Goal: Task Accomplishment & Management: Use online tool/utility

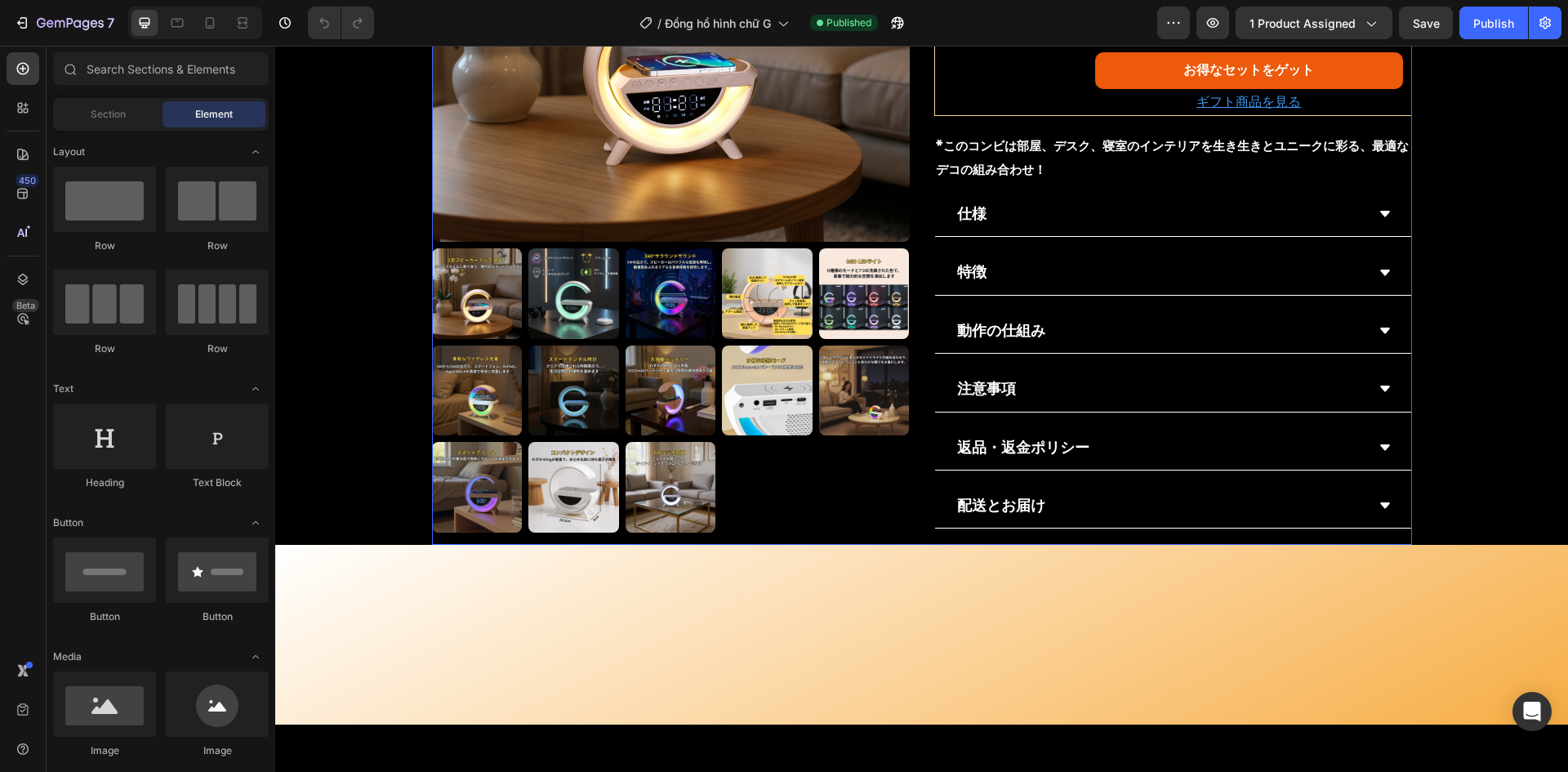
scroll to position [1308, 0]
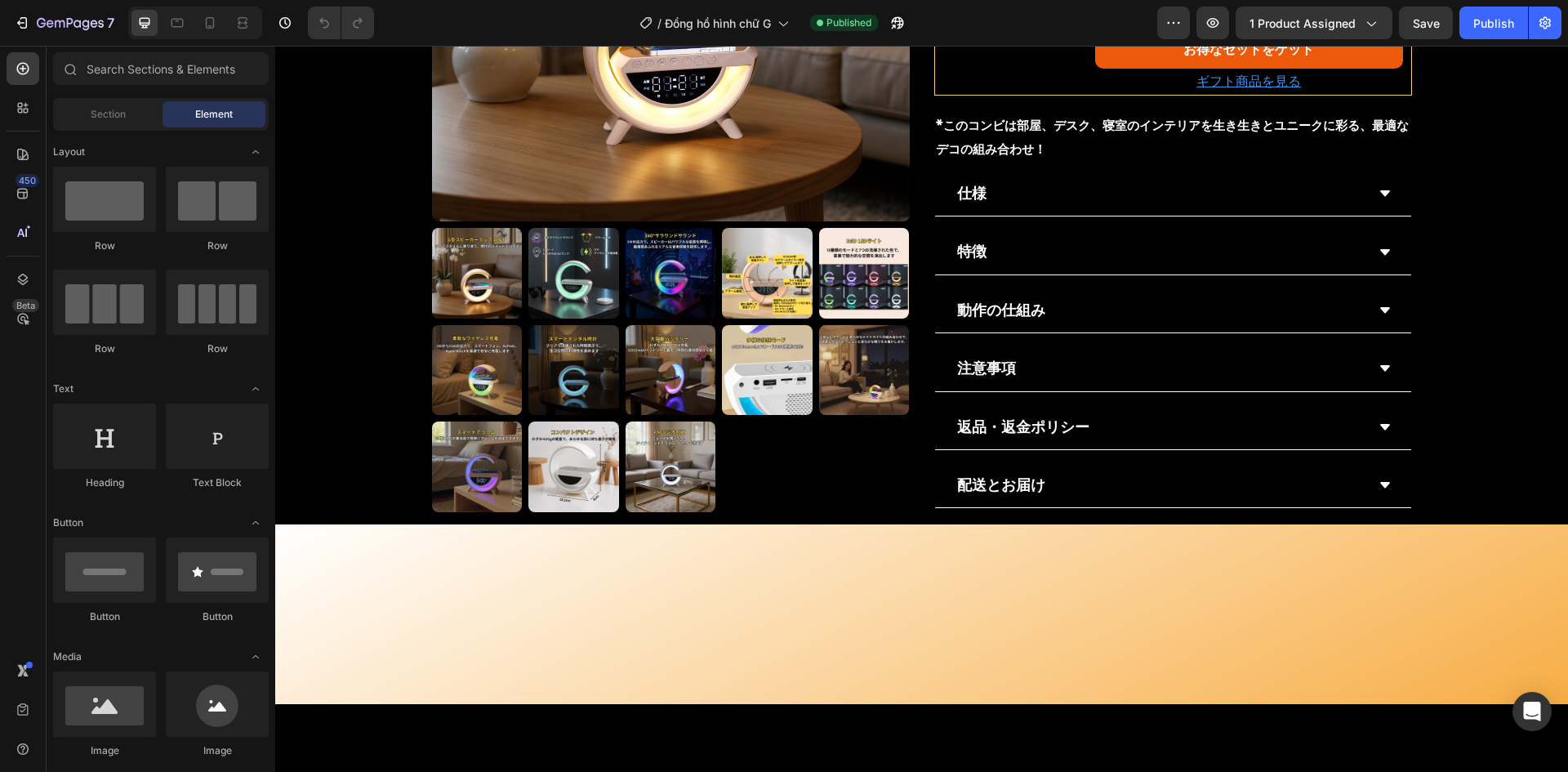
drag, startPoint x: 1205, startPoint y: 453, endPoint x: 1232, endPoint y: 464, distance: 29.2
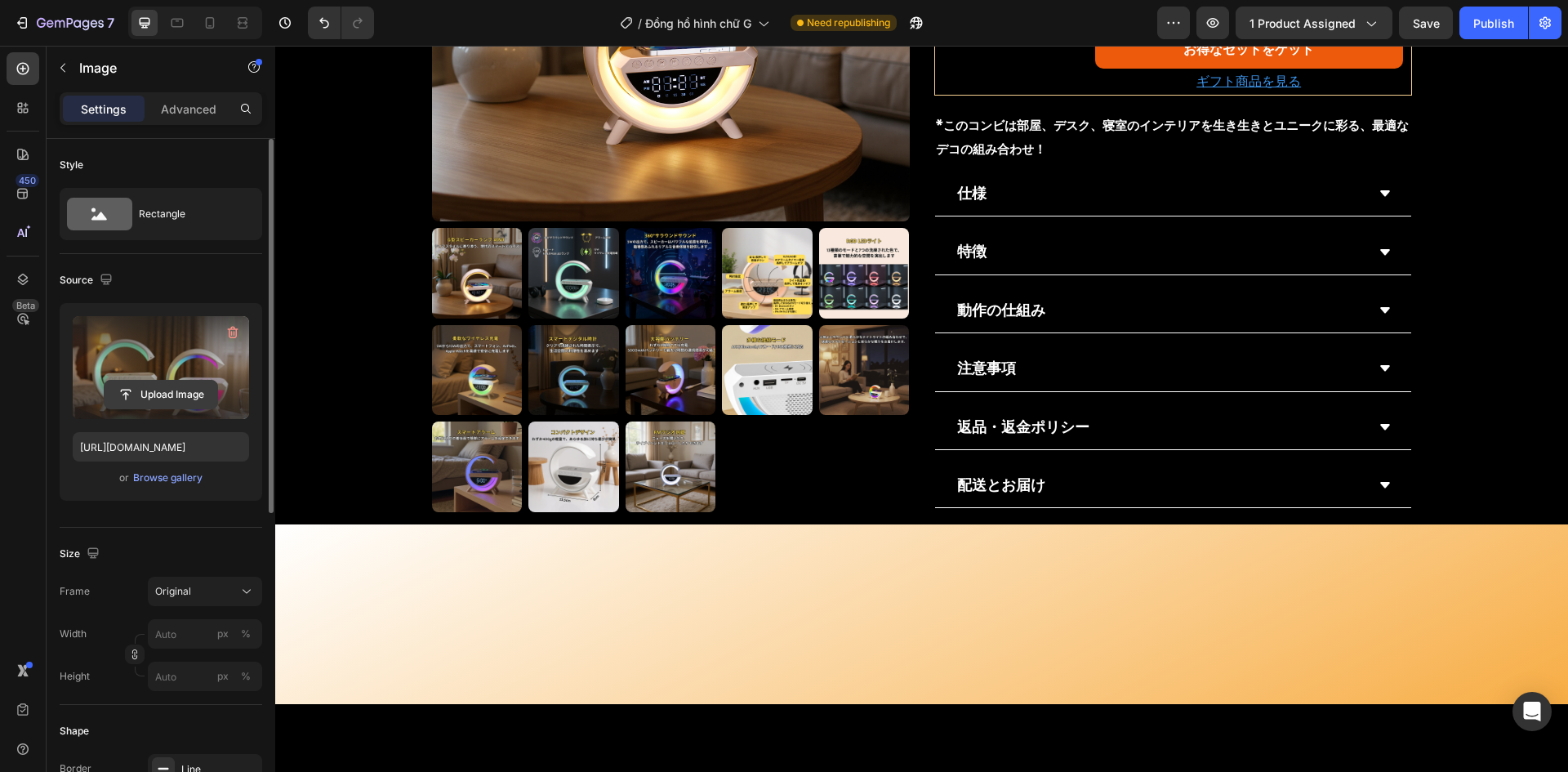
click at [156, 380] on button "Upload Image" at bounding box center [160, 394] width 114 height 29
click at [149, 388] on input "file" at bounding box center [161, 394] width 113 height 27
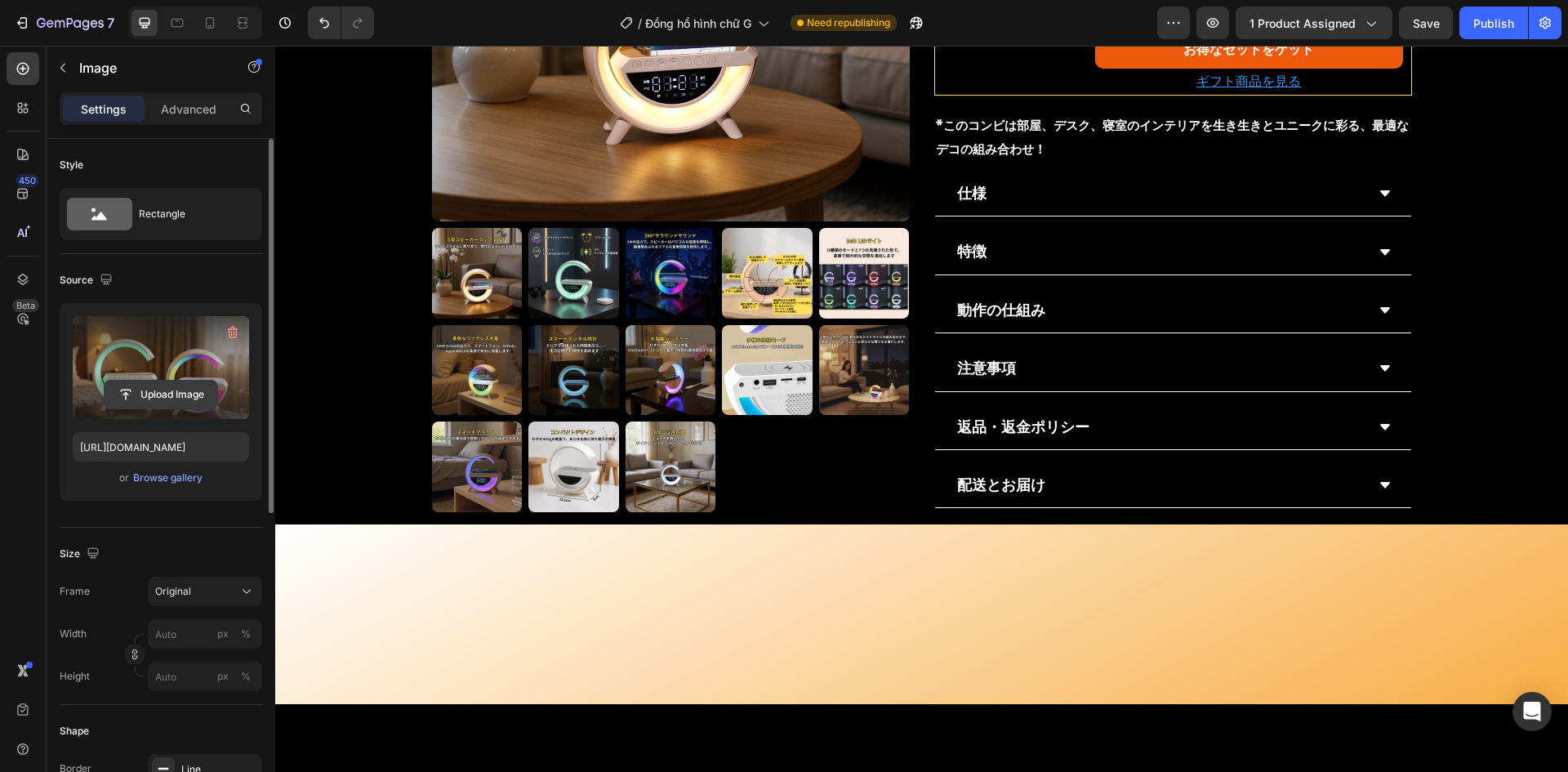
click at [149, 393] on input "file" at bounding box center [161, 394] width 113 height 27
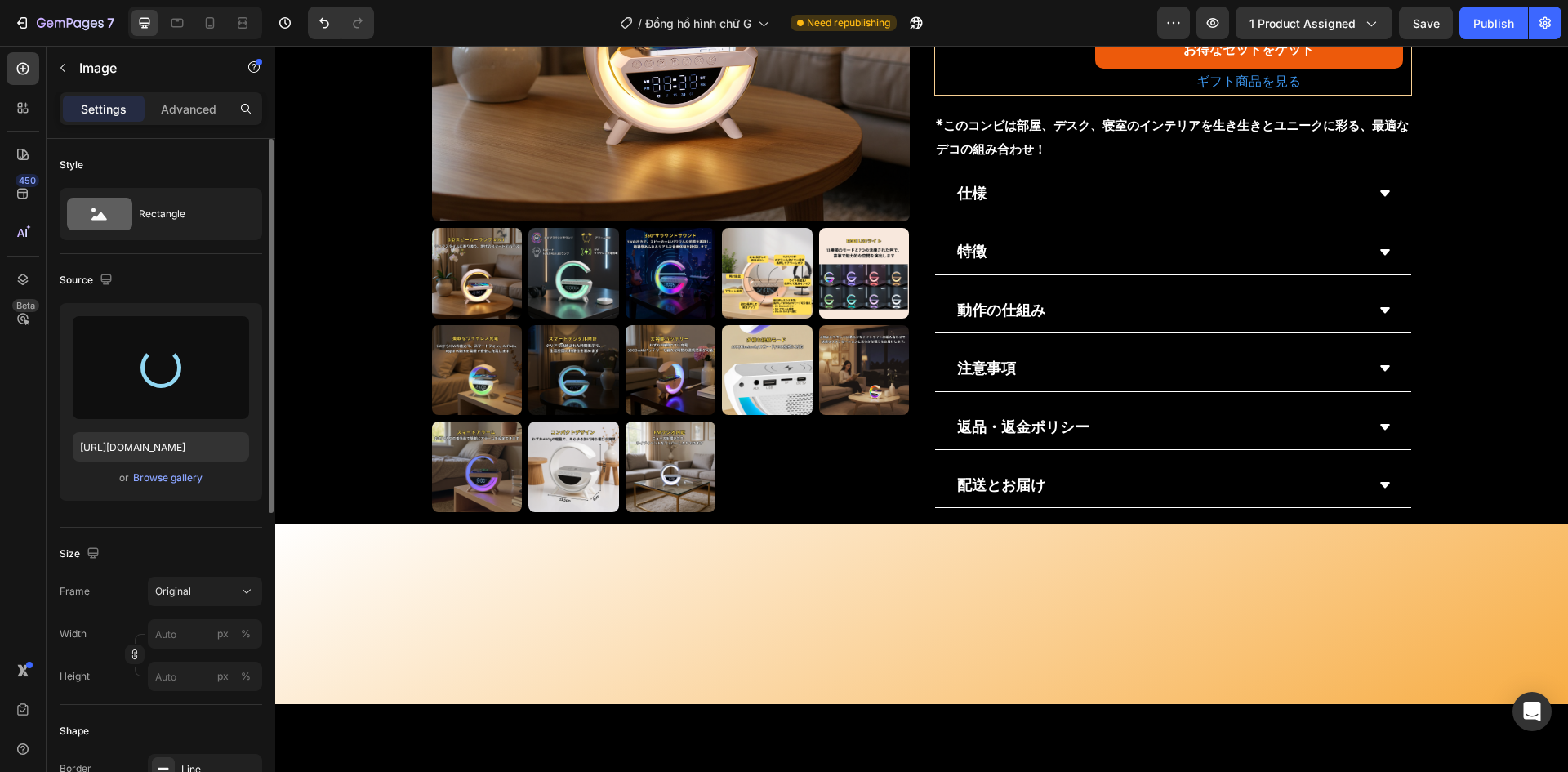
type input "https://cdn.shopify.com/s/files/1/0691/8032/6040/files/gempages_549433077697348…"
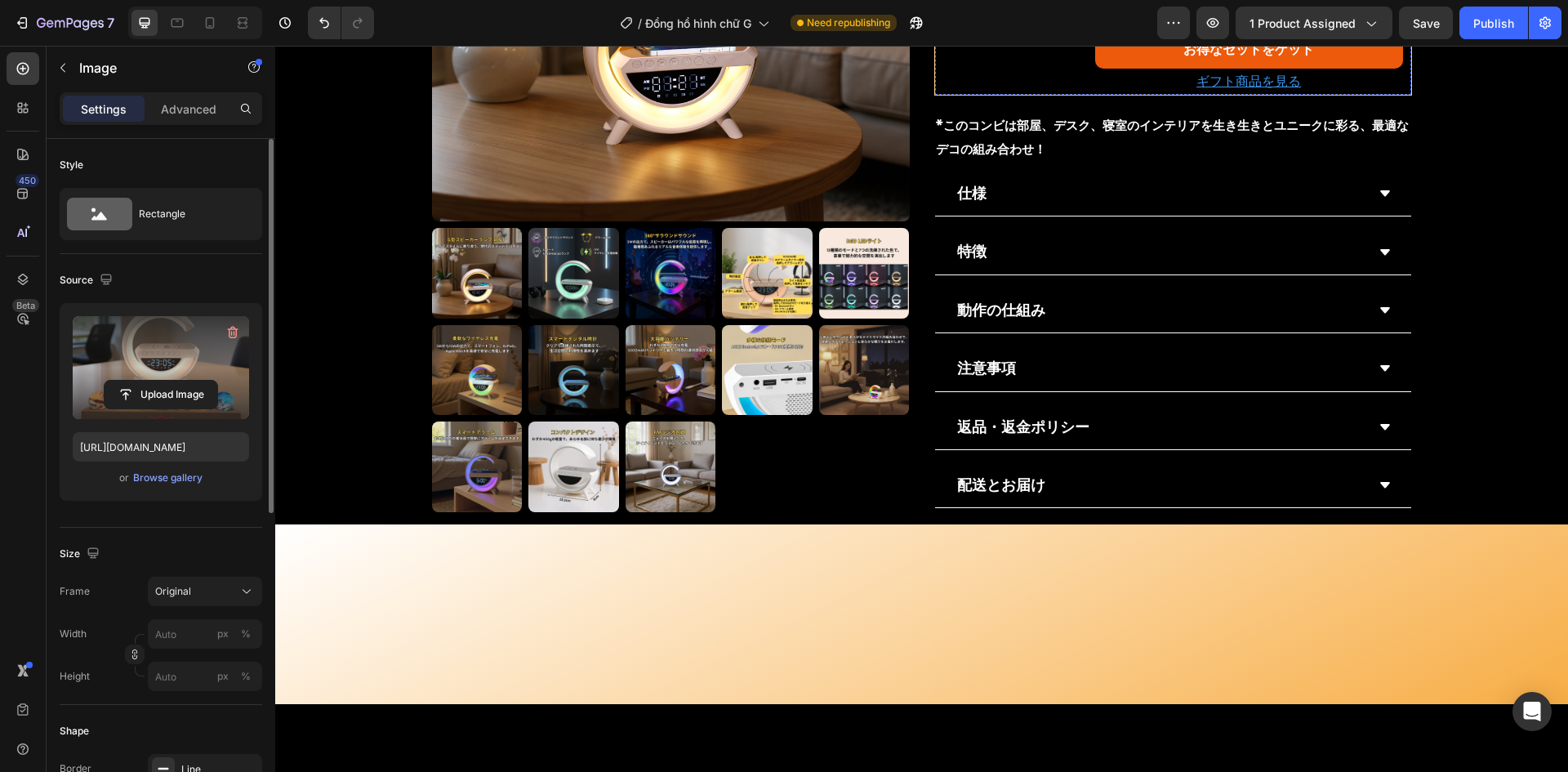
click at [981, 10] on img at bounding box center [1012, 9] width 154 height 2
click at [187, 391] on input "file" at bounding box center [161, 394] width 113 height 27
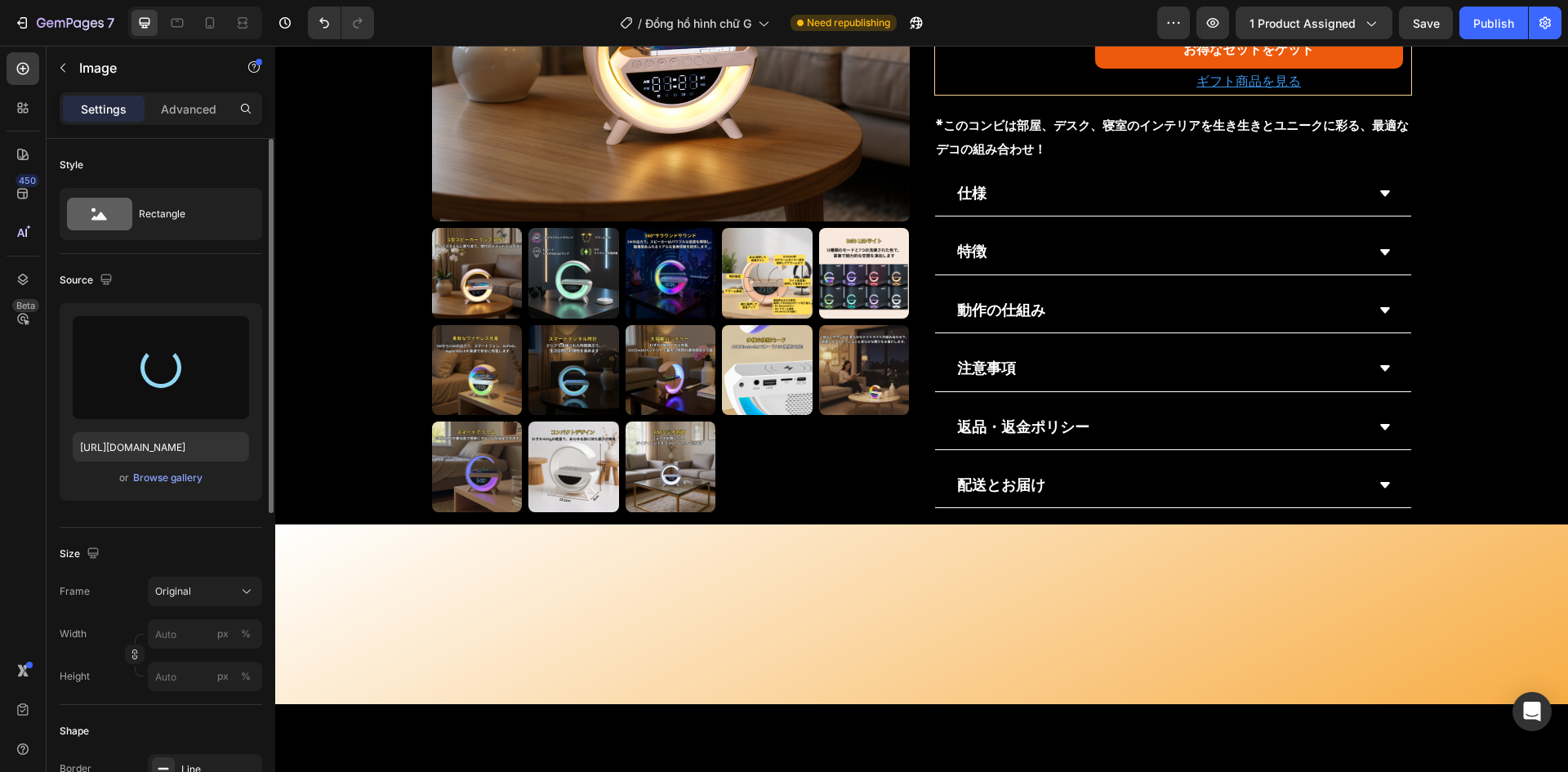
type input "https://cdn.shopify.com/s/files/1/0691/8032/6040/files/gempages_549433077697348…"
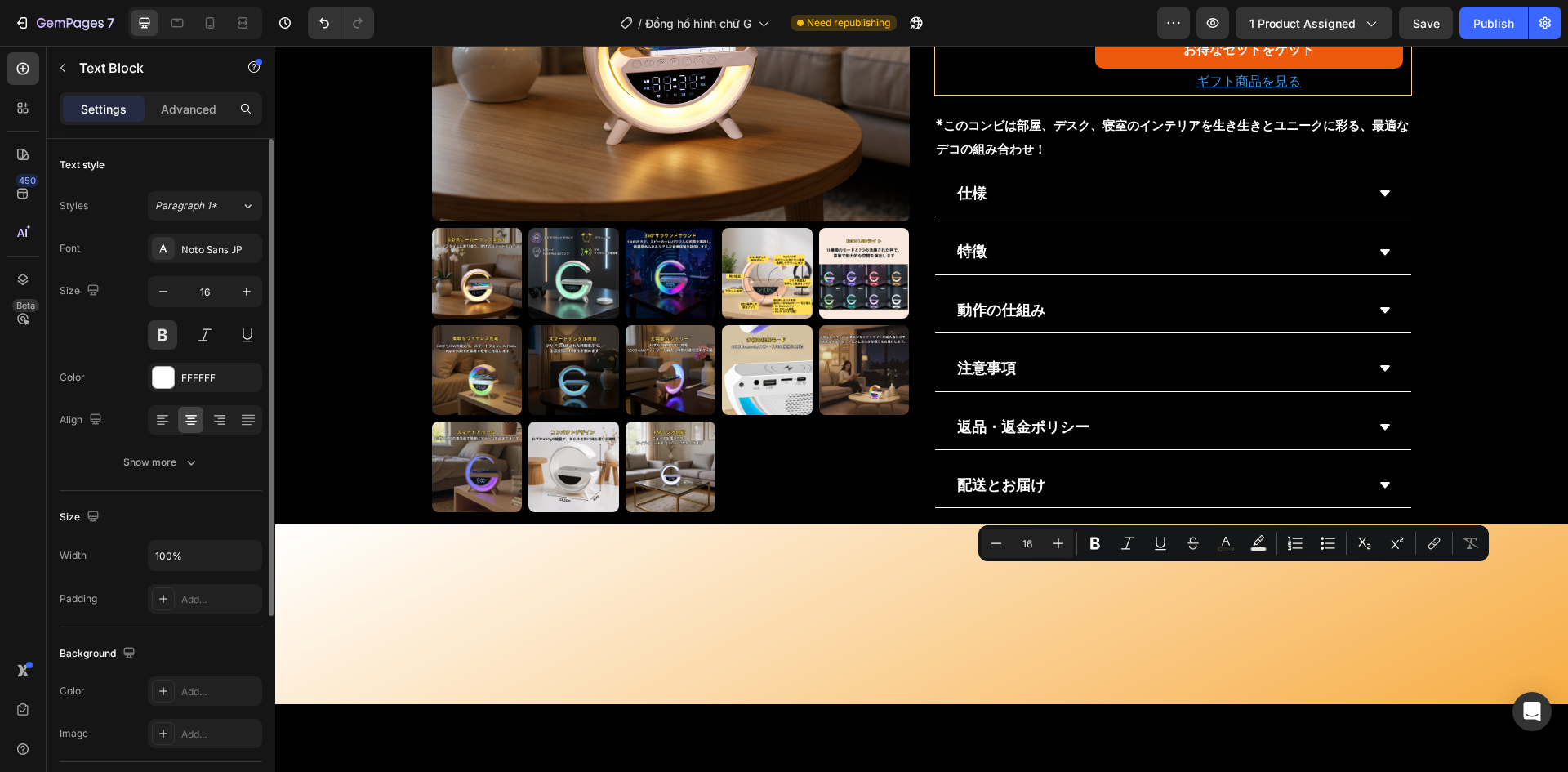
drag, startPoint x: 1245, startPoint y: 577, endPoint x: 1228, endPoint y: 577, distance: 17.0
copy p "G型スピーカーランプ ＋オーロラセブンスフィア"
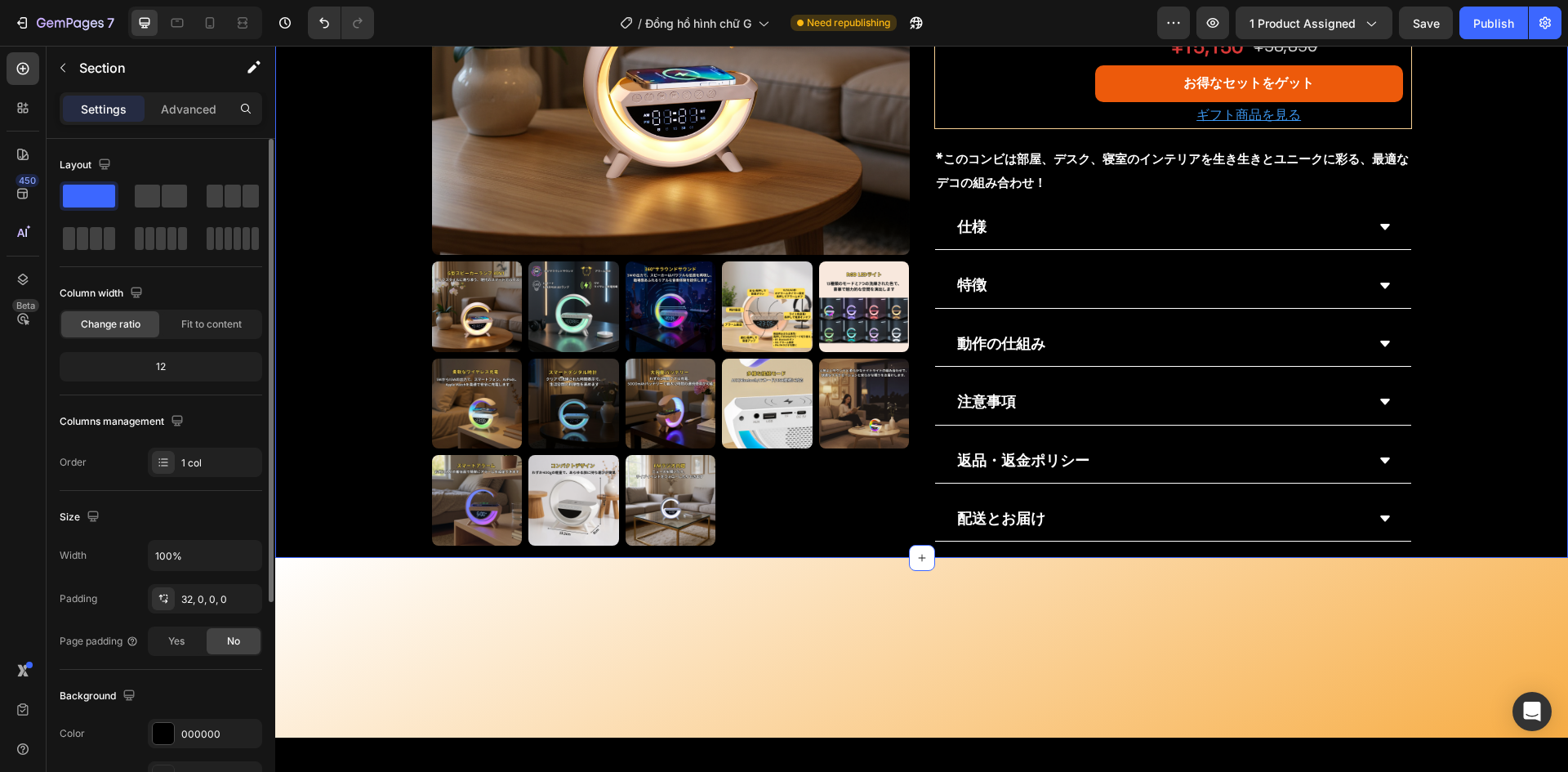
click at [1152, 26] on p "G型スピーカーランプ ＋オーロラセブンスフィア" at bounding box center [1196, 2] width 198 height 48
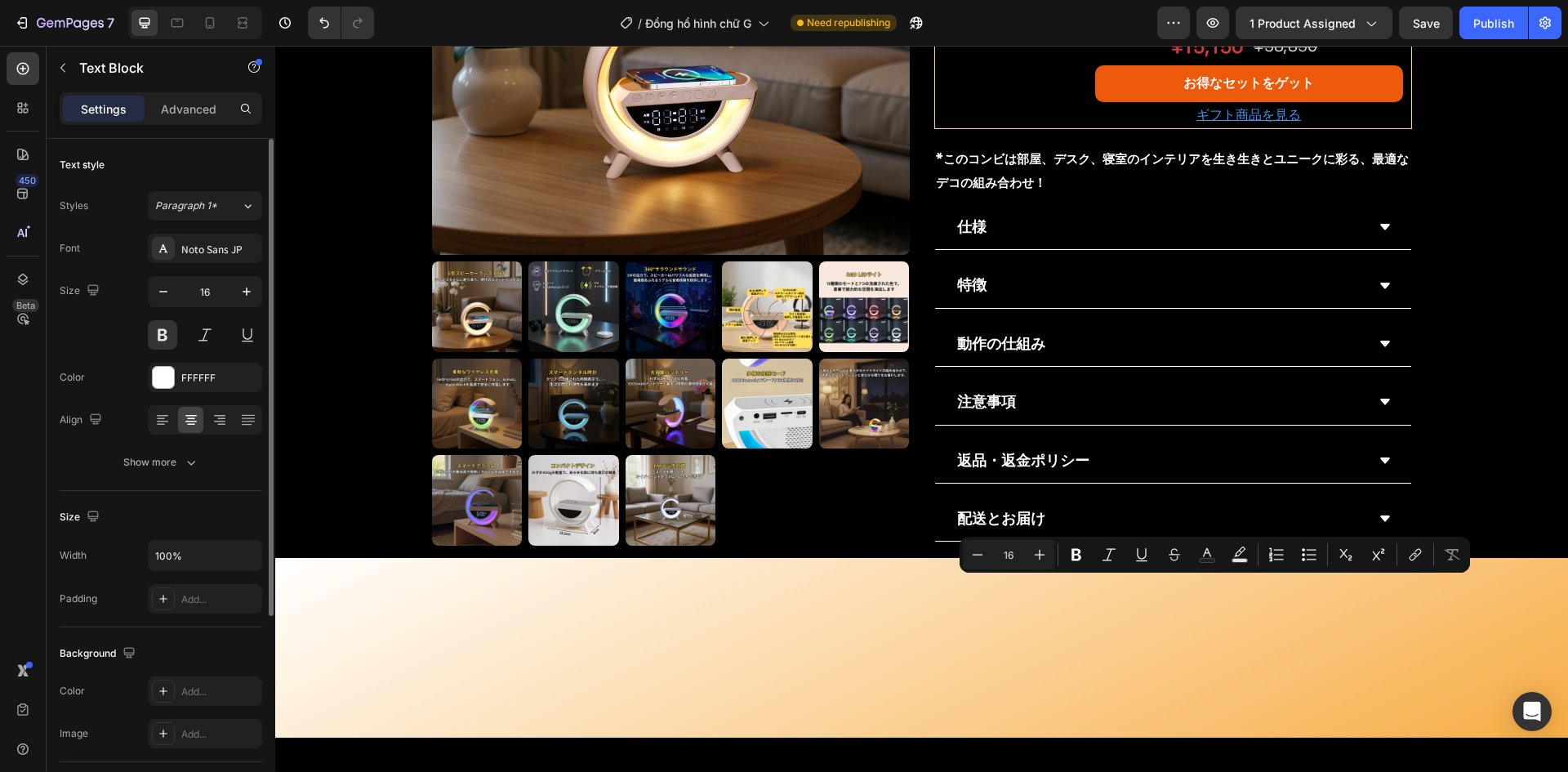
drag, startPoint x: 1239, startPoint y: 586, endPoint x: 1260, endPoint y: 612, distance: 33.4
click at [1260, 26] on p "G型スピーカーランプ ＋オーロラセブンスフィア" at bounding box center [1196, 2] width 198 height 48
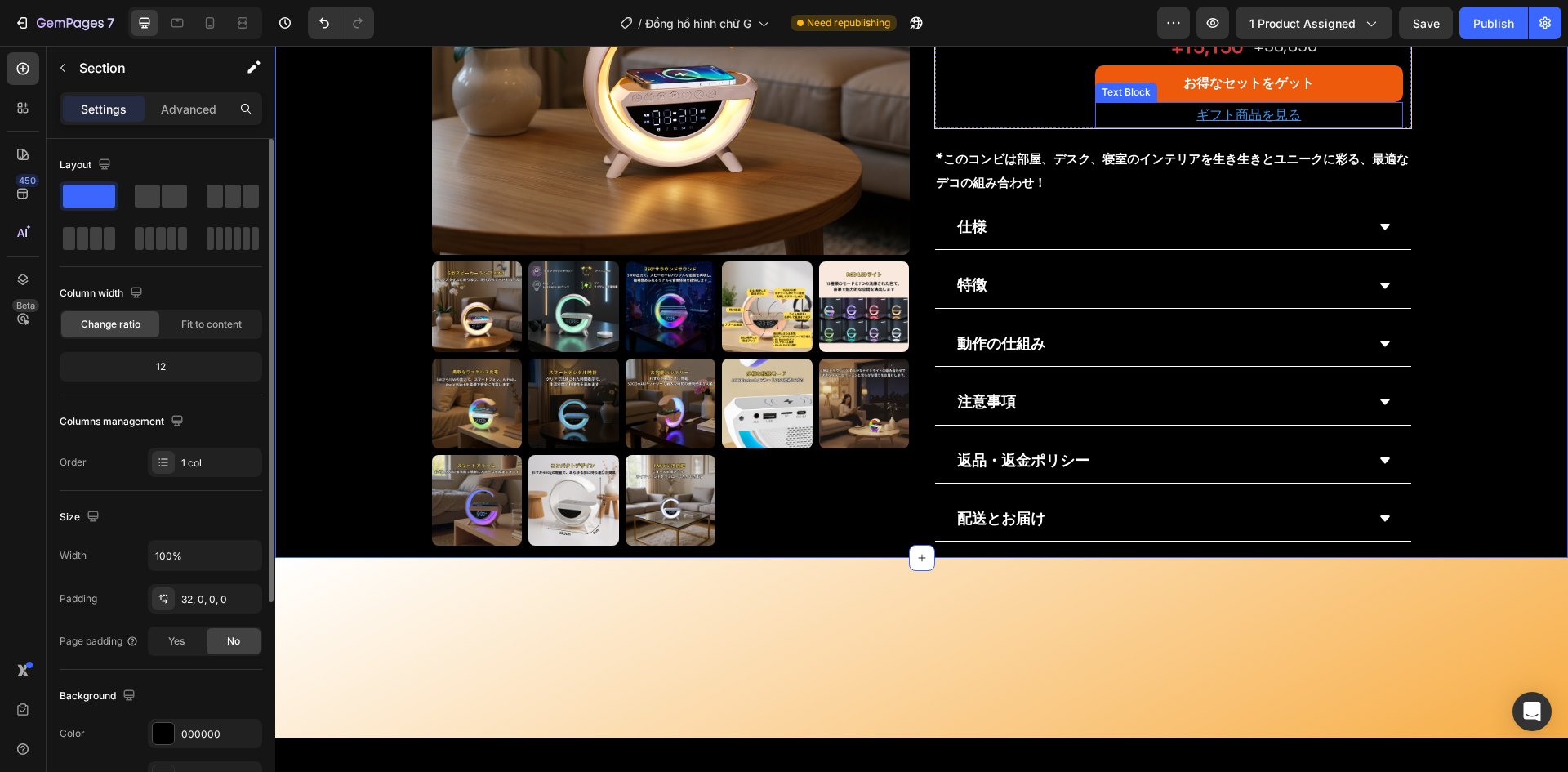
click at [1116, 127] on p "ギフト商品を見る" at bounding box center [1249, 115] width 305 height 24
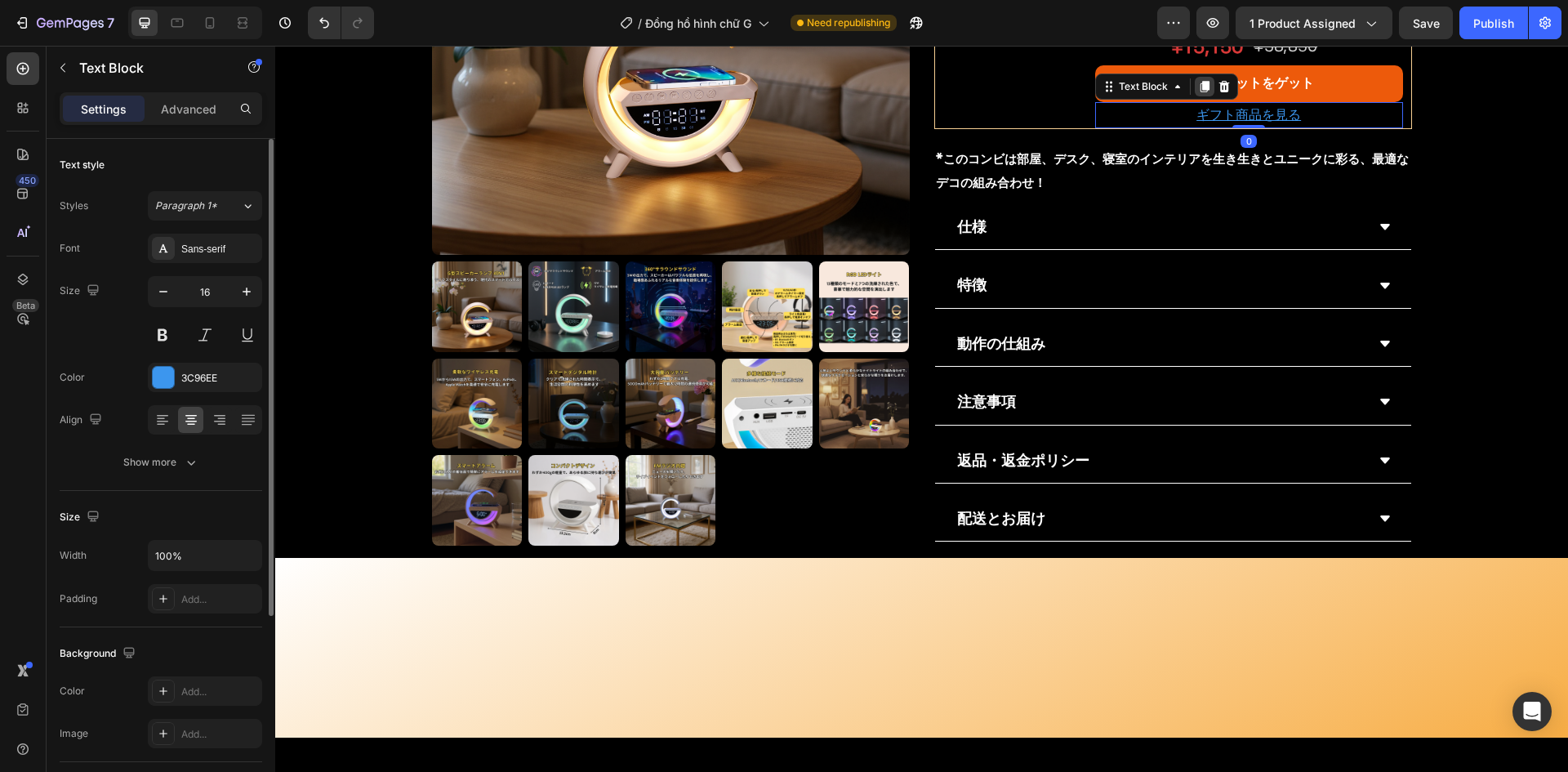
click at [1202, 93] on icon at bounding box center [1205, 87] width 13 height 13
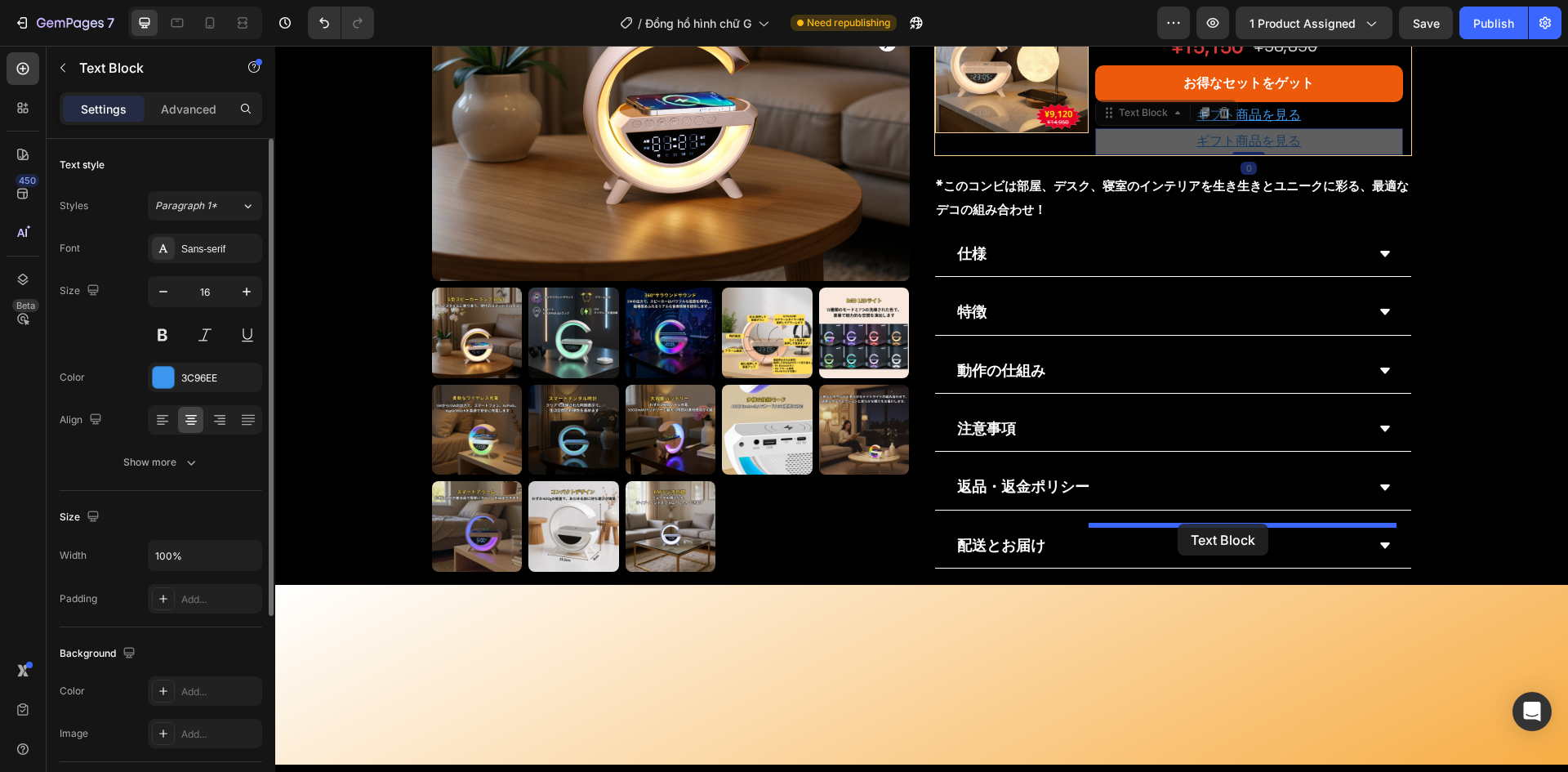
drag, startPoint x: 1103, startPoint y: 713, endPoint x: 1178, endPoint y: 524, distance: 203.3
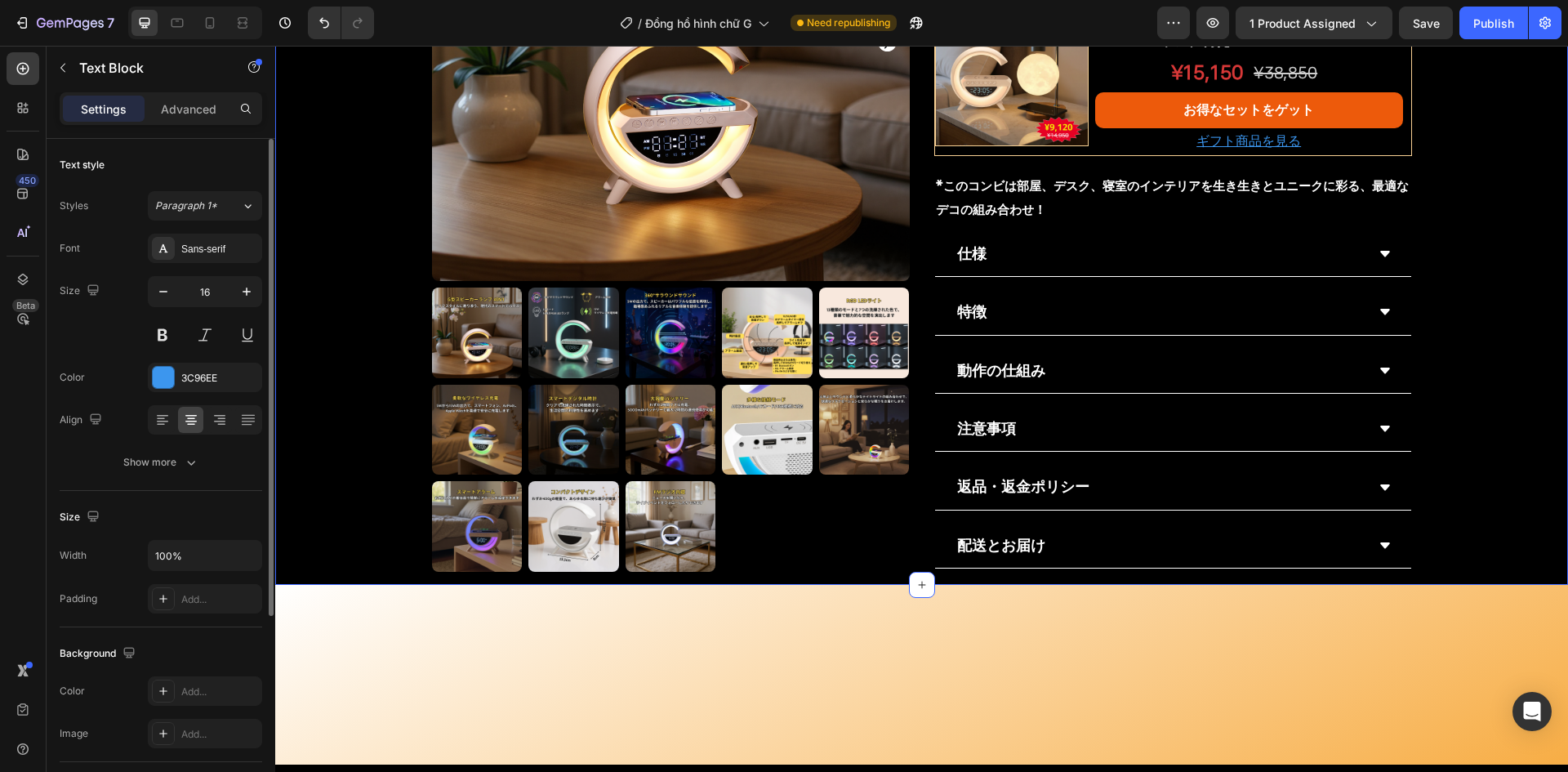
drag, startPoint x: 1499, startPoint y: 543, endPoint x: 1353, endPoint y: 577, distance: 149.9
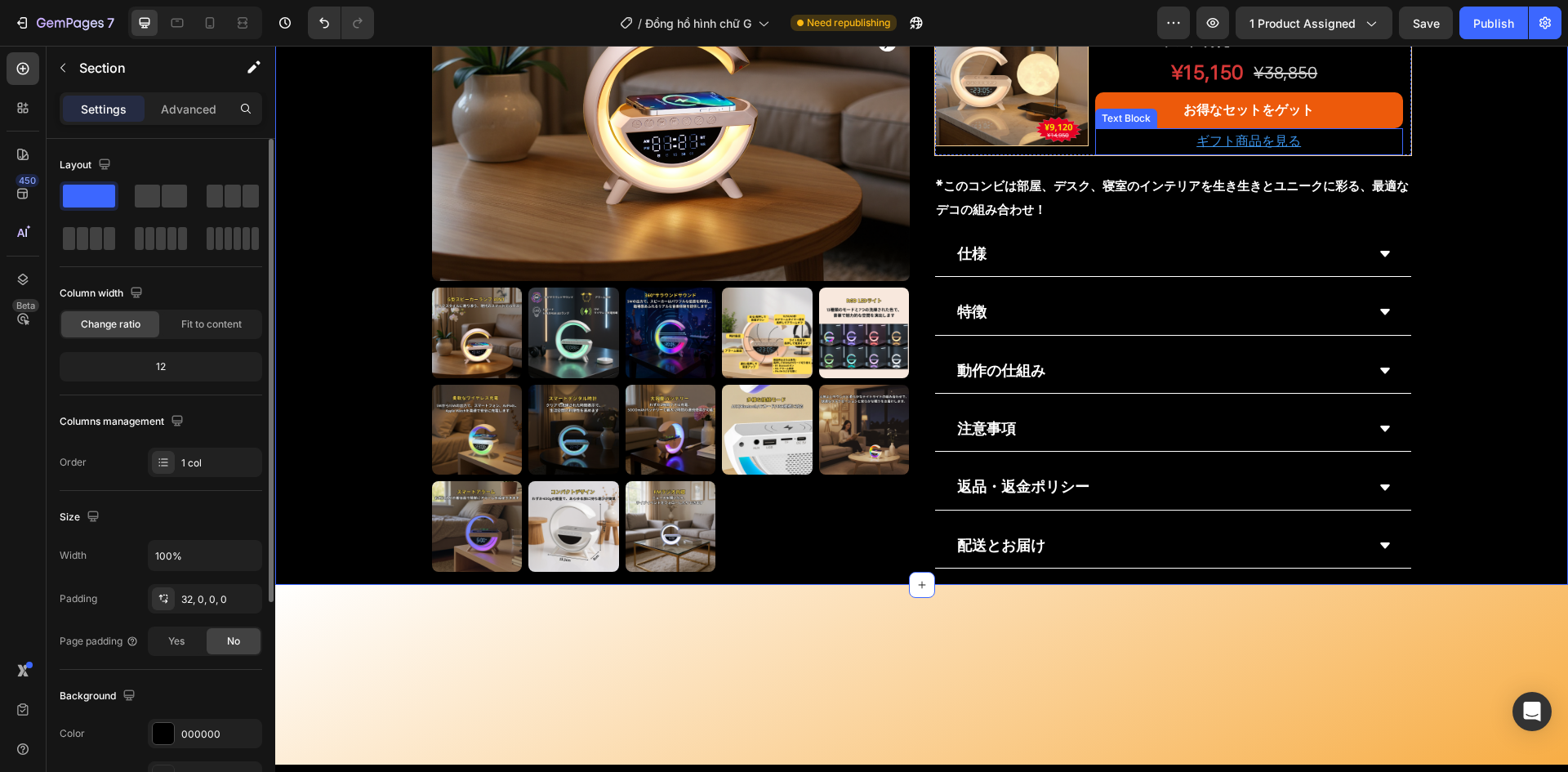
click at [1140, 154] on p "ギフト商品を見る" at bounding box center [1249, 141] width 305 height 24
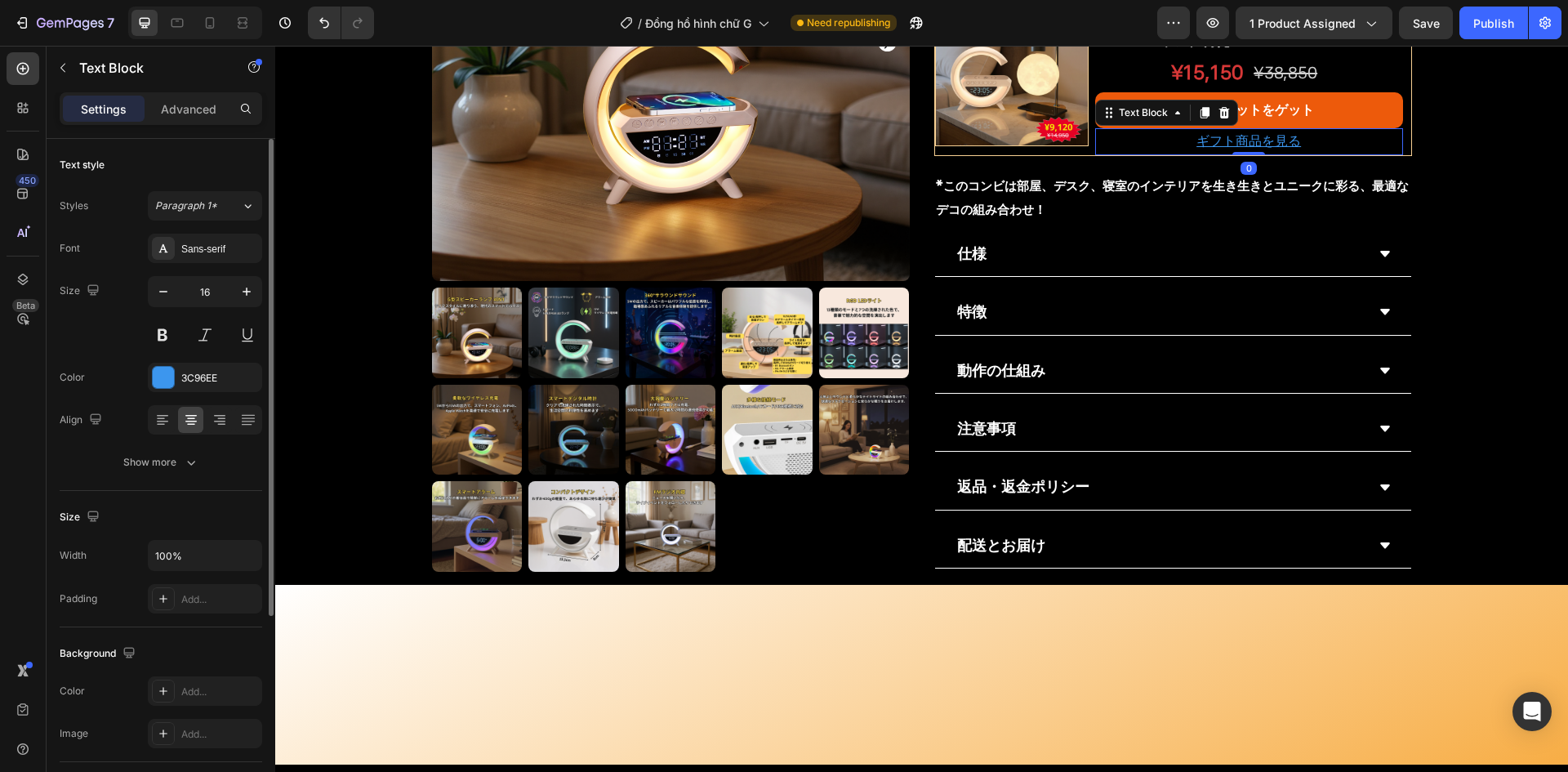
click at [1140, 154] on p "ギフト商品を見る" at bounding box center [1249, 141] width 305 height 24
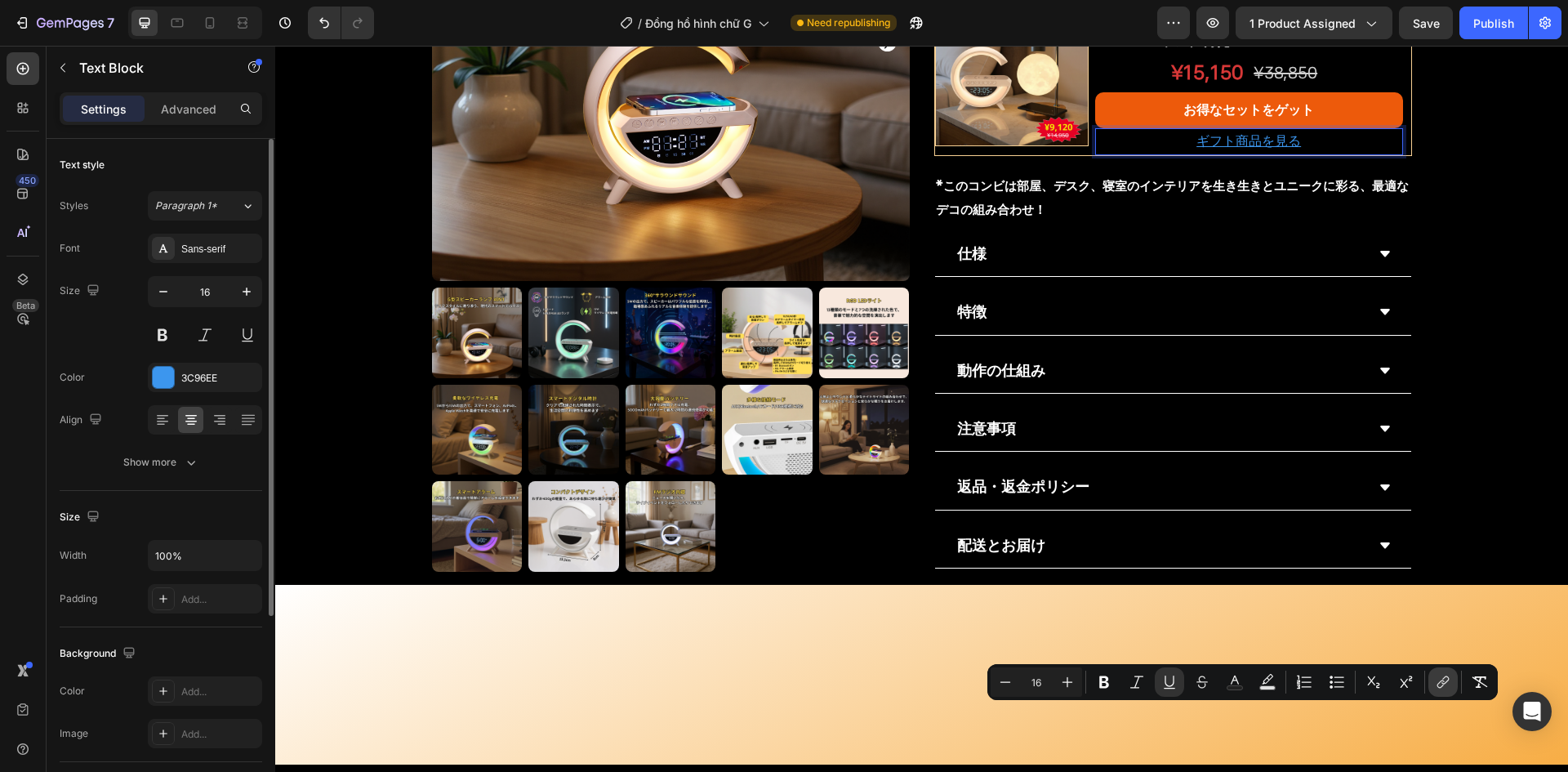
click at [1435, 683] on icon "Editor contextual toolbar" at bounding box center [1443, 682] width 16 height 16
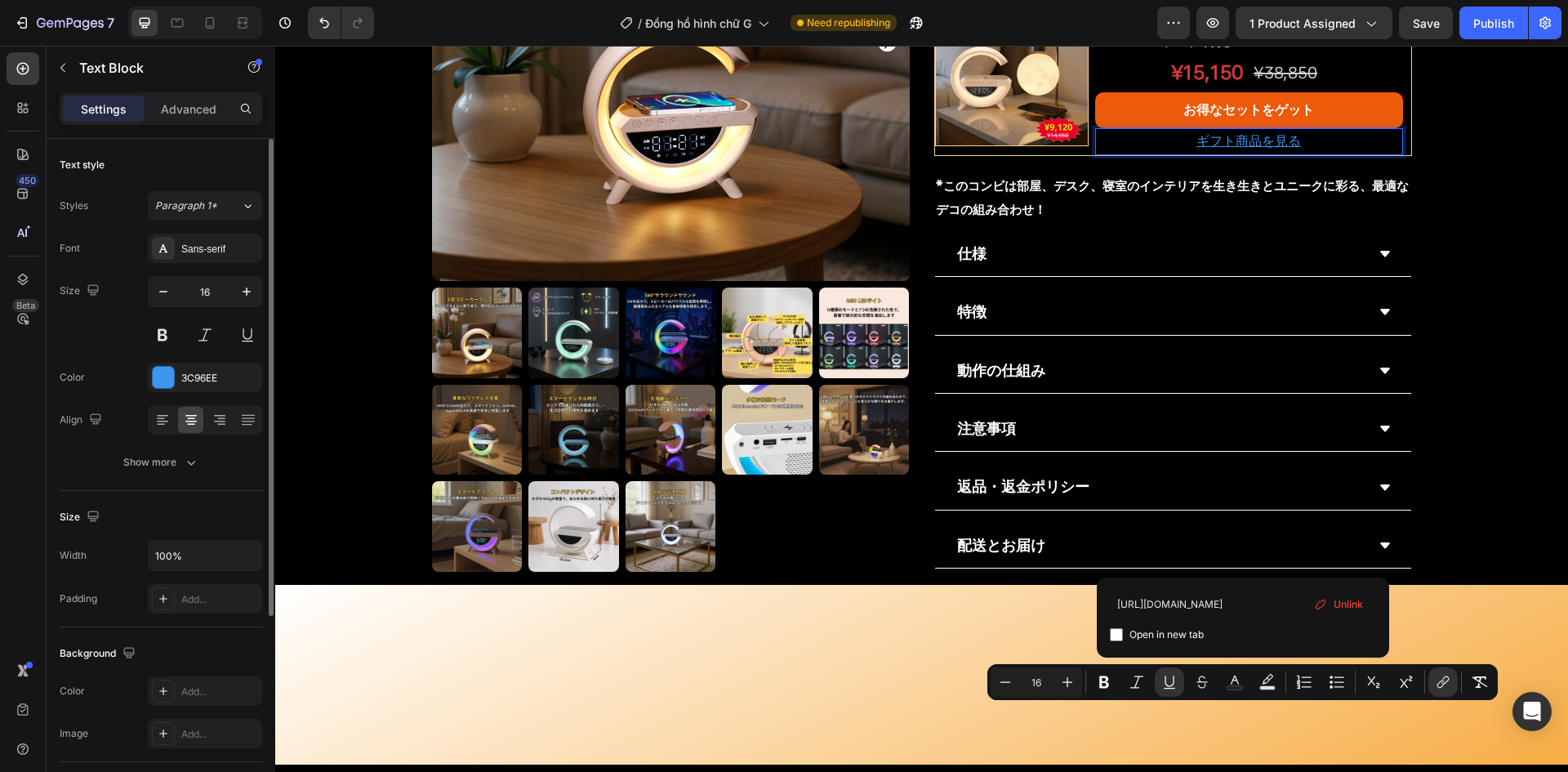
scroll to position [0, 691]
click at [1201, 599] on input "https://jp.bezchill.com/products/%E3%82%AA%E3%83%BC%E3%83%AD%E3%83%A9%E3%82%BB%…" at bounding box center [1243, 604] width 266 height 27
type input "https://bezchilljapan.com/products/chillingwork-moonlight-stand-lamp"
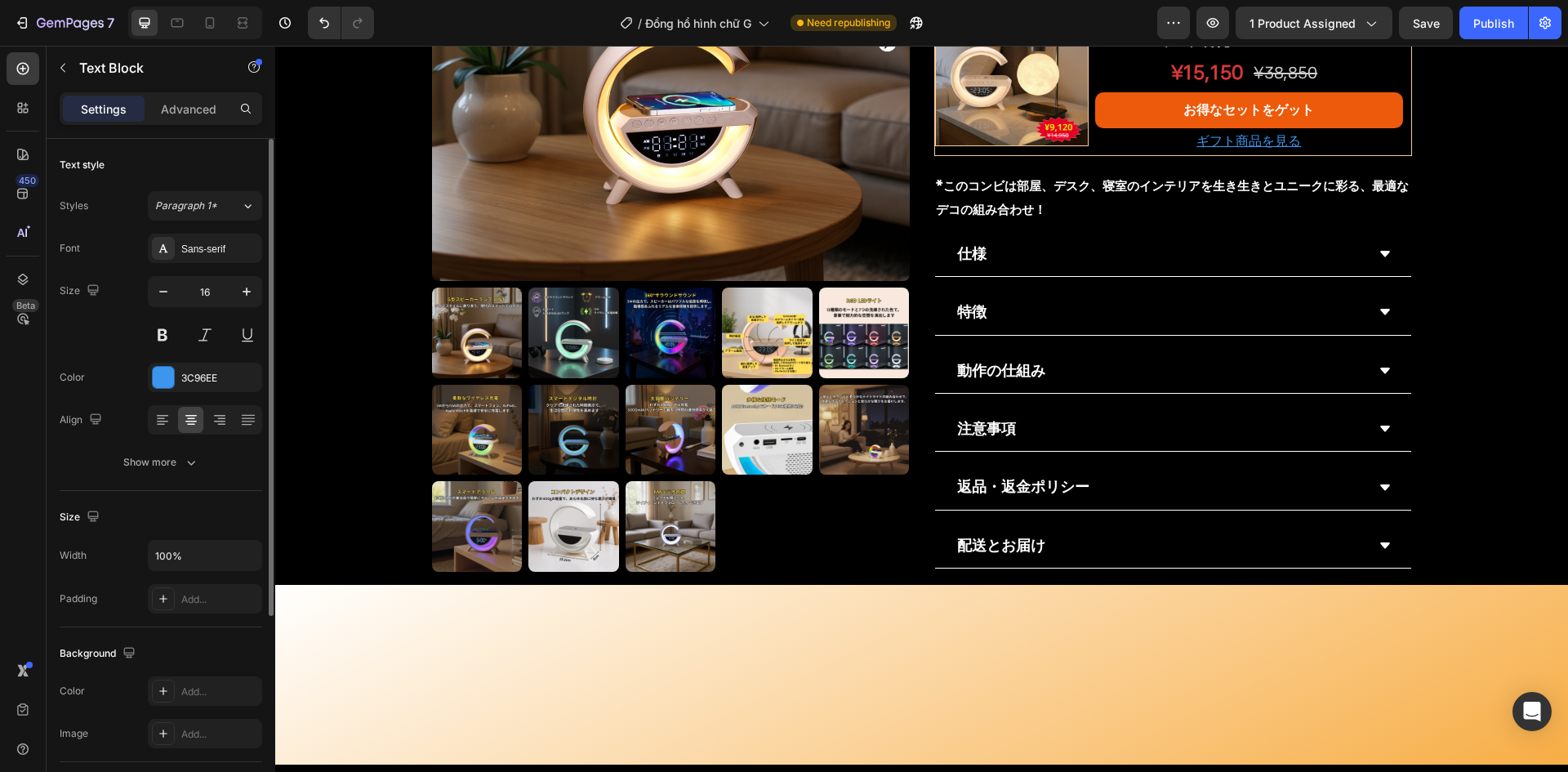
click at [1443, 488] on icon "Editor contextual toolbar" at bounding box center [1443, 492] width 16 height 16
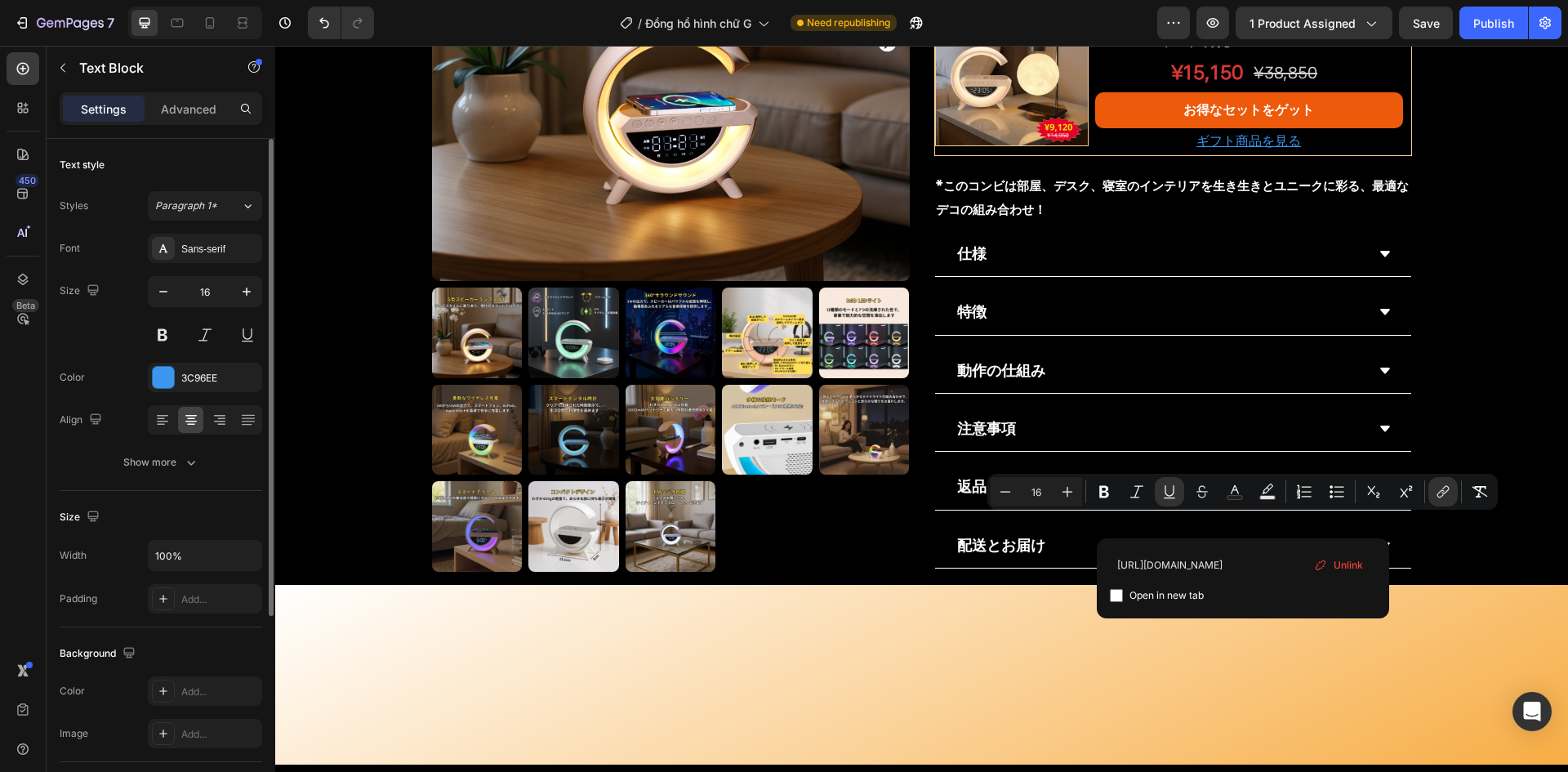
type input "https://bezchilljapan.com/products/%E3%82%AA%E3%83%BC%E3%83%AD%E3%83%A9%E3%82%B…"
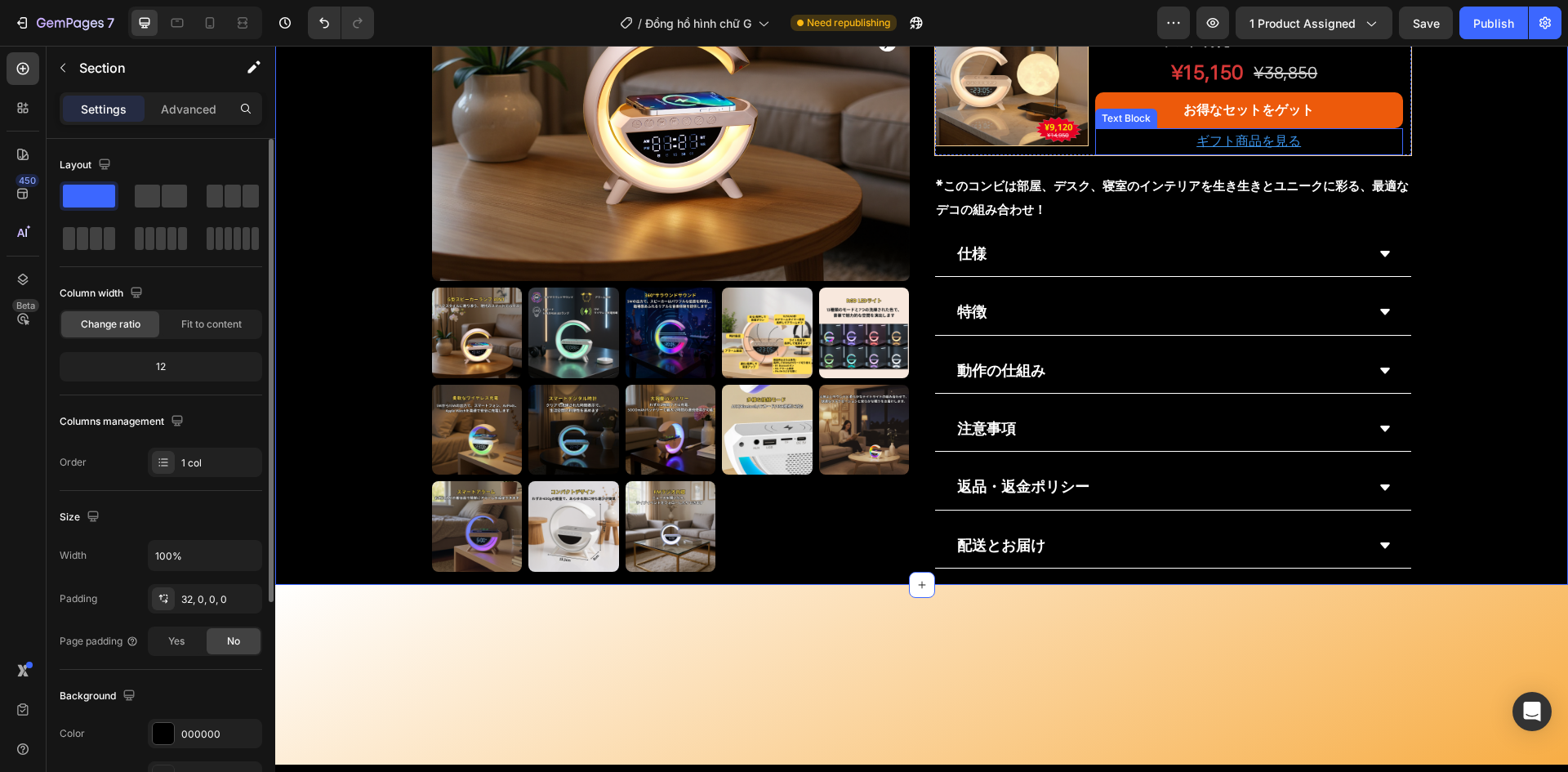
click at [1258, 149] on u "ギフト商品を見る" at bounding box center [1249, 141] width 104 height 16
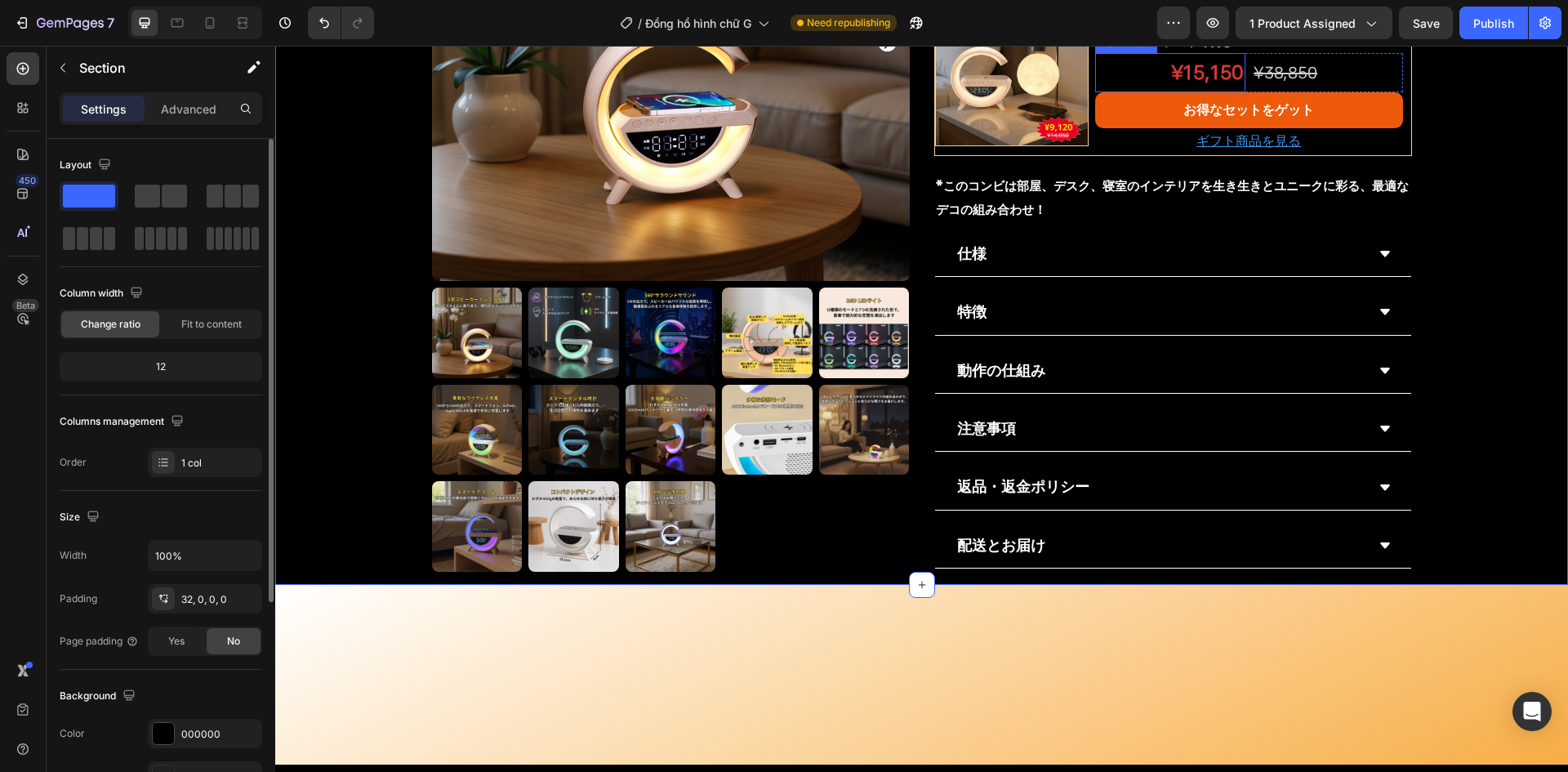
click at [1192, 90] on p "¥15,150" at bounding box center [1170, 73] width 147 height 35
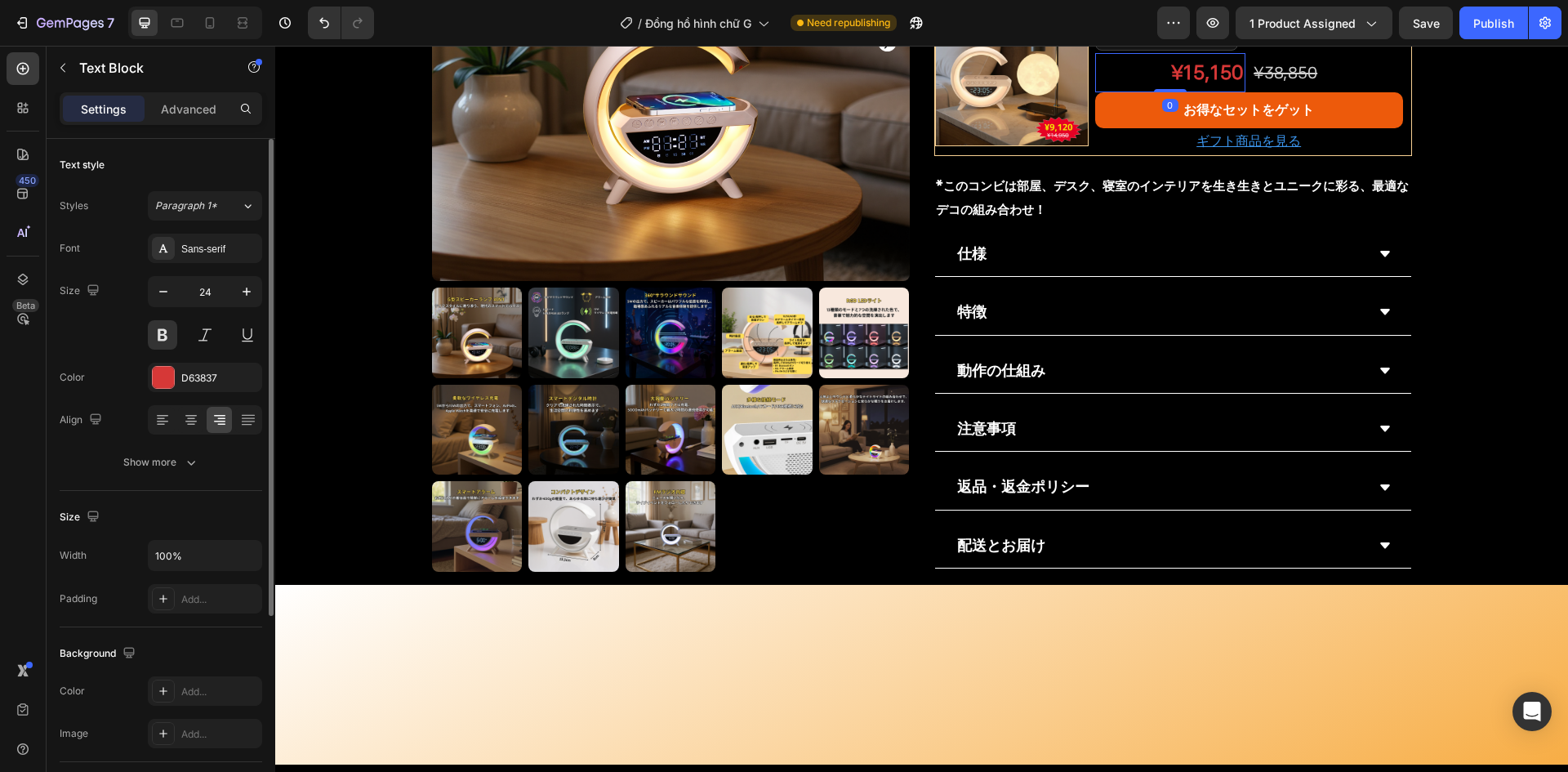
click at [1192, 90] on p "¥15,150" at bounding box center [1170, 73] width 147 height 35
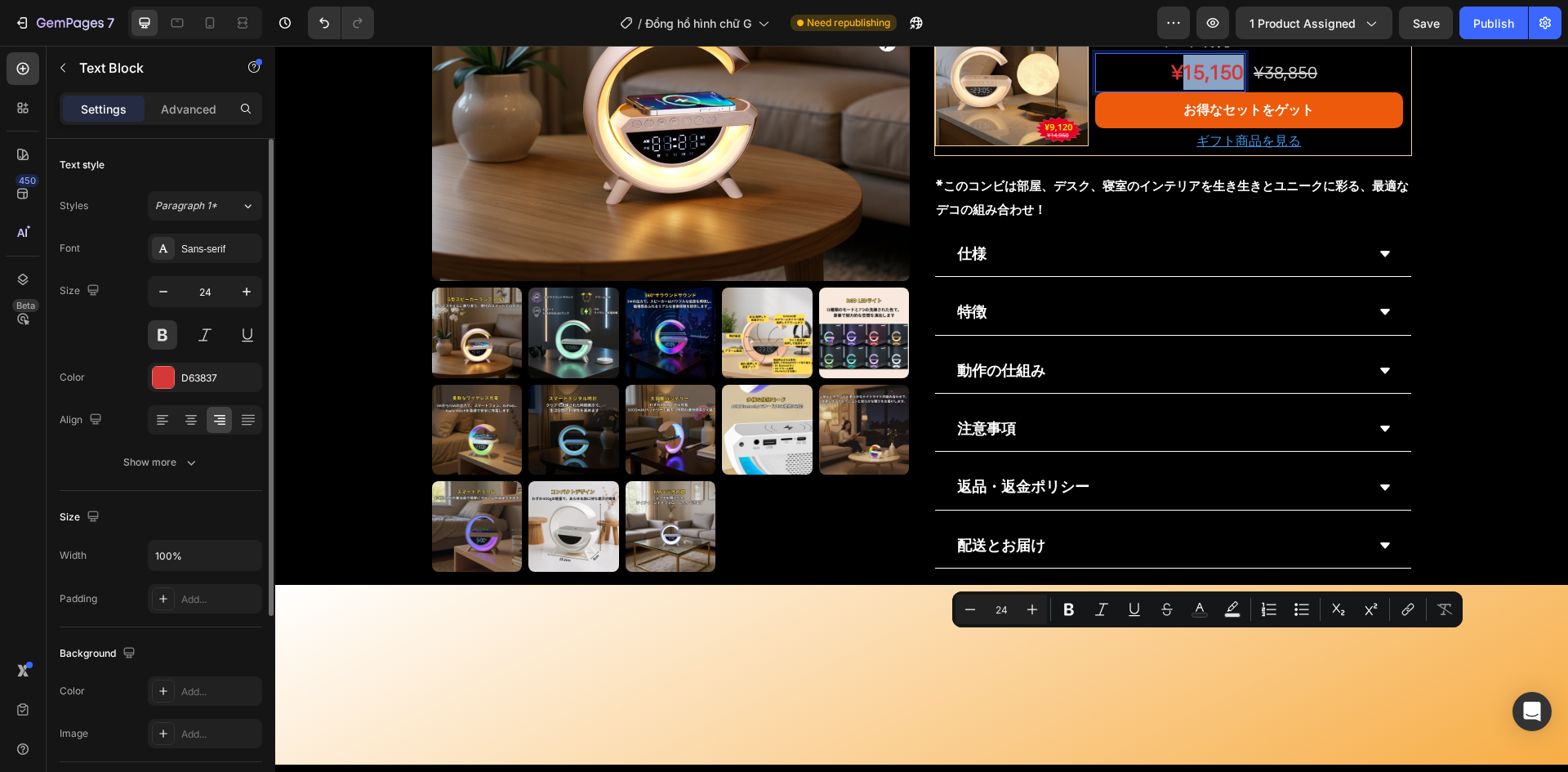
click at [1206, 90] on p "¥15,150" at bounding box center [1170, 73] width 147 height 35
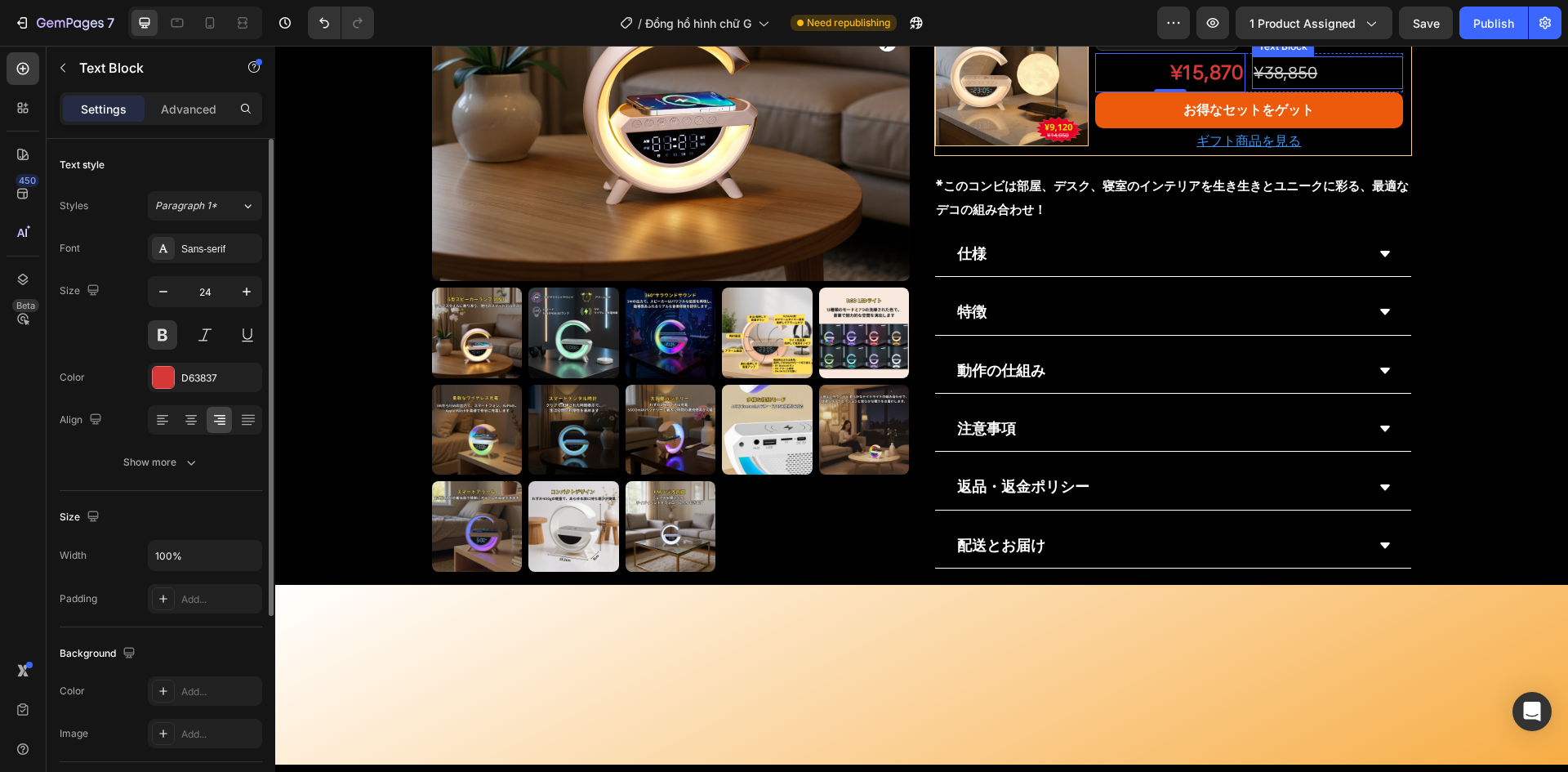
click at [1314, 88] on p "¥38,850" at bounding box center [1328, 73] width 147 height 29
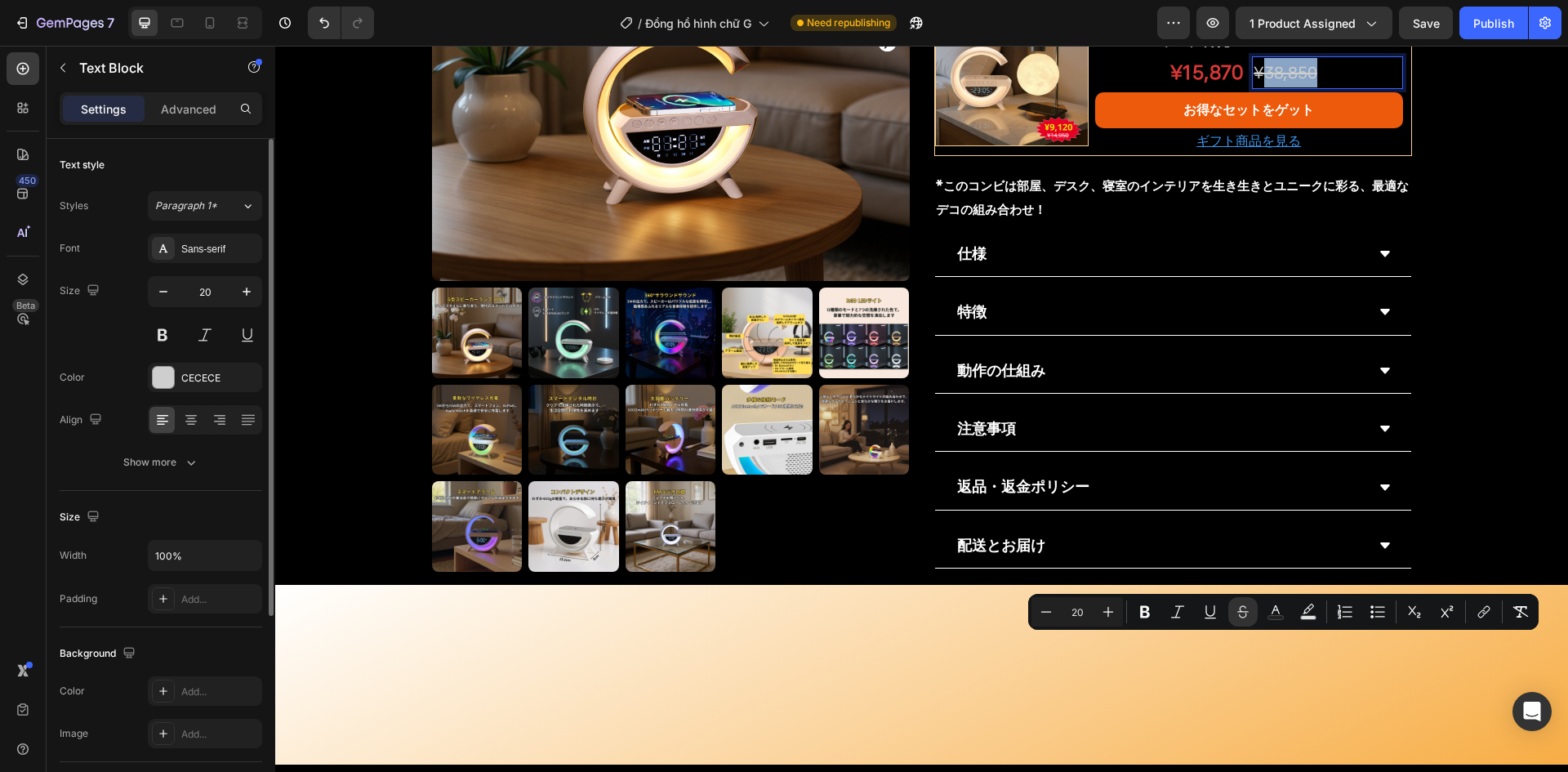
drag, startPoint x: 1259, startPoint y: 649, endPoint x: 1326, endPoint y: 649, distance: 67.0
click at [1326, 88] on p "¥38,850" at bounding box center [1328, 73] width 147 height 29
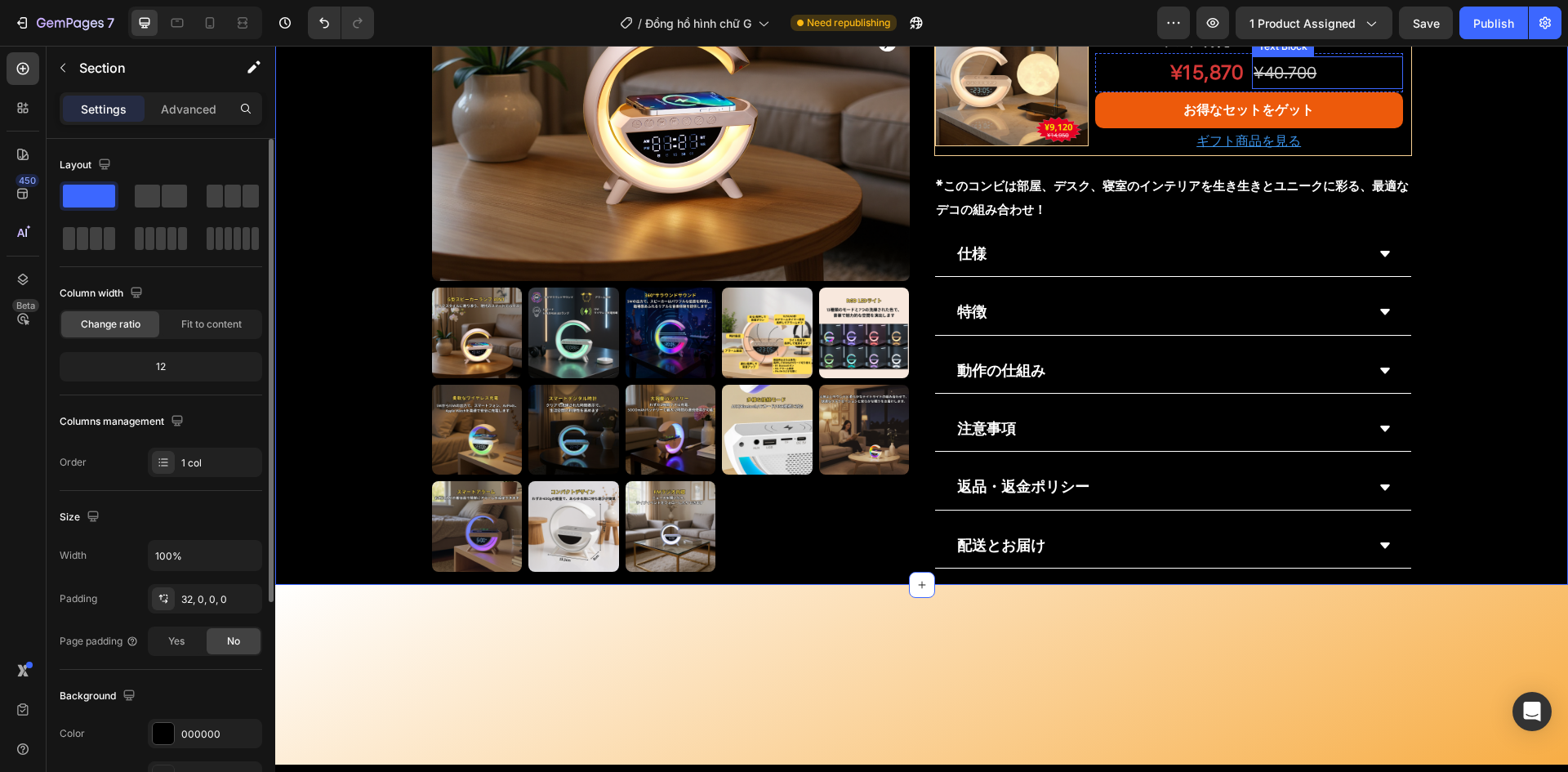
click at [1290, 82] on s "¥40.700" at bounding box center [1285, 73] width 63 height 19
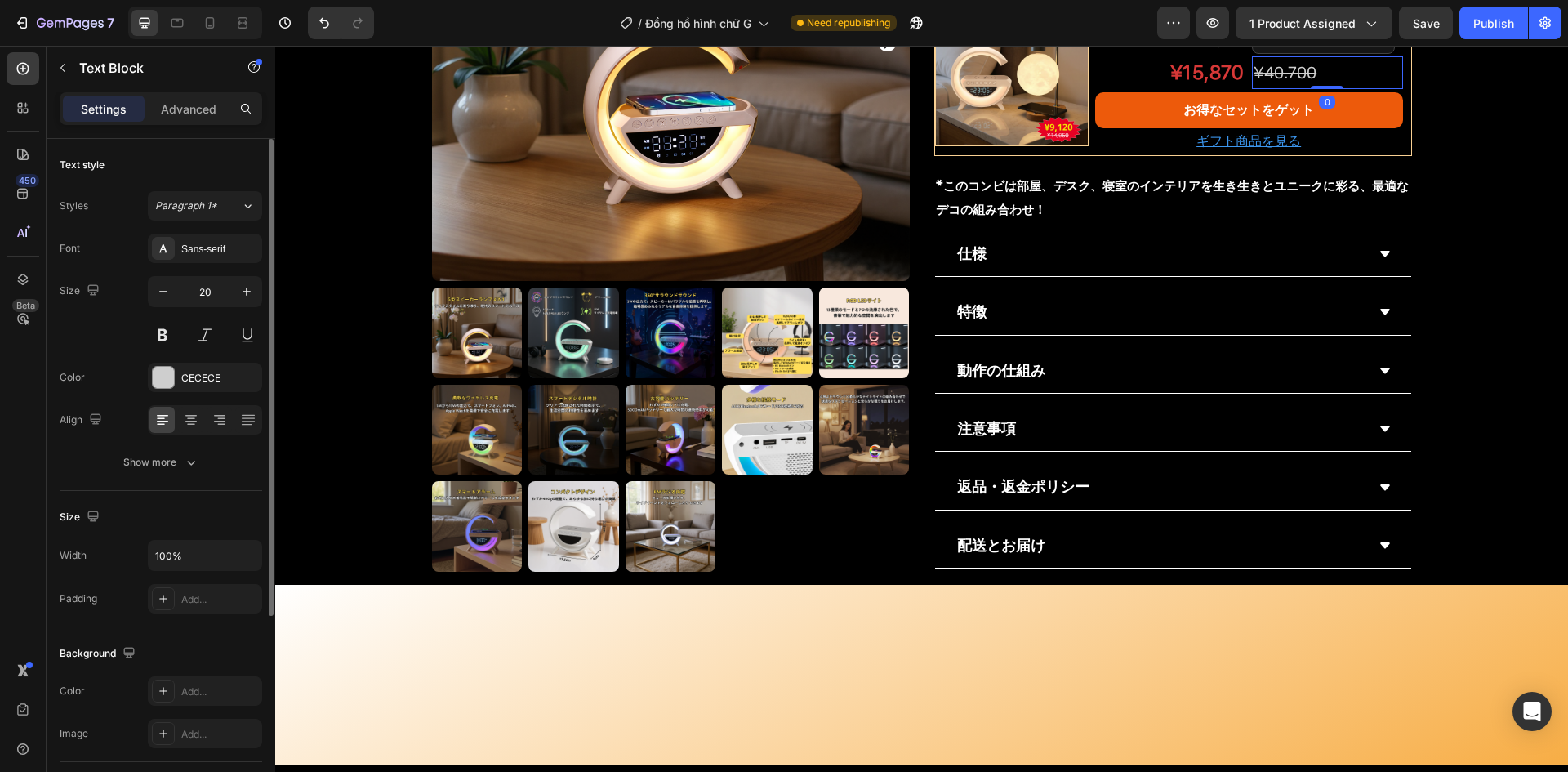
click at [1283, 82] on s "¥40.700" at bounding box center [1285, 73] width 63 height 19
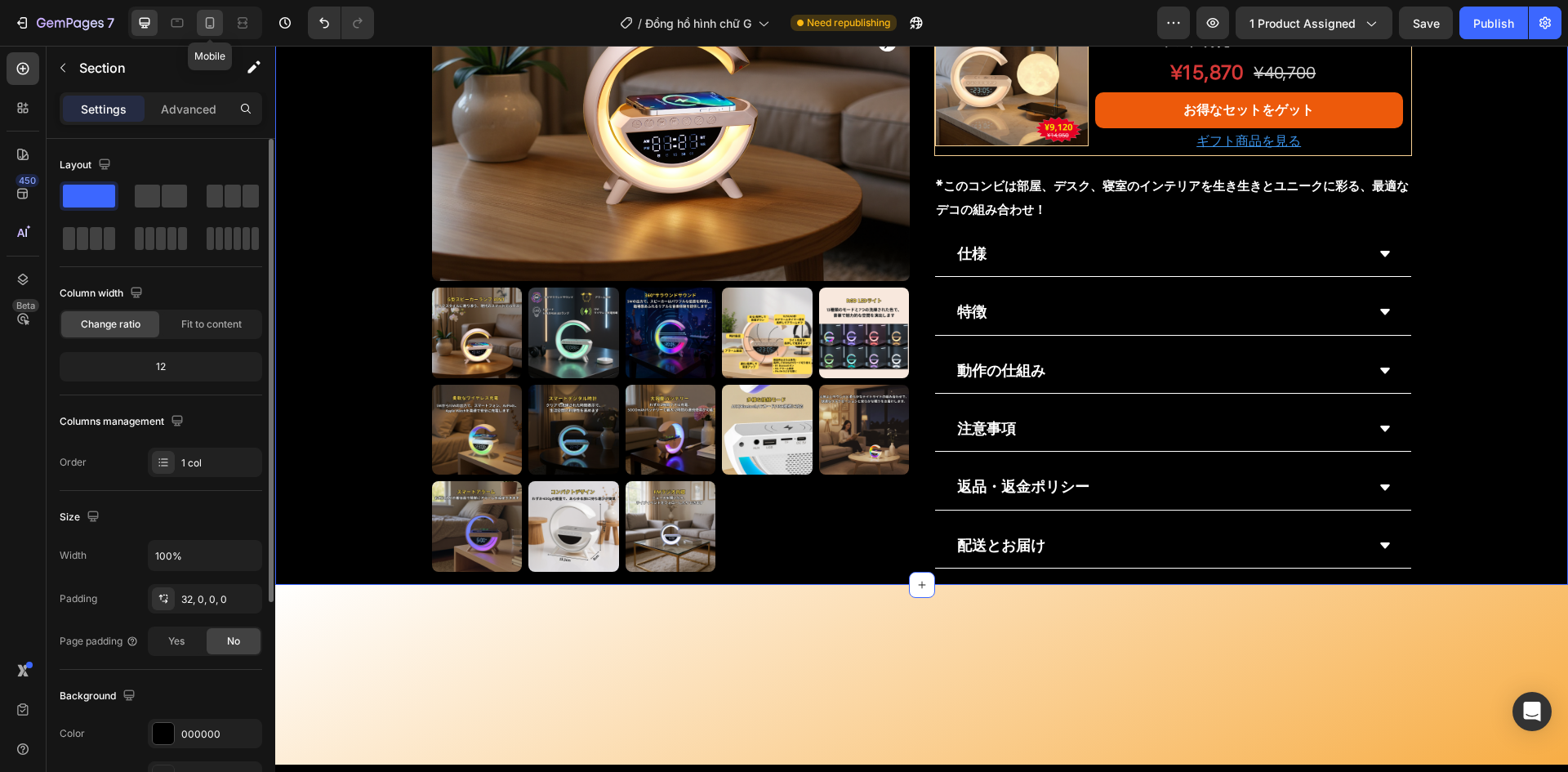
click at [212, 28] on icon at bounding box center [209, 23] width 16 height 16
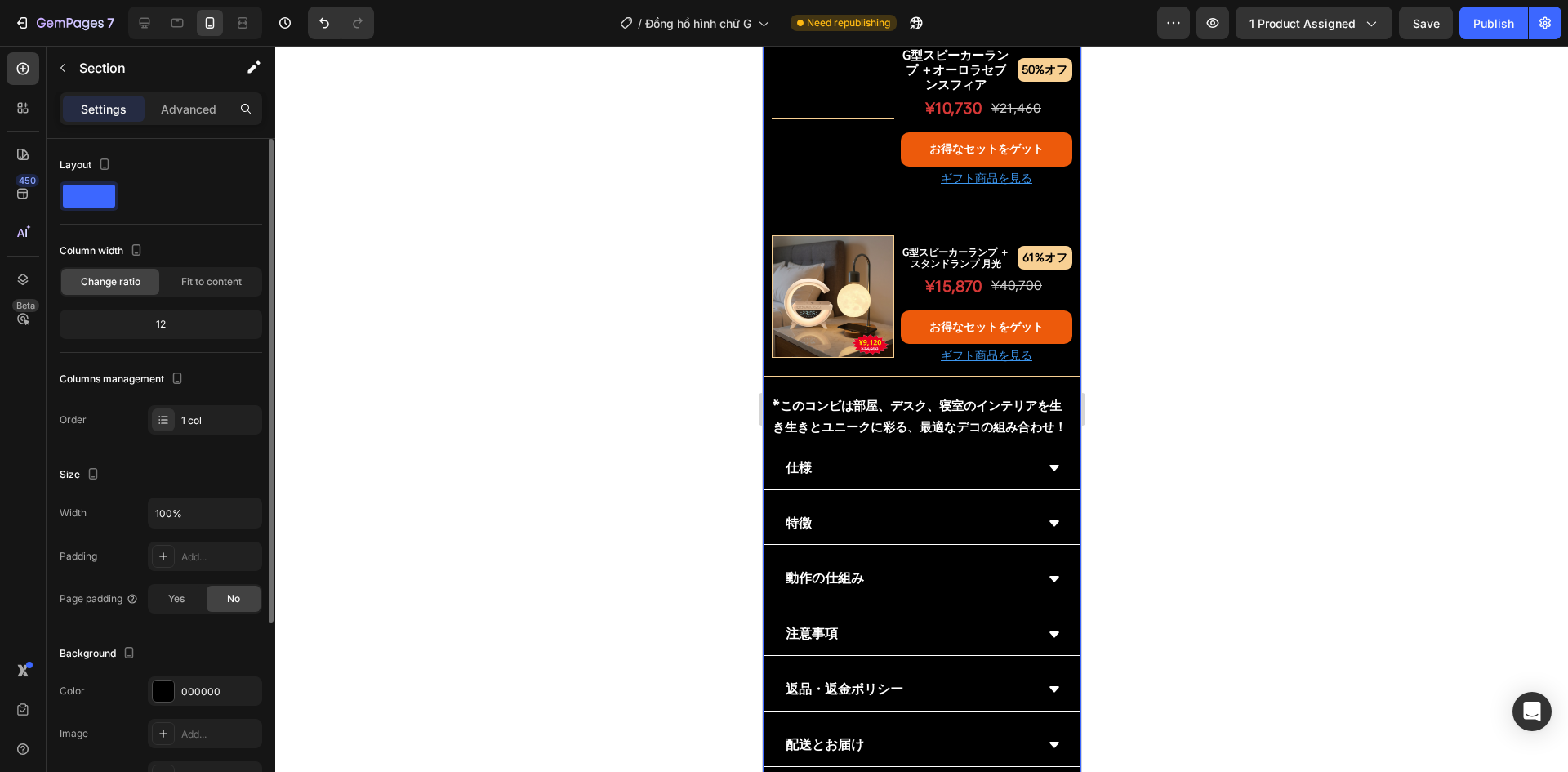
scroll to position [1609, 0]
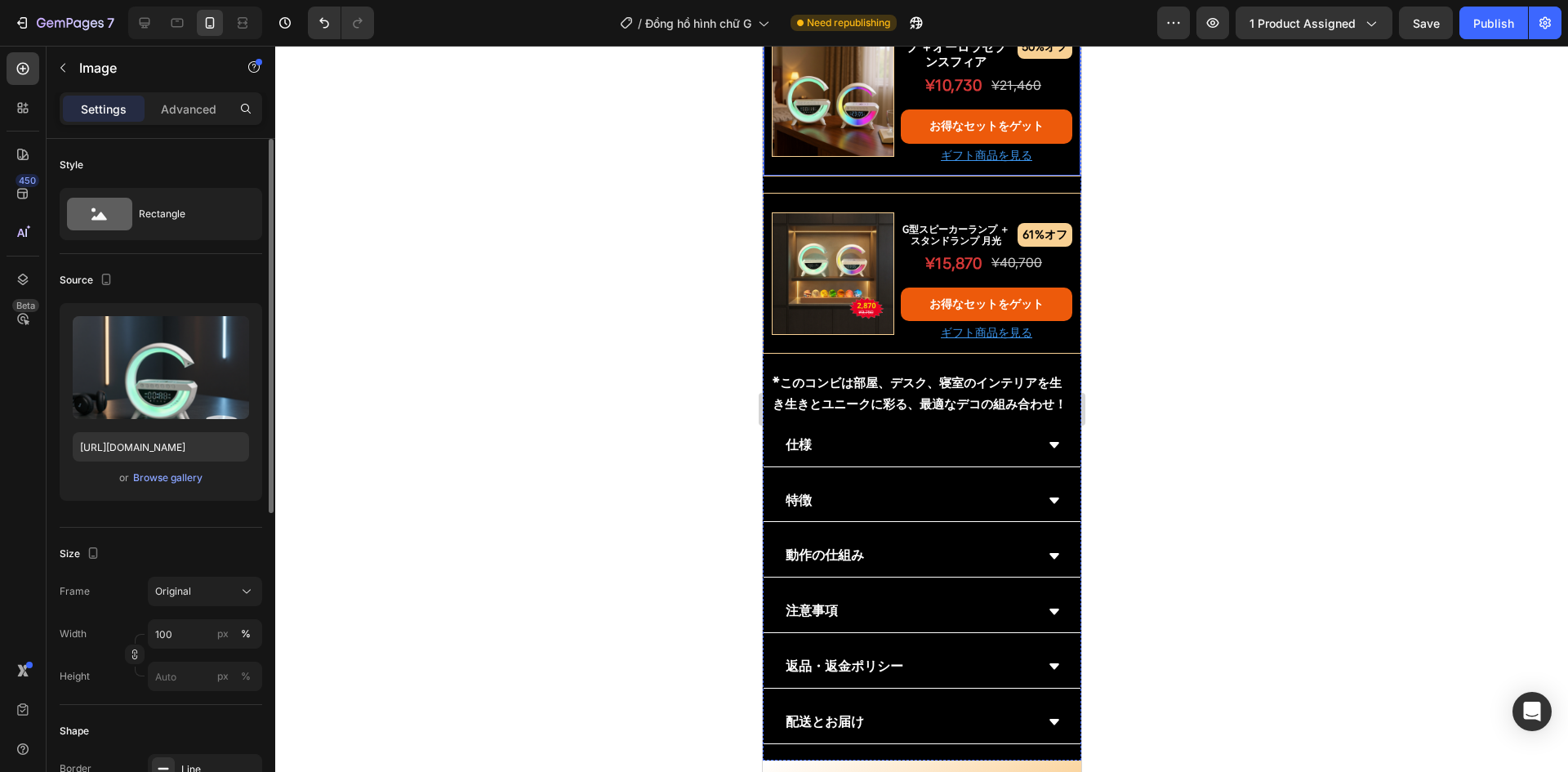
click at [833, 157] on img at bounding box center [832, 96] width 123 height 123
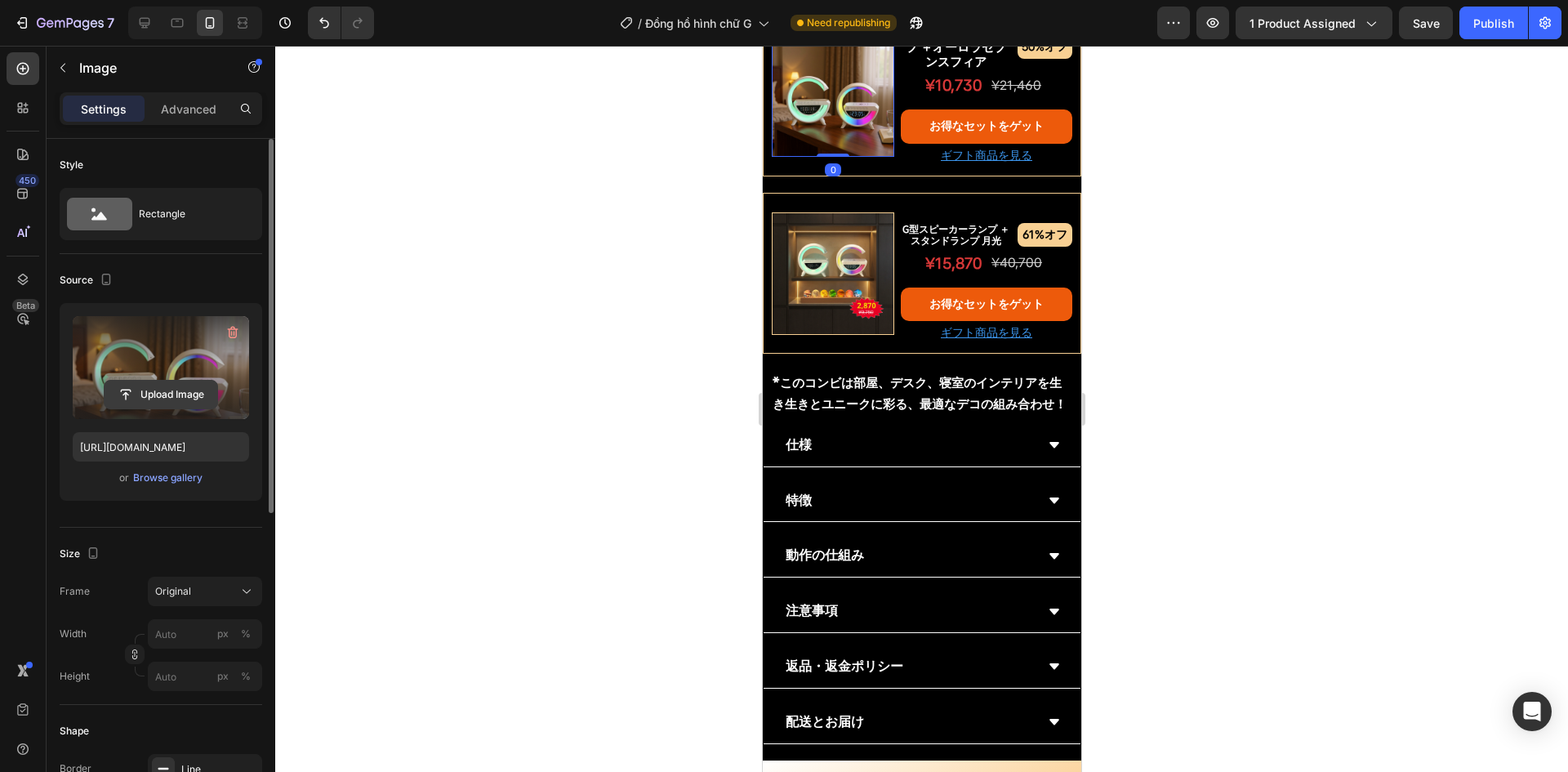
click at [133, 394] on input "file" at bounding box center [161, 394] width 113 height 27
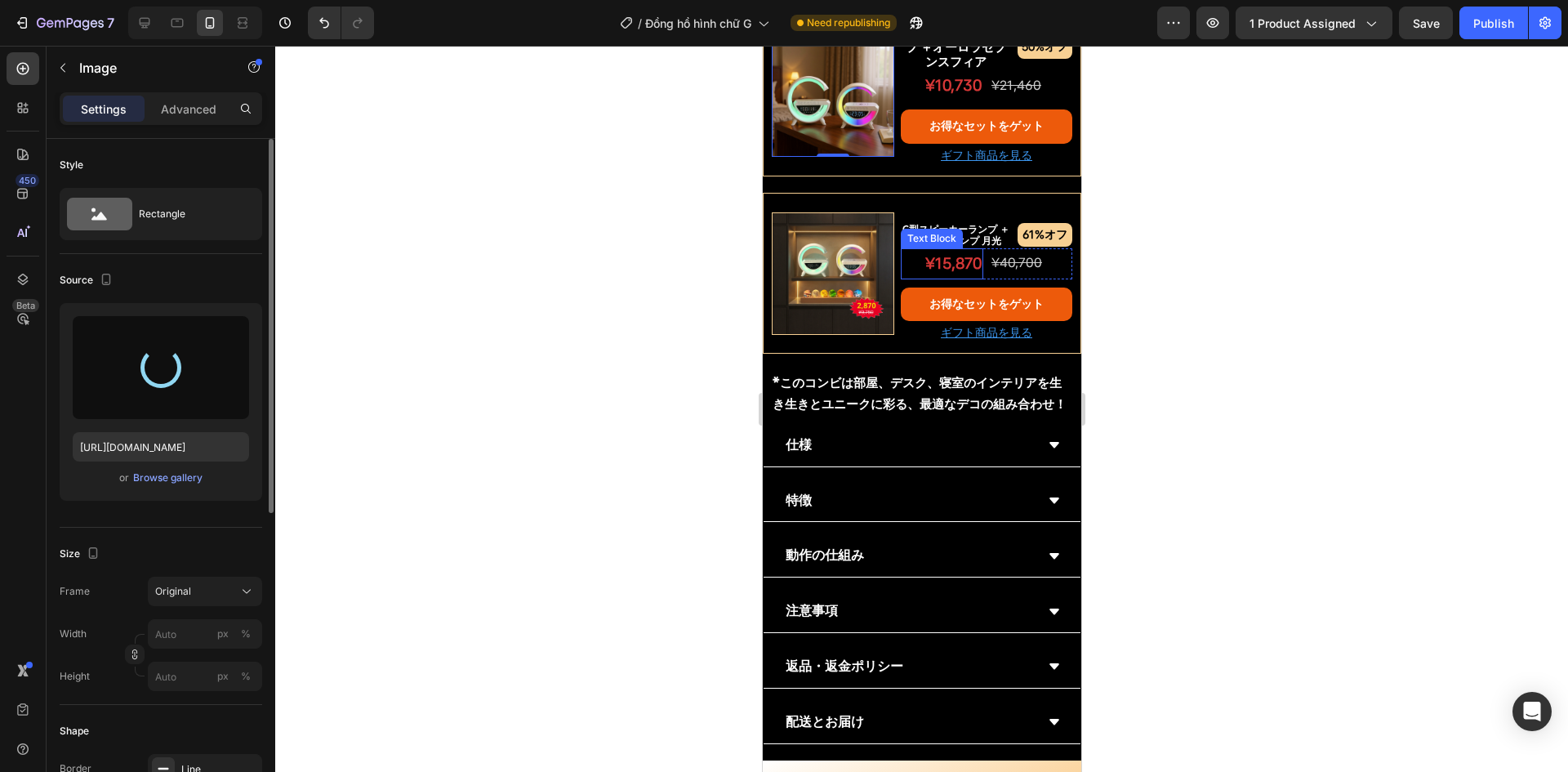
type input "https://cdn.shopify.com/s/files/1/0691/8032/6040/files/gempages_549433077697348…"
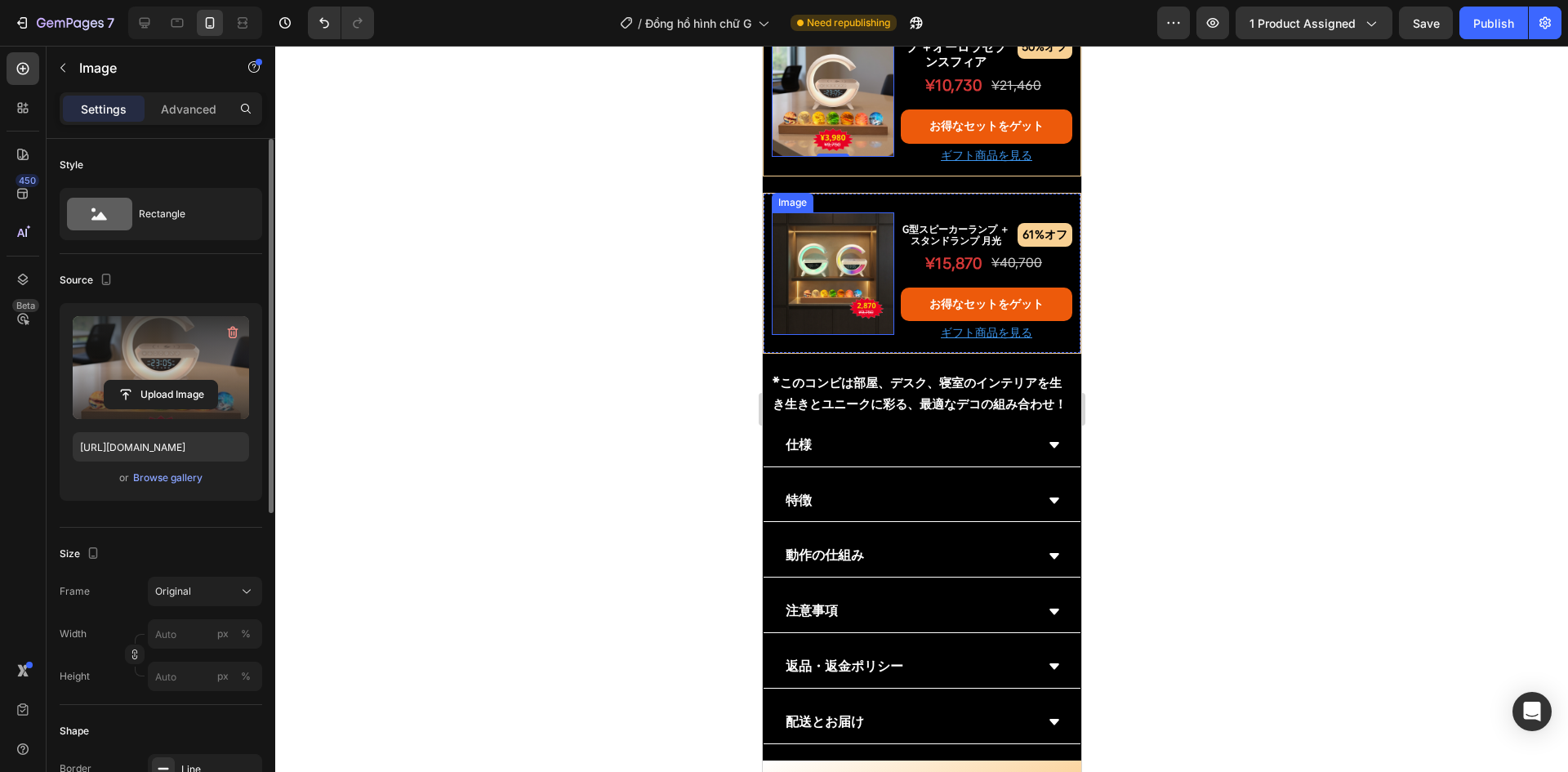
click at [849, 335] on img at bounding box center [832, 273] width 123 height 123
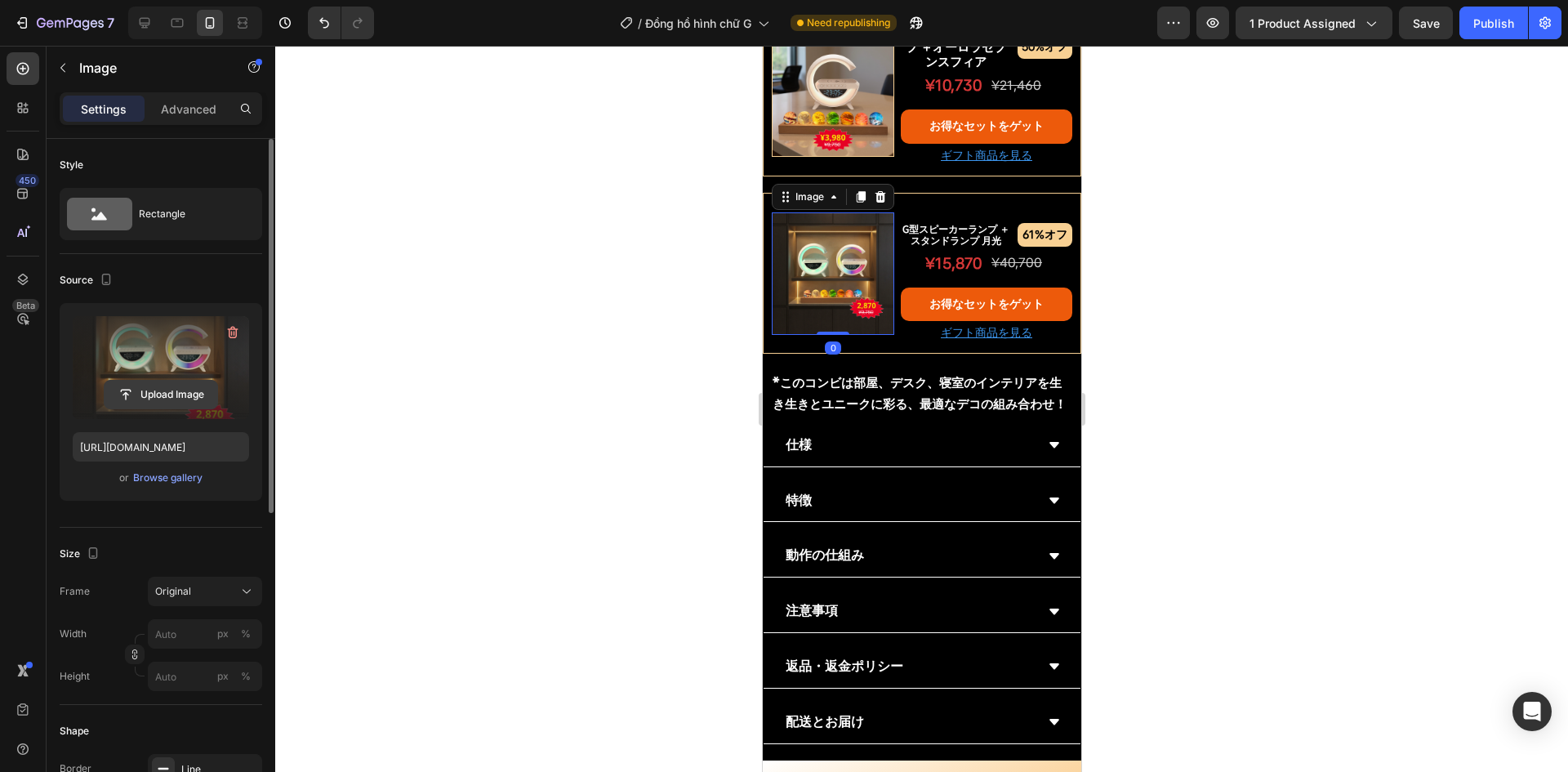
click at [149, 401] on input "file" at bounding box center [161, 394] width 113 height 27
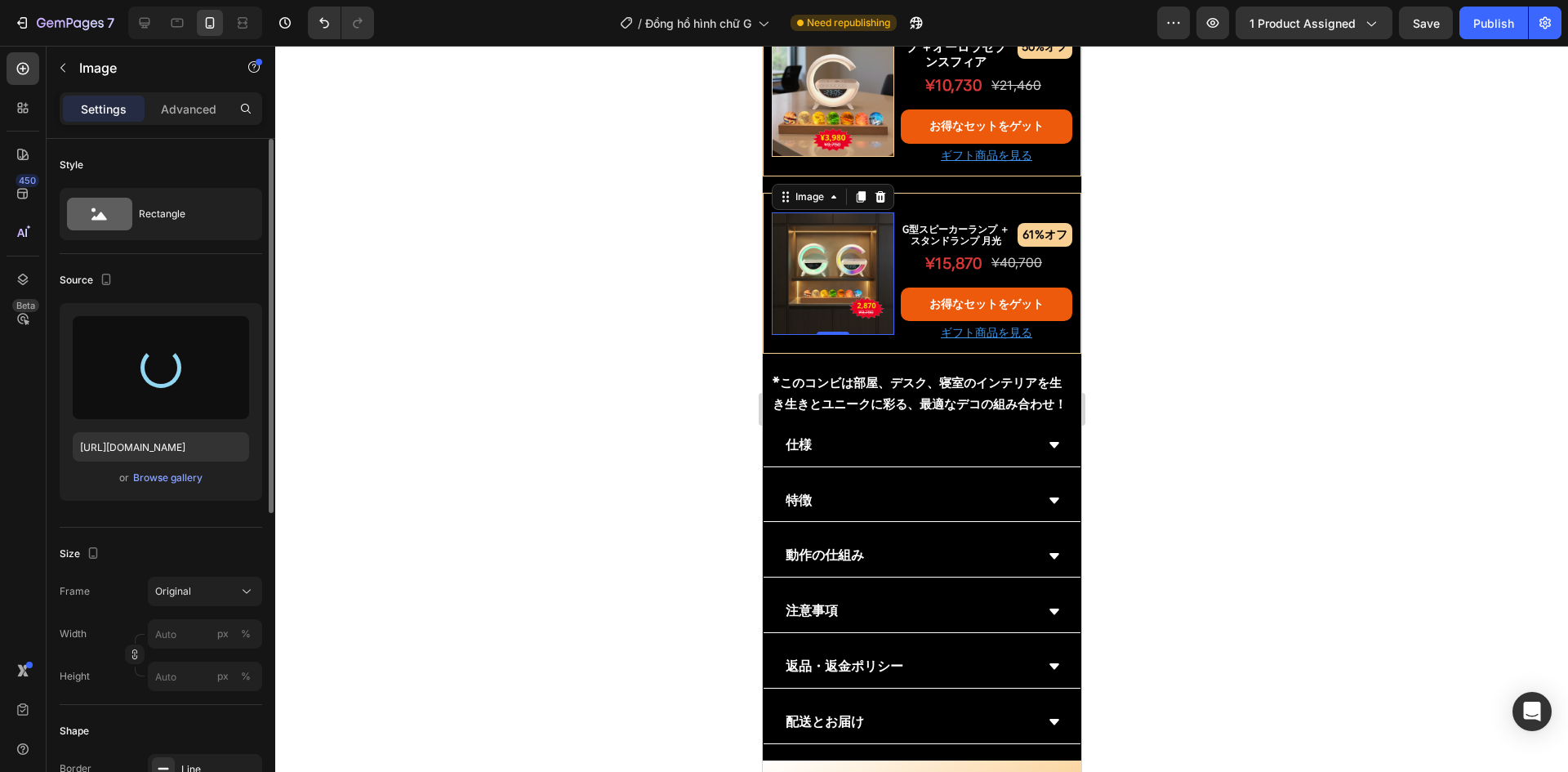
type input "https://cdn.shopify.com/s/files/1/0691/8032/6040/files/gempages_549433077697348…"
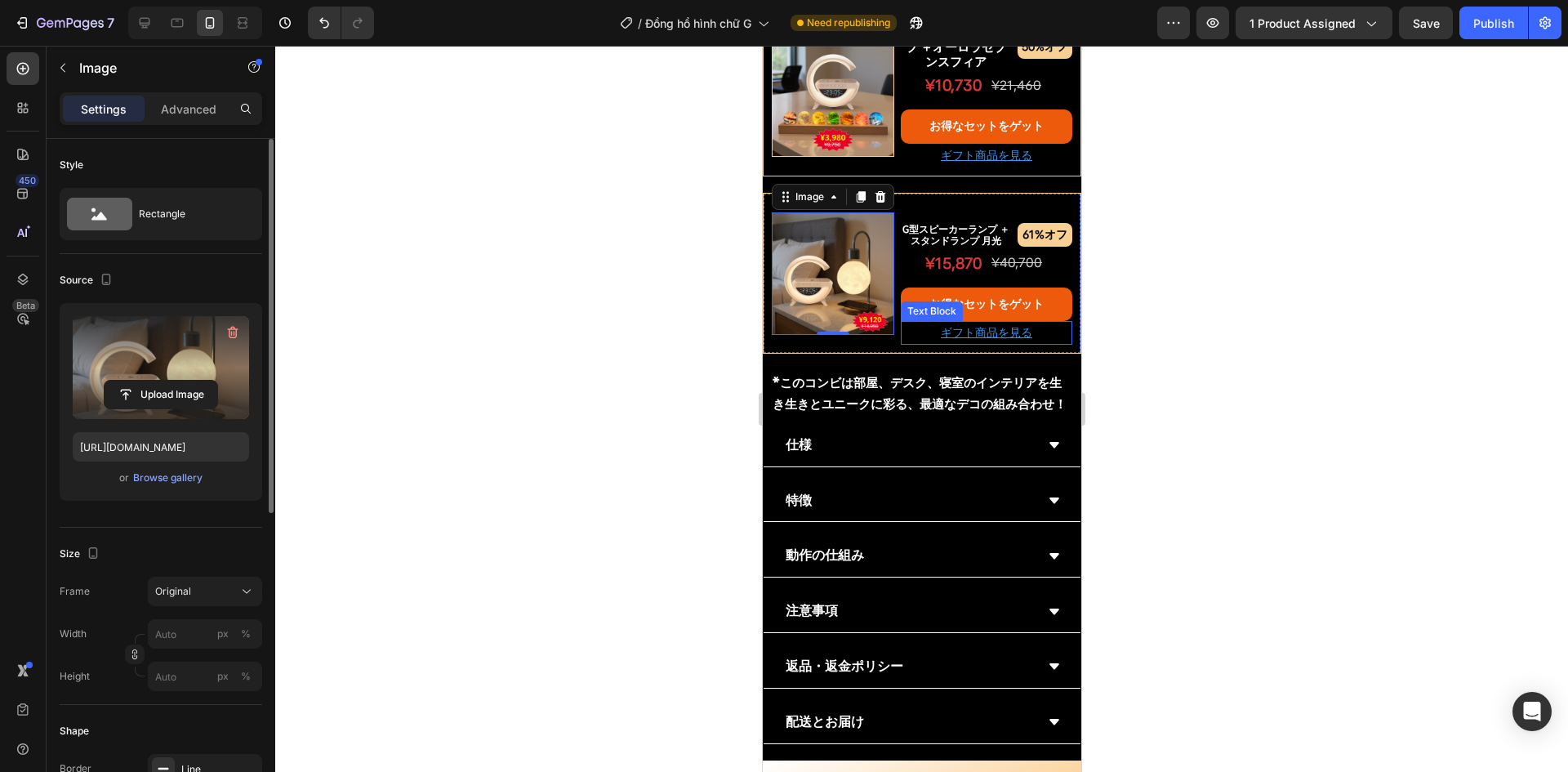
click at [941, 340] on u "ギフト商品を見る" at bounding box center [986, 332] width 92 height 13
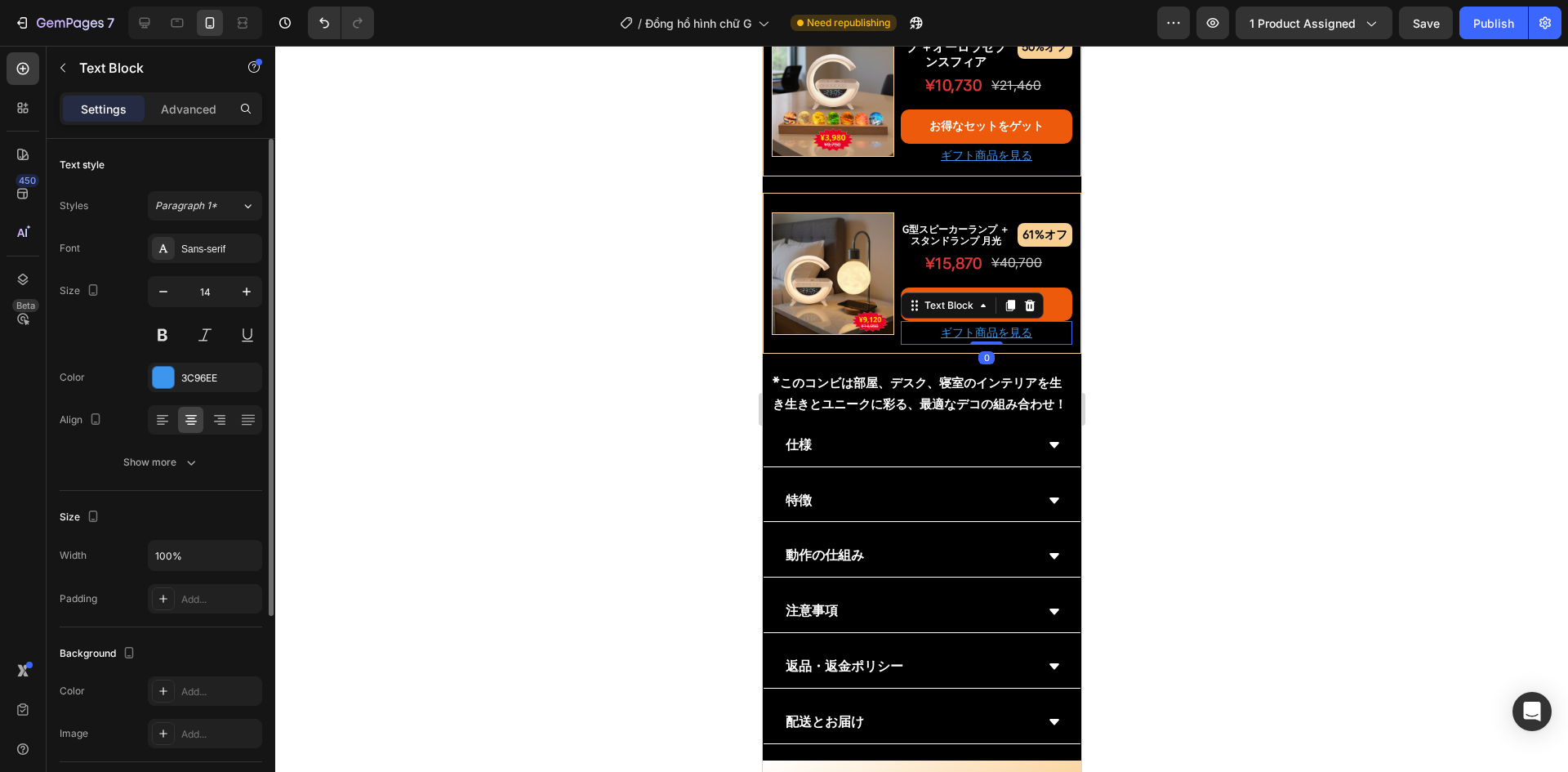
drag, startPoint x: 513, startPoint y: 455, endPoint x: 534, endPoint y: 444, distance: 23.7
click at [513, 455] on div at bounding box center [921, 409] width 1293 height 727
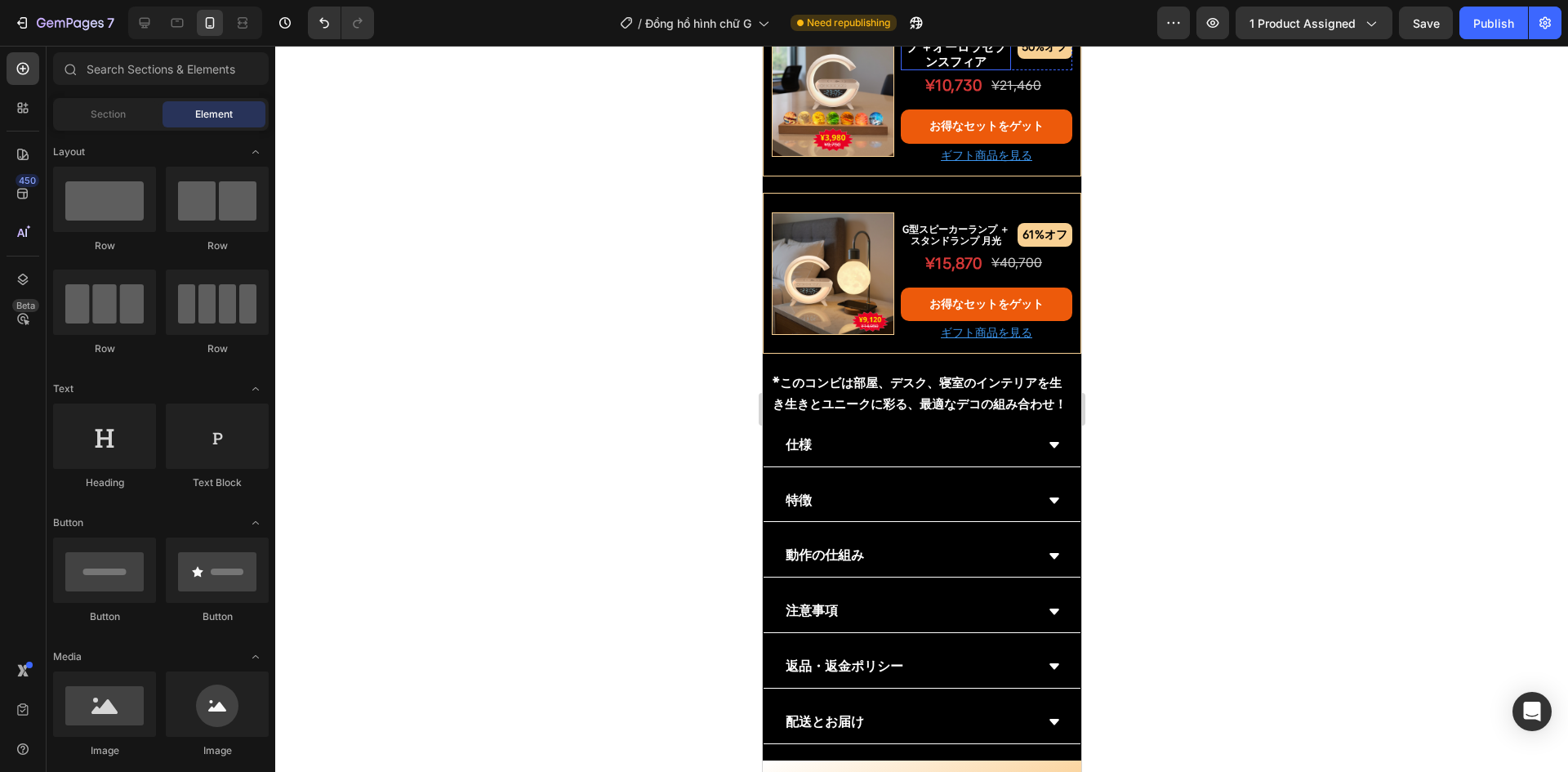
click at [921, 69] on p "G型スピーカーランプ ＋オーロラセブンスフィア" at bounding box center [955, 47] width 110 height 44
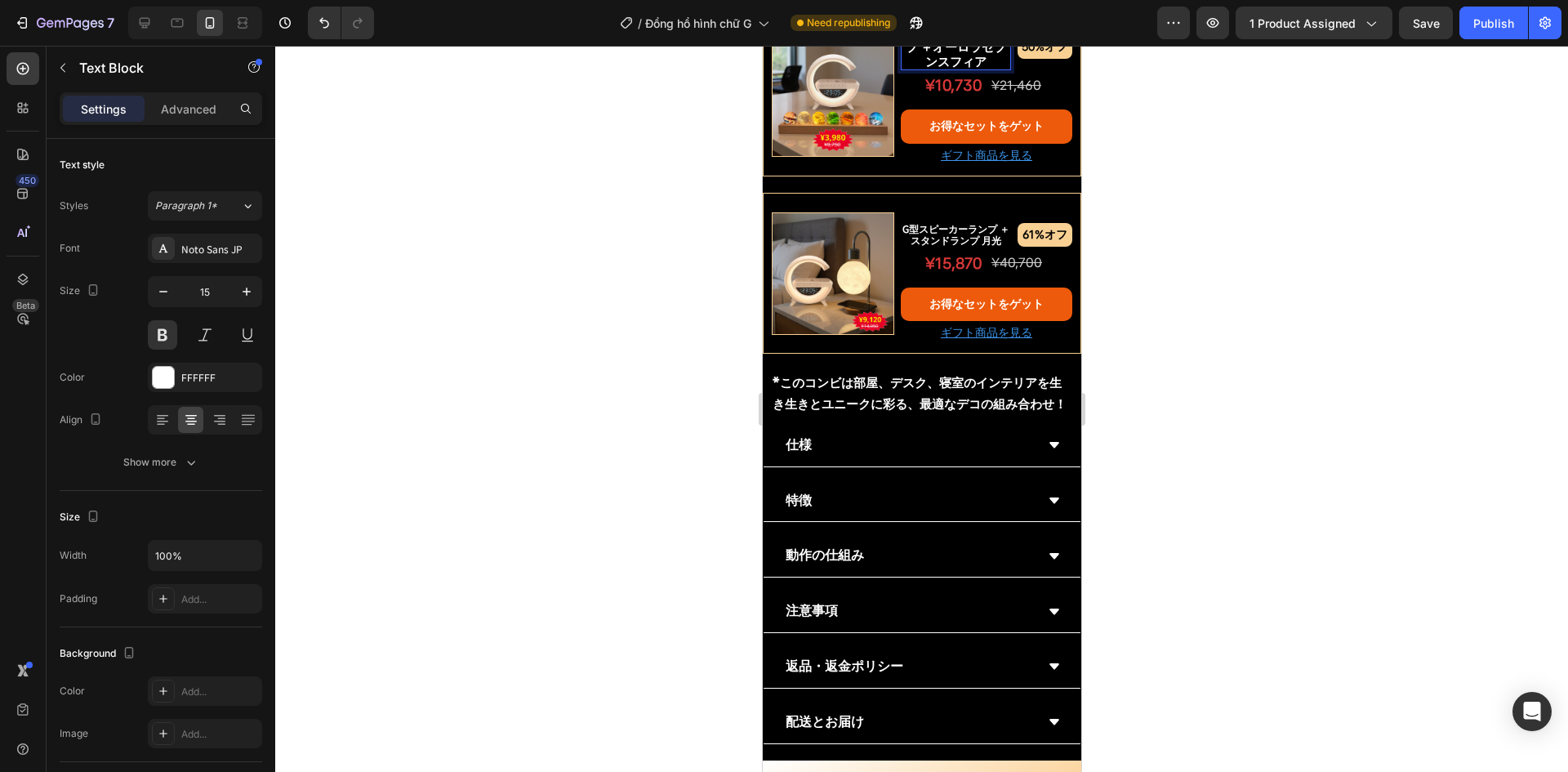
drag, startPoint x: 922, startPoint y: 376, endPoint x: 900, endPoint y: 355, distance: 30.4
click at [900, 69] on p "G型スピーカーランプ ＋オーロラセブンスフィア" at bounding box center [955, 47] width 110 height 44
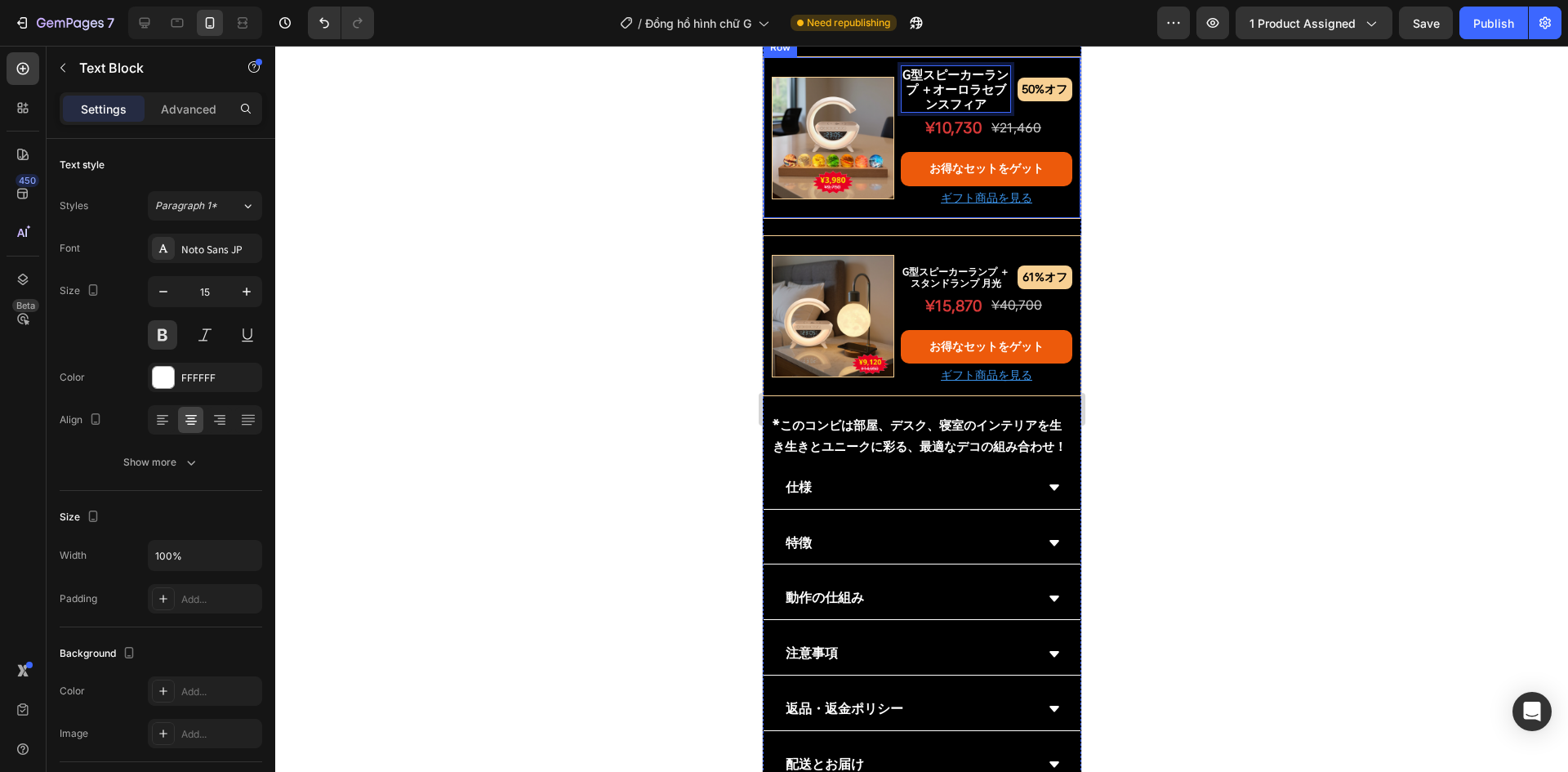
scroll to position [1526, 0]
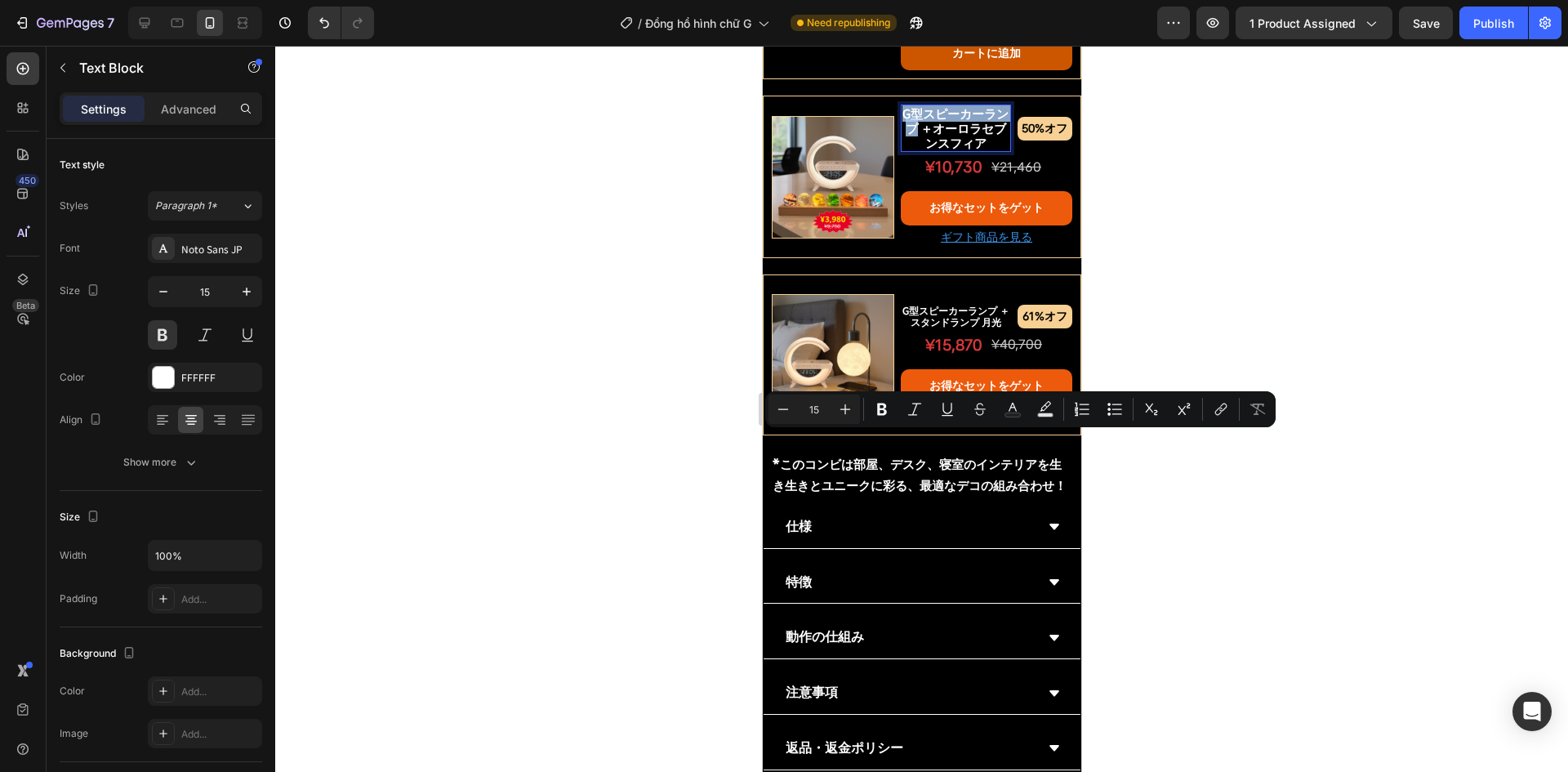
drag, startPoint x: 920, startPoint y: 458, endPoint x: 902, endPoint y: 447, distance: 21.1
click at [902, 150] on p "G型スピーカーランプ ＋オーロラセブンスフィア" at bounding box center [955, 128] width 110 height 44
copy p "G型スピーカーランプ"
click at [529, 407] on div at bounding box center [921, 409] width 1293 height 727
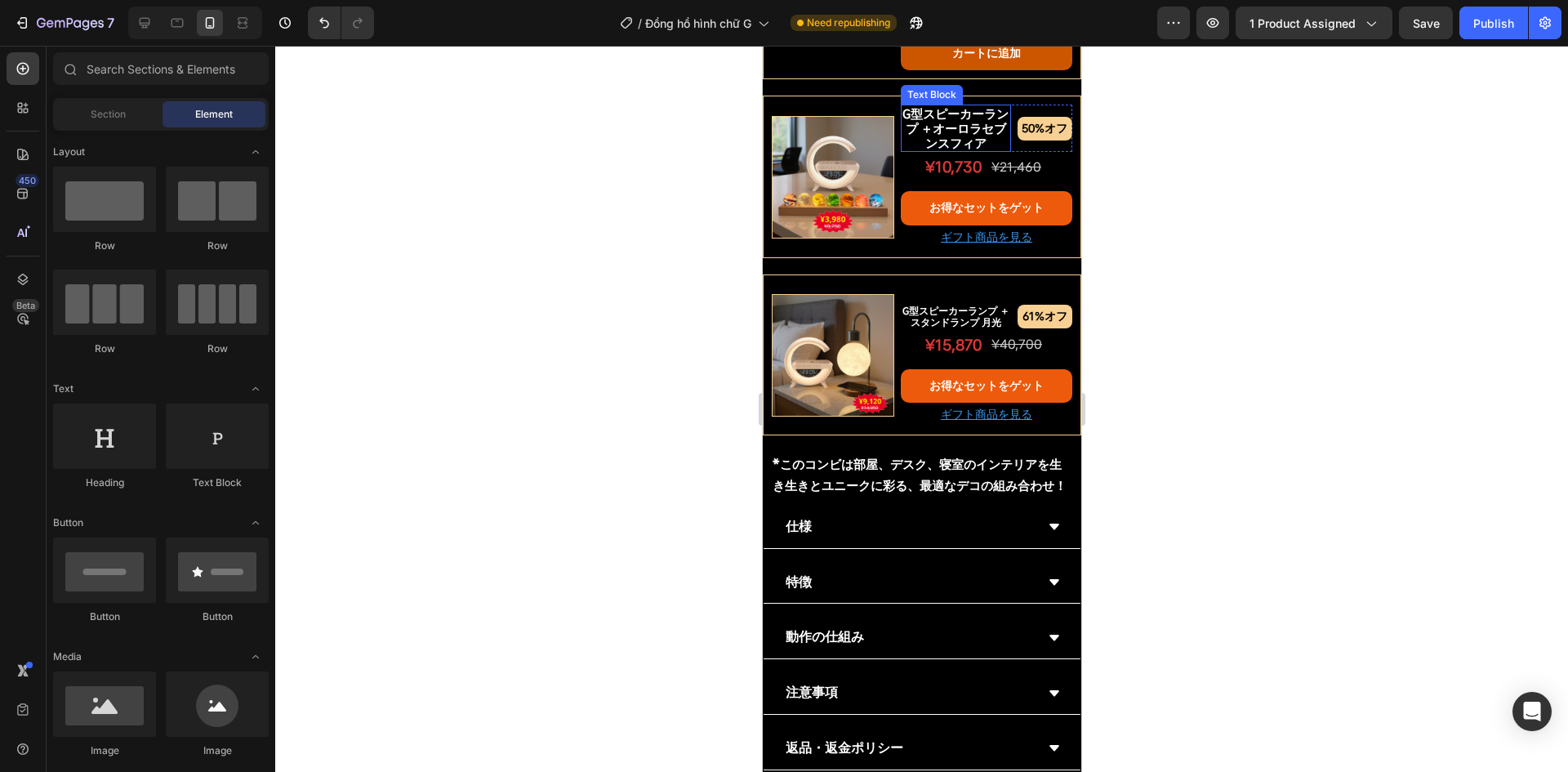
click at [971, 150] on p "G型スピーカーランプ ＋オーロラセブンスフィア" at bounding box center [955, 128] width 110 height 44
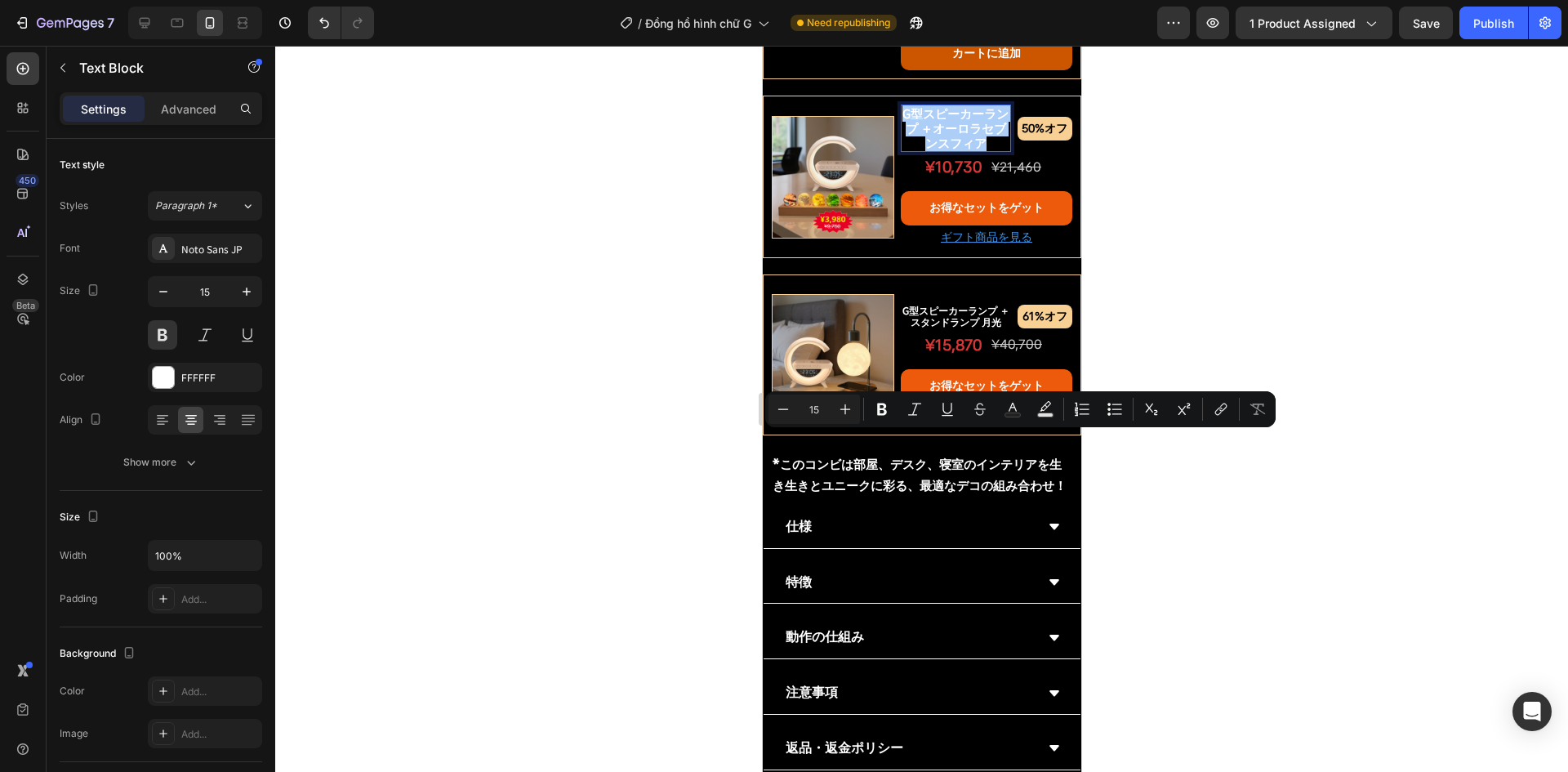
click at [574, 375] on div at bounding box center [921, 409] width 1293 height 727
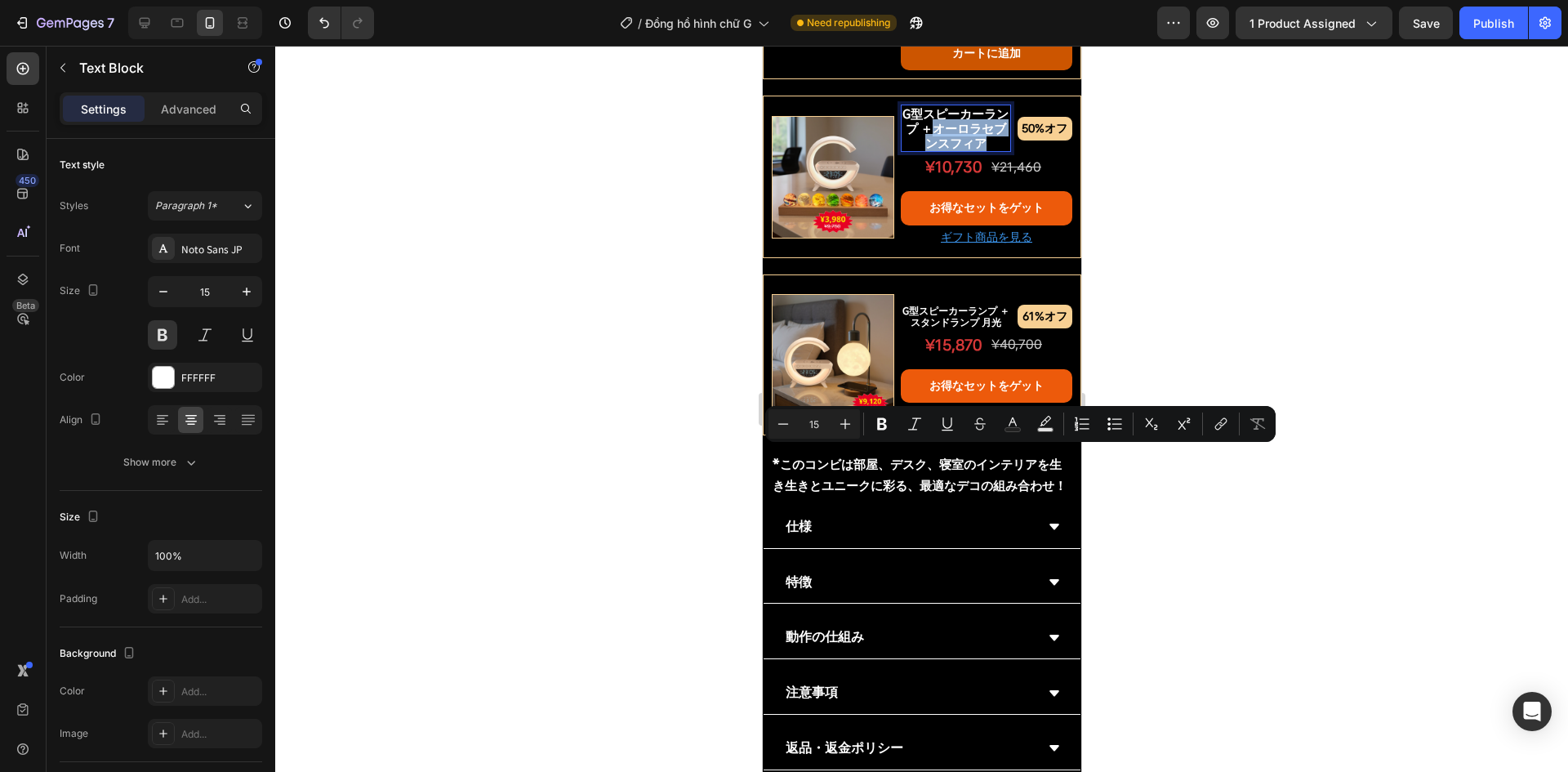
drag, startPoint x: 987, startPoint y: 470, endPoint x: 940, endPoint y: 458, distance: 48.5
click at [940, 150] on p "G型スピーカーランプ ＋オーロラセブンスフィア" at bounding box center [955, 128] width 110 height 44
copy p "オーロラセブンスフィア"
click at [464, 307] on div at bounding box center [921, 409] width 1293 height 727
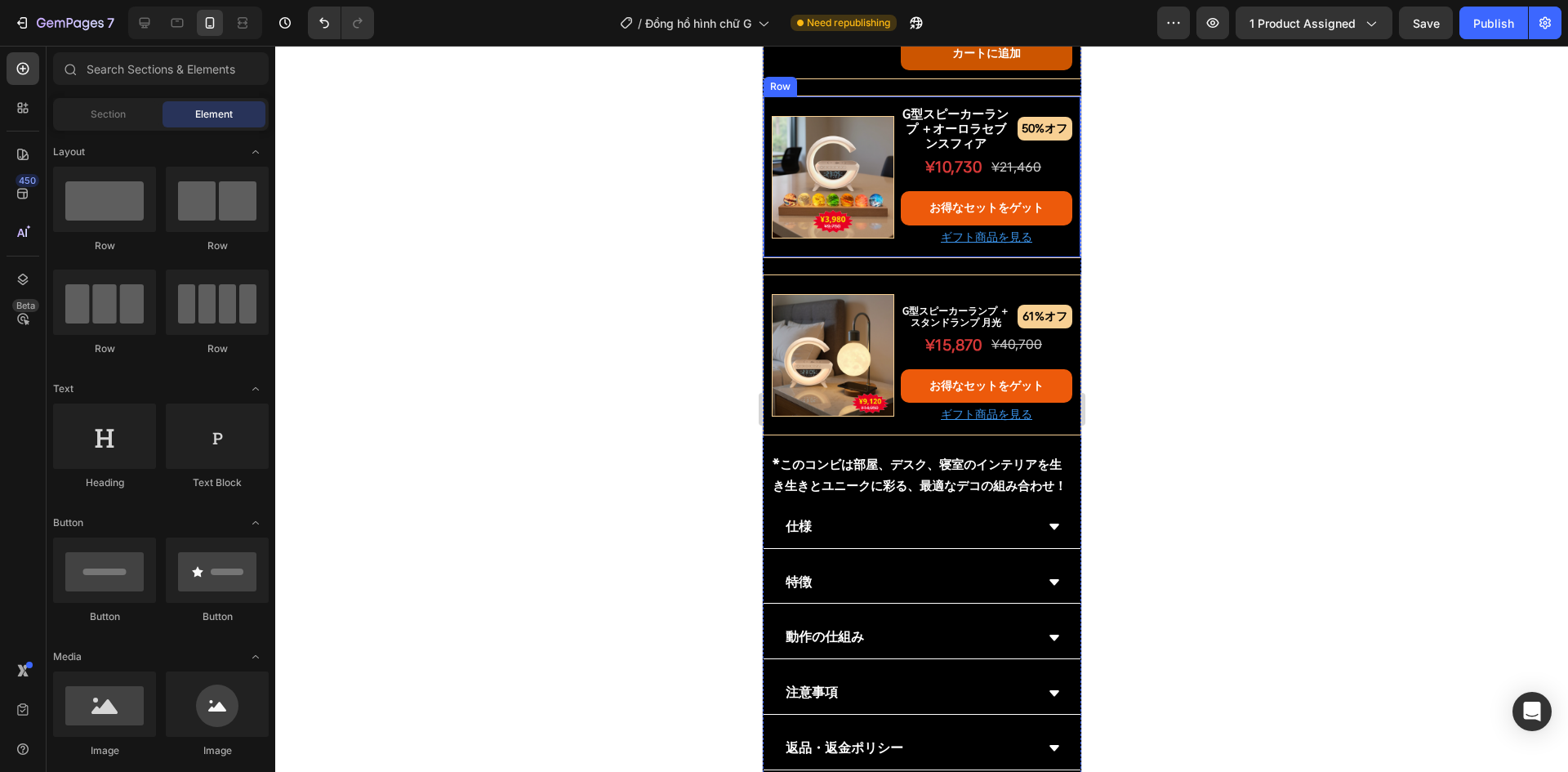
click at [909, 150] on p "G型スピーカーランプ ＋オーロラセブンスフィア" at bounding box center [955, 128] width 110 height 44
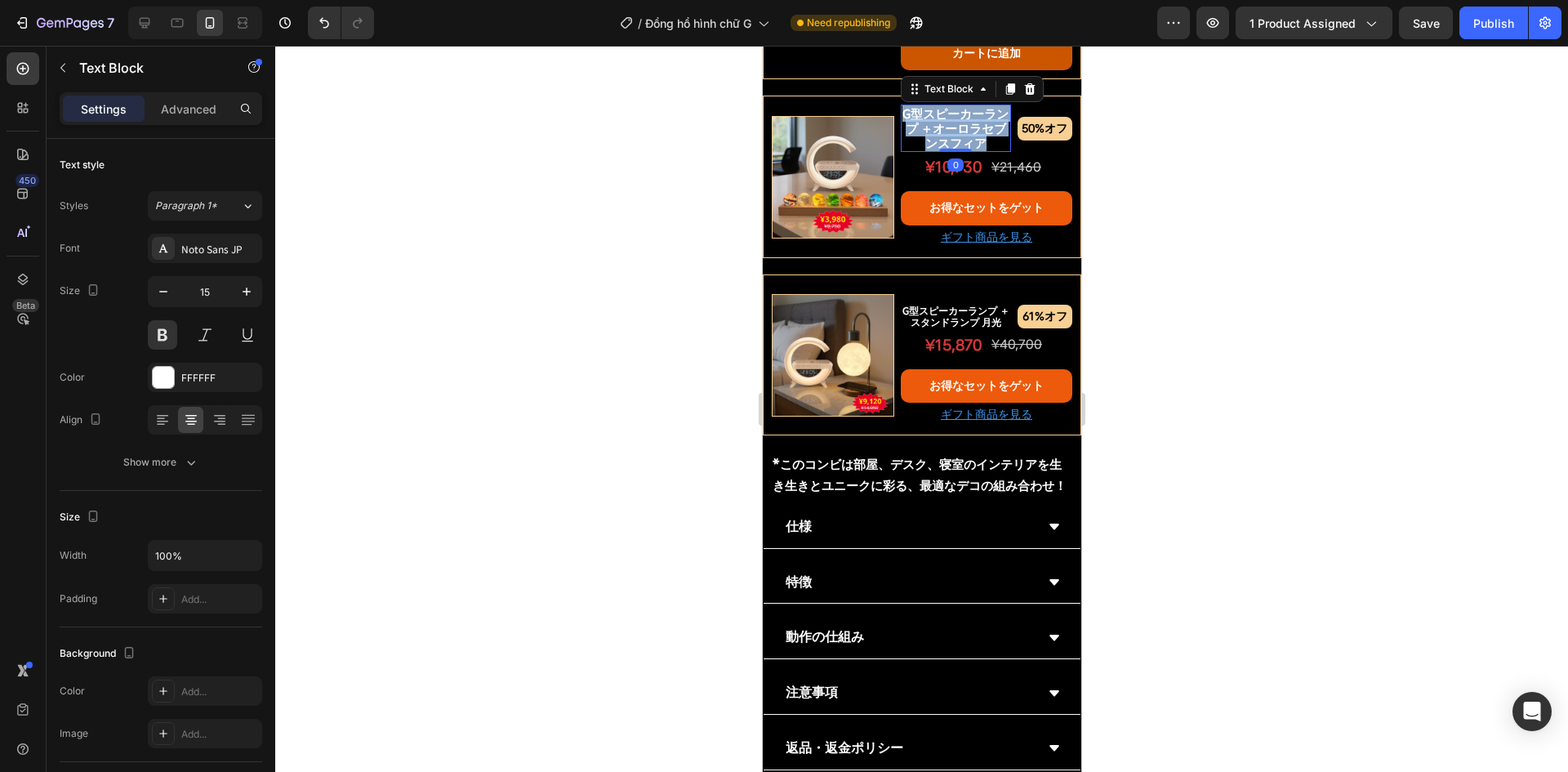
click at [909, 150] on p "G型スピーカーランプ ＋オーロラセブンスフィア" at bounding box center [955, 128] width 110 height 44
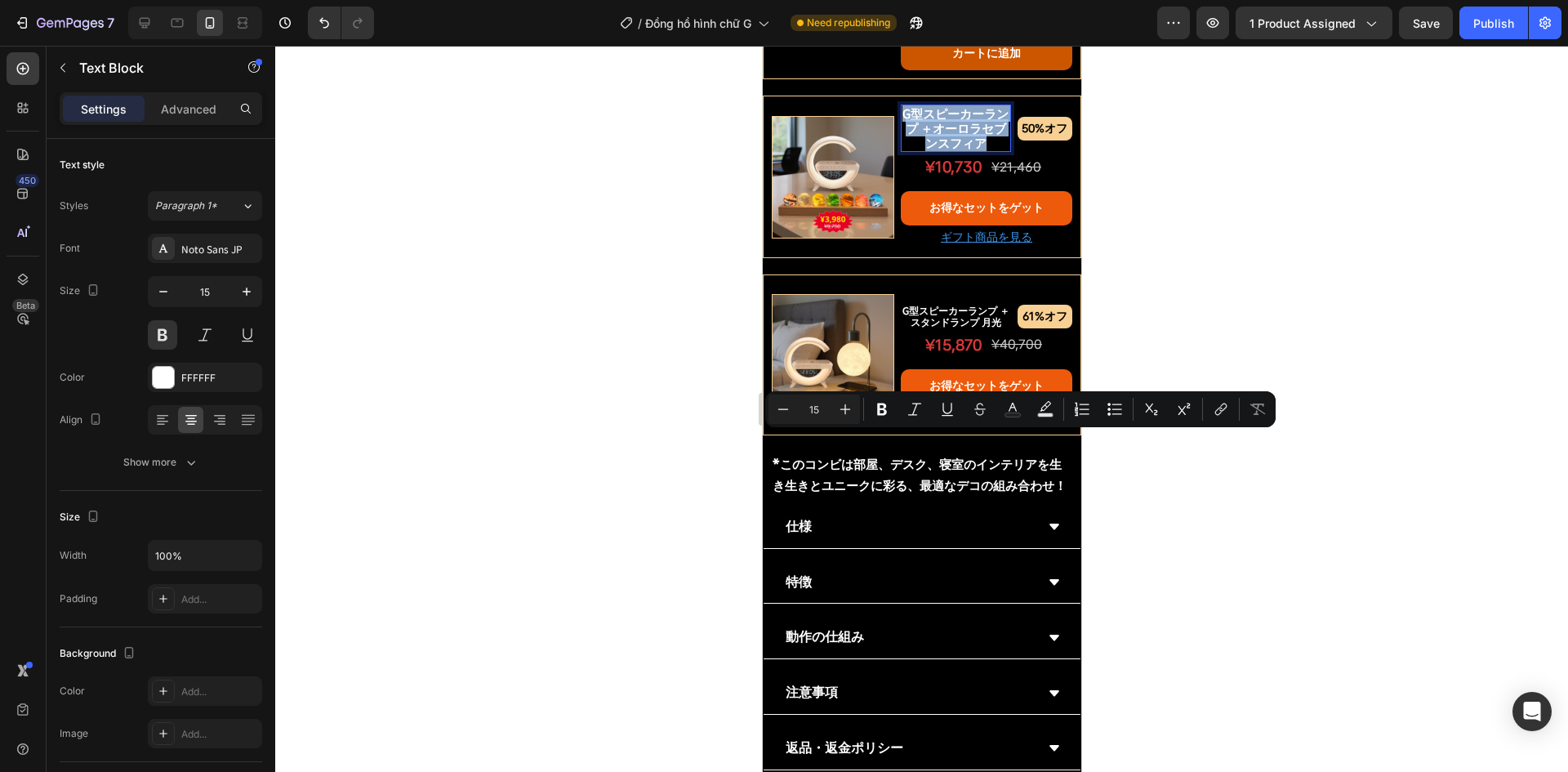
click at [920, 150] on p "G型スピーカーランプ ＋オーロラセブンスフィア" at bounding box center [955, 128] width 110 height 44
click at [921, 150] on p "G型スピーカーランプ ＋オーロラセブンスフィア" at bounding box center [955, 128] width 110 height 44
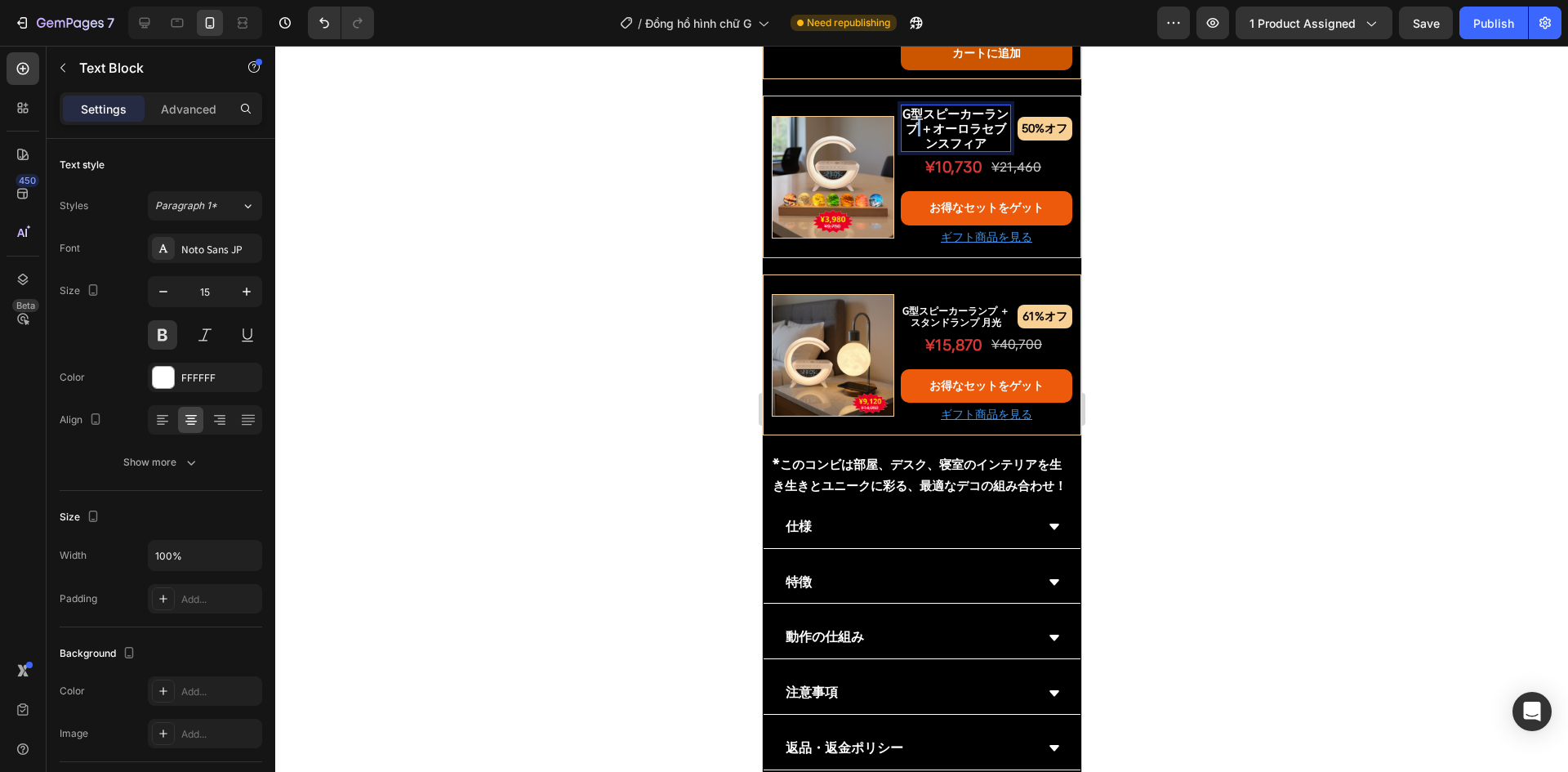
click at [925, 150] on p "G型スピーカーランプ ＋オーロラセブンスフィア" at bounding box center [955, 128] width 110 height 44
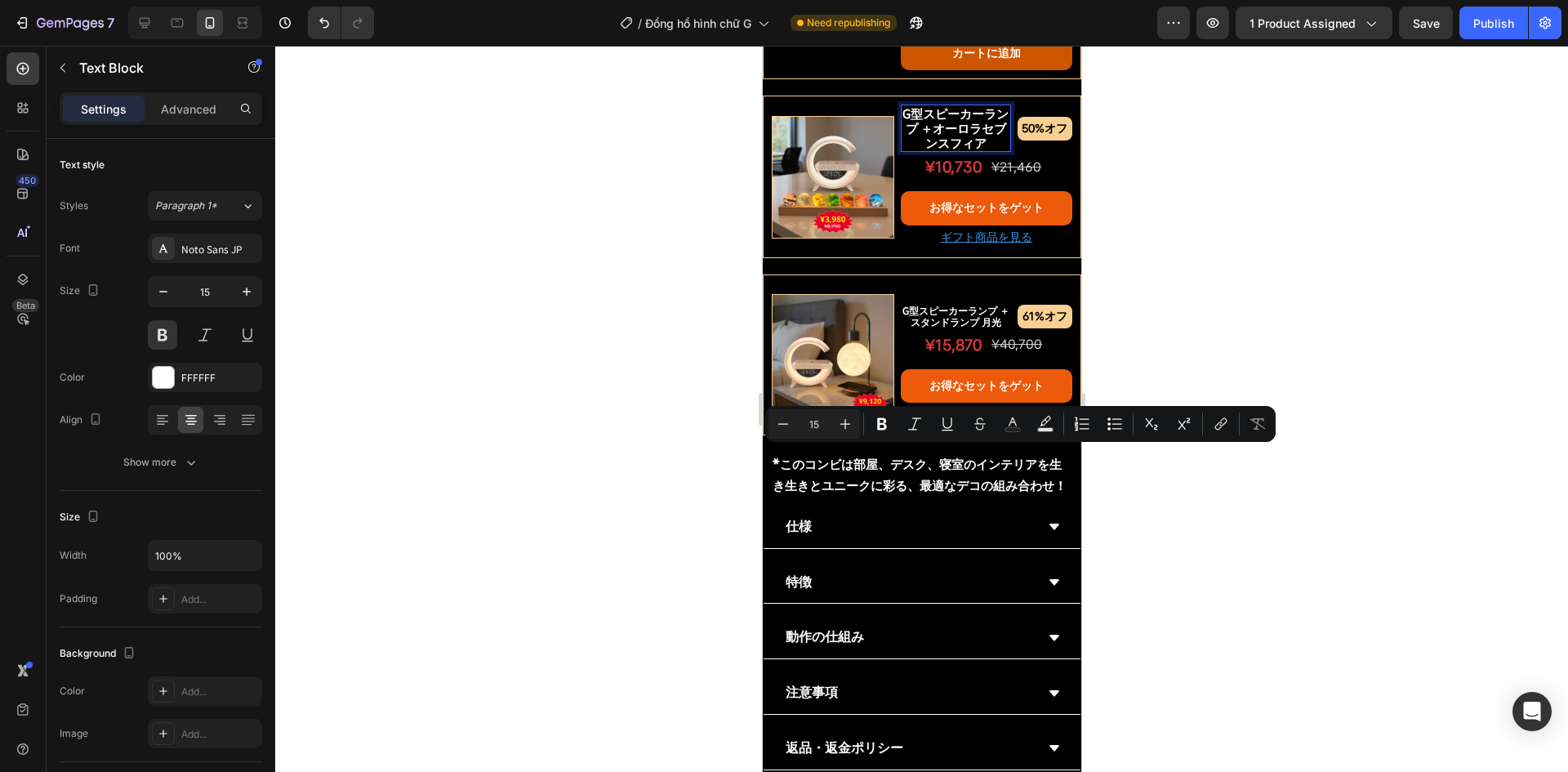
click at [934, 150] on p "G型スピーカーランプ ＋オーロラセブンスフィア" at bounding box center [955, 128] width 110 height 44
click at [932, 150] on p "G型スピーカーランプ ＋オーロラセブンスフィア" at bounding box center [955, 128] width 110 height 44
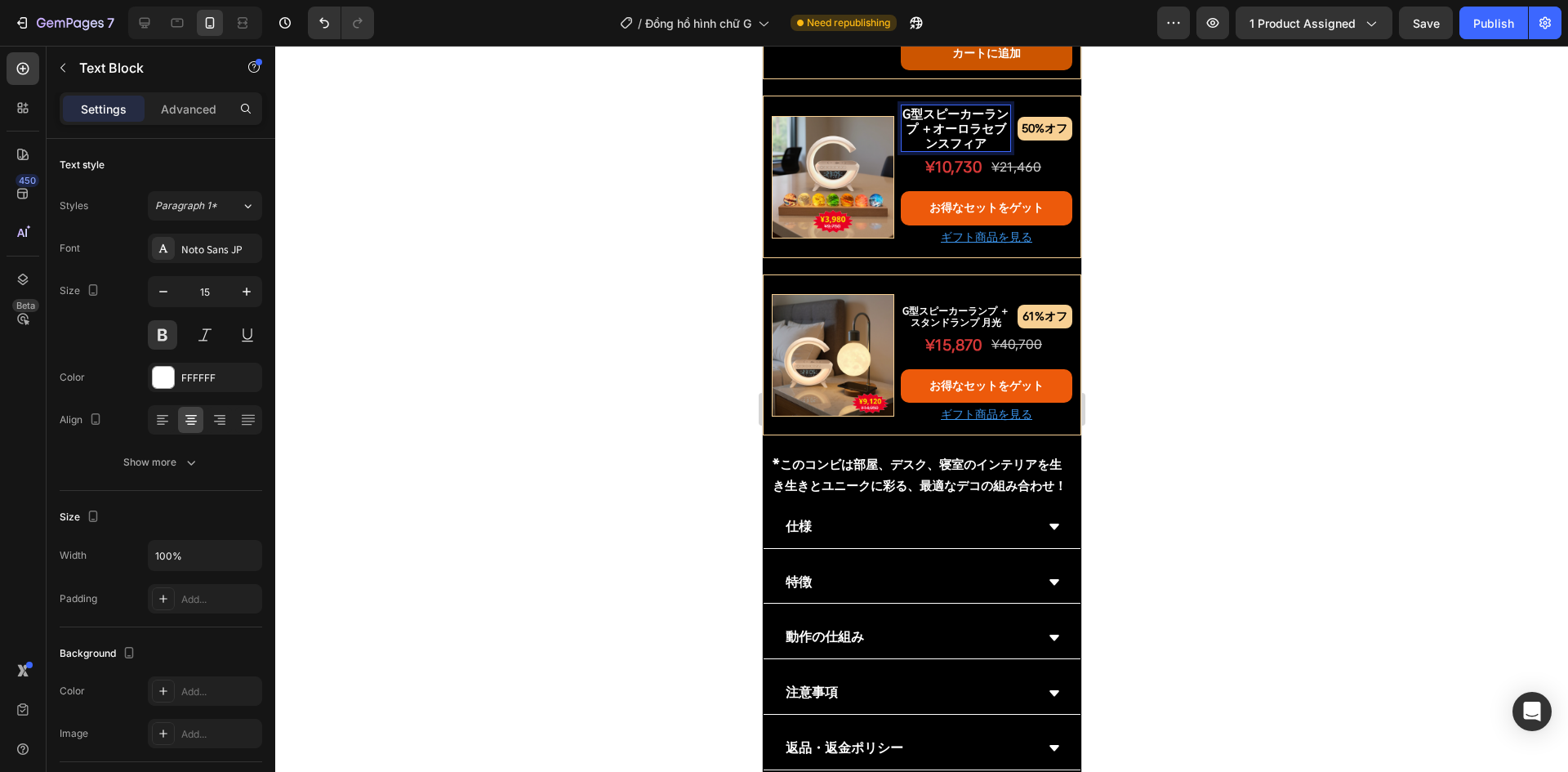
click at [936, 150] on p "G型スピーカーランプ ＋オーロラセブンスフィア" at bounding box center [955, 128] width 110 height 44
click at [562, 458] on div at bounding box center [921, 409] width 1293 height 727
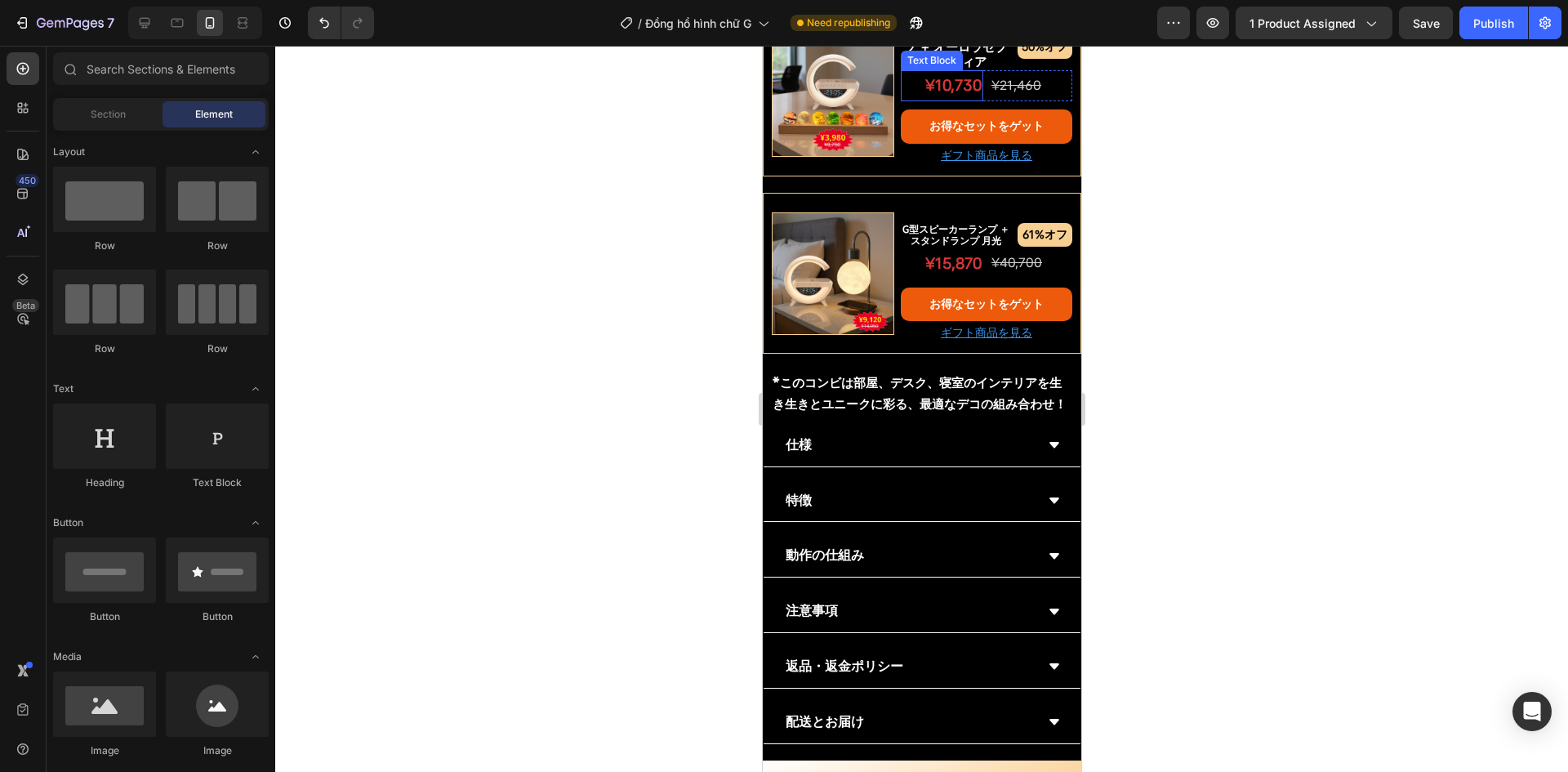
scroll to position [1690, 0]
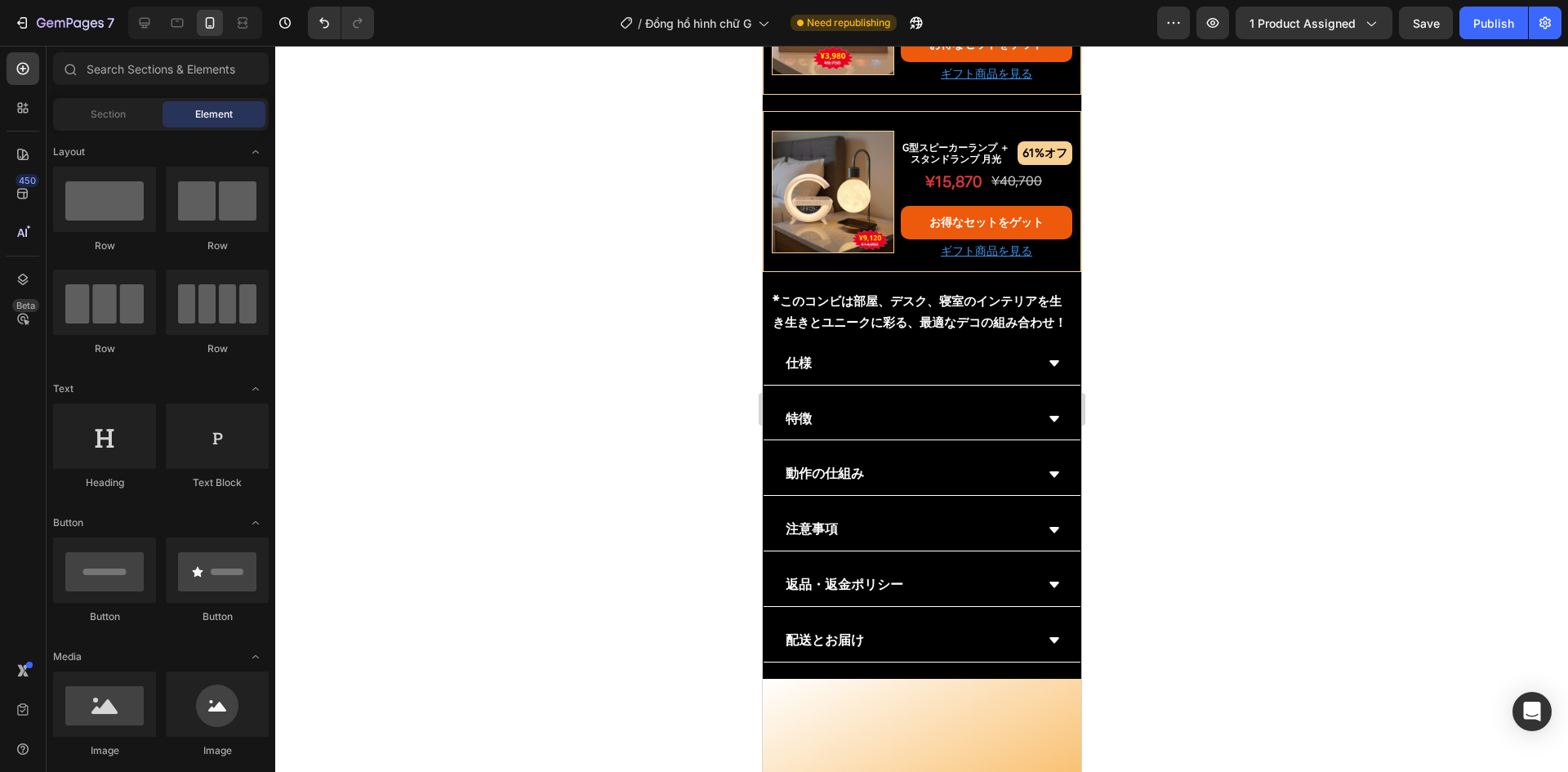
click at [559, 507] on div at bounding box center [921, 409] width 1293 height 727
click at [945, 165] on p "G型スピーカーランプ ＋スタンドランプ 月光" at bounding box center [955, 153] width 110 height 24
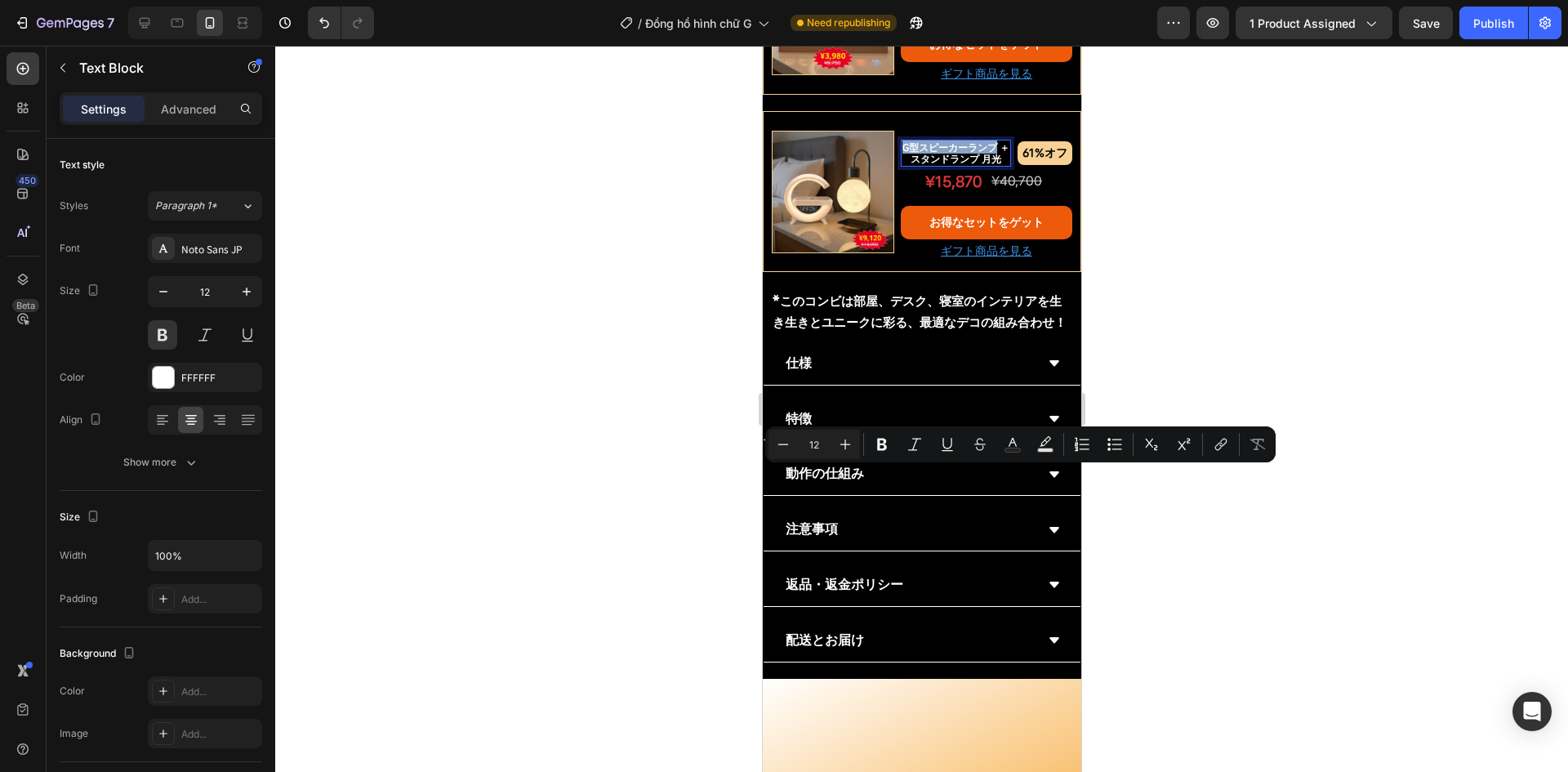
drag, startPoint x: 901, startPoint y: 475, endPoint x: 994, endPoint y: 475, distance: 93.0
click at [994, 165] on p "G型スピーカーランプ ＋スタンドランプ 月光" at bounding box center [955, 153] width 110 height 24
copy p "G型スピーカーランプ"
click at [575, 513] on div at bounding box center [921, 409] width 1293 height 727
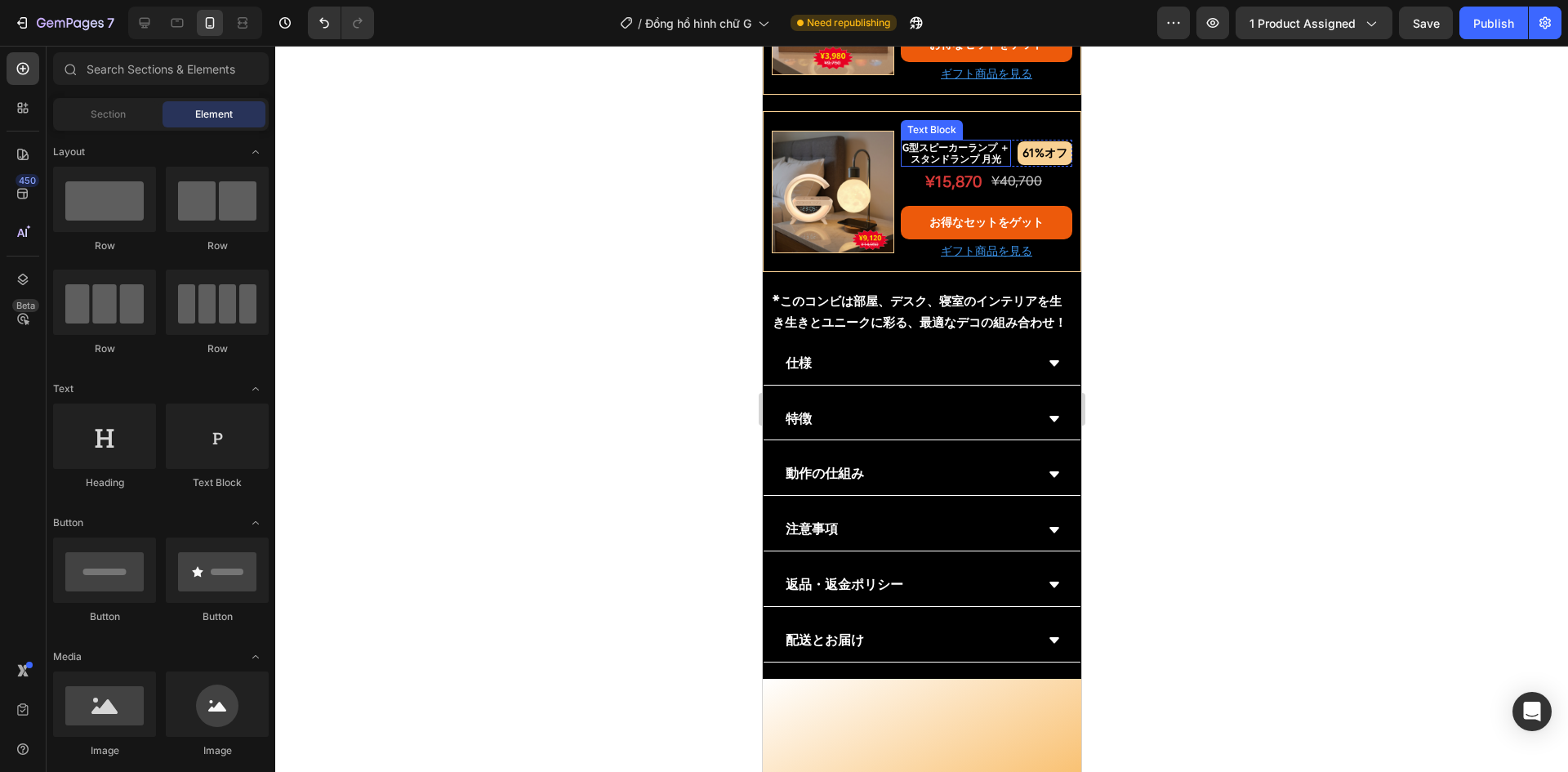
click at [932, 165] on p "G型スピーカーランプ ＋スタンドランプ 月光" at bounding box center [955, 153] width 110 height 24
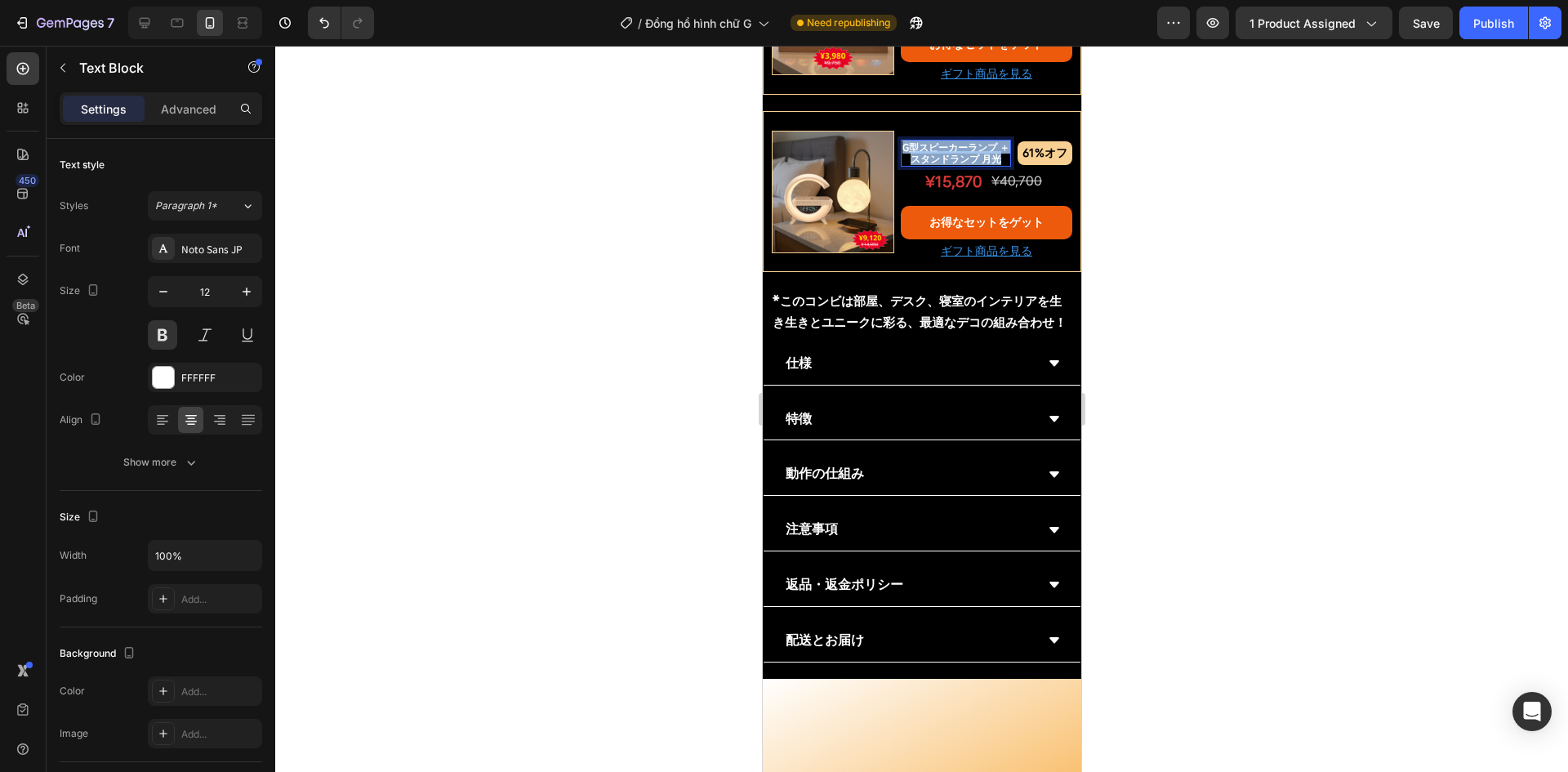
copy p "G型スピーカーランプ ＋スタンドランプ 月光"
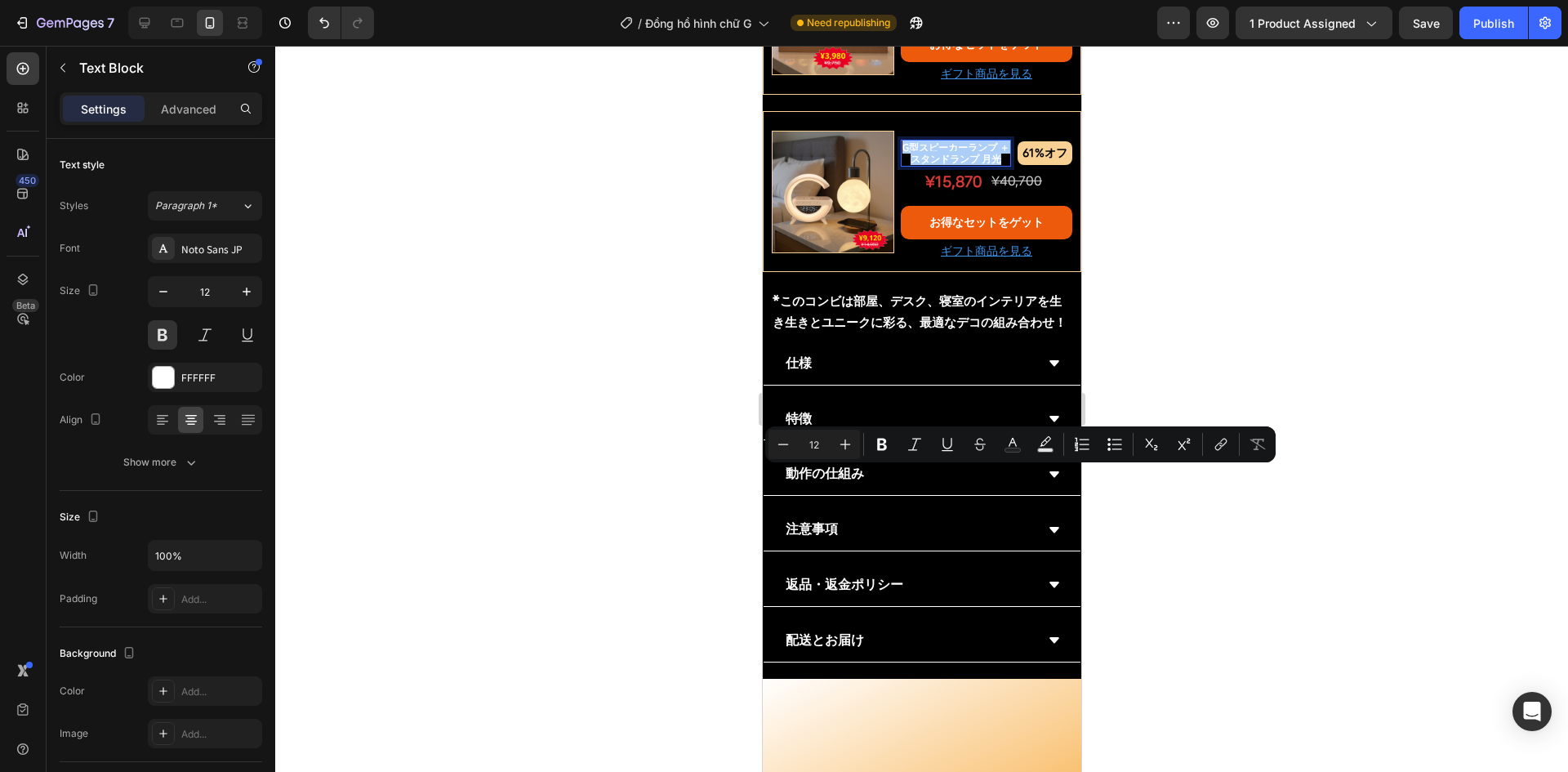
click at [542, 407] on div at bounding box center [921, 409] width 1293 height 727
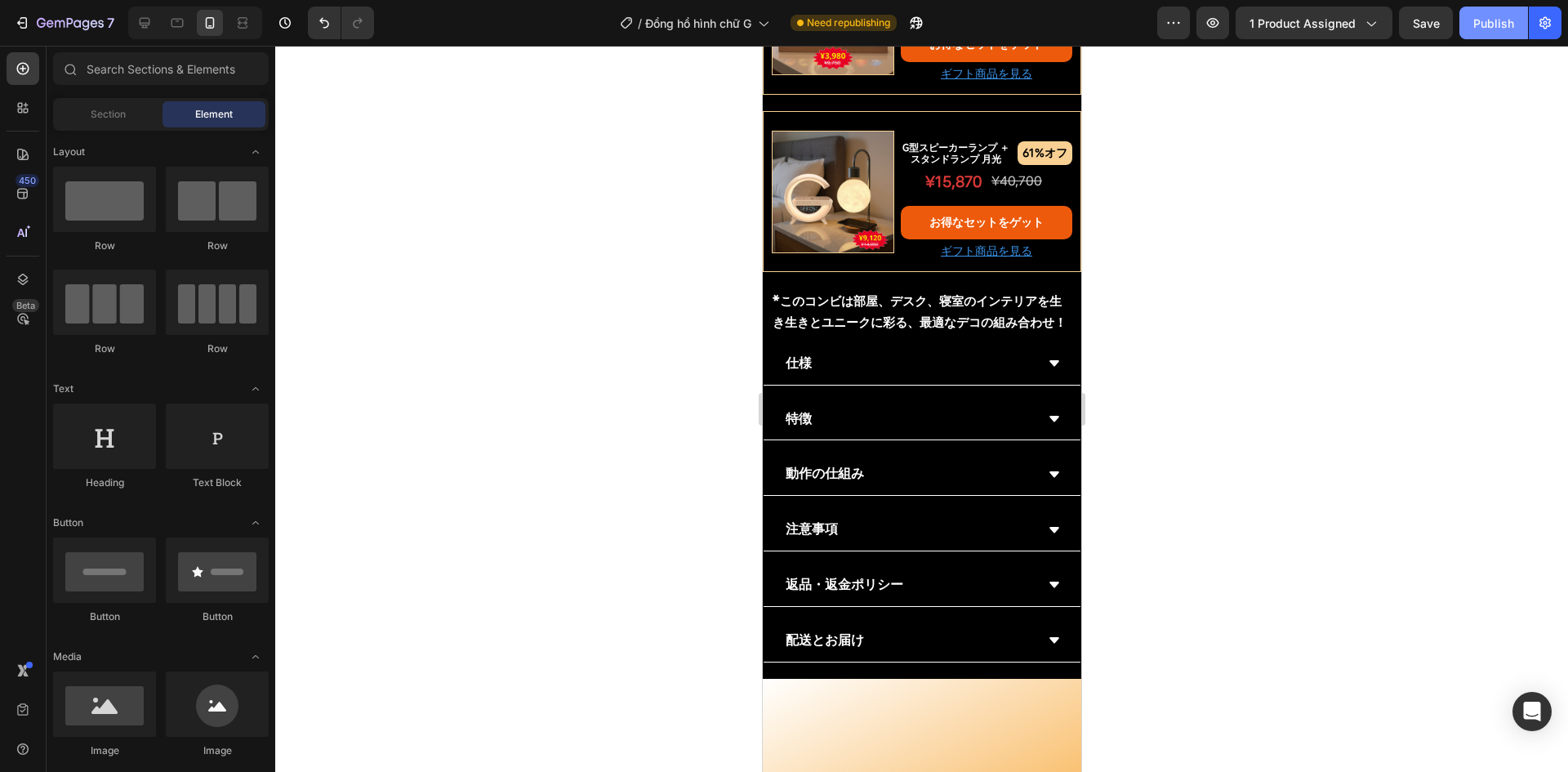
click at [1476, 29] on div "Publish" at bounding box center [1494, 23] width 41 height 17
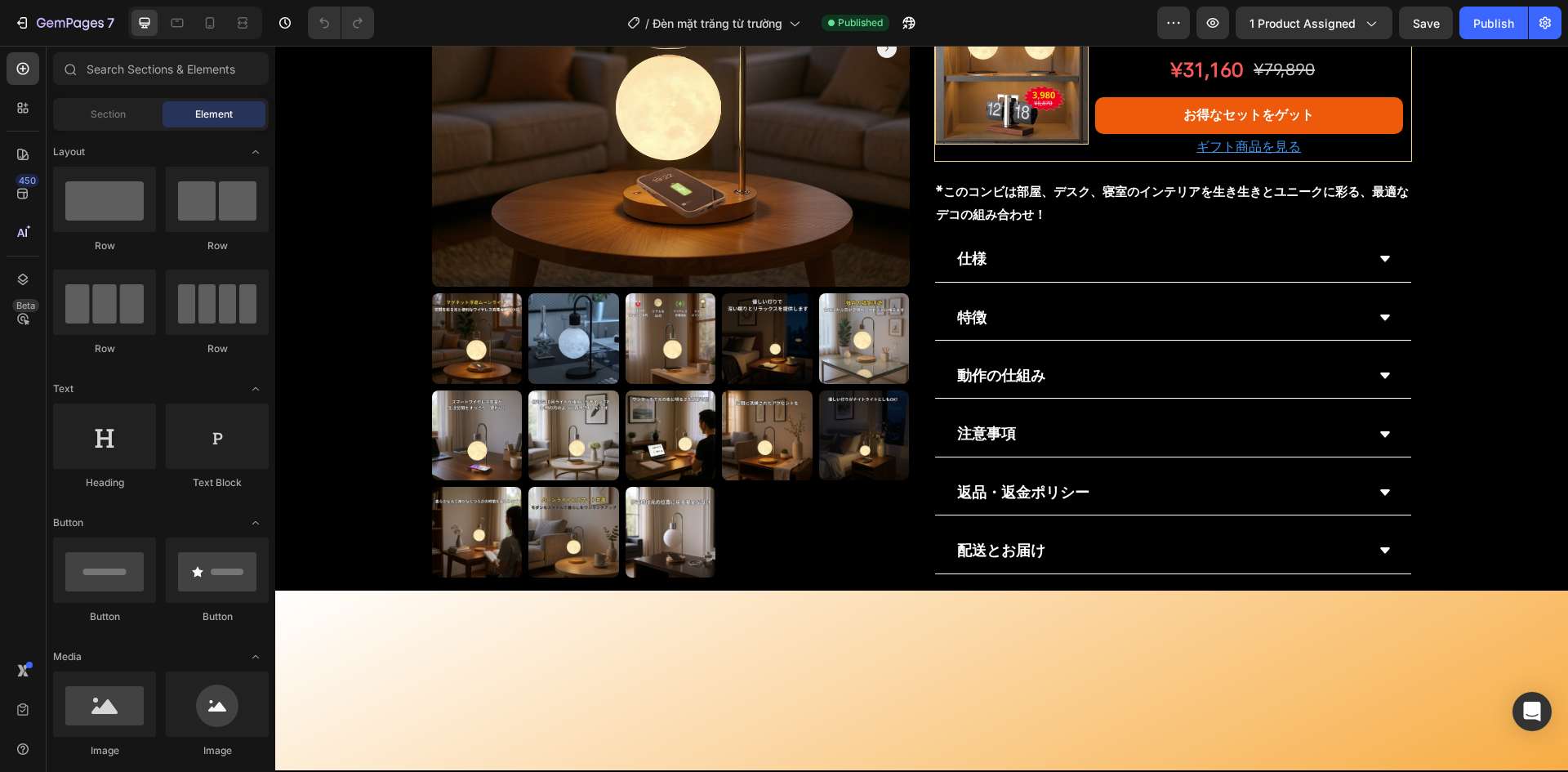
scroll to position [1226, 0]
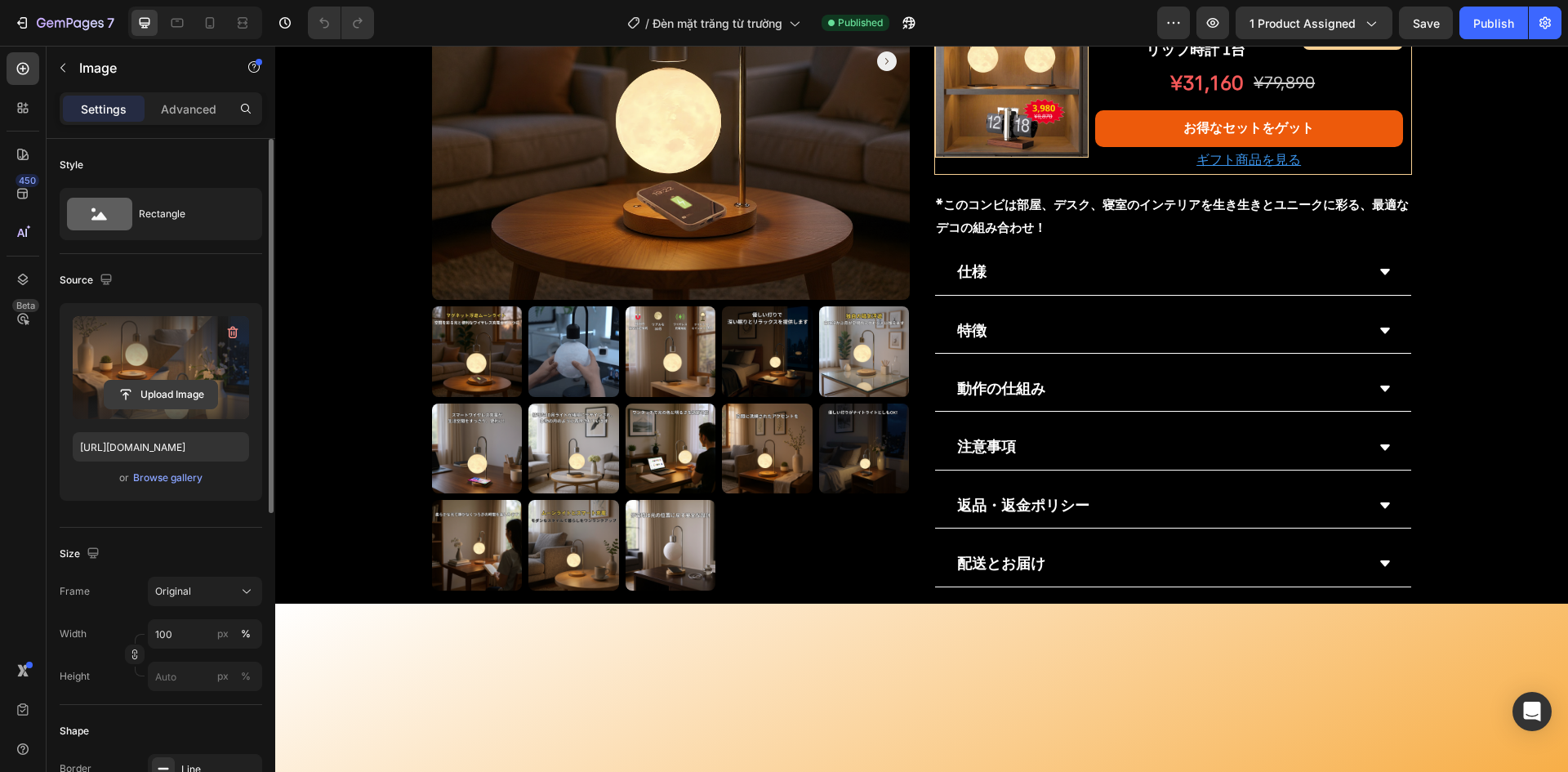
click at [140, 395] on input "file" at bounding box center [161, 394] width 113 height 27
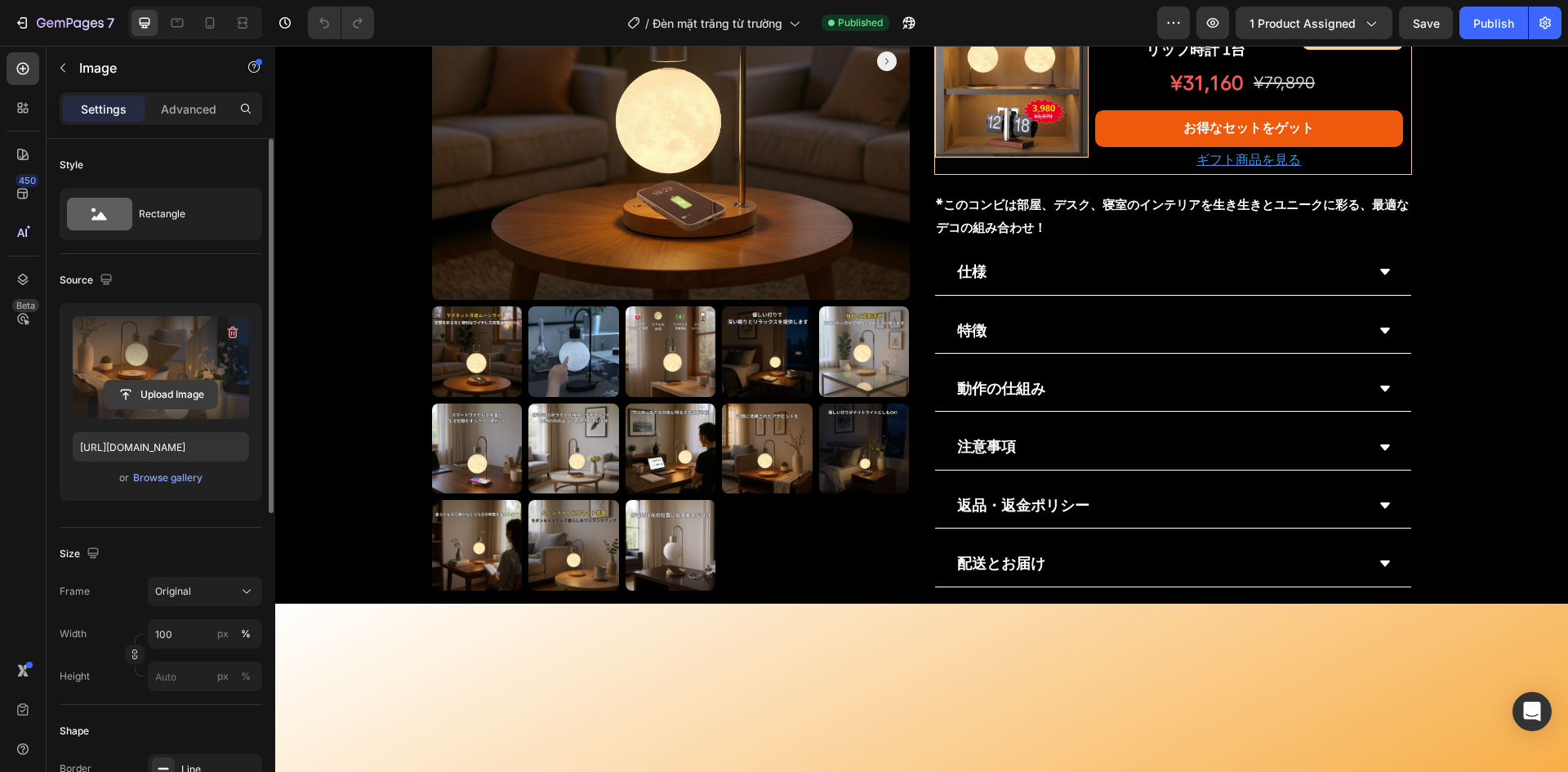
click at [177, 386] on input "file" at bounding box center [161, 394] width 113 height 27
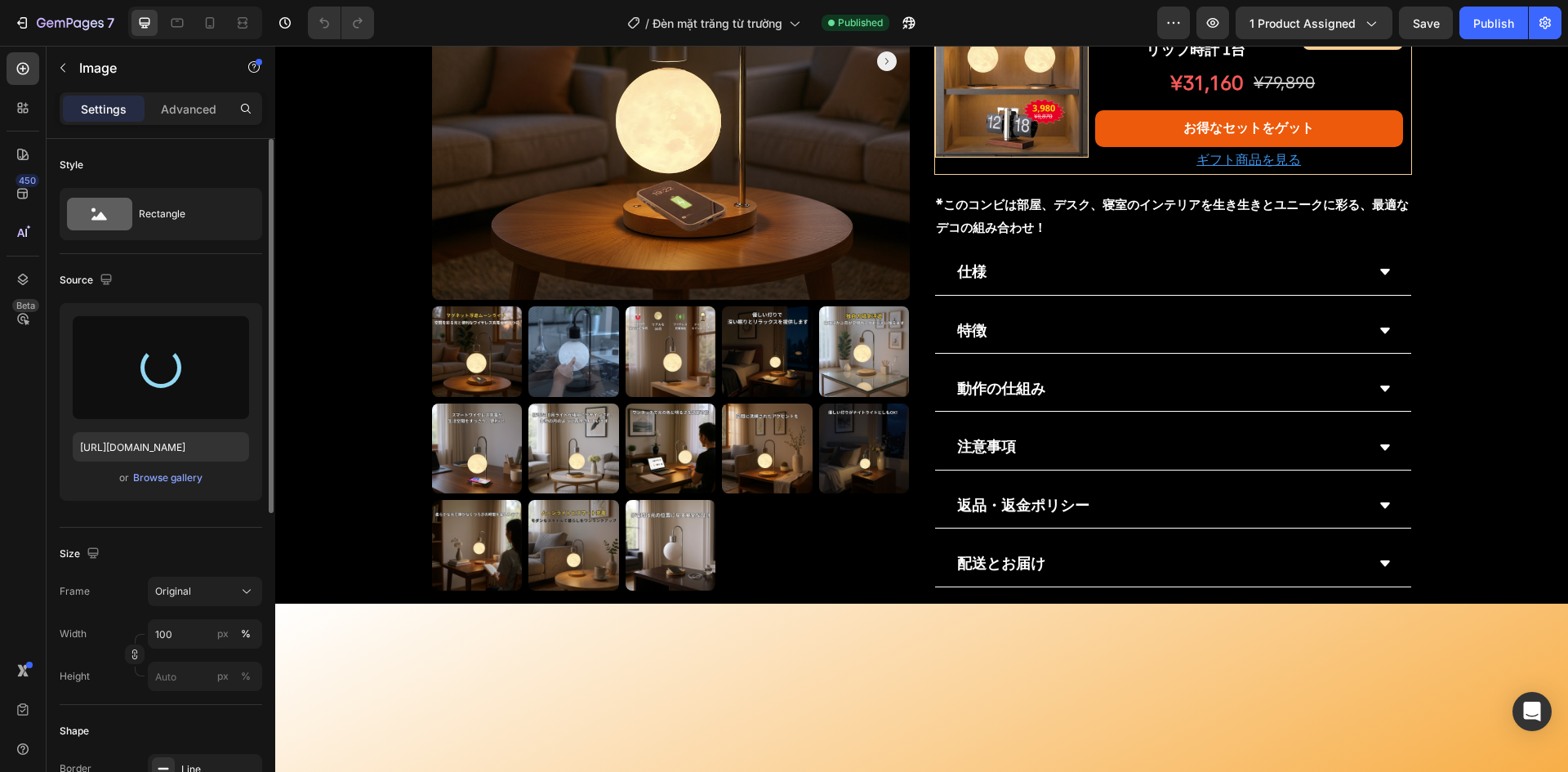
type input "https://cdn.shopify.com/s/files/1/0691/8032/6040/files/gempages_549433077697348…"
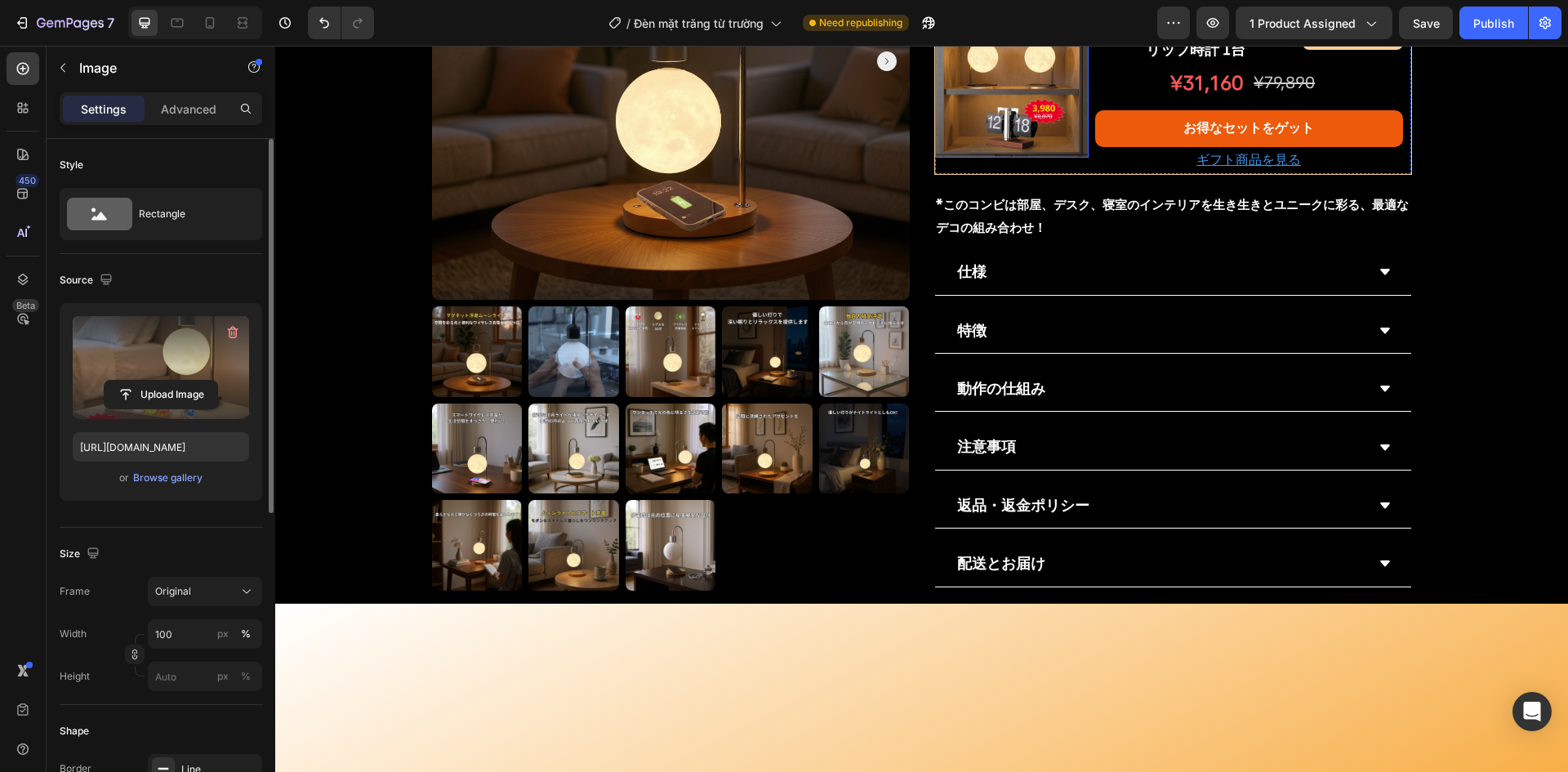
click at [997, 157] on img at bounding box center [1012, 81] width 154 height 154
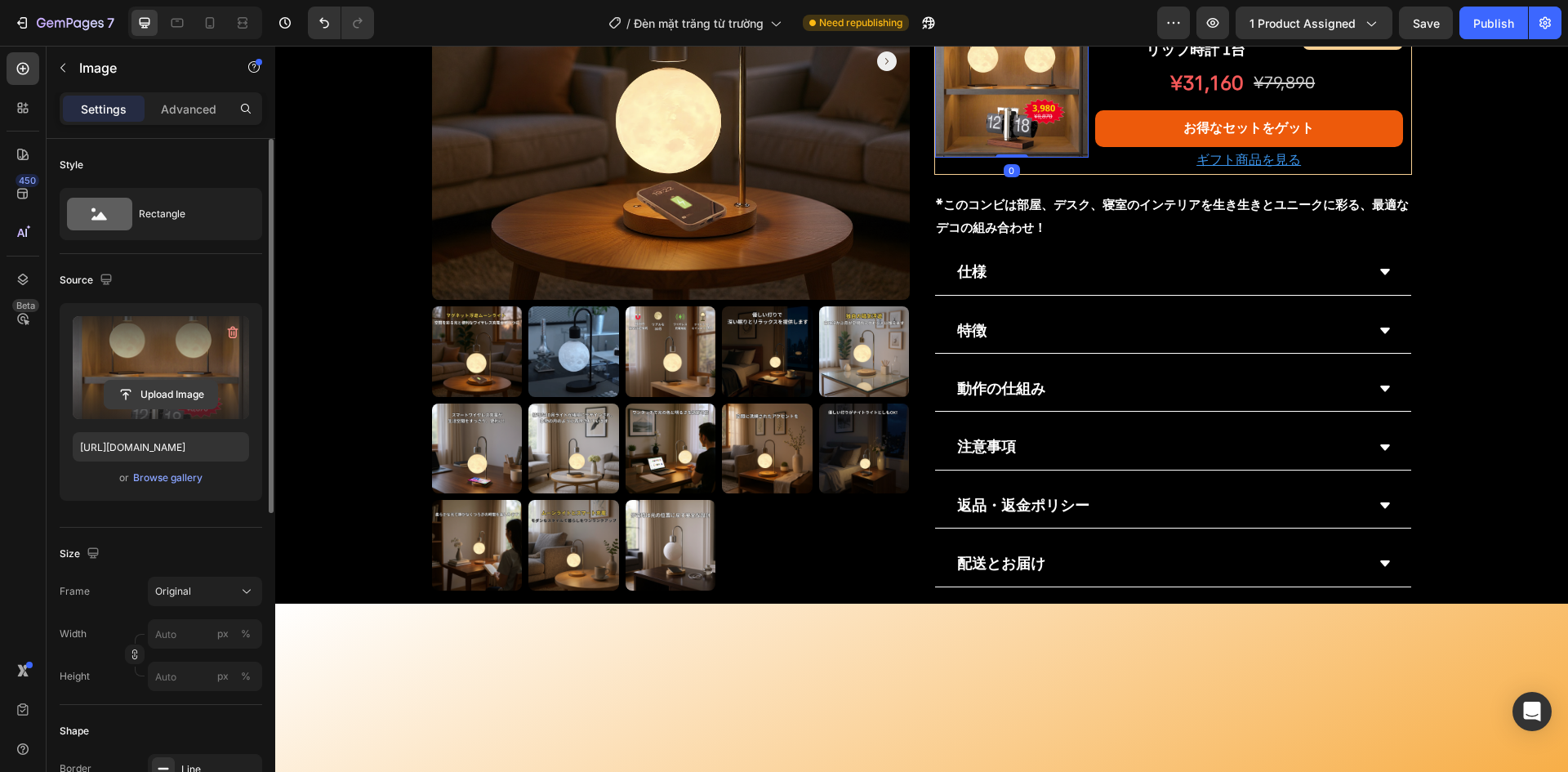
click at [189, 390] on input "file" at bounding box center [161, 394] width 113 height 27
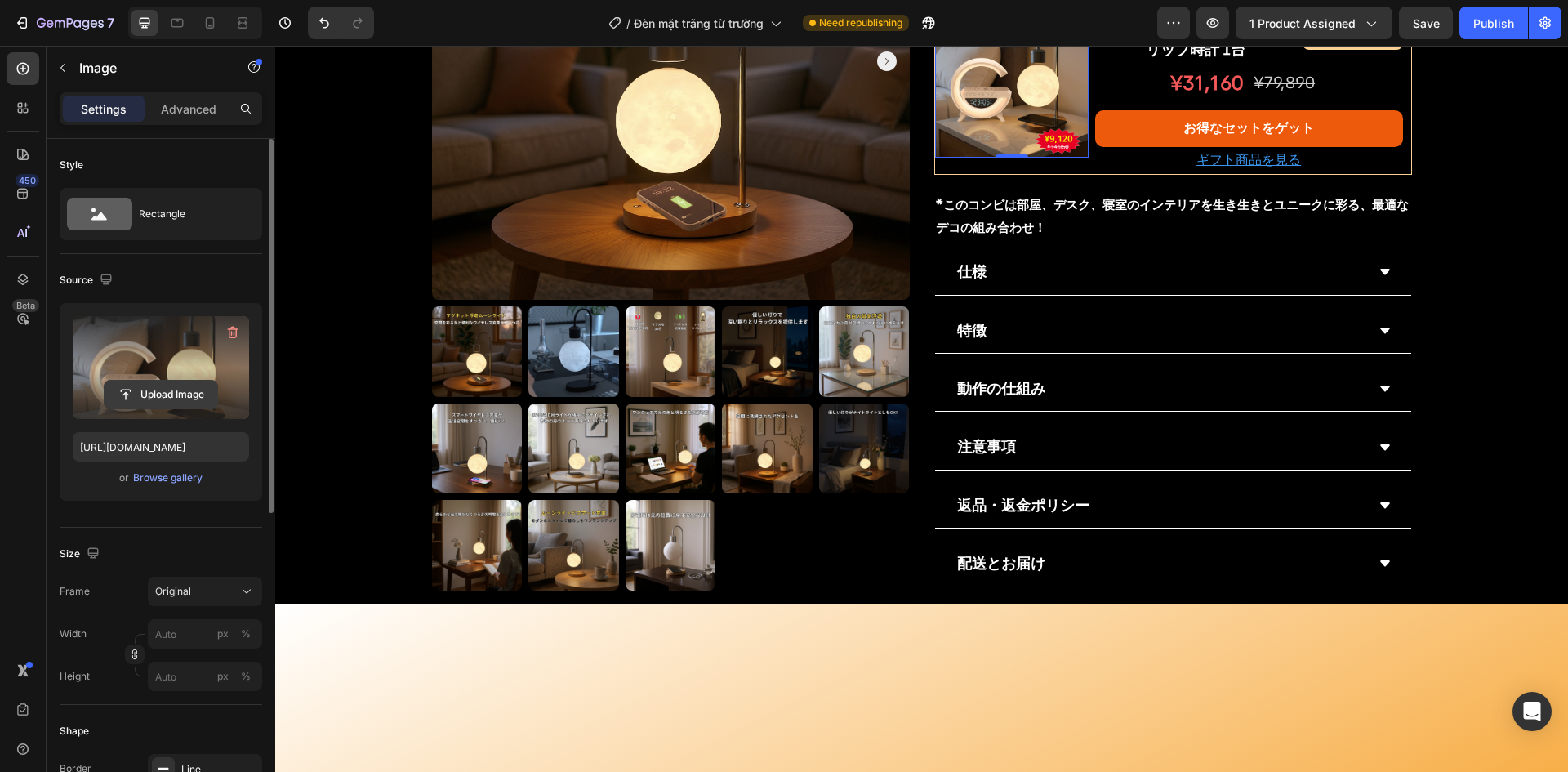
click at [162, 399] on input "file" at bounding box center [161, 394] width 113 height 27
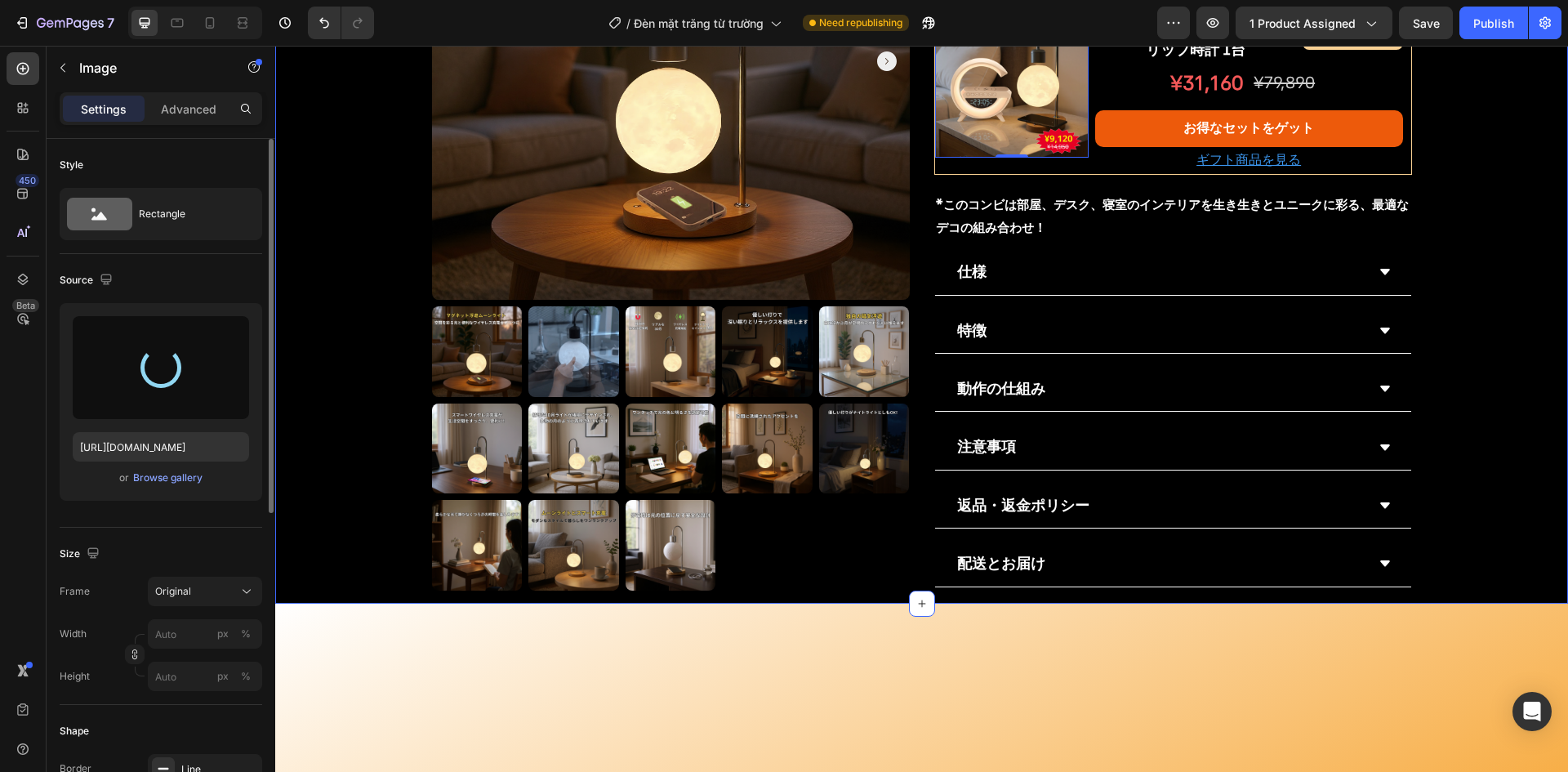
type input "https://cdn.shopify.com/s/files/1/0691/8032/6040/files/gempages_549433077697348…"
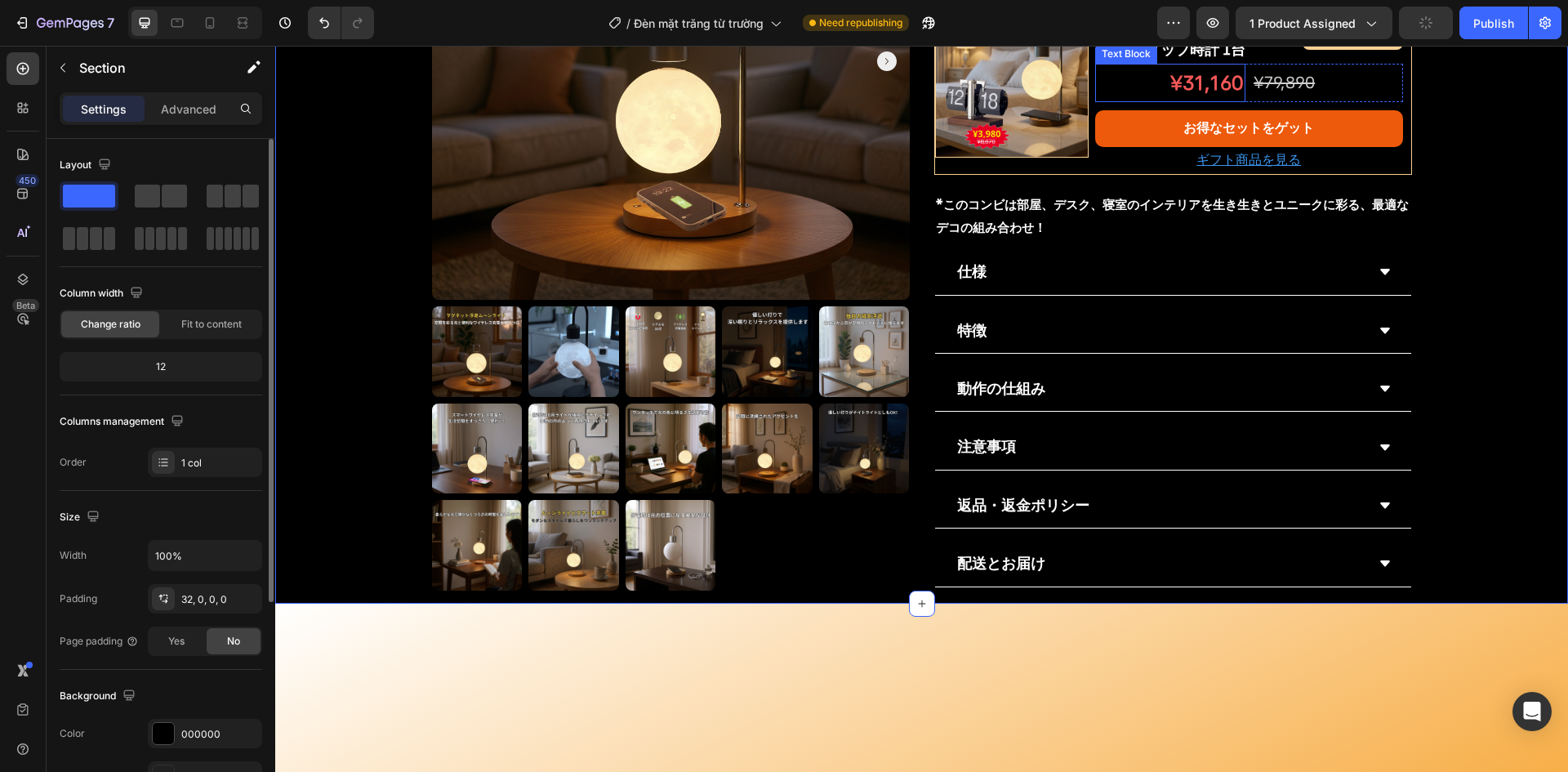
click at [1176, 101] on p "¥31,160" at bounding box center [1170, 83] width 147 height 35
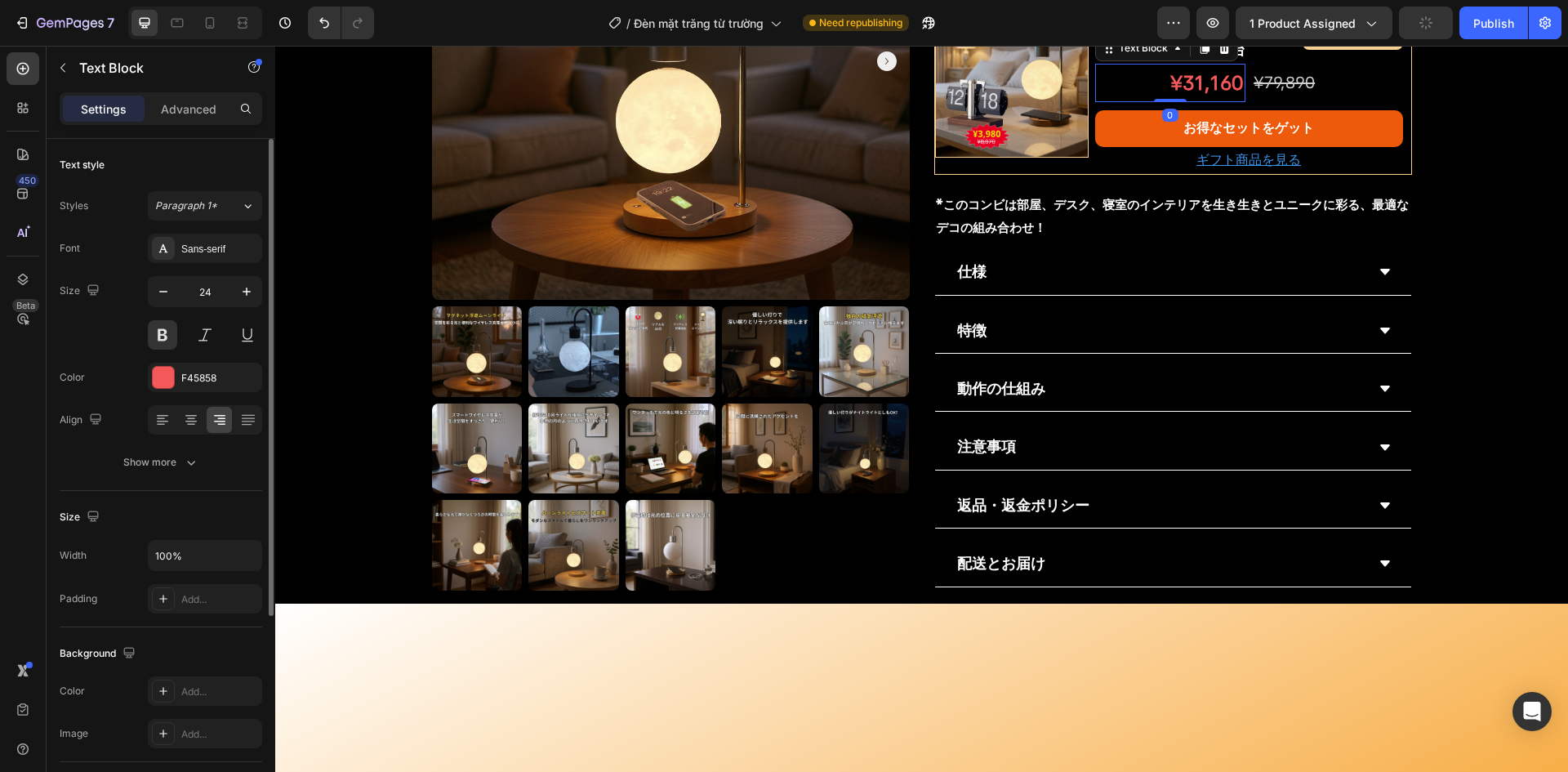
click at [1176, 101] on p "¥31,160" at bounding box center [1170, 83] width 147 height 35
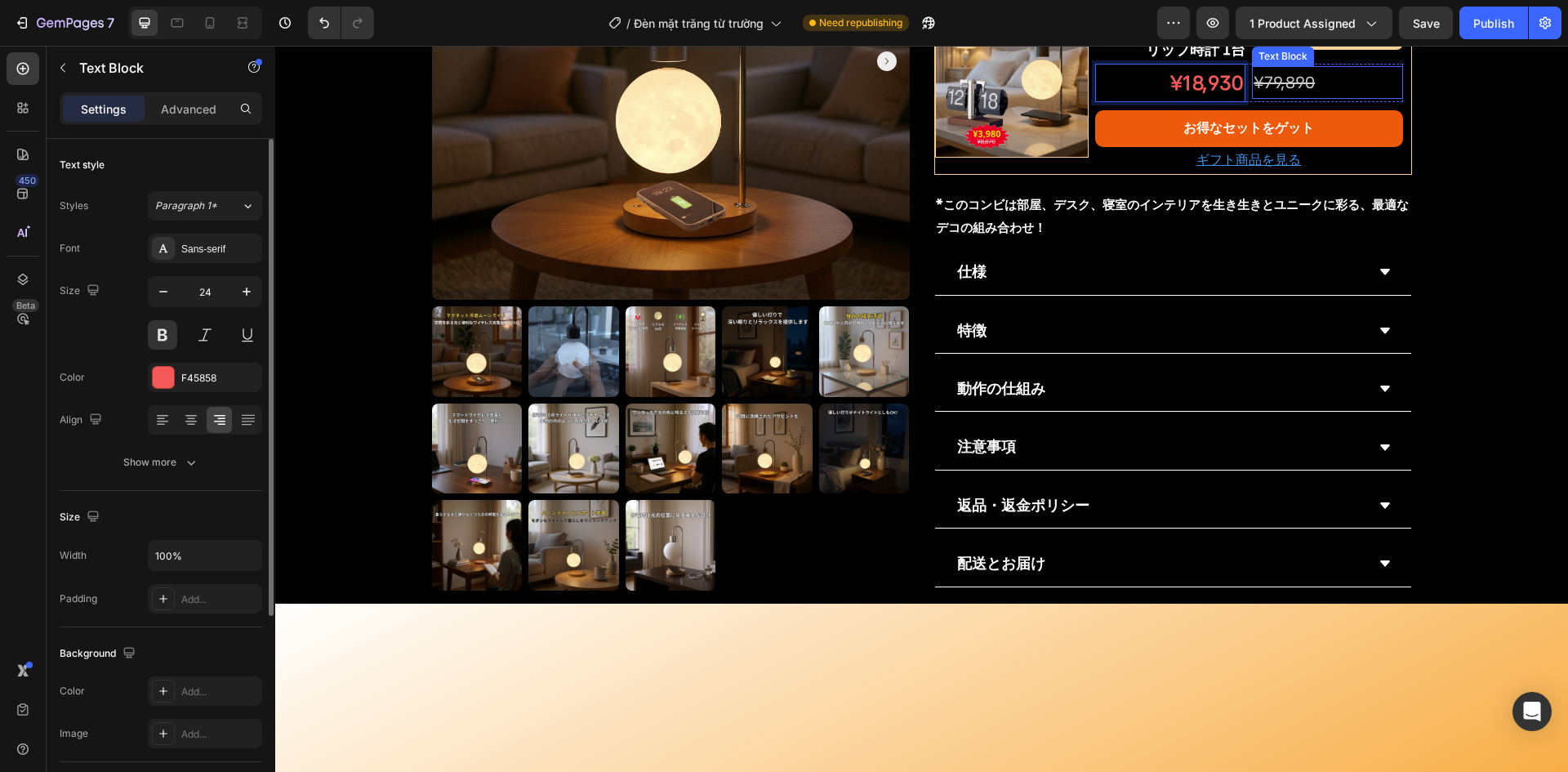
click at [1282, 92] on s "¥79,890" at bounding box center [1284, 82] width 61 height 19
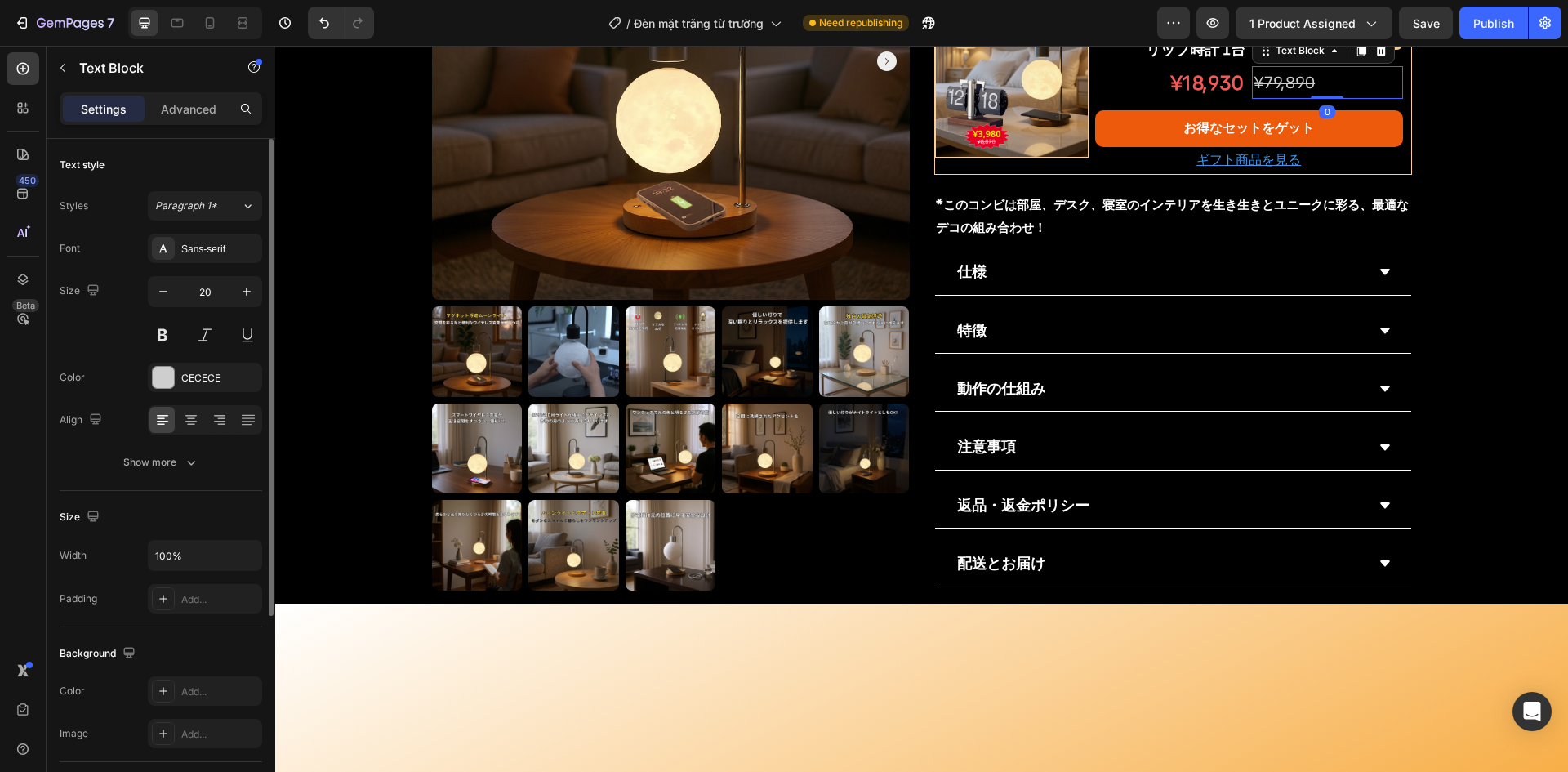
click at [1282, 92] on s "¥79,890" at bounding box center [1284, 82] width 61 height 19
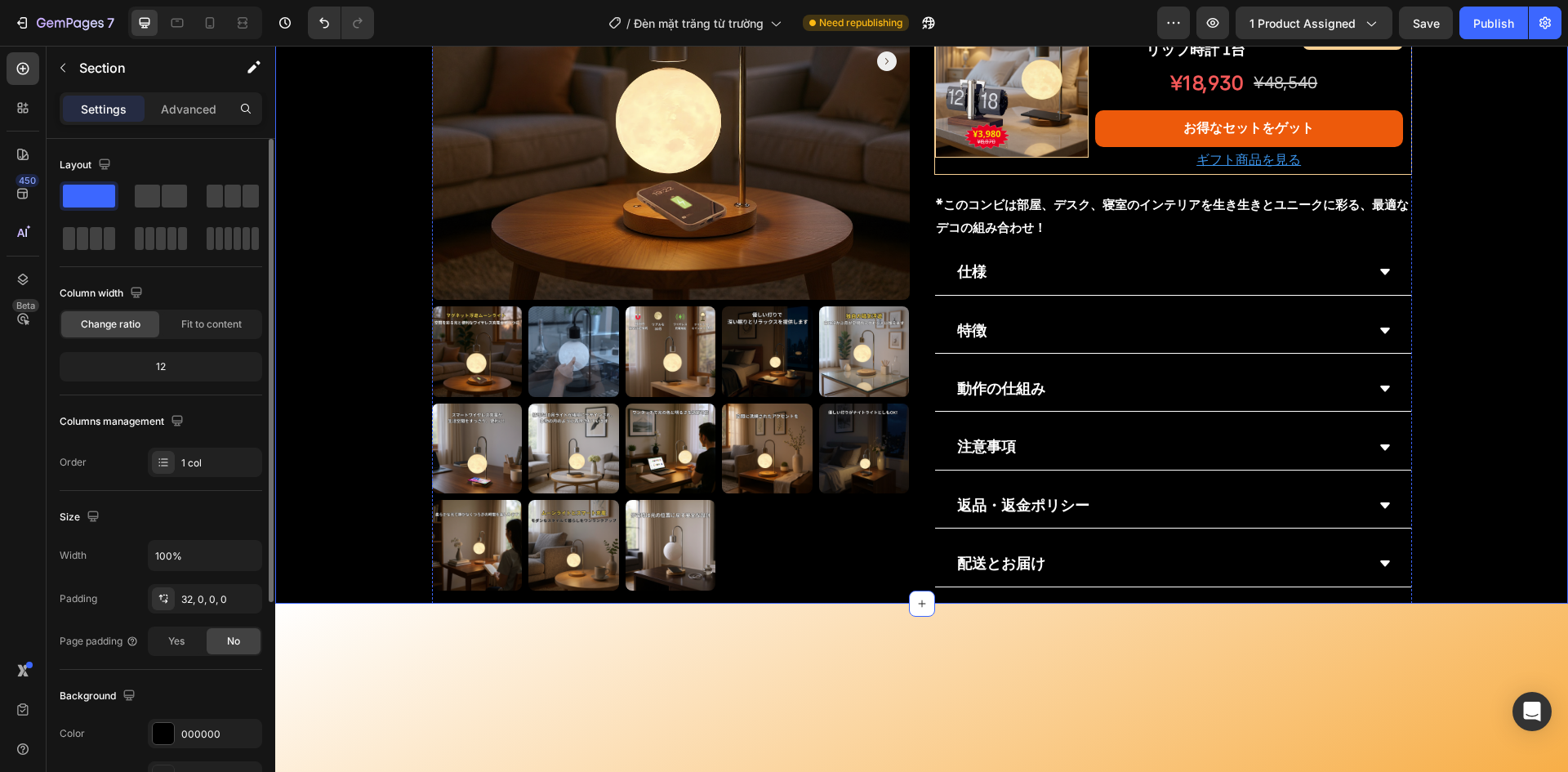
drag, startPoint x: 1181, startPoint y: 141, endPoint x: 1192, endPoint y: 166, distance: 27.3
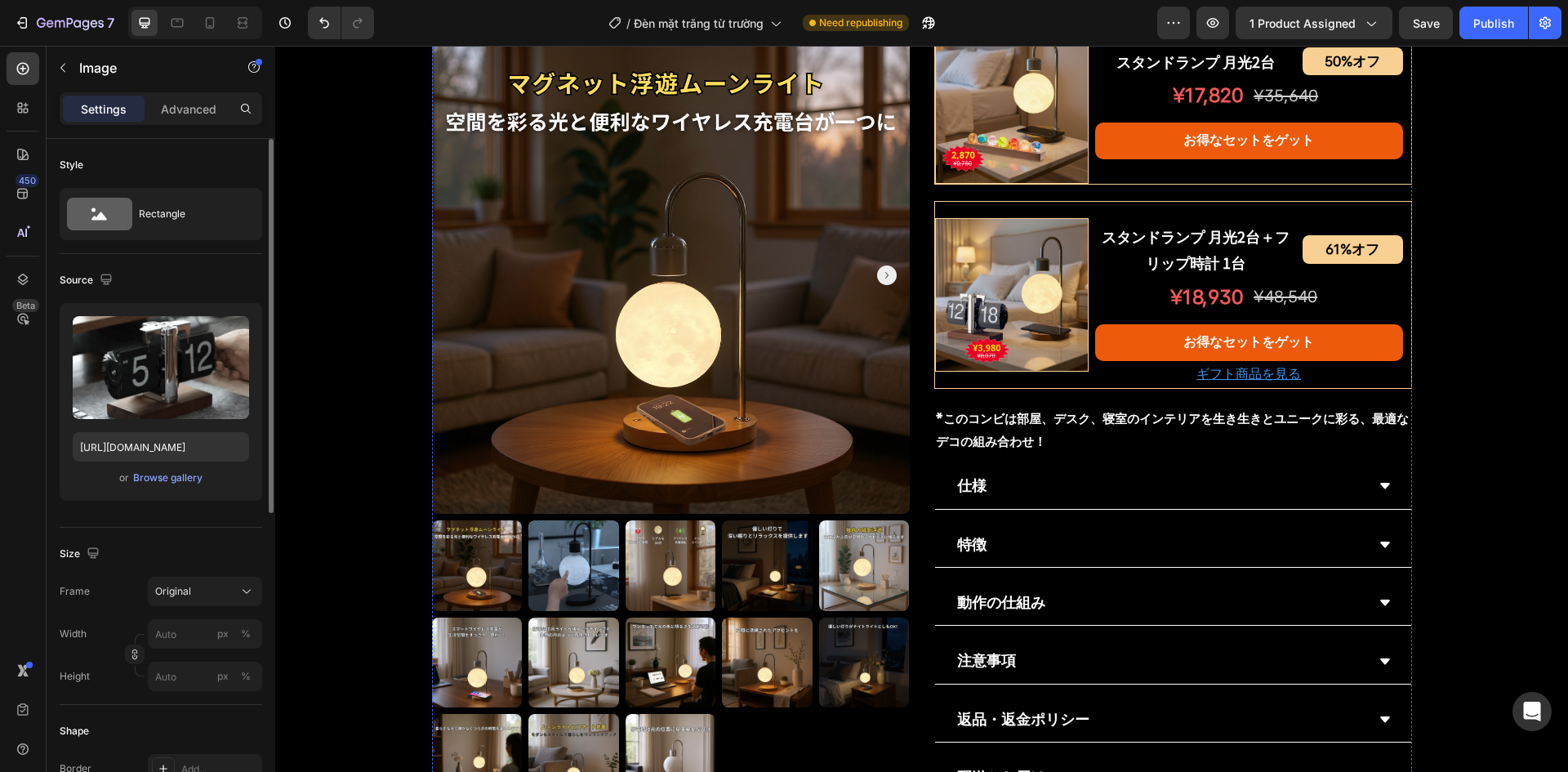
scroll to position [817, 0]
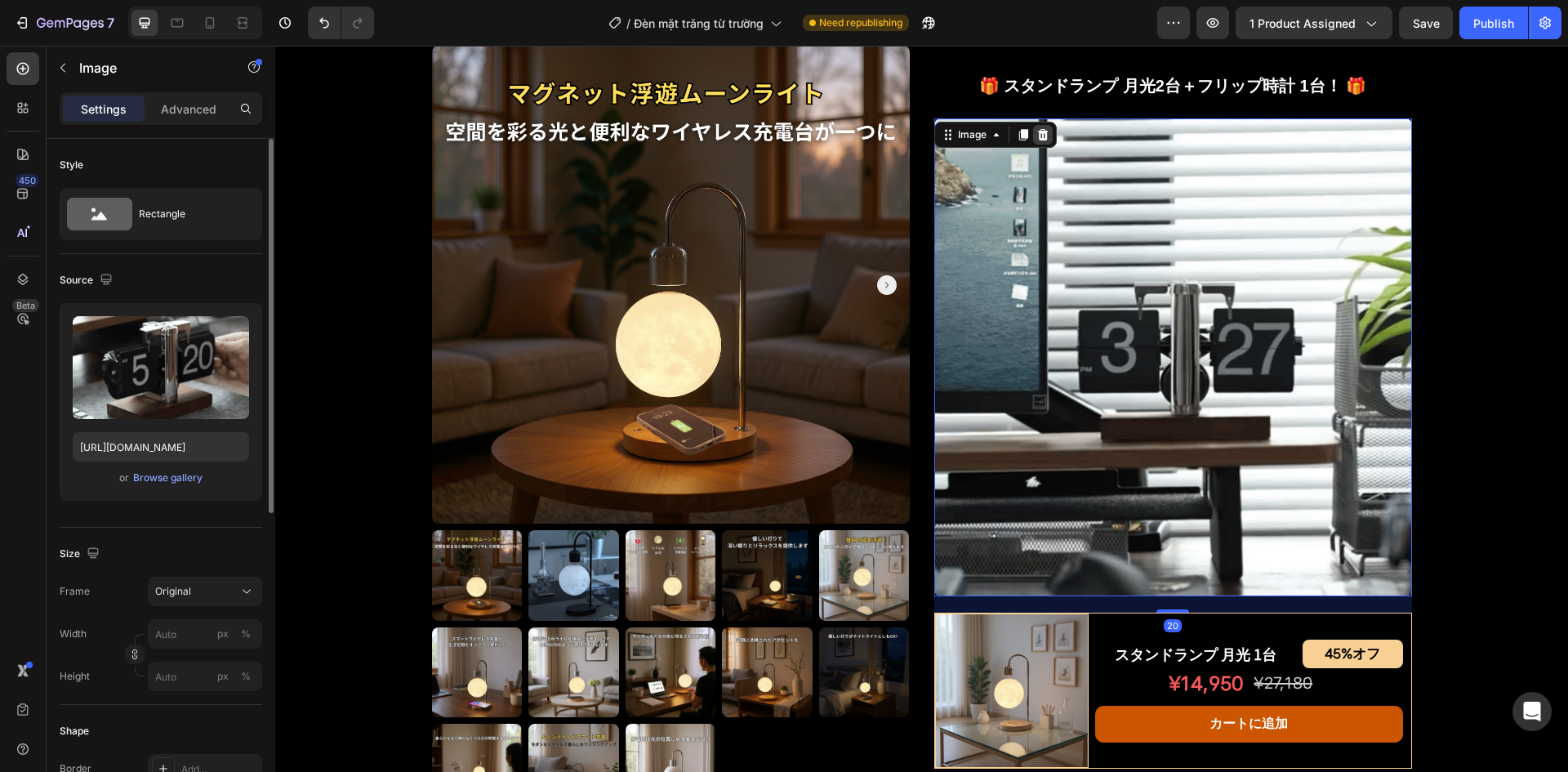
click at [1037, 137] on icon at bounding box center [1043, 134] width 13 height 13
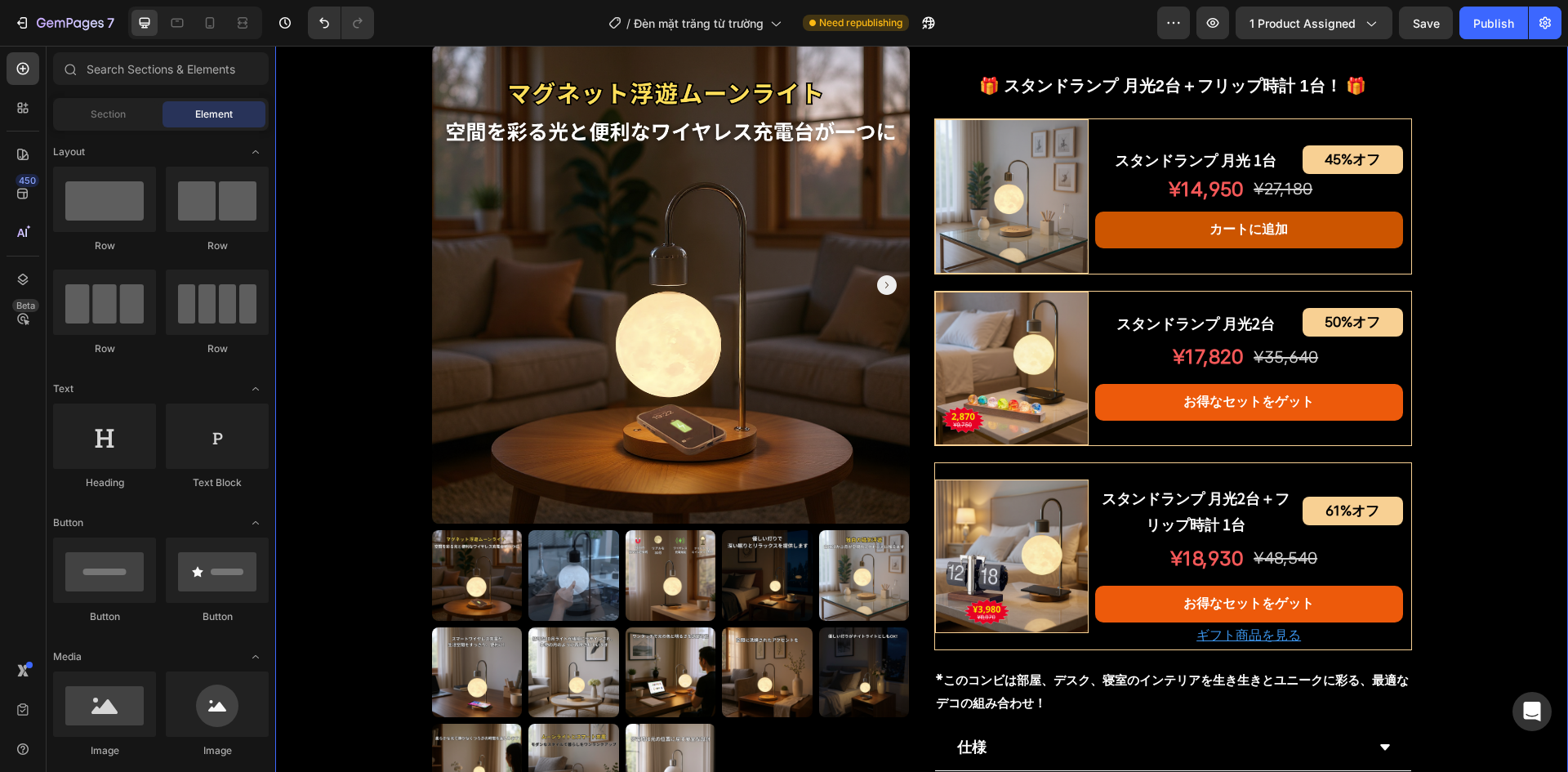
scroll to position [736, 0]
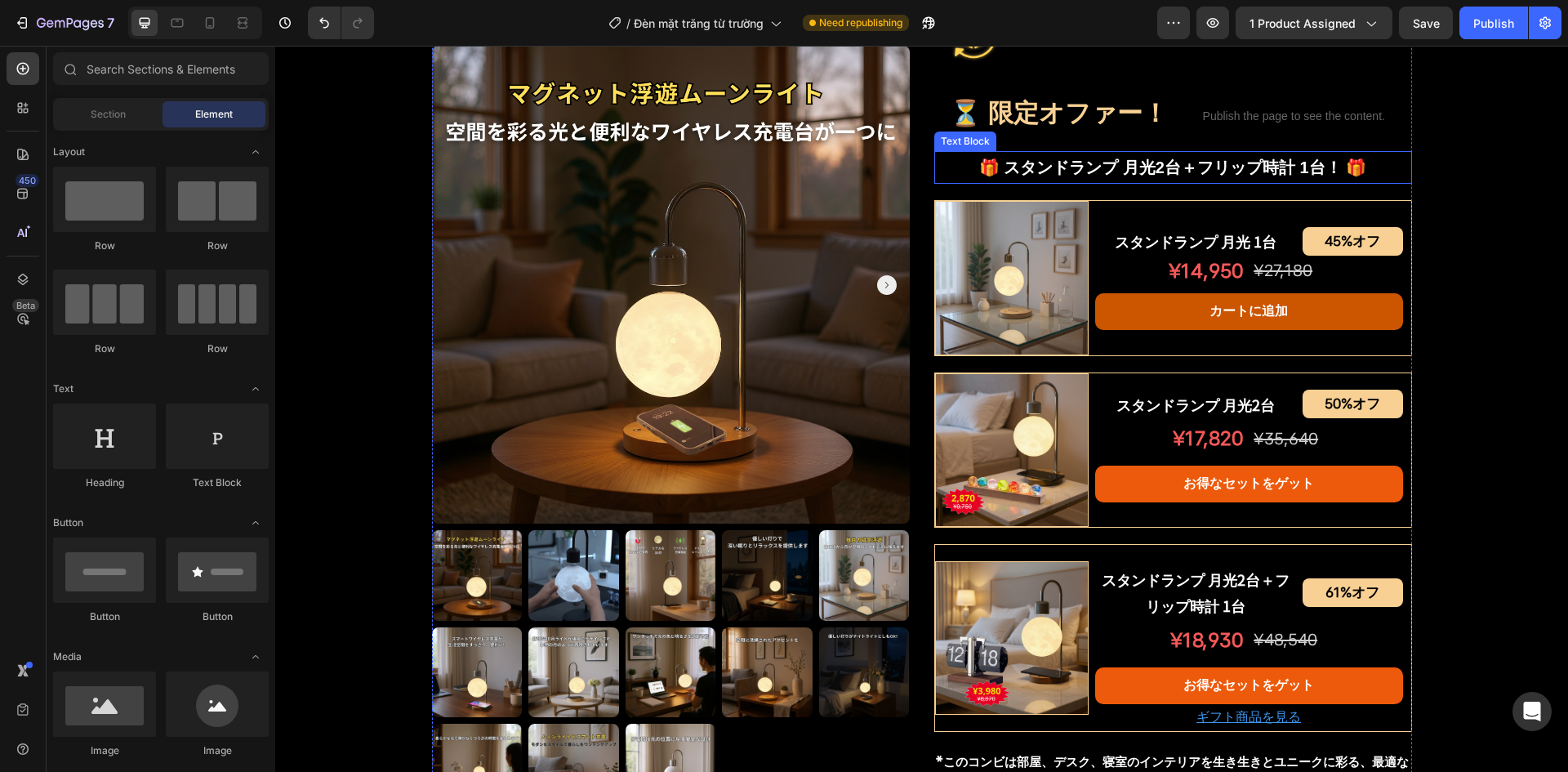
click at [1134, 178] on p "🎁 スタンドランプ 月光2台＋フリップ時計 1台！ 🎁" at bounding box center [1173, 167] width 475 height 29
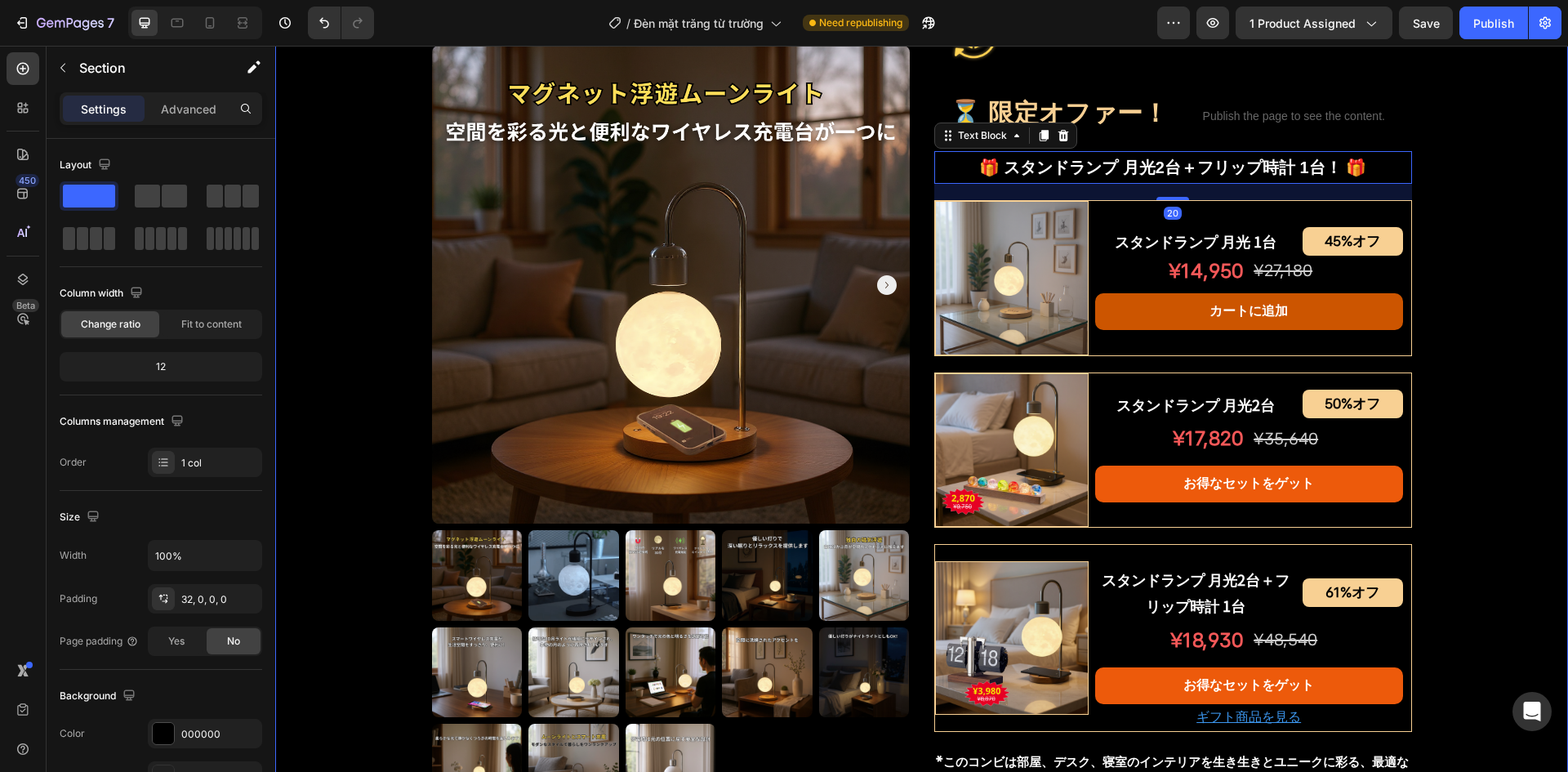
click at [1465, 315] on div "Product Images スタンドランプ 月光 Product Title Shopify App Shopify App Row ¥12,230 オフ …" at bounding box center [921, 265] width 1293 height 1792
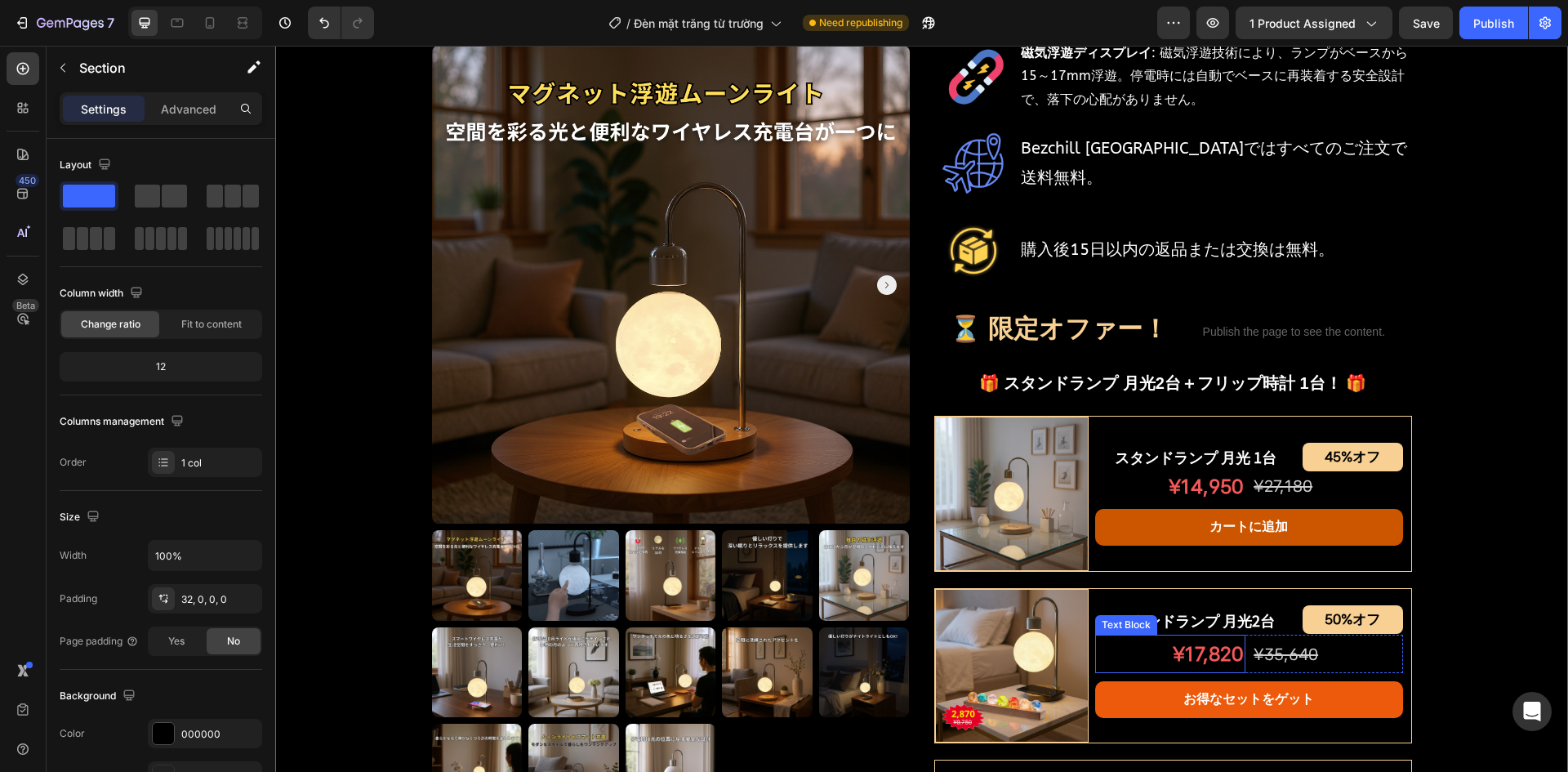
scroll to position [491, 0]
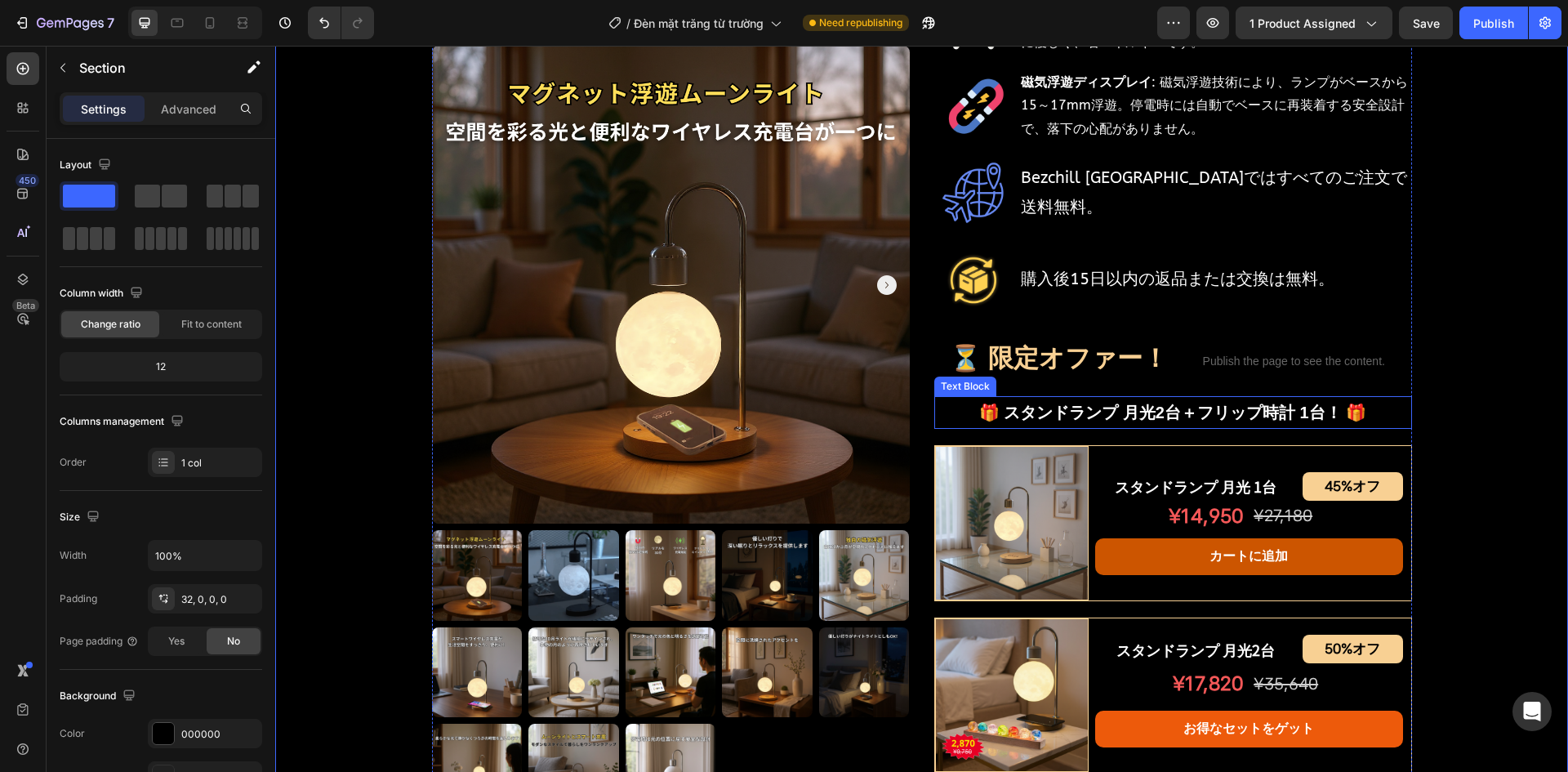
click at [1092, 416] on p "🎁 スタンドランプ 月光2台＋フリップ時計 1台！ 🎁" at bounding box center [1173, 412] width 475 height 29
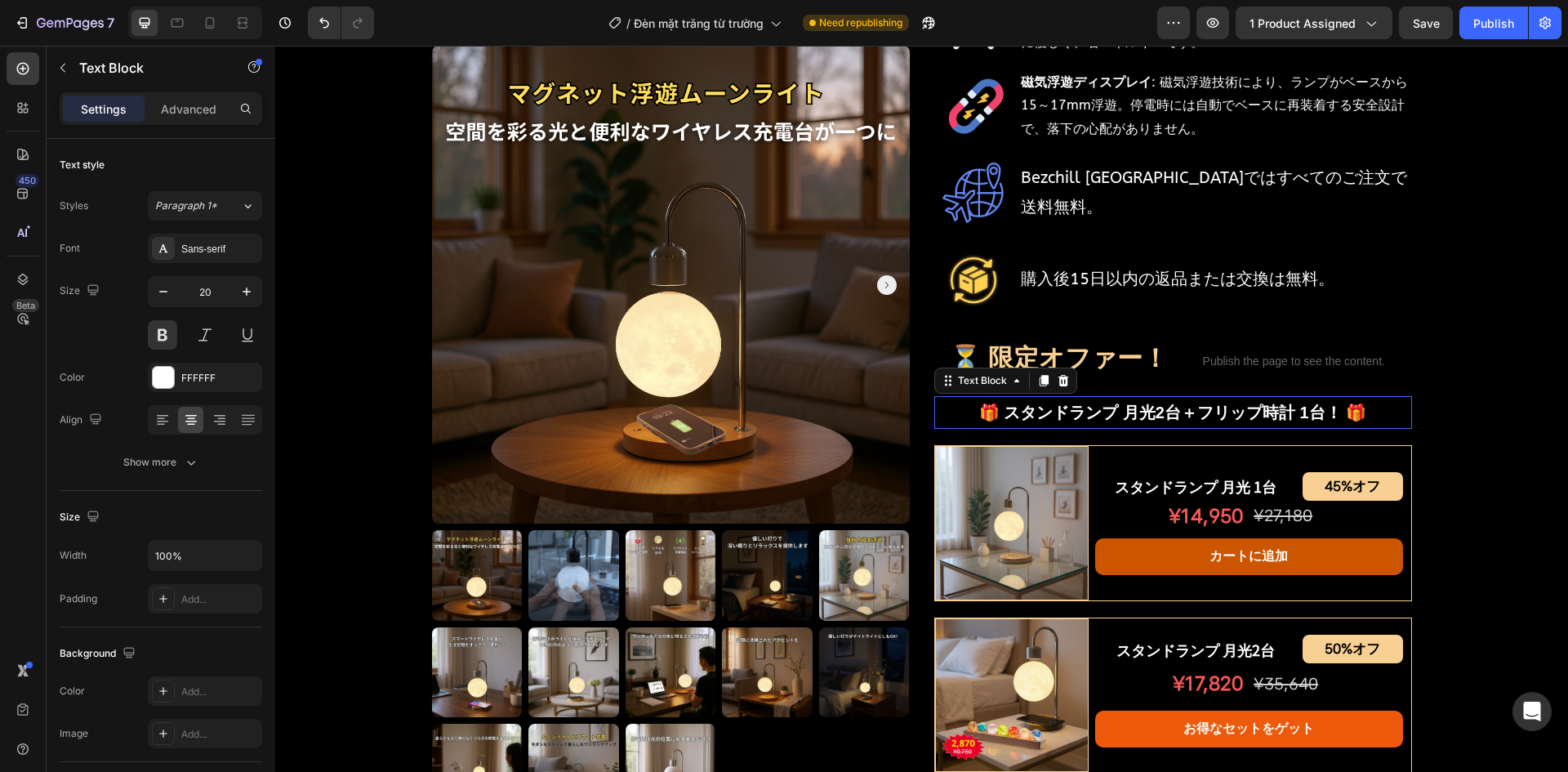
click at [1092, 416] on p "🎁 スタンドランプ 月光2台＋フリップ時計 1台！ 🎁" at bounding box center [1173, 412] width 475 height 29
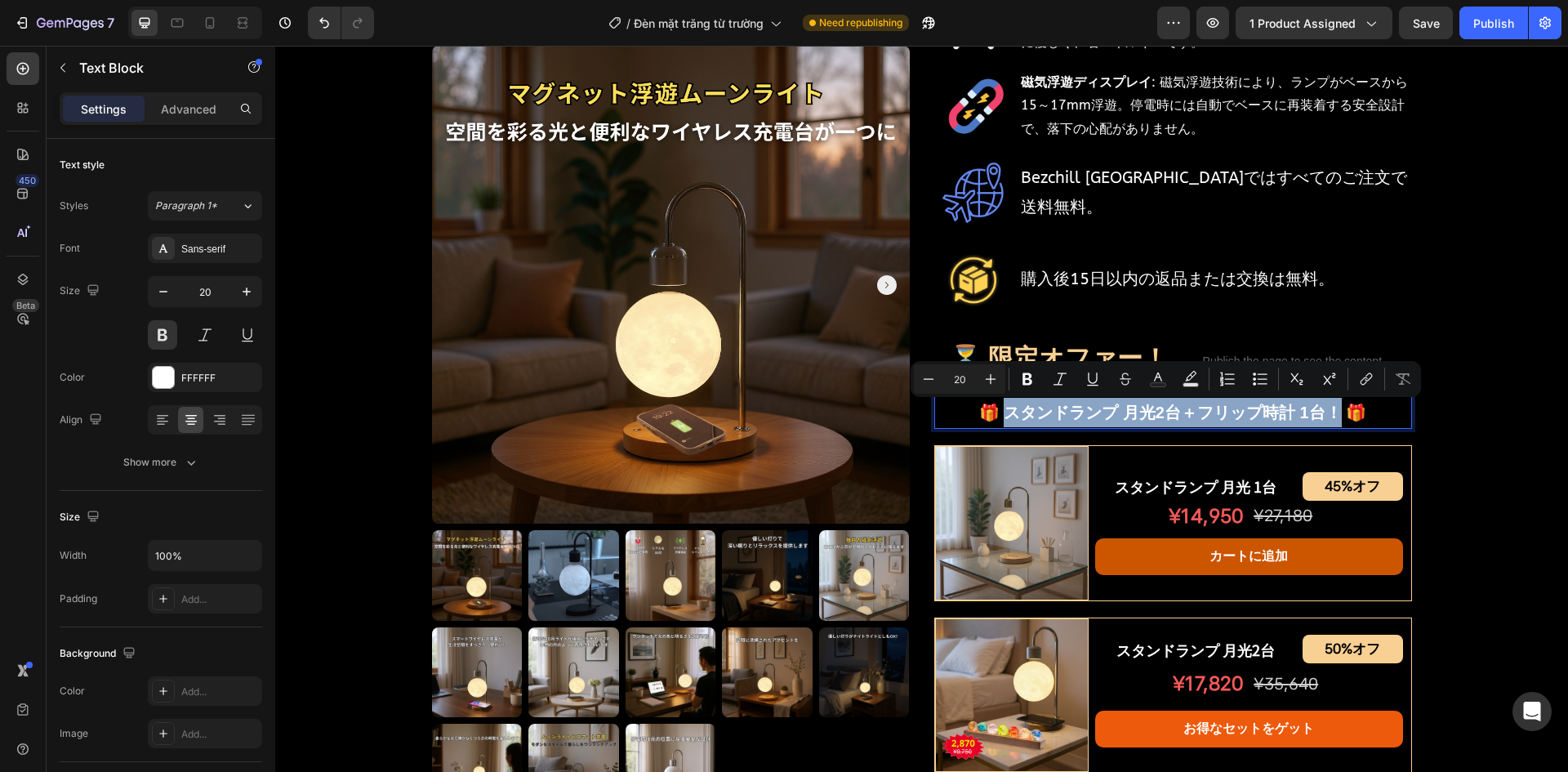
drag, startPoint x: 998, startPoint y: 414, endPoint x: 1334, endPoint y: 412, distance: 336.0
click at [1334, 412] on p "🎁 スタンドランプ 月光2台＋フリップ時計 1台！ 🎁" at bounding box center [1173, 412] width 475 height 29
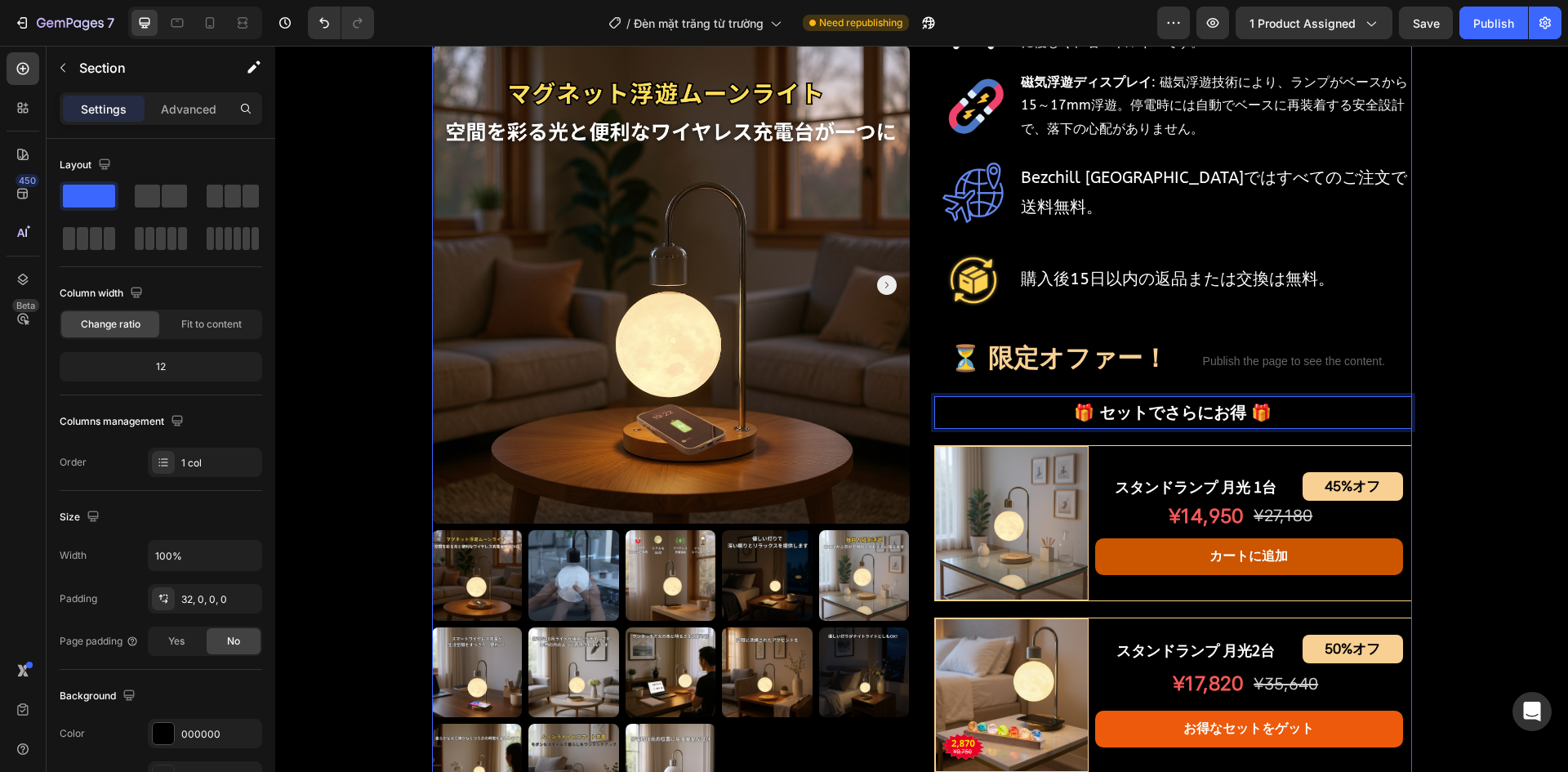
click at [1434, 379] on div "Product Images スタンドランプ 月光 Product Title Shopify App Shopify App Row ¥12,230 オフ …" at bounding box center [921, 511] width 1293 height 1792
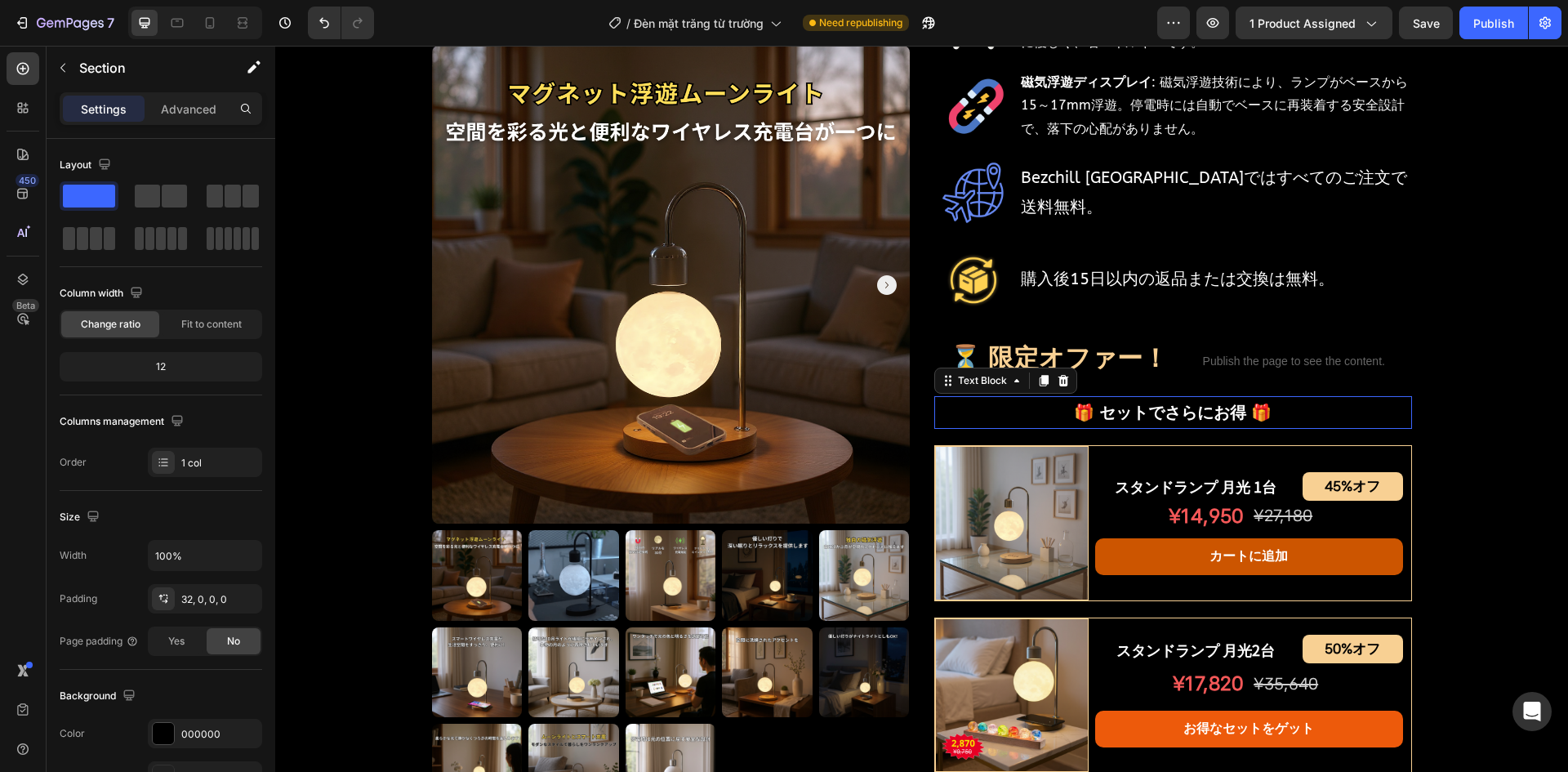
click at [1106, 419] on p "🎁 セットでさらにお得 🎁" at bounding box center [1173, 412] width 475 height 29
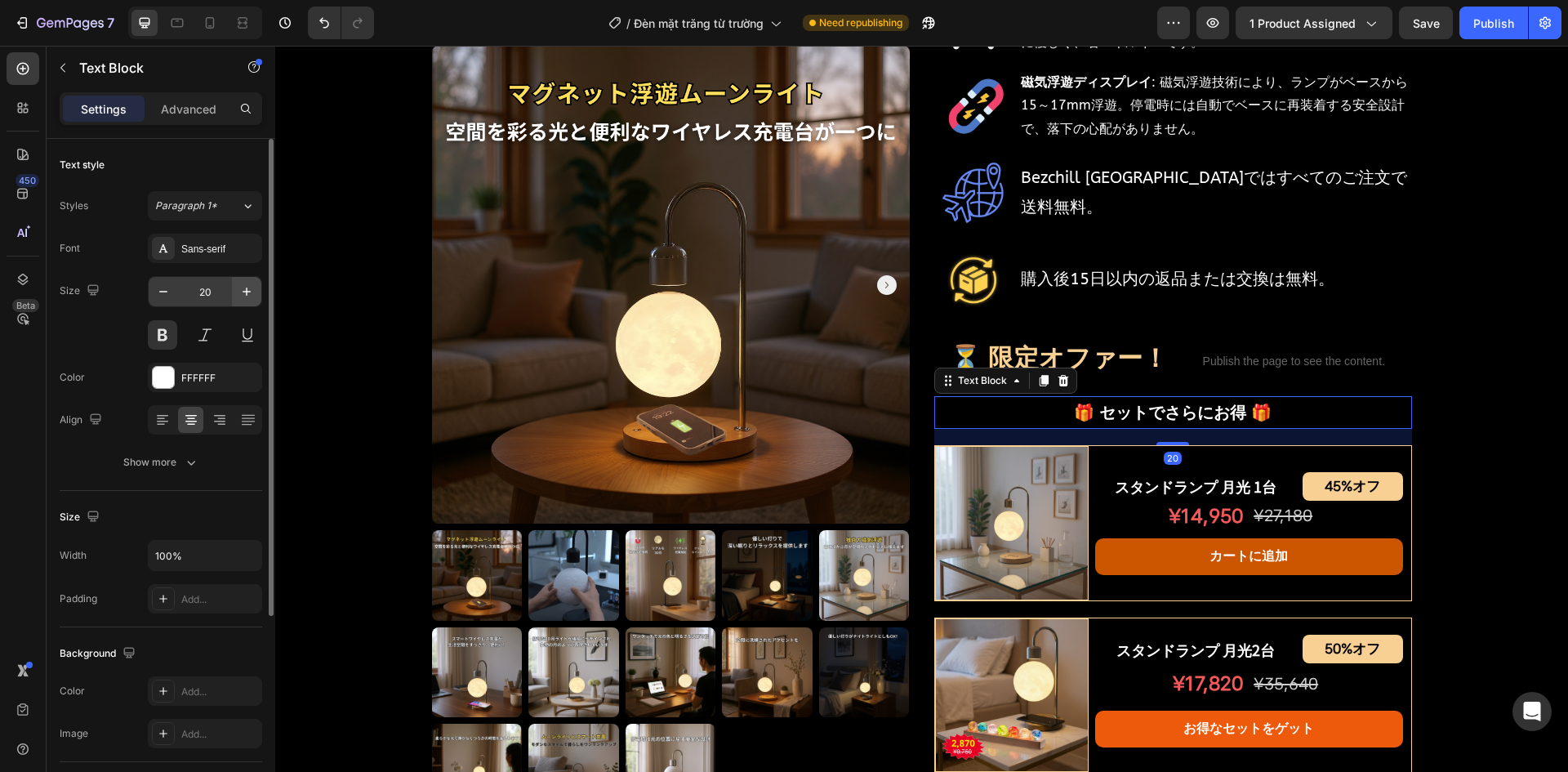
click at [259, 294] on button "button" at bounding box center [246, 291] width 29 height 29
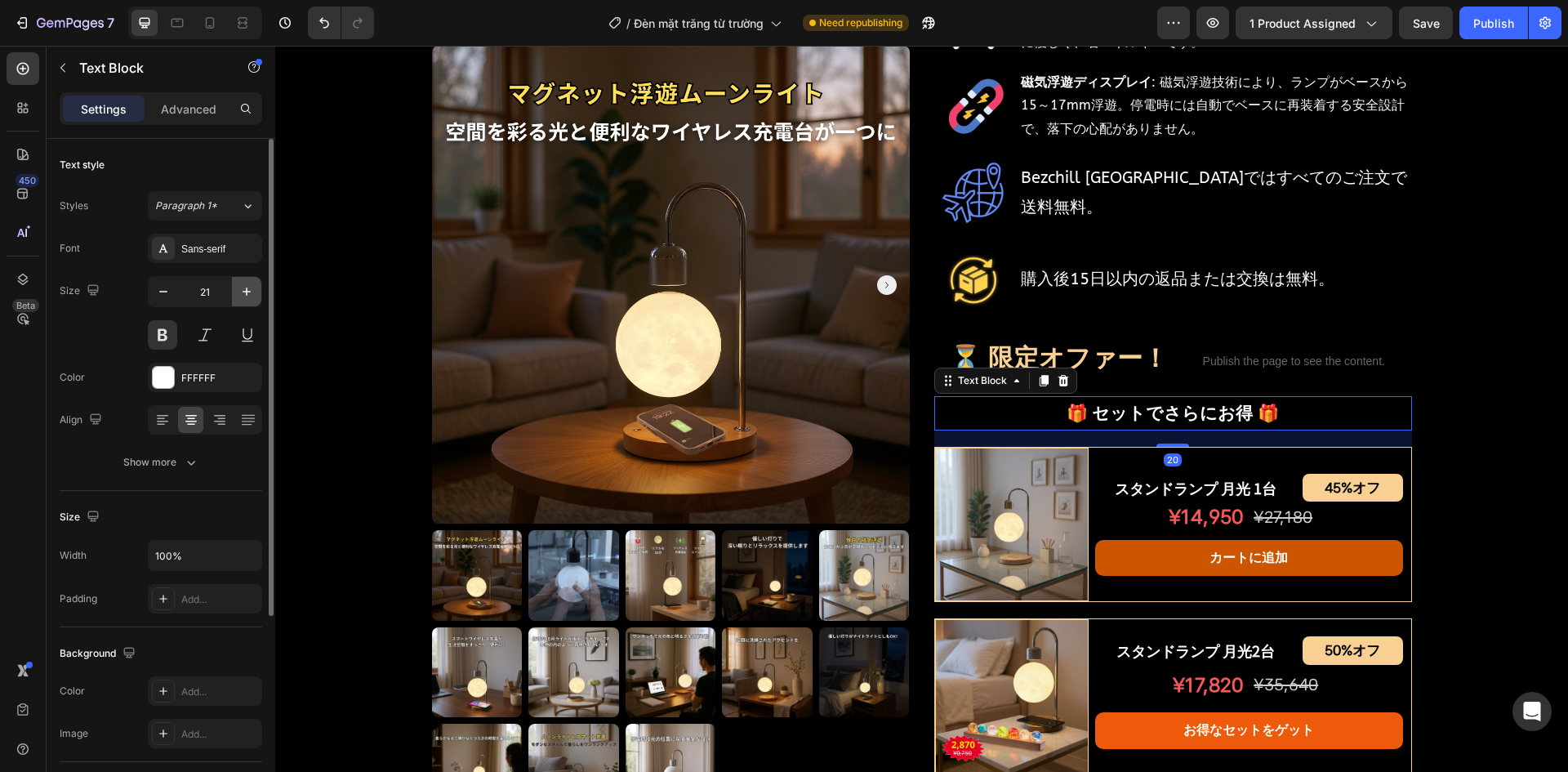
click at [256, 294] on button "button" at bounding box center [246, 291] width 29 height 29
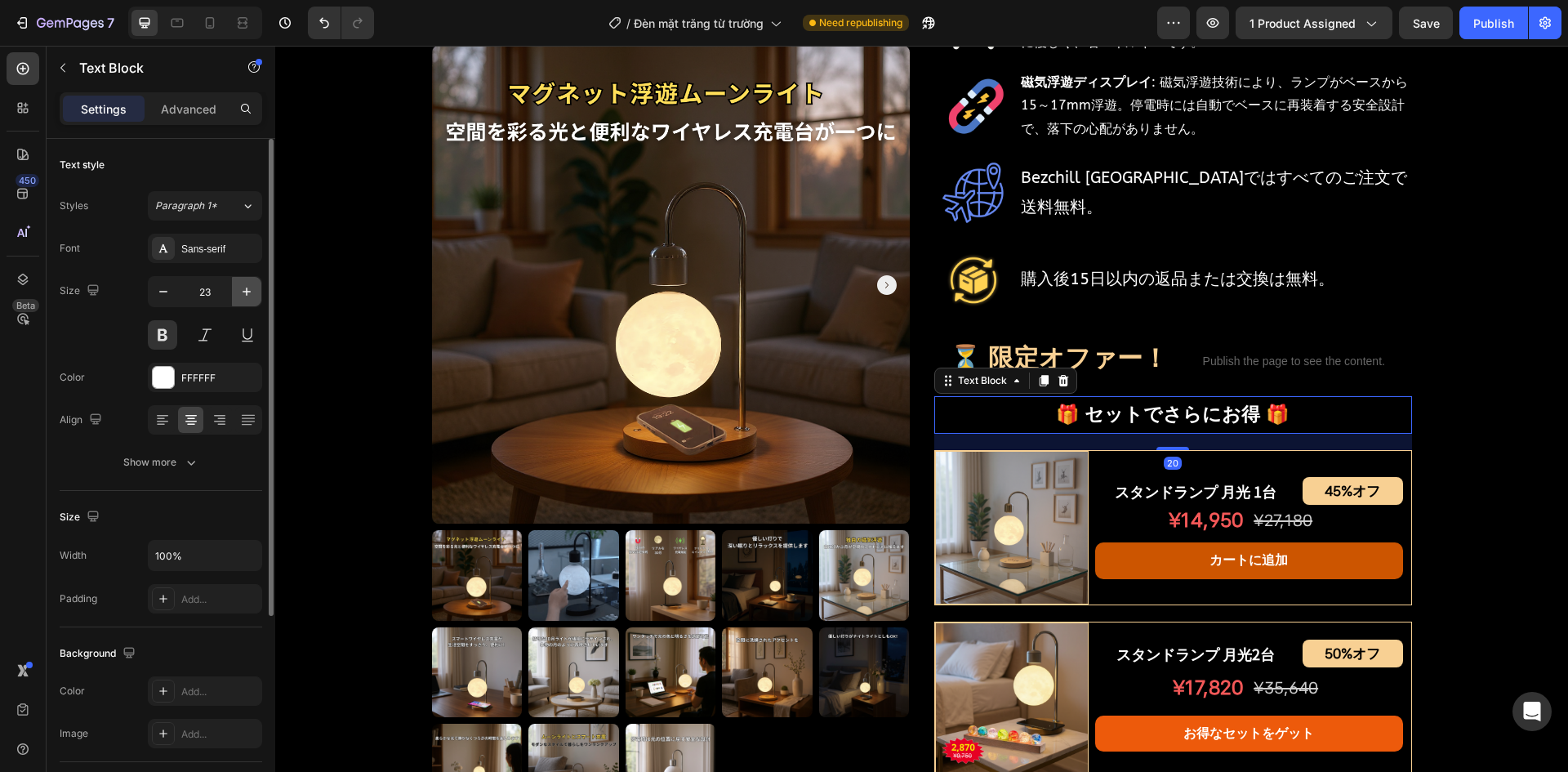
click at [256, 294] on button "button" at bounding box center [246, 291] width 29 height 29
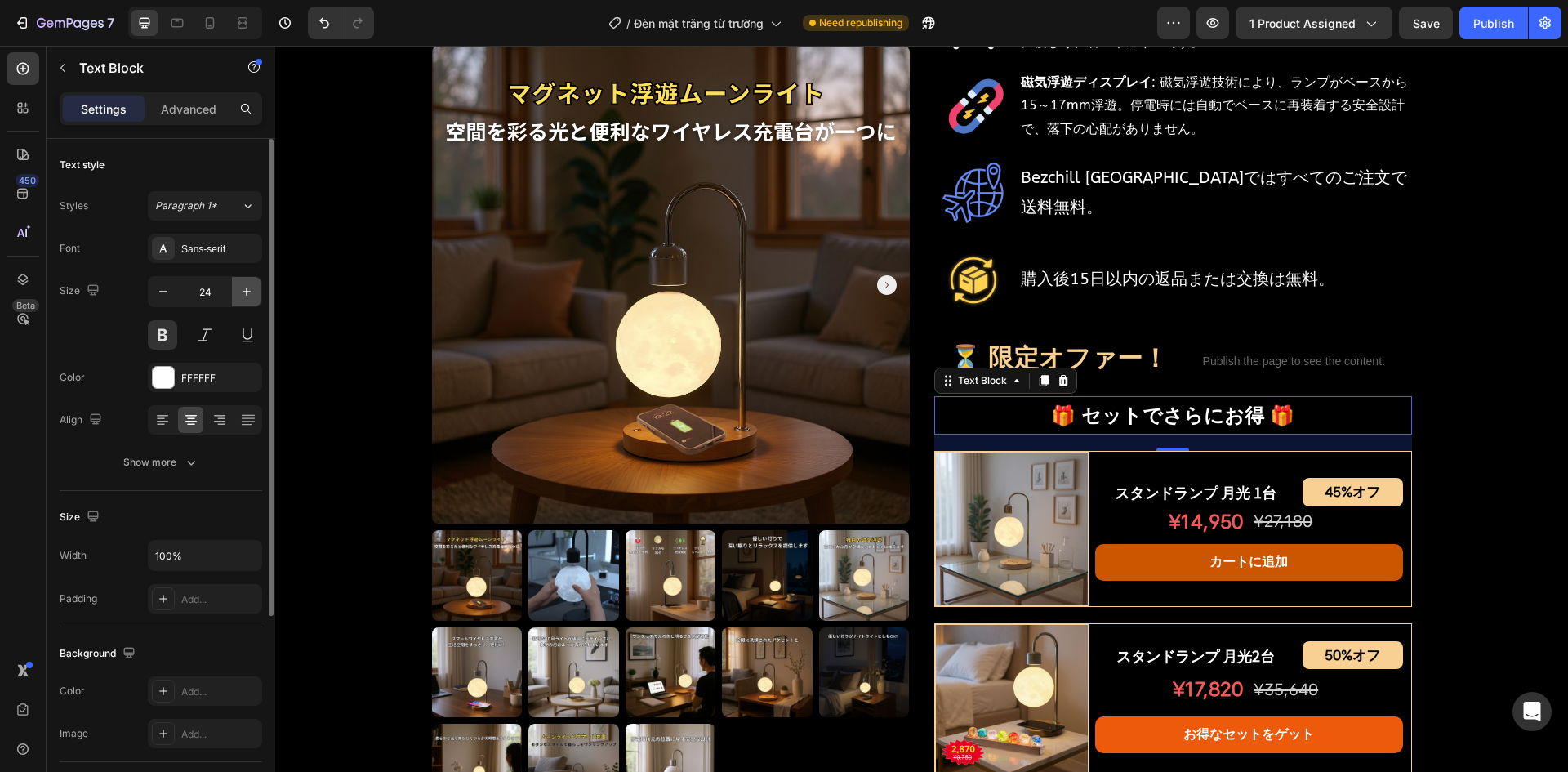
click at [256, 294] on button "button" at bounding box center [246, 291] width 29 height 29
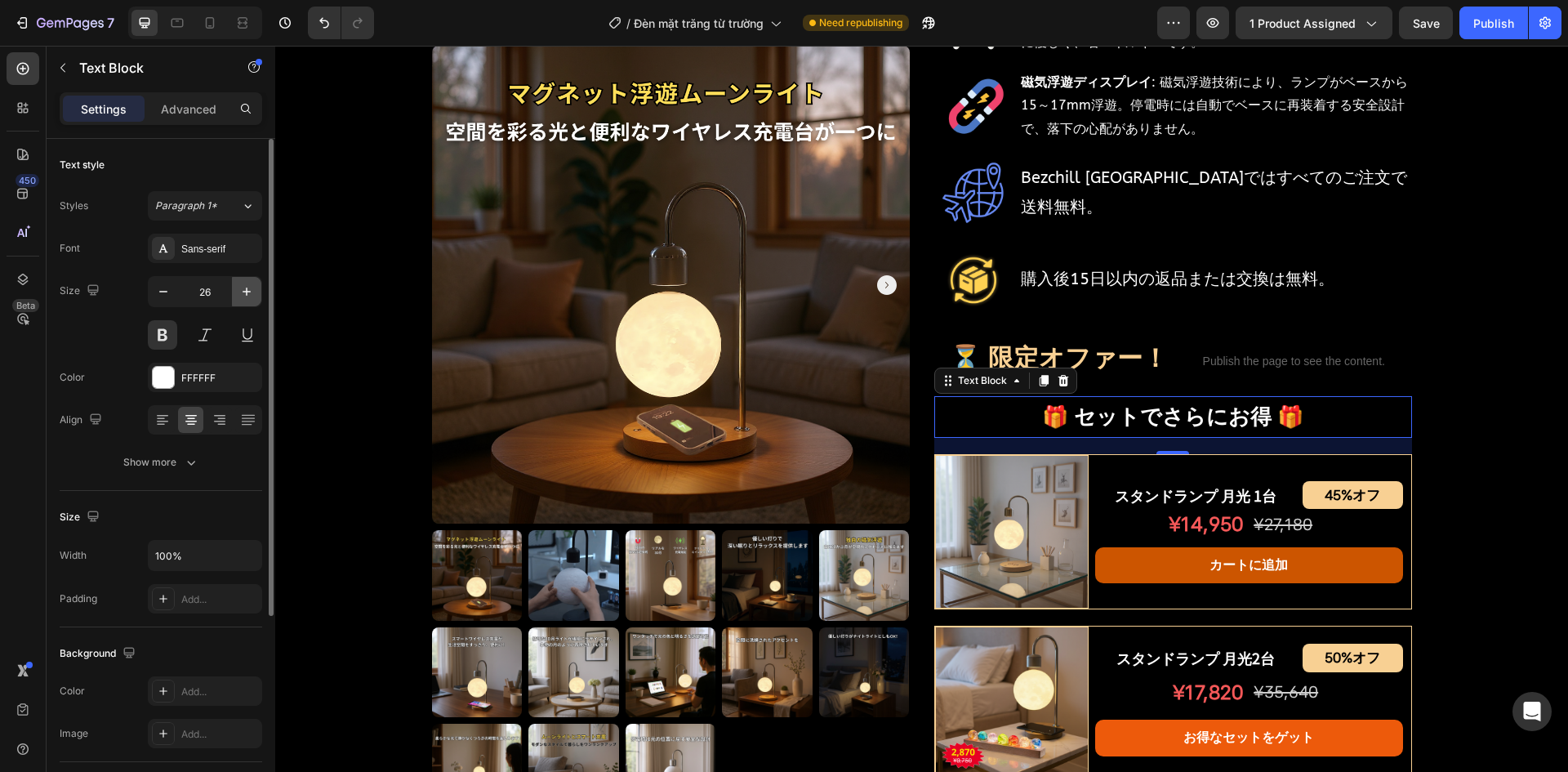
click at [256, 294] on button "button" at bounding box center [246, 291] width 29 height 29
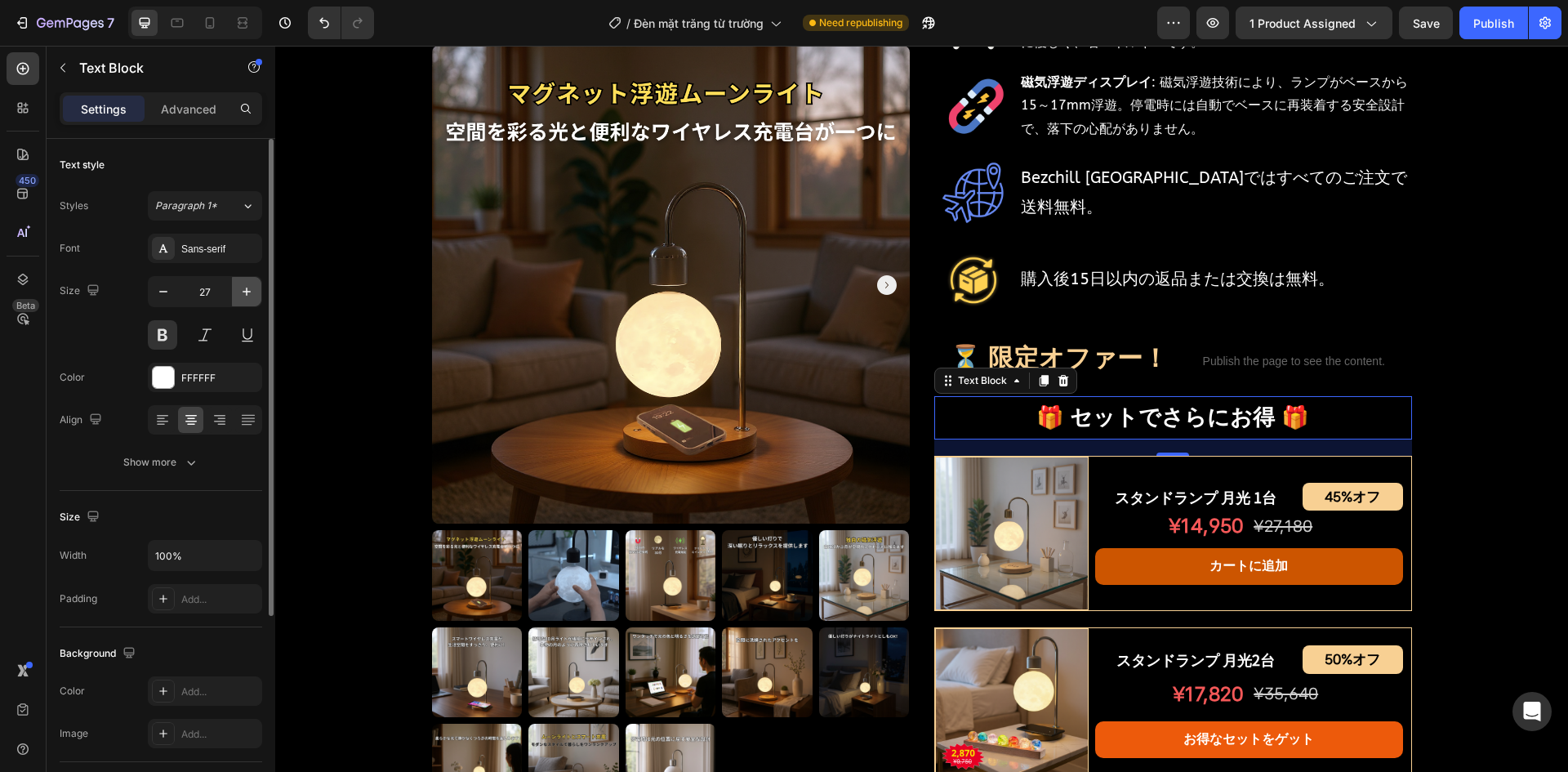
click at [256, 294] on button "button" at bounding box center [246, 291] width 29 height 29
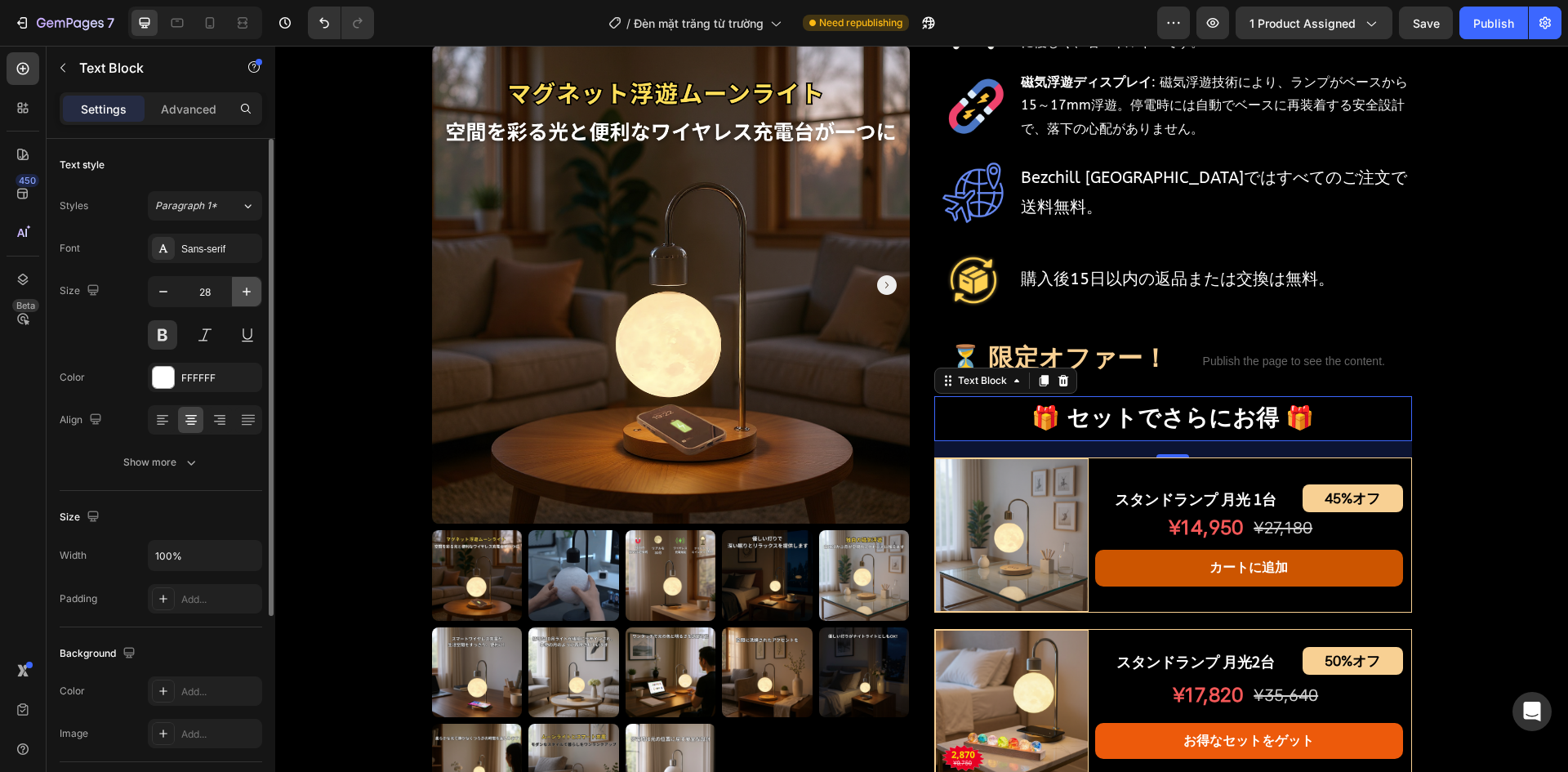
click at [256, 294] on button "button" at bounding box center [246, 291] width 29 height 29
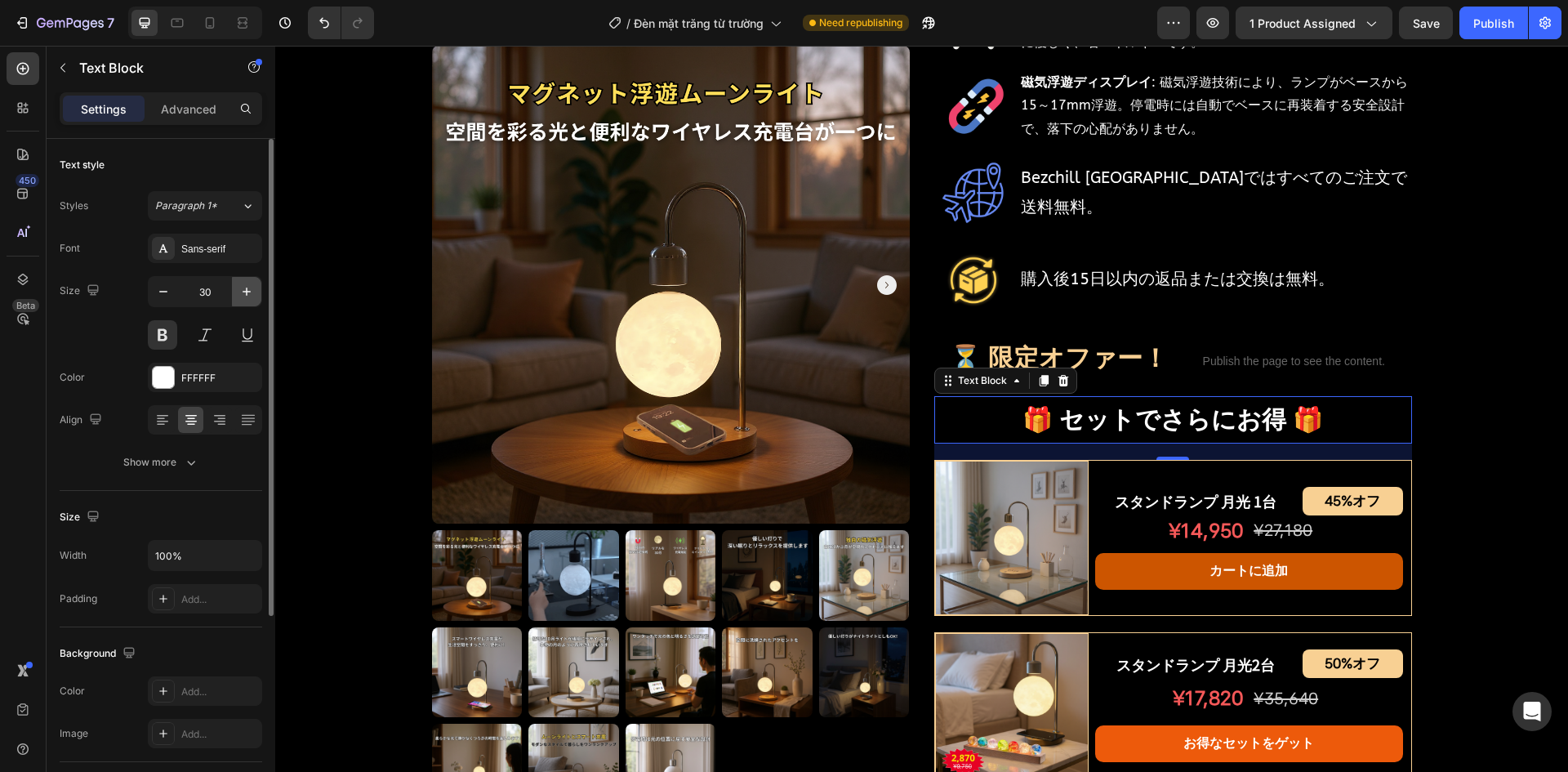
click at [256, 294] on button "button" at bounding box center [246, 291] width 29 height 29
type input "31"
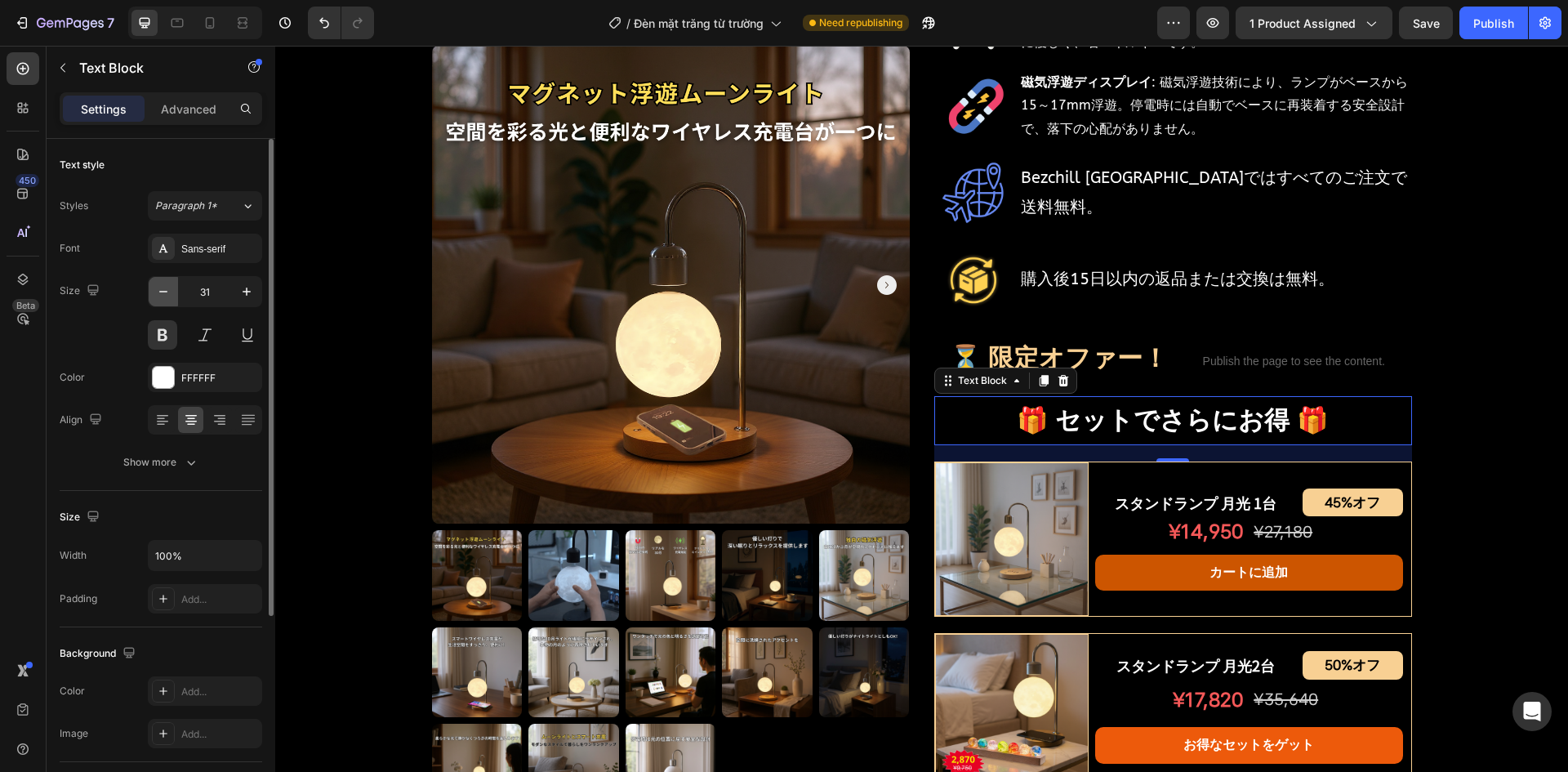
click at [157, 294] on icon "button" at bounding box center [164, 292] width 16 height 16
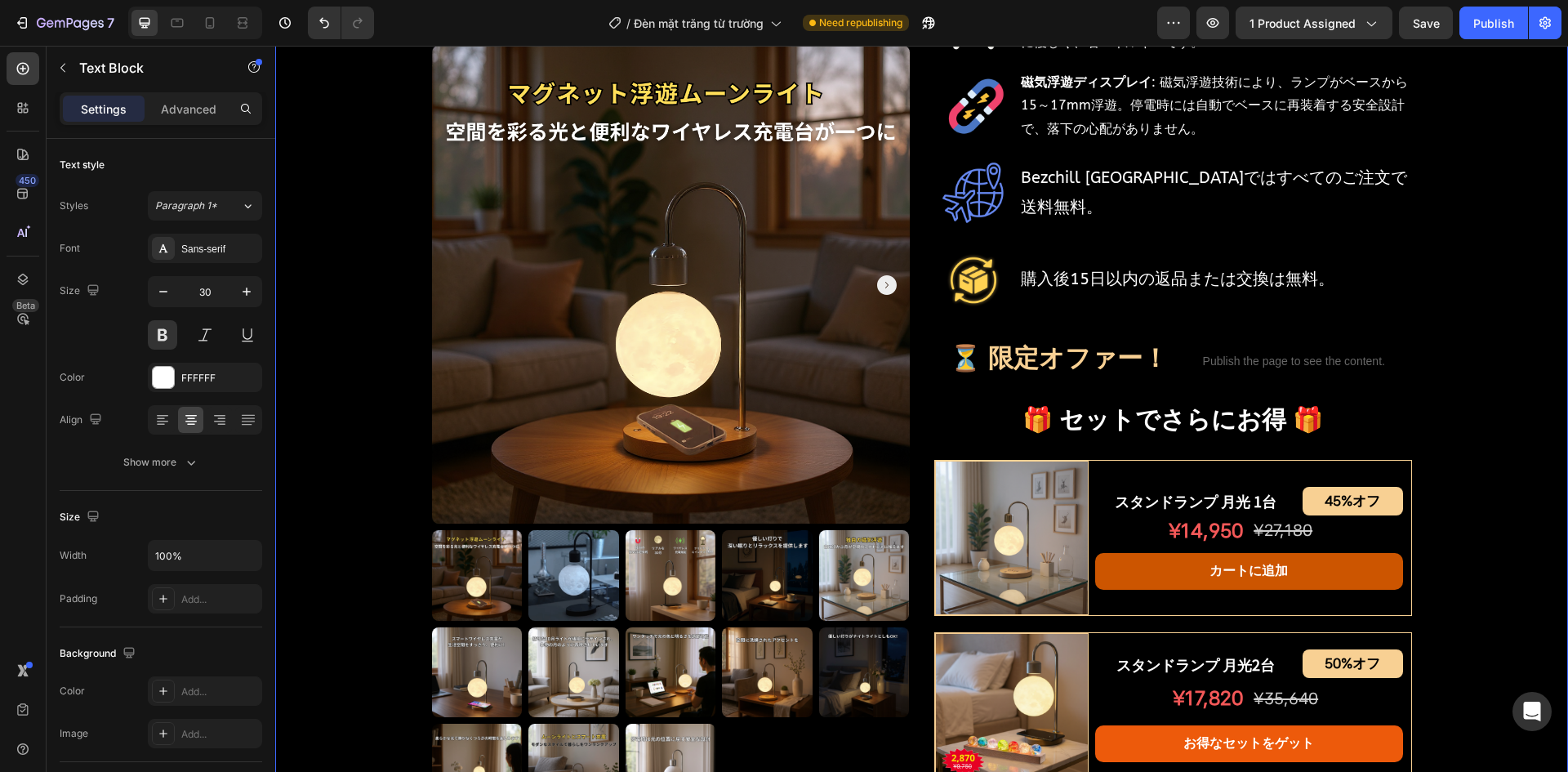
click at [381, 346] on div "Product Images スタンドランプ 月光 Product Title Shopify App Shopify App Row ¥12,230 オフ …" at bounding box center [921, 518] width 1293 height 1806
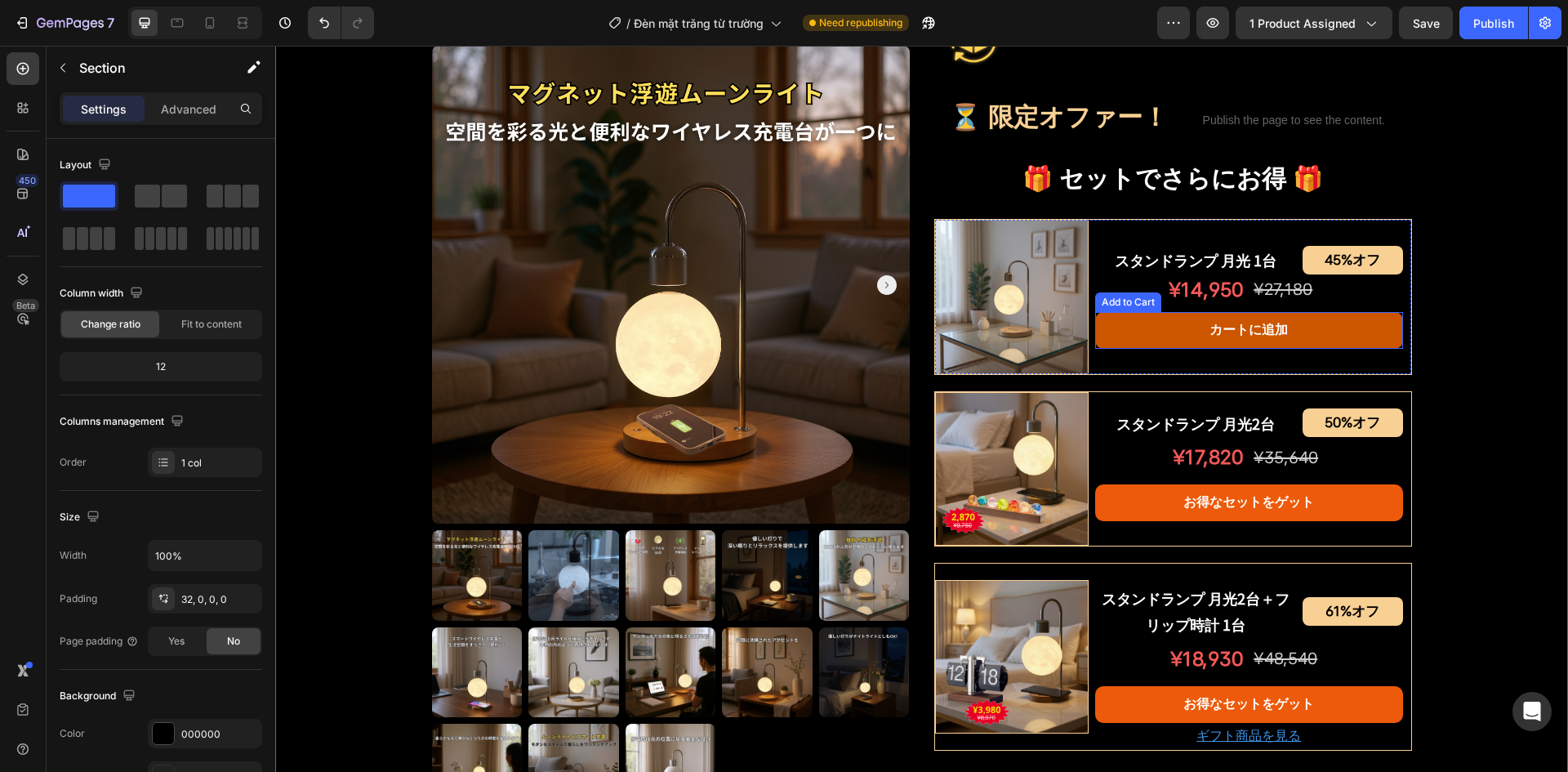
scroll to position [736, 0]
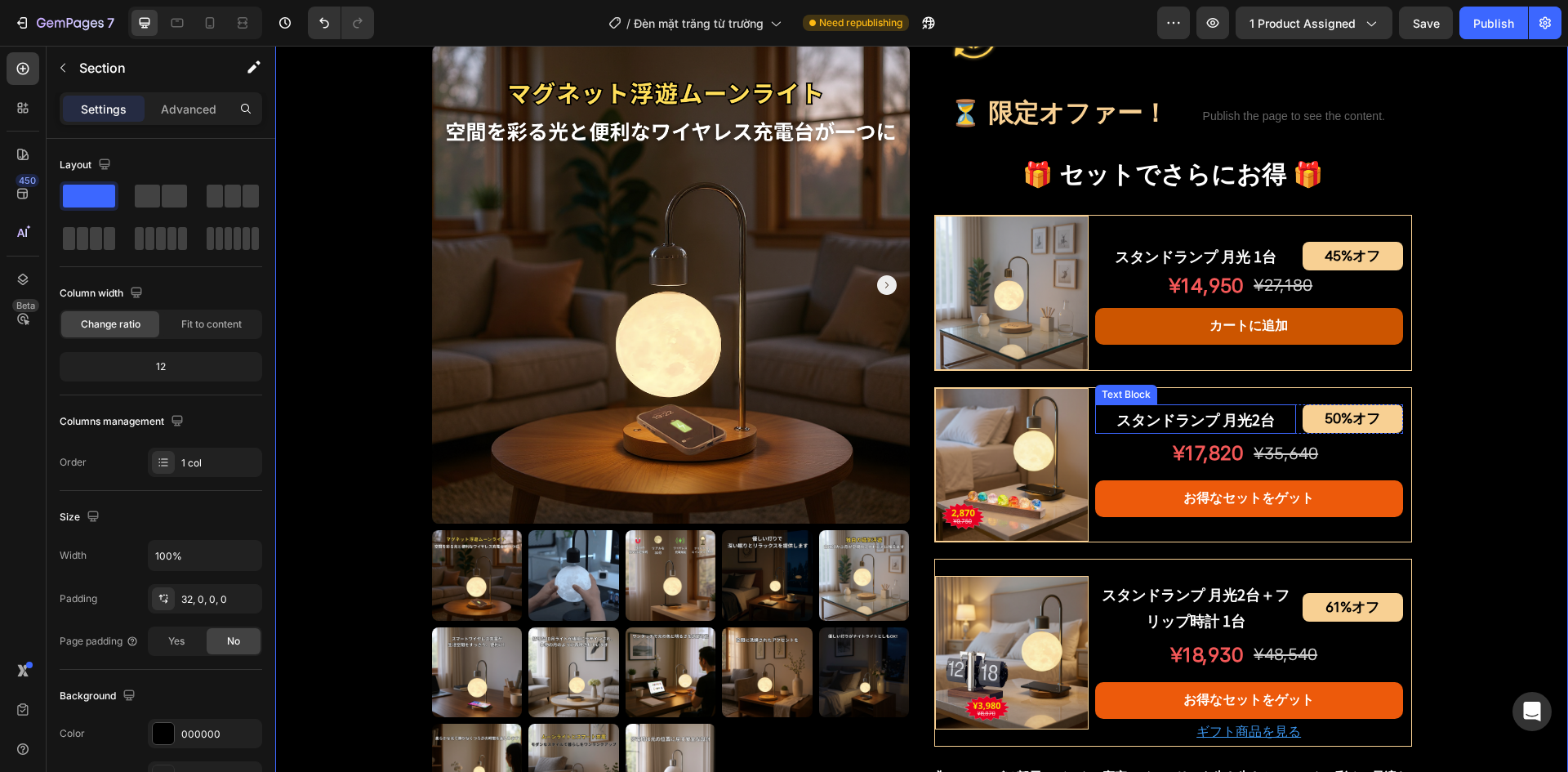
click at [1184, 423] on p "スタンドランプ 月光2台" at bounding box center [1196, 419] width 198 height 27
click at [1447, 445] on div "Product Images スタンドランプ 月光 Product Title Shopify App Shopify App Row ¥12,230 オフ …" at bounding box center [921, 272] width 1293 height 1806
click at [1244, 420] on p "スタンドランプ 月光2台" at bounding box center [1196, 419] width 198 height 27
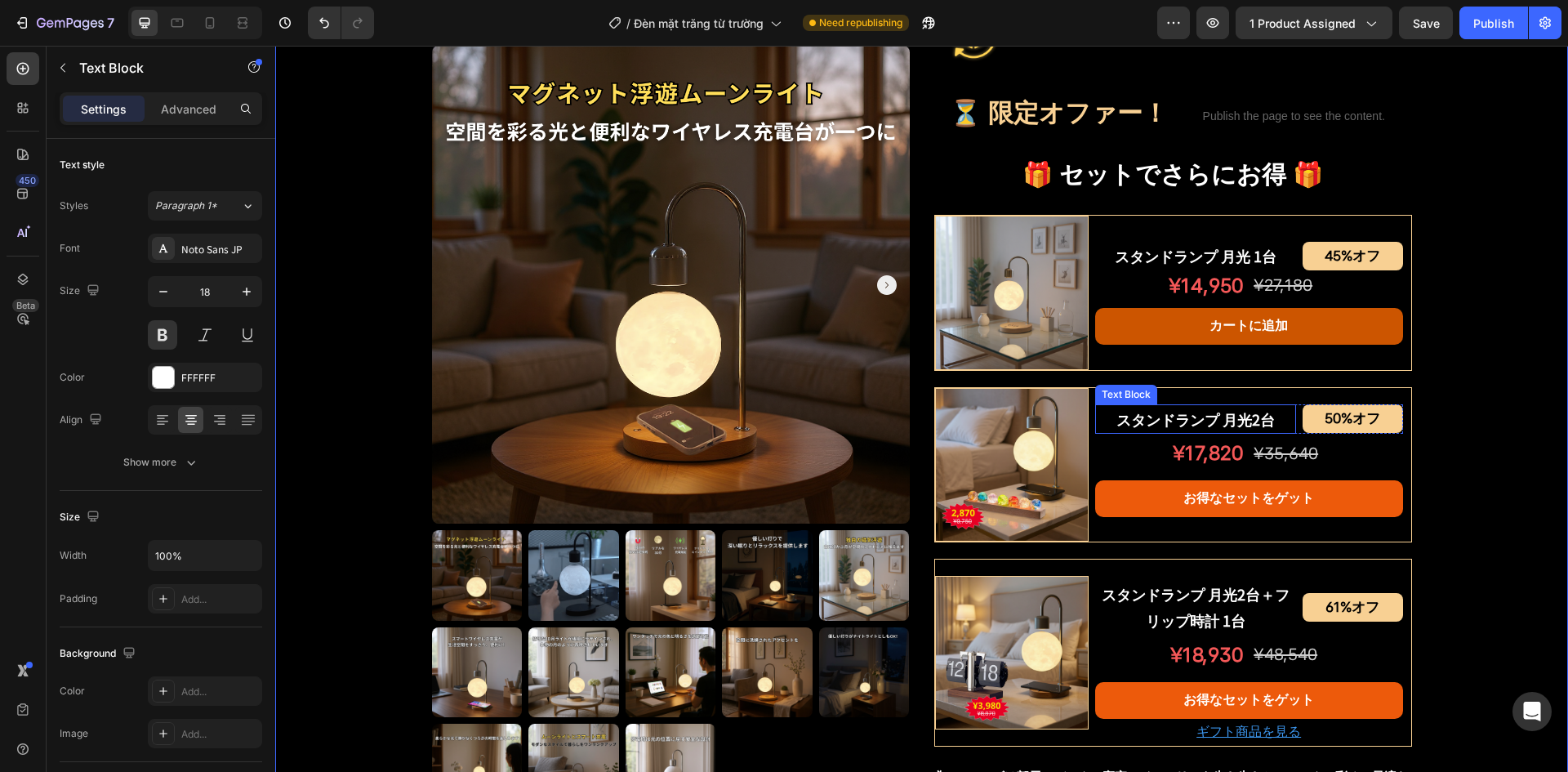
click at [1244, 420] on p "スタンドランプ 月光2台" at bounding box center [1196, 419] width 198 height 27
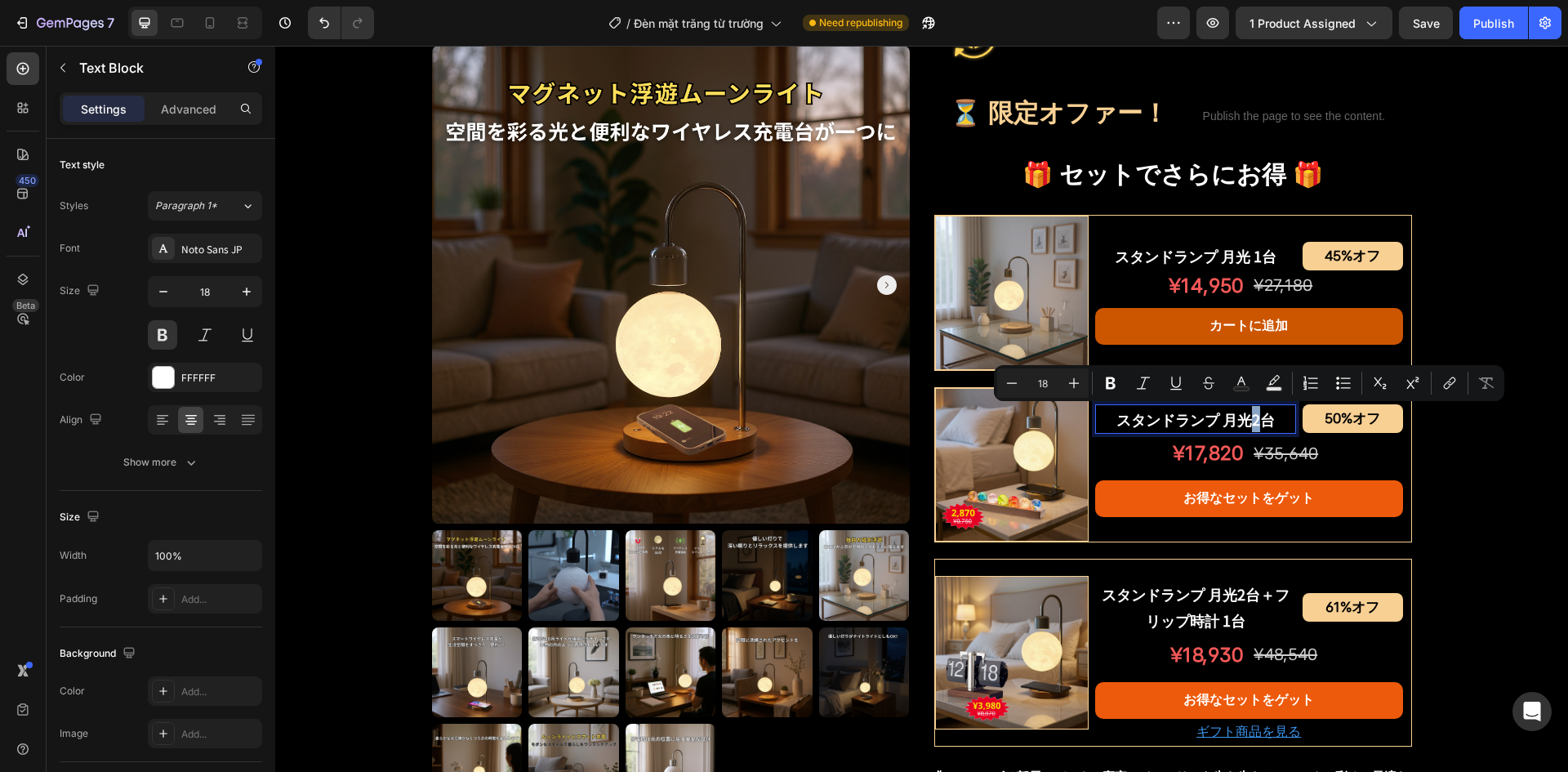
click at [1253, 422] on p "スタンドランプ 月光2台" at bounding box center [1196, 419] width 198 height 27
drag, startPoint x: 1255, startPoint y: 417, endPoint x: 1268, endPoint y: 417, distance: 13.0
click at [1268, 417] on p "スタンドランプ 月光2台" at bounding box center [1196, 419] width 198 height 27
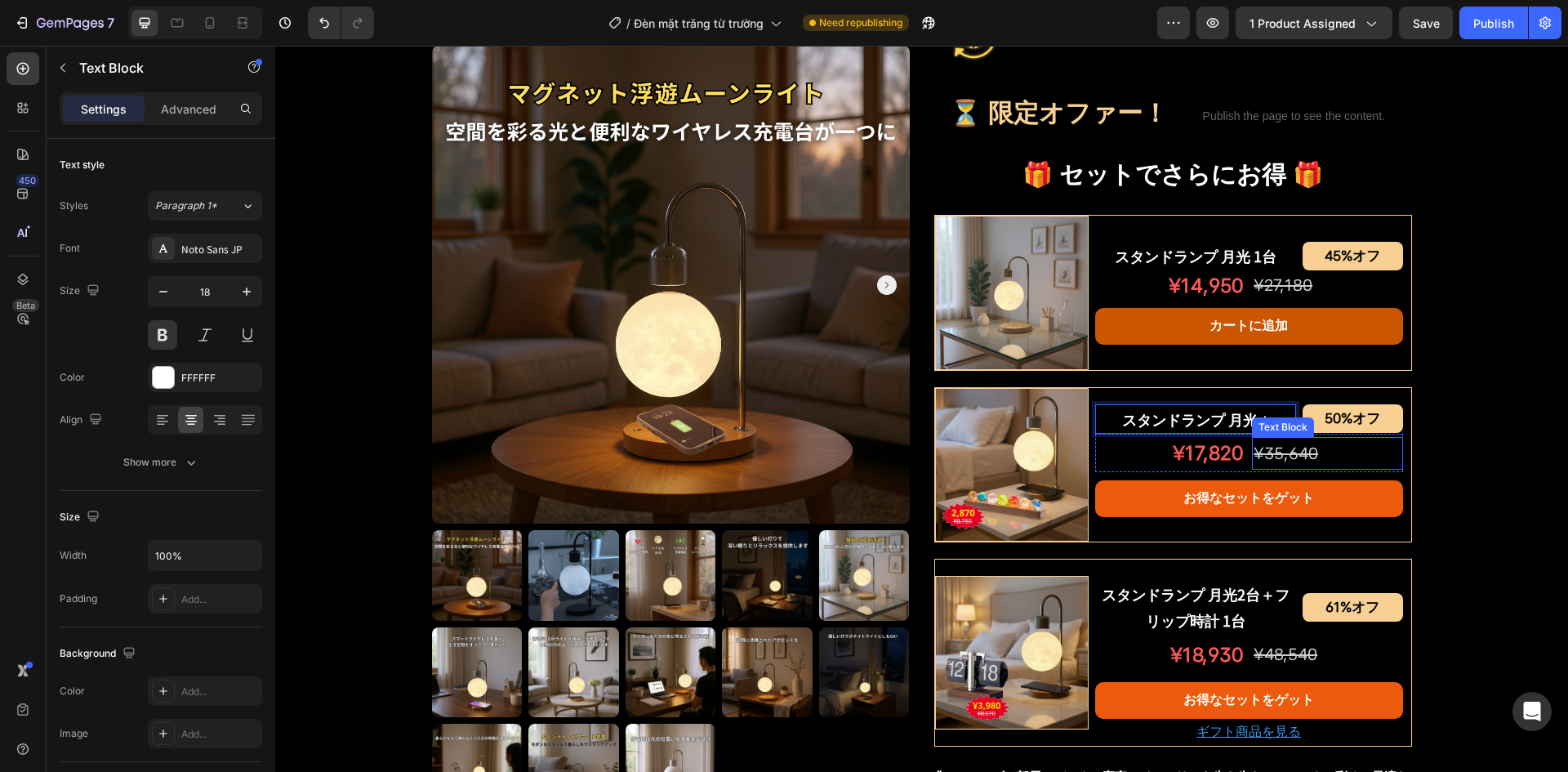
scroll to position [722, 0]
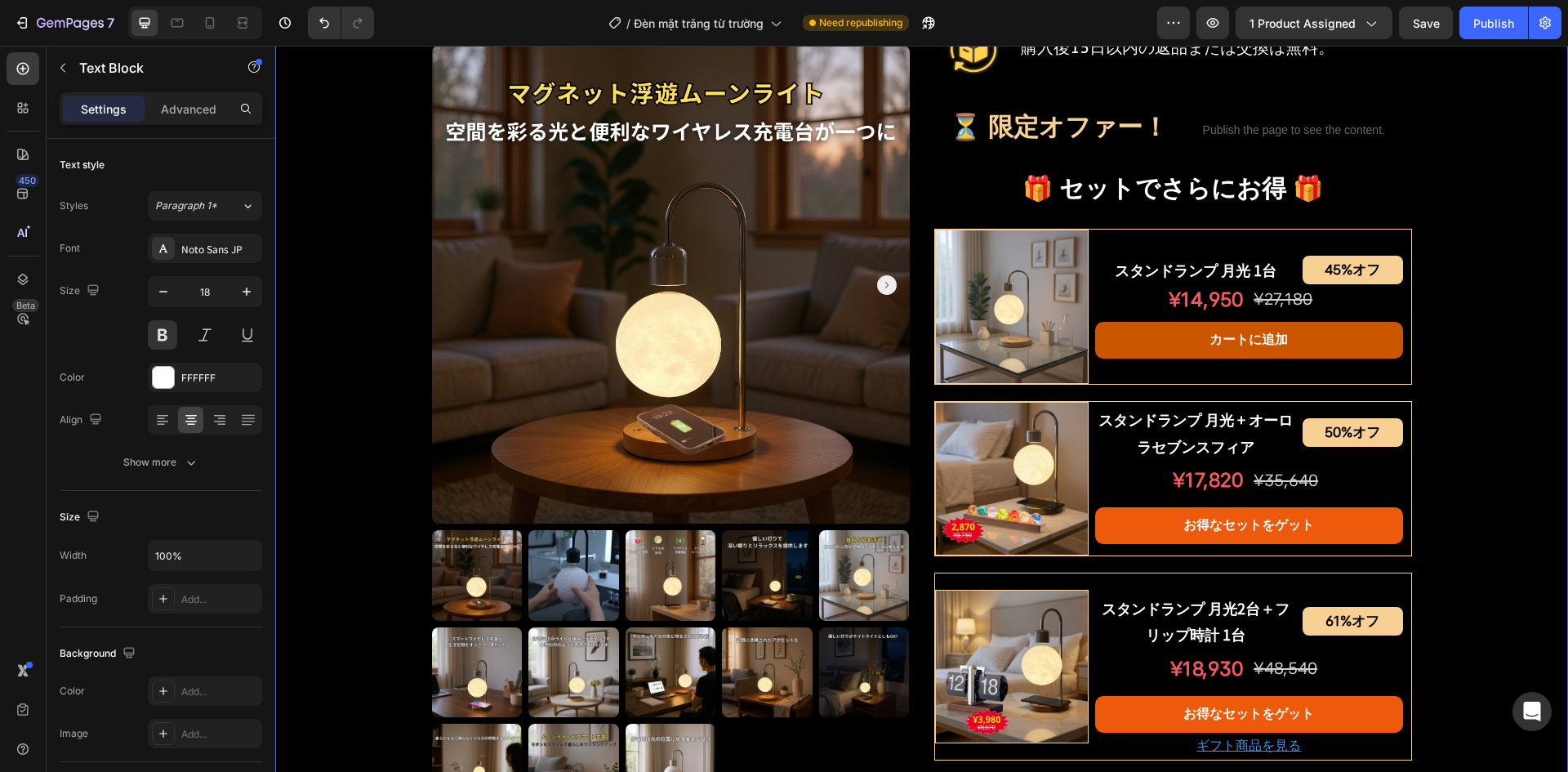
click at [1441, 479] on div "Product Images スタンドランプ 月光 Product Title Shopify App Shopify App Row ¥12,230 オフ …" at bounding box center [921, 287] width 1293 height 1806
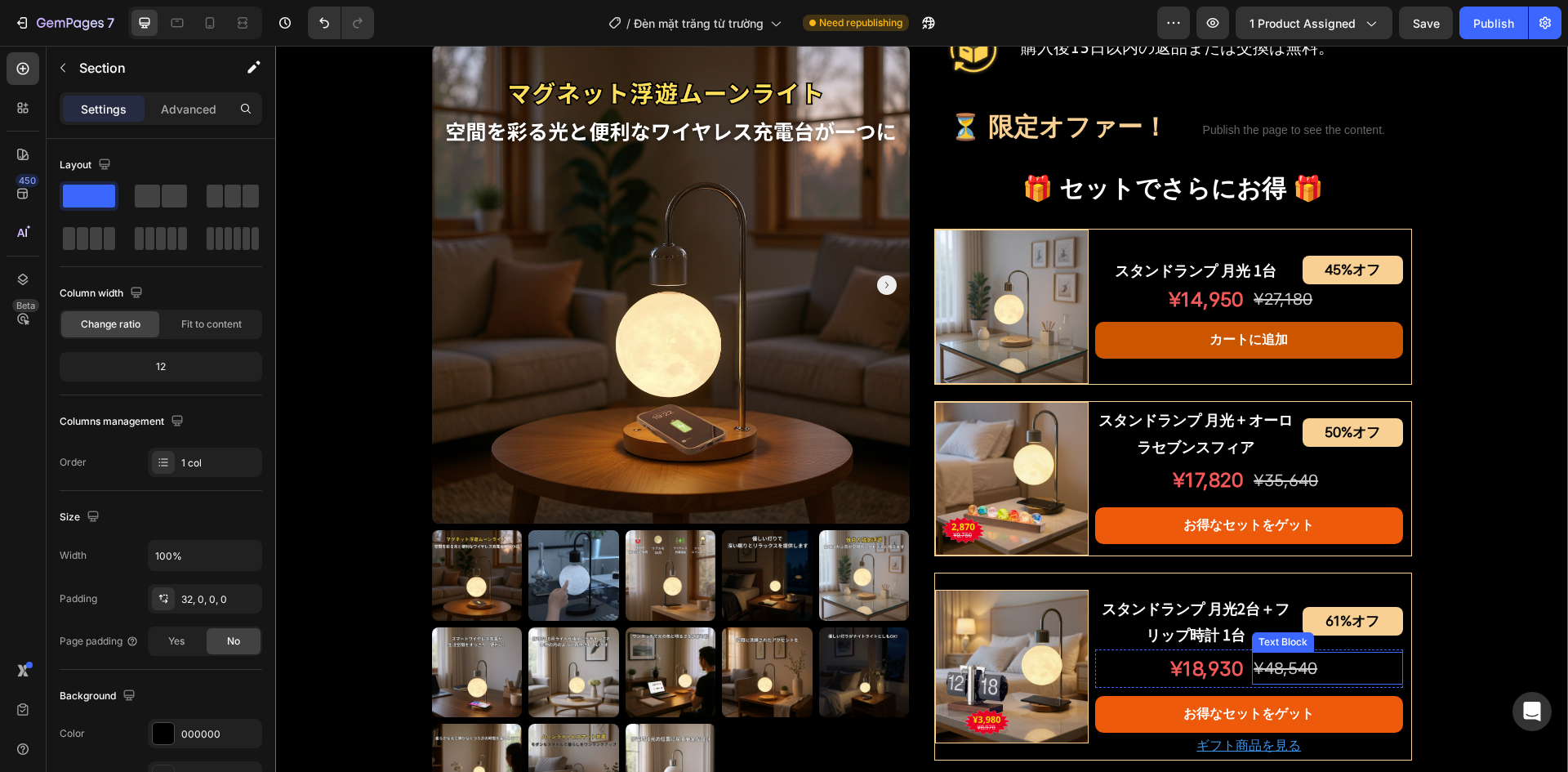
click at [1194, 644] on p "スタンドランプ 月光2台＋フリップ時計 1台" at bounding box center [1196, 622] width 198 height 53
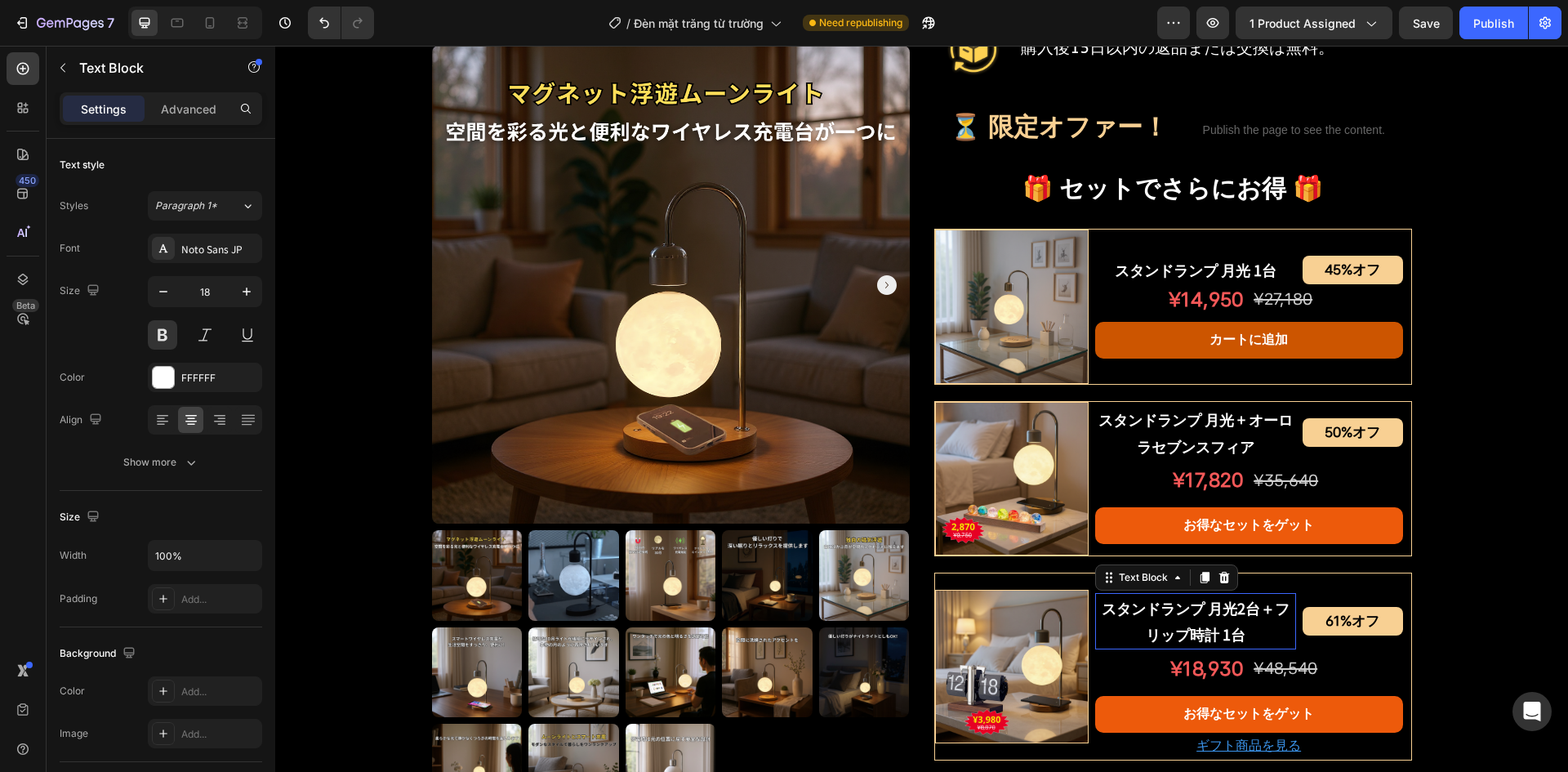
click at [1194, 644] on p "スタンドランプ 月光2台＋フリップ時計 1台" at bounding box center [1196, 622] width 198 height 53
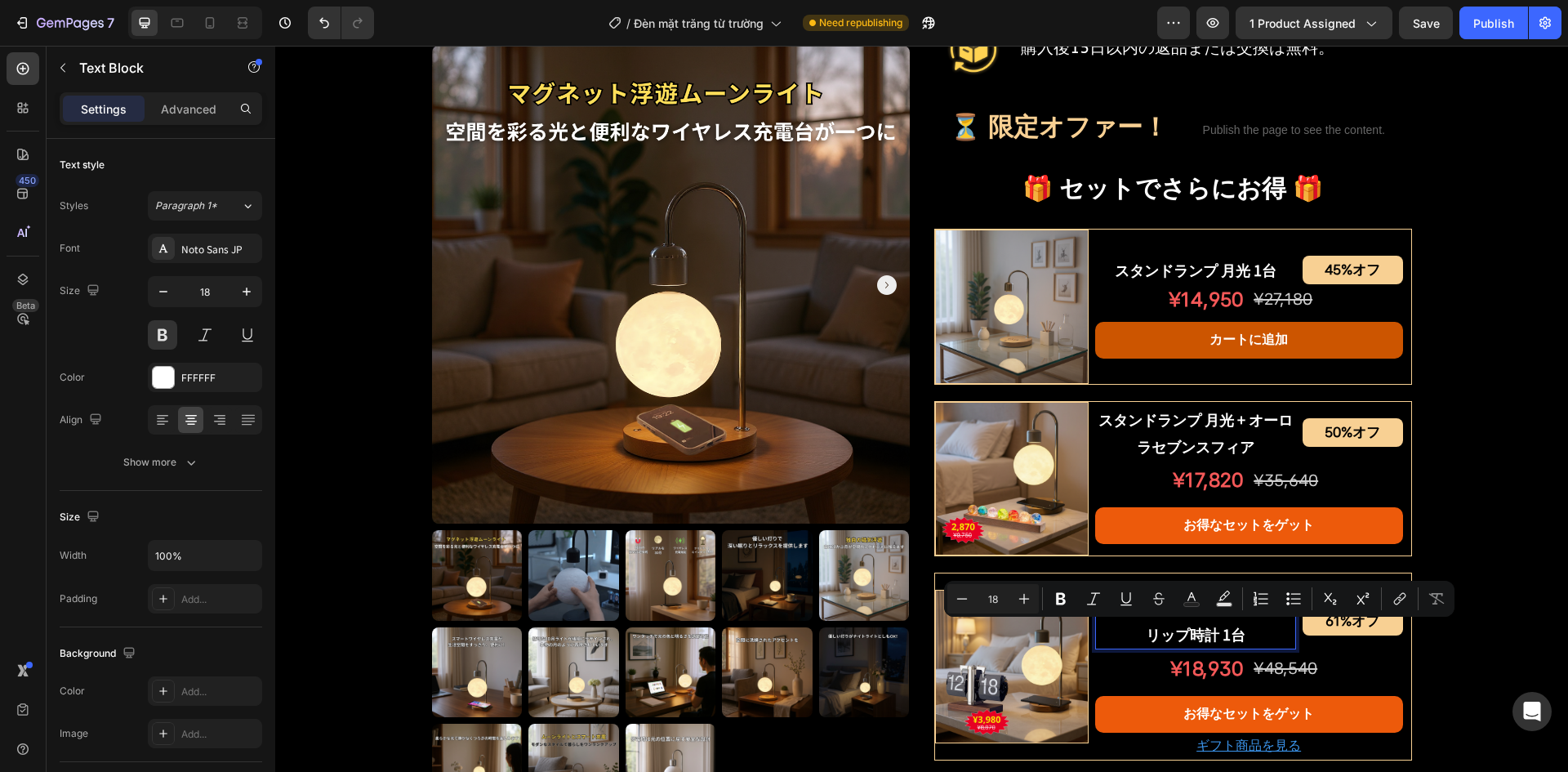
drag, startPoint x: 1506, startPoint y: 660, endPoint x: 1235, endPoint y: 631, distance: 272.5
click at [1235, 631] on p "スタンドランプ 月光2台＋フリップ時計 1台" at bounding box center [1196, 622] width 198 height 53
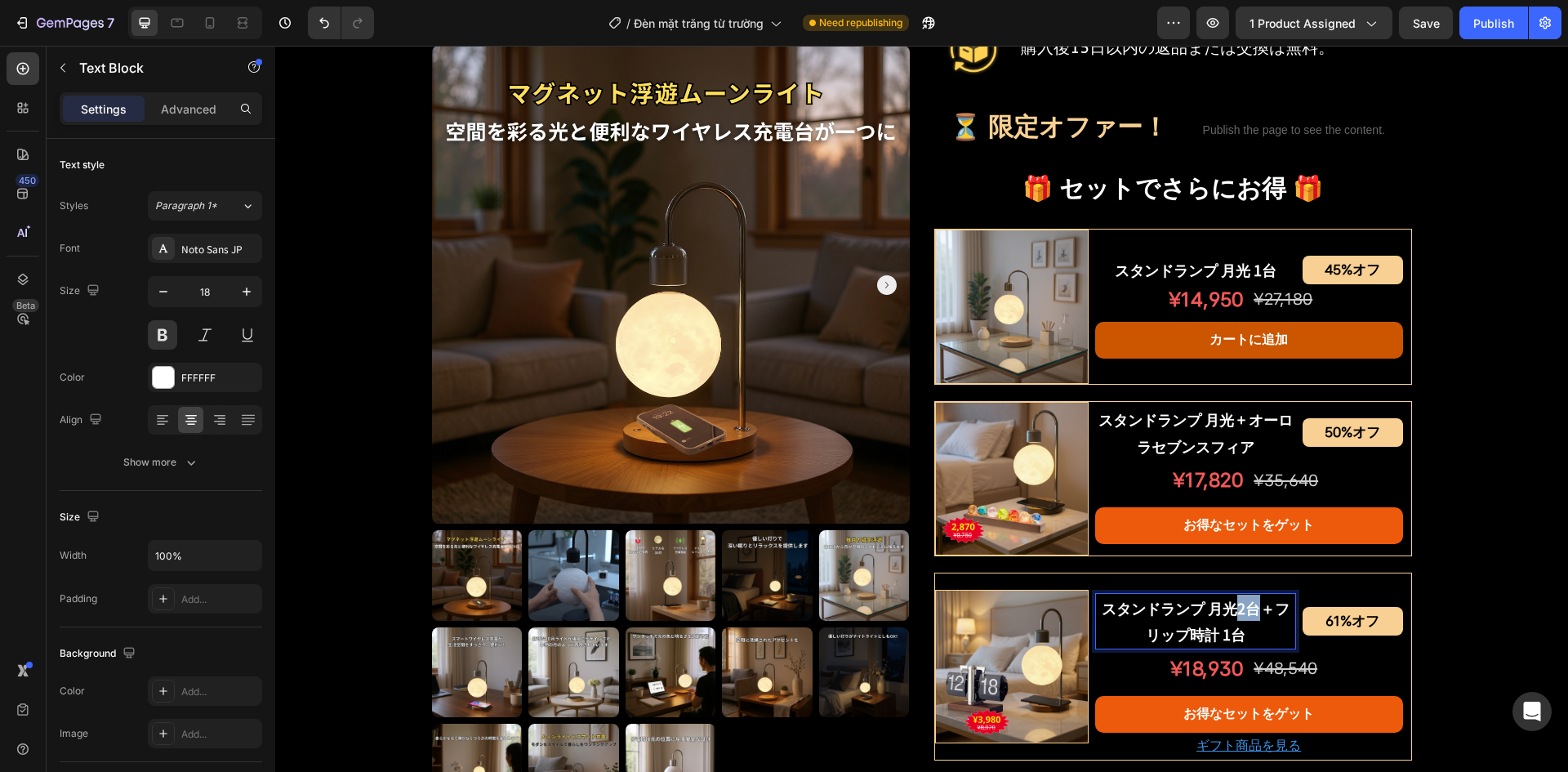
drag, startPoint x: 1228, startPoint y: 608, endPoint x: 1249, endPoint y: 611, distance: 21.2
click at [1249, 611] on p "スタンドランプ 月光2台＋フリップ時計 1台" at bounding box center [1196, 622] width 198 height 53
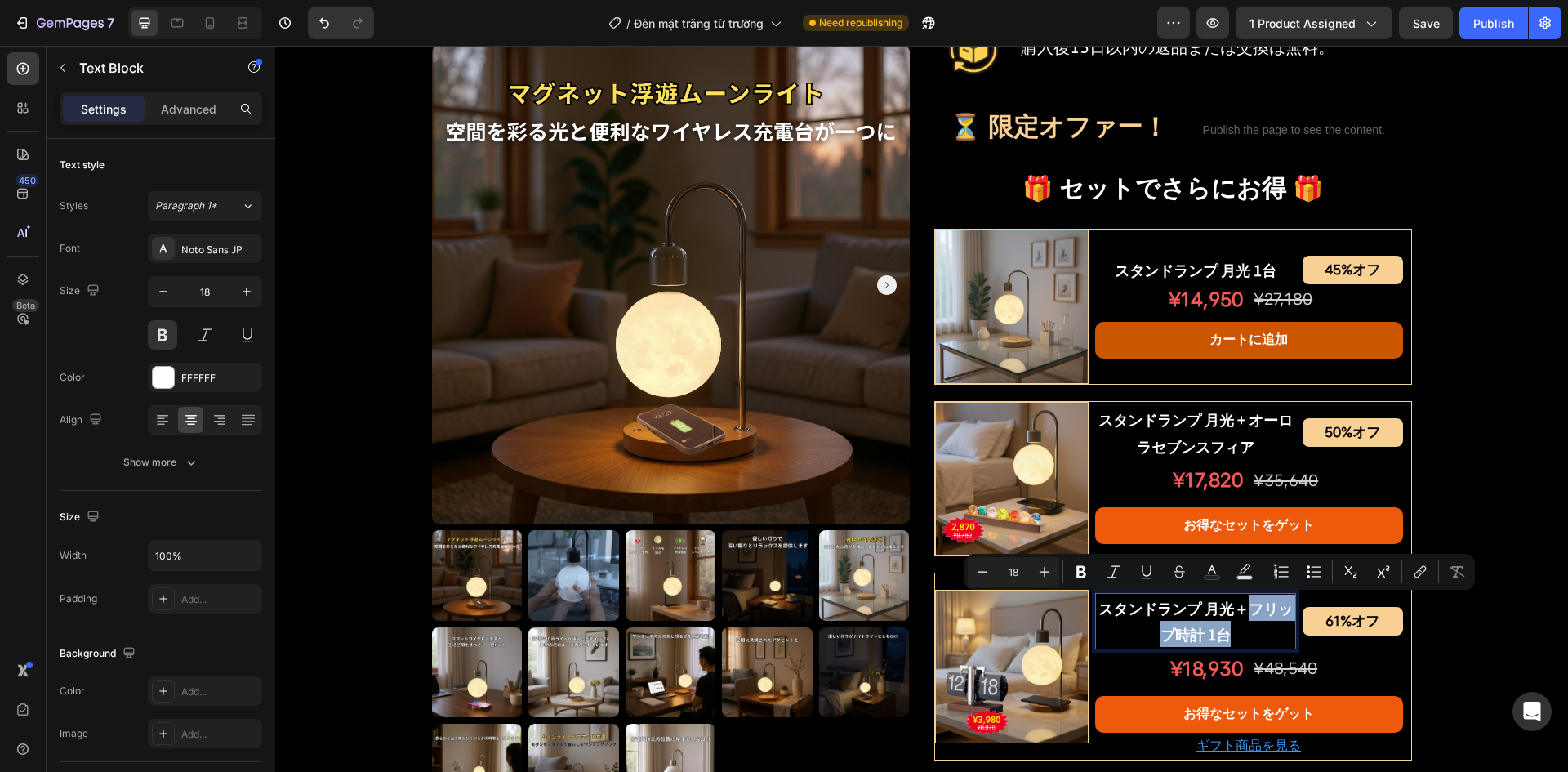
drag, startPoint x: 1245, startPoint y: 612, endPoint x: 1264, endPoint y: 627, distance: 24.2
click at [1264, 627] on p "スタンドランプ 月光＋フリップ時計 1台" at bounding box center [1196, 622] width 198 height 53
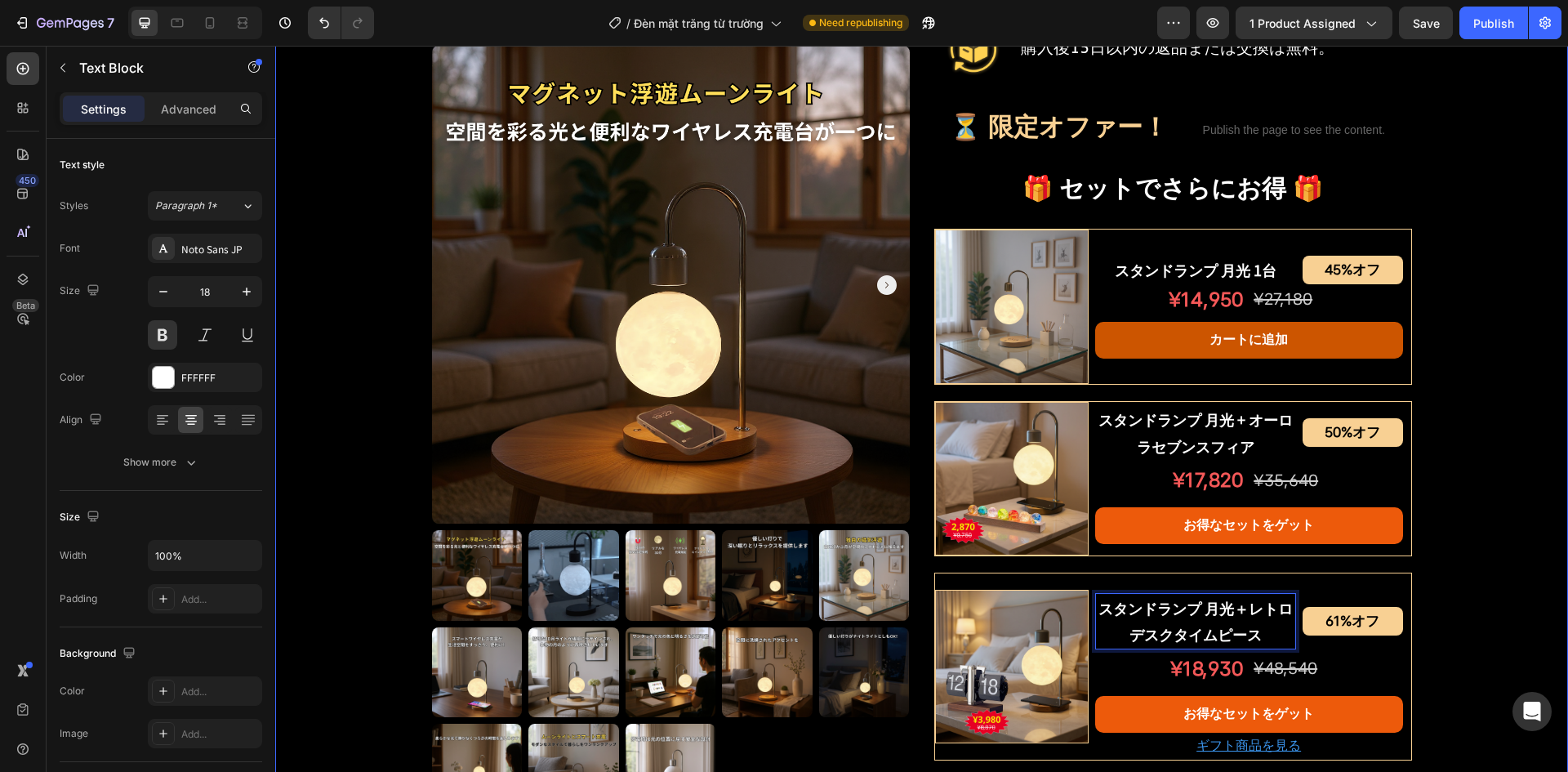
click at [1511, 600] on div "Product Images スタンドランプ 月光 Product Title Shopify App Shopify App Row ¥12,230 オフ …" at bounding box center [921, 287] width 1293 height 1806
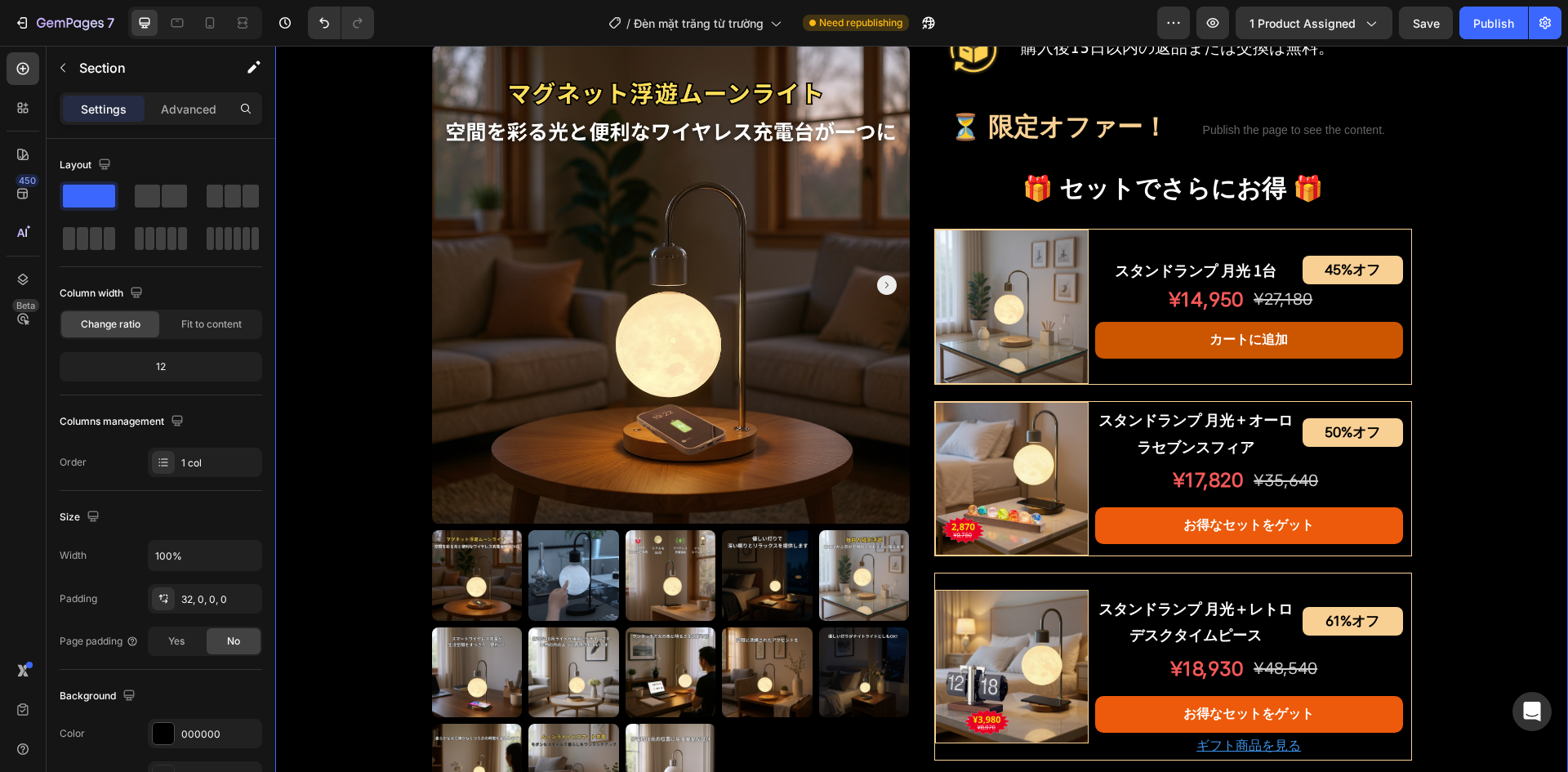
scroll to position [803, 0]
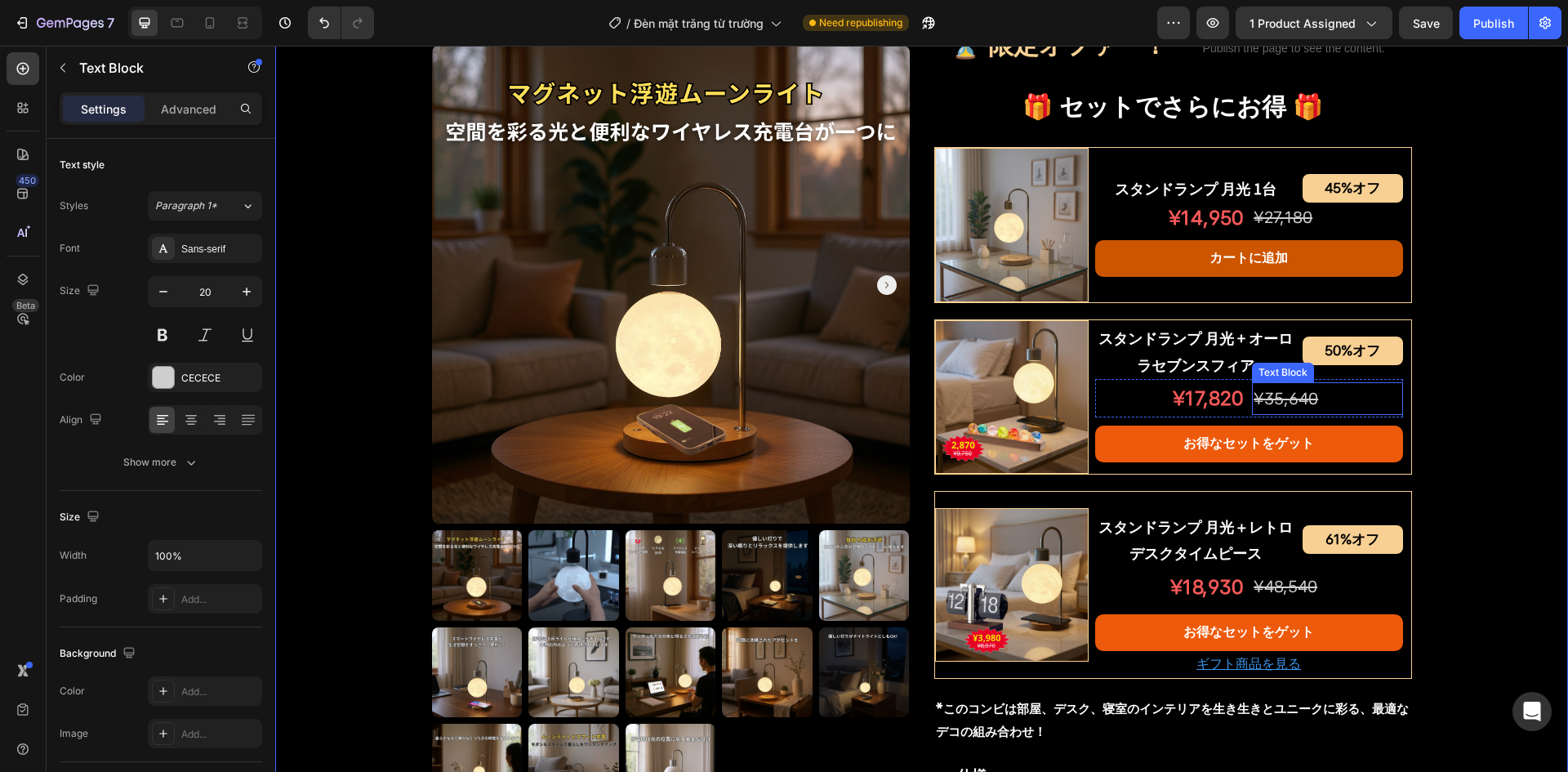
click at [1272, 386] on p "¥35,640" at bounding box center [1328, 398] width 147 height 29
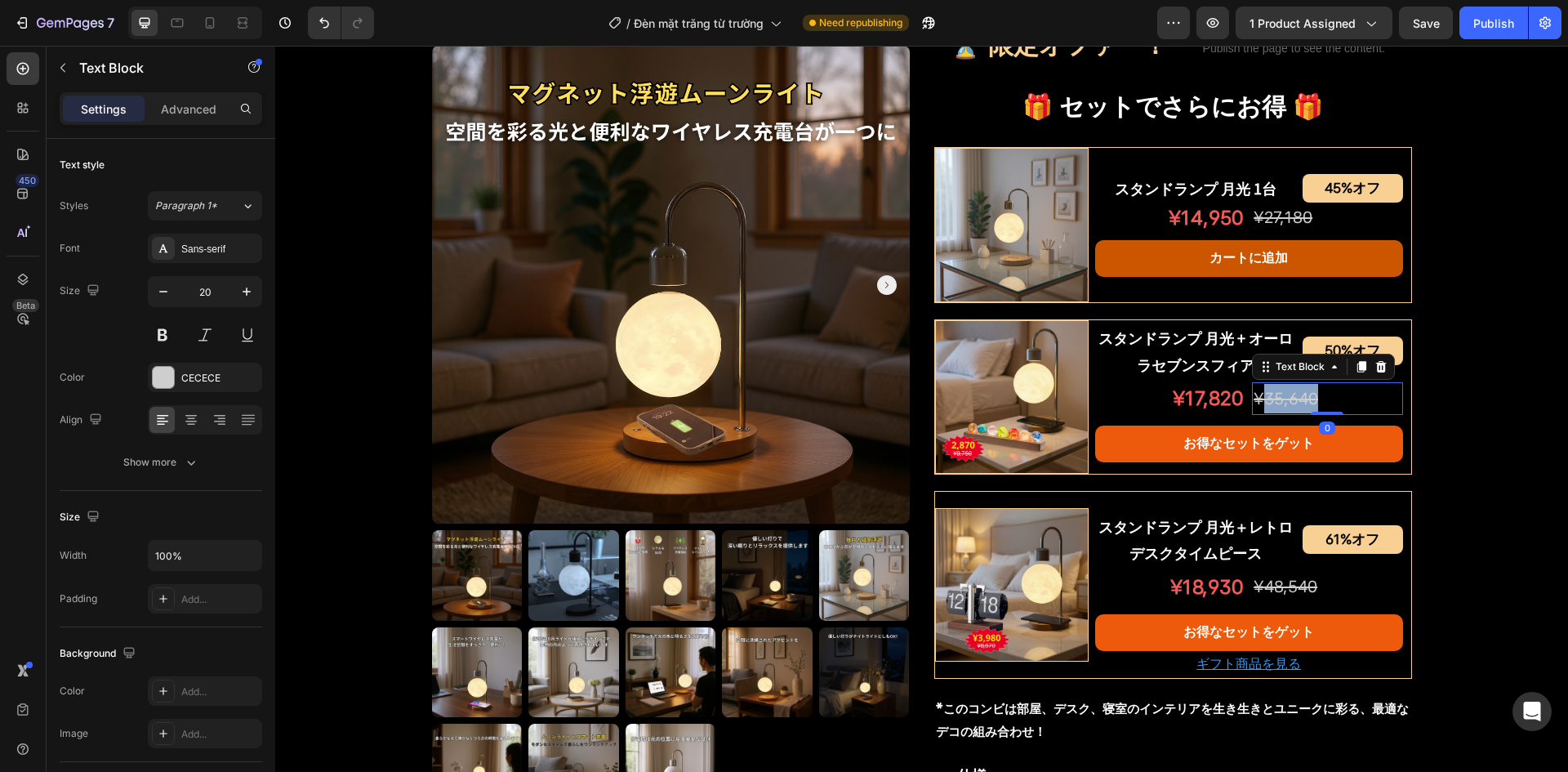
click at [1276, 401] on s "¥35,640" at bounding box center [1286, 399] width 65 height 19
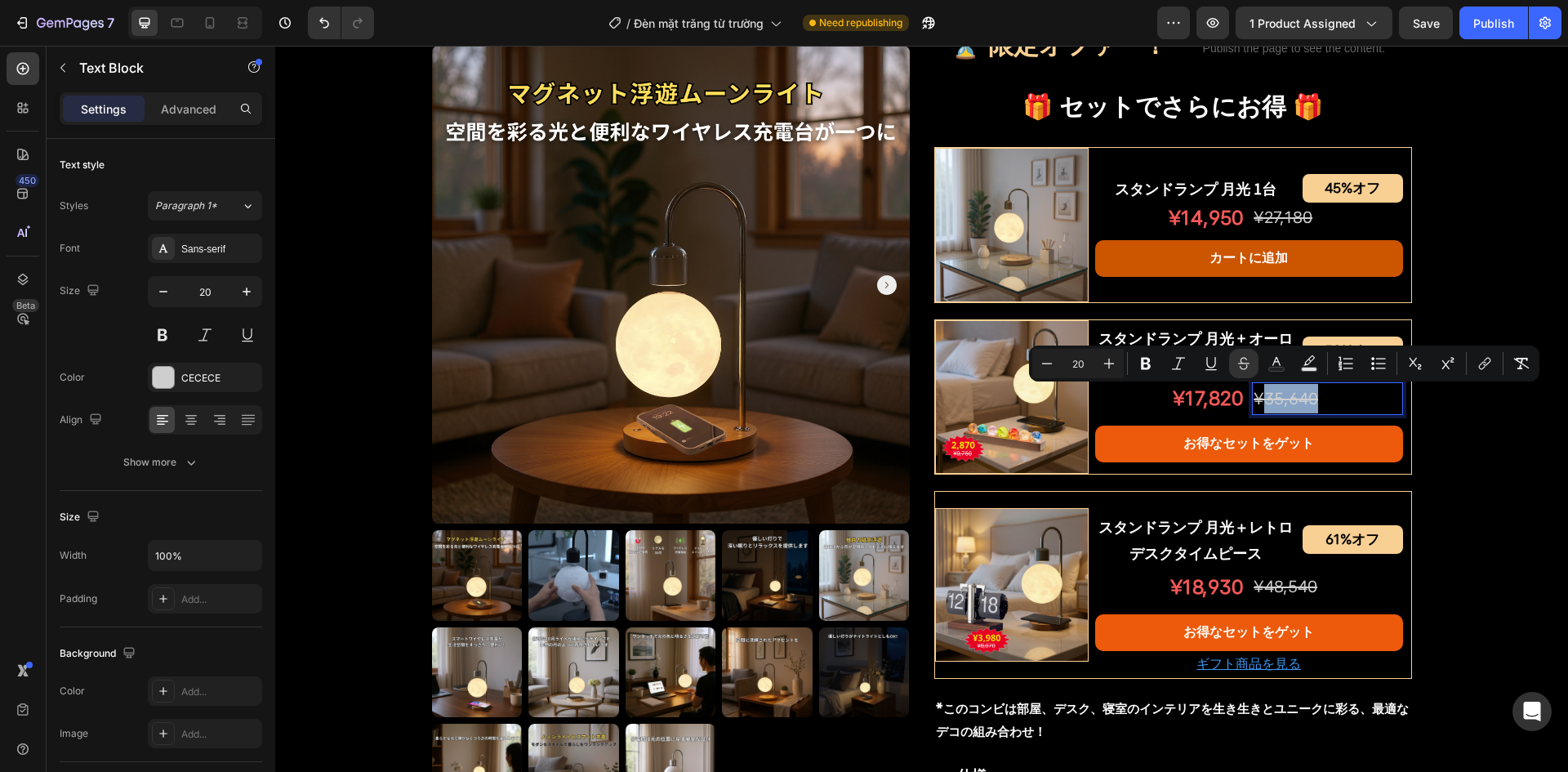
click at [1341, 397] on p "¥35,640" at bounding box center [1328, 398] width 147 height 29
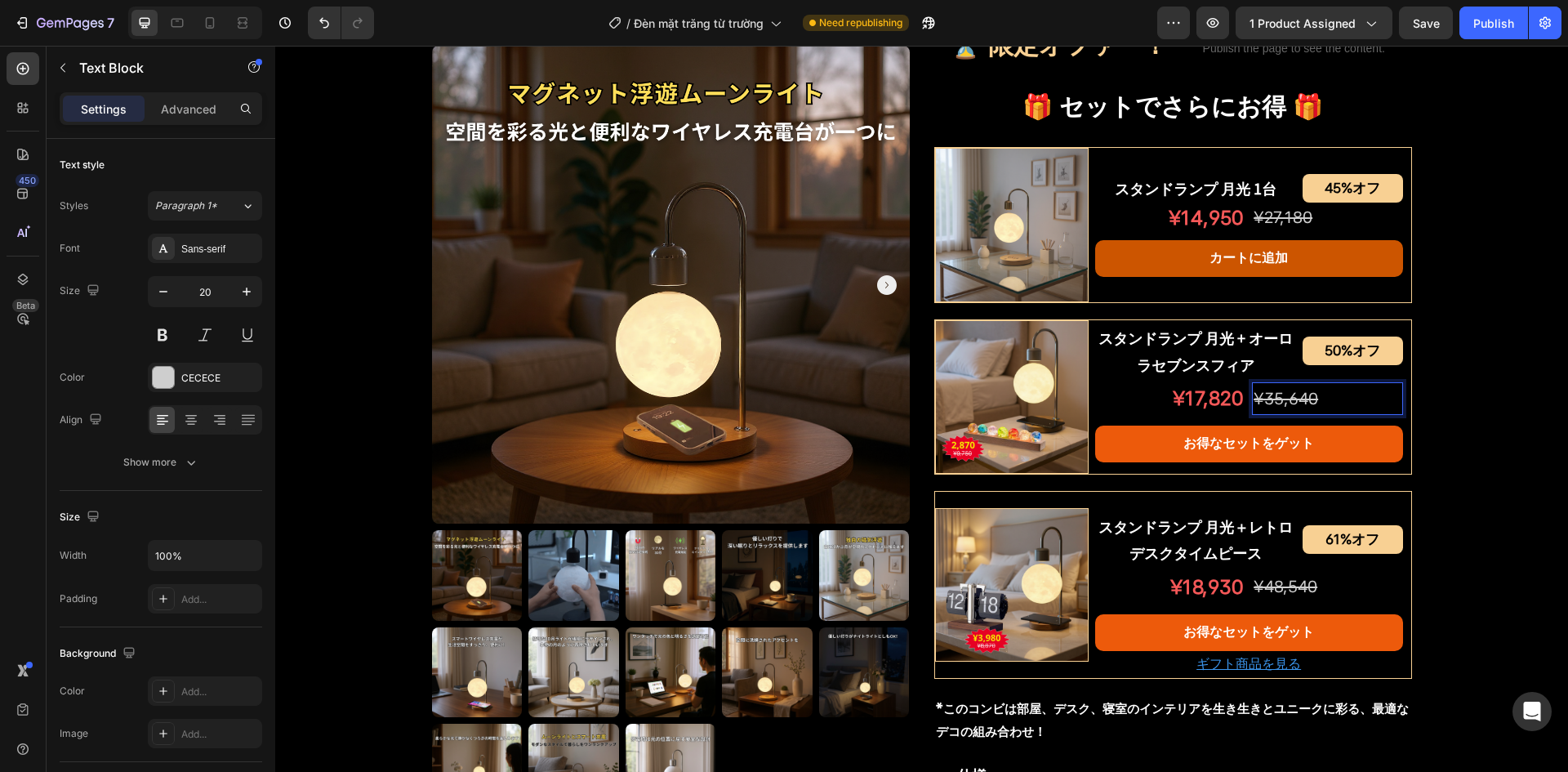
click at [1317, 397] on p "¥35,640" at bounding box center [1328, 398] width 147 height 29
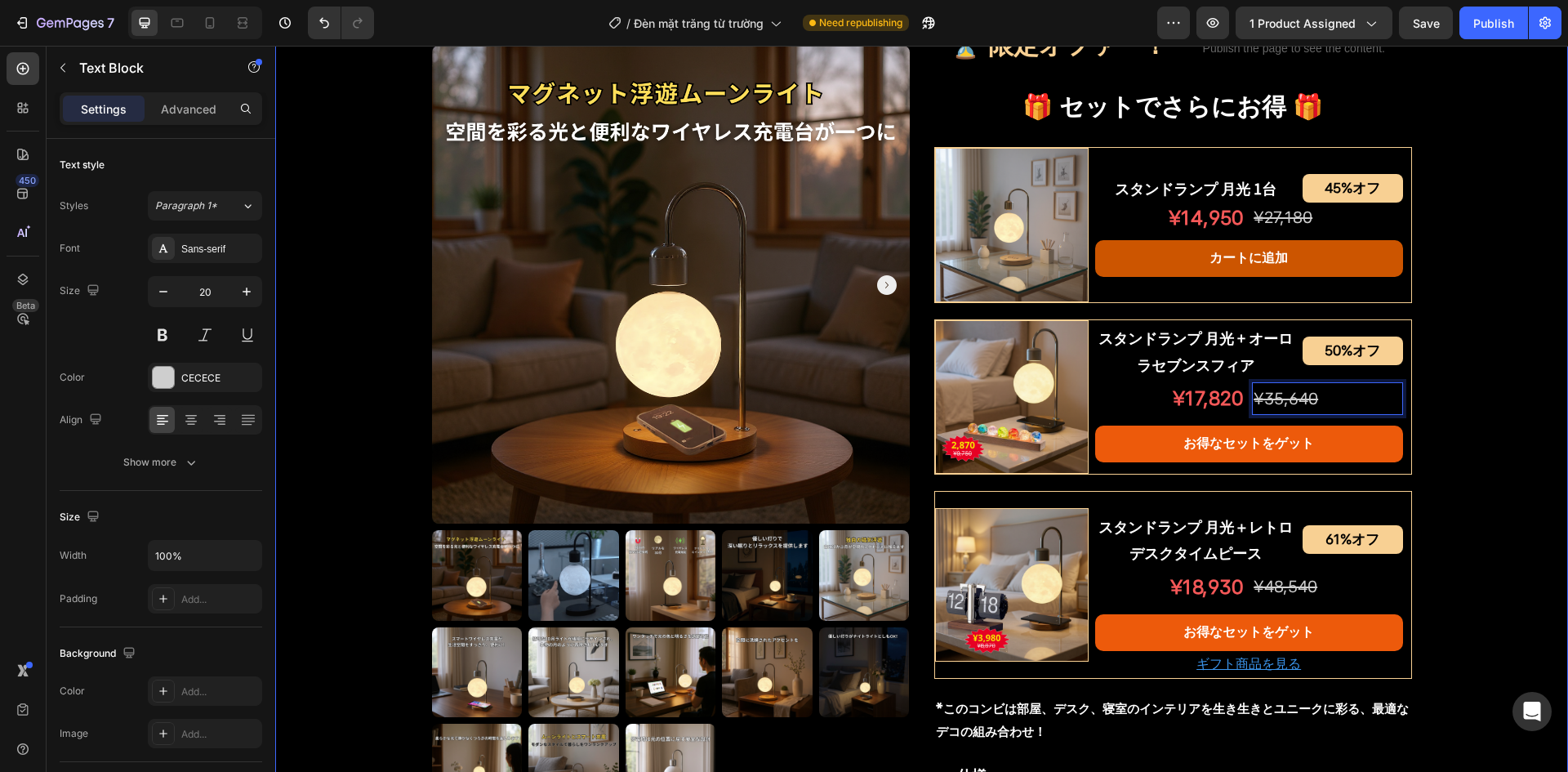
click at [1466, 399] on div "Product Images スタンドランプ 月光 Product Title Shopify App Shopify App Row ¥12,230 オフ …" at bounding box center [921, 205] width 1293 height 1806
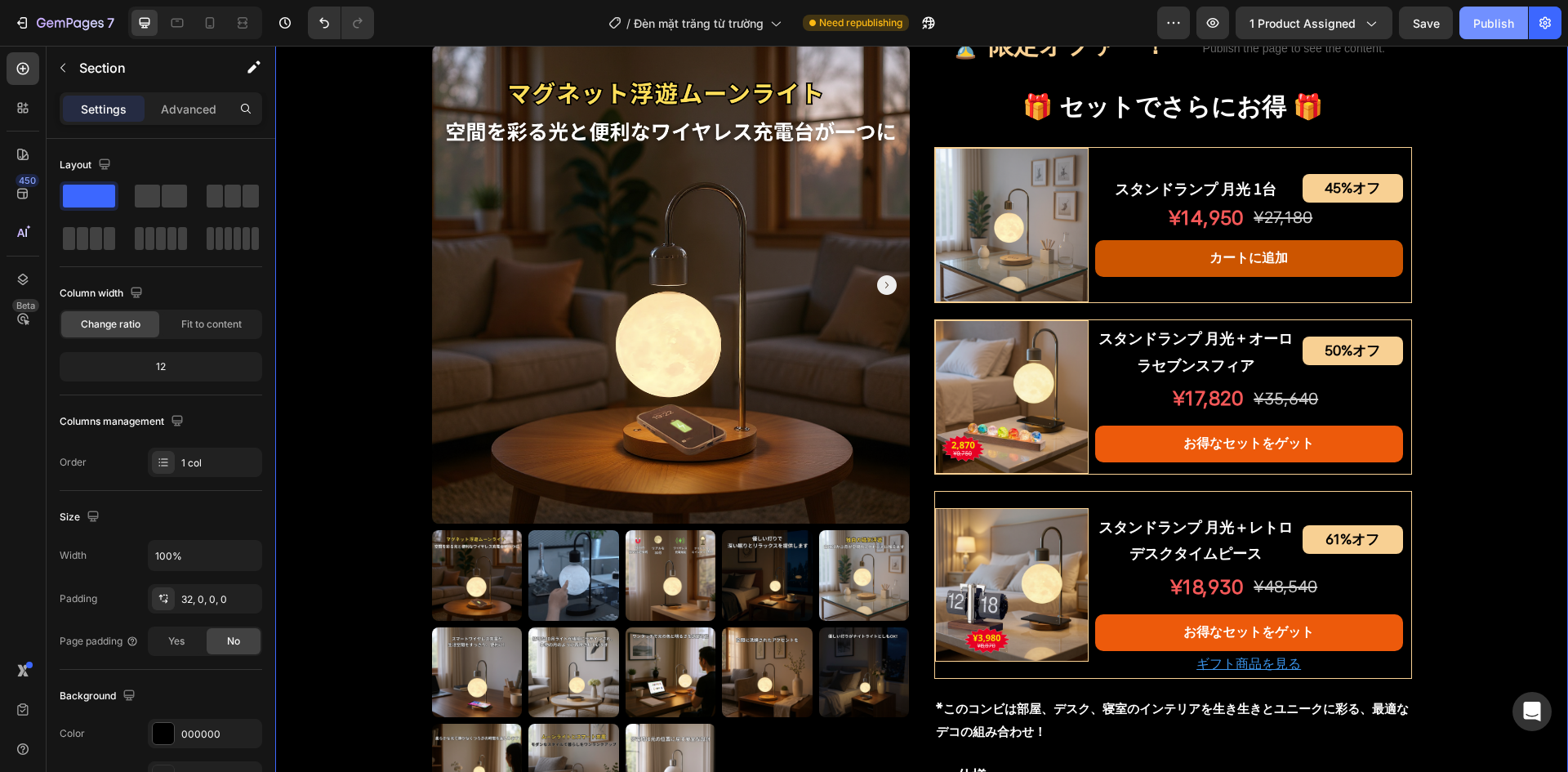
click at [1486, 36] on button "Publish" at bounding box center [1495, 22] width 69 height 33
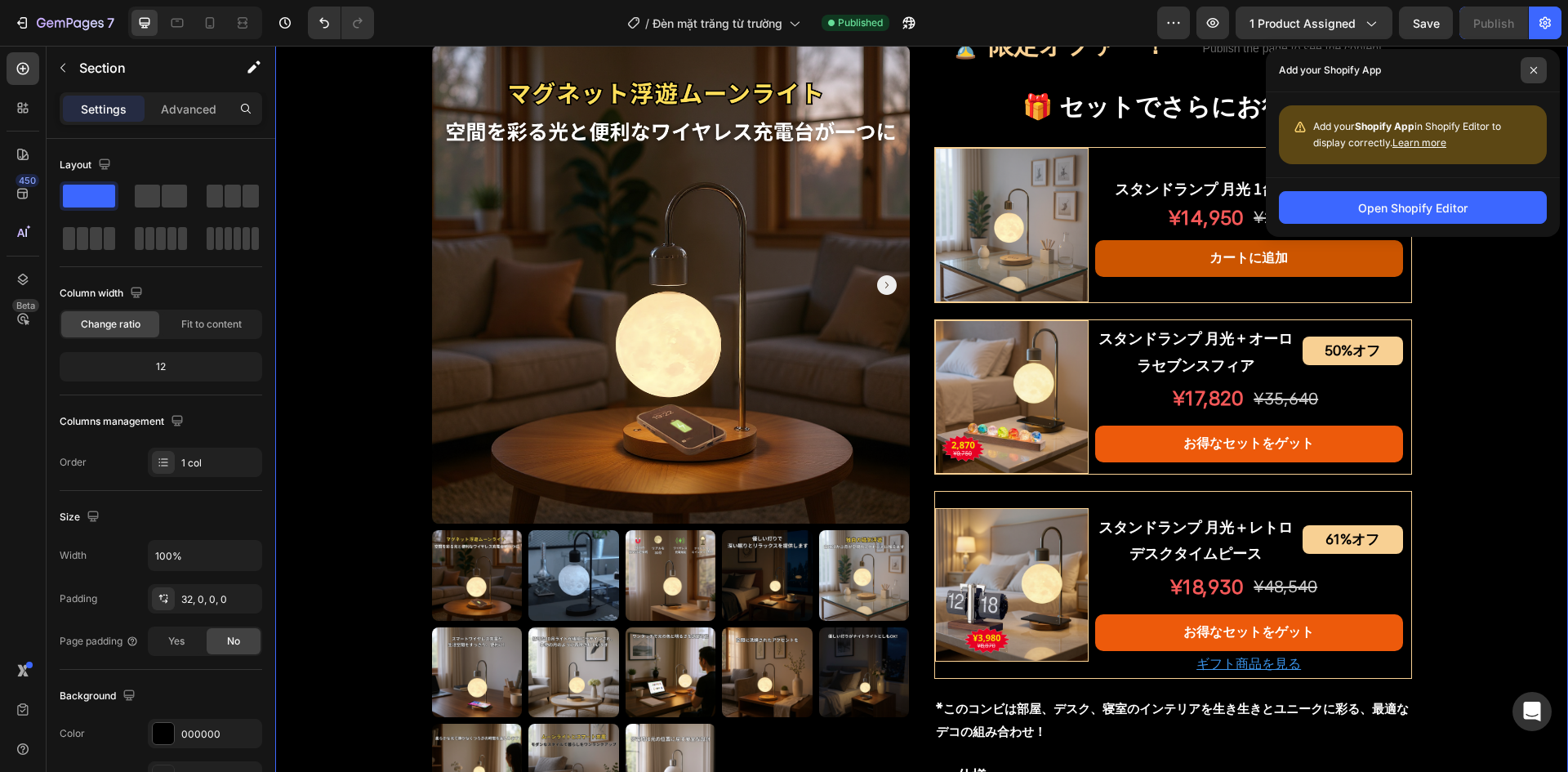
click at [1536, 75] on span at bounding box center [1534, 71] width 27 height 27
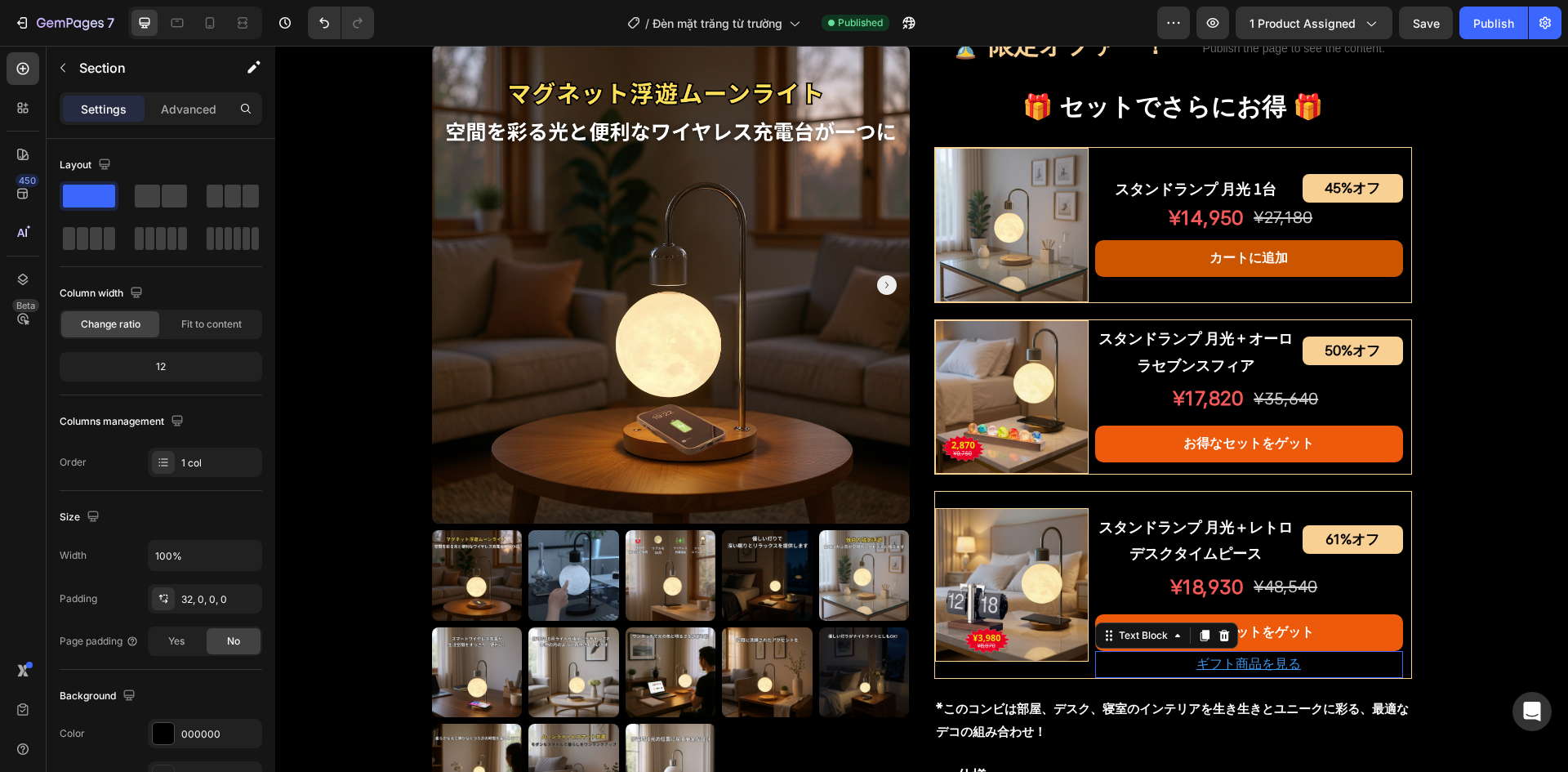
click at [1175, 670] on p "ギフト商品を見る" at bounding box center [1249, 664] width 305 height 24
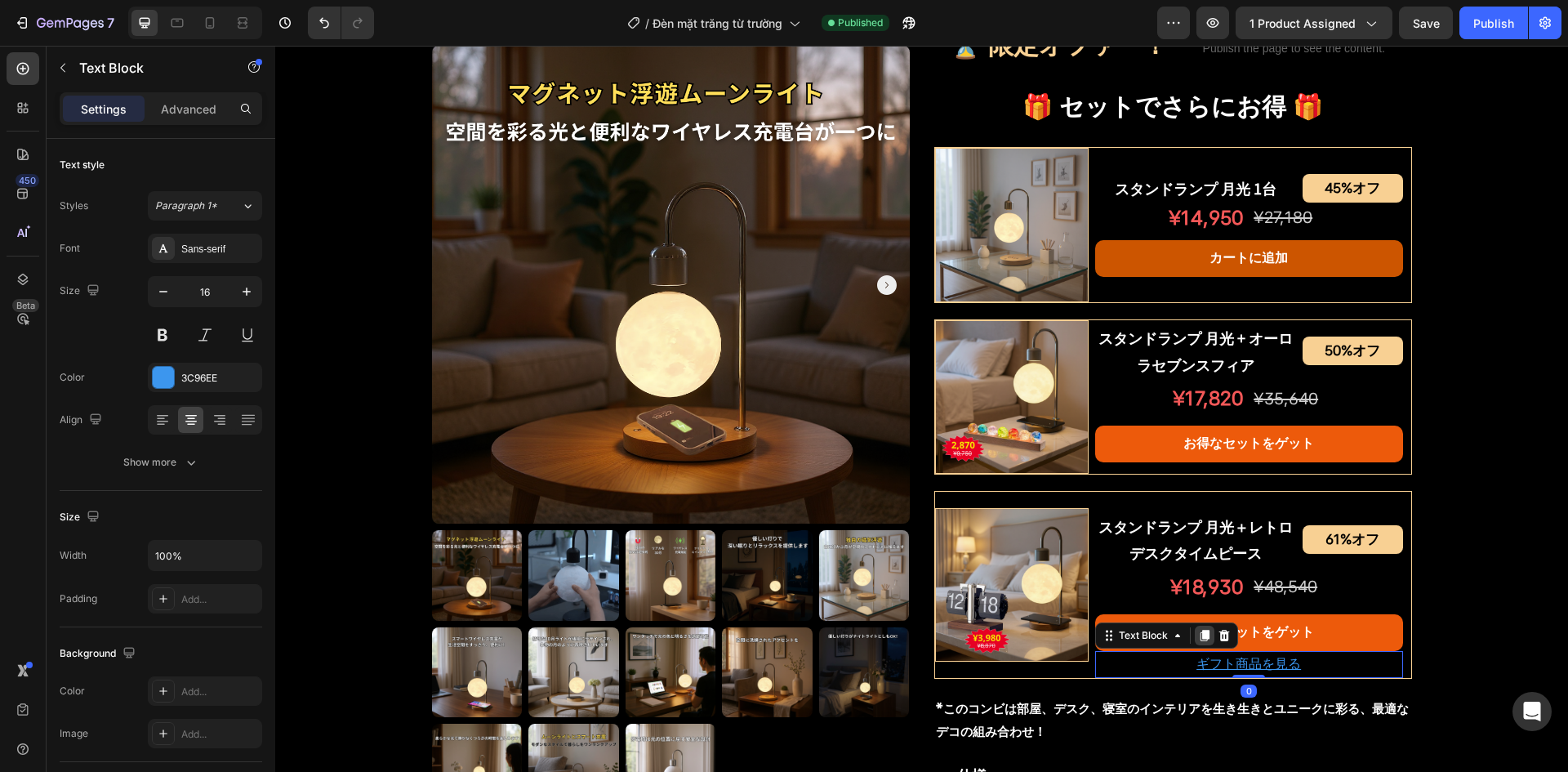
click at [1199, 633] on icon at bounding box center [1205, 636] width 13 height 13
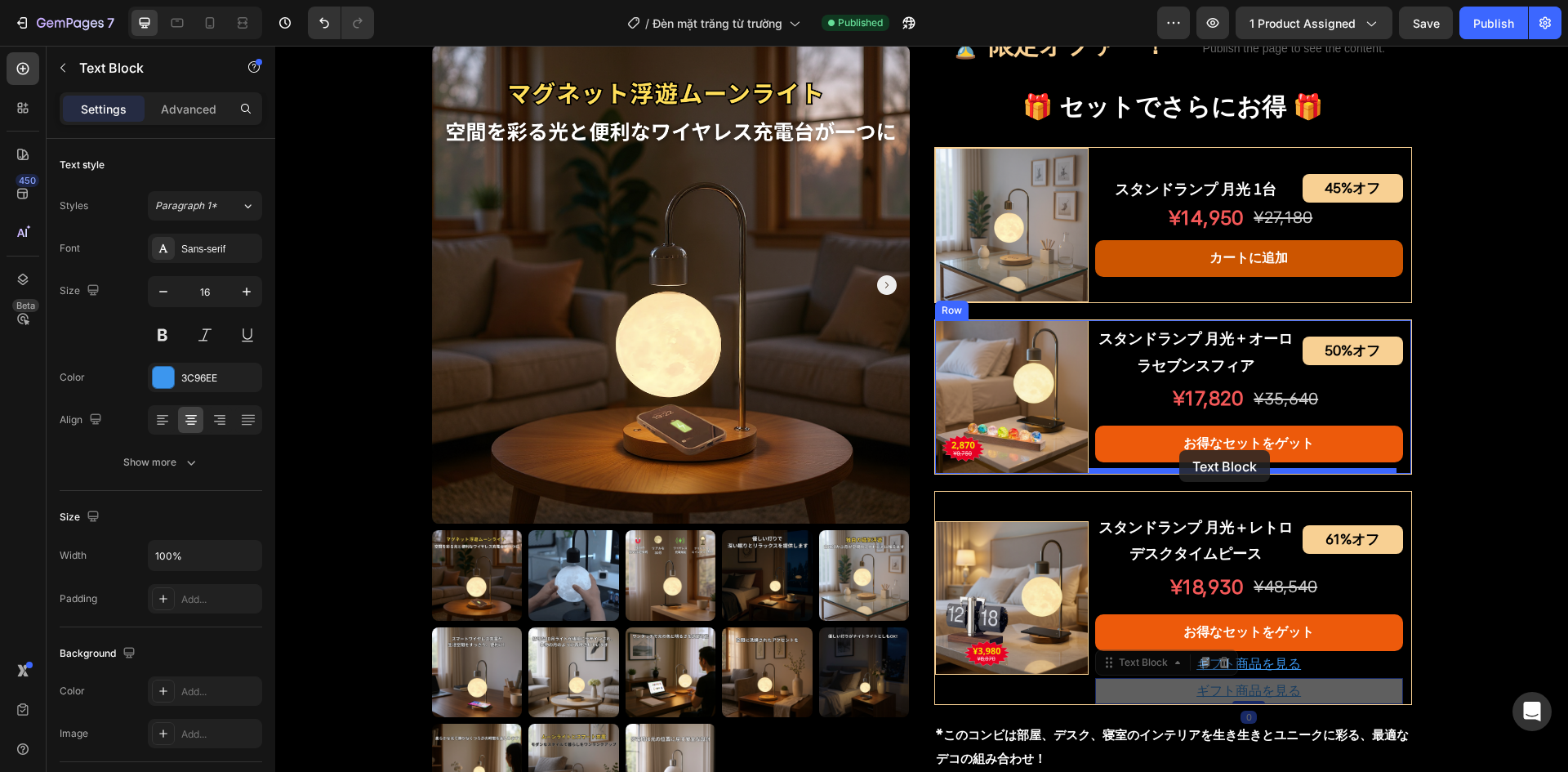
drag, startPoint x: 1108, startPoint y: 668, endPoint x: 1180, endPoint y: 450, distance: 229.6
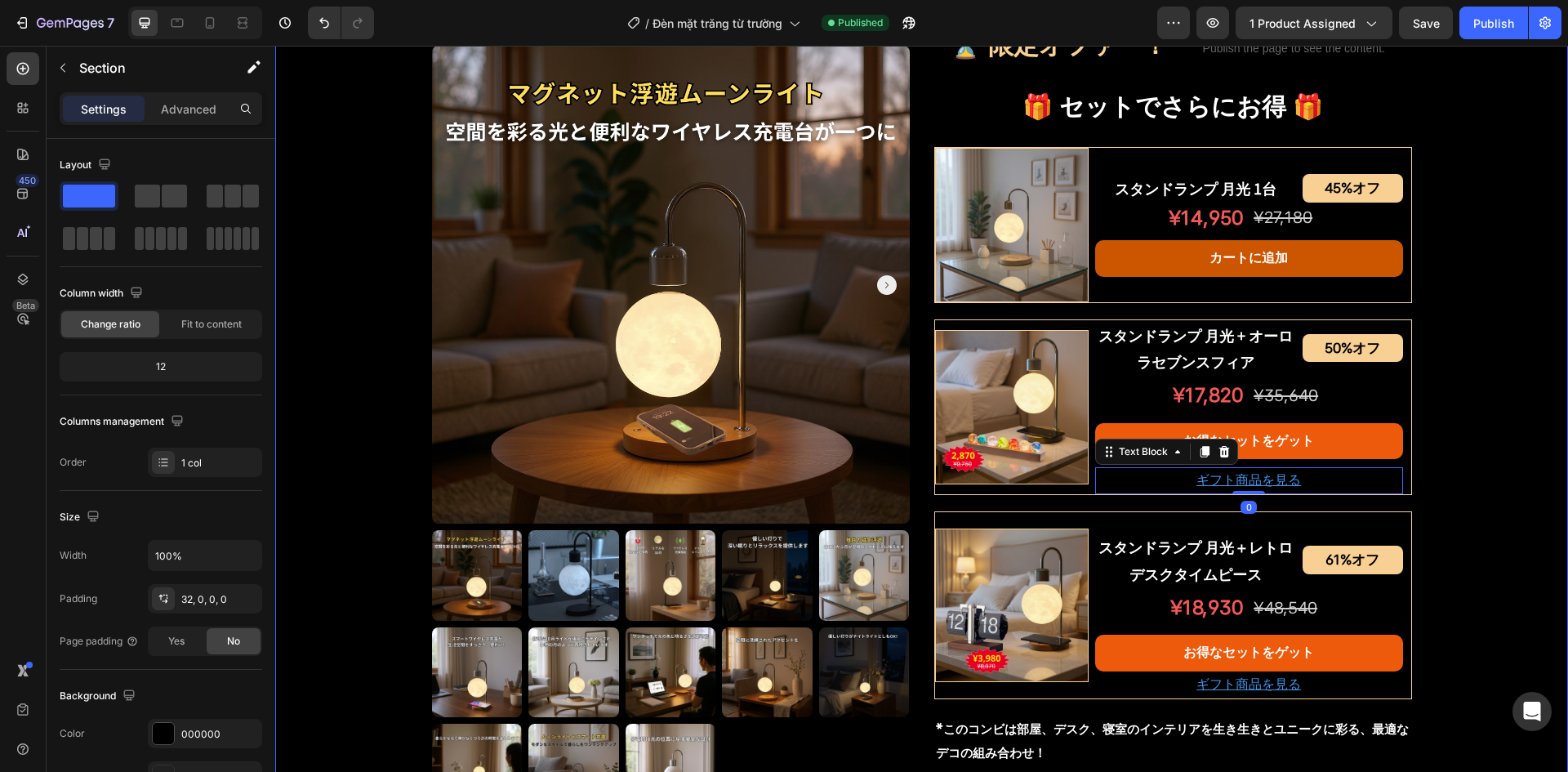
click at [1478, 496] on div "Product Images スタンドランプ 月光 Product Title Shopify App Shopify App Row ¥12,230 オフ …" at bounding box center [921, 216] width 1293 height 1827
click at [1451, 523] on div "Product Images スタンドランプ 月光 Product Title Shopify App Shopify App Row ¥12,230 オフ …" at bounding box center [921, 216] width 1293 height 1827
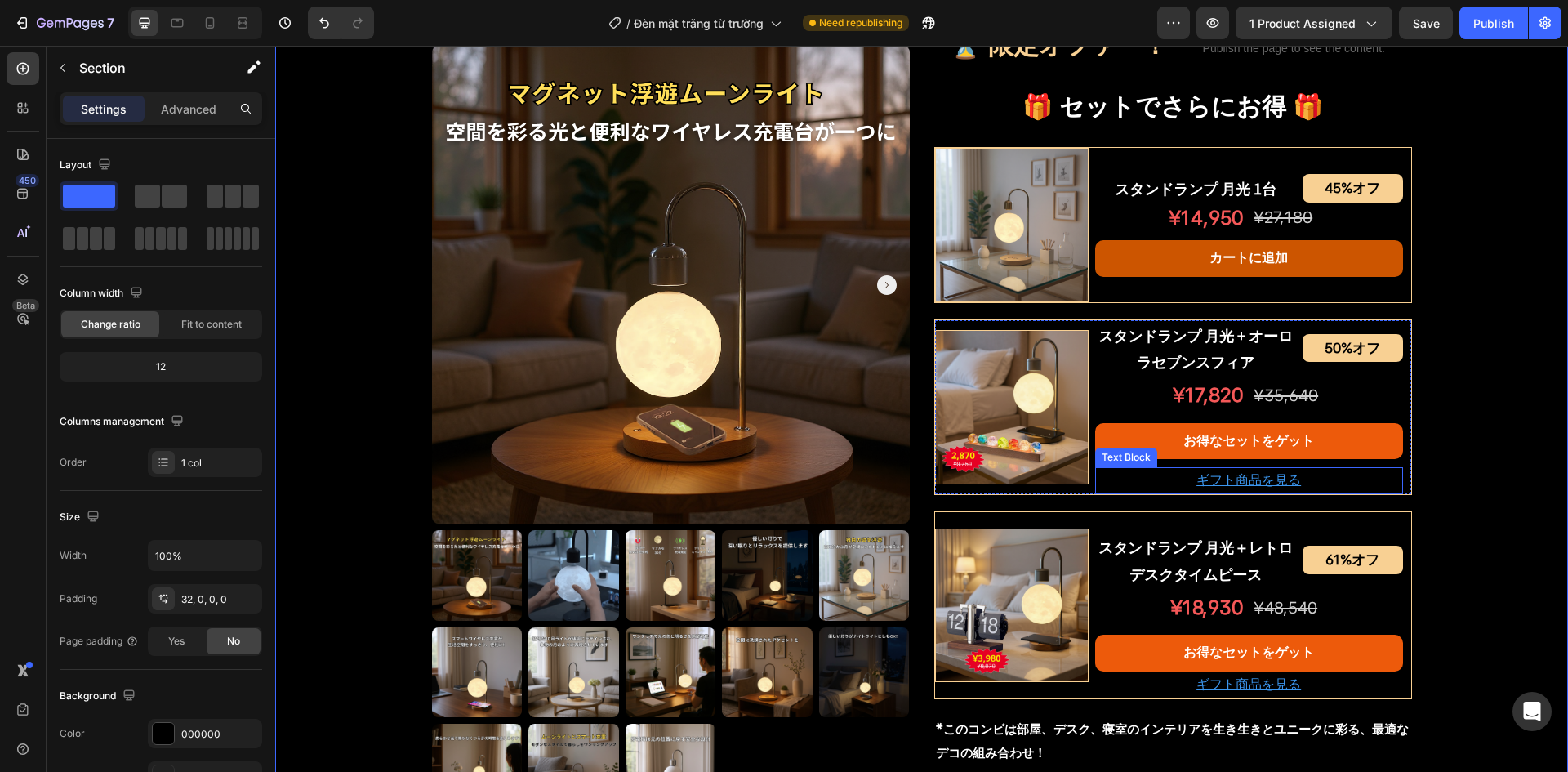
click at [1158, 469] on p "ギフト商品を見る" at bounding box center [1249, 480] width 305 height 24
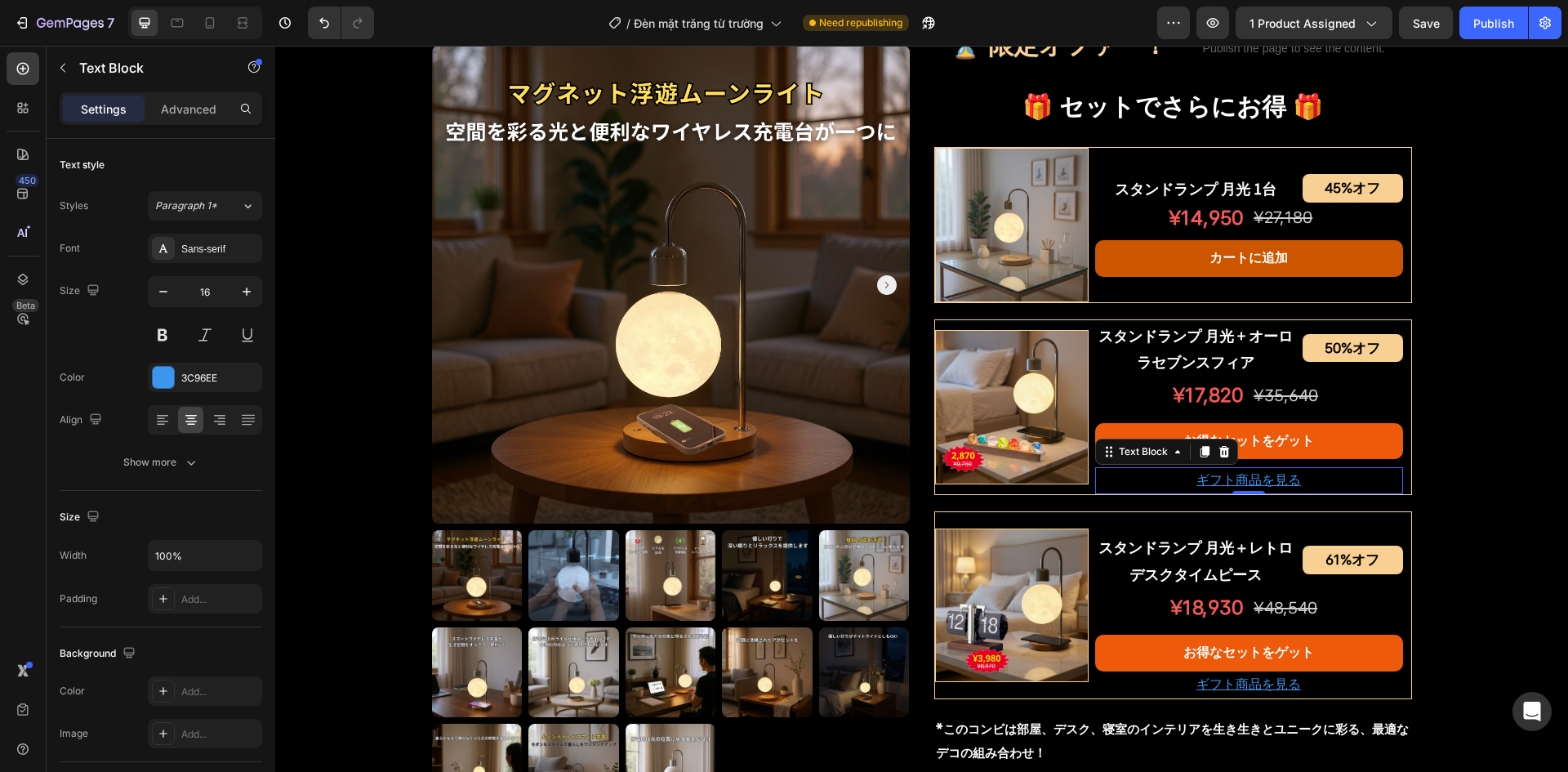
click at [1165, 479] on p "ギフト商品を見る" at bounding box center [1249, 480] width 305 height 24
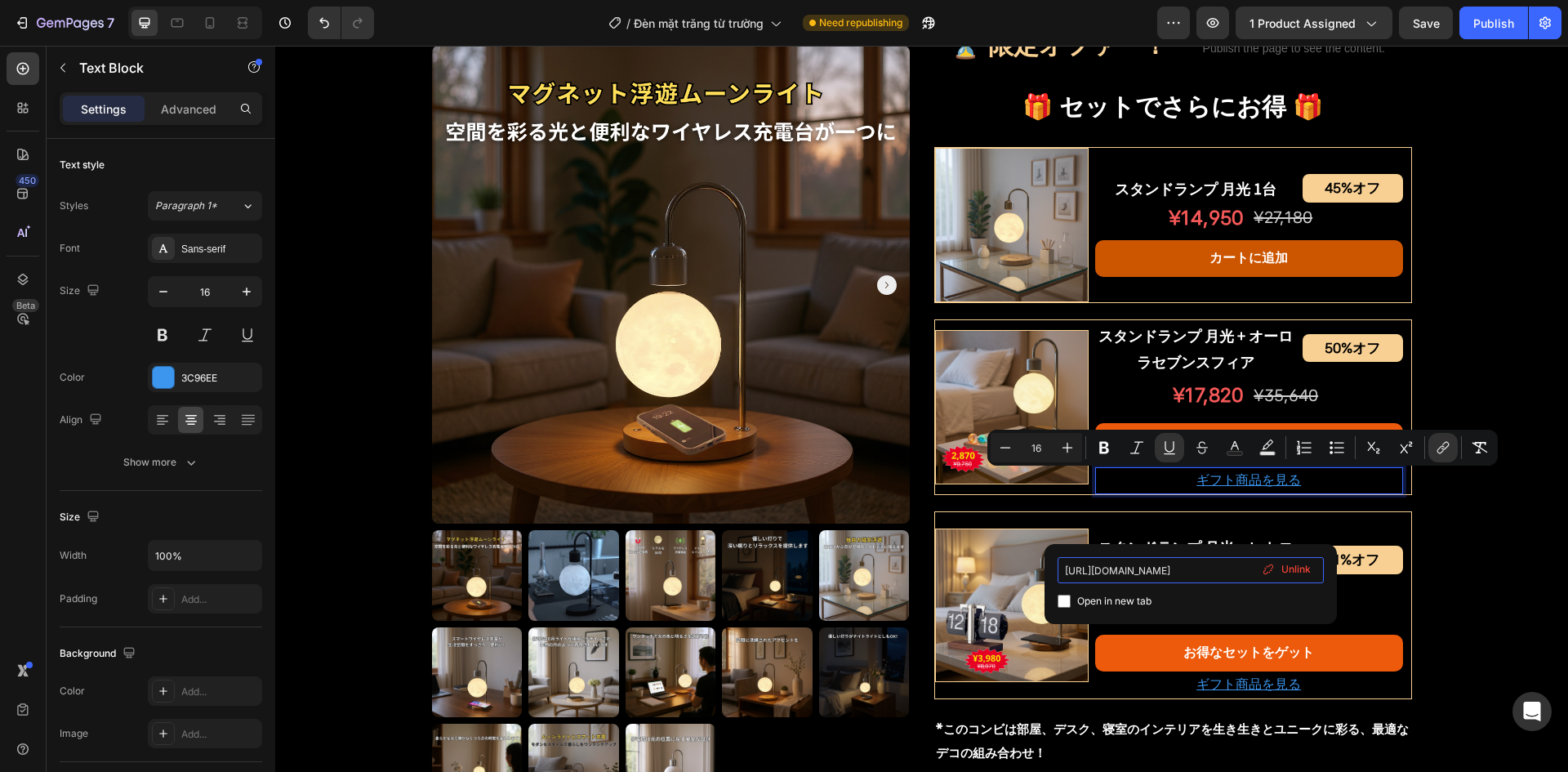
click at [1161, 575] on input "https://bezchilljapan.com/products/%E3%83%AC%E3%83%88%E3%83%AD%E3%83%87%E3%82%B…" at bounding box center [1191, 570] width 266 height 27
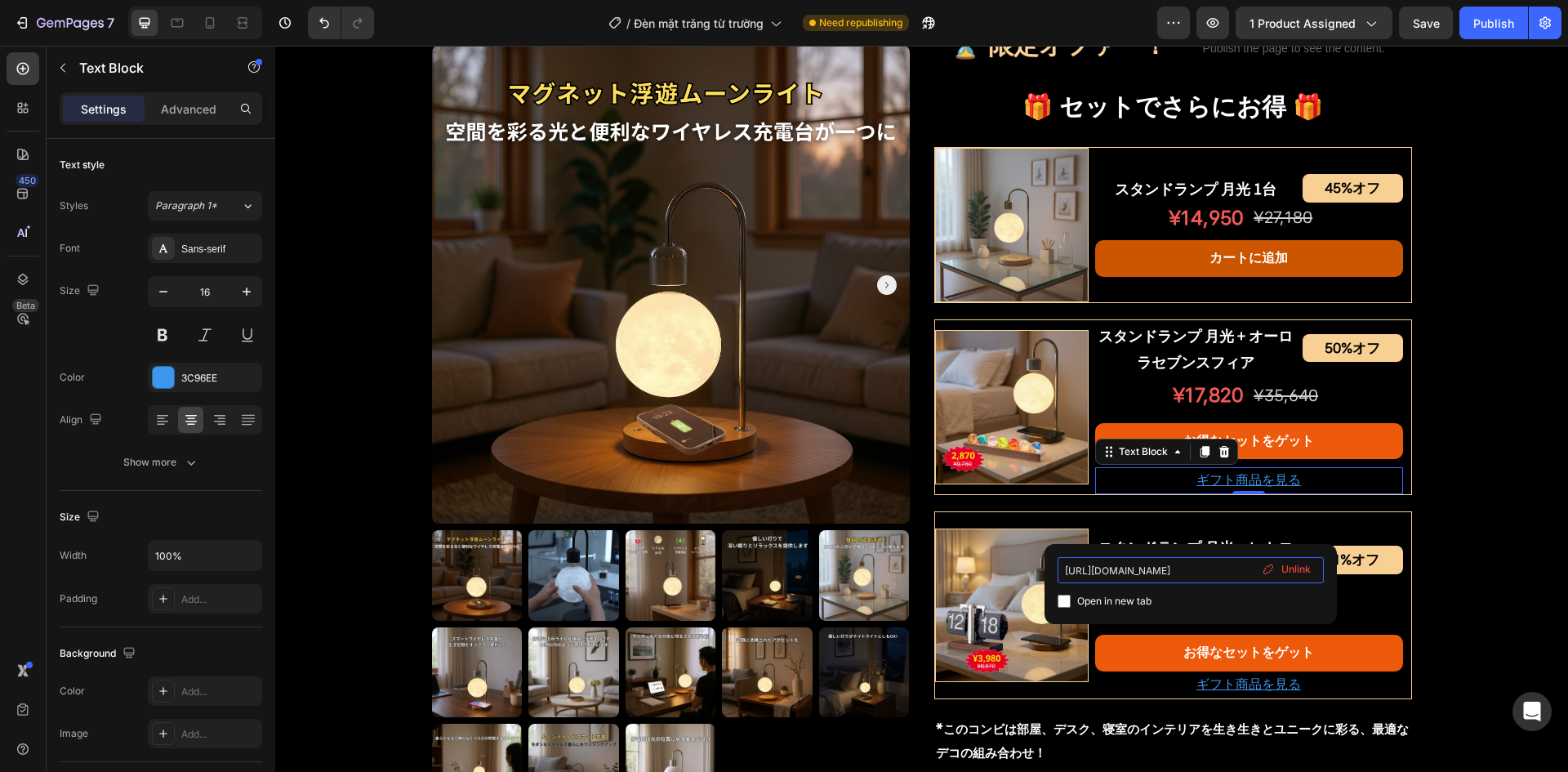
type input "https://bezchilljapan.com/products/%E3%82%AA%E3%83%BC%E3%83%AD%E3%83%A9%E3%82%B…"
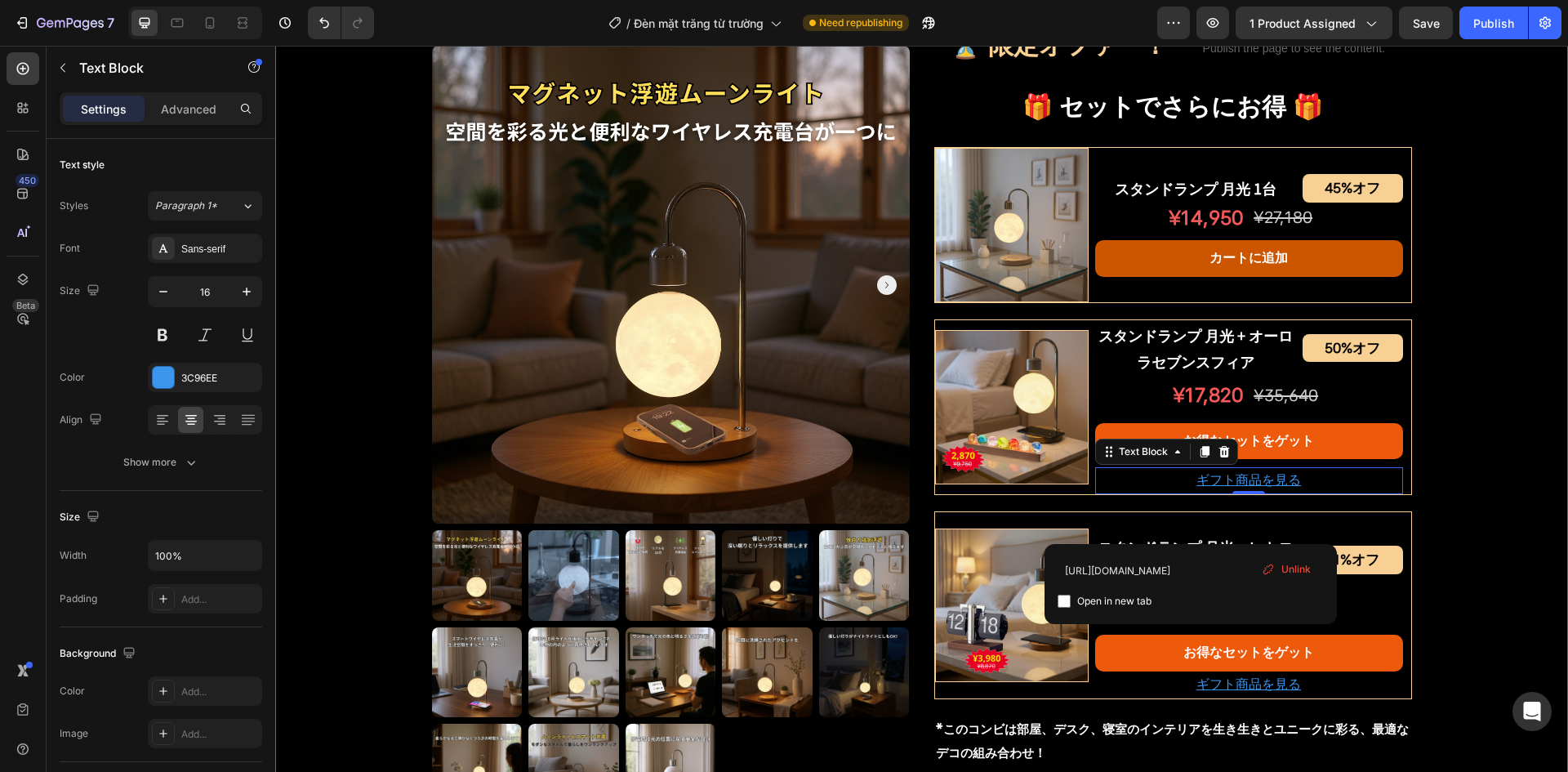
click at [1447, 504] on div "Product Images スタンドランプ 月光 Product Title Shopify App Shopify App Row ¥12,230 オフ …" at bounding box center [921, 216] width 1293 height 1827
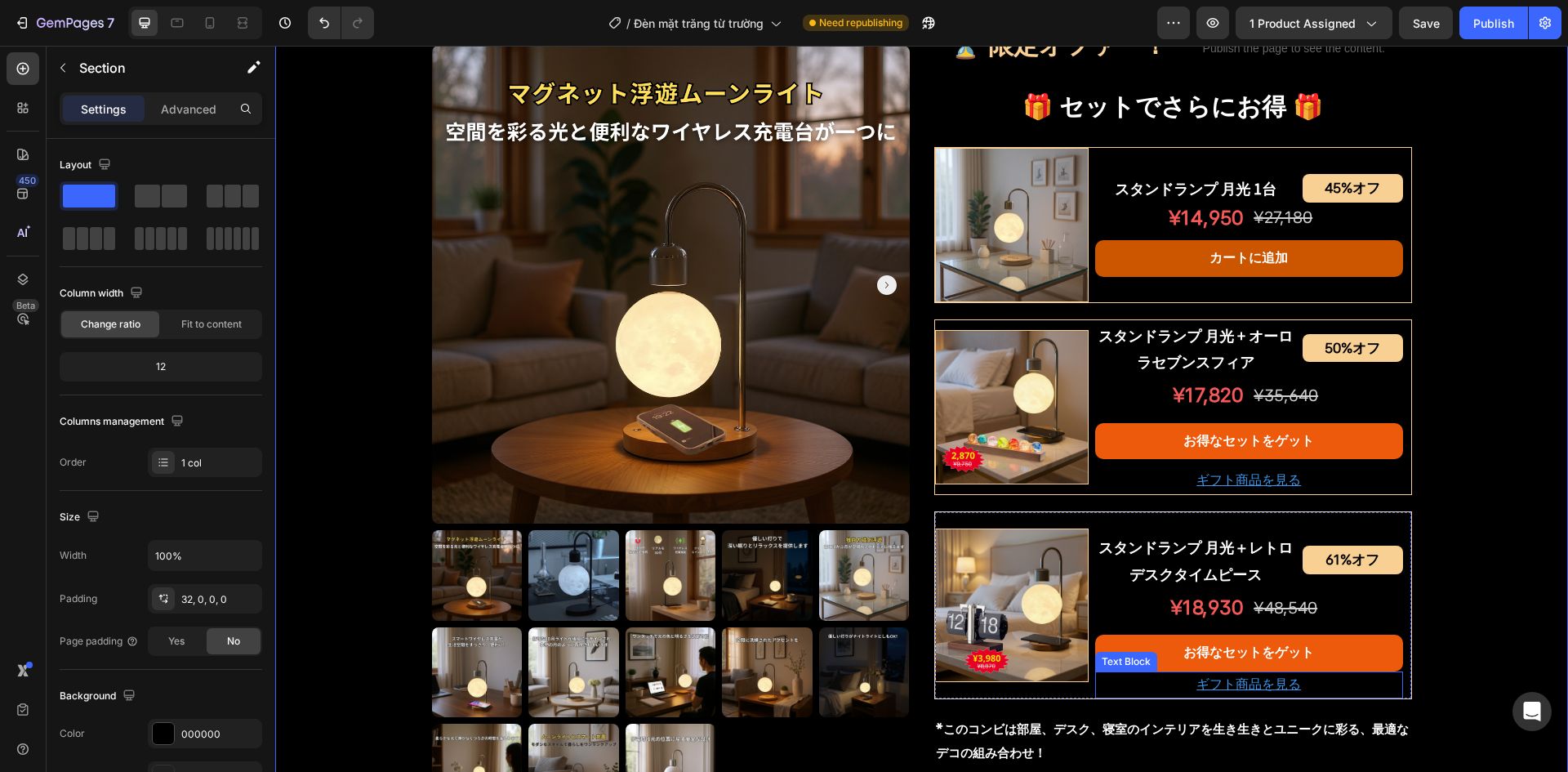
click at [1177, 685] on p "ギフト商品を見る" at bounding box center [1249, 685] width 305 height 24
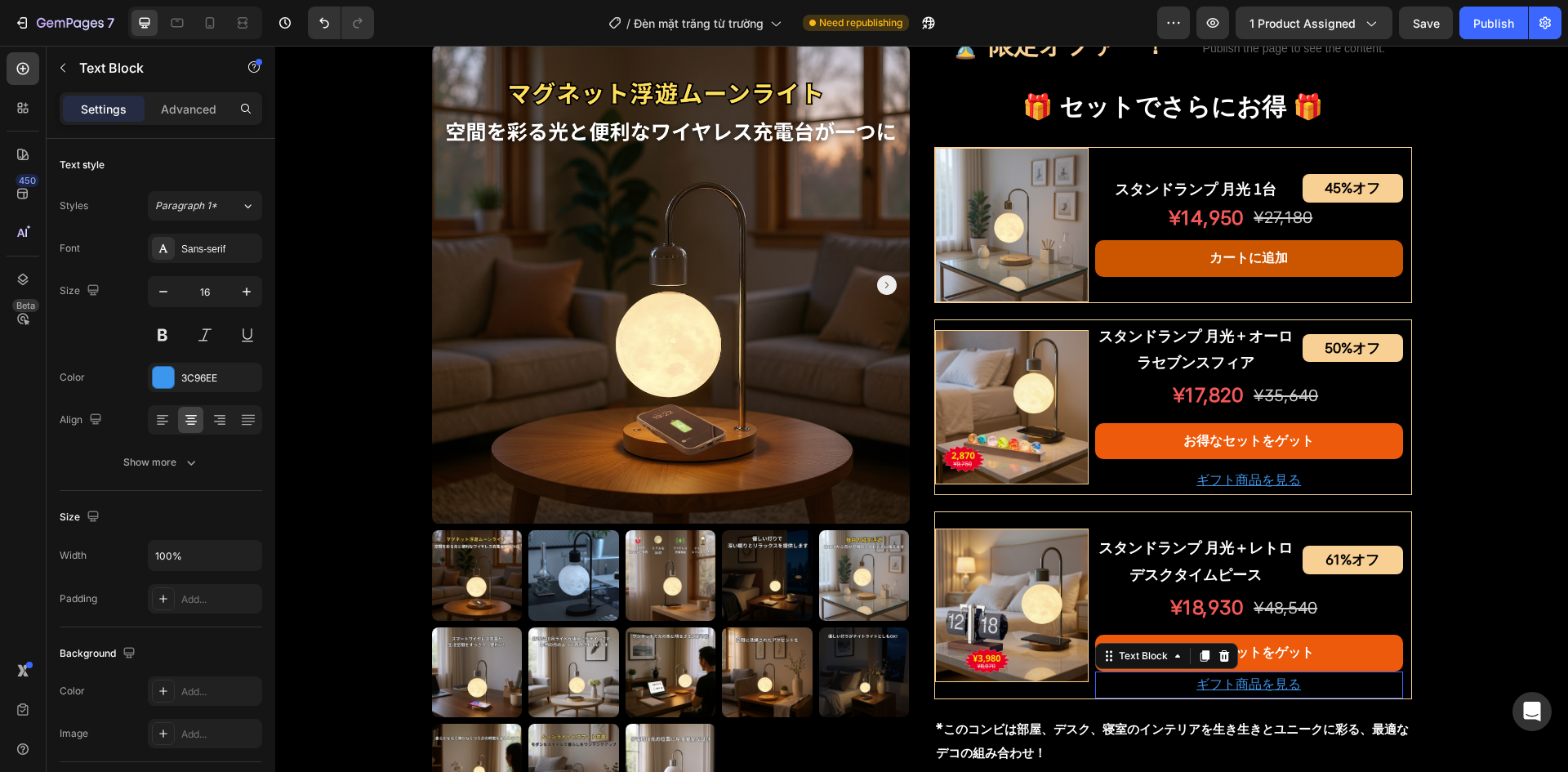
click at [1177, 685] on p "ギフト商品を見る" at bounding box center [1249, 685] width 305 height 24
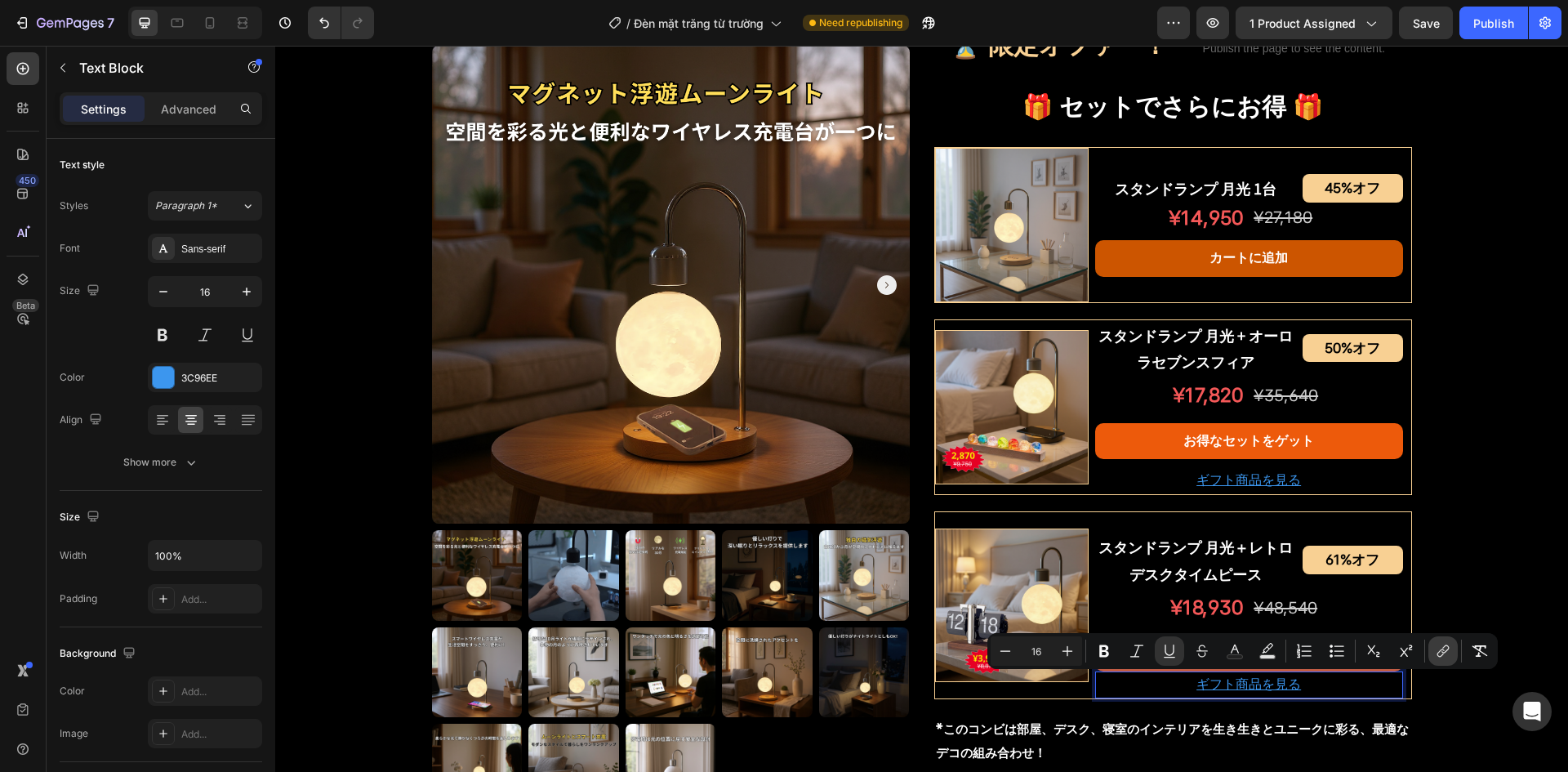
click at [1435, 649] on icon "Editor contextual toolbar" at bounding box center [1443, 651] width 16 height 16
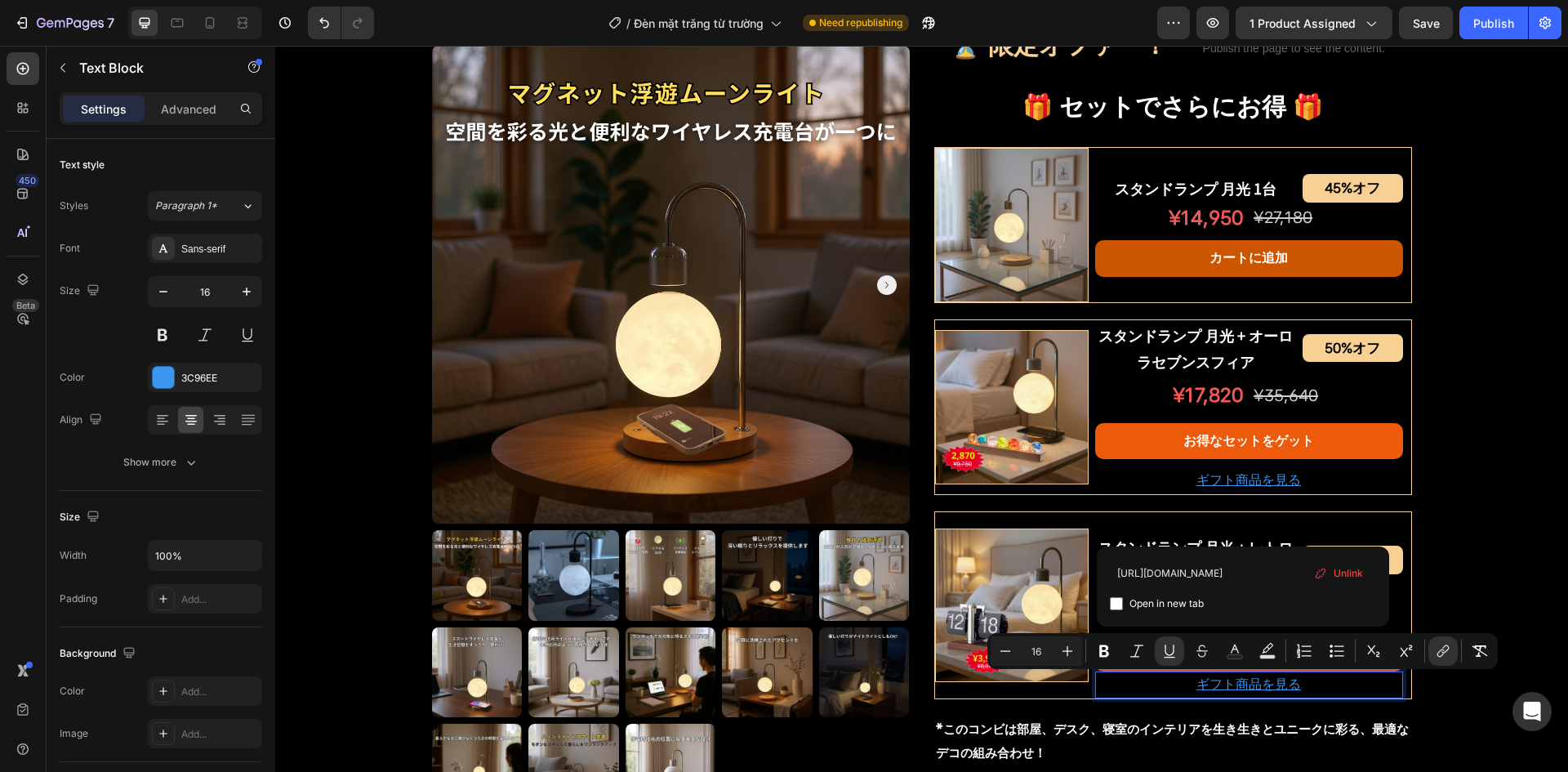
type input "https://bezchilljapan.com/products/%E3%83%AC%E3%83%88%E3%83%AD%E3%83%87%E3%82%B…"
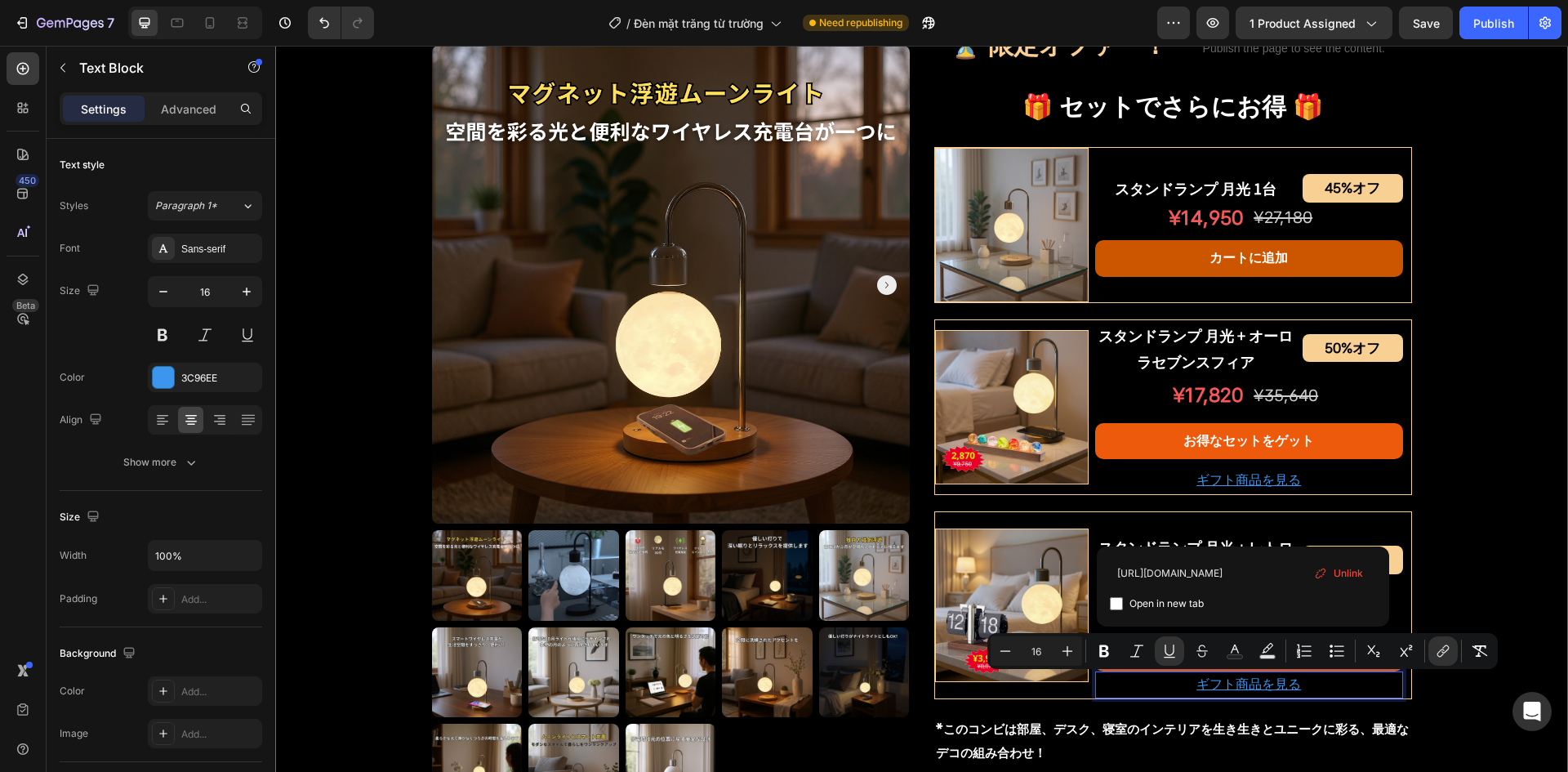
click at [1472, 547] on div "Product Images スタンドランプ 月光 Product Title Shopify App Shopify App Row ¥12,230 オフ …" at bounding box center [921, 216] width 1293 height 1827
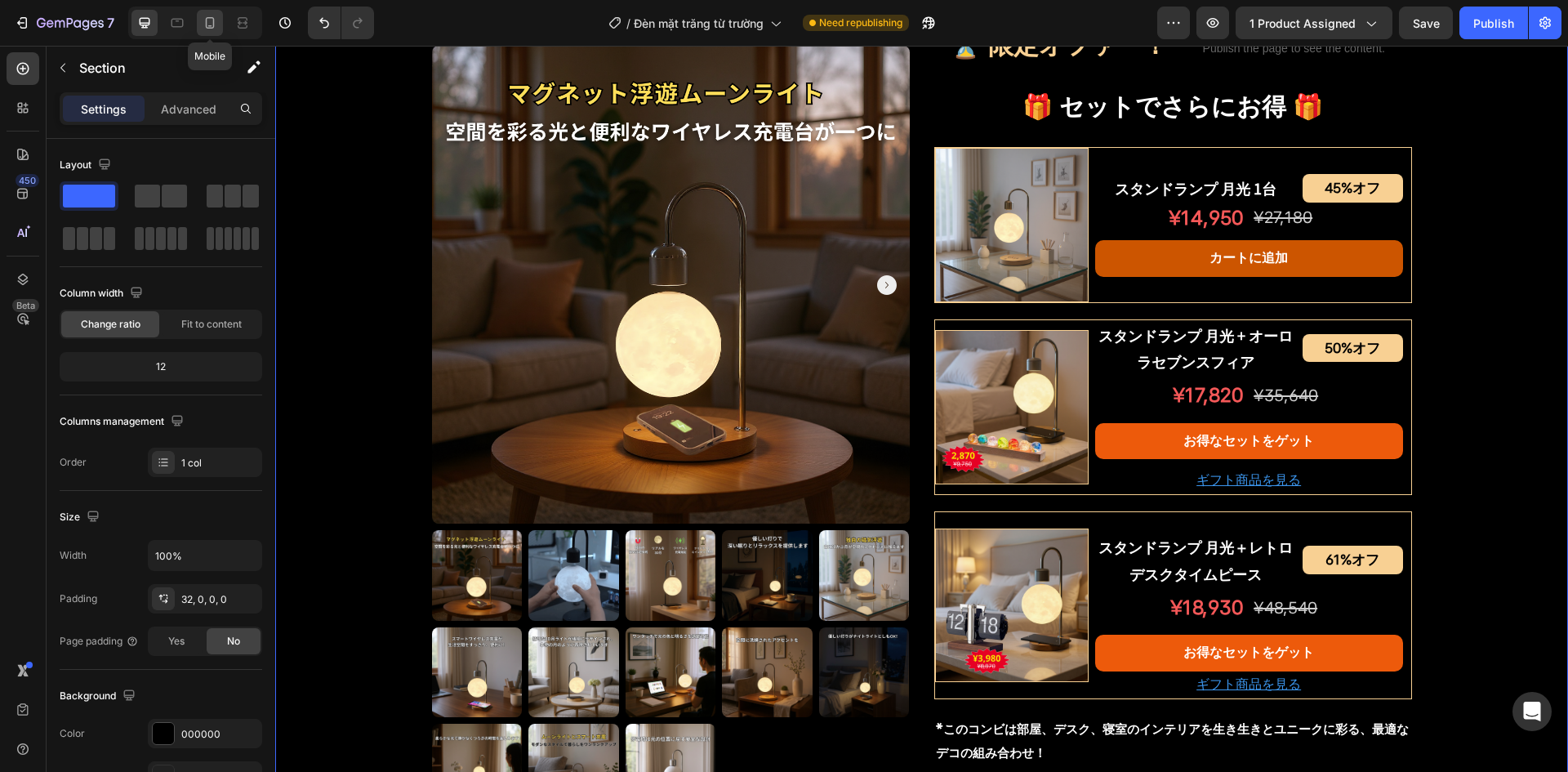
click at [206, 27] on icon at bounding box center [210, 22] width 9 height 11
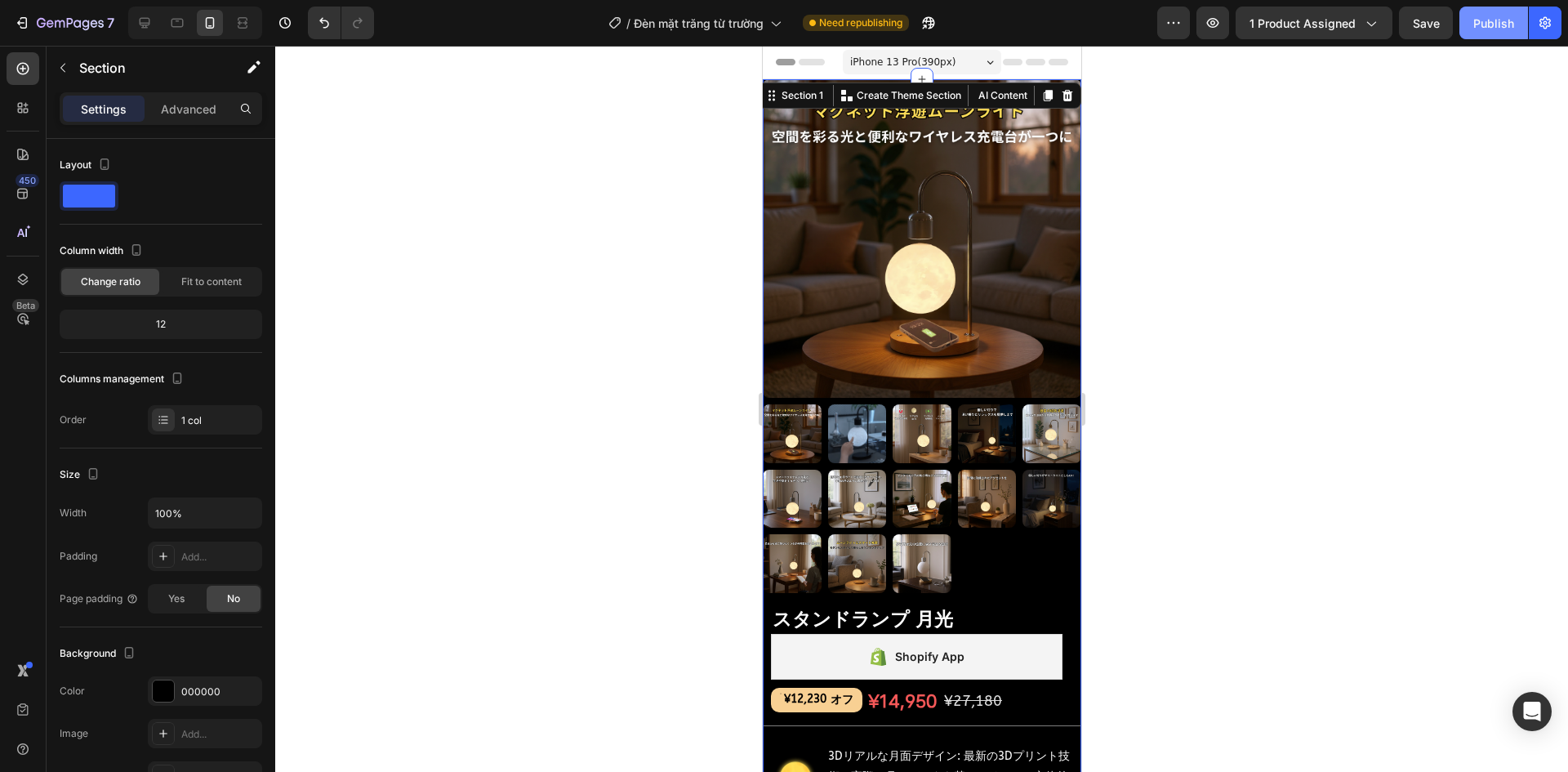
click at [1495, 21] on div "Publish" at bounding box center [1494, 23] width 41 height 17
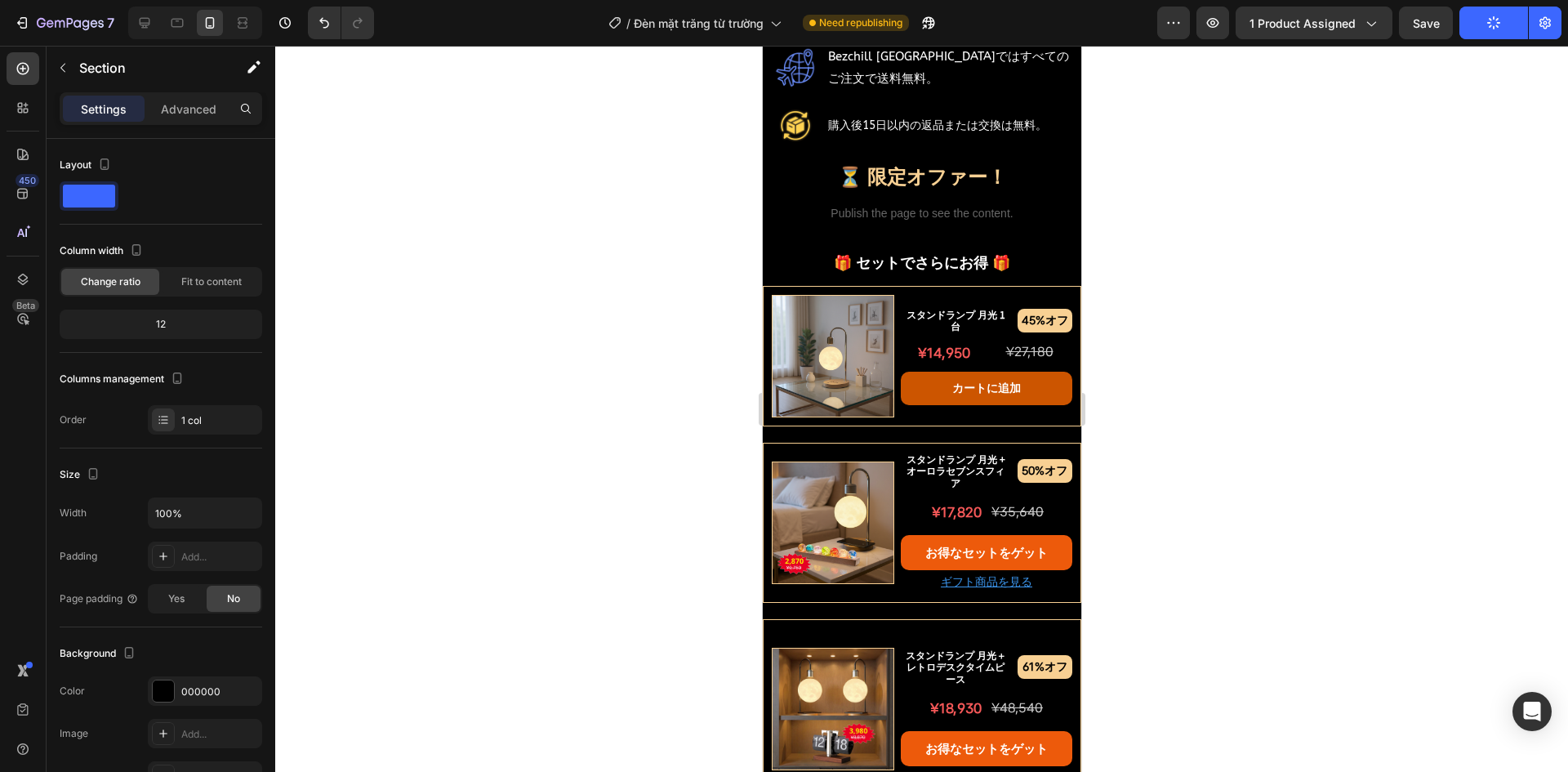
scroll to position [1062, 0]
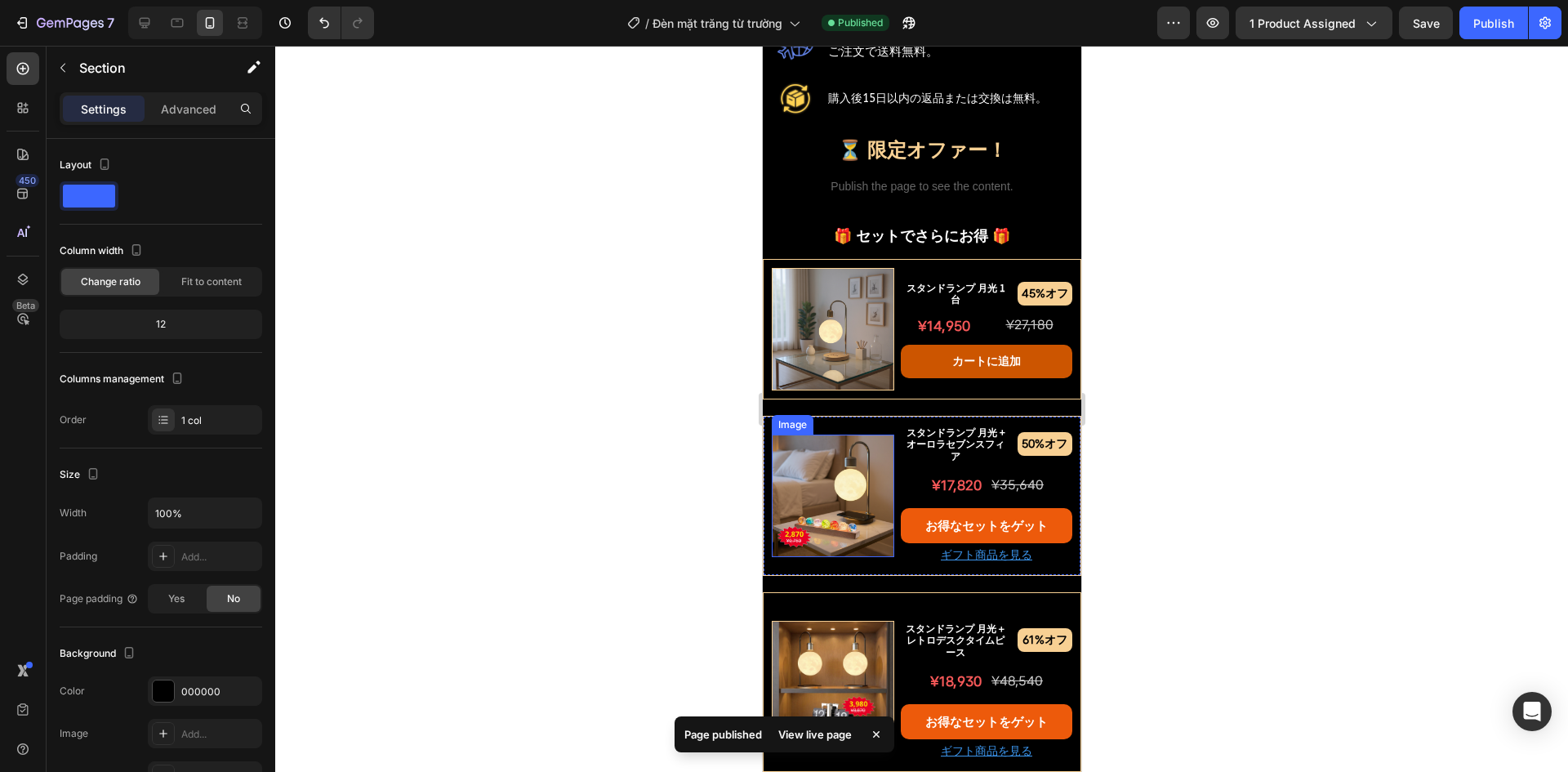
click at [544, 447] on div at bounding box center [921, 409] width 1293 height 727
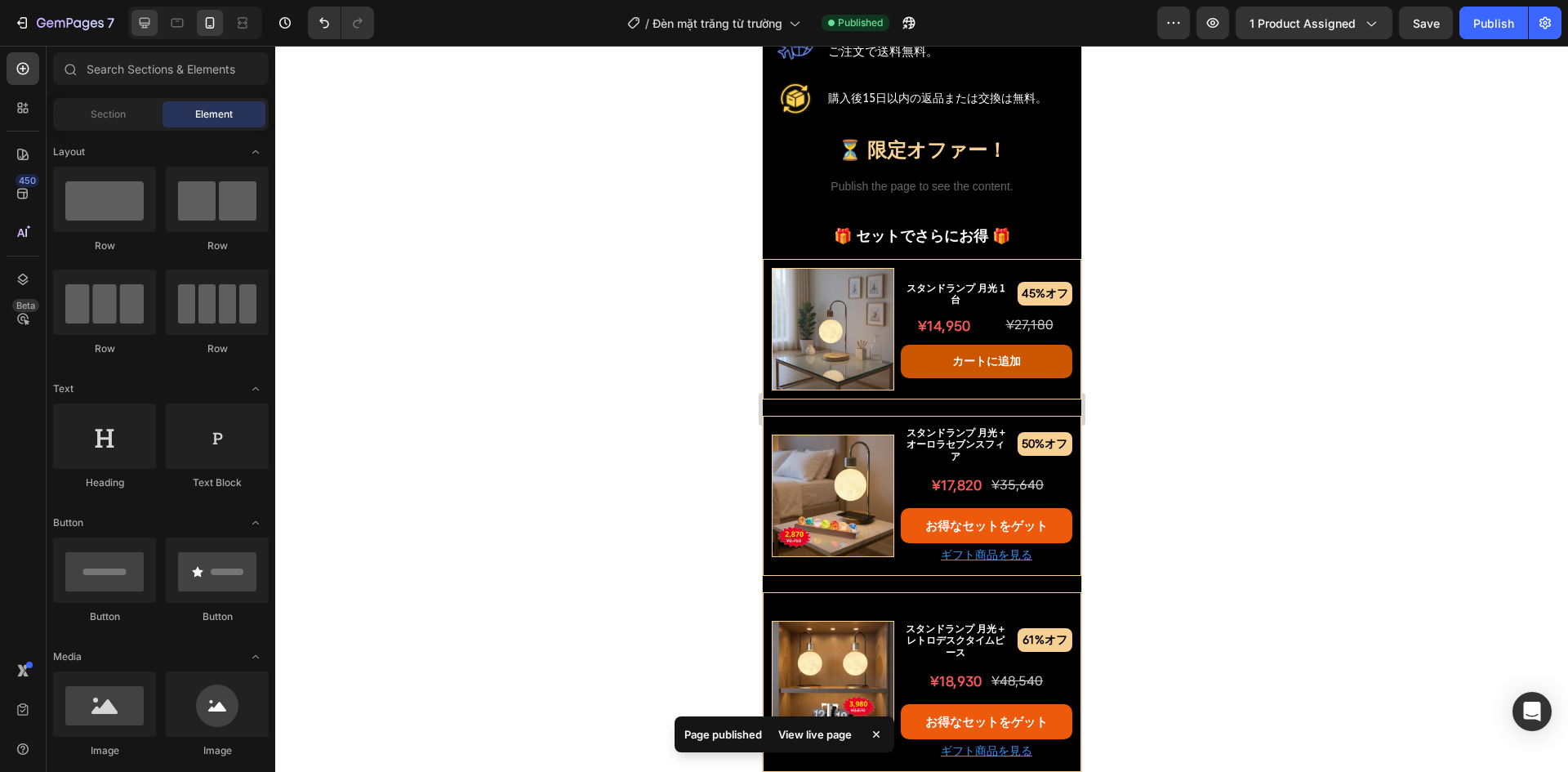
click at [145, 21] on icon at bounding box center [144, 23] width 16 height 16
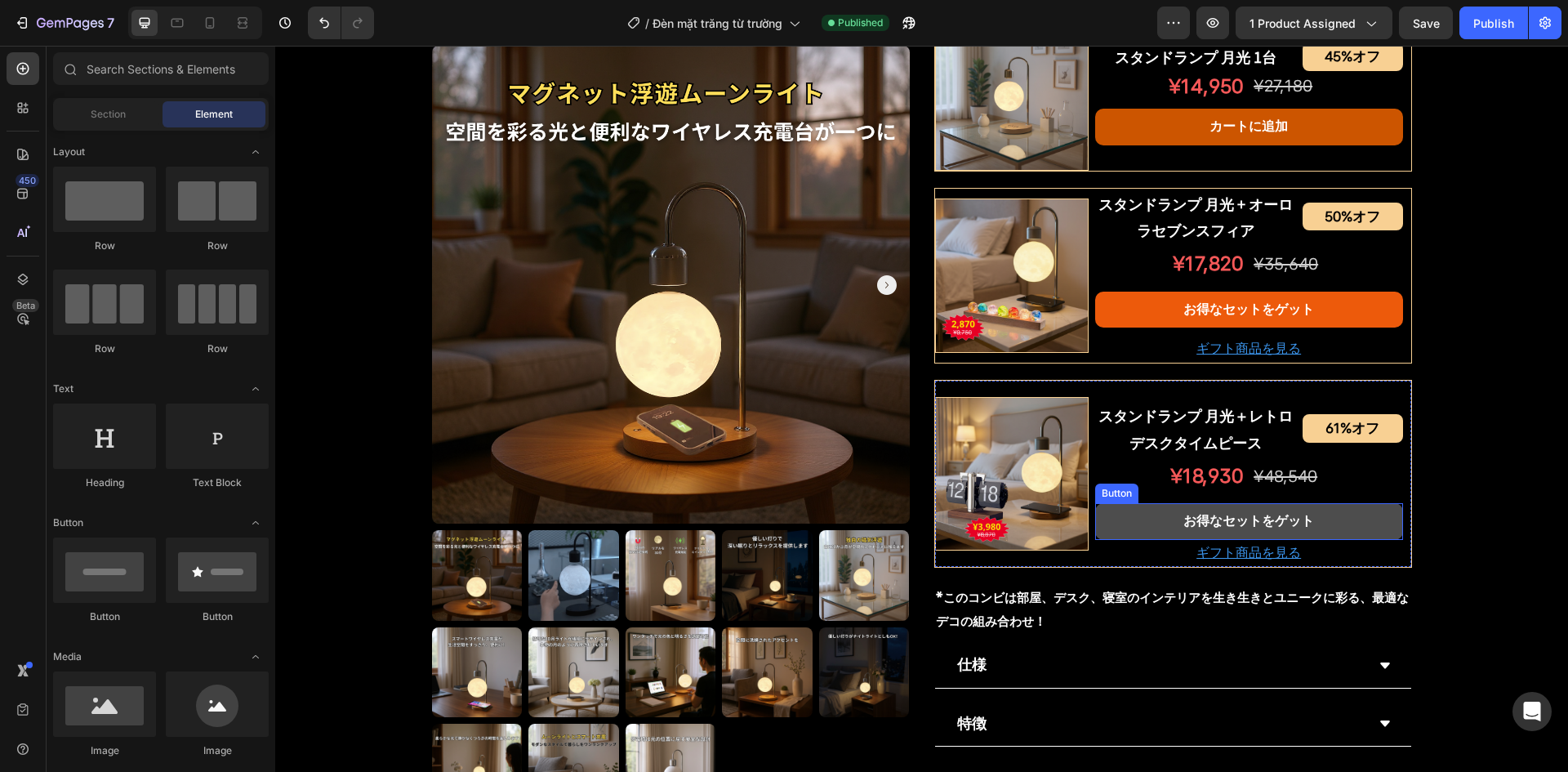
scroll to position [890, 0]
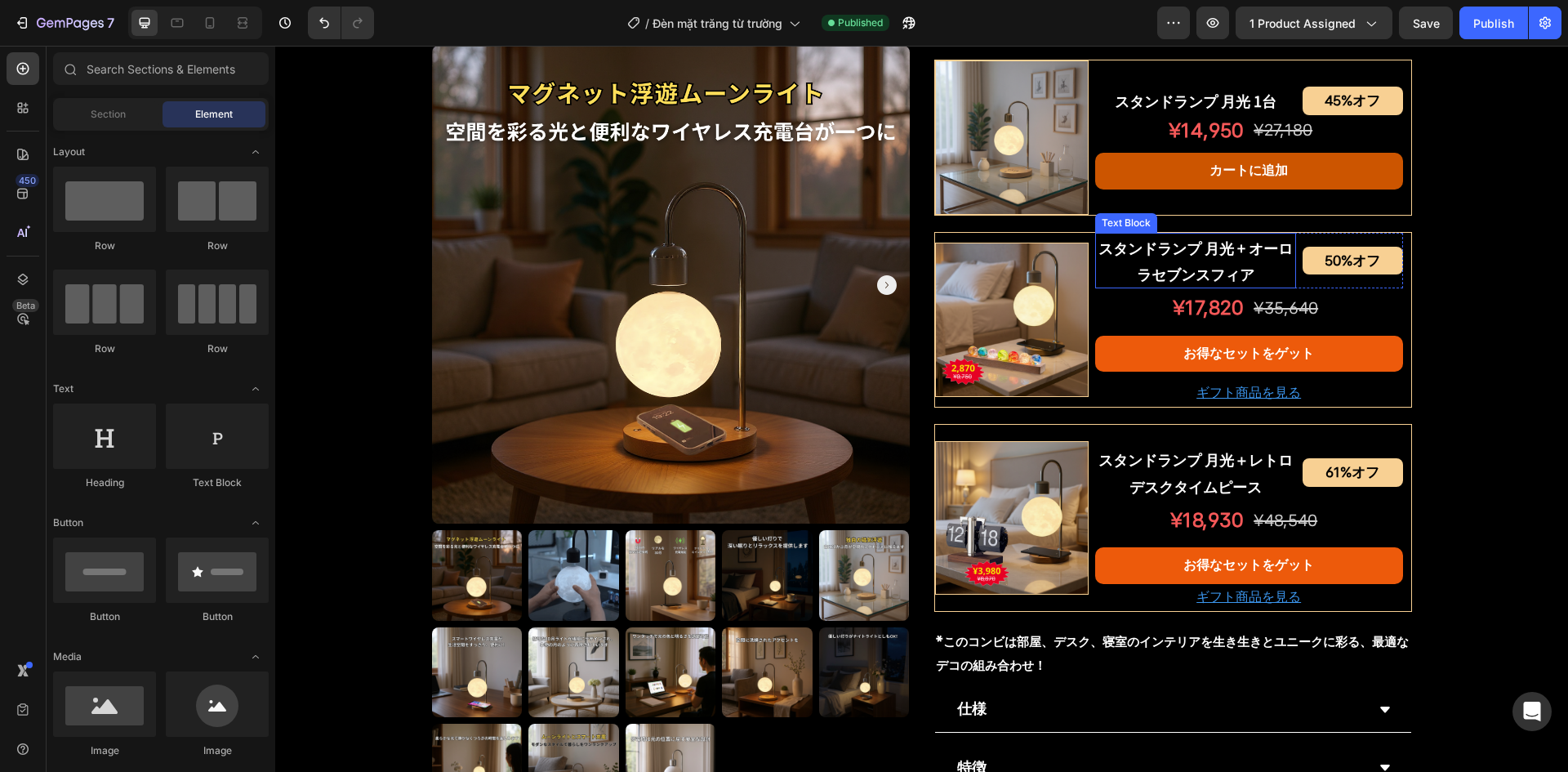
click at [1199, 242] on p "スタンドランプ 月光 + オーロラセブンスフィア" at bounding box center [1196, 261] width 198 height 53
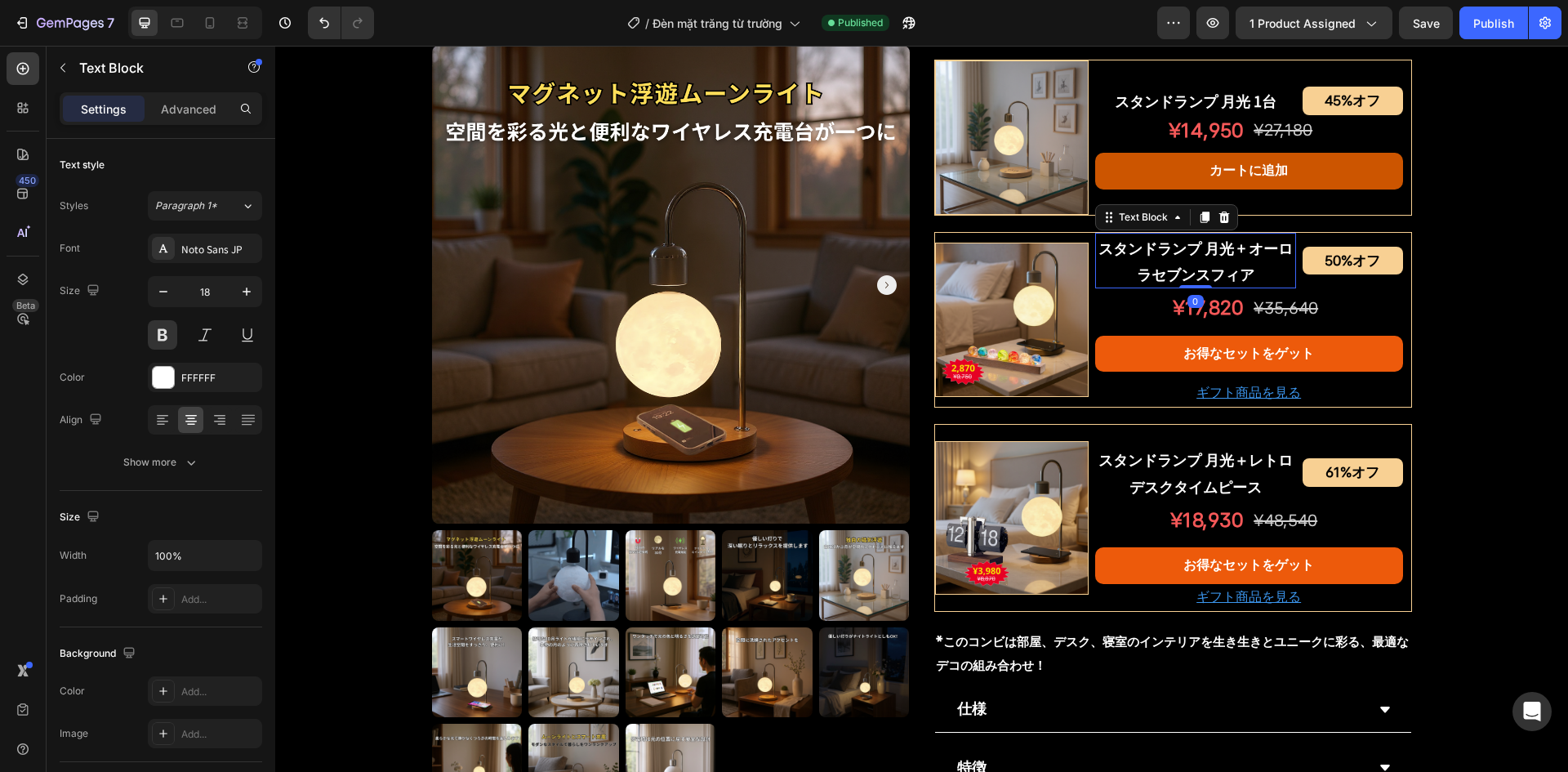
click at [1199, 242] on p "スタンドランプ 月光 + オーロラセブンスフィア" at bounding box center [1196, 261] width 198 height 53
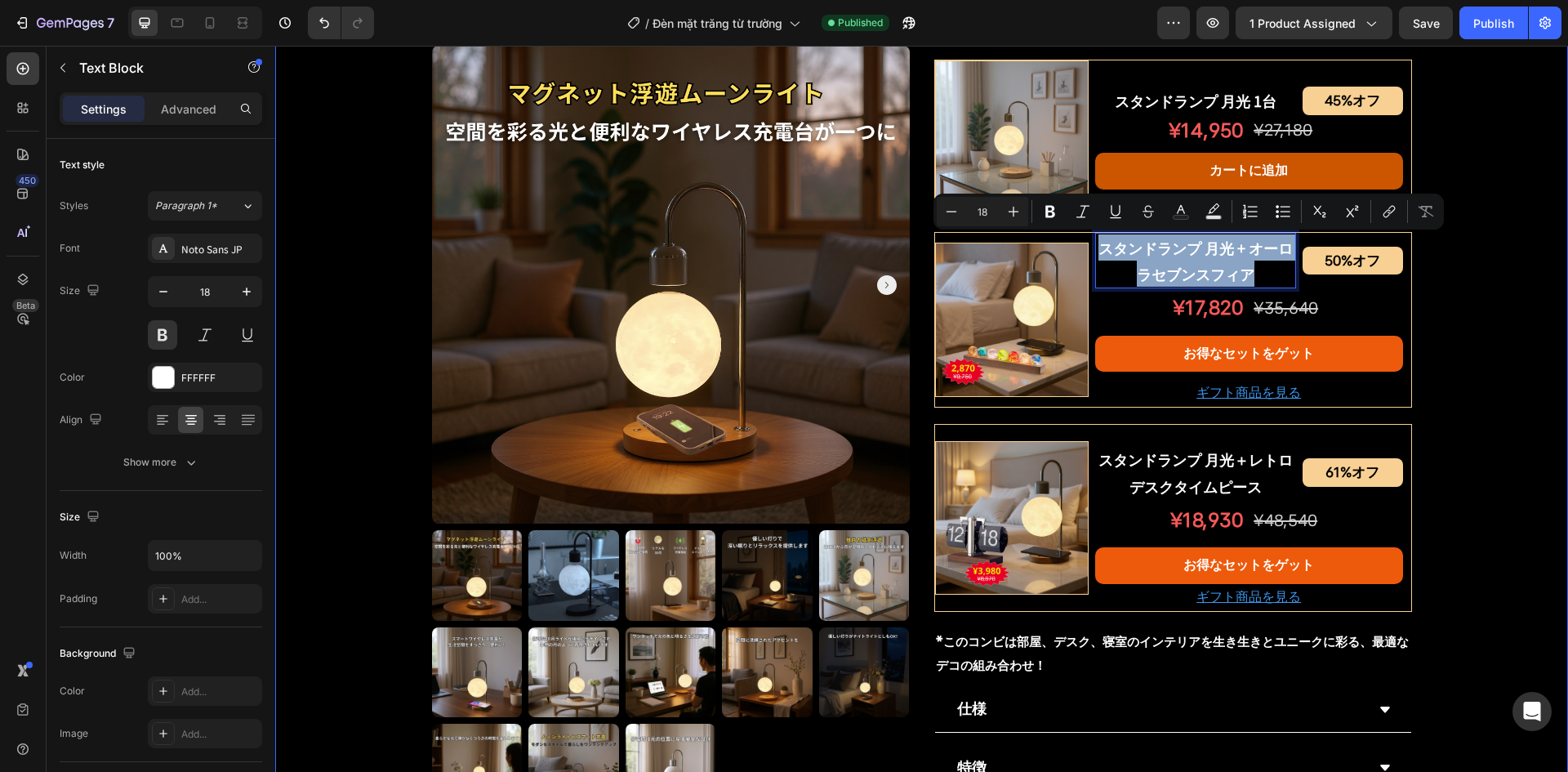
click at [1439, 312] on div "Product Images スタンドランプ 月光 Product Title Shopify App Shopify App Row ¥12,230 オフ …" at bounding box center [921, 128] width 1293 height 1827
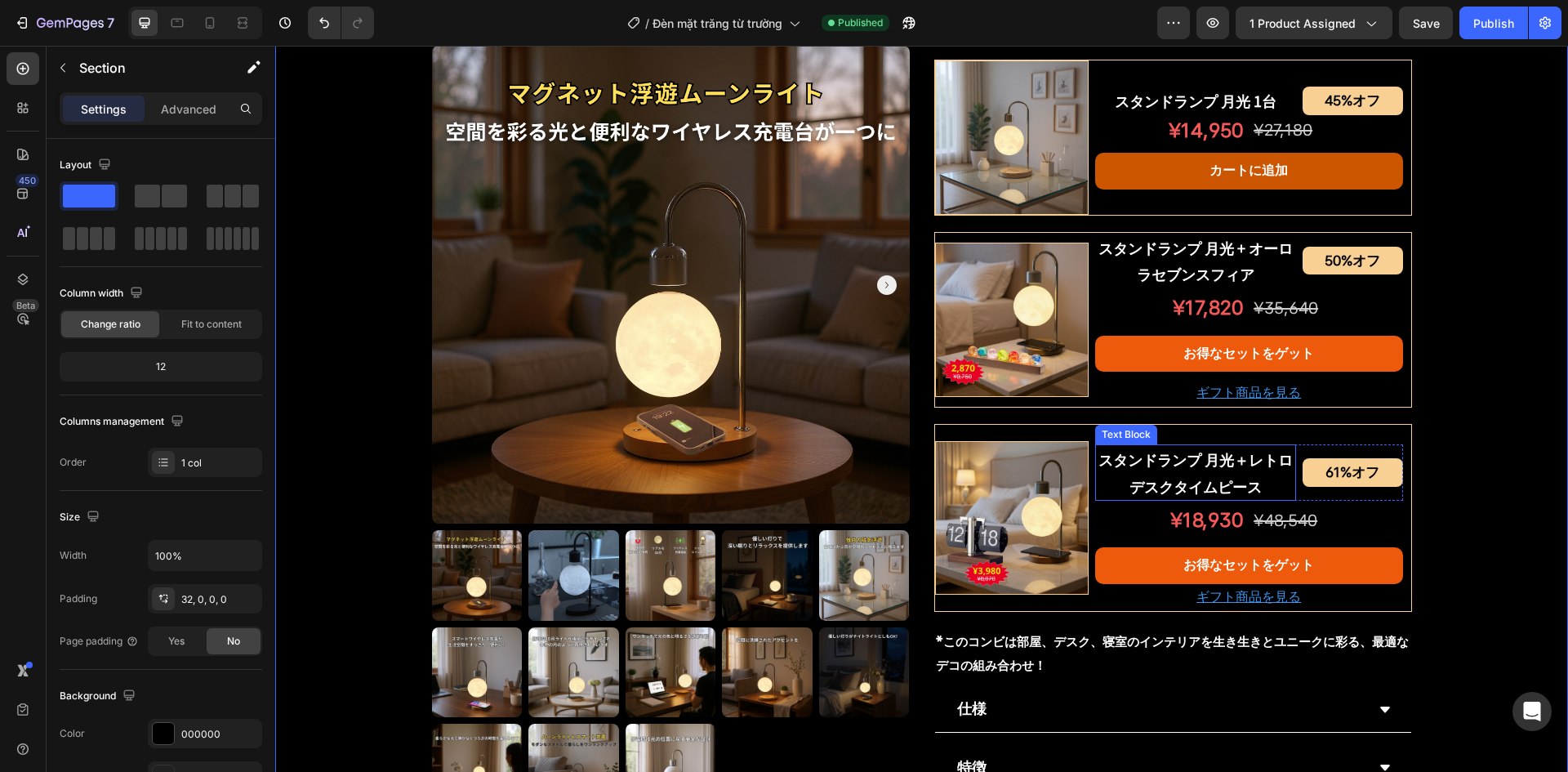
click at [1192, 478] on p "スタンドランプ 月光＋レトロデスクタイムピース" at bounding box center [1196, 473] width 198 height 53
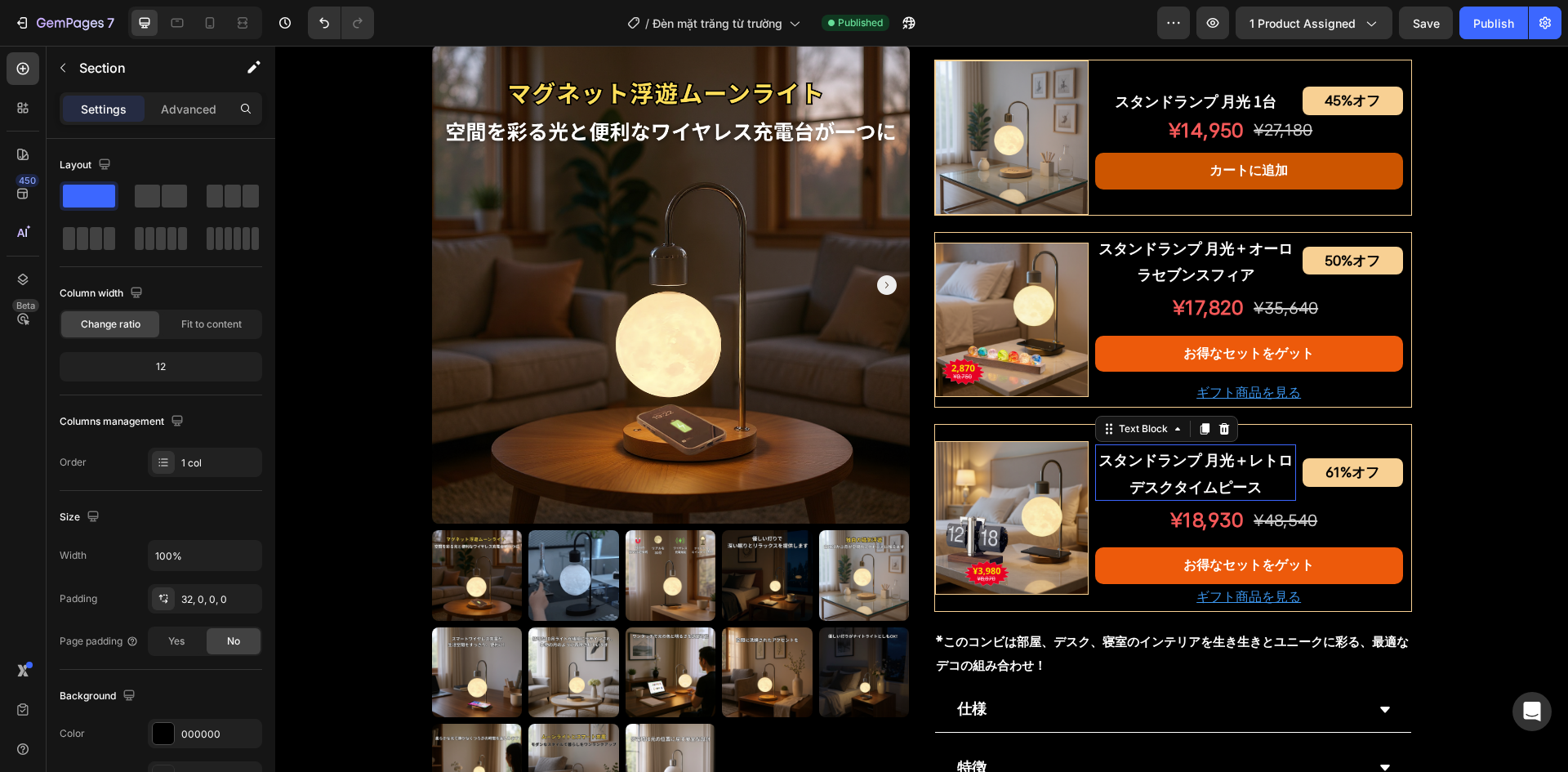
click at [1192, 478] on p "スタンドランプ 月光＋レトロデスクタイムピース" at bounding box center [1196, 473] width 198 height 53
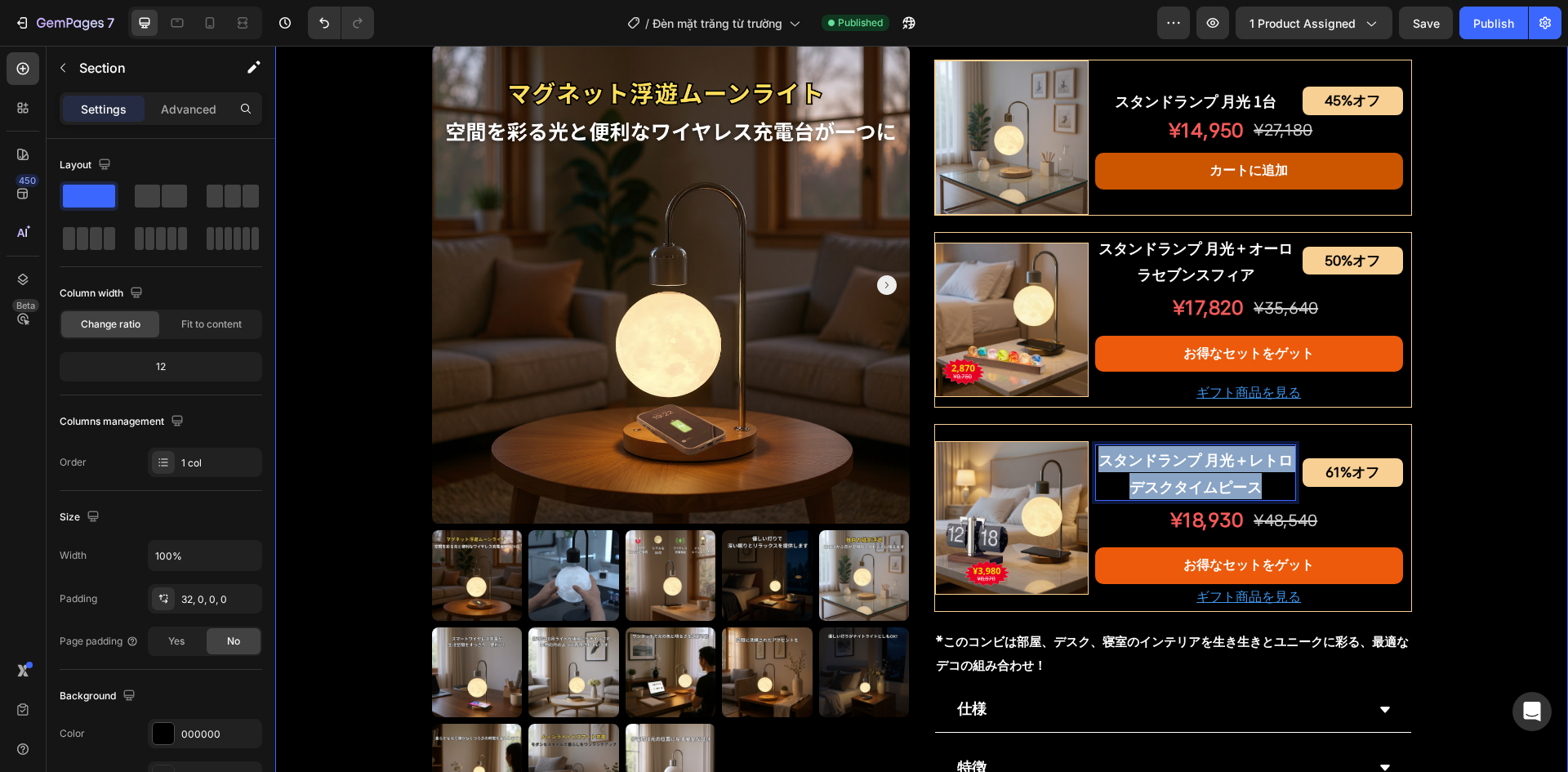
click at [1447, 328] on div "Product Images スタンドランプ 月光 Product Title Shopify App Shopify App Row ¥12,230 オフ …" at bounding box center [921, 128] width 1293 height 1827
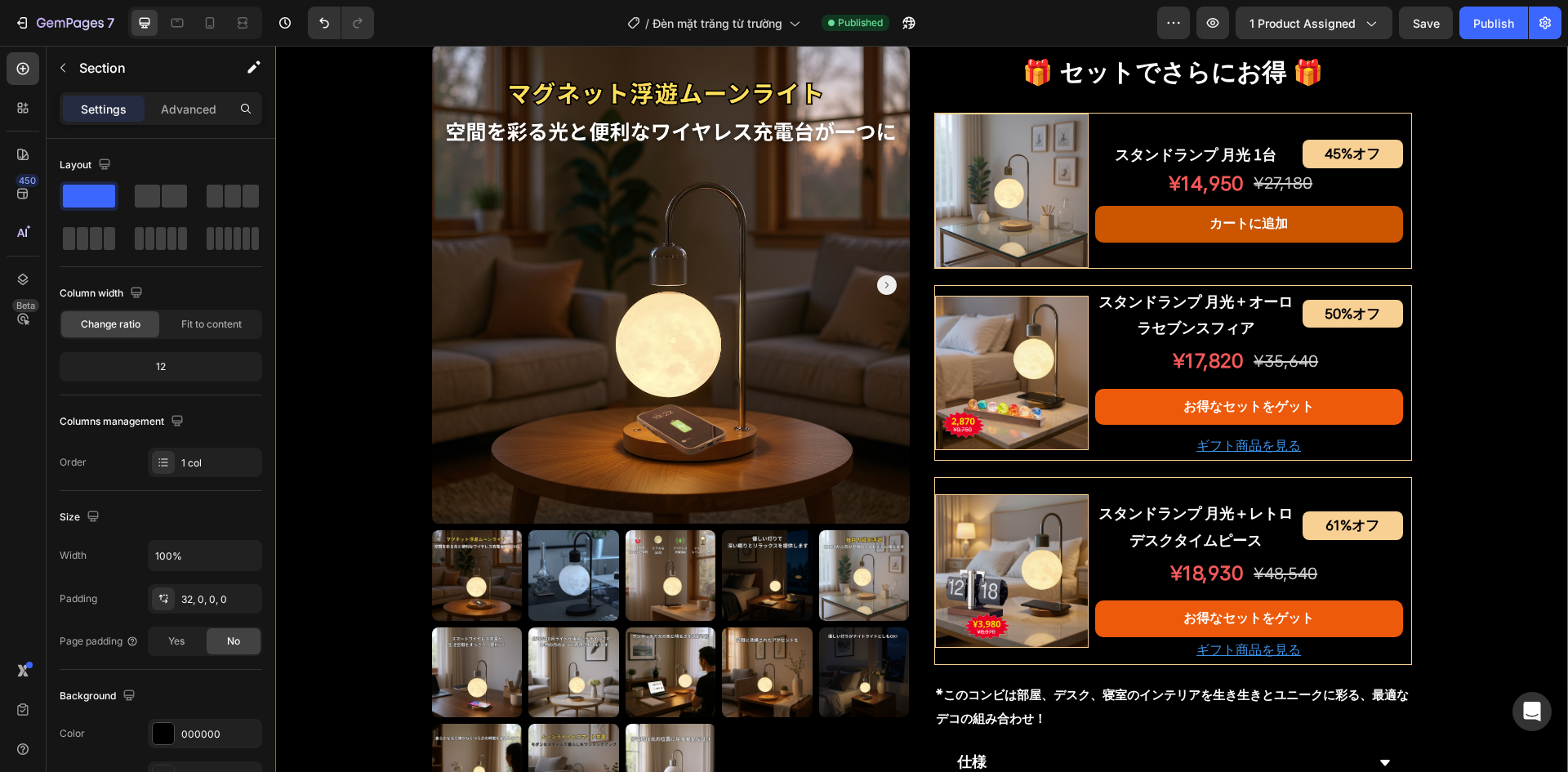
scroll to position [809, 0]
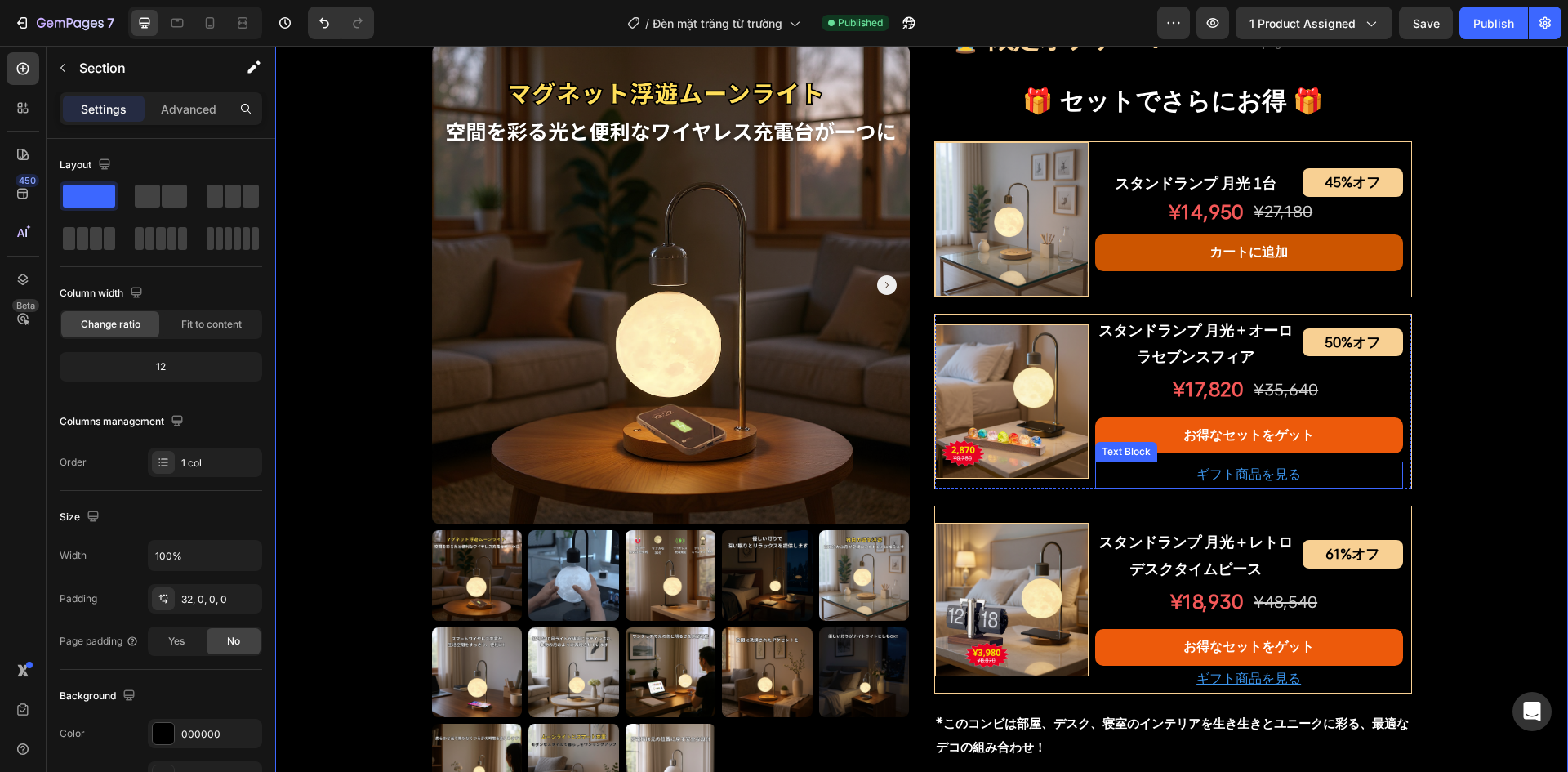
click at [1097, 480] on p "ギフト商品を見る" at bounding box center [1249, 475] width 305 height 24
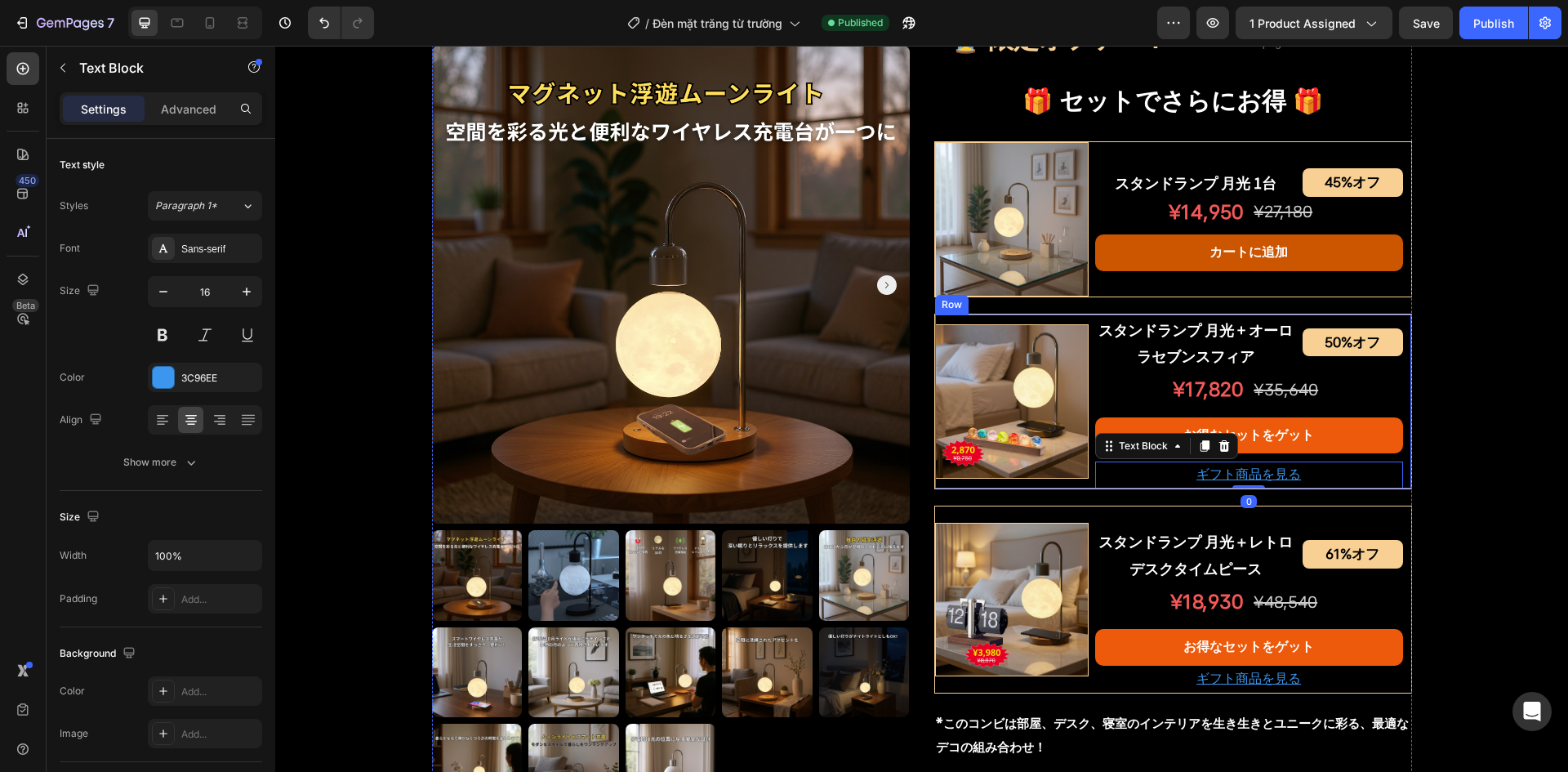
click at [1072, 482] on div "Image" at bounding box center [1012, 402] width 154 height 175
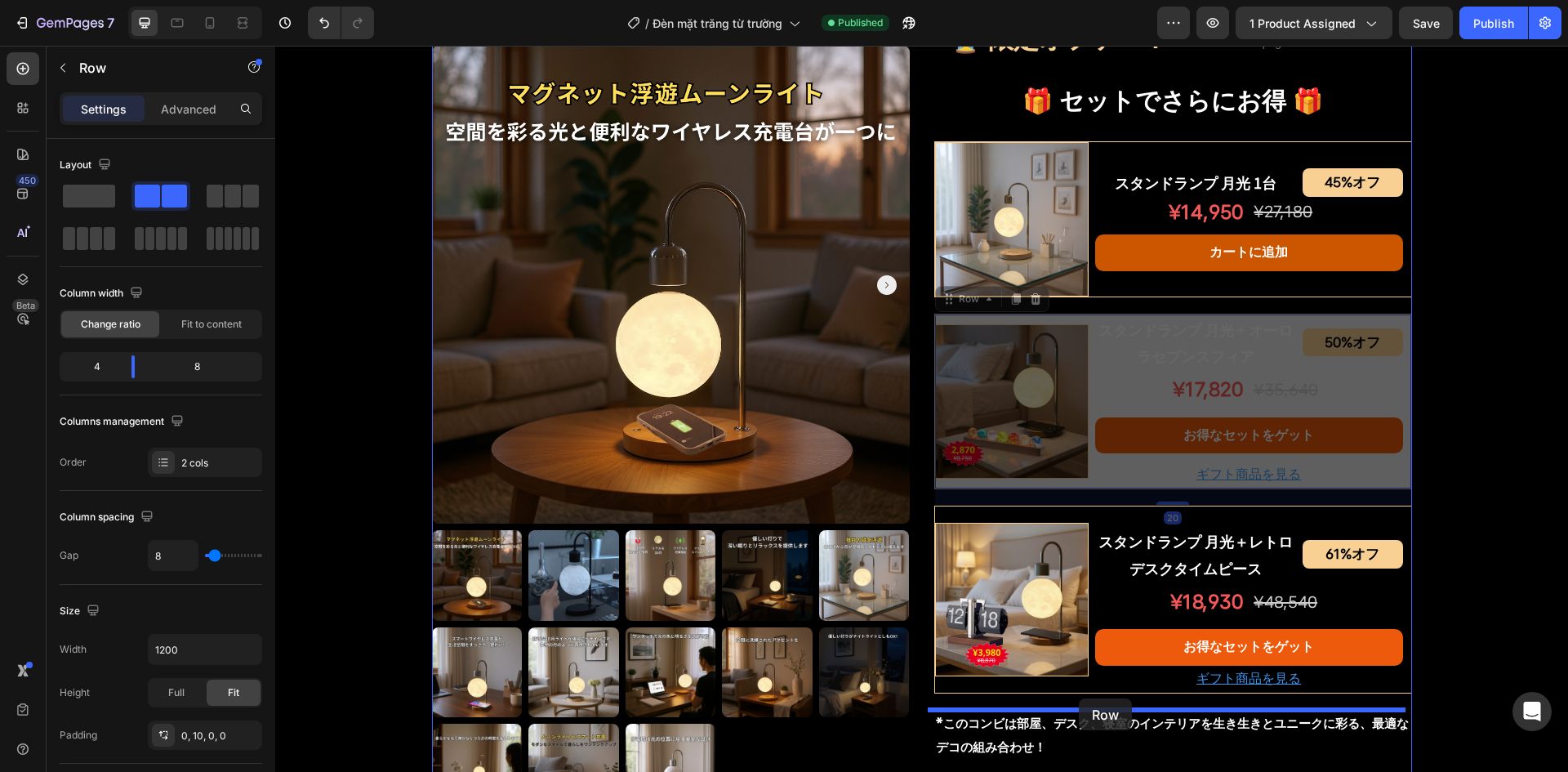
drag, startPoint x: 961, startPoint y: 303, endPoint x: 1079, endPoint y: 699, distance: 413.2
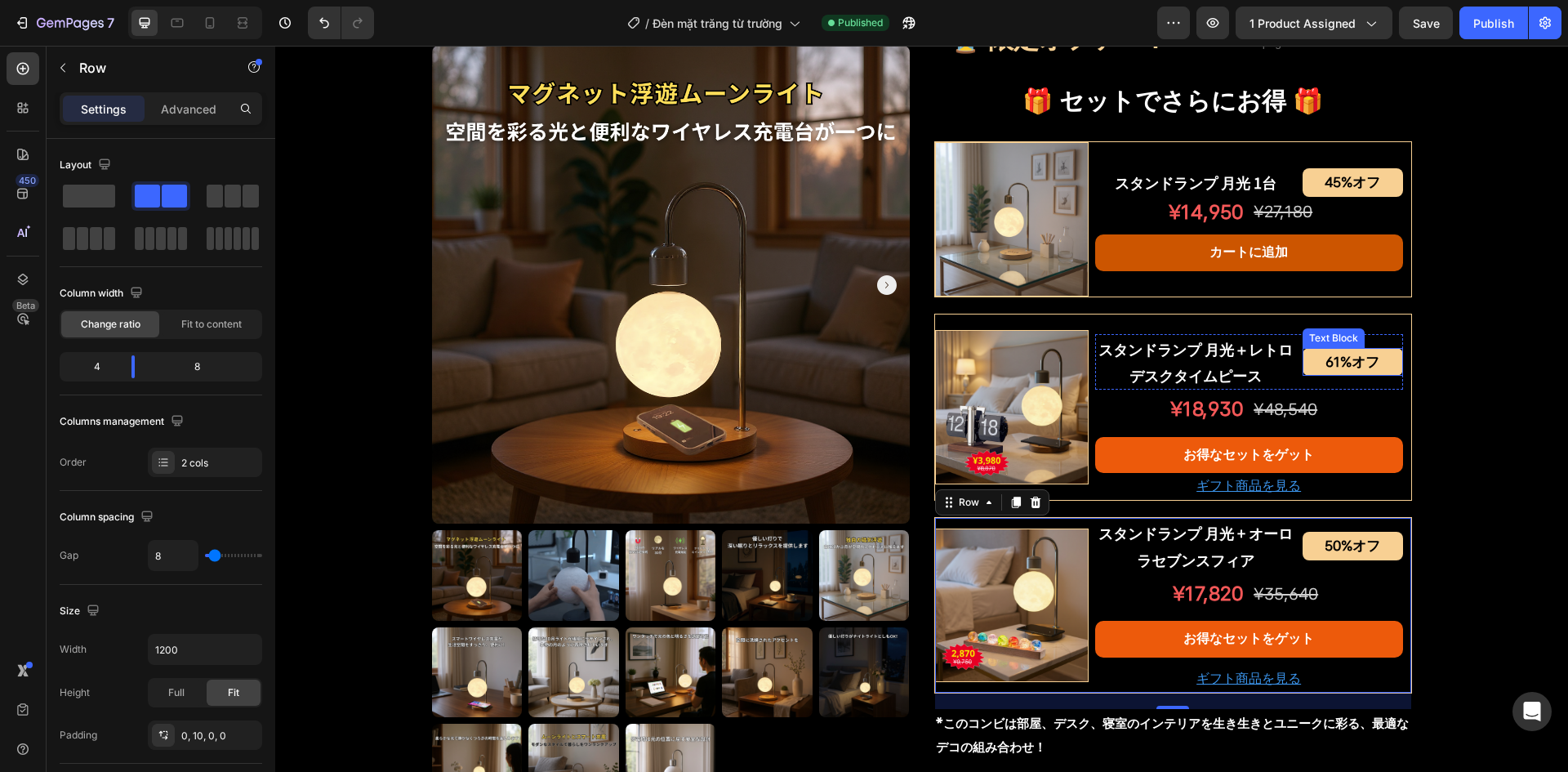
click at [1328, 362] on p "61%オフ" at bounding box center [1353, 363] width 97 height 26
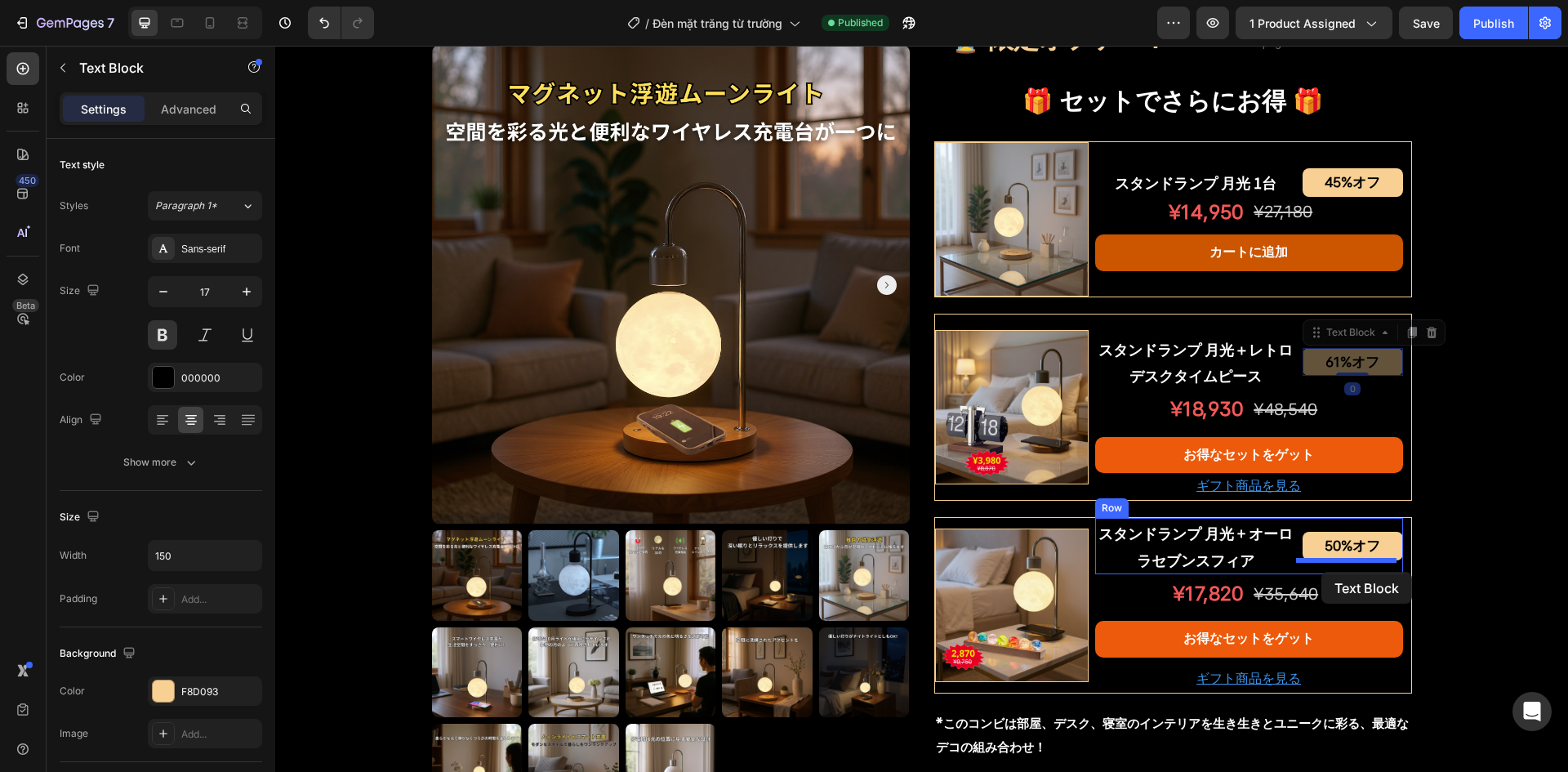
drag, startPoint x: 1312, startPoint y: 332, endPoint x: 1321, endPoint y: 572, distance: 240.2
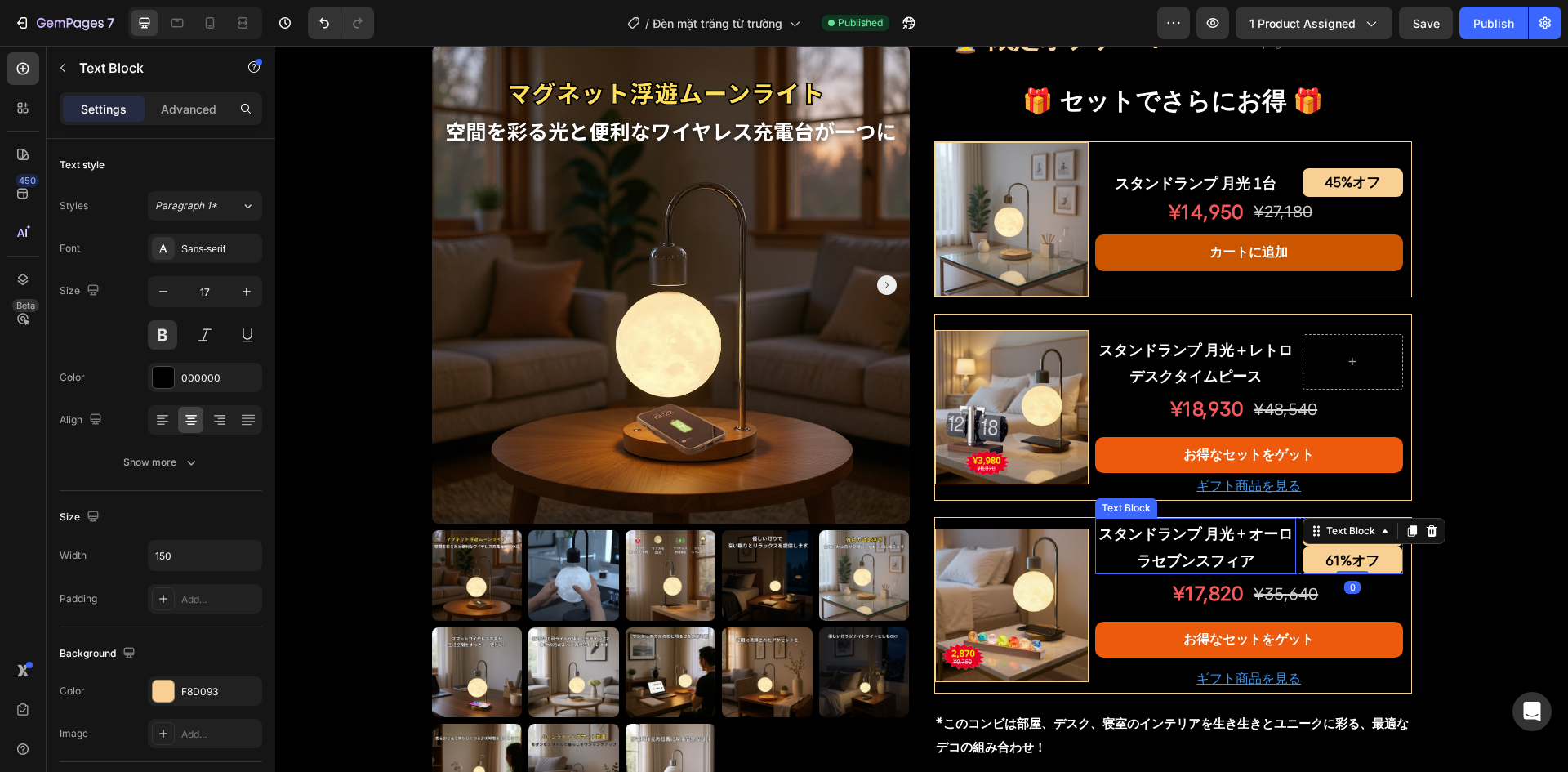
click at [1199, 549] on p "スタンドランプ 月光 + オーロラセブンスフィア" at bounding box center [1196, 547] width 198 height 53
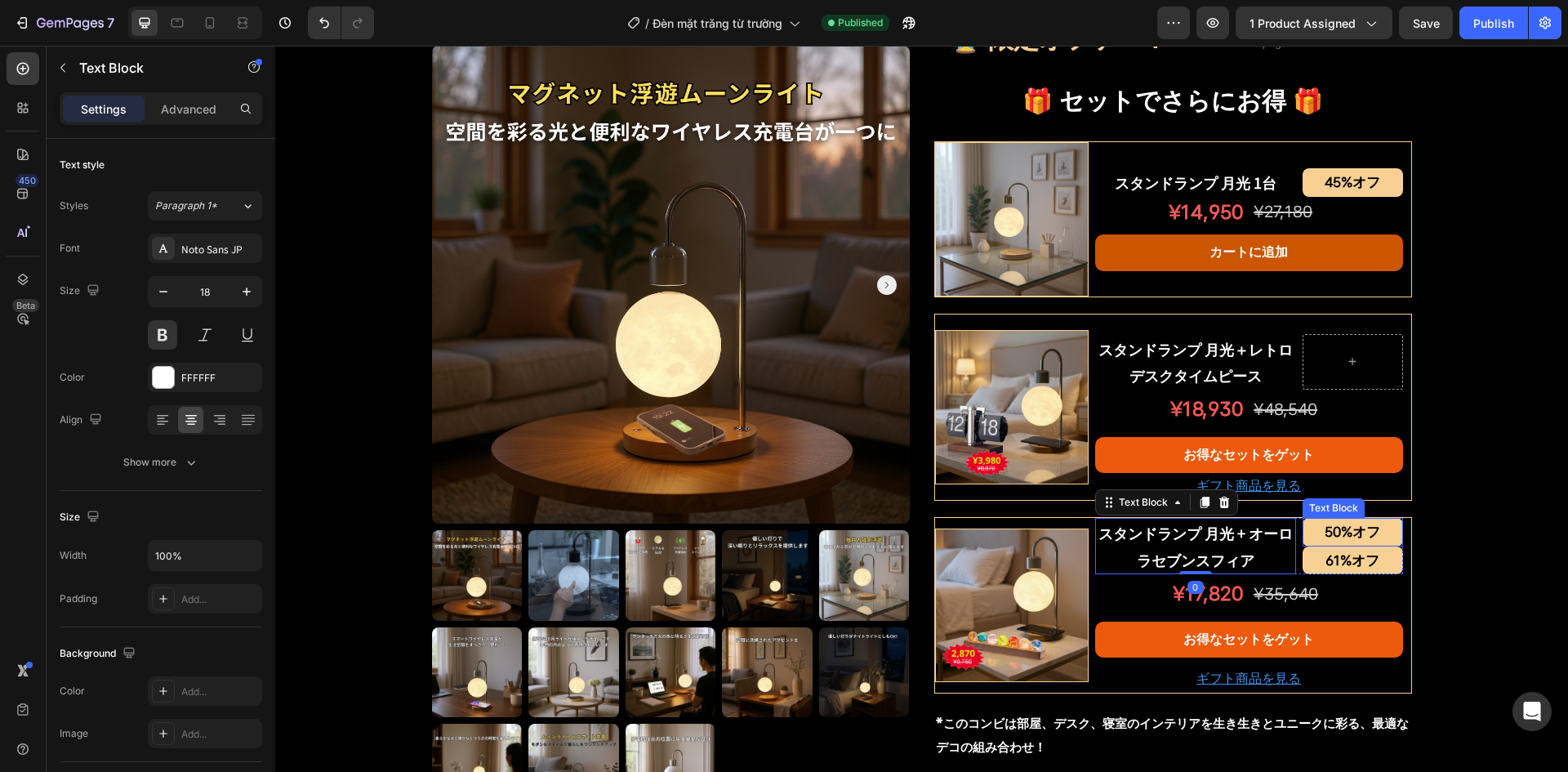
click at [1305, 527] on p "50%オフ" at bounding box center [1353, 532] width 97 height 26
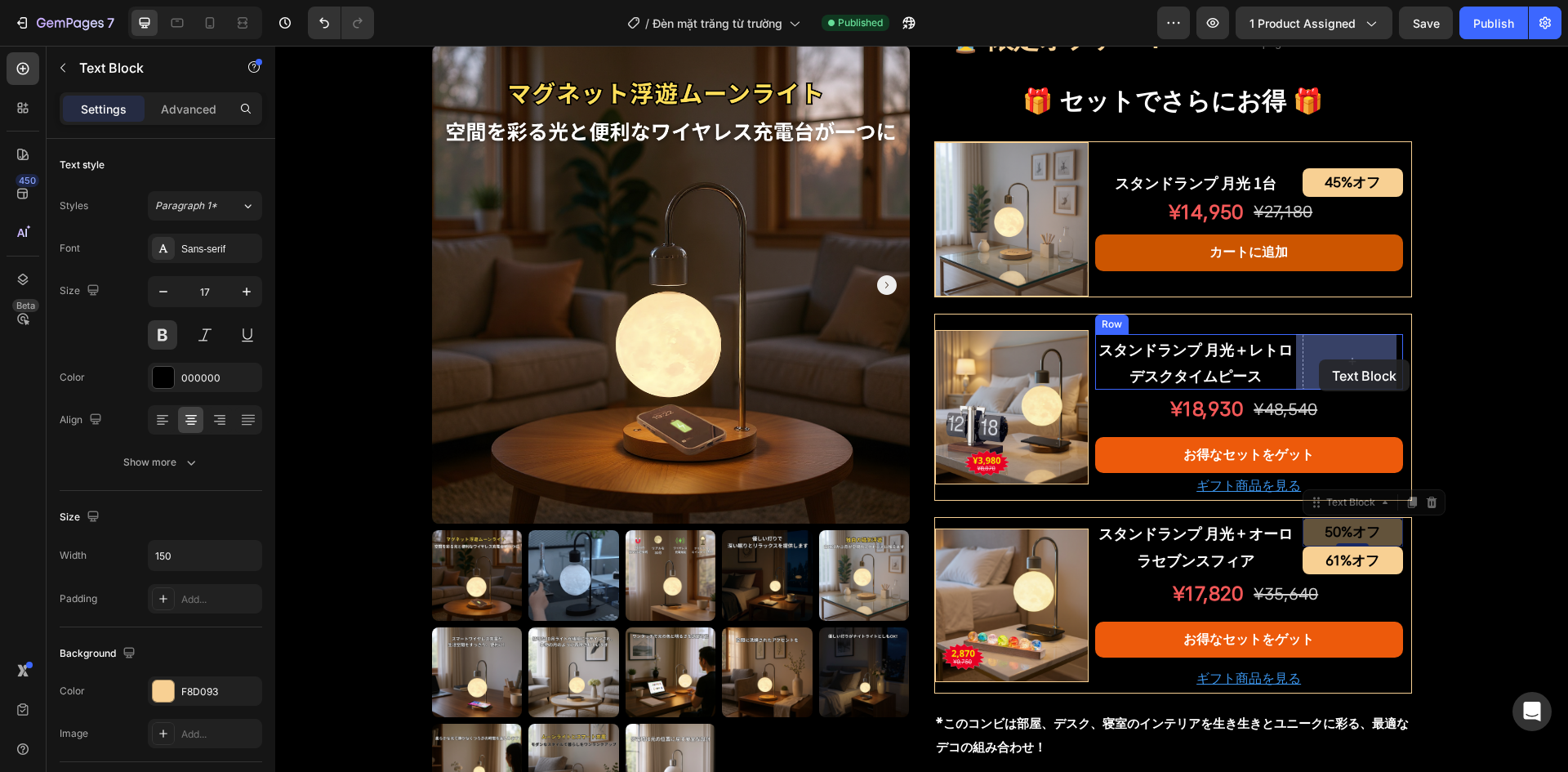
drag, startPoint x: 1309, startPoint y: 502, endPoint x: 1320, endPoint y: 356, distance: 146.4
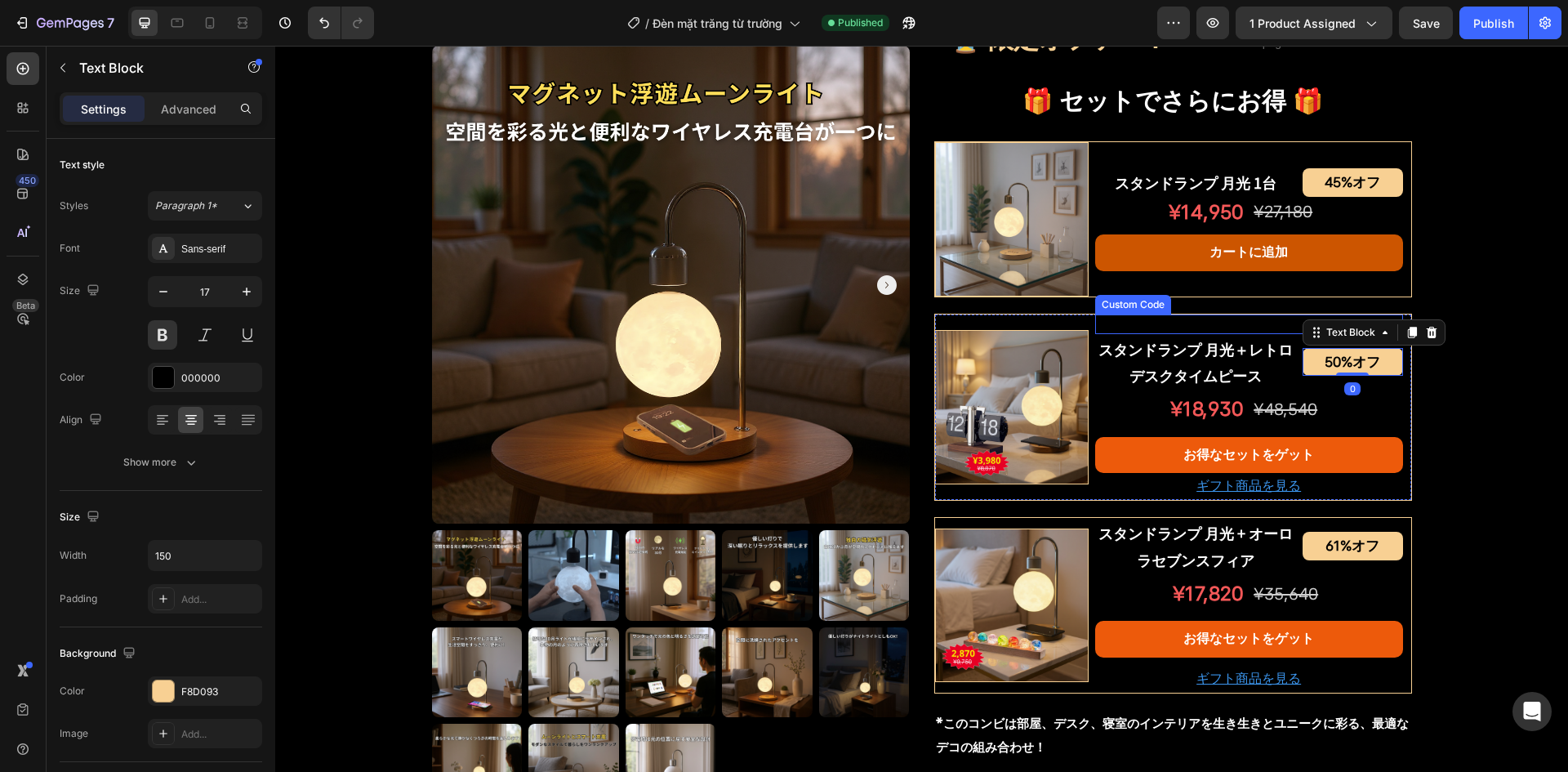
click at [1220, 324] on div "おすすめ" at bounding box center [1249, 325] width 308 height 19
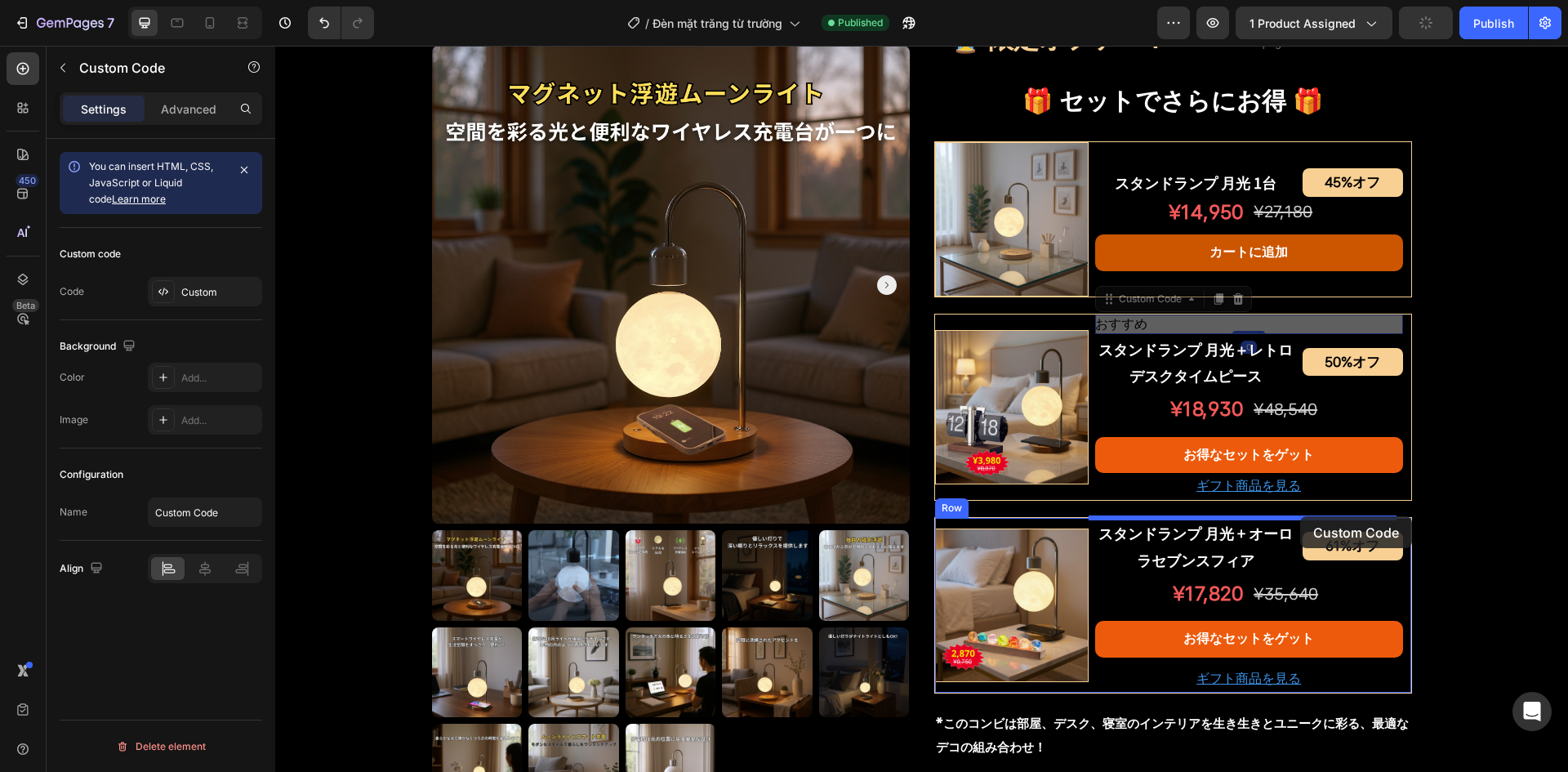
drag, startPoint x: 1110, startPoint y: 305, endPoint x: 1300, endPoint y: 516, distance: 283.9
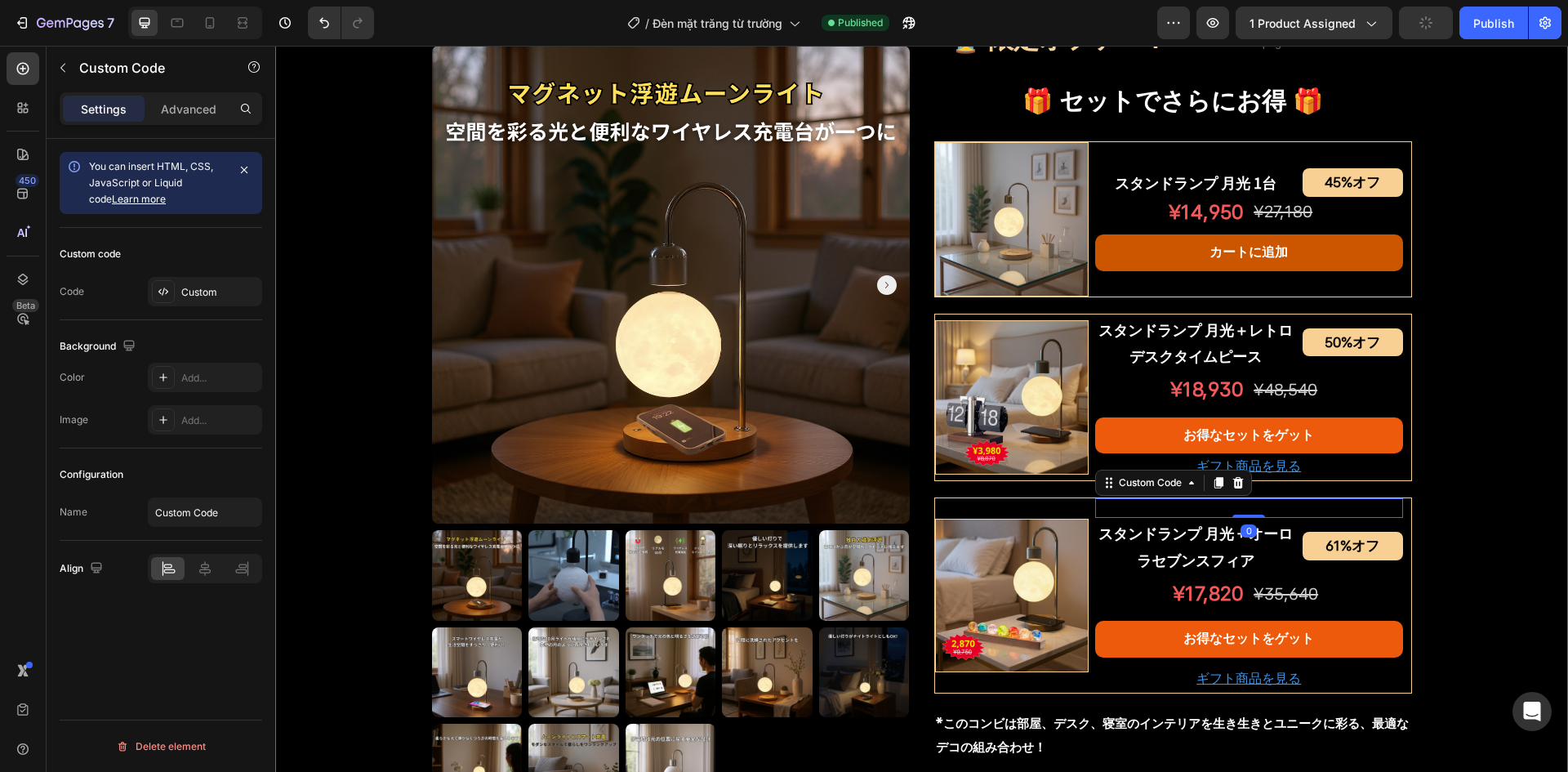
click at [1483, 482] on div "Product Images スタンドランプ 月光 Product Title Shopify App Shopify App Row ¥12,230 オフ …" at bounding box center [921, 210] width 1293 height 1827
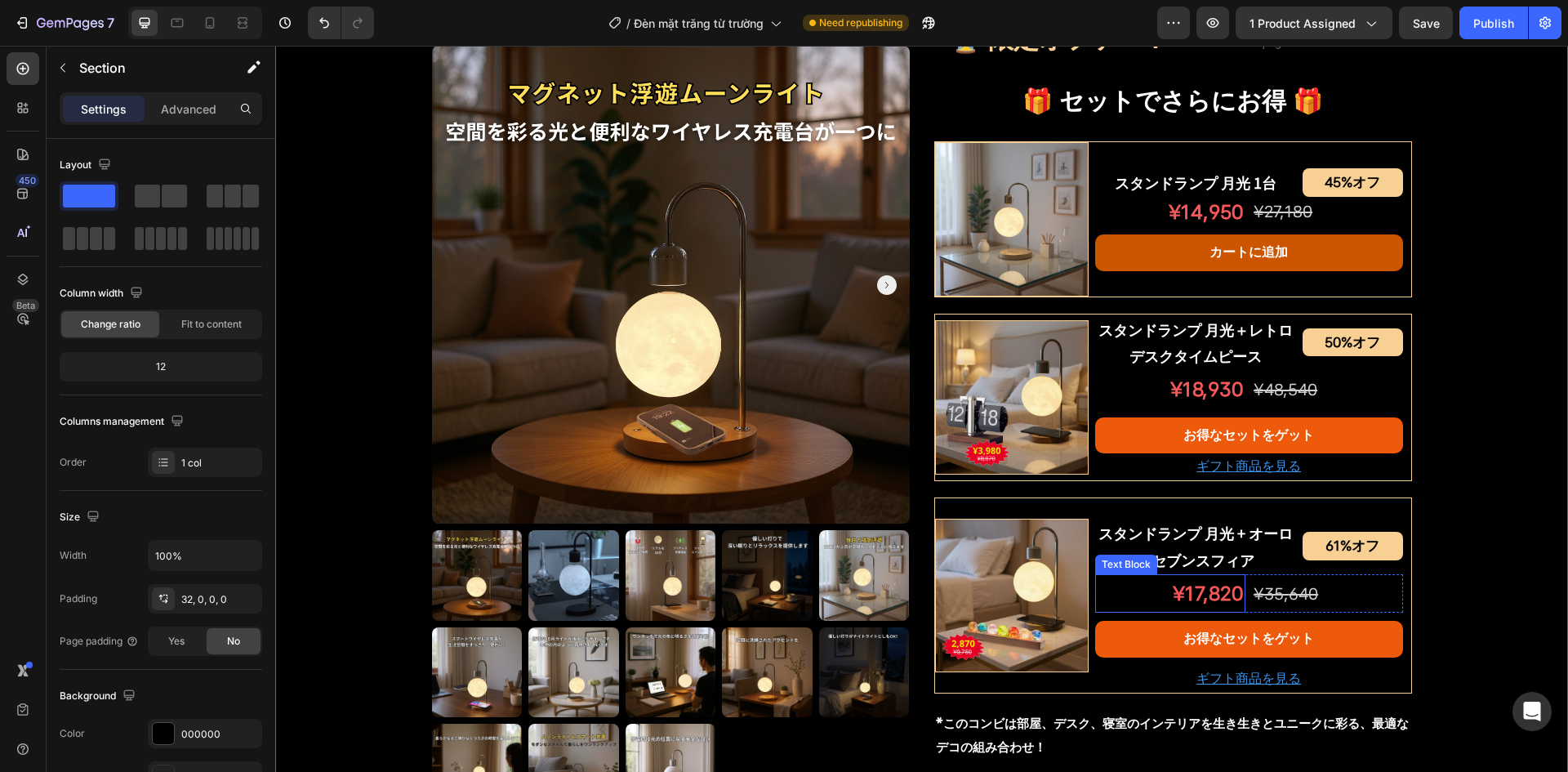
click at [1196, 586] on p "¥17,820" at bounding box center [1170, 594] width 147 height 35
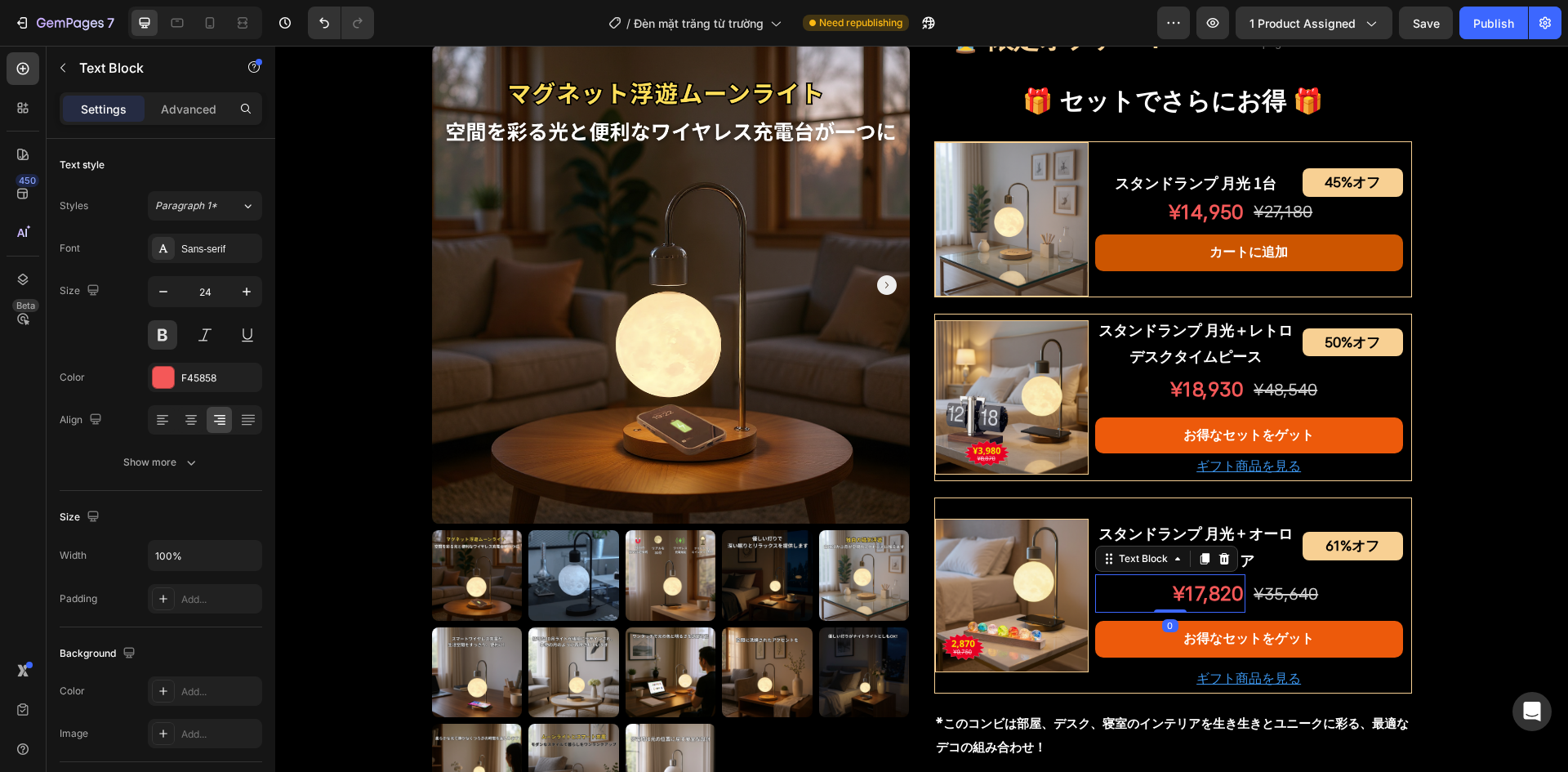
click at [1196, 586] on p "¥17,820" at bounding box center [1170, 594] width 147 height 35
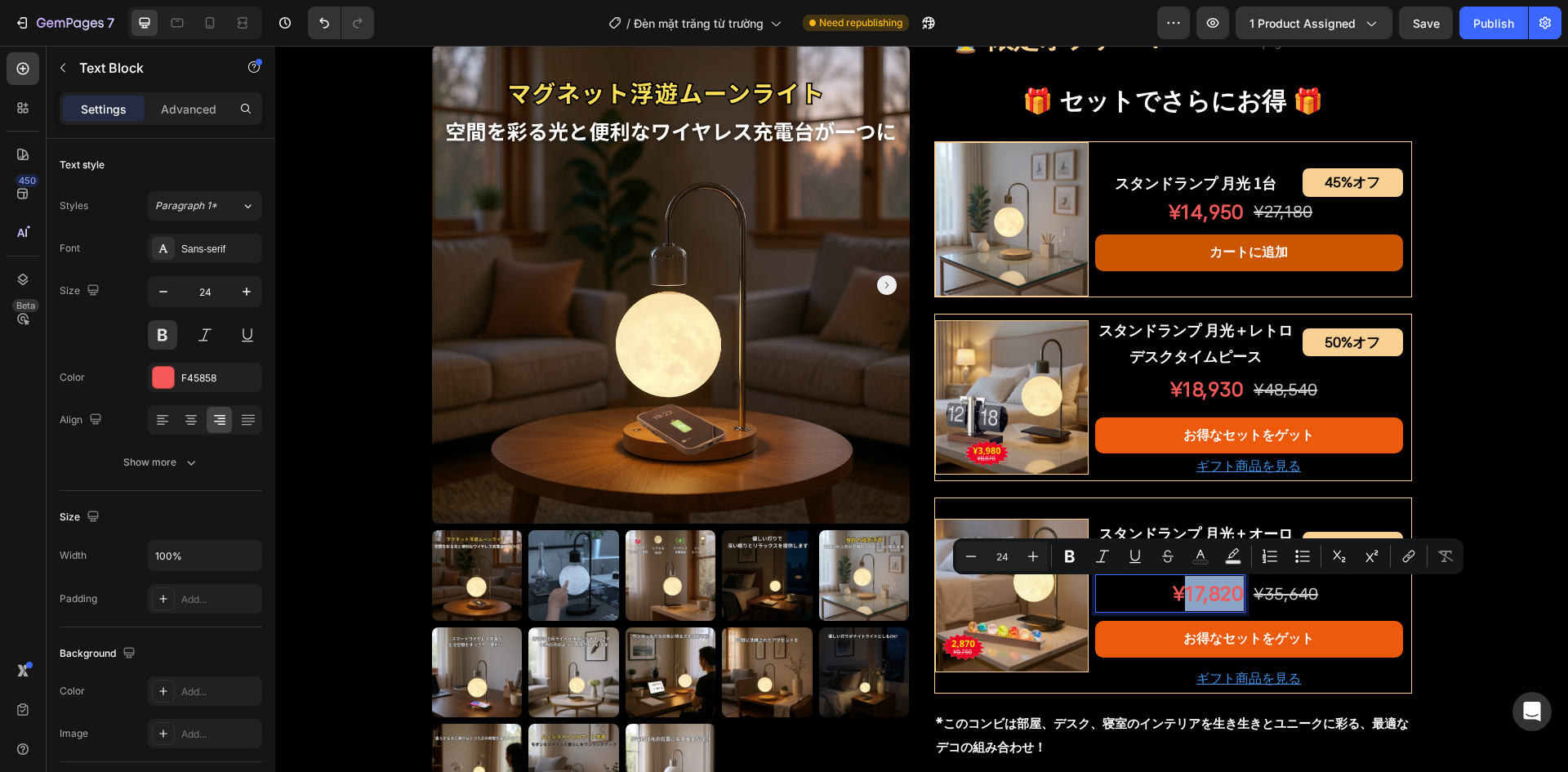
click at [1202, 600] on p "¥17,820" at bounding box center [1170, 594] width 147 height 35
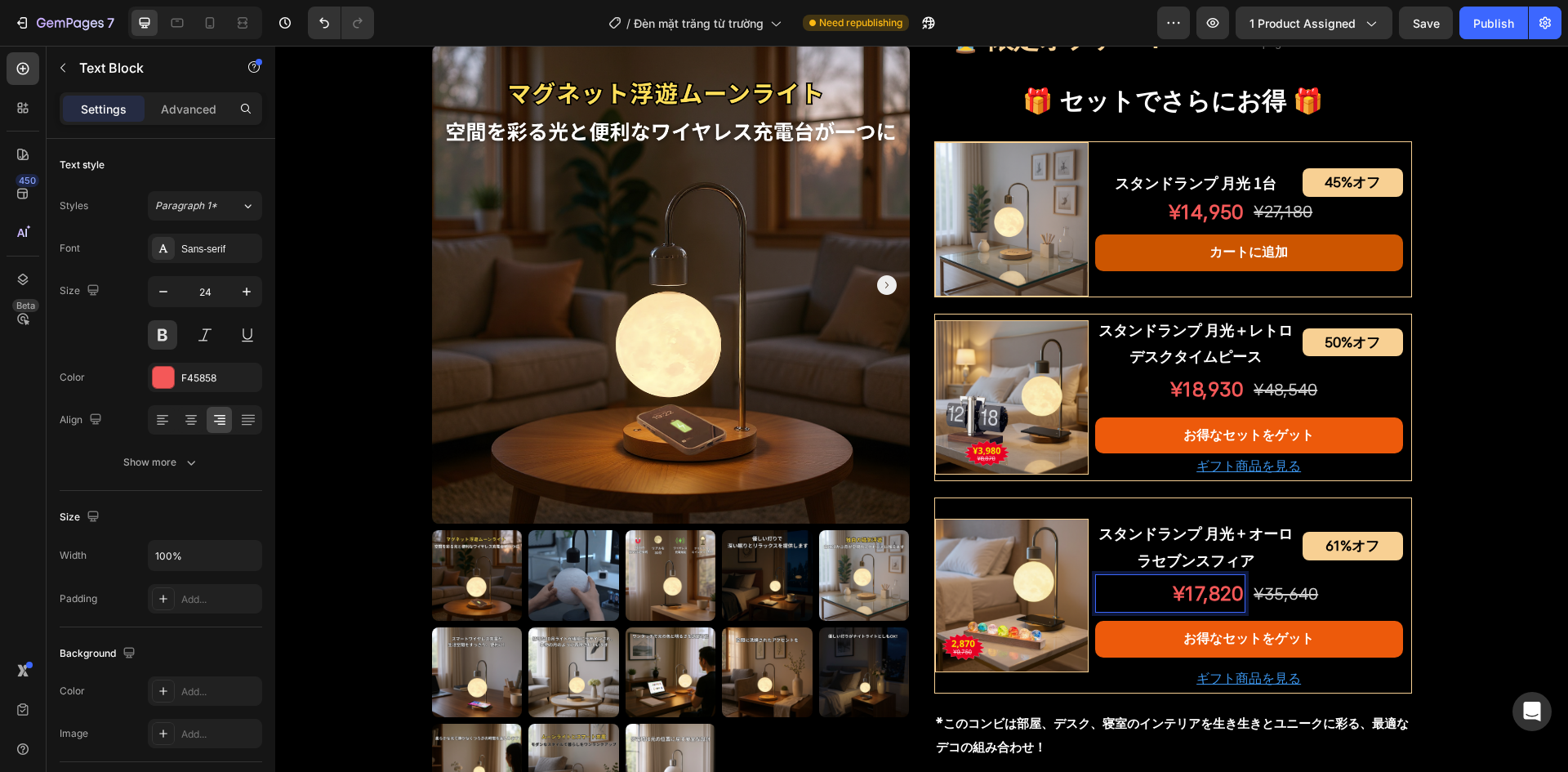
click at [1200, 592] on p "¥17,820" at bounding box center [1170, 594] width 147 height 35
drag, startPoint x: 1187, startPoint y: 599, endPoint x: 1178, endPoint y: 598, distance: 9.1
click at [1178, 598] on p "19¥,820" at bounding box center [1170, 594] width 147 height 35
click at [1196, 600] on p "¥,820" at bounding box center [1170, 594] width 147 height 35
click at [1404, 494] on div "スタンドランプ 月光 Product Title Shopify App Shopify App Row ¥12,230 オフ Discount Tag ¥1…" at bounding box center [1173, 210] width 478 height 1827
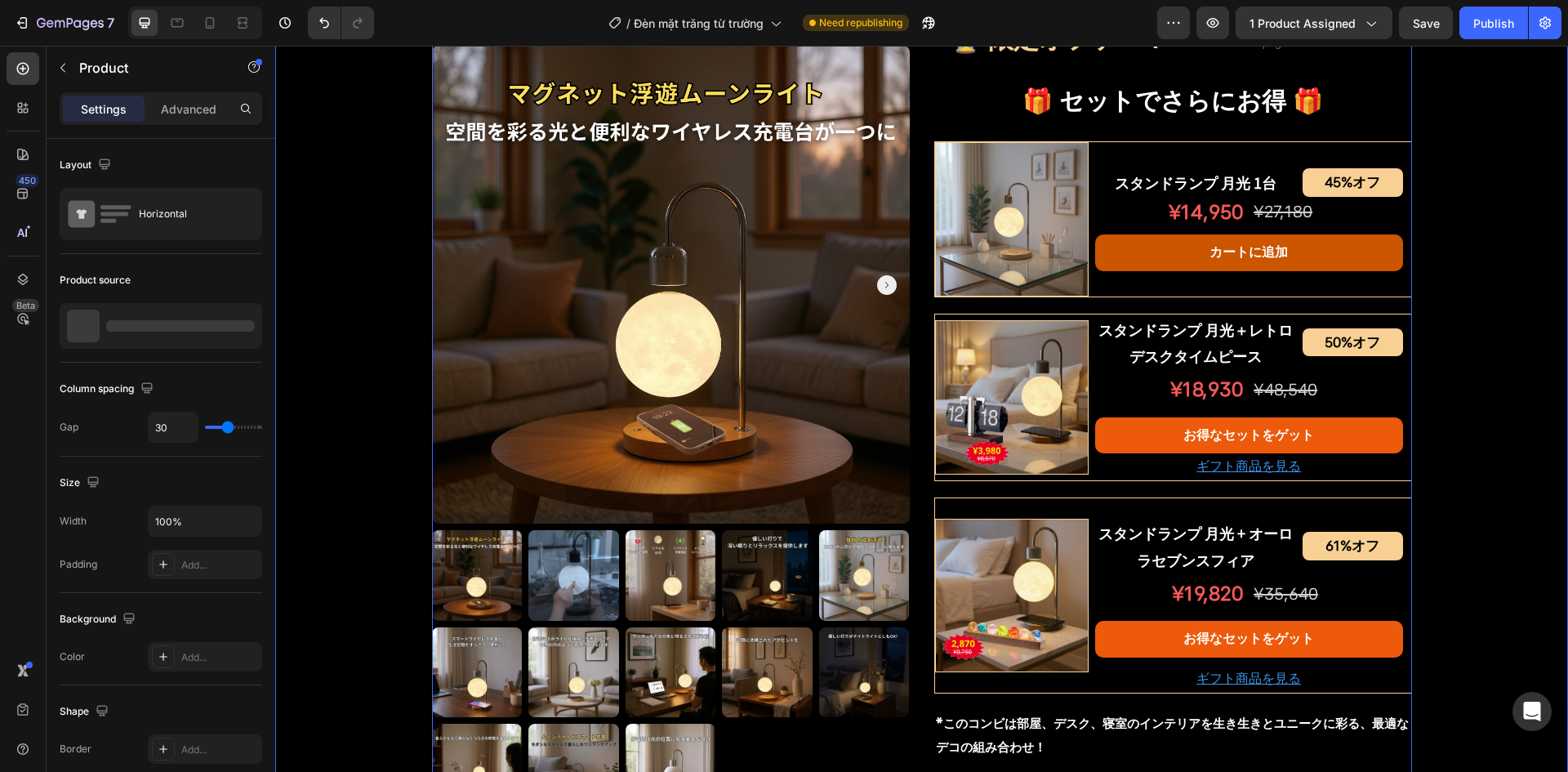
click at [1422, 587] on div "Product Images スタンドランプ 月光 Product Title Shopify App Shopify App Row ¥12,230 オフ …" at bounding box center [921, 210] width 1293 height 1827
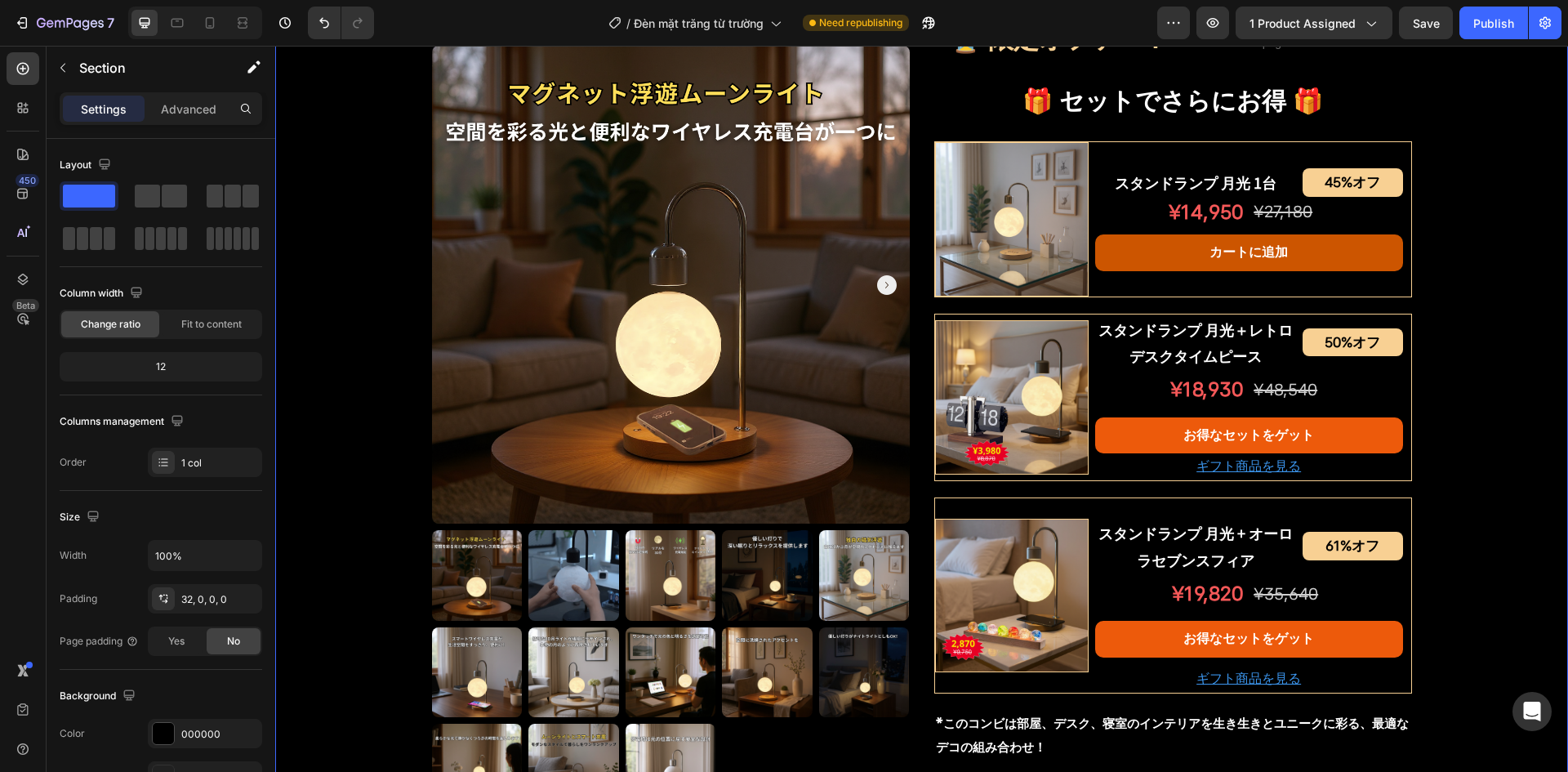
click at [1471, 562] on div "Product Images スタンドランプ 月光 Product Title Shopify App Shopify App Row ¥12,230 オフ …" at bounding box center [921, 210] width 1293 height 1827
click at [980, 609] on img at bounding box center [1012, 596] width 154 height 154
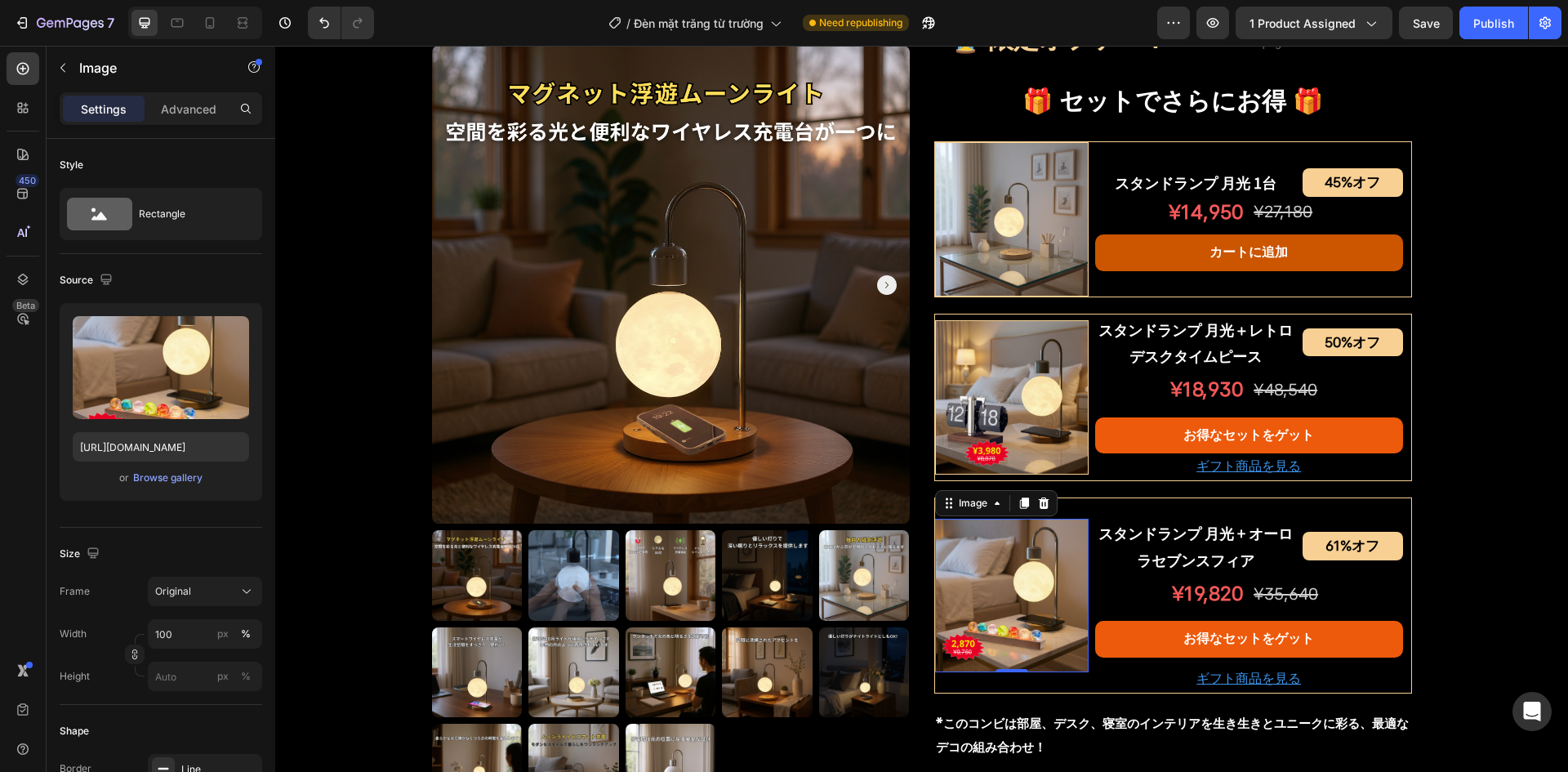
drag, startPoint x: 997, startPoint y: 595, endPoint x: 905, endPoint y: 558, distance: 99.2
click at [997, 595] on img at bounding box center [1012, 596] width 154 height 154
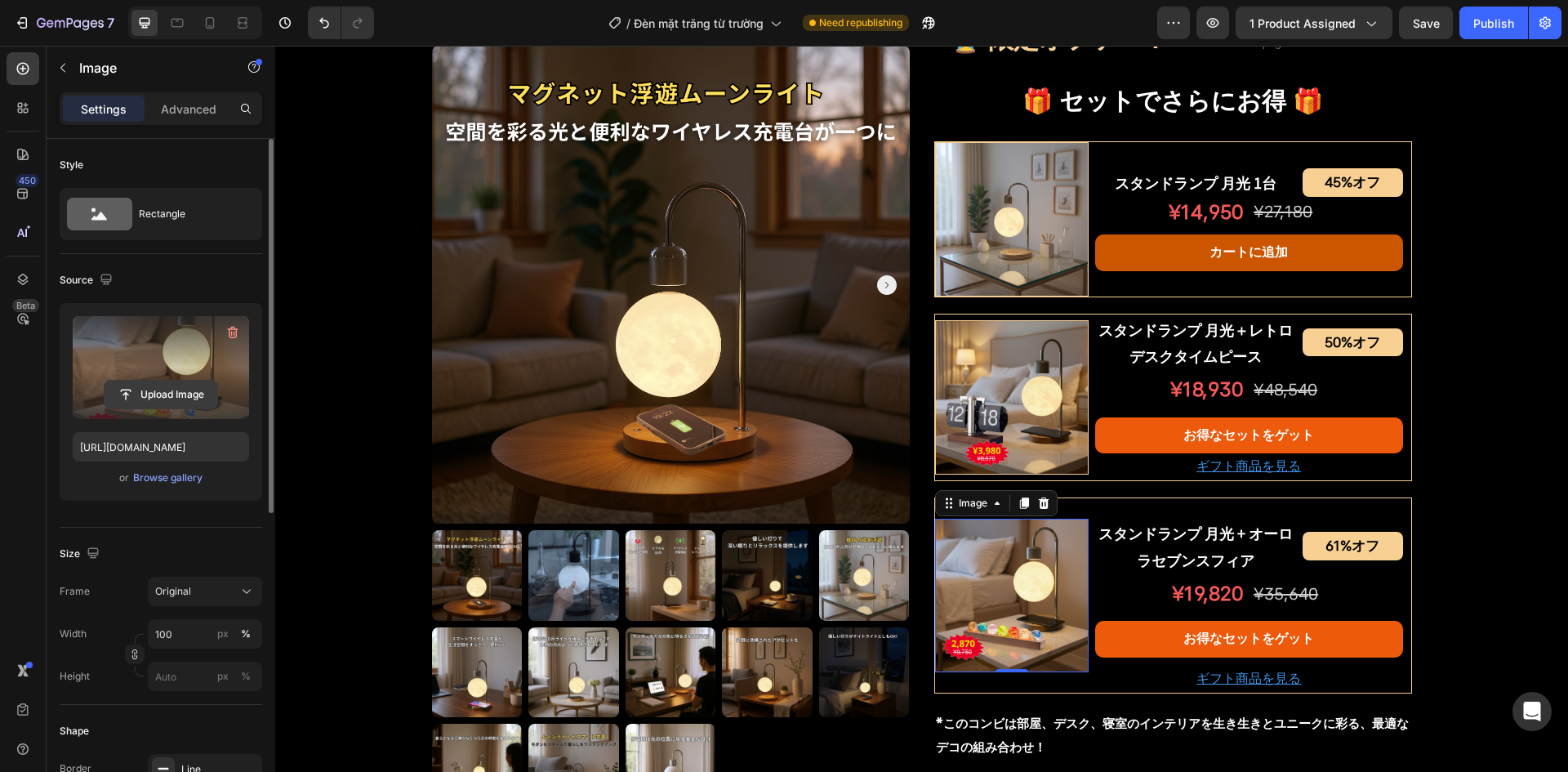
click at [179, 401] on input "file" at bounding box center [161, 394] width 113 height 27
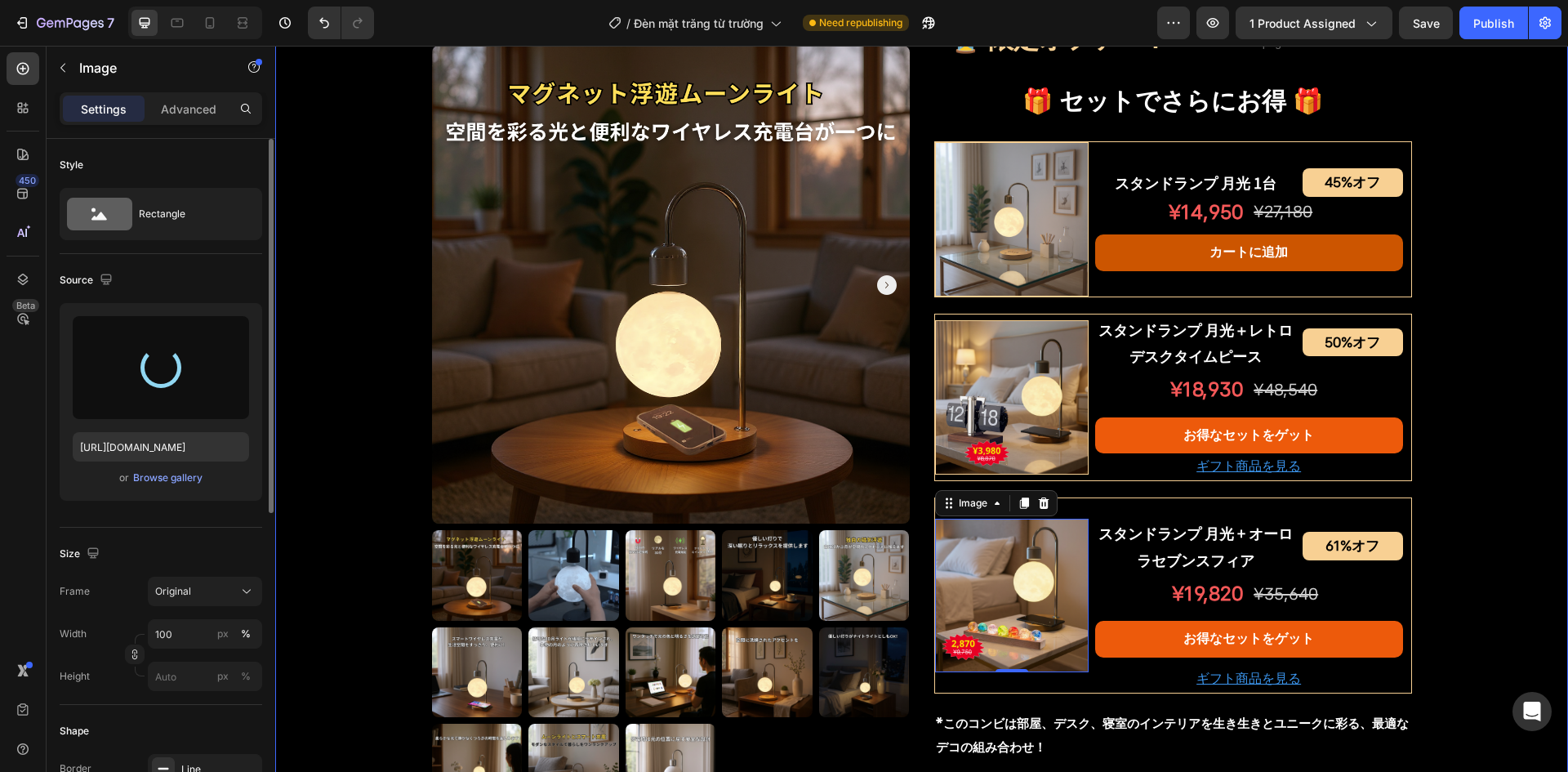
type input "https://cdn.shopify.com/s/files/1/0691/8032/6040/files/gempages_549433077697348…"
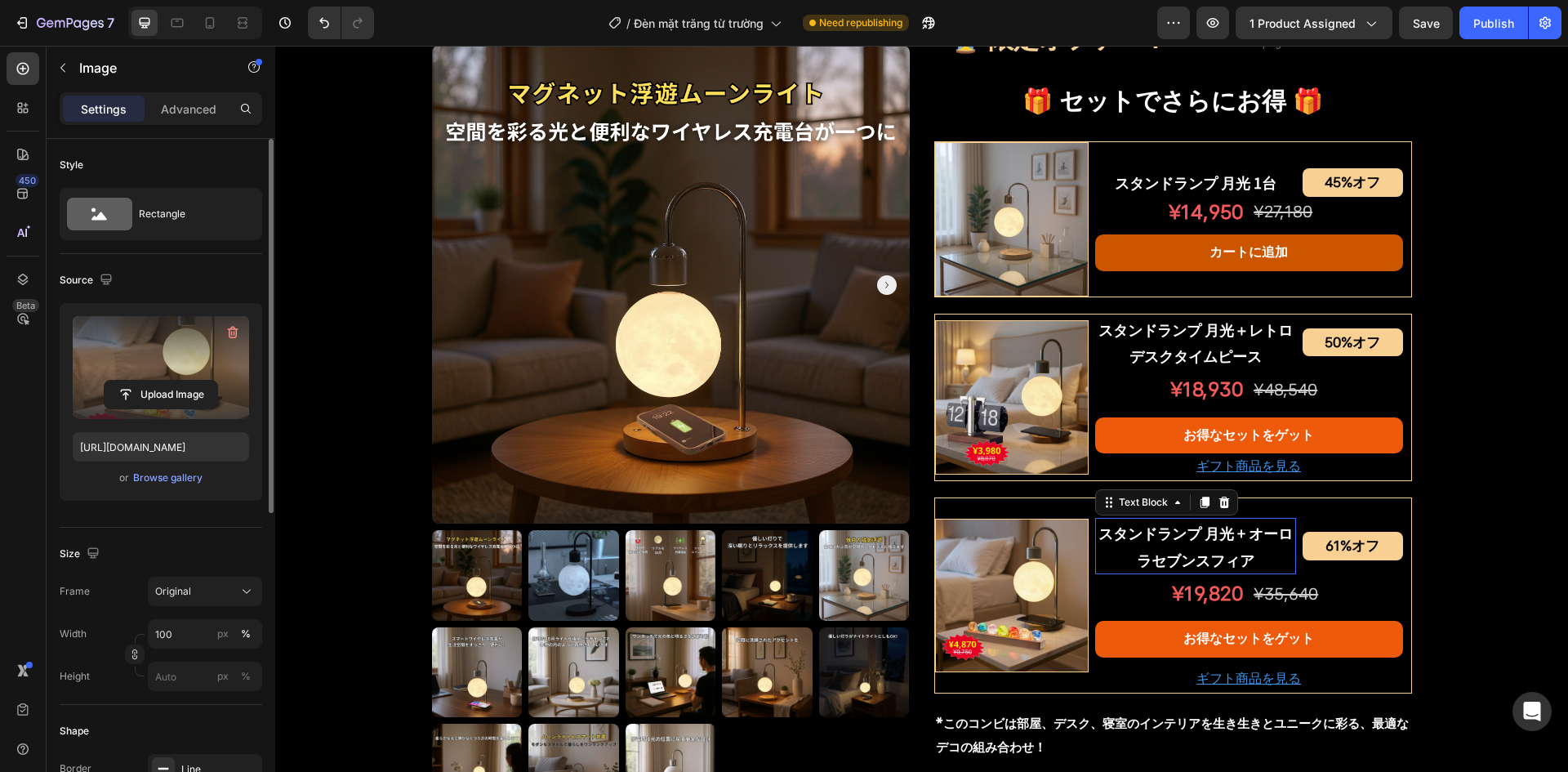
click at [1228, 537] on p "スタンドランプ 月光 + オーロラセブンスフィア" at bounding box center [1196, 547] width 198 height 53
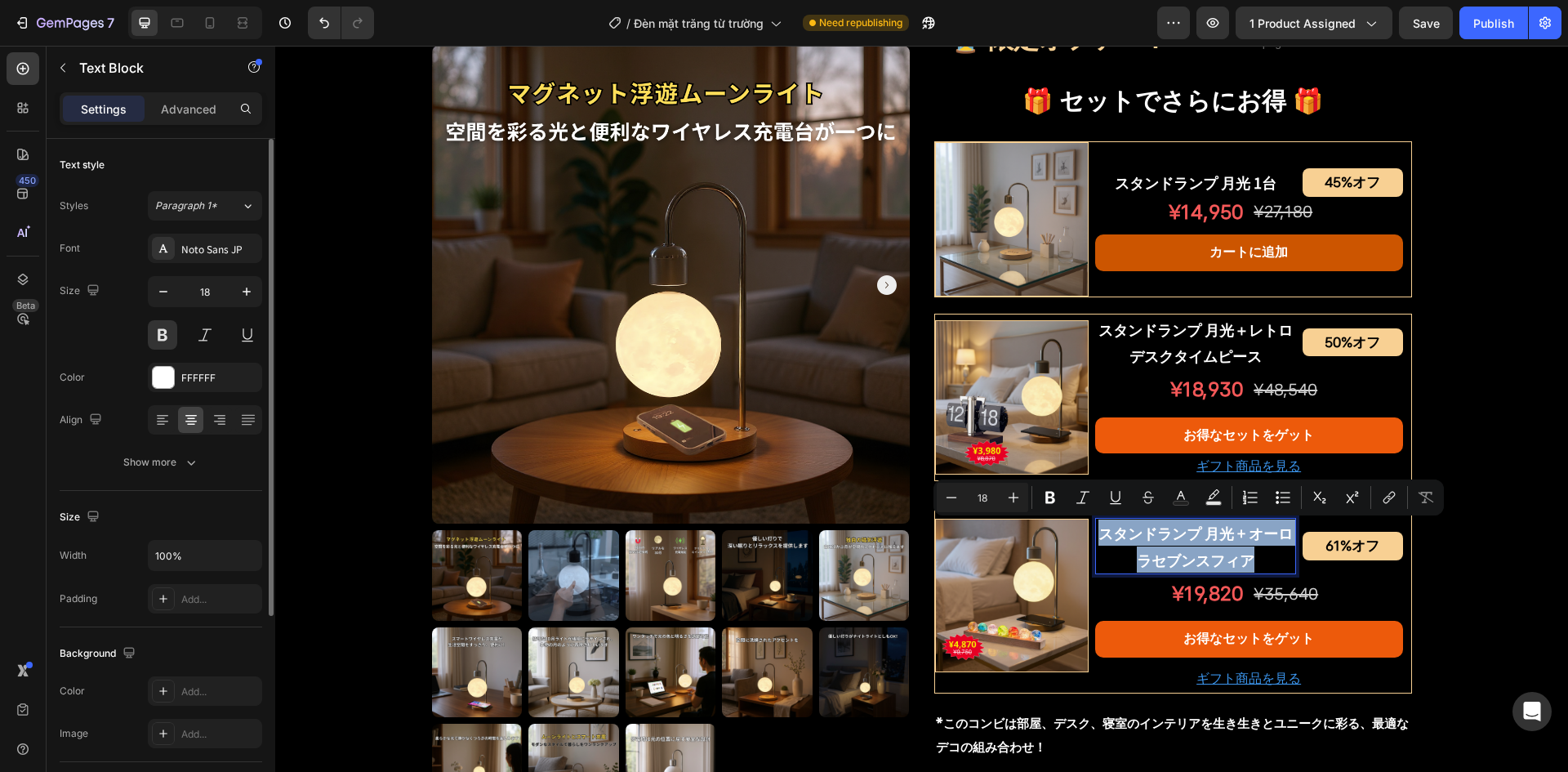
click at [1174, 551] on p "スタンドランプ 月光 + オーロラセブンスフィア" at bounding box center [1196, 547] width 198 height 53
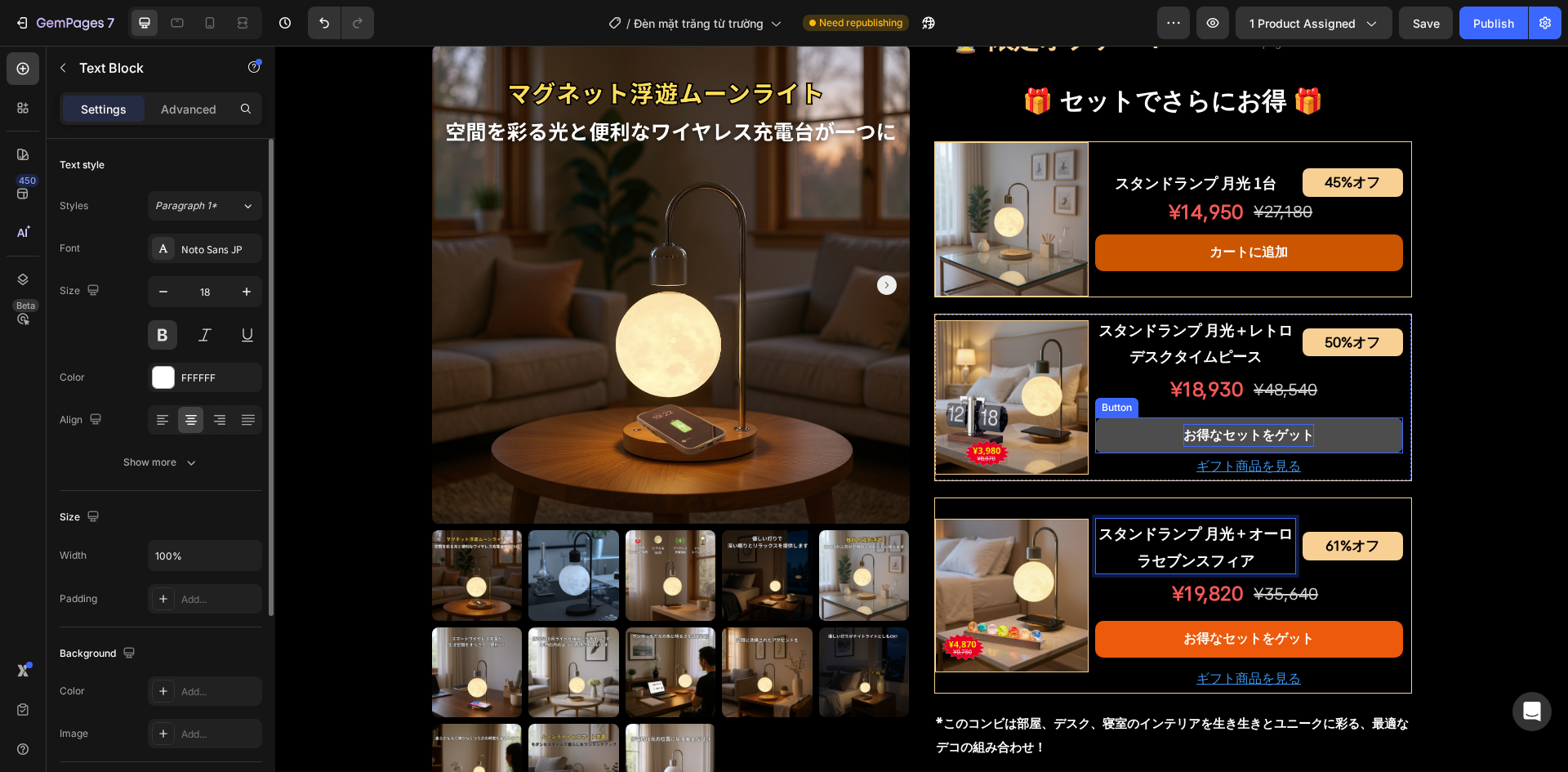
click at [1222, 433] on p "お得なセットをゲット" at bounding box center [1249, 436] width 131 height 24
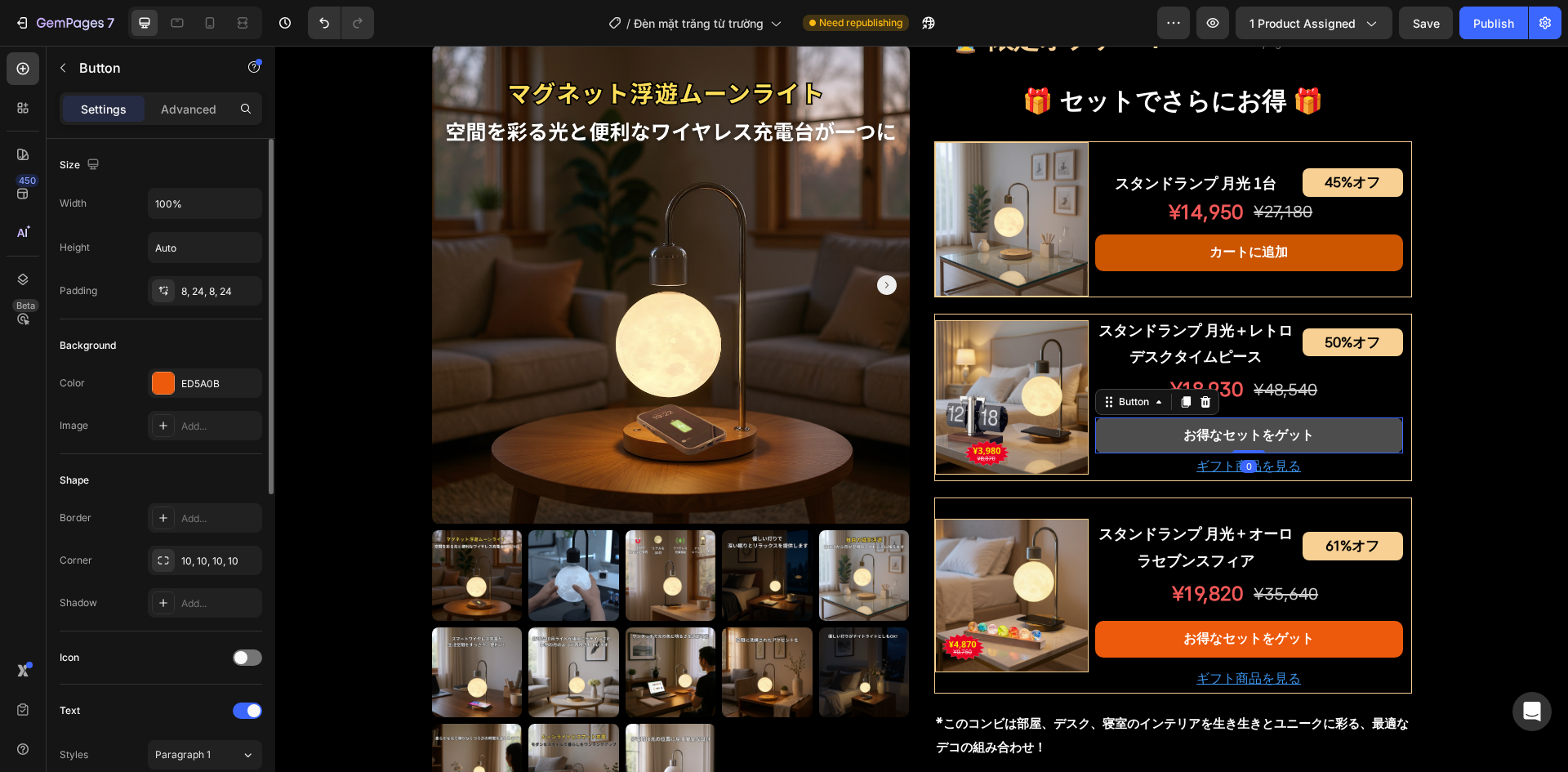
click at [1137, 440] on link "お得なセットをゲット" at bounding box center [1249, 436] width 308 height 37
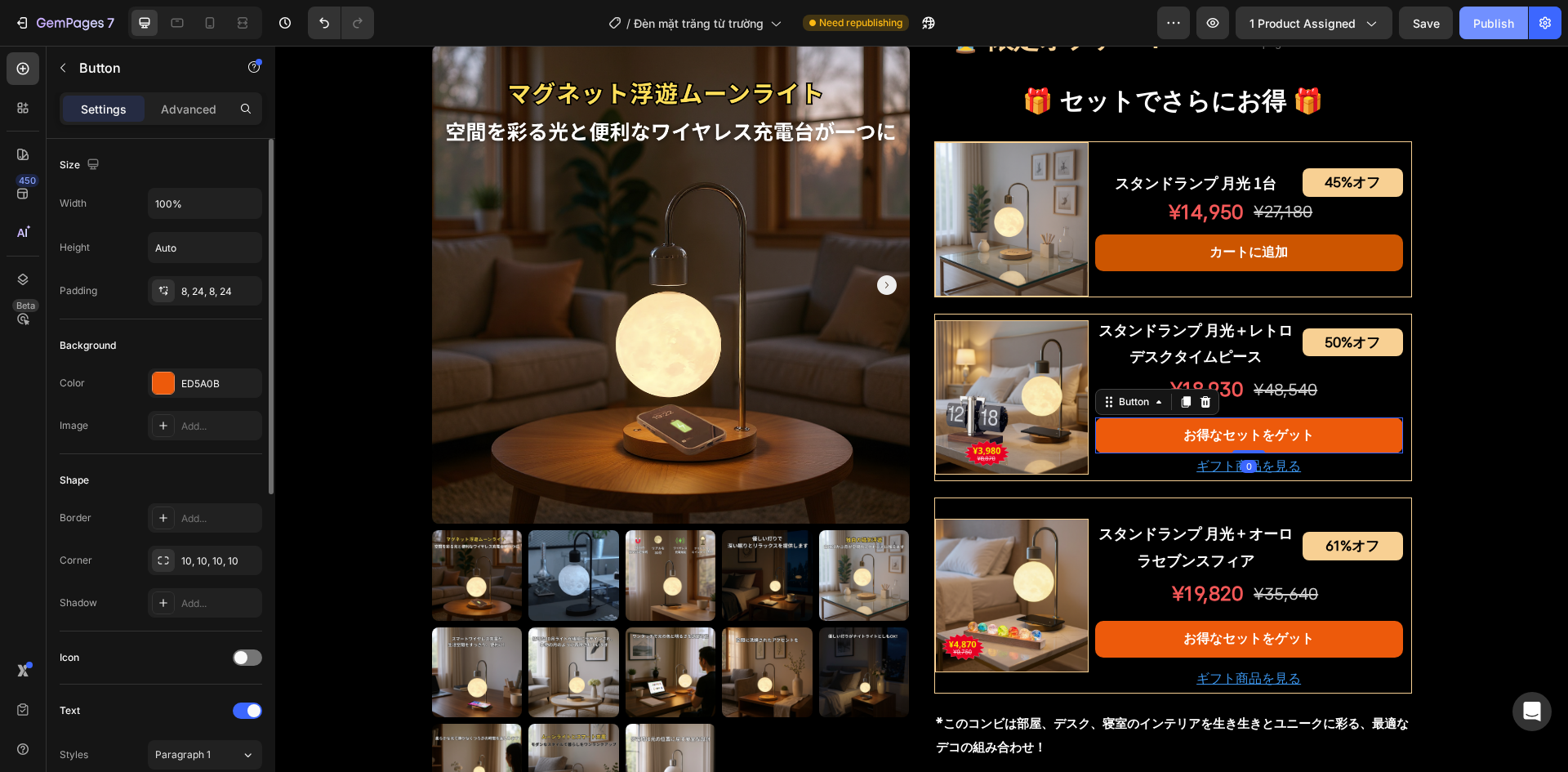
click at [1478, 20] on div "Publish" at bounding box center [1494, 23] width 41 height 17
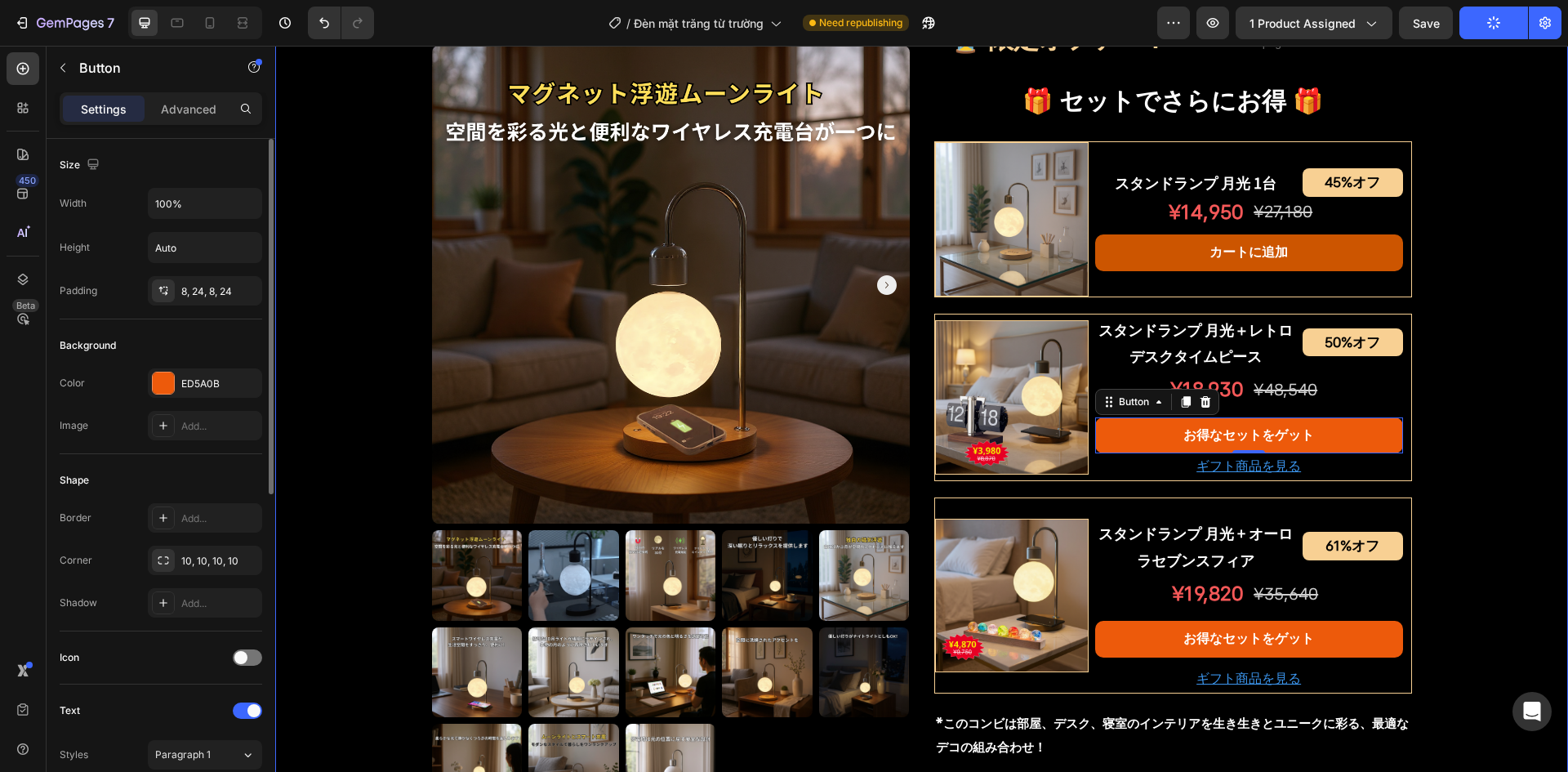
click at [1435, 449] on div "Product Images スタンドランプ 月光 Product Title Shopify App Shopify App Row ¥12,230 オフ …" at bounding box center [921, 210] width 1293 height 1827
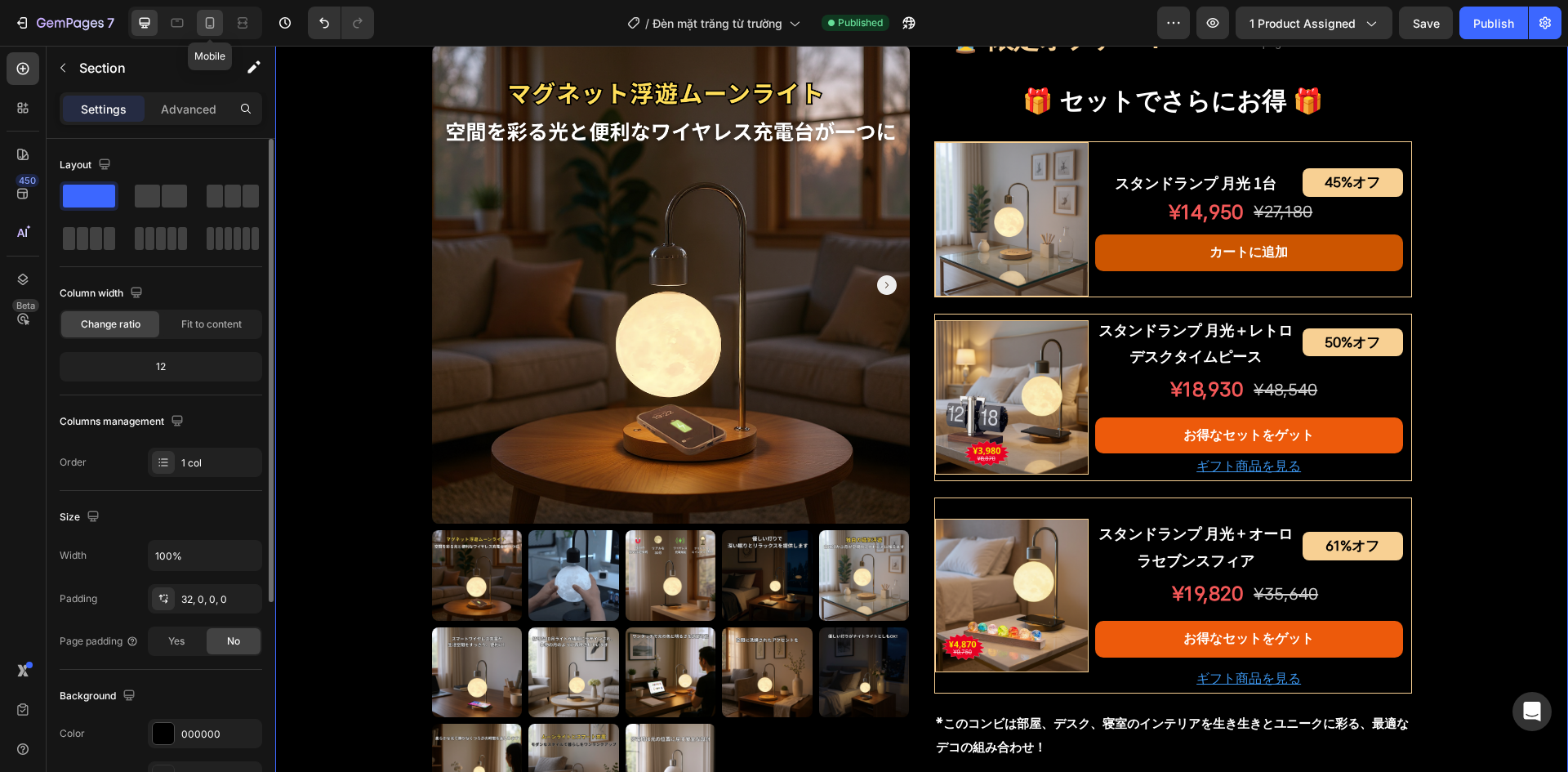
drag, startPoint x: 213, startPoint y: 16, endPoint x: 361, endPoint y: 234, distance: 263.5
click at [213, 16] on icon at bounding box center [209, 23] width 16 height 16
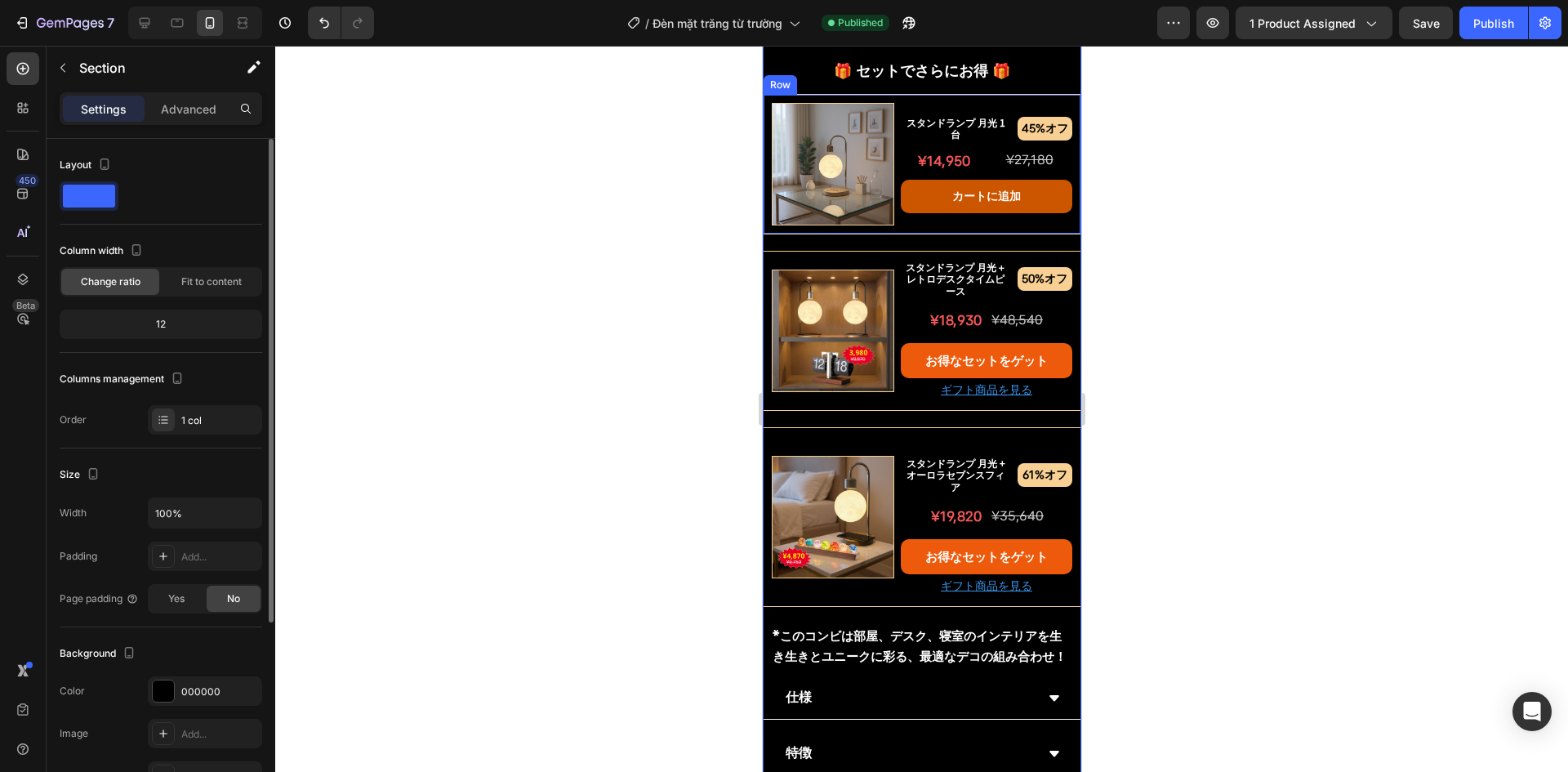
scroll to position [1226, 0]
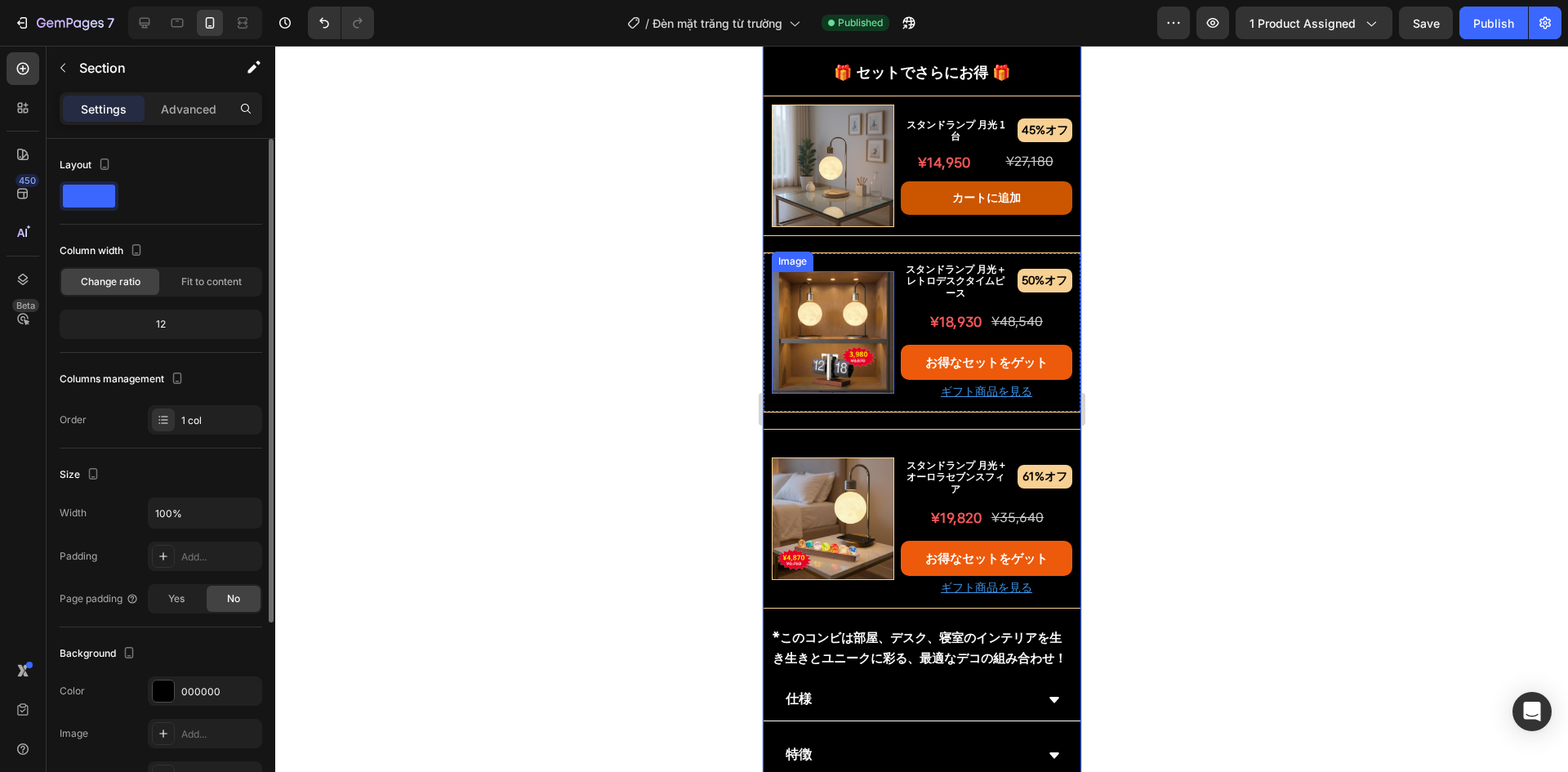
click at [833, 323] on img at bounding box center [832, 332] width 123 height 123
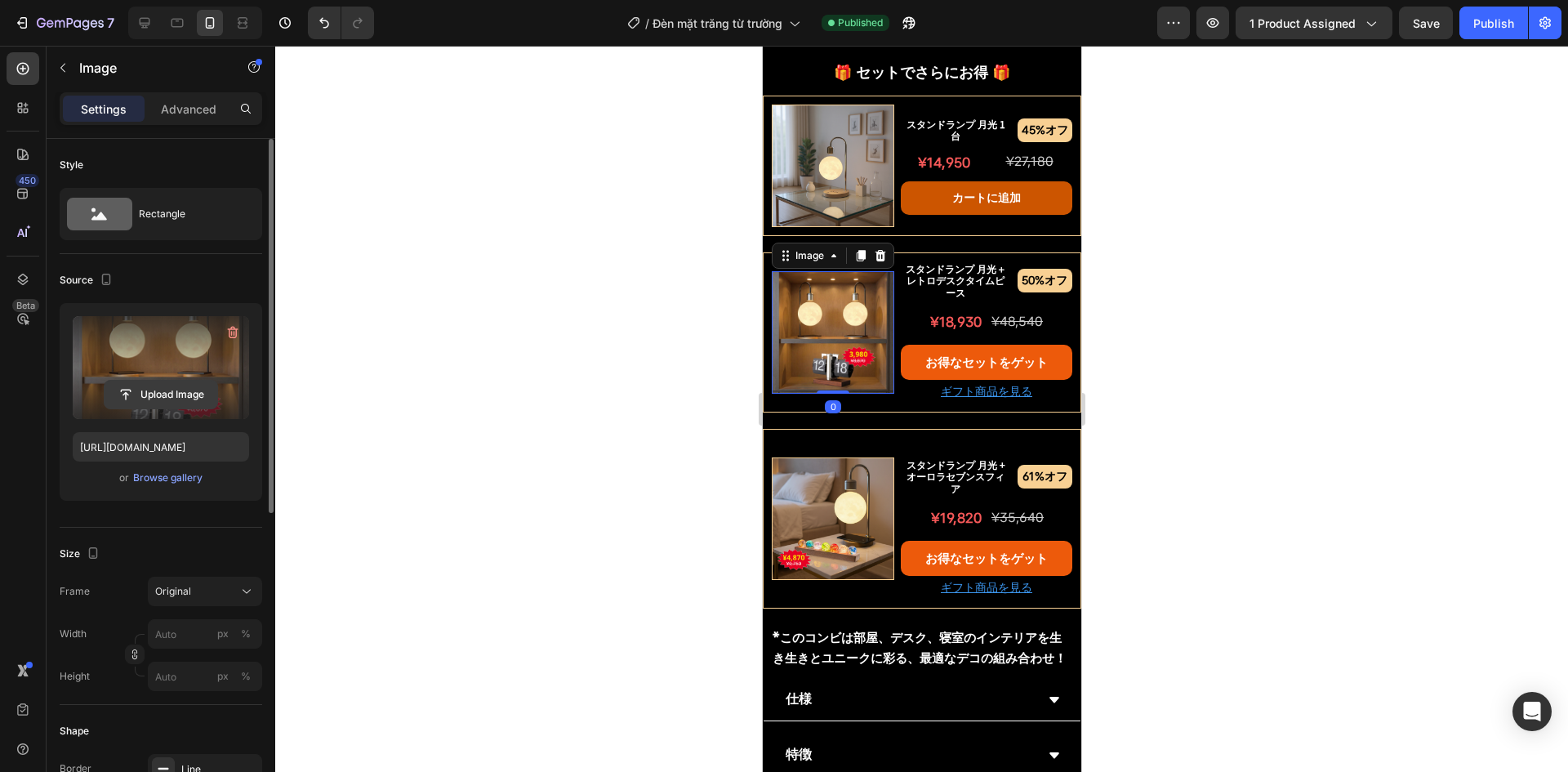
click at [151, 403] on input "file" at bounding box center [161, 394] width 113 height 27
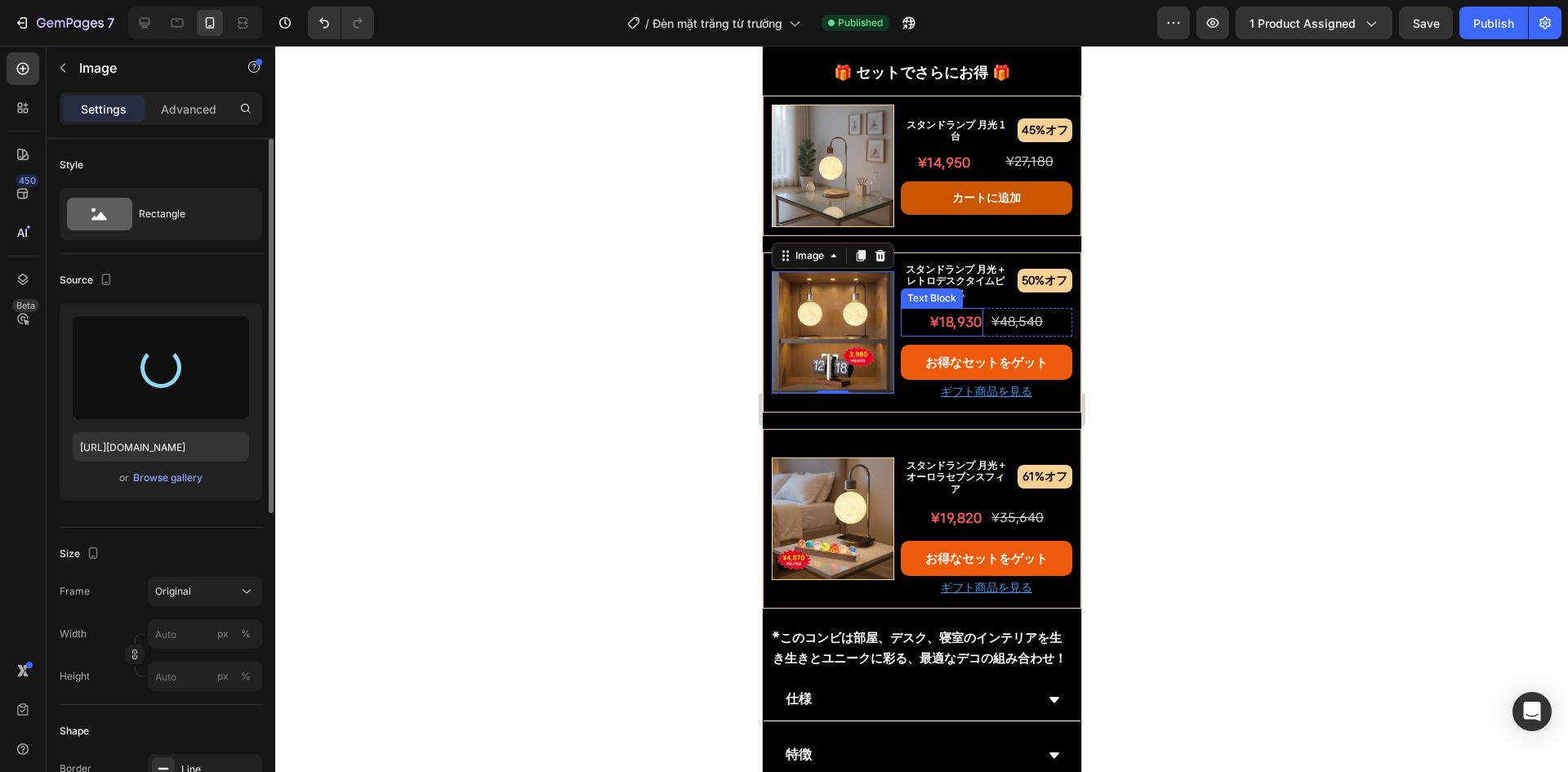
type input "https://cdn.shopify.com/s/files/1/0691/8032/6040/files/gempages_549433077697348…"
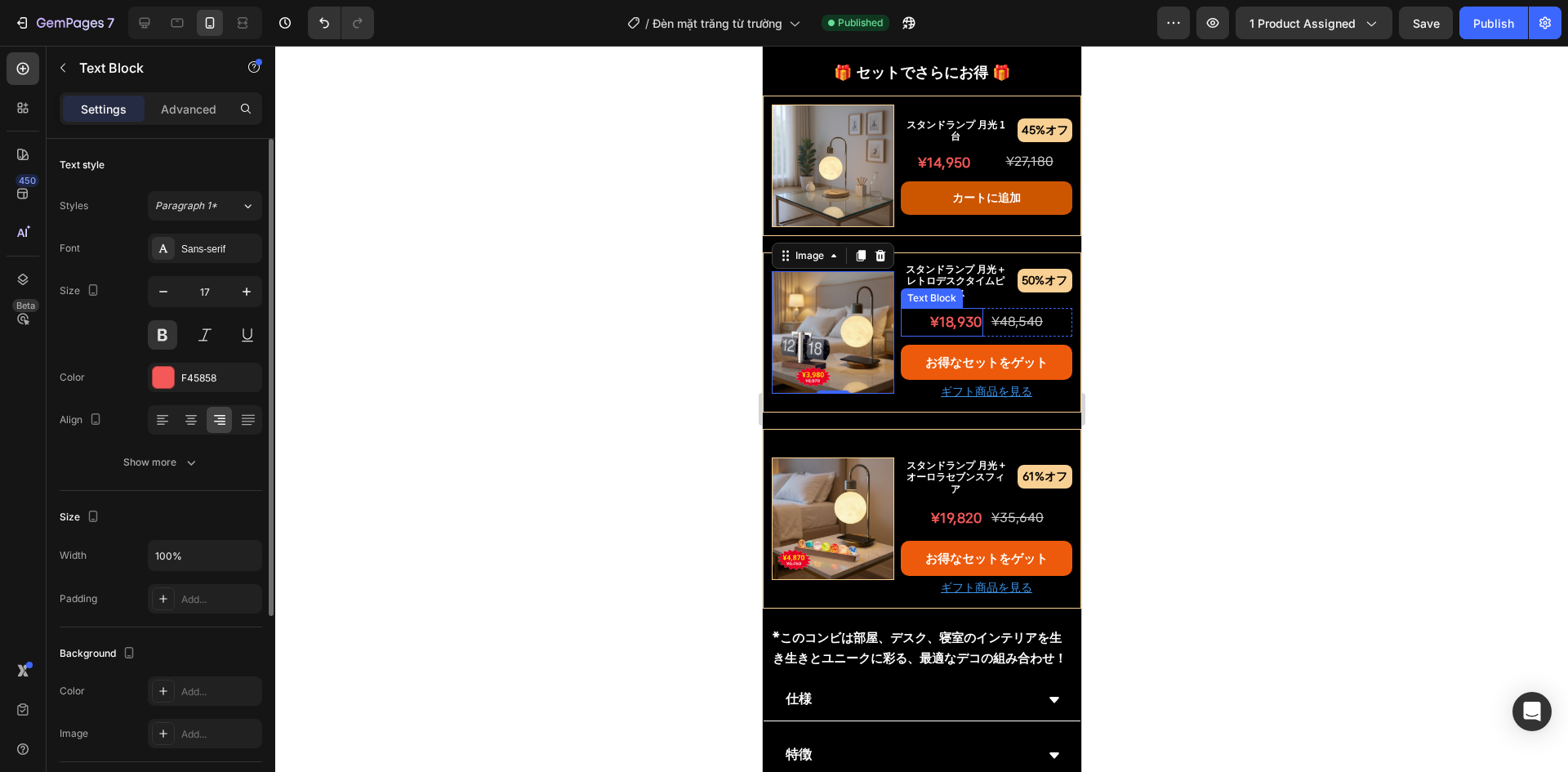
click at [956, 310] on p "¥18,930" at bounding box center [941, 322] width 80 height 26
click at [234, 288] on button "button" at bounding box center [246, 291] width 29 height 29
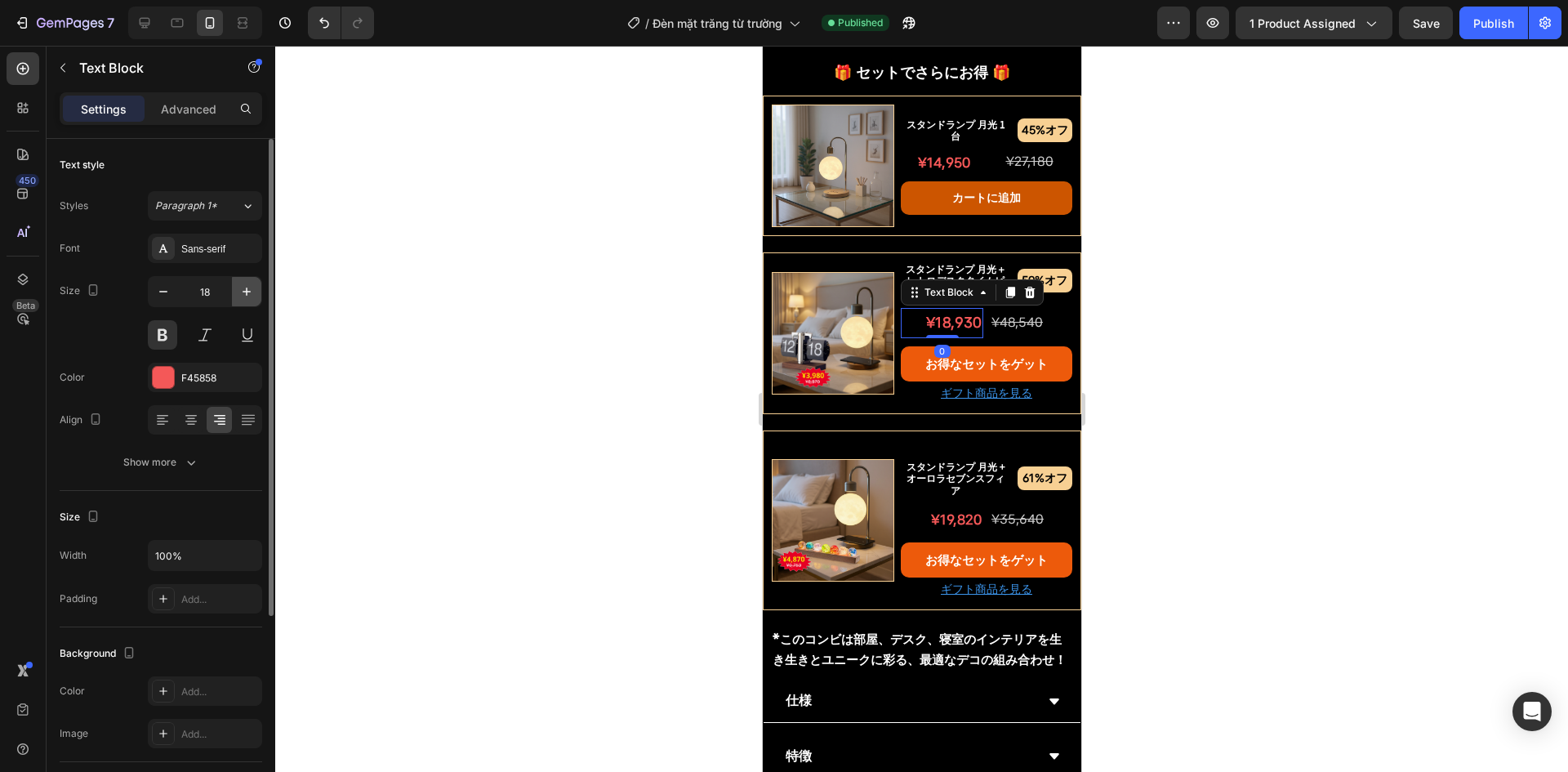
click at [234, 288] on button "button" at bounding box center [246, 291] width 29 height 29
type input "19"
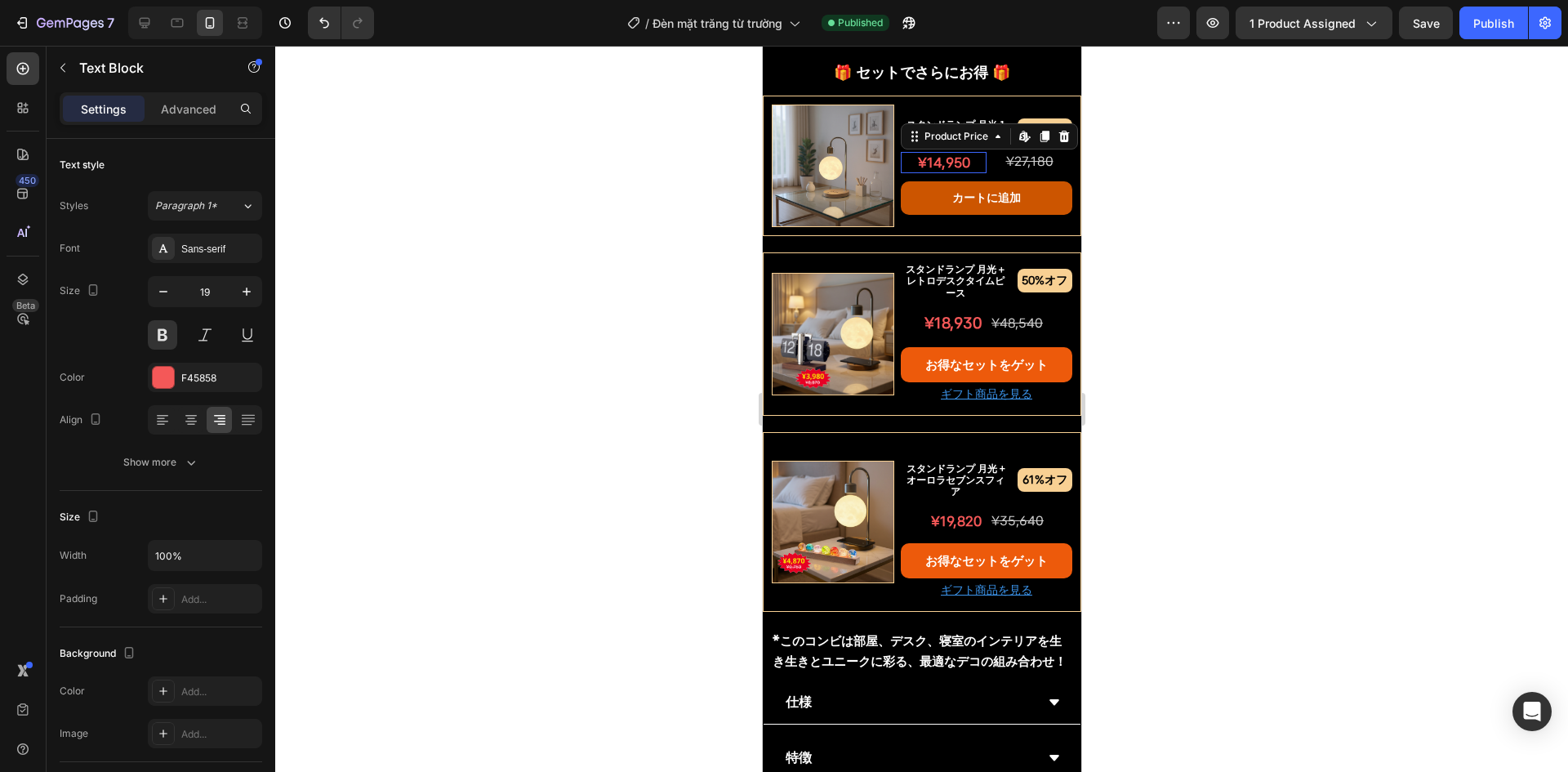
click at [935, 152] on div "¥14,950" at bounding box center [942, 163] width 86 height 21
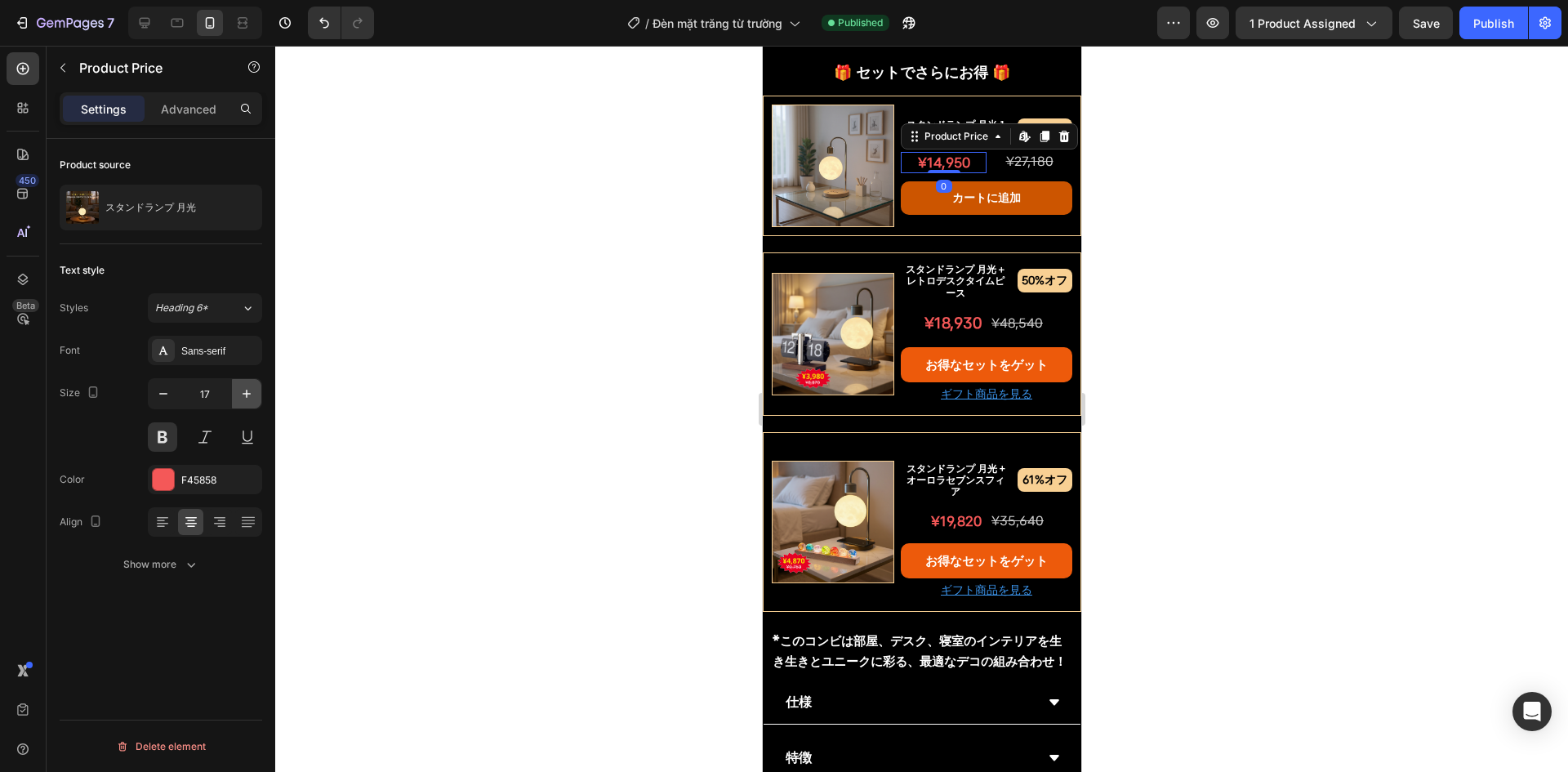
click at [242, 393] on icon "button" at bounding box center [247, 394] width 16 height 16
type input "19"
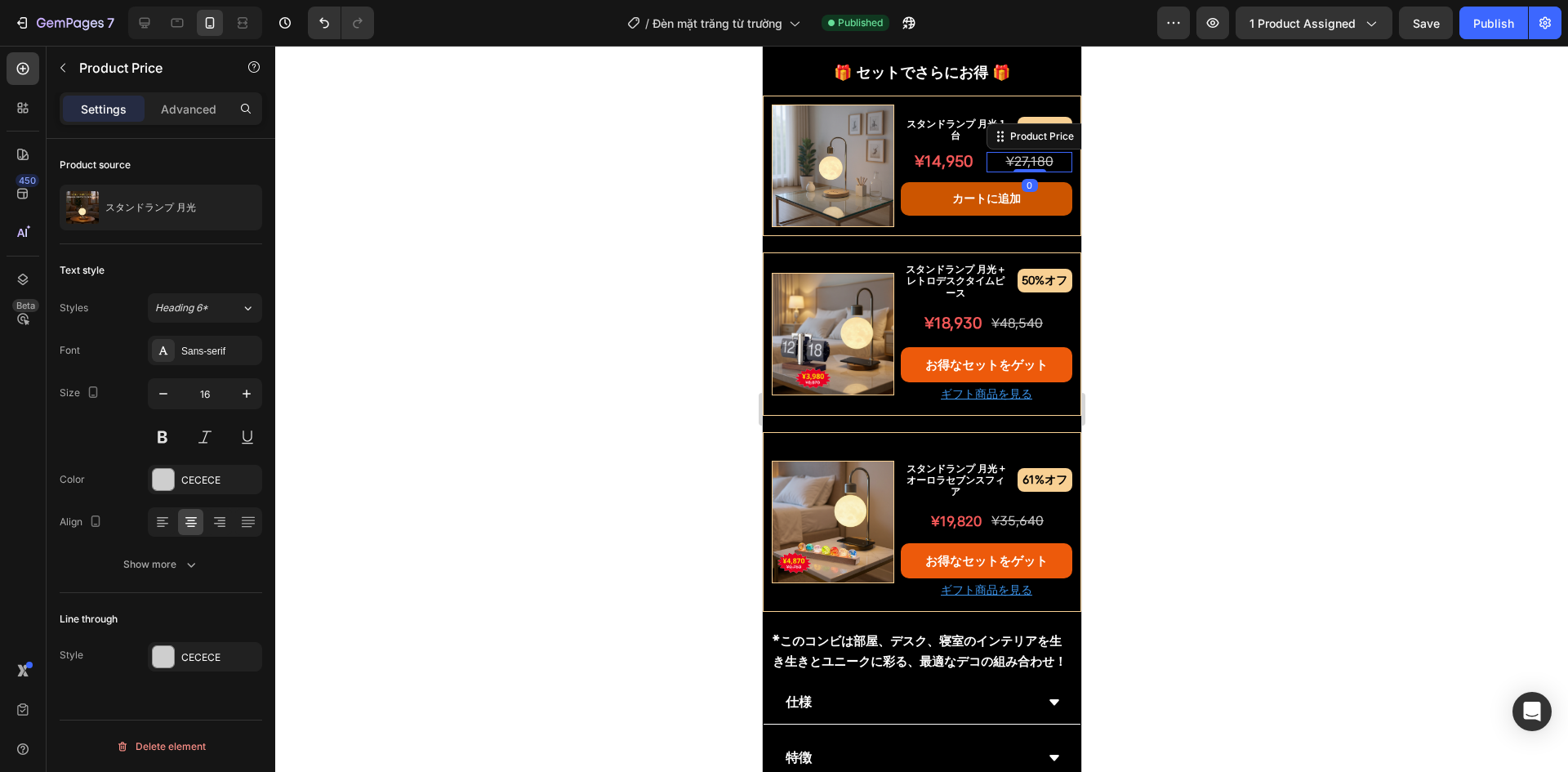
click at [987, 152] on div "¥27,180" at bounding box center [1029, 162] width 86 height 20
click at [945, 150] on div "¥14,950" at bounding box center [942, 162] width 86 height 24
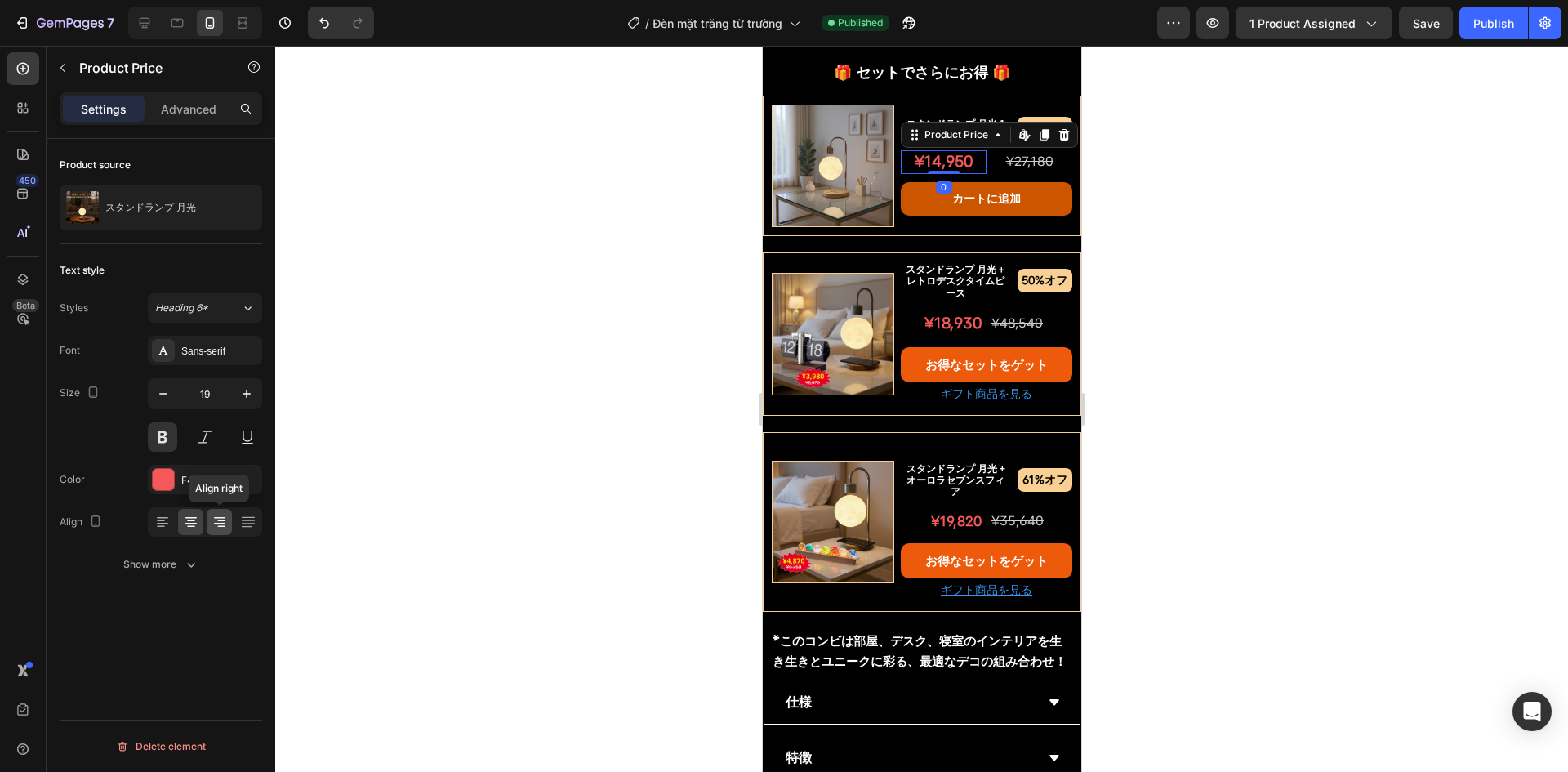
click at [225, 523] on icon at bounding box center [219, 522] width 16 height 16
click at [1012, 152] on div "¥27,180" at bounding box center [1029, 162] width 86 height 20
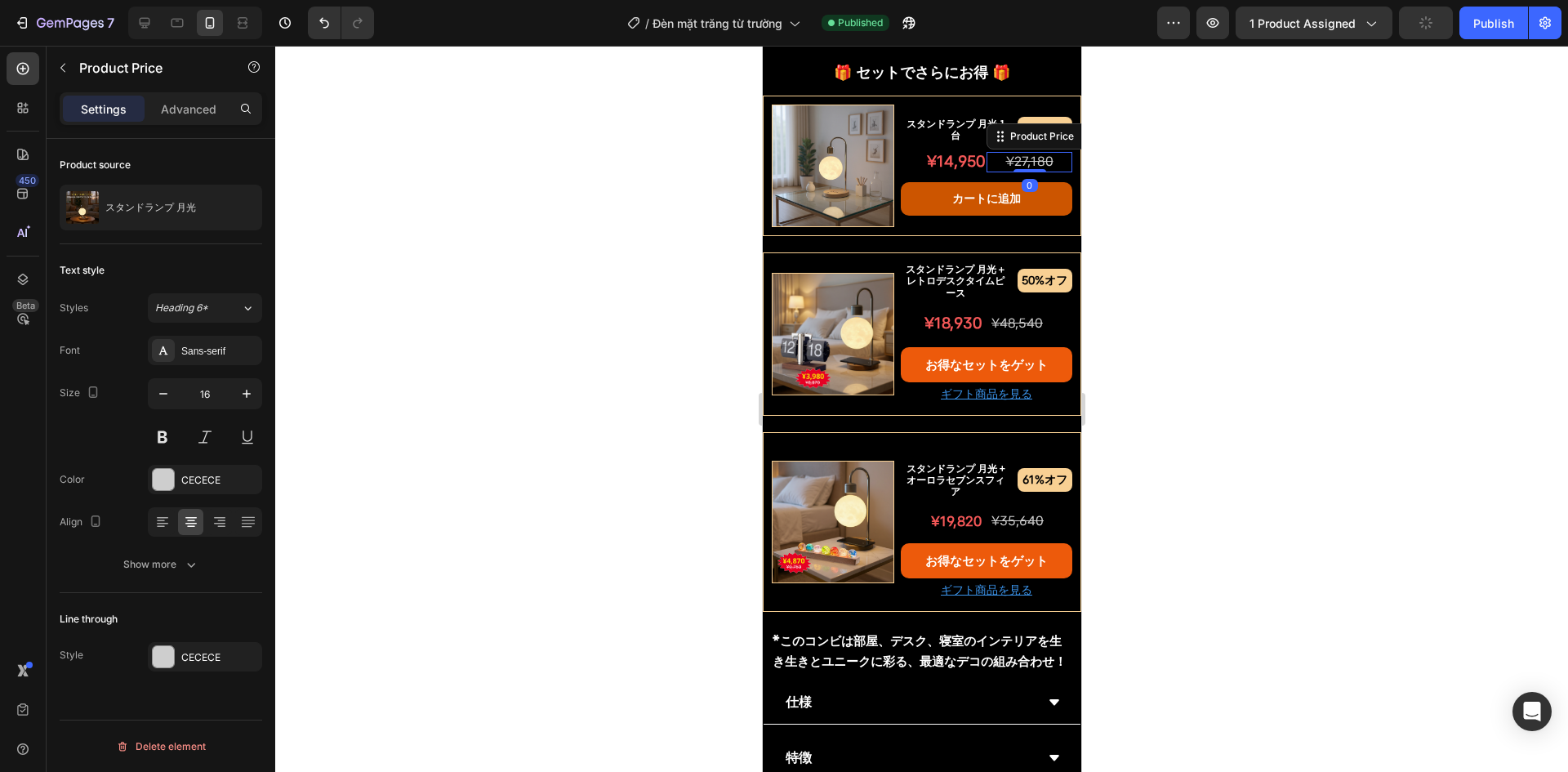
click at [148, 523] on div at bounding box center [204, 522] width 114 height 29
click at [159, 528] on icon at bounding box center [163, 522] width 16 height 16
click at [651, 418] on div at bounding box center [921, 409] width 1293 height 727
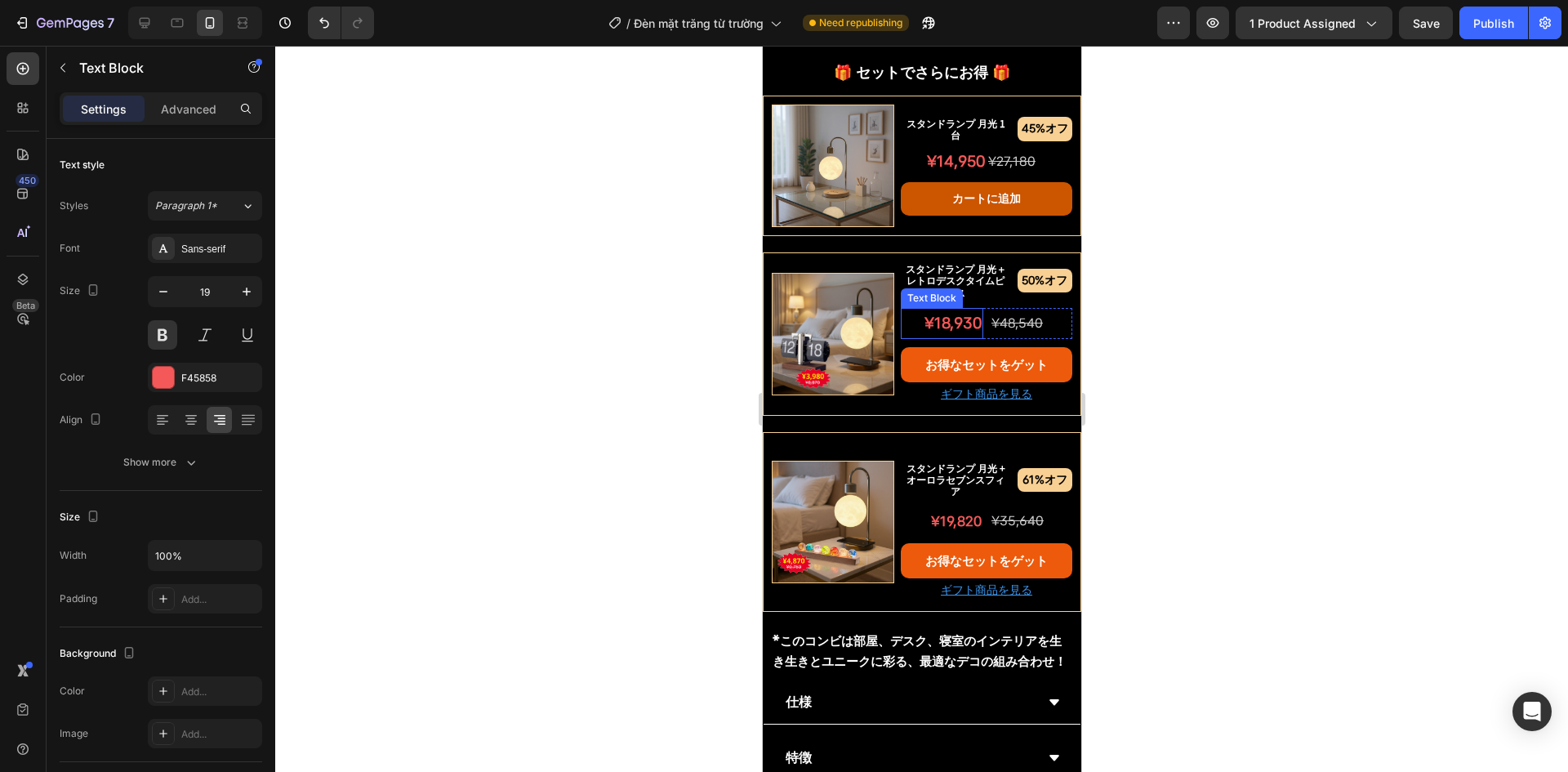
click at [958, 310] on p "¥18,930" at bounding box center [941, 323] width 80 height 27
click at [991, 316] on s "¥48,540" at bounding box center [1016, 324] width 51 height 16
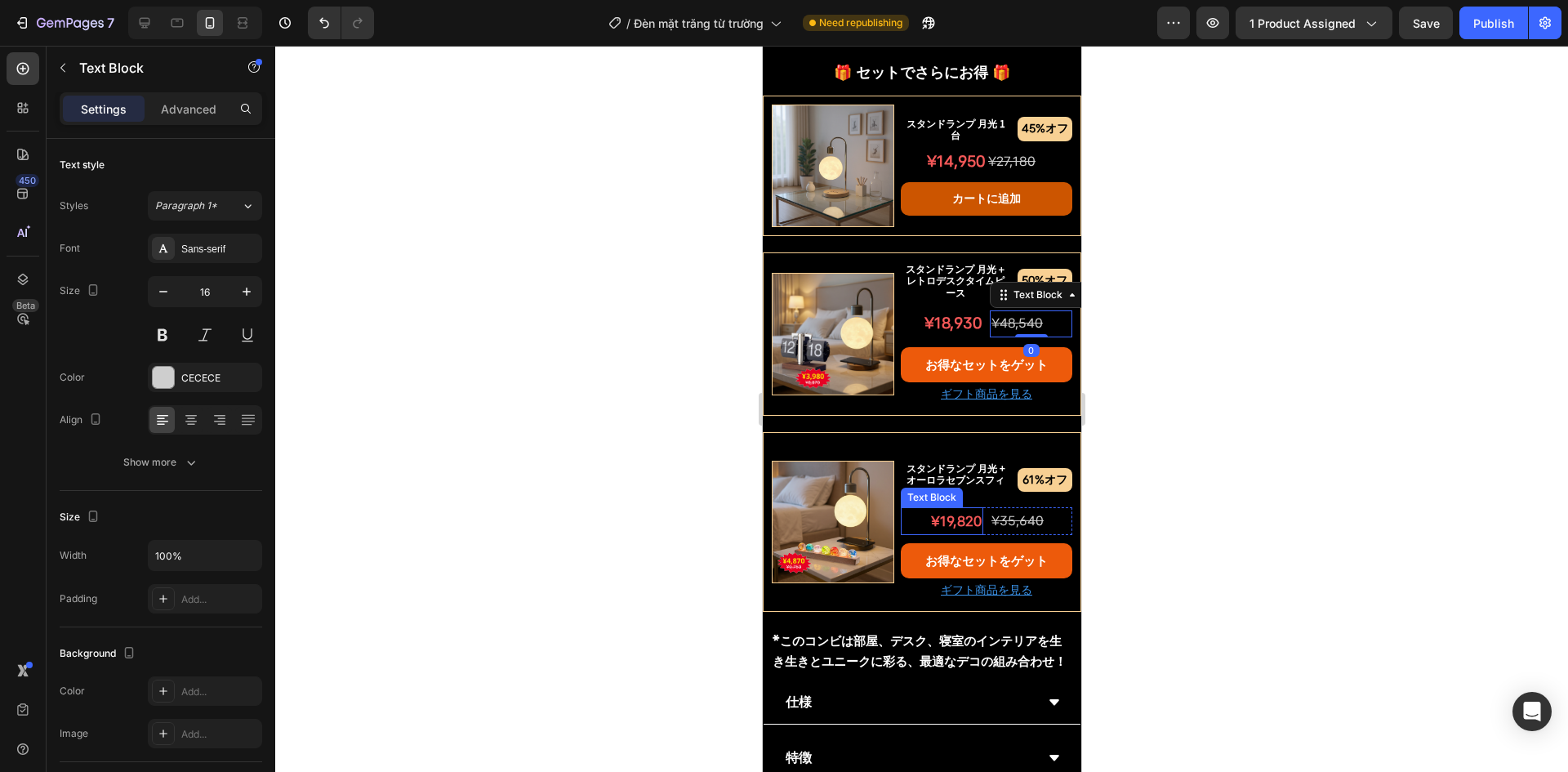
click at [948, 509] on p "¥19,820" at bounding box center [941, 522] width 80 height 26
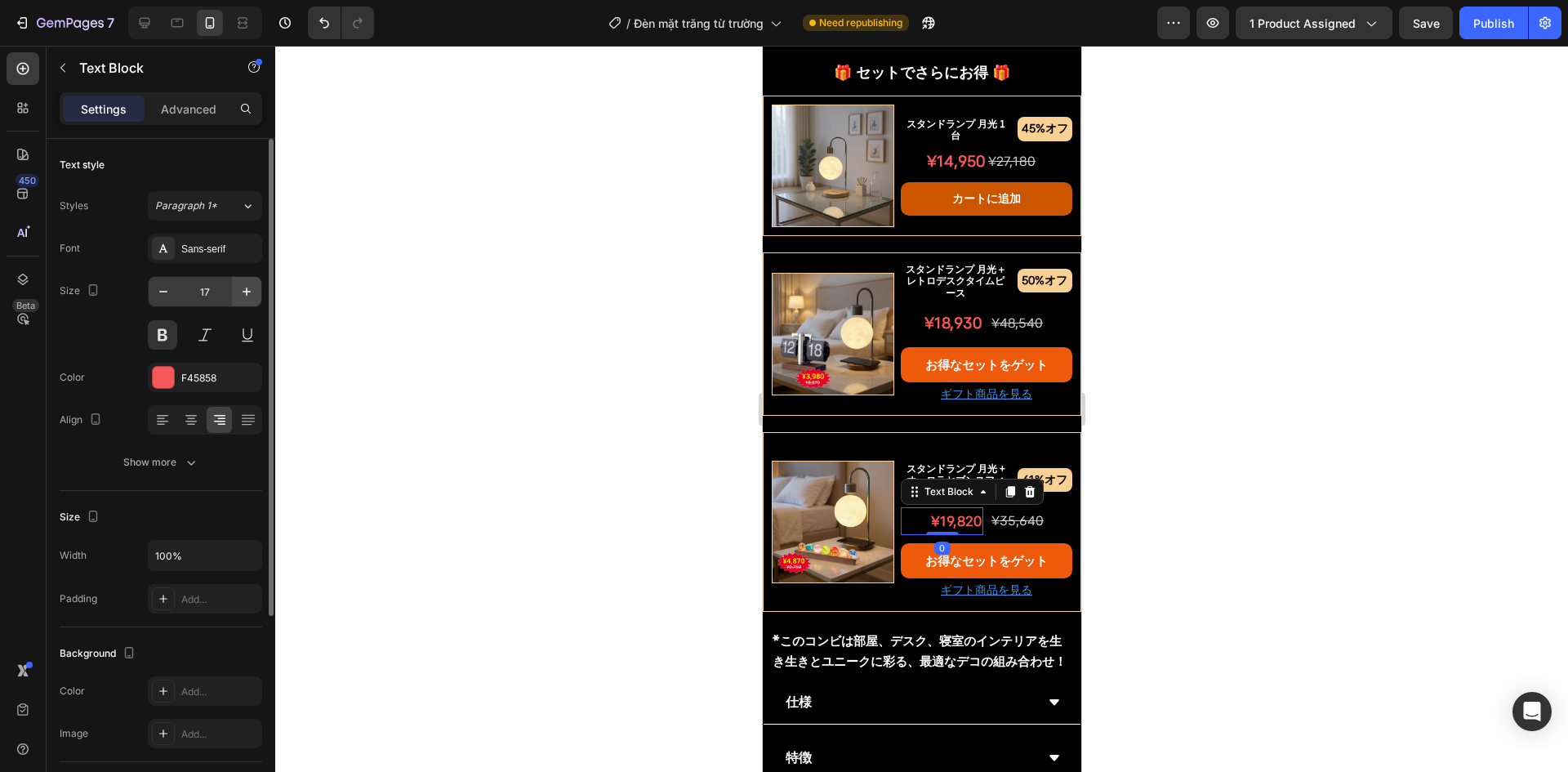
click at [247, 298] on icon "button" at bounding box center [247, 292] width 16 height 16
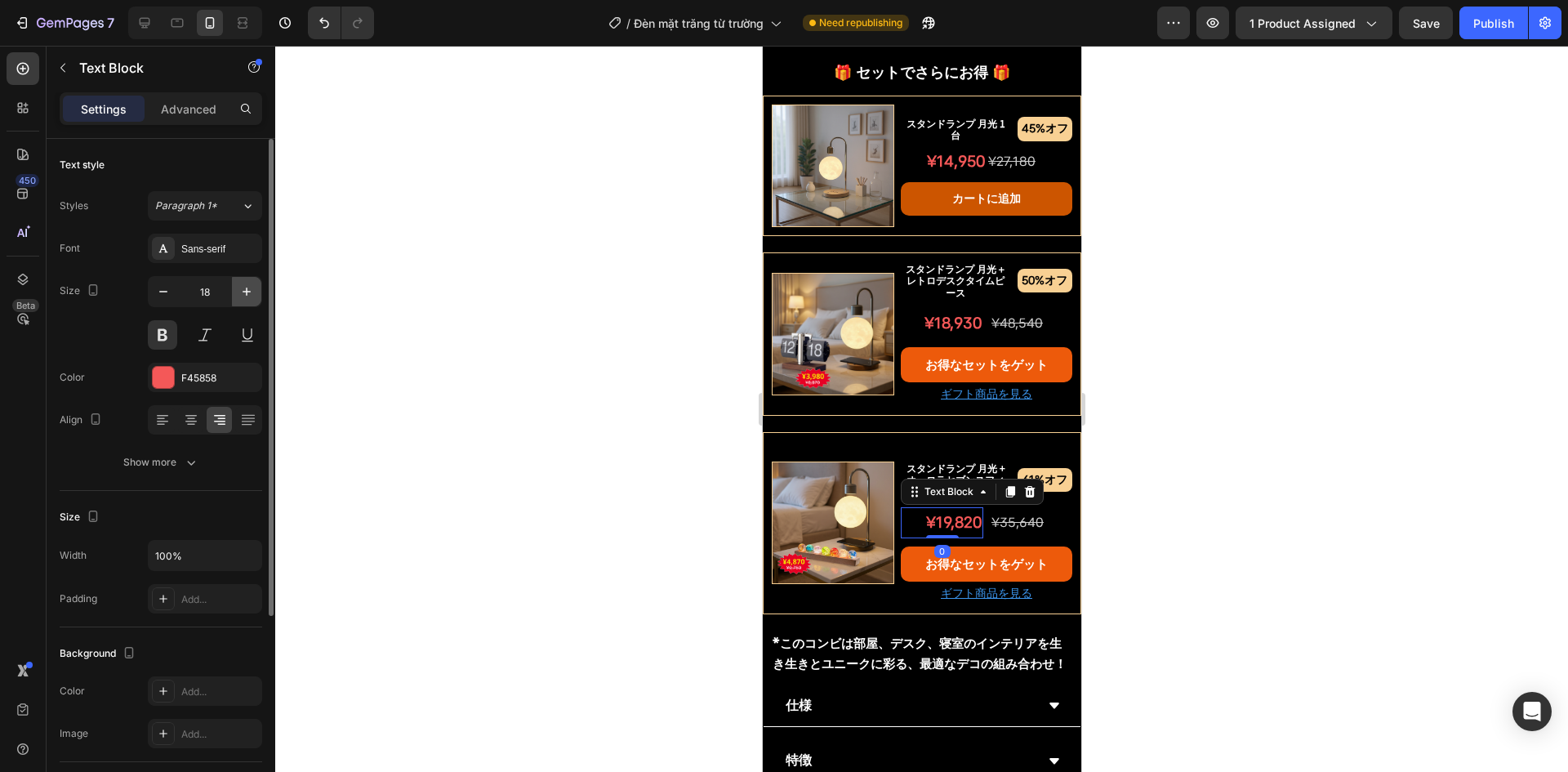
type input "19"
click at [604, 403] on div at bounding box center [921, 409] width 1293 height 727
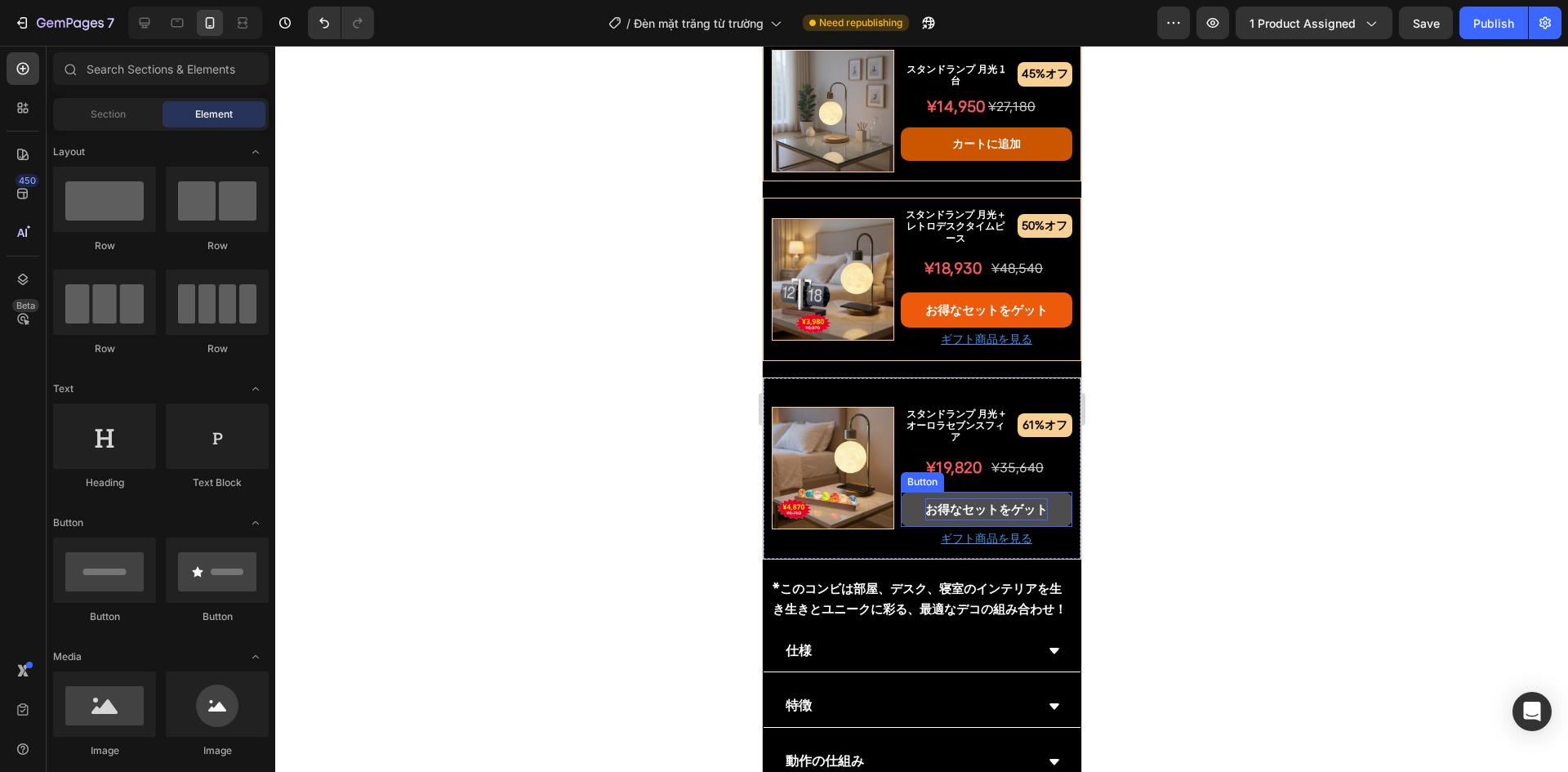
scroll to position [1308, 0]
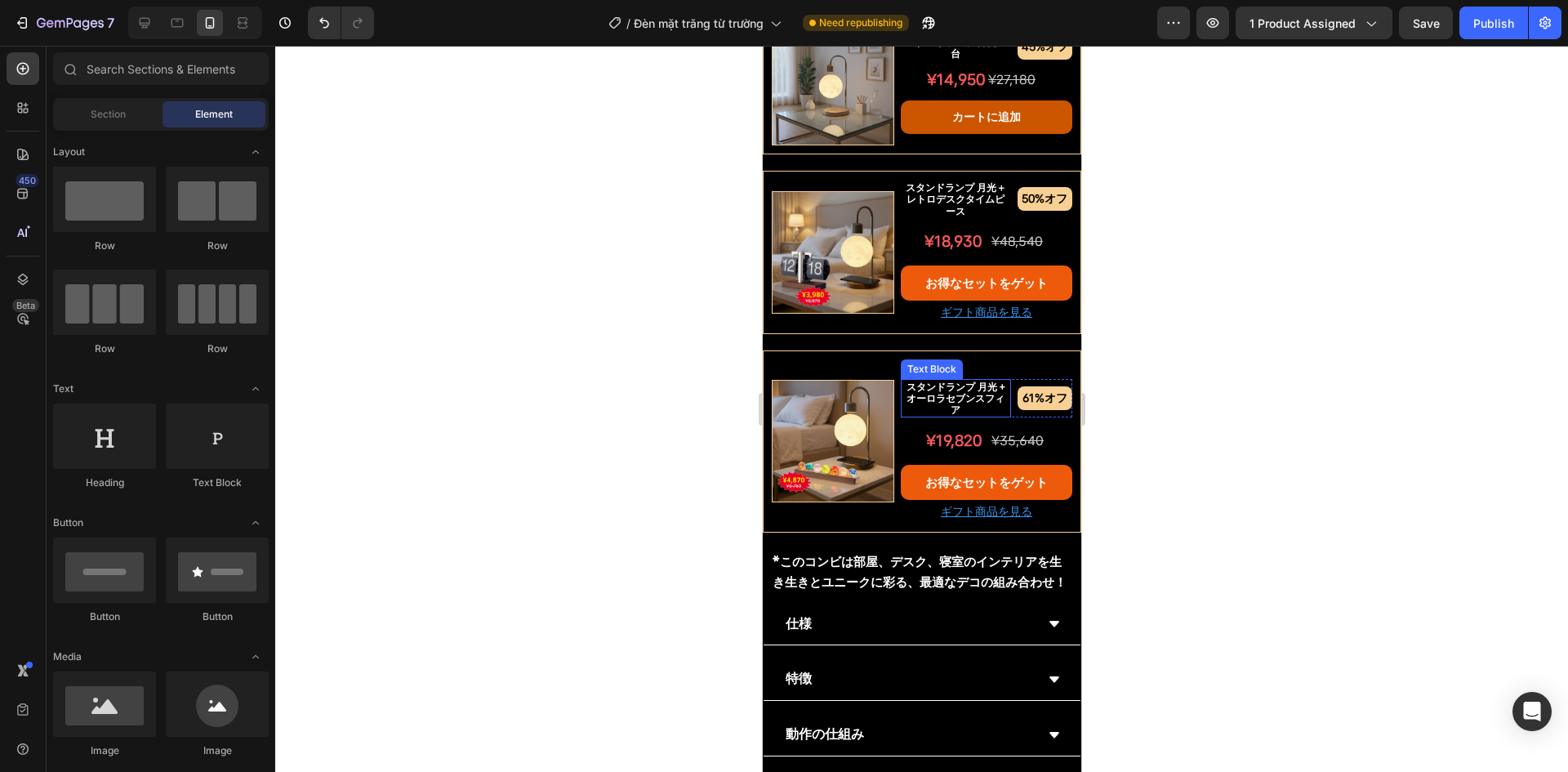
click at [954, 382] on p "スタンドランプ 月光 + オーロラセブンスフィア" at bounding box center [955, 399] width 107 height 35
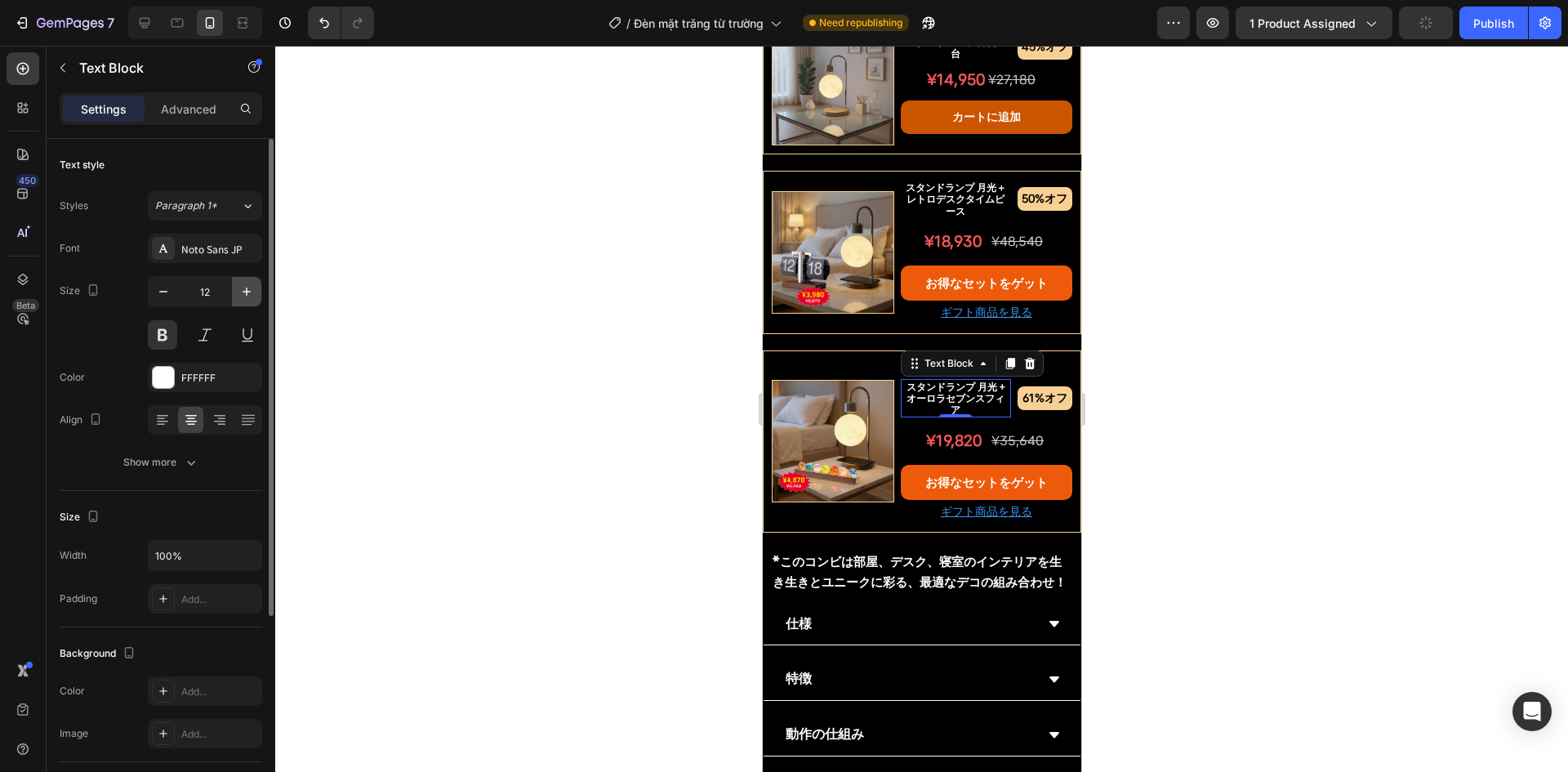
click at [245, 294] on icon "button" at bounding box center [247, 292] width 16 height 16
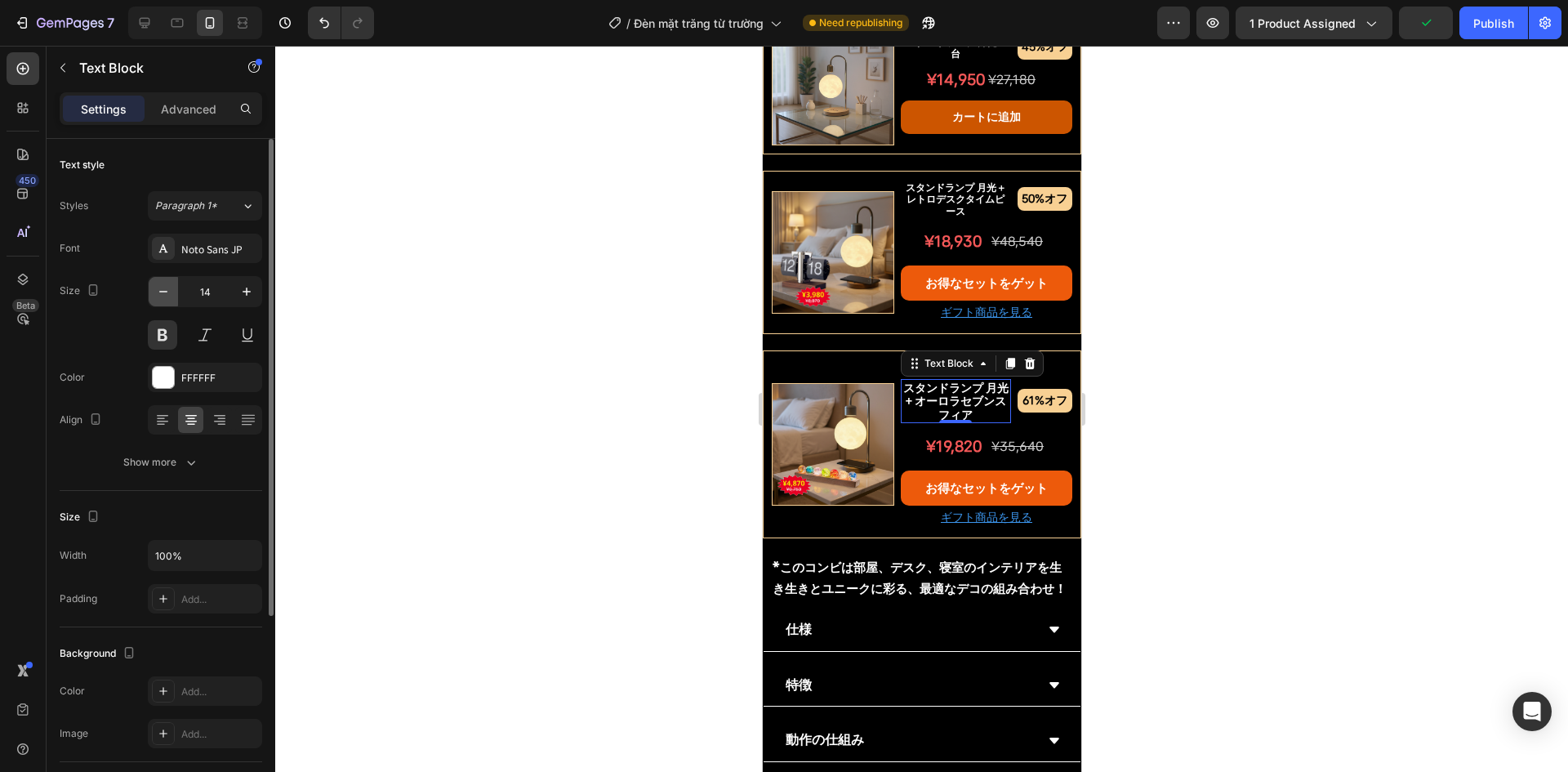
click at [157, 289] on icon "button" at bounding box center [164, 292] width 16 height 16
type input "13"
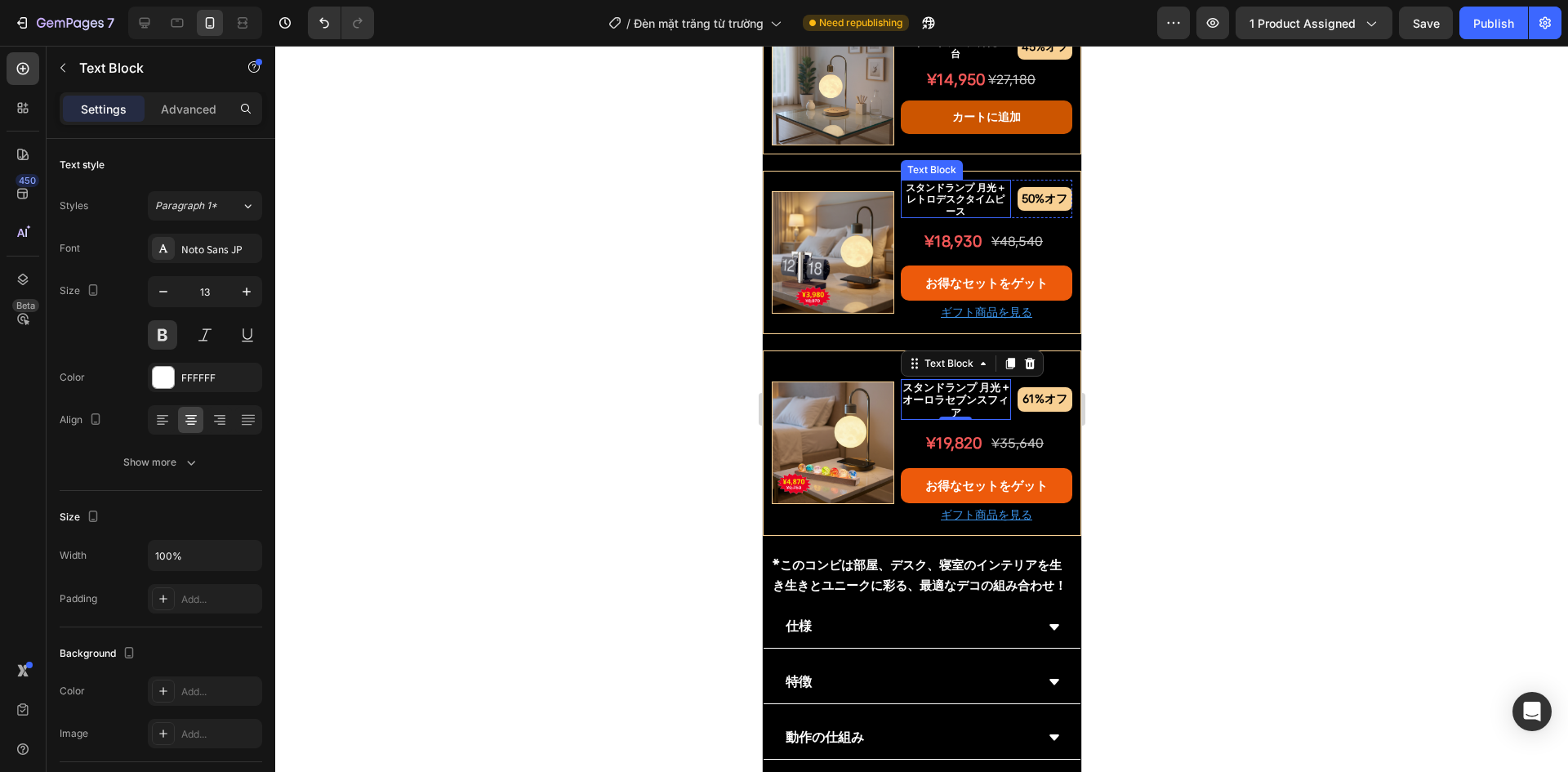
click at [923, 181] on p "スタンドランプ 月光＋レトロデスクタイムピース" at bounding box center [955, 199] width 107 height 35
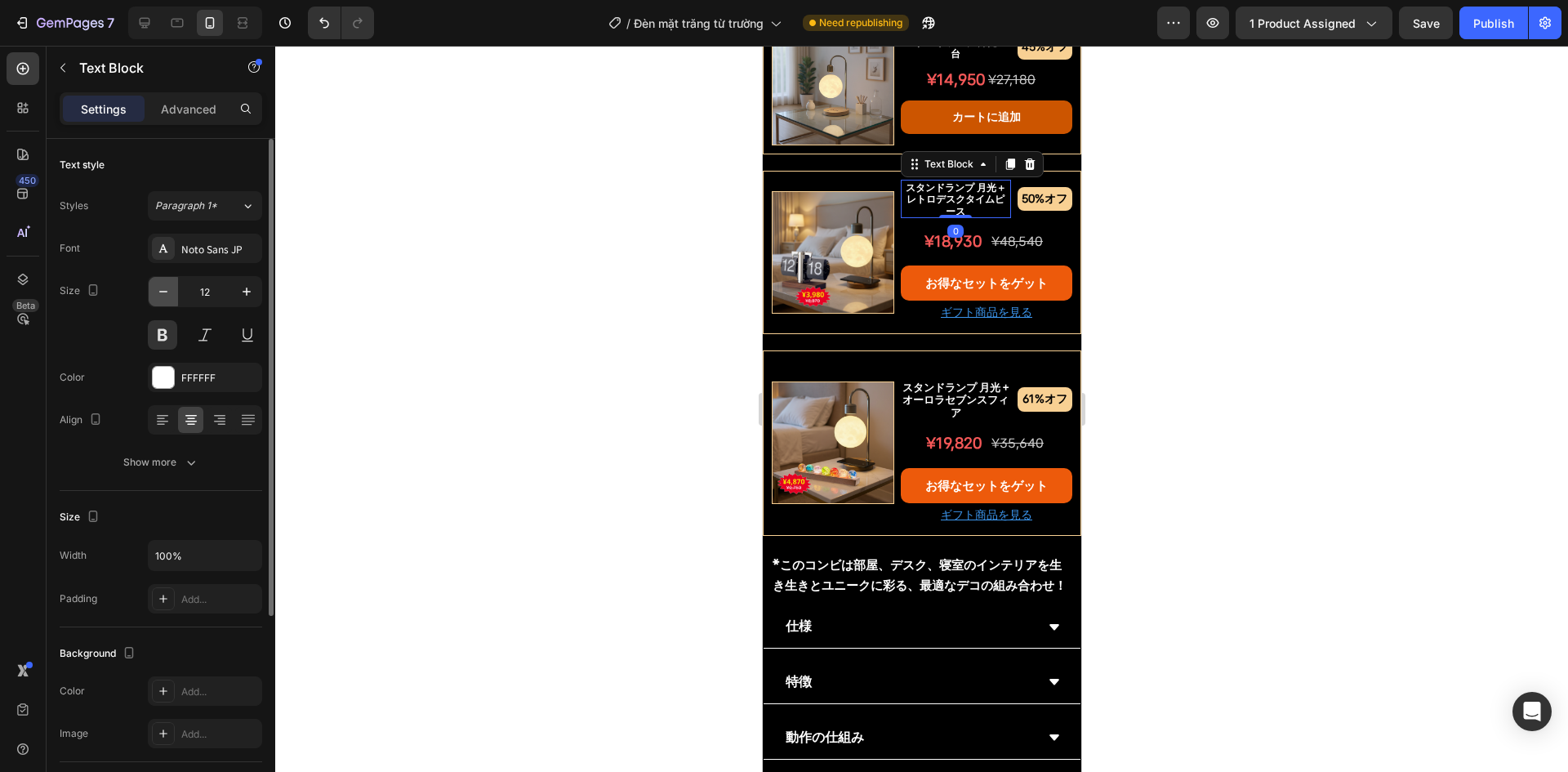
click at [159, 291] on icon "button" at bounding box center [164, 292] width 16 height 16
type input "11"
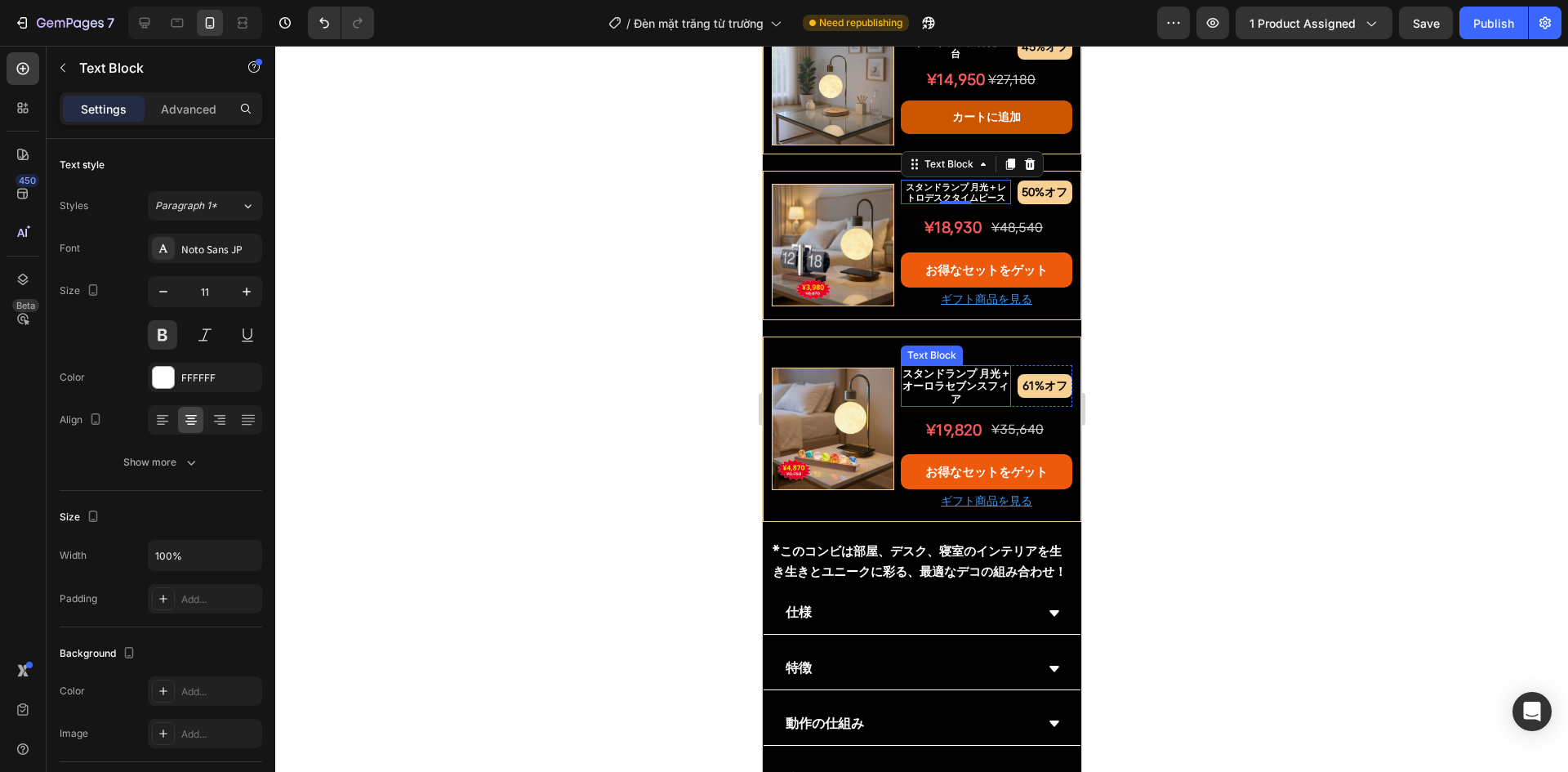
click at [941, 367] on p "スタンドランプ 月光 + オーロラセブンスフィア" at bounding box center [955, 386] width 107 height 38
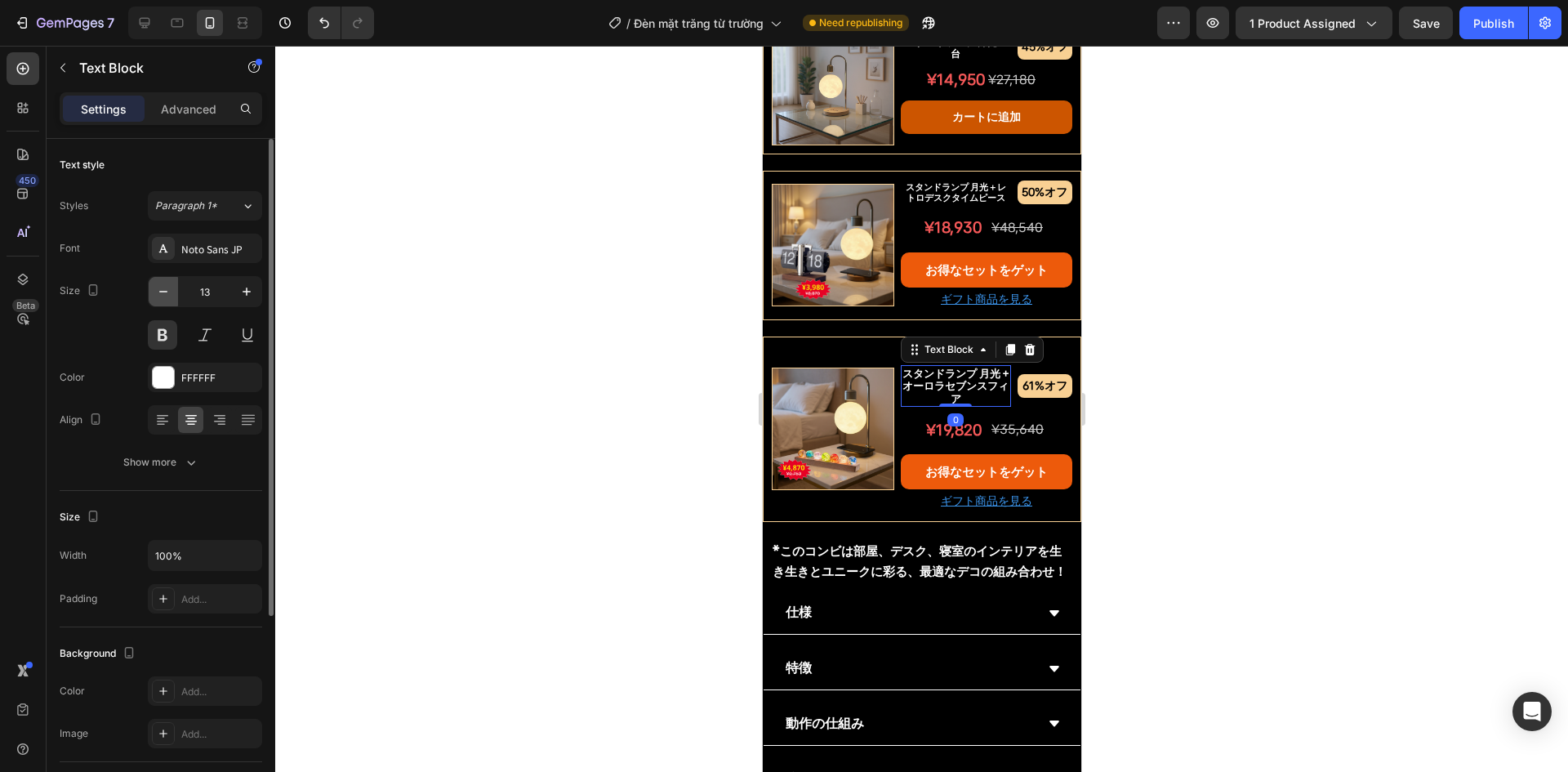
click at [159, 289] on icon "button" at bounding box center [164, 292] width 16 height 16
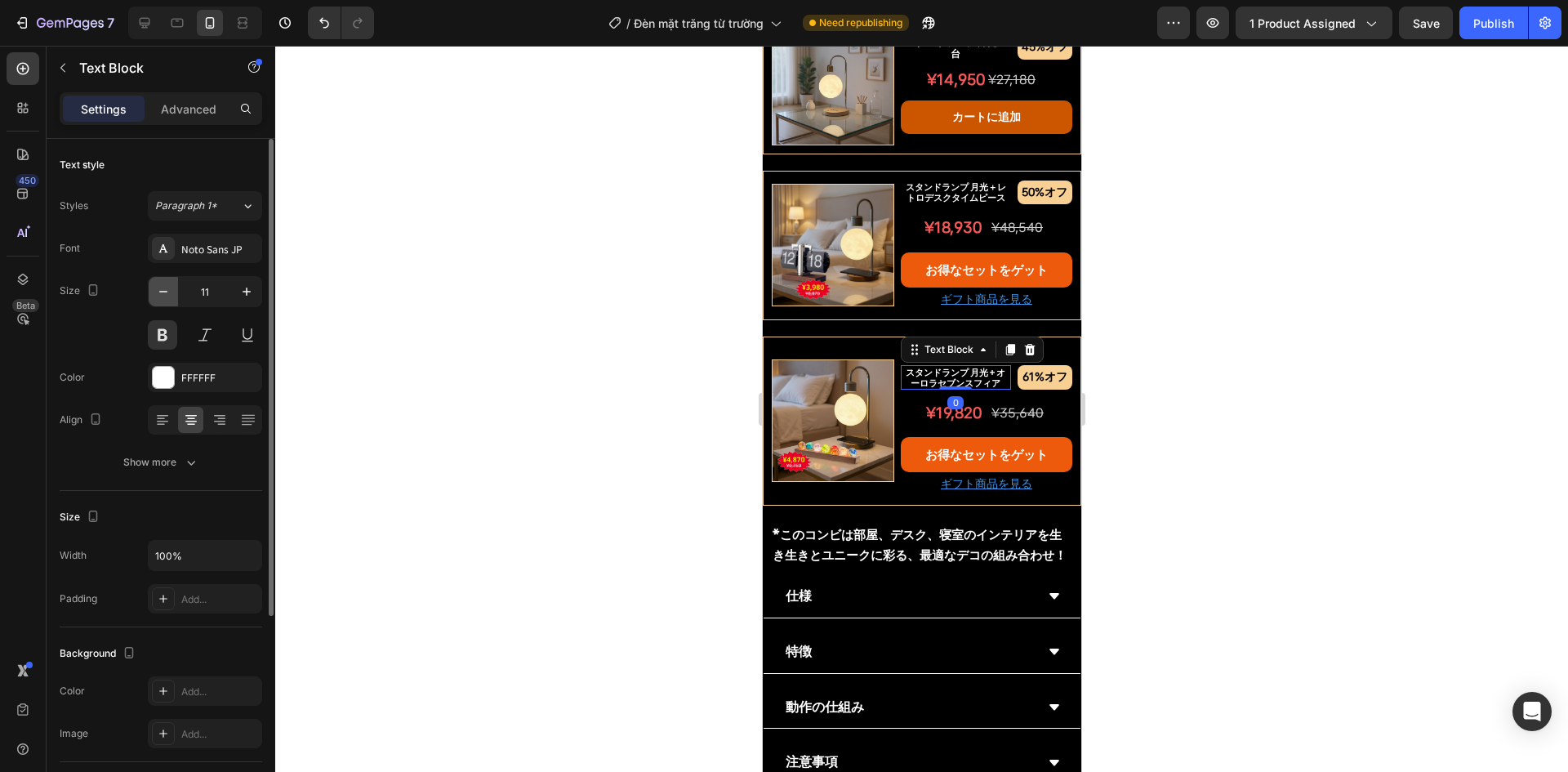
click at [159, 289] on icon "button" at bounding box center [164, 292] width 16 height 16
click at [242, 294] on icon "button" at bounding box center [247, 292] width 16 height 16
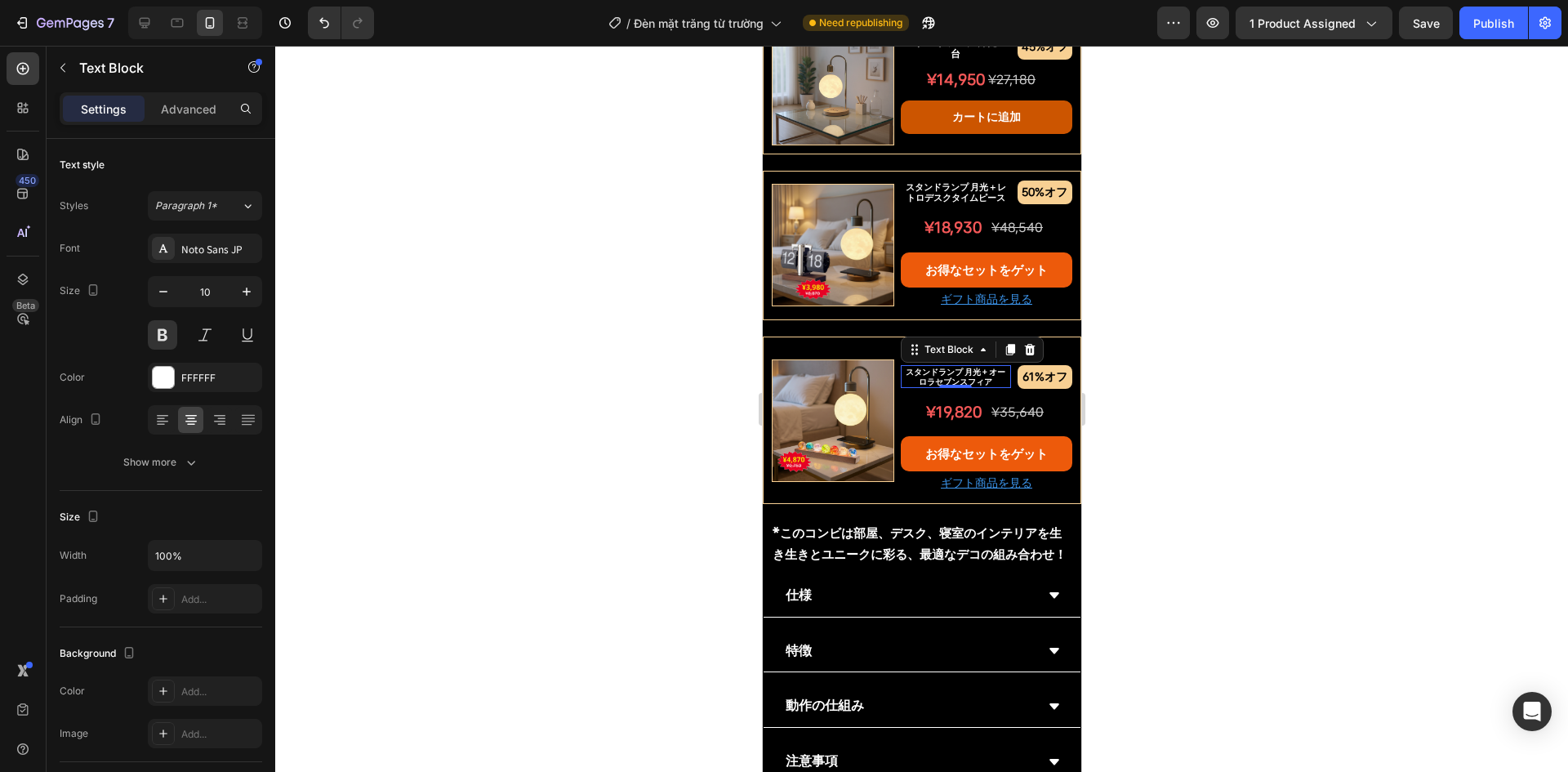
type input "11"
click at [581, 369] on div at bounding box center [921, 409] width 1293 height 727
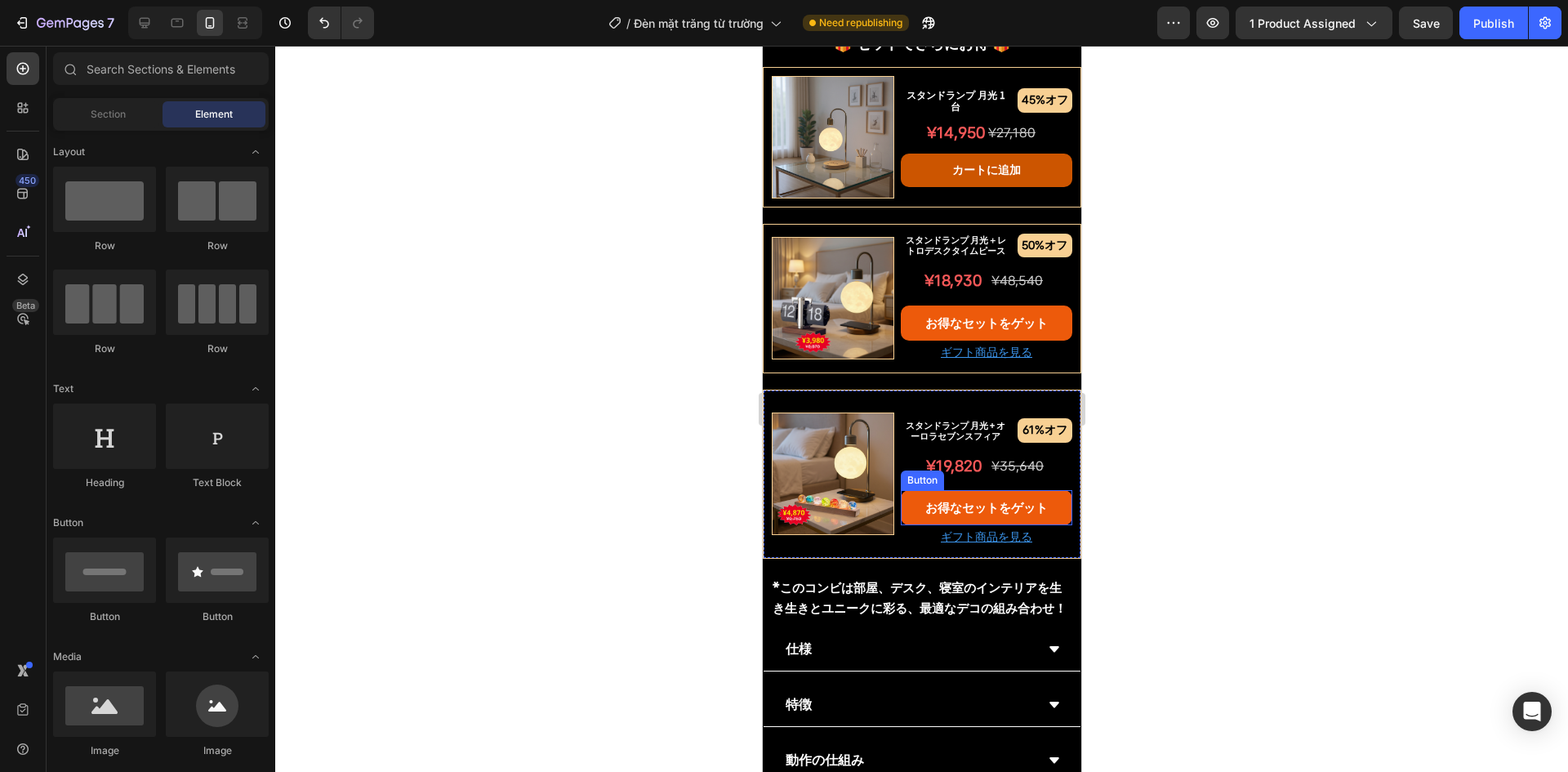
scroll to position [1226, 0]
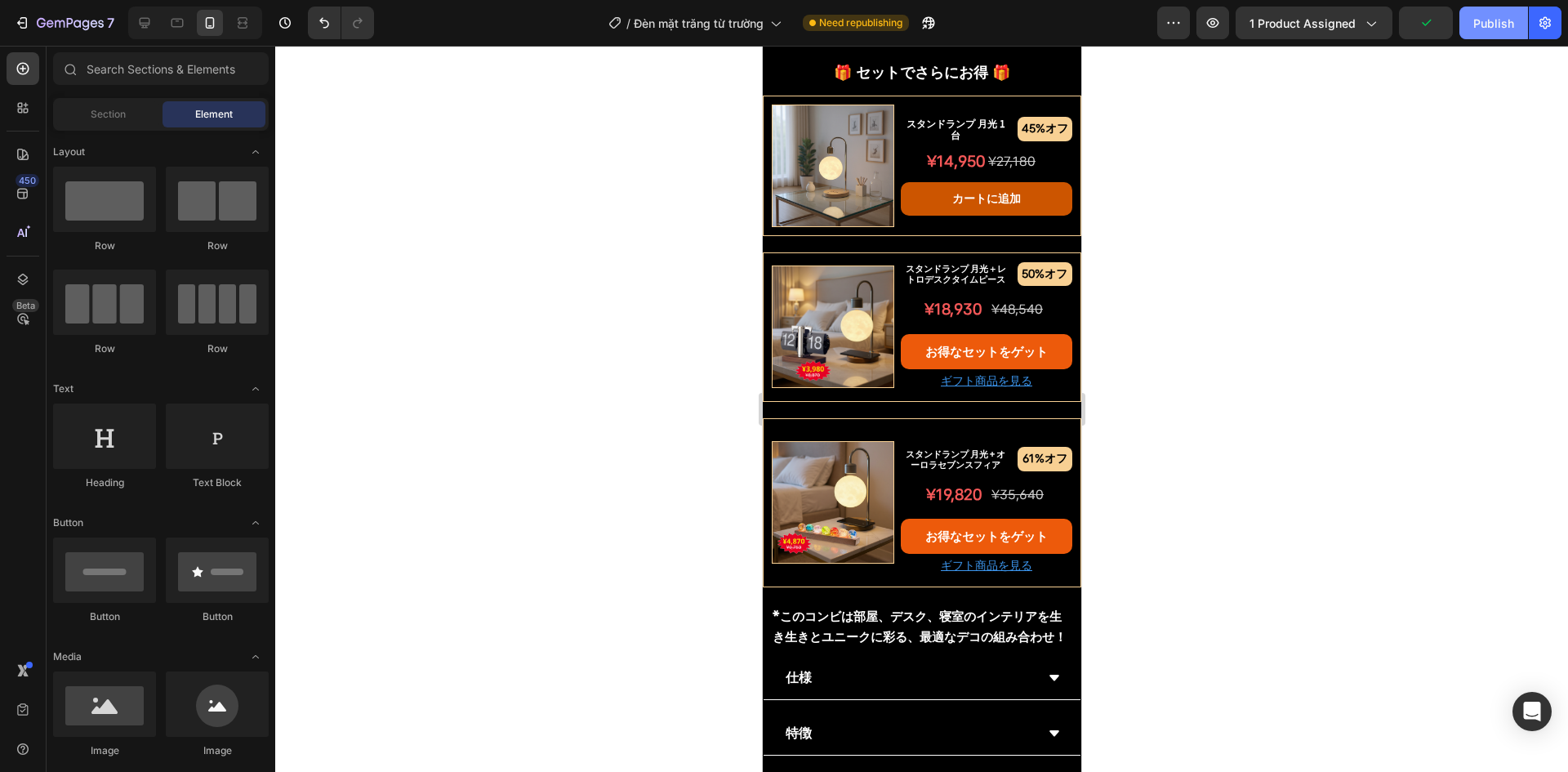
click at [1487, 25] on div "Publish" at bounding box center [1494, 23] width 41 height 17
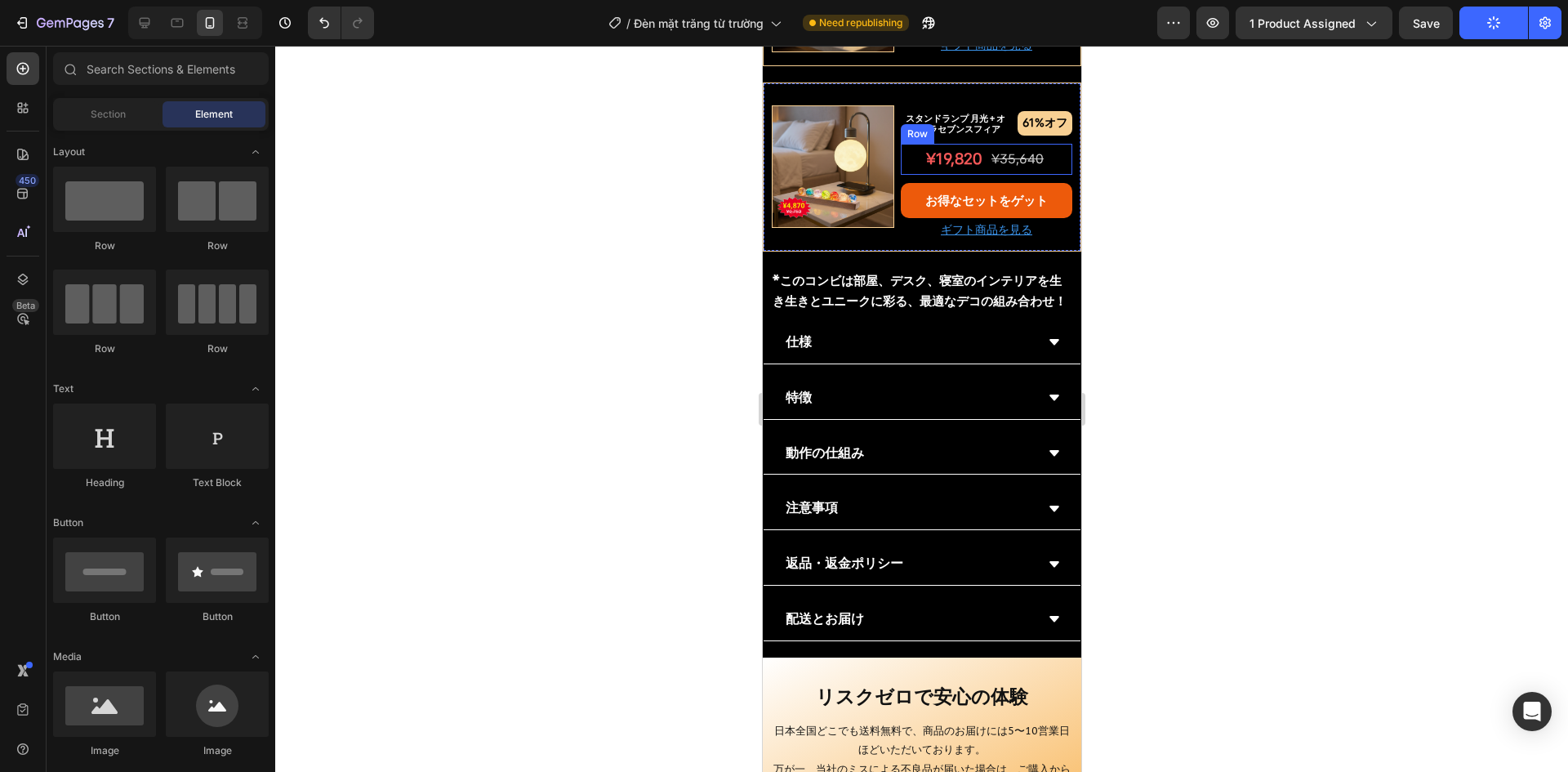
scroll to position [1553, 0]
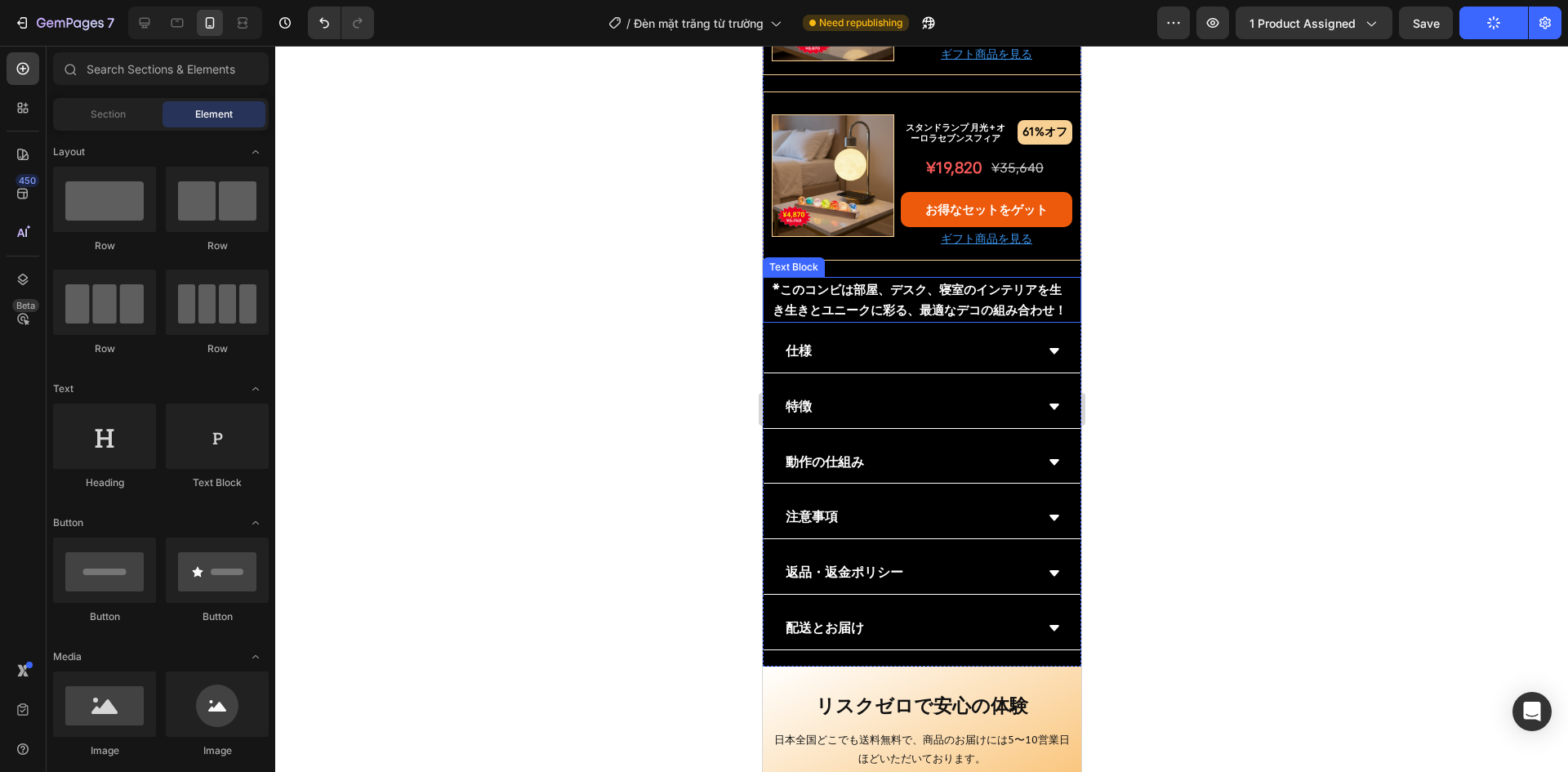
click at [923, 279] on p "* このコンビは部屋、デスク、寝室のインテリアを生き生きとユニークに彩る、最適なデコの組み合わせ！" at bounding box center [921, 300] width 299 height 42
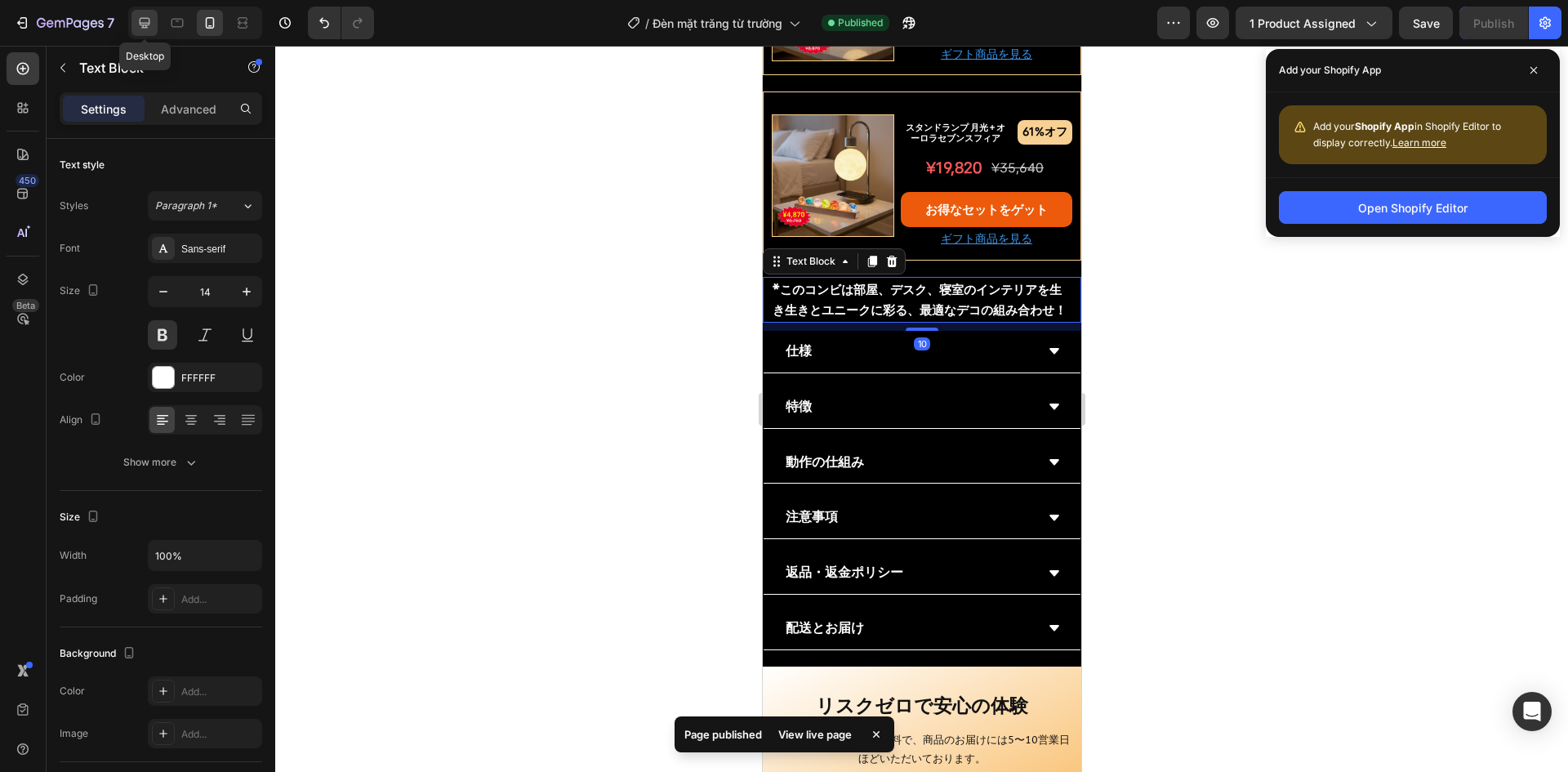
click at [139, 18] on icon at bounding box center [144, 23] width 16 height 16
type input "16"
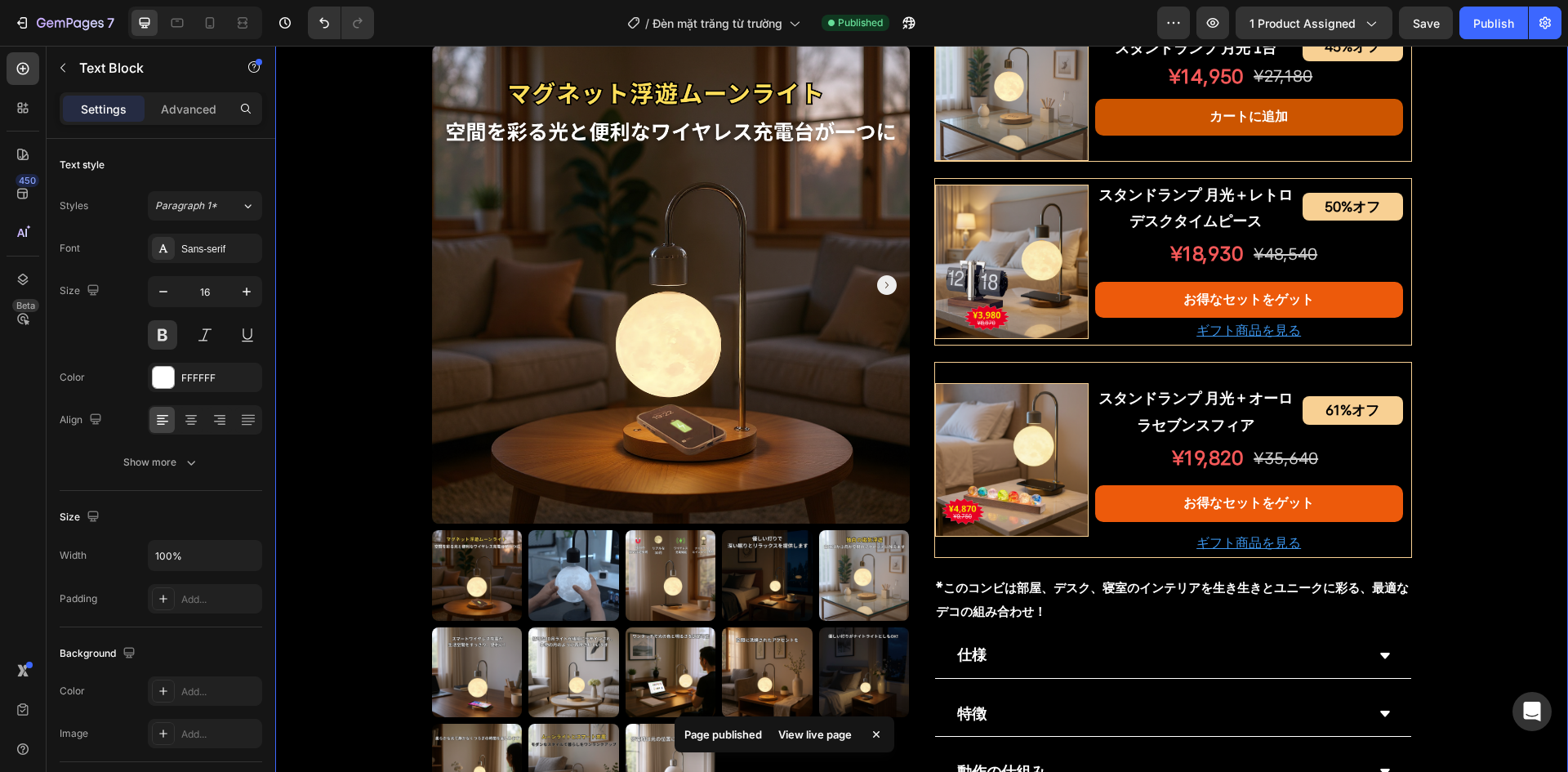
scroll to position [782, 0]
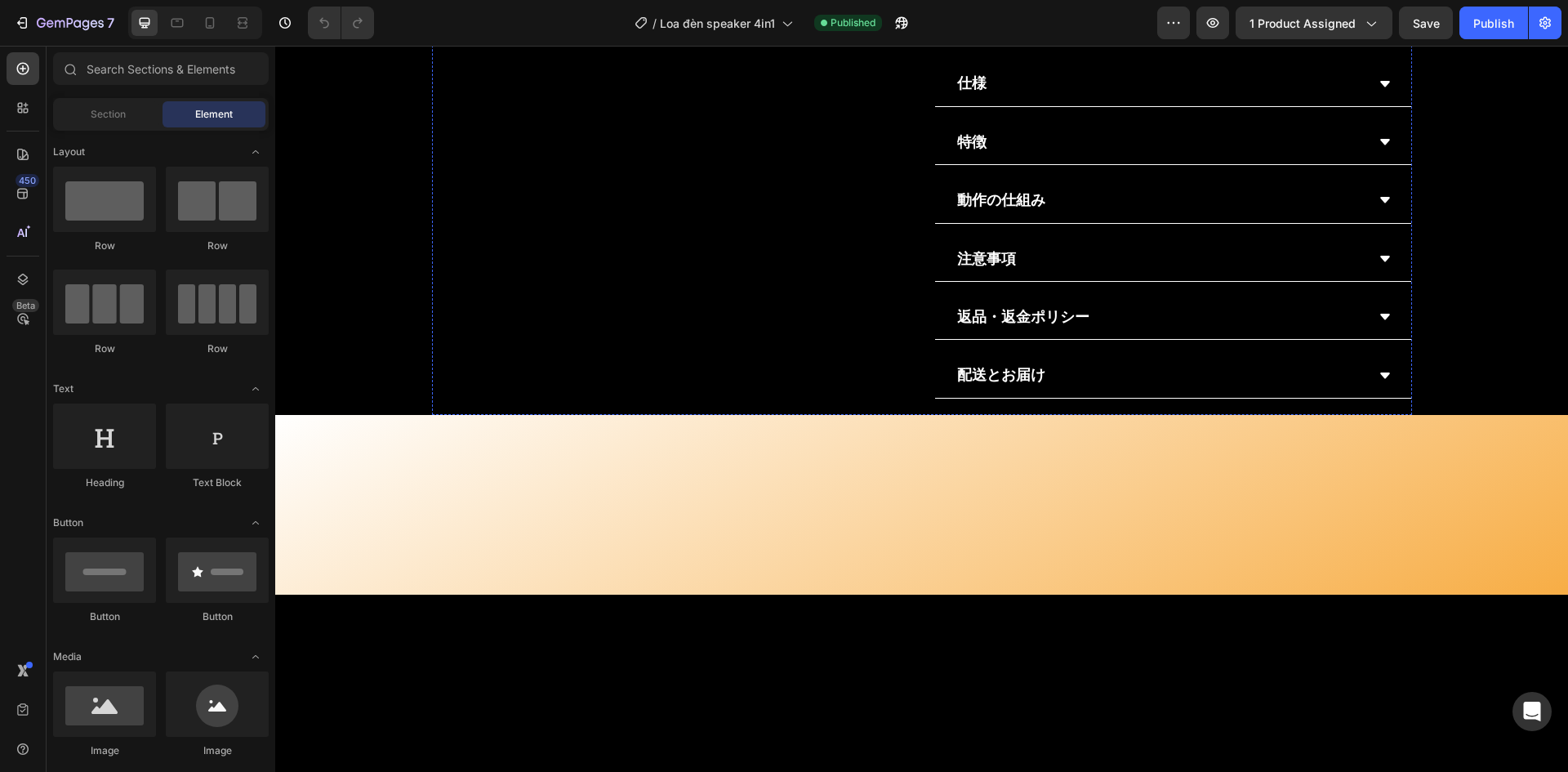
scroll to position [1471, 0]
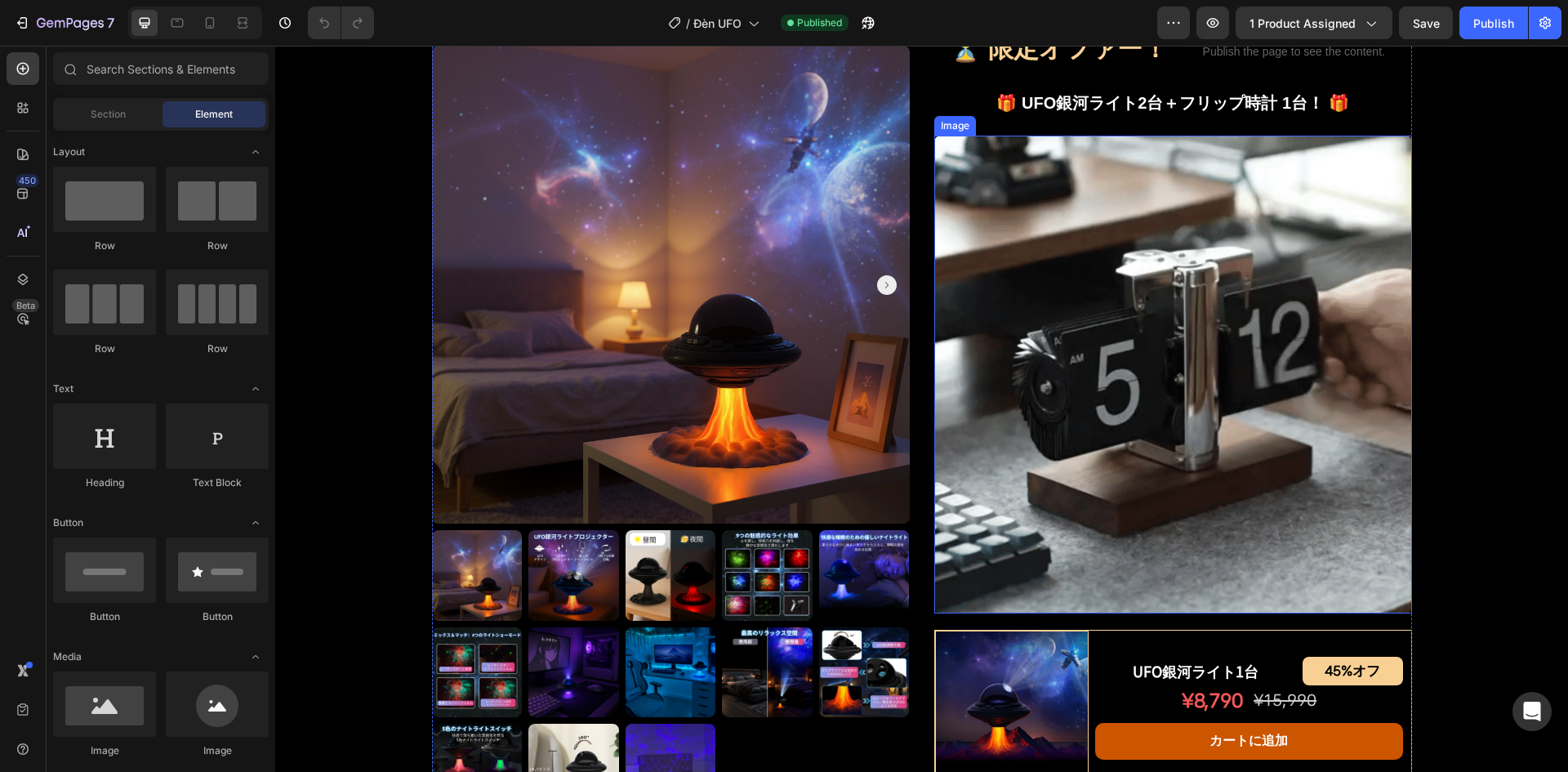
scroll to position [817, 0]
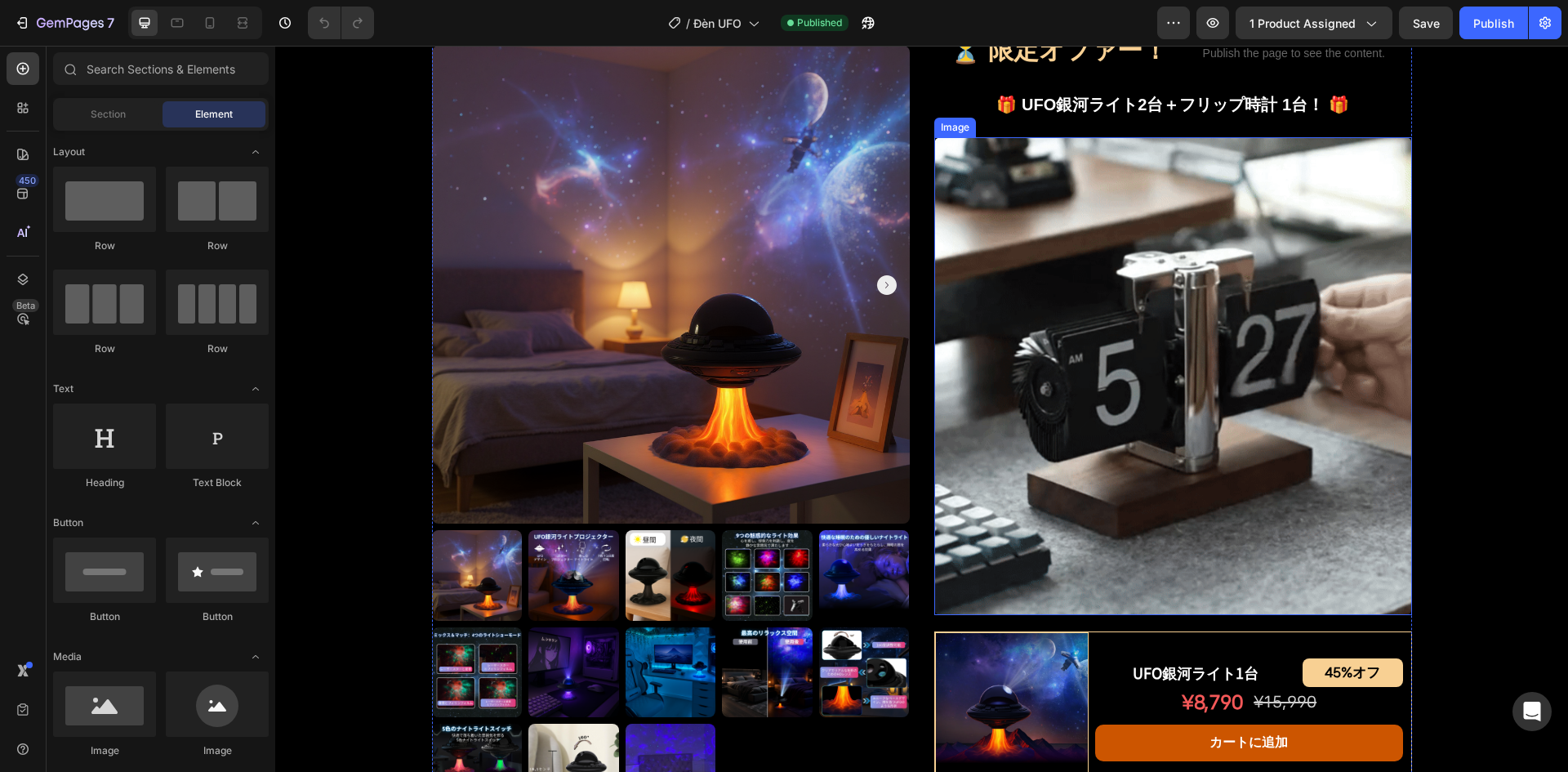
click at [1091, 308] on img at bounding box center [1173, 376] width 478 height 478
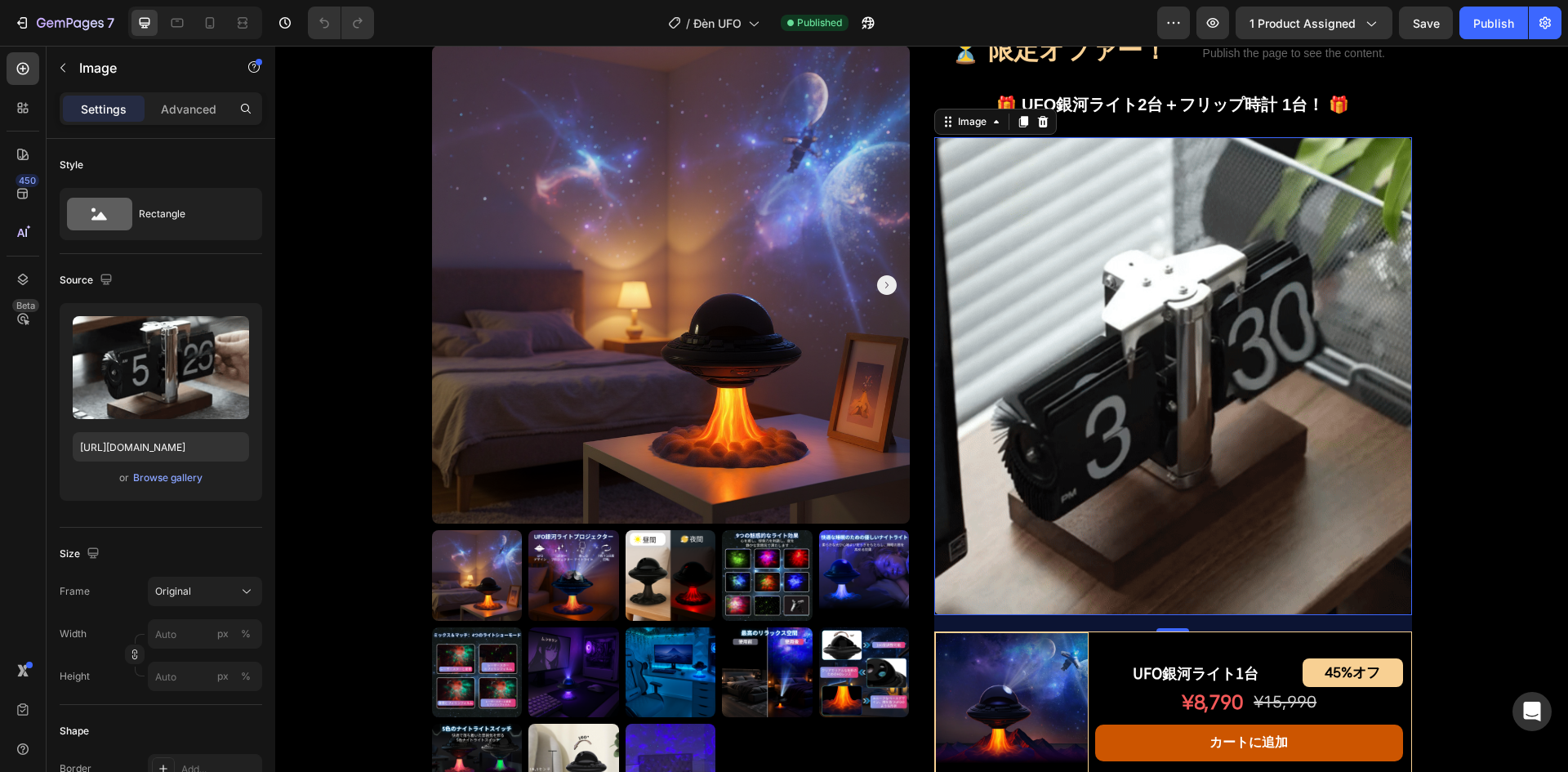
click at [1144, 188] on img at bounding box center [1173, 376] width 478 height 478
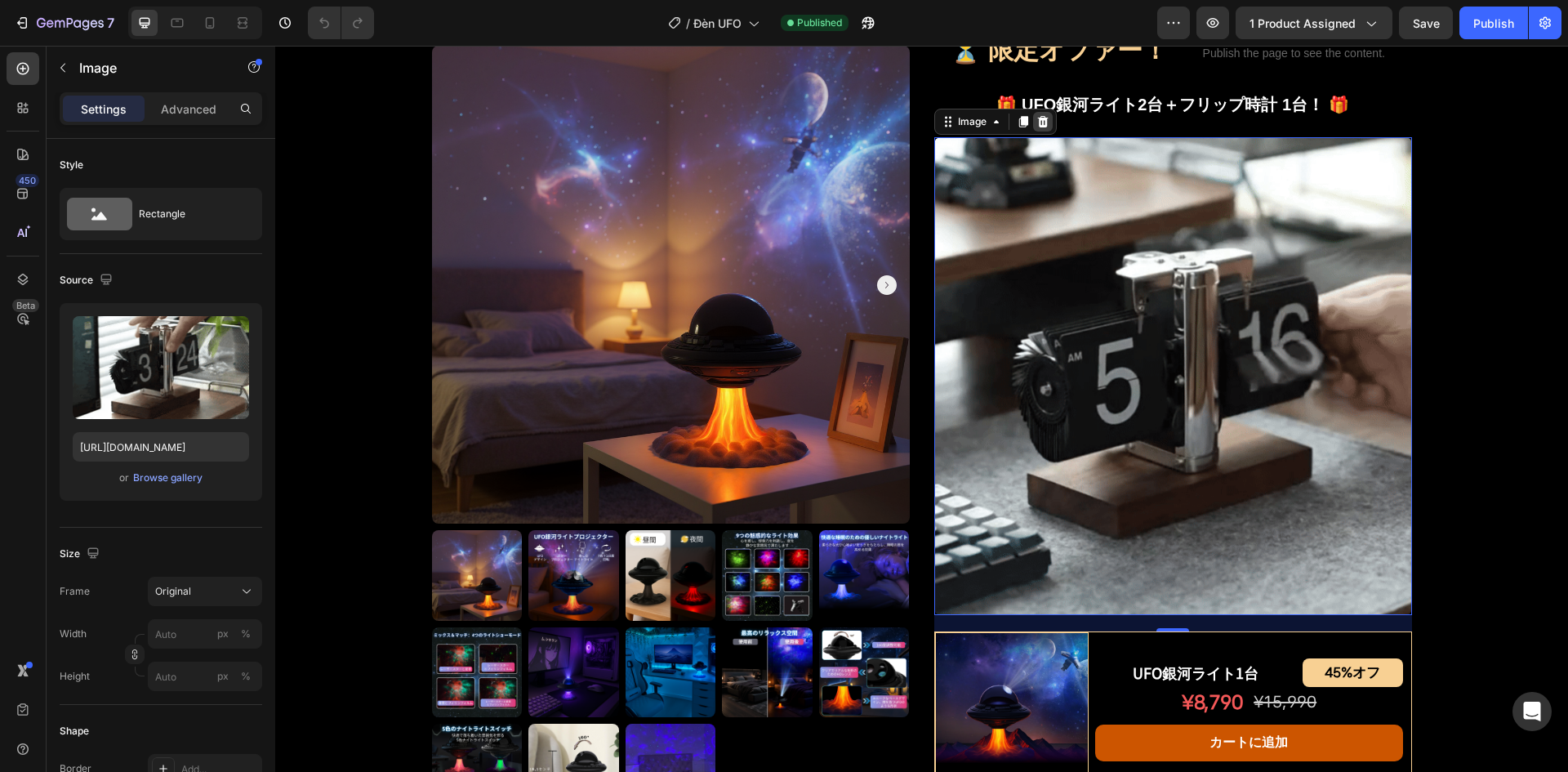
click at [1038, 119] on icon at bounding box center [1043, 121] width 11 height 11
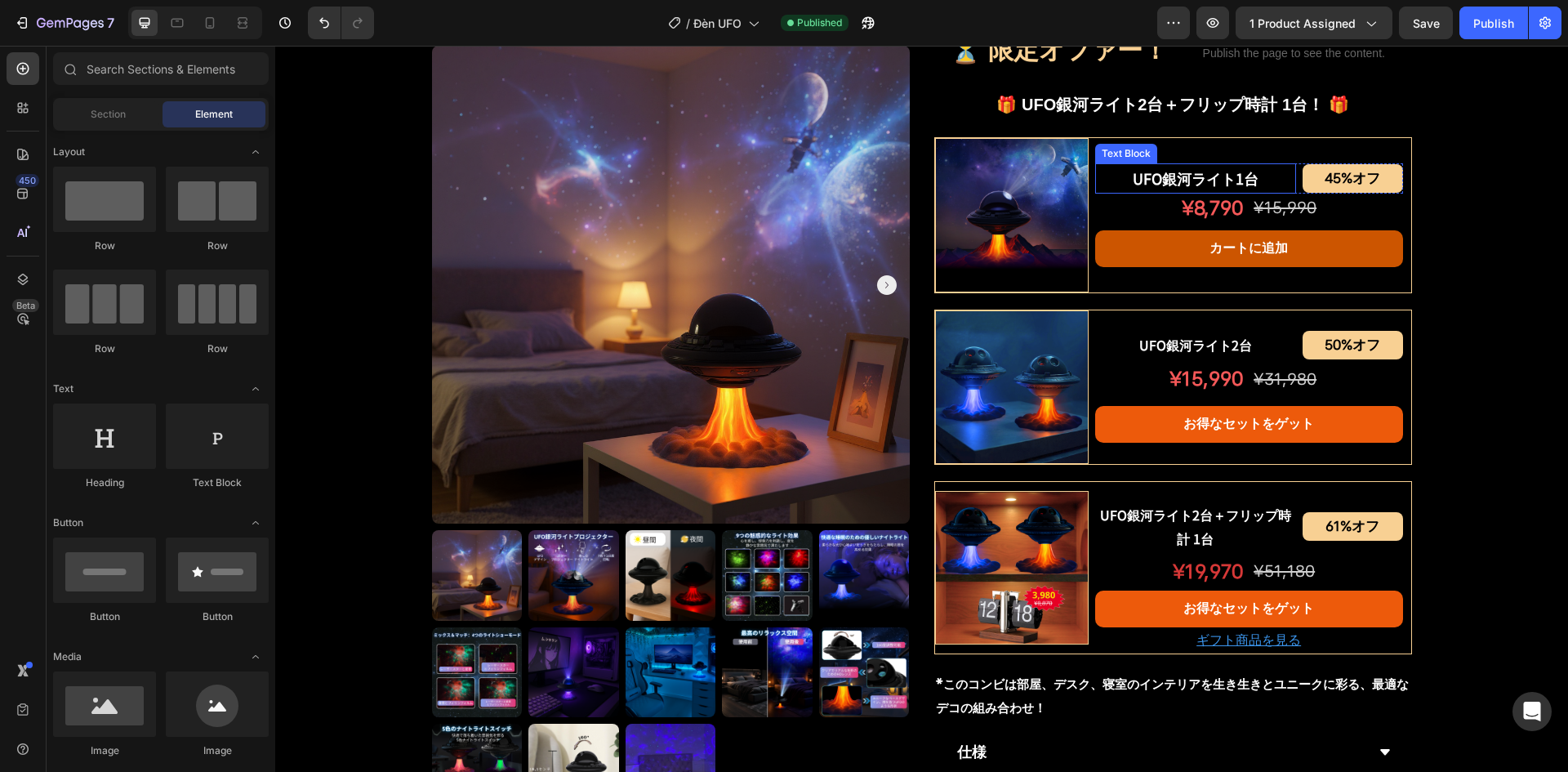
click at [1057, 114] on p "🎁 UFO銀河ライト2台＋フリップ時計 1台！ 🎁" at bounding box center [1173, 104] width 475 height 29
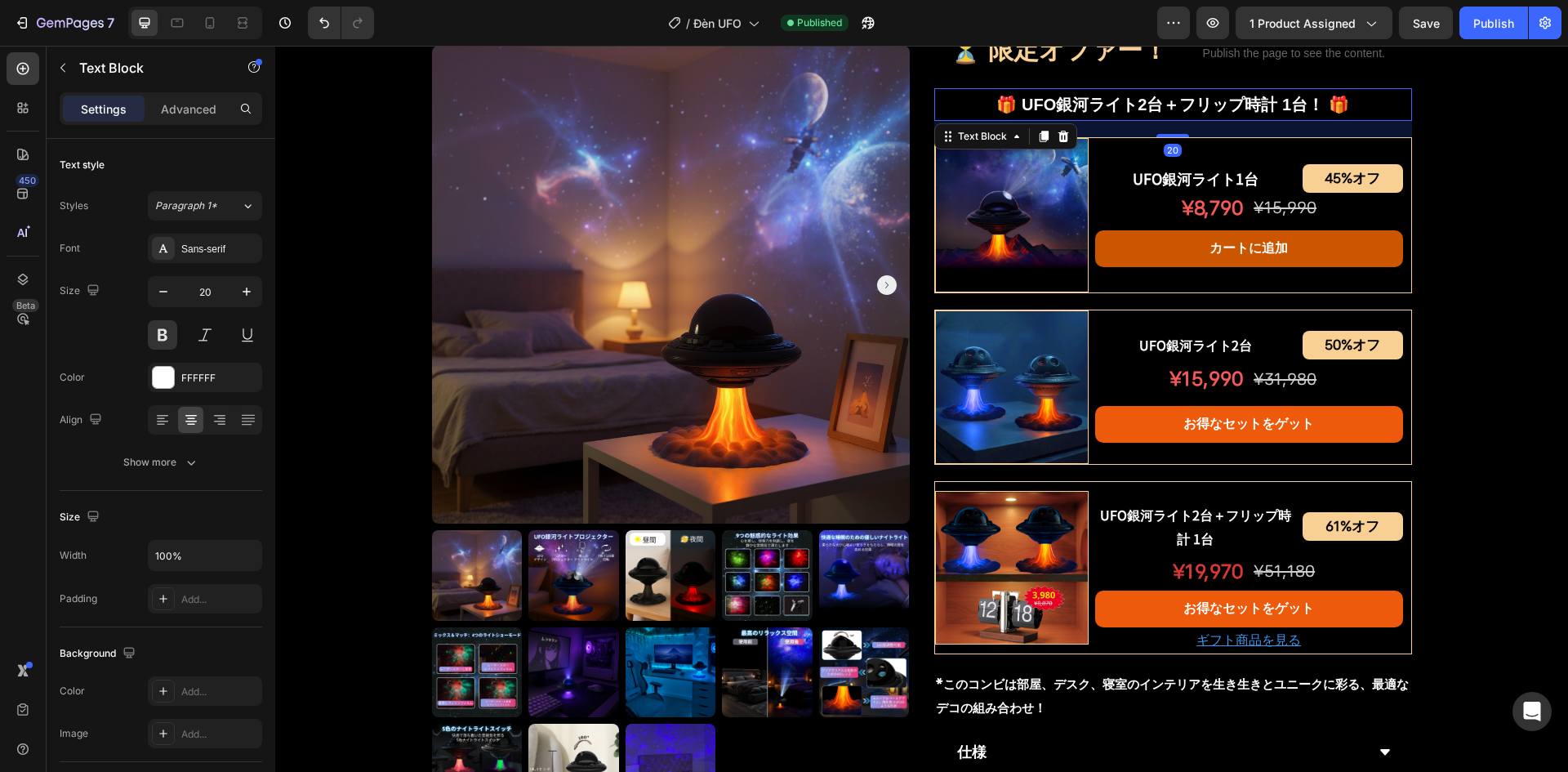
click at [1057, 111] on p "🎁 UFO銀河ライト2台＋フリップ時計 1台！ 🎁" at bounding box center [1173, 104] width 475 height 29
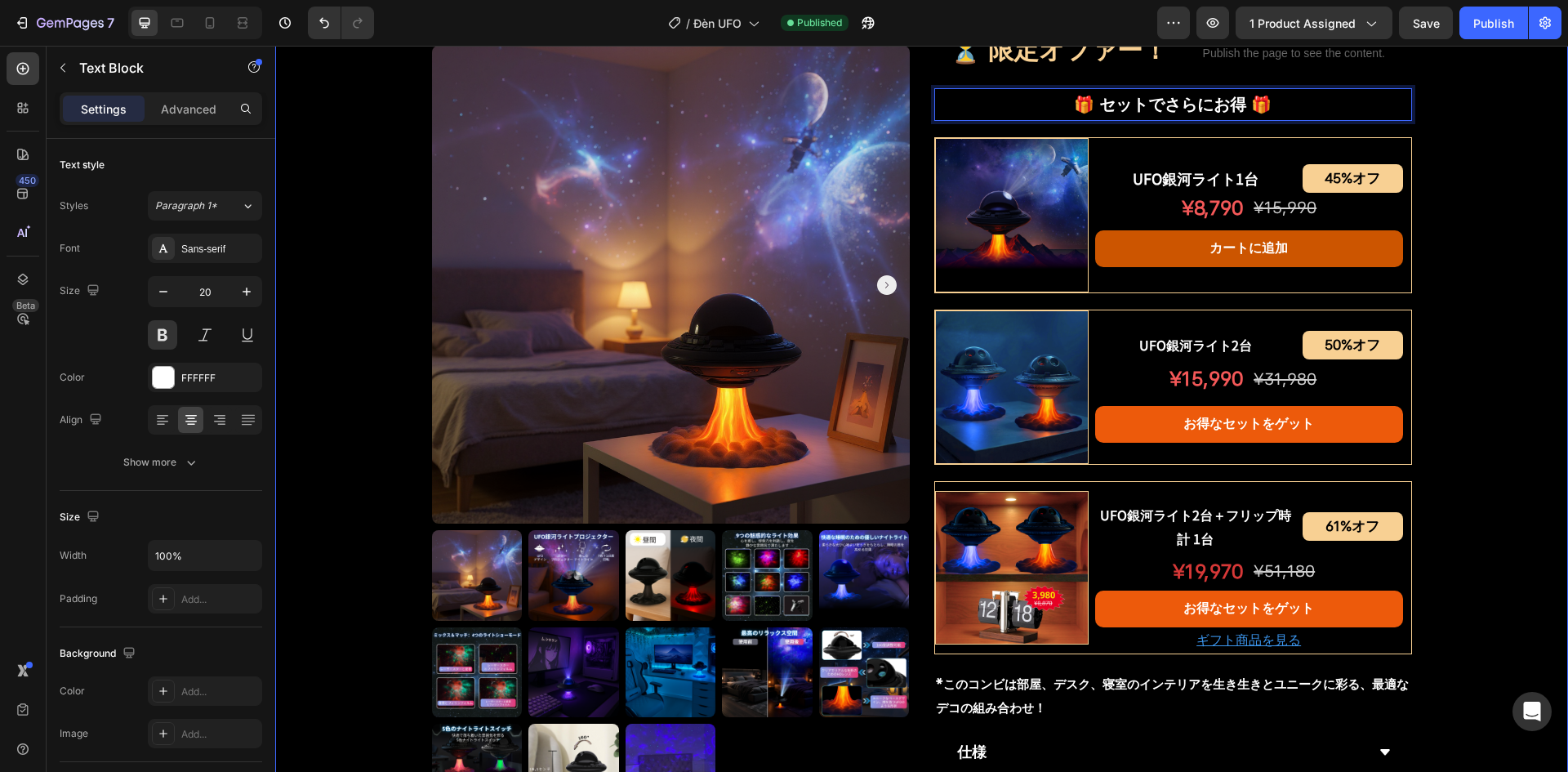
click at [1487, 172] on div "Product Images UFO銀河ライトプロジェクター Product Title Shopify App Shopify App Row ¥7,200…" at bounding box center [921, 186] width 1293 height 1795
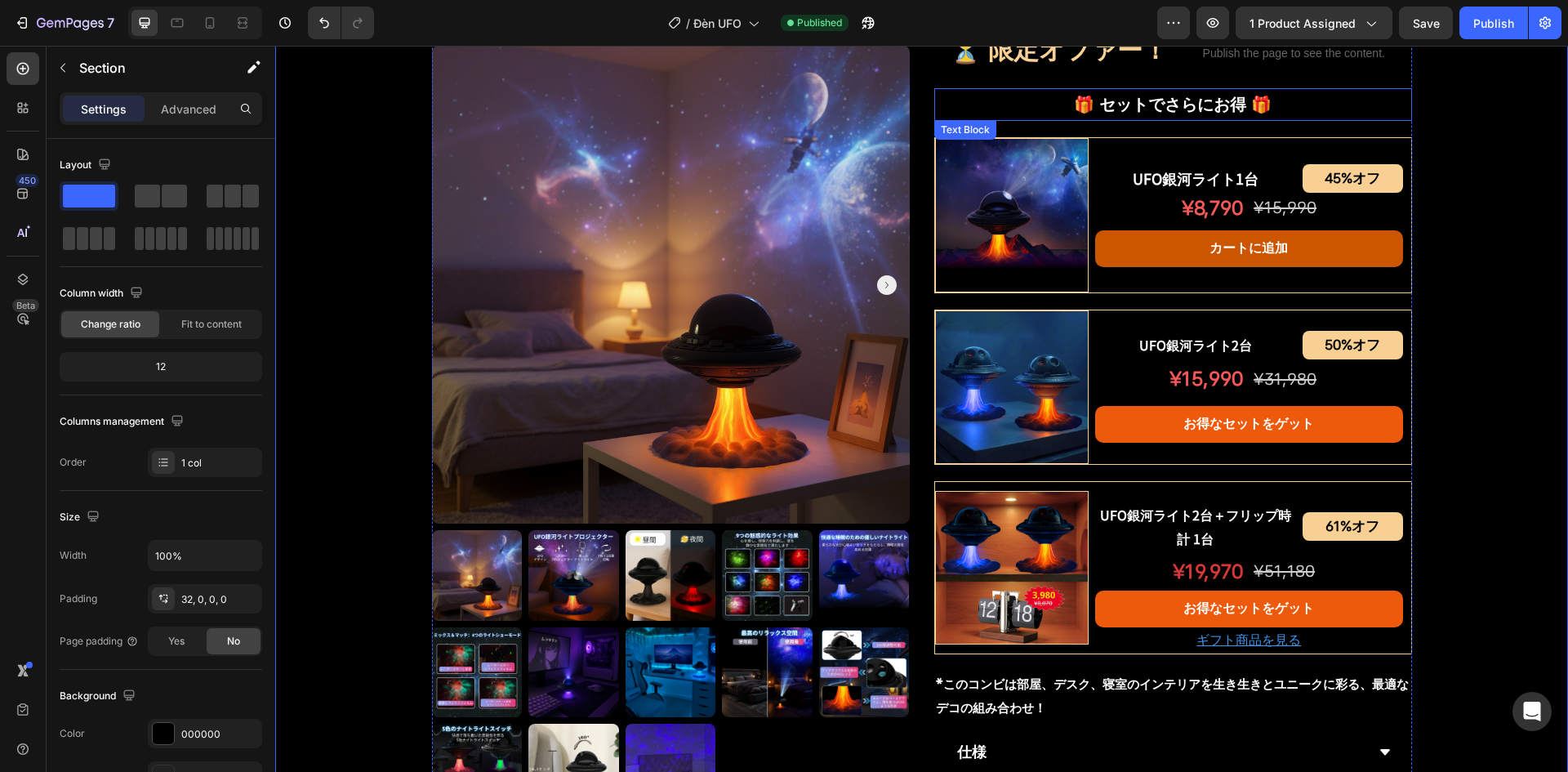
click at [1033, 110] on p "🎁 セットでさらにお得 🎁" at bounding box center [1173, 104] width 475 height 29
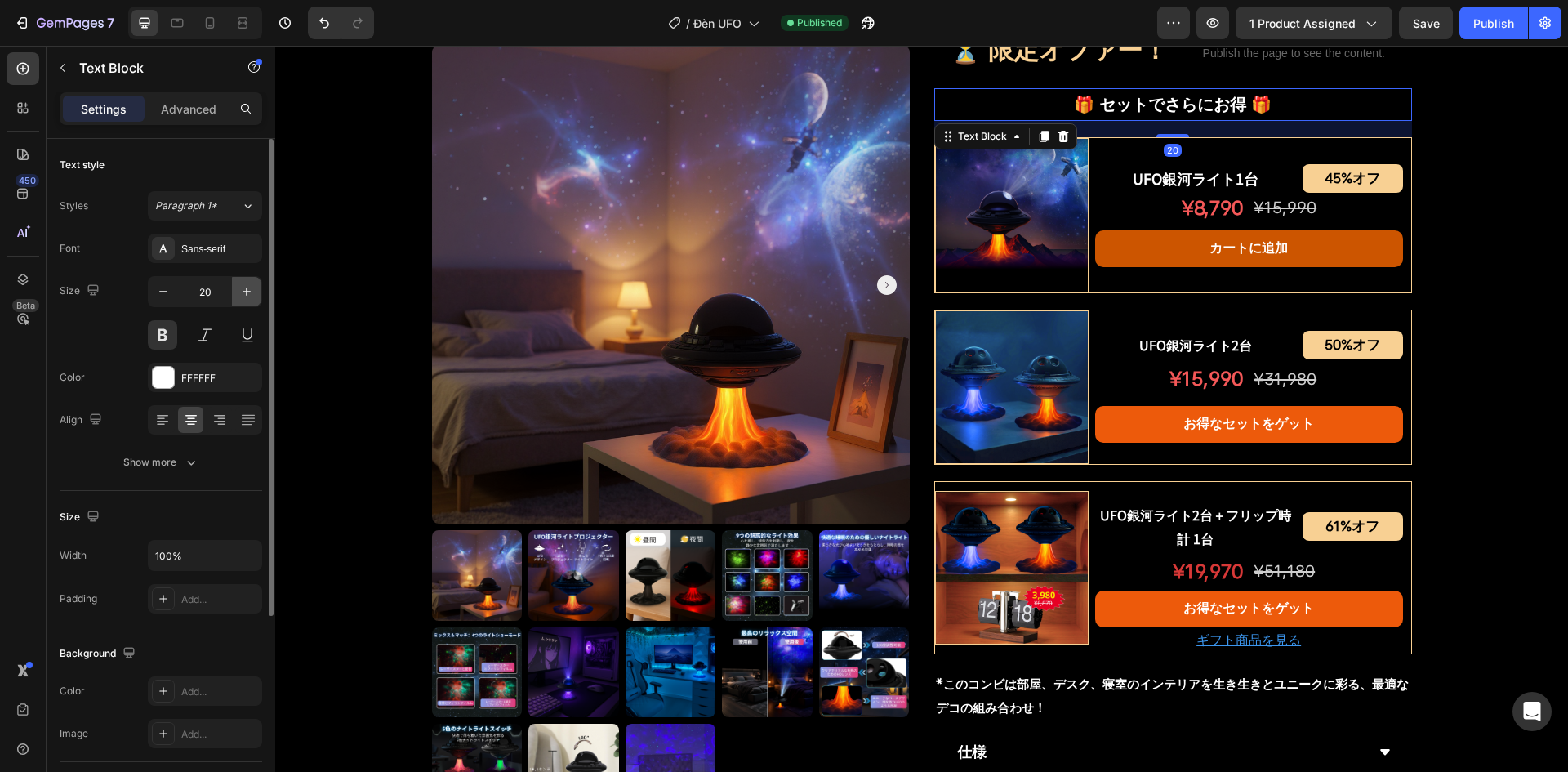
click at [247, 292] on icon "button" at bounding box center [246, 291] width 8 height 8
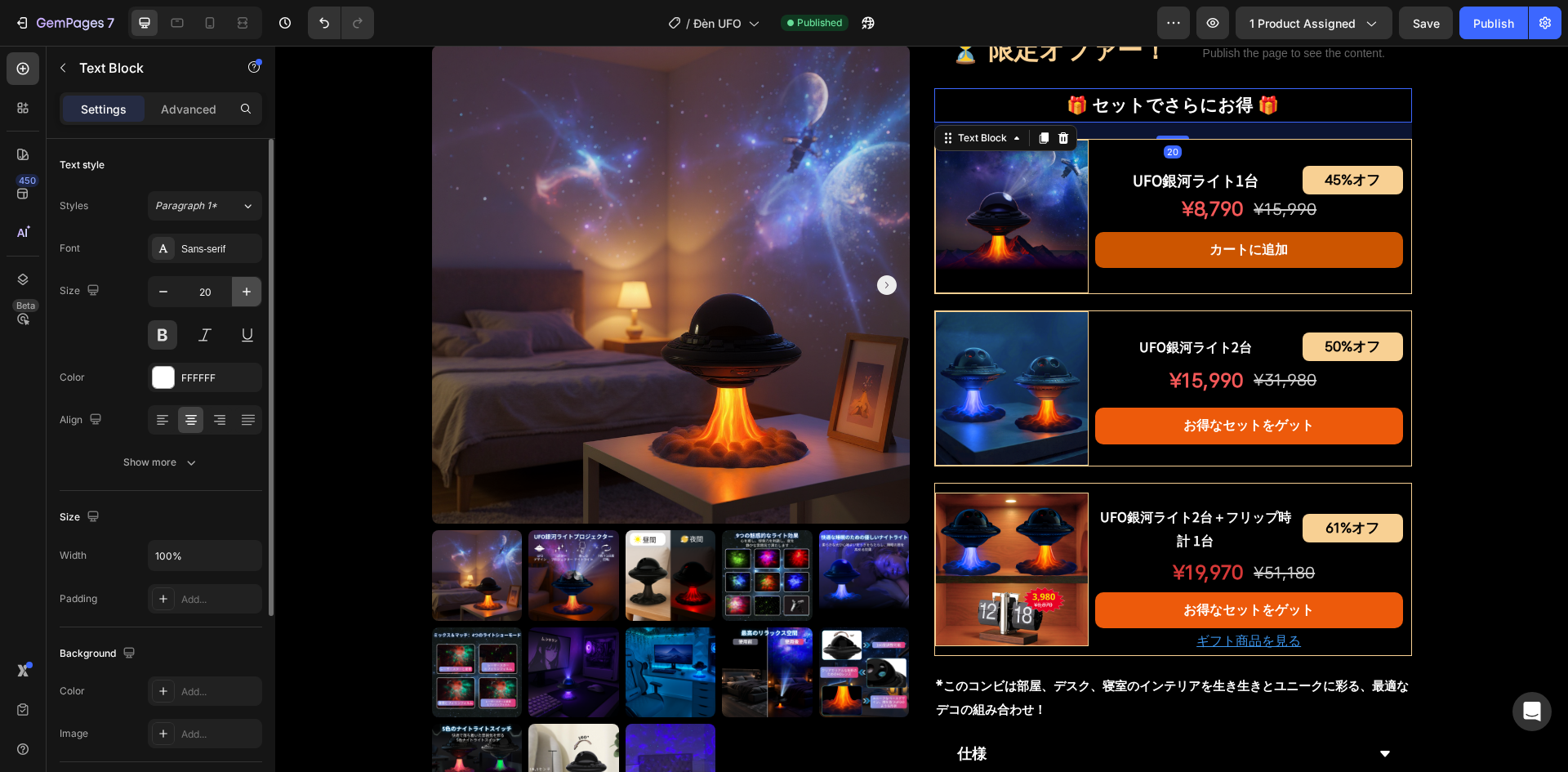
click at [247, 292] on icon "button" at bounding box center [246, 291] width 8 height 8
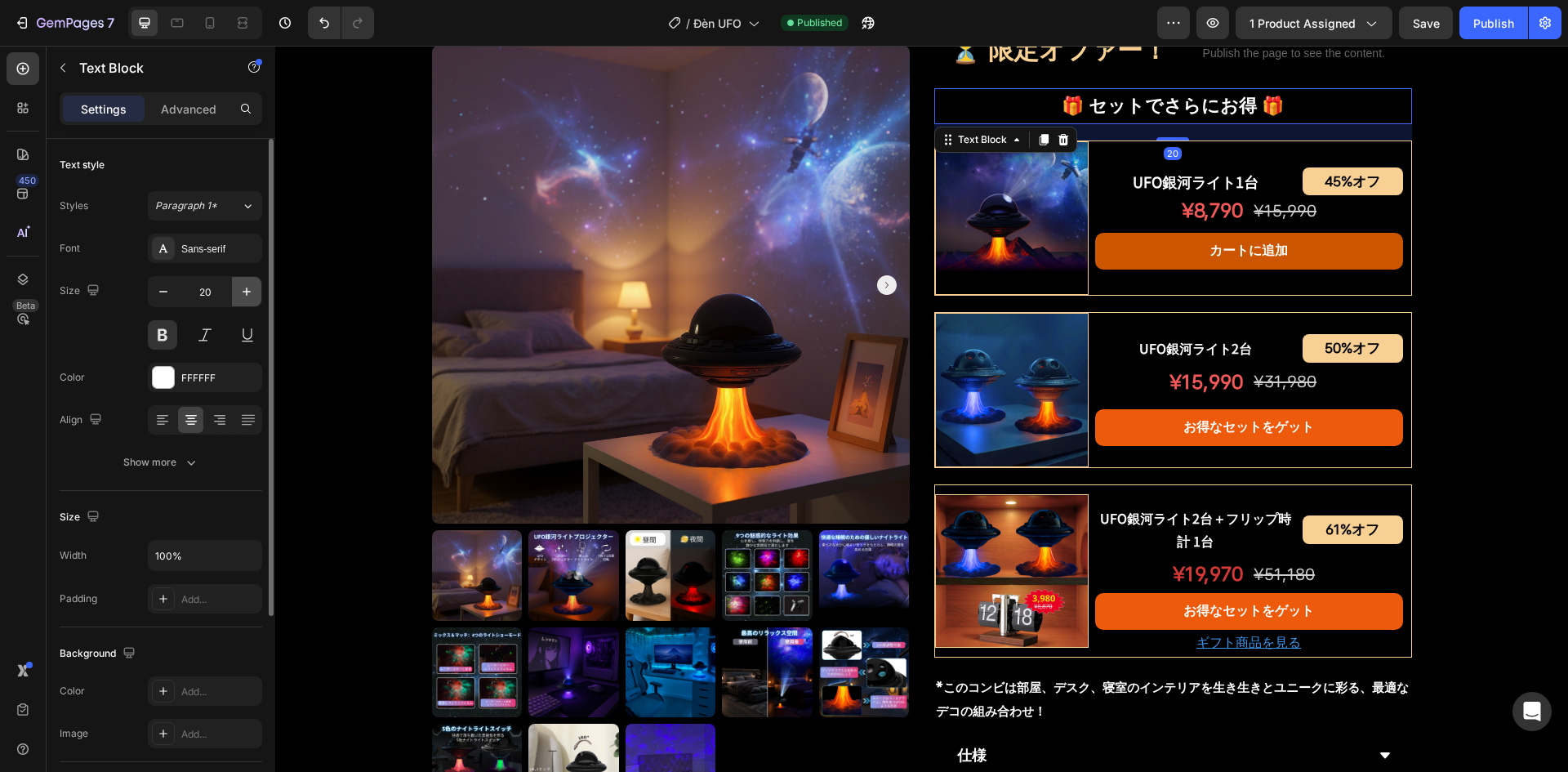
click at [247, 292] on icon "button" at bounding box center [246, 291] width 8 height 8
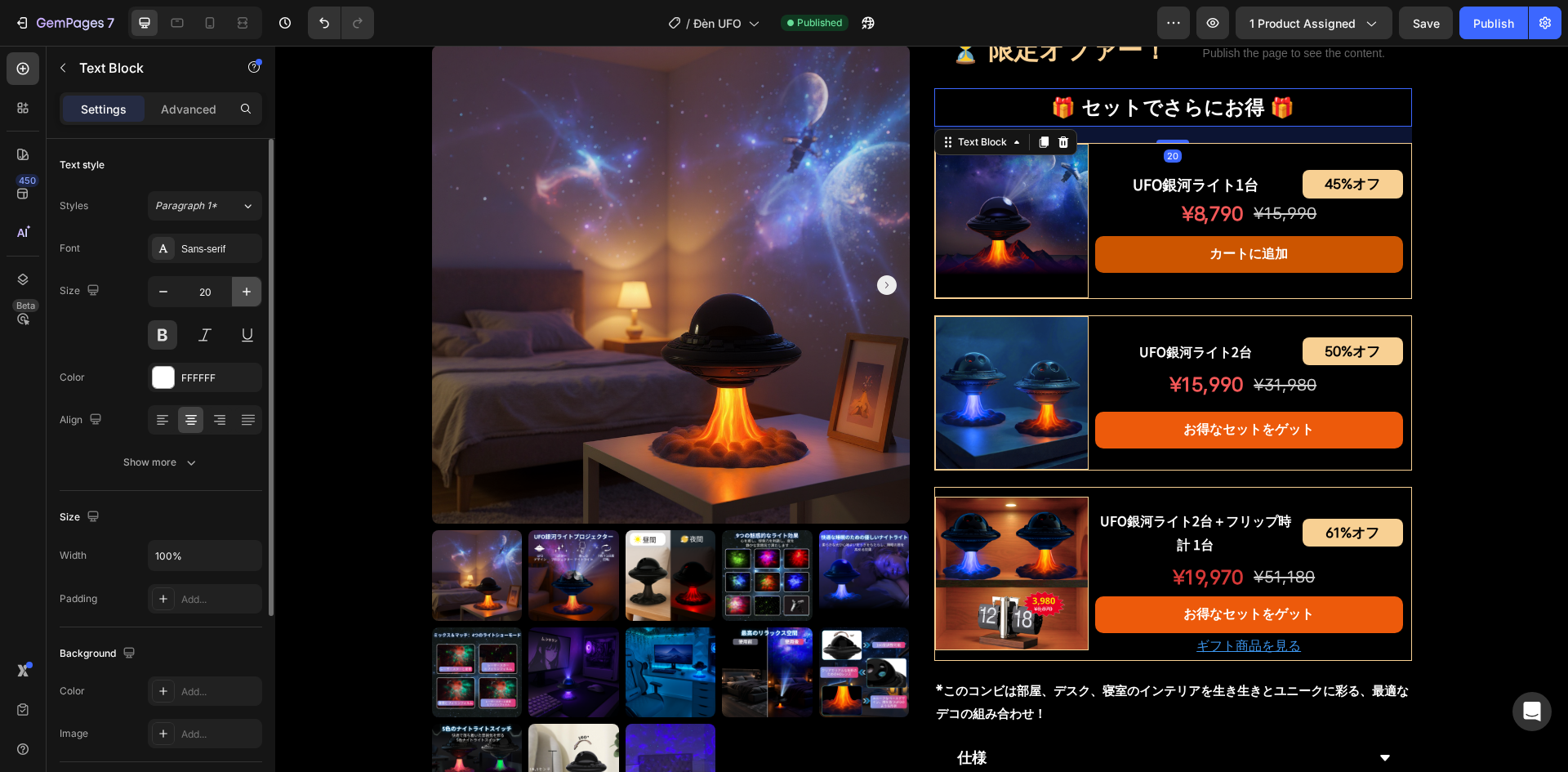
click at [247, 292] on icon "button" at bounding box center [246, 291] width 8 height 8
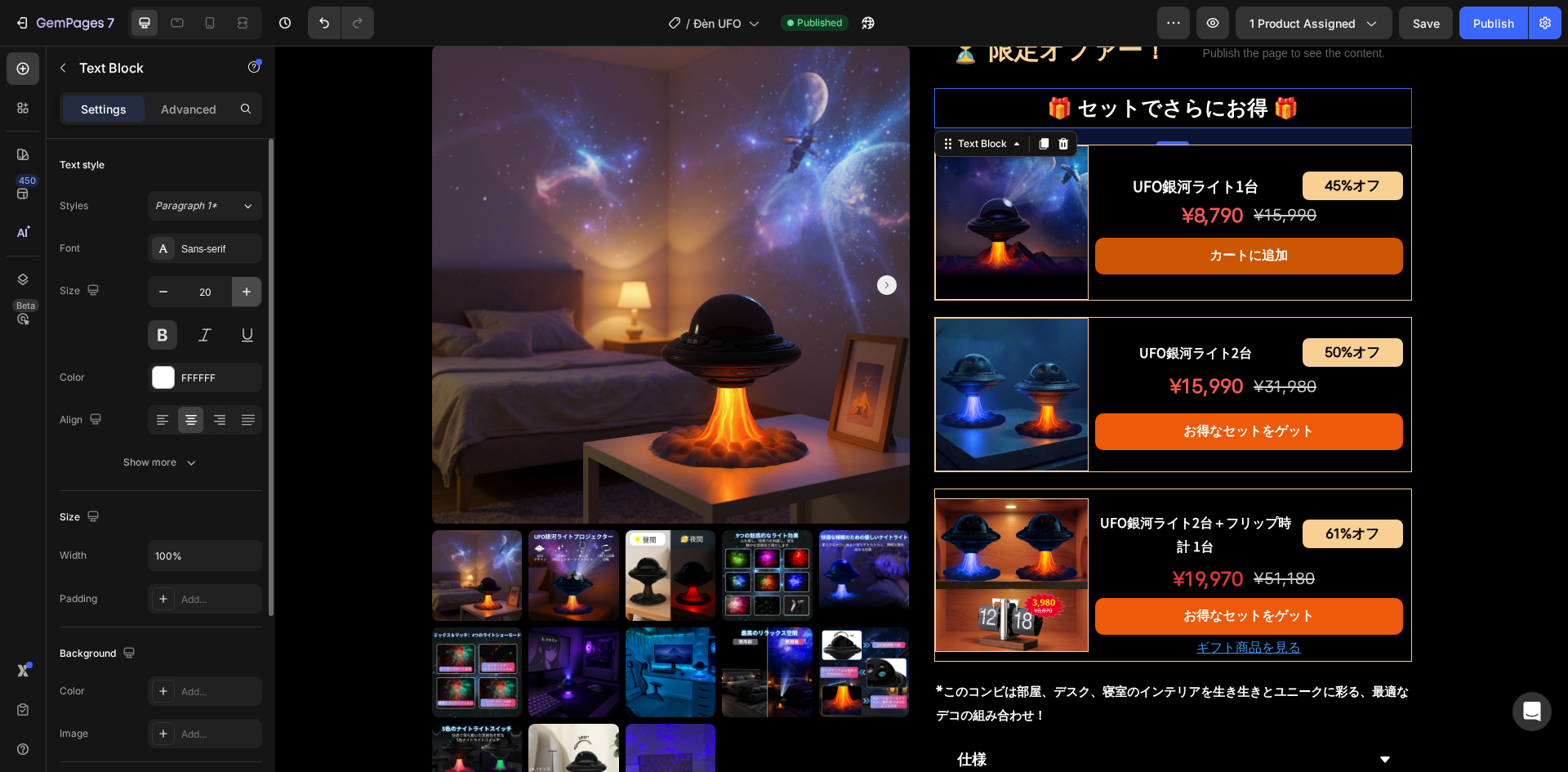
click at [247, 292] on icon "button" at bounding box center [246, 291] width 8 height 8
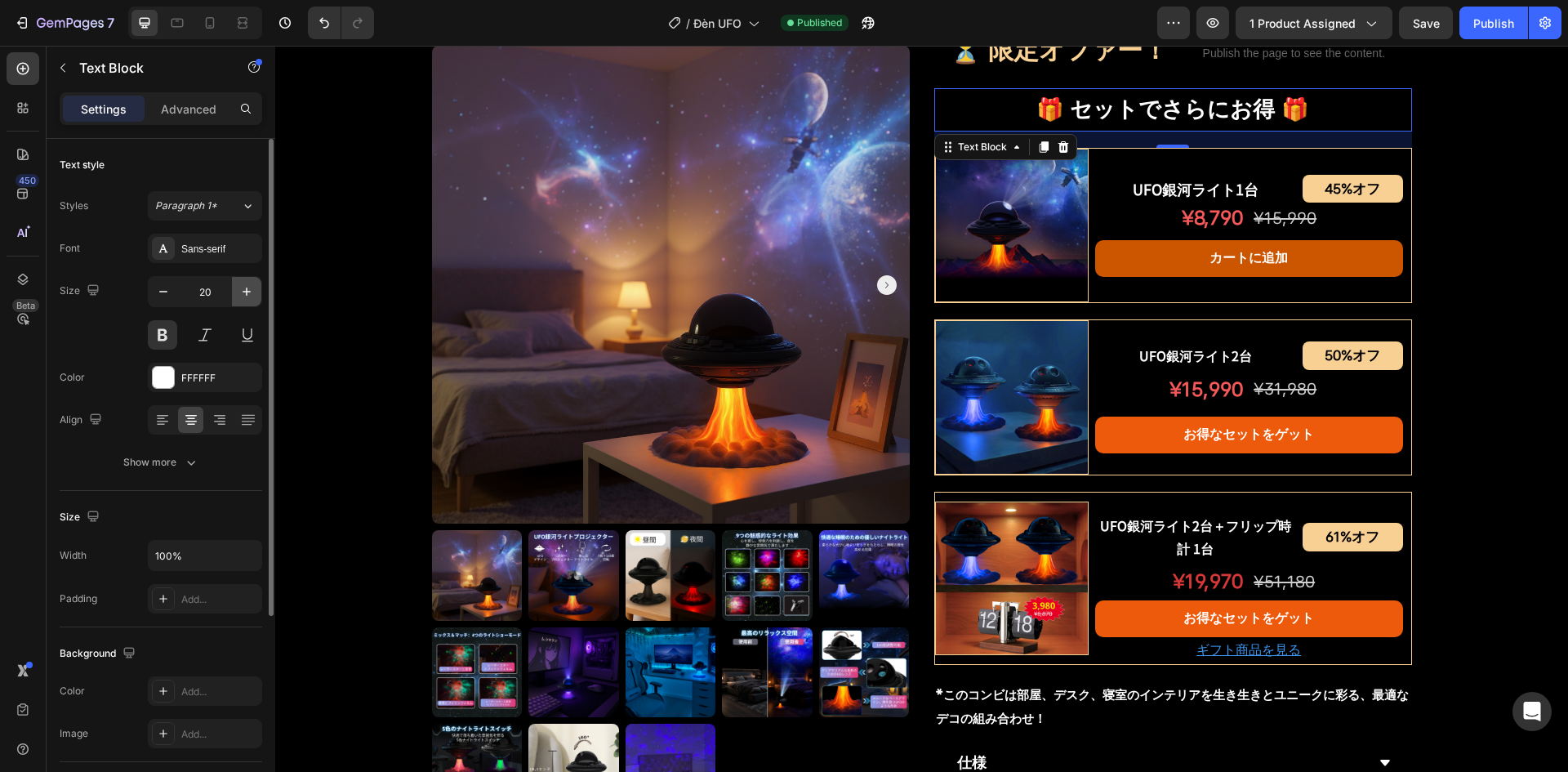
click at [247, 292] on icon "button" at bounding box center [246, 291] width 8 height 8
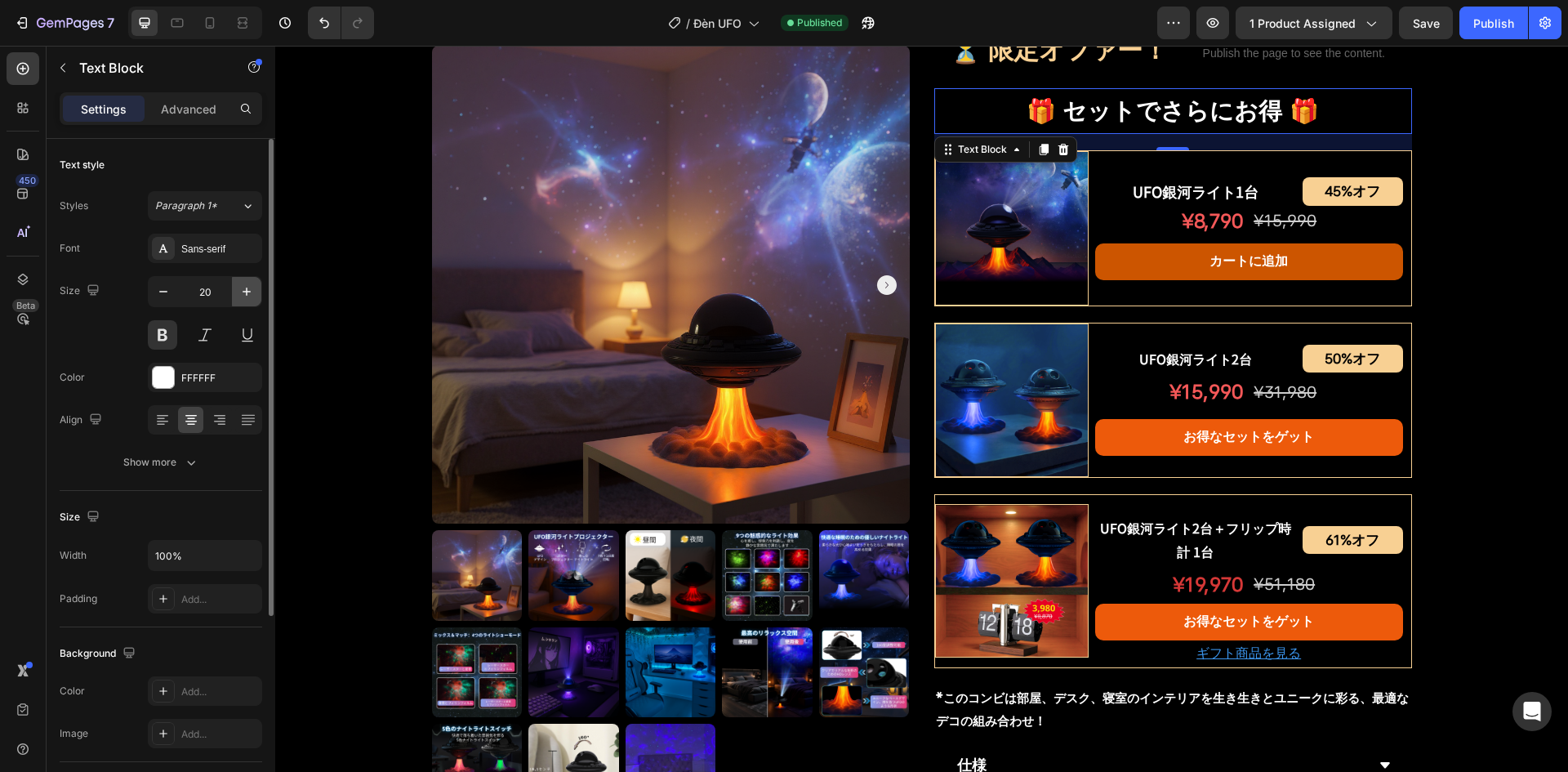
click at [247, 292] on icon "button" at bounding box center [246, 291] width 8 height 8
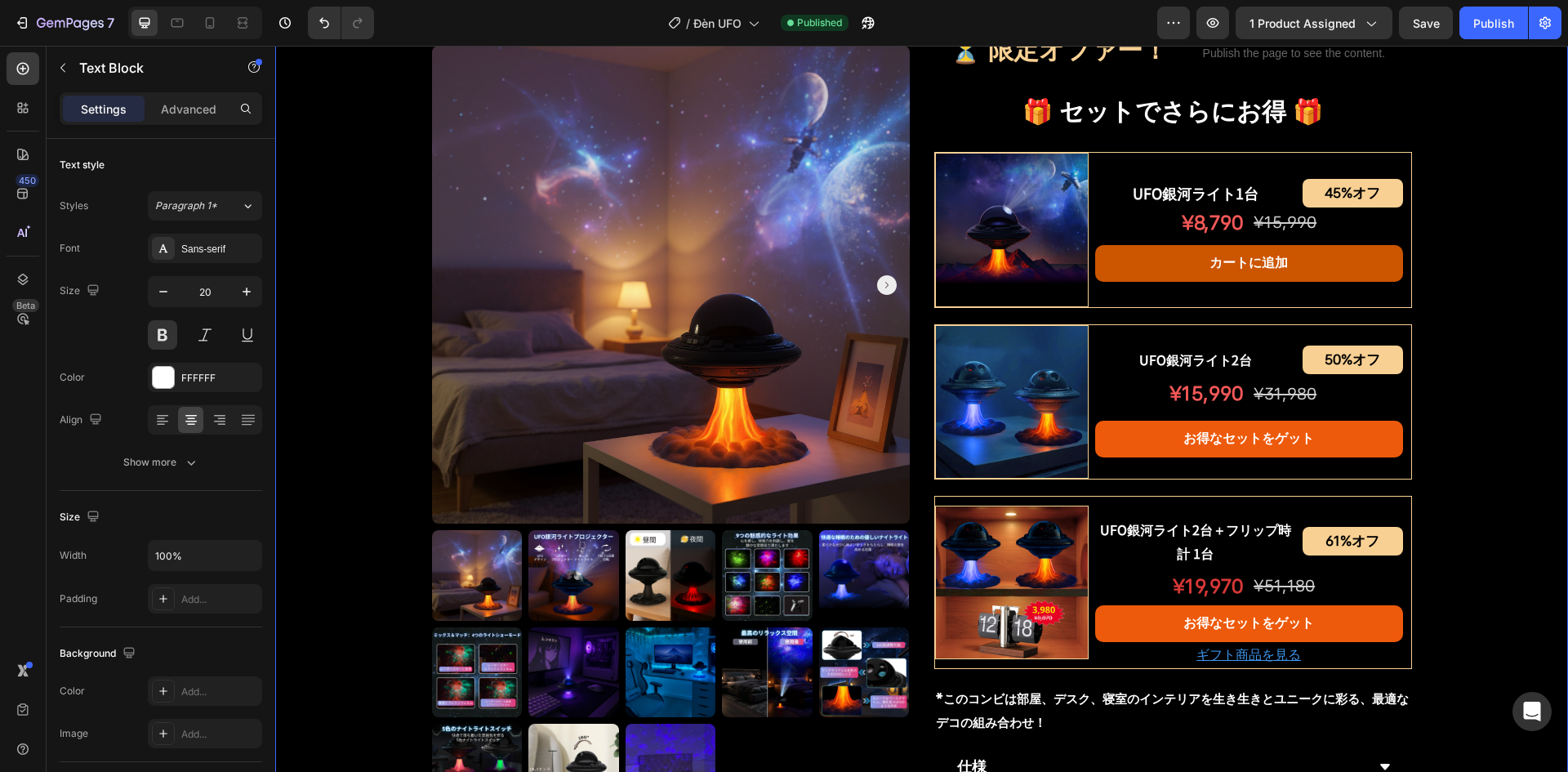
click at [304, 175] on div "Product Images UFO銀河ライトプロジェクター Product Title Shopify App Shopify App Row ¥7,200…" at bounding box center [921, 193] width 1293 height 1810
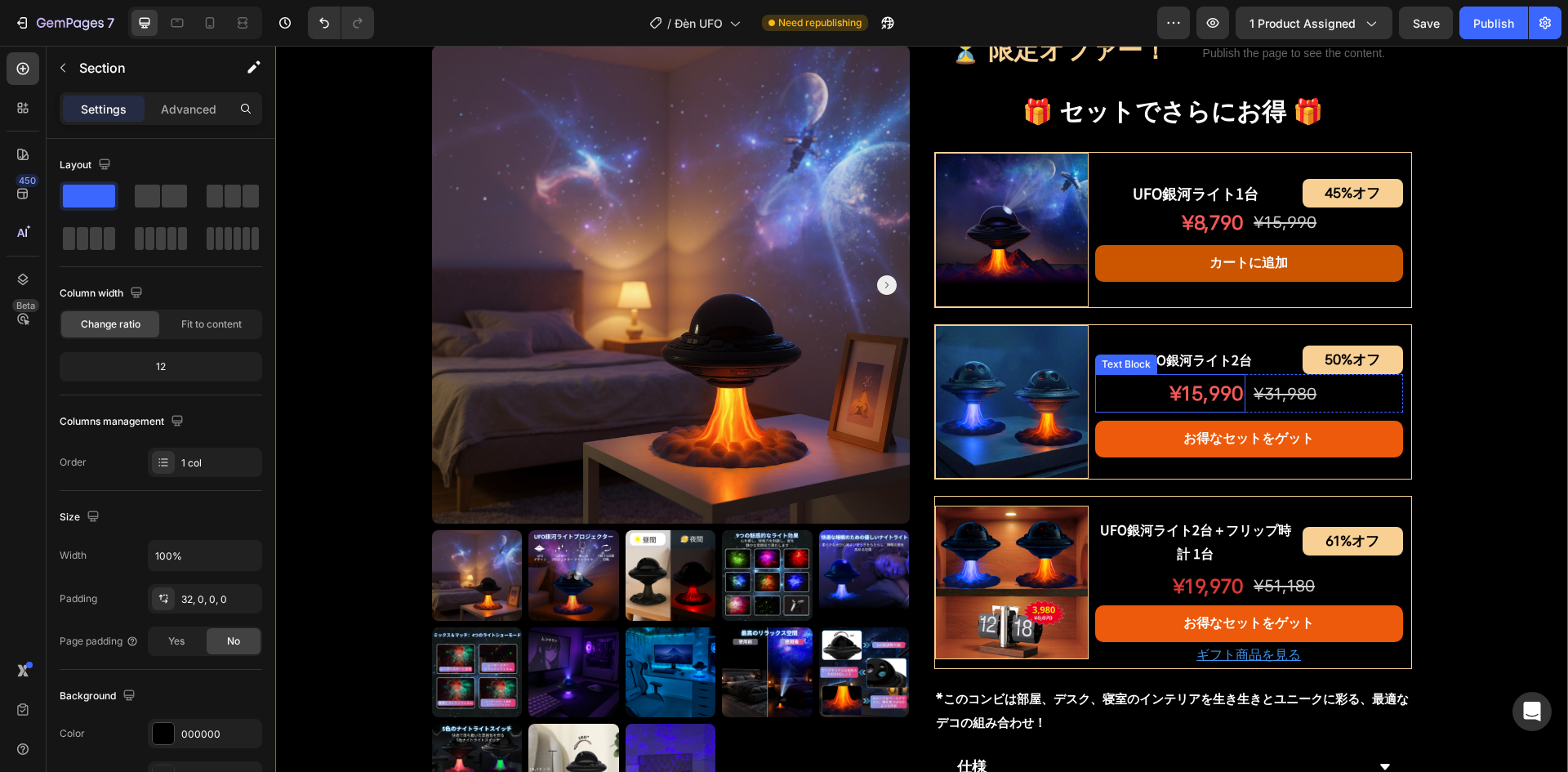
click at [1000, 238] on img at bounding box center [1012, 230] width 154 height 154
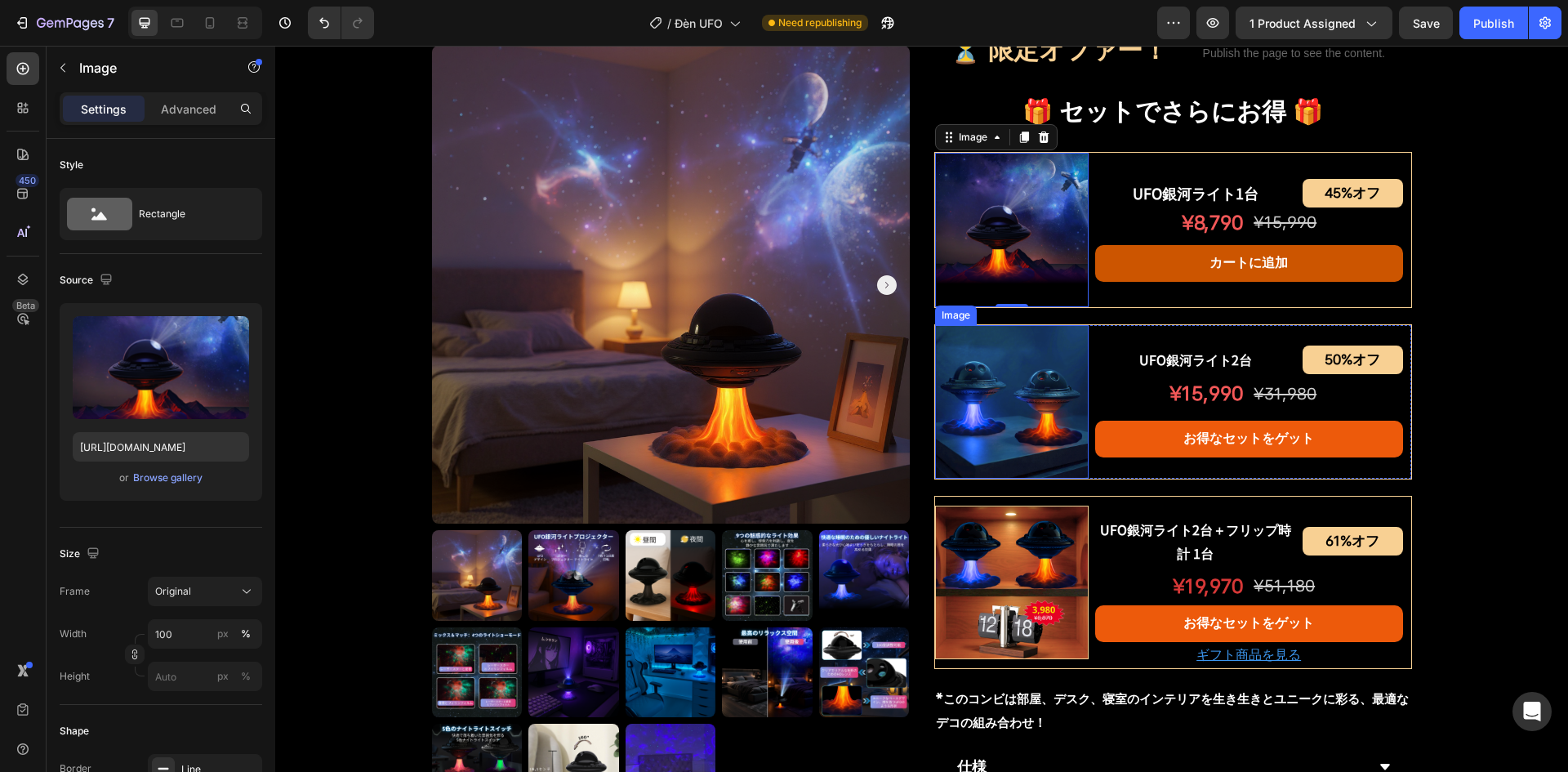
click at [1009, 400] on img at bounding box center [1012, 402] width 154 height 154
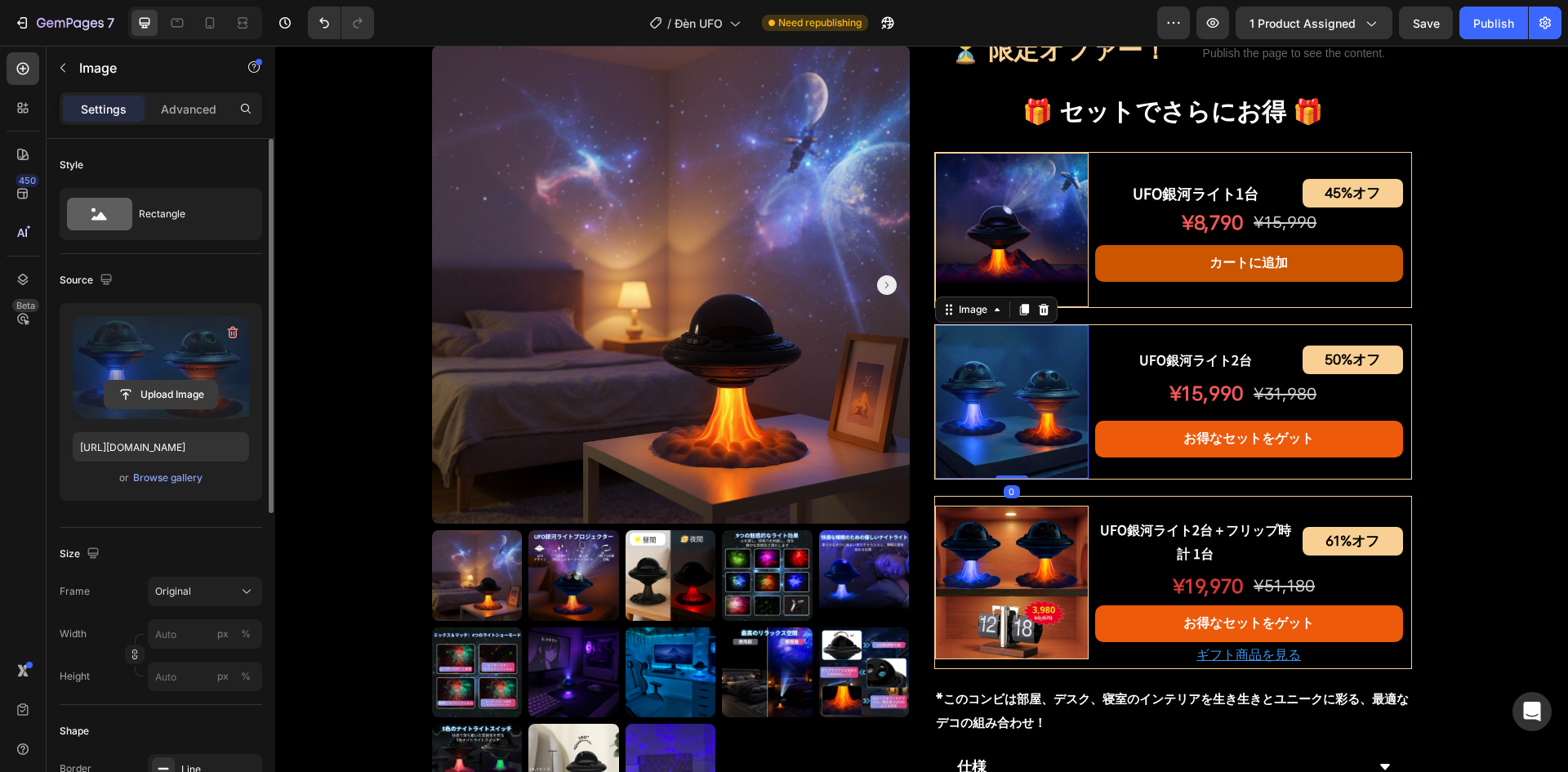
click at [157, 382] on input "file" at bounding box center [161, 394] width 113 height 27
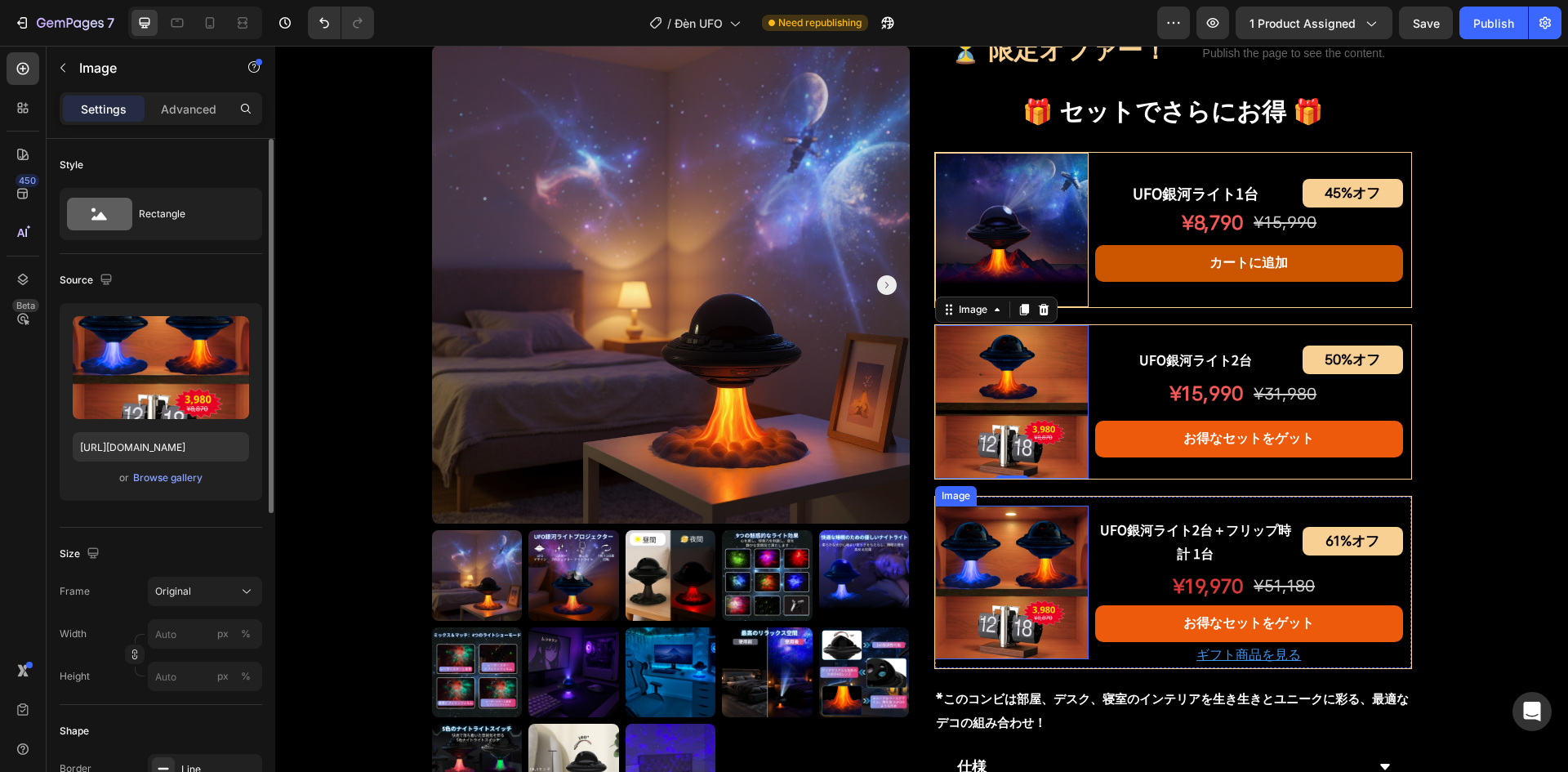
click at [999, 581] on img at bounding box center [1012, 583] width 154 height 154
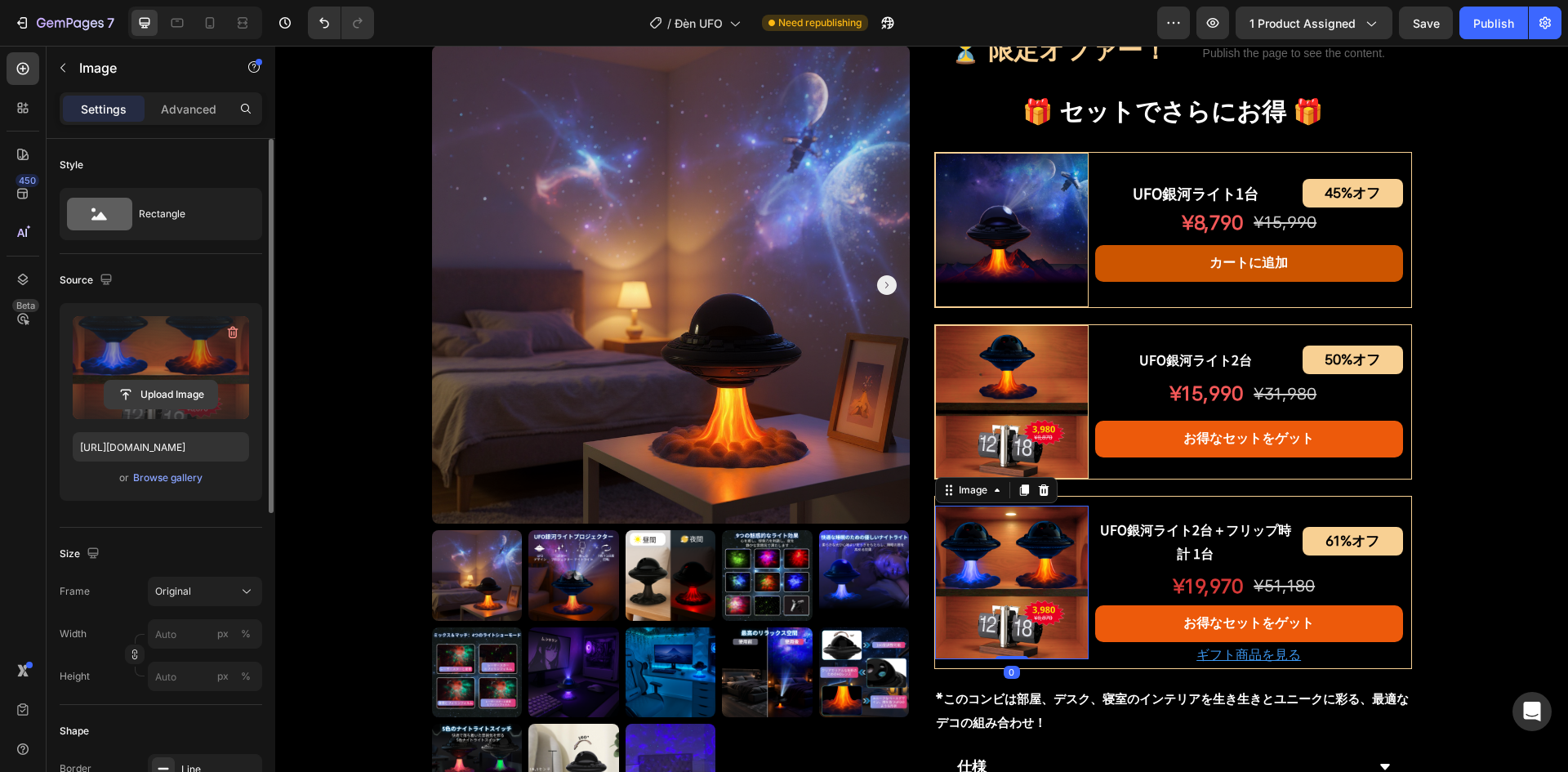
click at [159, 402] on input "file" at bounding box center [161, 394] width 113 height 27
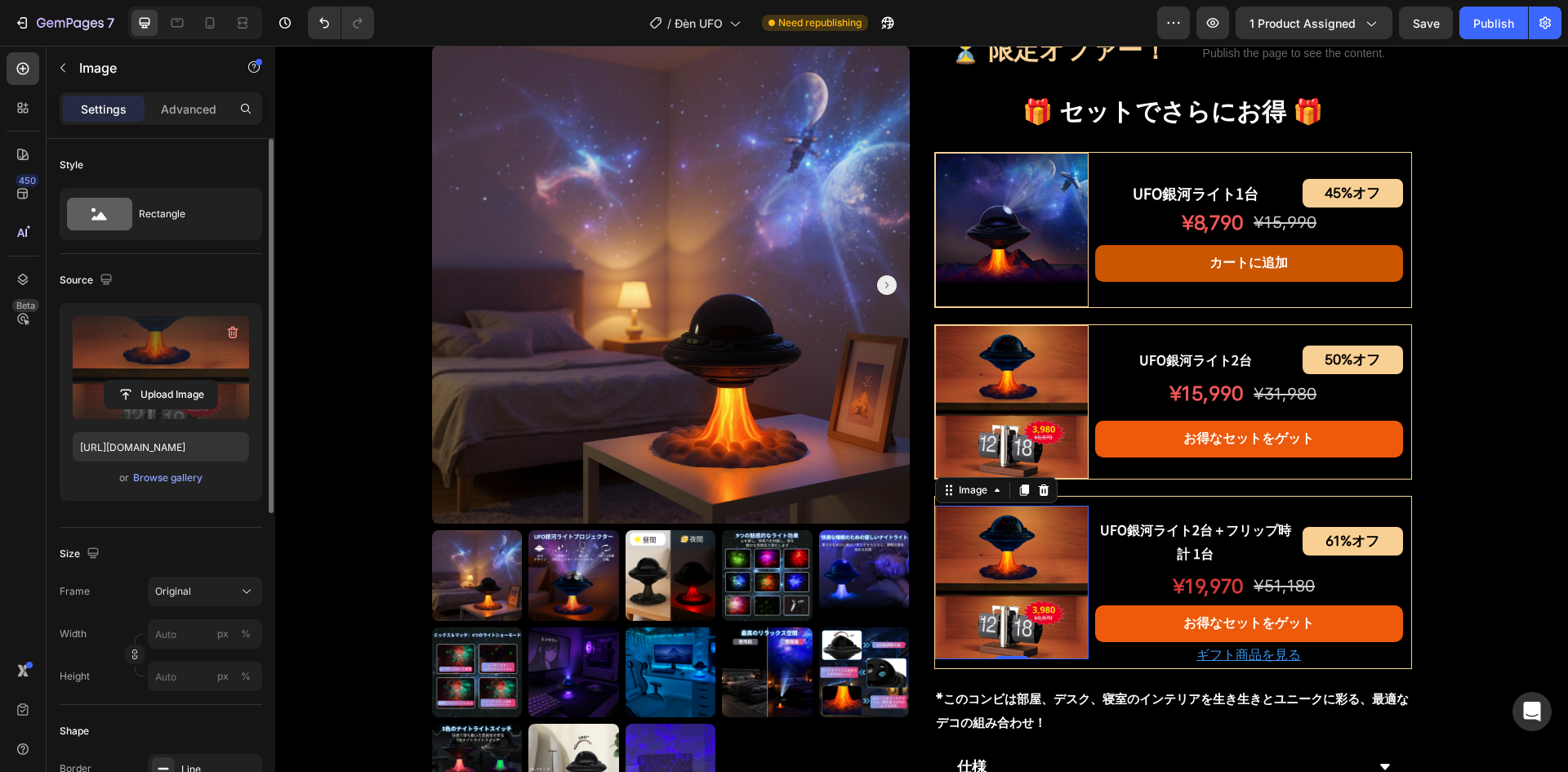
click at [159, 379] on label at bounding box center [161, 368] width 177 height 103
click at [159, 381] on input "file" at bounding box center [161, 394] width 113 height 27
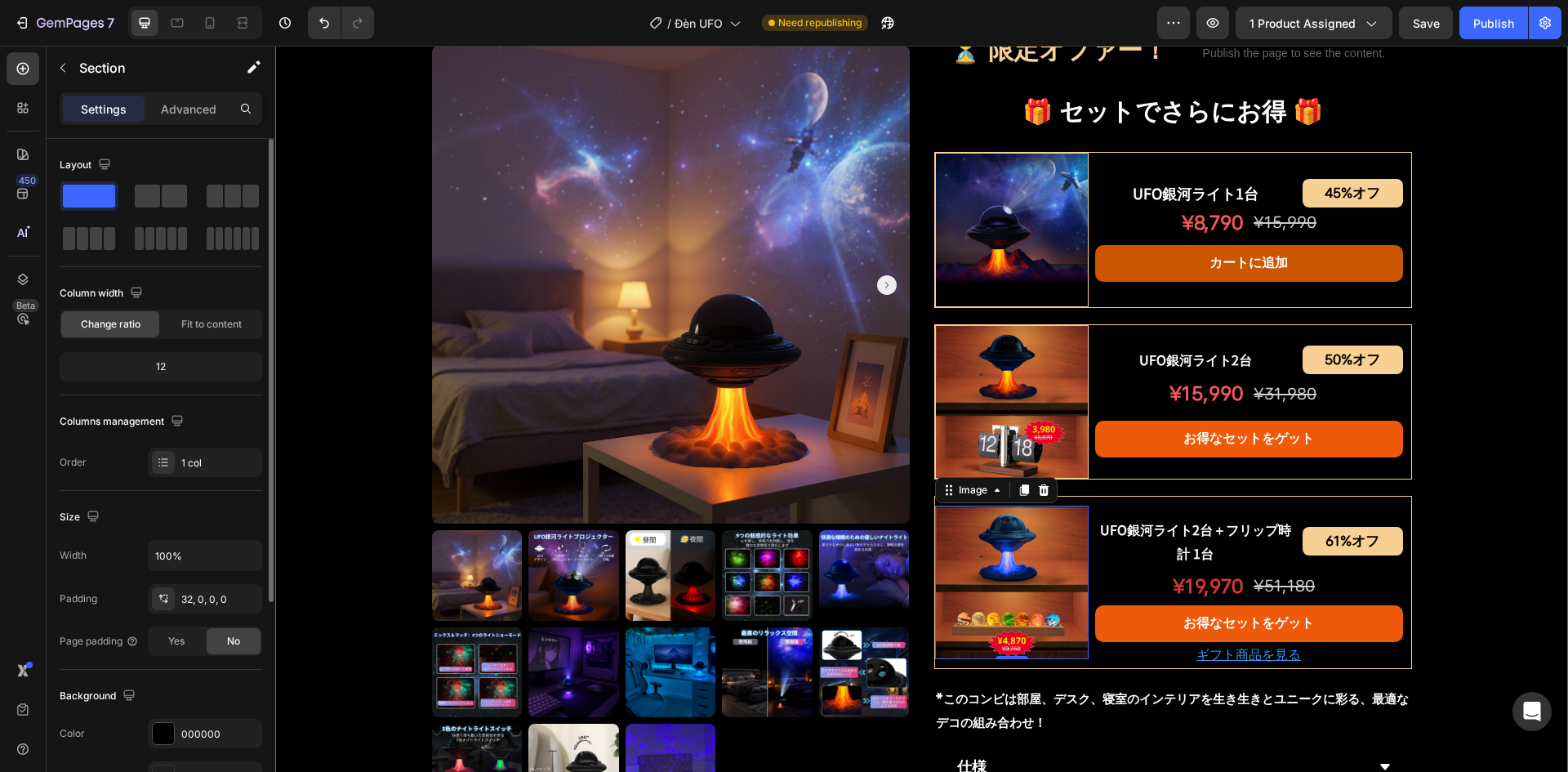
click at [1506, 409] on div "Product Images UFO銀河ライトプロジェクター Product Title Shopify App Shopify App Row ¥7,200…" at bounding box center [921, 193] width 1293 height 1810
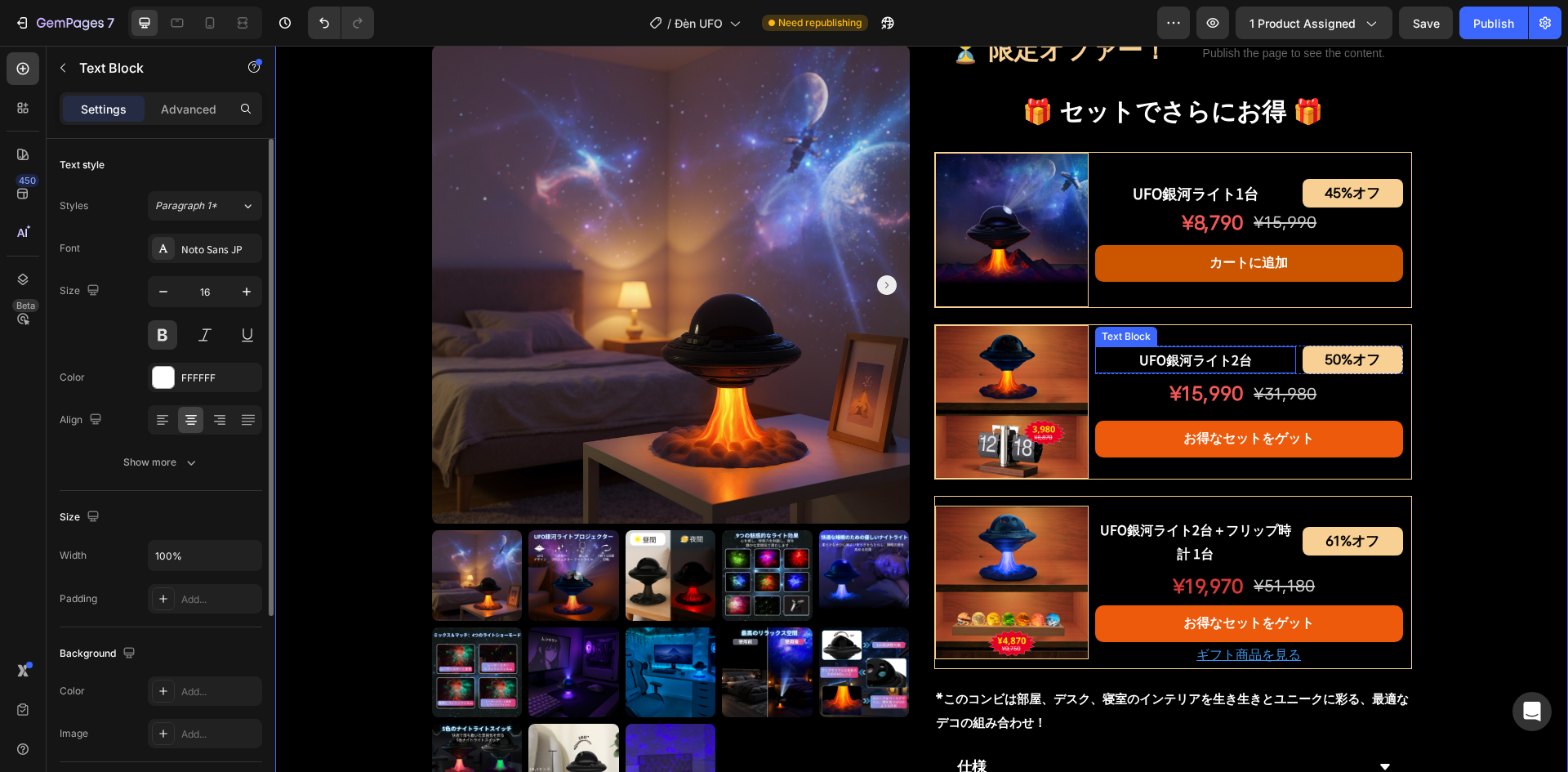
click at [1201, 366] on p "UFO銀河ライト2台" at bounding box center [1196, 360] width 198 height 24
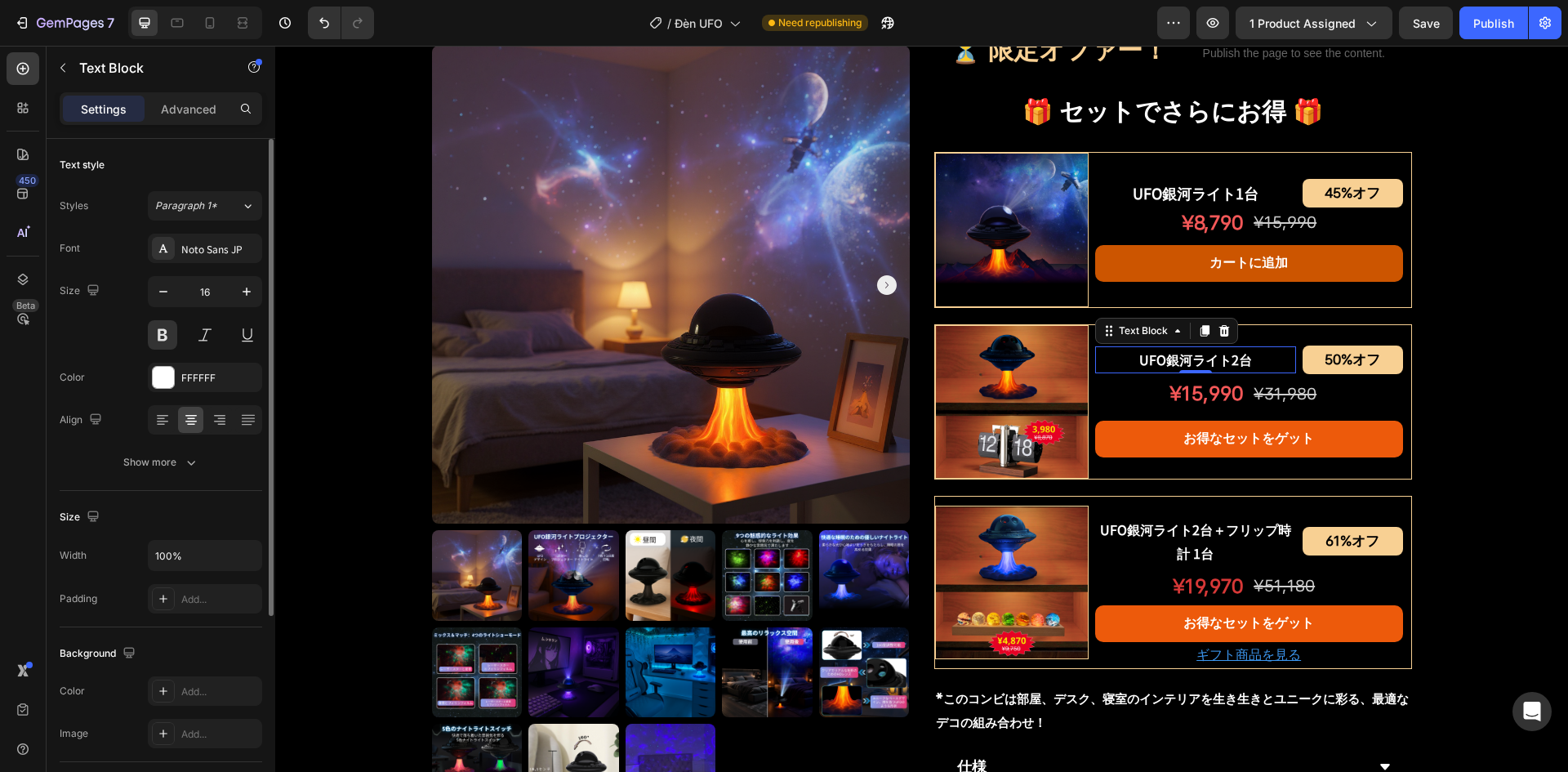
click at [1193, 353] on p "UFO銀河ライト2台" at bounding box center [1196, 360] width 198 height 24
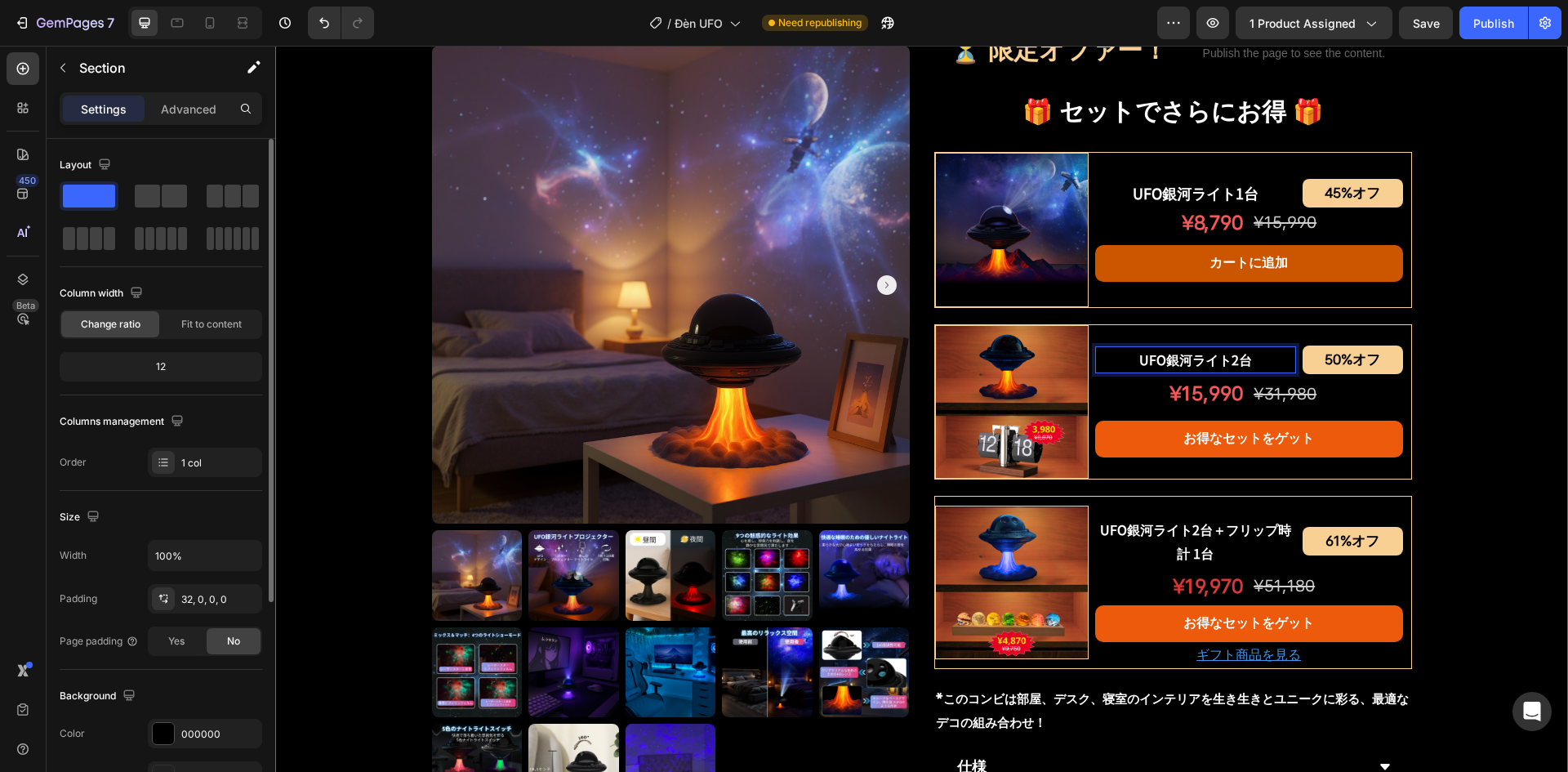
click at [1430, 338] on div "Product Images UFO銀河ライトプロジェクター Product Title Shopify App Shopify App Row ¥7,200…" at bounding box center [921, 193] width 1293 height 1810
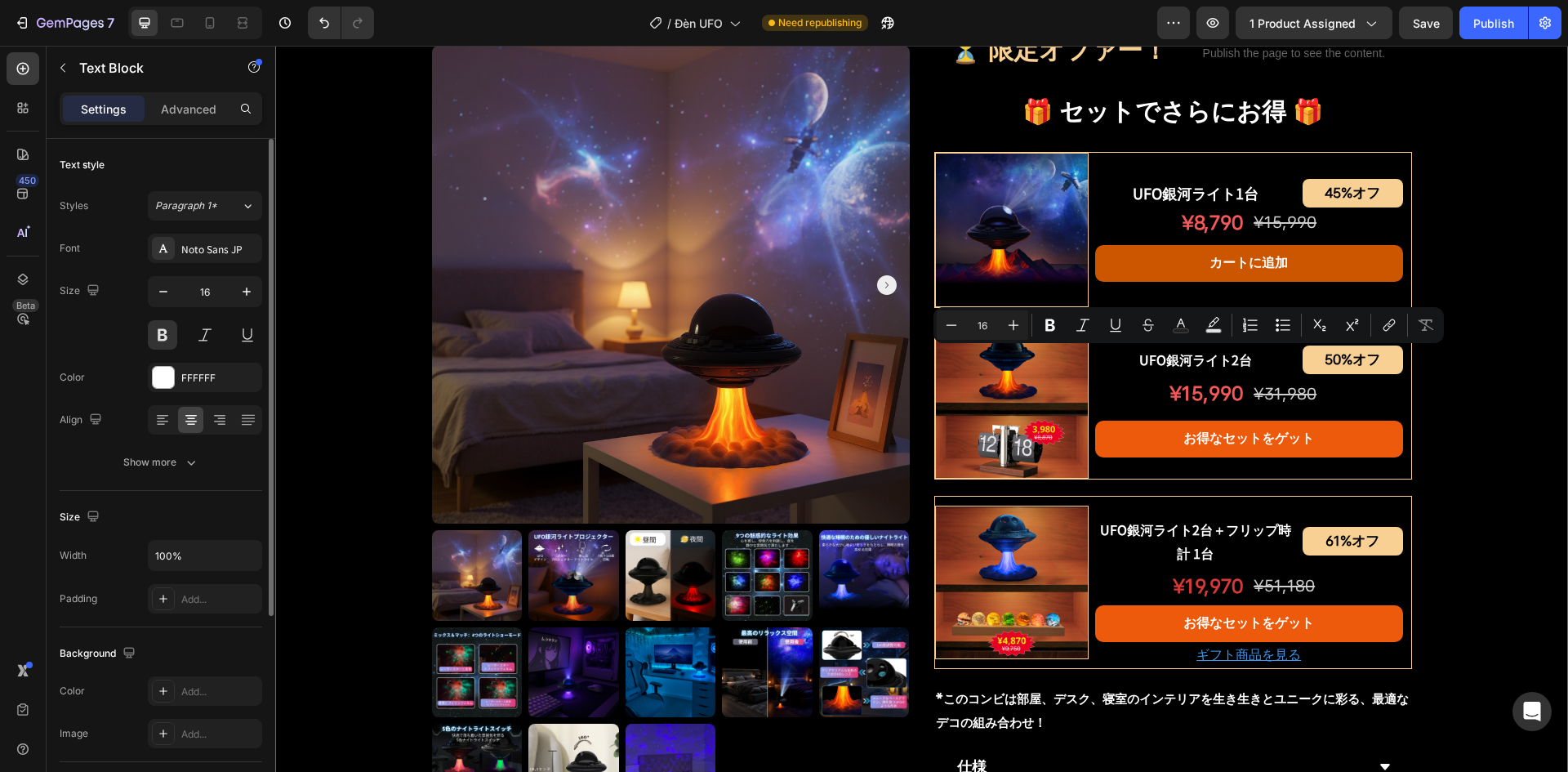
click at [1473, 370] on div "Product Images UFO銀河ライトプロジェクター Product Title Shopify App Shopify App Row ¥7,200…" at bounding box center [921, 193] width 1293 height 1810
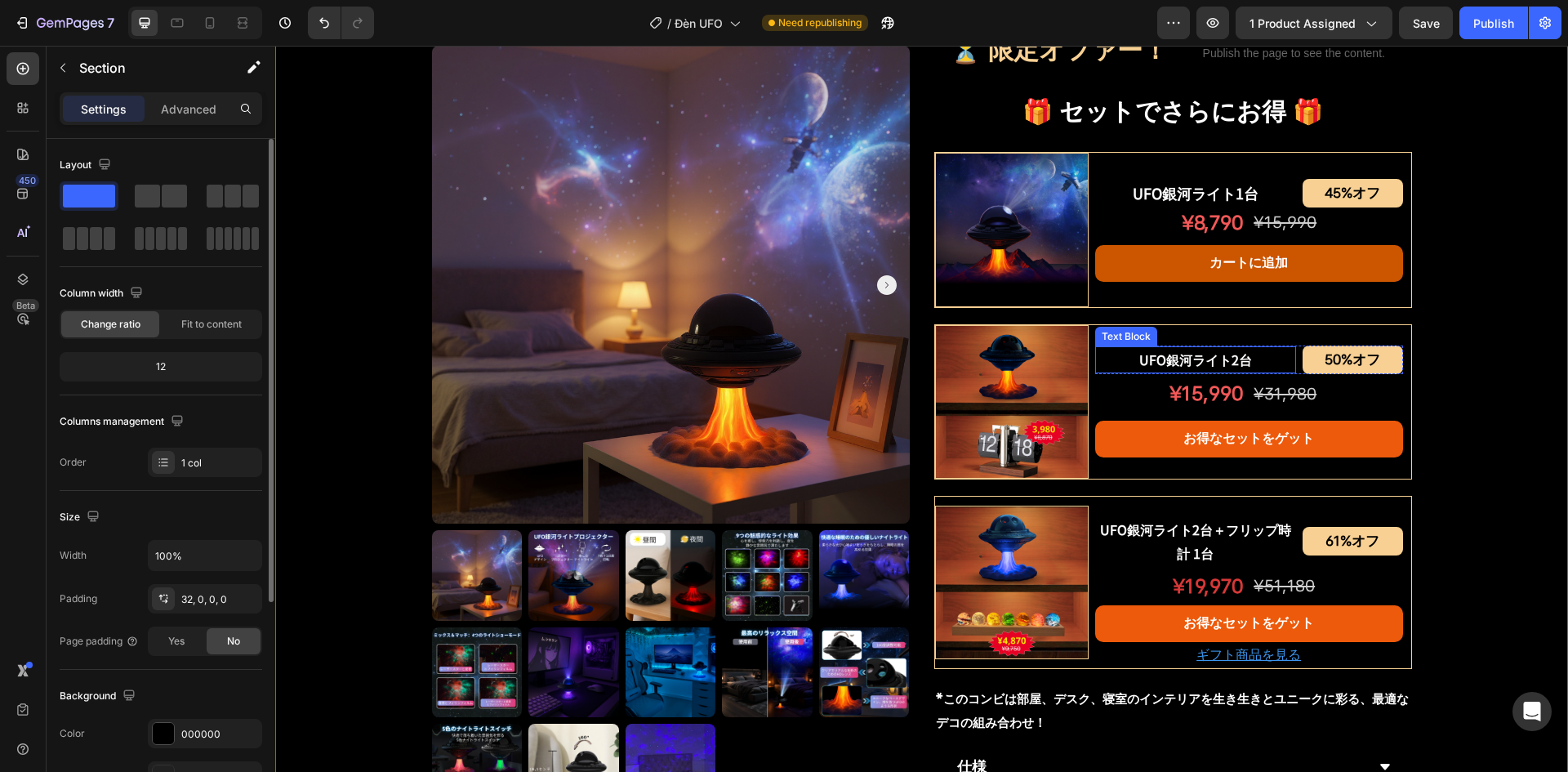
click at [1176, 369] on p "UFO銀河ライト2台" at bounding box center [1196, 360] width 198 height 24
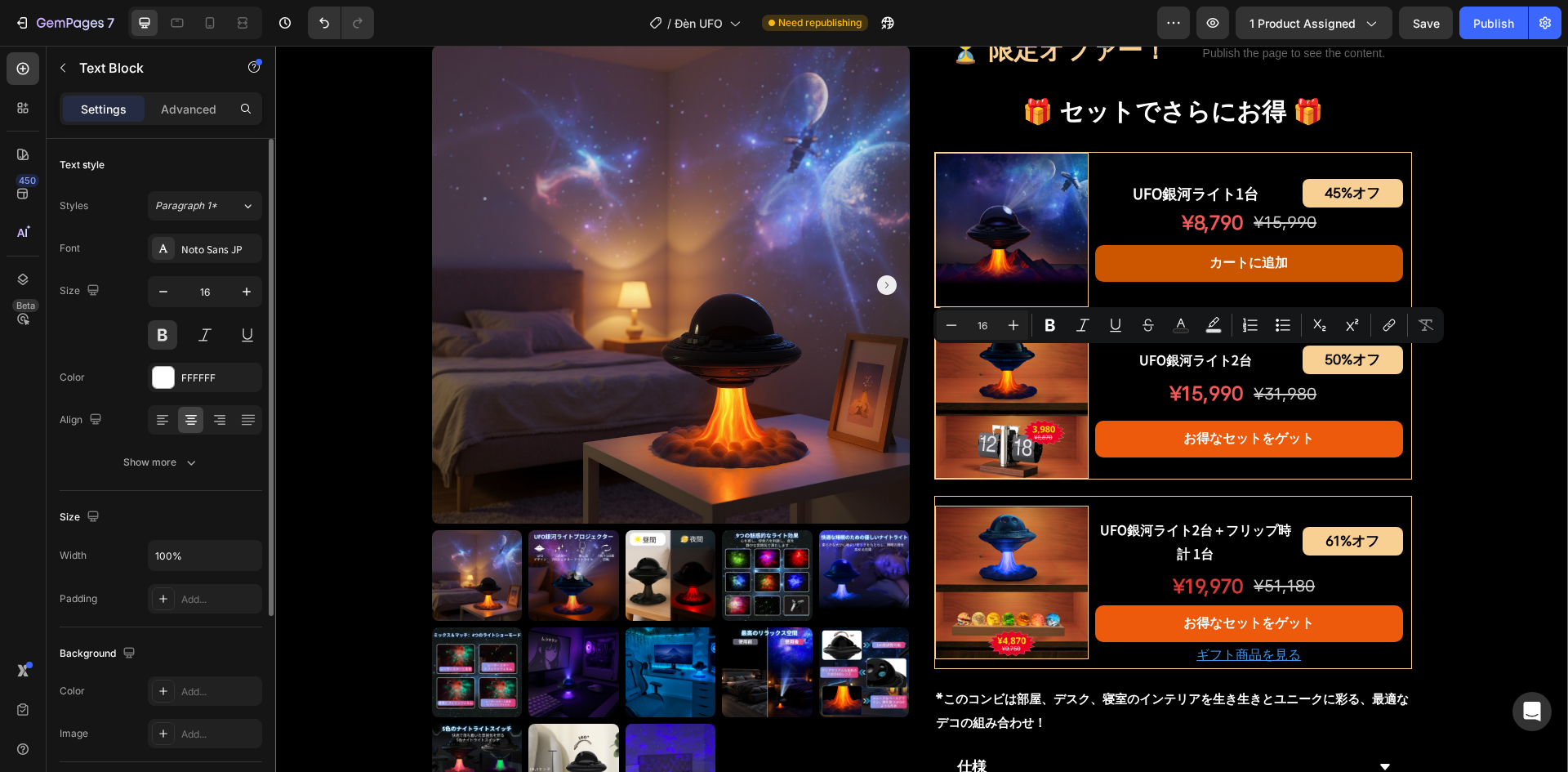
click at [1462, 374] on div "Product Images UFO銀河ライトプロジェクター Product Title Shopify App Shopify App Row ¥7,200…" at bounding box center [921, 193] width 1293 height 1810
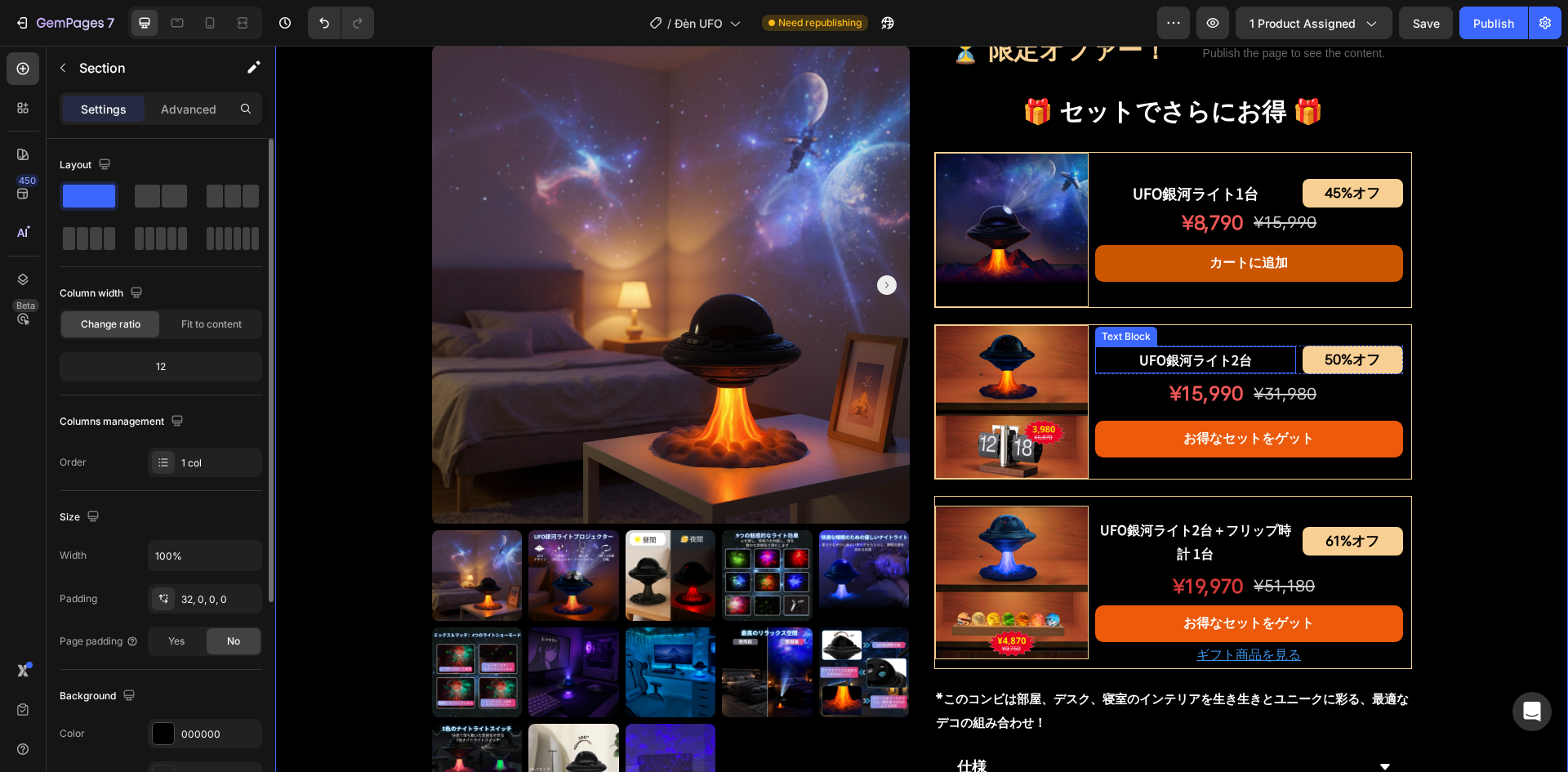
click at [1206, 361] on p "UFO銀河ライト2台" at bounding box center [1196, 360] width 198 height 24
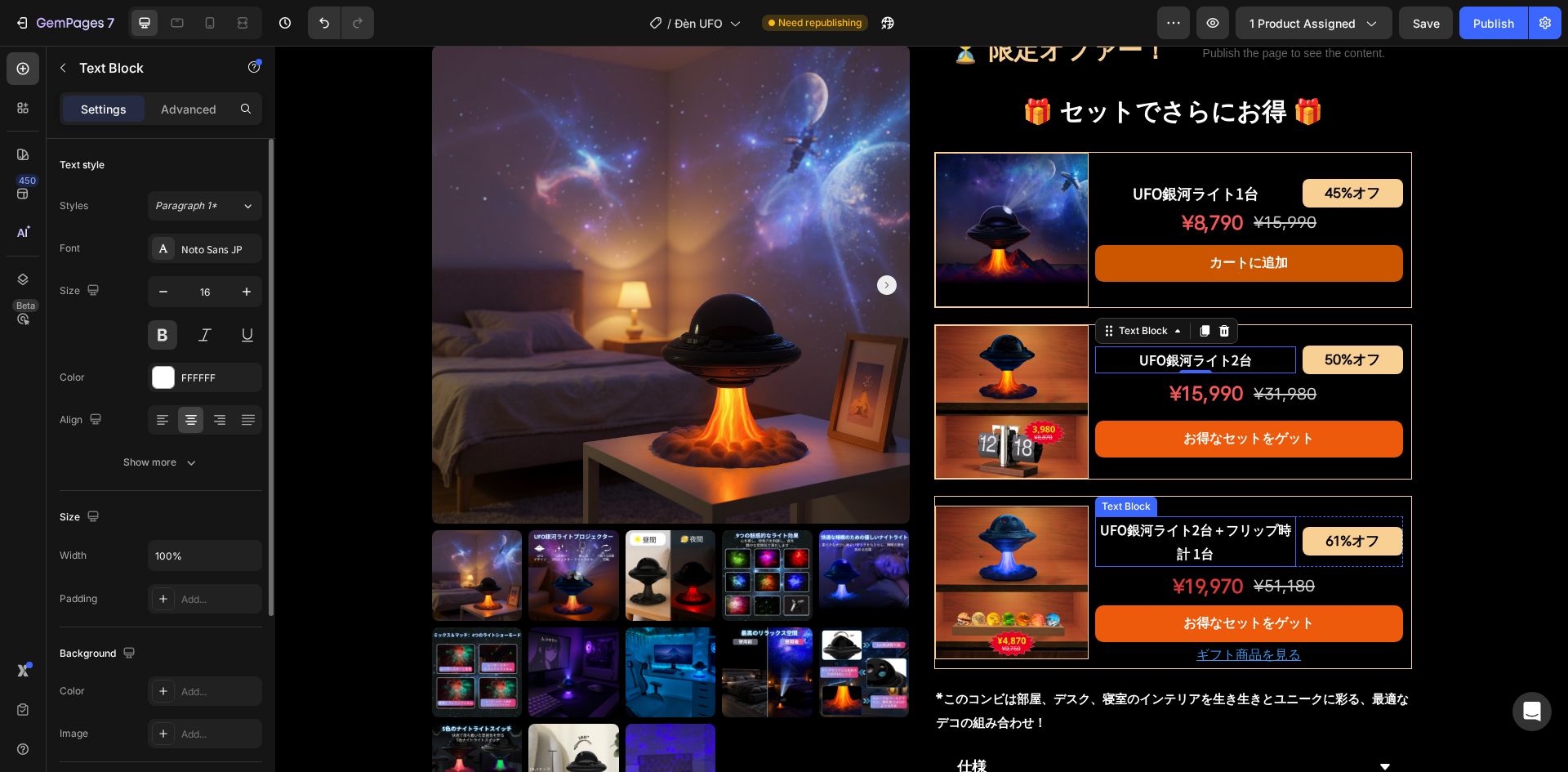
click at [1188, 547] on p "UFO銀河ライト2台＋フリップ時計 1台" at bounding box center [1196, 542] width 198 height 48
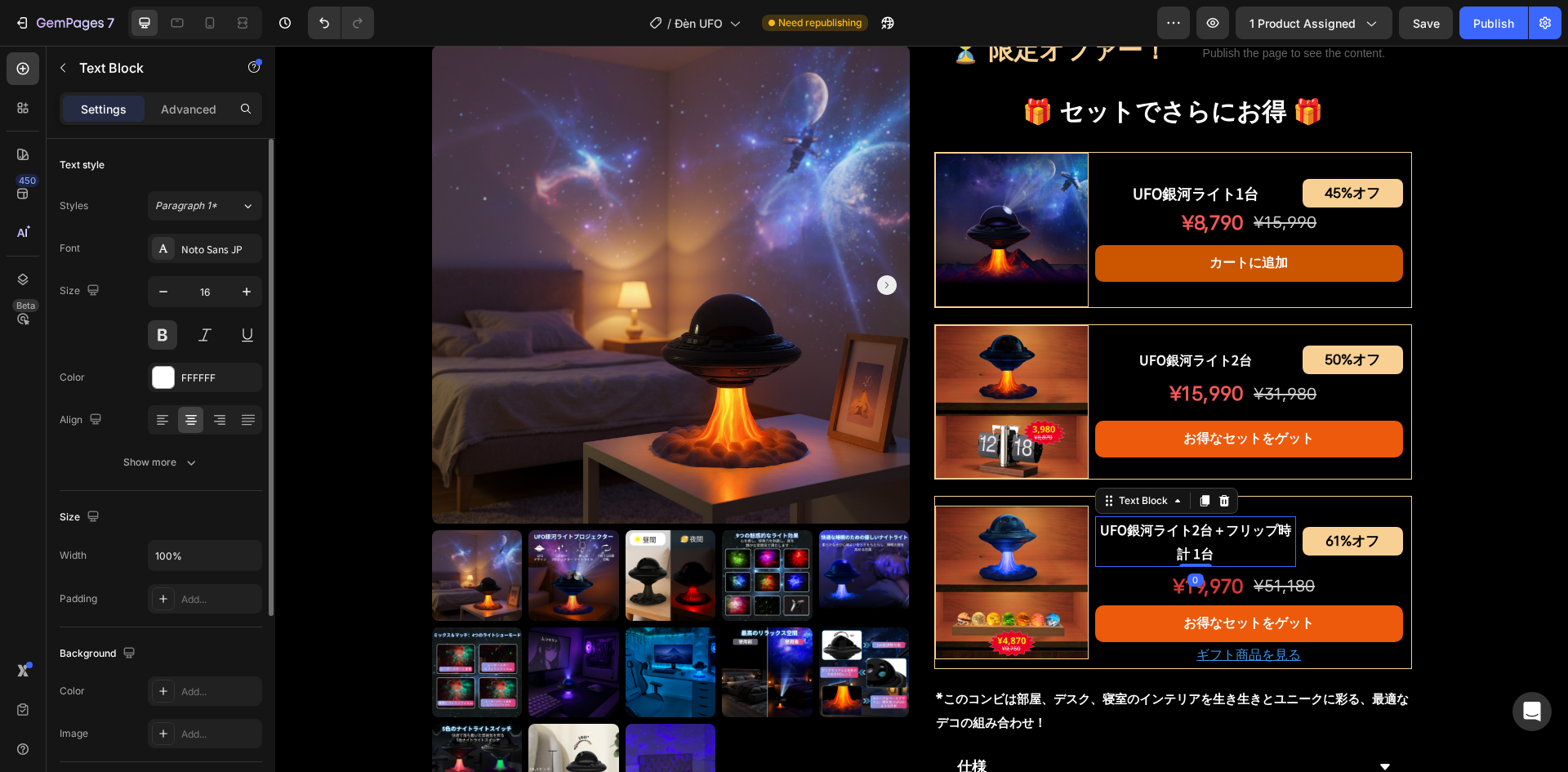
click at [1188, 547] on p "UFO銀河ライト2台＋フリップ時計 1台" at bounding box center [1196, 542] width 198 height 48
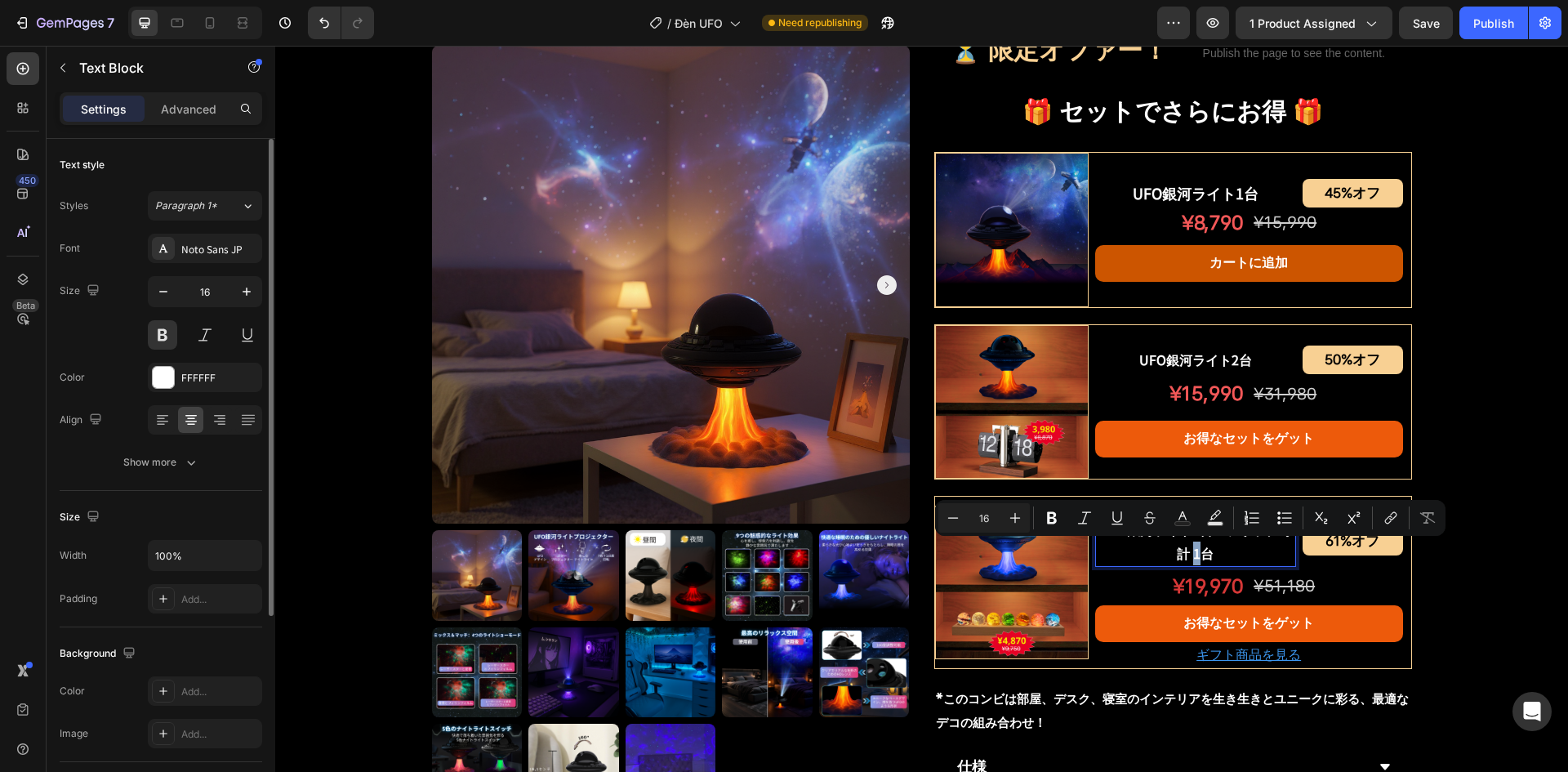
click at [1190, 549] on p "UFO銀河ライト2台＋フリップ時計 1台" at bounding box center [1196, 542] width 198 height 48
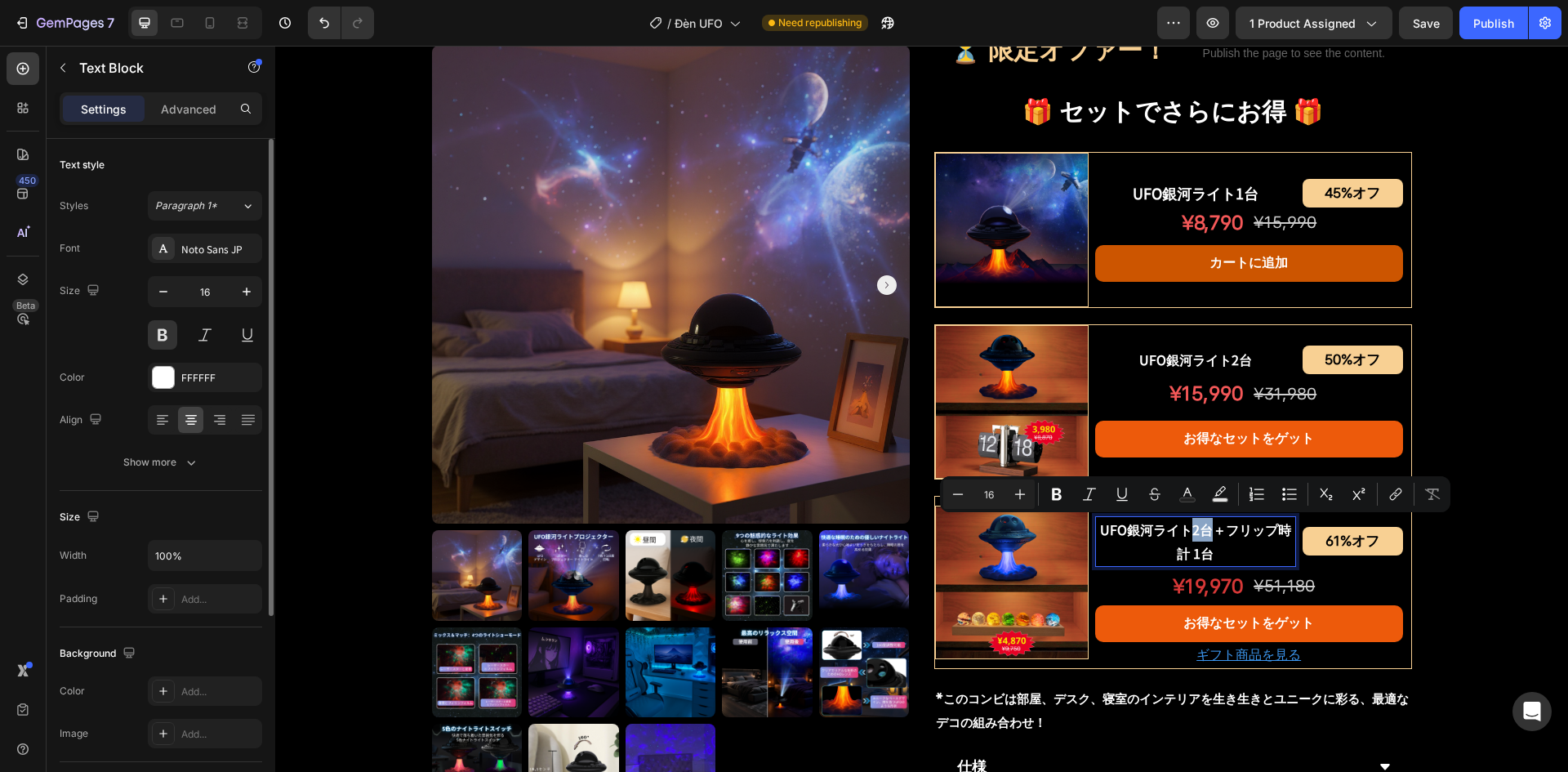
drag, startPoint x: 1188, startPoint y: 529, endPoint x: 1205, endPoint y: 529, distance: 17.0
click at [1205, 529] on p "UFO銀河ライト2台＋フリップ時計 1台" at bounding box center [1196, 542] width 198 height 48
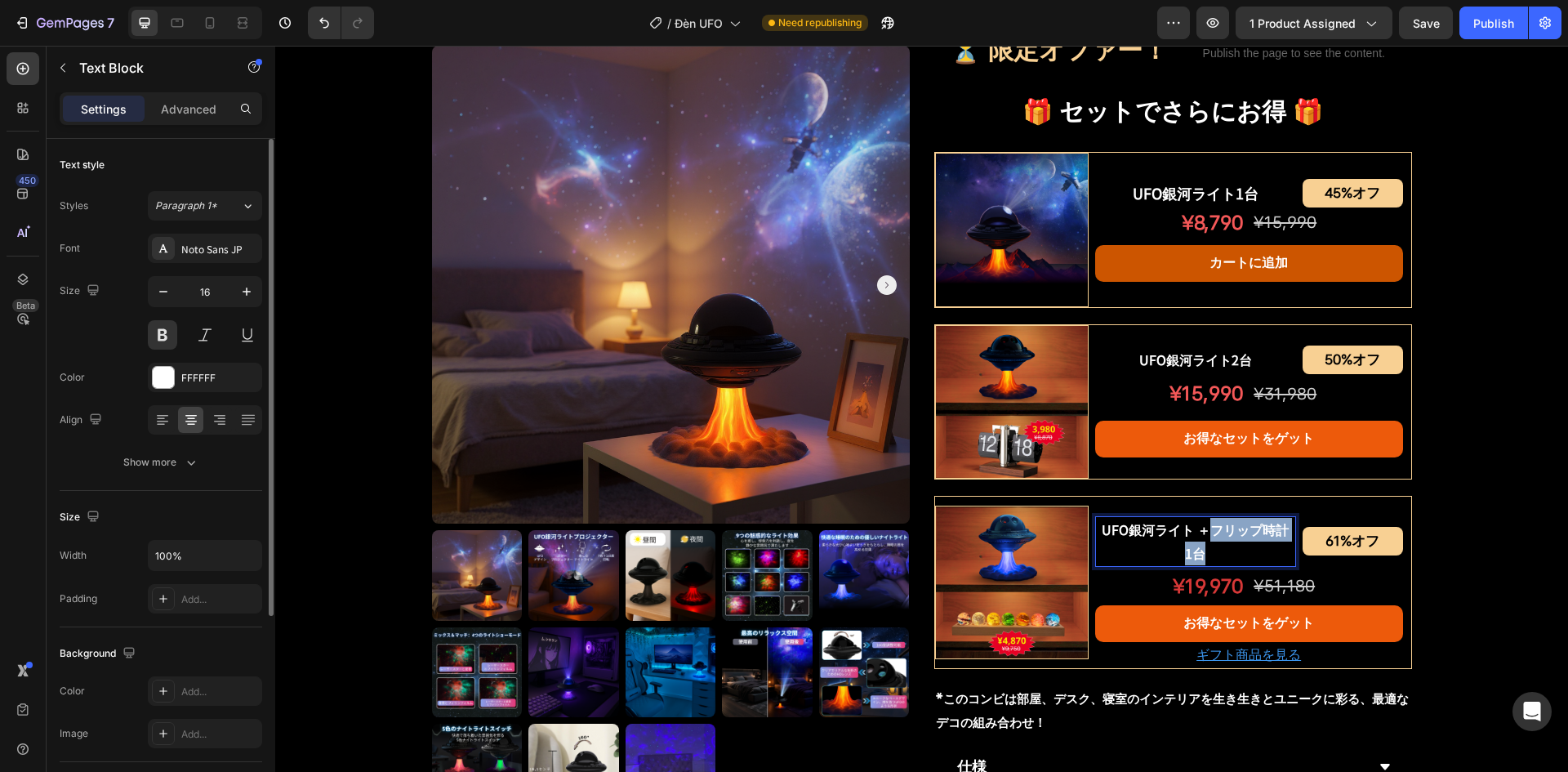
drag, startPoint x: 1201, startPoint y: 529, endPoint x: 1220, endPoint y: 555, distance: 32.2
click at [1220, 555] on p "UFO銀河ライト ＋フリップ時計 1台" at bounding box center [1196, 542] width 198 height 48
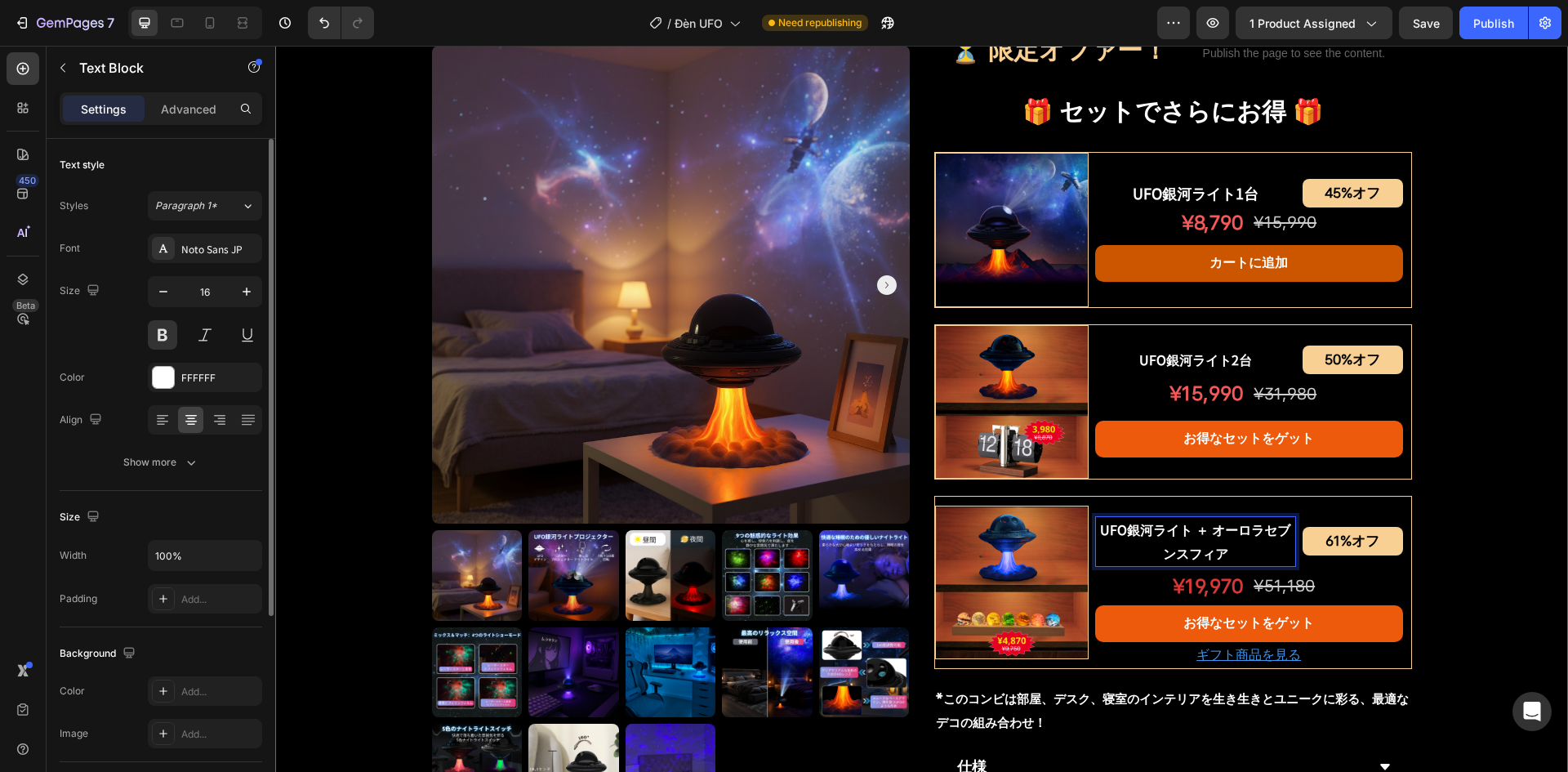
click at [1434, 536] on div "Product Images UFO銀河ライトプロジェクター Product Title Shopify App Shopify App Row ¥7,200…" at bounding box center [921, 193] width 1293 height 1810
click at [1167, 539] on p "UFO銀河ライト ＋ オーロラセブンスフィア" at bounding box center [1196, 542] width 198 height 48
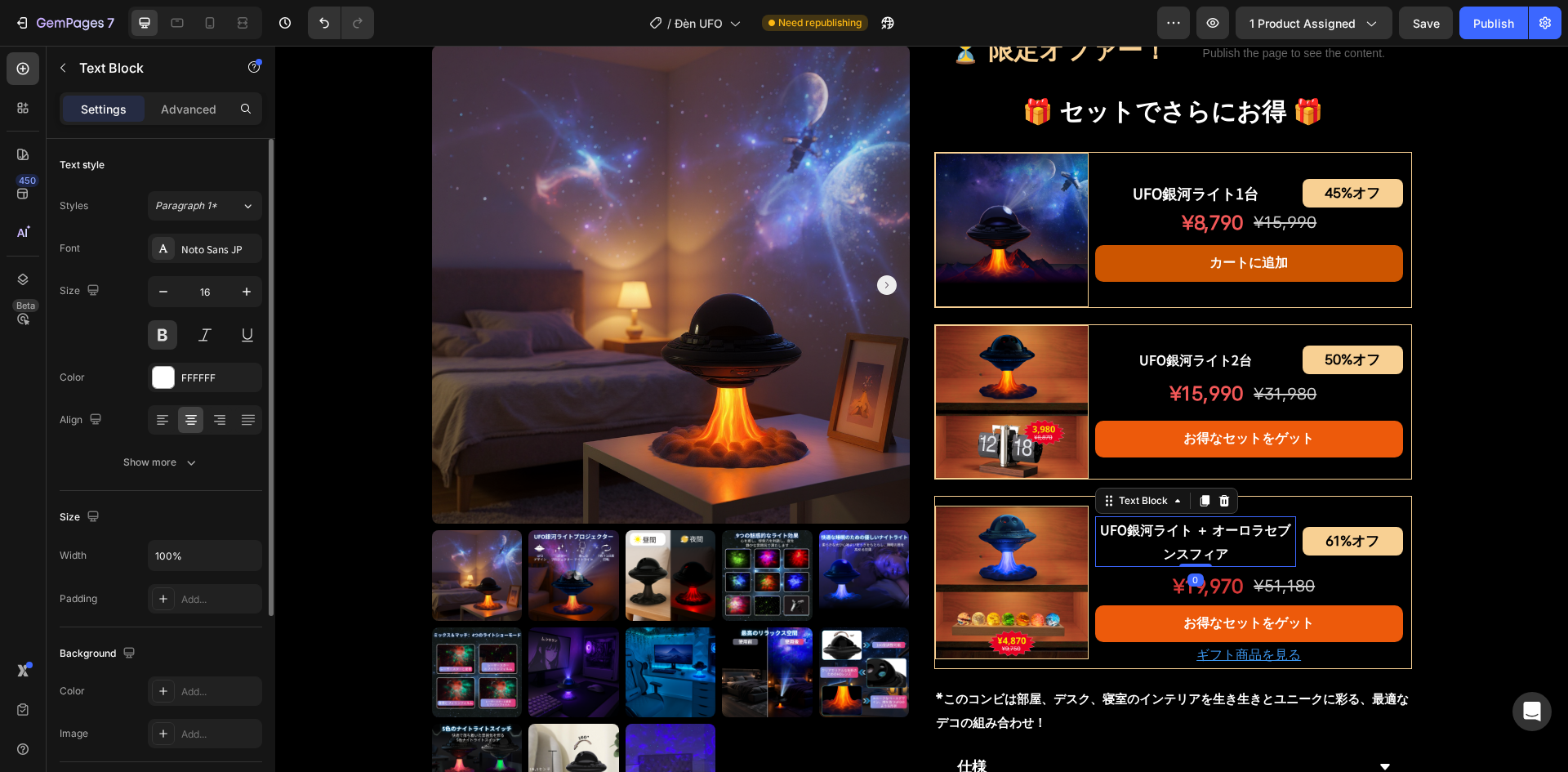
click at [1199, 511] on div "Text Block" at bounding box center [1167, 501] width 143 height 27
click at [1201, 501] on icon at bounding box center [1206, 501] width 9 height 11
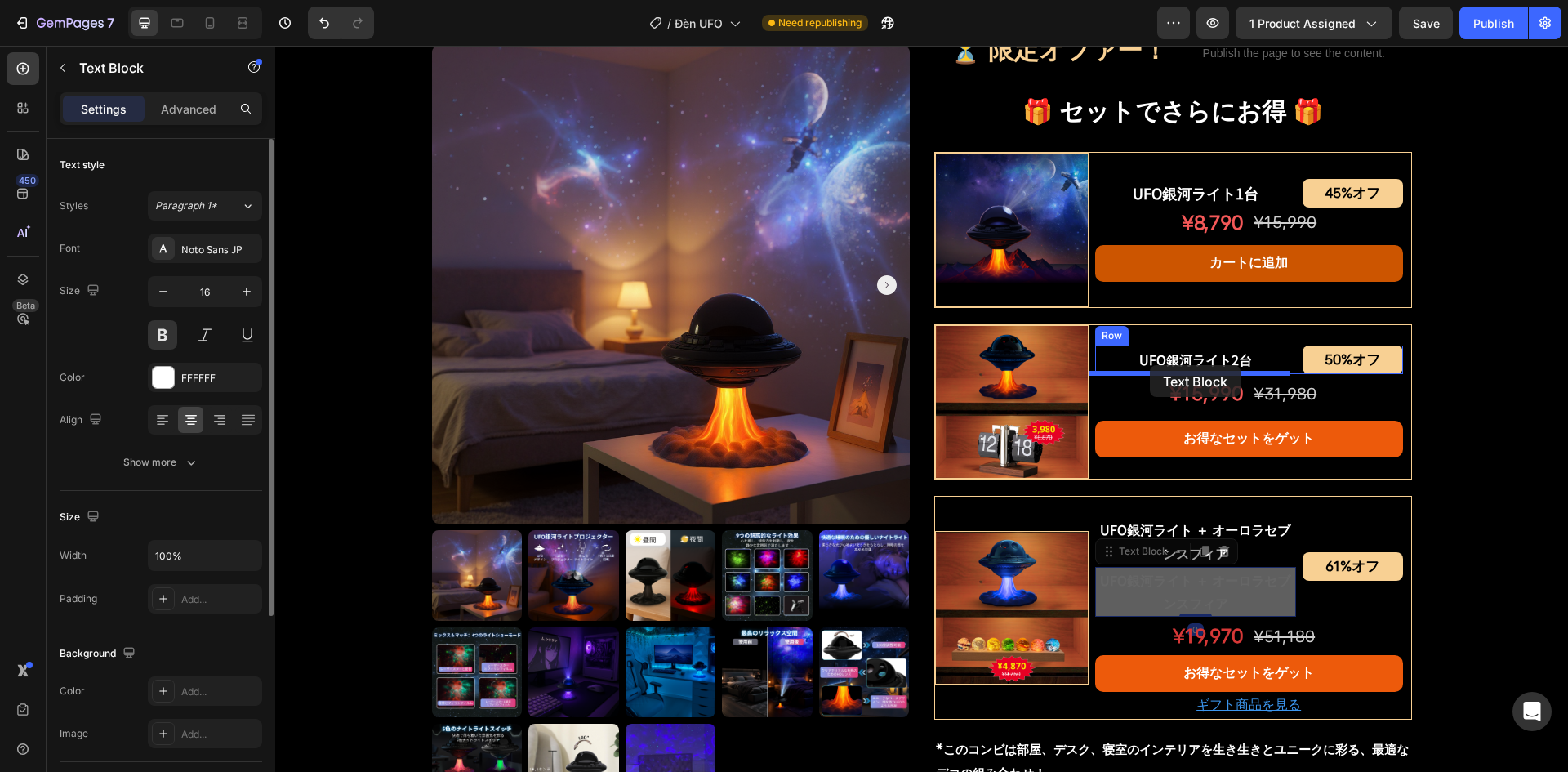
drag, startPoint x: 1101, startPoint y: 547, endPoint x: 1150, endPoint y: 365, distance: 188.5
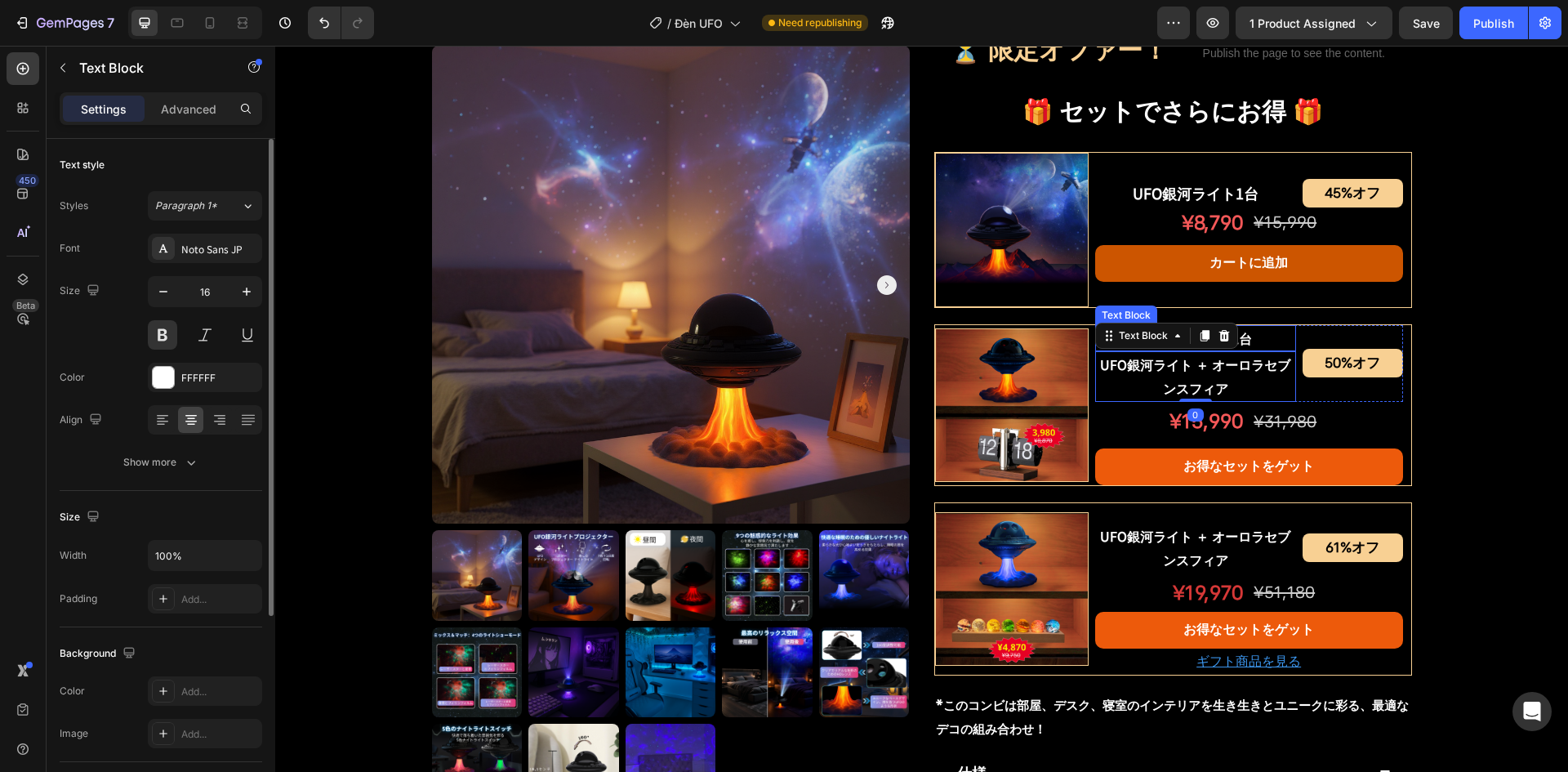
click at [1277, 347] on p "UFO銀河ライト2台" at bounding box center [1196, 339] width 198 height 24
click at [1220, 303] on icon at bounding box center [1224, 310] width 13 height 13
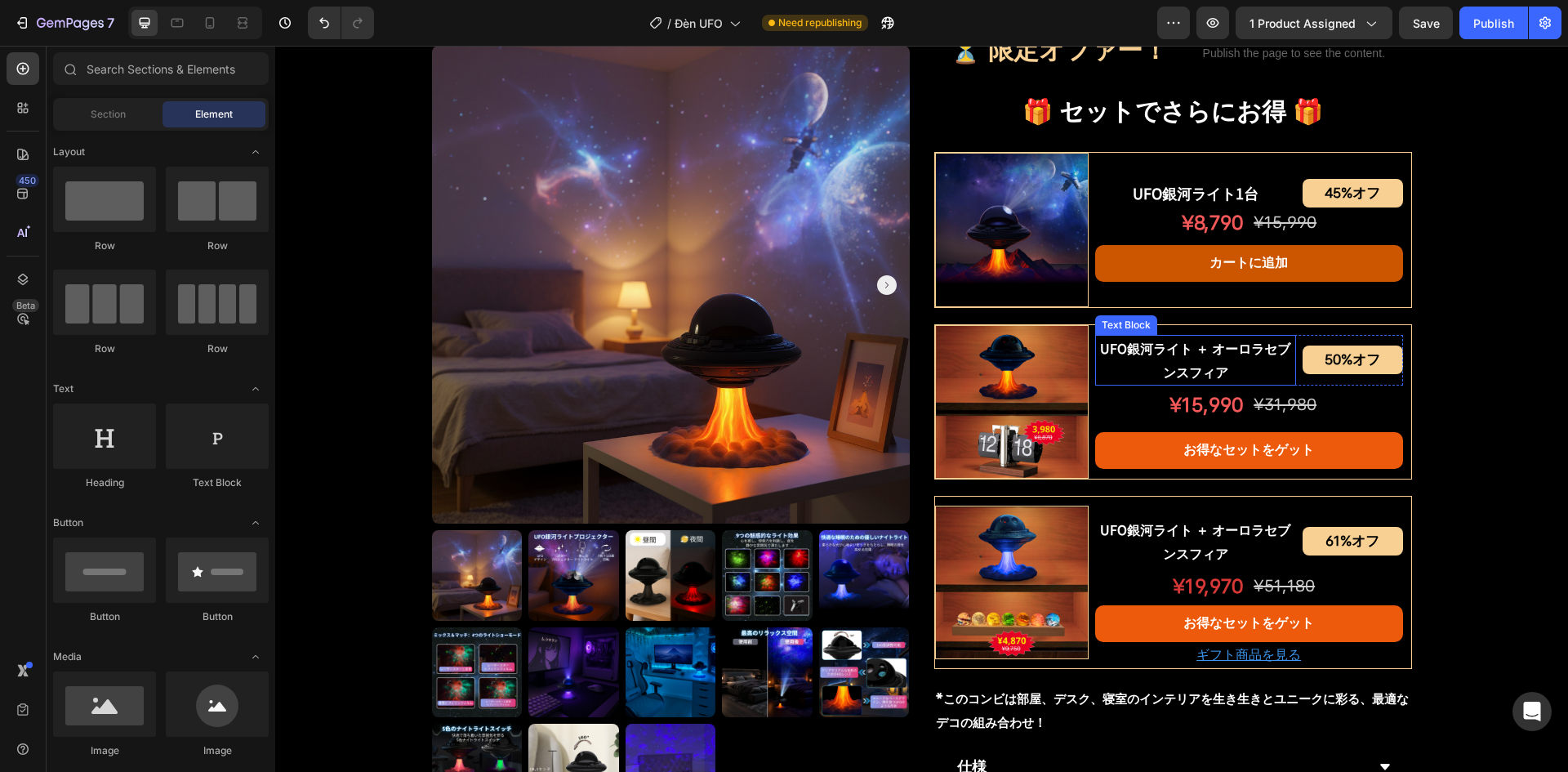
click at [1207, 361] on p "UFO銀河ライト ＋ オーロラセブンスフィア" at bounding box center [1196, 361] width 198 height 48
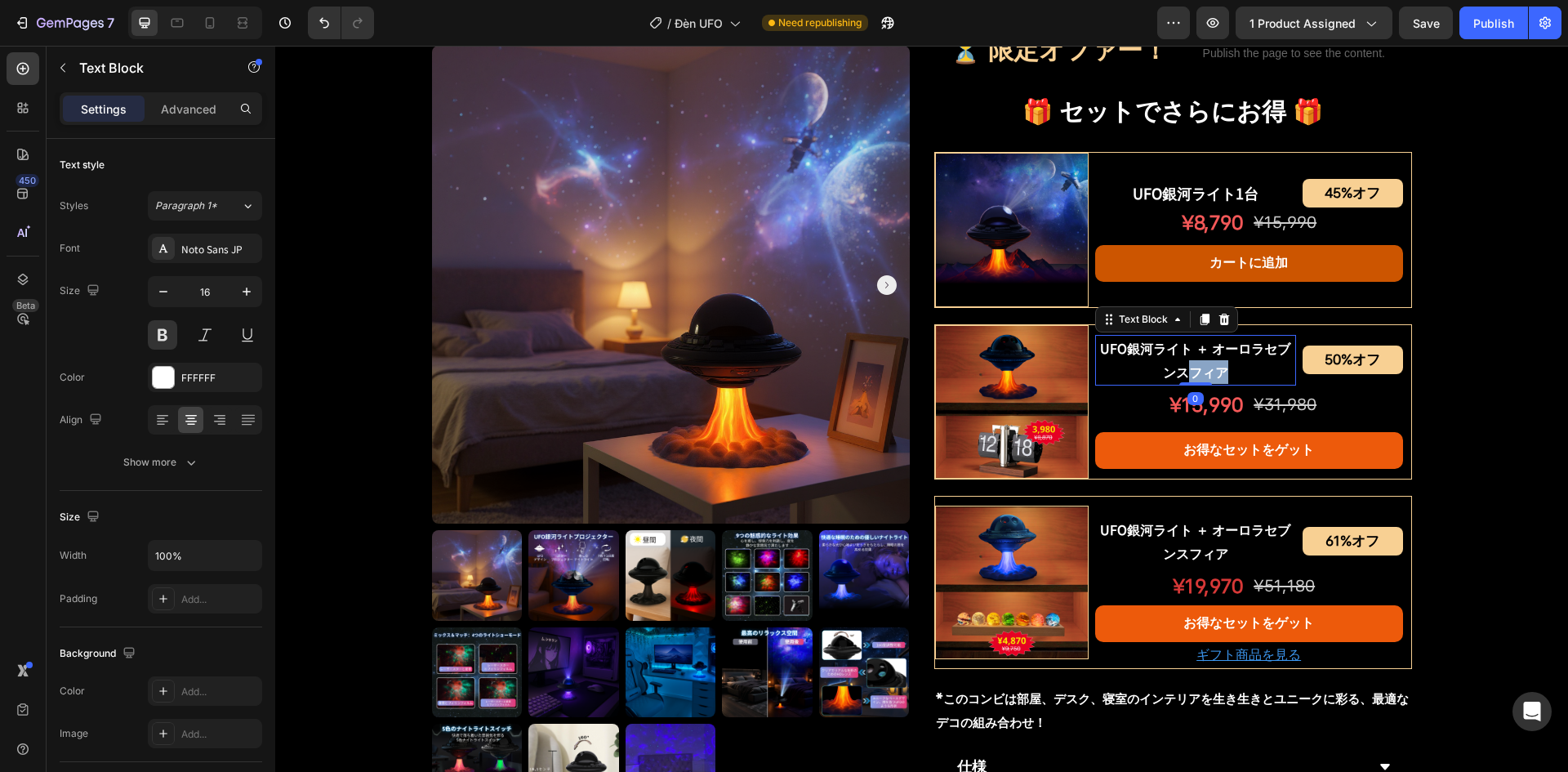
click at [1207, 361] on p "UFO銀河ライト ＋ オーロラセブンスフィア" at bounding box center [1196, 361] width 198 height 48
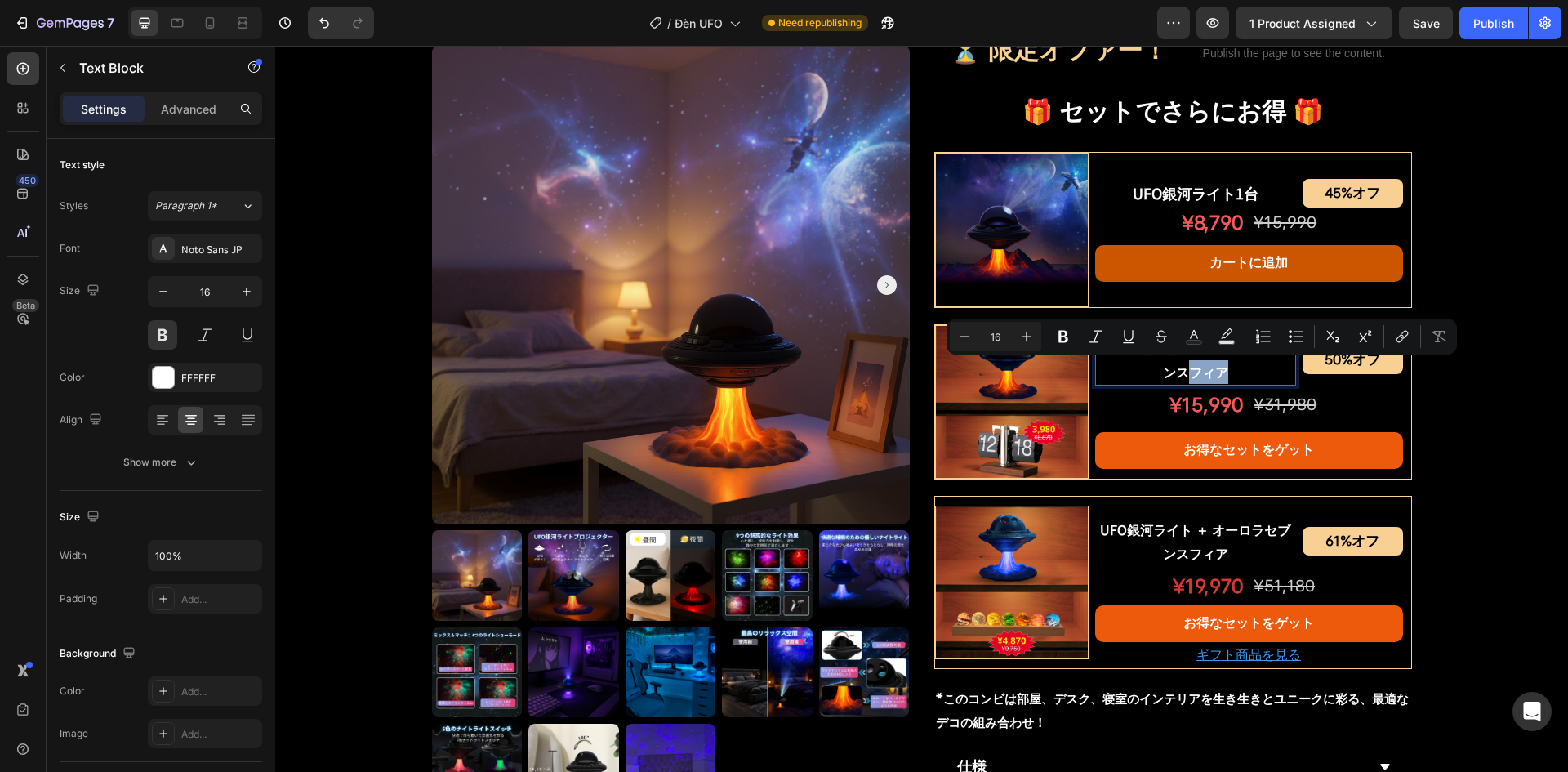
click at [1238, 363] on p "UFO銀河ライト ＋ オーロラセブンスフィア" at bounding box center [1196, 361] width 198 height 48
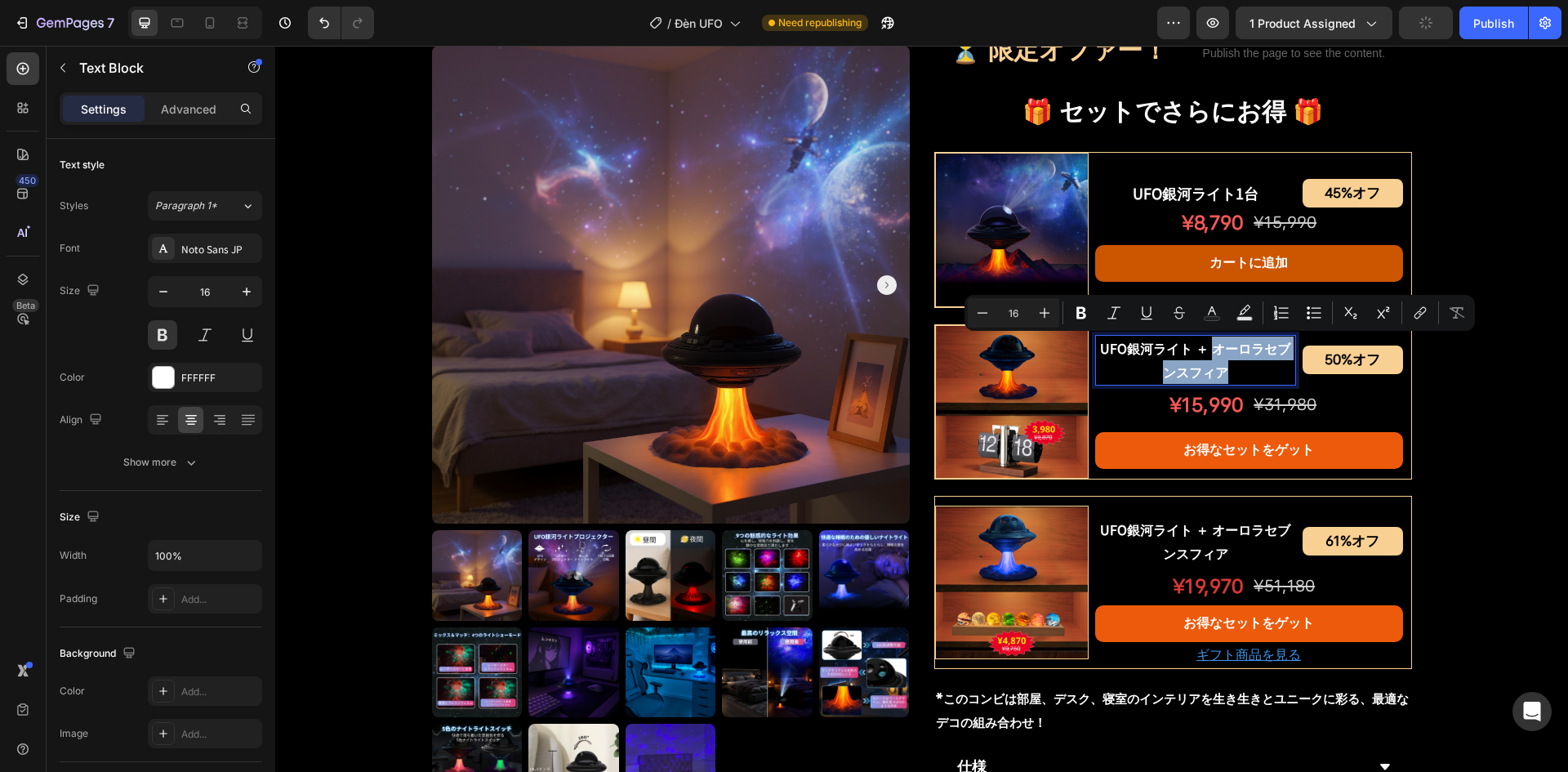
drag, startPoint x: 1208, startPoint y: 348, endPoint x: 1236, endPoint y: 378, distance: 41.0
click at [1236, 378] on p "UFO銀河ライト ＋ オーロラセブンスフィア" at bounding box center [1196, 361] width 198 height 48
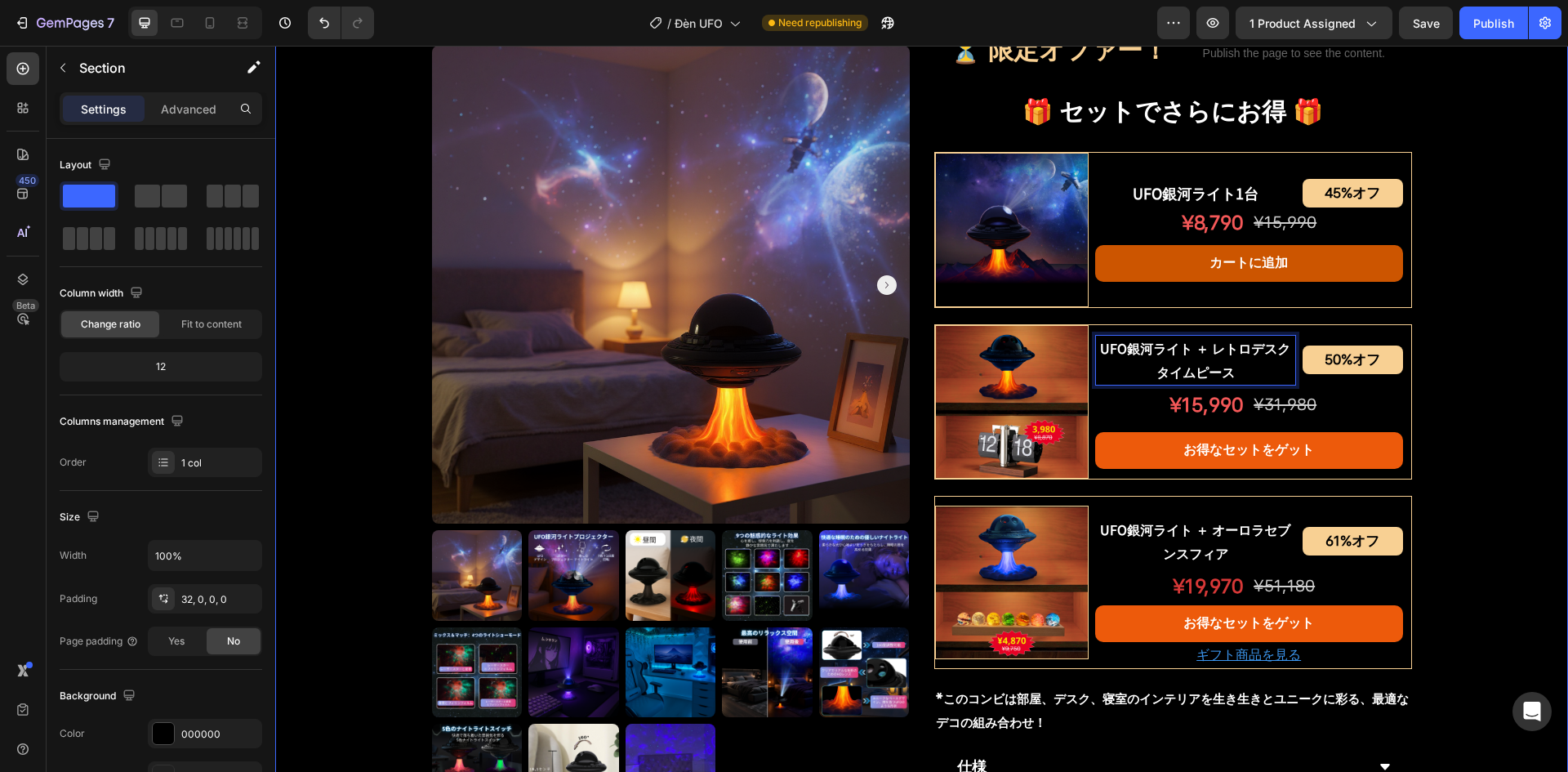
click at [1438, 417] on div "Product Images UFO銀河ライトプロジェクター Product Title Shopify App Shopify App Row ¥7,200…" at bounding box center [921, 193] width 1293 height 1810
click at [1182, 388] on p "¥15,990" at bounding box center [1170, 405] width 147 height 35
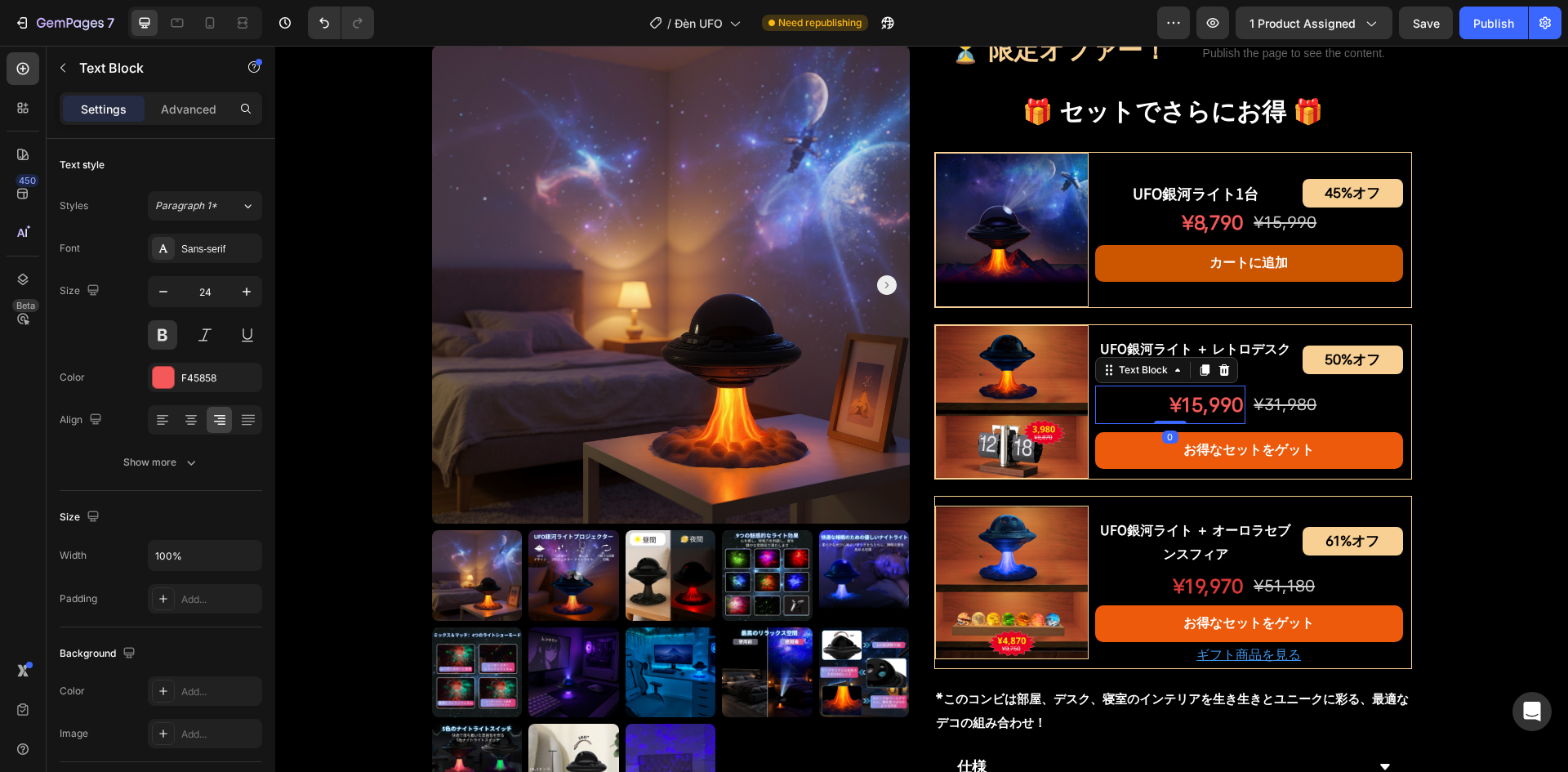
click at [1182, 388] on p "¥15,990" at bounding box center [1170, 405] width 147 height 35
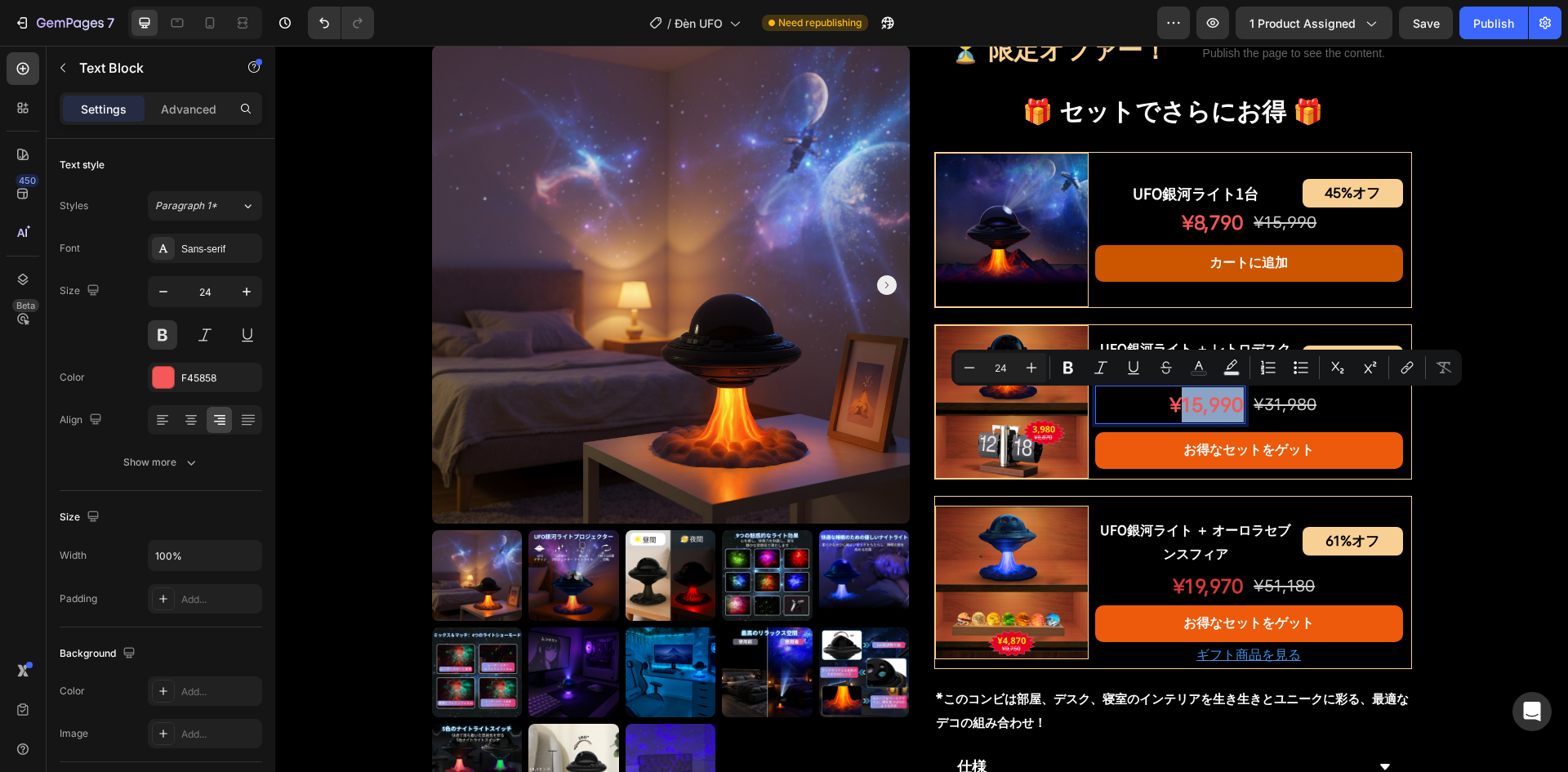
click at [1198, 409] on p "¥15,990" at bounding box center [1170, 405] width 147 height 35
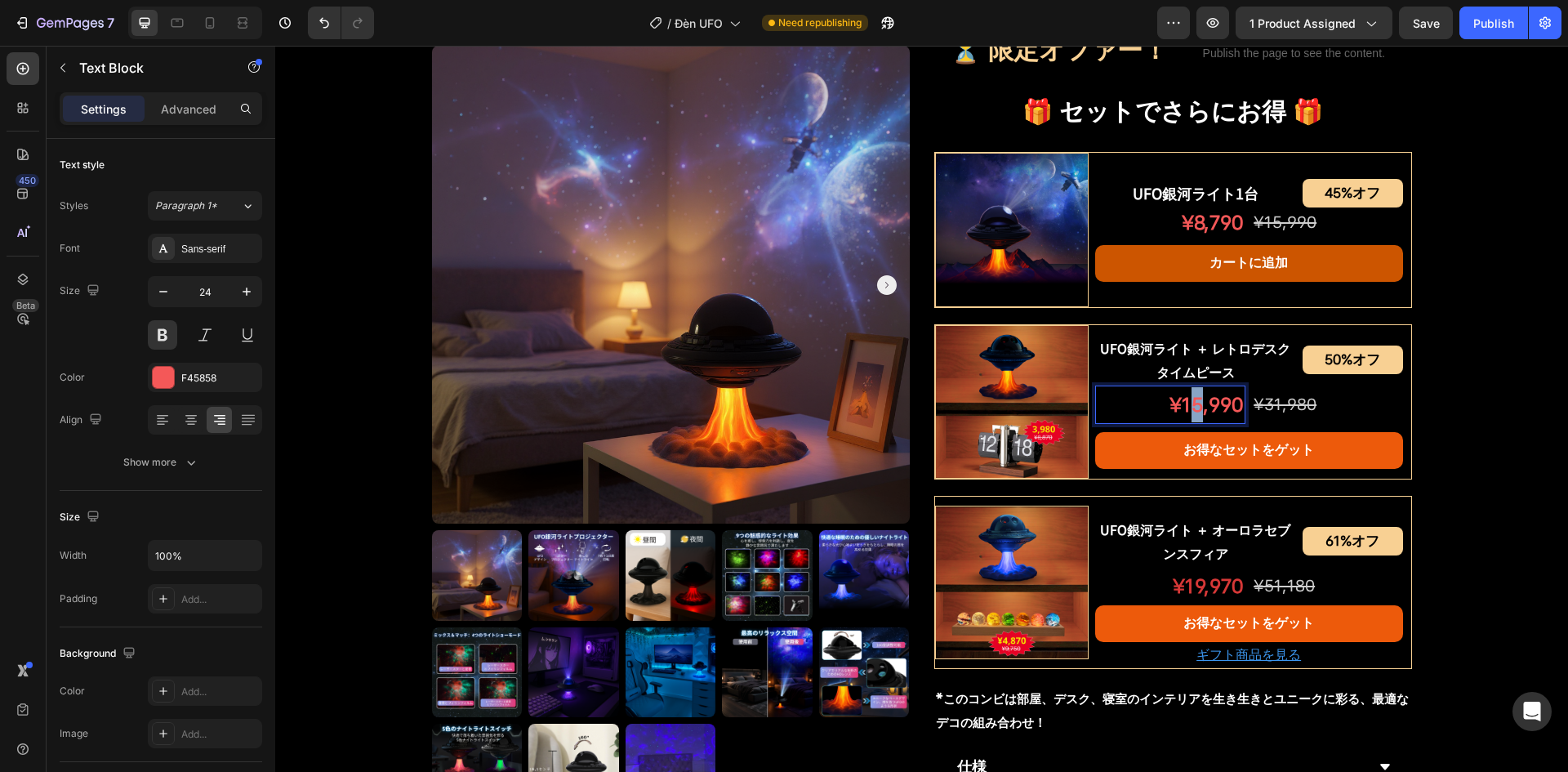
click at [1190, 404] on p "¥15,990" at bounding box center [1170, 405] width 147 height 35
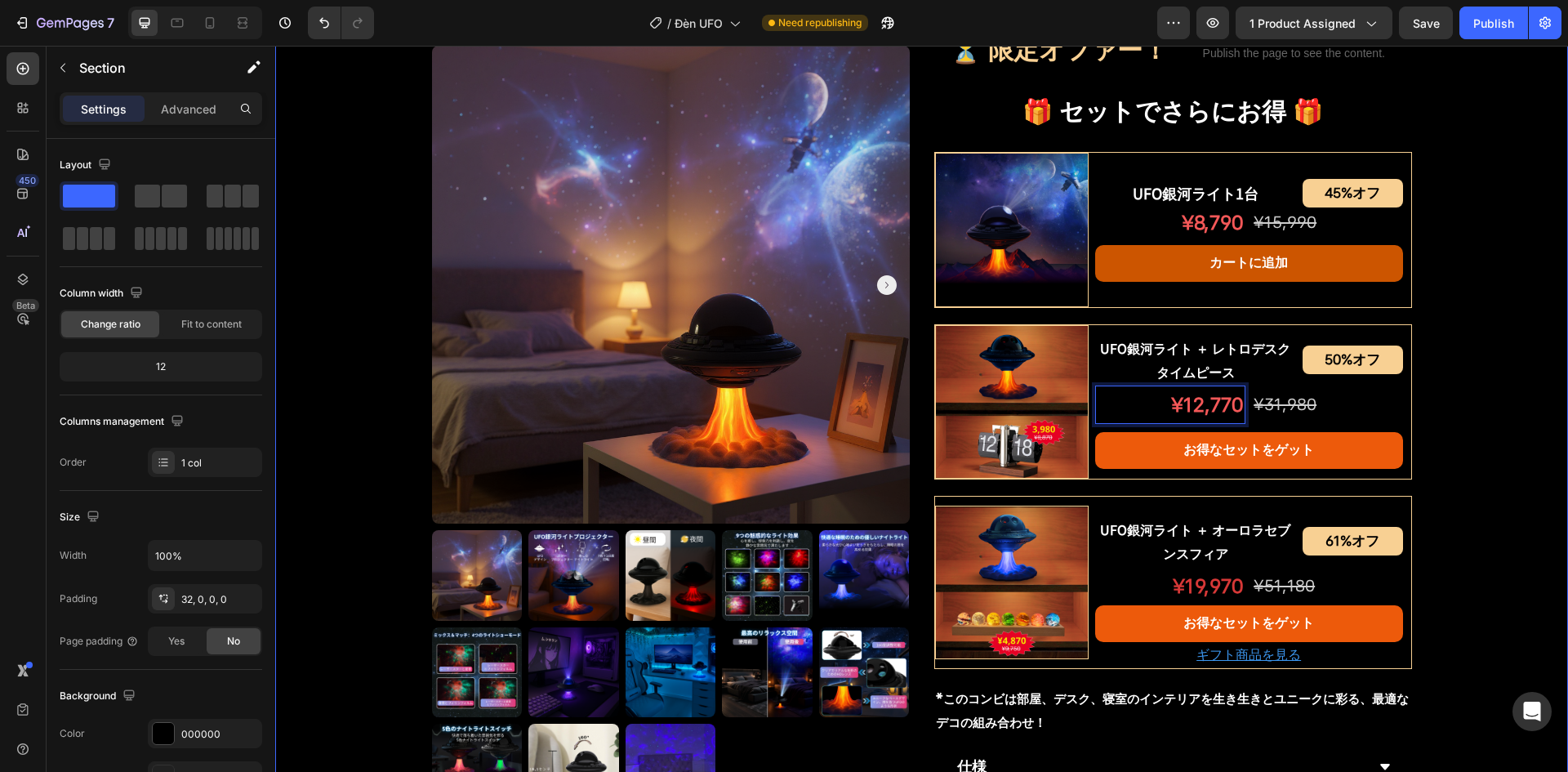
click at [1503, 399] on div "Product Images UFO銀河ライトプロジェクター Product Title Shopify App Shopify App Row ¥7,200…" at bounding box center [921, 193] width 1293 height 1810
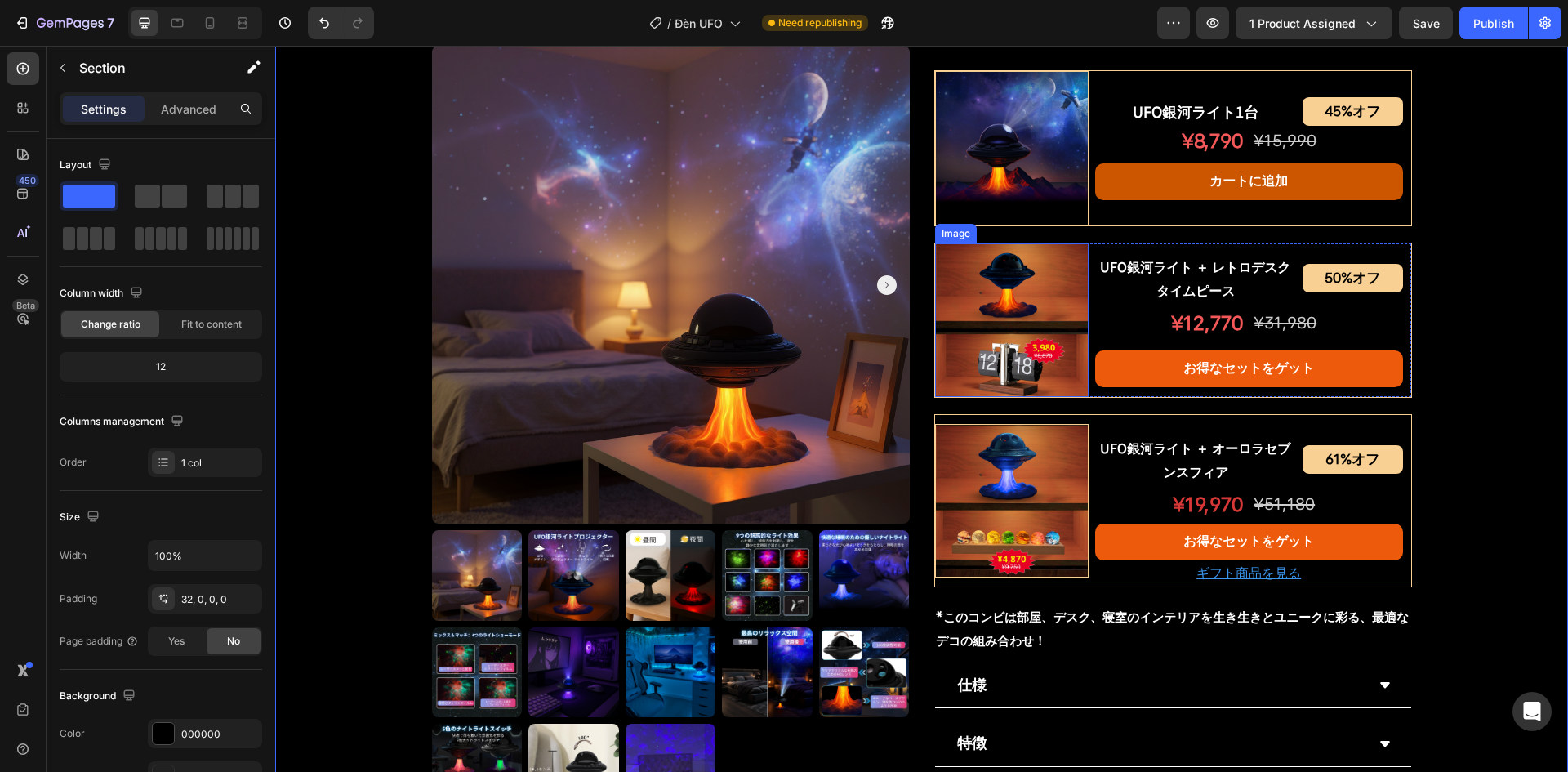
drag, startPoint x: 987, startPoint y: 299, endPoint x: 1101, endPoint y: 405, distance: 155.7
click at [987, 299] on img at bounding box center [1012, 320] width 154 height 154
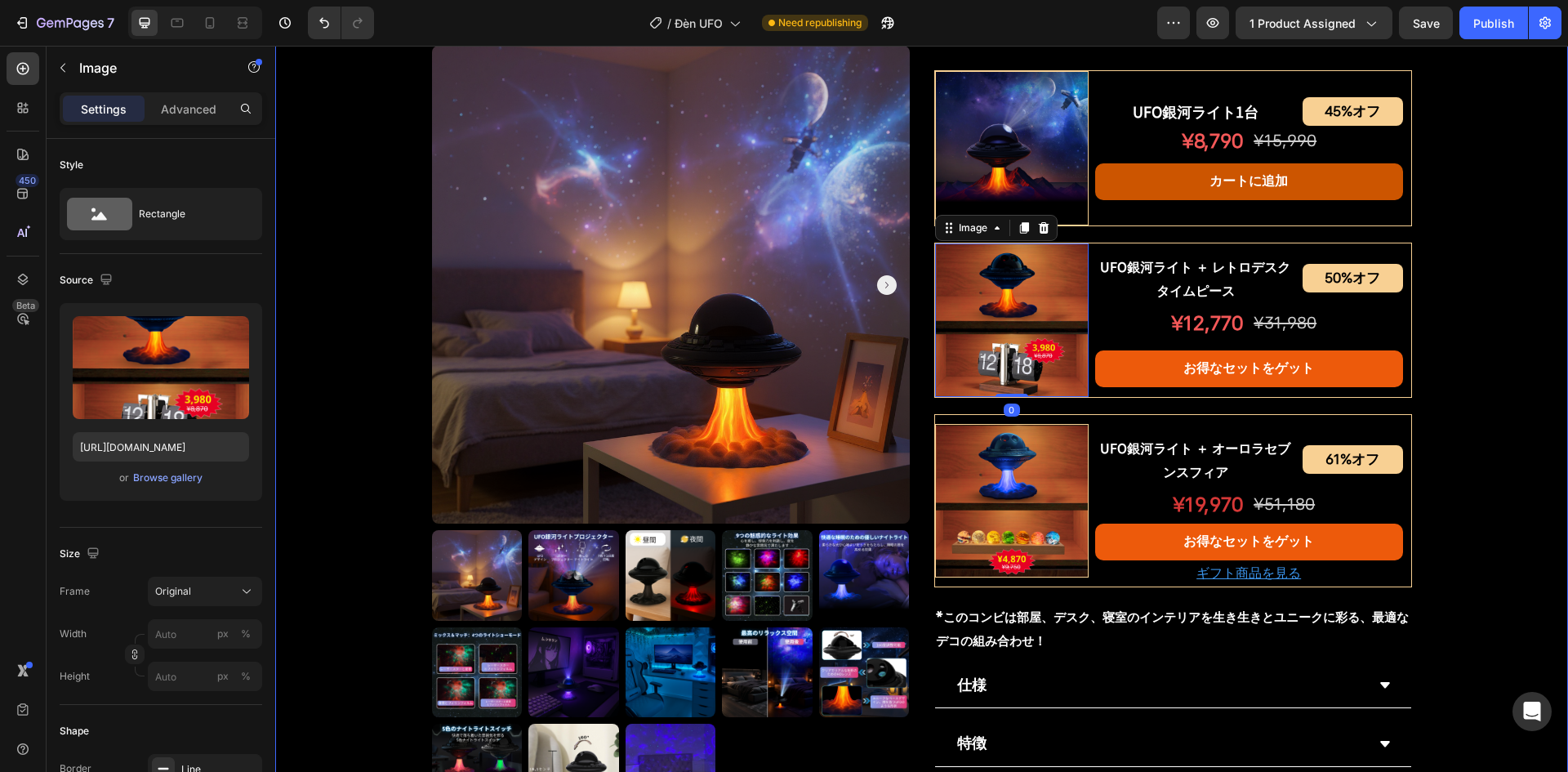
click at [1506, 324] on div "Product Images UFO銀河ライトプロジェクター Product Title Shopify App Shopify App Row ¥7,200…" at bounding box center [921, 111] width 1293 height 1810
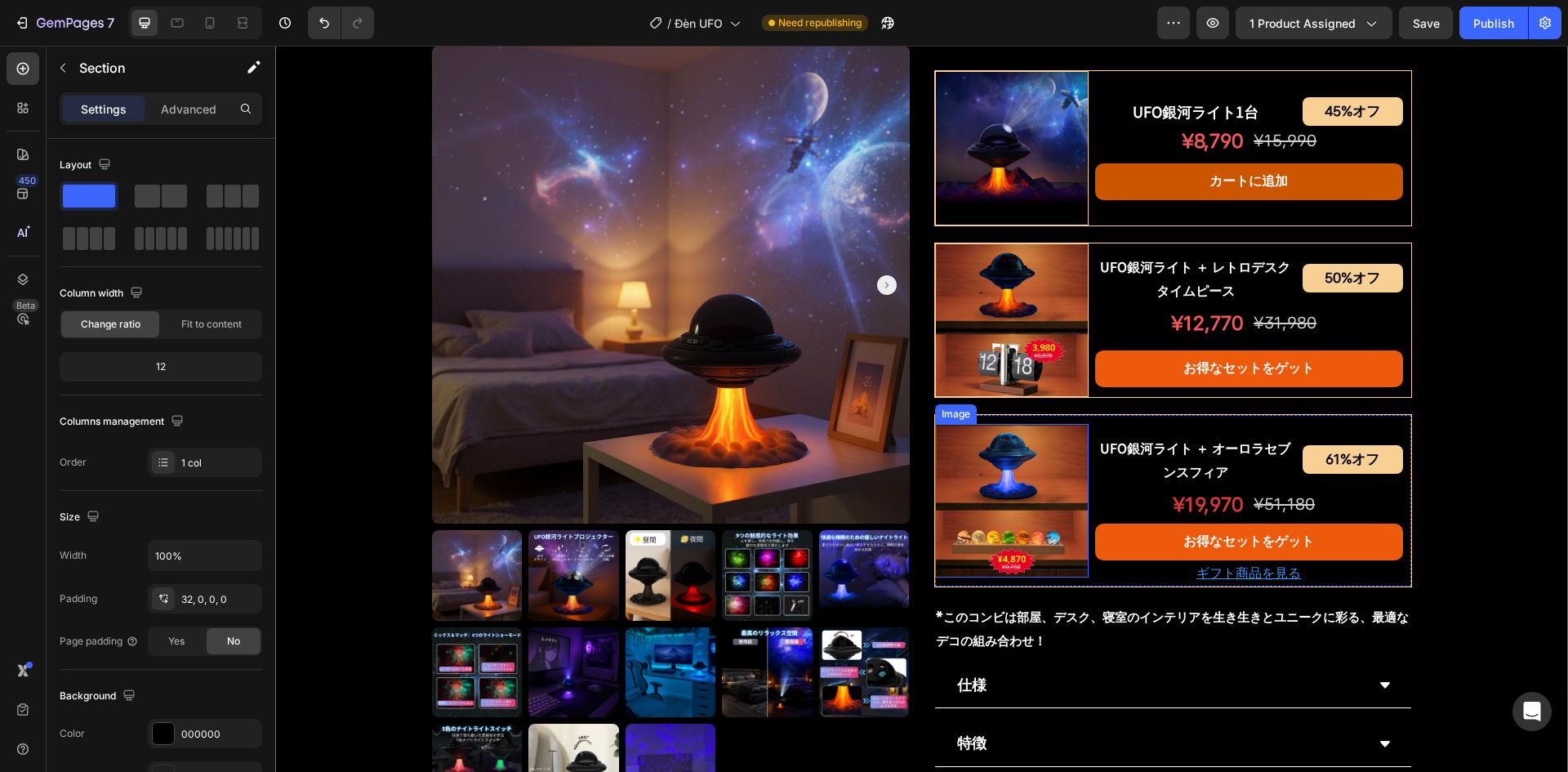
click at [984, 514] on img at bounding box center [1012, 501] width 154 height 154
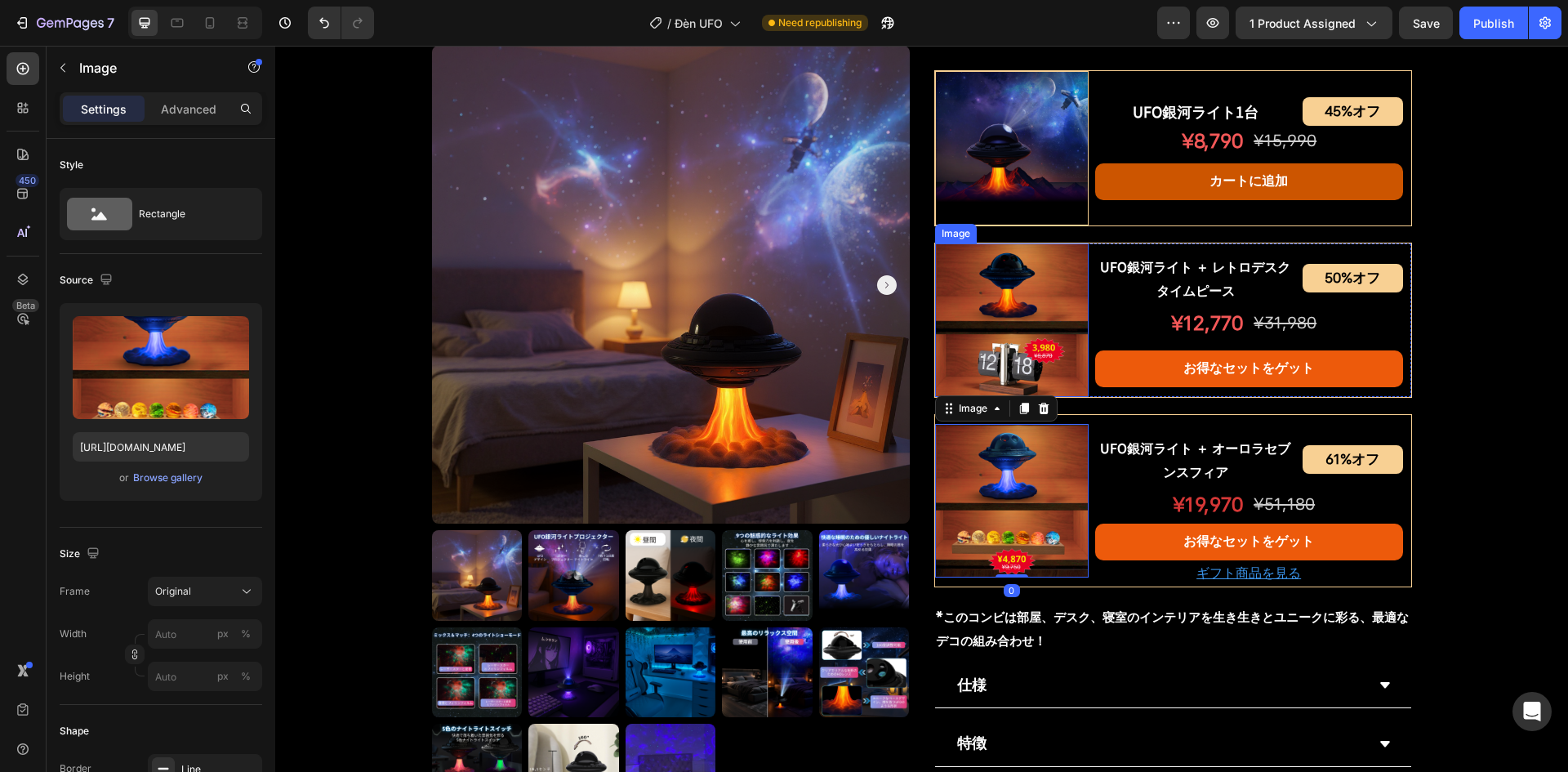
click at [1033, 295] on img at bounding box center [1012, 320] width 154 height 154
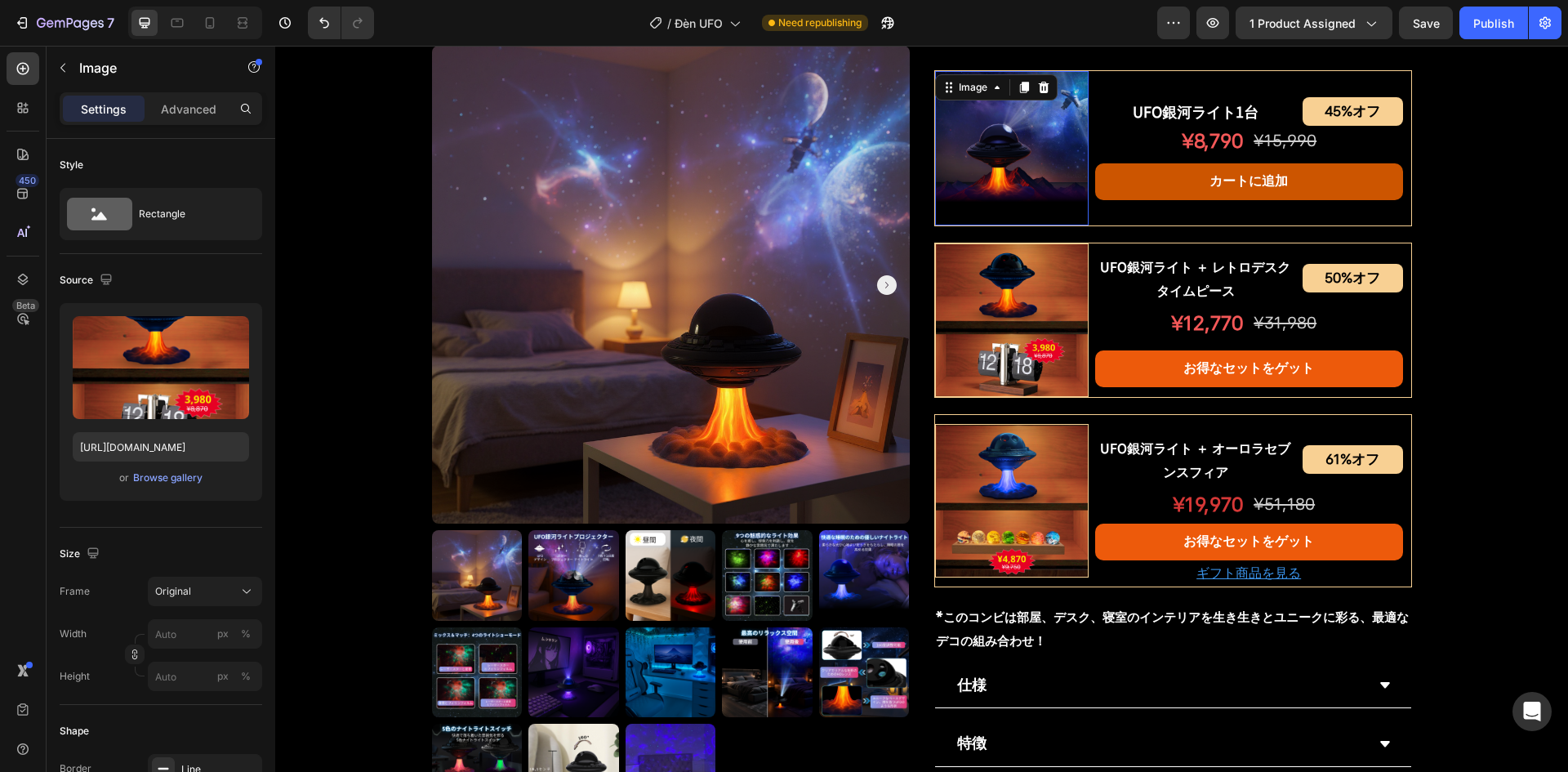
click at [1029, 155] on img at bounding box center [1012, 148] width 154 height 154
click at [1020, 380] on img at bounding box center [1012, 320] width 154 height 154
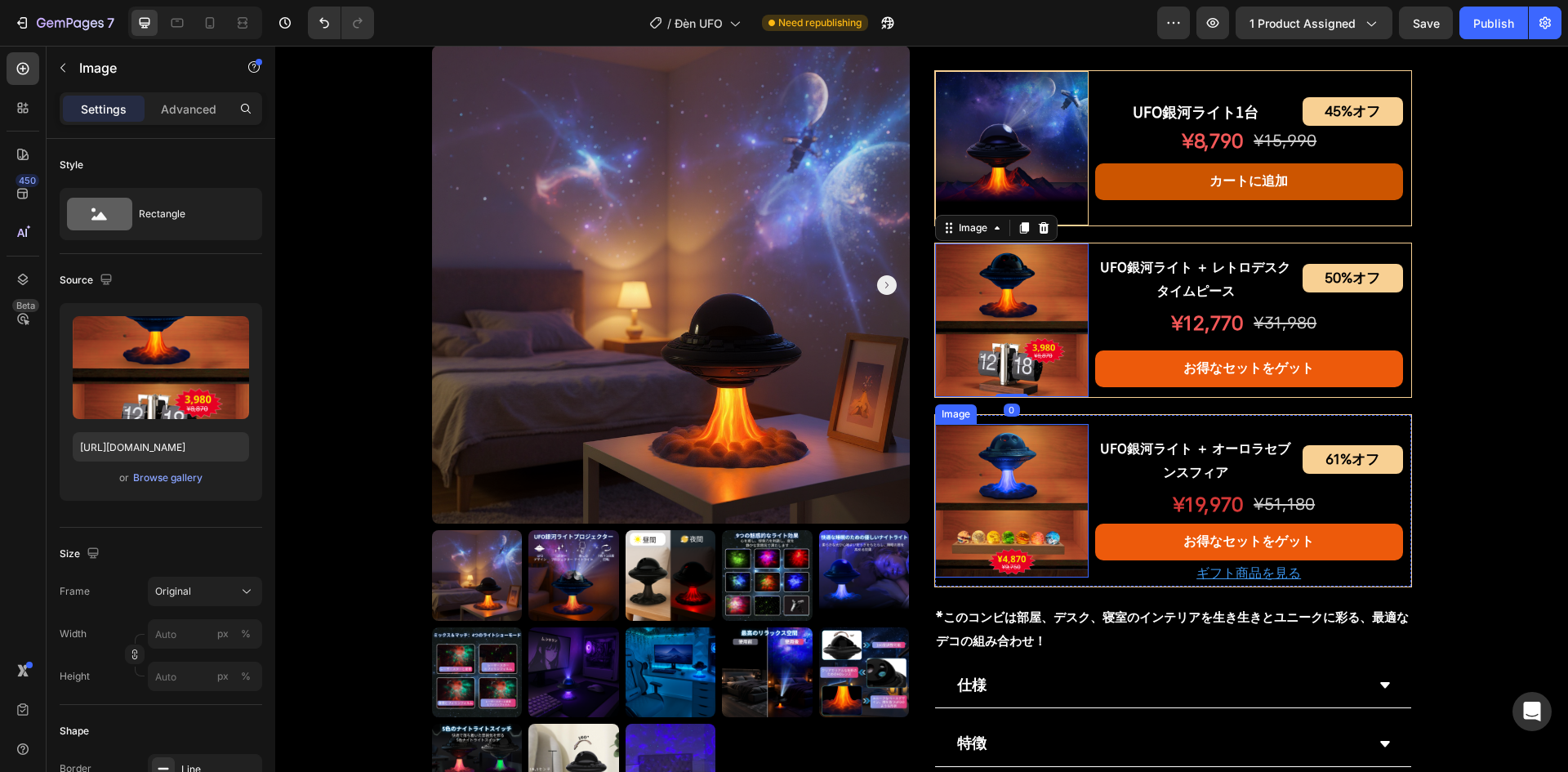
click at [997, 516] on img at bounding box center [1012, 501] width 154 height 154
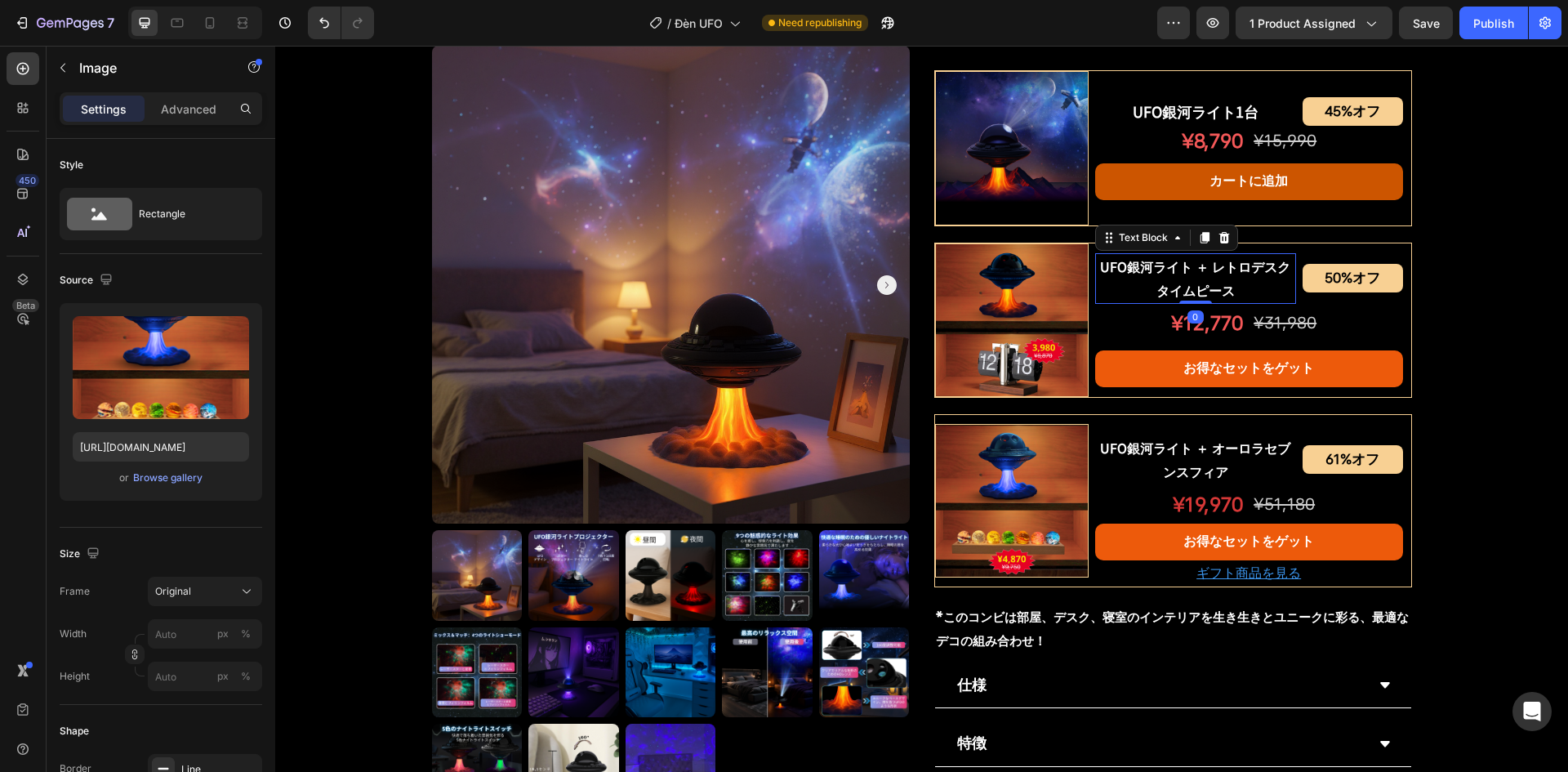
click at [1255, 286] on p "UFO銀河ライト ＋ レトロデスクタイムピース" at bounding box center [1196, 279] width 198 height 48
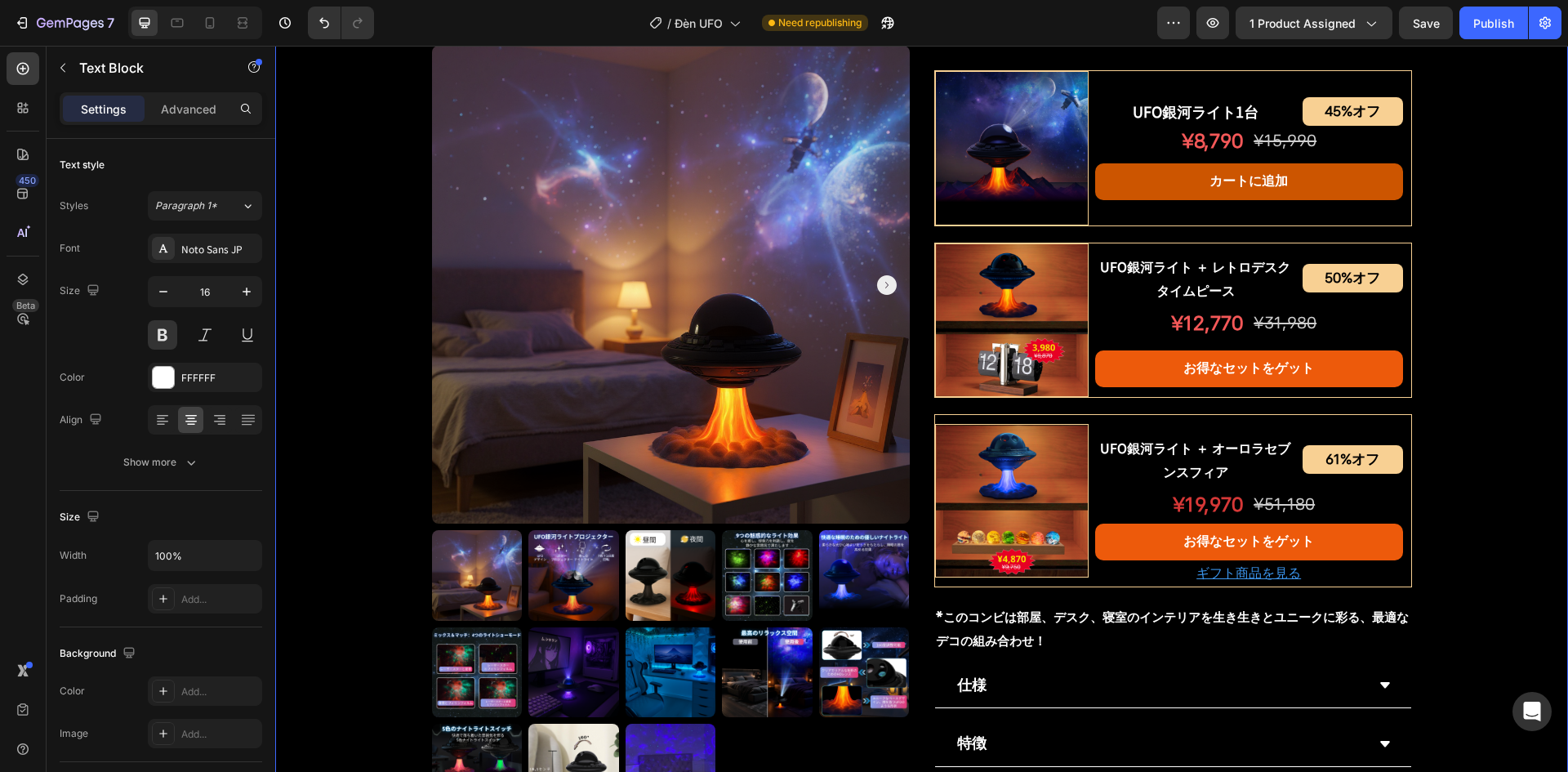
click at [1481, 355] on div "Product Images UFO銀河ライトプロジェクター Product Title Shopify App Shopify App Row ¥7,200…" at bounding box center [921, 111] width 1293 height 1810
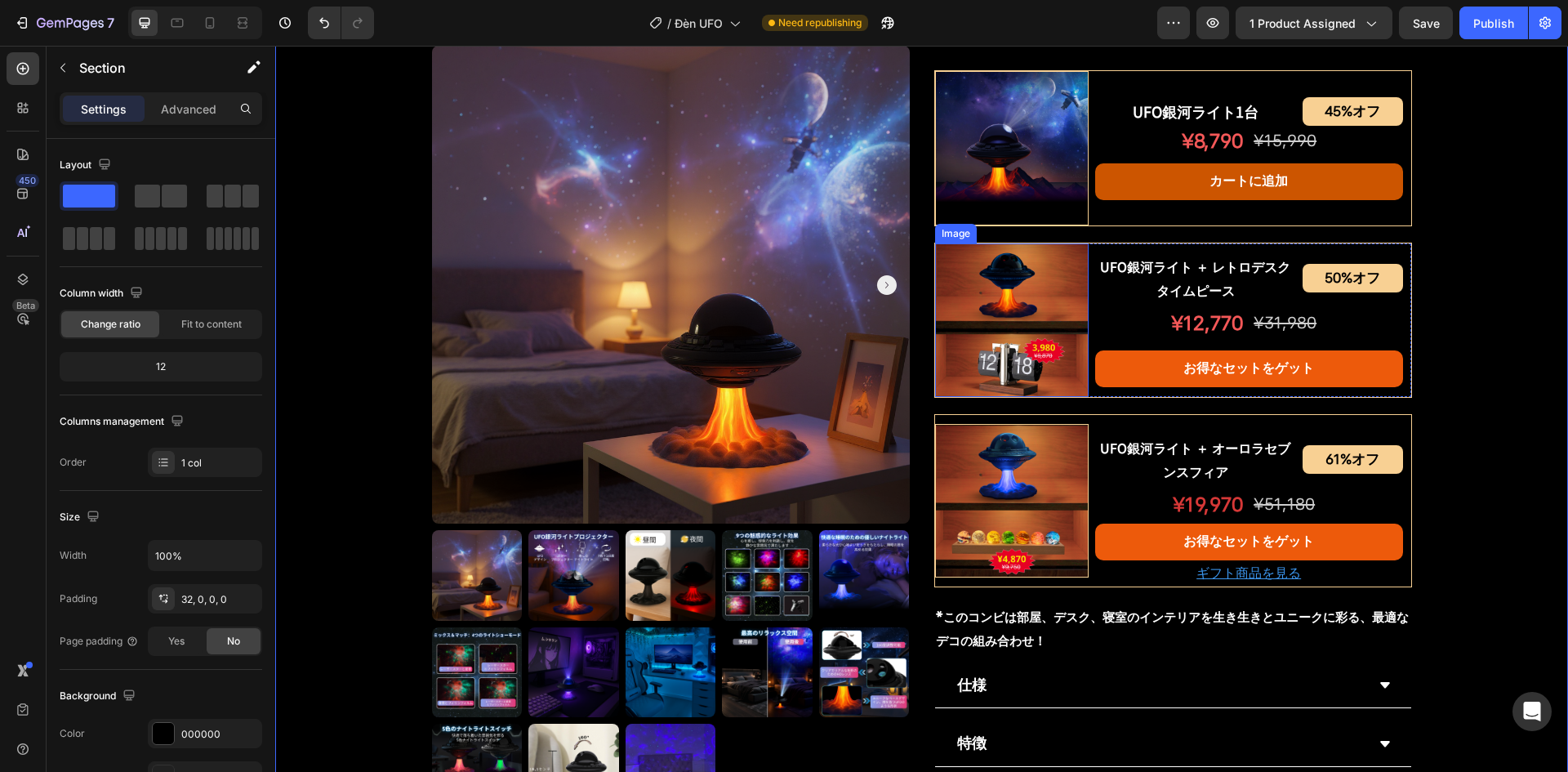
click at [1006, 349] on img at bounding box center [1012, 320] width 154 height 154
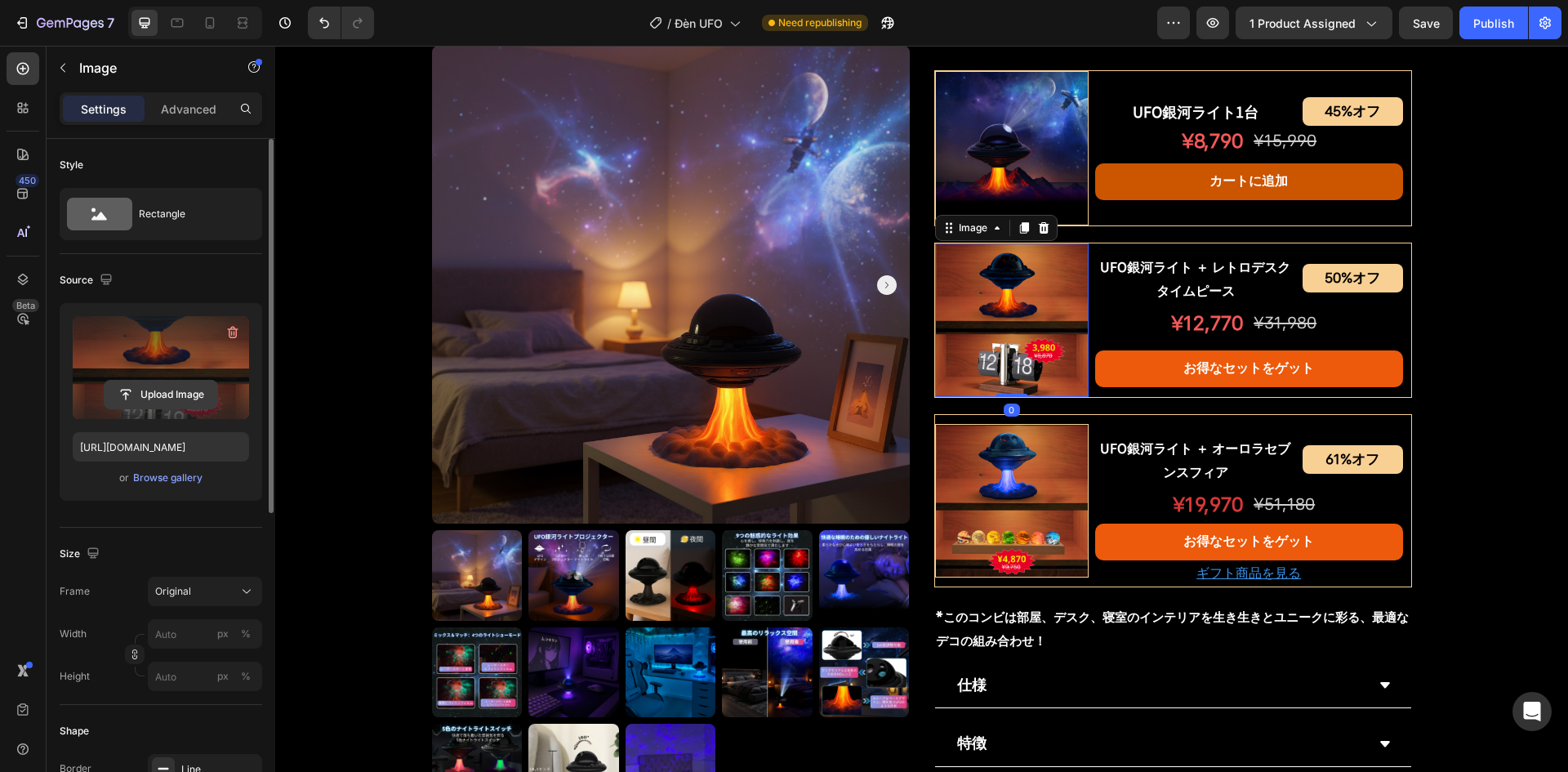
click at [129, 407] on input "file" at bounding box center [161, 394] width 113 height 27
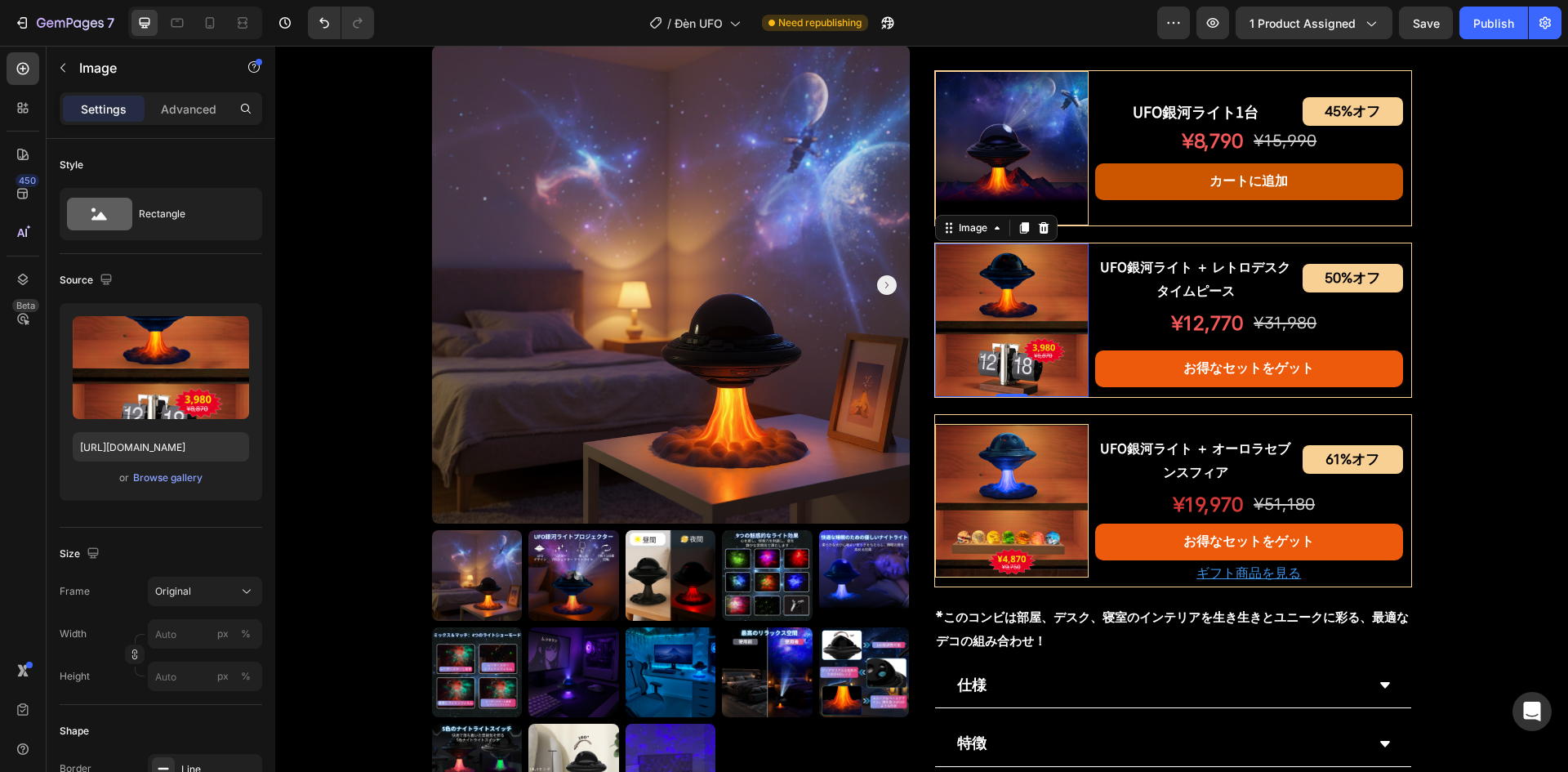
click at [997, 349] on img at bounding box center [1012, 320] width 154 height 154
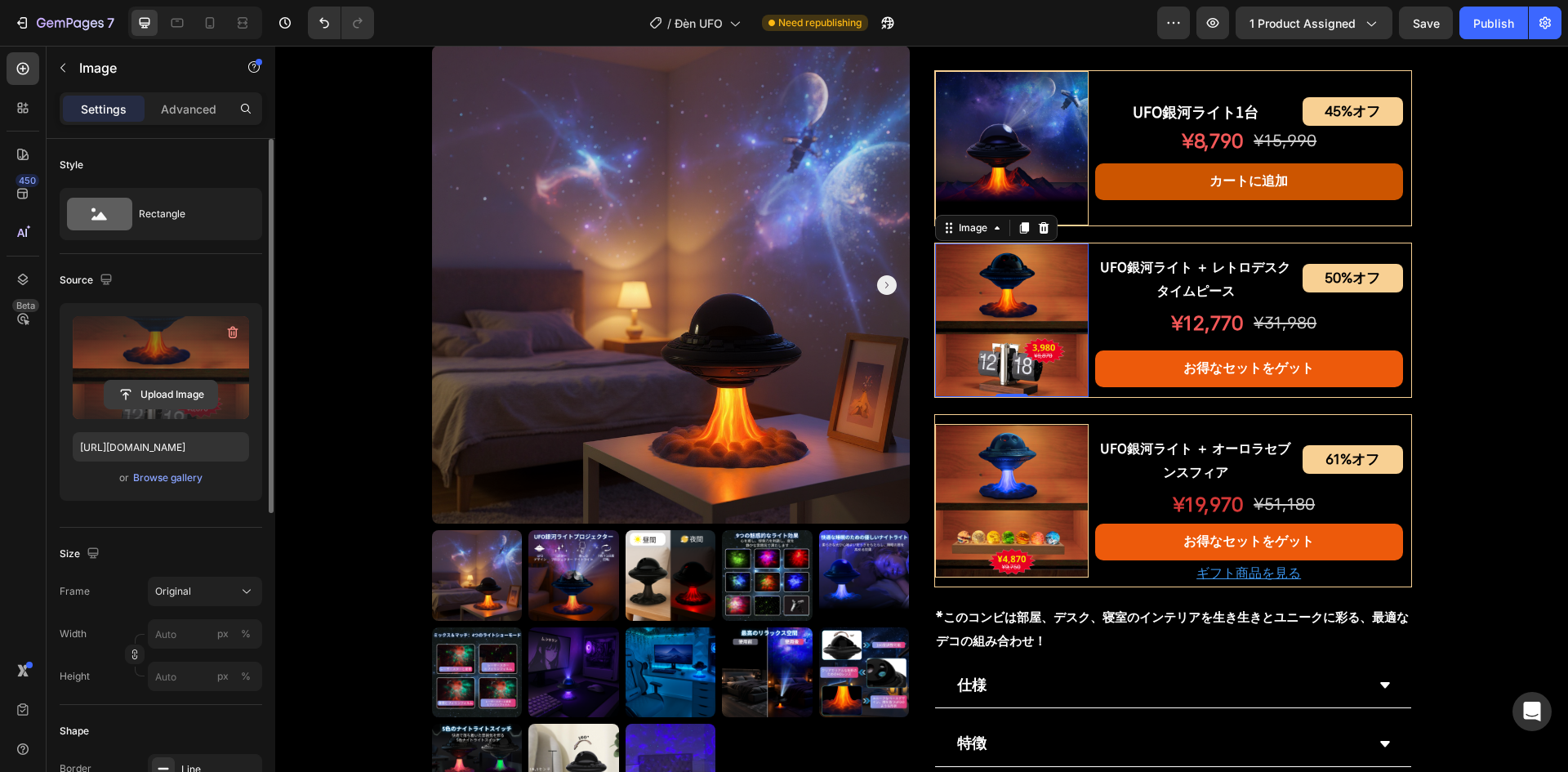
click at [190, 400] on input "file" at bounding box center [161, 394] width 113 height 27
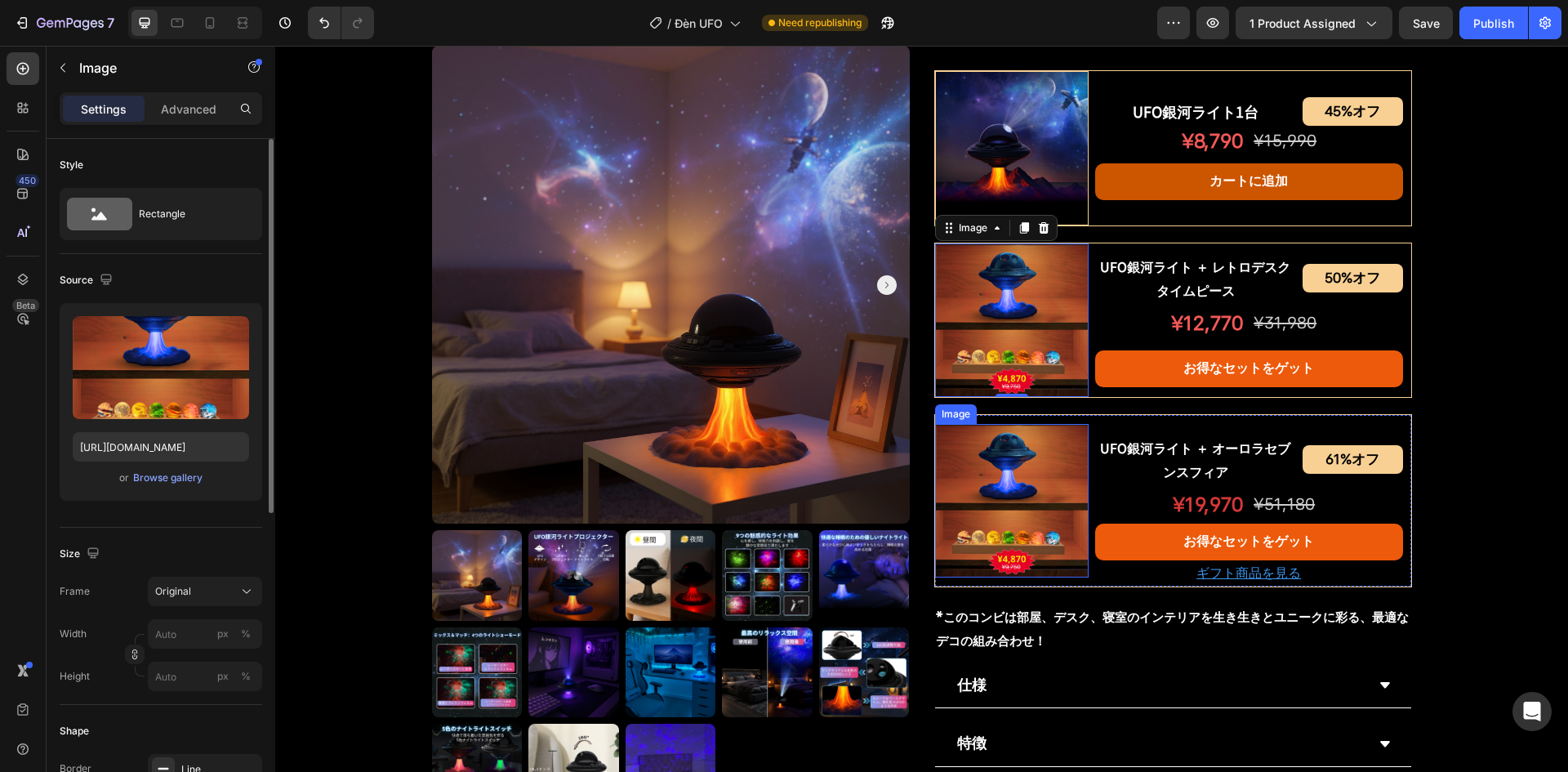
click at [994, 512] on img at bounding box center [1012, 501] width 154 height 154
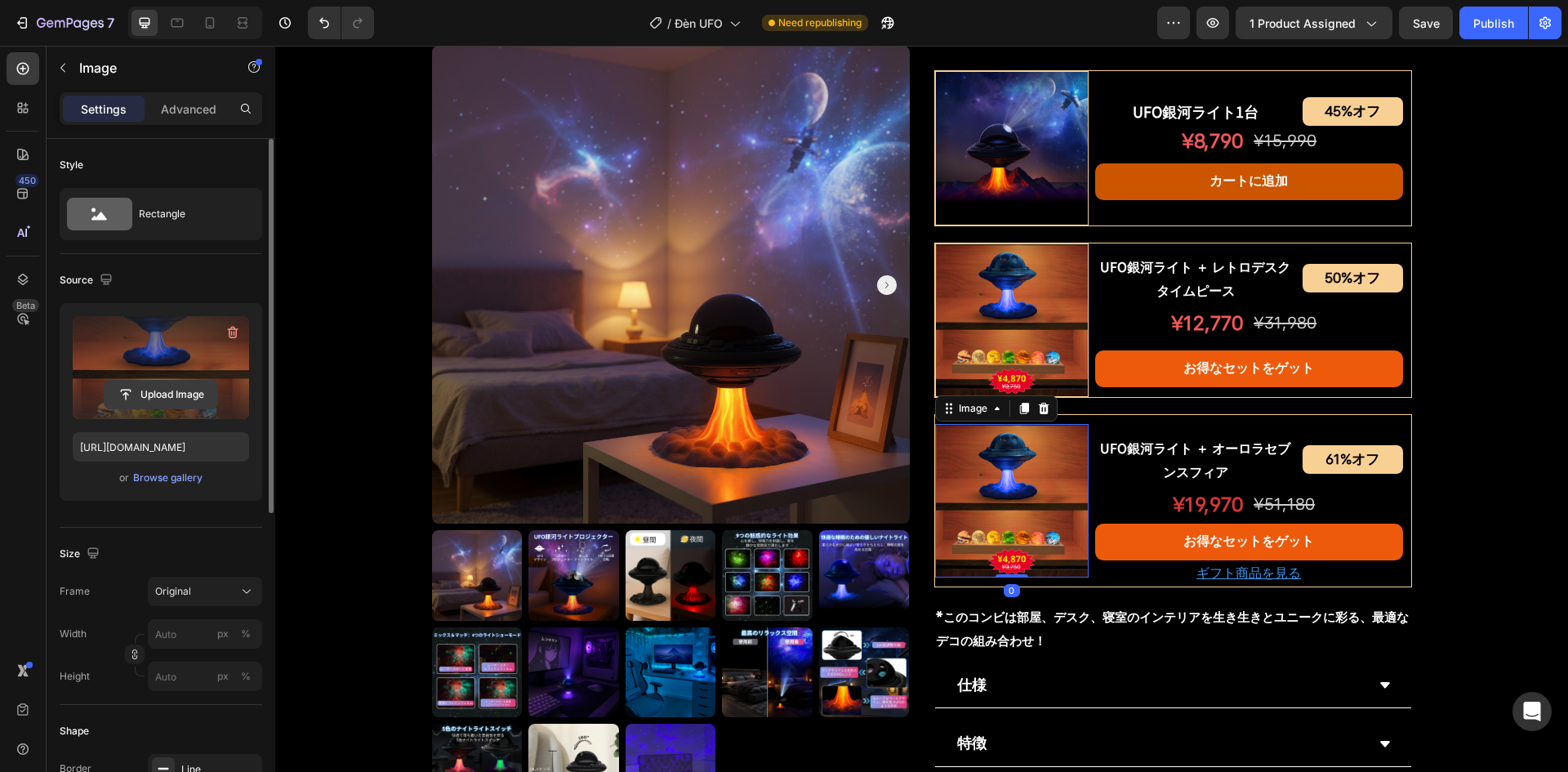
click at [153, 405] on input "file" at bounding box center [161, 394] width 113 height 27
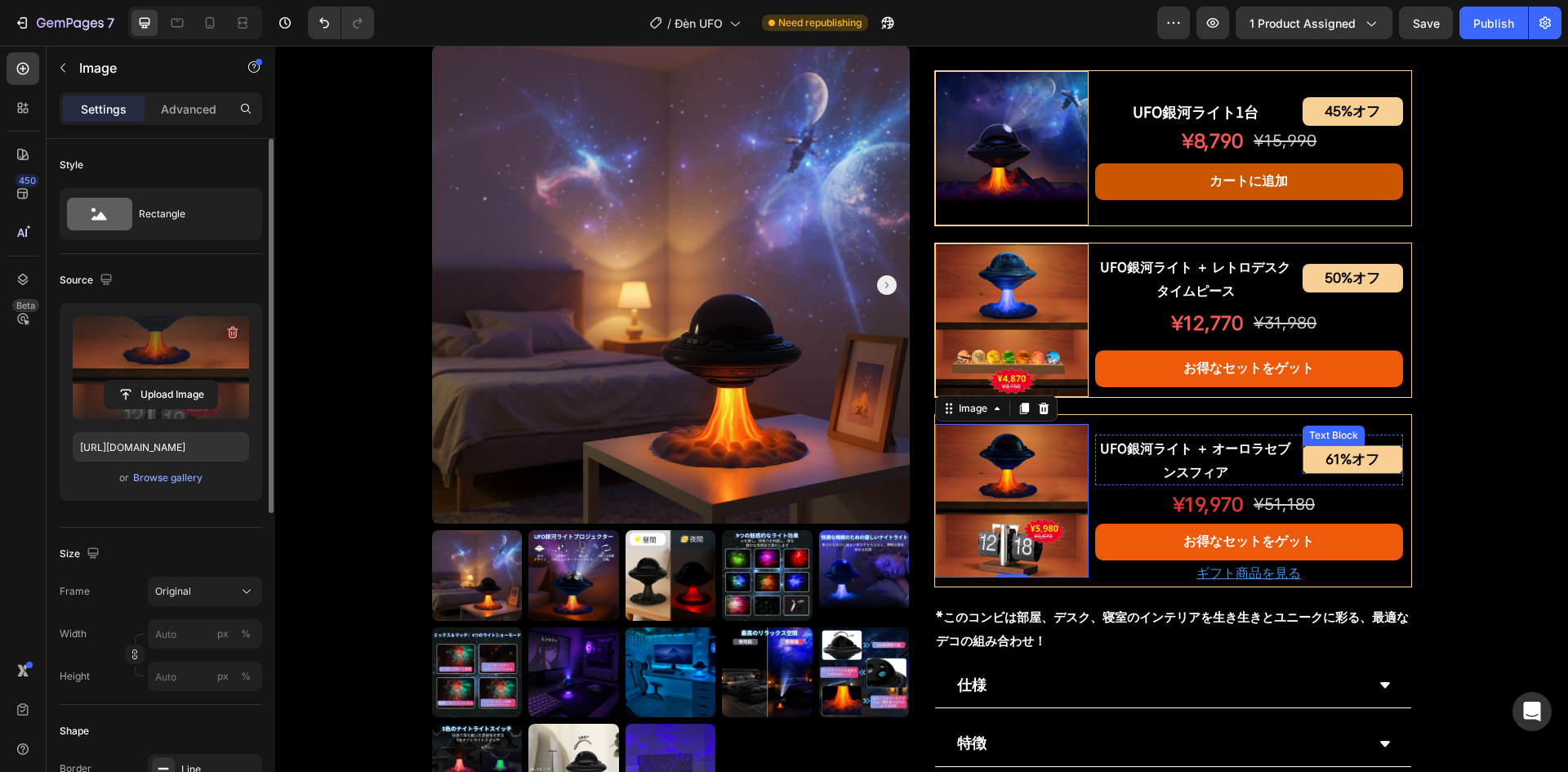
click at [1418, 423] on div "Product Images UFO銀河ライトプロジェクター Product Title Shopify App Shopify App Row ¥7,200…" at bounding box center [921, 111] width 1293 height 1810
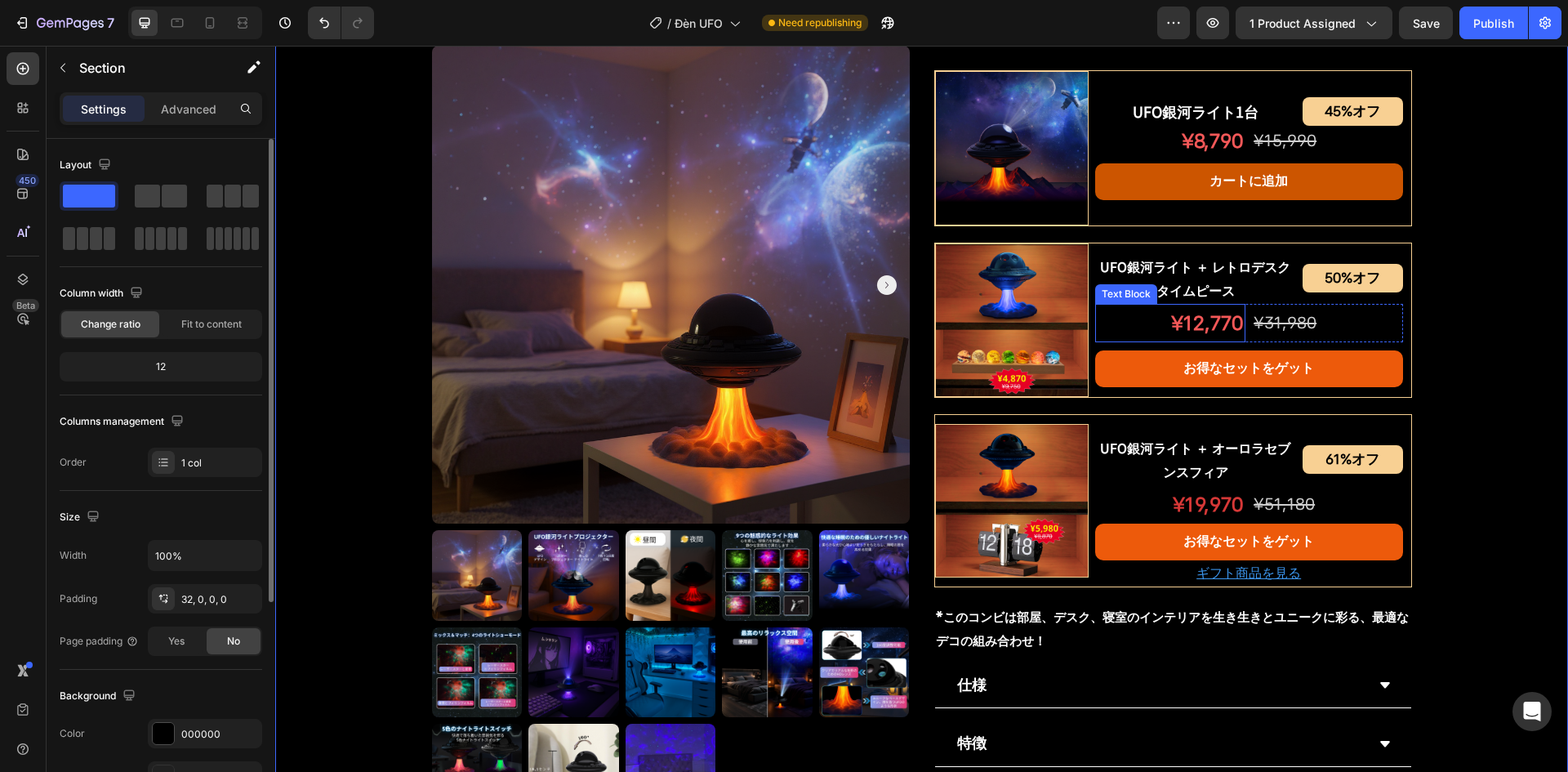
click at [1238, 317] on div "¥12,770" at bounding box center [1170, 323] width 150 height 38
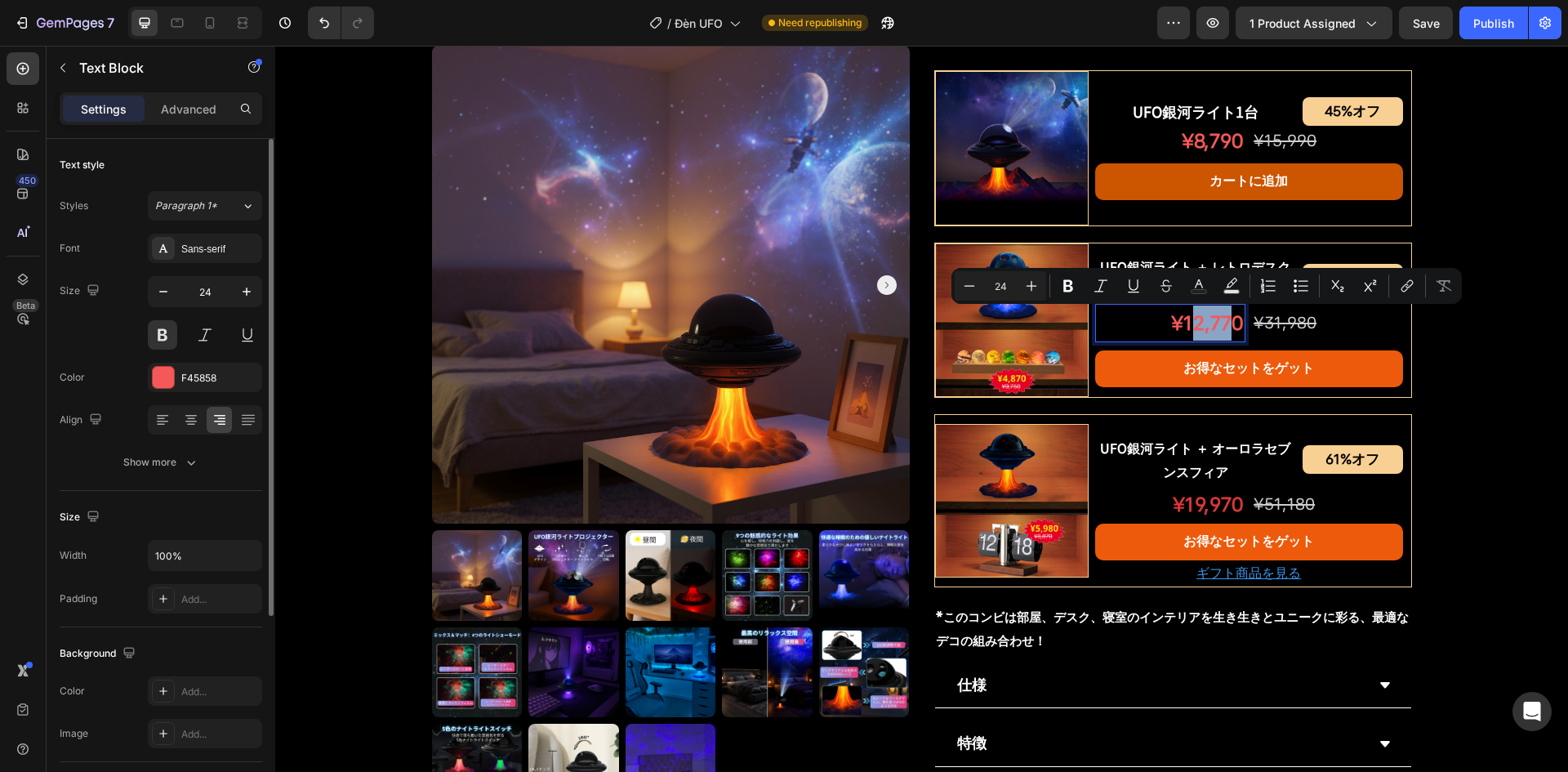
drag, startPoint x: 1190, startPoint y: 325, endPoint x: 1223, endPoint y: 325, distance: 33.0
click at [1223, 325] on p "¥12,770" at bounding box center [1170, 324] width 147 height 35
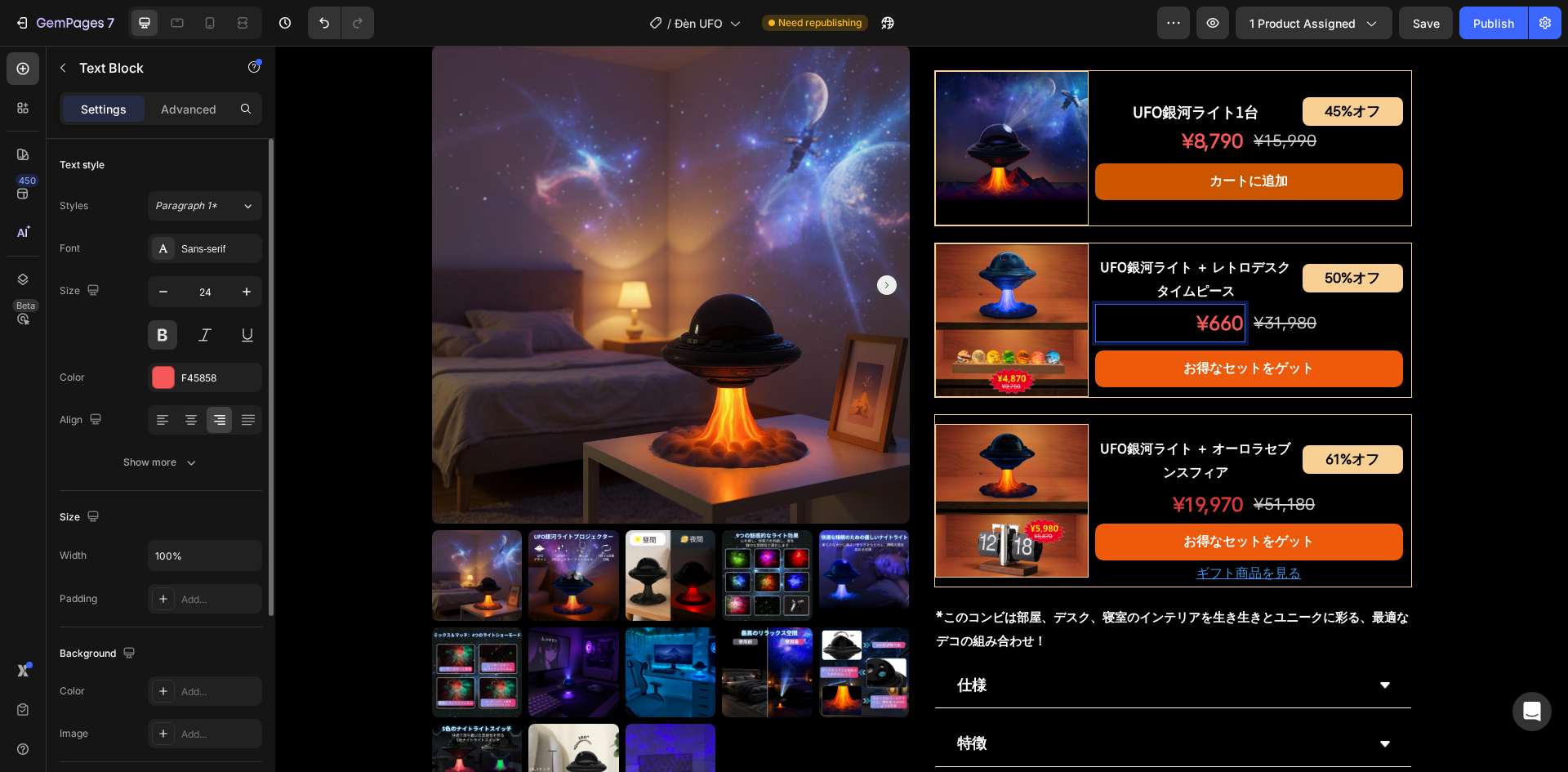
click at [1208, 329] on p "¥660" at bounding box center [1170, 324] width 147 height 35
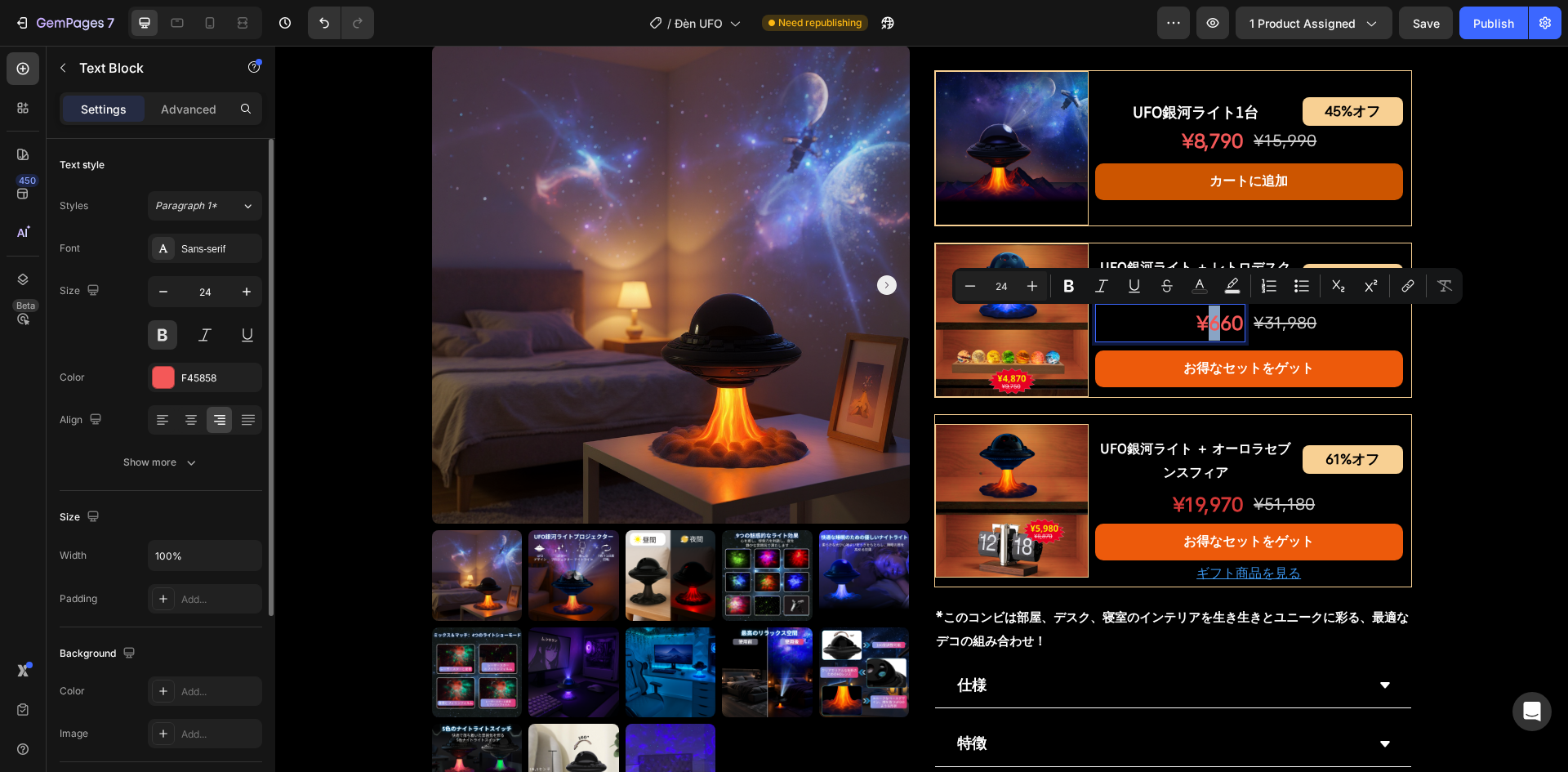
click at [1207, 328] on p "¥660" at bounding box center [1170, 324] width 147 height 35
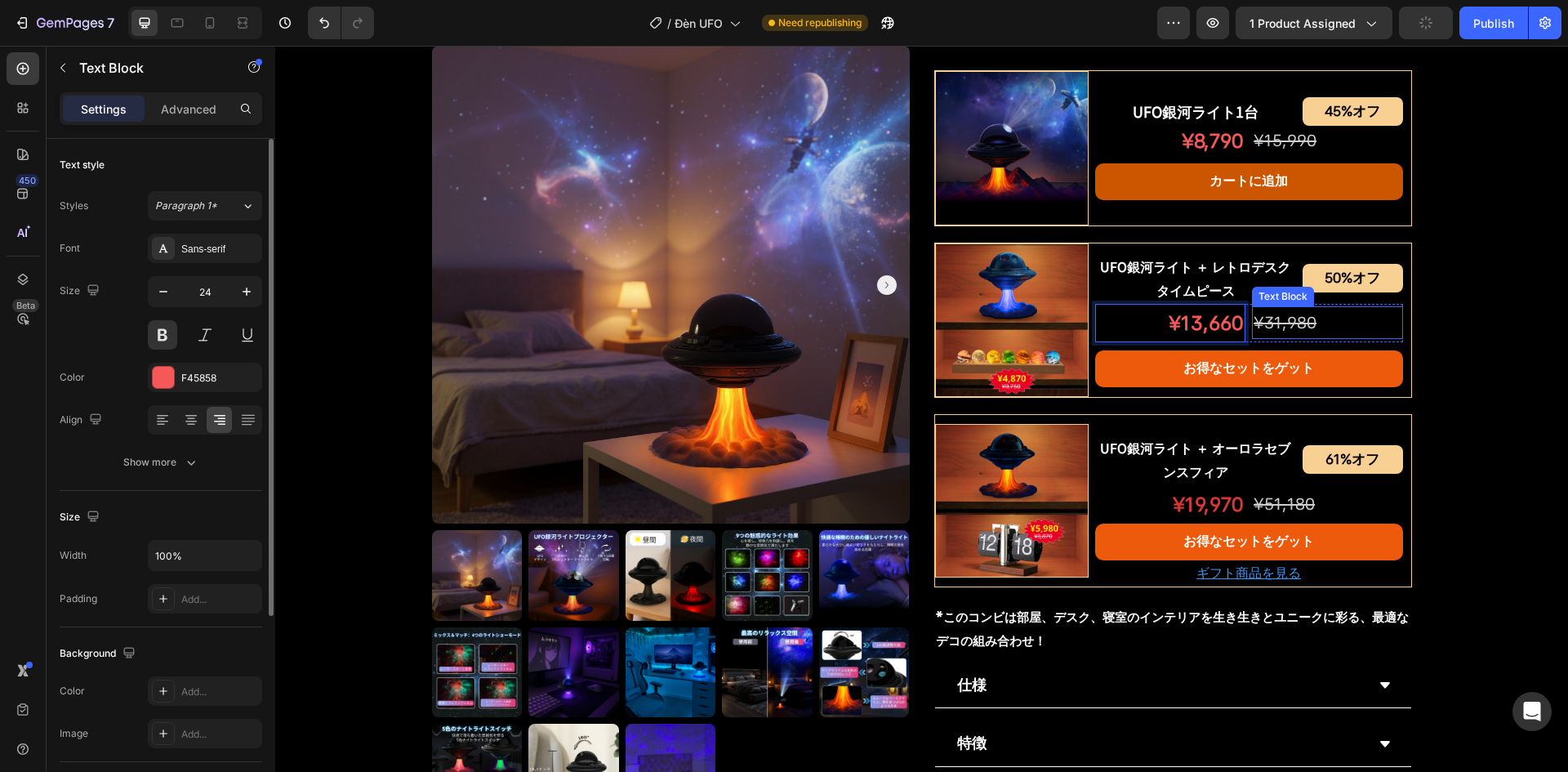
click at [1301, 324] on s "¥31,980" at bounding box center [1285, 323] width 63 height 19
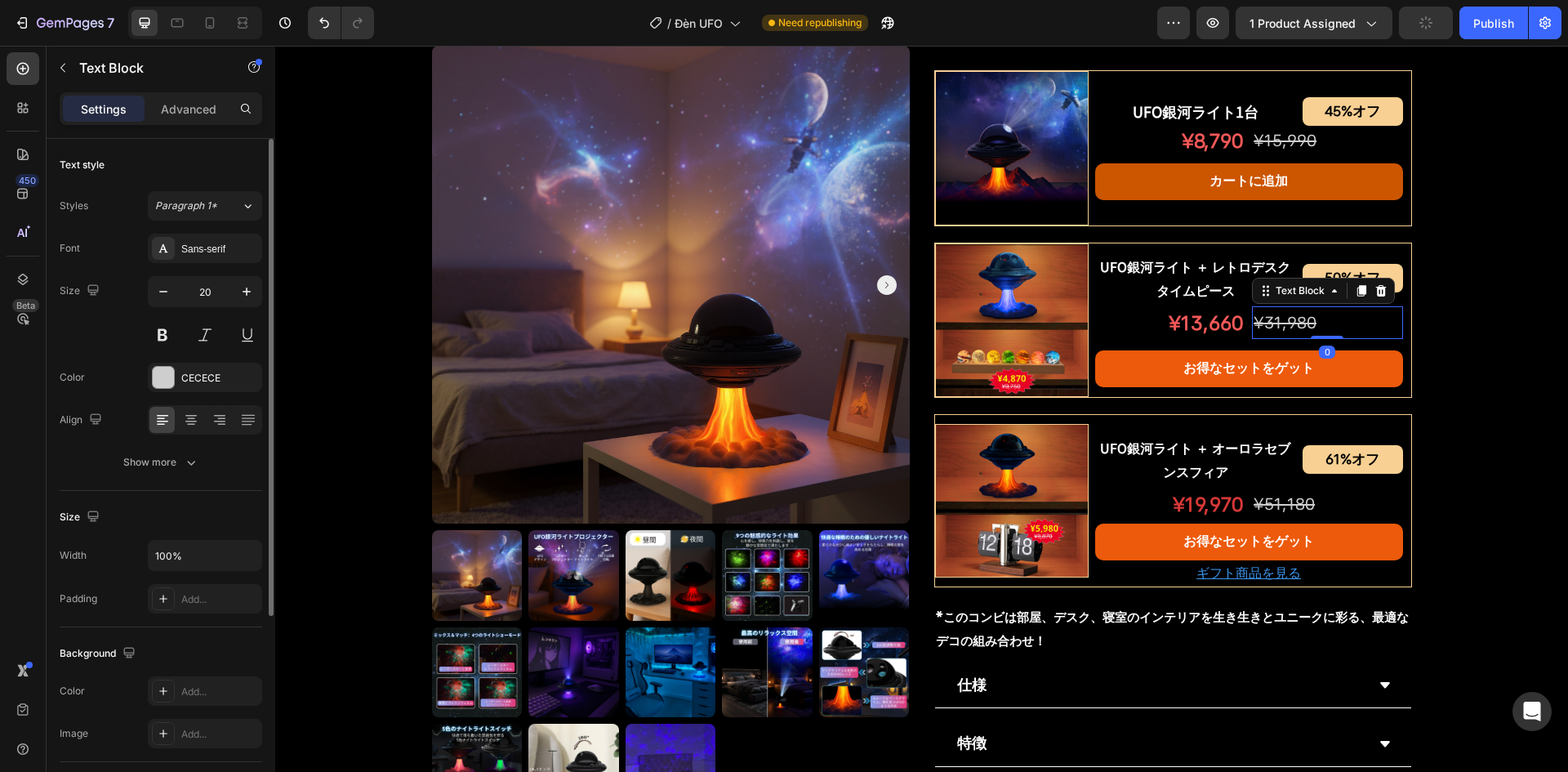
click at [1301, 324] on s "¥31,980" at bounding box center [1285, 323] width 63 height 19
click at [1213, 507] on p "¥19,970" at bounding box center [1170, 505] width 147 height 35
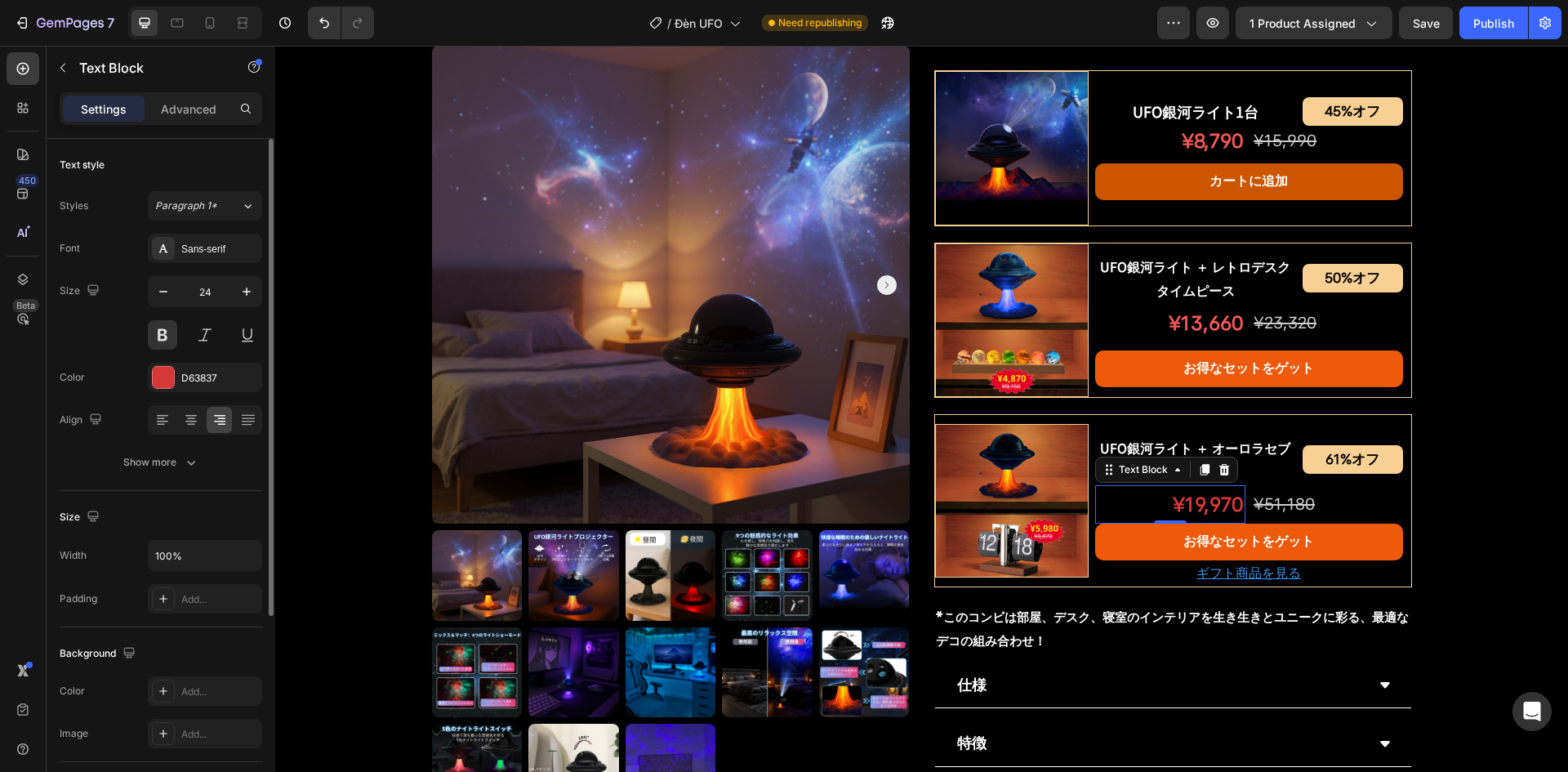
click at [1213, 505] on p "¥19,970" at bounding box center [1170, 505] width 147 height 35
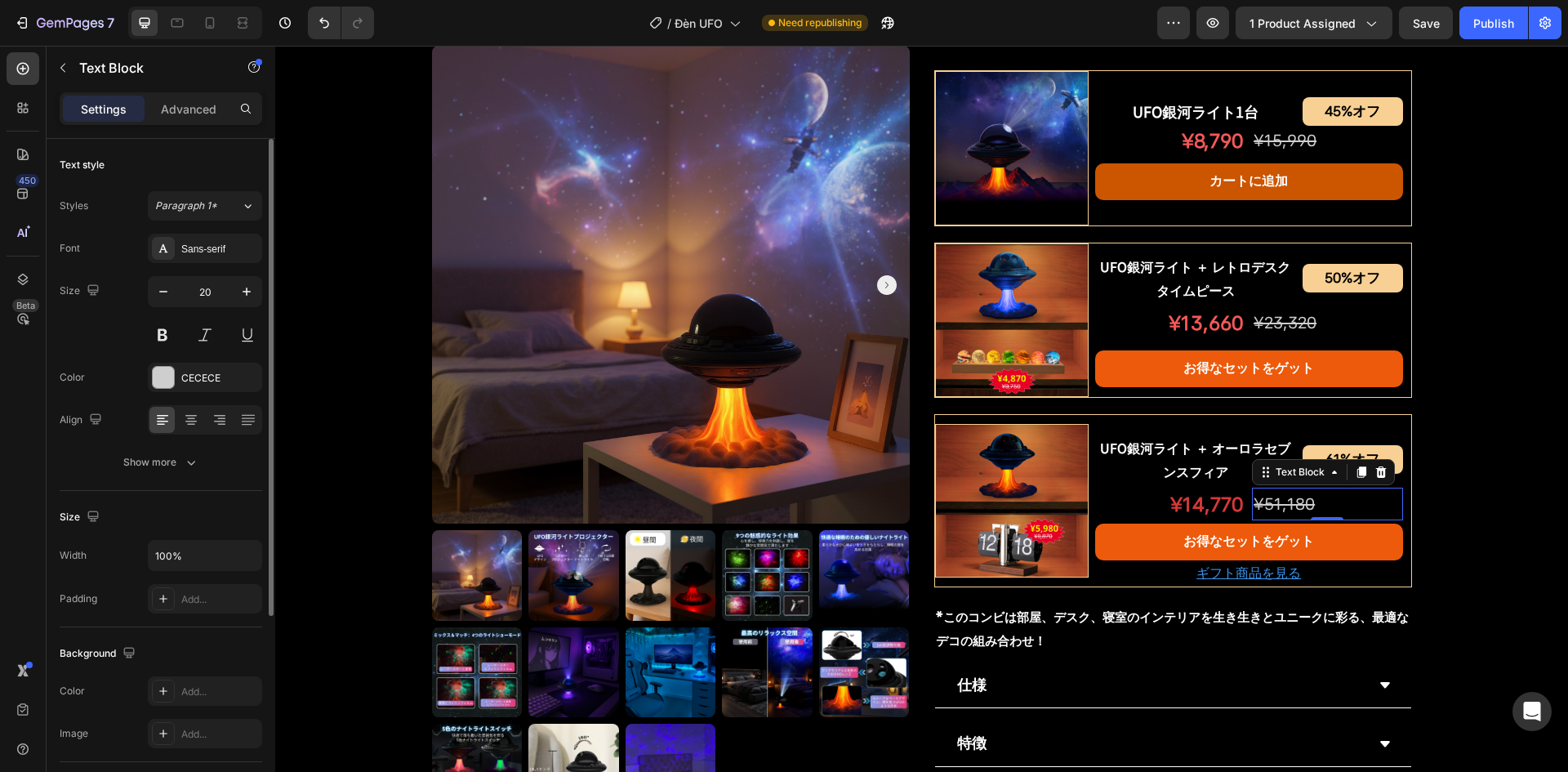
click at [1271, 508] on s "¥51,180" at bounding box center [1284, 504] width 61 height 19
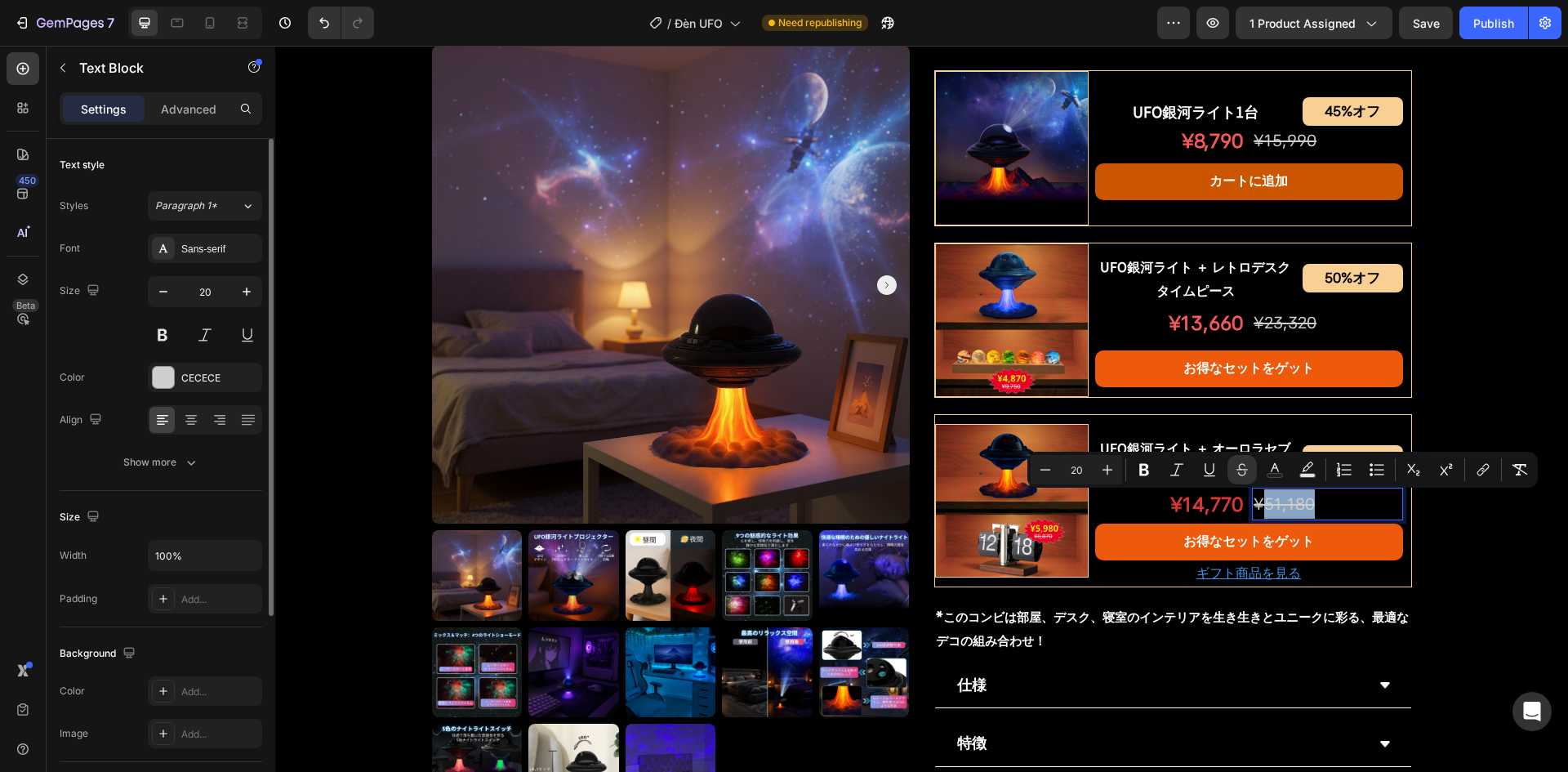
drag, startPoint x: 1261, startPoint y: 504, endPoint x: 1313, endPoint y: 497, distance: 52.5
click at [1313, 497] on p "¥51,180" at bounding box center [1328, 504] width 147 height 29
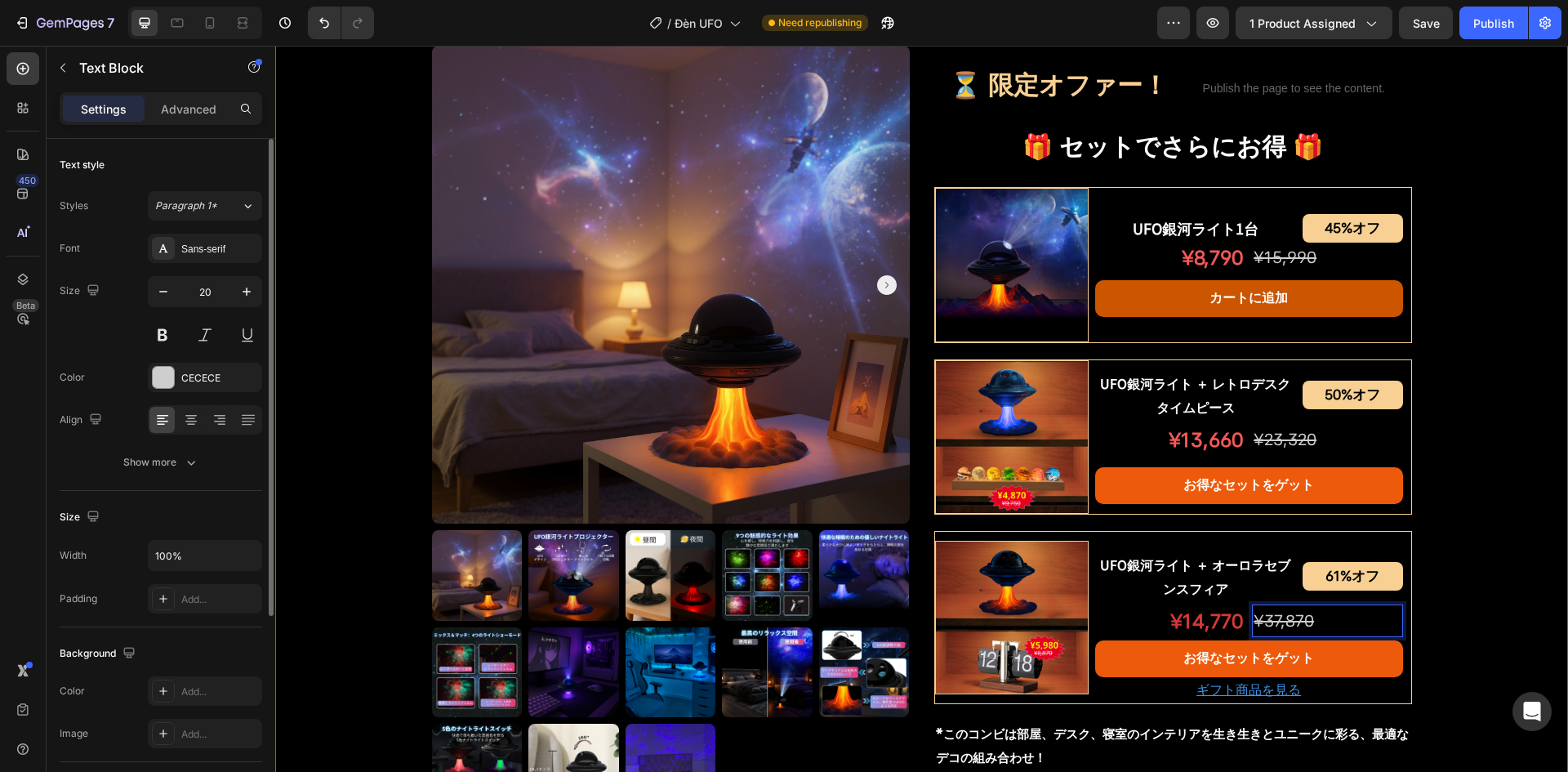
scroll to position [817, 0]
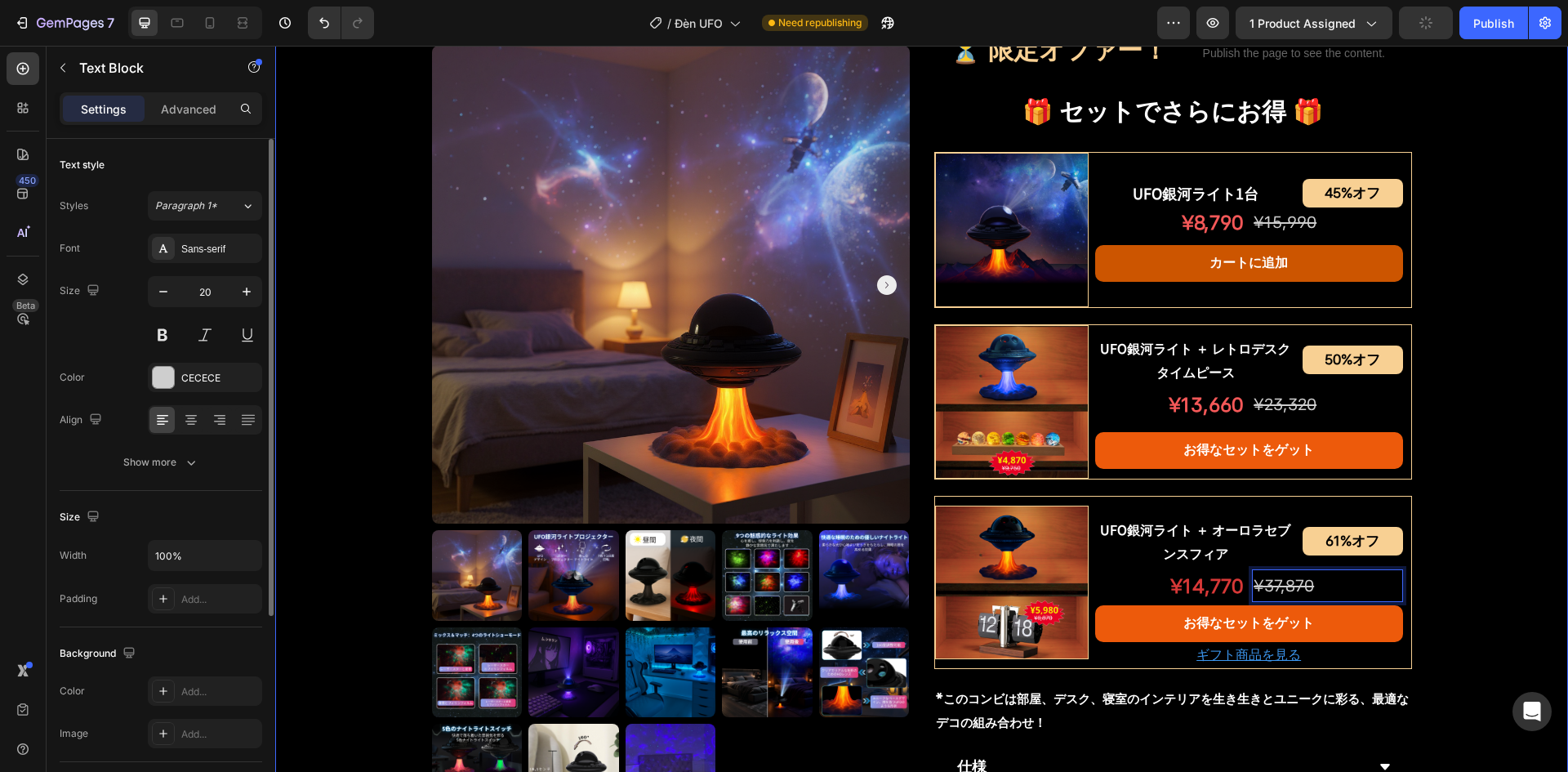
drag, startPoint x: 1429, startPoint y: 539, endPoint x: 1370, endPoint y: 573, distance: 68.1
click at [1429, 539] on div "Product Images UFO銀河ライトプロジェクター Product Title Shopify App Shopify App Row ¥7,200…" at bounding box center [921, 193] width 1293 height 1810
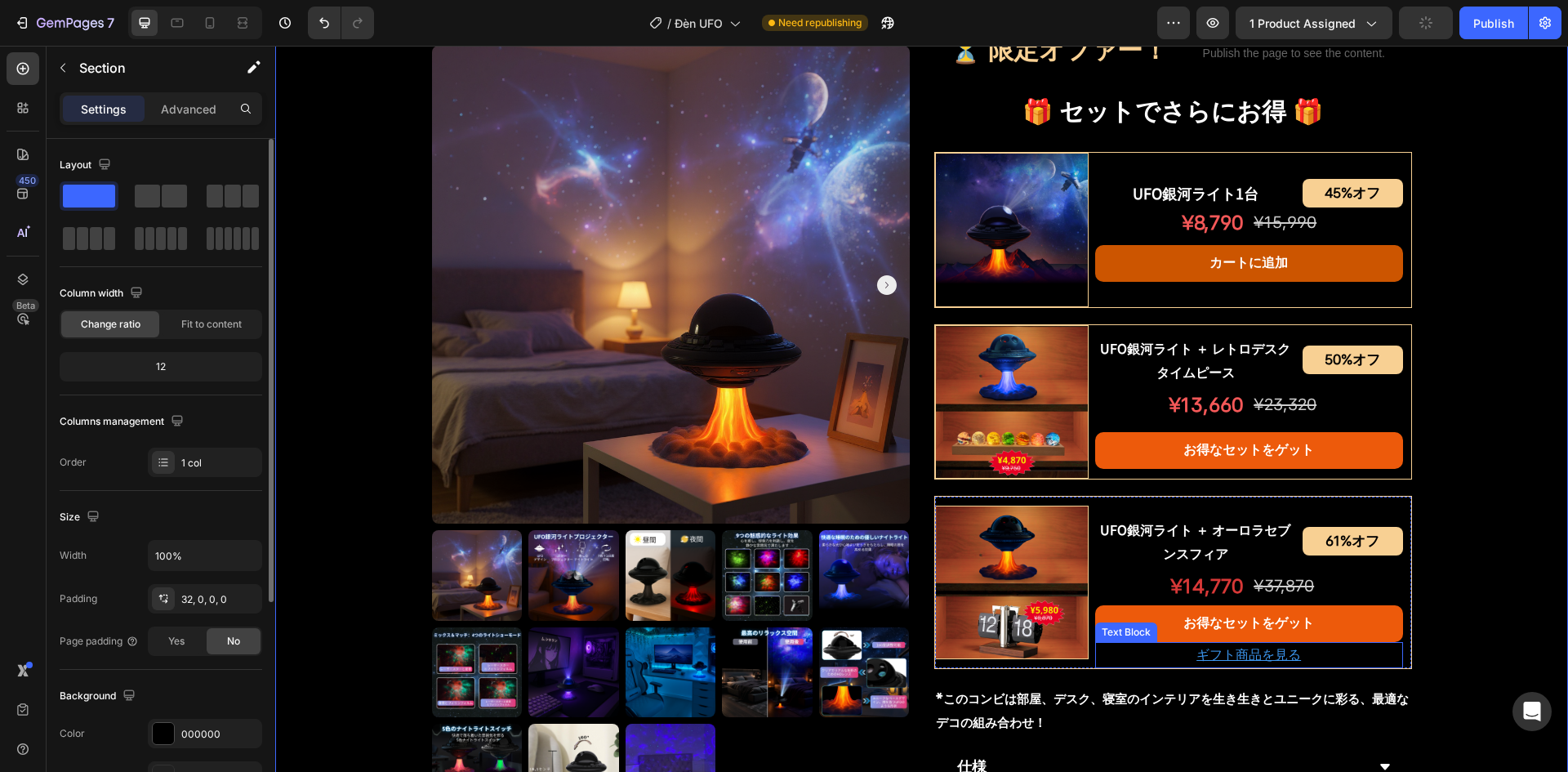
click at [1167, 654] on p "ギフト商品を見る" at bounding box center [1249, 655] width 305 height 24
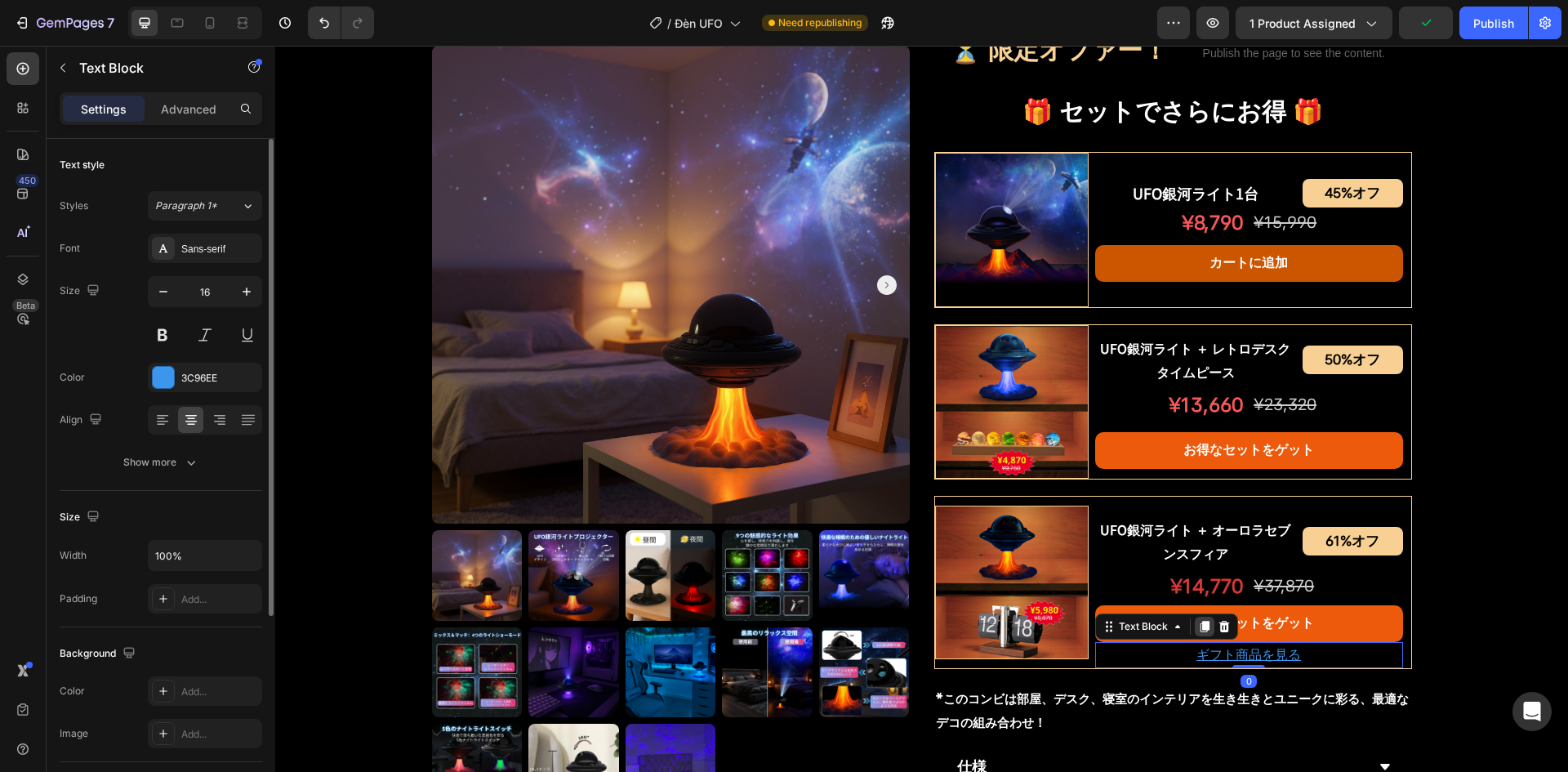
click at [1199, 625] on icon at bounding box center [1205, 626] width 13 height 13
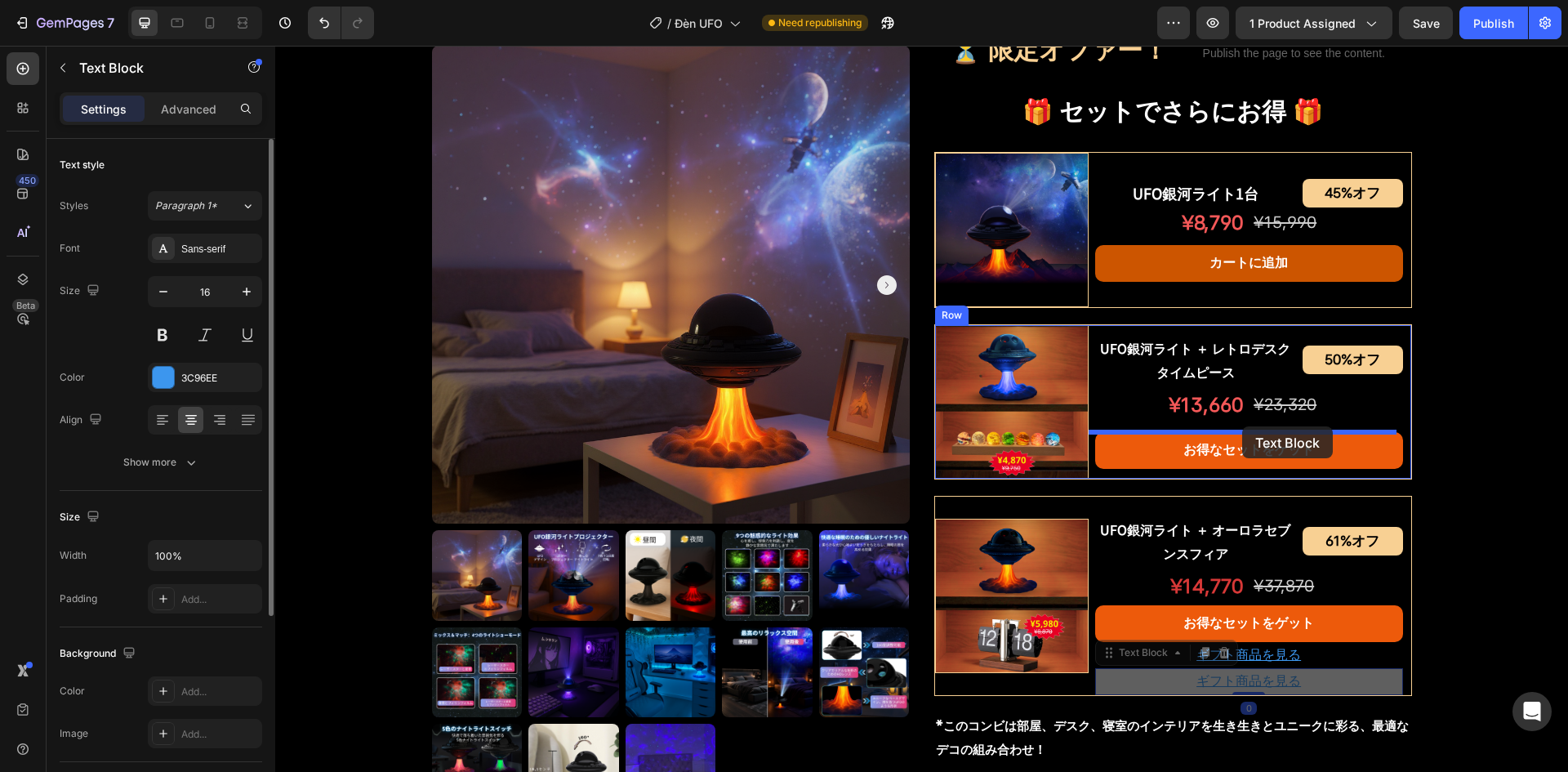
drag, startPoint x: 1098, startPoint y: 657, endPoint x: 1245, endPoint y: 426, distance: 273.8
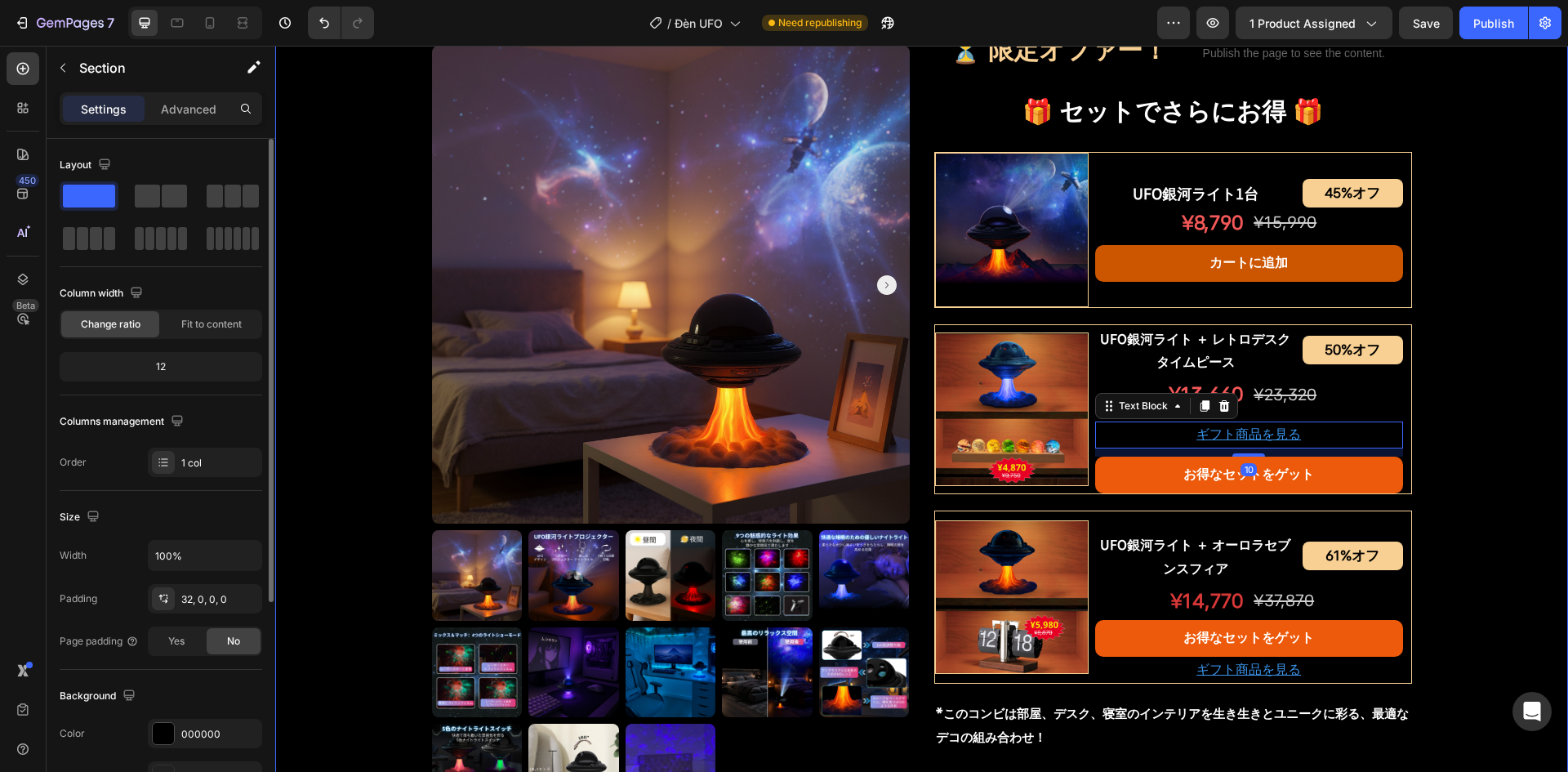
click at [1487, 459] on div "Product Images UFO銀河ライトプロジェクター Product Title Shopify App Shopify App Row ¥7,200…" at bounding box center [921, 201] width 1293 height 1825
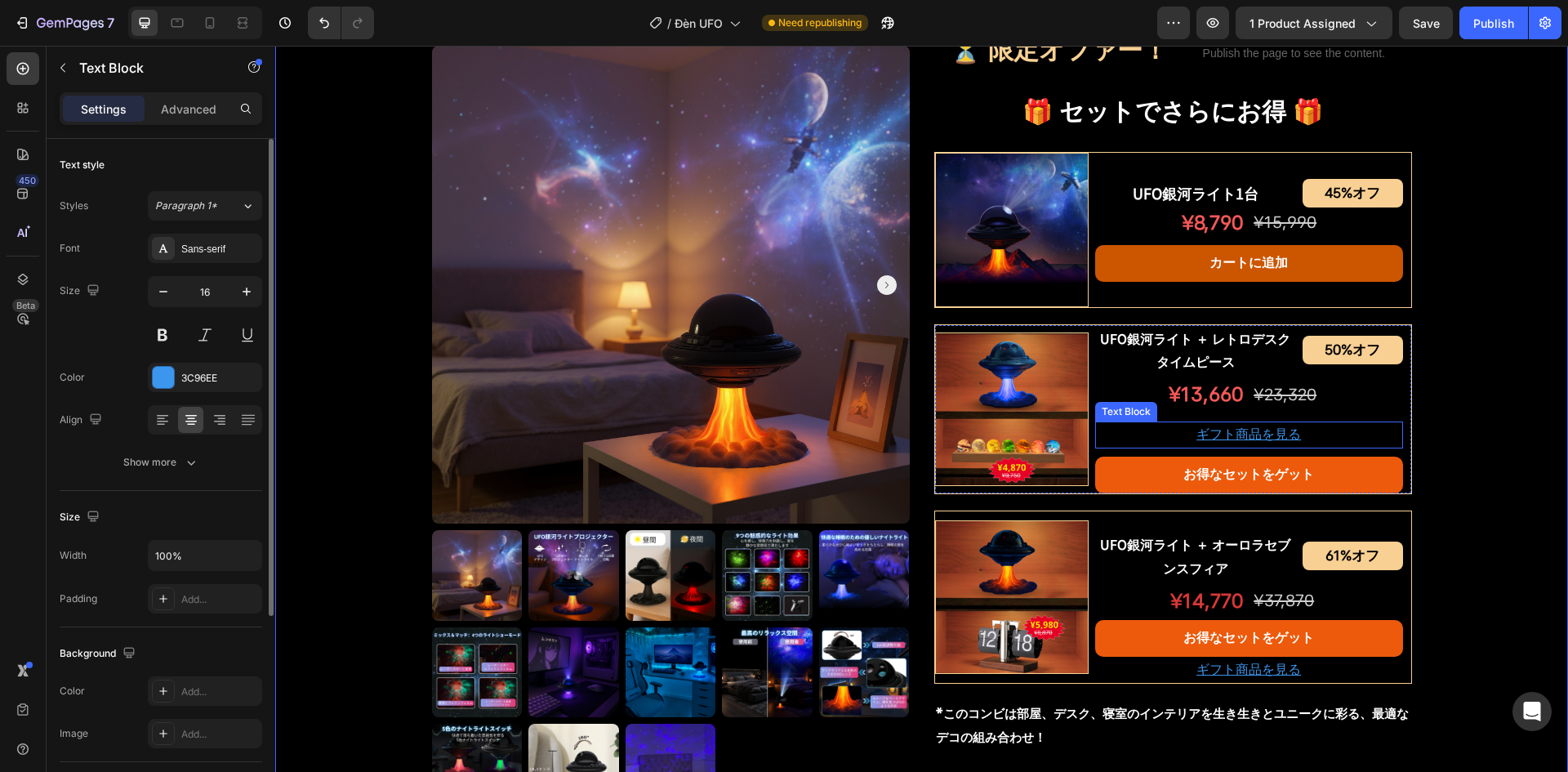
click at [1205, 431] on u "ギフト商品を見る" at bounding box center [1249, 434] width 104 height 16
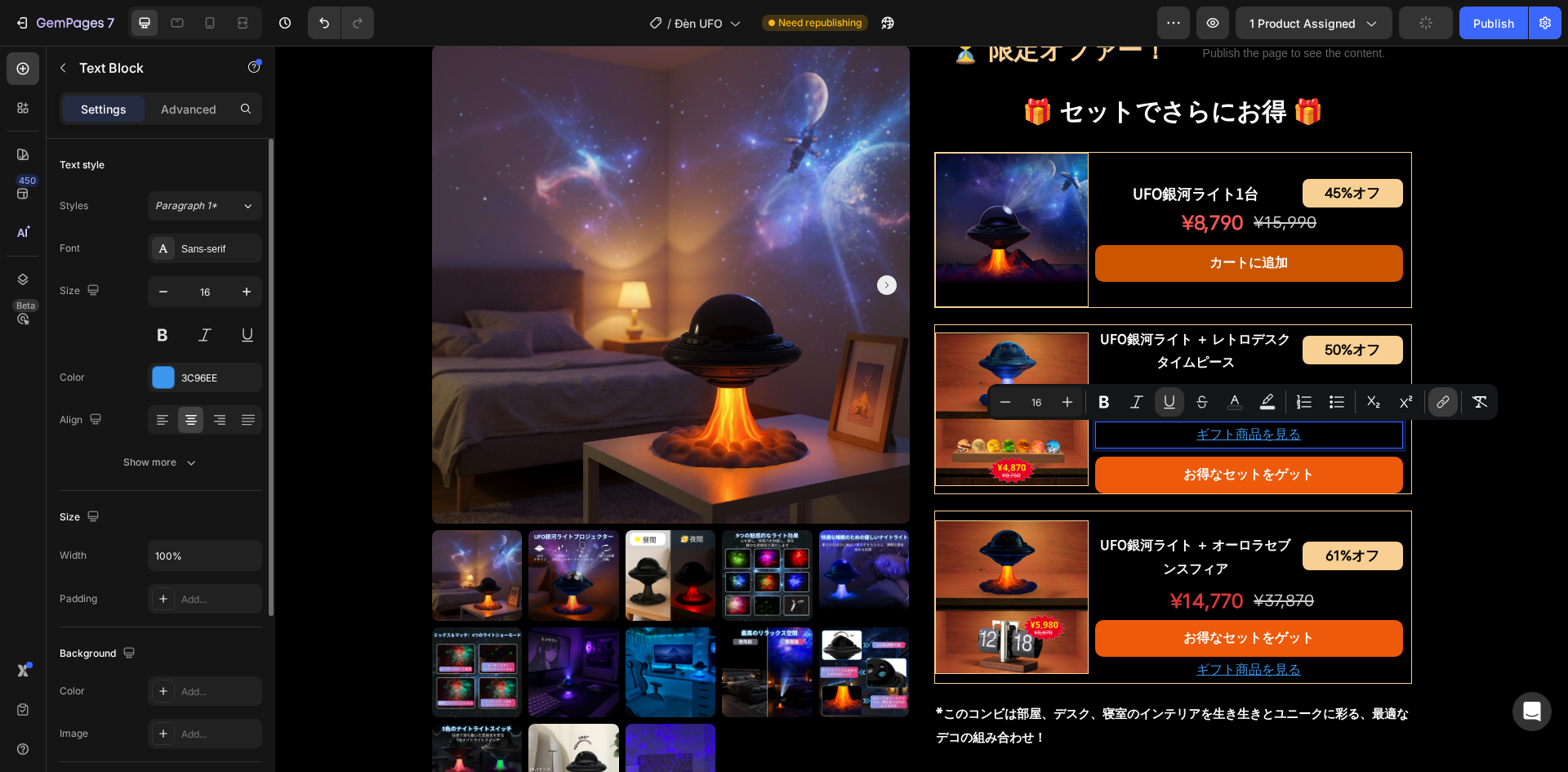
drag, startPoint x: 1440, startPoint y: 401, endPoint x: 1106, endPoint y: 399, distance: 334.0
click at [1440, 401] on icon "Editor contextual toolbar" at bounding box center [1443, 401] width 16 height 16
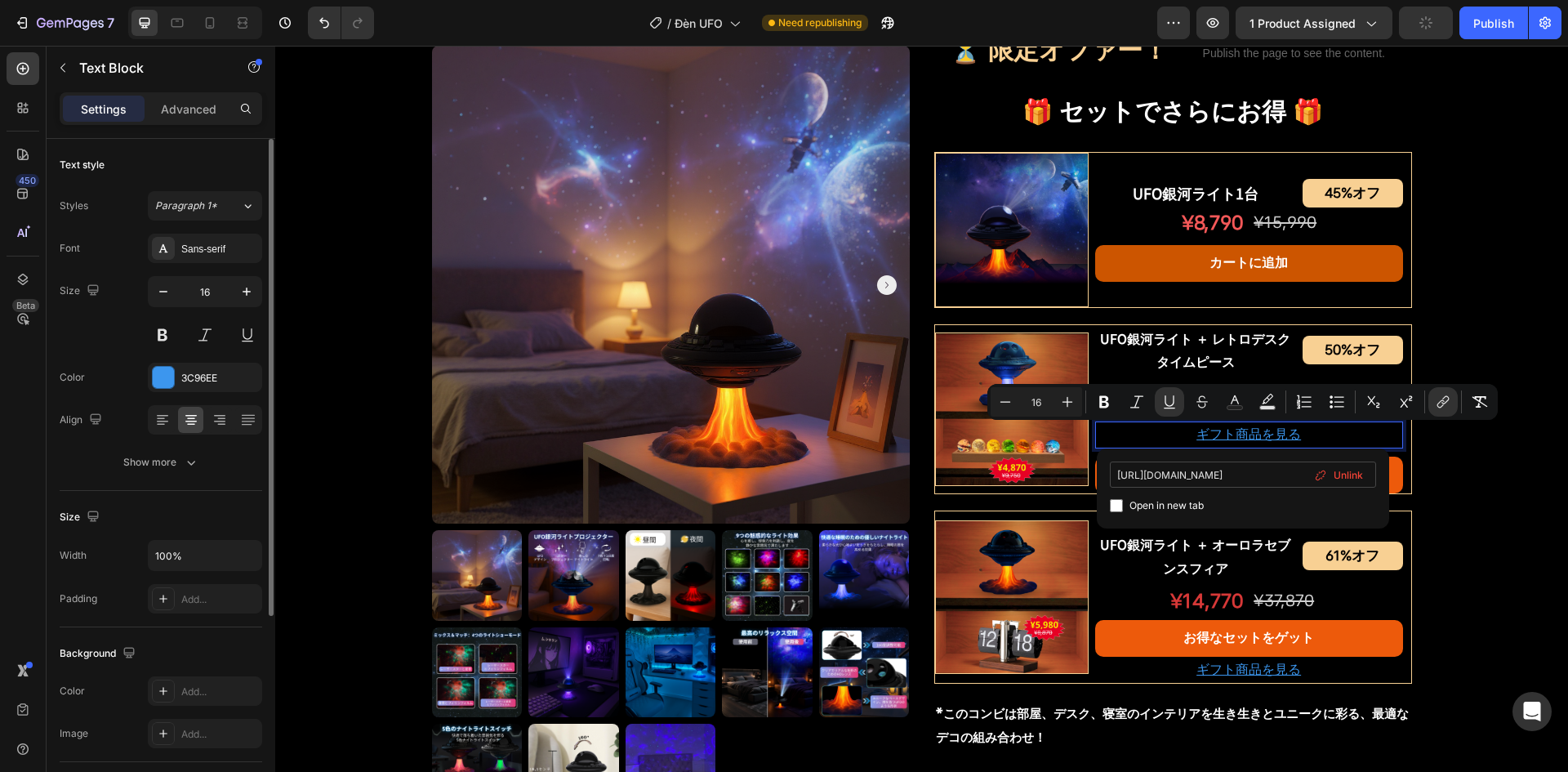
click at [1222, 480] on input "https://bezchilljapan.com/products/%E3%83%AC%E3%83%88%E3%83%AD%E3%83%87%E3%82%B…" at bounding box center [1243, 475] width 266 height 27
type input "https://bezchilljapan.com/products/%E3%82%AA%E3%83%BC%E3%83%AD%E3%83%A9%E3%82%B…"
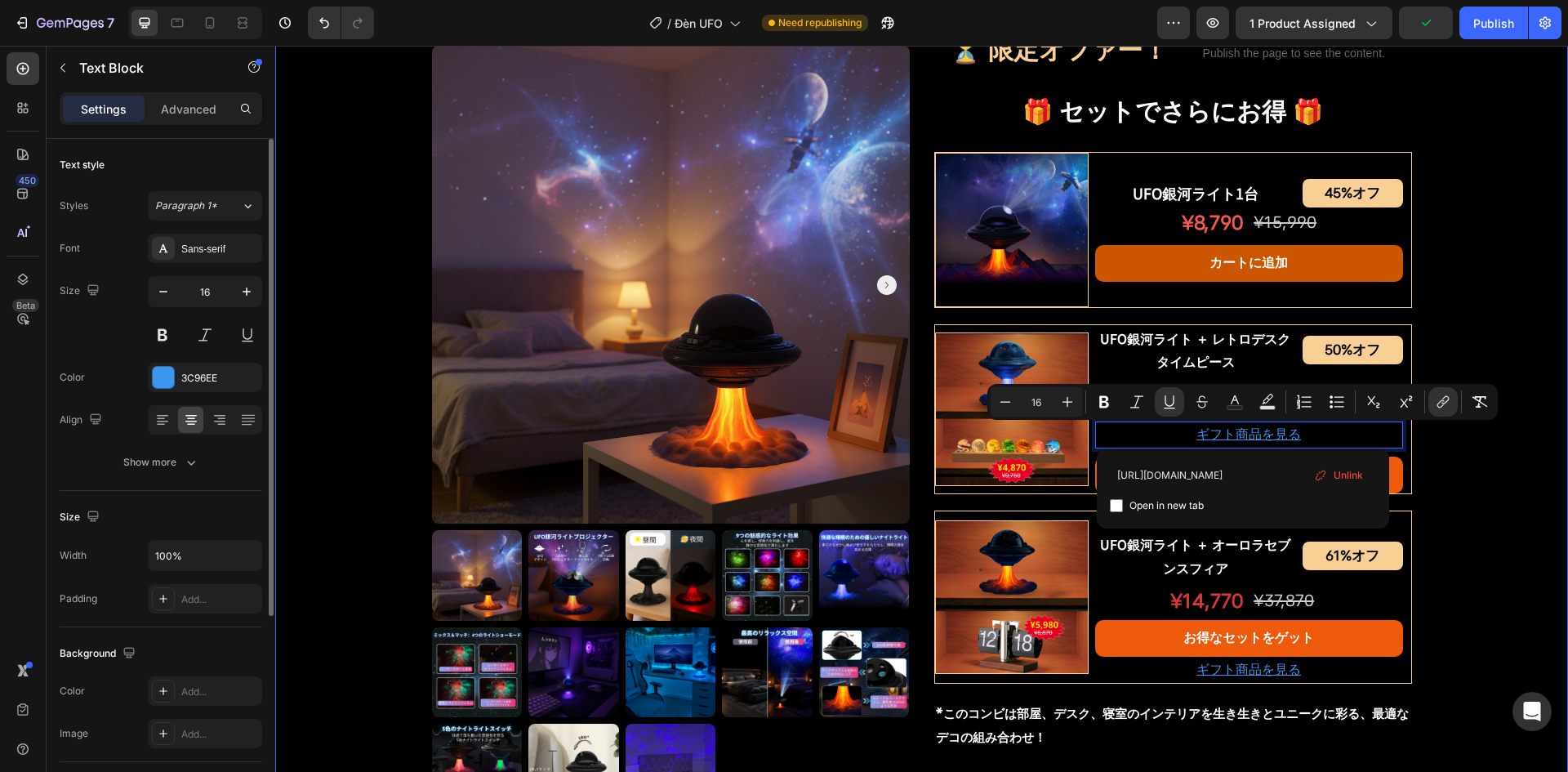
scroll to position [0, 705]
click at [1478, 491] on div "Product Images UFO銀河ライトプロジェクター Product Title Shopify App Shopify App Row ¥7,200…" at bounding box center [921, 201] width 1293 height 1825
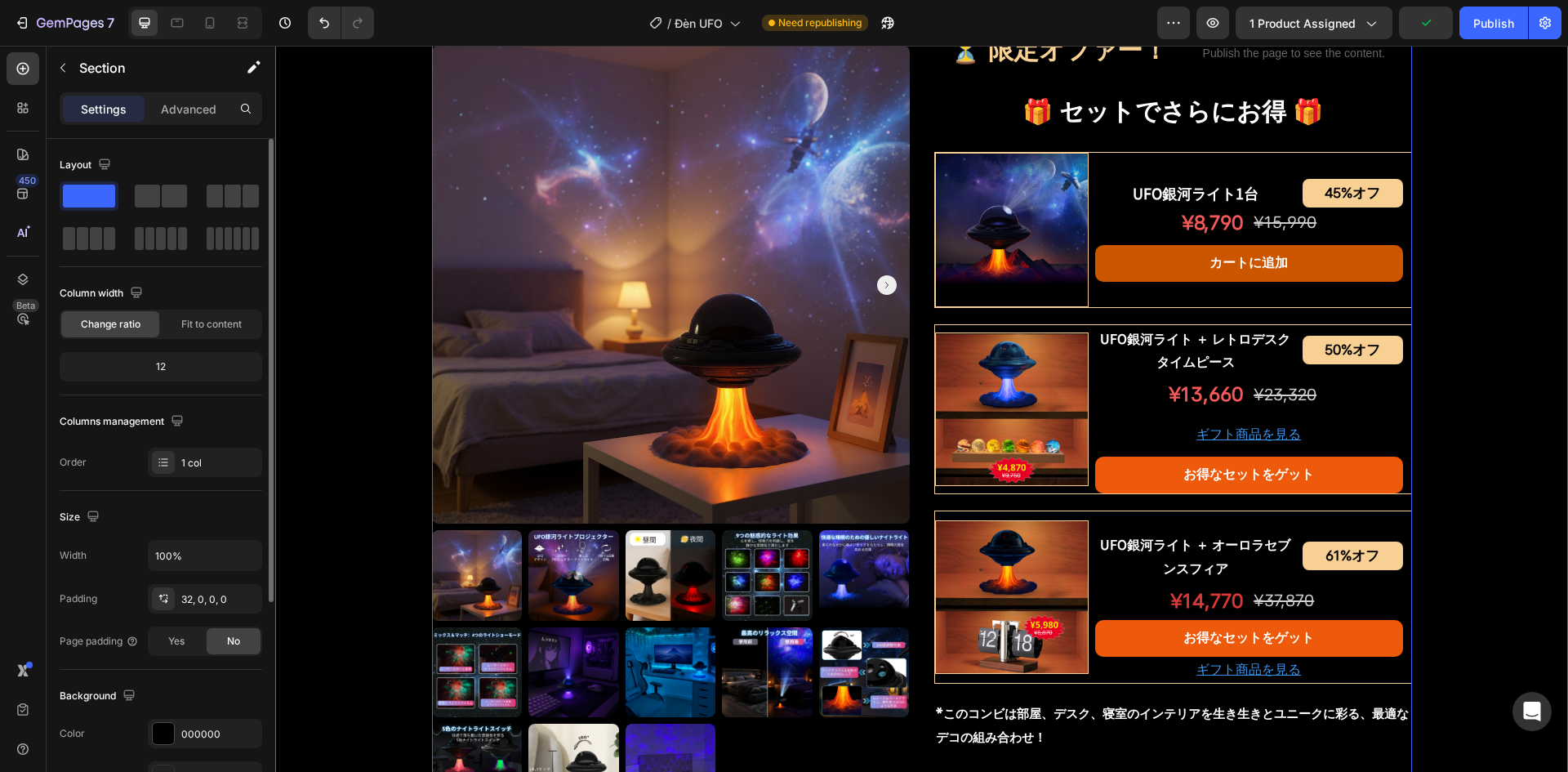
click at [1190, 679] on p "ギフト商品を見る" at bounding box center [1249, 670] width 305 height 24
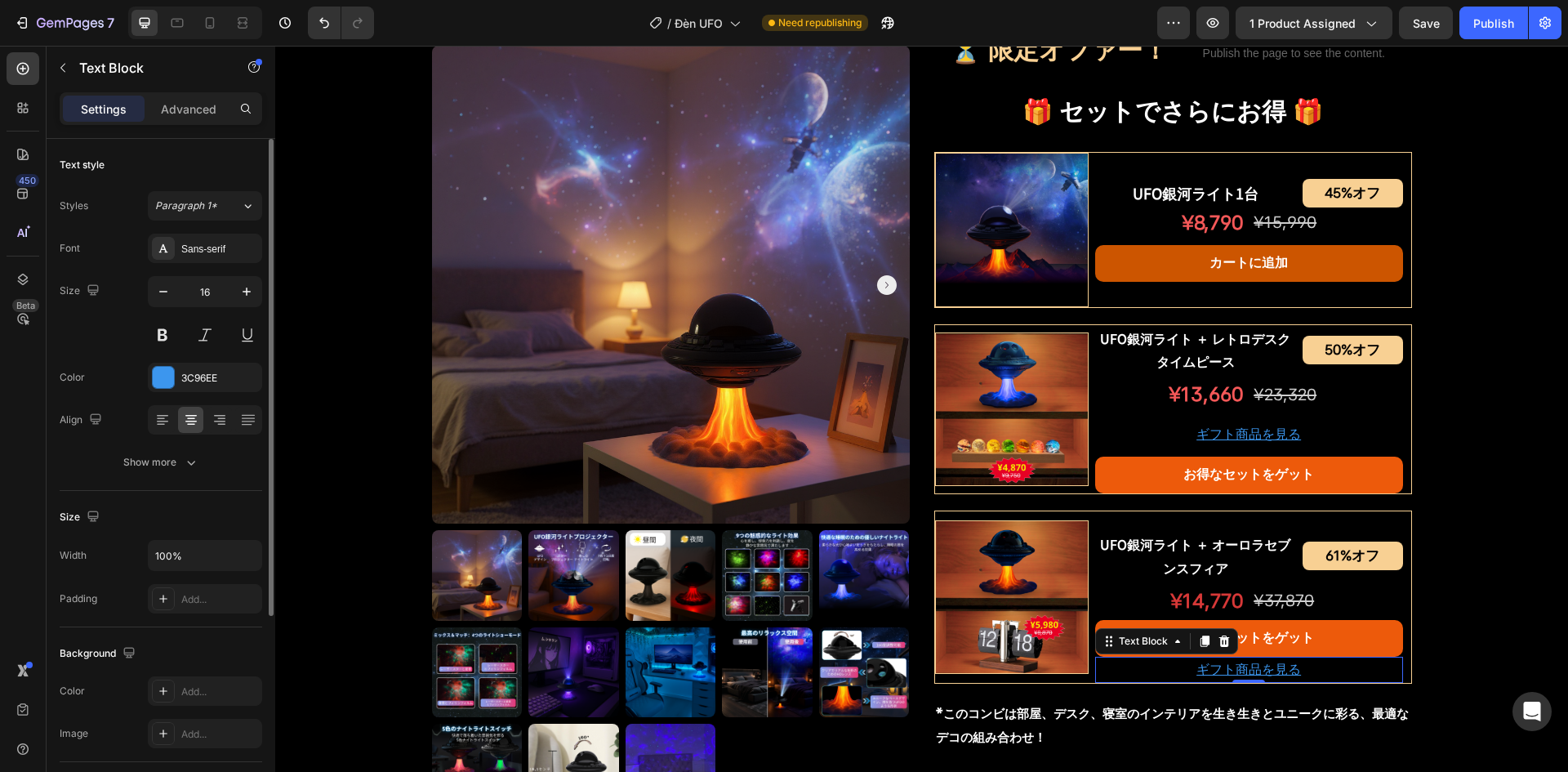
click at [1206, 673] on u "ギフト商品を見る" at bounding box center [1249, 670] width 104 height 16
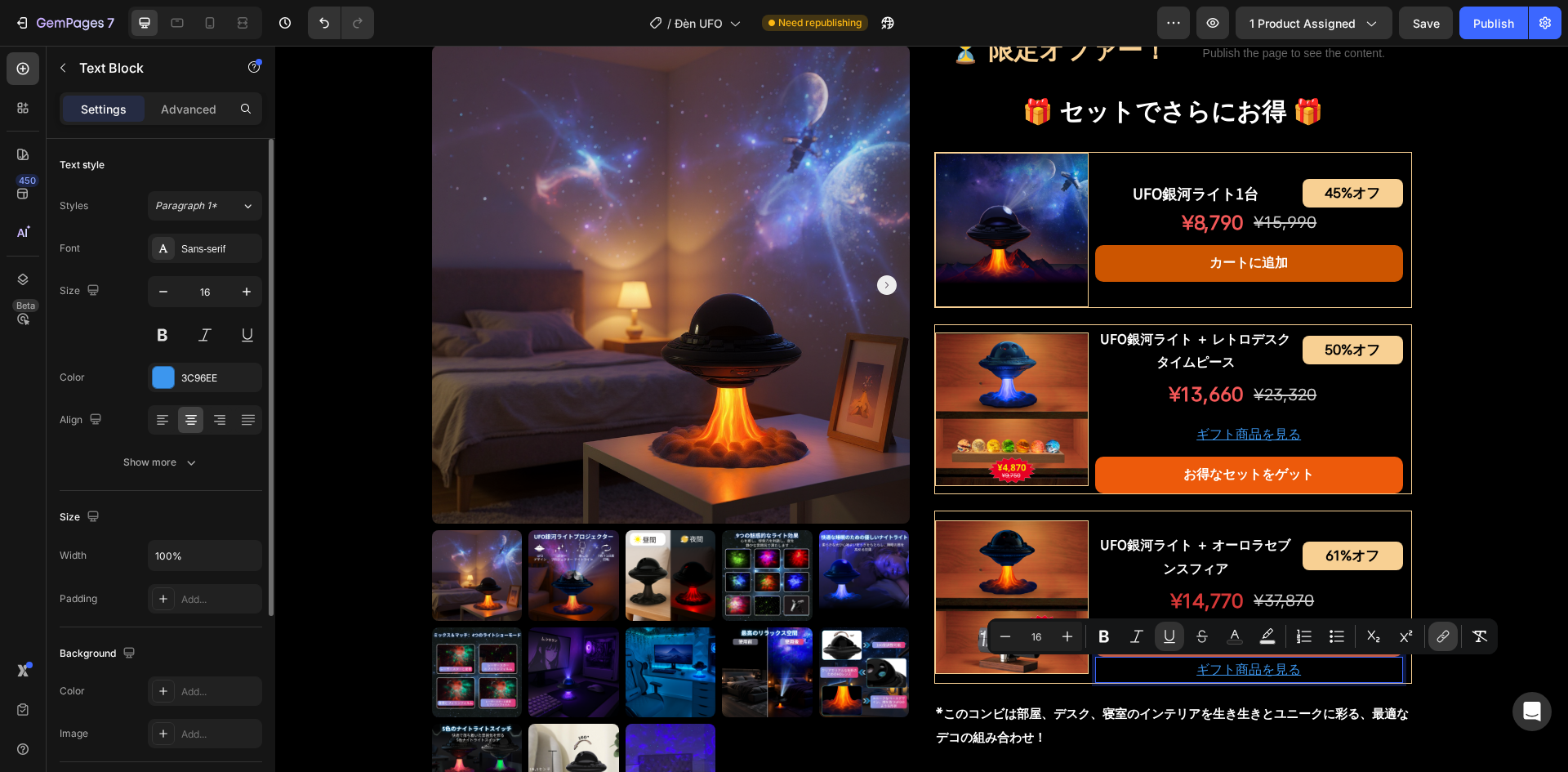
click at [1439, 634] on icon "Editor contextual toolbar" at bounding box center [1443, 637] width 16 height 16
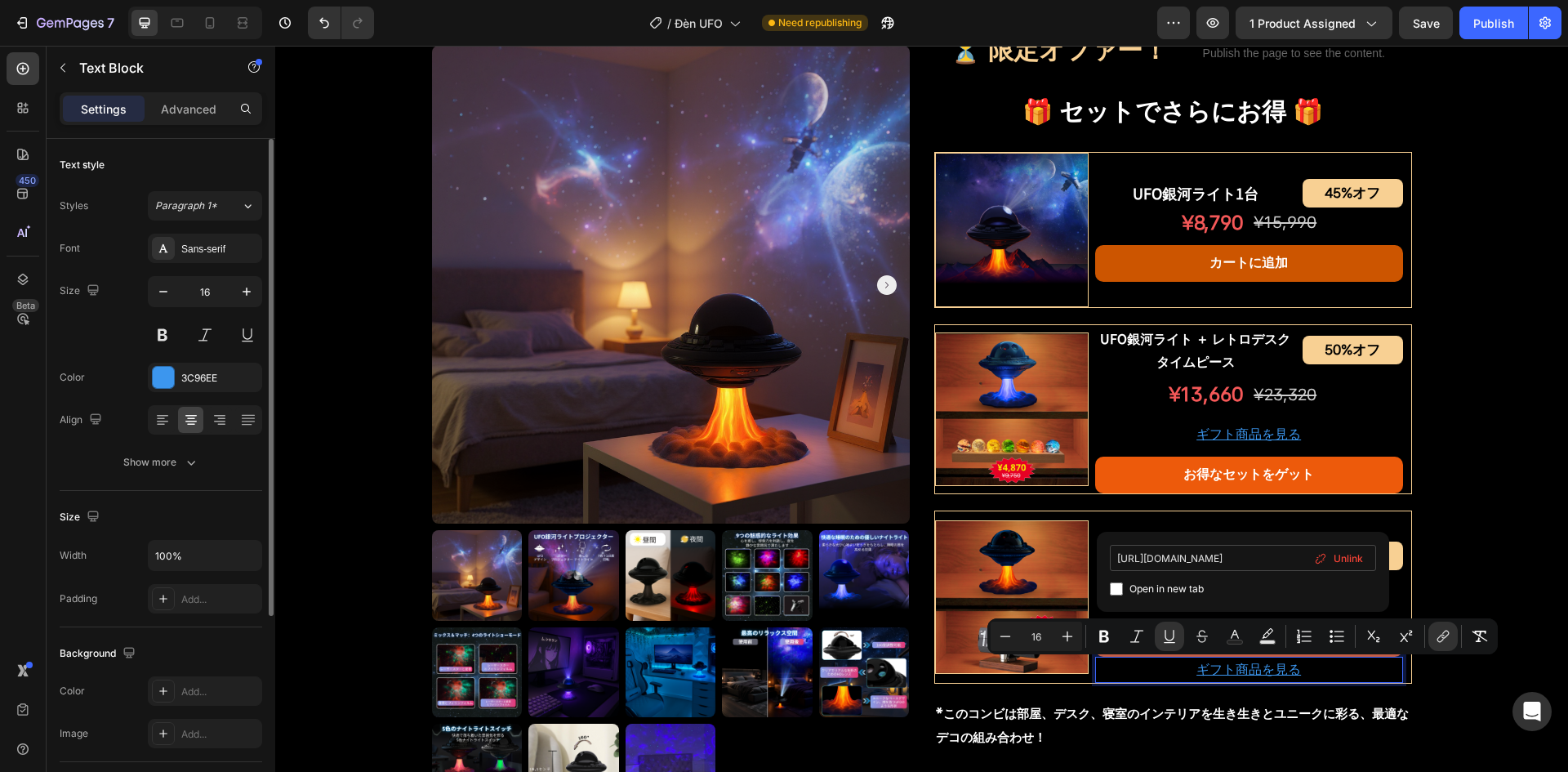
click at [1206, 555] on input "https://bezchilljapan.com/products/%E3%83%AC%E3%83%88%E3%83%AD%E3%83%87%E3%82%B…" at bounding box center [1243, 558] width 266 height 27
type input "https://bezchilljapan.com/products/%E3%83%AC%E3%83%88%E3%83%AD%E3%83%87%E3%82%B…"
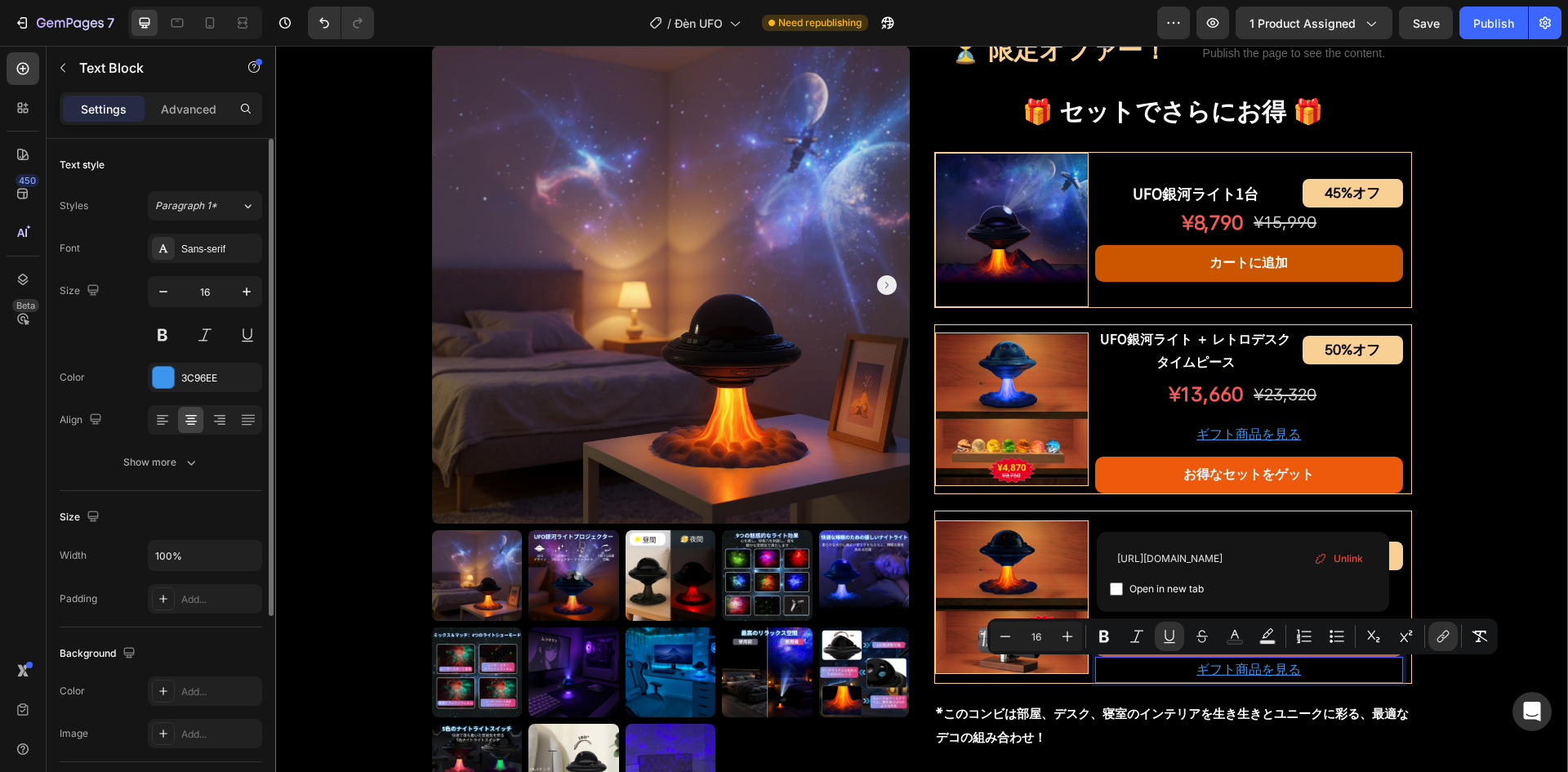
click at [1479, 486] on div "Product Images UFO銀河ライトプロジェクター Product Title Shopify App Shopify App Row ¥7,200…" at bounding box center [921, 201] width 1293 height 1825
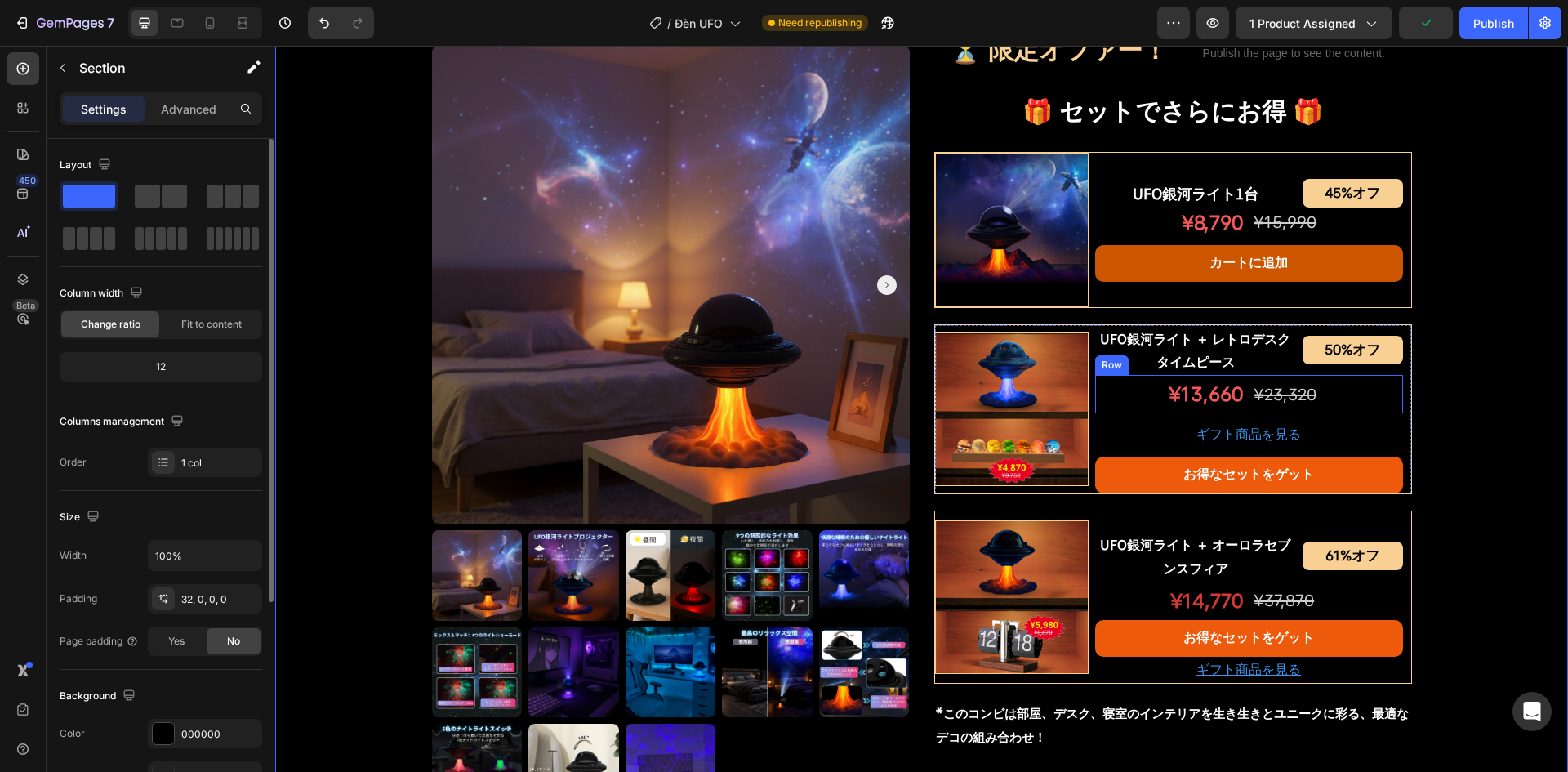
click at [1243, 409] on div "¥13,660 Text Block ¥23,320 Text Block Row" at bounding box center [1249, 394] width 308 height 38
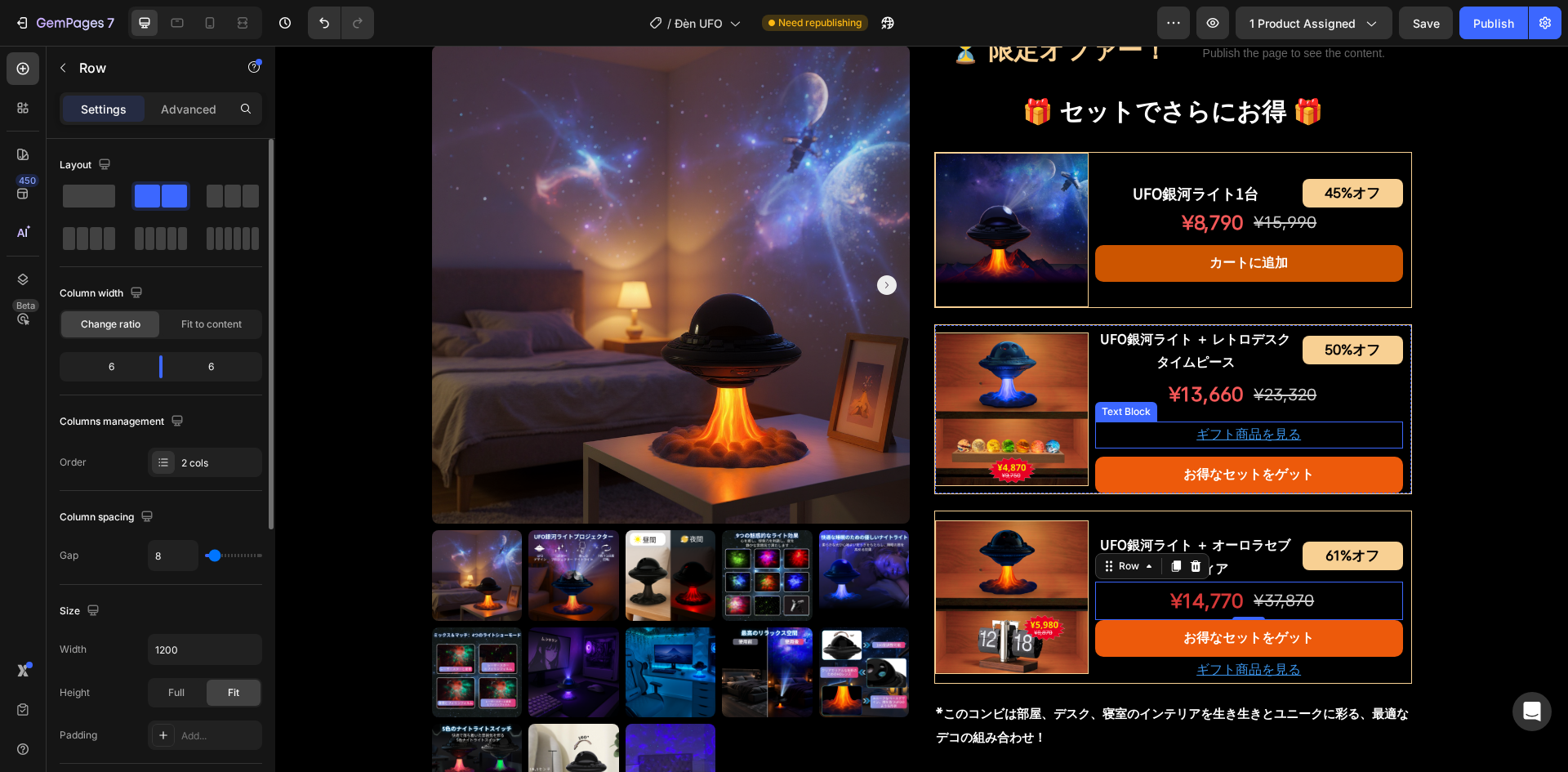
click at [1153, 430] on p "ギフト商品を見る" at bounding box center [1249, 435] width 305 height 24
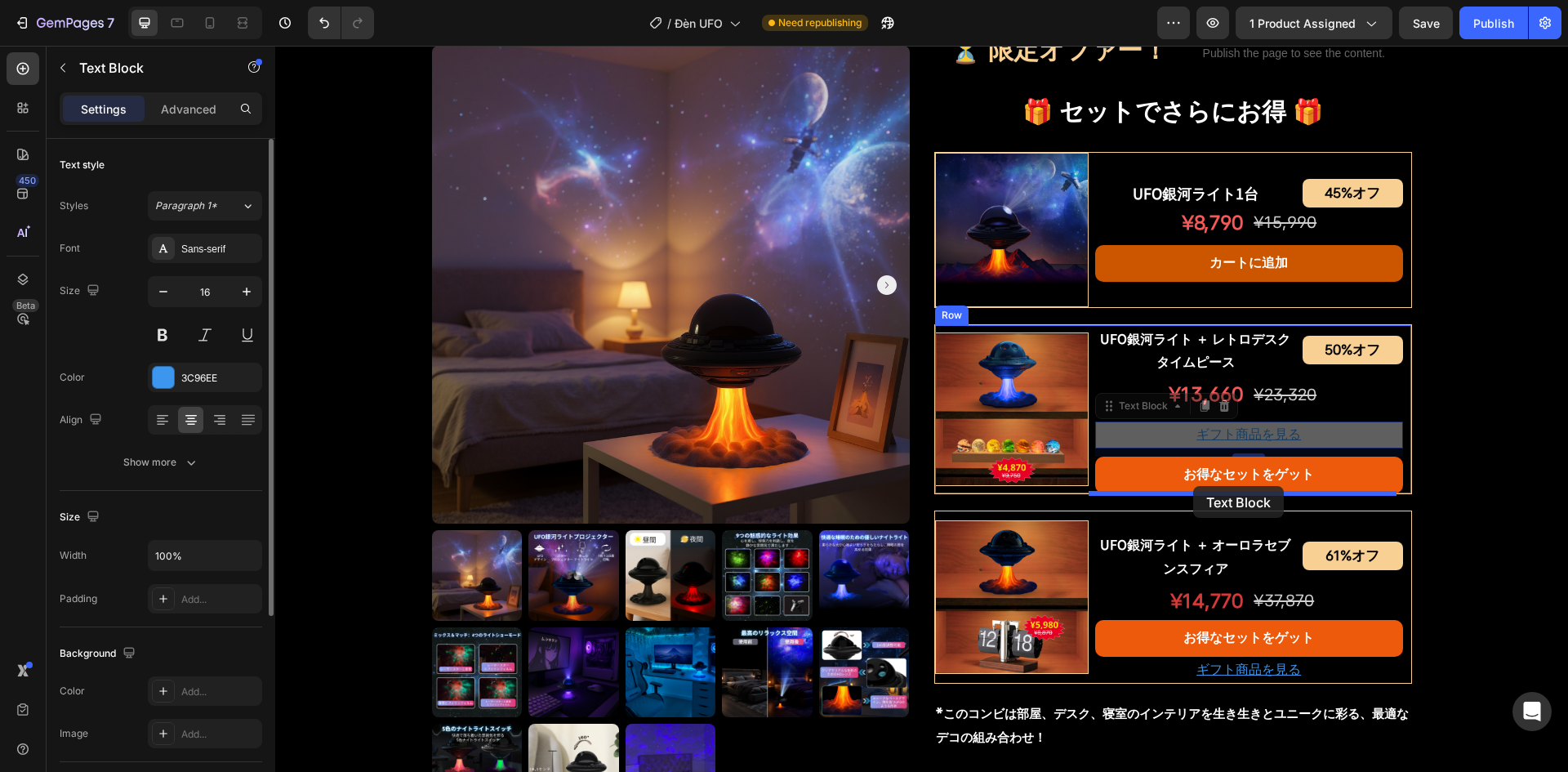
drag, startPoint x: 1106, startPoint y: 409, endPoint x: 1193, endPoint y: 486, distance: 116.2
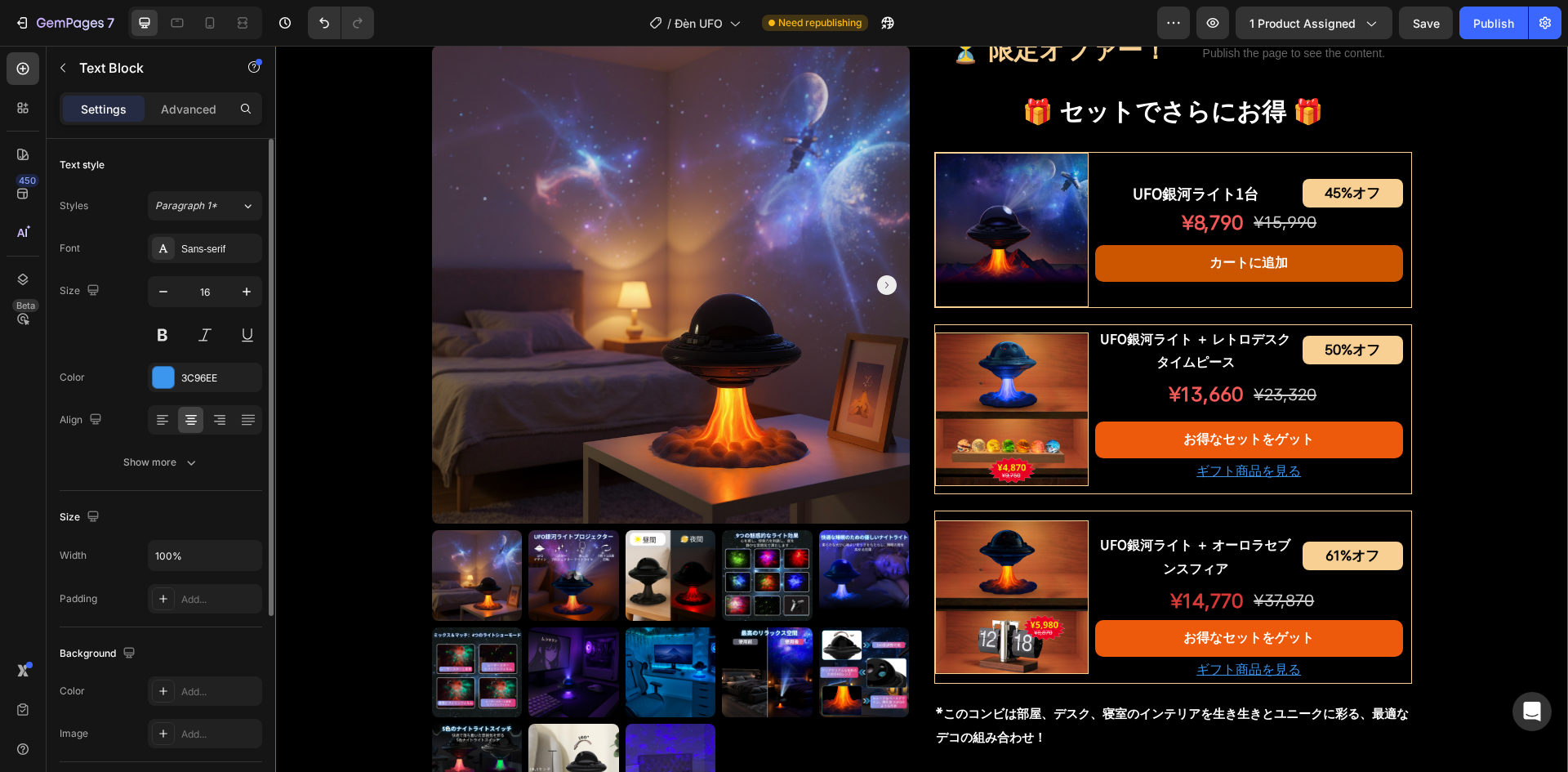
click at [1456, 412] on div "Product Images UFO銀河ライトプロジェクター Product Title Shopify App Shopify App Row ¥7,200…" at bounding box center [921, 201] width 1293 height 1825
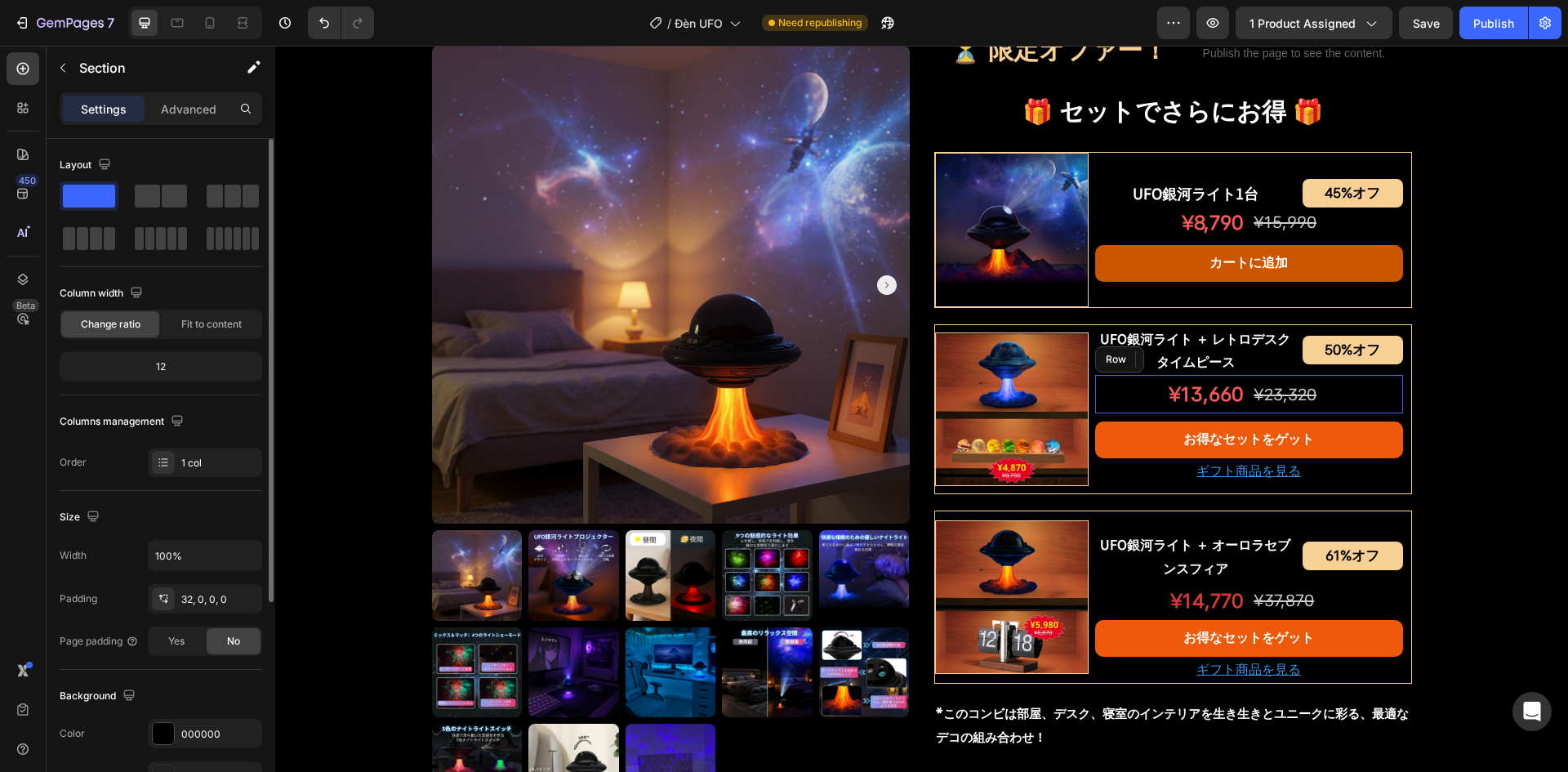
click at [1241, 407] on div "¥13,660 Text Block ¥23,320 Text Block Row" at bounding box center [1249, 394] width 308 height 38
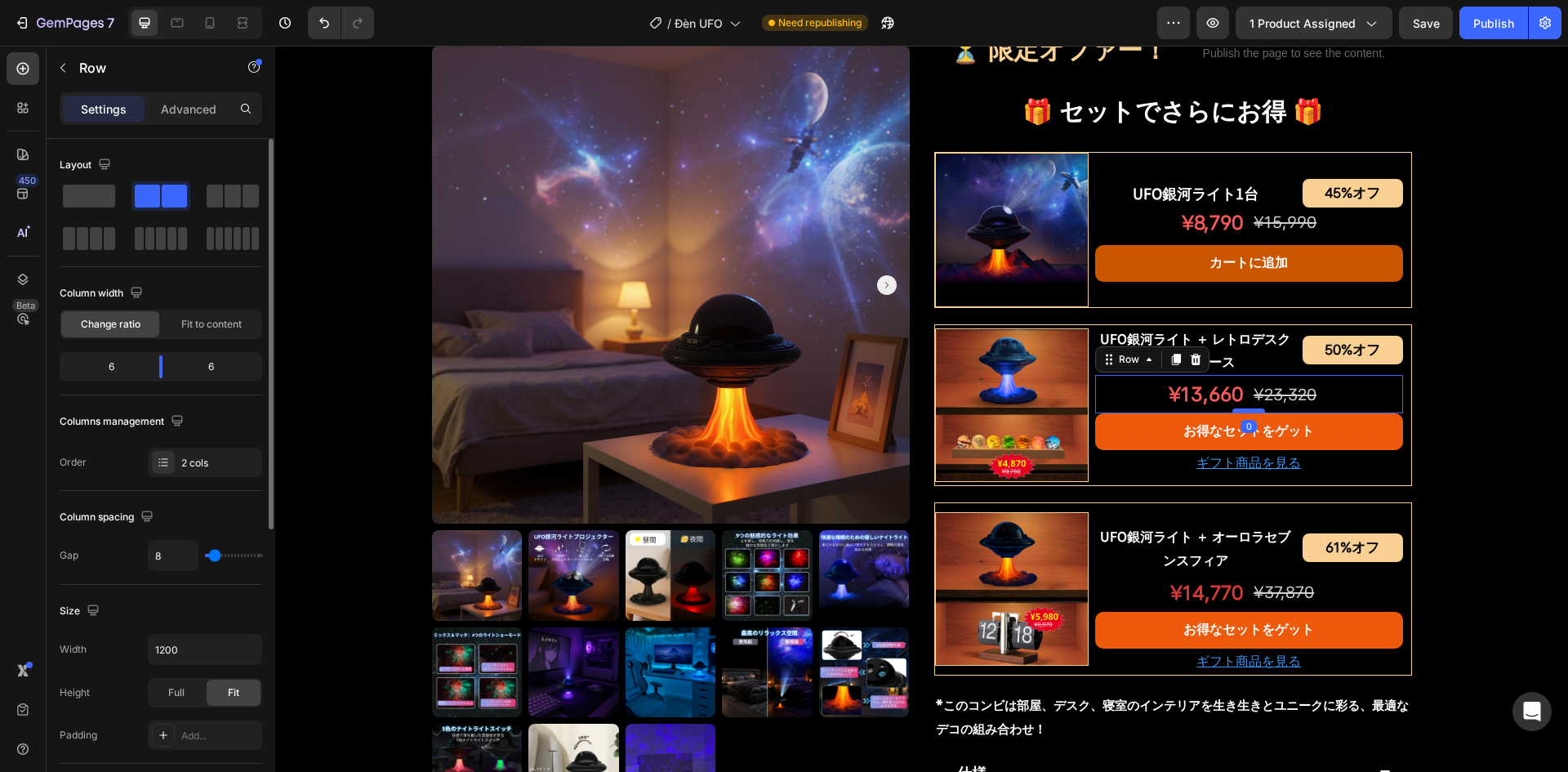
drag, startPoint x: 1243, startPoint y: 421, endPoint x: 1247, endPoint y: 410, distance: 11.7
click at [1247, 410] on div at bounding box center [1249, 411] width 33 height 5
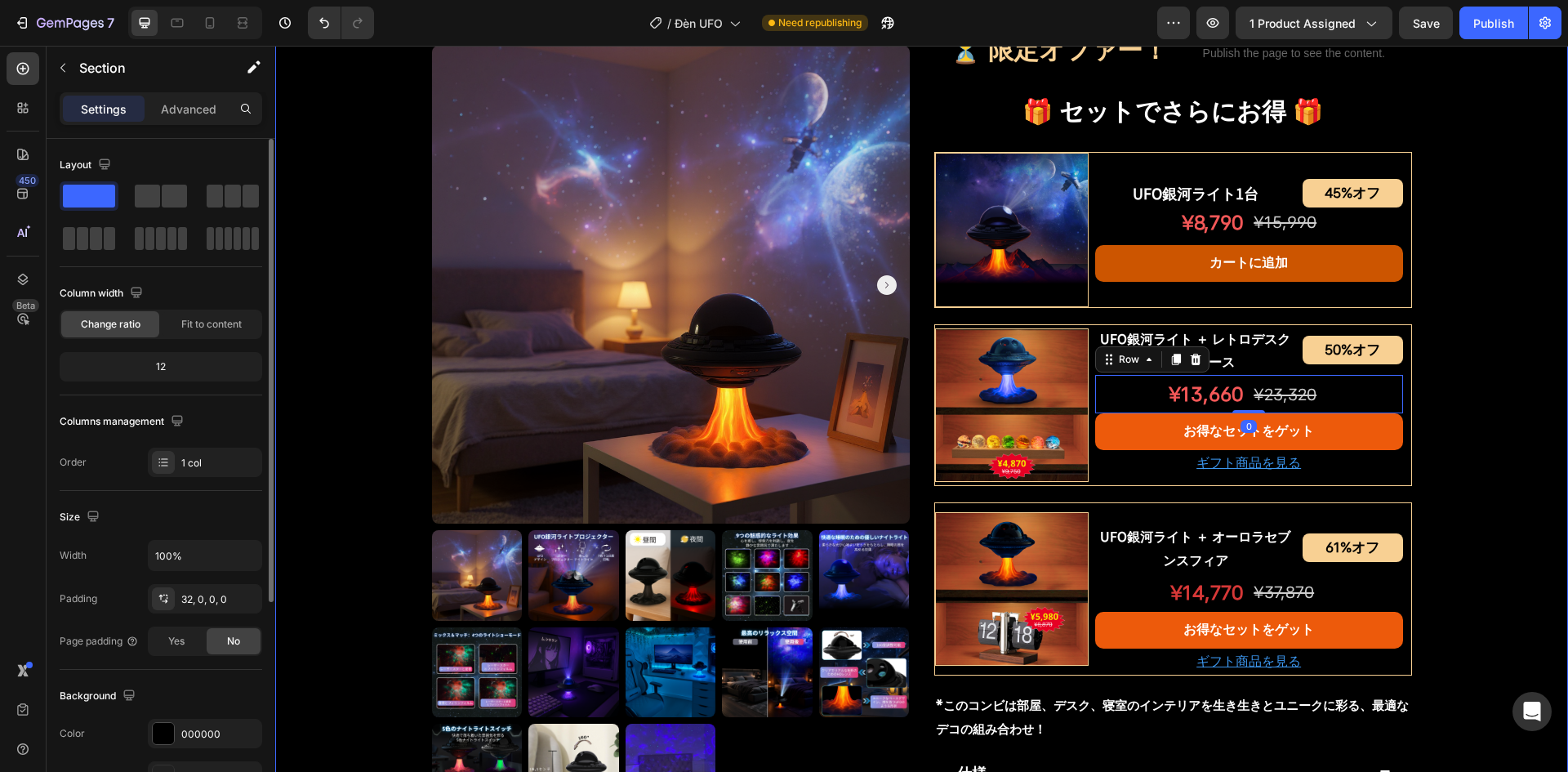
click at [1452, 394] on div "Product Images UFO銀河ライトプロジェクター Product Title Shopify App Shopify App Row ¥7,200…" at bounding box center [921, 196] width 1293 height 1816
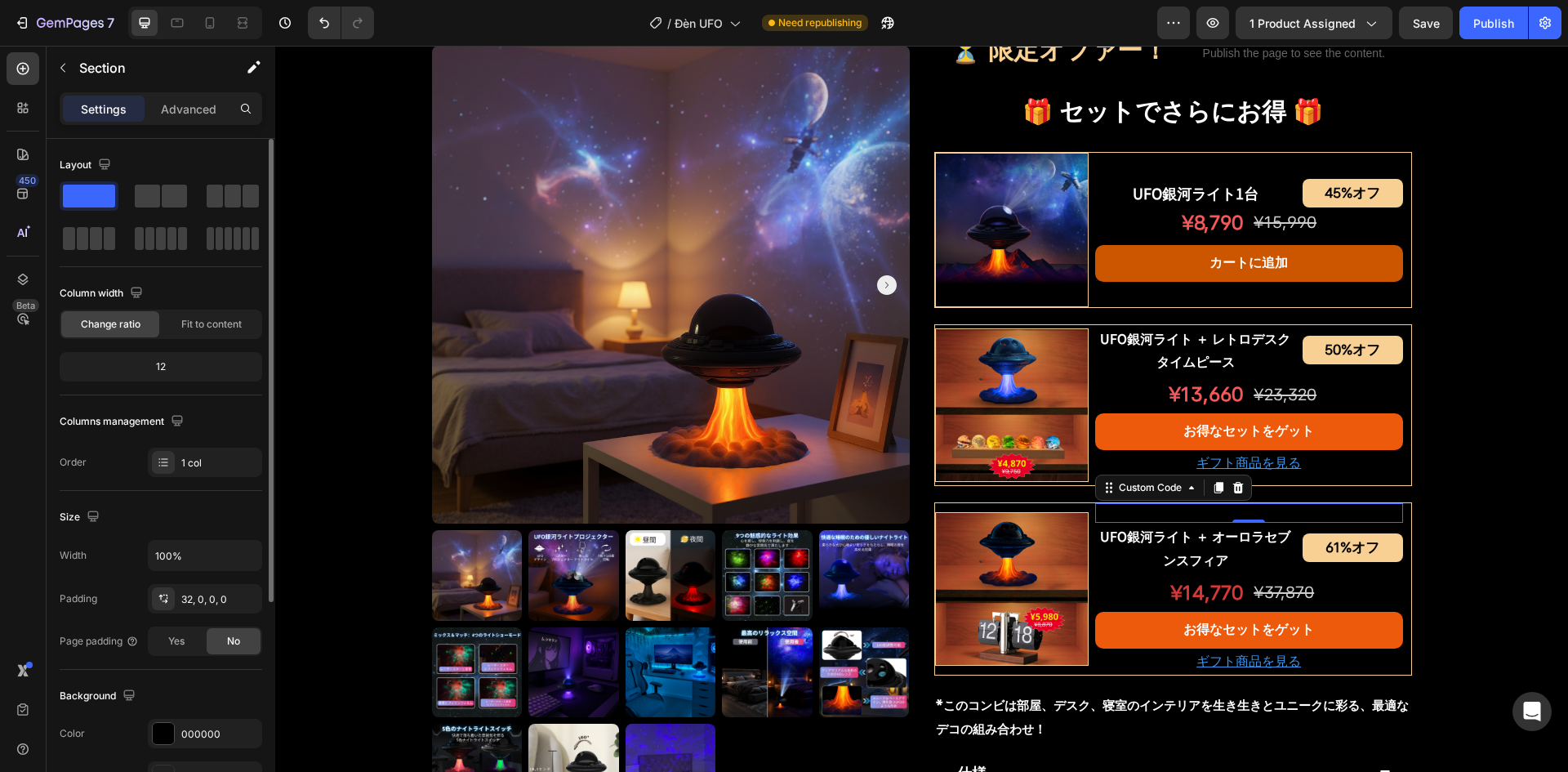
click at [1260, 516] on div "おすすめ" at bounding box center [1249, 513] width 308 height 19
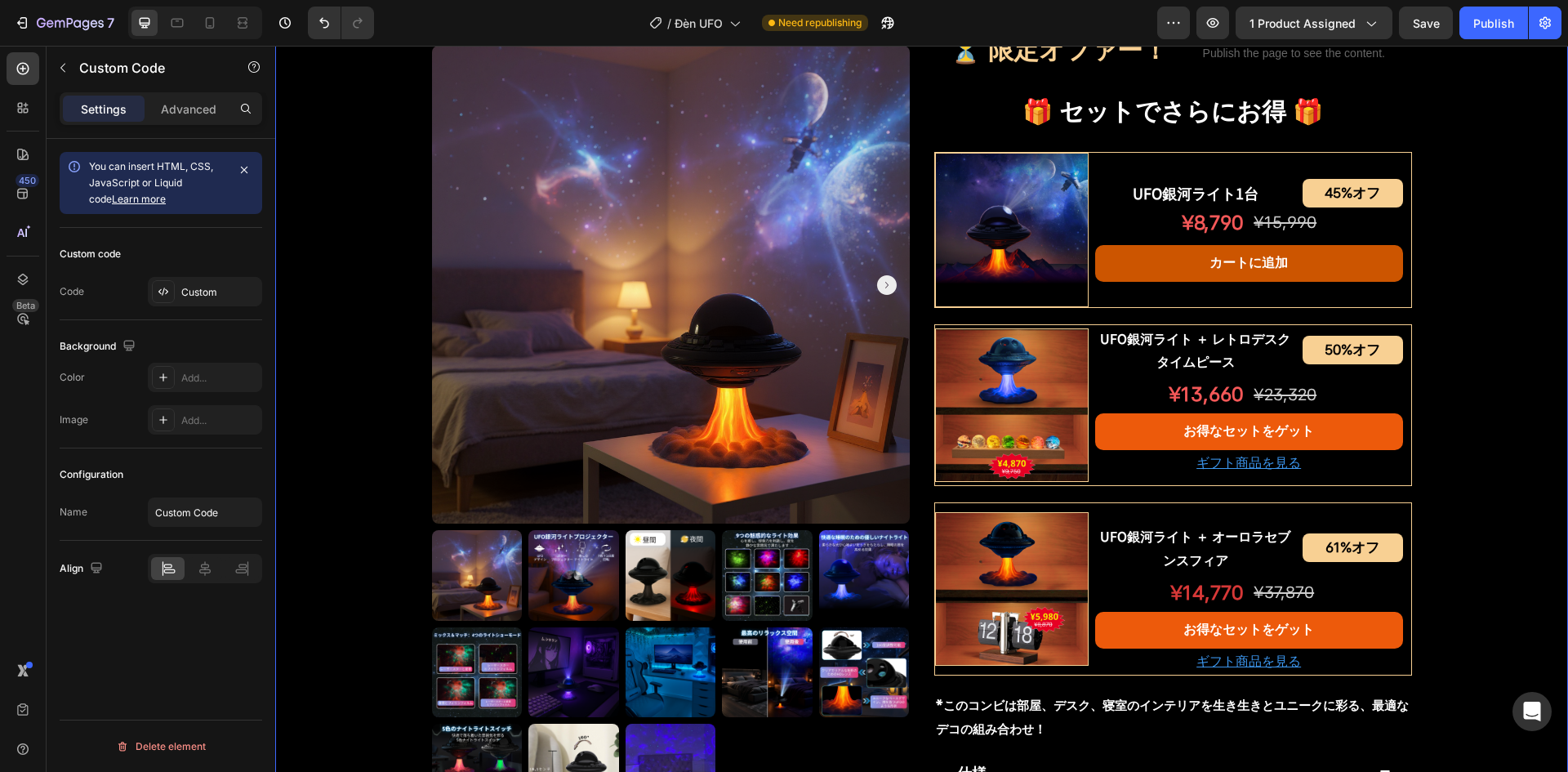
click at [1467, 383] on div "Product Images UFO銀河ライトプロジェクター Product Title Shopify App Shopify App Row ¥7,200…" at bounding box center [921, 196] width 1293 height 1816
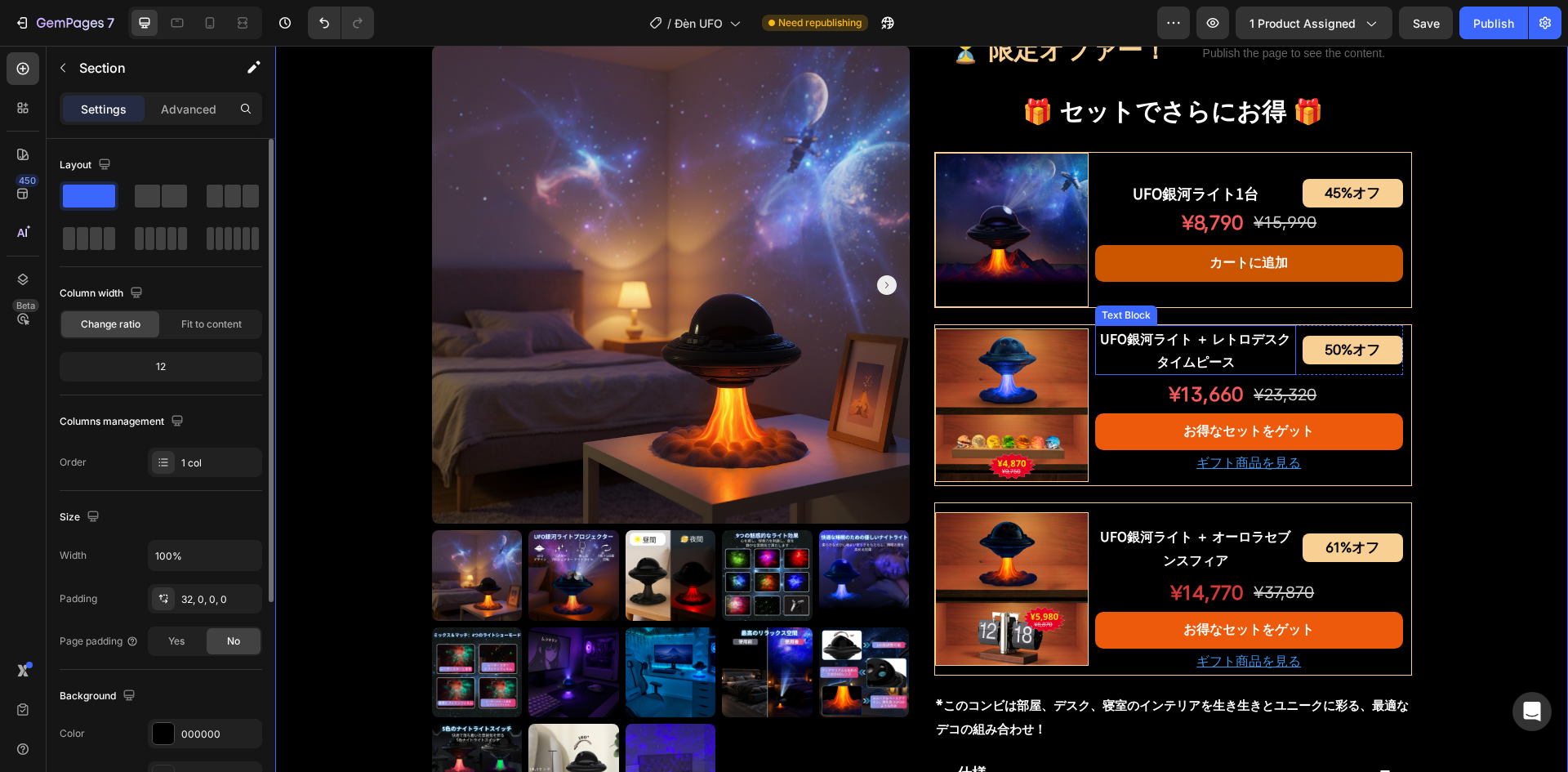
click at [1167, 363] on p "UFO銀河ライト ＋ レトロデスクタイムピース" at bounding box center [1196, 351] width 198 height 48
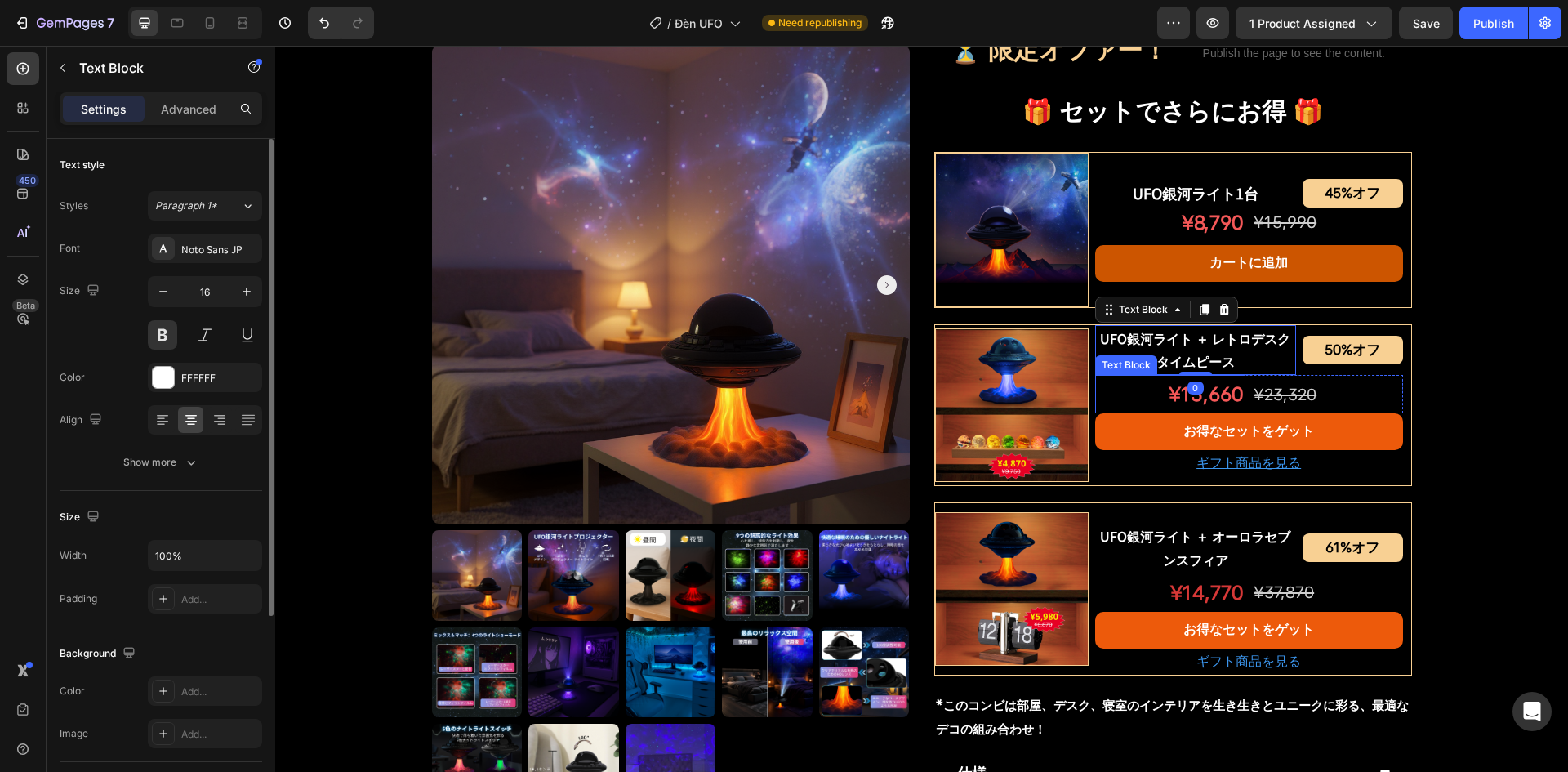
click at [1176, 394] on p "¥13,660" at bounding box center [1170, 394] width 147 height 35
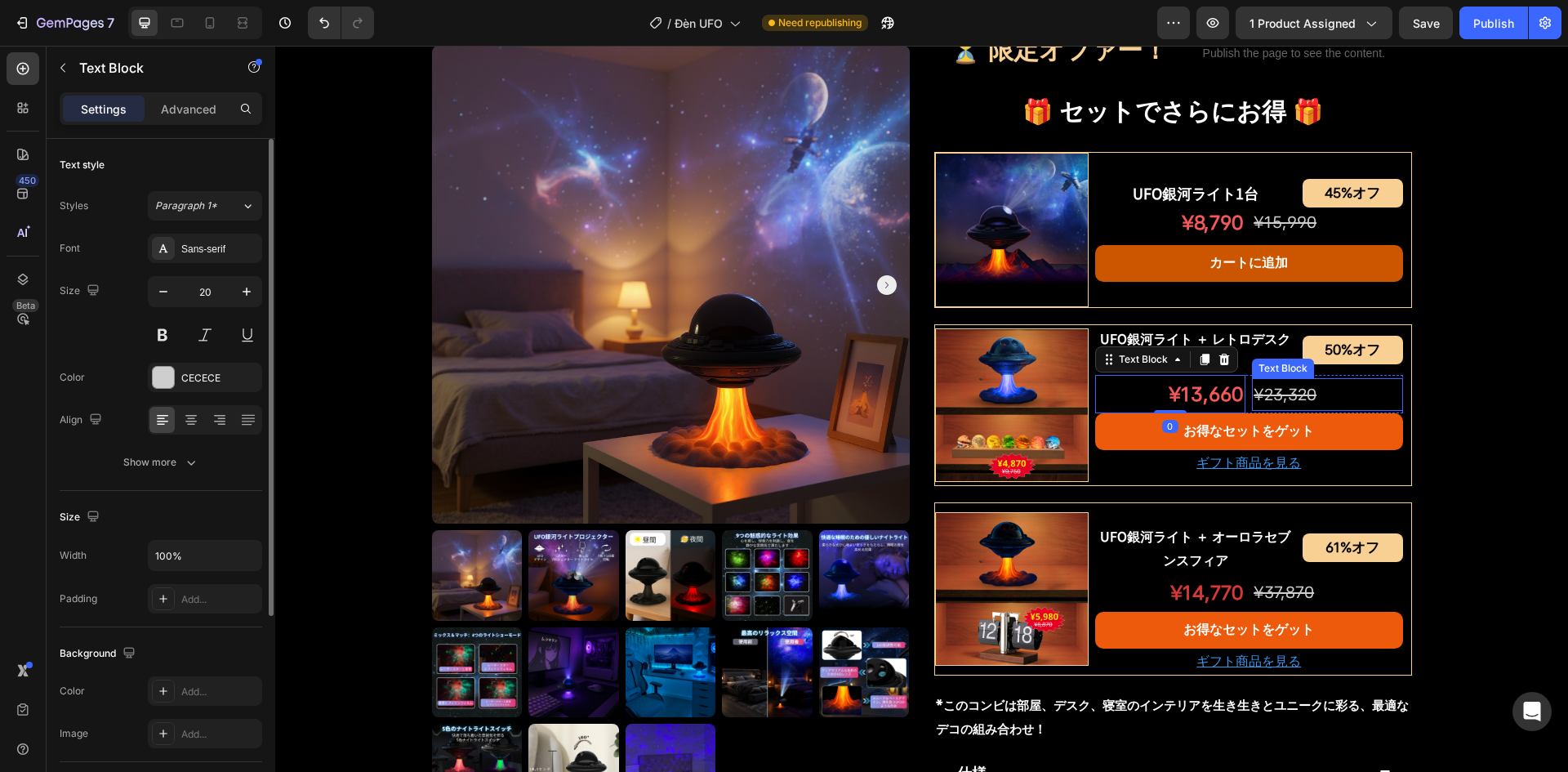
click at [1296, 397] on s "¥23,320" at bounding box center [1285, 394] width 63 height 19
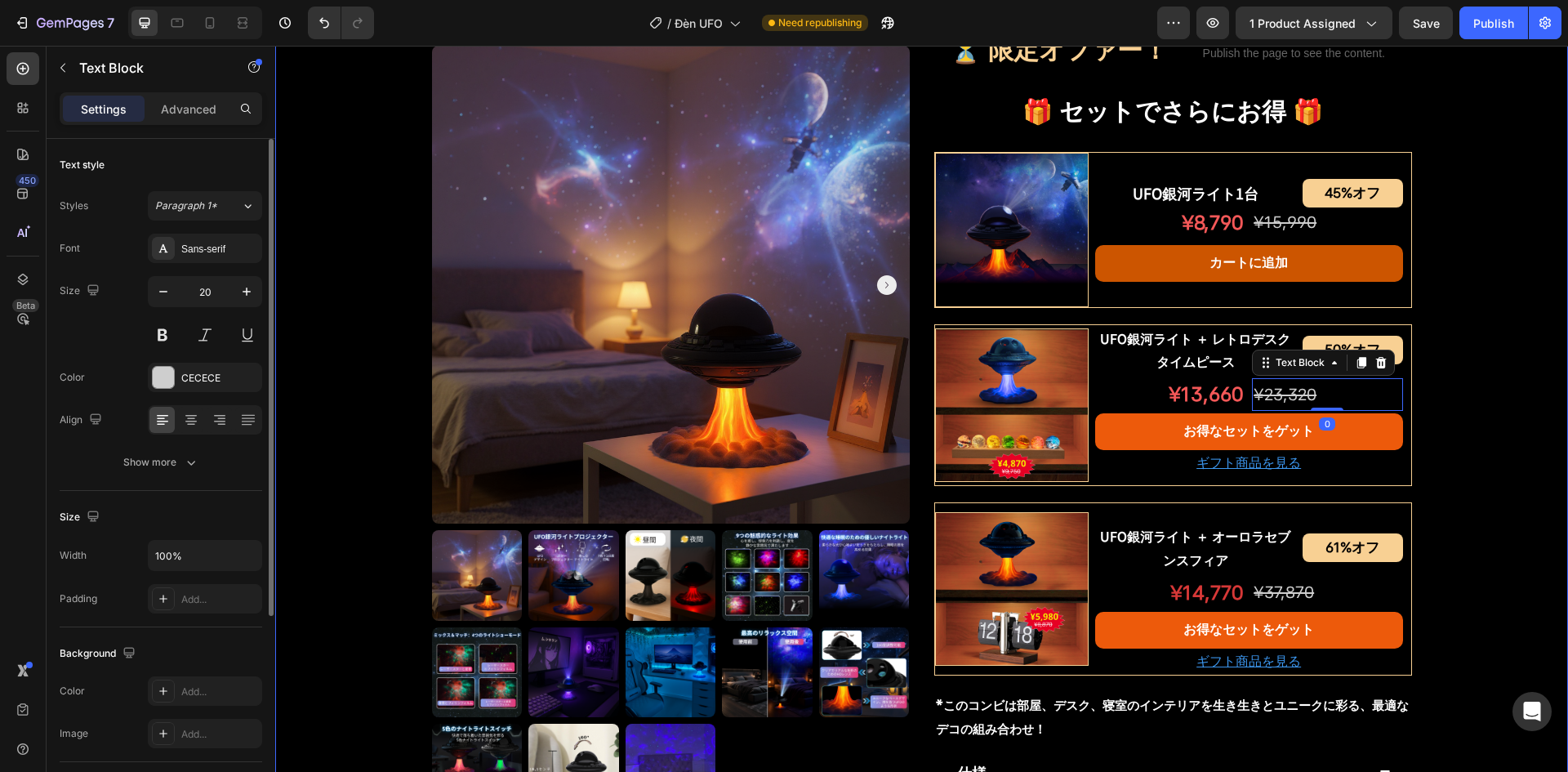
click at [1425, 376] on div "Product Images UFO銀河ライトプロジェクター Product Title Shopify App Shopify App Row ¥7,200…" at bounding box center [921, 196] width 1293 height 1816
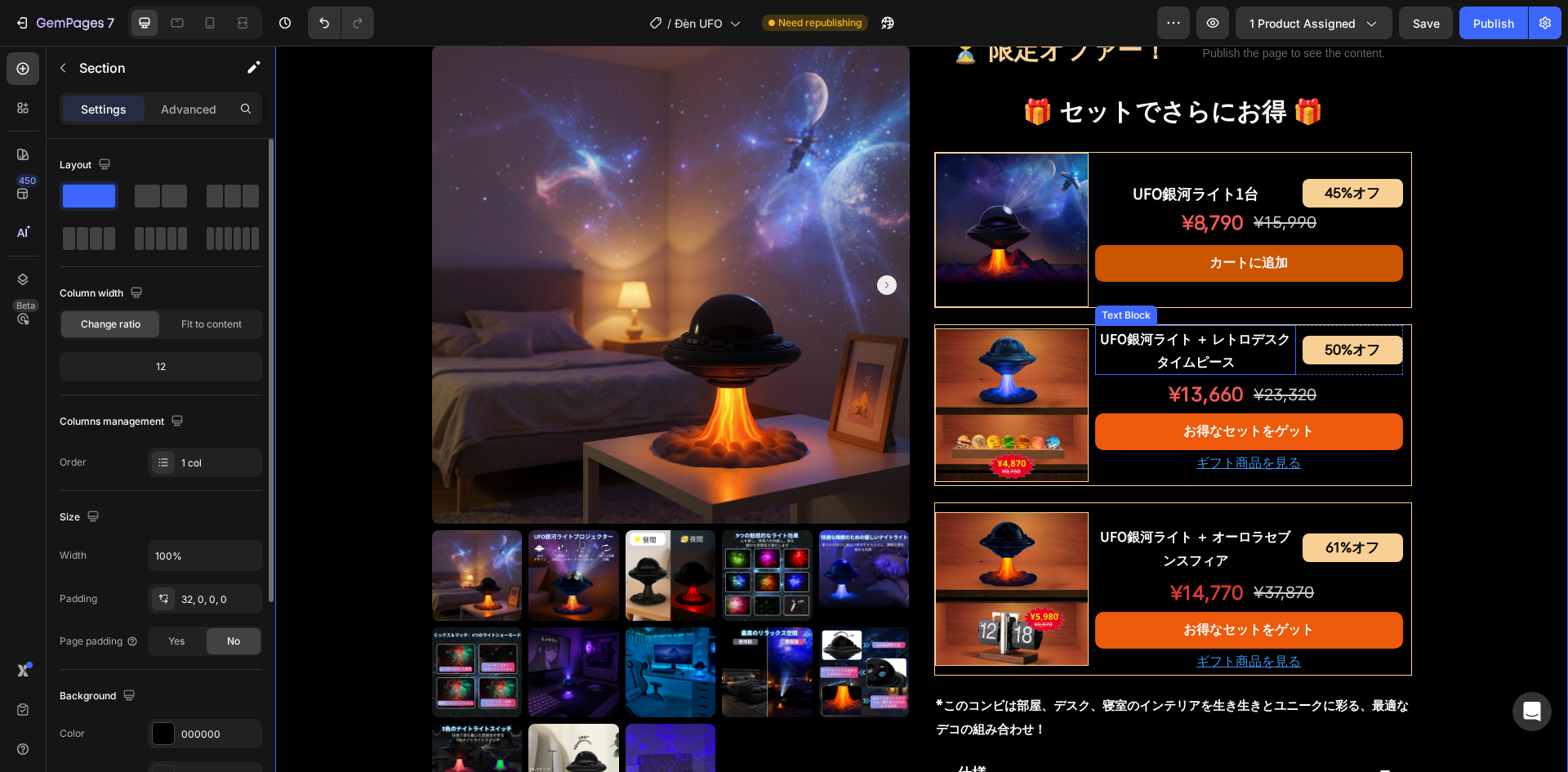
click at [1174, 350] on p "UFO銀河ライト ＋ レトロデスクタイムピース" at bounding box center [1196, 351] width 198 height 48
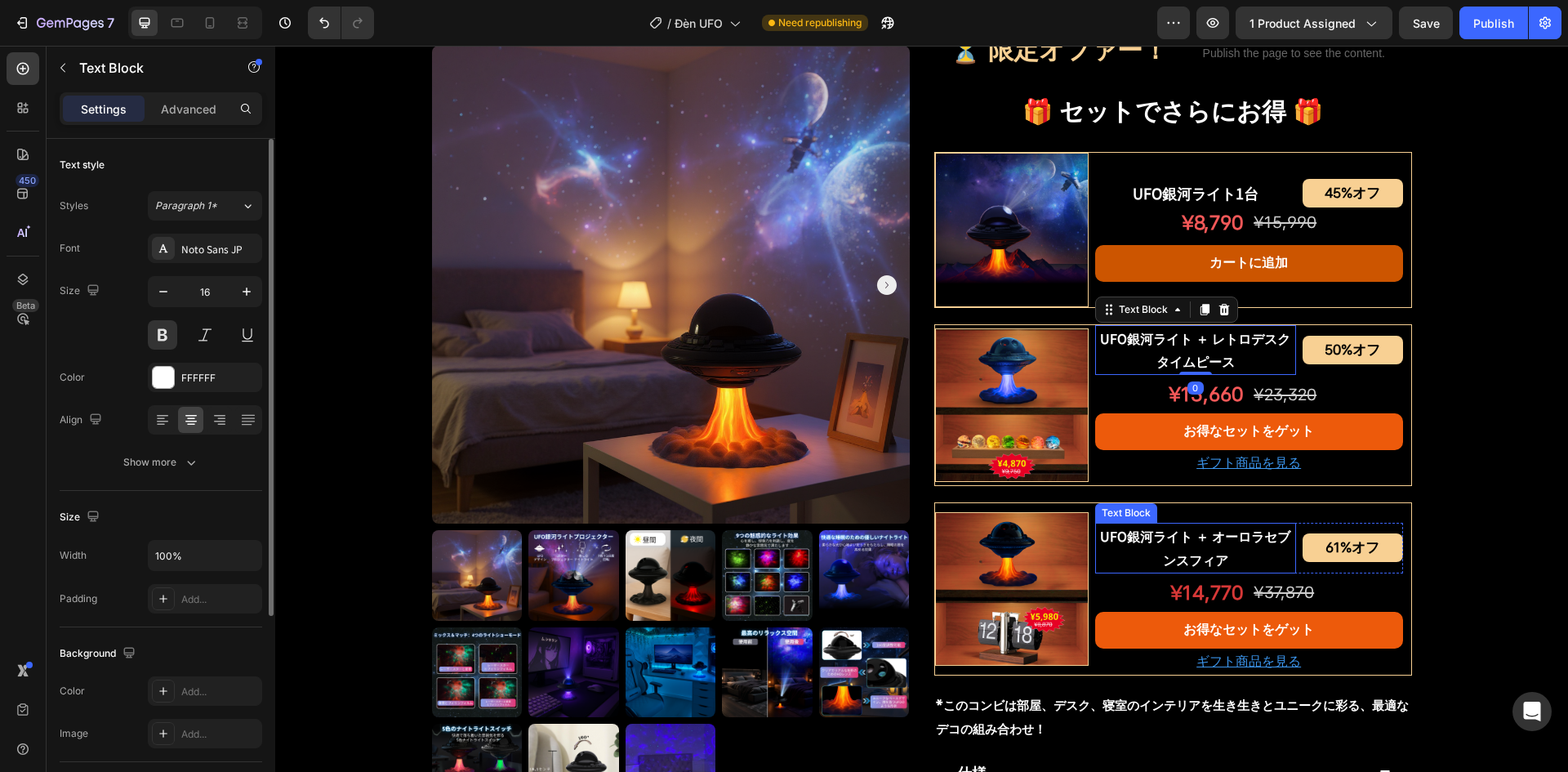
click at [1164, 532] on p "UFO銀河ライト ＋ オーロラセブンスフィア" at bounding box center [1196, 548] width 198 height 48
click at [1179, 349] on p "UFO銀河ライト ＋ レトロデスクタイムピース" at bounding box center [1196, 351] width 198 height 48
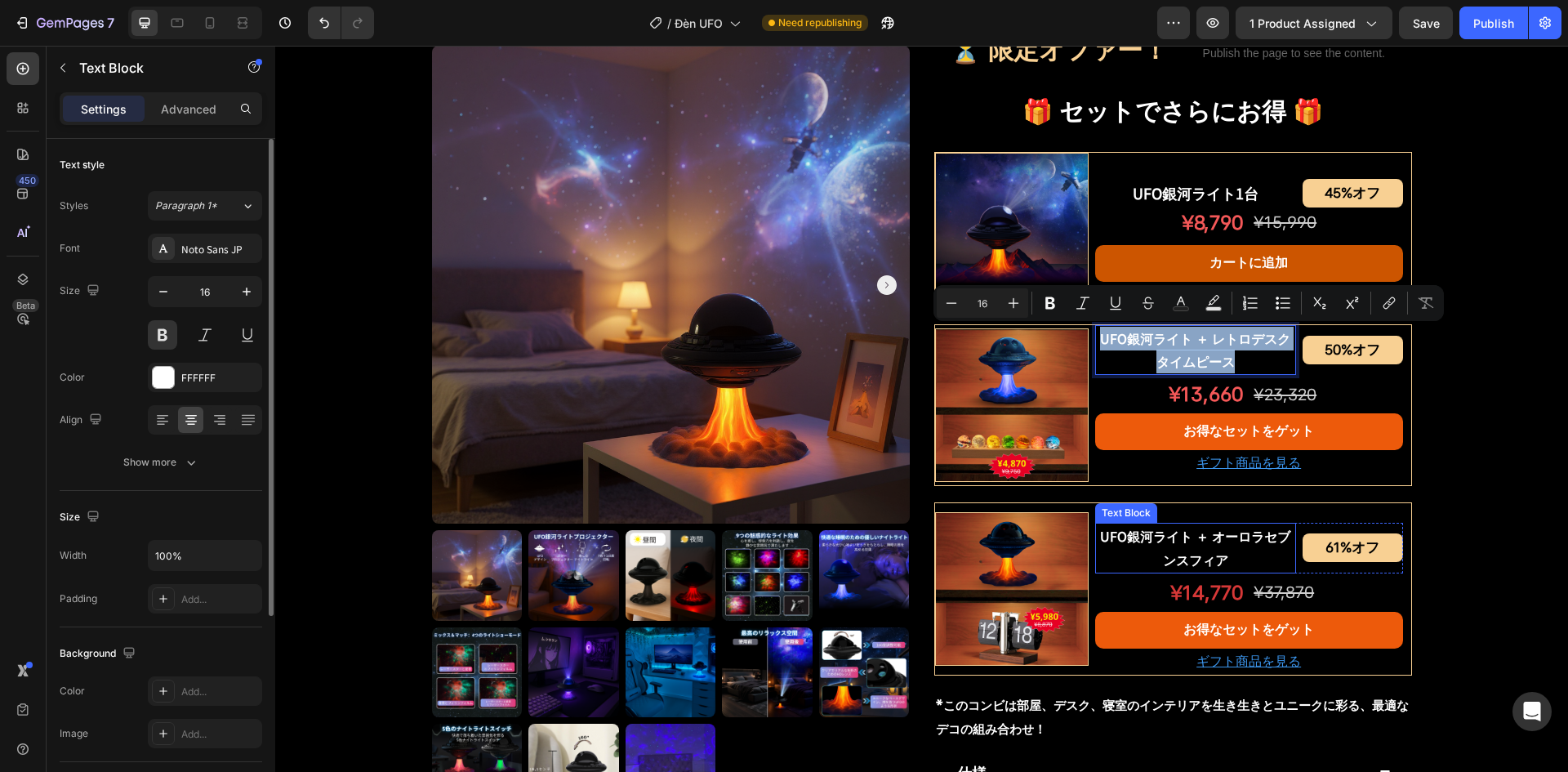
copy p "UFO銀河ライト ＋ レトロデスクタイムピース"
click at [1222, 554] on p "UFO銀河ライト ＋ オーロラセブンスフィア" at bounding box center [1196, 548] width 198 height 48
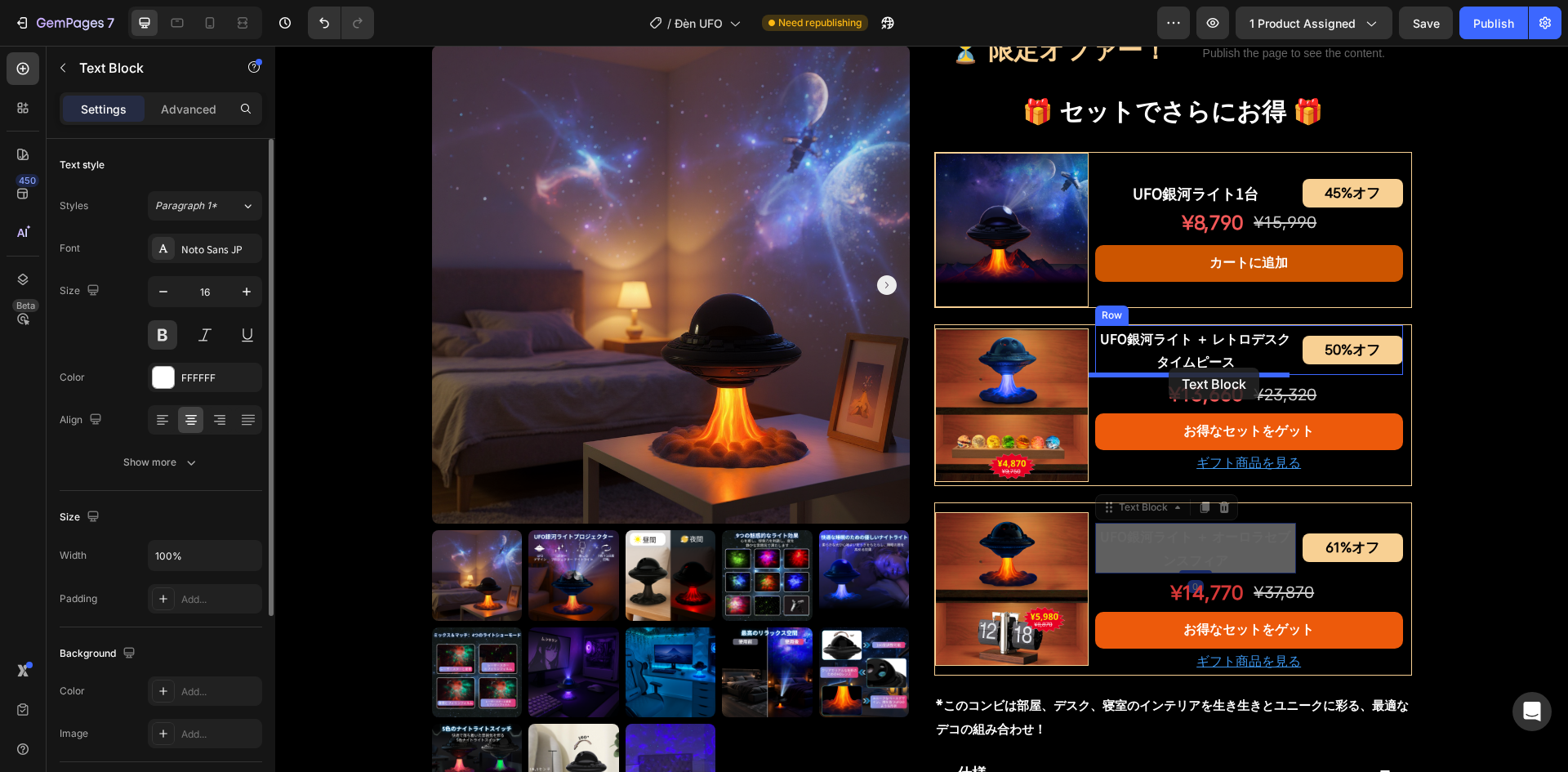
drag, startPoint x: 1115, startPoint y: 508, endPoint x: 1169, endPoint y: 368, distance: 150.1
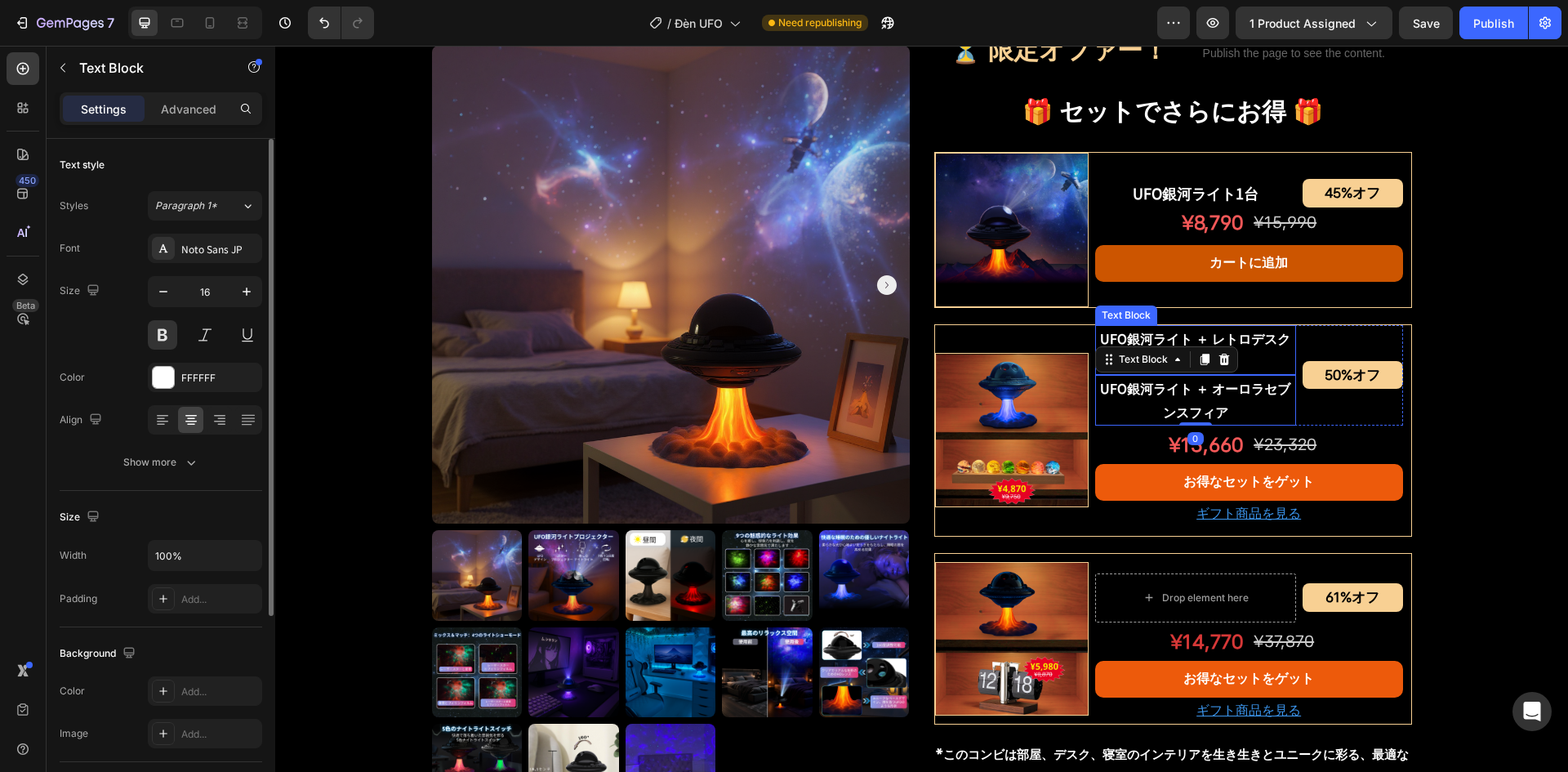
click at [1233, 347] on p "UFO銀河ライト ＋ レトロデスクタイムピース" at bounding box center [1196, 351] width 198 height 48
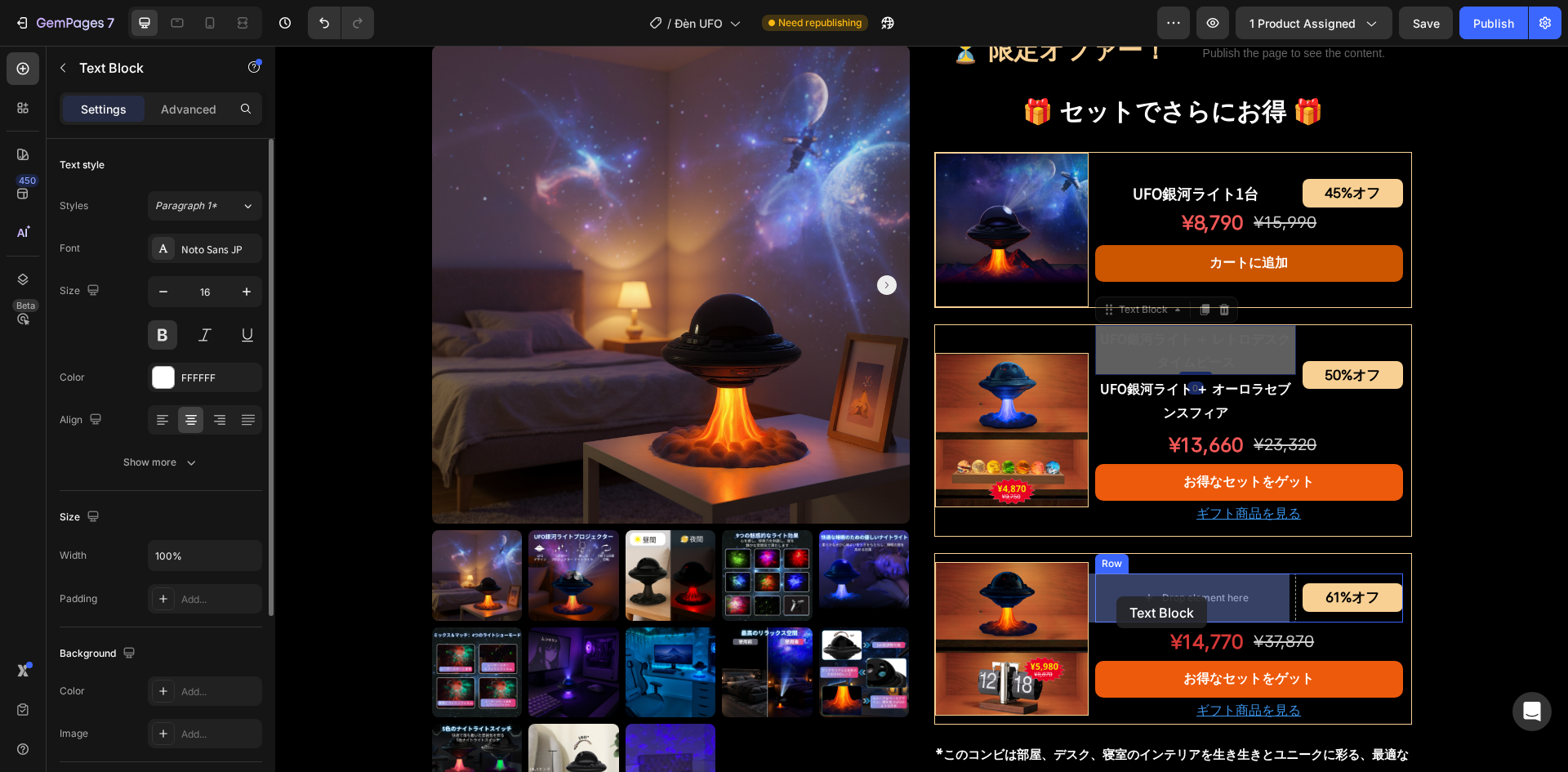
drag, startPoint x: 1107, startPoint y: 308, endPoint x: 1115, endPoint y: 586, distance: 278.1
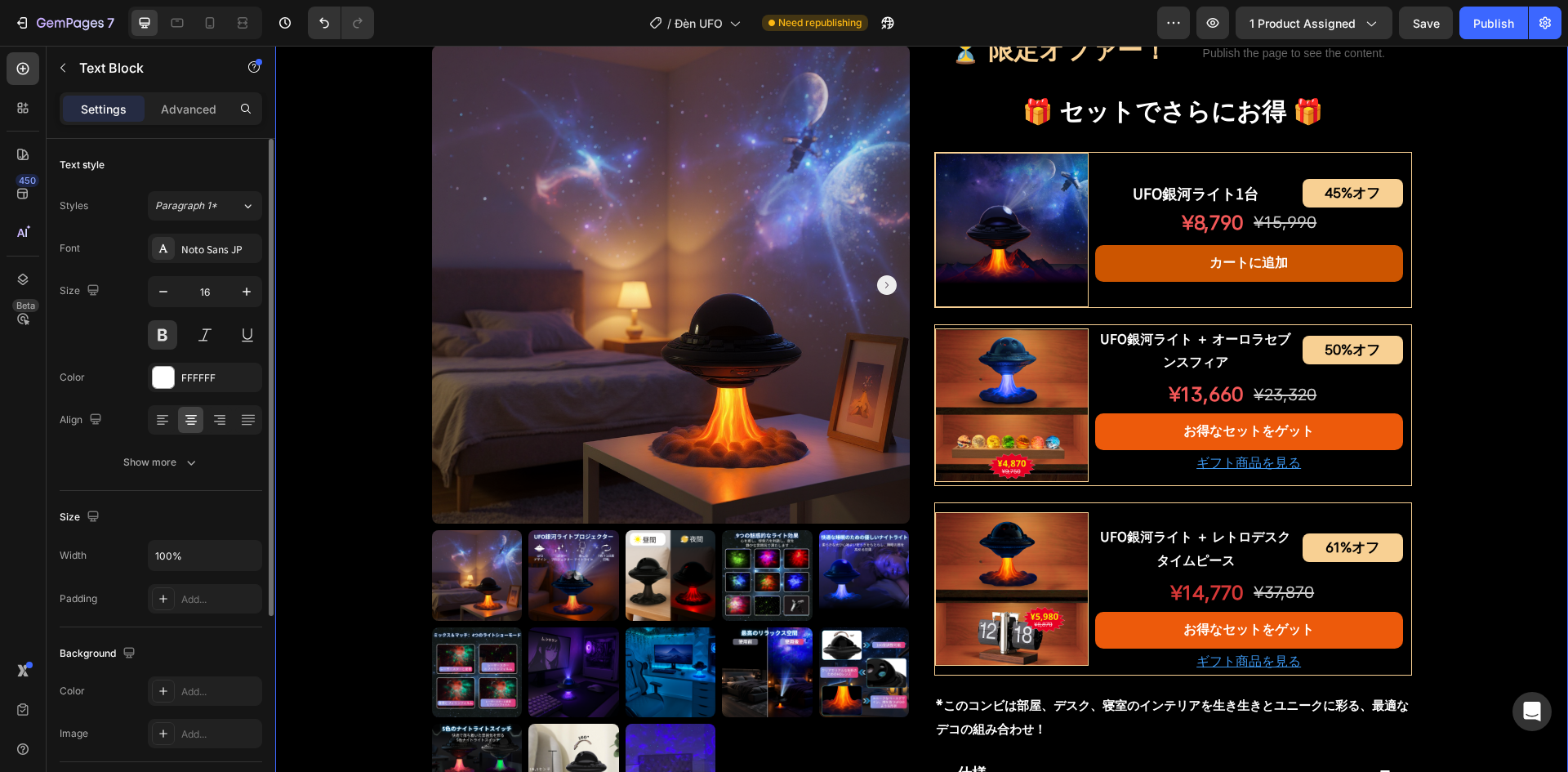
click at [1519, 426] on div "Product Images UFO銀河ライトプロジェクター Product Title Shopify App Shopify App Row ¥7,200…" at bounding box center [921, 196] width 1293 height 1816
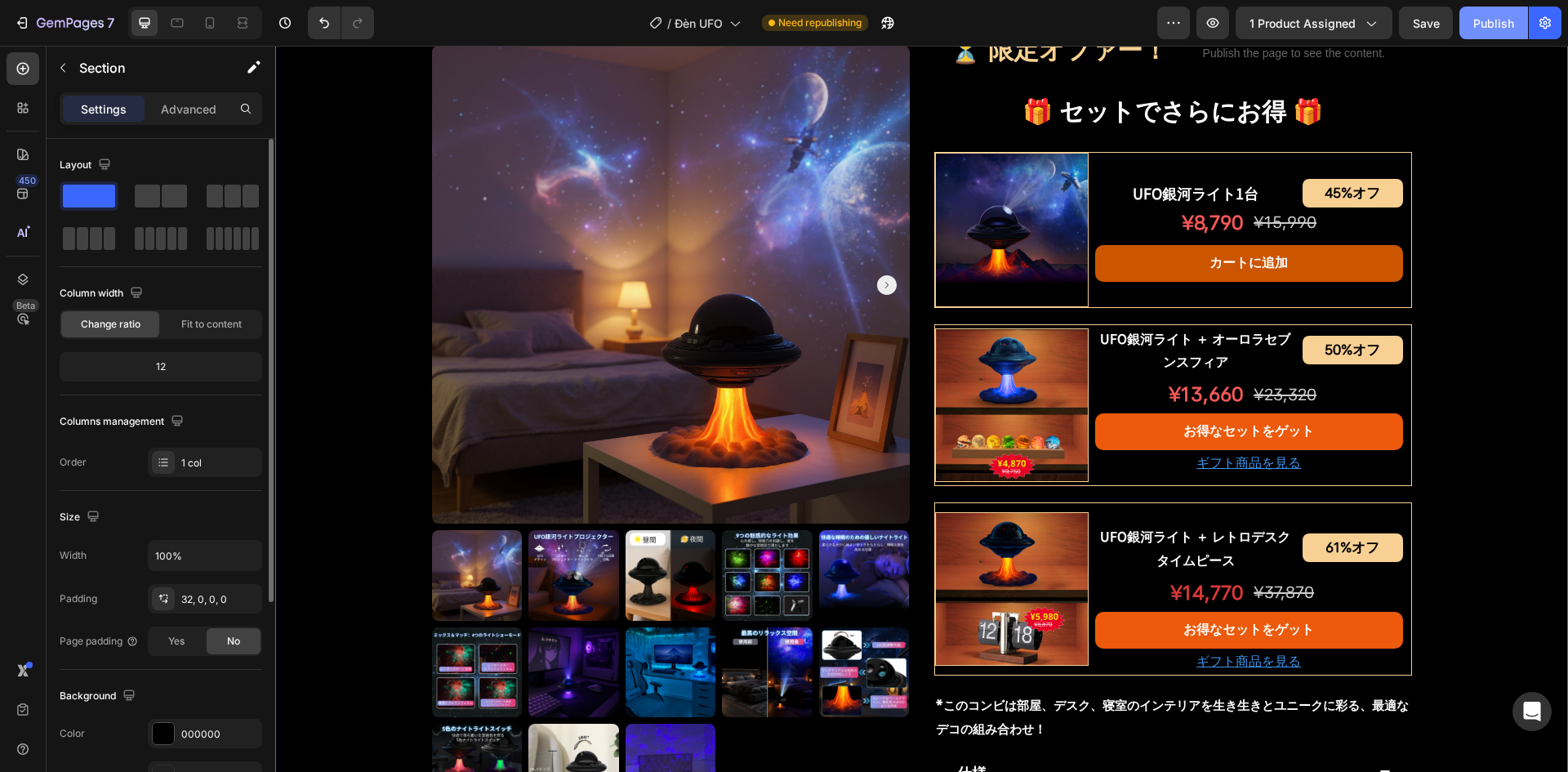
drag, startPoint x: 1500, startPoint y: 19, endPoint x: 1204, endPoint y: 62, distance: 299.1
click at [1500, 19] on div "Publish" at bounding box center [1494, 23] width 41 height 17
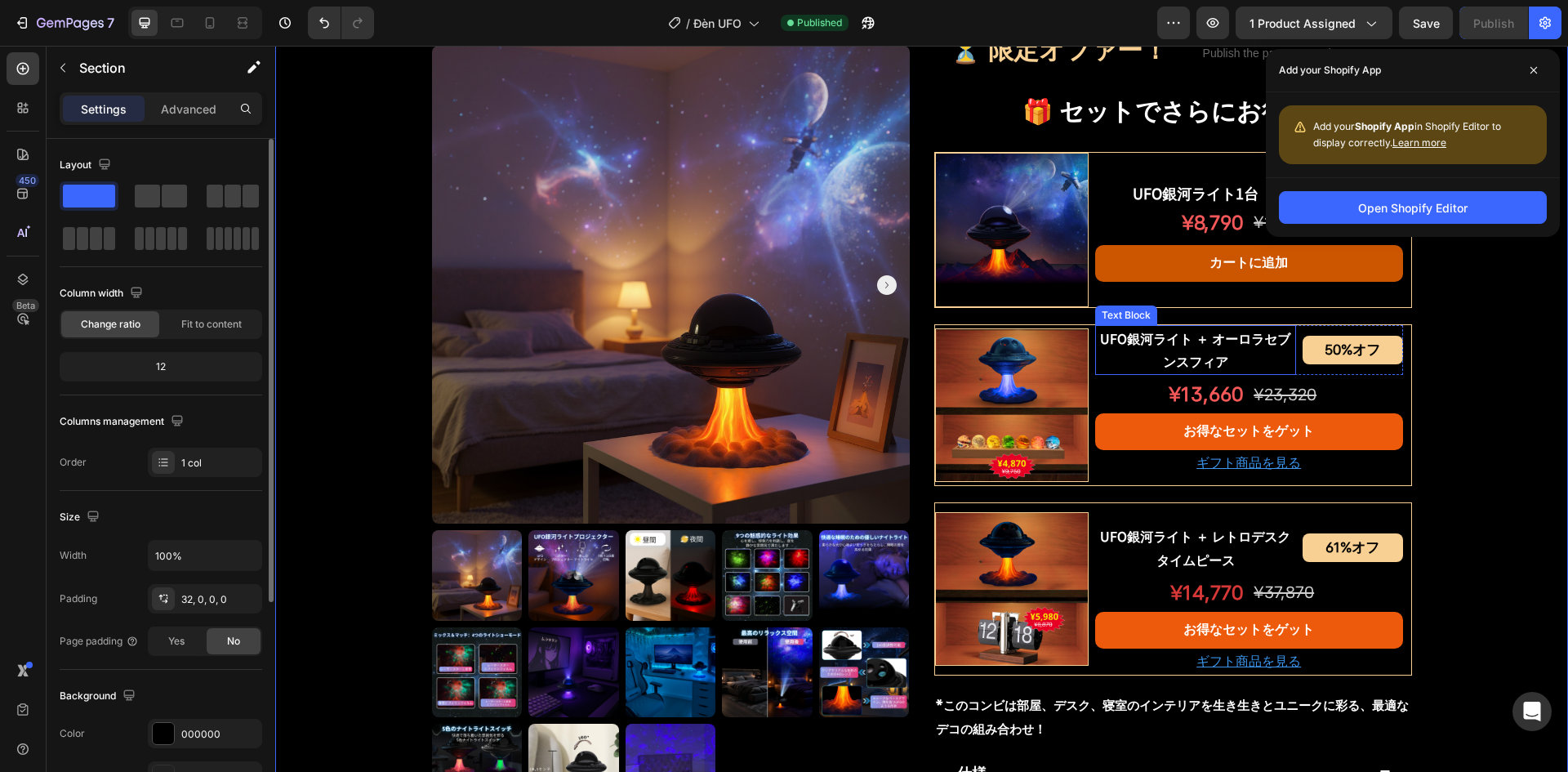
click at [1178, 350] on p "UFO銀河ライト ＋ オーロラセブンスフィア" at bounding box center [1196, 351] width 198 height 48
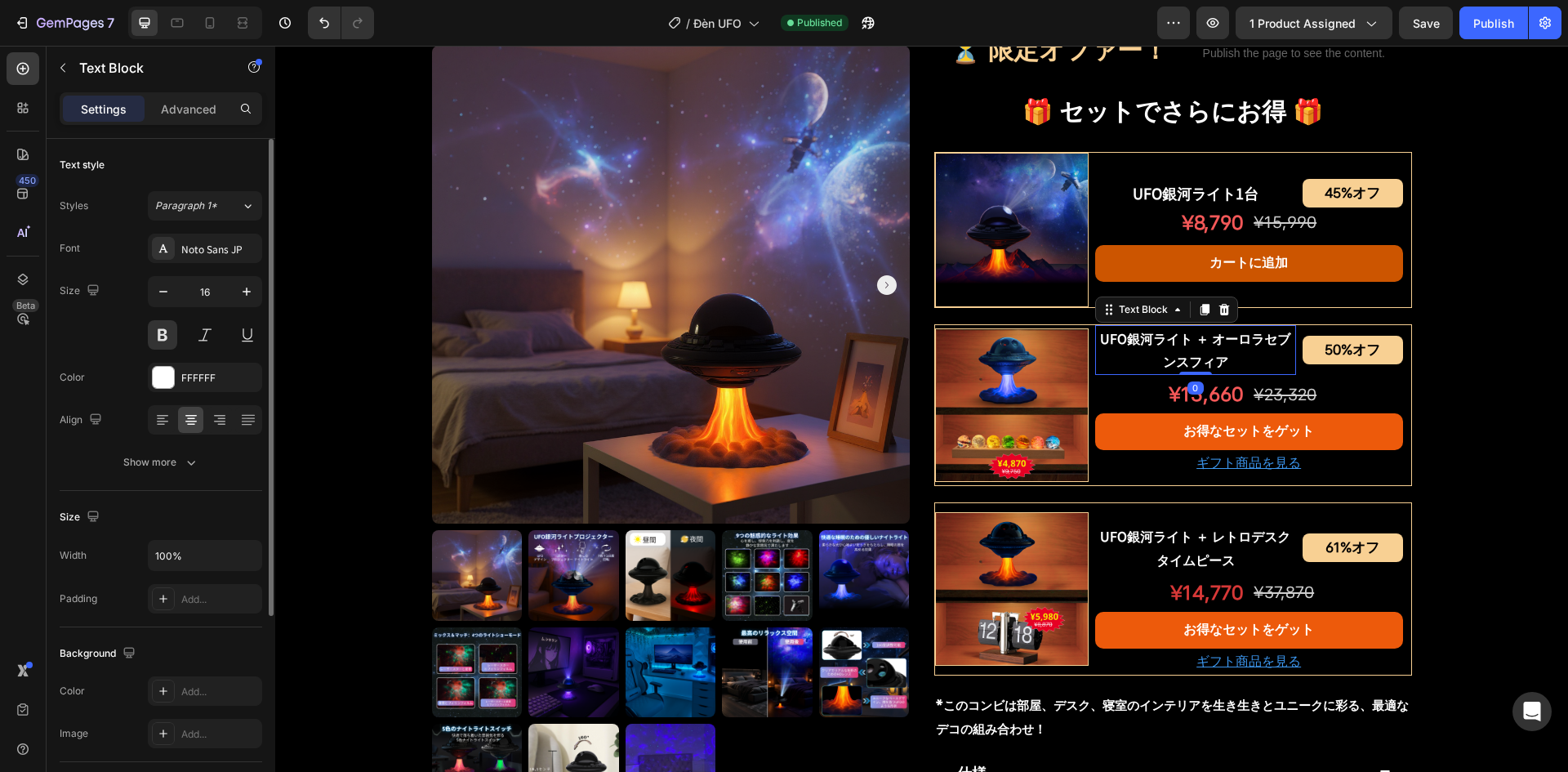
click at [1178, 350] on p "UFO銀河ライト ＋ オーロラセブンスフィア" at bounding box center [1196, 351] width 198 height 48
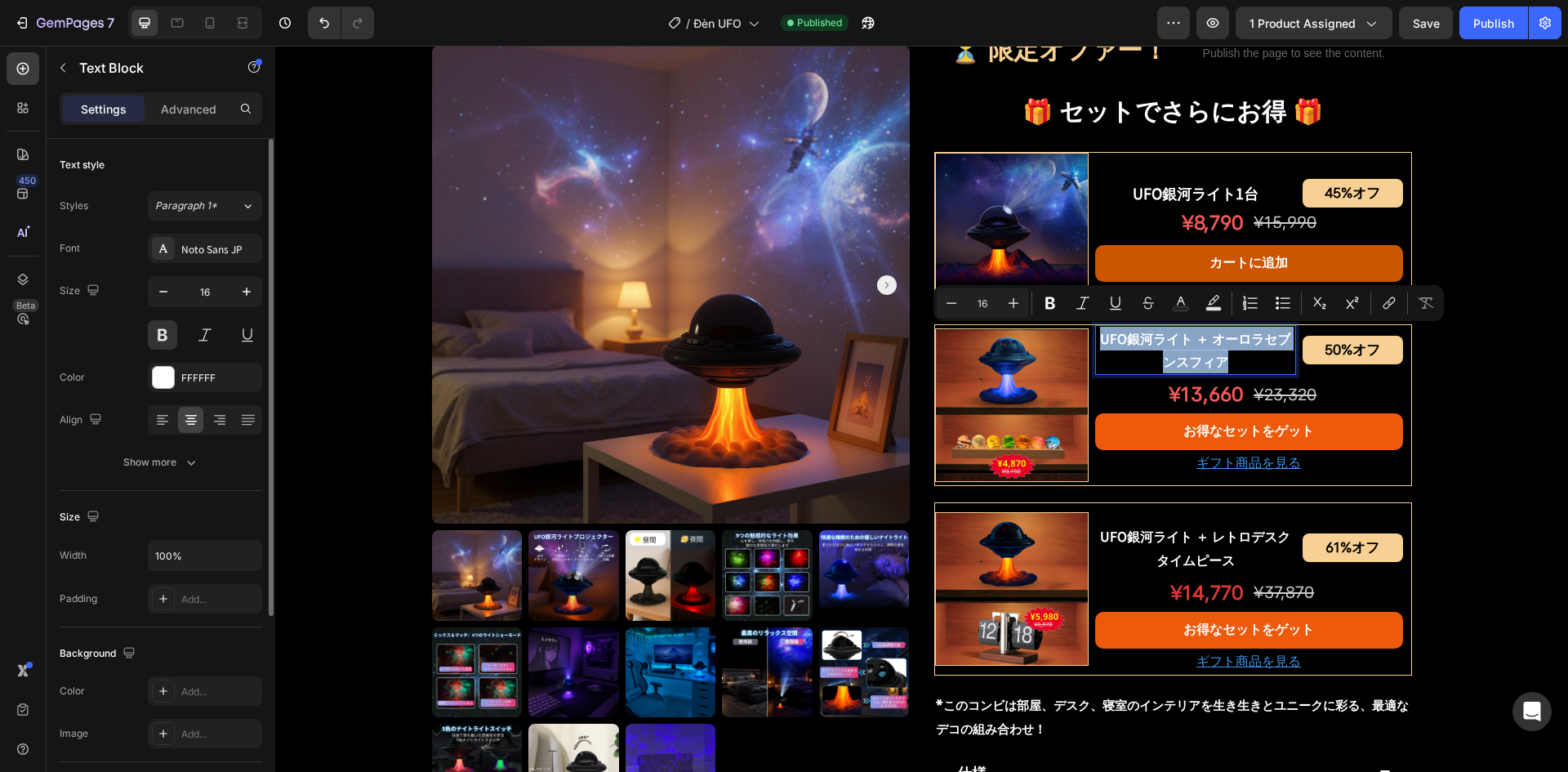
click at [1178, 350] on p "UFO銀河ライト ＋ オーロラセブンスフィア" at bounding box center [1196, 351] width 198 height 48
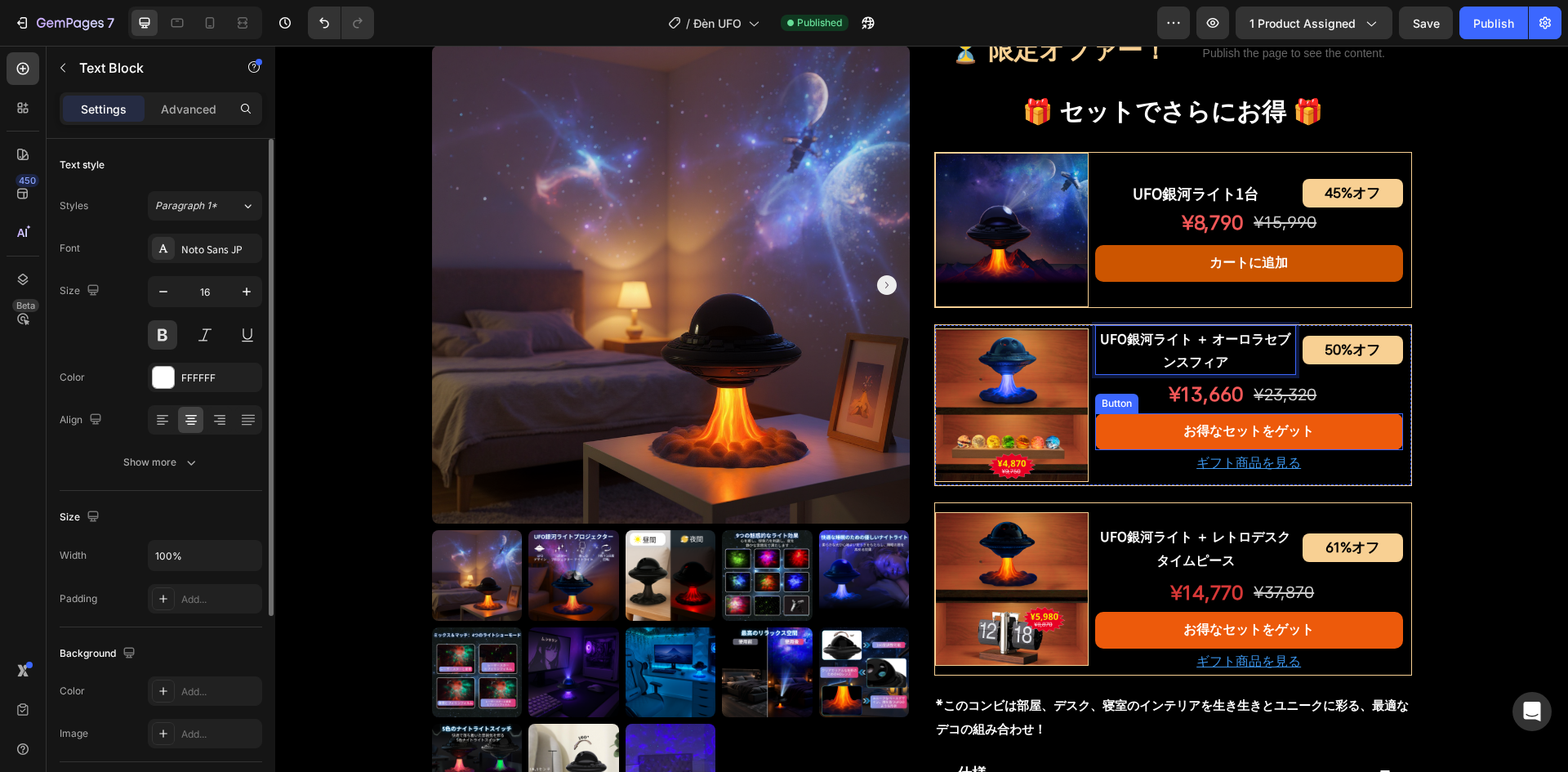
drag, startPoint x: 1160, startPoint y: 440, endPoint x: 658, endPoint y: 465, distance: 502.6
click at [1160, 440] on link "お得なセットをゲット" at bounding box center [1249, 432] width 308 height 37
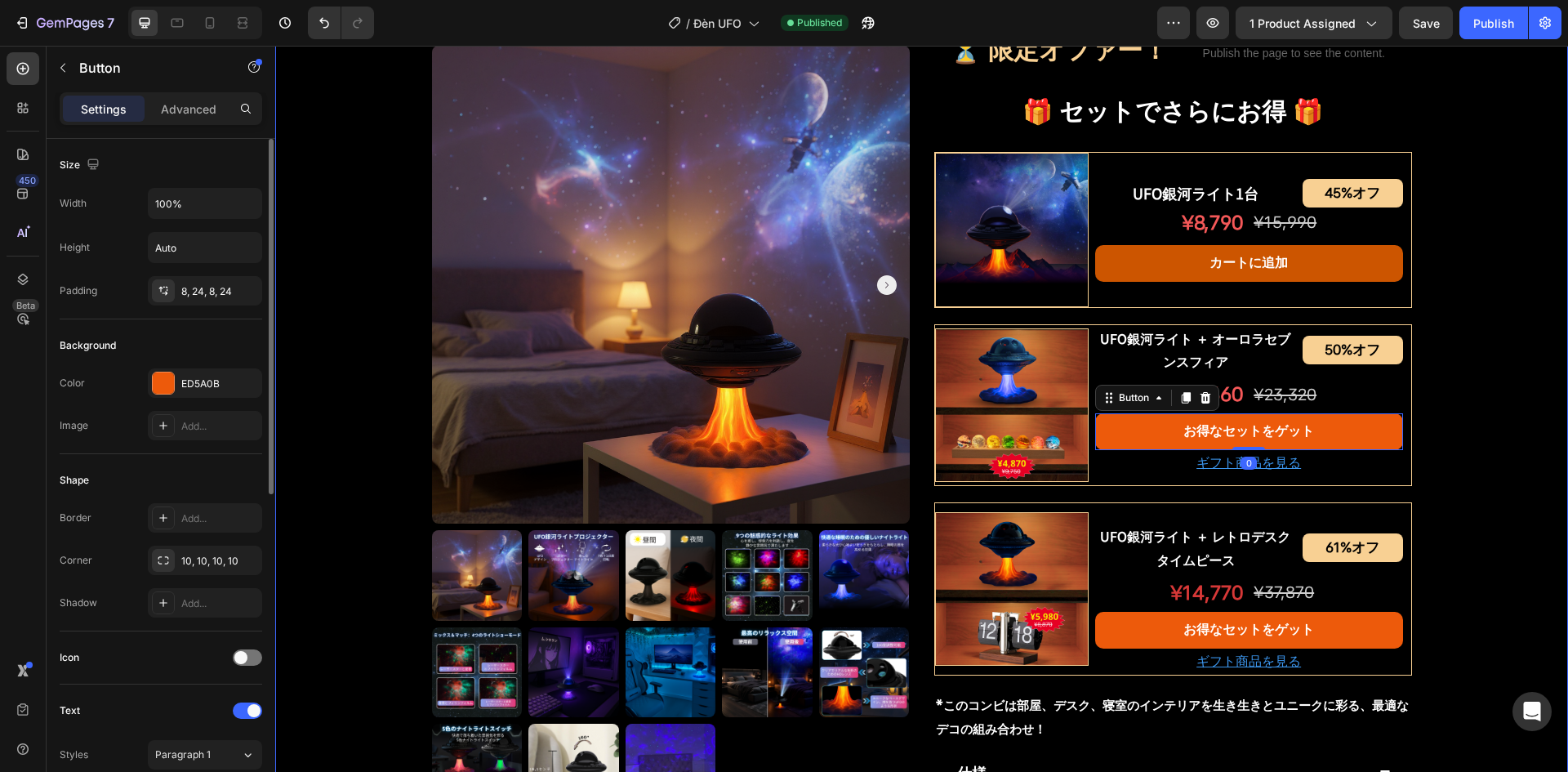
click at [384, 393] on div "Product Images UFO銀河ライトプロジェクター Product Title Shopify App Shopify App Row ¥7,200…" at bounding box center [921, 196] width 1293 height 1816
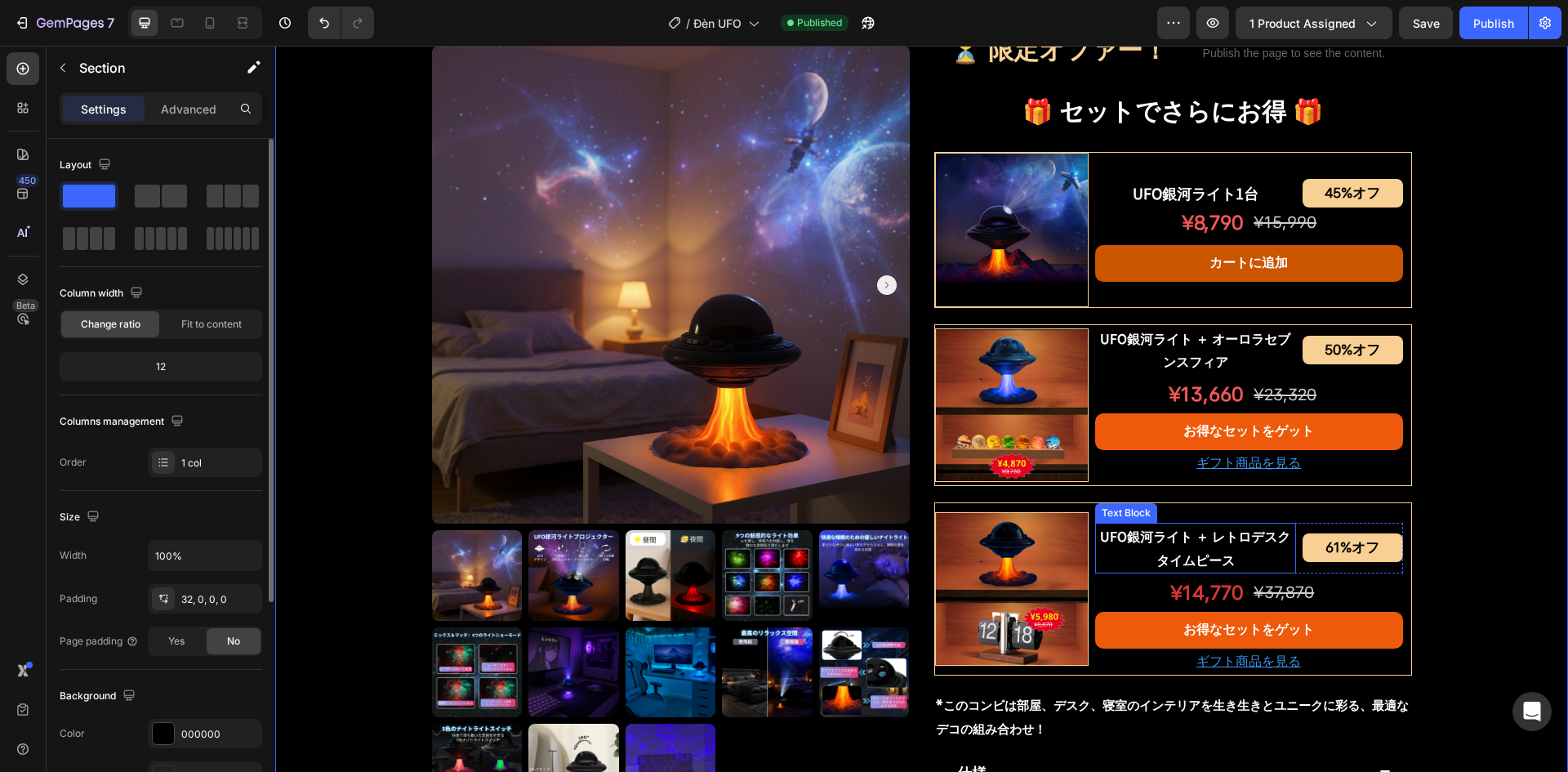
click at [1138, 555] on p "UFO銀河ライト ＋ レトロデスクタイムピース" at bounding box center [1196, 548] width 198 height 48
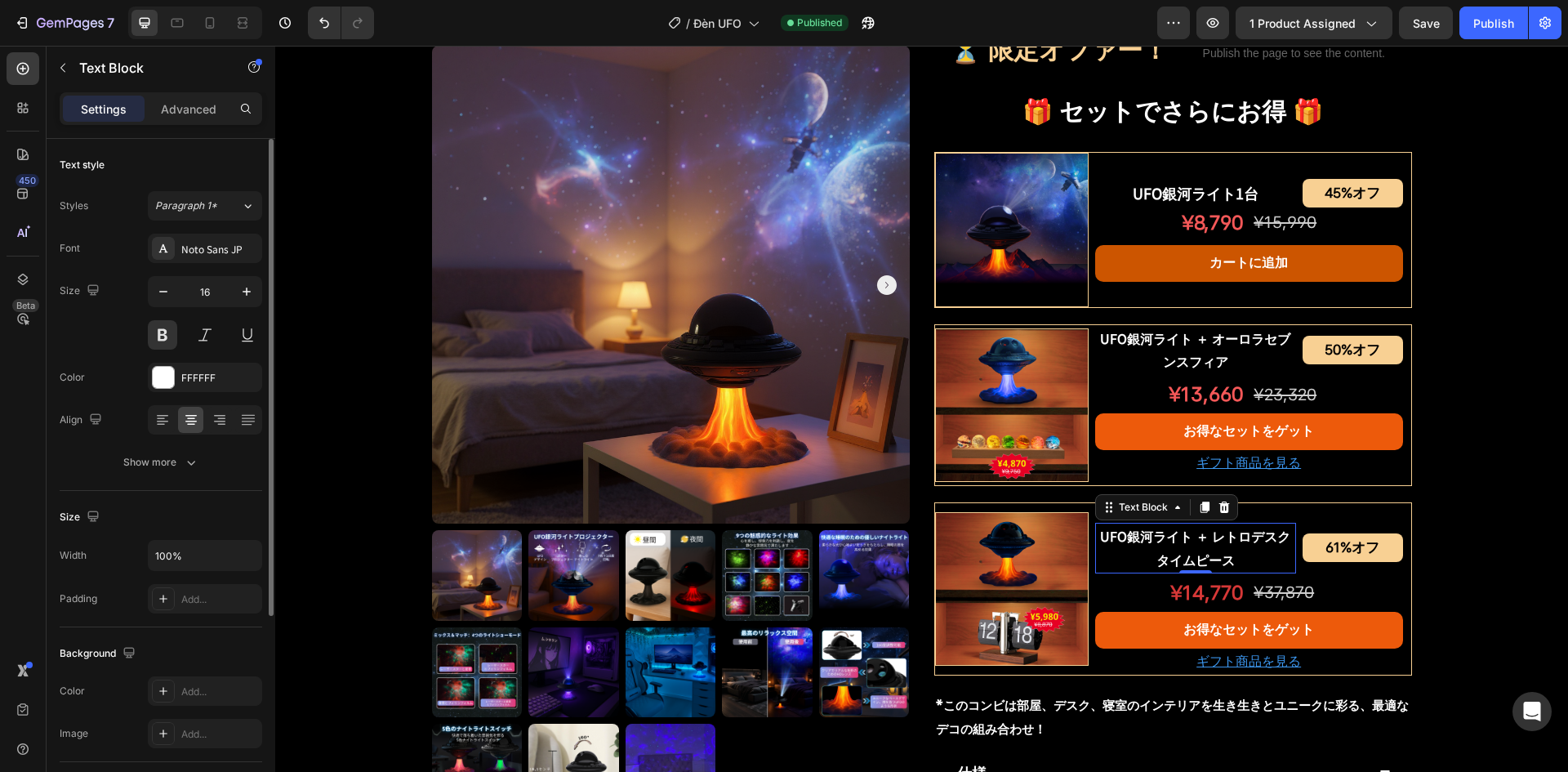
click at [1169, 547] on p "UFO銀河ライト ＋ レトロデスクタイムピース" at bounding box center [1196, 548] width 198 height 48
copy p "UFO銀河ライト ＋ レトロデスクタイムピース"
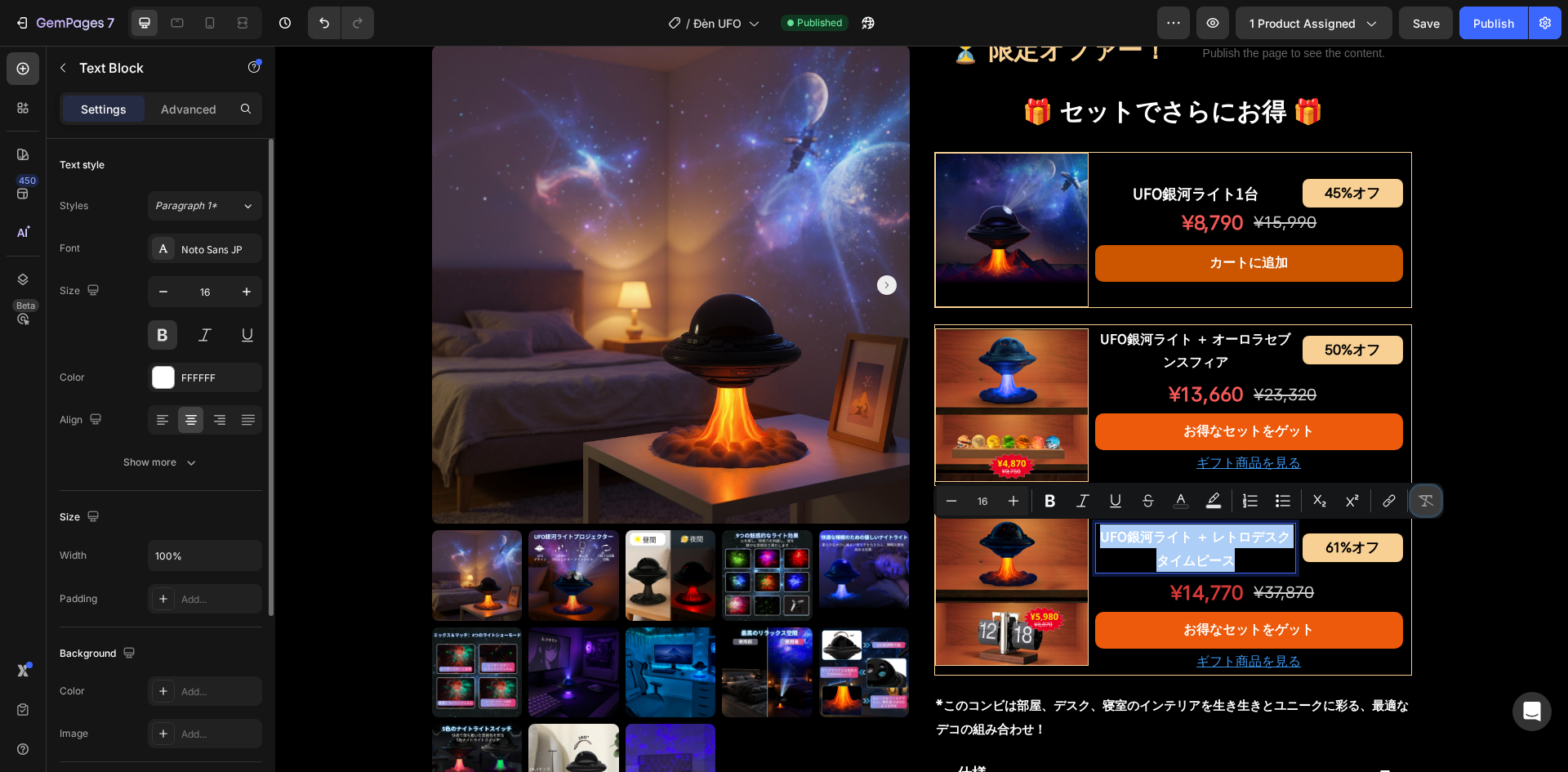
click at [1429, 486] on button "Remove Format" at bounding box center [1426, 501] width 29 height 29
click at [1427, 500] on icon "Editor contextual toolbar" at bounding box center [1426, 501] width 16 height 16
click at [1434, 547] on div "Product Images UFO銀河ライトプロジェクター Product Title Shopify App Shopify App Row ¥7,200…" at bounding box center [921, 196] width 1293 height 1816
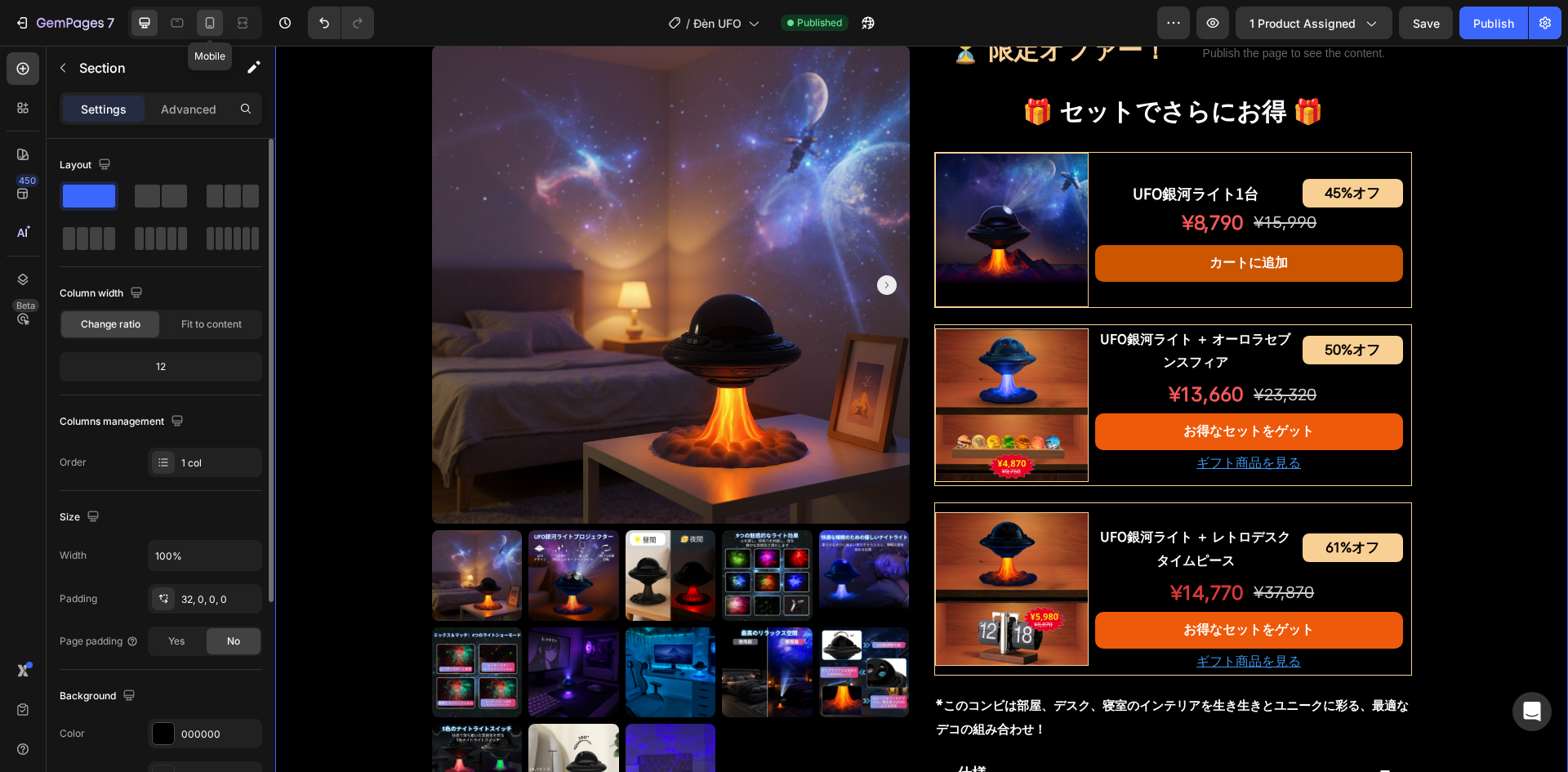
click at [215, 27] on icon at bounding box center [209, 23] width 16 height 16
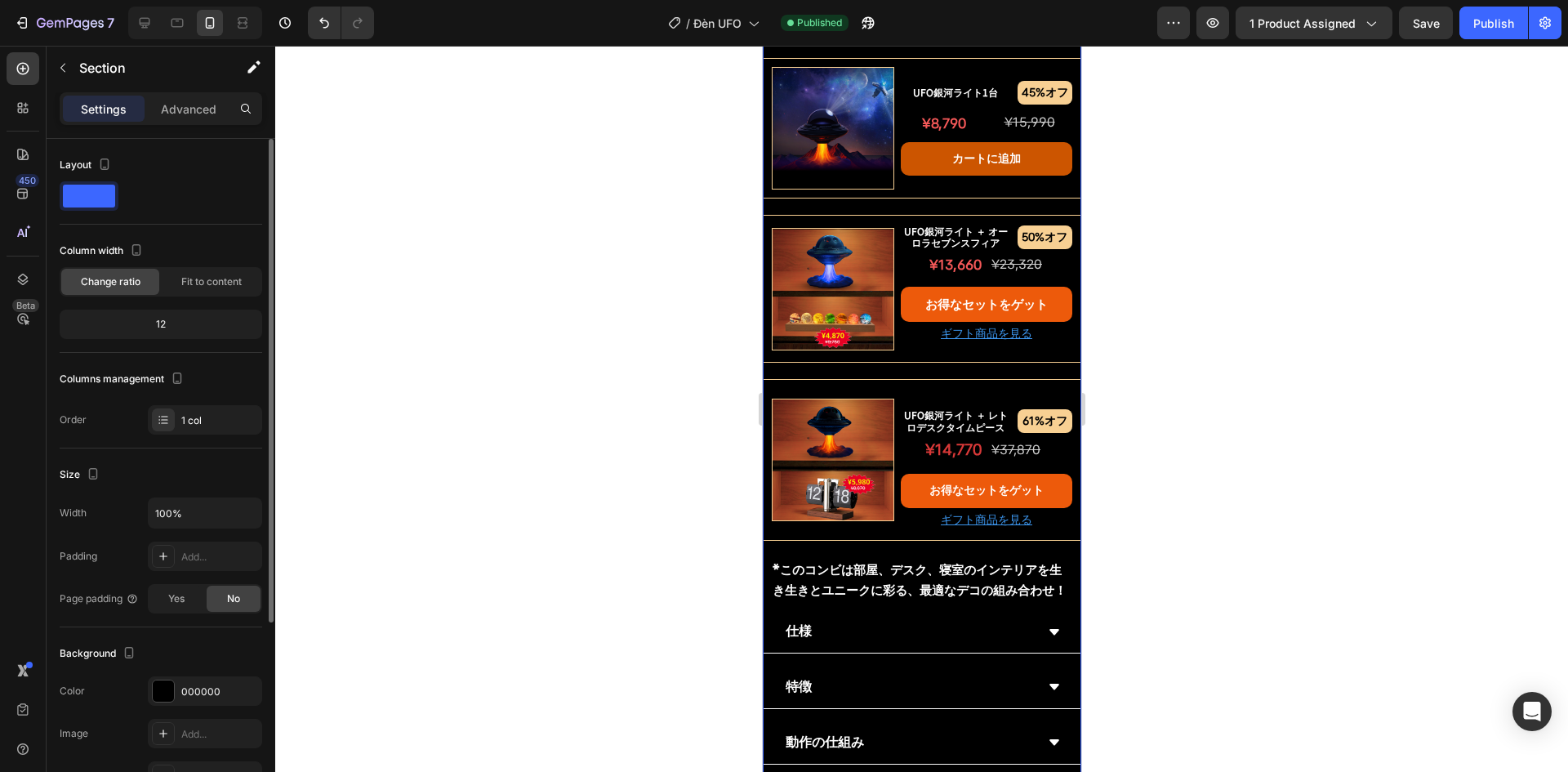
scroll to position [1360, 0]
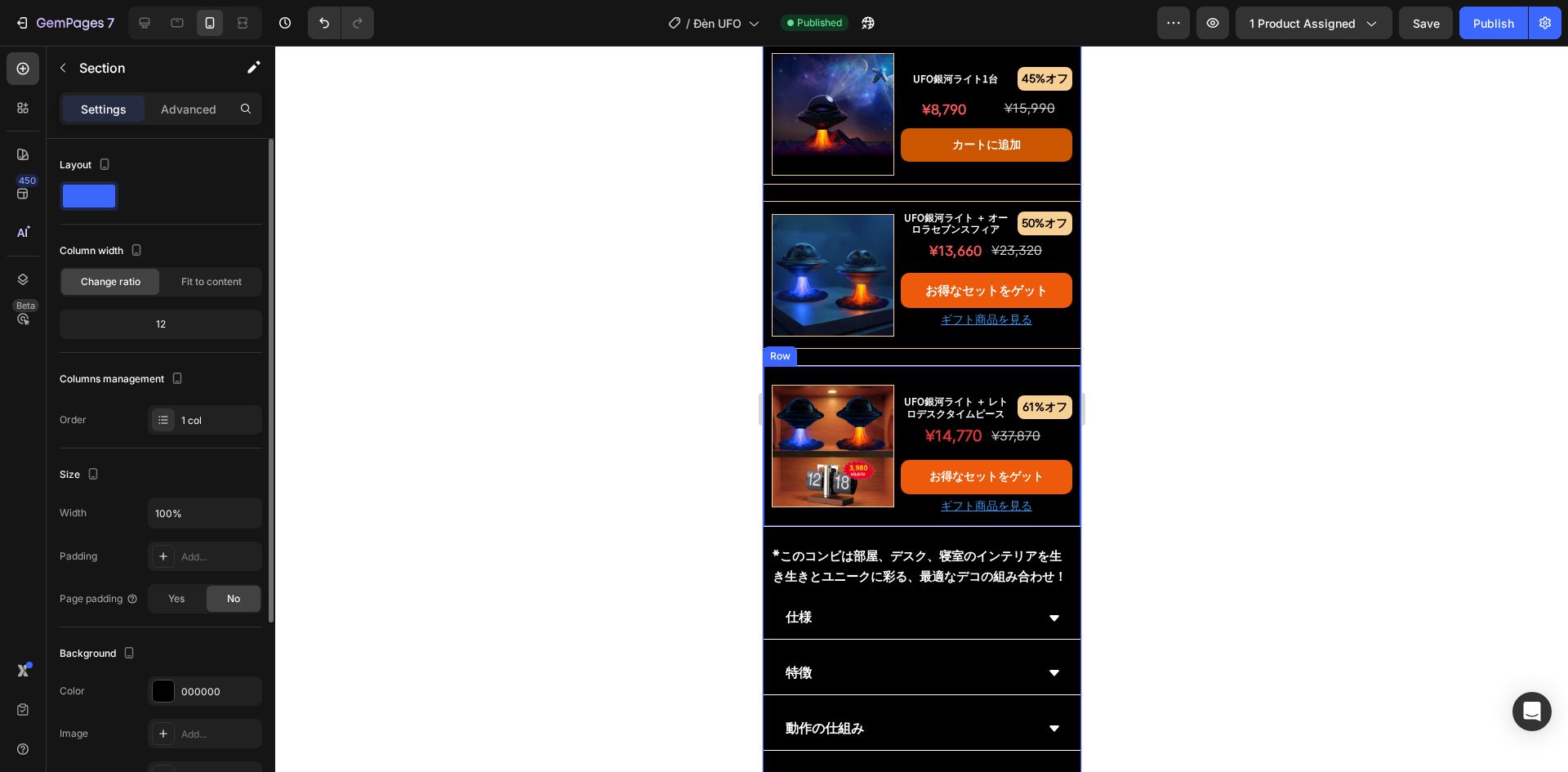
click at [830, 268] on img at bounding box center [832, 275] width 123 height 123
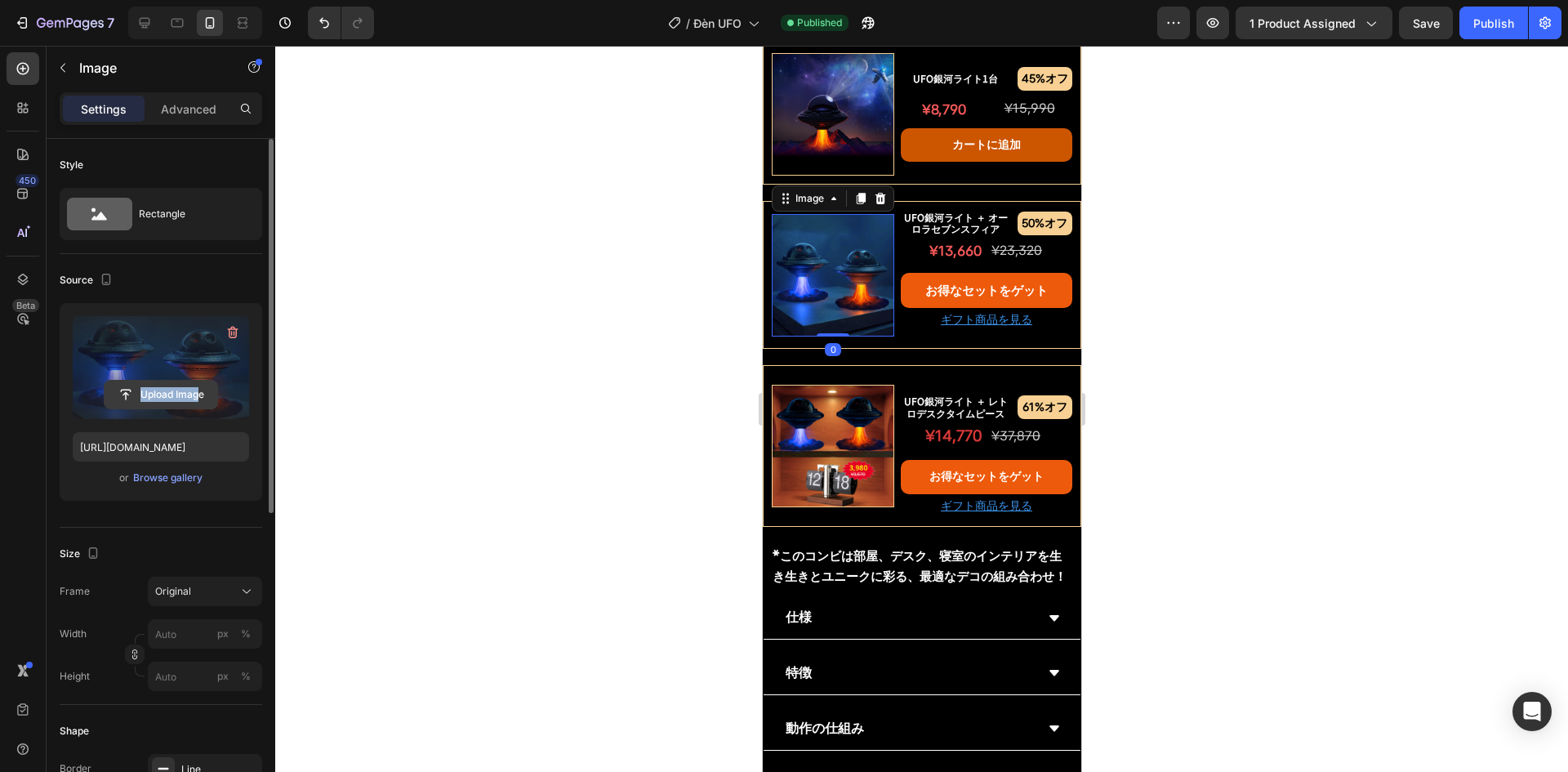
click at [200, 380] on div "Upload Image" at bounding box center [161, 368] width 177 height 103
click at [167, 394] on input "file" at bounding box center [161, 394] width 113 height 27
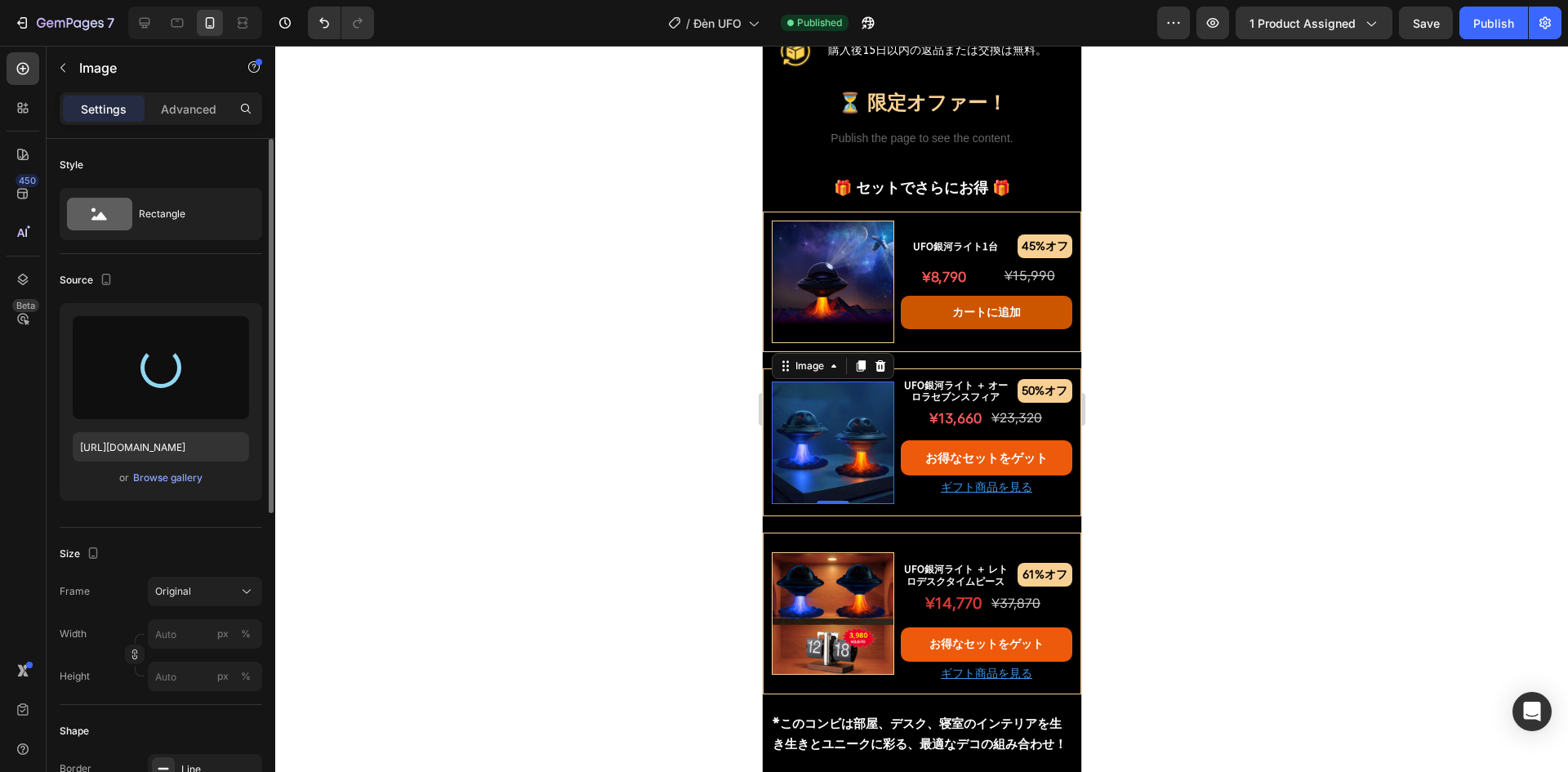
scroll to position [1196, 0]
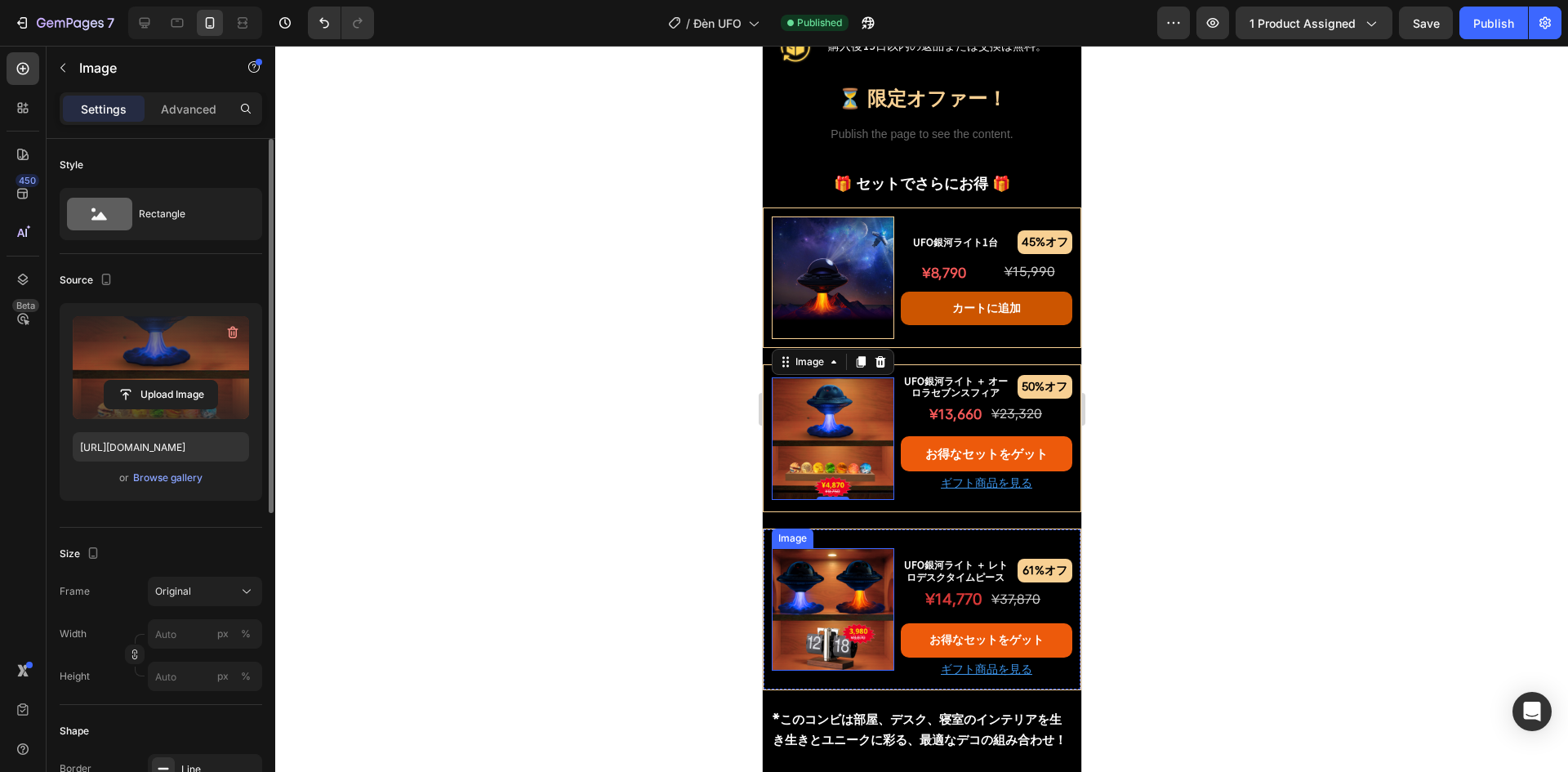
click at [796, 610] on img at bounding box center [832, 609] width 123 height 123
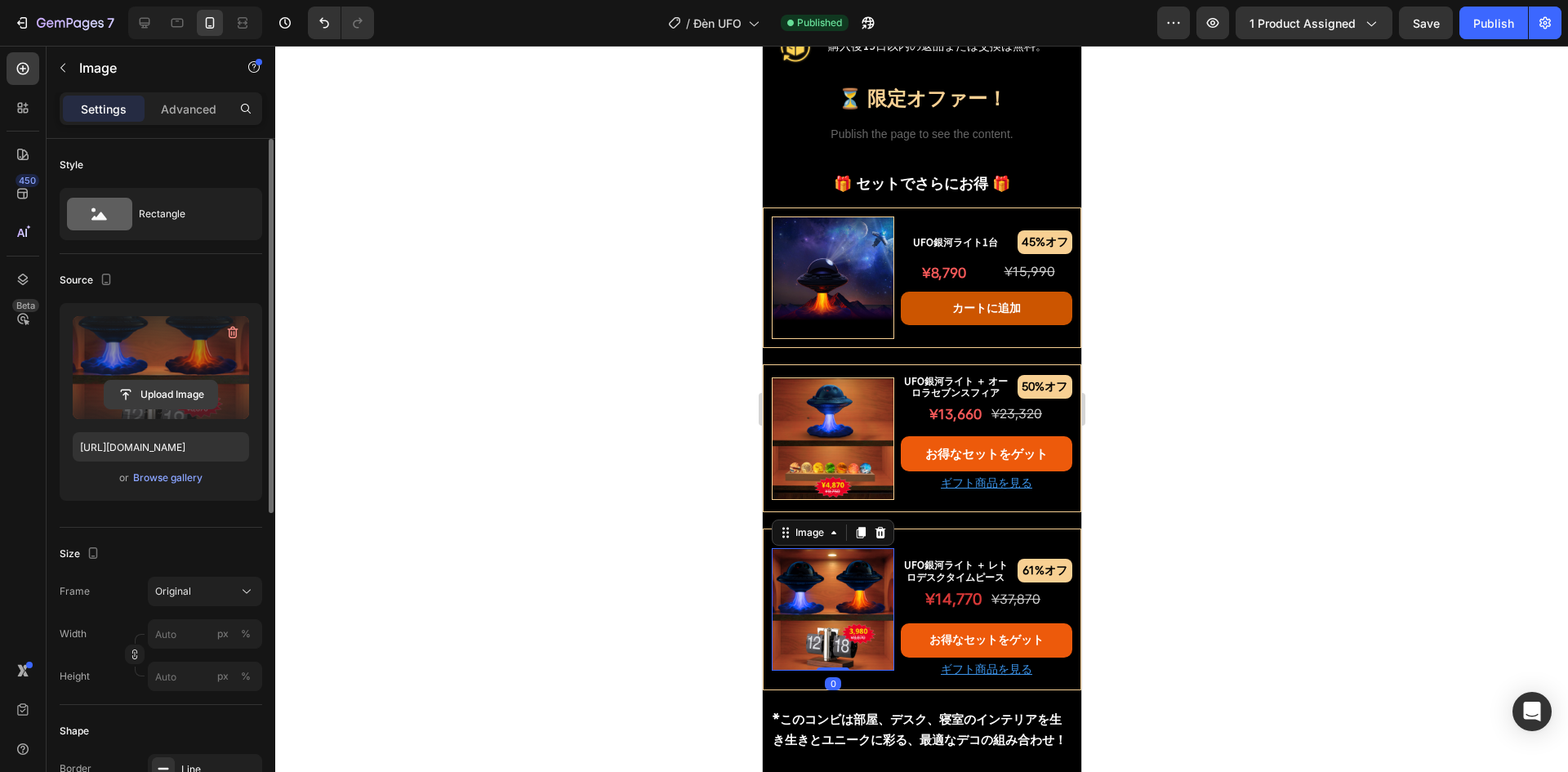
click at [186, 403] on input "file" at bounding box center [161, 394] width 113 height 27
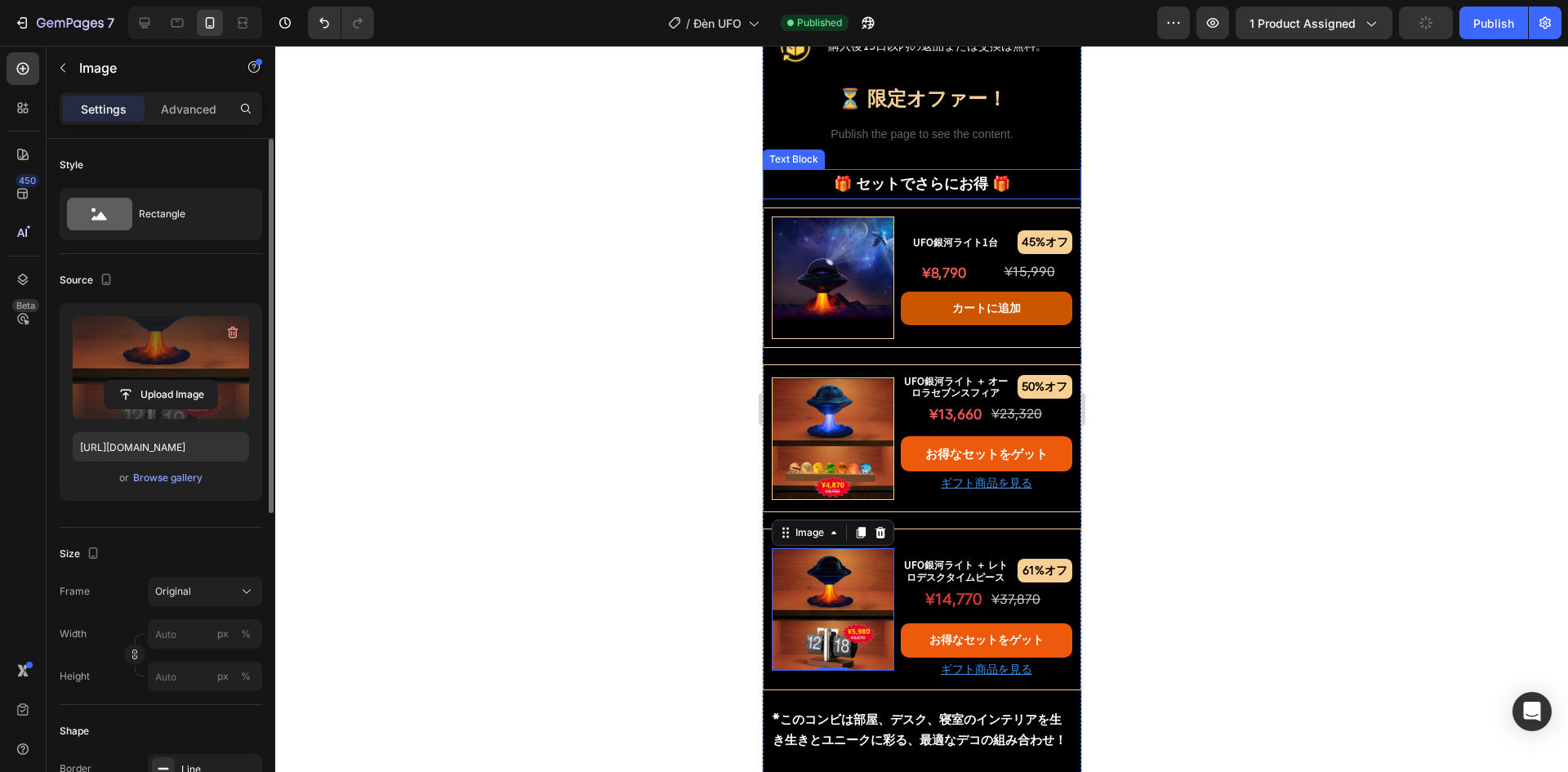
click at [937, 187] on p "🎁 セットでさらにお得 🎁" at bounding box center [921, 184] width 316 height 27
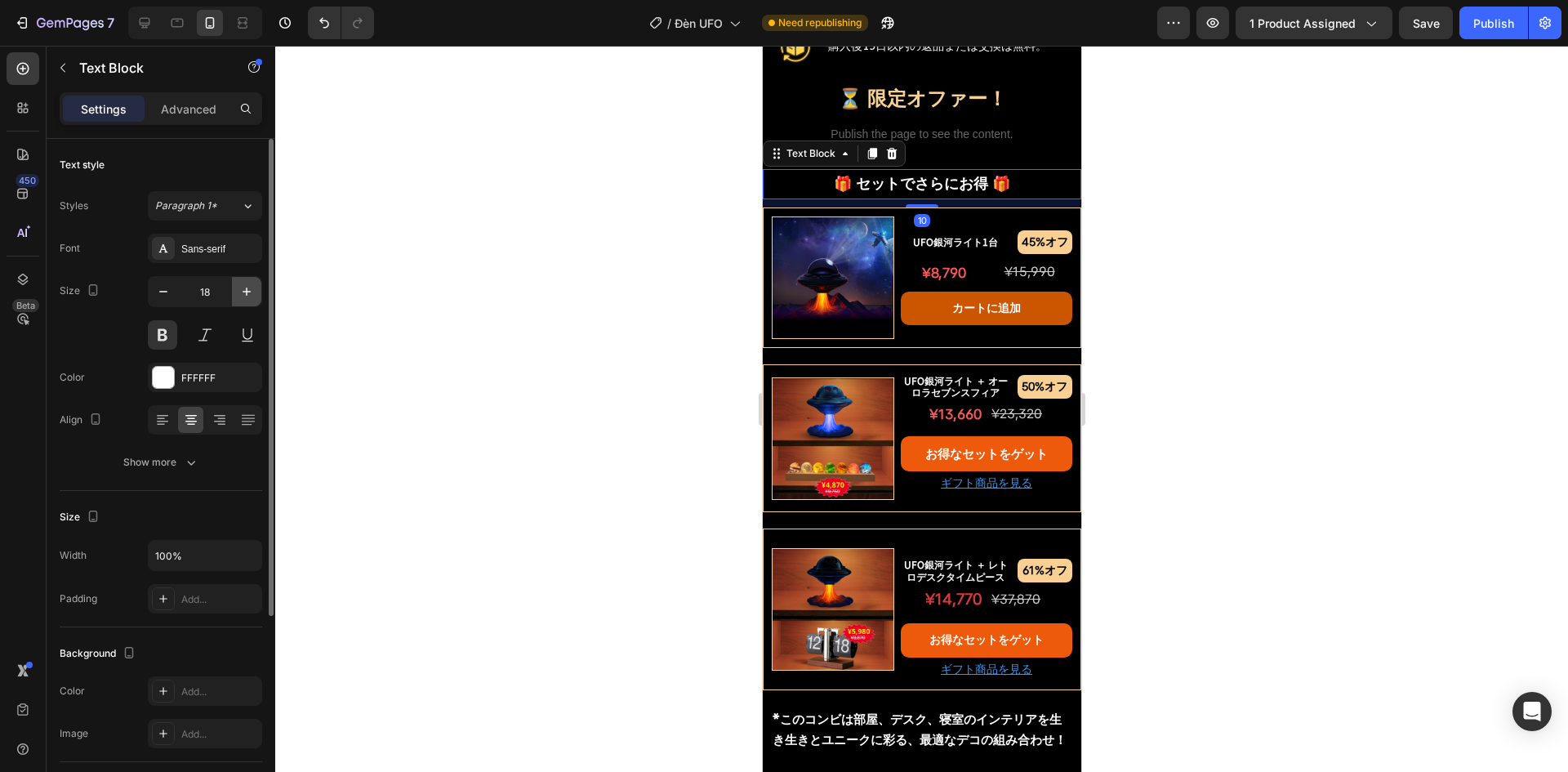
click at [242, 291] on icon "button" at bounding box center [247, 292] width 16 height 16
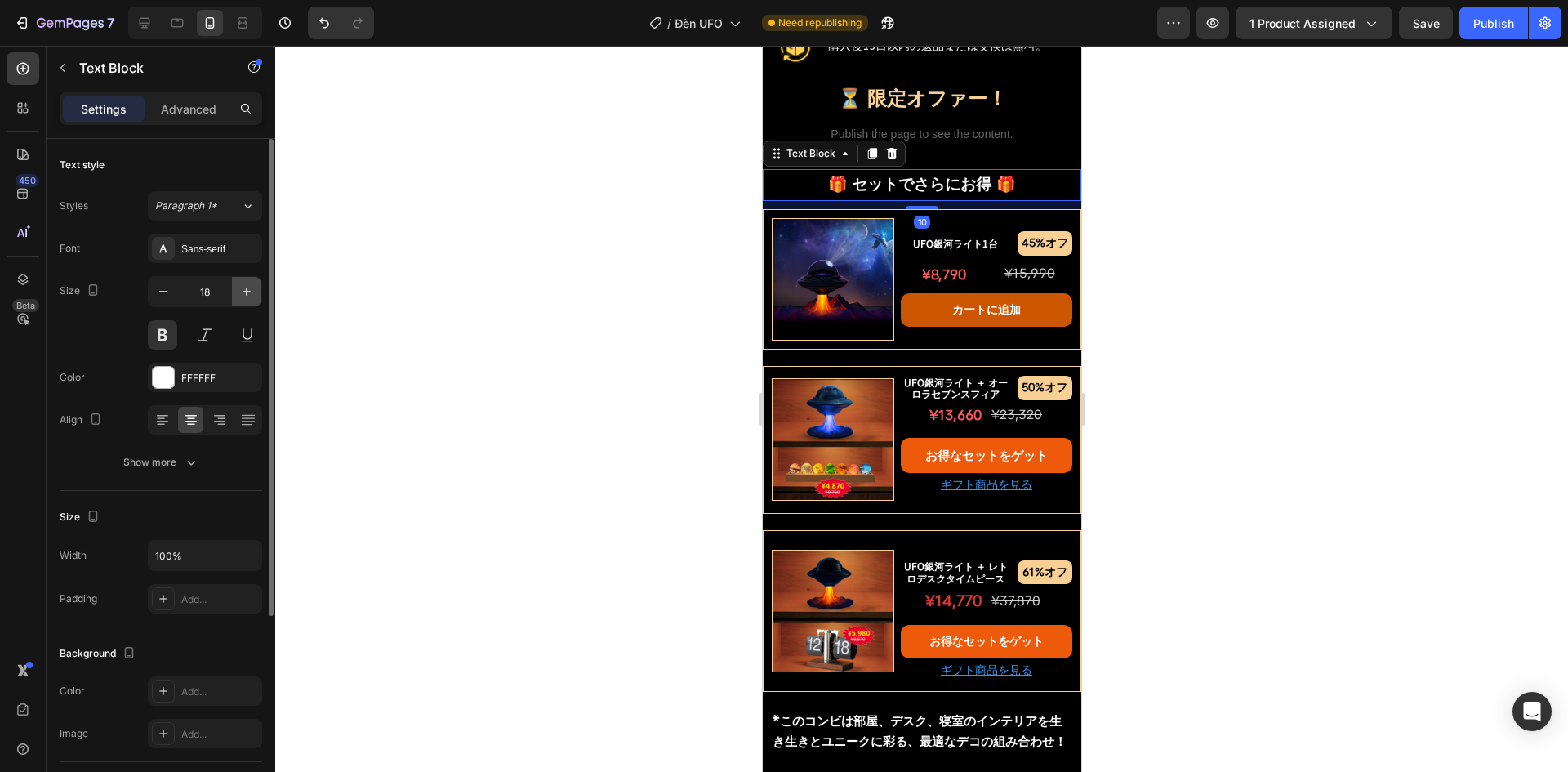
click at [242, 291] on icon "button" at bounding box center [247, 292] width 16 height 16
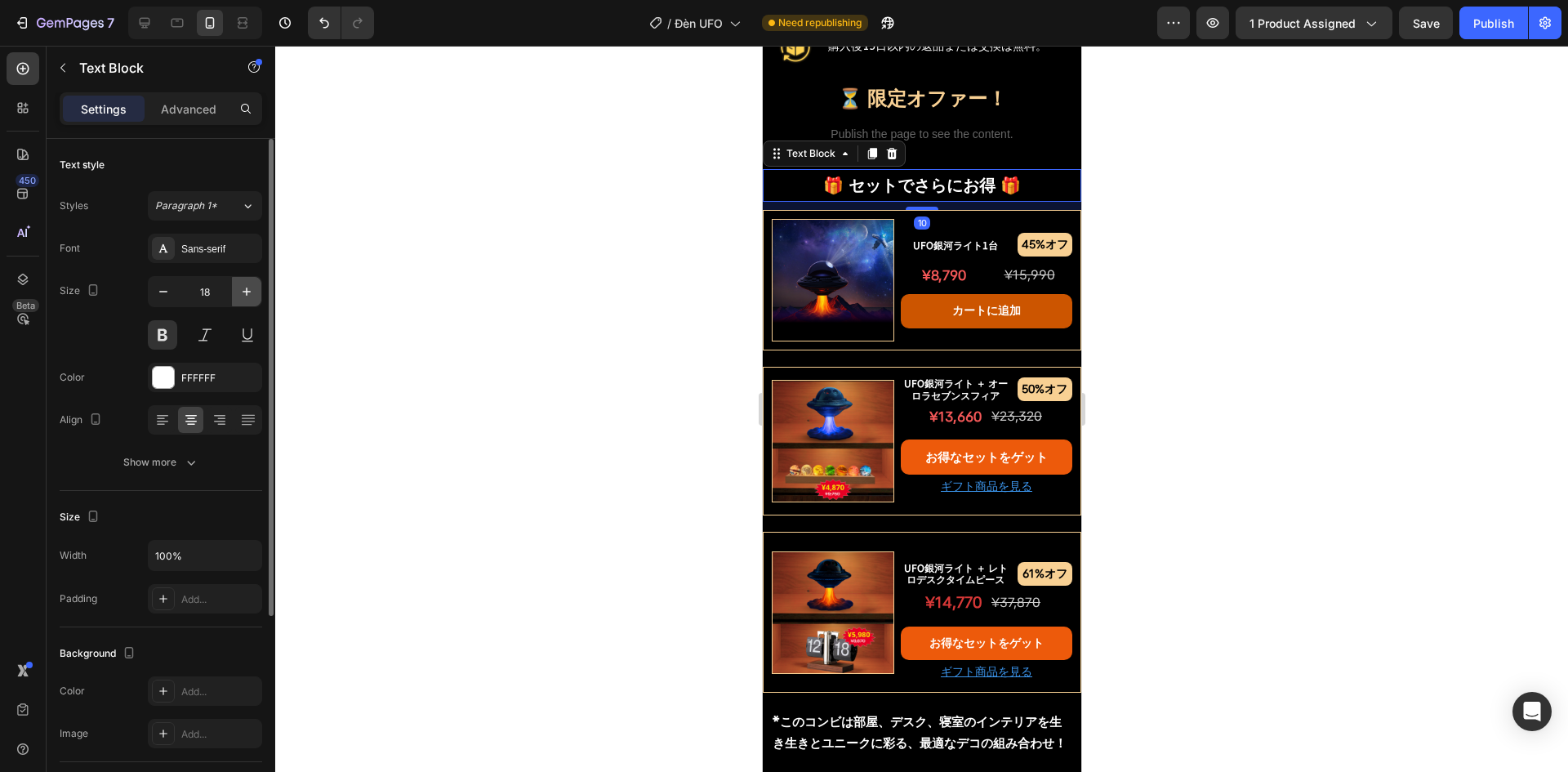
click at [242, 291] on icon "button" at bounding box center [247, 292] width 16 height 16
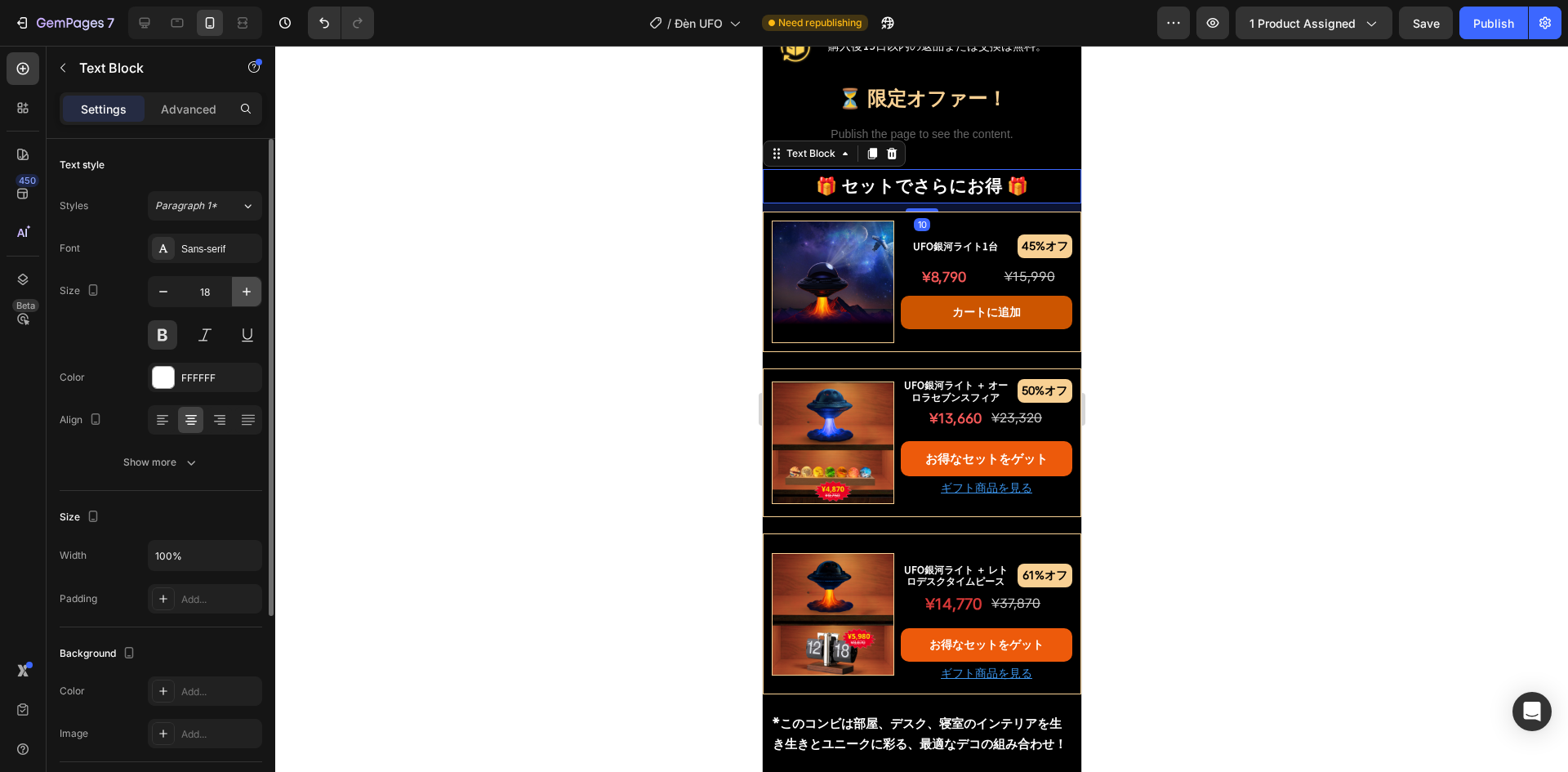
click at [242, 291] on icon "button" at bounding box center [247, 292] width 16 height 16
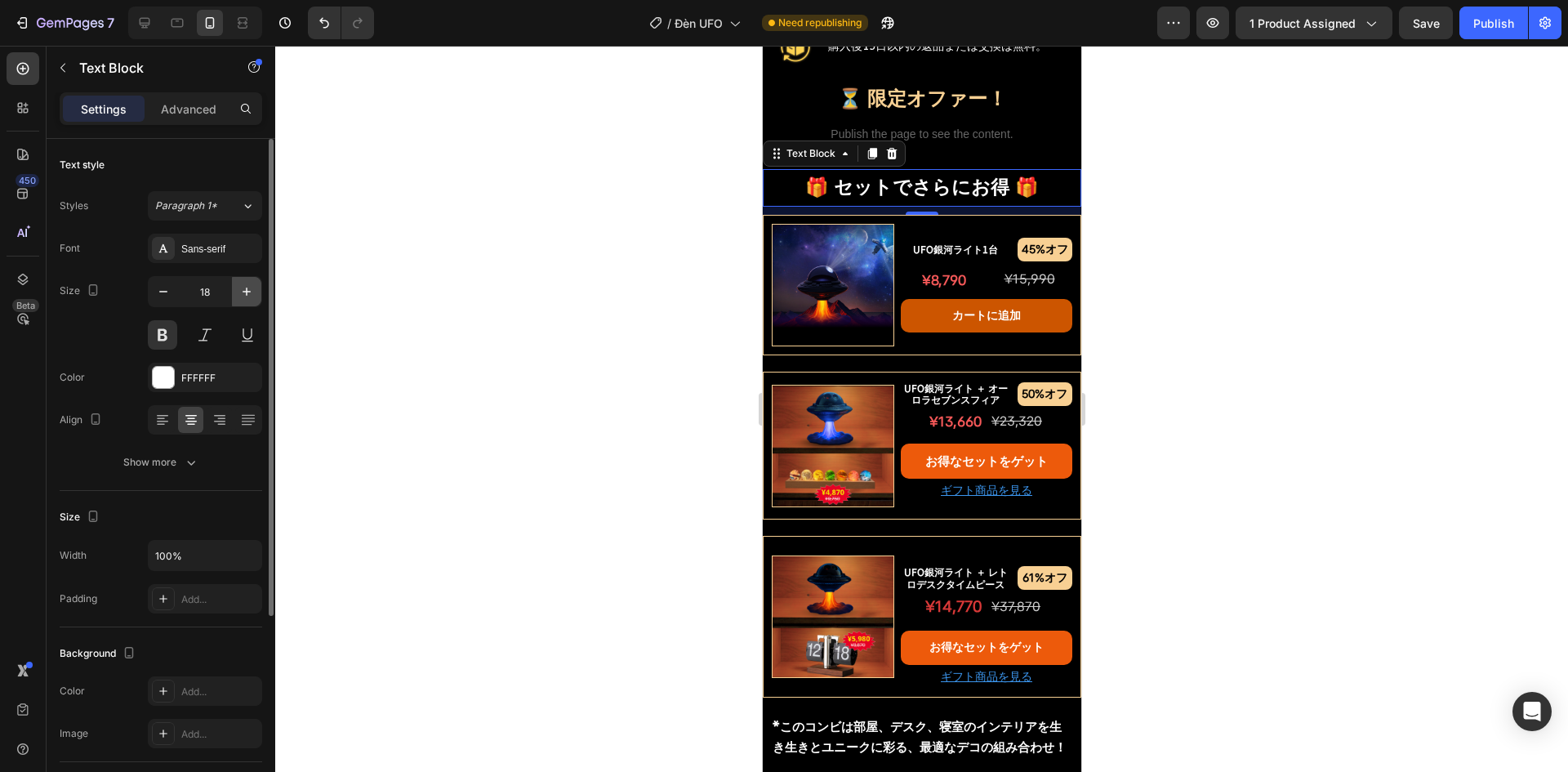
click at [242, 291] on icon "button" at bounding box center [247, 292] width 16 height 16
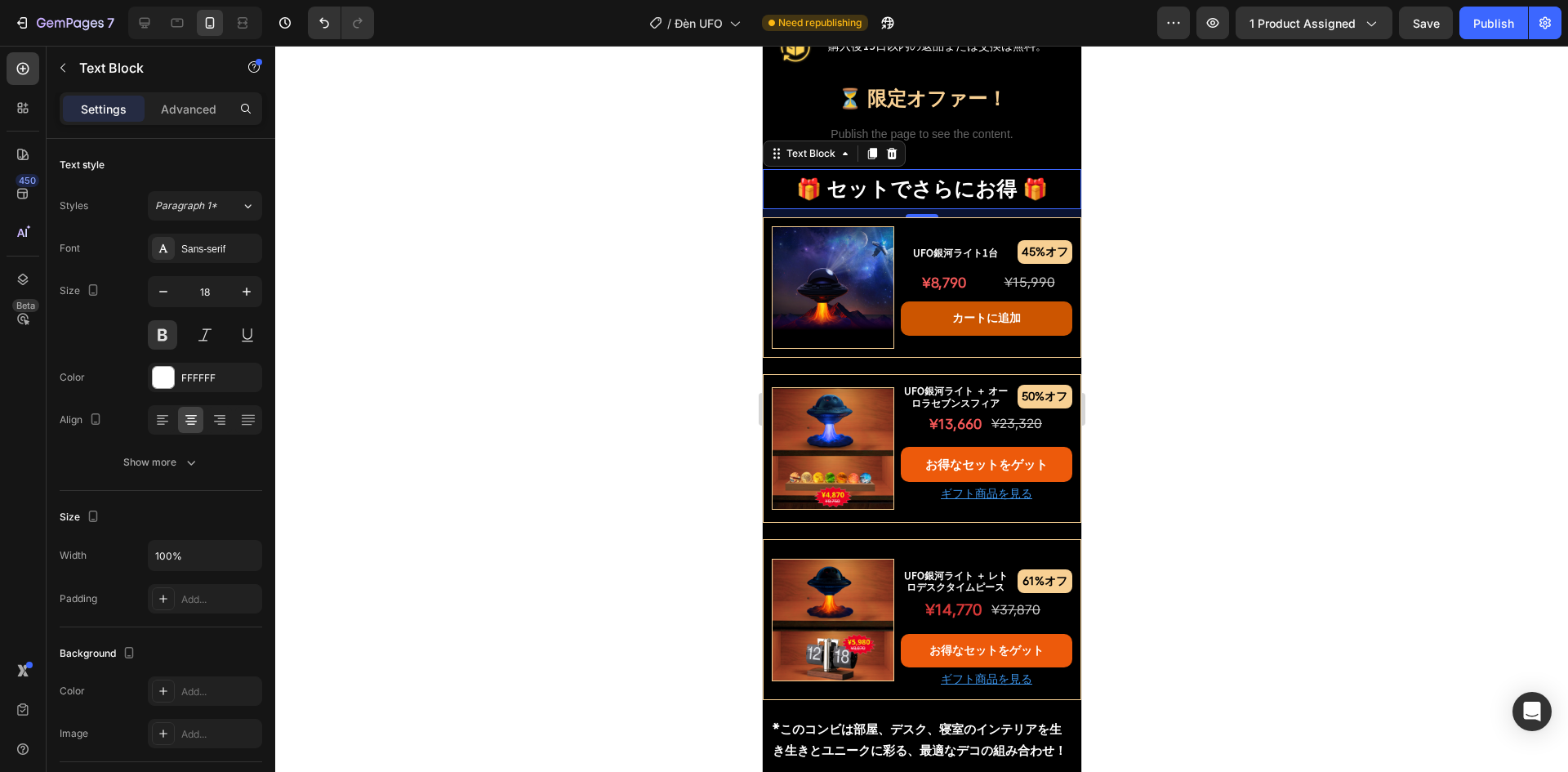
click at [540, 303] on div at bounding box center [921, 409] width 1293 height 727
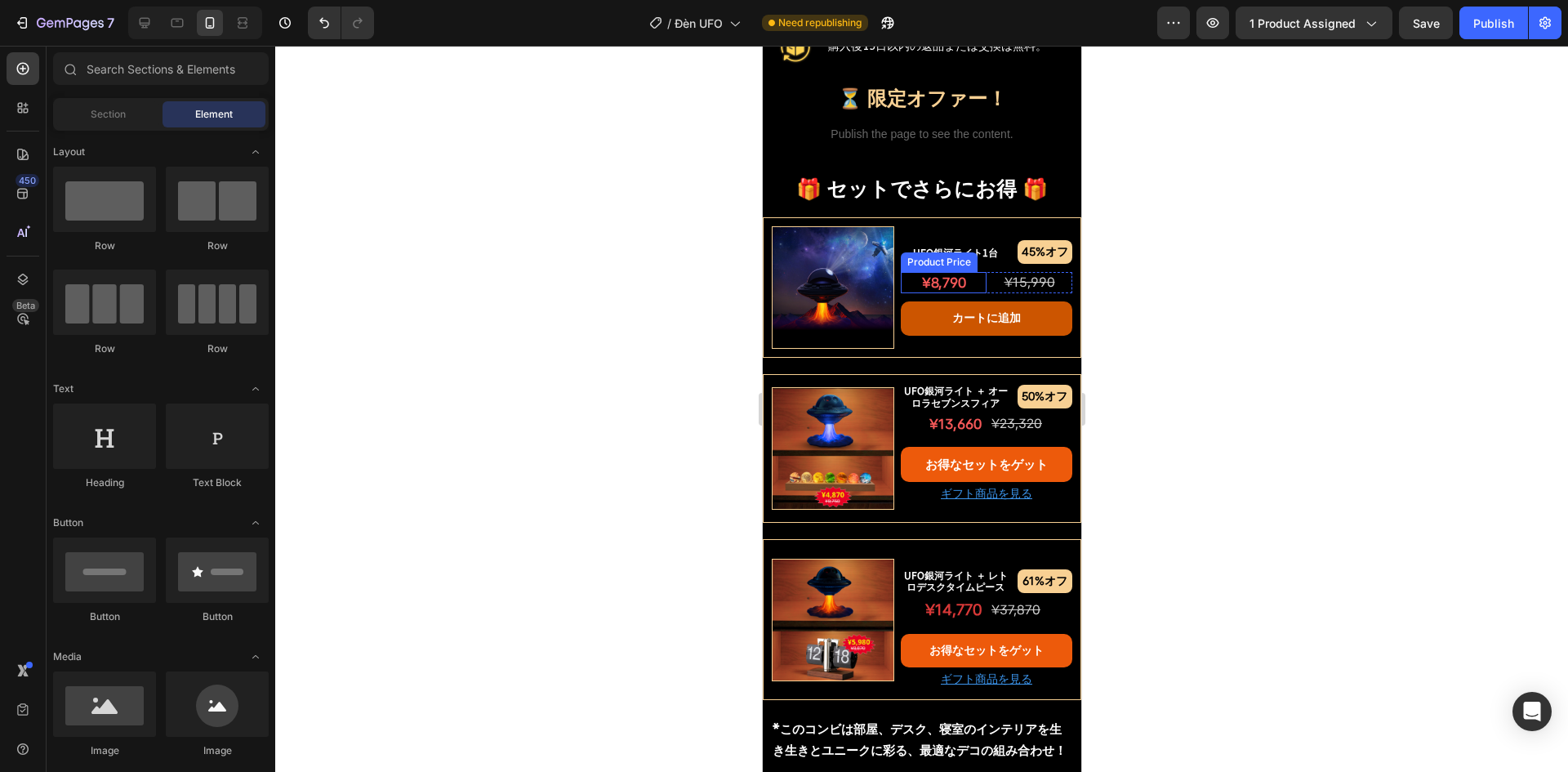
click at [927, 272] on div "¥8,790" at bounding box center [942, 283] width 86 height 21
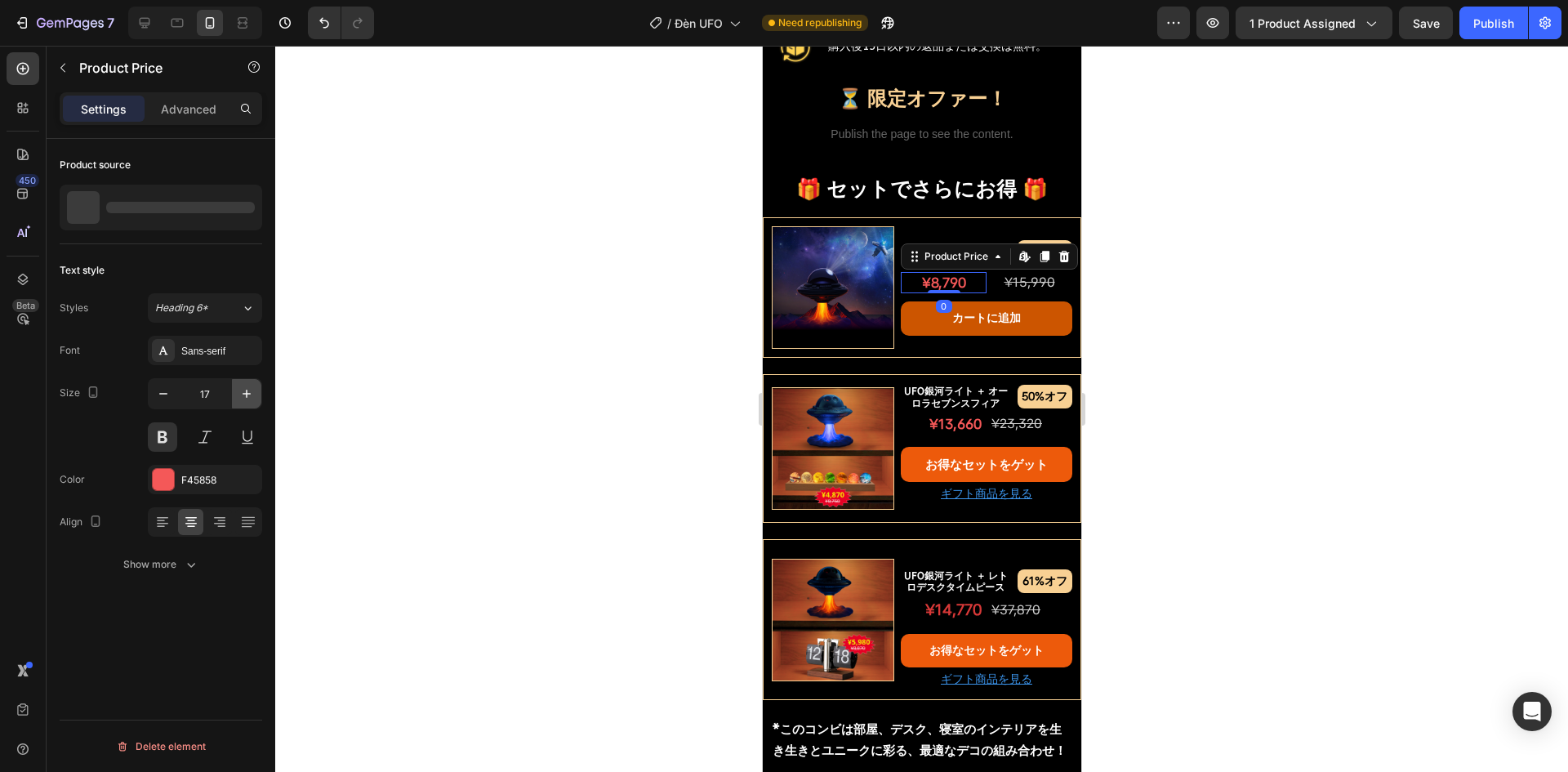
click at [235, 399] on button "button" at bounding box center [246, 394] width 29 height 29
click at [493, 399] on div at bounding box center [921, 409] width 1293 height 727
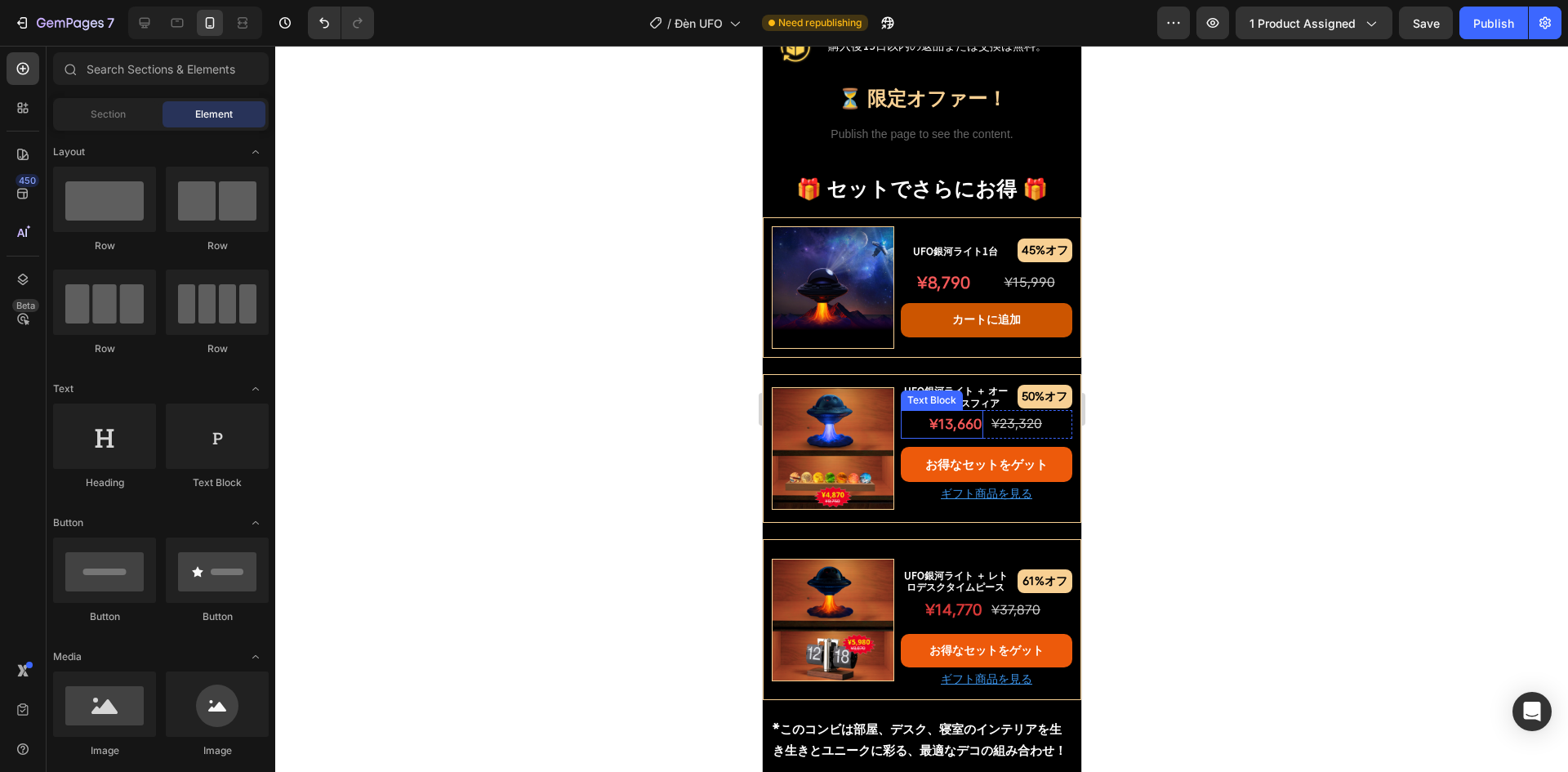
click at [933, 415] on p "¥13,660" at bounding box center [941, 424] width 80 height 26
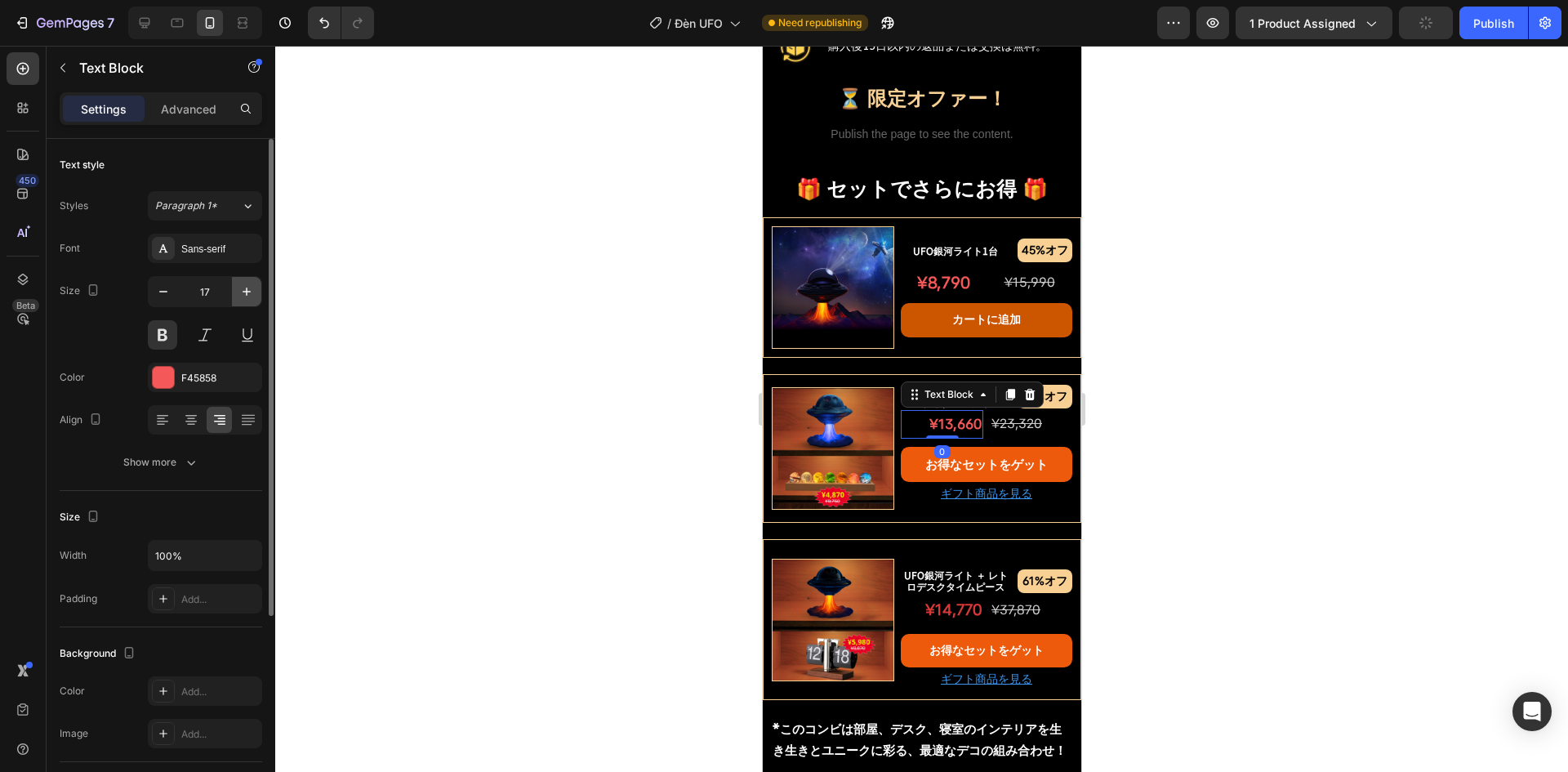
click at [250, 288] on icon "button" at bounding box center [247, 292] width 16 height 16
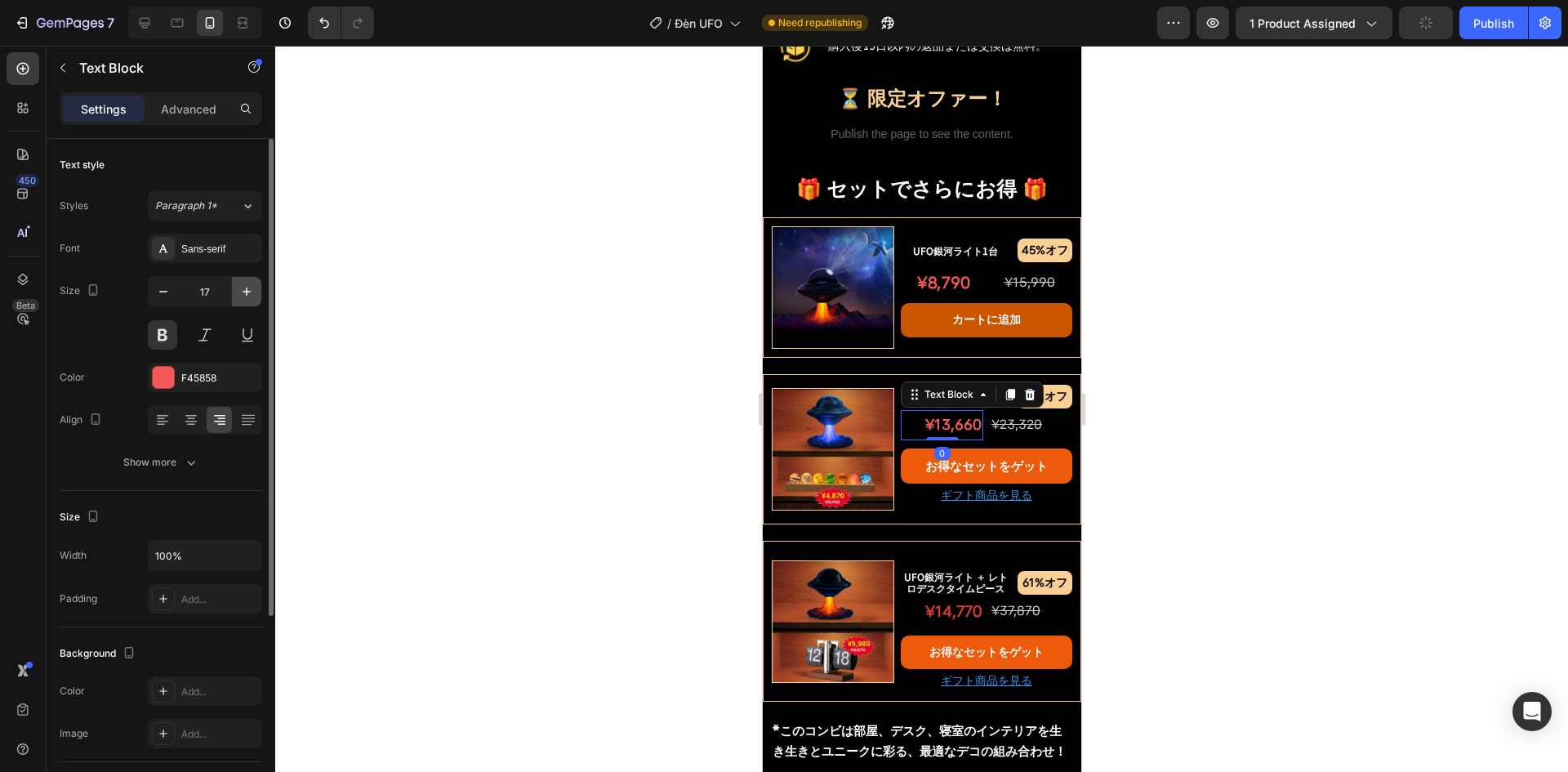
click at [250, 288] on icon "button" at bounding box center [247, 292] width 16 height 16
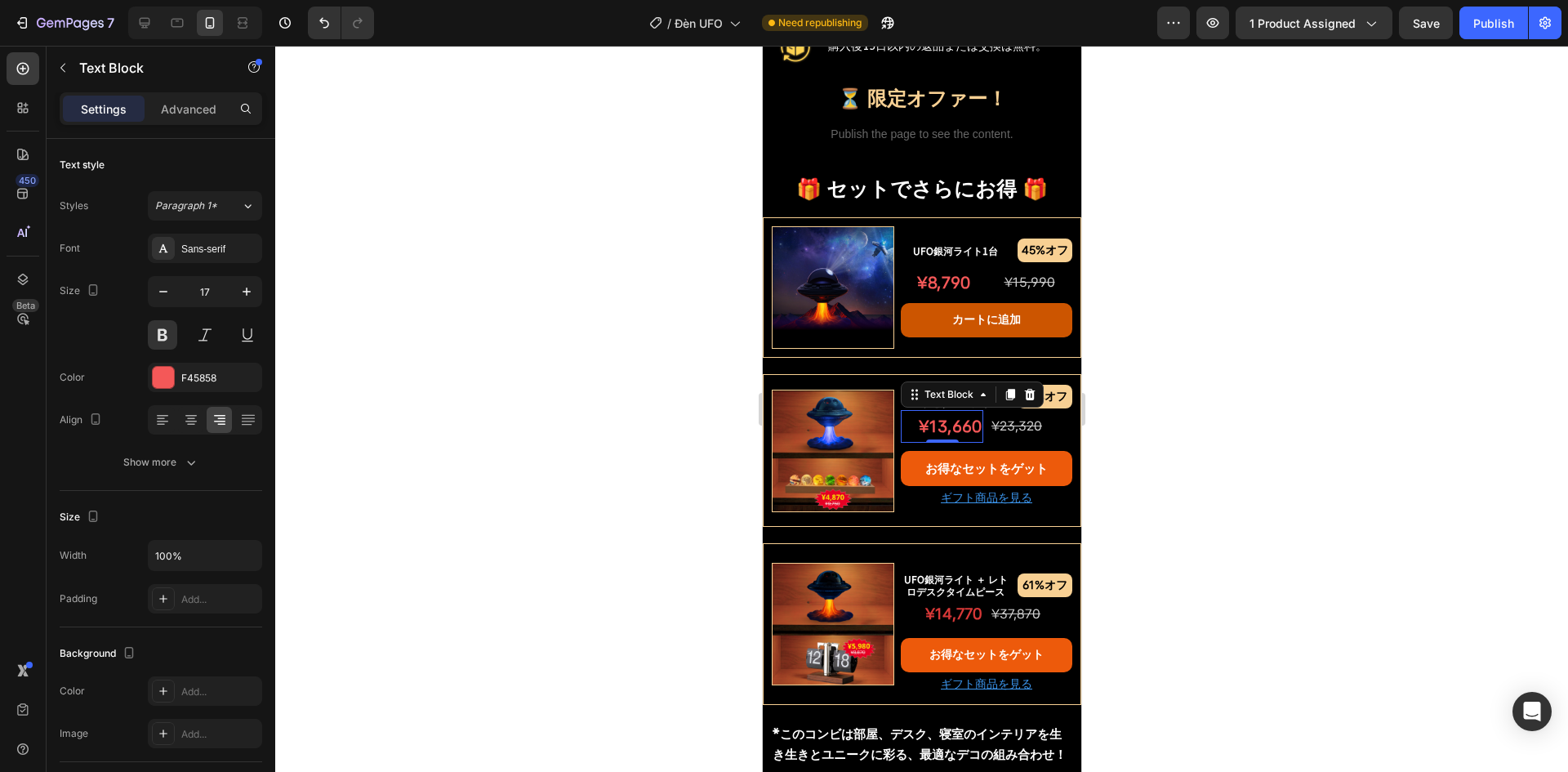
click at [619, 406] on div at bounding box center [921, 409] width 1293 height 727
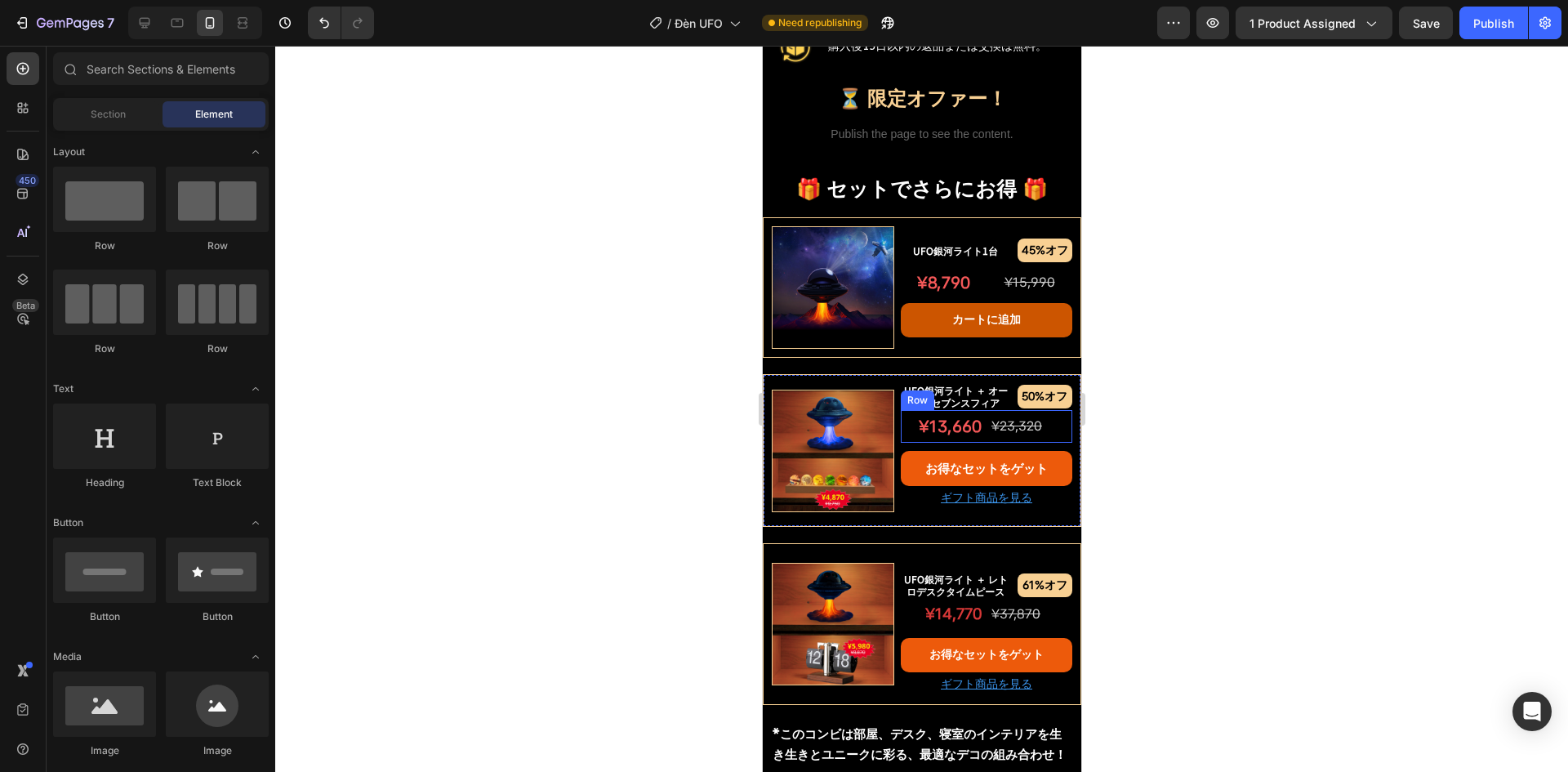
click at [976, 426] on div "¥13,660 Text Block ¥23,320 Text Block Row" at bounding box center [986, 426] width 171 height 33
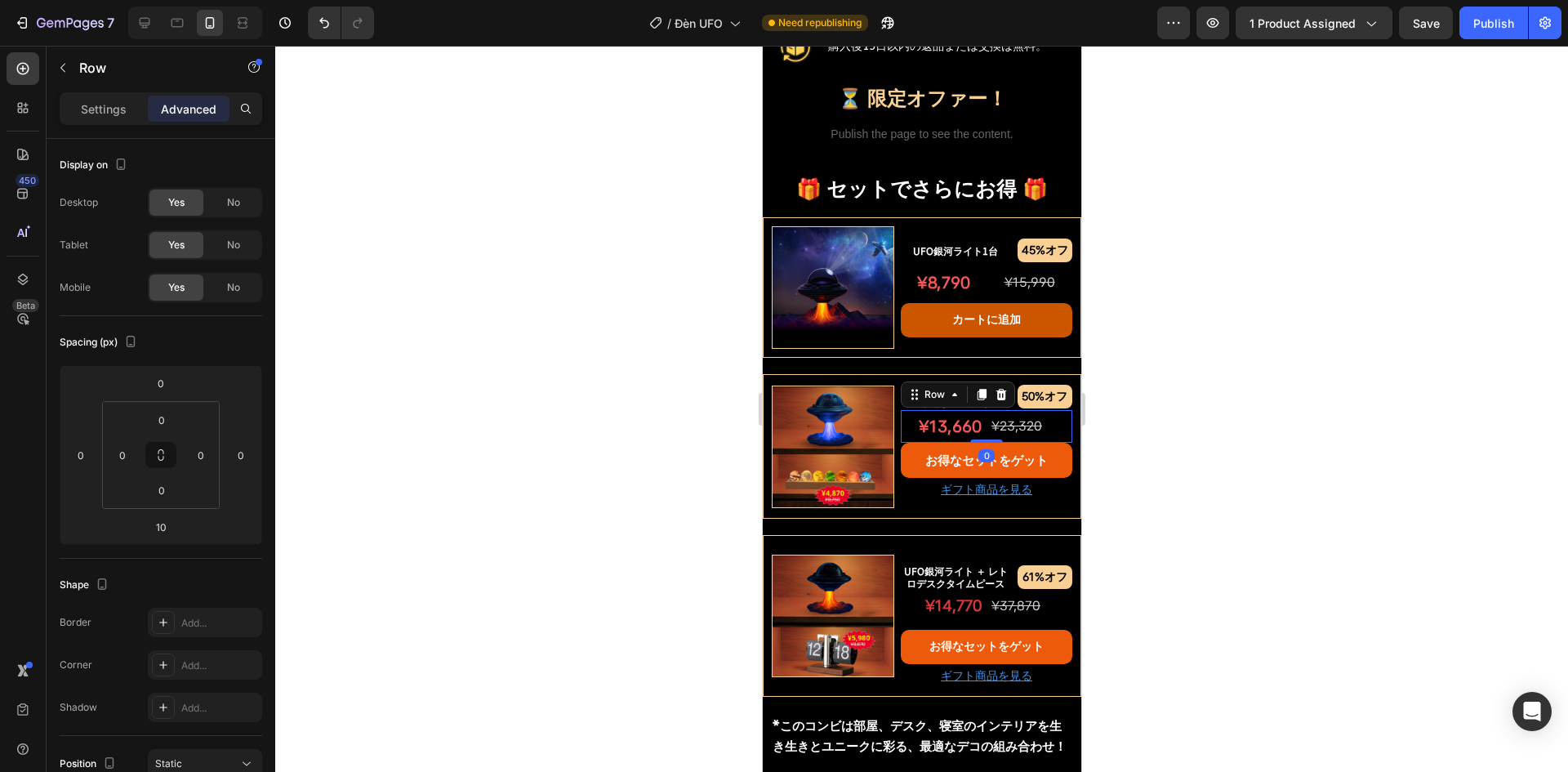
drag, startPoint x: 982, startPoint y: 440, endPoint x: 986, endPoint y: 430, distance: 10.8
click at [986, 430] on div "¥13,660 Text Block ¥23,320 Text Block Row 0" at bounding box center [986, 426] width 171 height 33
click at [575, 442] on div at bounding box center [921, 409] width 1293 height 727
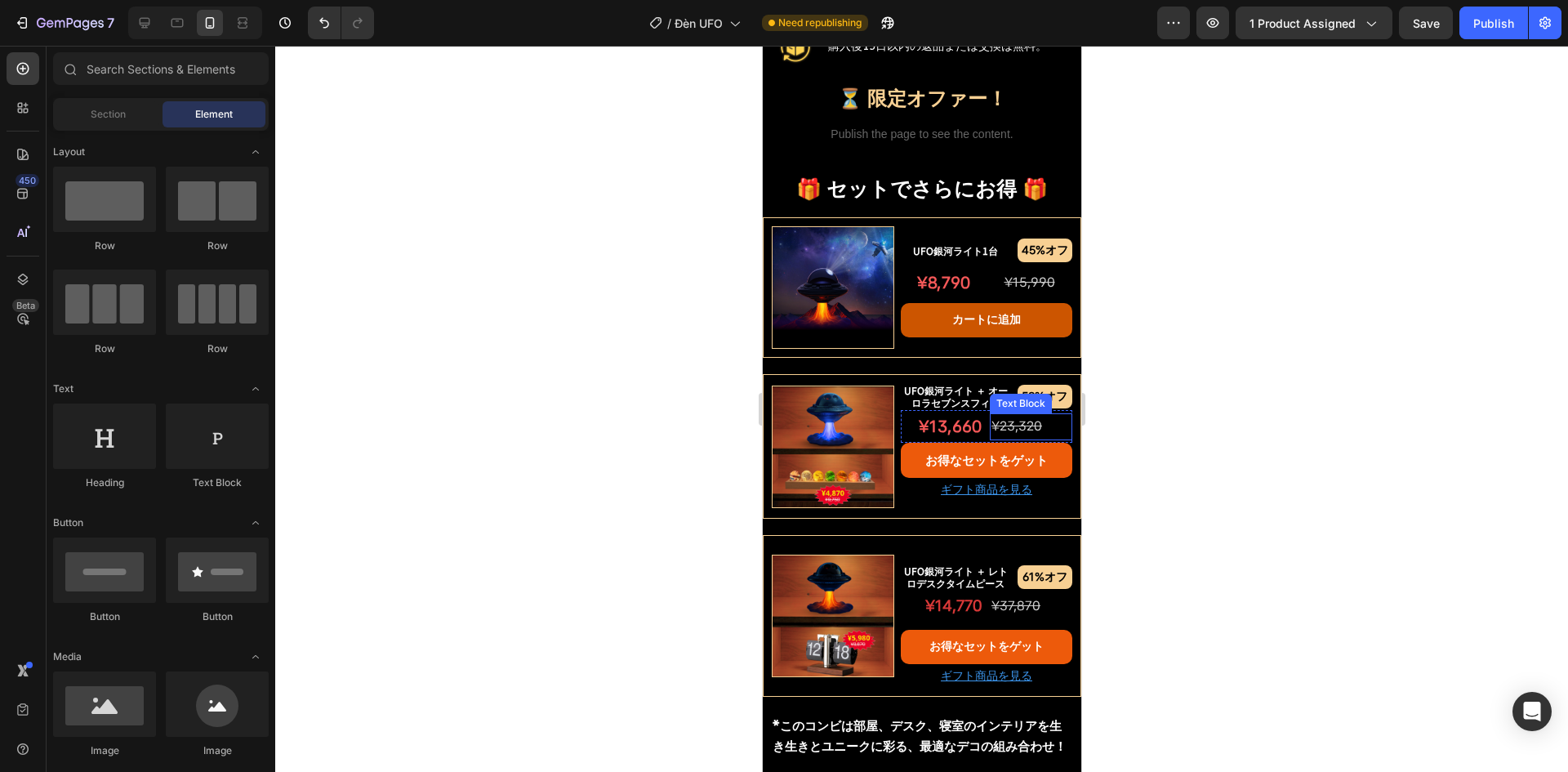
click at [991, 421] on s "¥23,320" at bounding box center [1016, 426] width 50 height 16
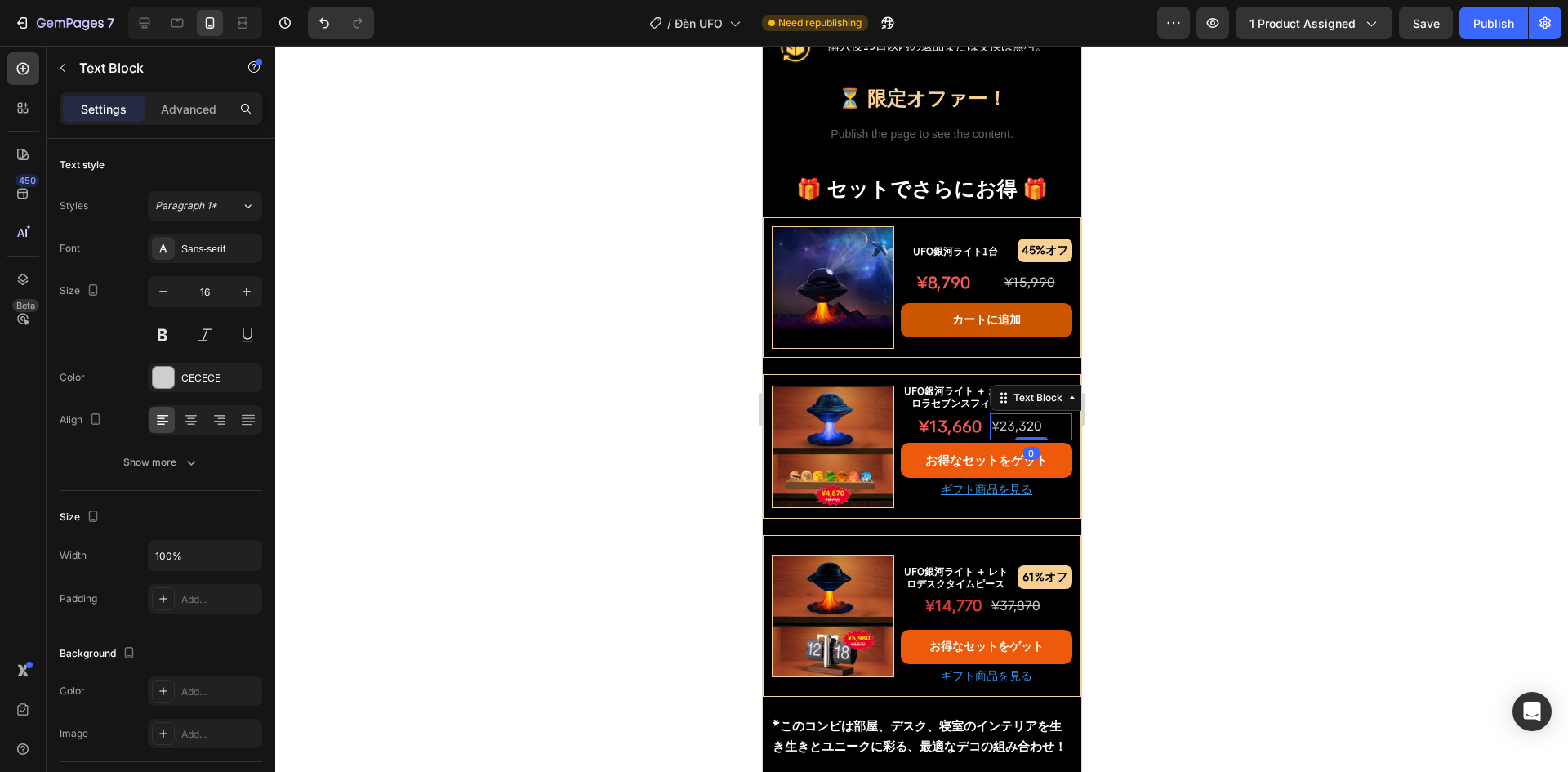
click at [574, 428] on div at bounding box center [921, 409] width 1293 height 727
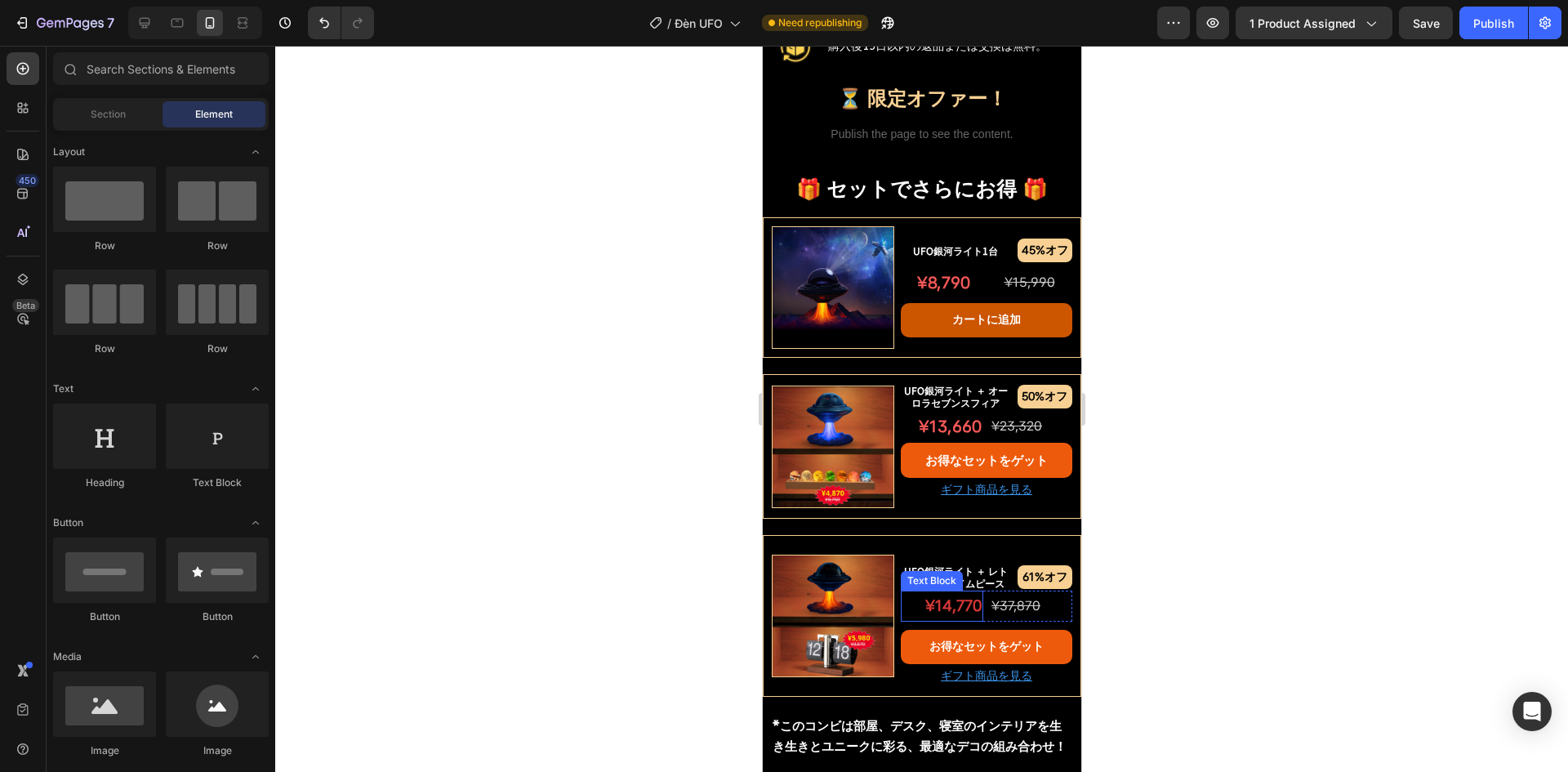
click at [949, 600] on p "¥14,770" at bounding box center [941, 606] width 80 height 27
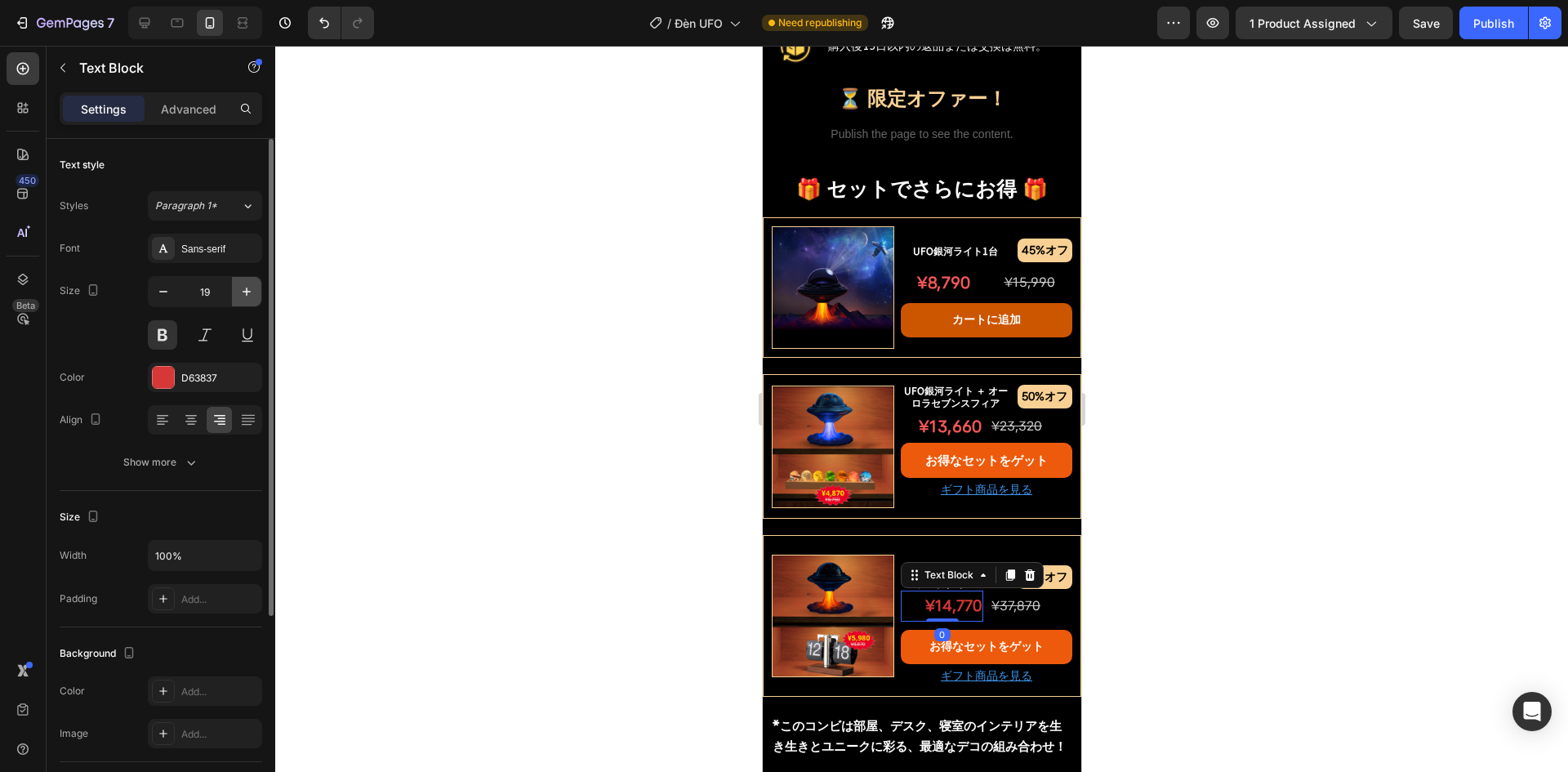
click at [248, 289] on icon "button" at bounding box center [247, 292] width 16 height 16
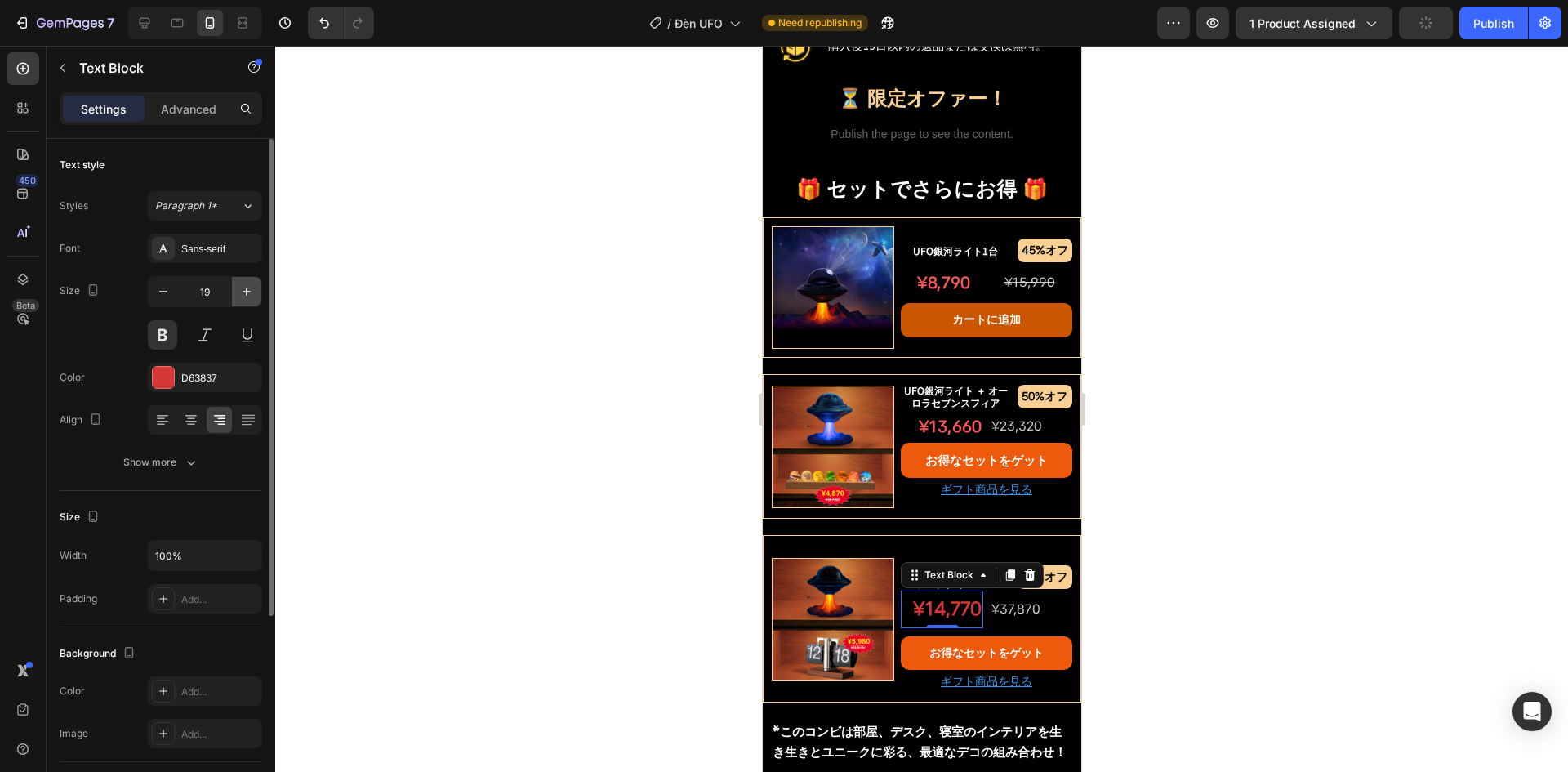
click at [248, 289] on icon "button" at bounding box center [247, 292] width 16 height 16
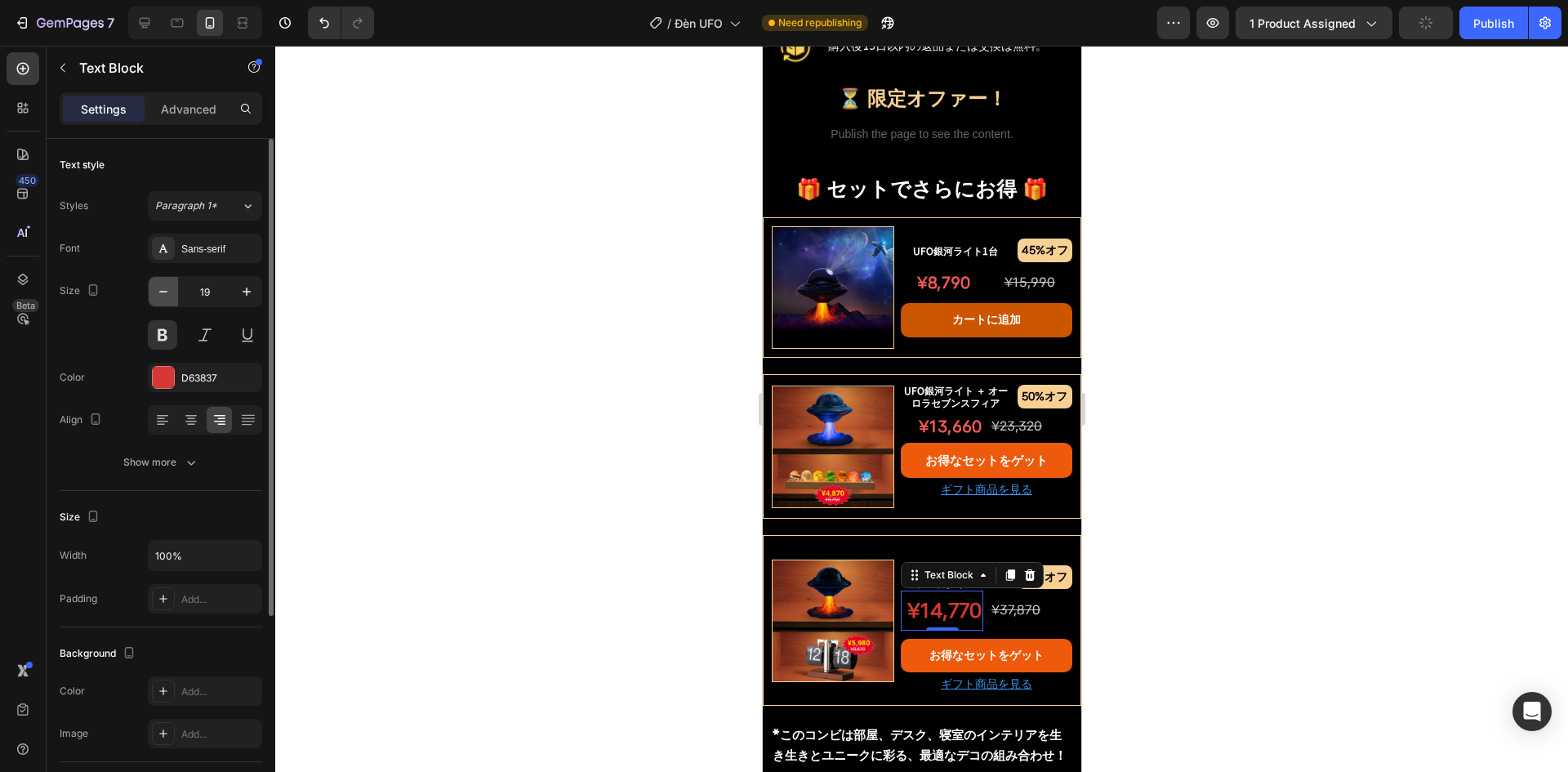
click at [161, 288] on icon "button" at bounding box center [164, 292] width 16 height 16
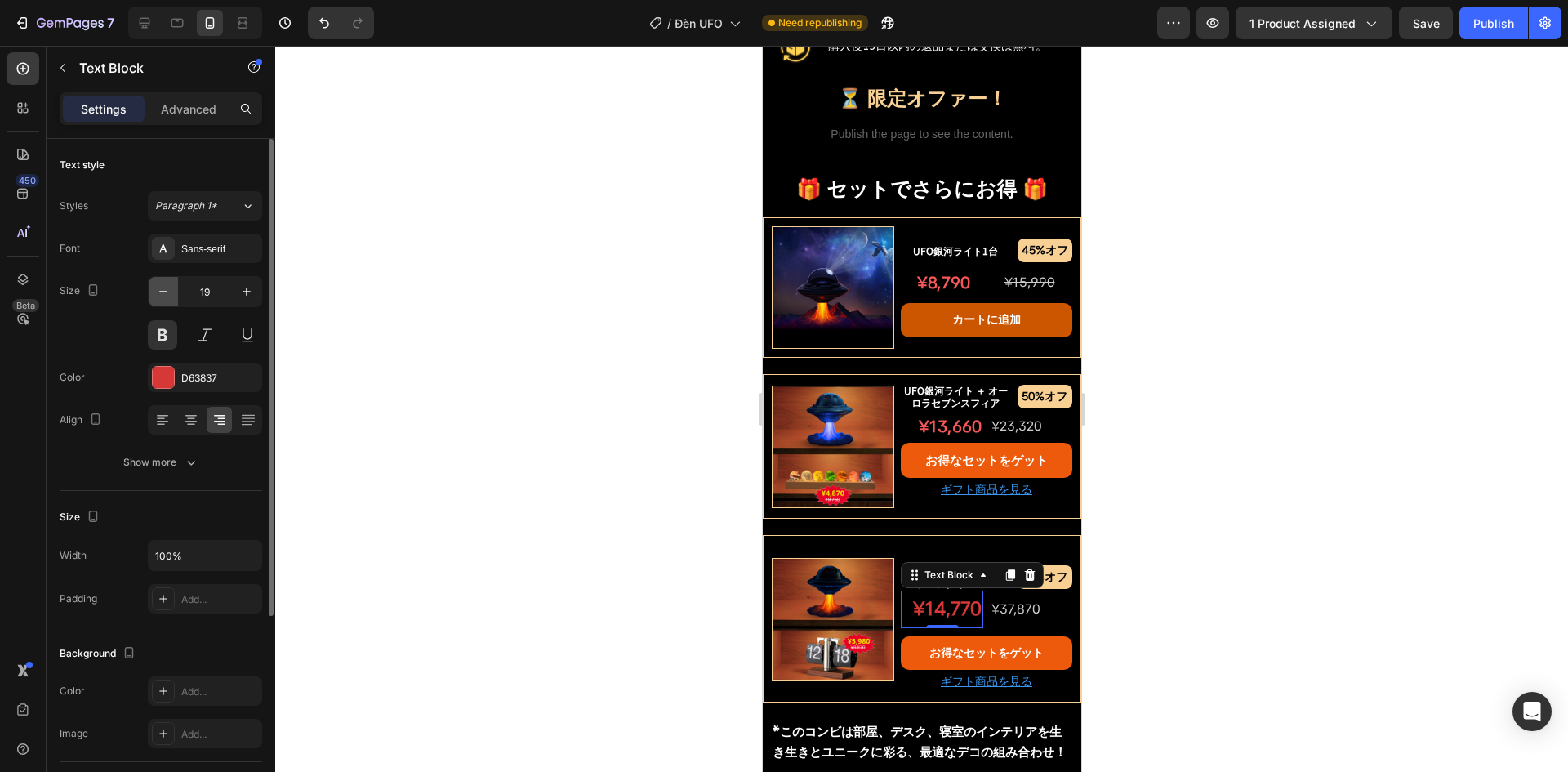
click at [156, 299] on icon "button" at bounding box center [164, 292] width 16 height 16
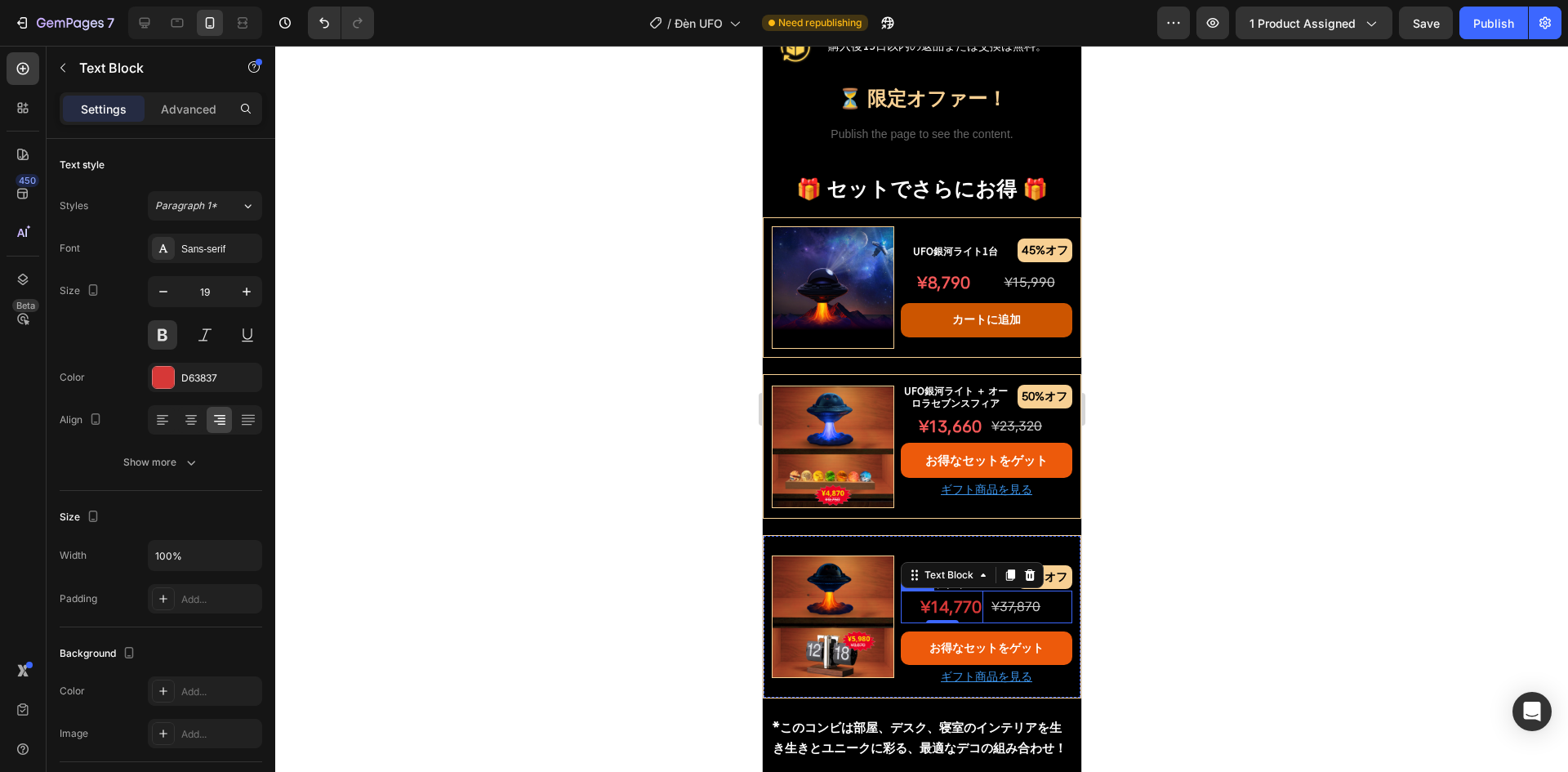
click at [978, 609] on div "¥14,770 Text Block 0 ¥37,870 Text Block Row" at bounding box center [986, 607] width 171 height 33
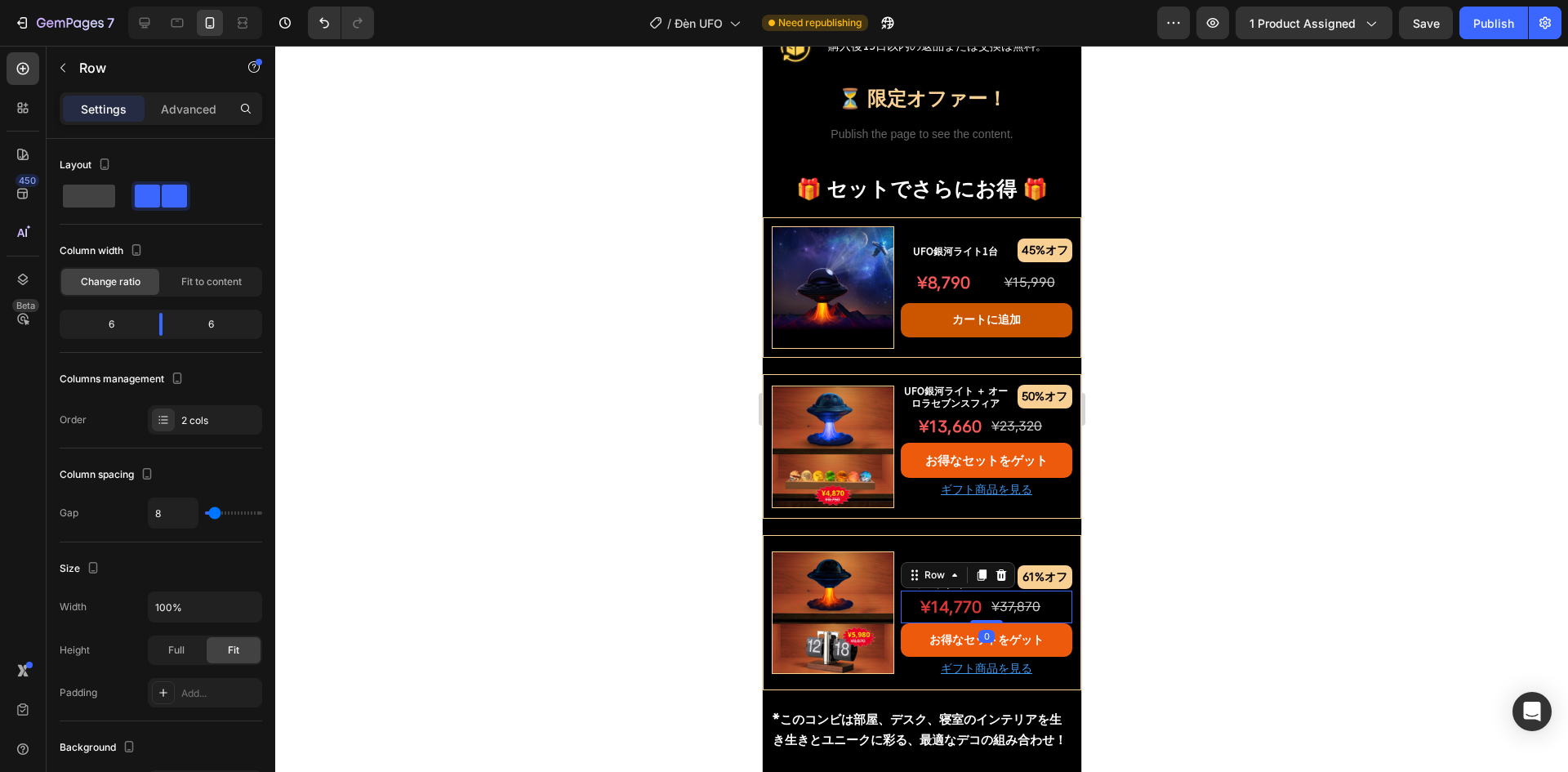
drag, startPoint x: 972, startPoint y: 623, endPoint x: 976, endPoint y: 606, distance: 17.5
click at [976, 606] on div "¥14,770 Text Block ¥37,870 Text Block Row 0" at bounding box center [986, 607] width 171 height 33
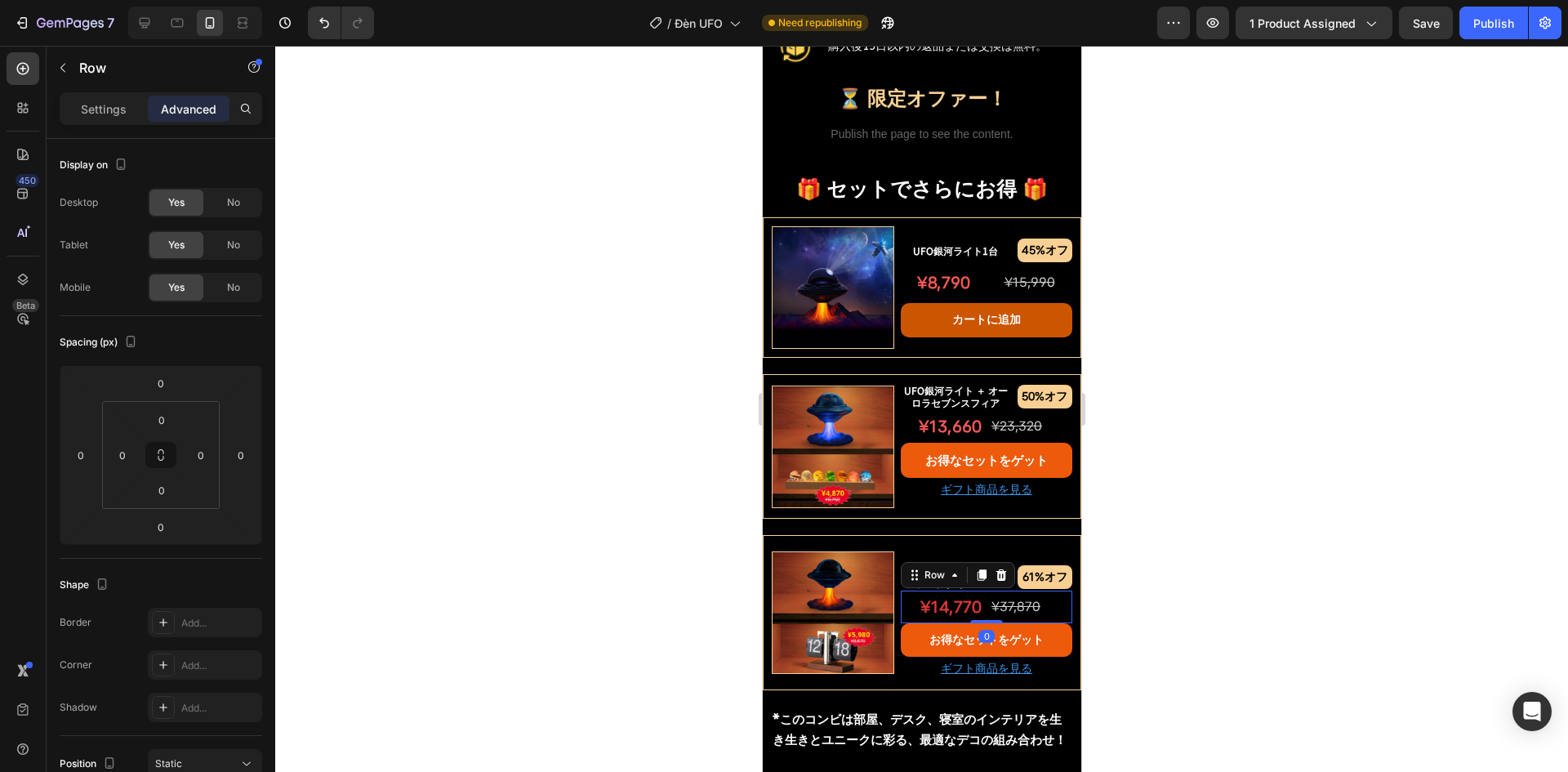
click at [686, 597] on div at bounding box center [921, 409] width 1293 height 727
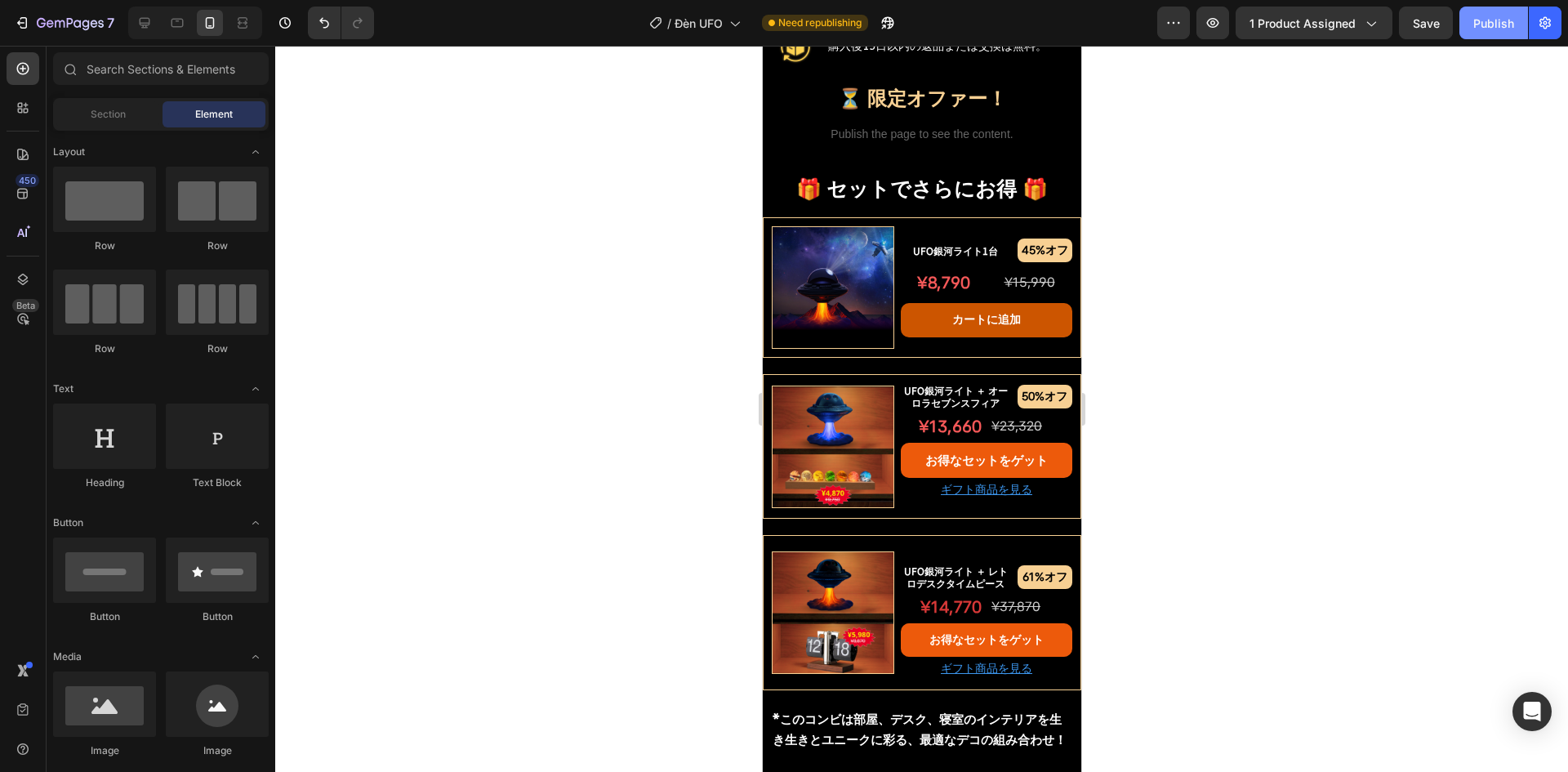
drag, startPoint x: 1469, startPoint y: 11, endPoint x: 1469, endPoint y: 23, distance: 12.0
click at [1469, 11] on button "Publish" at bounding box center [1495, 22] width 69 height 33
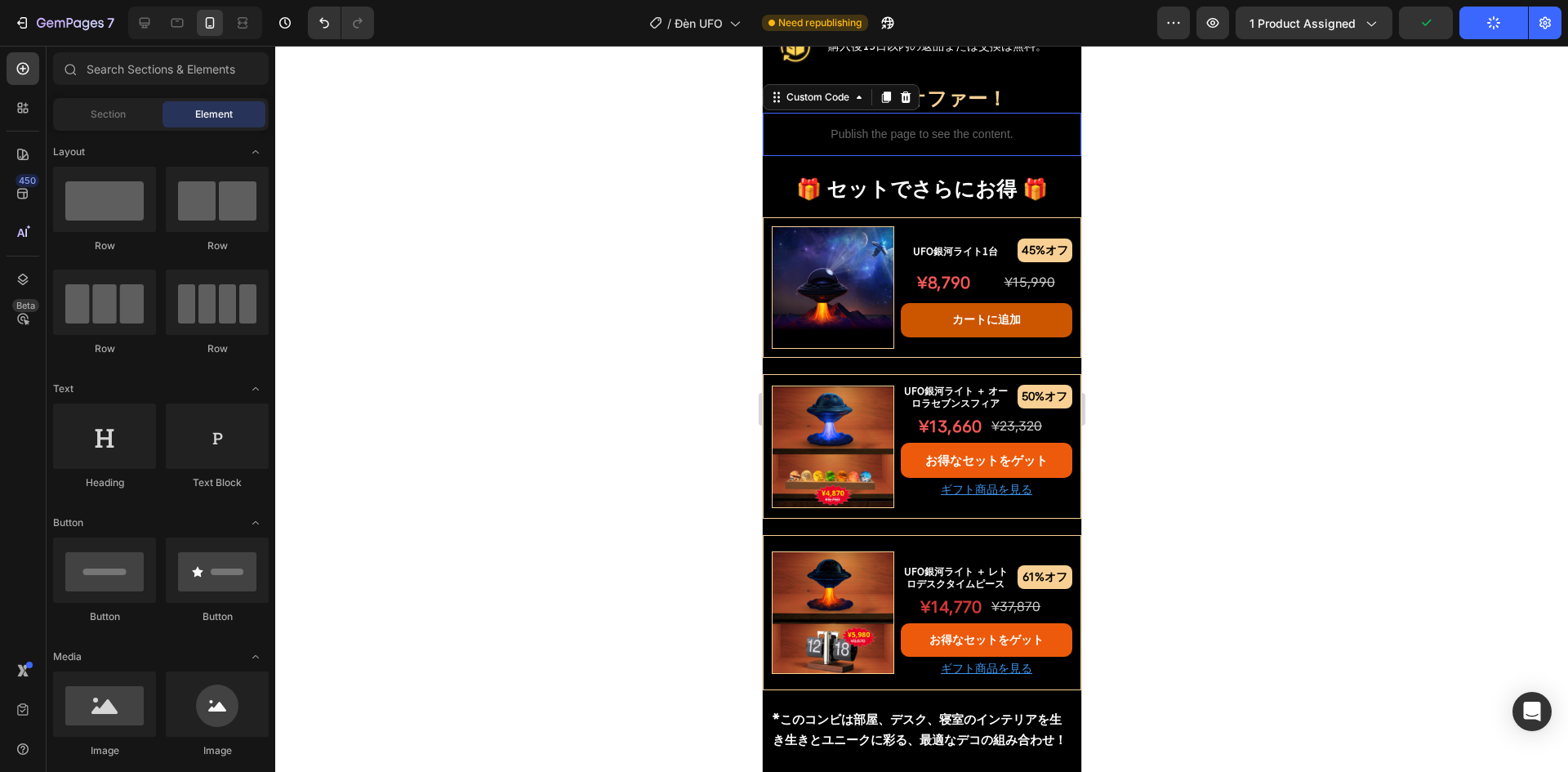
click at [959, 132] on p "Publish the page to see the content." at bounding box center [921, 134] width 318 height 17
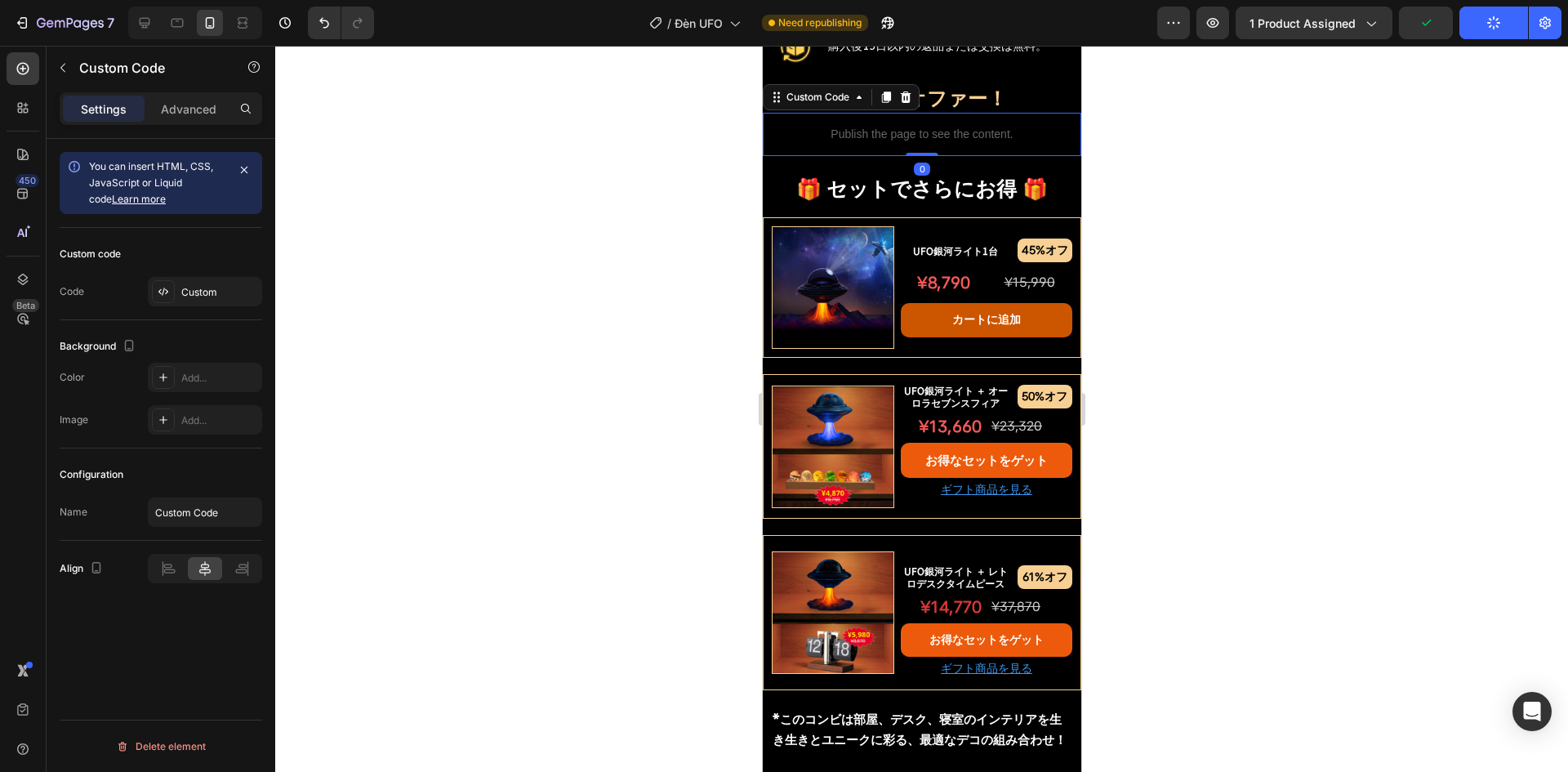
click at [651, 265] on div at bounding box center [921, 409] width 1293 height 727
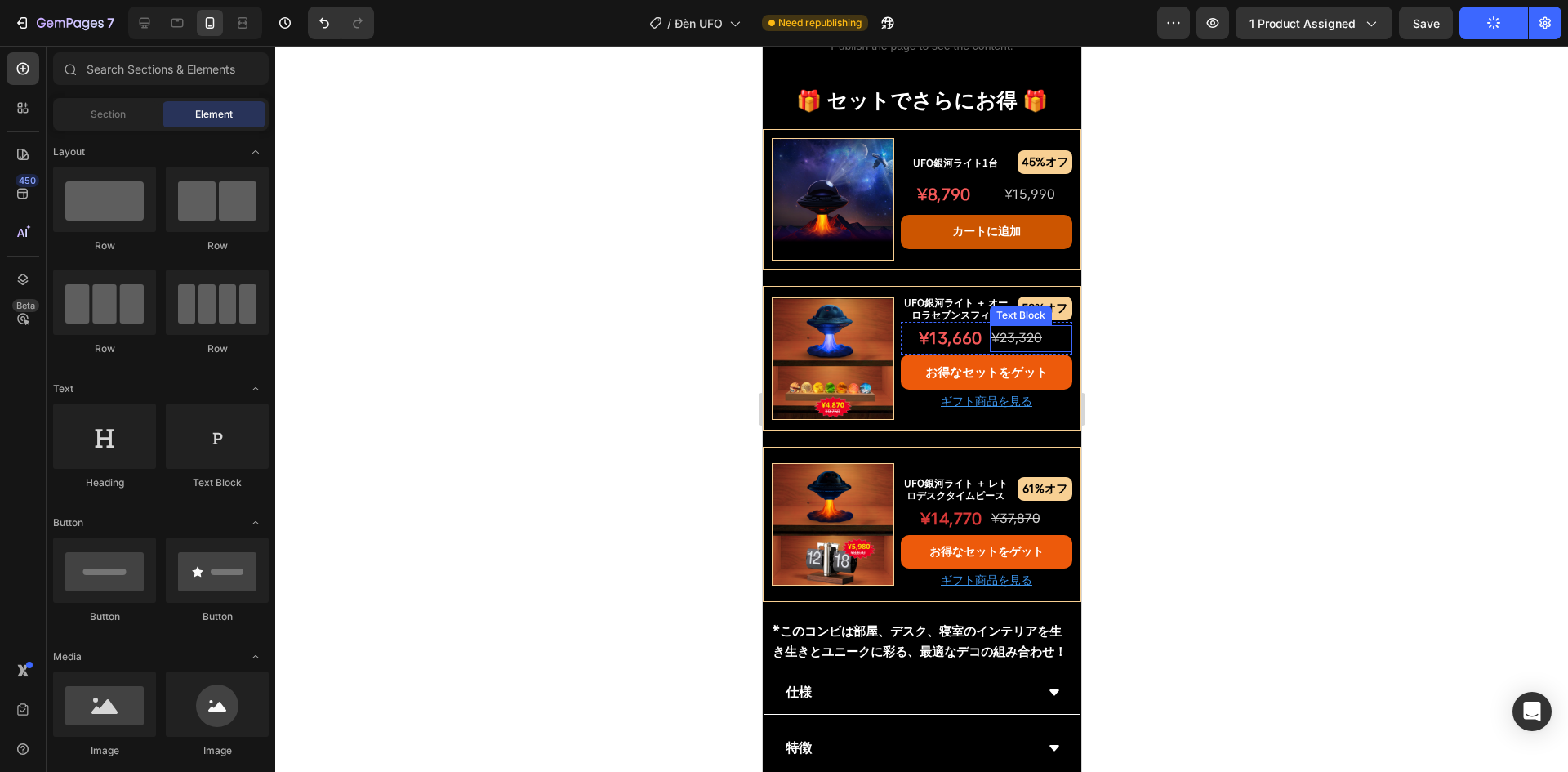
scroll to position [1278, 0]
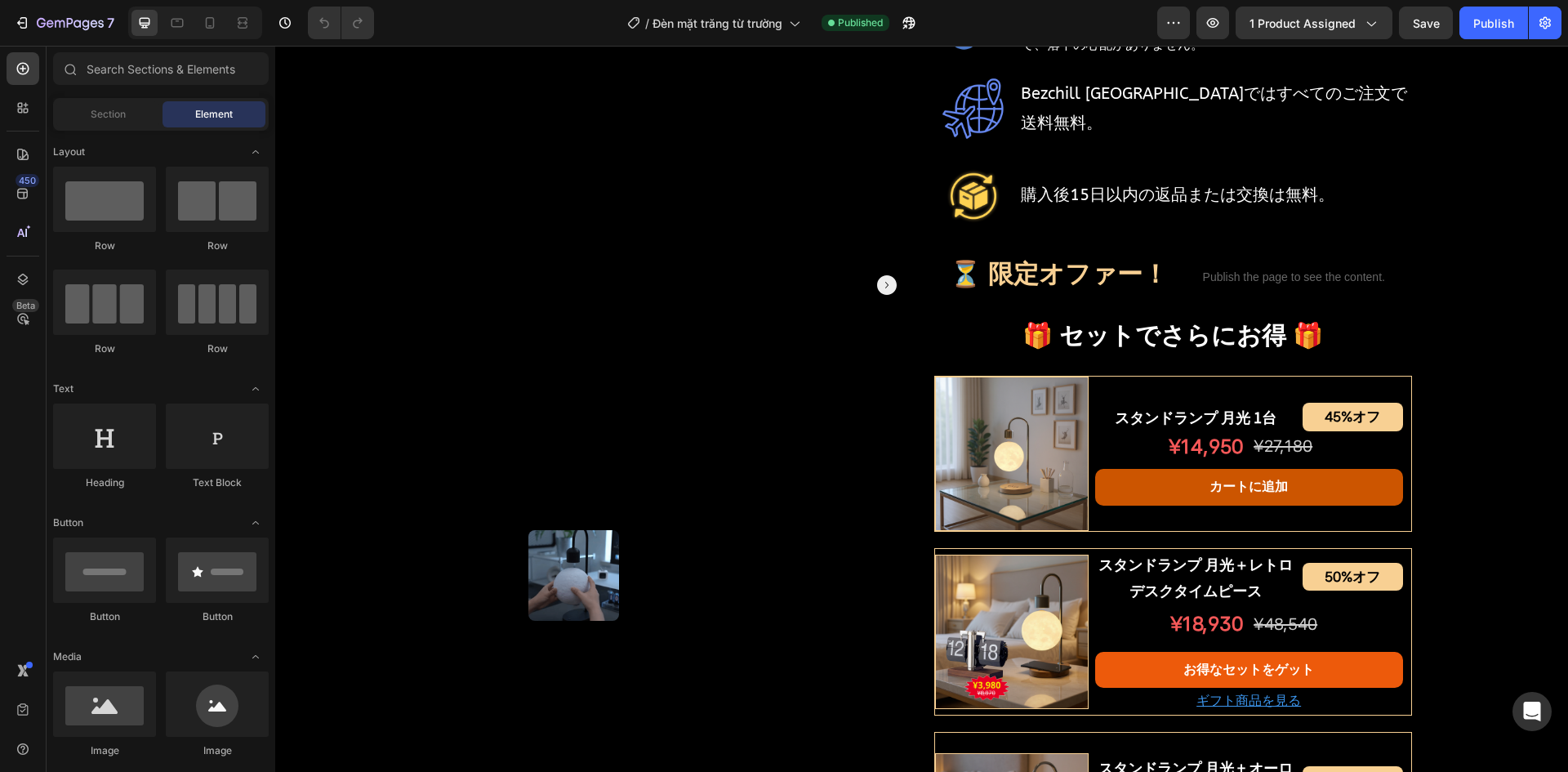
scroll to position [654, 0]
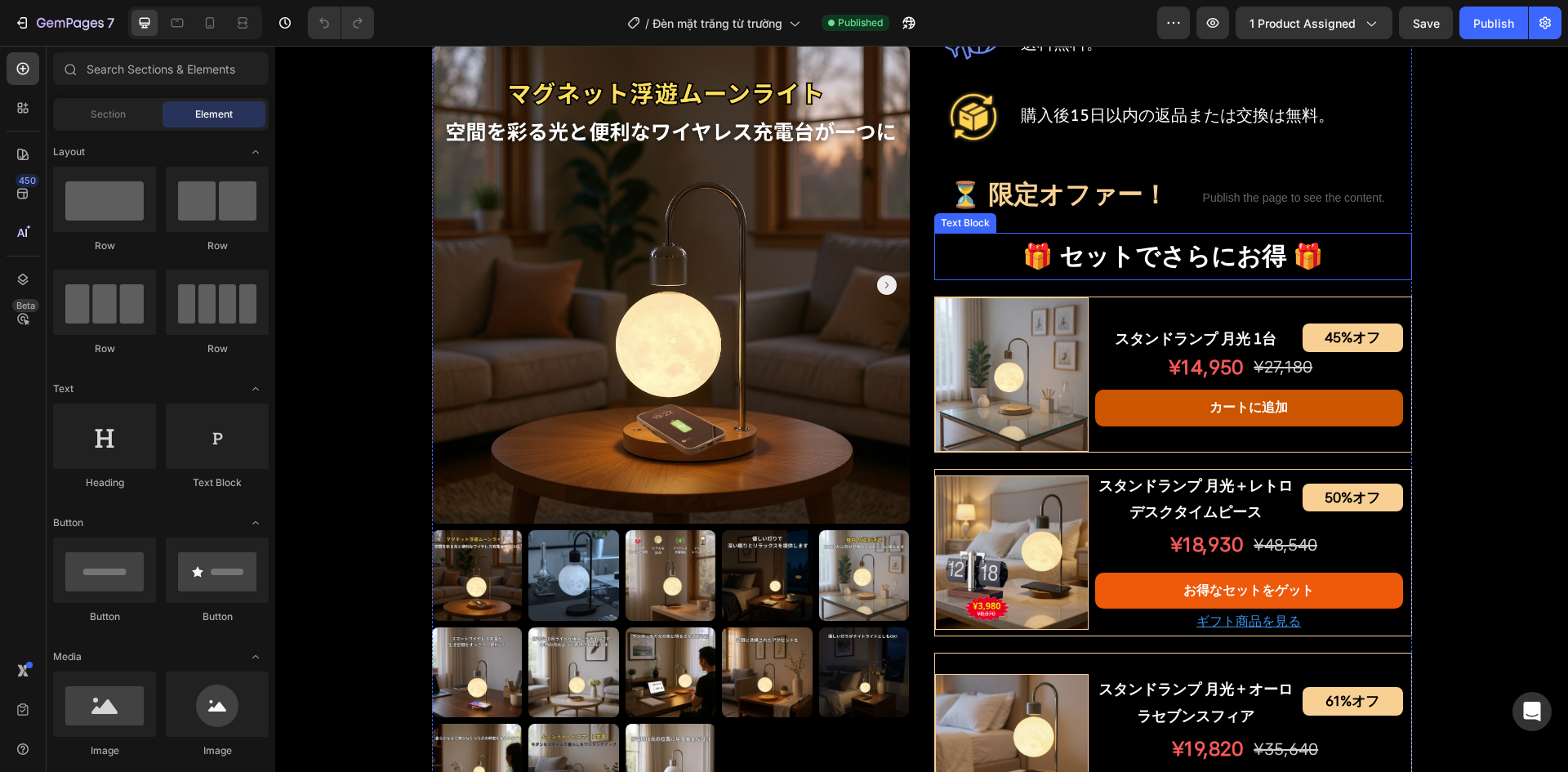
click at [1122, 250] on p "🎁 セットでさらにお得 🎁" at bounding box center [1173, 256] width 475 height 44
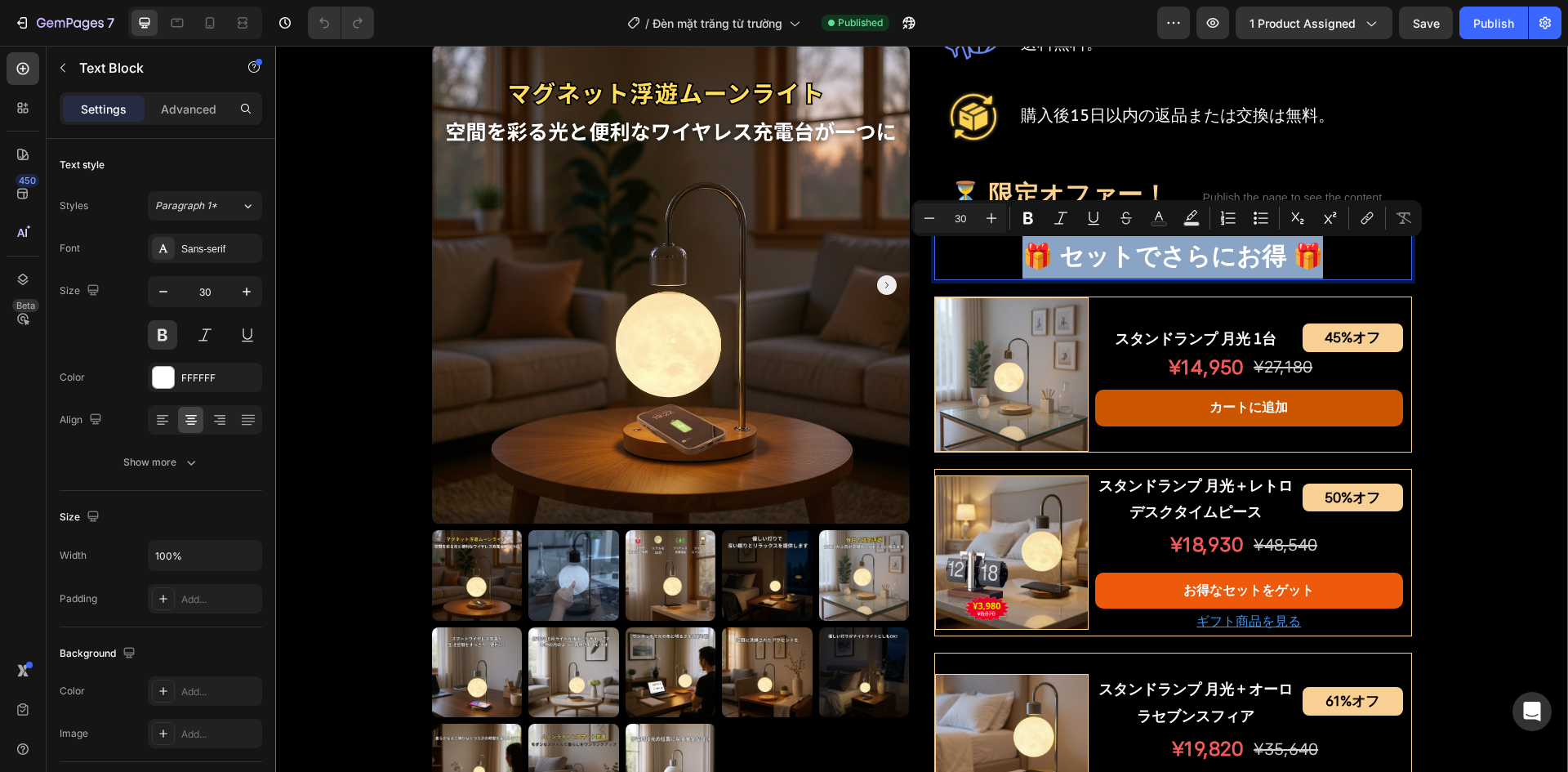
click at [1486, 210] on div "Product Images スタンドランプ 月光 Product Title Shopify App Shopify App Row ¥12,230 オフ …" at bounding box center [921, 365] width 1293 height 1827
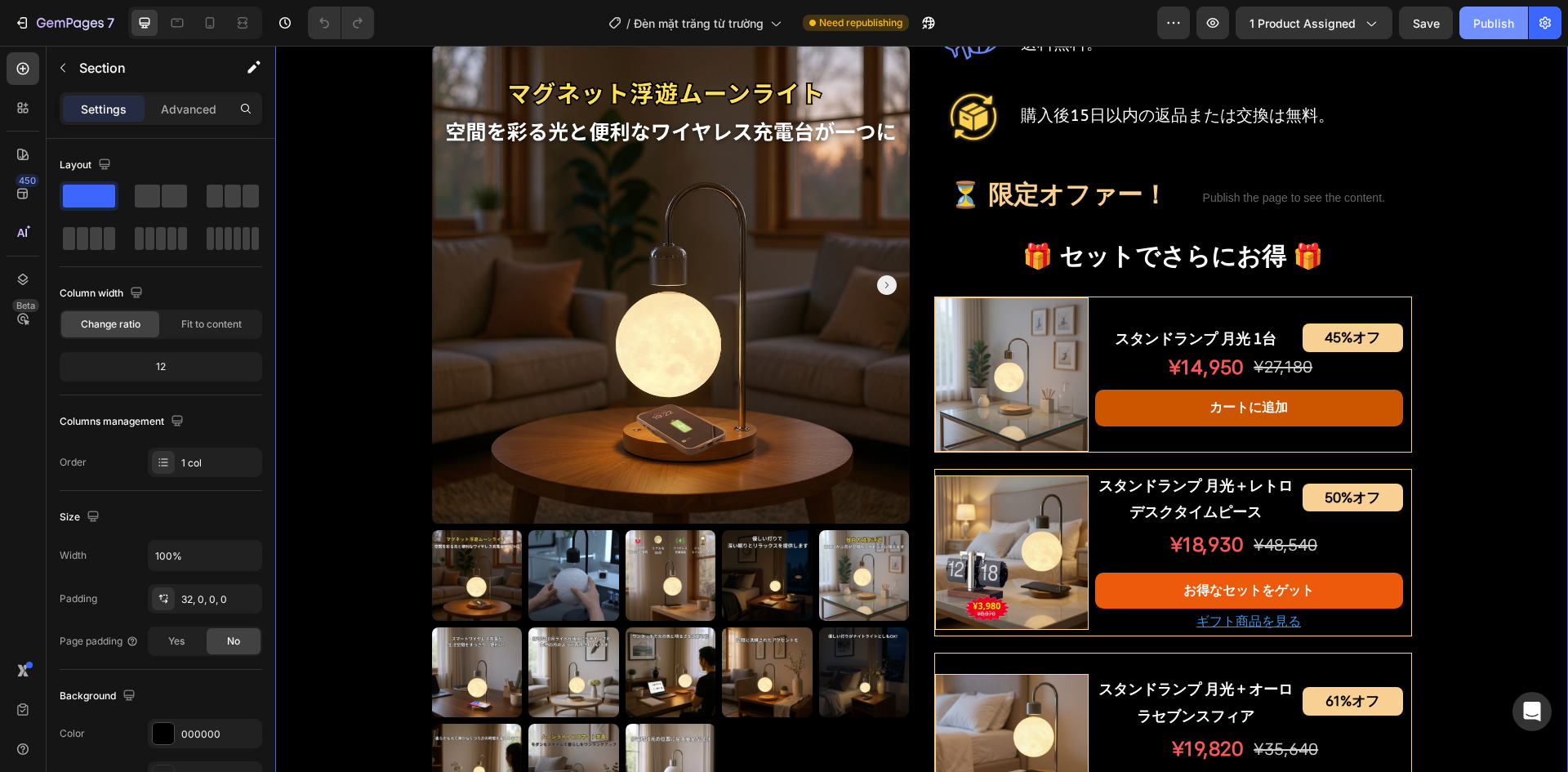
click at [1497, 26] on div "Publish" at bounding box center [1494, 23] width 41 height 17
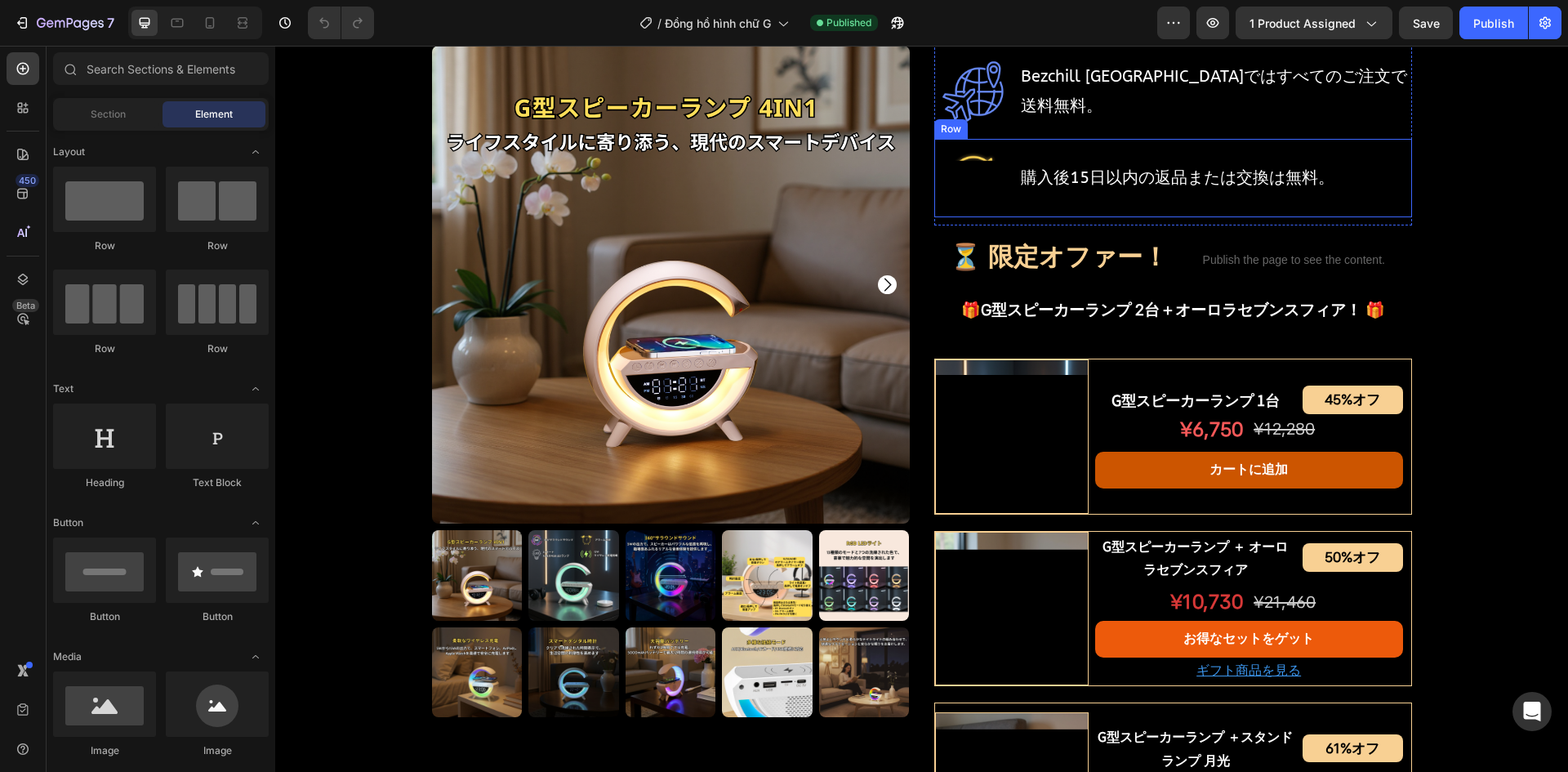
scroll to position [736, 0]
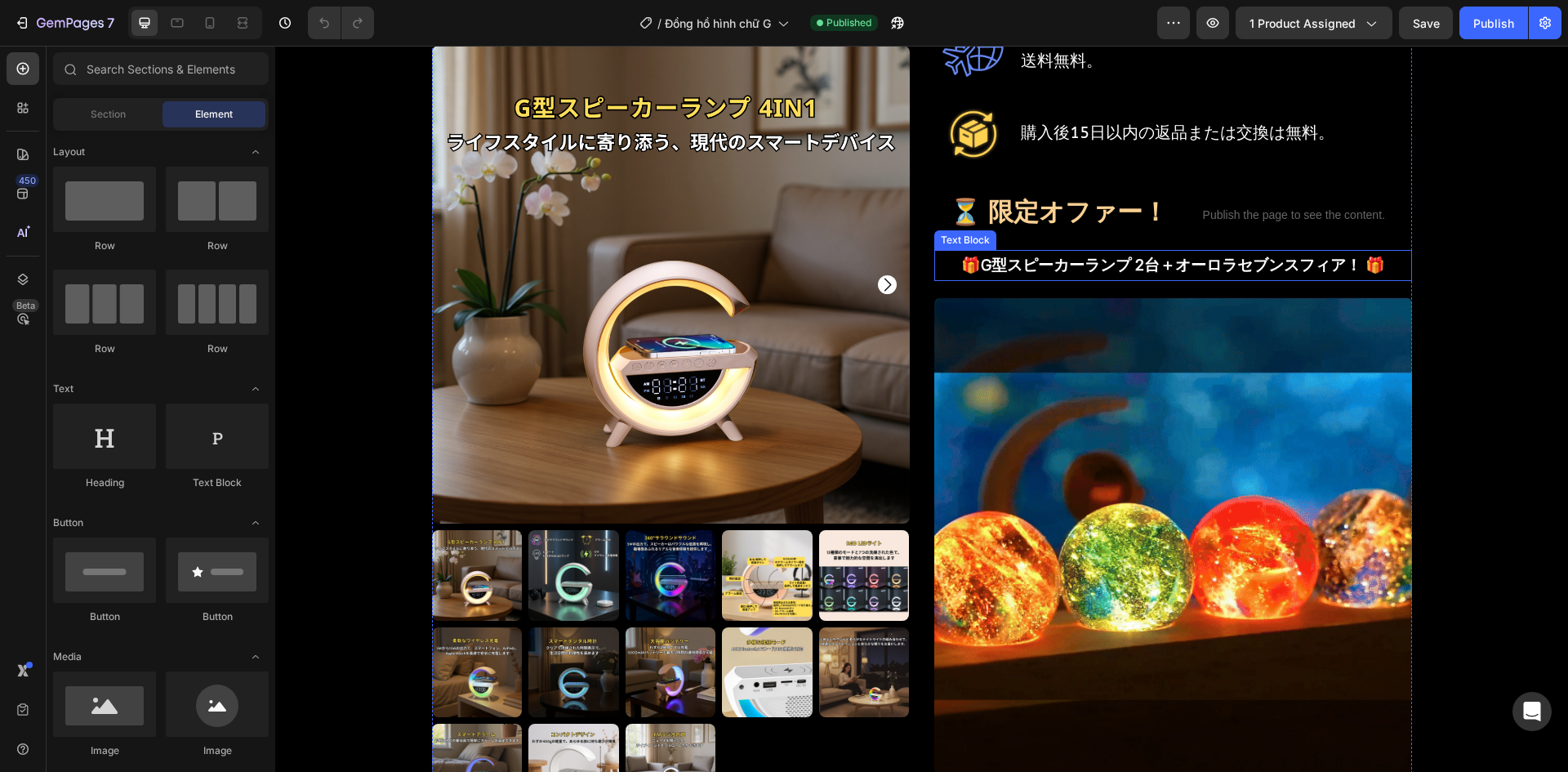
click at [1054, 252] on p "🎁G型スピーカーランプ 2台＋オーロラセブンスフィア！ 🎁" at bounding box center [1173, 265] width 475 height 27
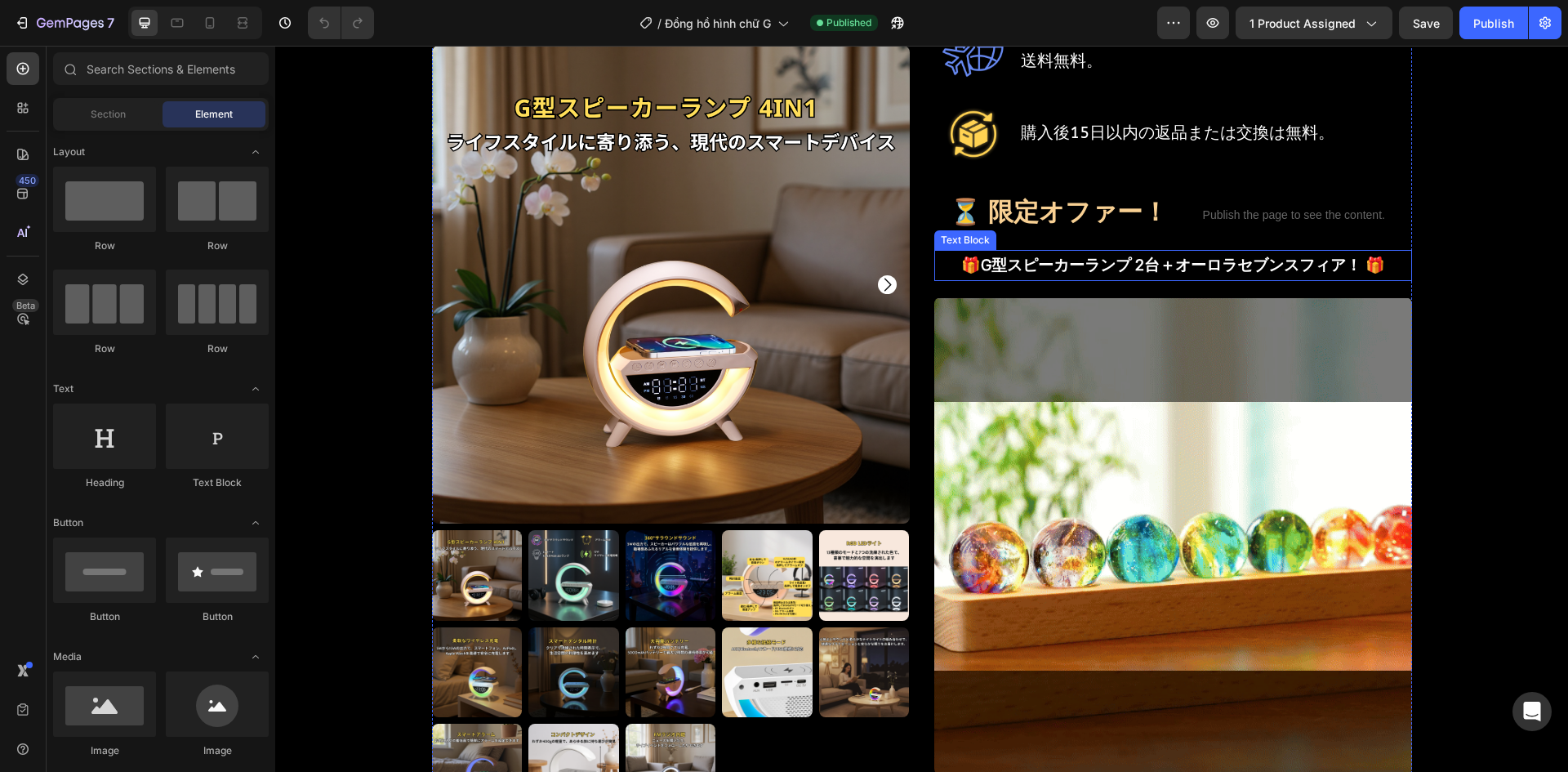
click at [1054, 252] on p "🎁G型スピーカーランプ 2台＋オーロラセブンスフィア！ 🎁" at bounding box center [1173, 265] width 475 height 27
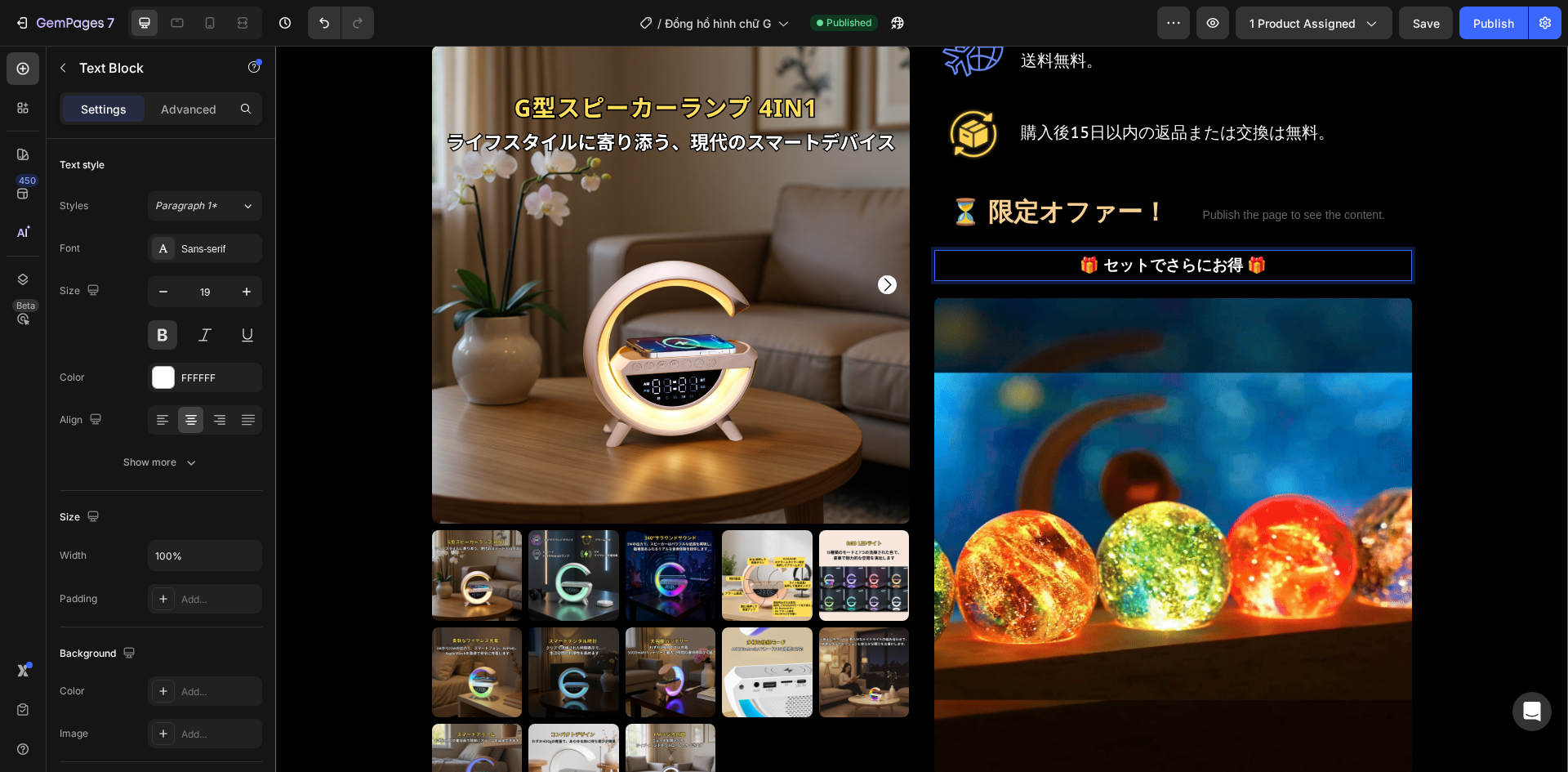
click at [1547, 287] on div "Product Images G型スピーカーランプ 4in1 Product Title Shopify App Shopify App Row ¥5,530…" at bounding box center [921, 554] width 1293 height 2368
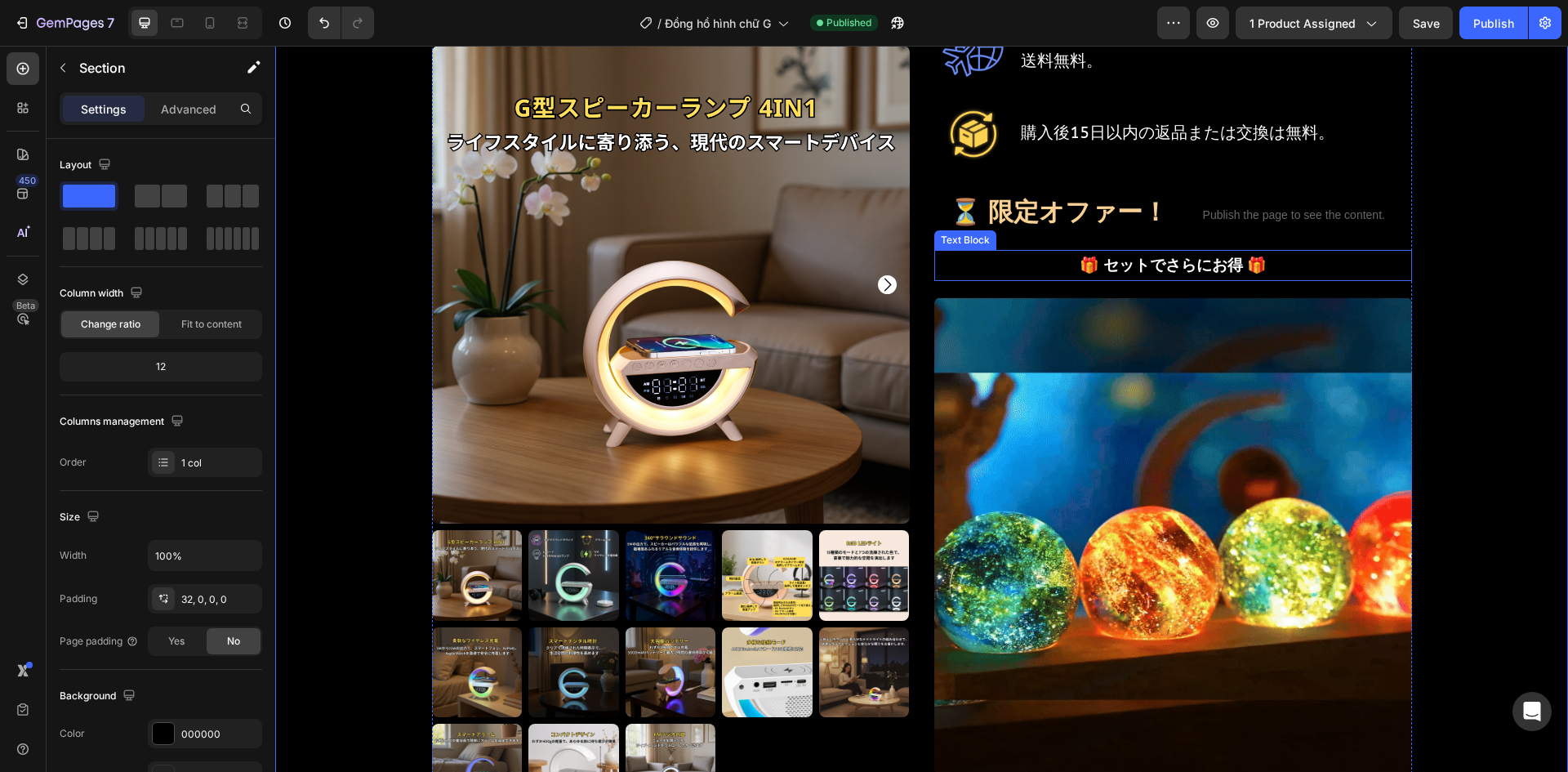
click at [1193, 252] on p "🎁 セットでさらにお得 🎁" at bounding box center [1173, 265] width 475 height 27
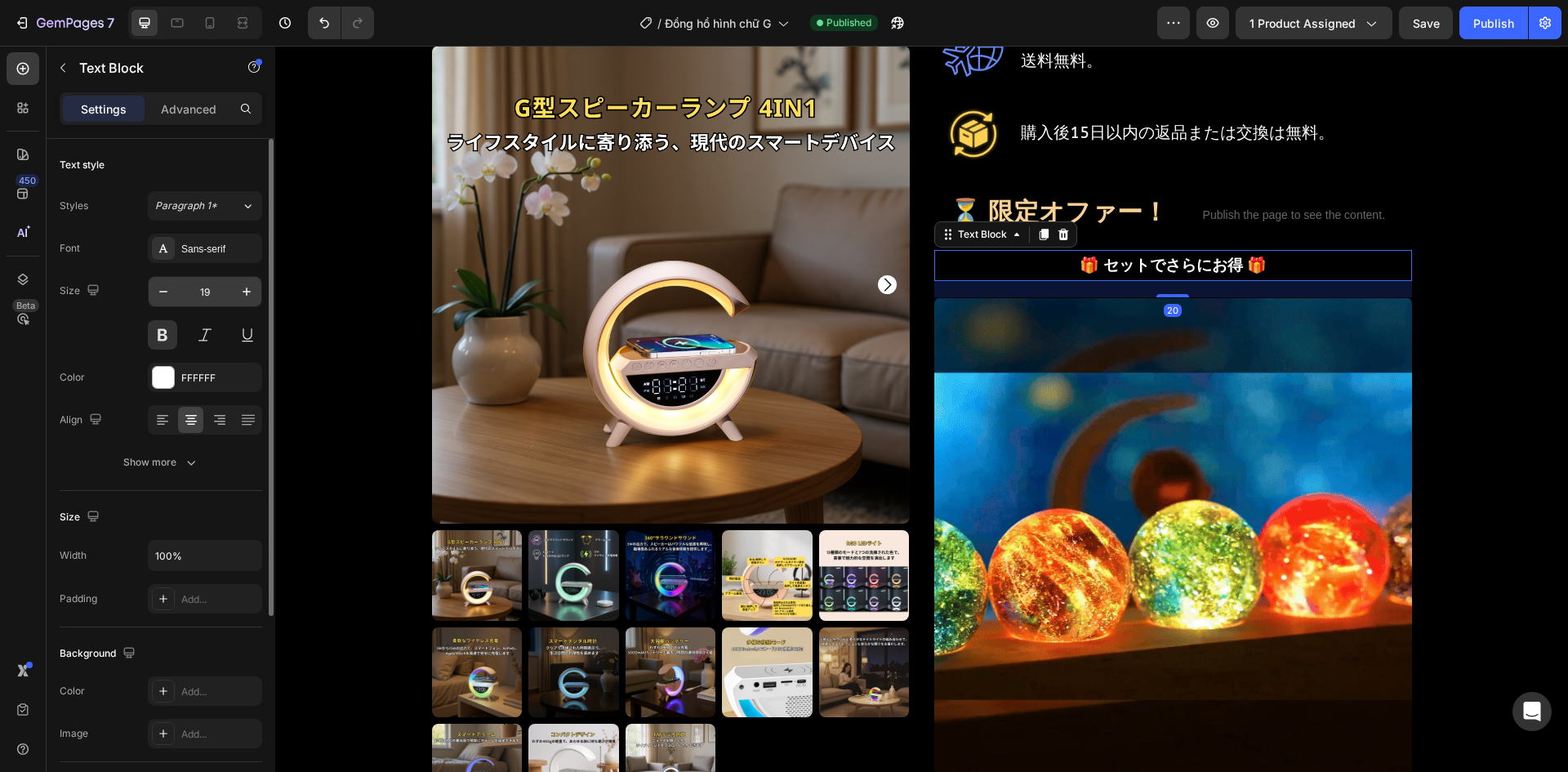
click at [231, 291] on input "19" at bounding box center [204, 291] width 54 height 29
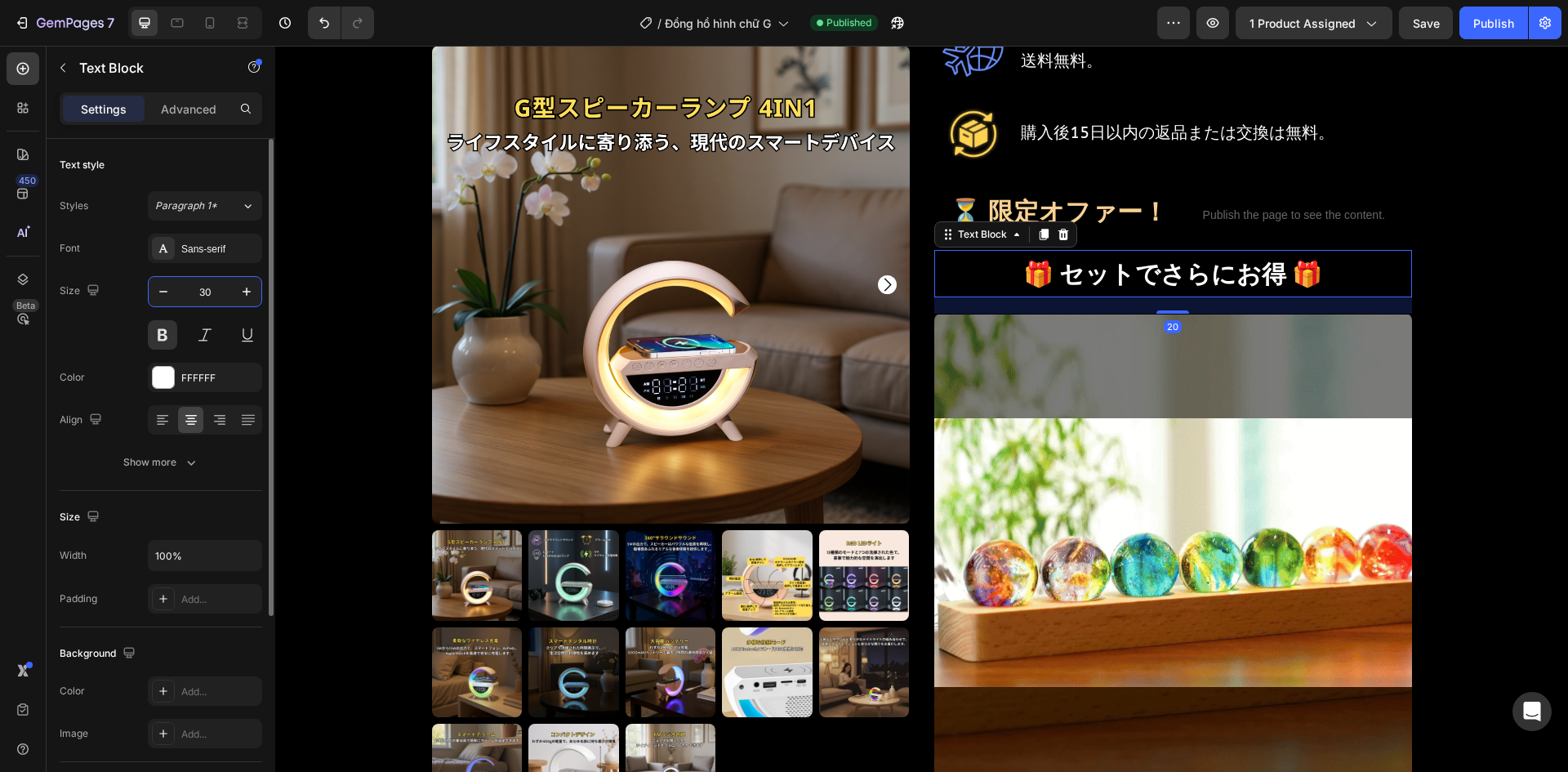
type input "30"
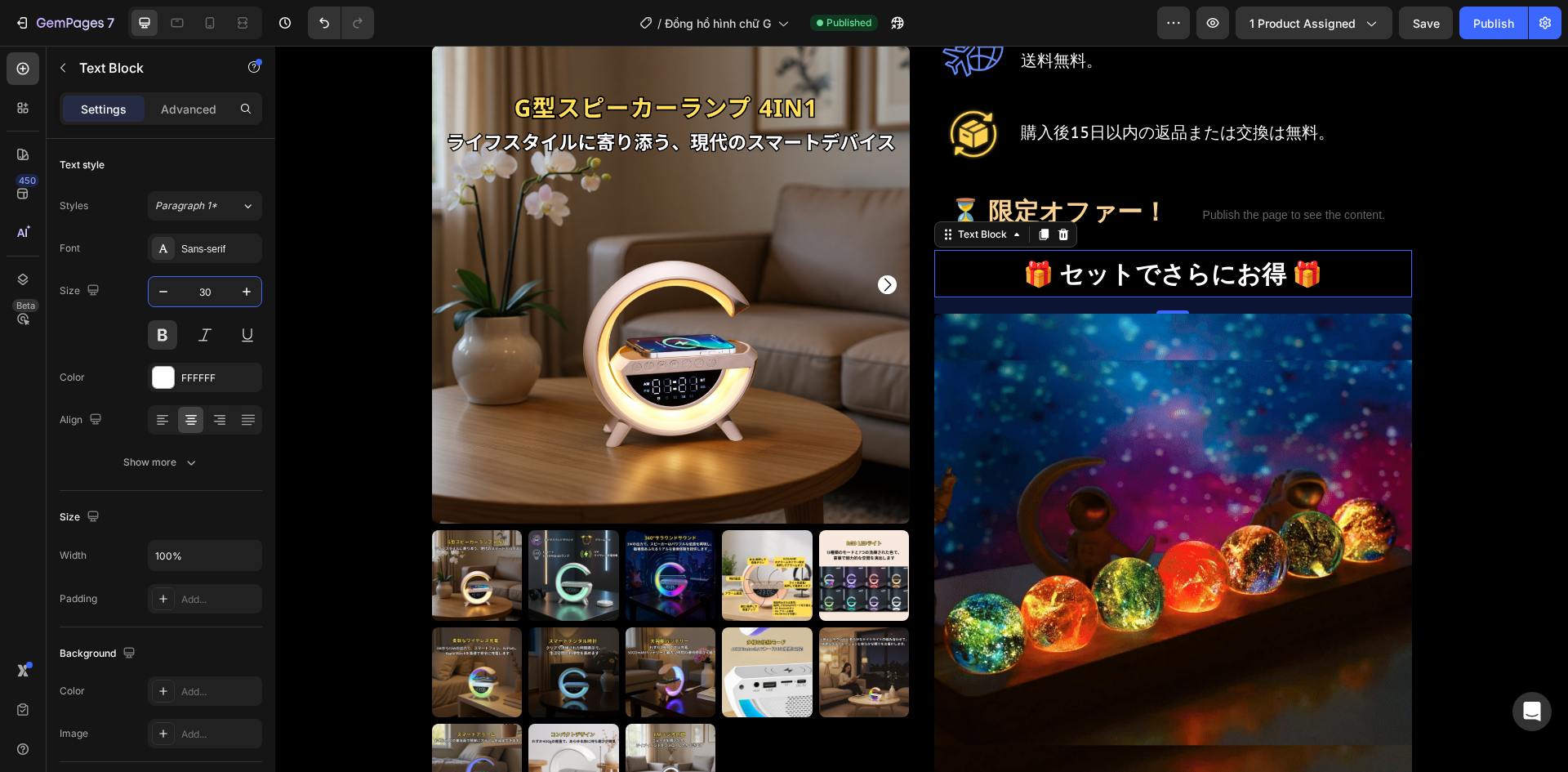
click at [347, 348] on div "Product Images G型スピーカーランプ 4in1 Product Title Shopify App Shopify App Row ¥5,530…" at bounding box center [921, 562] width 1293 height 2385
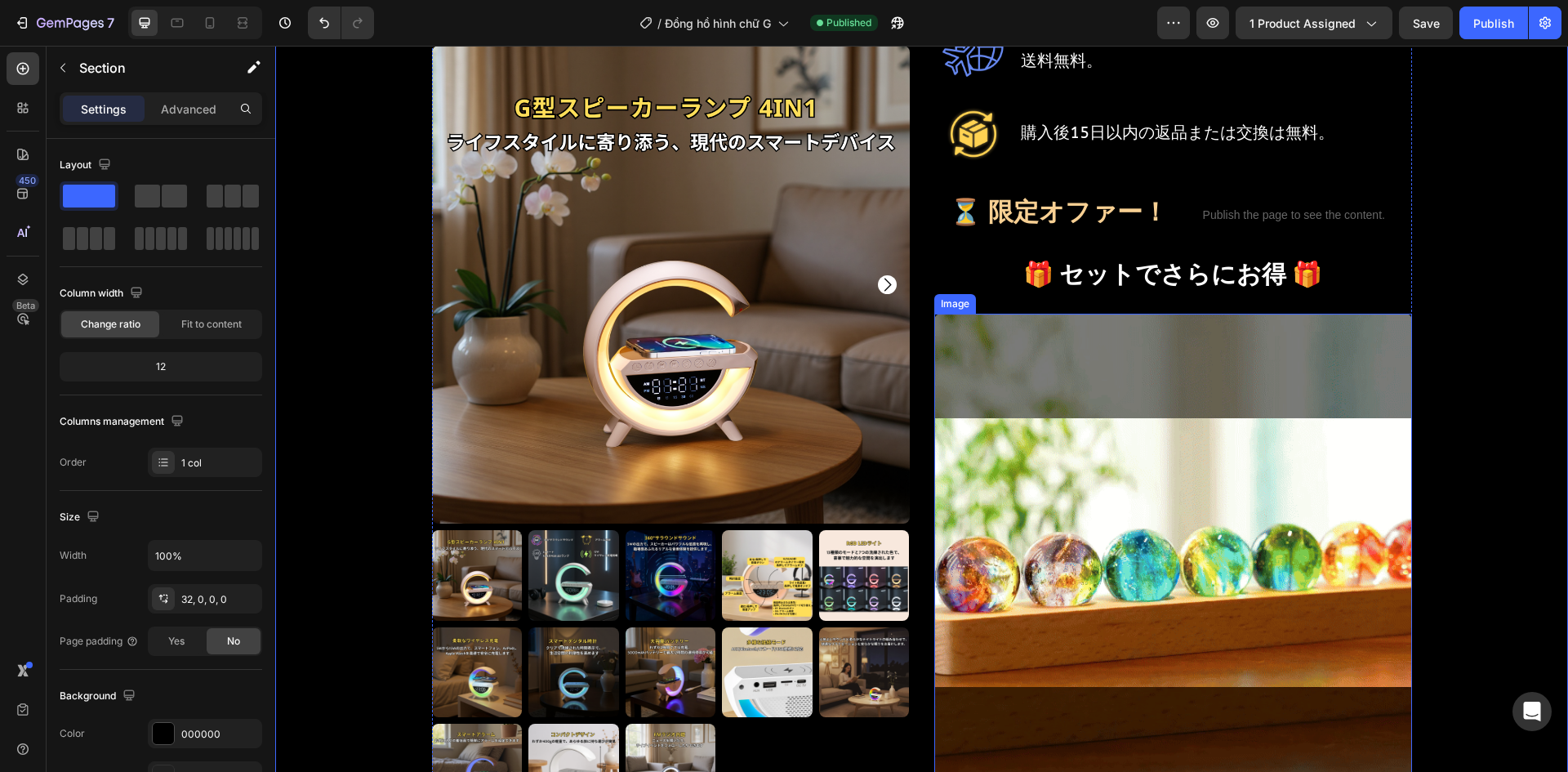
click at [1093, 348] on img at bounding box center [1173, 553] width 478 height 478
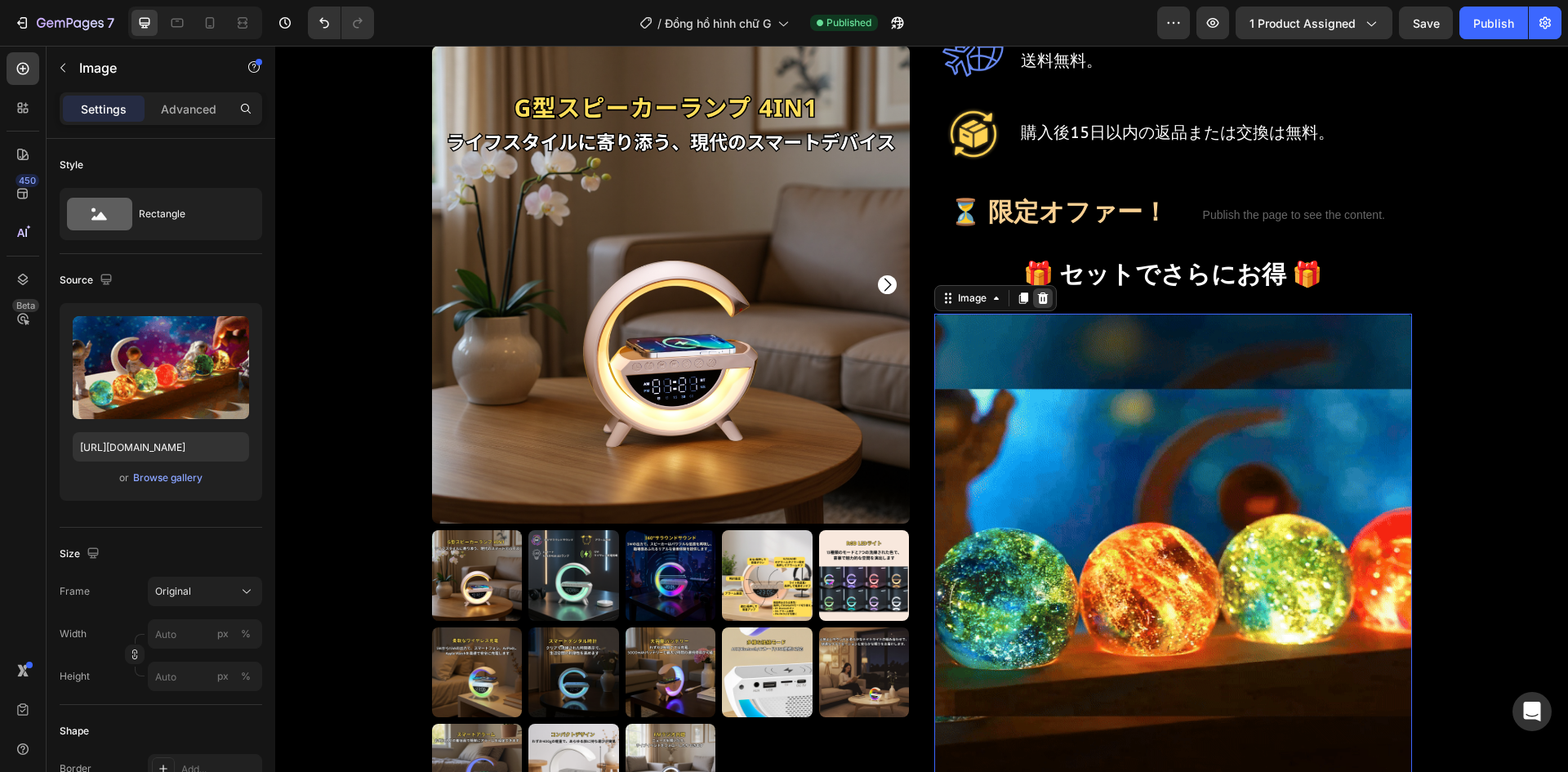
click at [1039, 293] on icon at bounding box center [1043, 298] width 11 height 11
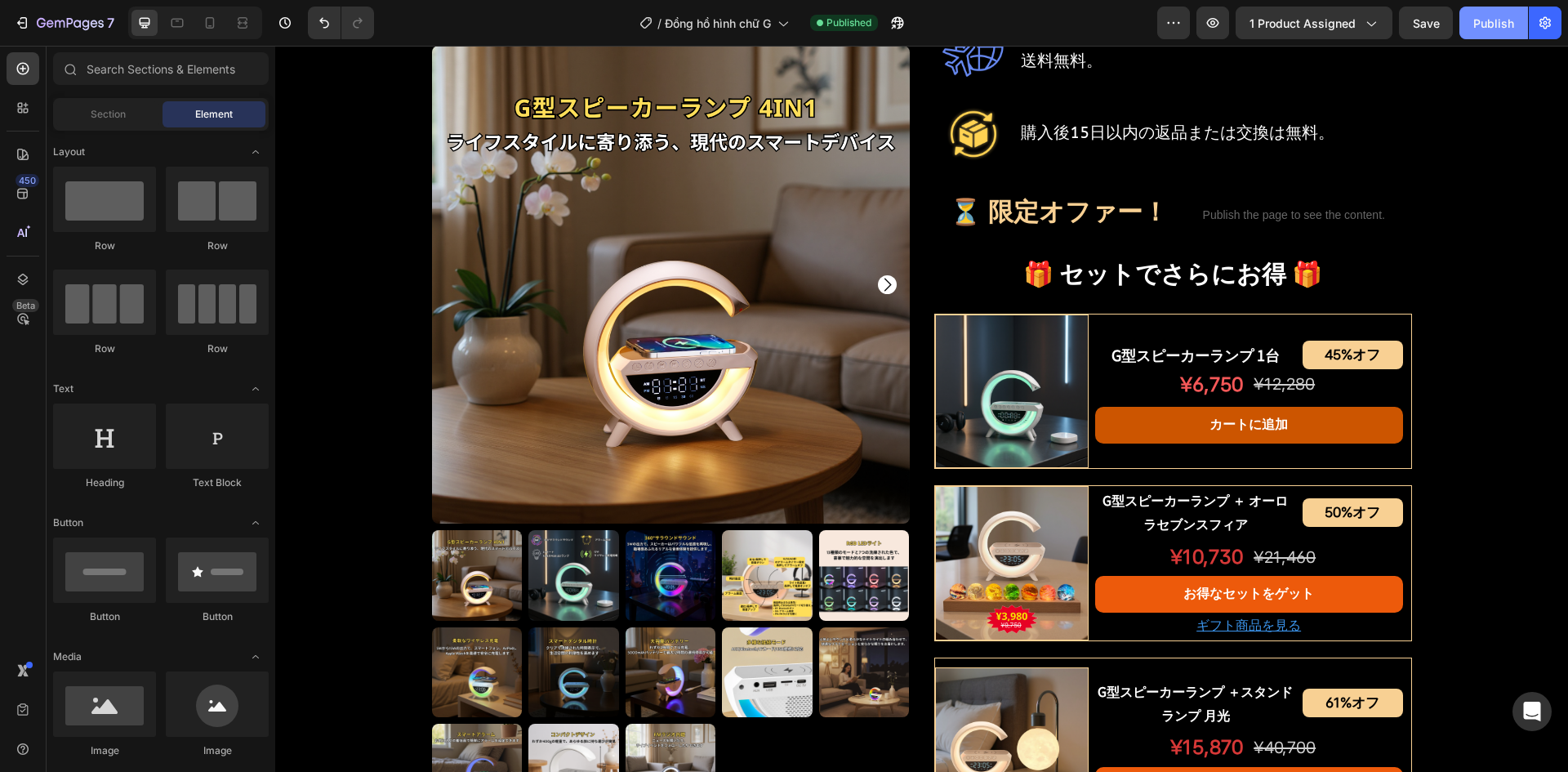
drag, startPoint x: 1483, startPoint y: 21, endPoint x: 1121, endPoint y: 110, distance: 372.8
click at [1483, 21] on div "Publish" at bounding box center [1494, 23] width 41 height 17
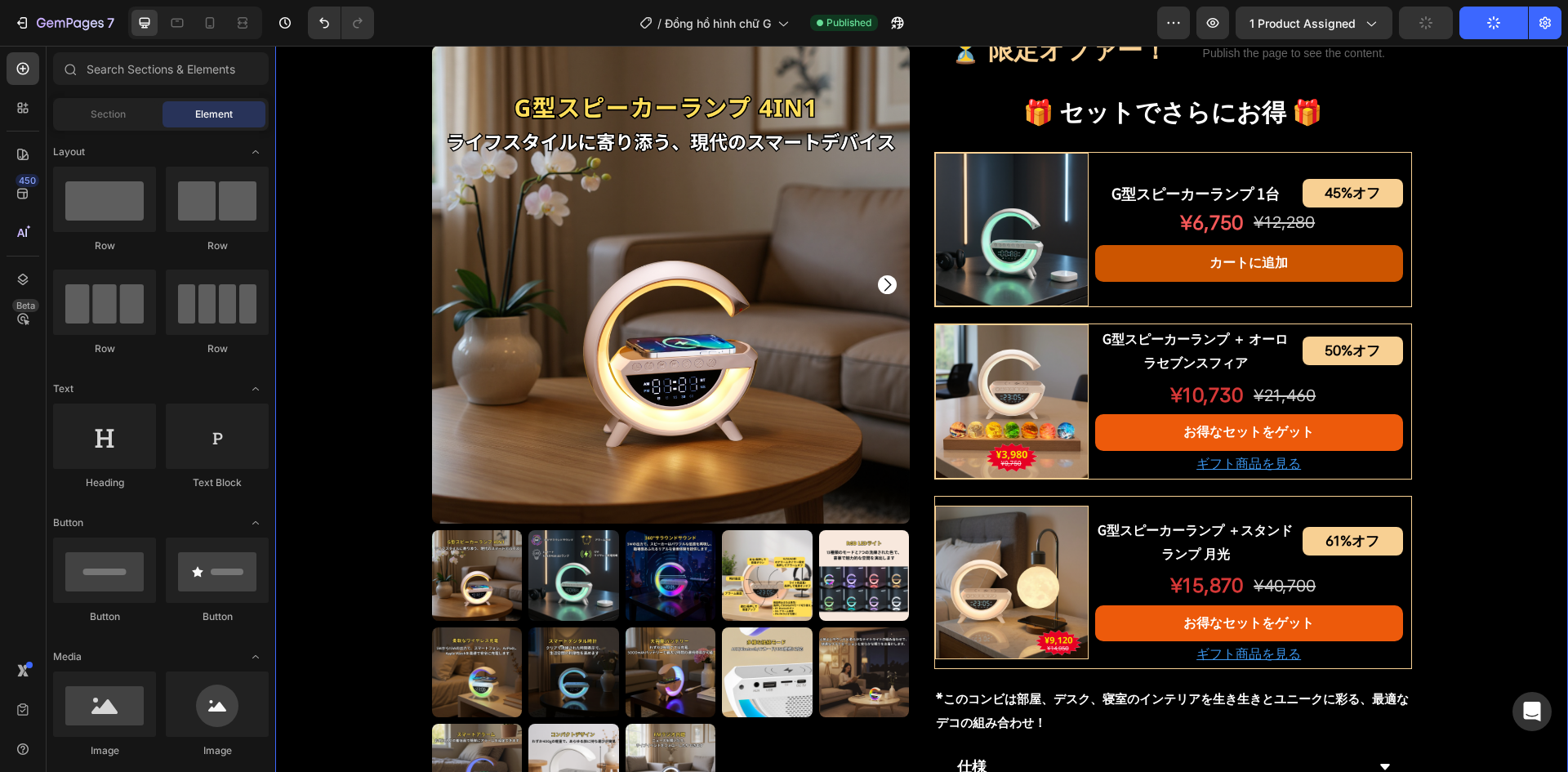
scroll to position [899, 0]
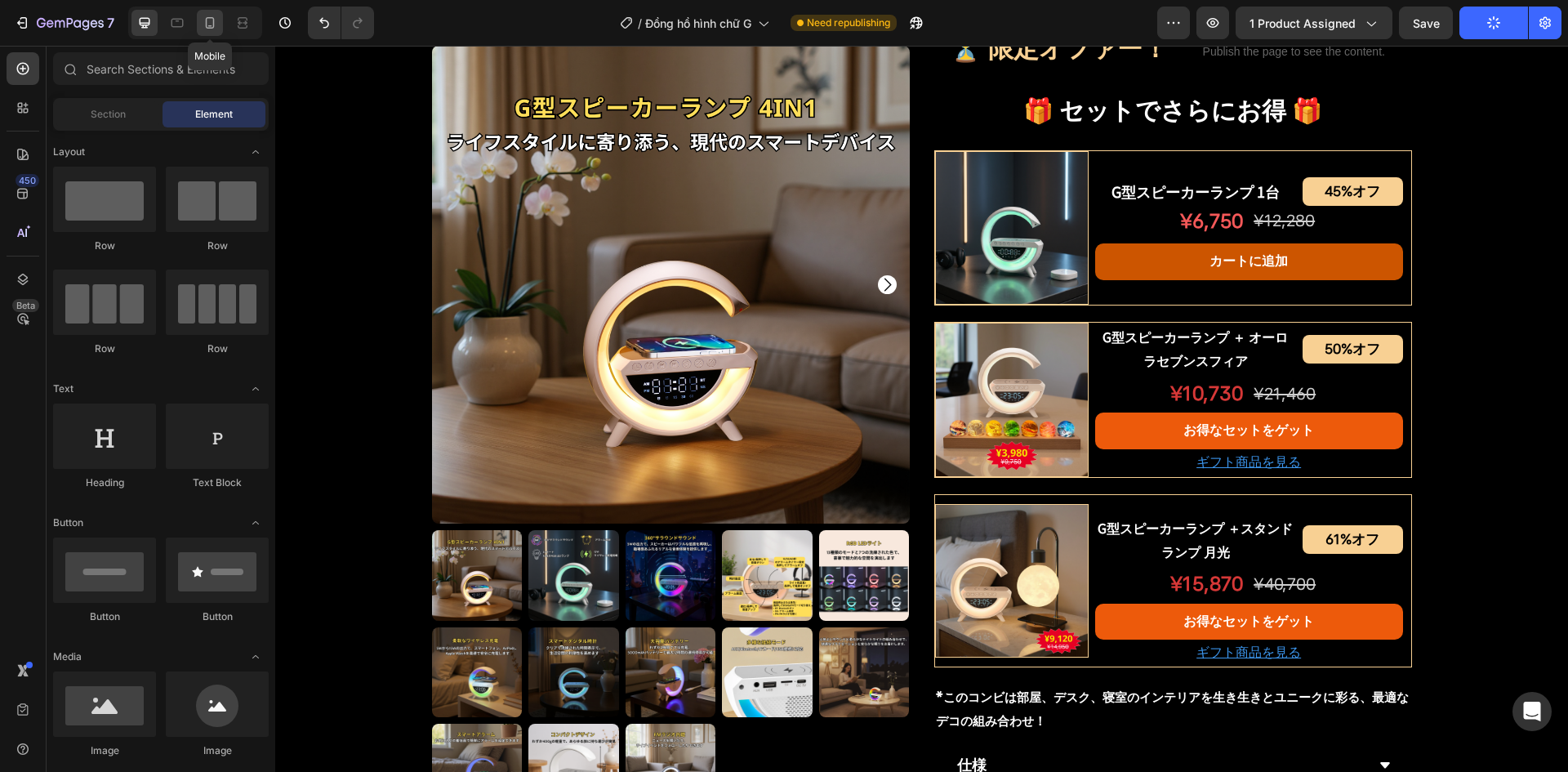
click at [211, 21] on icon at bounding box center [209, 23] width 16 height 16
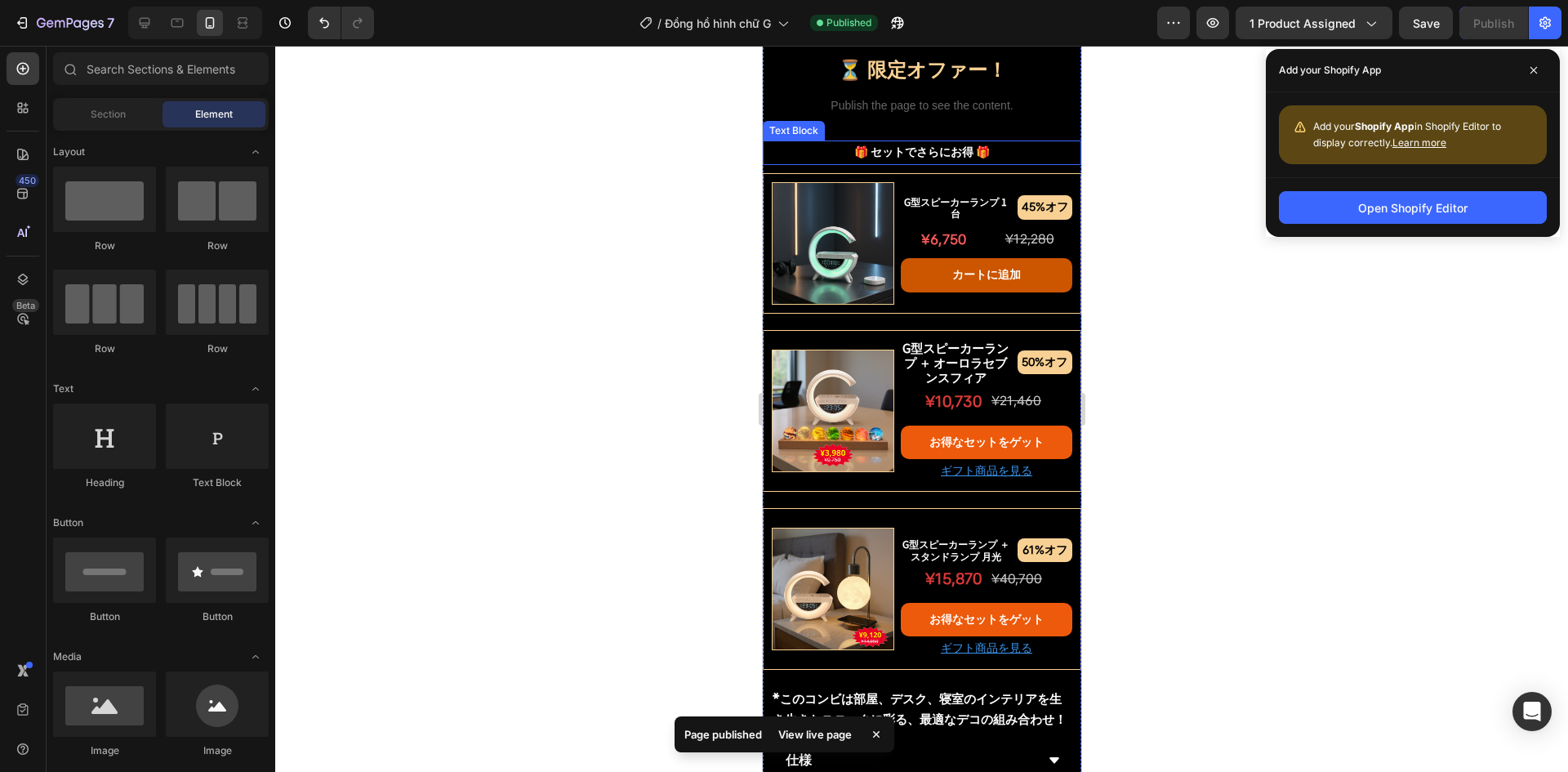
scroll to position [1308, 0]
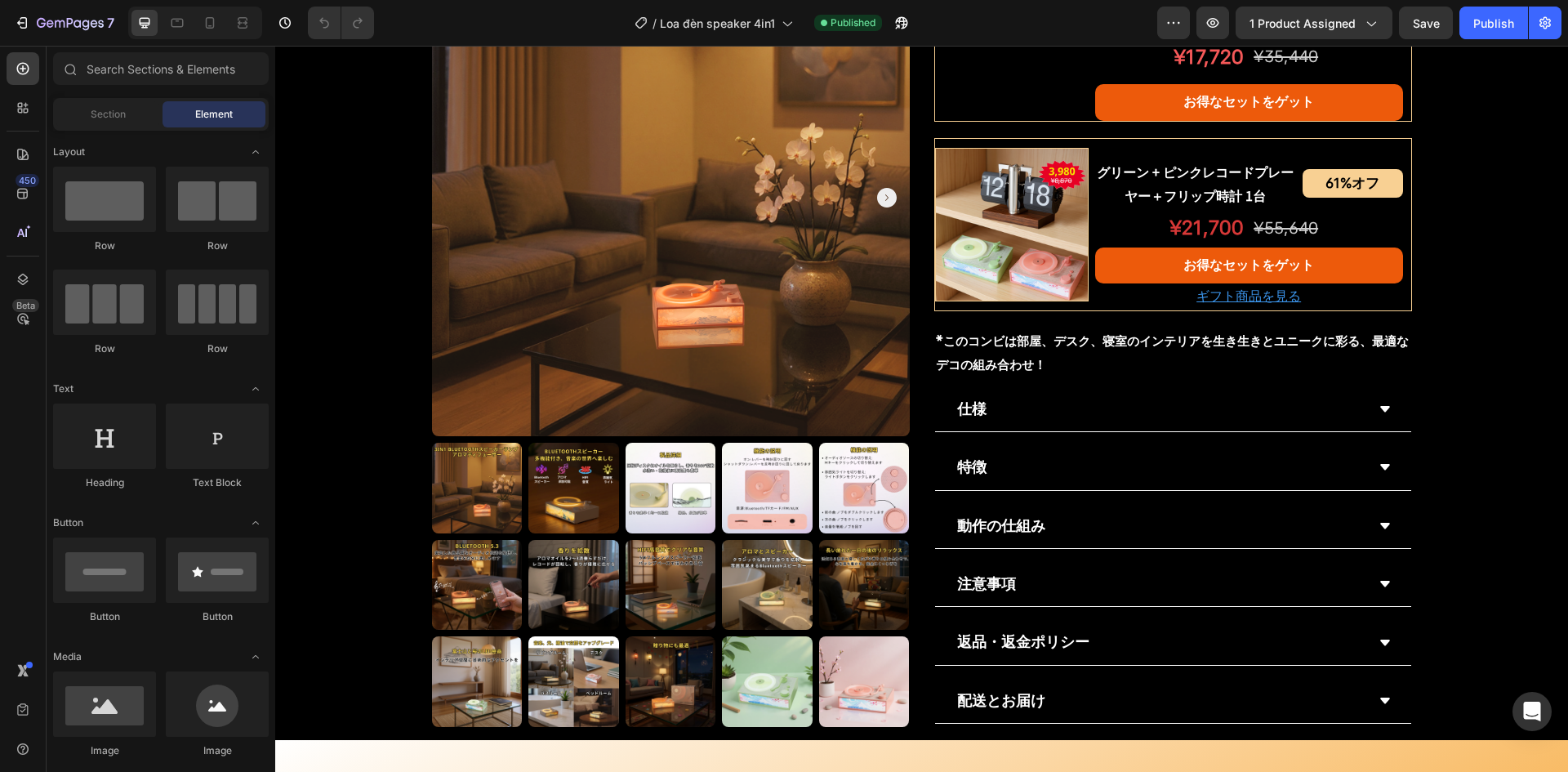
scroll to position [1308, 0]
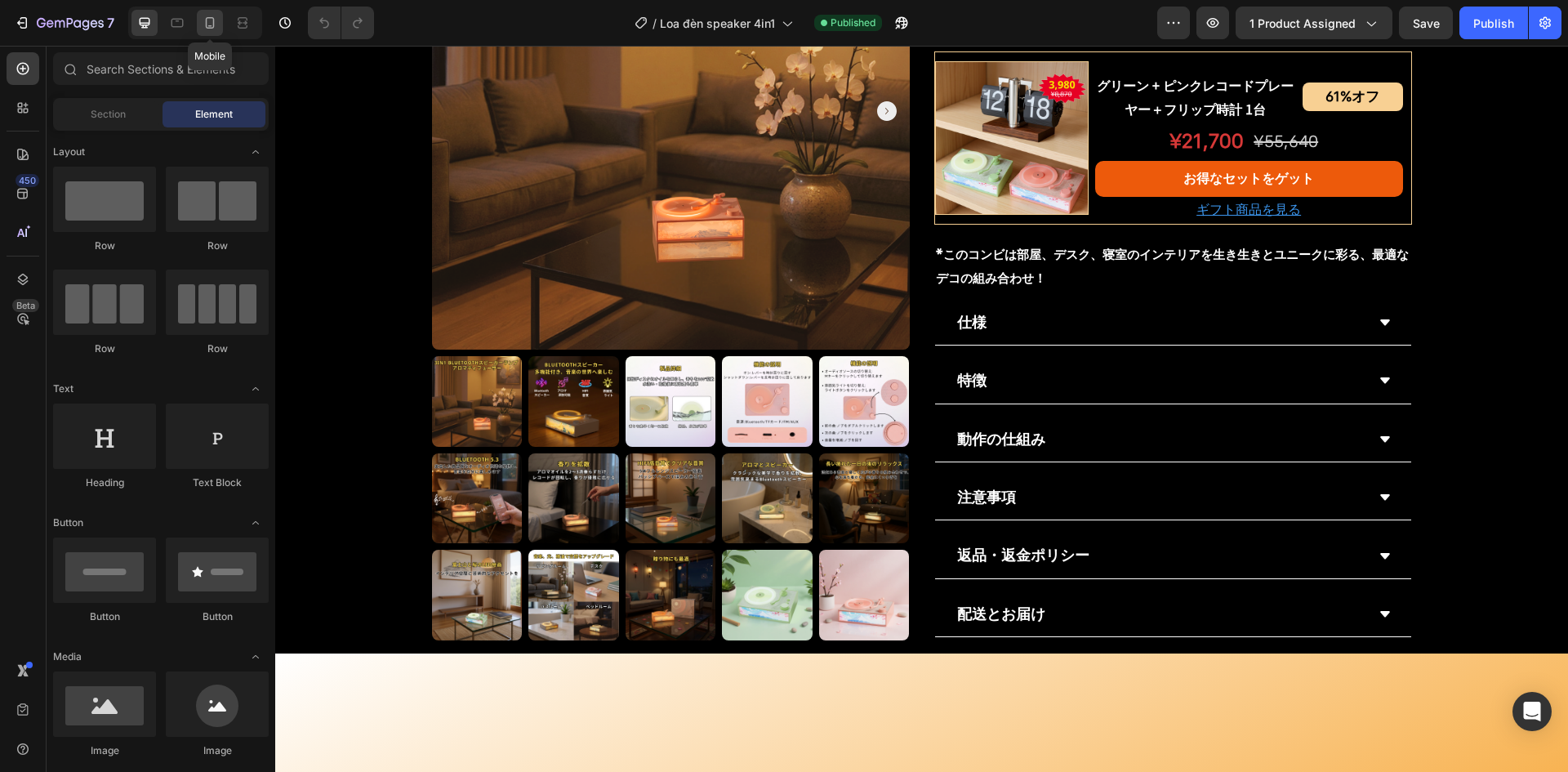
click at [210, 22] on icon at bounding box center [209, 23] width 16 height 16
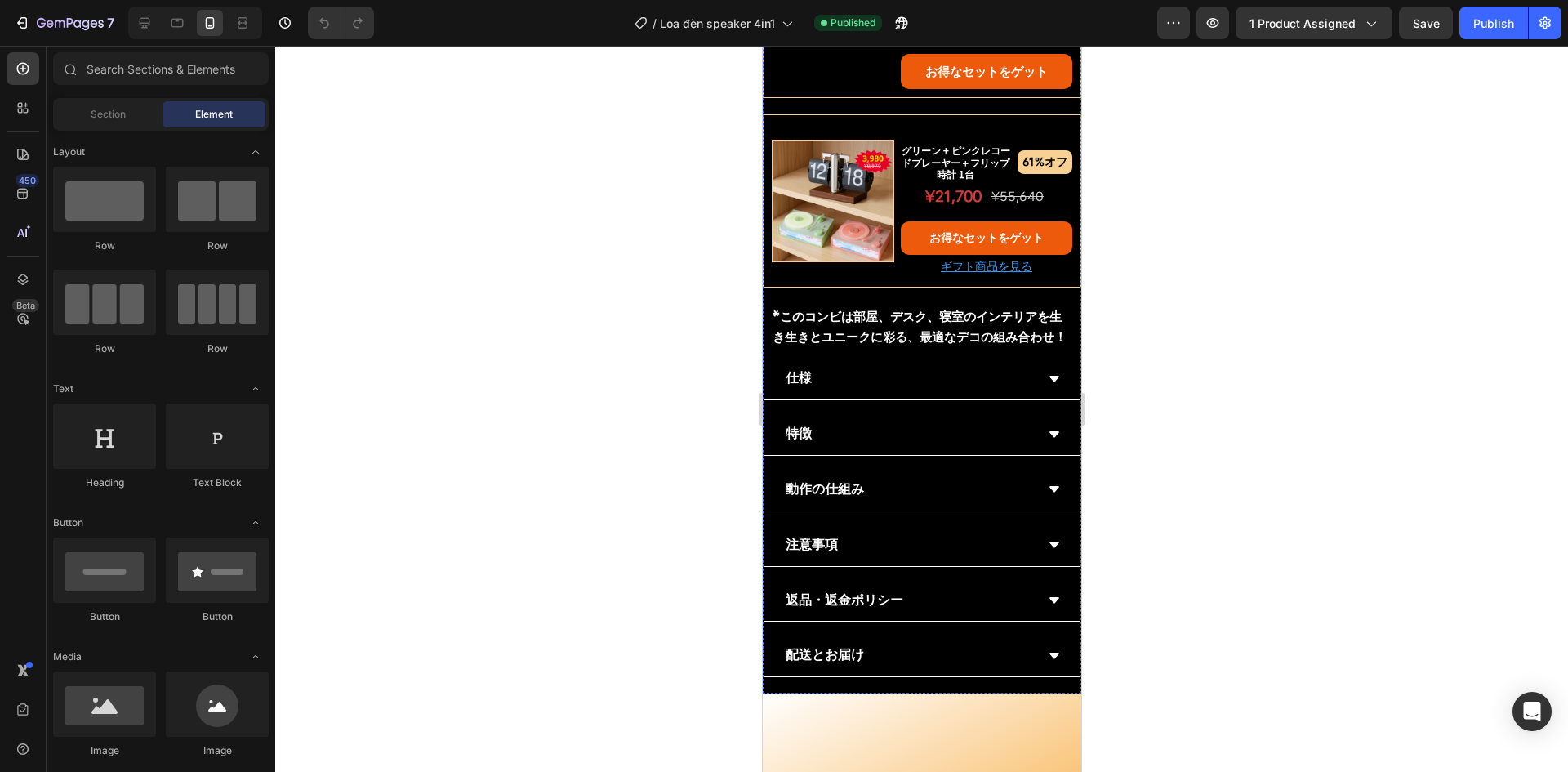
scroll to position [1643, 0]
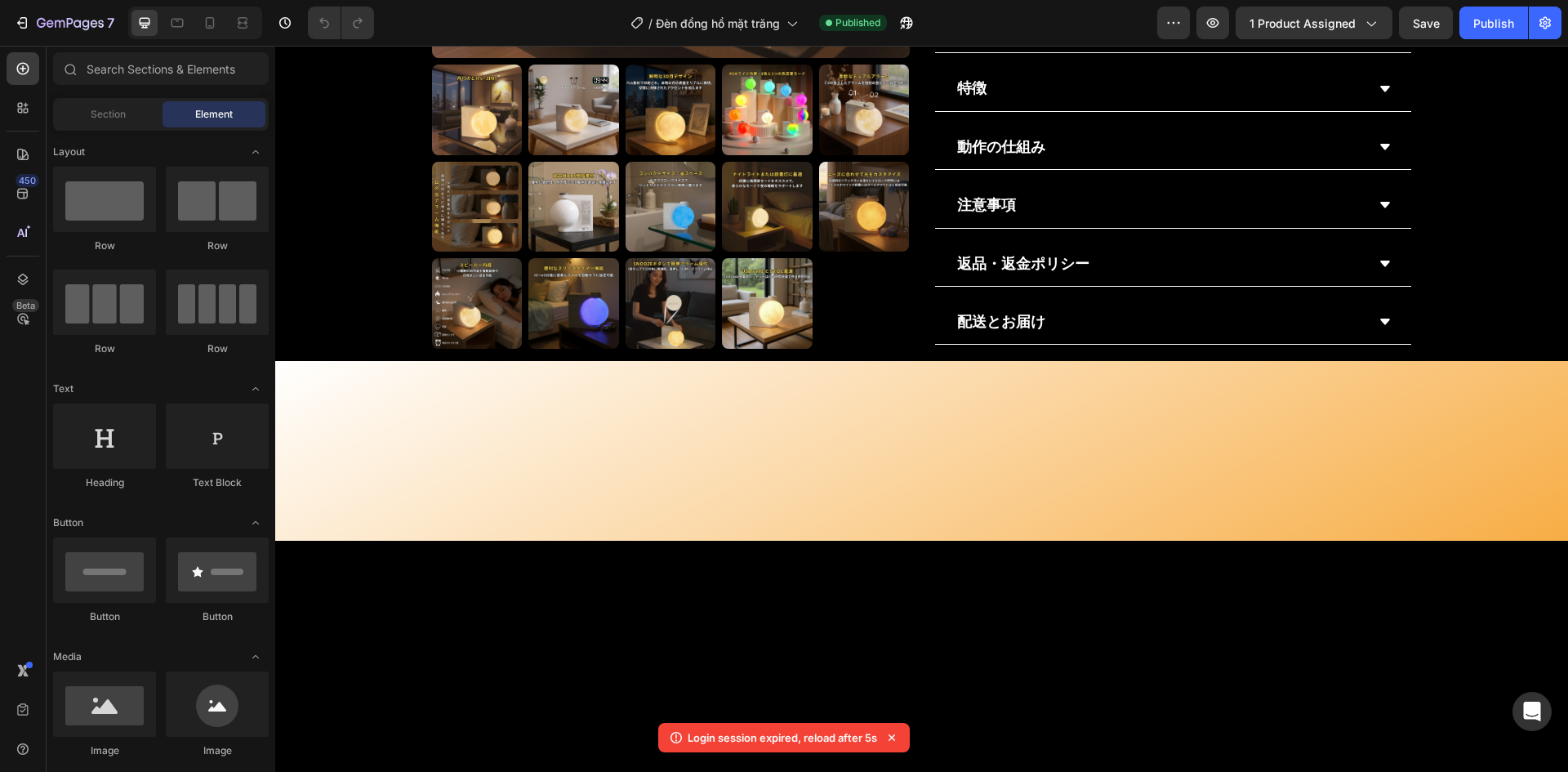
scroll to position [1389, 0]
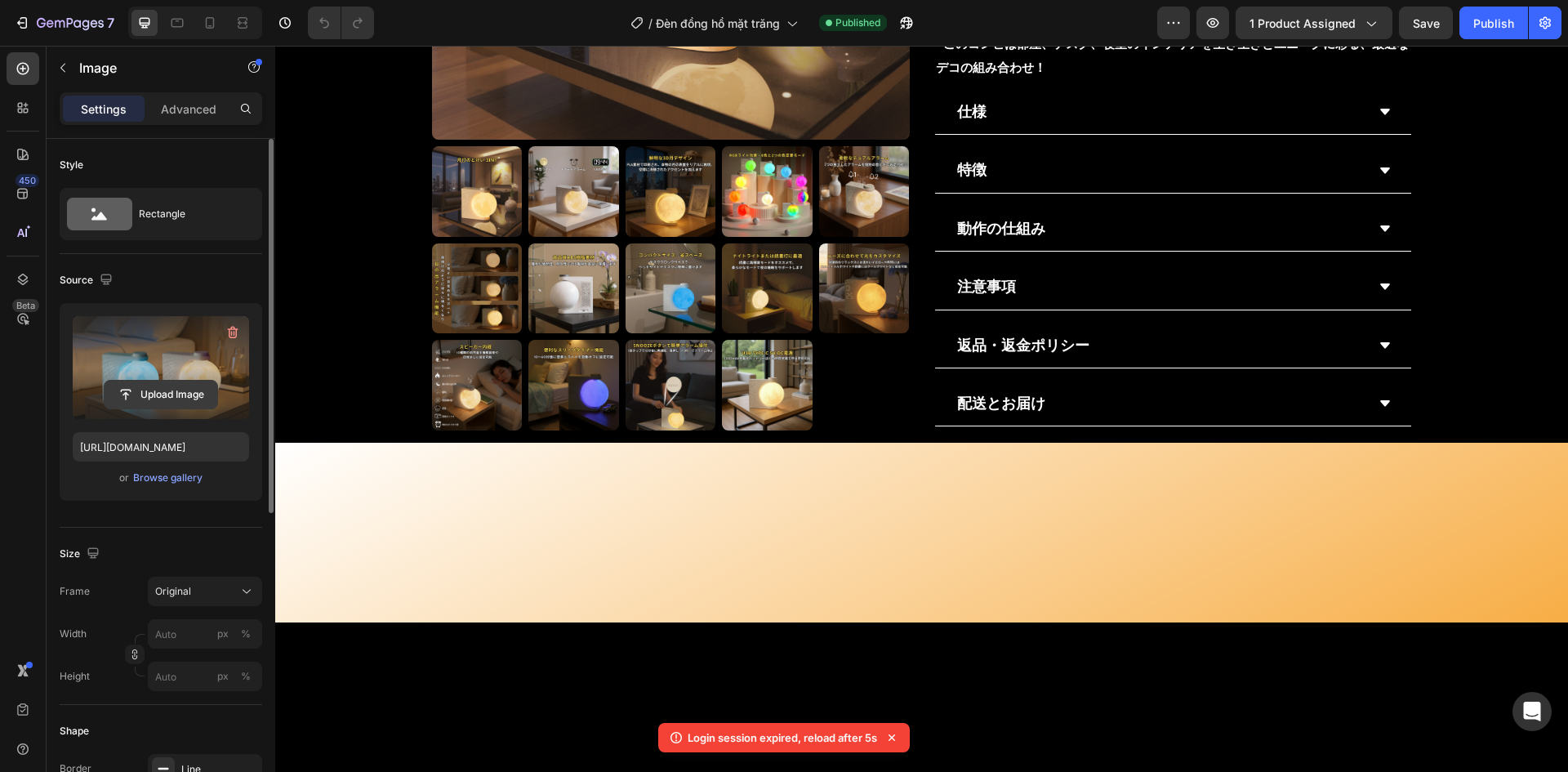
click at [175, 398] on input "file" at bounding box center [161, 394] width 113 height 27
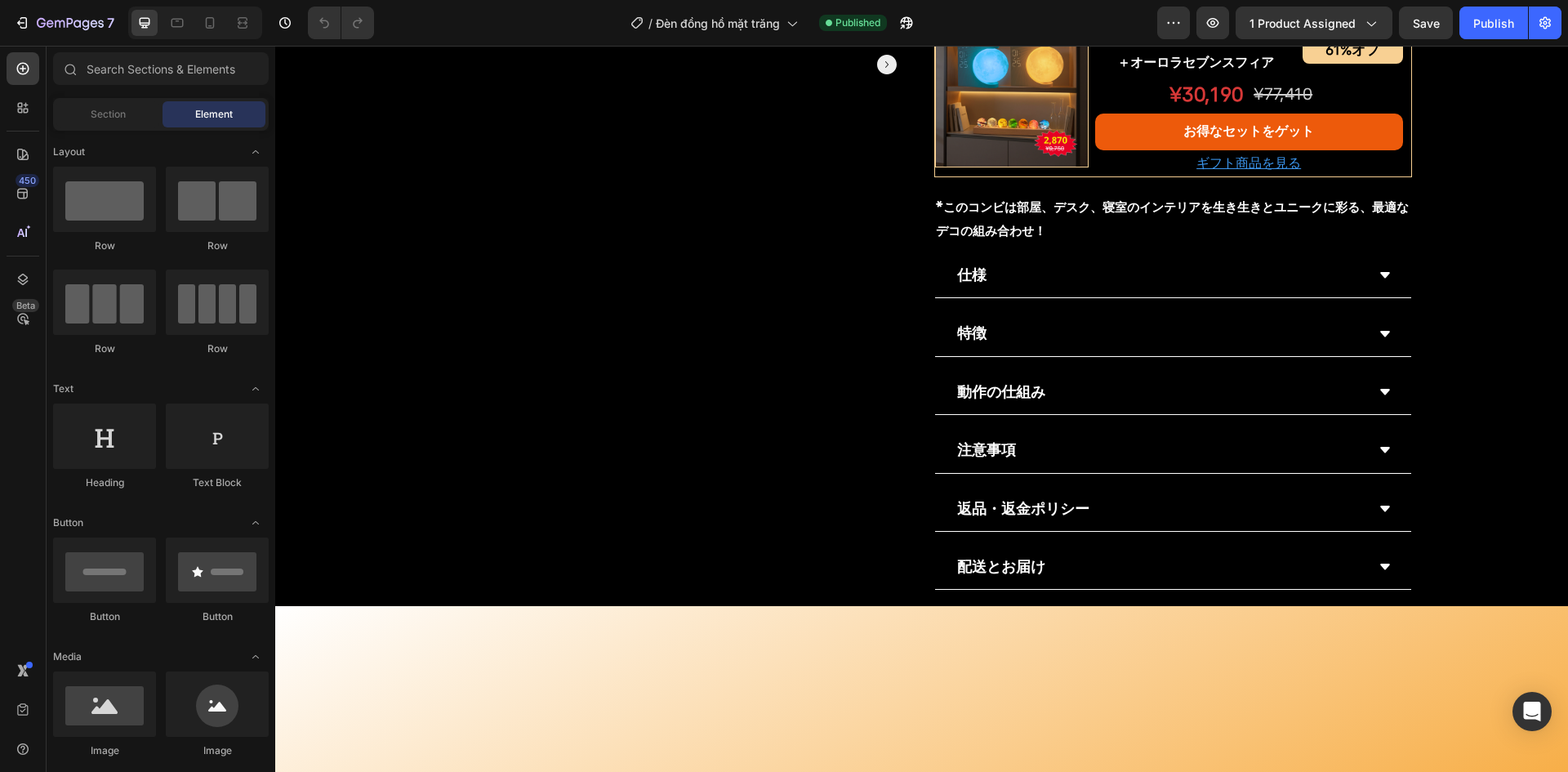
scroll to position [1389, 0]
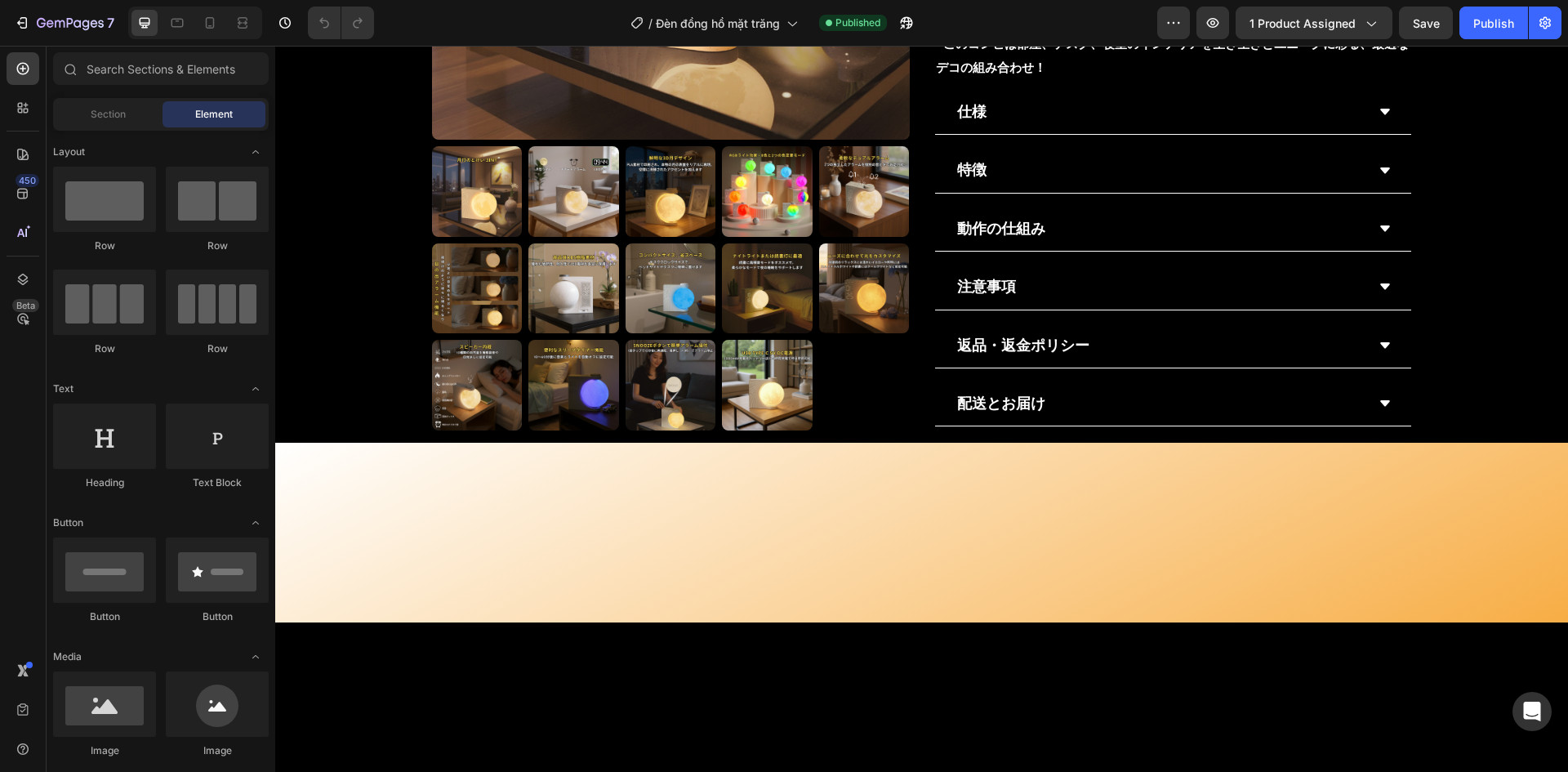
drag, startPoint x: 964, startPoint y: 338, endPoint x: 984, endPoint y: 333, distance: 20.6
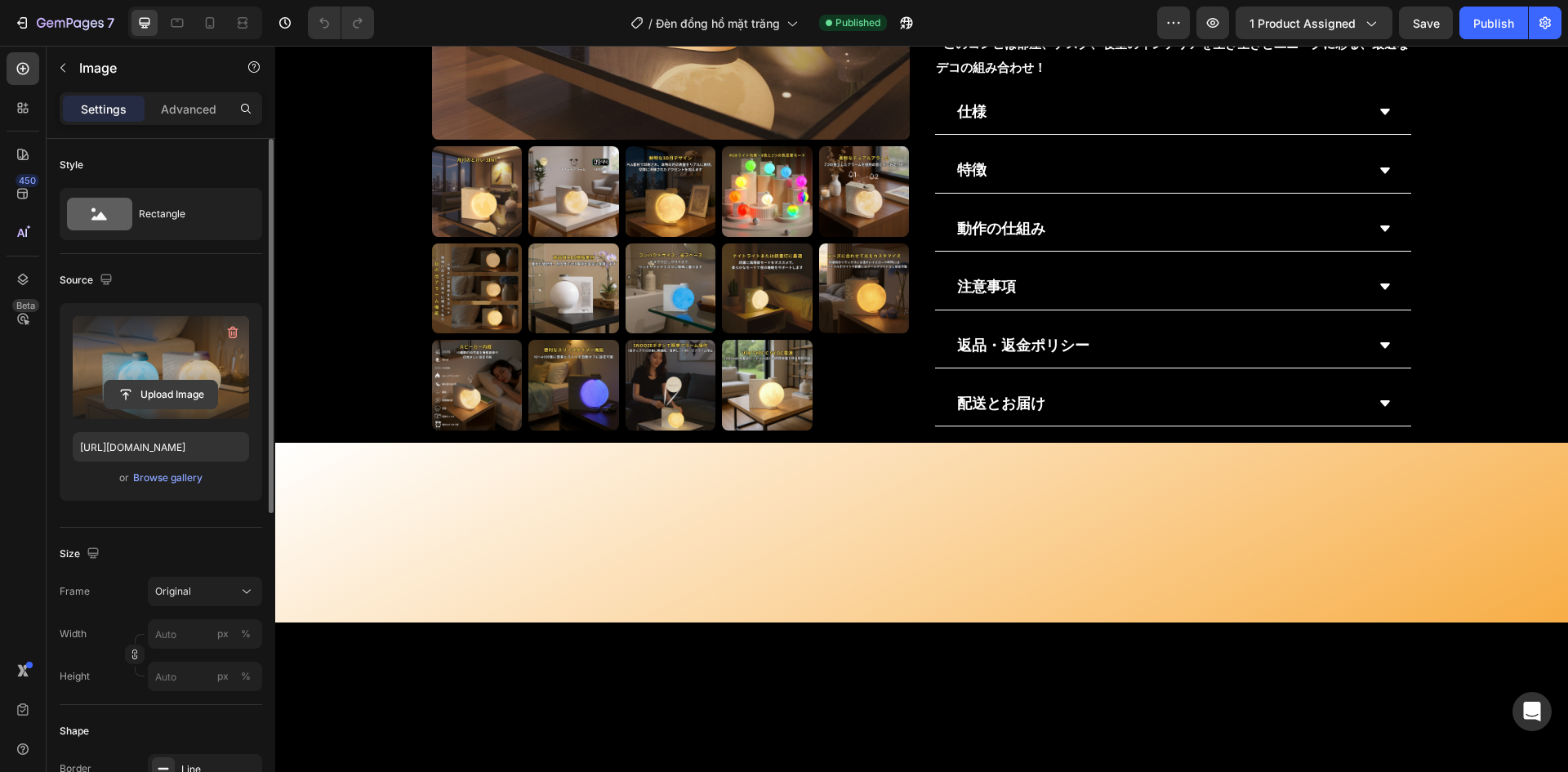
click at [182, 396] on input "file" at bounding box center [161, 394] width 113 height 27
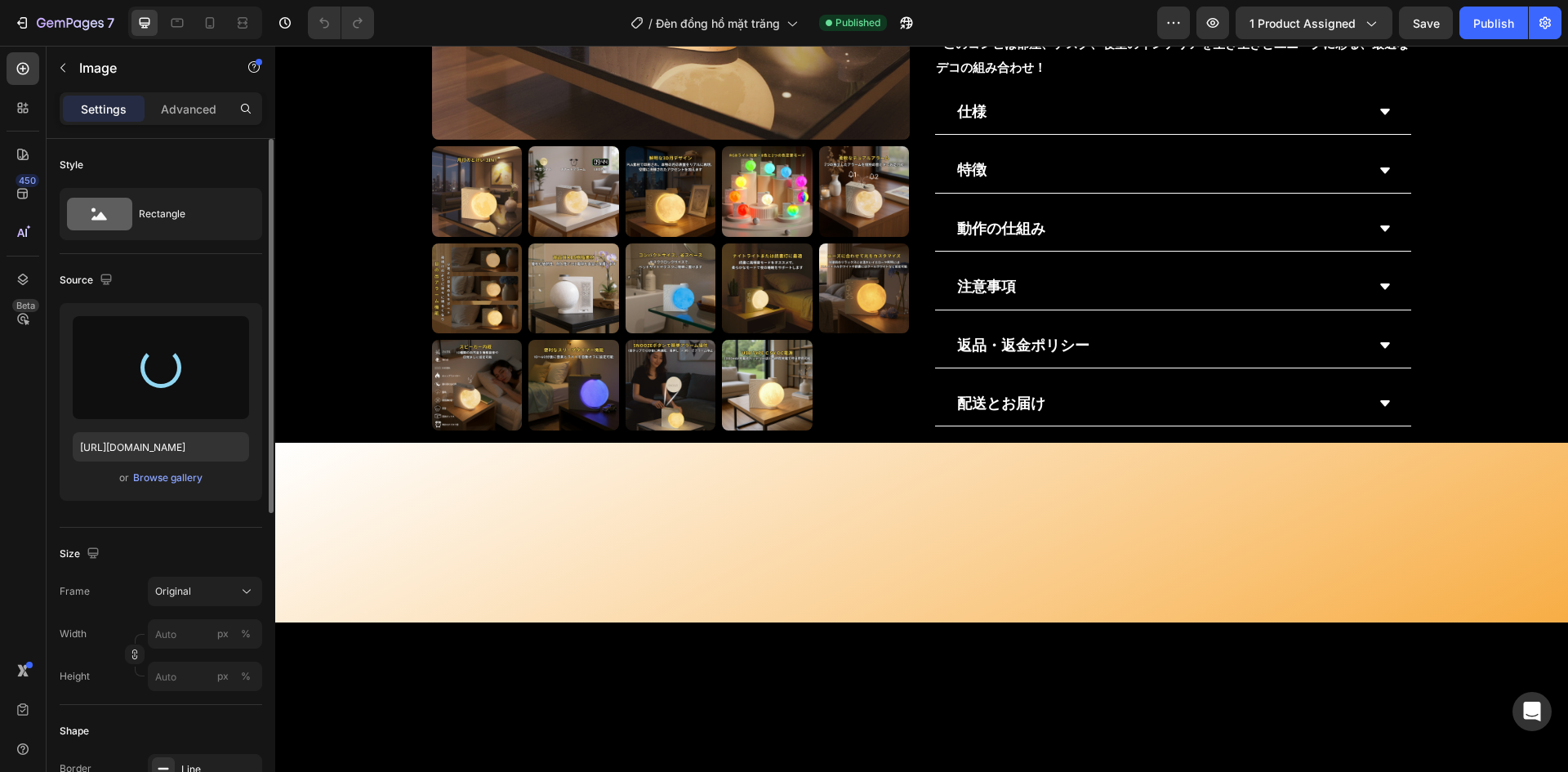
type input "[URL][DOMAIN_NAME]"
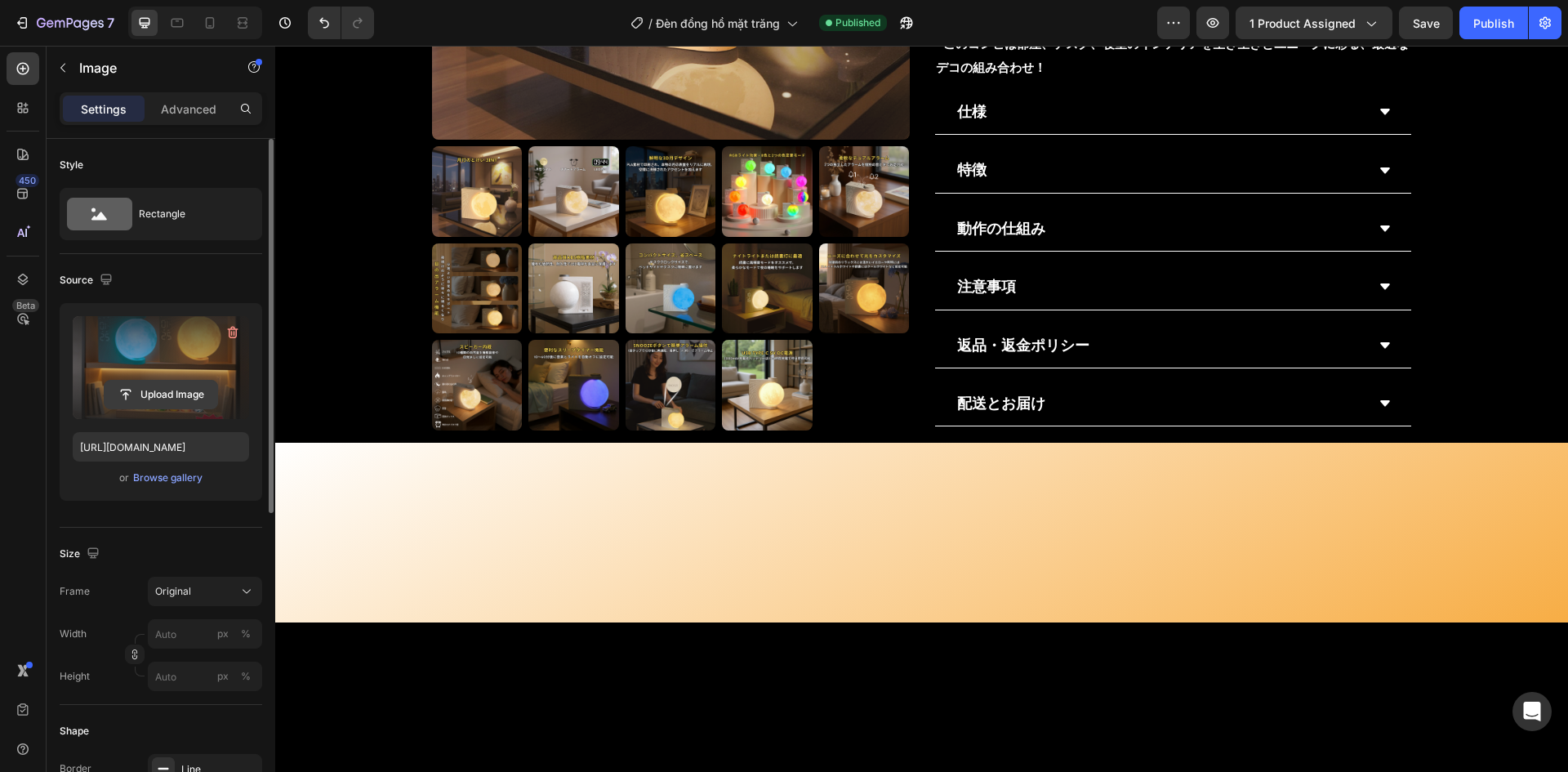
click at [184, 394] on input "file" at bounding box center [161, 394] width 113 height 27
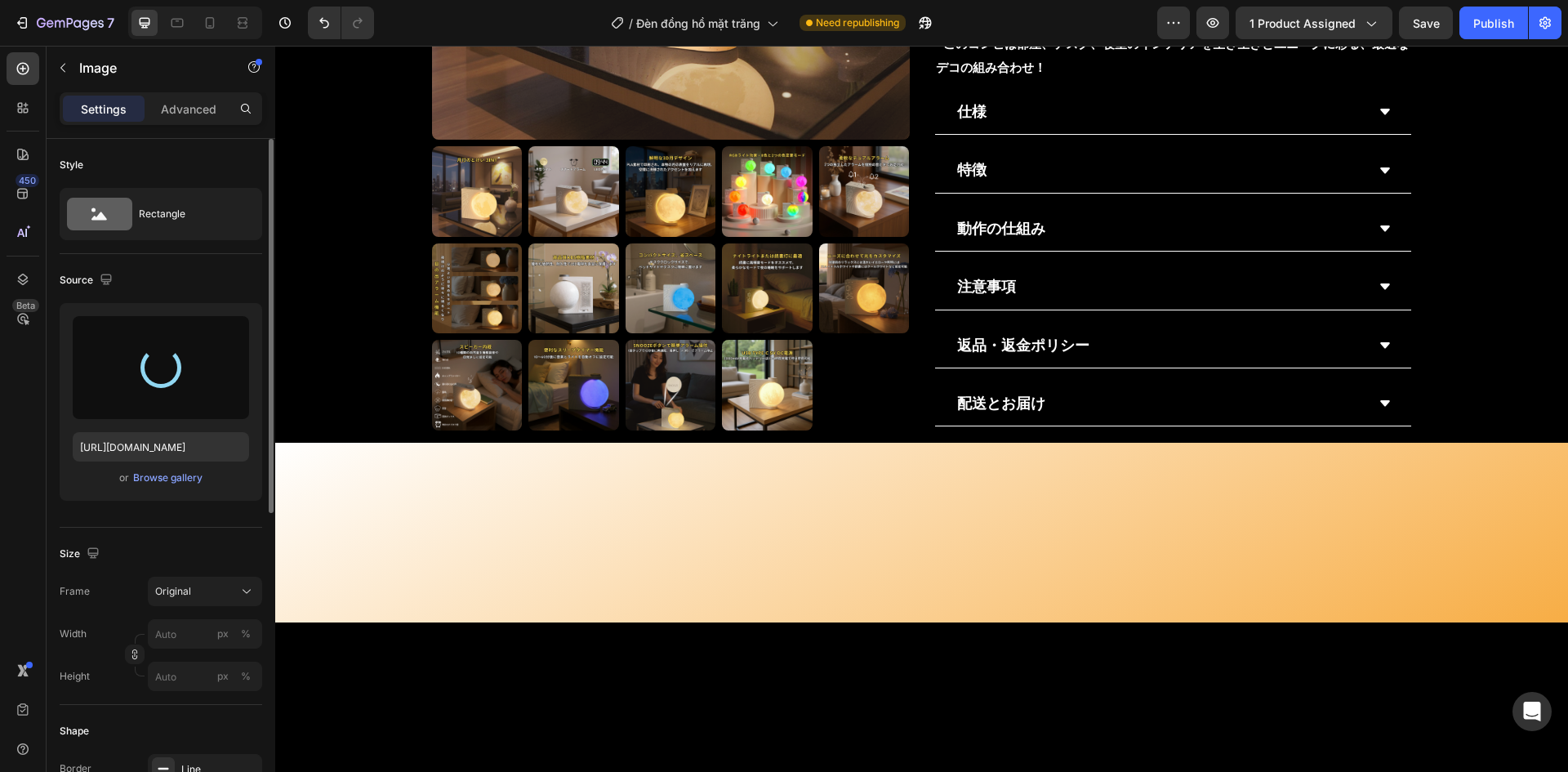
type input "[URL][DOMAIN_NAME]"
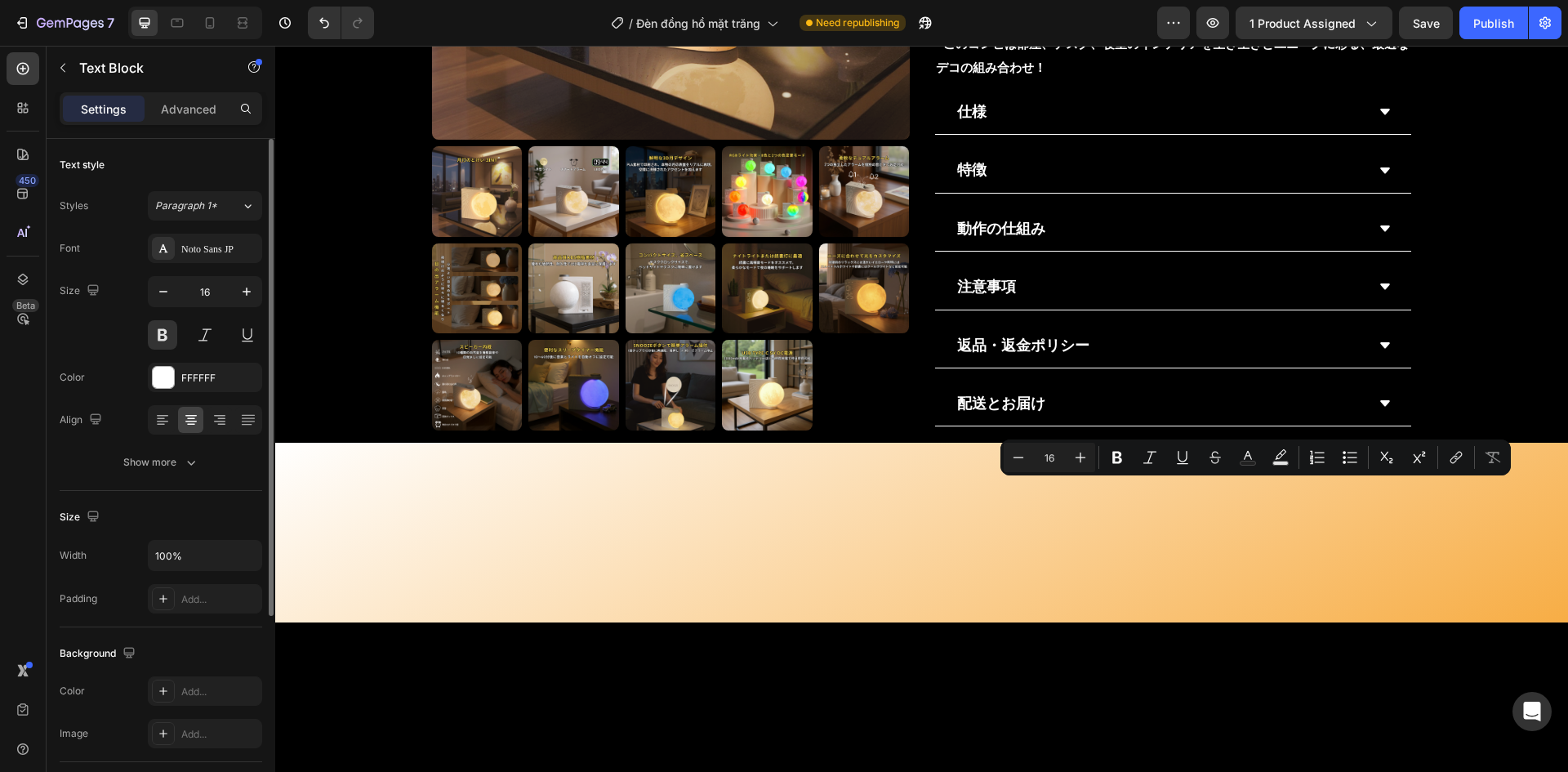
drag, startPoint x: 1260, startPoint y: 490, endPoint x: 1248, endPoint y: 490, distance: 12.0
copy div "ルナーグロウクロック ＋オーロラセブンスフィア"
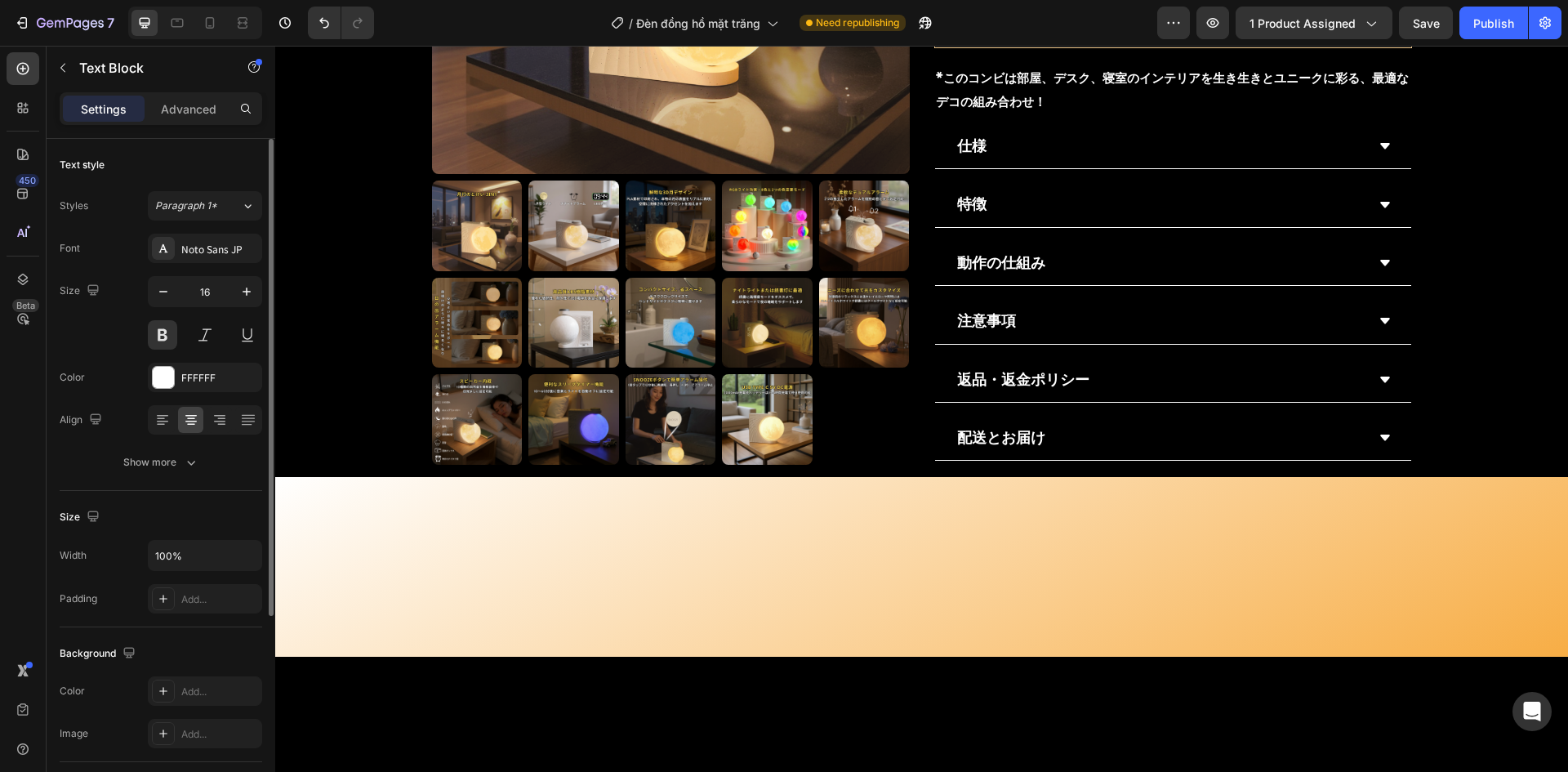
drag, startPoint x: 1119, startPoint y: 332, endPoint x: 1176, endPoint y: 320, distance: 58.2
drag, startPoint x: 1125, startPoint y: 347, endPoint x: 1304, endPoint y: 355, distance: 179.2
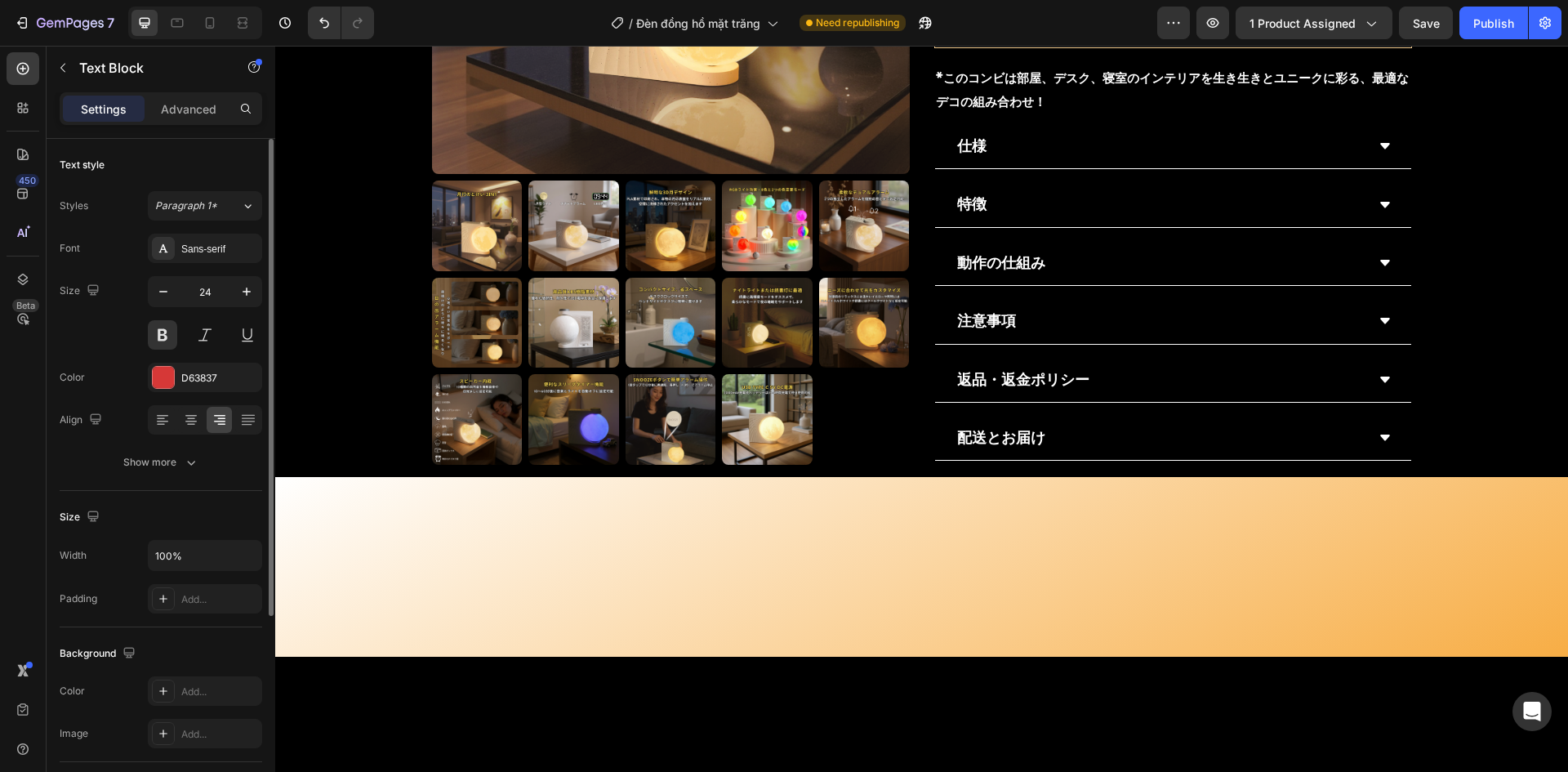
drag, startPoint x: 1260, startPoint y: 382, endPoint x: 1342, endPoint y: 396, distance: 83.2
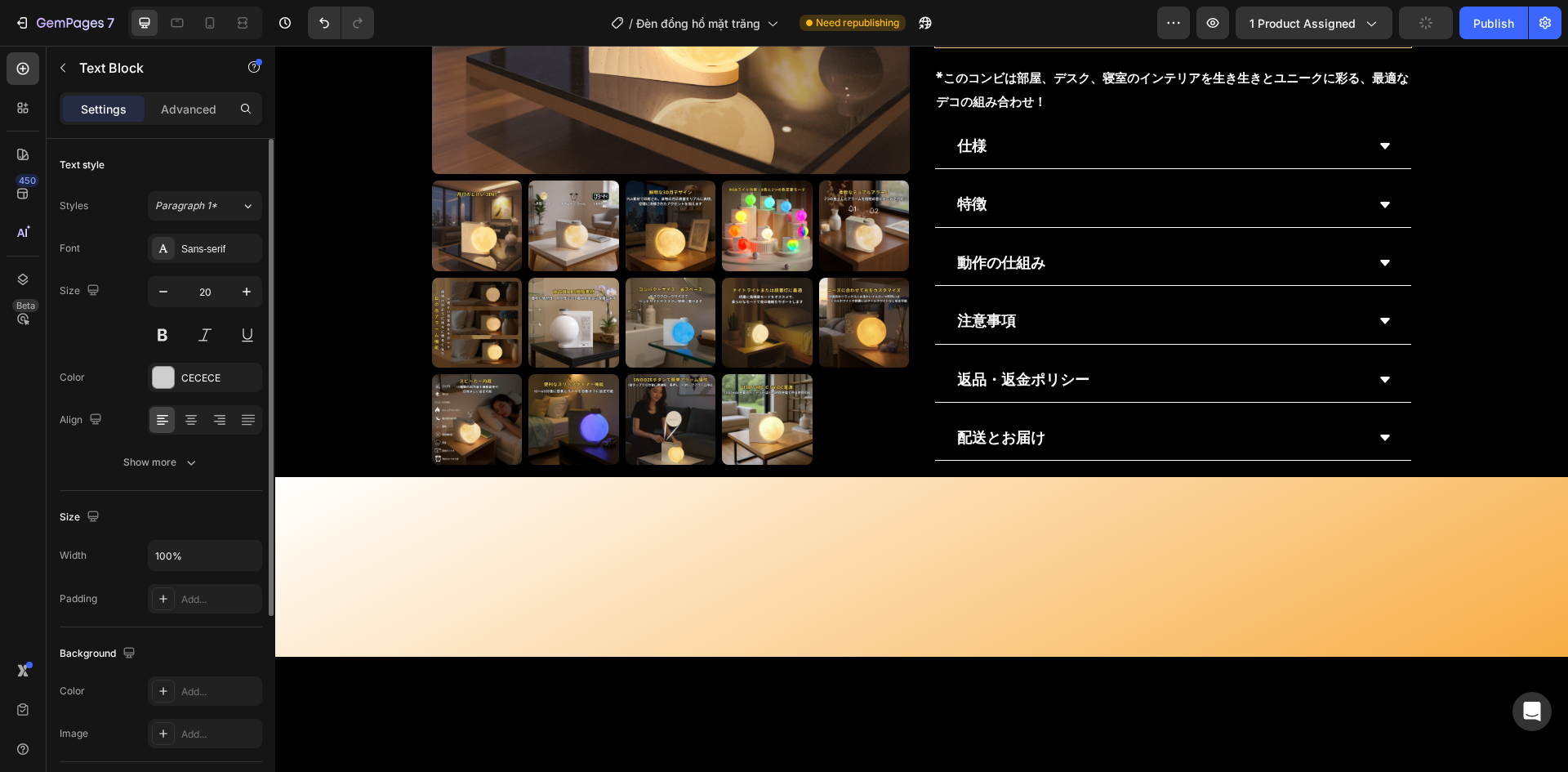
click at [1180, 47] on p "ギフト商品を見る" at bounding box center [1249, 34] width 305 height 24
click at [1201, 11] on icon at bounding box center [1206, 5] width 9 height 11
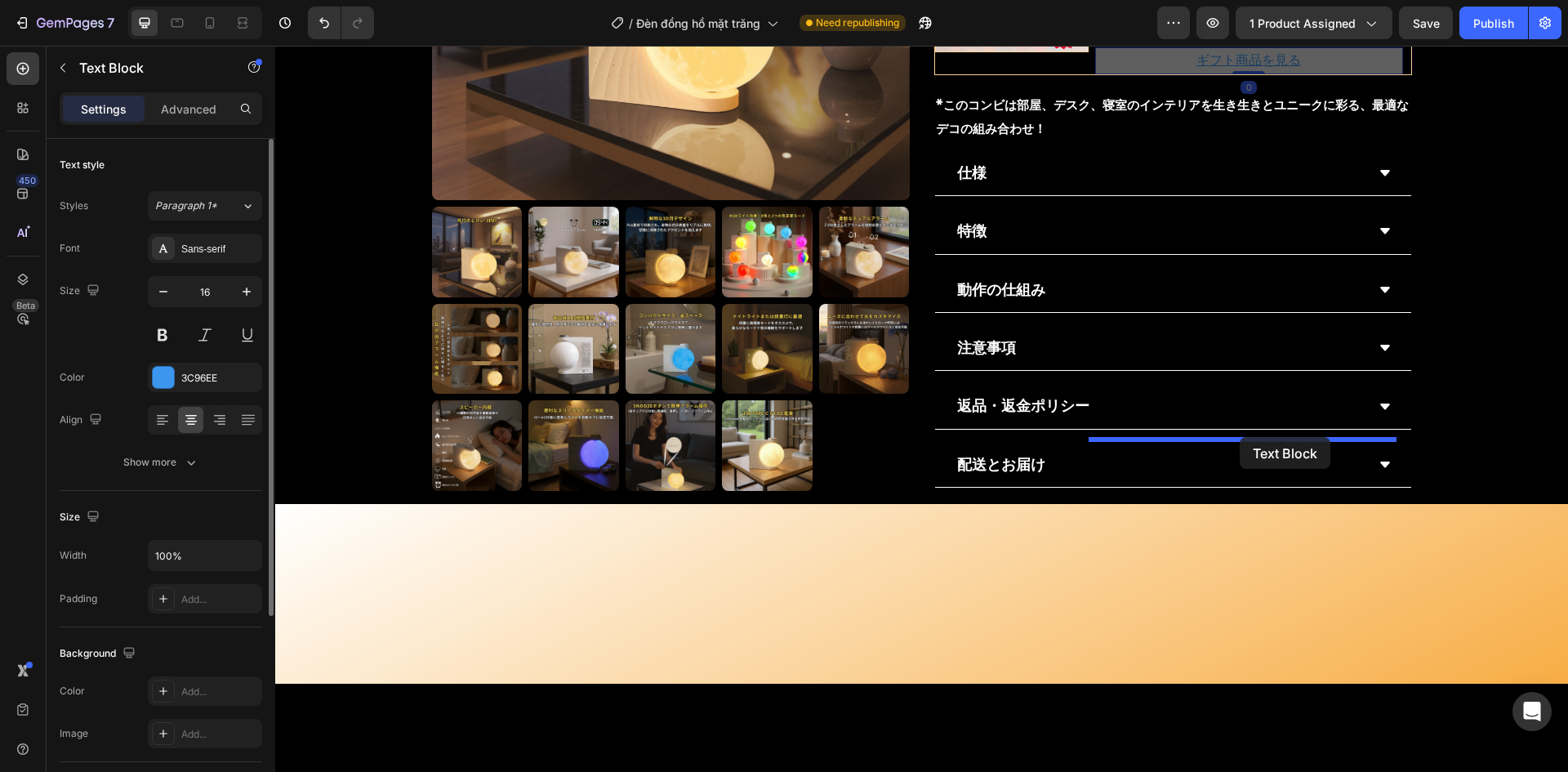
drag, startPoint x: 1108, startPoint y: 630, endPoint x: 1240, endPoint y: 437, distance: 233.8
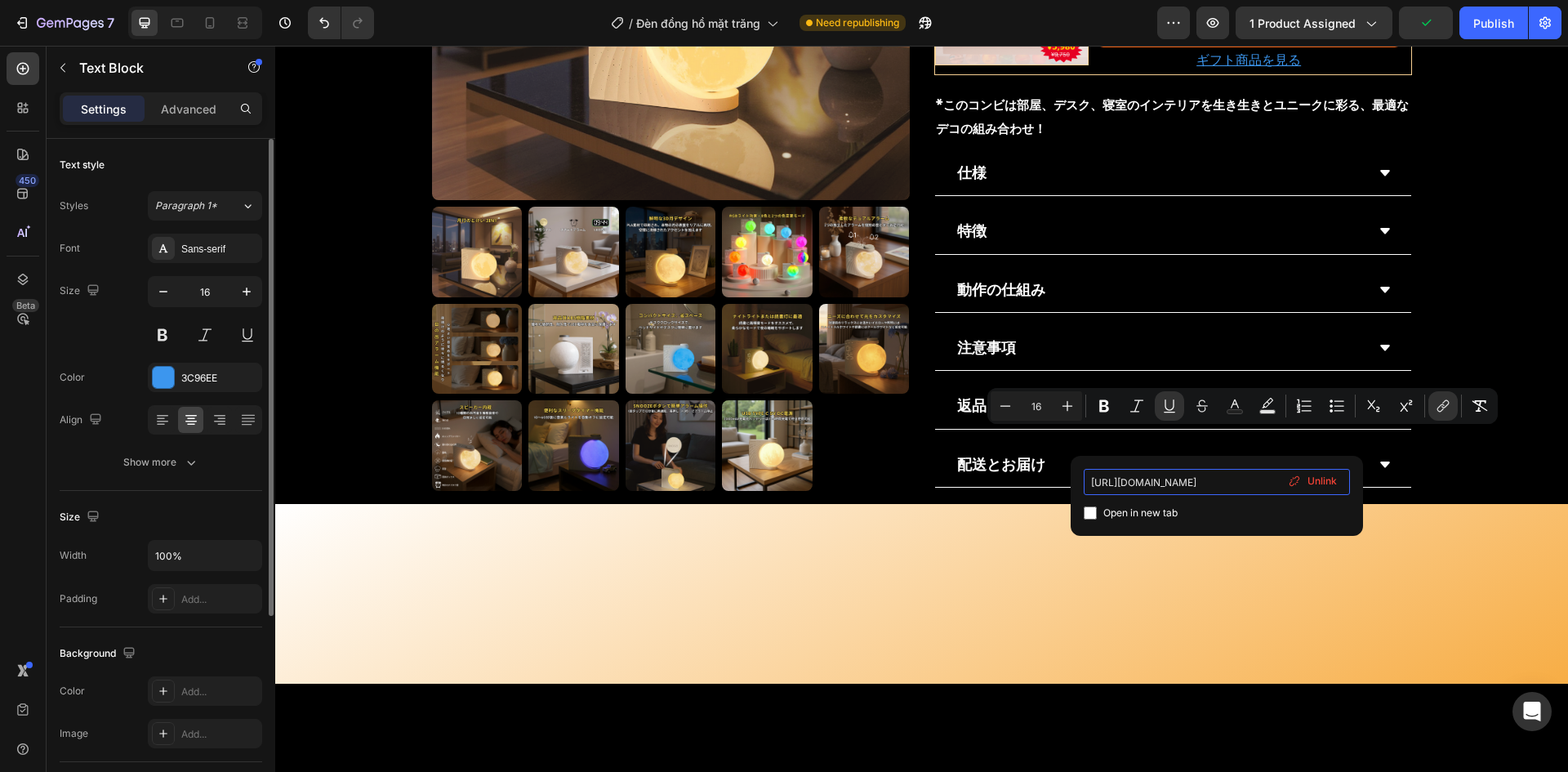
click at [1176, 495] on input "[URL][DOMAIN_NAME]" at bounding box center [1216, 482] width 266 height 27
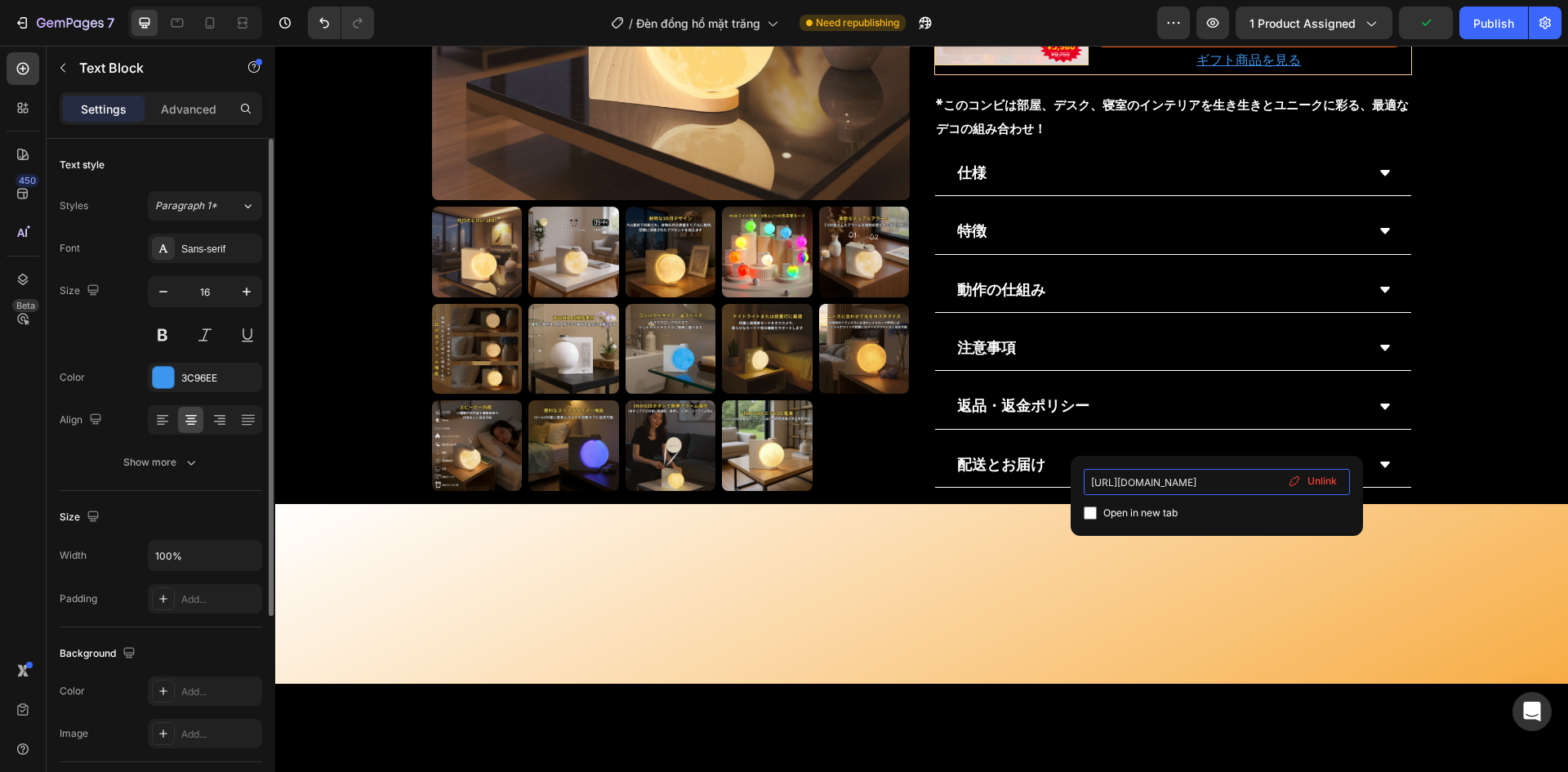
type input "https://bezchilljapan.com/products/chillingwork-vintage-melody-speaker"
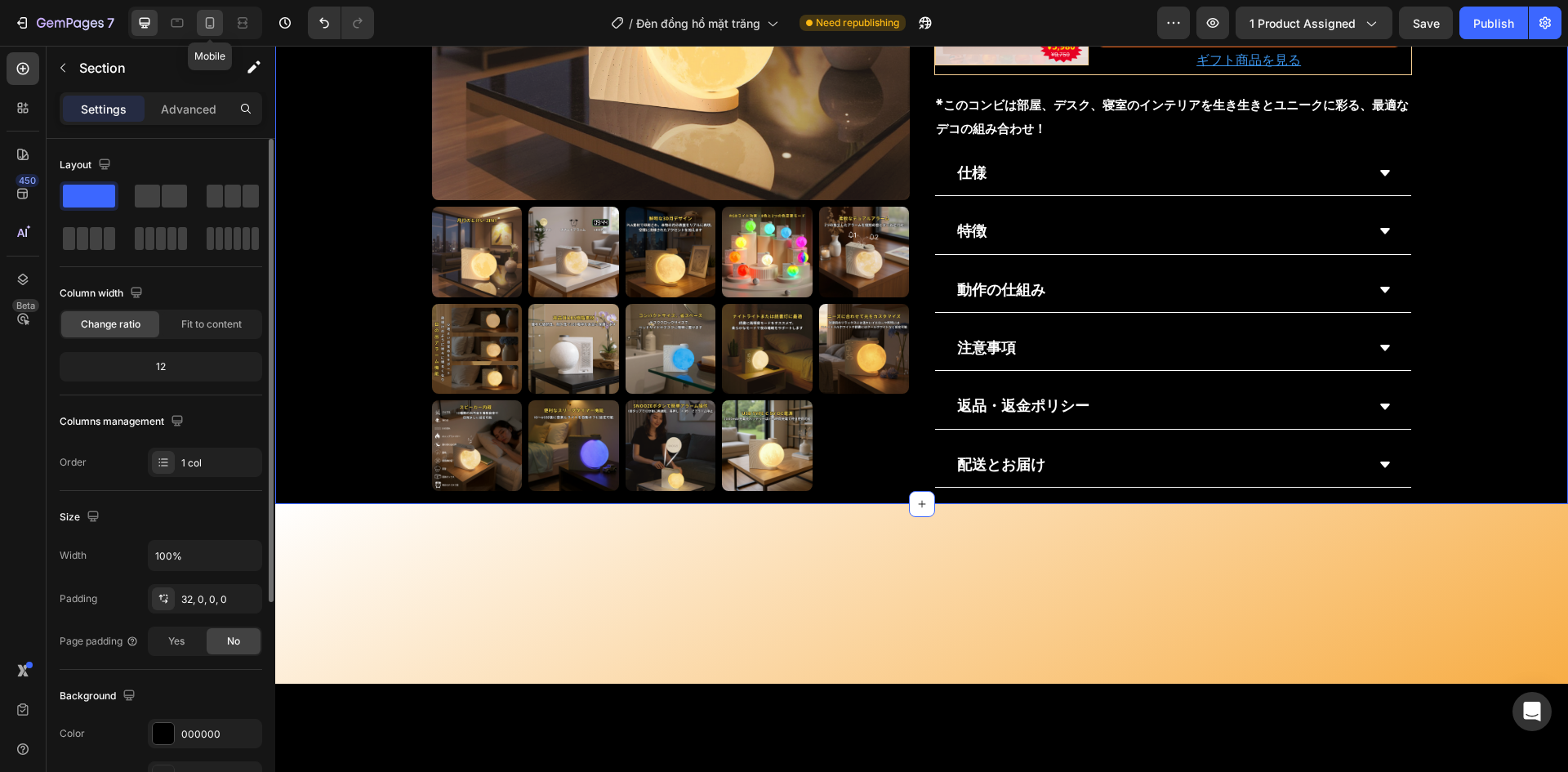
click at [216, 20] on icon at bounding box center [209, 23] width 16 height 16
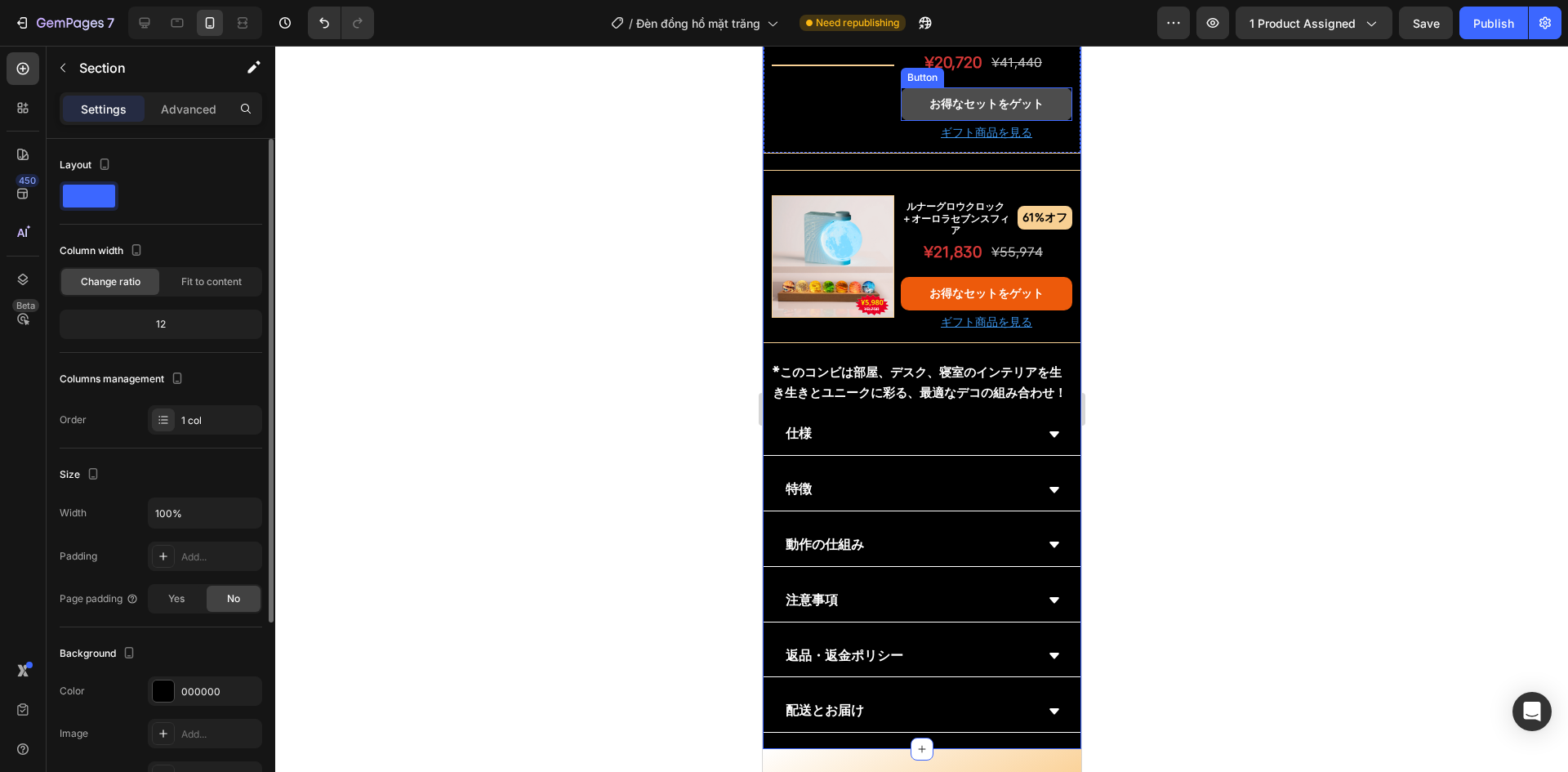
scroll to position [1642, 0]
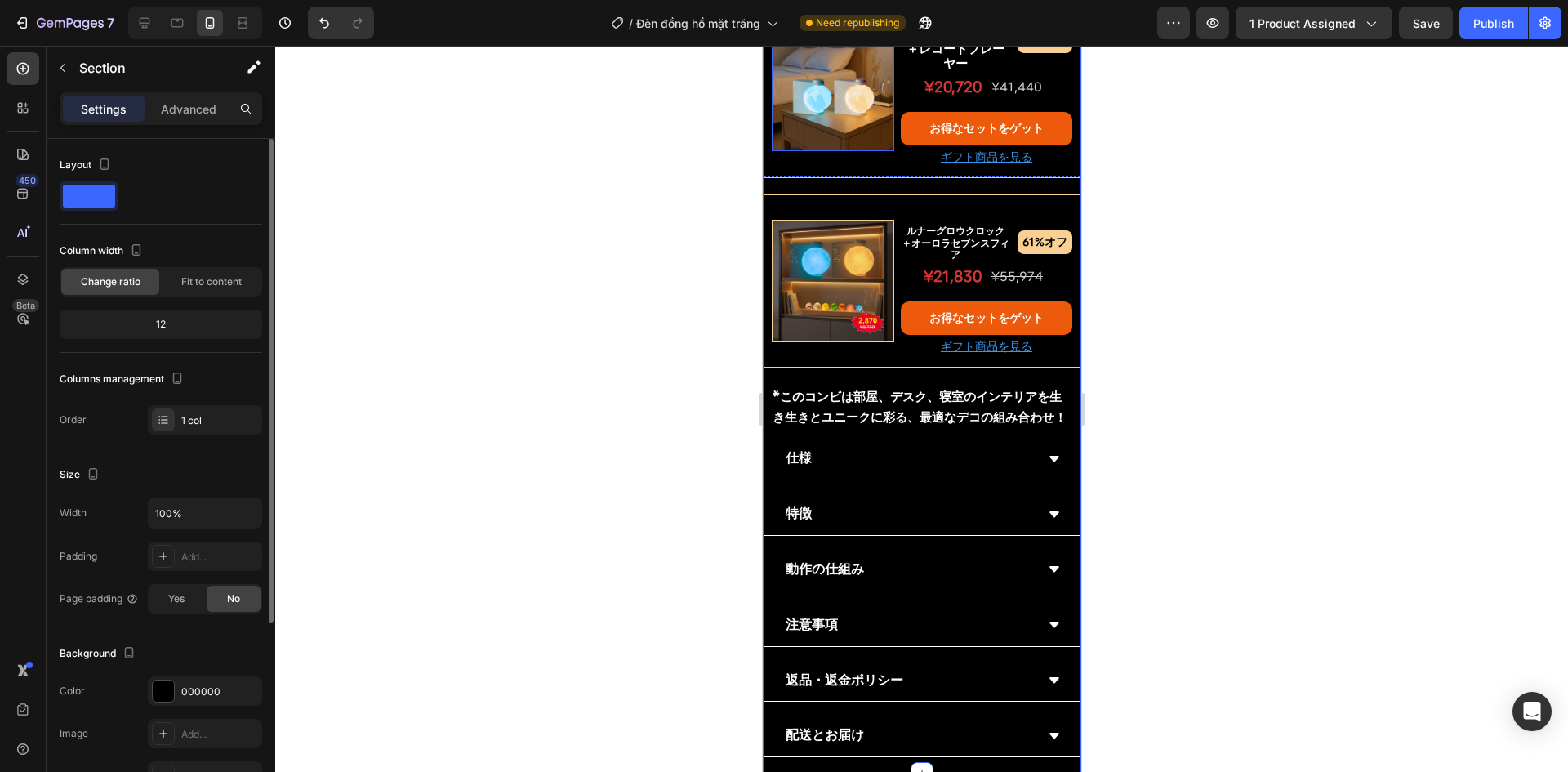
click at [806, 151] on img at bounding box center [832, 89] width 123 height 123
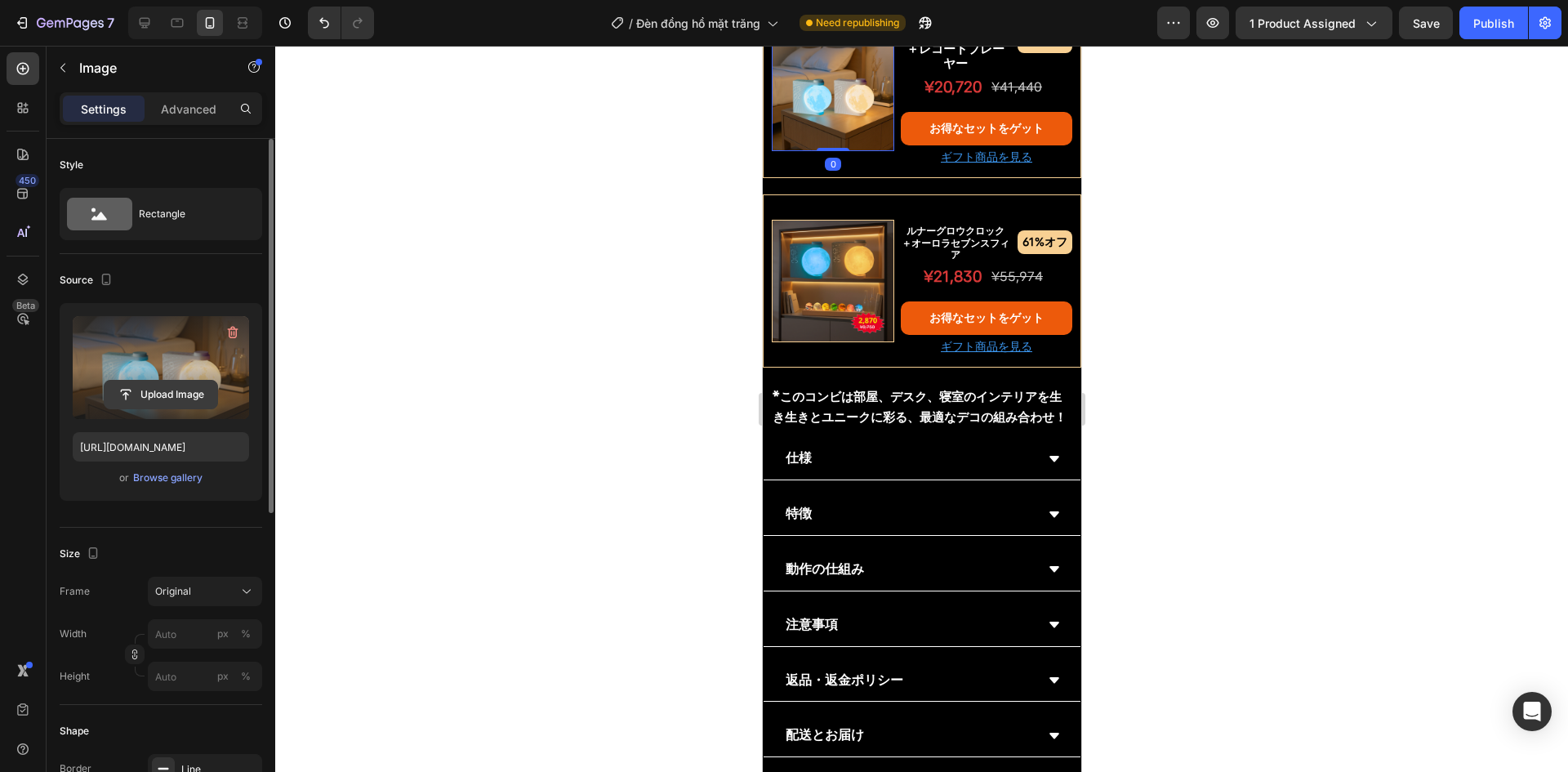
click at [119, 394] on input "file" at bounding box center [161, 394] width 113 height 27
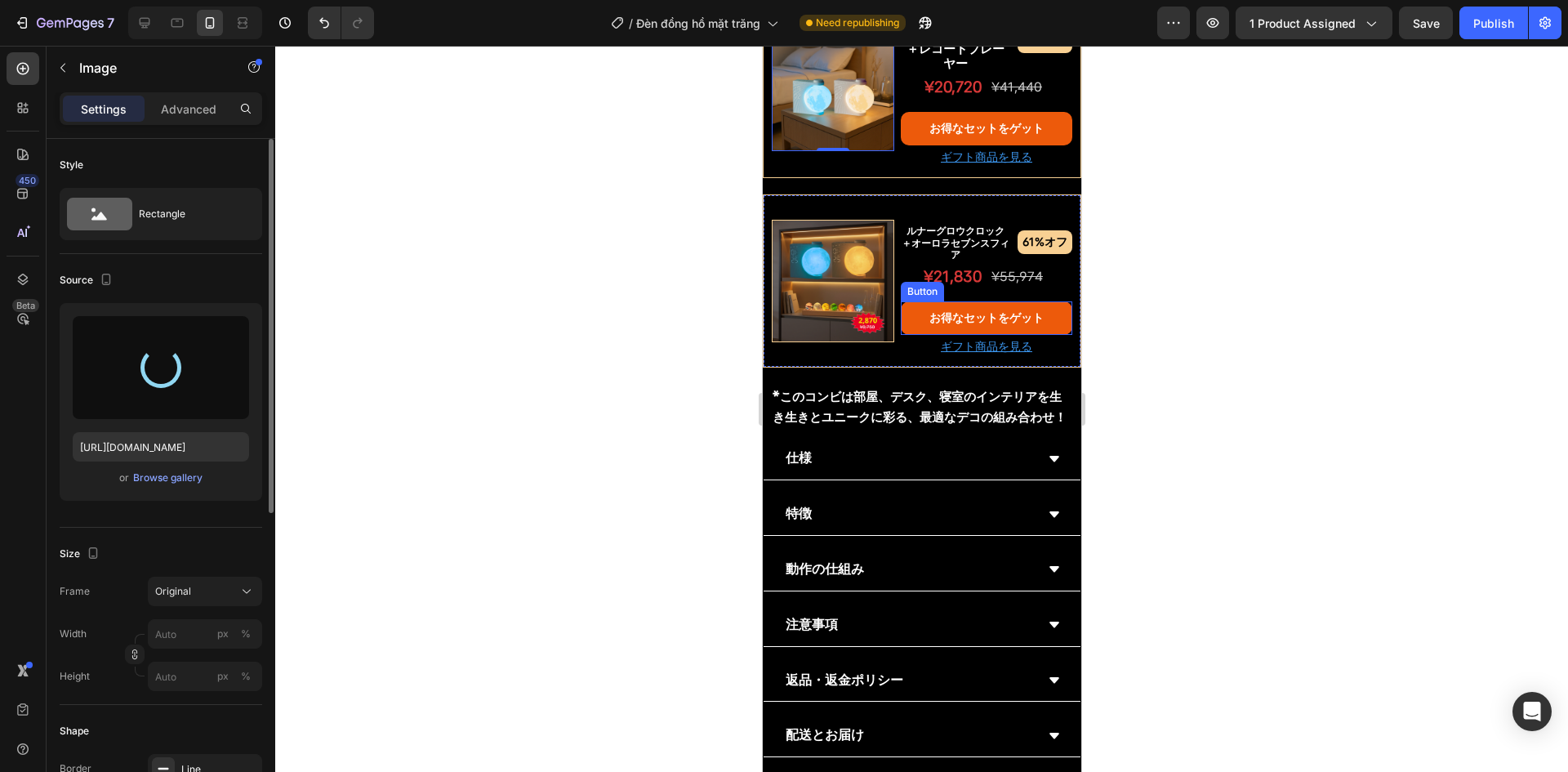
type input "https://cdn.shopify.com/s/files/1/0691/8032/6040/files/gempages_549433077697348…"
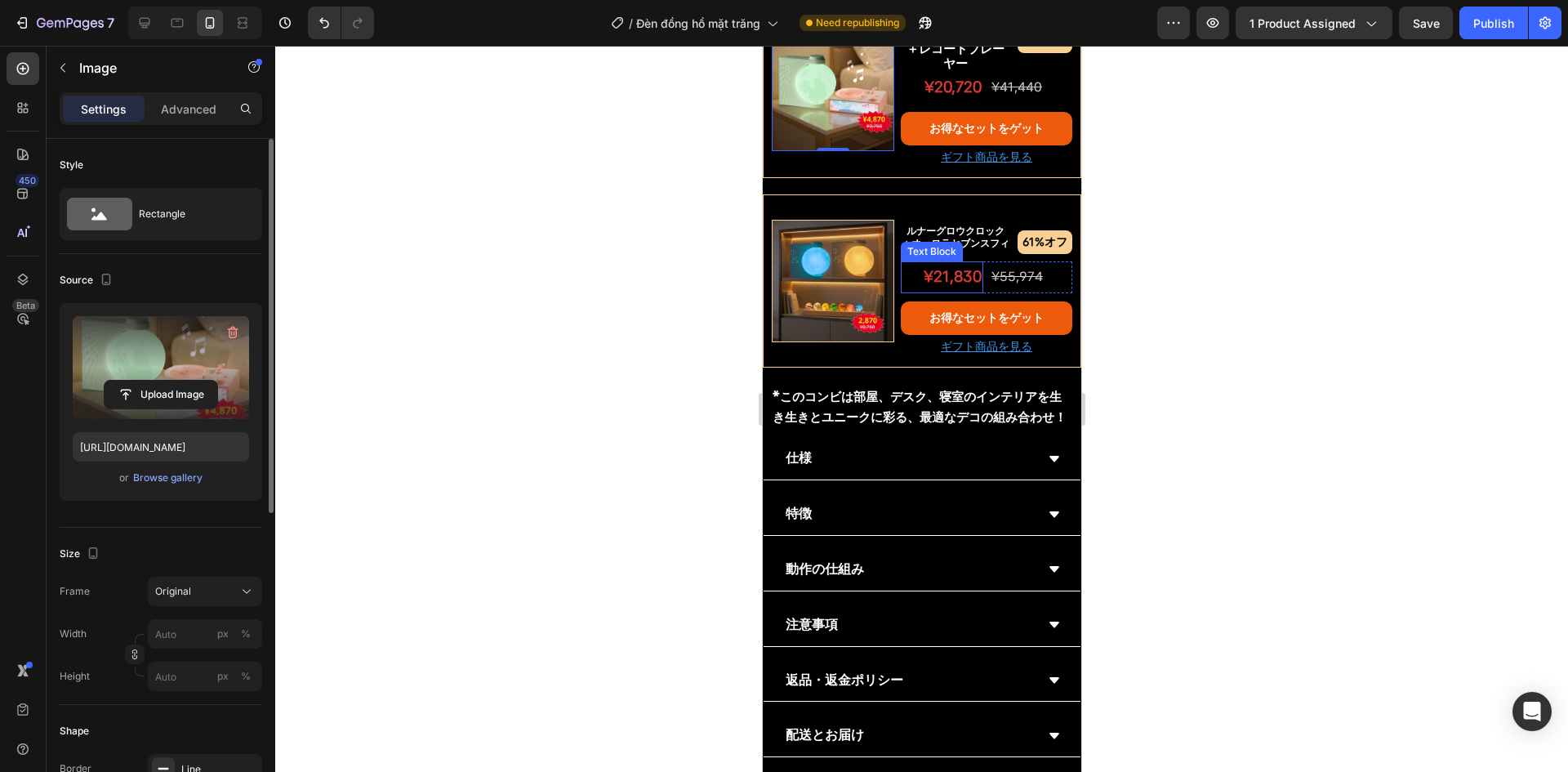
click at [809, 342] on img at bounding box center [832, 281] width 123 height 123
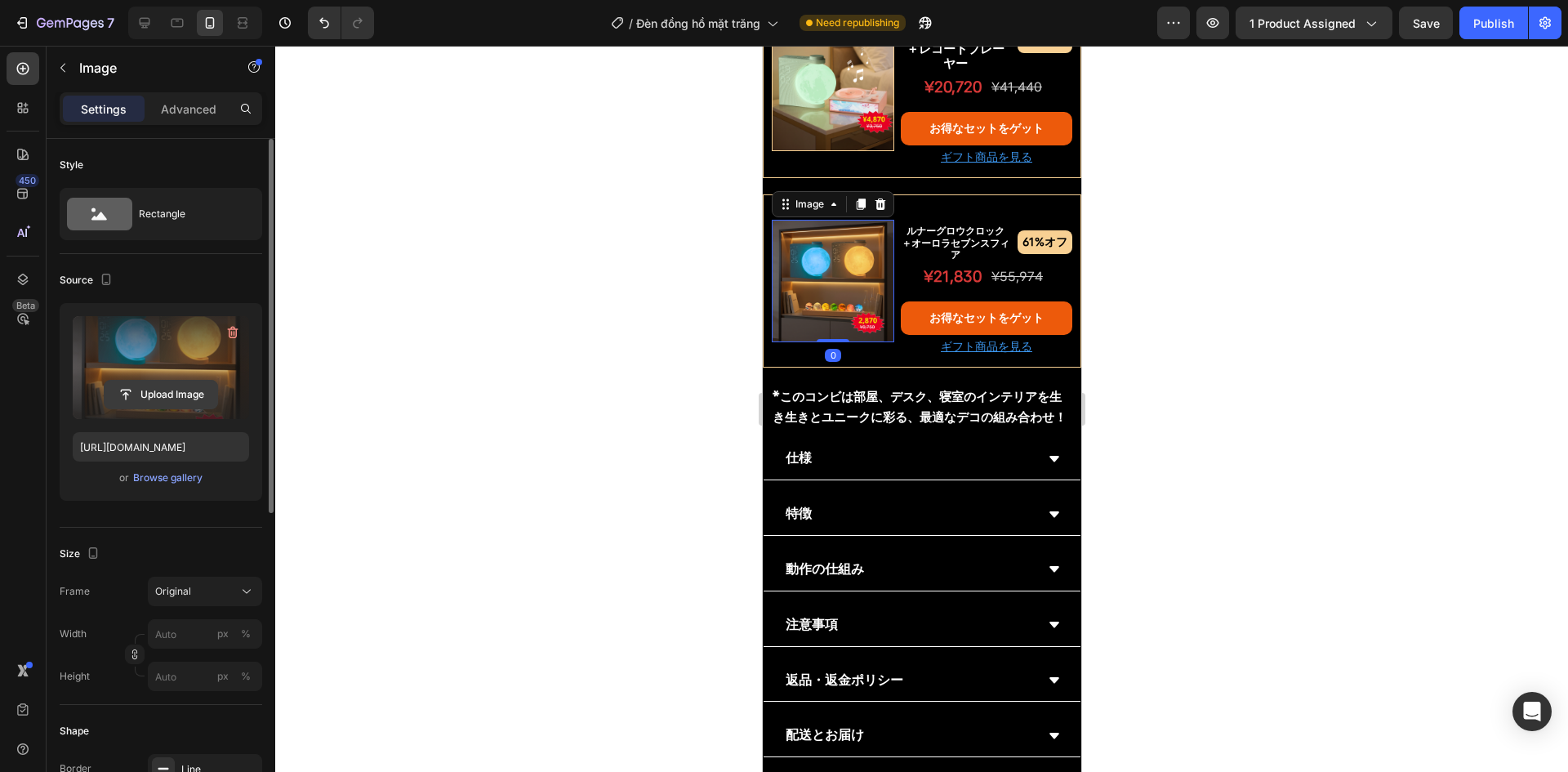
click at [179, 397] on input "file" at bounding box center [161, 394] width 113 height 27
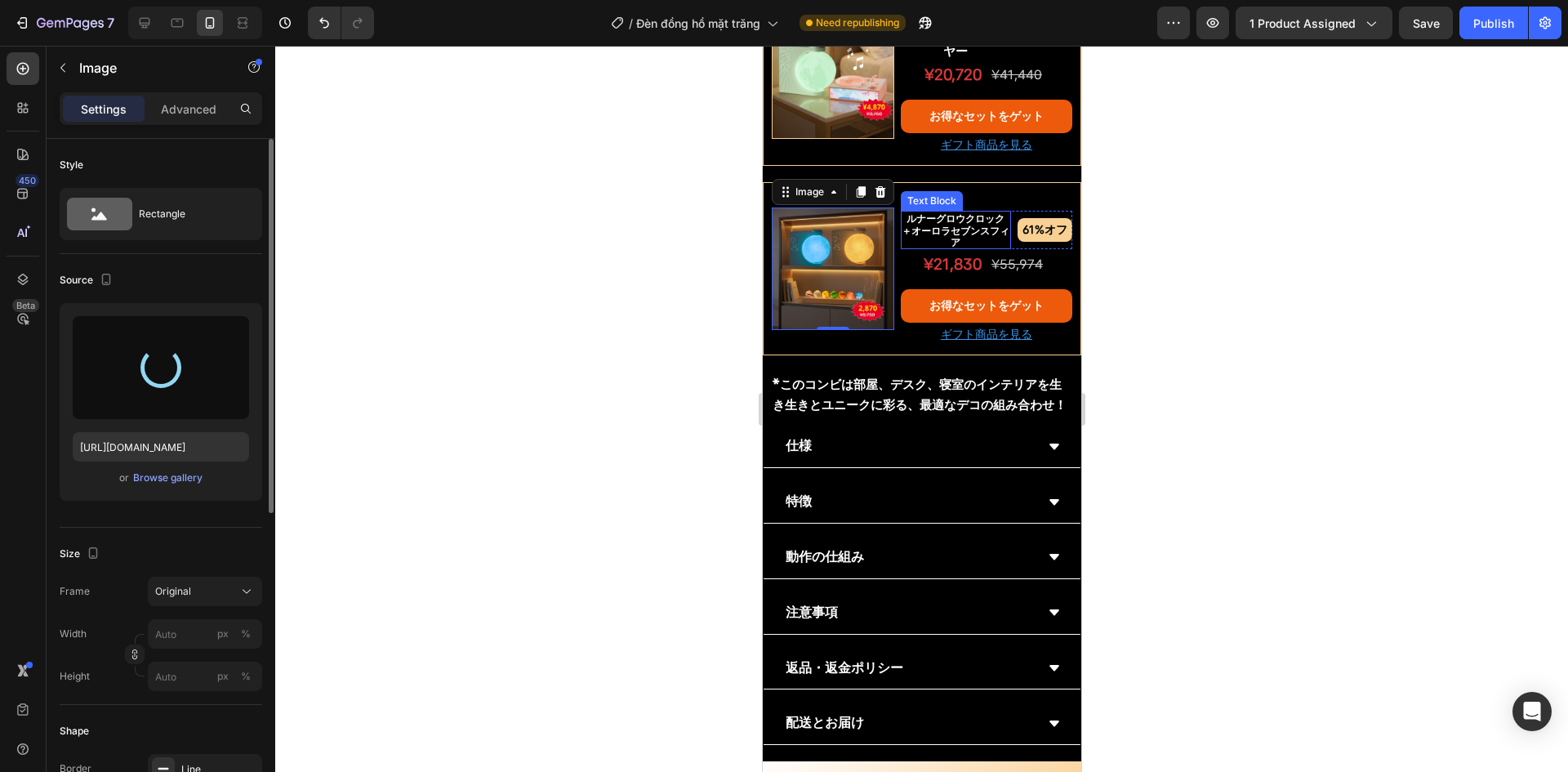
scroll to position [1724, 0]
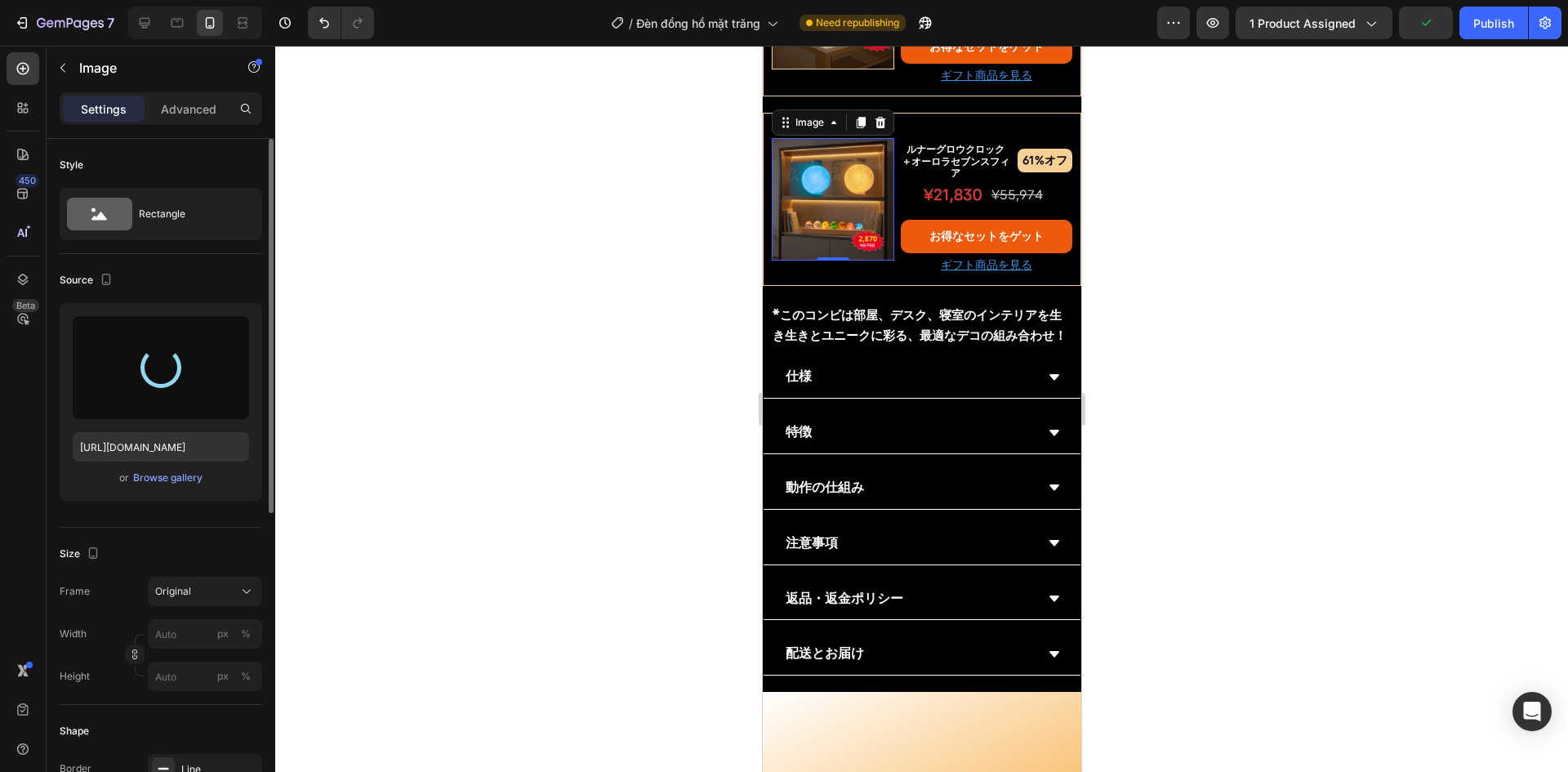
type input "https://cdn.shopify.com/s/files/1/0691/8032/6040/files/gempages_549433077697348…"
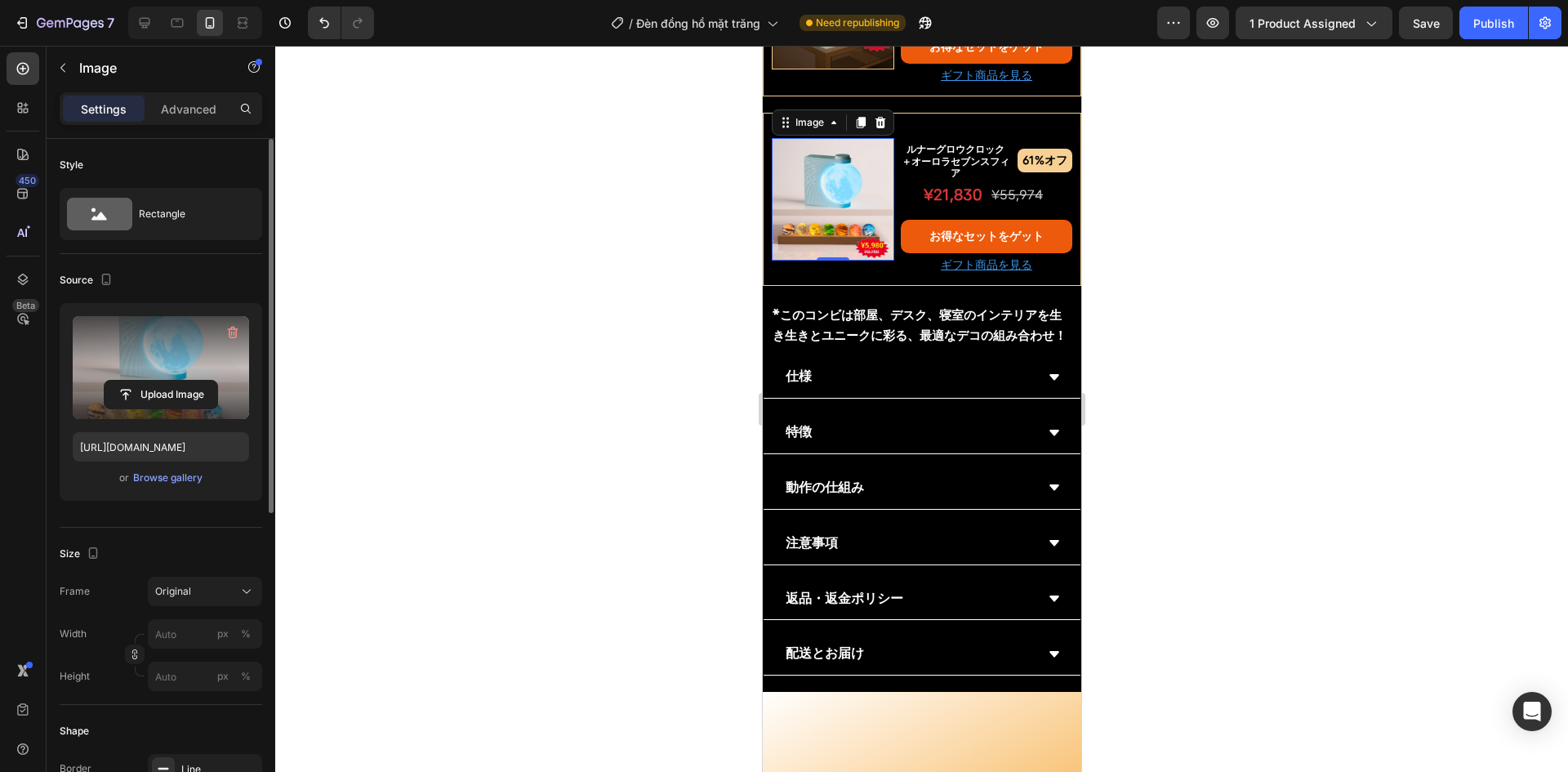
click at [706, 585] on div at bounding box center [921, 409] width 1293 height 727
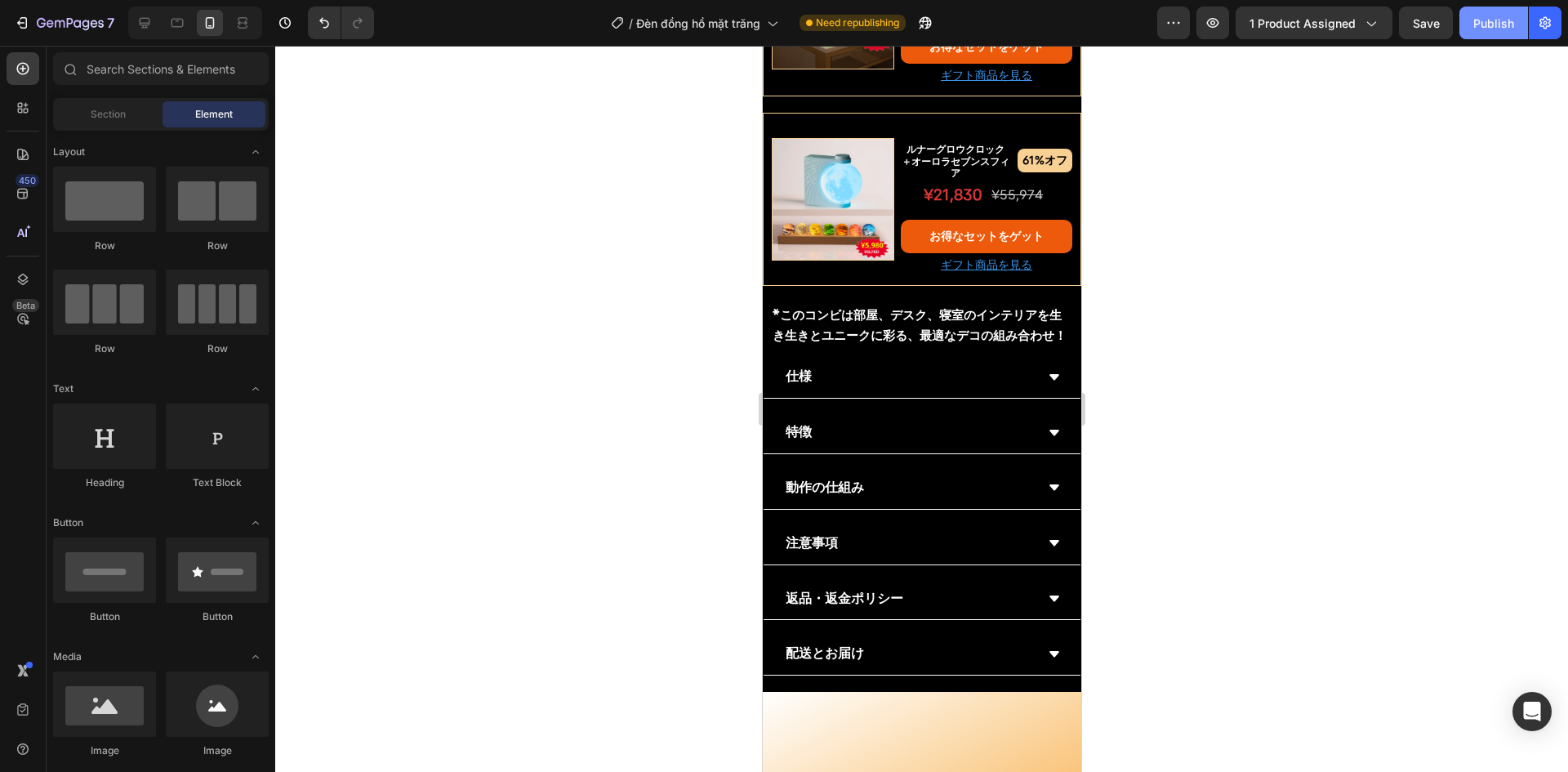
click at [1484, 22] on div "Publish" at bounding box center [1494, 23] width 41 height 17
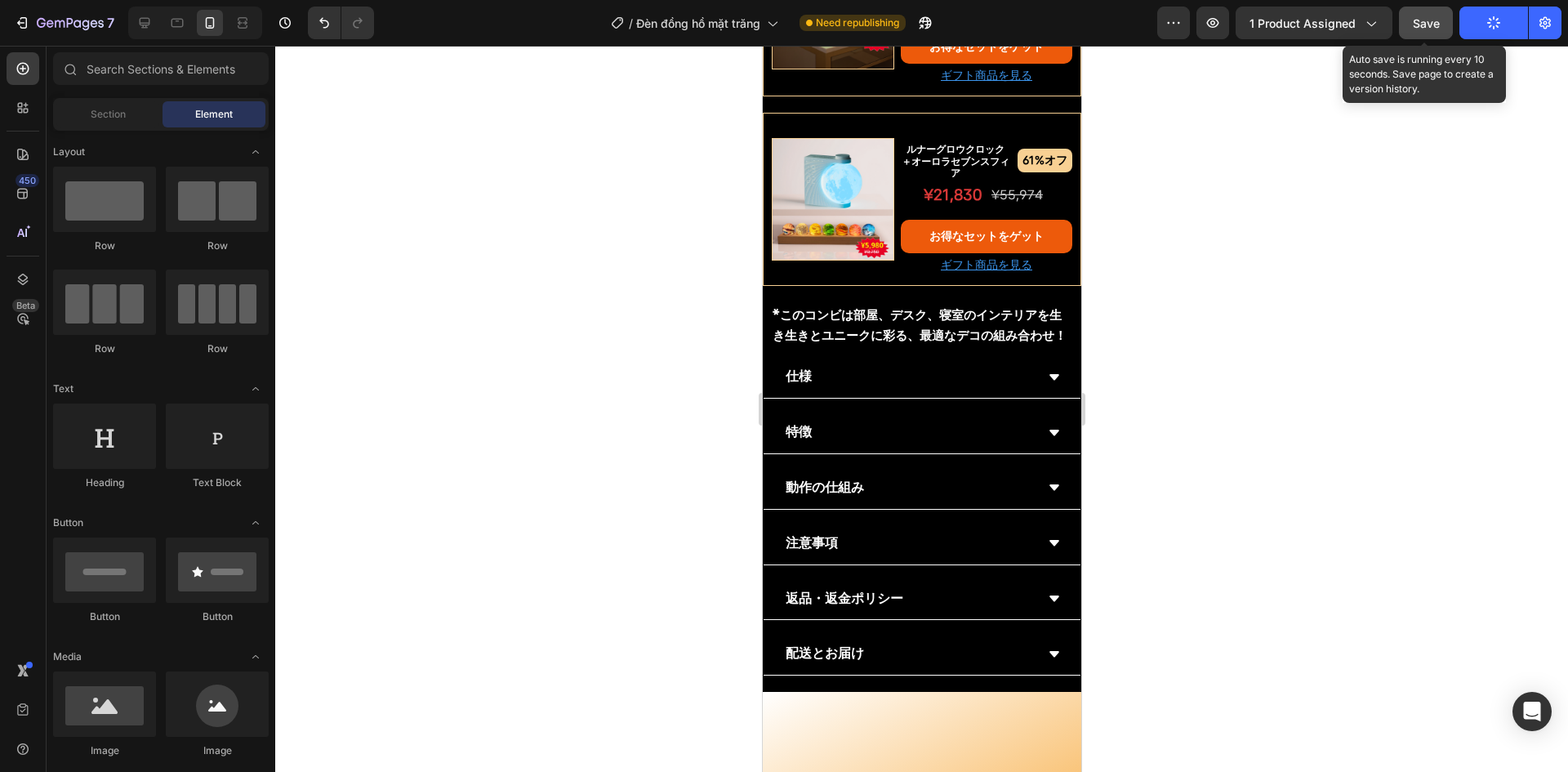
click at [1431, 20] on span "Save" at bounding box center [1427, 23] width 27 height 14
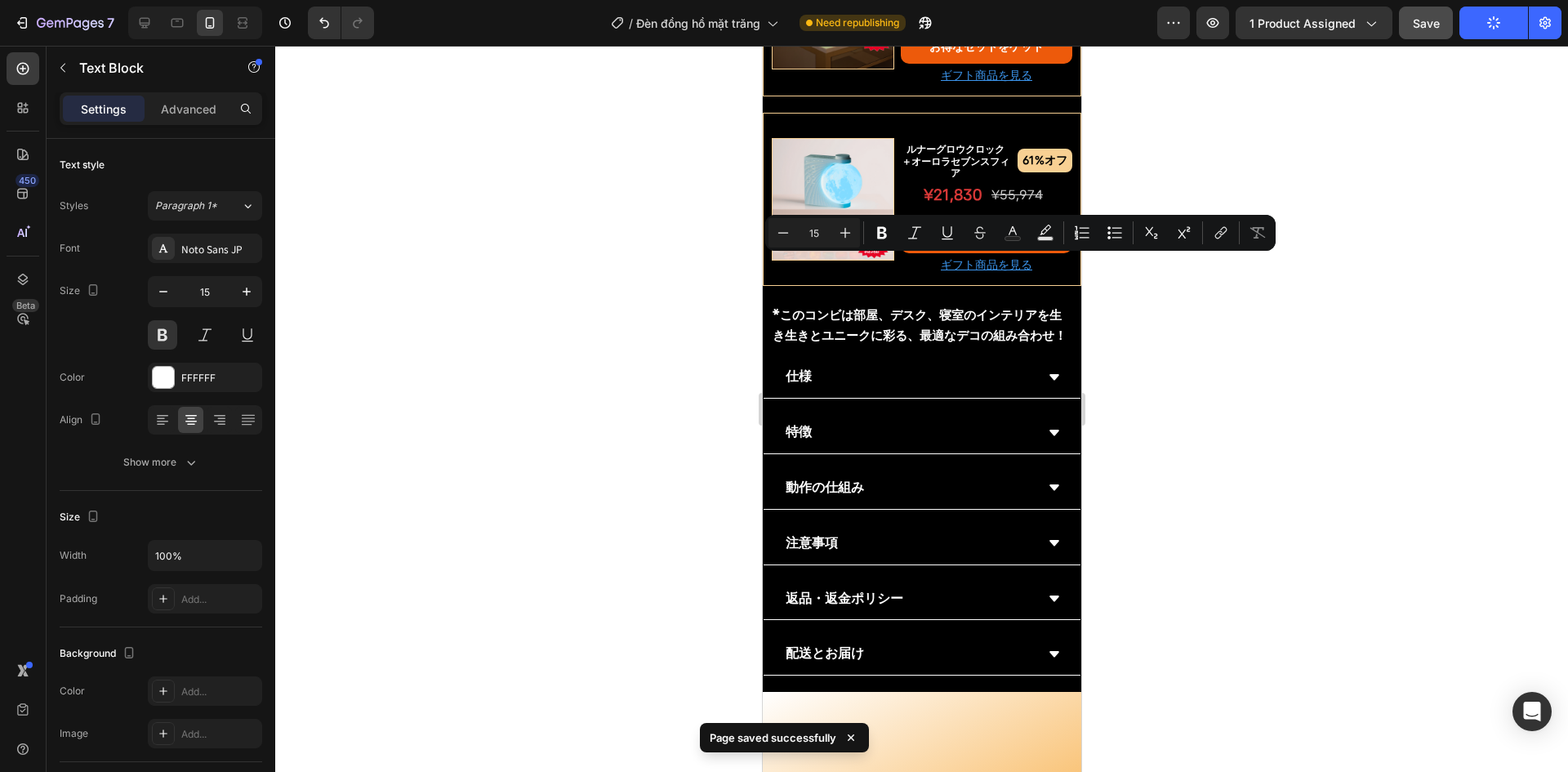
copy div "ルナーグロウクロック ＋レコードプレーヤー"
click at [552, 241] on div at bounding box center [921, 409] width 1293 height 727
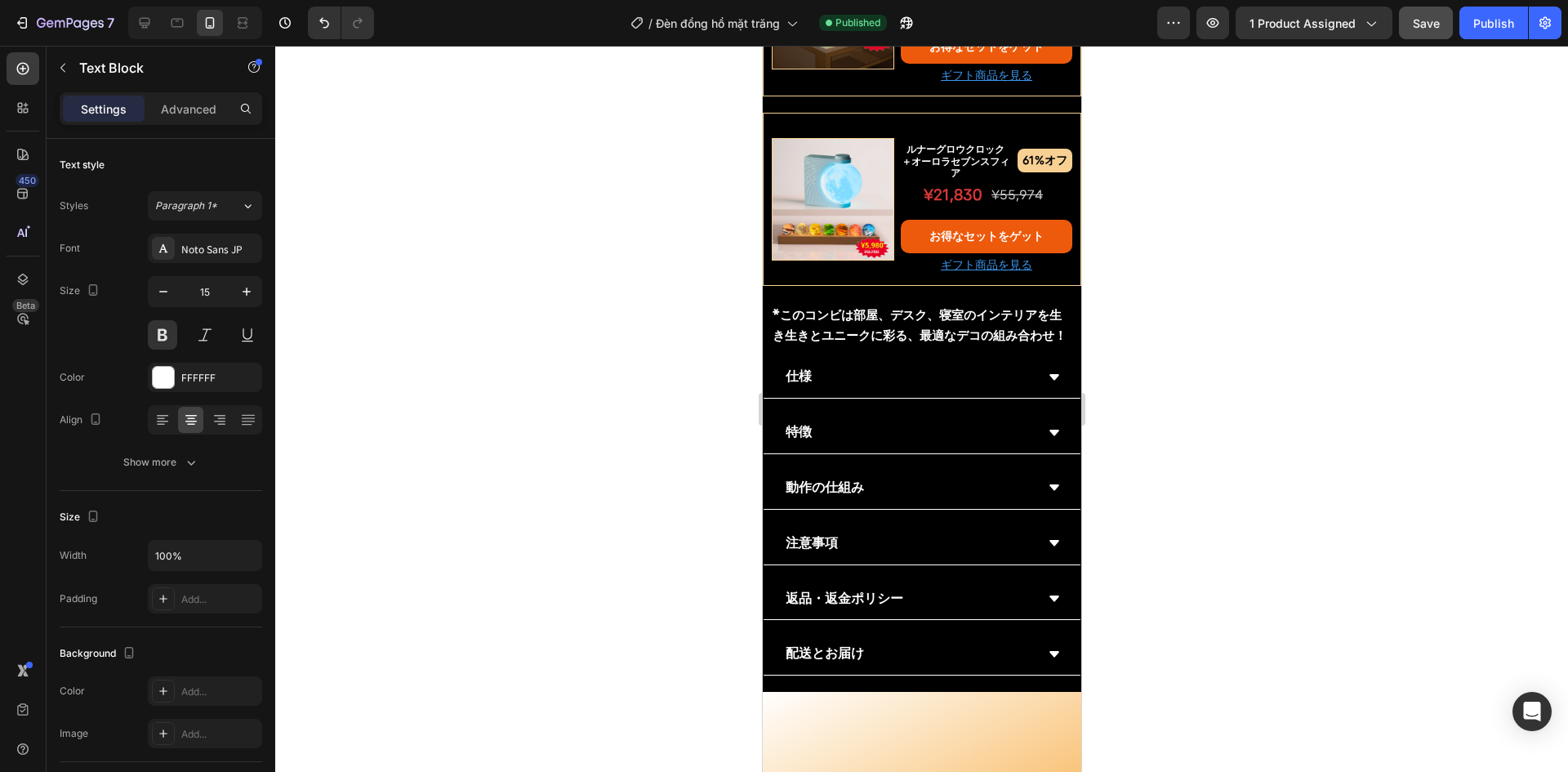
copy div "ルナーグロウクロック ＋レコードプレーヤー"
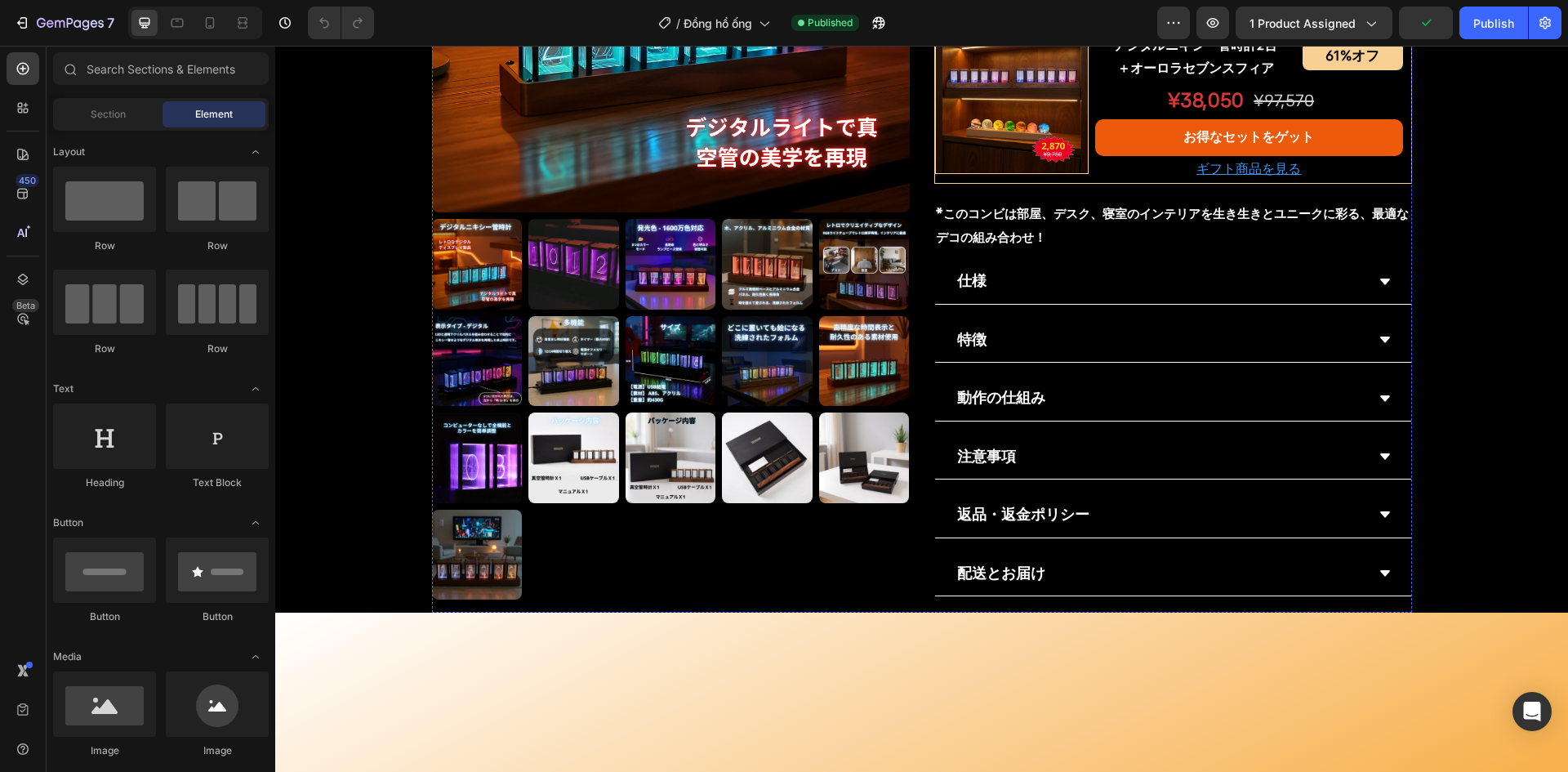
scroll to position [1144, 0]
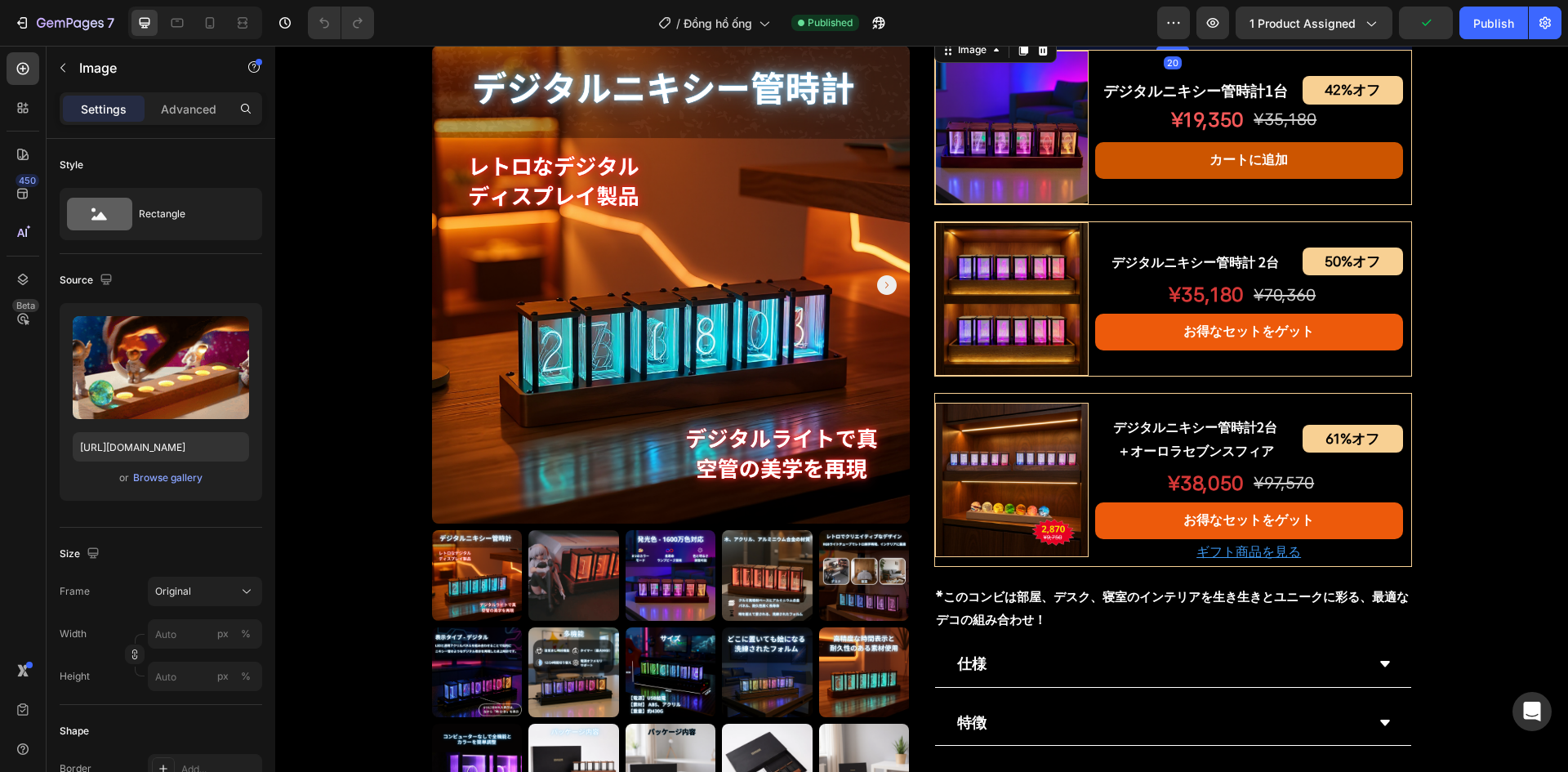
scroll to position [817, 0]
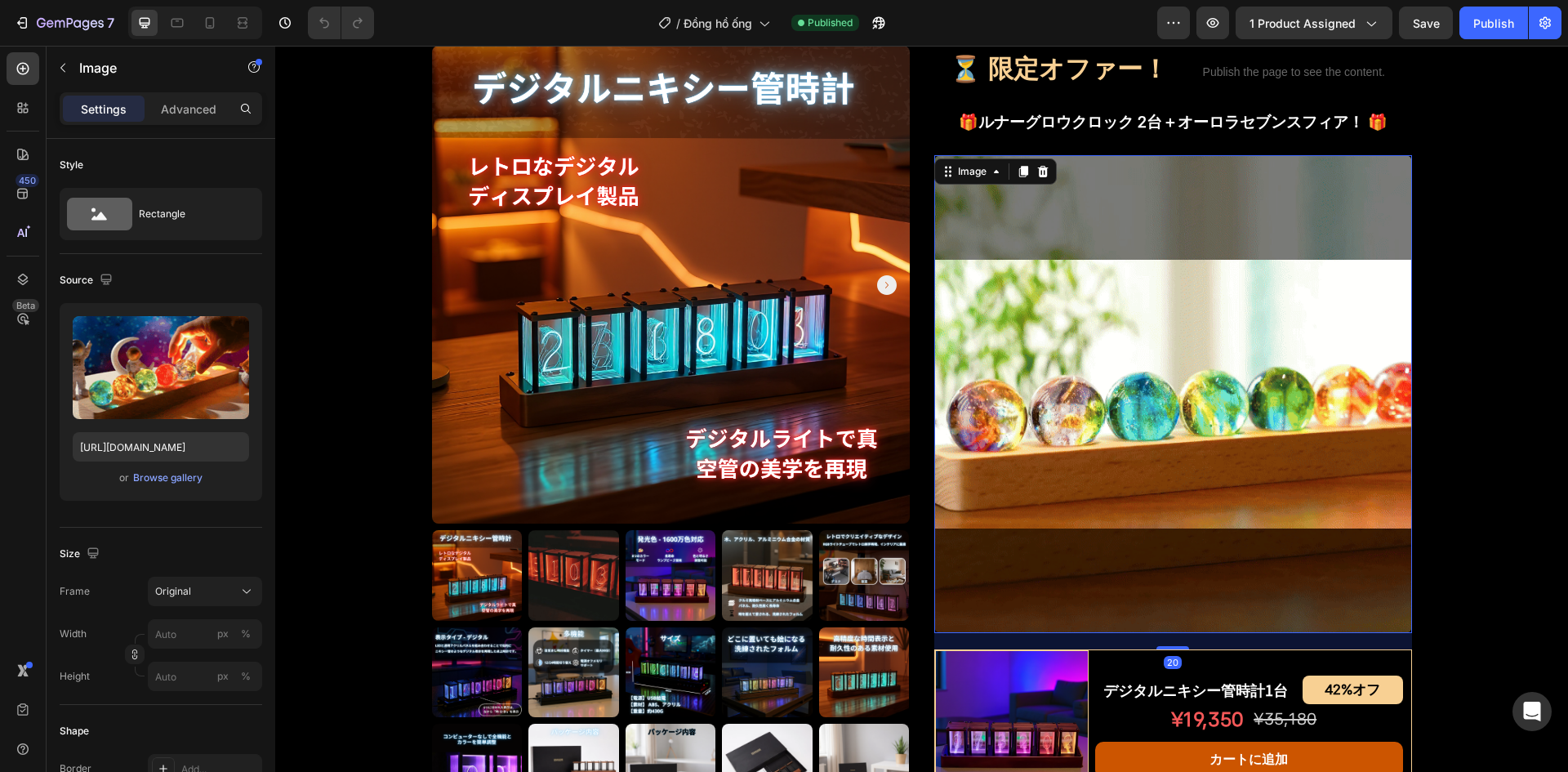
click at [1040, 172] on icon at bounding box center [1043, 171] width 11 height 11
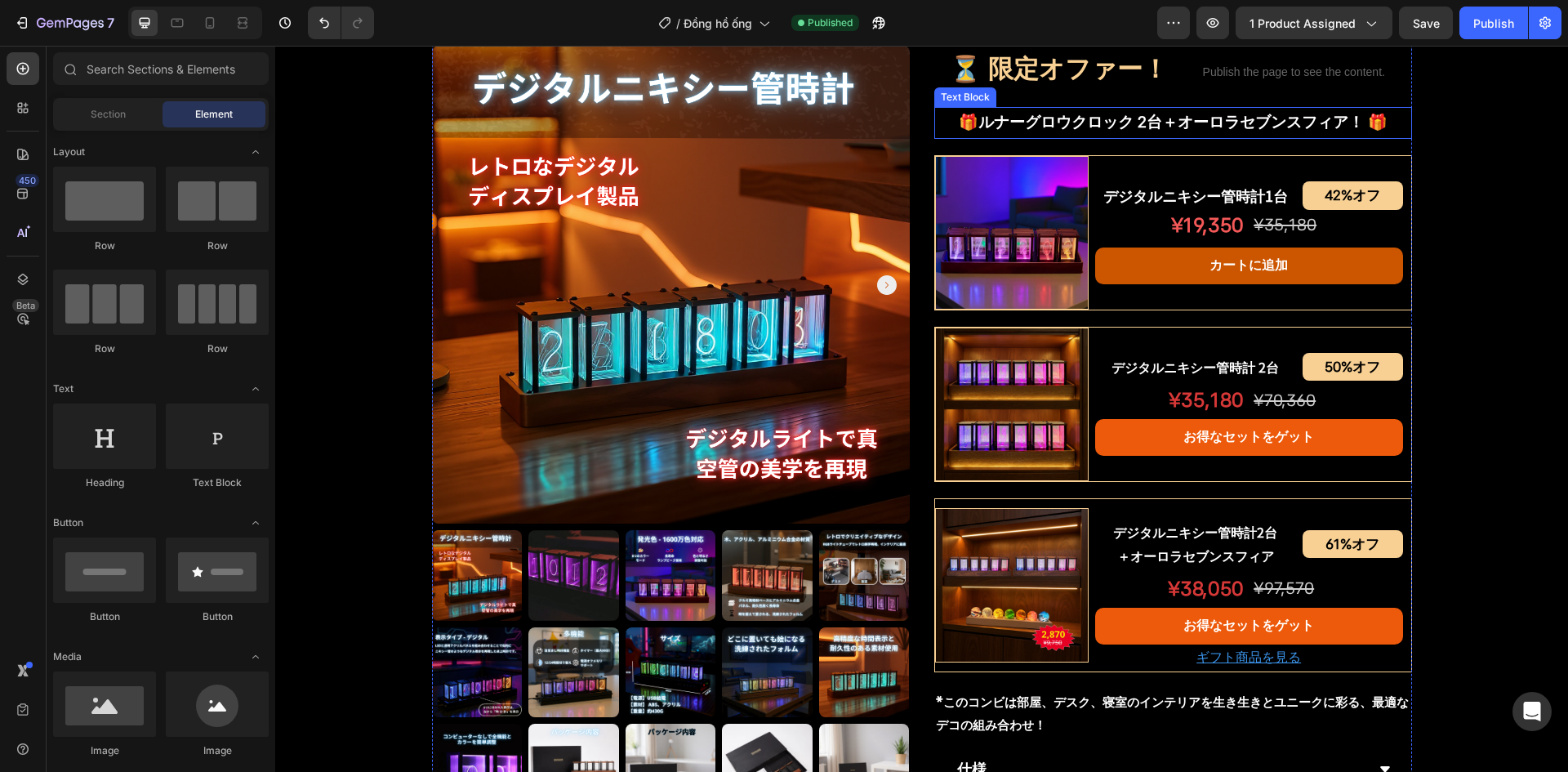
click at [1222, 124] on p "🎁ルナーグロウクロック 2台＋オーロラセブンスフィア！ 🎁" at bounding box center [1173, 122] width 475 height 27
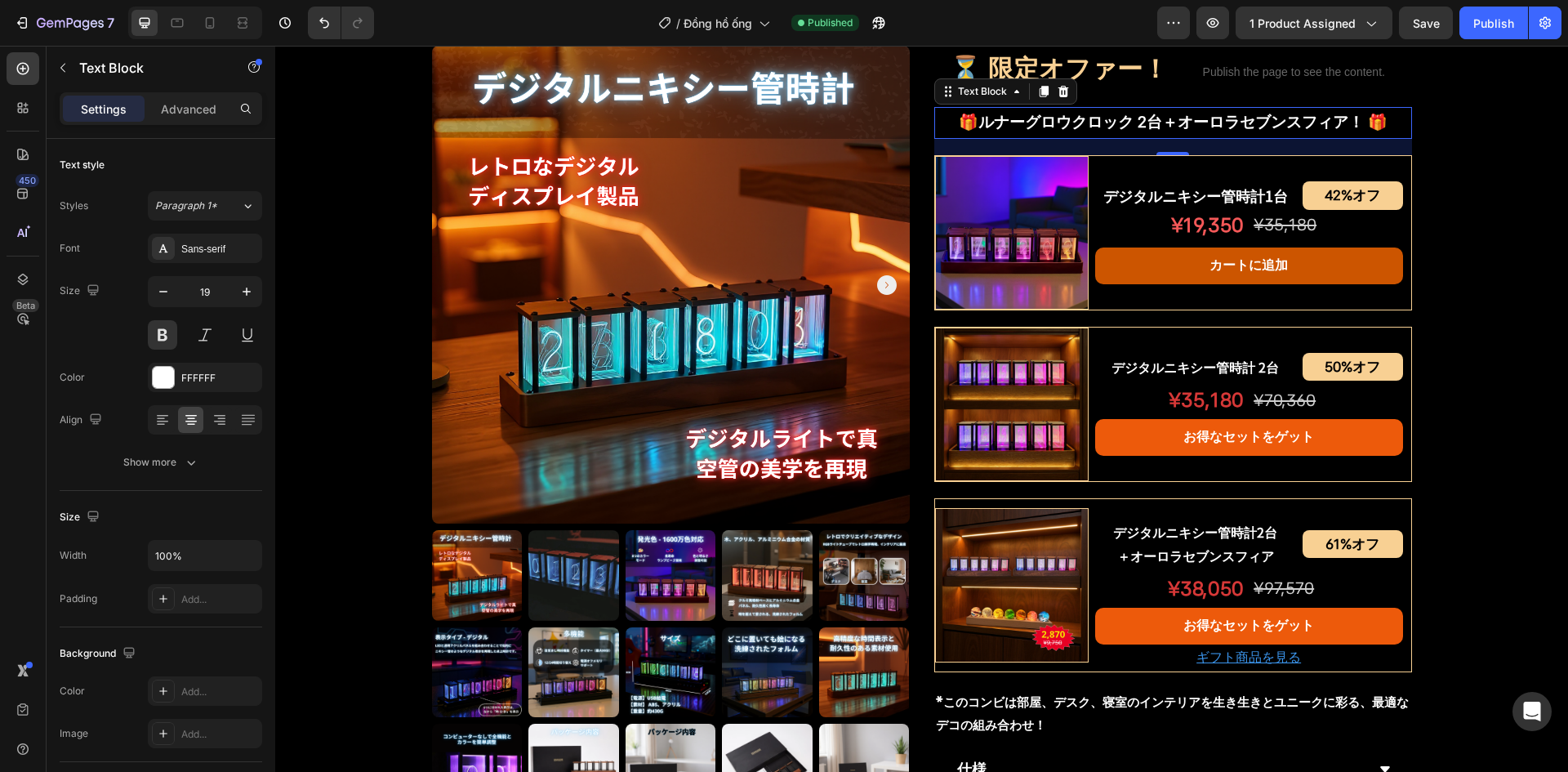
click at [1049, 120] on p "🎁ルナーグロウクロック 2台＋オーロラセブンスフィア！ 🎁" at bounding box center [1173, 122] width 475 height 27
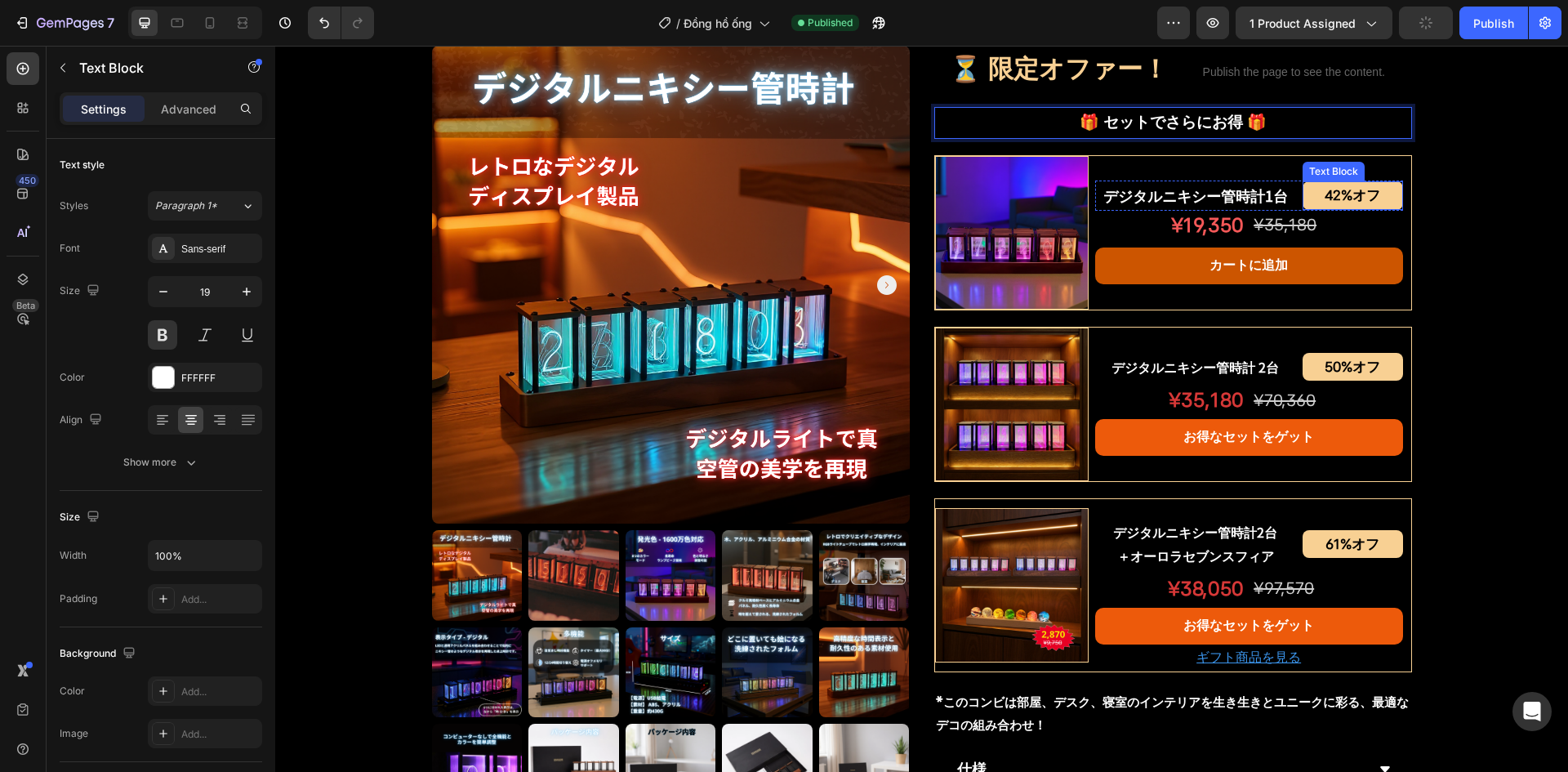
click at [1448, 195] on div "Product Images デジタルニキシー管時計 Product Title Shopify App Shopify App Row ¥15,830 オフ…" at bounding box center [921, 195] width 1293 height 1814
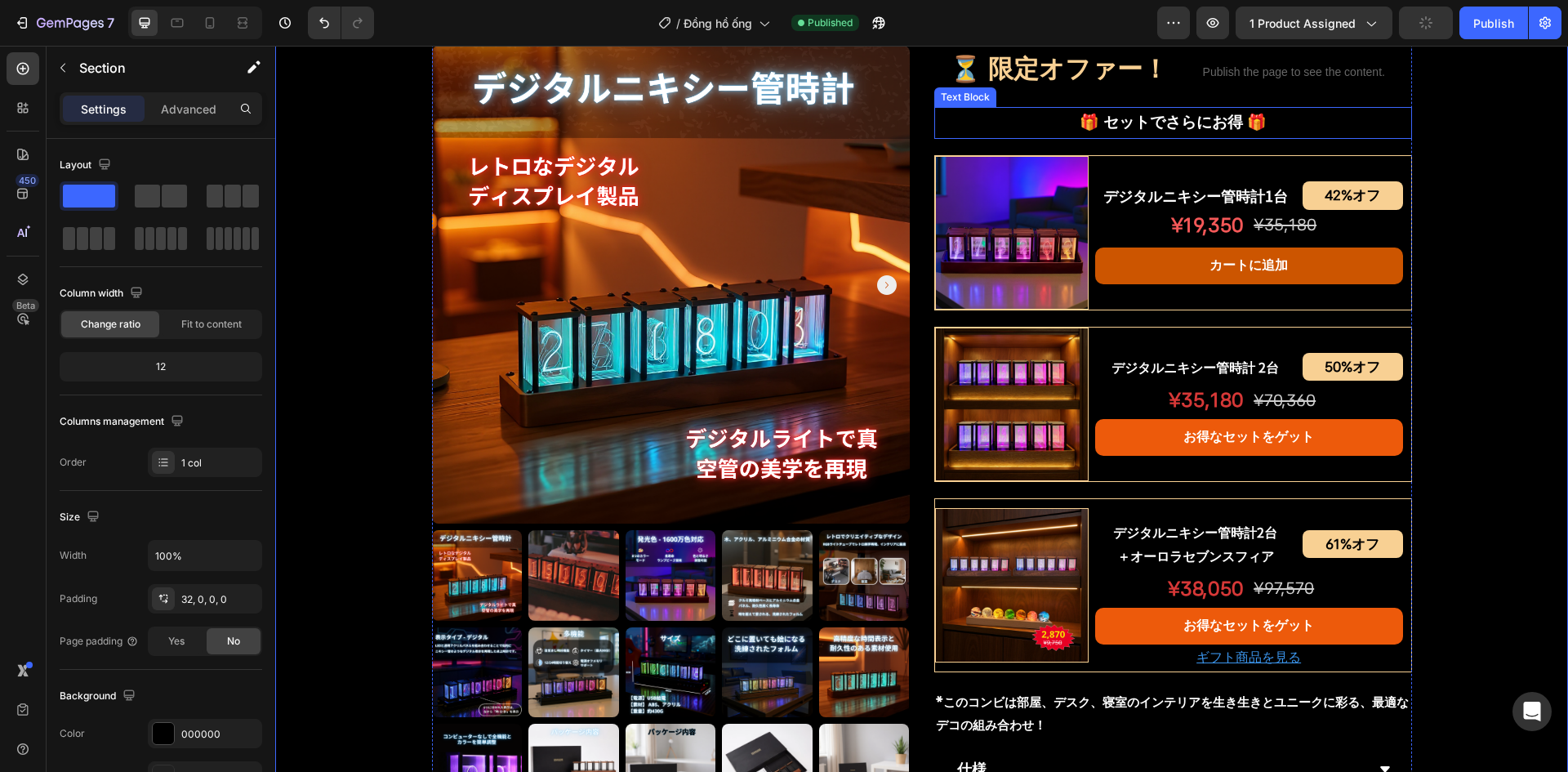
click at [1168, 113] on p "🎁 セットでさらにお得 🎁" at bounding box center [1173, 122] width 475 height 27
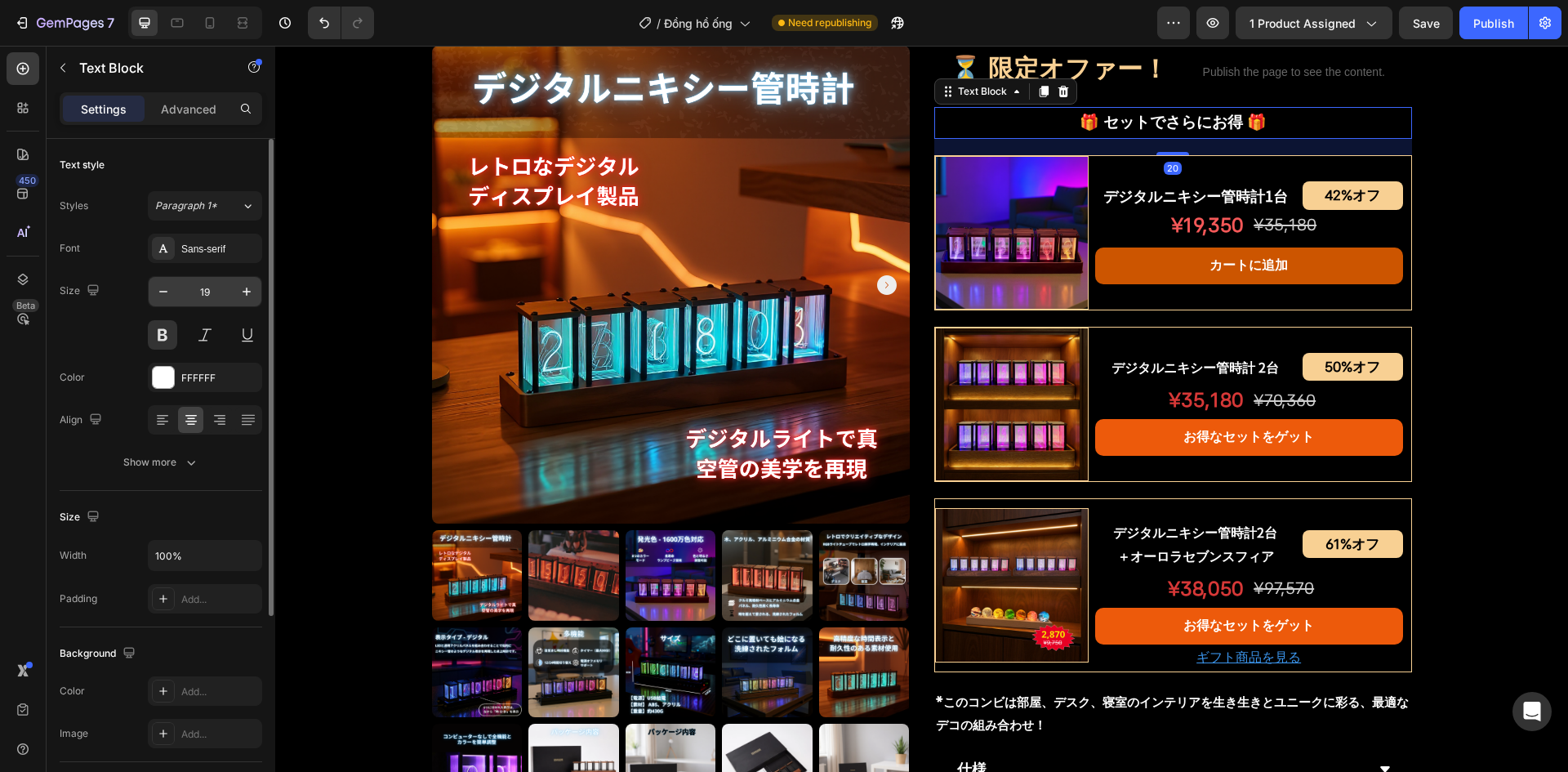
click at [213, 284] on input "19" at bounding box center [204, 291] width 54 height 29
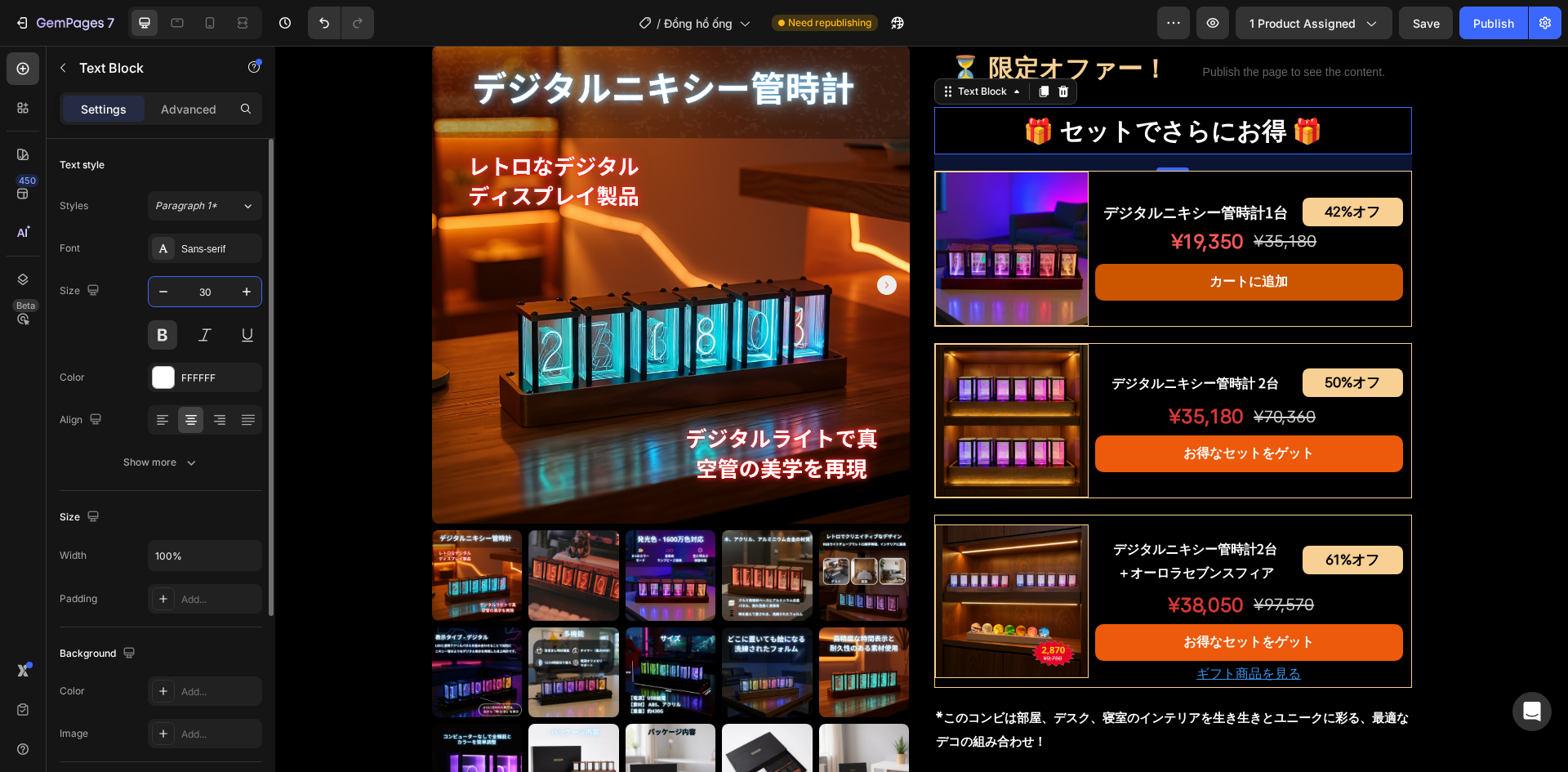
type input "30"
click at [389, 314] on div "Product Images デジタルニキシー管時計 Product Title Shopify App Shopify App Row ¥15,830 オフ…" at bounding box center [921, 203] width 1293 height 1829
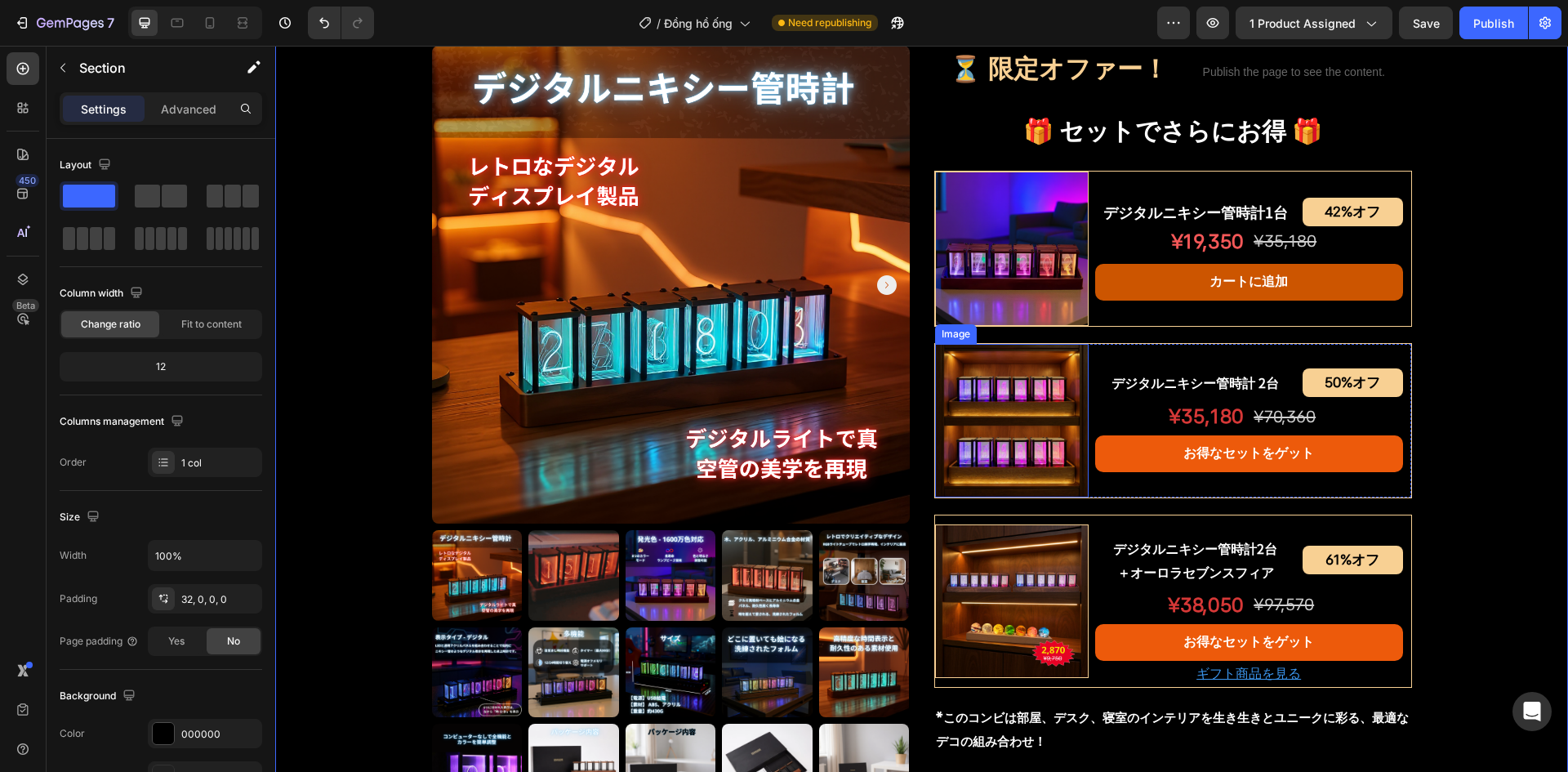
click at [1039, 417] on img at bounding box center [1012, 421] width 154 height 154
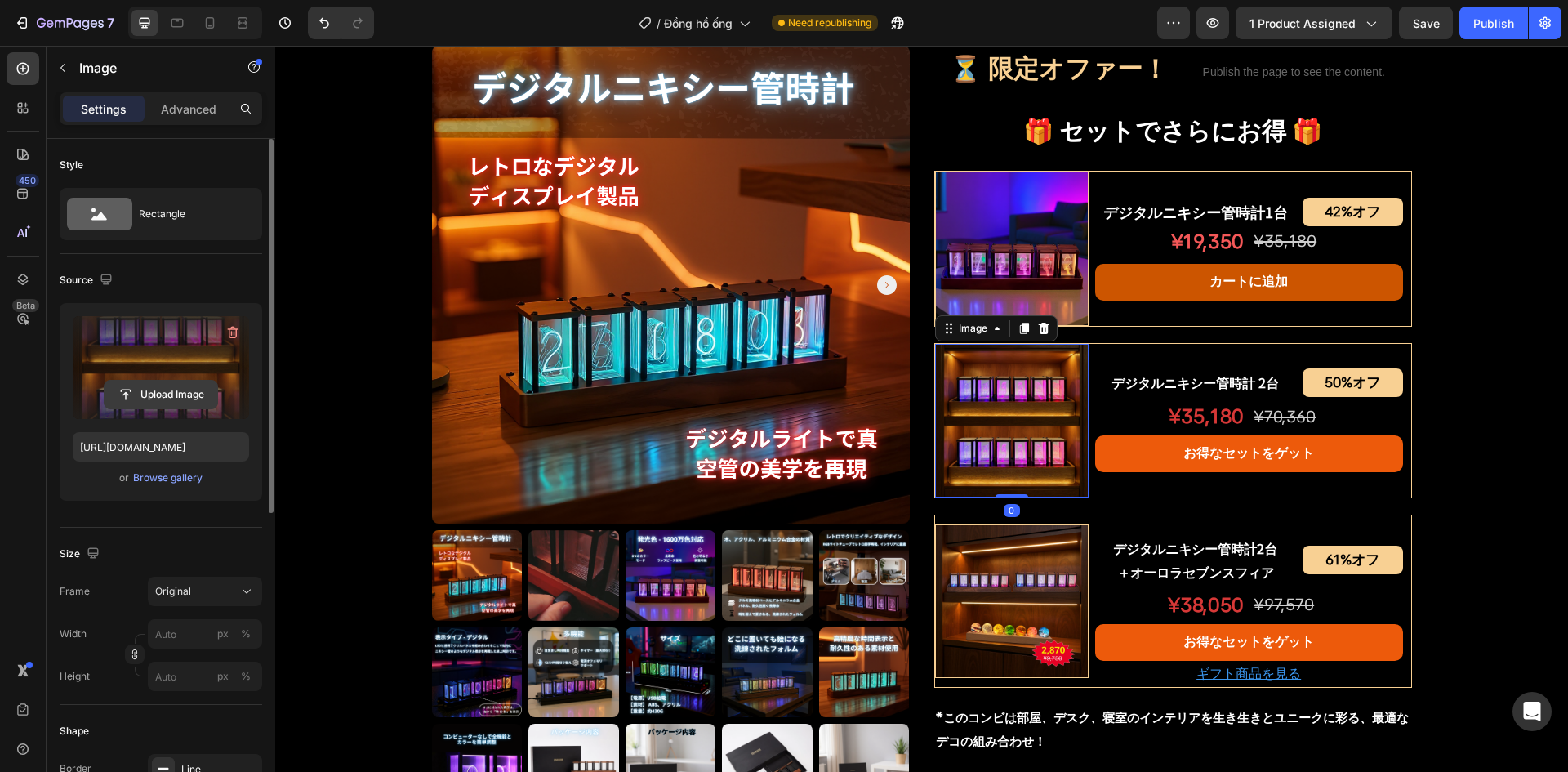
click at [203, 394] on input "file" at bounding box center [161, 394] width 113 height 27
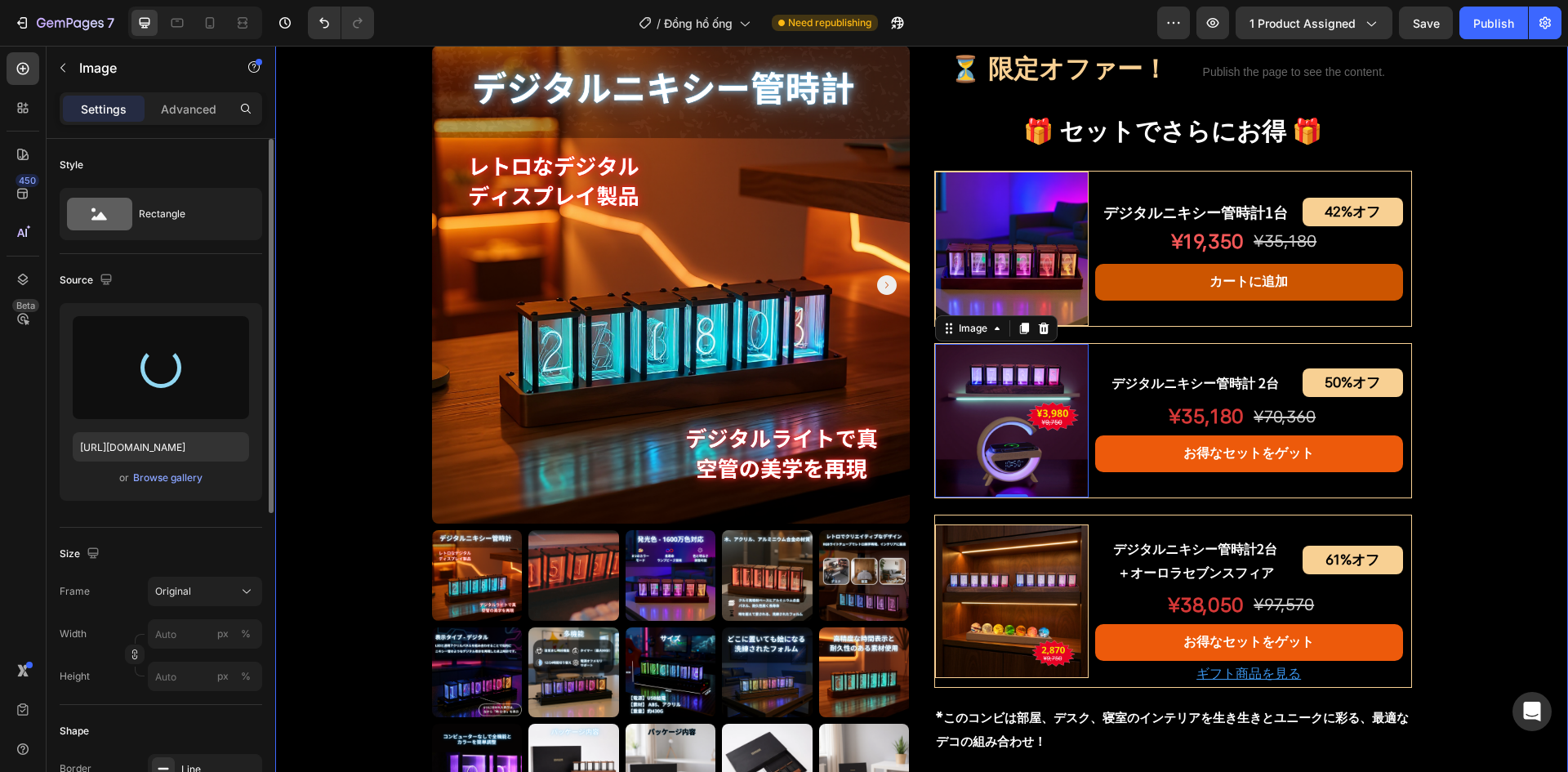
type input "https://cdn.shopify.com/s/files/1/0691/8032/6040/files/gempages_549433077697348…"
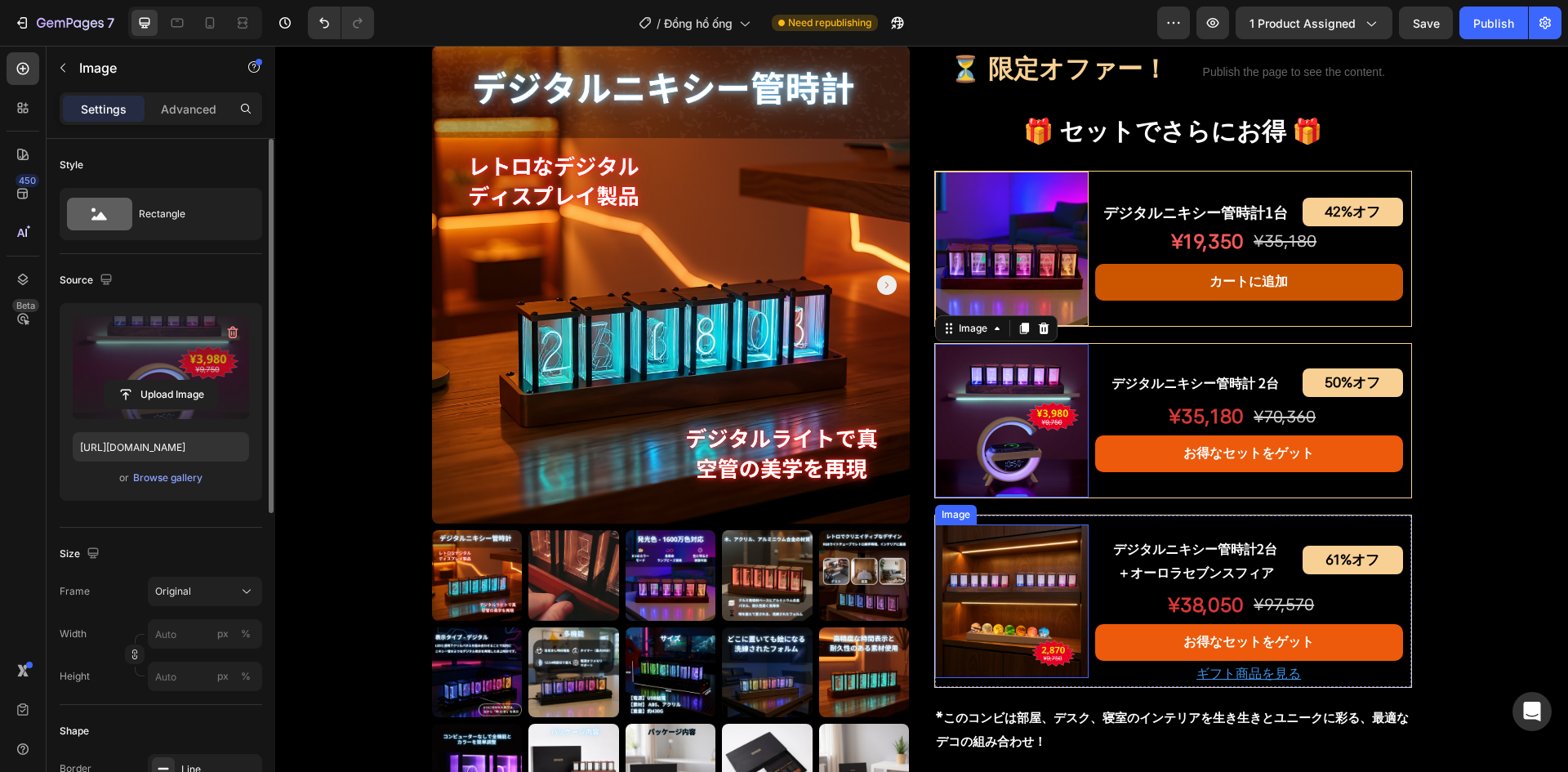
click at [976, 581] on img at bounding box center [1012, 601] width 154 height 154
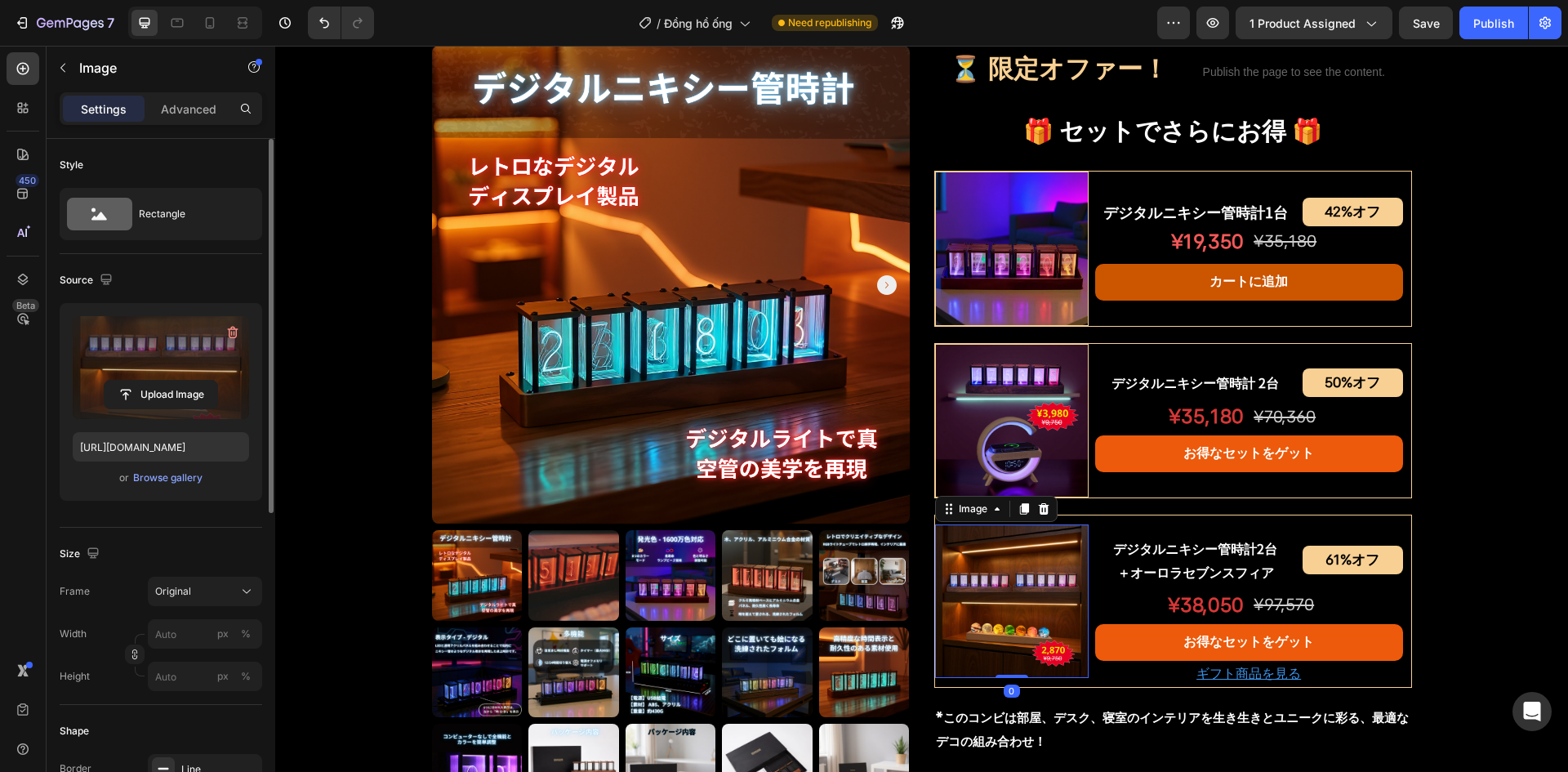
click at [148, 376] on label at bounding box center [161, 368] width 177 height 103
click at [148, 381] on input "file" at bounding box center [161, 394] width 113 height 27
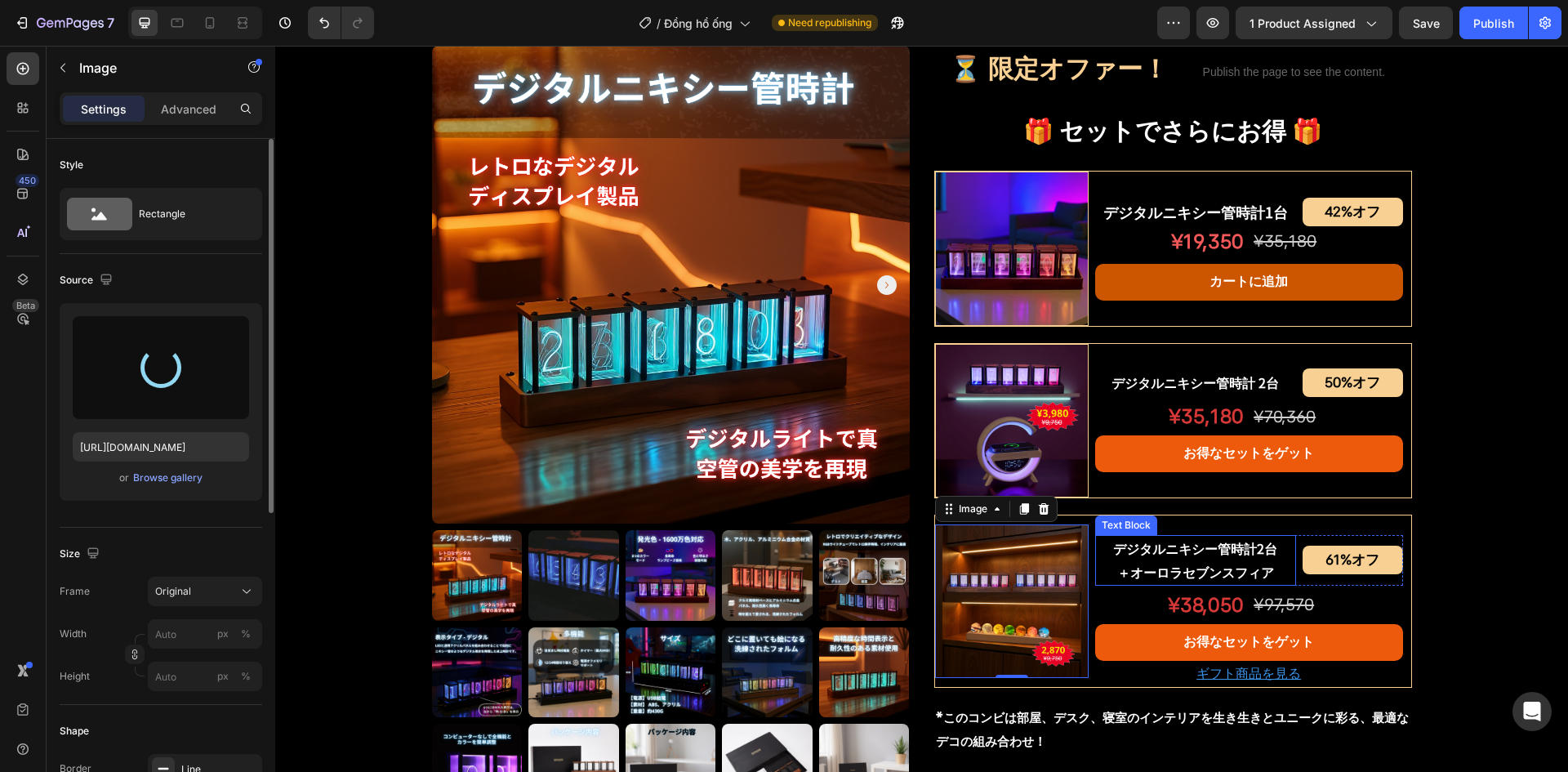
type input "https://cdn.shopify.com/s/files/1/0691/8032/6040/files/gempages_549433077697348…"
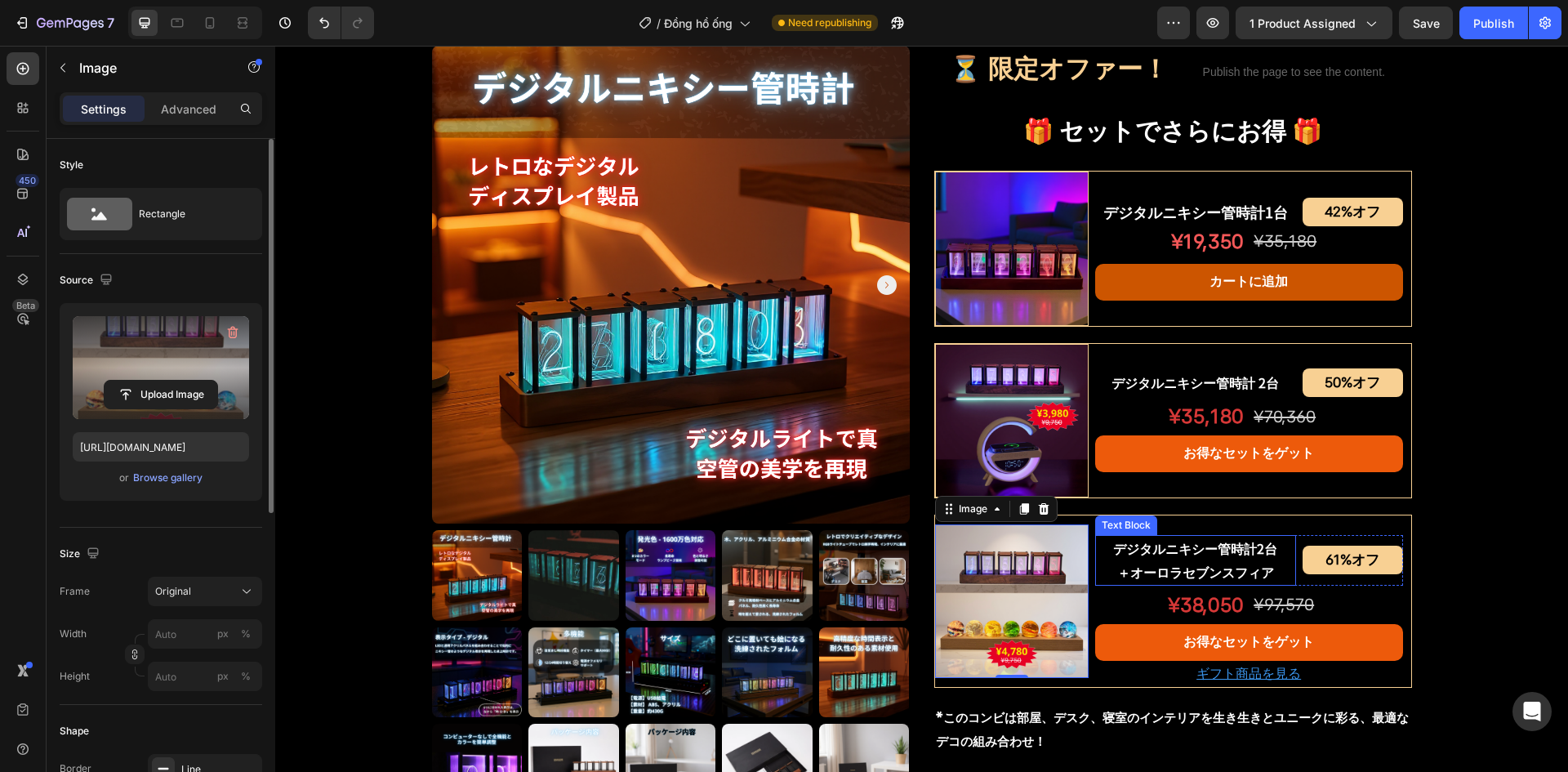
click at [1250, 562] on p "＋オーロラセブンスフィア" at bounding box center [1196, 572] width 198 height 24
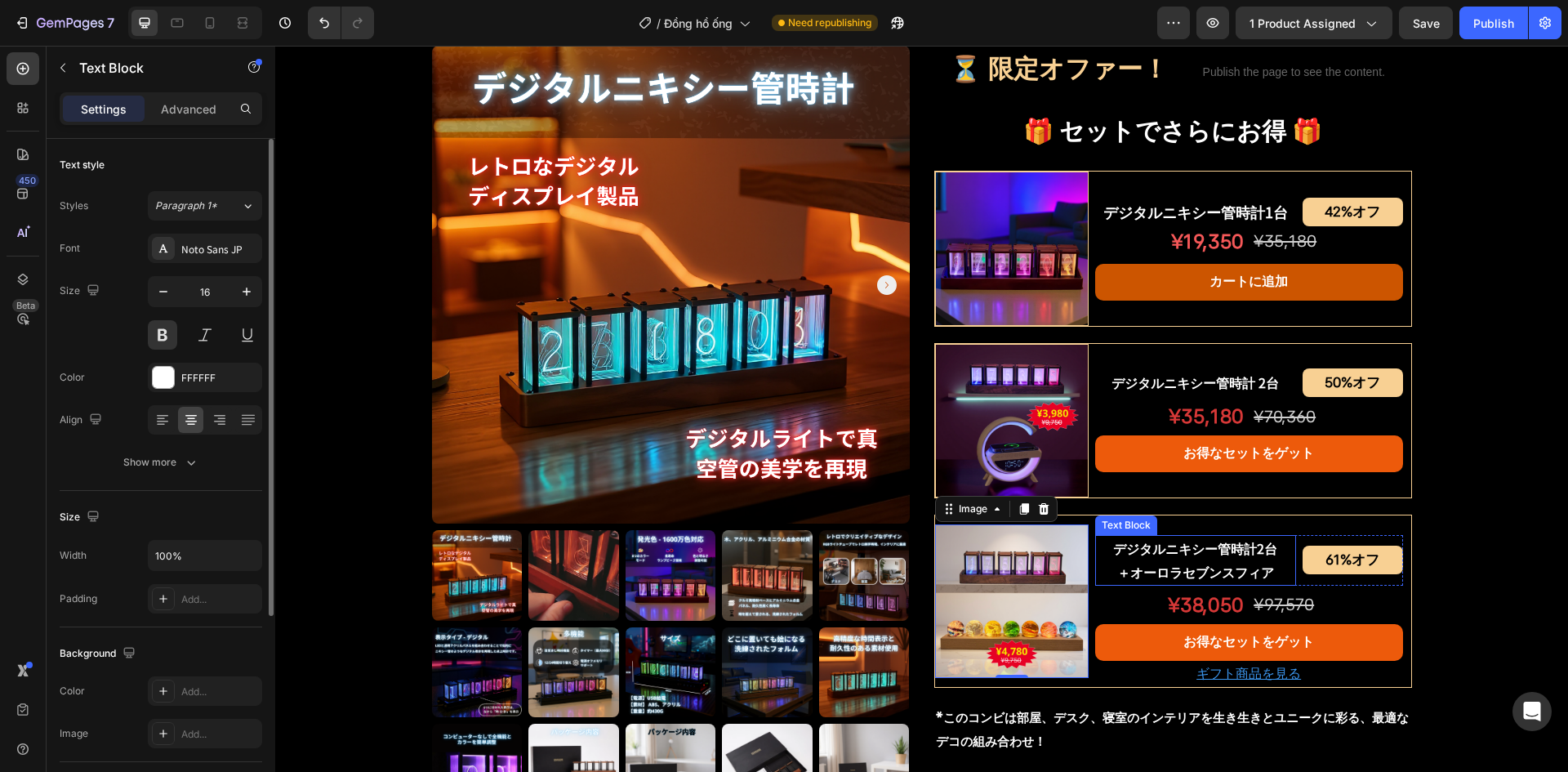
click at [1250, 562] on p "＋オーロラセブンスフィア" at bounding box center [1196, 572] width 198 height 24
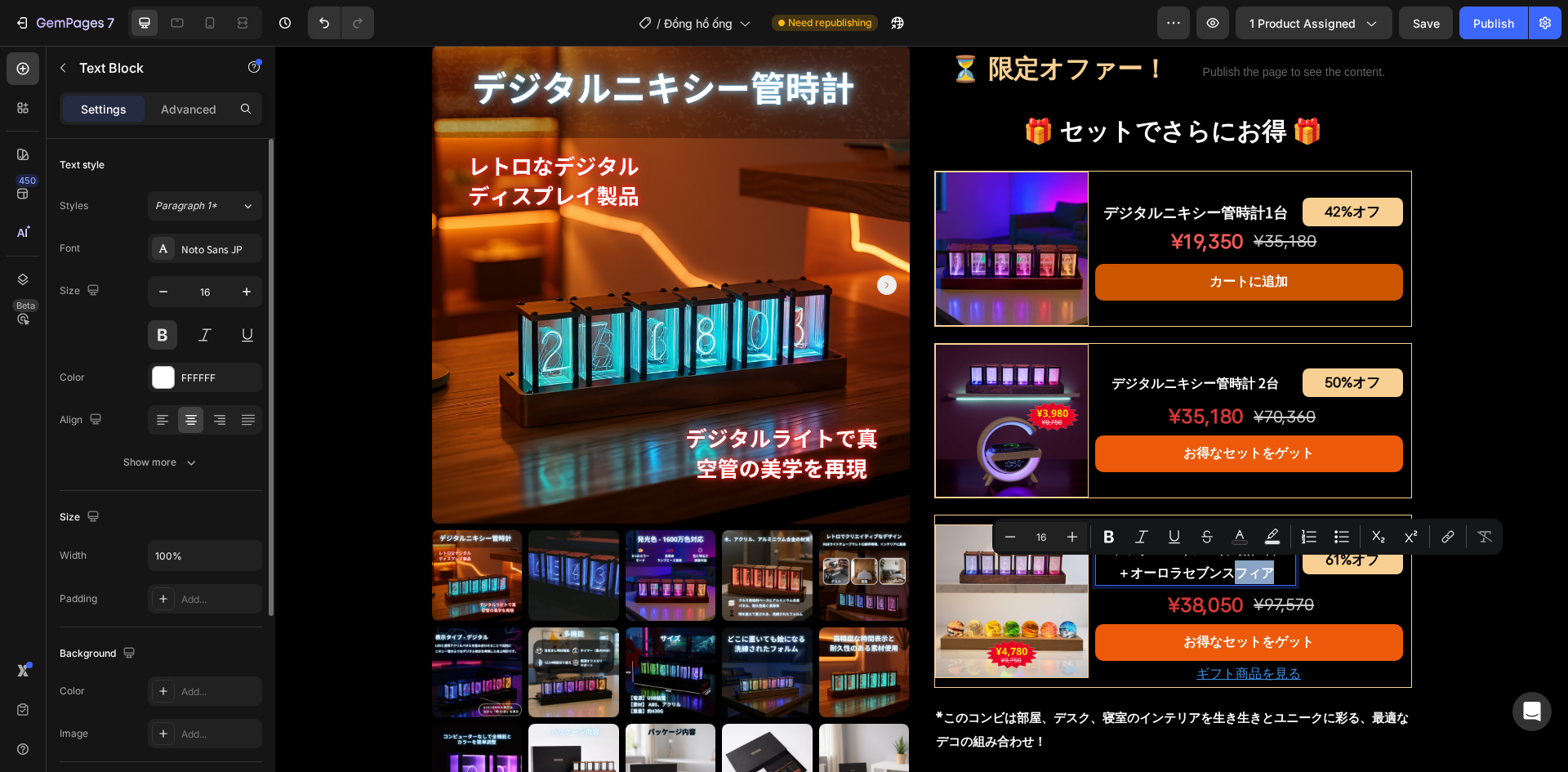
click at [1255, 563] on p "＋オーロラセブンスフィア" at bounding box center [1196, 572] width 198 height 24
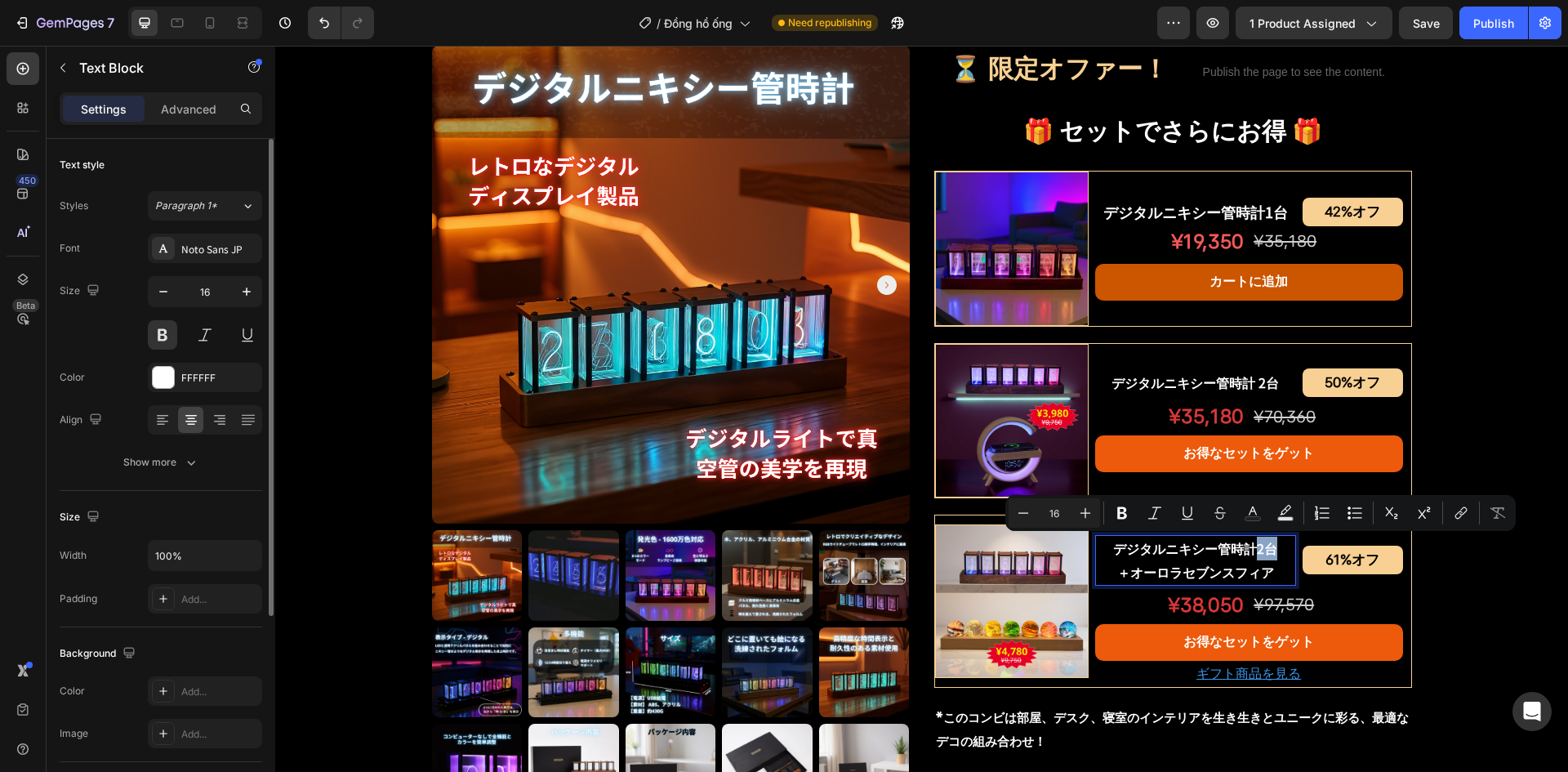
drag, startPoint x: 1252, startPoint y: 548, endPoint x: 1267, endPoint y: 548, distance: 15.0
click at [1267, 548] on p "デジタルニキシー管時計2台" at bounding box center [1196, 548] width 198 height 24
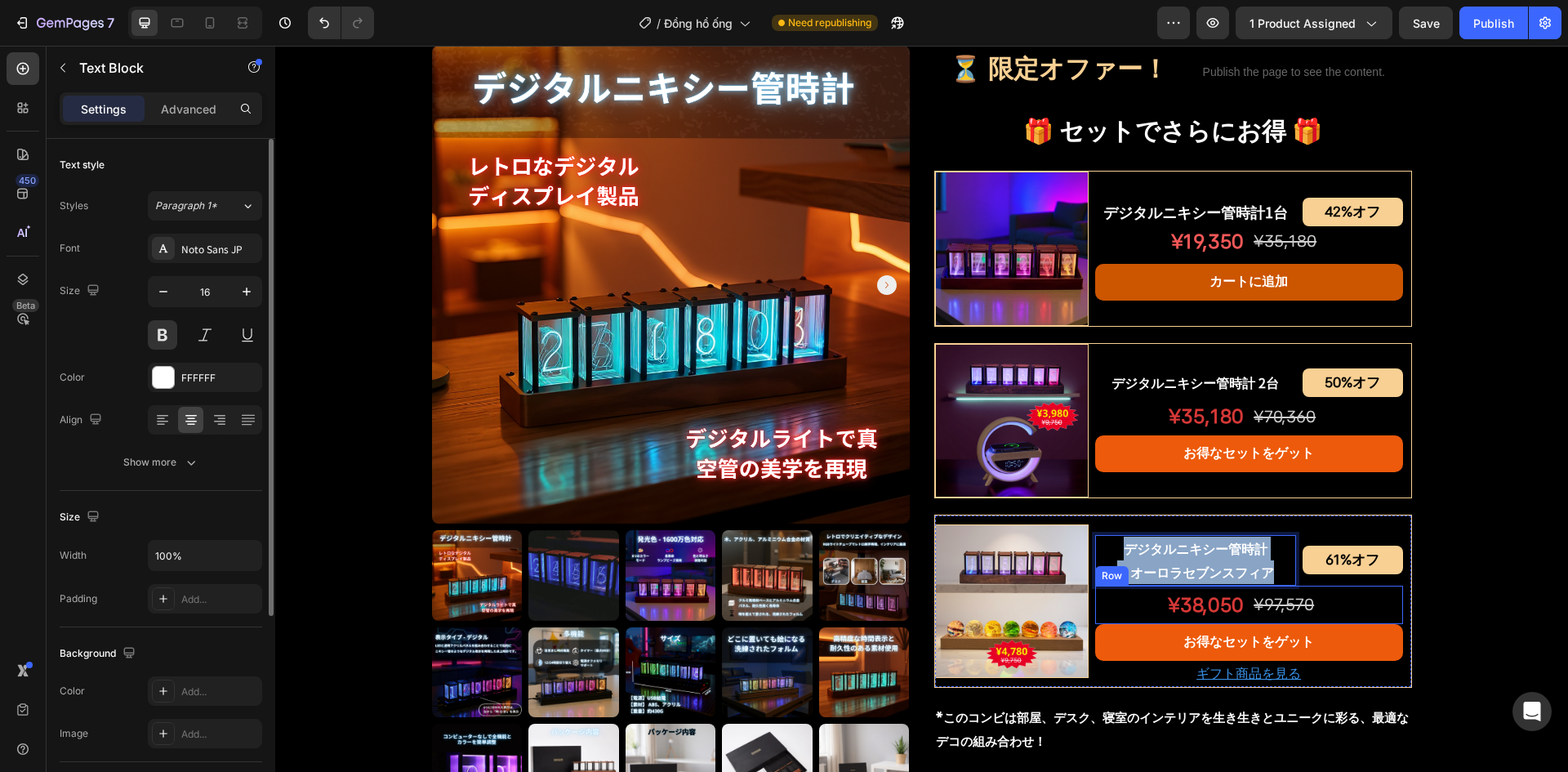
copy div "デジタルニキシー管時計 ＋オーロラセブンスフィア"
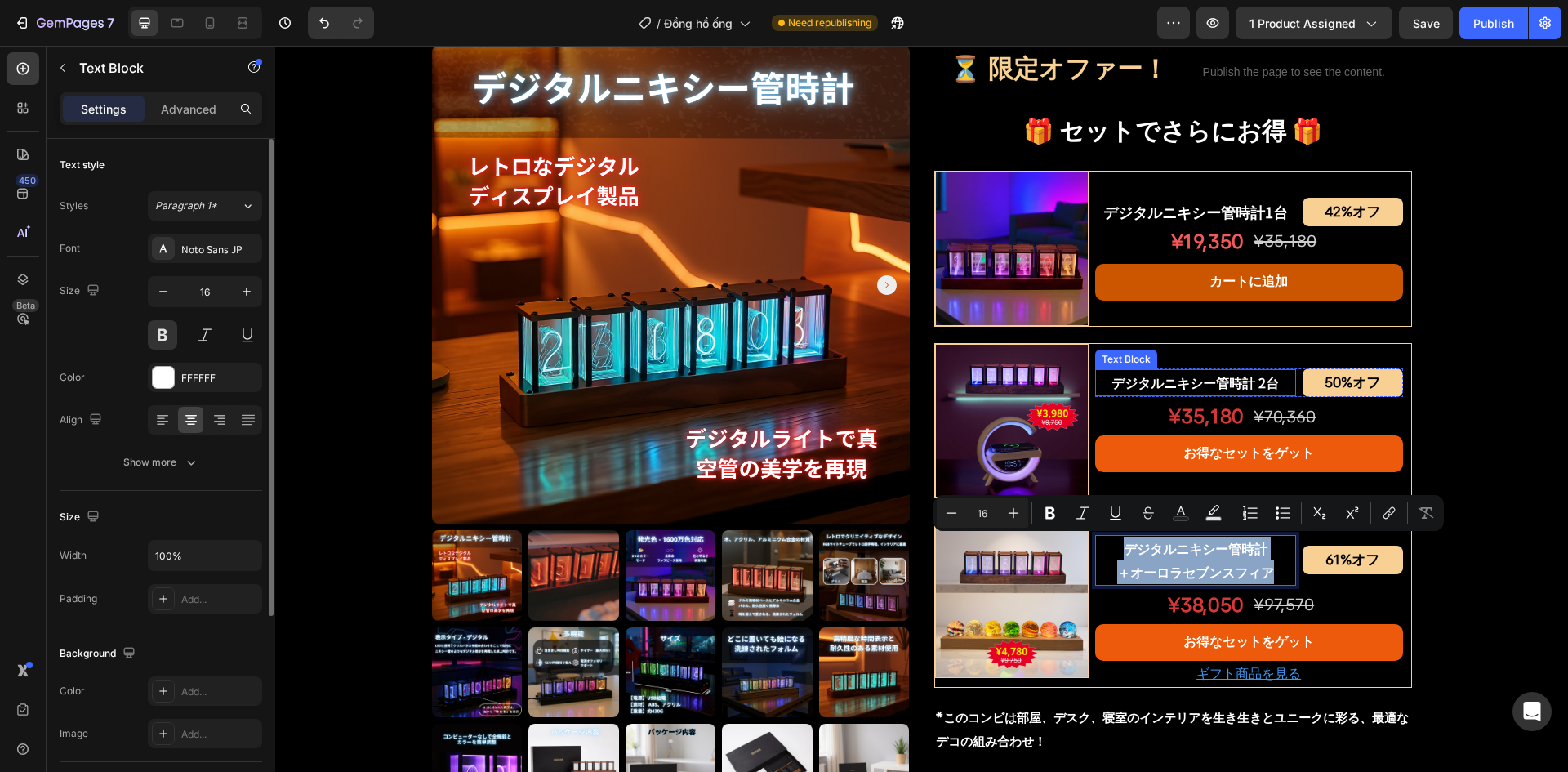
click at [1223, 391] on p "デジタルニキシー管時計 2台" at bounding box center [1196, 383] width 198 height 24
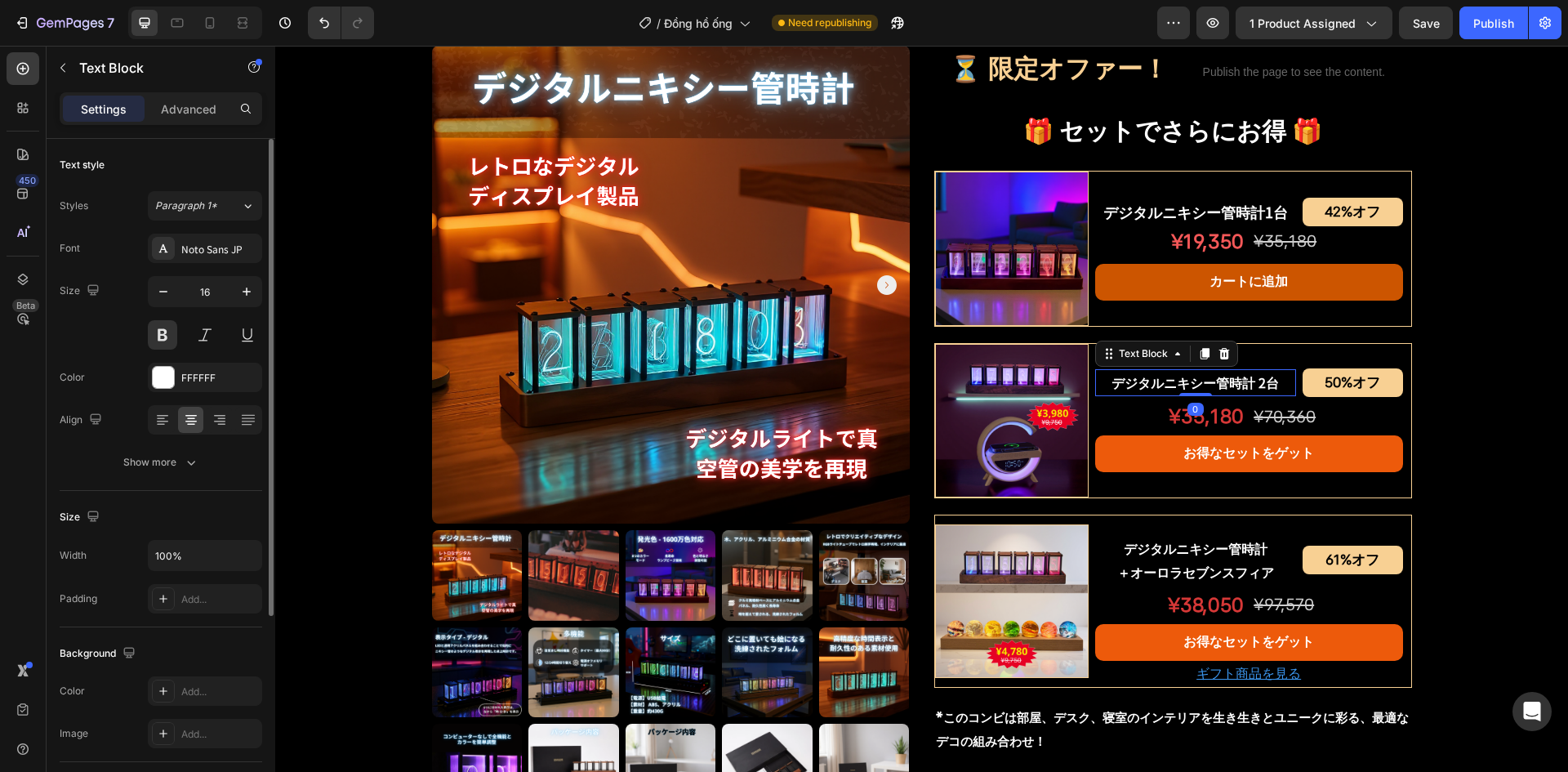
click at [1223, 391] on p "デジタルニキシー管時計 2台" at bounding box center [1196, 383] width 198 height 24
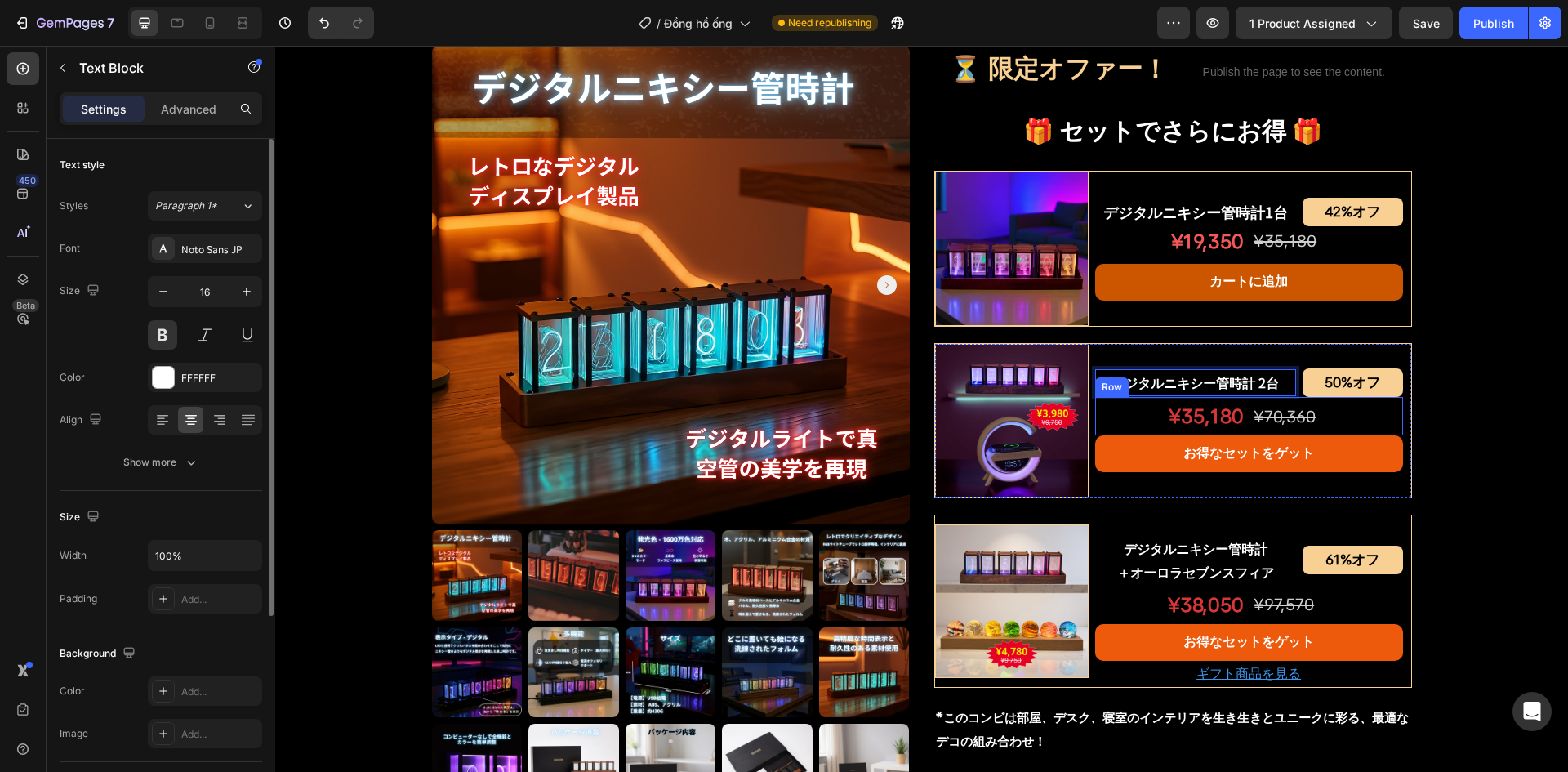
scroll to position [806, 0]
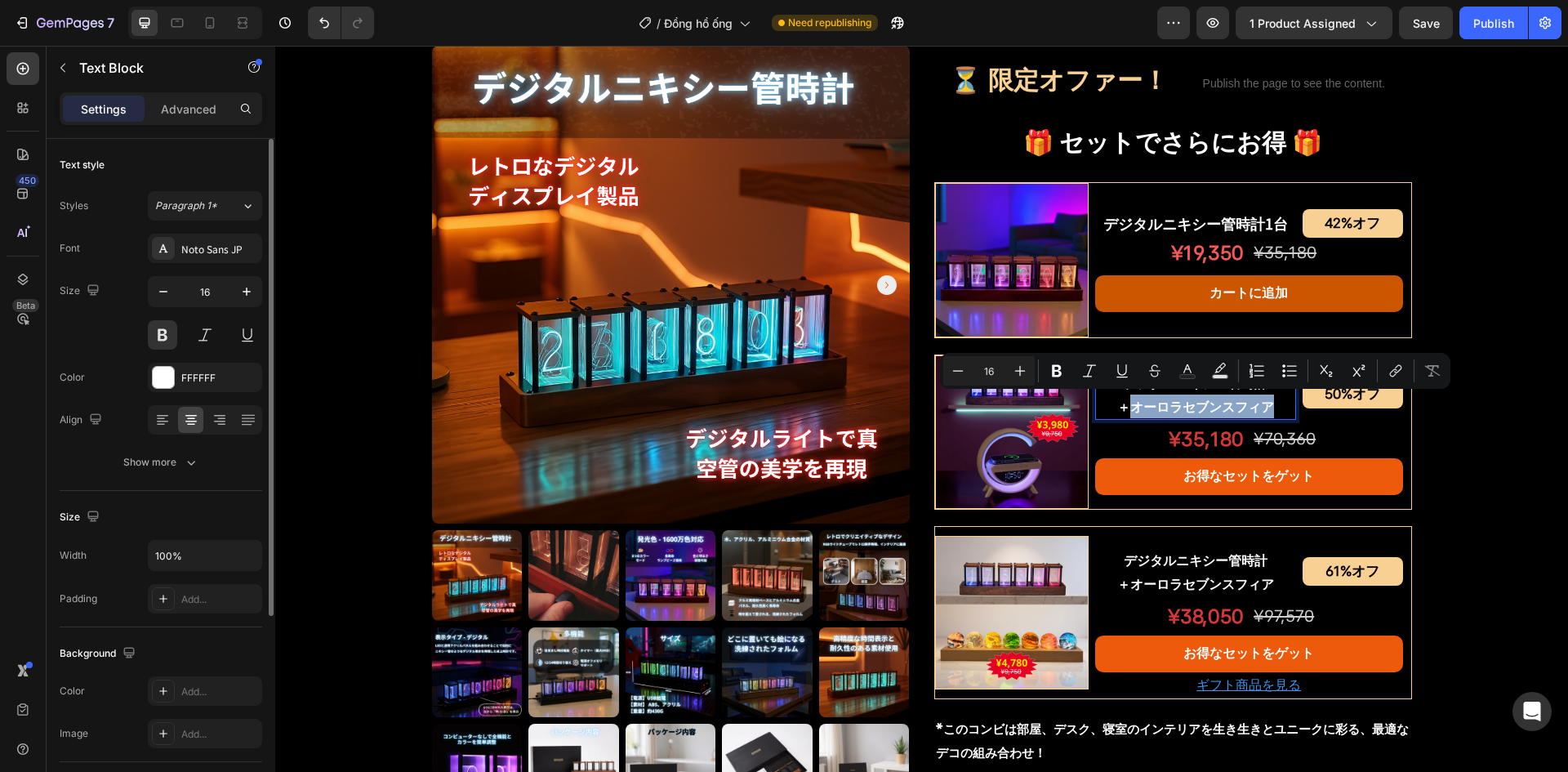
drag, startPoint x: 1126, startPoint y: 404, endPoint x: 1282, endPoint y: 404, distance: 156.0
click at [1282, 404] on p "＋オーロラセブンスフィア" at bounding box center [1196, 406] width 198 height 24
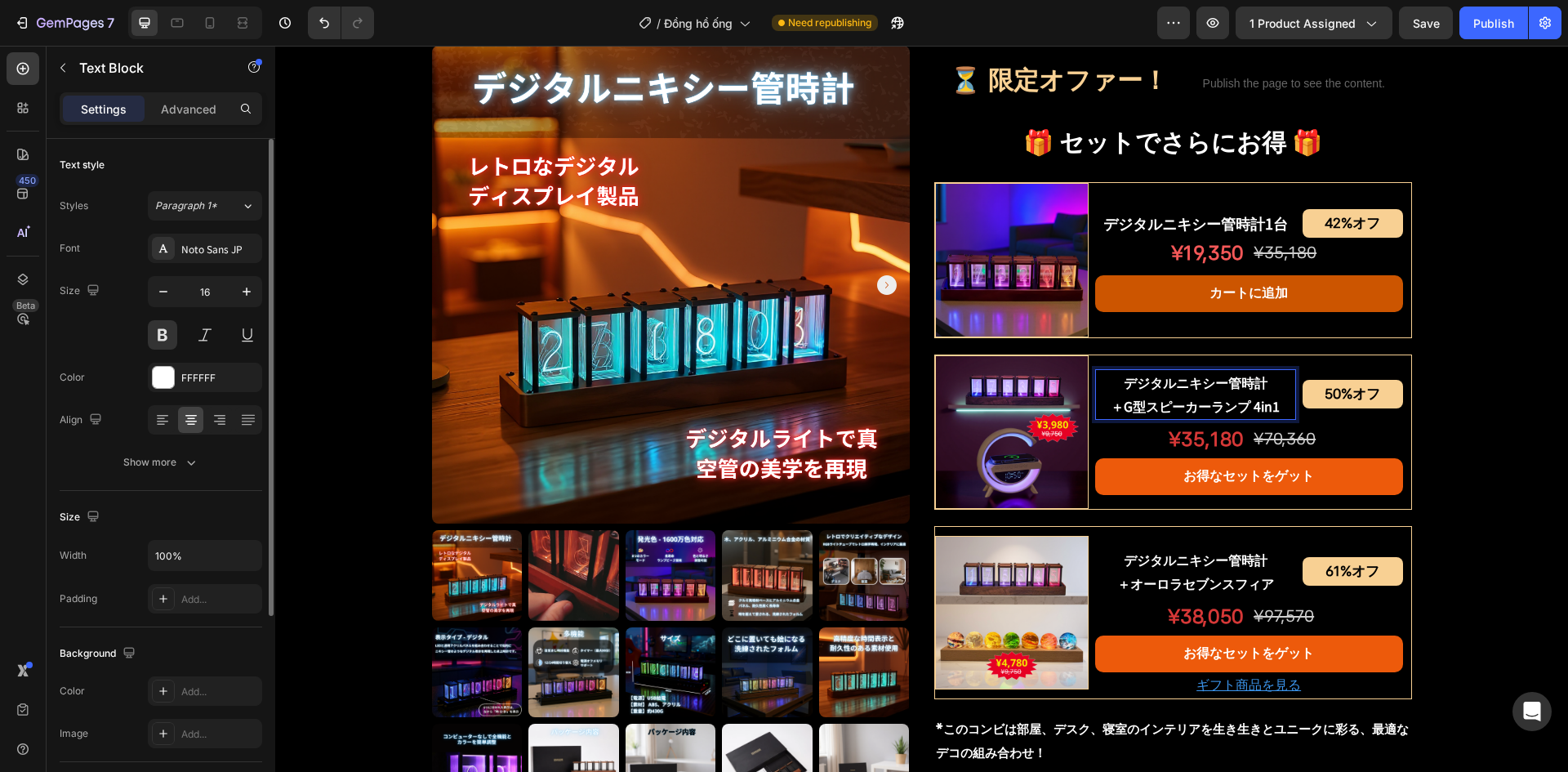
click at [1123, 406] on p "＋G型スピーカーランプ 4in1" at bounding box center [1196, 406] width 198 height 24
click at [1121, 404] on p "＋G型スピーカーランプ 4in1" at bounding box center [1196, 406] width 198 height 24
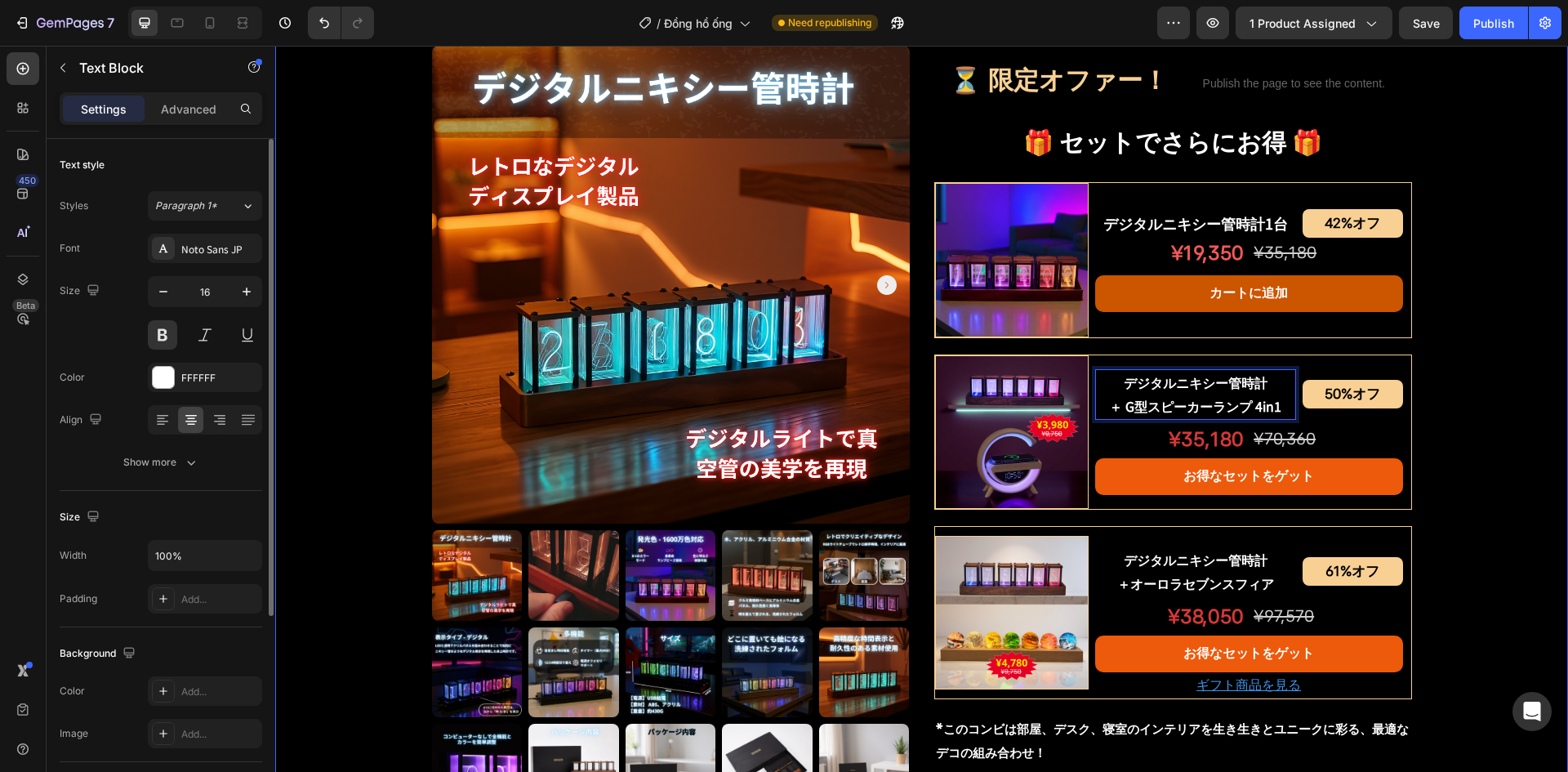
click at [1476, 404] on div "Product Images デジタルニキシー管時計 Product Title Shopify App Shopify App Row ¥15,830 オフ…" at bounding box center [921, 214] width 1293 height 1829
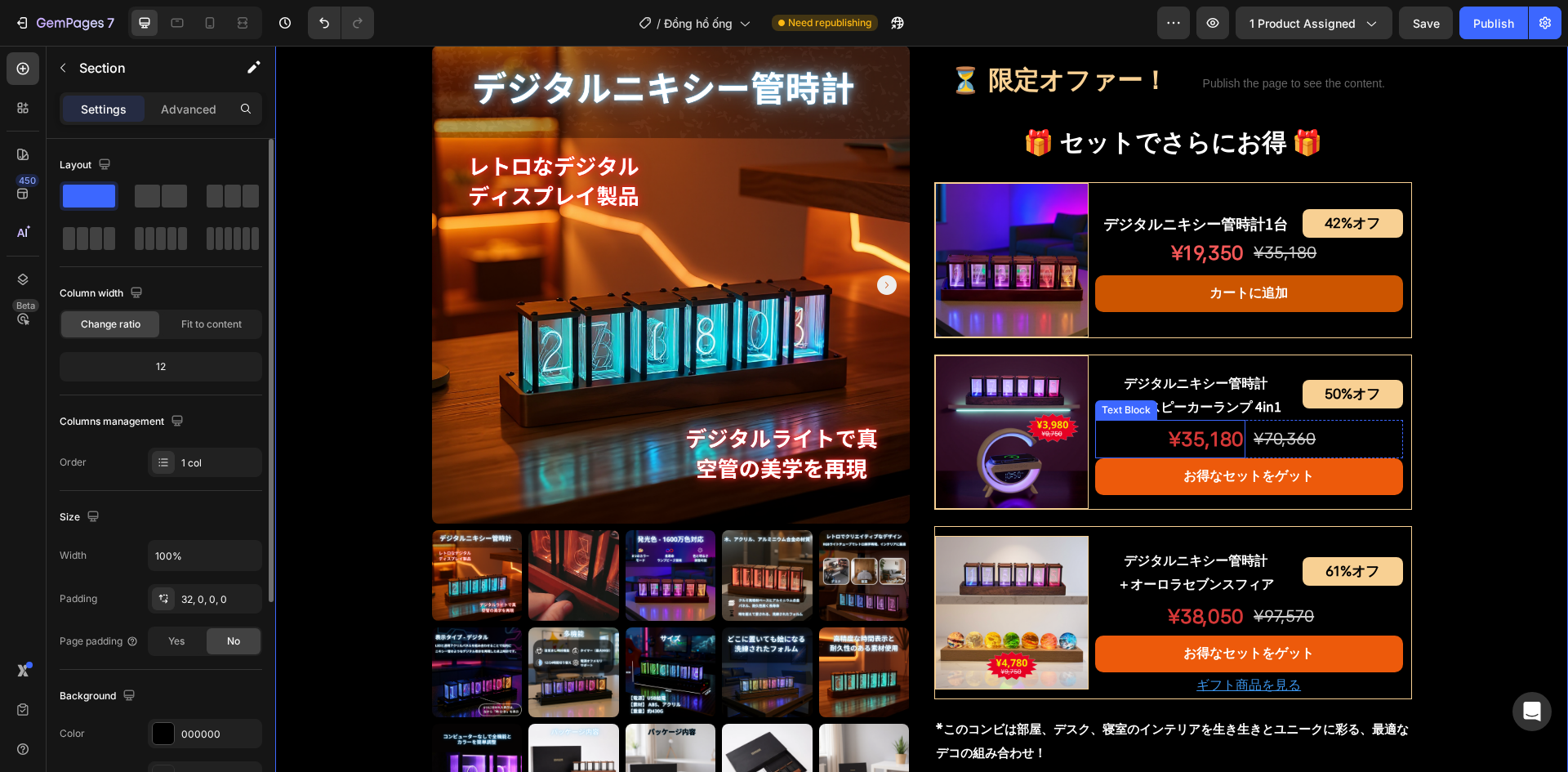
click at [1181, 444] on p "¥35,180" at bounding box center [1170, 440] width 147 height 35
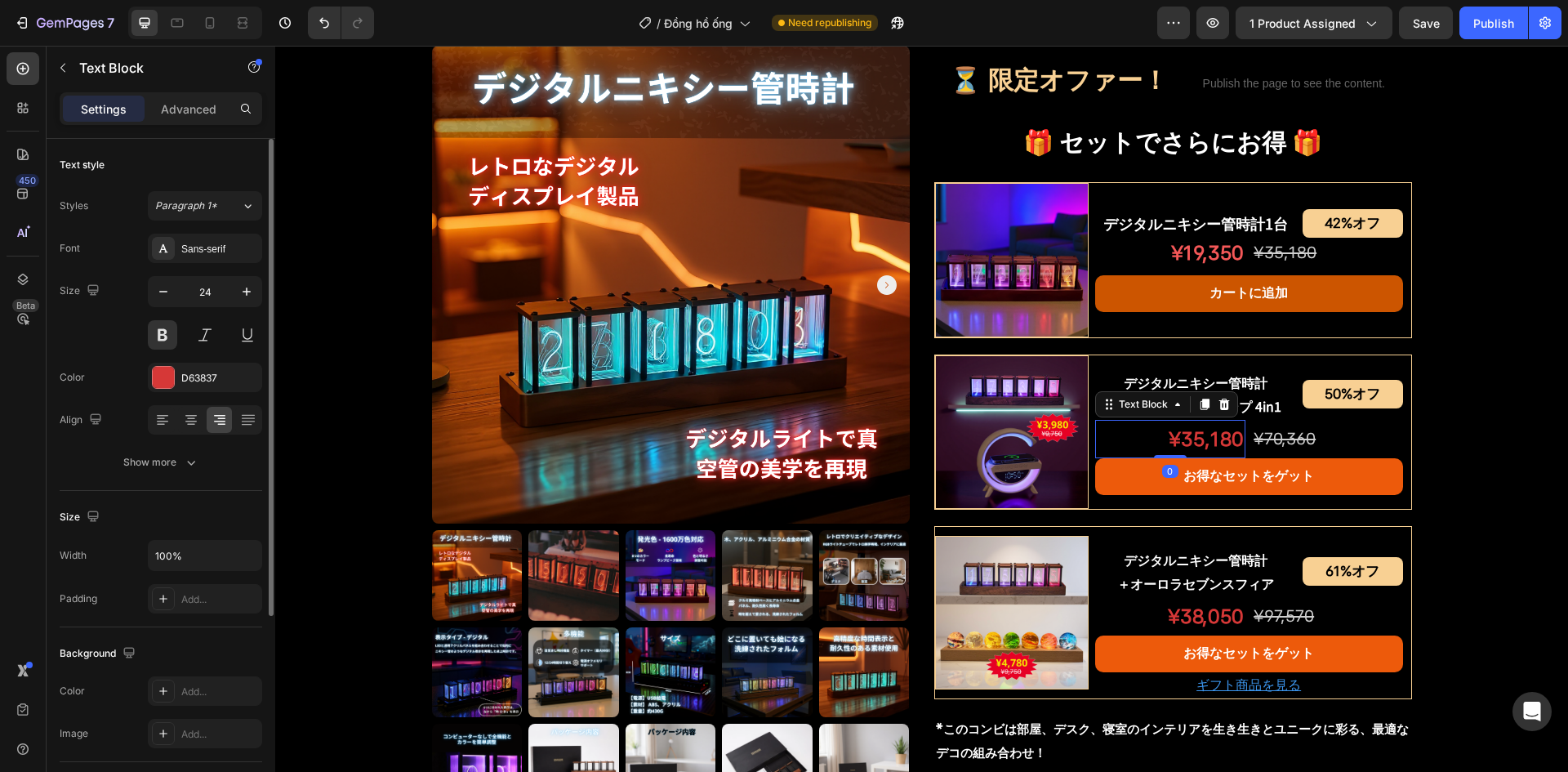
click at [1181, 444] on p "¥35,180" at bounding box center [1170, 440] width 147 height 35
click at [1201, 439] on p "¥330" at bounding box center [1170, 440] width 147 height 35
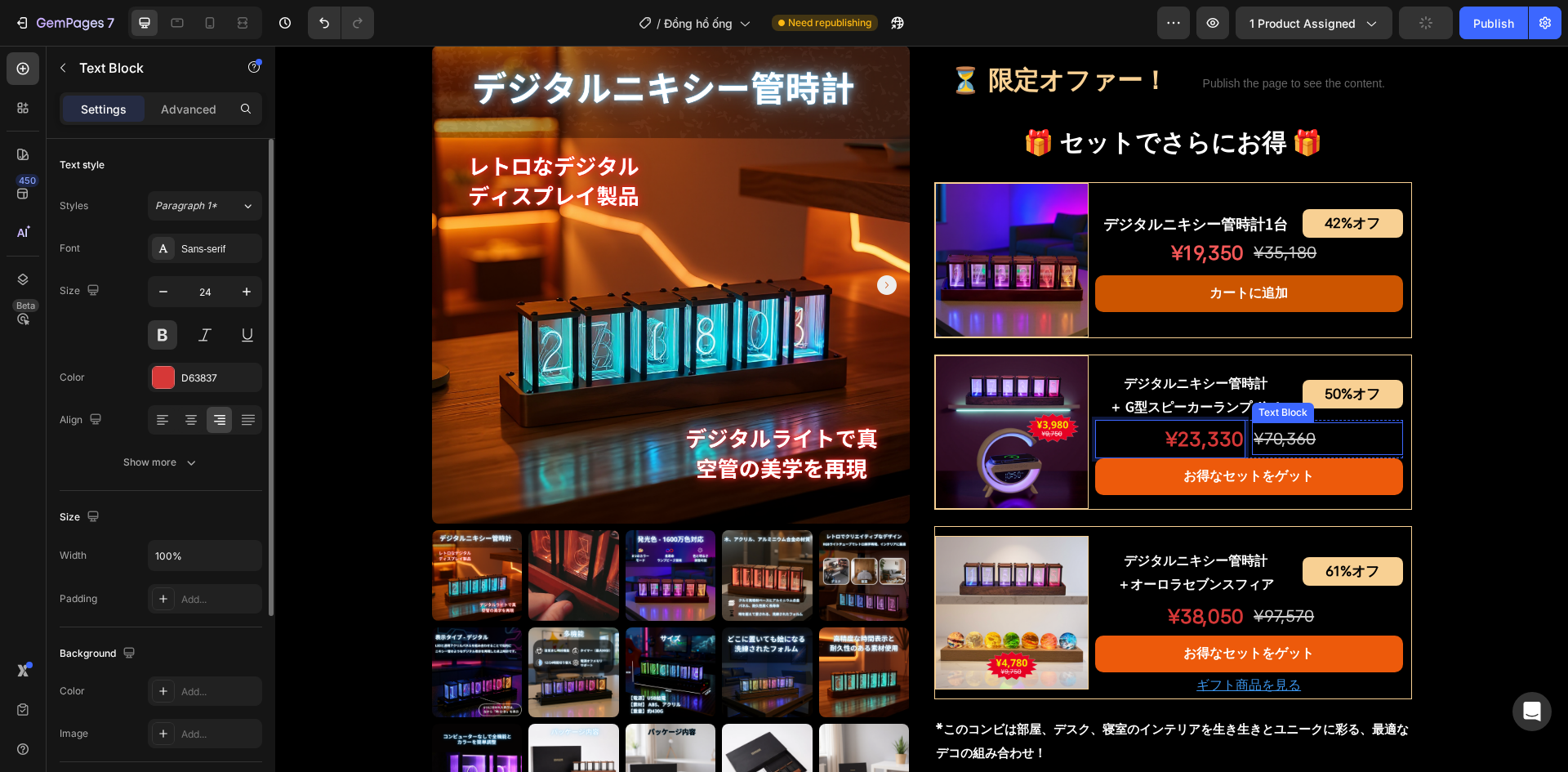
click at [1296, 432] on s "¥70,360" at bounding box center [1285, 439] width 62 height 19
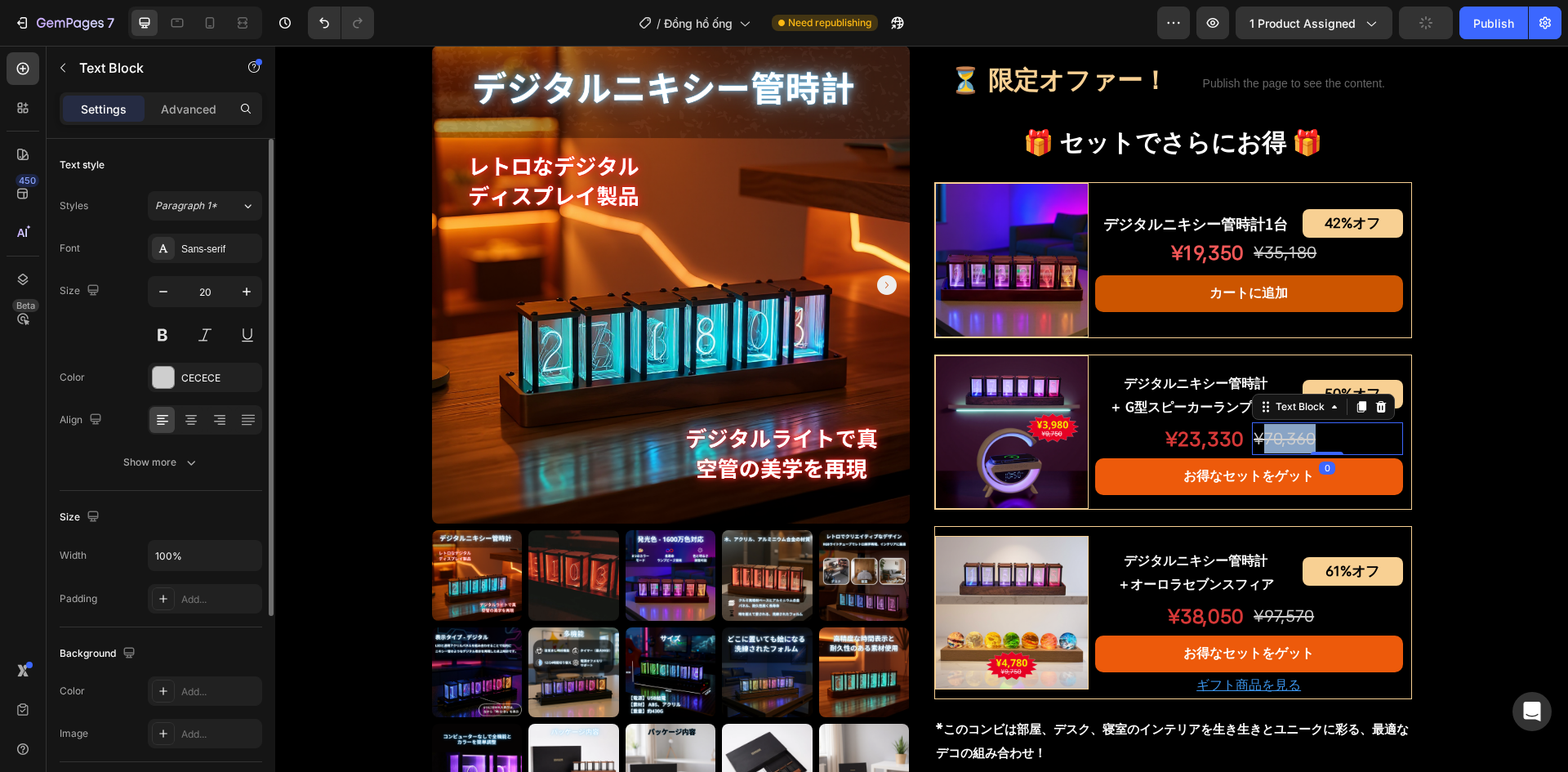
click at [1296, 432] on s "¥70,360" at bounding box center [1285, 439] width 62 height 19
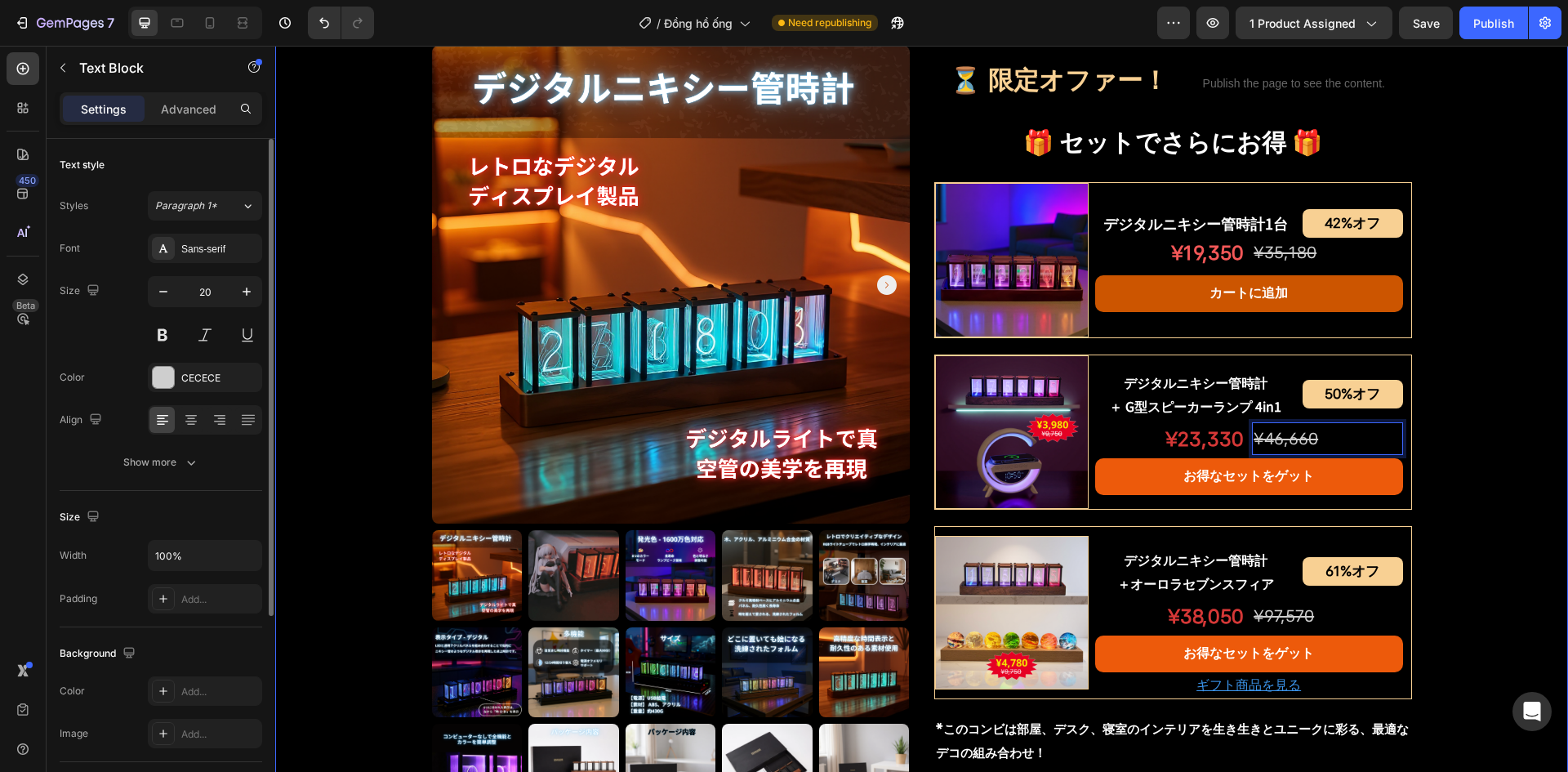
click at [1441, 512] on div "Product Images デジタルニキシー管時計 Product Title Shopify App Shopify App Row ¥15,830 オフ…" at bounding box center [921, 214] width 1293 height 1829
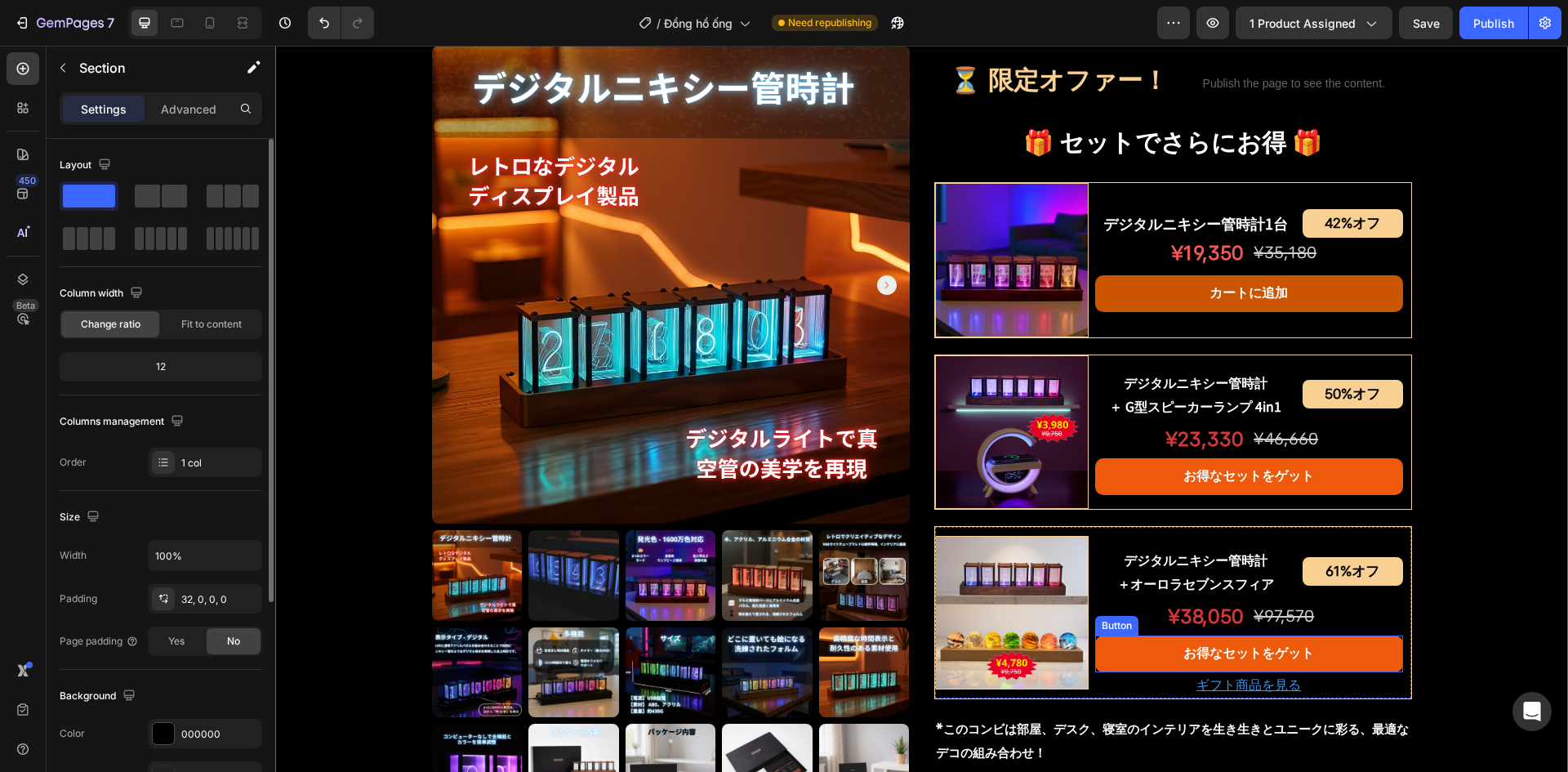
click at [1199, 617] on p "¥38,050" at bounding box center [1170, 616] width 147 height 35
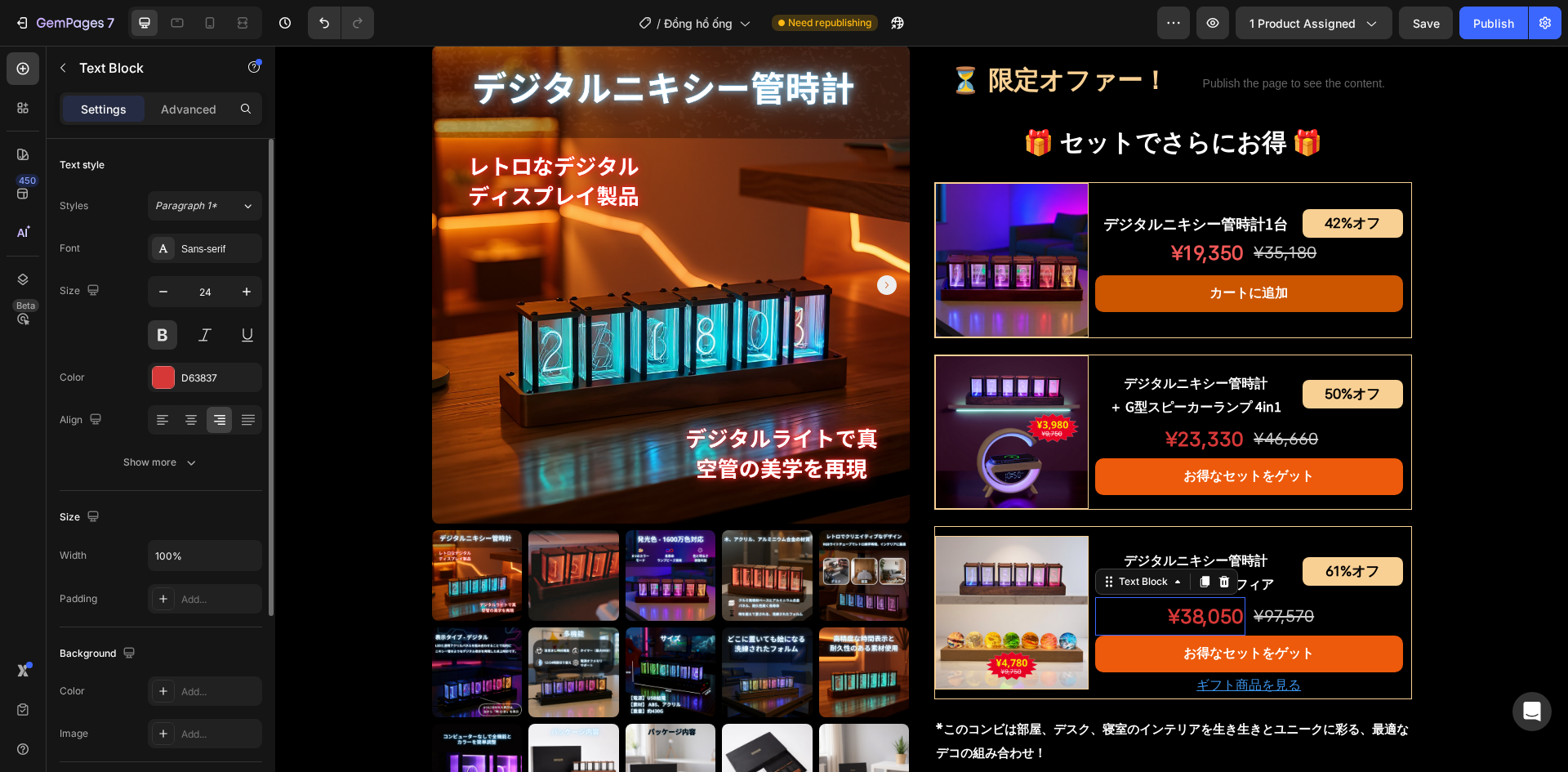
click at [1199, 617] on p "¥38,050" at bounding box center [1170, 616] width 147 height 35
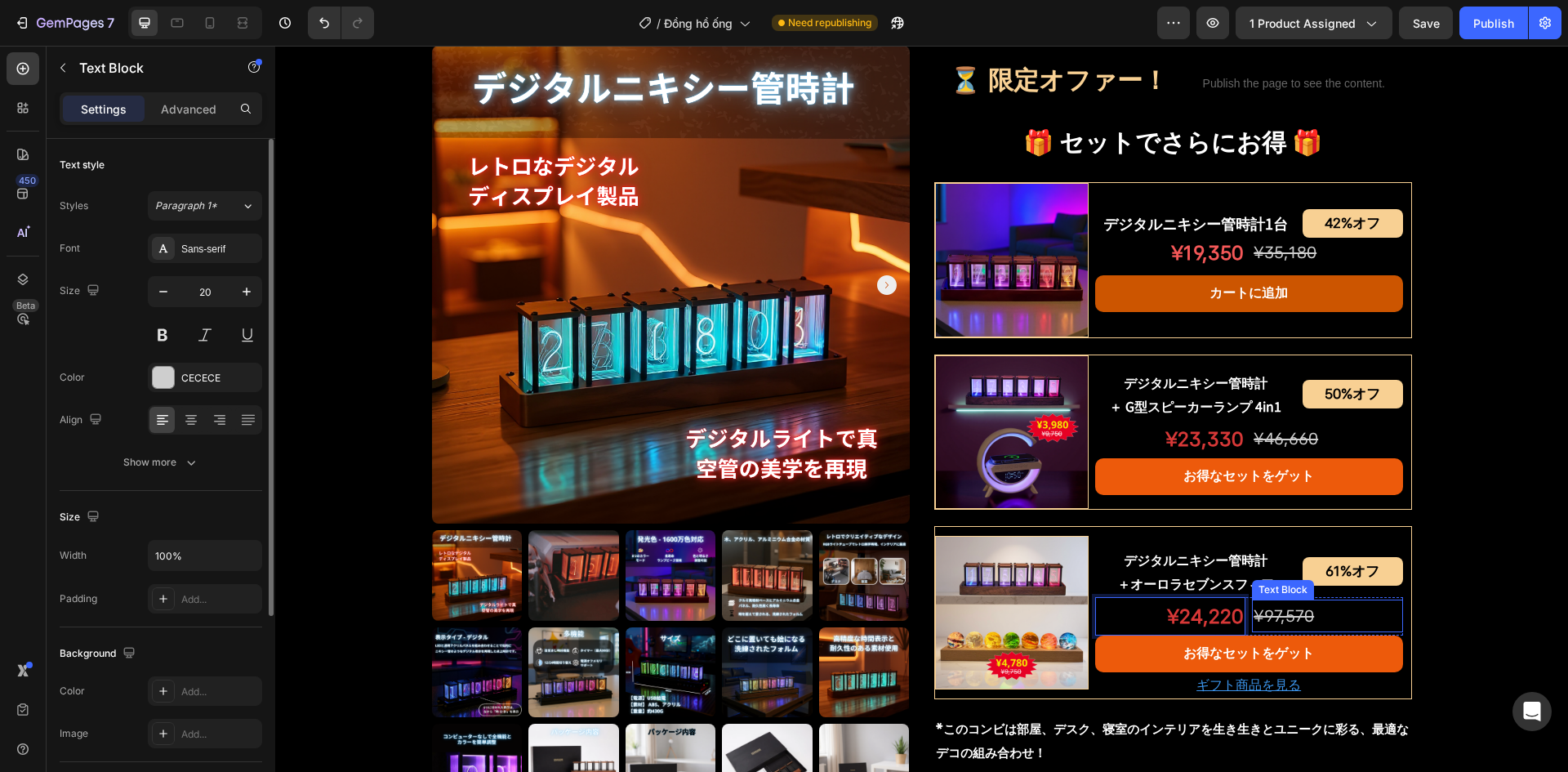
click at [1320, 623] on p "¥97,570" at bounding box center [1328, 615] width 147 height 29
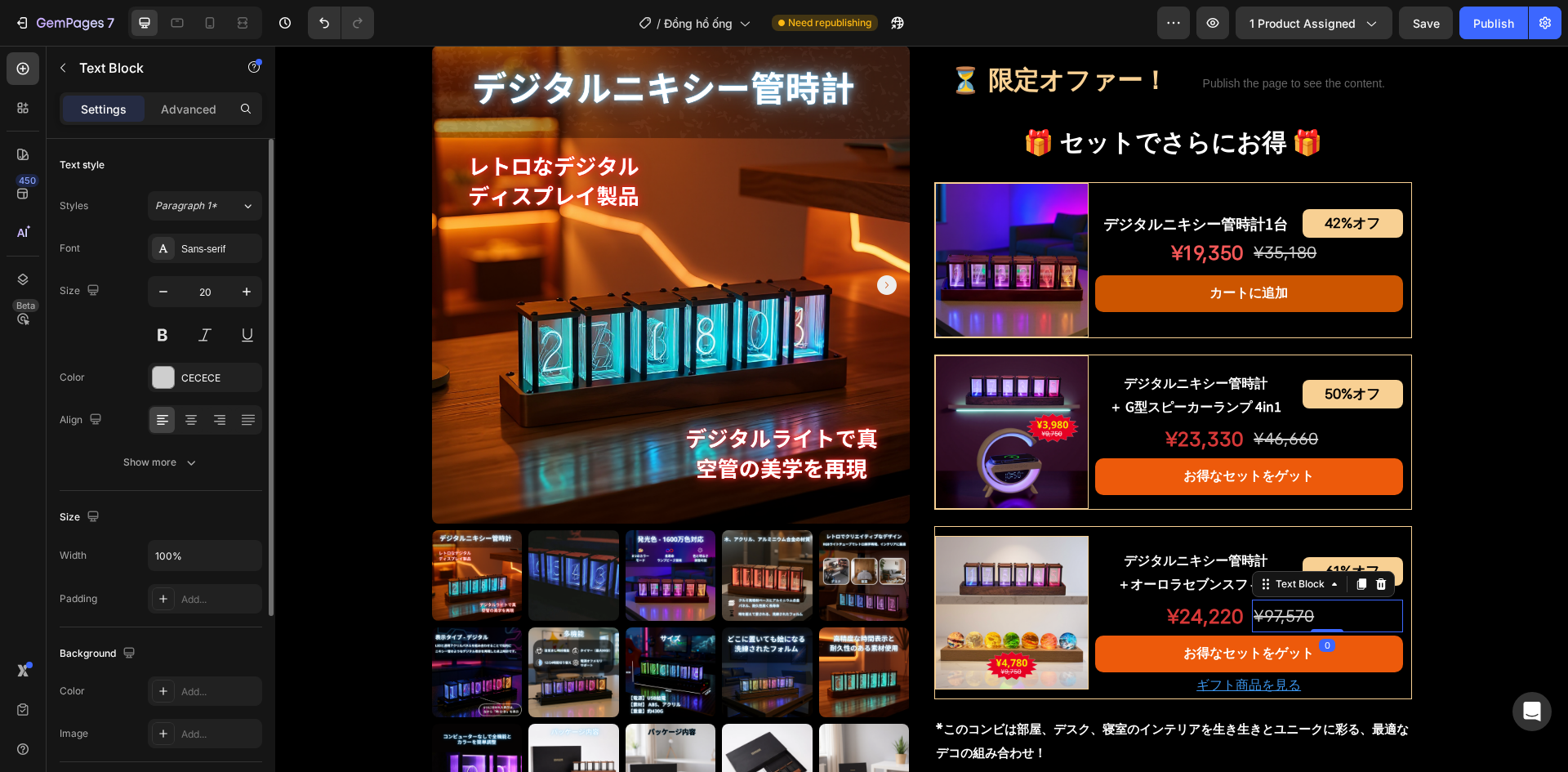
click at [1320, 623] on p "¥97,570" at bounding box center [1328, 615] width 147 height 29
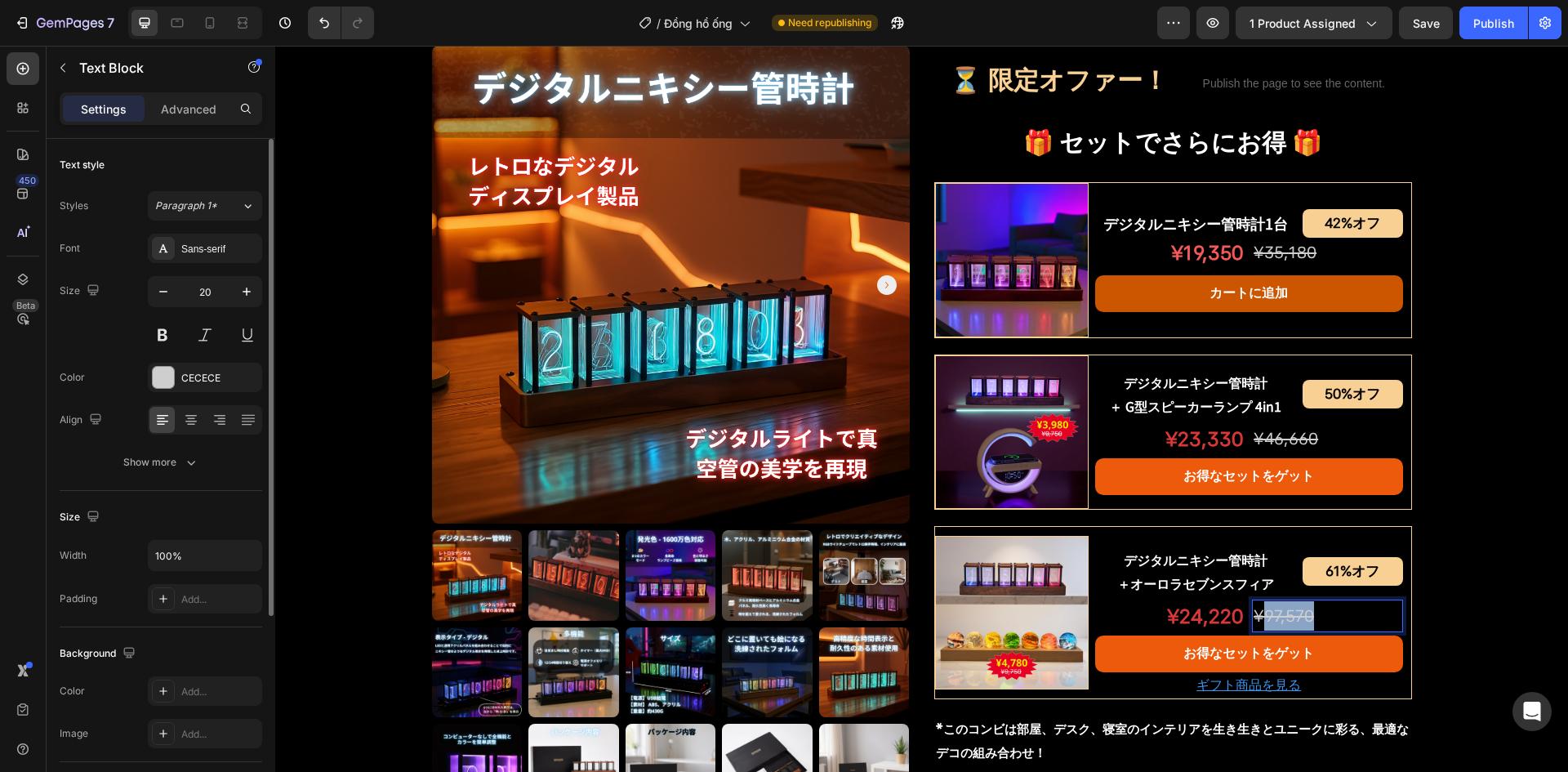
drag, startPoint x: 1260, startPoint y: 610, endPoint x: 1320, endPoint y: 610, distance: 60.0
click at [1320, 610] on p "¥97,570" at bounding box center [1328, 615] width 147 height 29
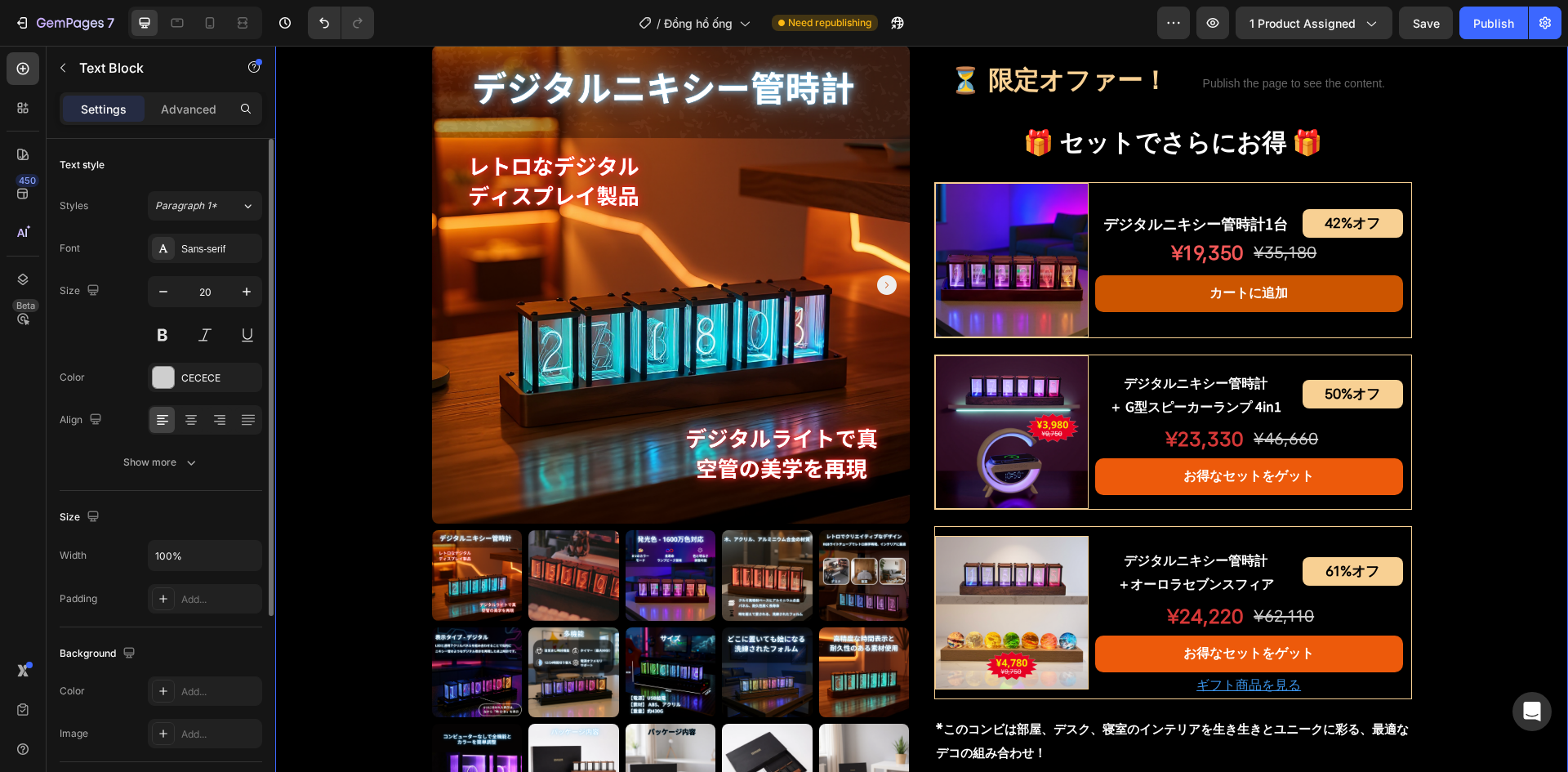
click at [1448, 437] on div "Product Images デジタルニキシー管時計 Product Title Shopify App Shopify App Row ¥15,830 オフ…" at bounding box center [921, 214] width 1293 height 1829
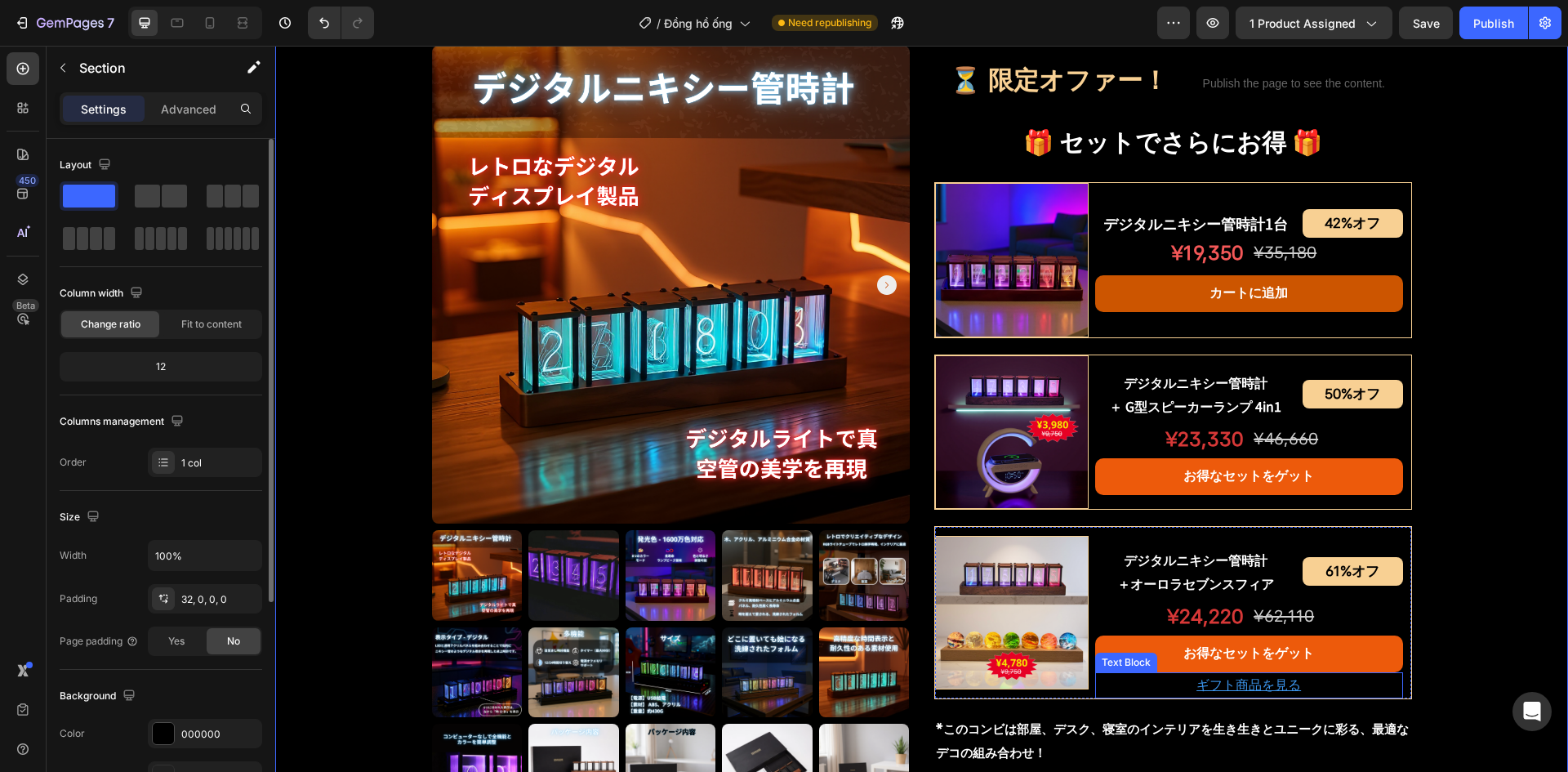
click at [1161, 692] on p "ギフト商品を見る" at bounding box center [1249, 685] width 305 height 24
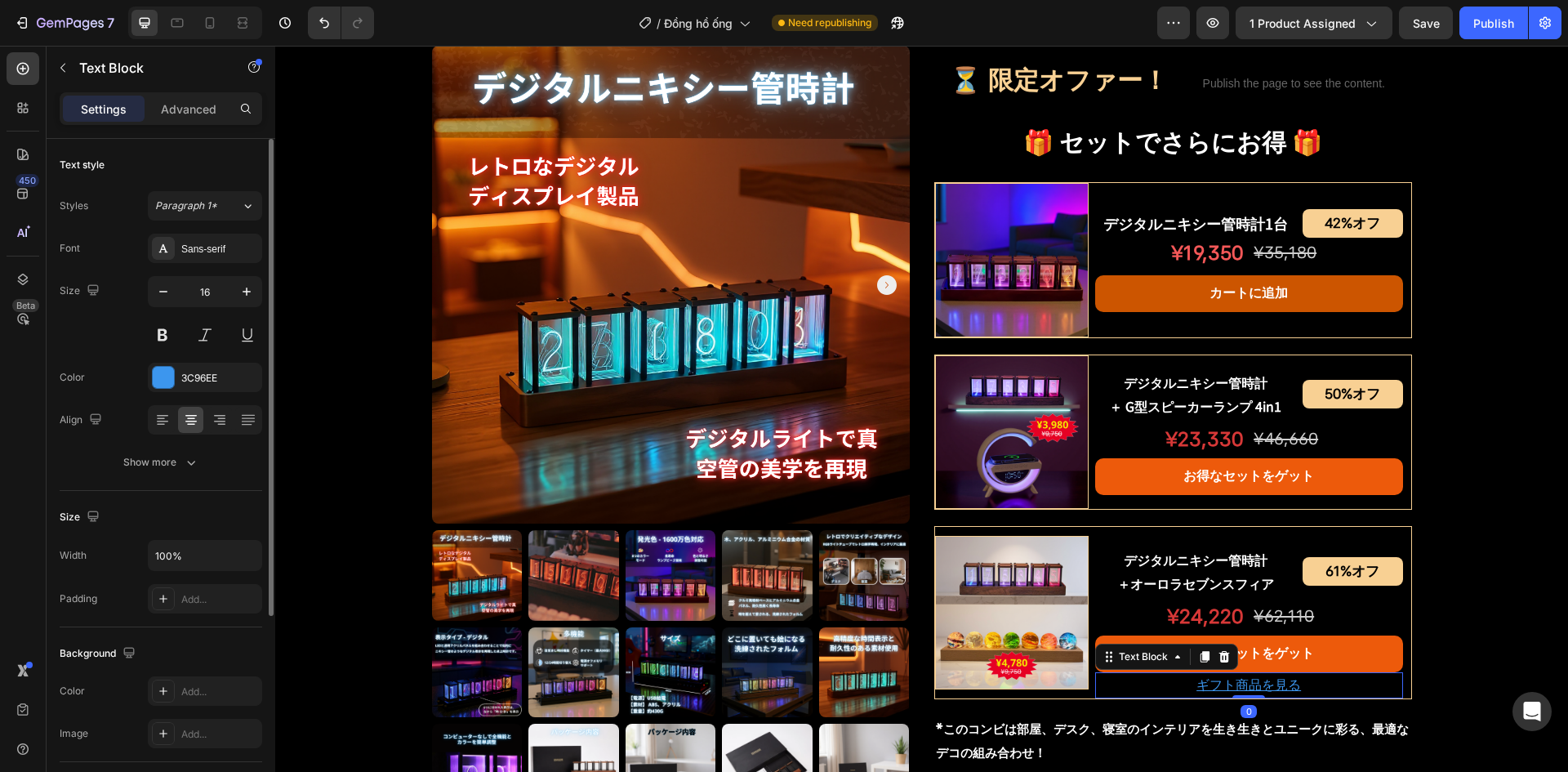
drag, startPoint x: 1193, startPoint y: 662, endPoint x: 1130, endPoint y: 674, distance: 64.1
click at [1199, 662] on icon at bounding box center [1205, 657] width 13 height 13
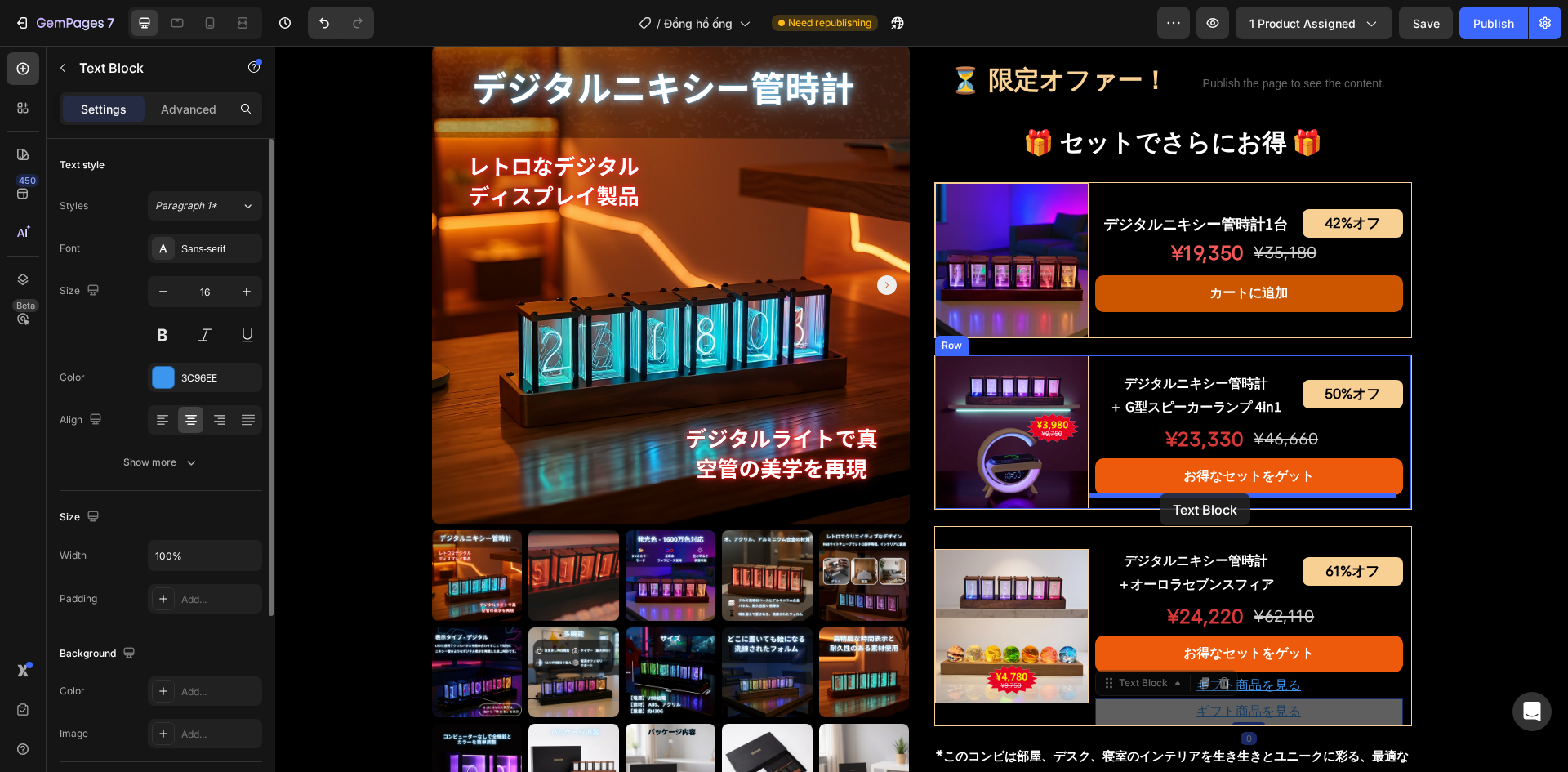
drag, startPoint x: 1111, startPoint y: 685, endPoint x: 1160, endPoint y: 493, distance: 198.2
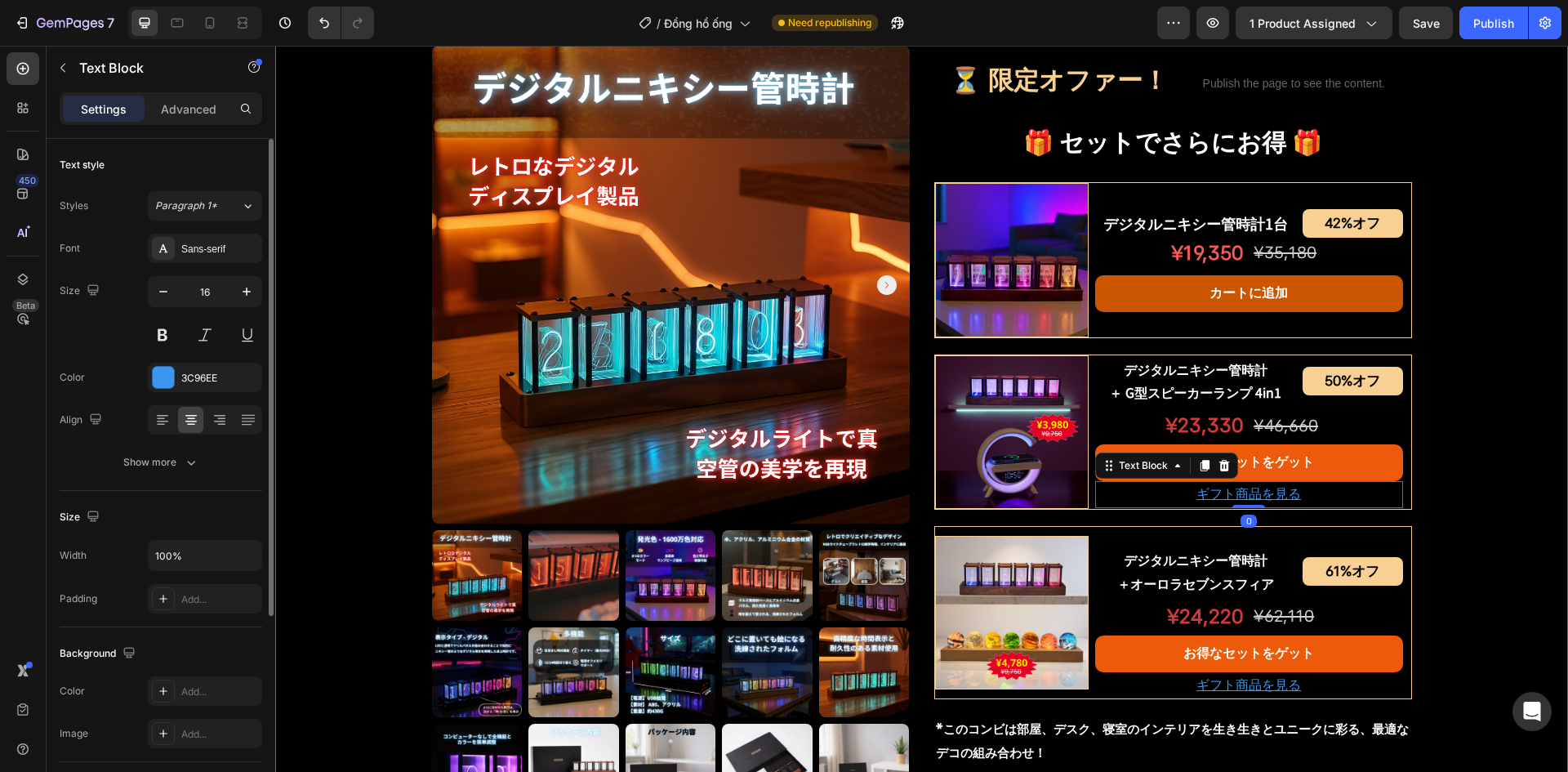
click at [1447, 462] on div "Product Images デジタルニキシー管時計 Product Title Shopify App Shopify App Row ¥15,830 オフ…" at bounding box center [921, 214] width 1293 height 1829
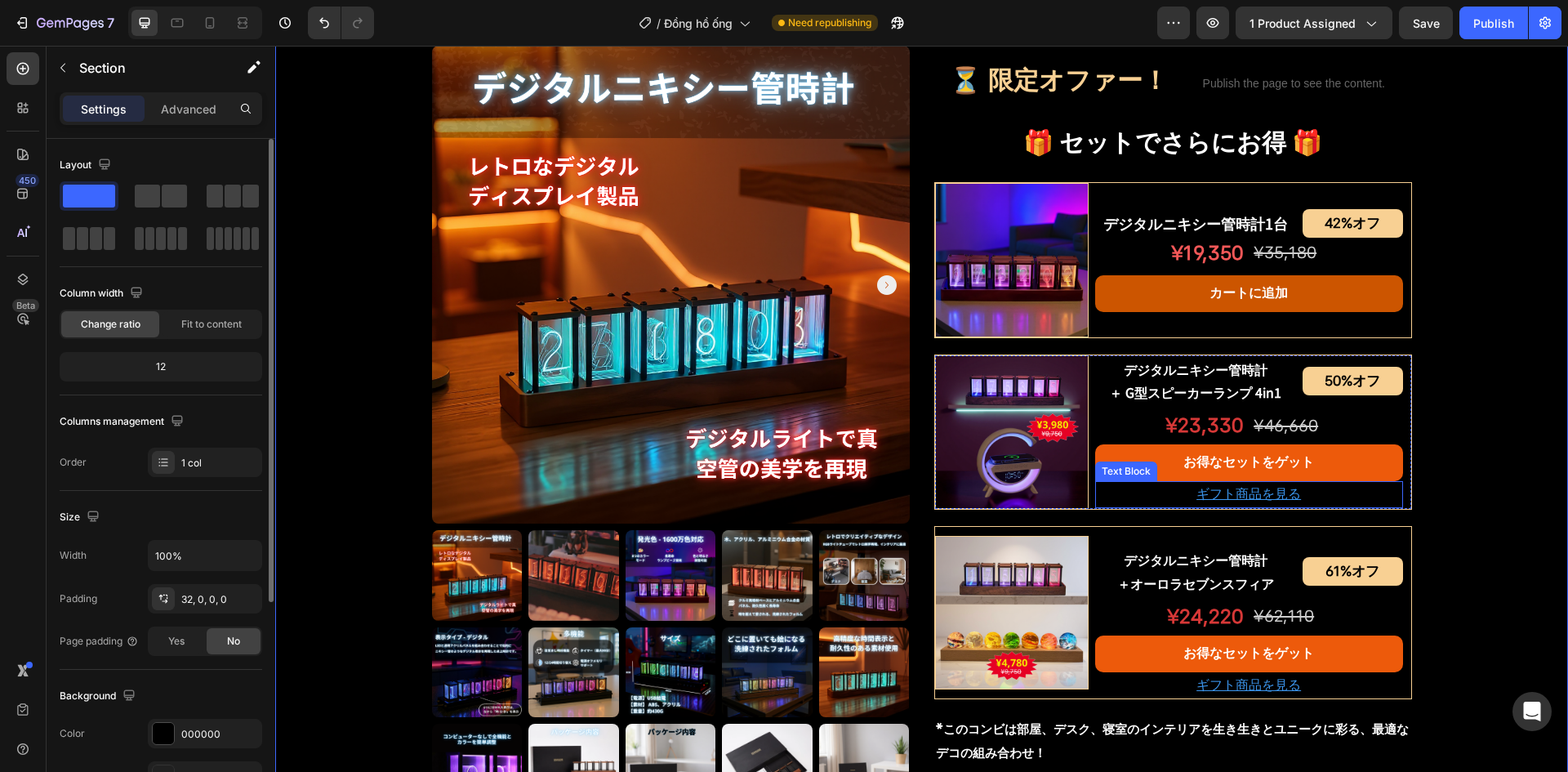
click at [1214, 491] on u "ギフト商品を見る" at bounding box center [1249, 494] width 104 height 16
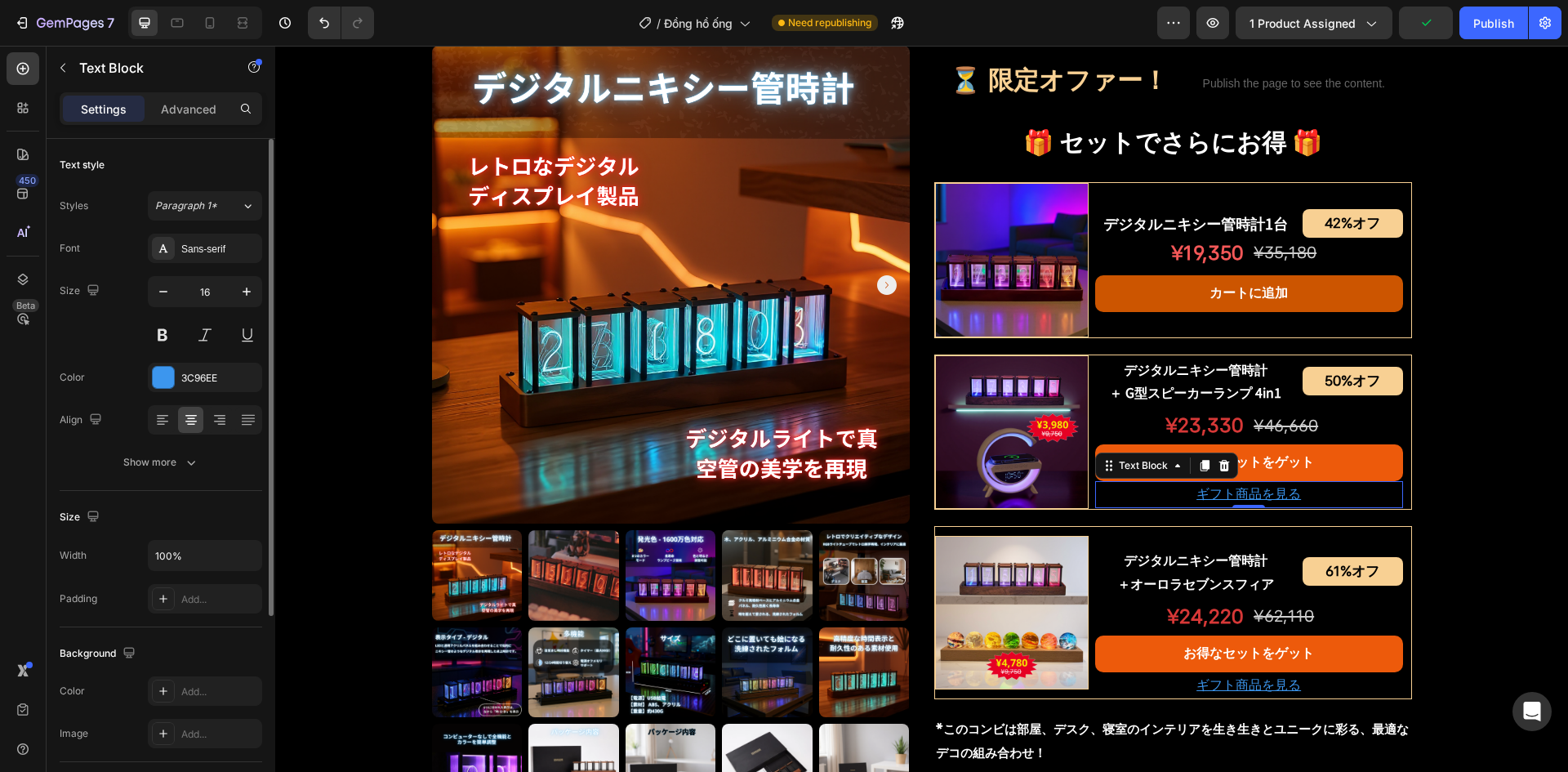
click at [1204, 500] on u "ギフト商品を見る" at bounding box center [1249, 494] width 104 height 16
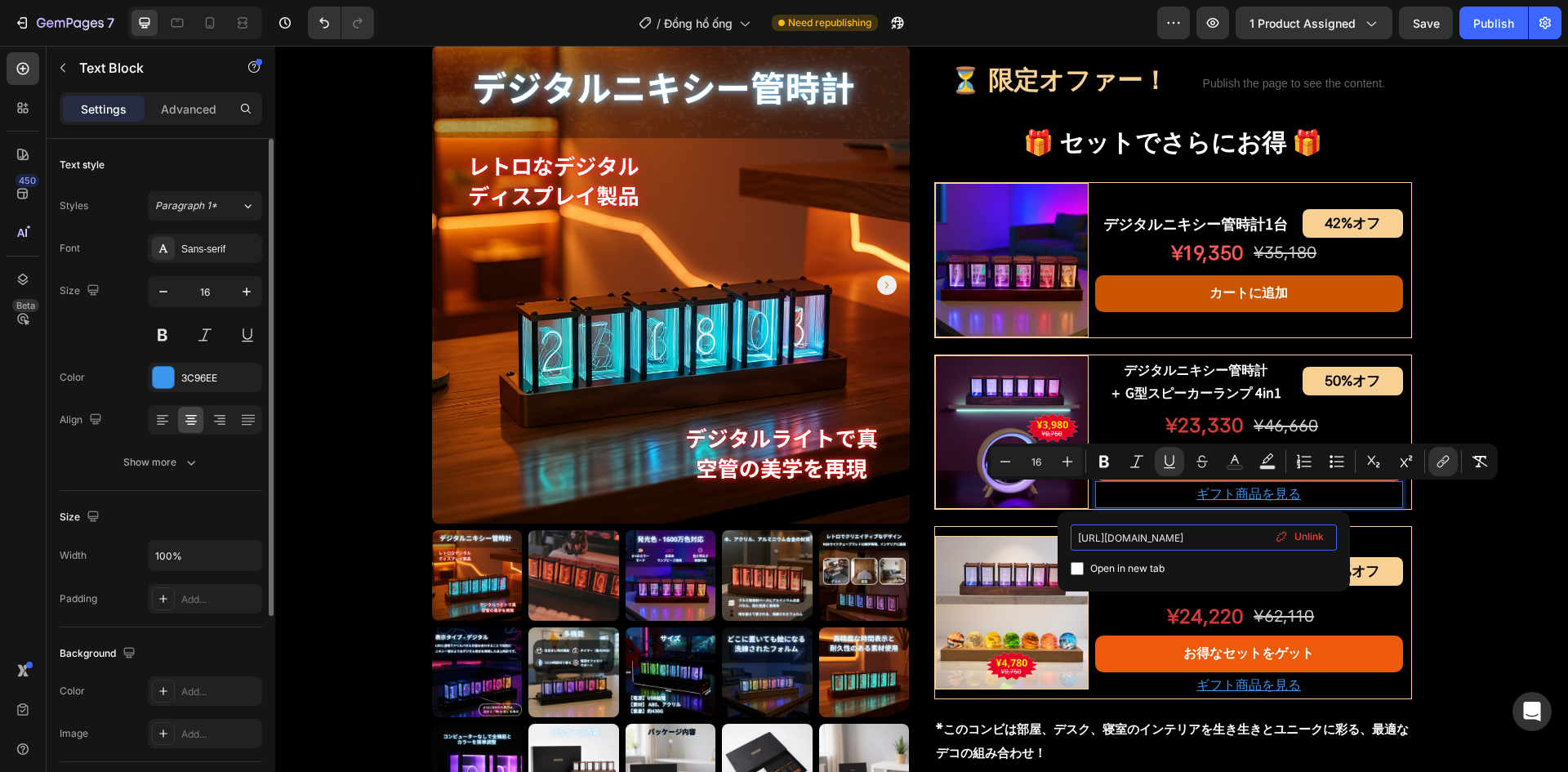
click at [1192, 535] on input "https://jp.bezchill.com/products/%E3%82%AA%E3%83%BC%E3%83%AD%E3%83%A9%E3%82%BB%…" at bounding box center [1204, 538] width 266 height 27
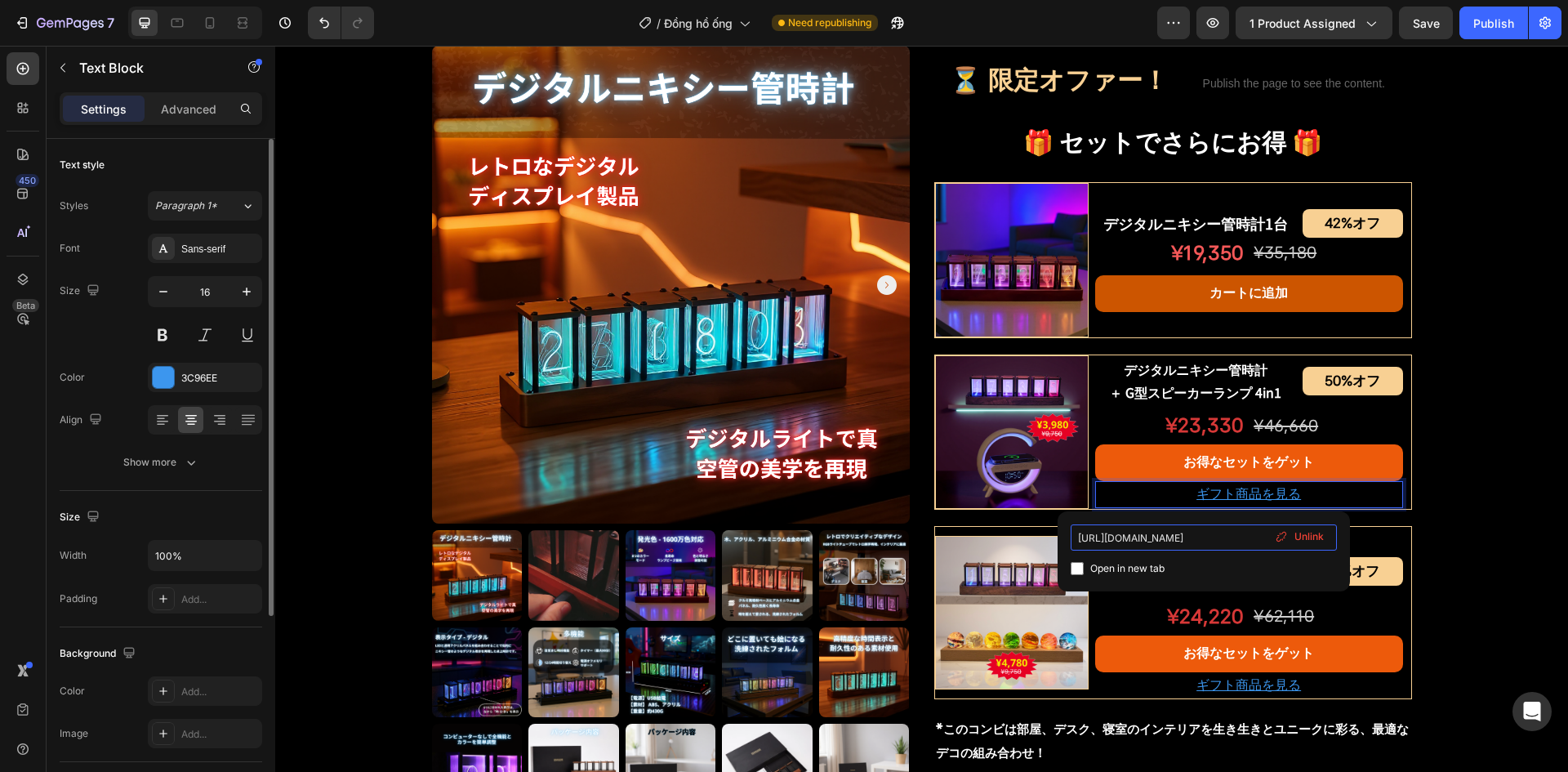
paste input "bezchilljapan.com/products/%E3%83%AB%E3%83%9F%E3%83%8A%E3%82%B9%E3%82%A2%E3%83%…"
type input "https://bezchilljapan.com/products/%E3%83%AB%E3%83%9F%E3%83%8A%E3%82%B9%E3%82%A…"
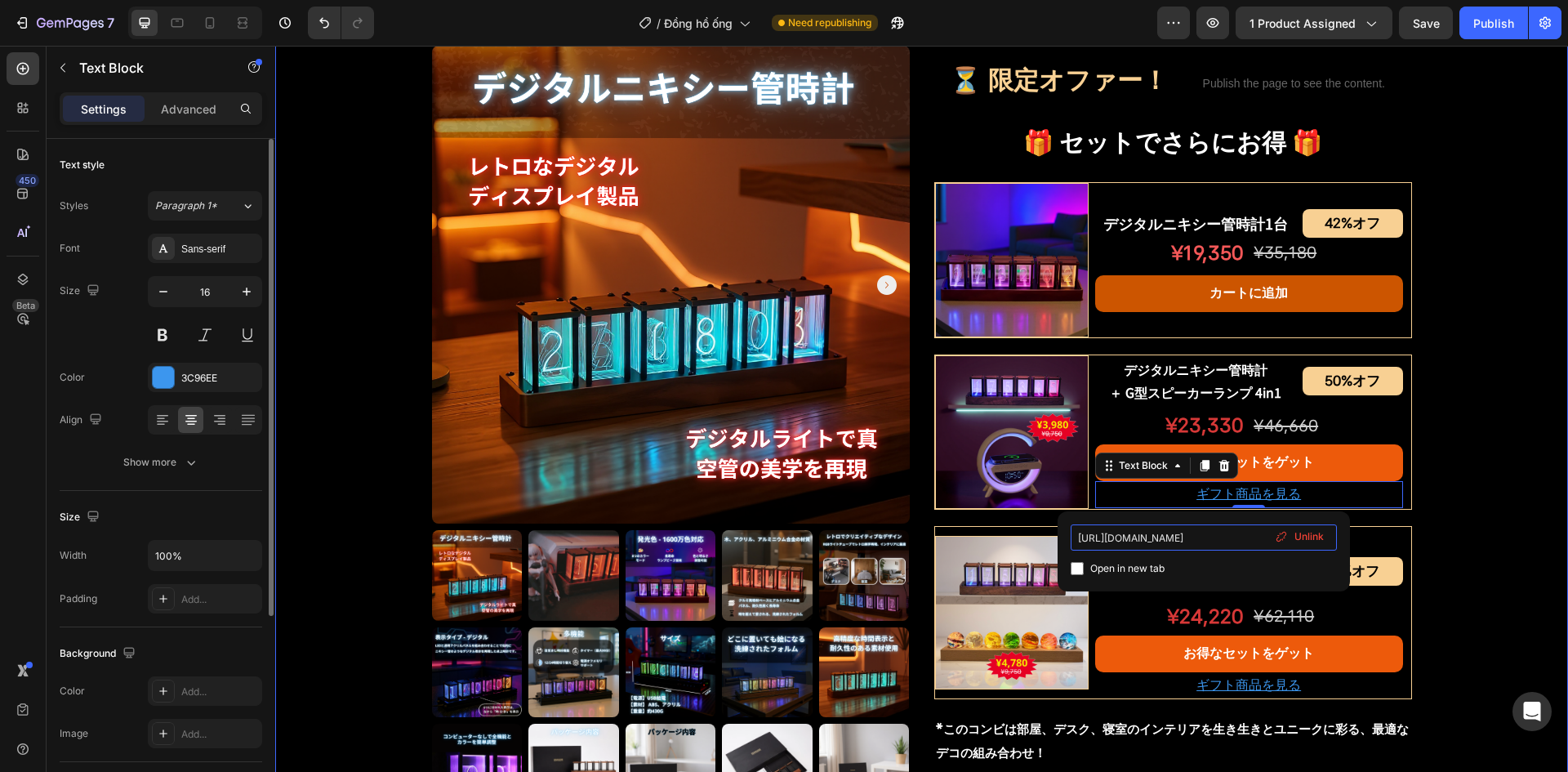
scroll to position [0, 771]
click at [1471, 525] on div "Product Images デジタルニキシー管時計 Product Title Shopify App Shopify App Row ¥15,830 オフ…" at bounding box center [921, 214] width 1293 height 1829
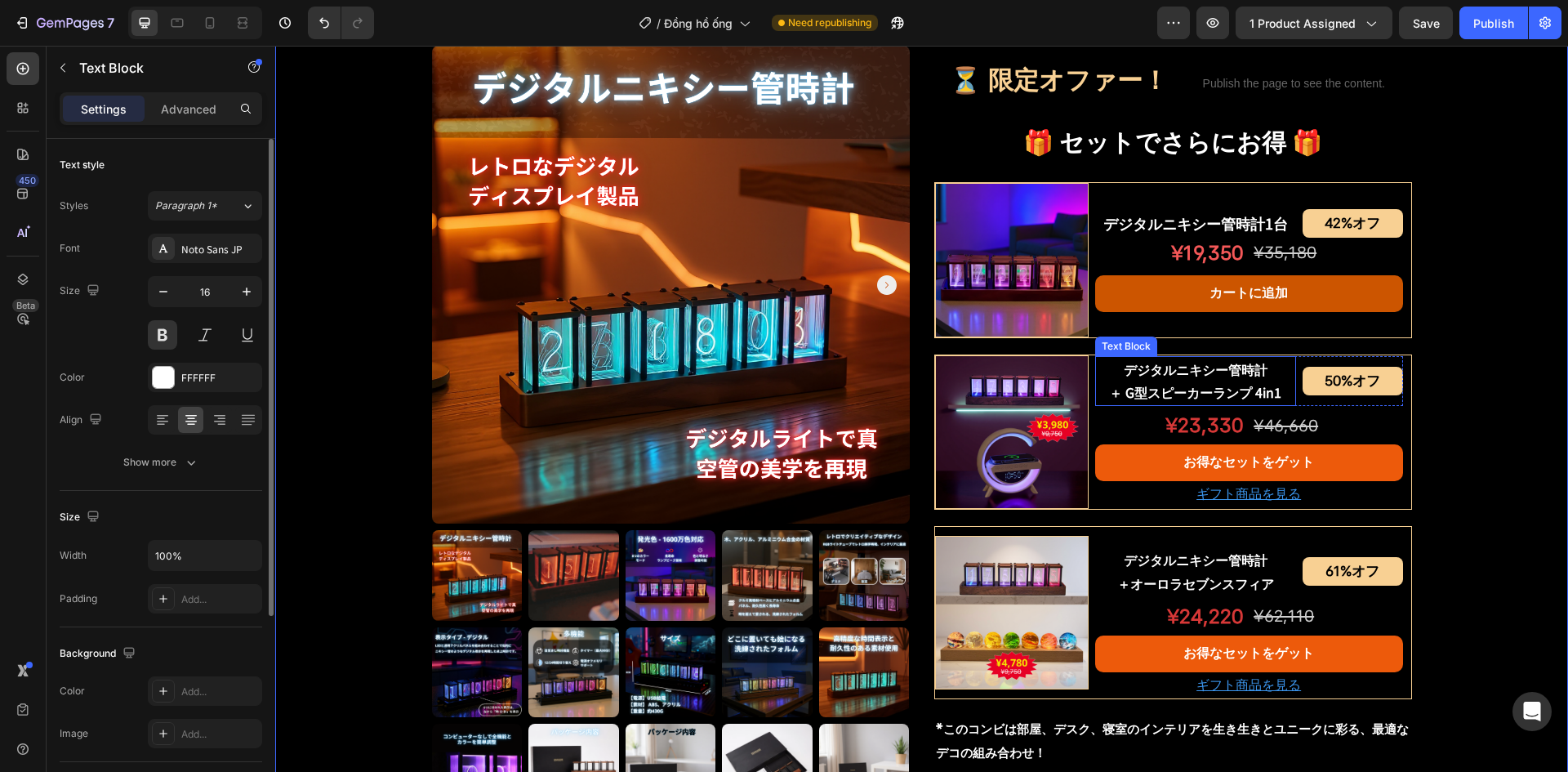
click at [1186, 396] on p "＋ G型スピーカーランプ 4in1" at bounding box center [1196, 393] width 198 height 24
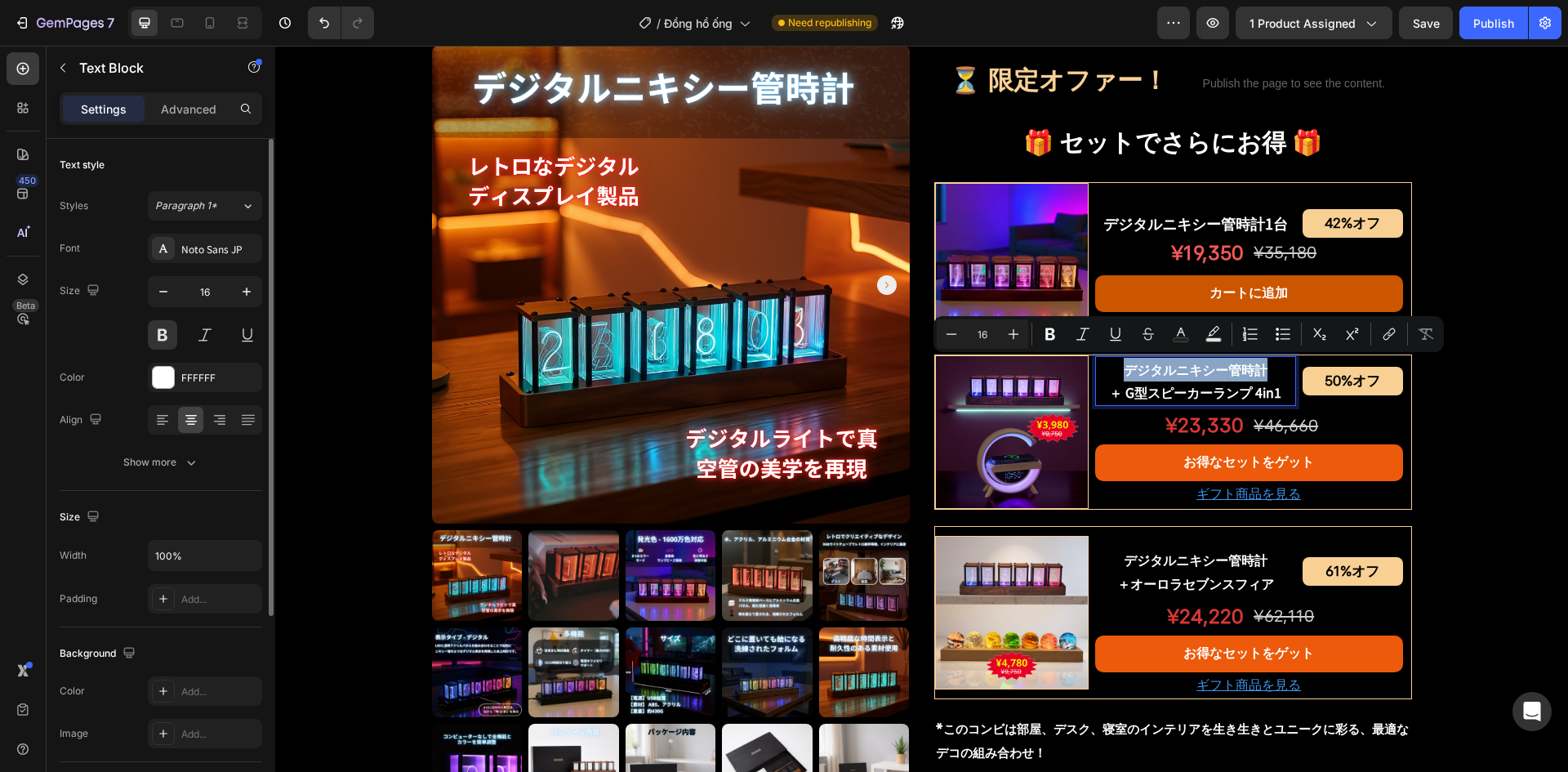
drag, startPoint x: 1120, startPoint y: 375, endPoint x: 1267, endPoint y: 369, distance: 147.1
click at [1267, 369] on p "デジタルニキシー管時計" at bounding box center [1196, 370] width 198 height 24
copy p "デジタルニキシー管時計"
click at [1267, 371] on p "デジタルニキシー管時計" at bounding box center [1196, 370] width 198 height 24
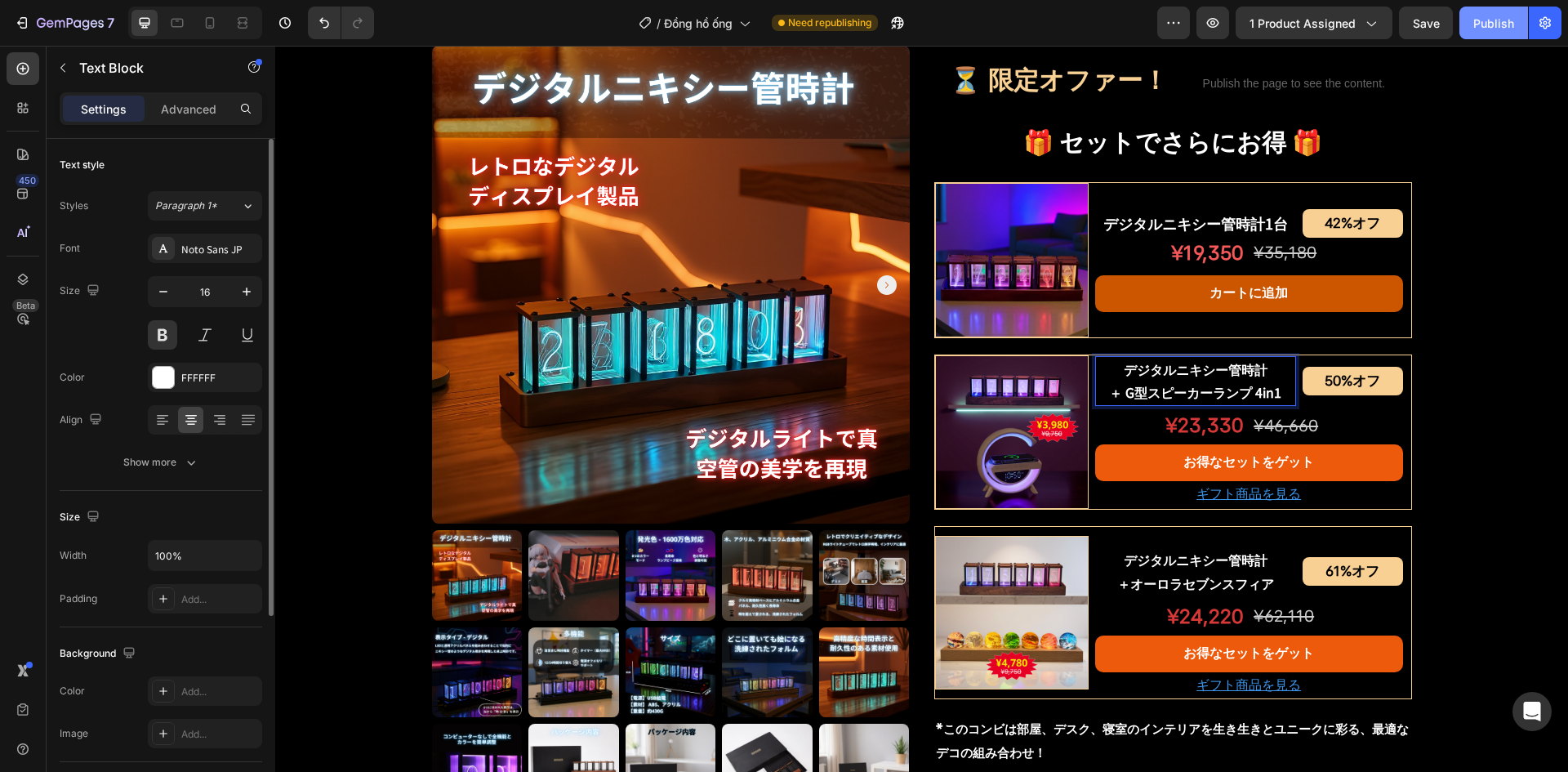
click at [1498, 28] on div "Publish" at bounding box center [1494, 23] width 41 height 17
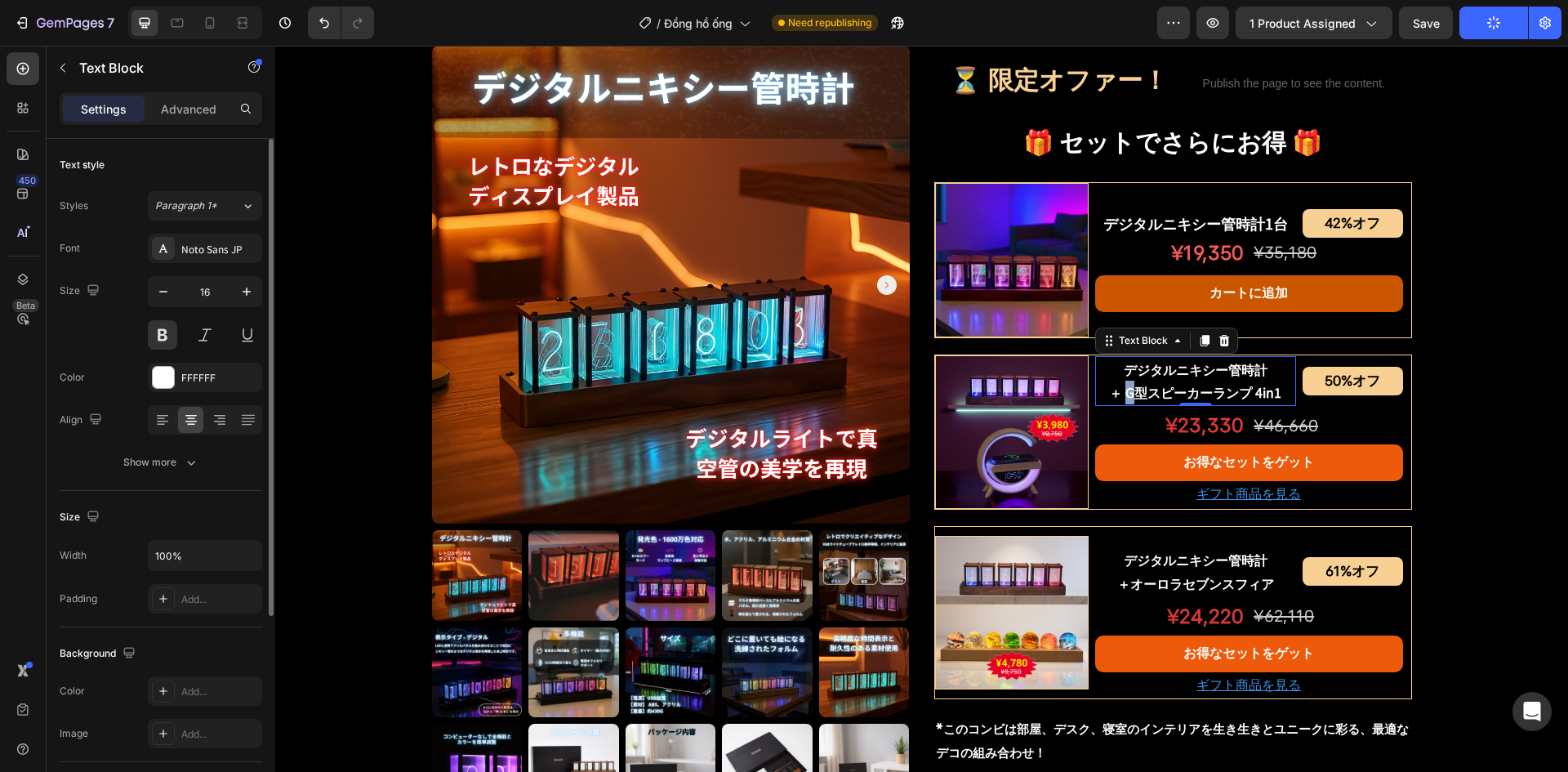
click at [1121, 386] on p "＋ G型スピーカーランプ 4in1" at bounding box center [1196, 393] width 198 height 24
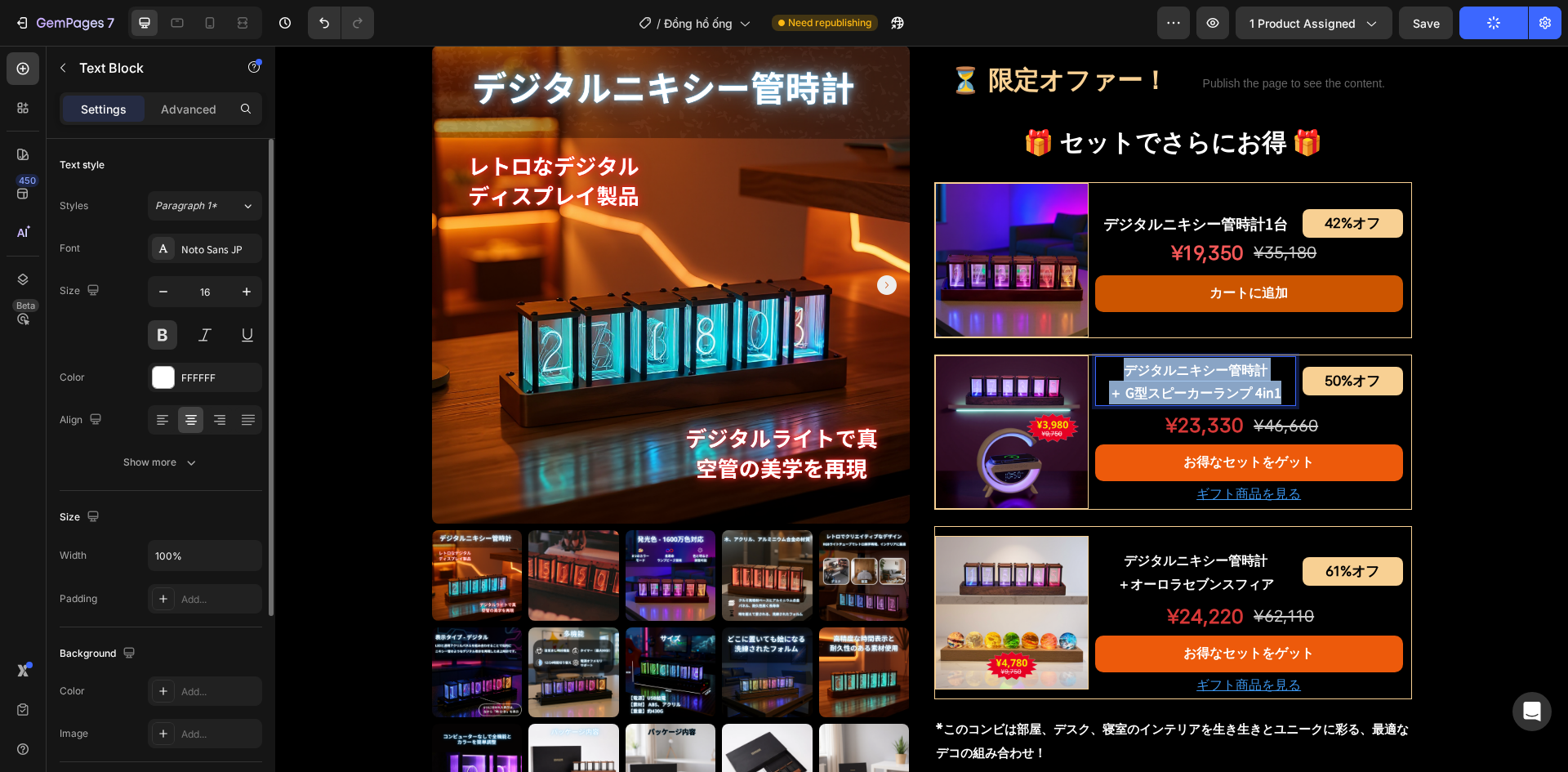
copy div "デジタルニキシー管時計 ＋ G型スピーカーランプ 4in1"
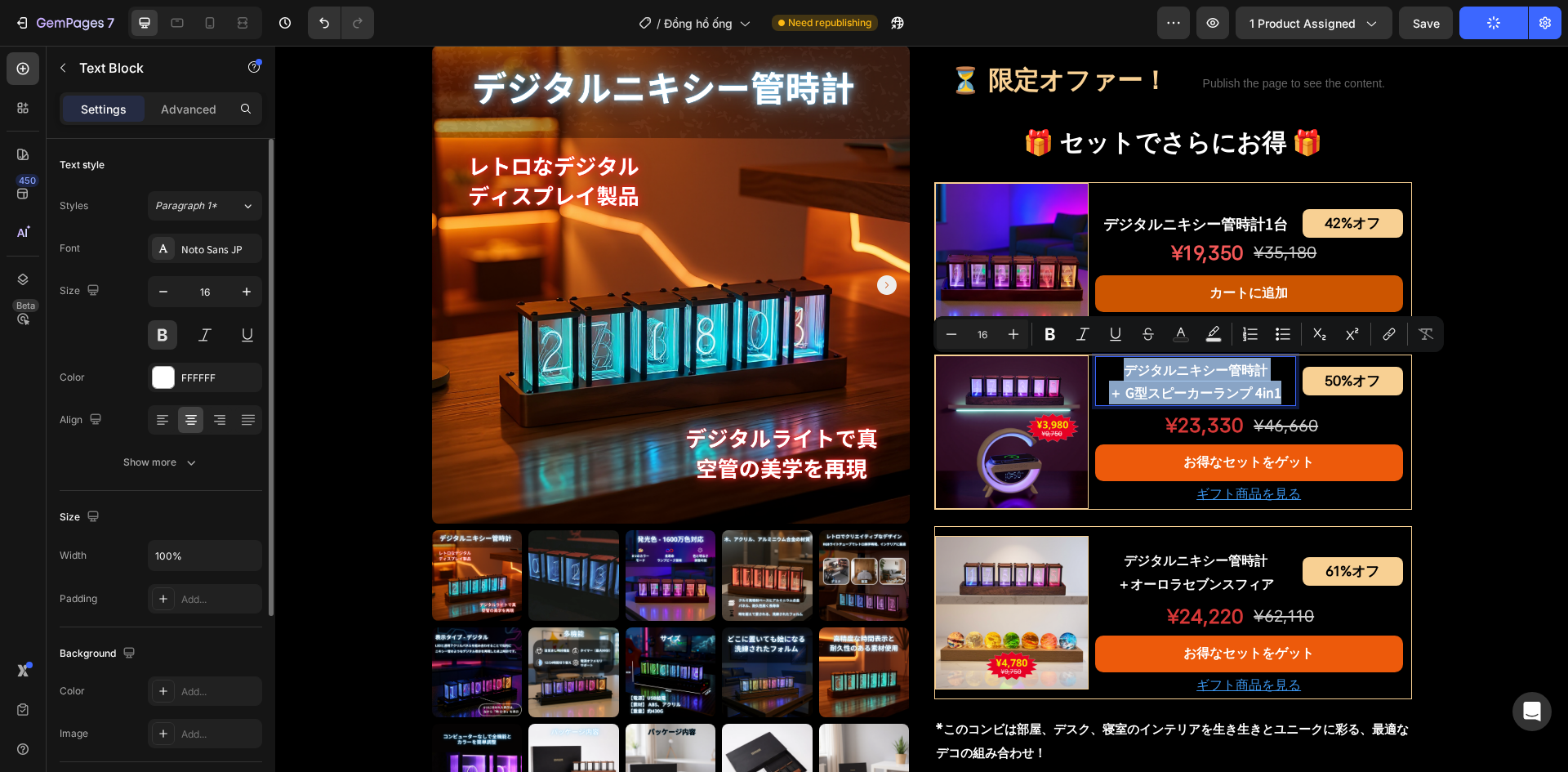
click at [1138, 386] on p "＋ G型スピーカーランプ 4in1" at bounding box center [1196, 393] width 198 height 24
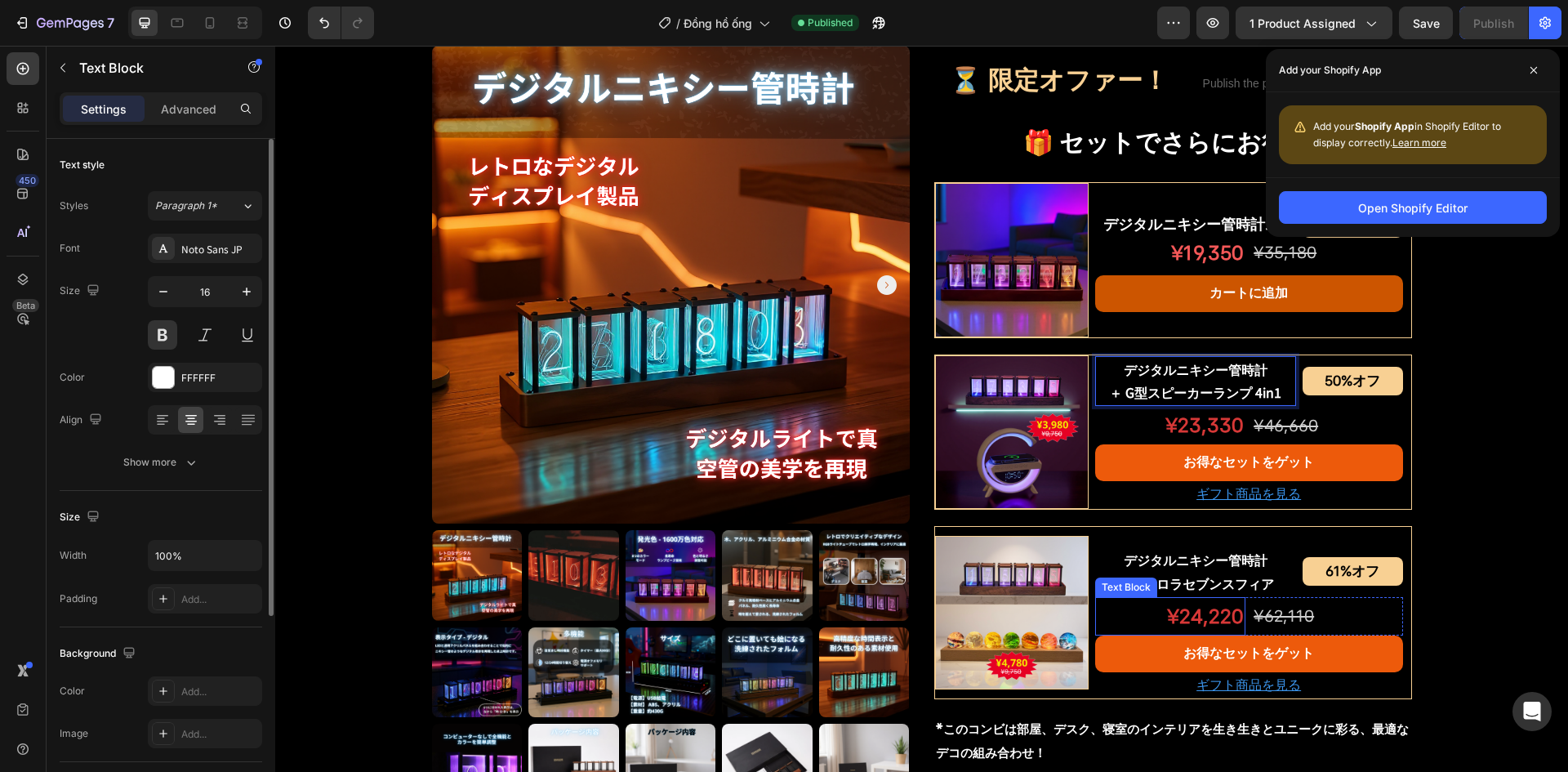
click at [1176, 617] on p "¥24,220" at bounding box center [1170, 616] width 147 height 35
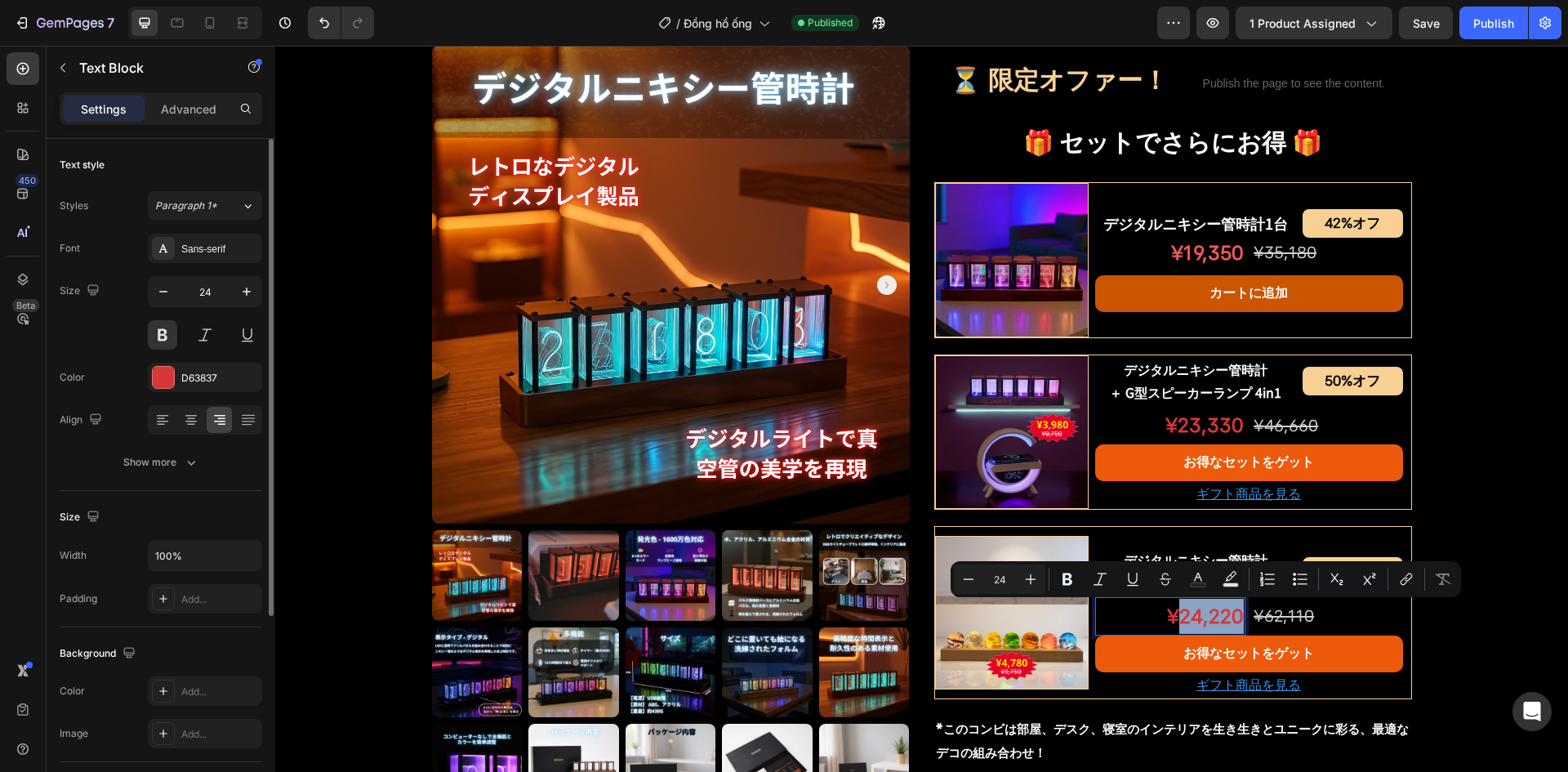
drag, startPoint x: 1180, startPoint y: 620, endPoint x: 1236, endPoint y: 621, distance: 56.0
click at [1236, 621] on p "¥24,220" at bounding box center [1170, 616] width 147 height 35
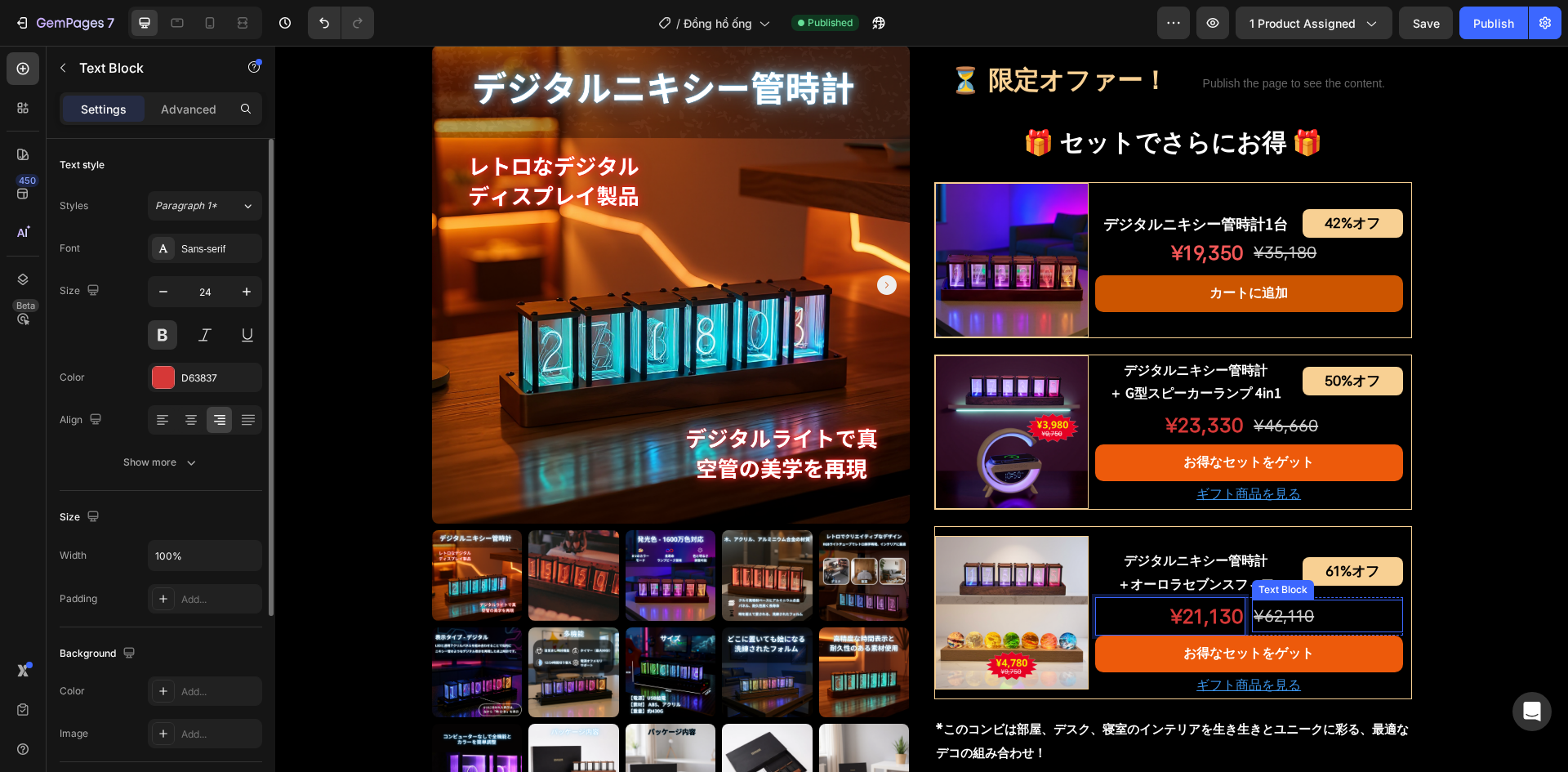
click at [1299, 609] on s "¥62,110" at bounding box center [1284, 616] width 60 height 19
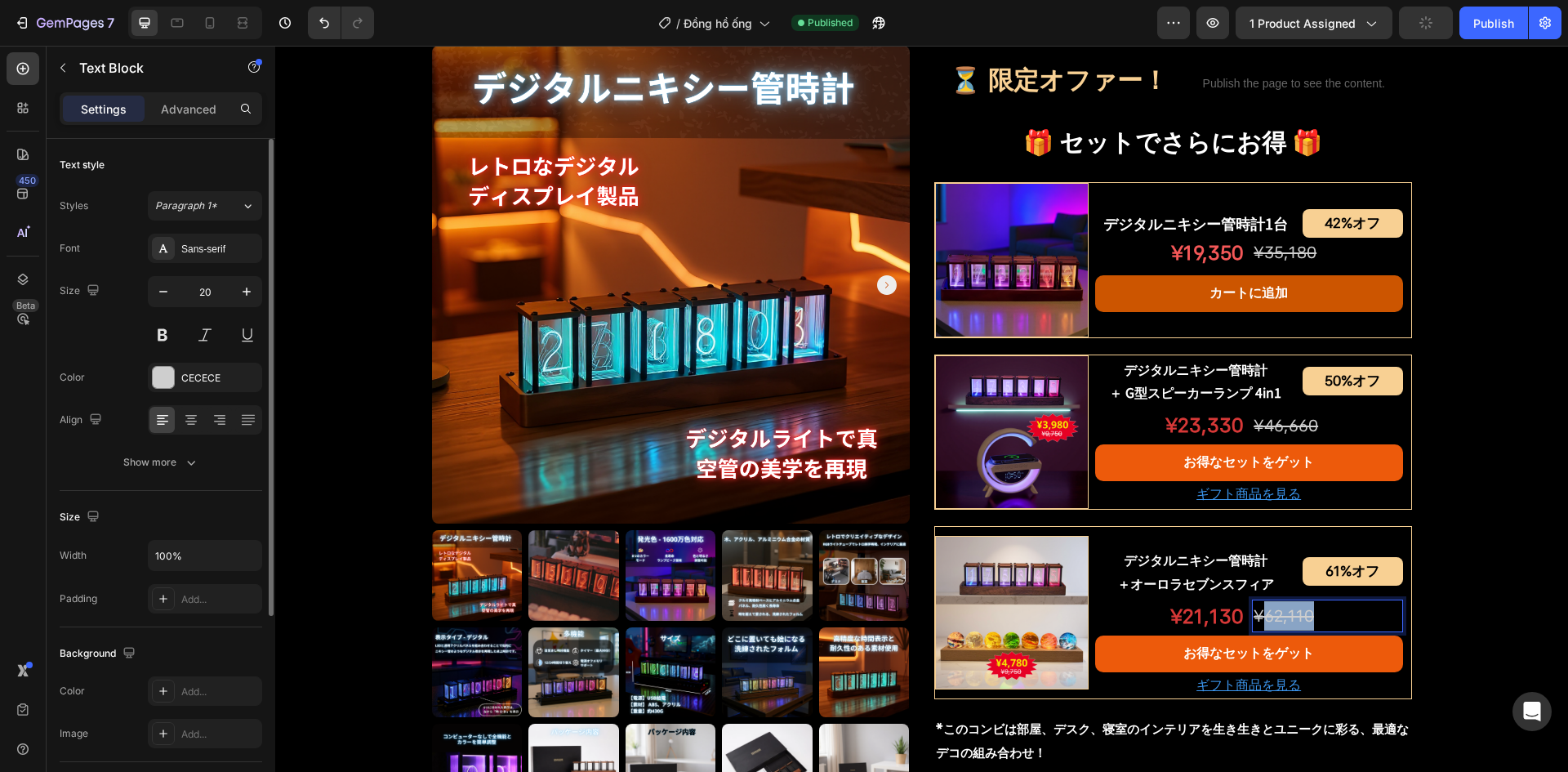
drag, startPoint x: 1263, startPoint y: 618, endPoint x: 1330, endPoint y: 615, distance: 67.1
click at [1330, 615] on p "¥62,110" at bounding box center [1328, 615] width 147 height 29
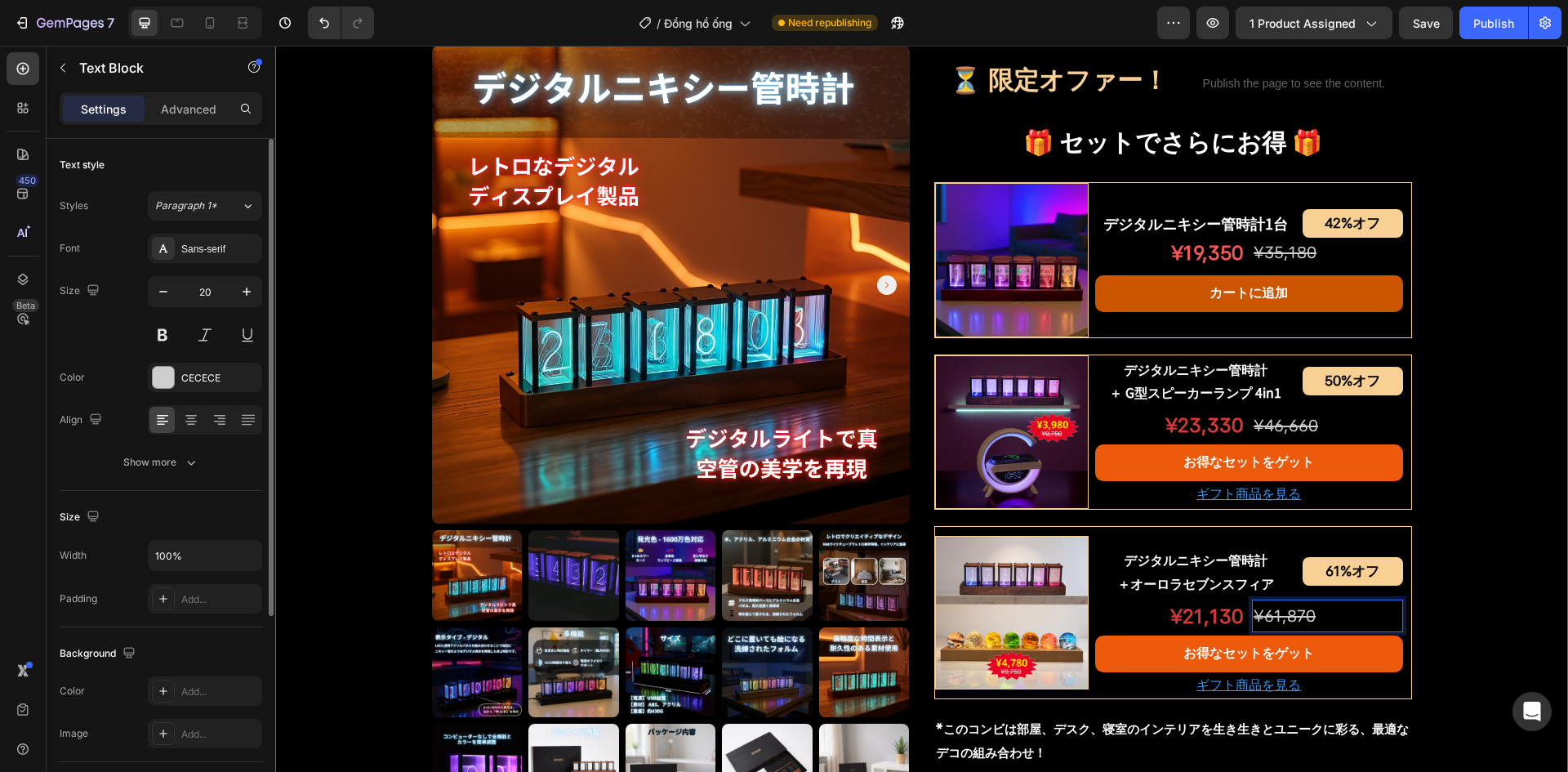
click at [1427, 422] on div "Product Images デジタルニキシー管時計 Product Title Shopify App Shopify App Row ¥15,830 オフ…" at bounding box center [921, 214] width 1293 height 1829
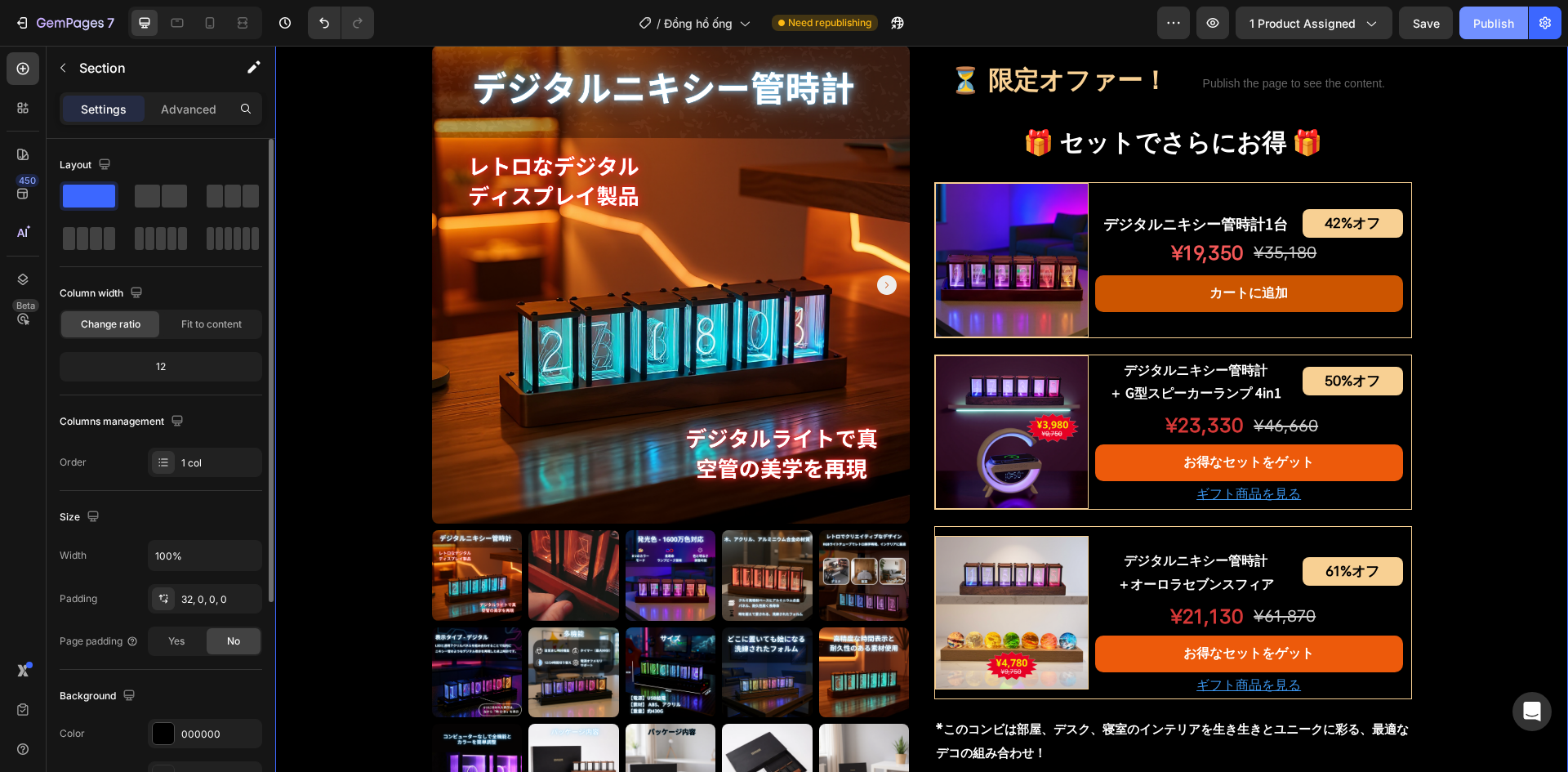
click at [1481, 25] on div "Publish" at bounding box center [1494, 23] width 41 height 17
click at [204, 22] on icon at bounding box center [209, 23] width 16 height 16
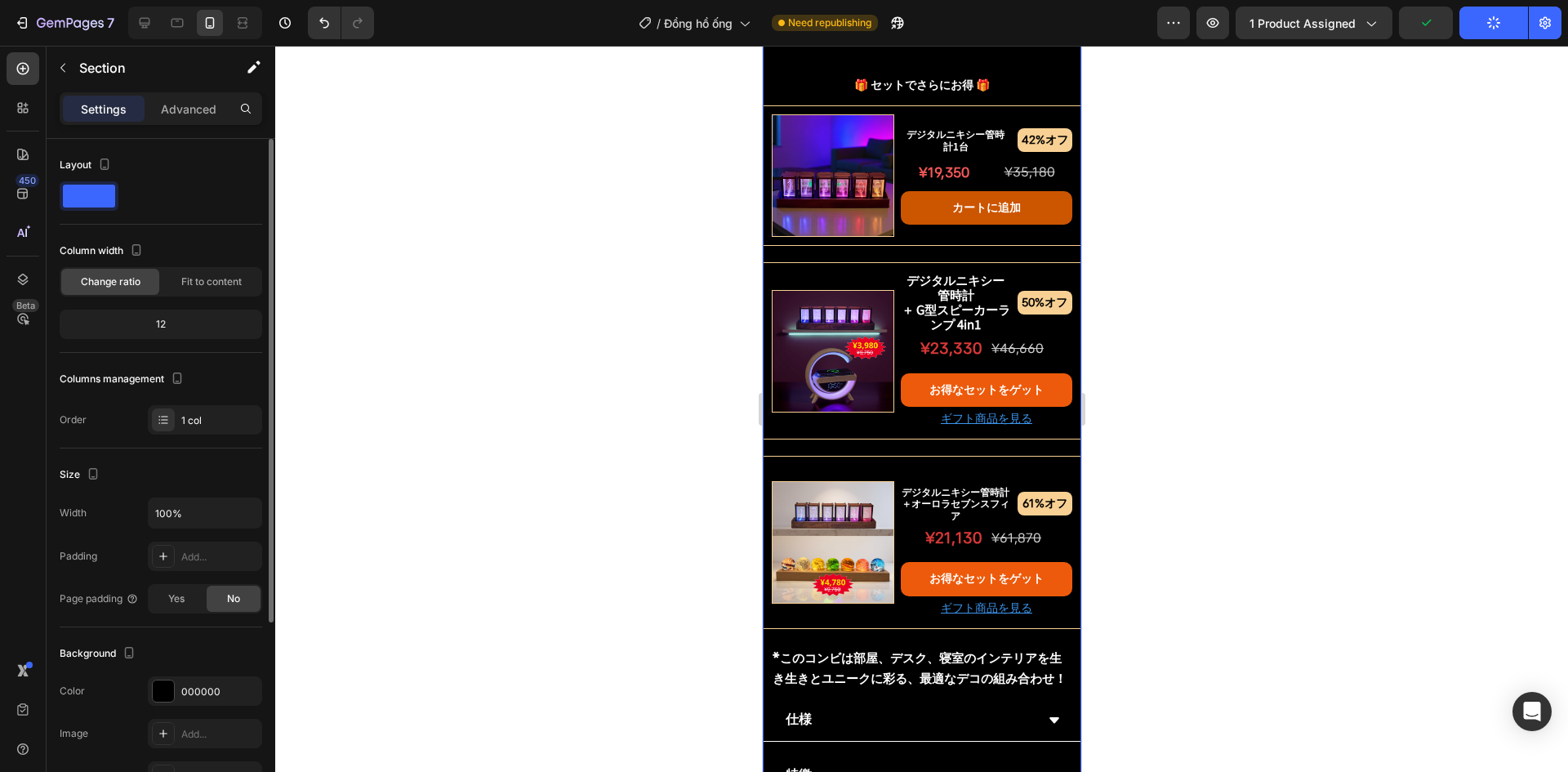
scroll to position [1415, 0]
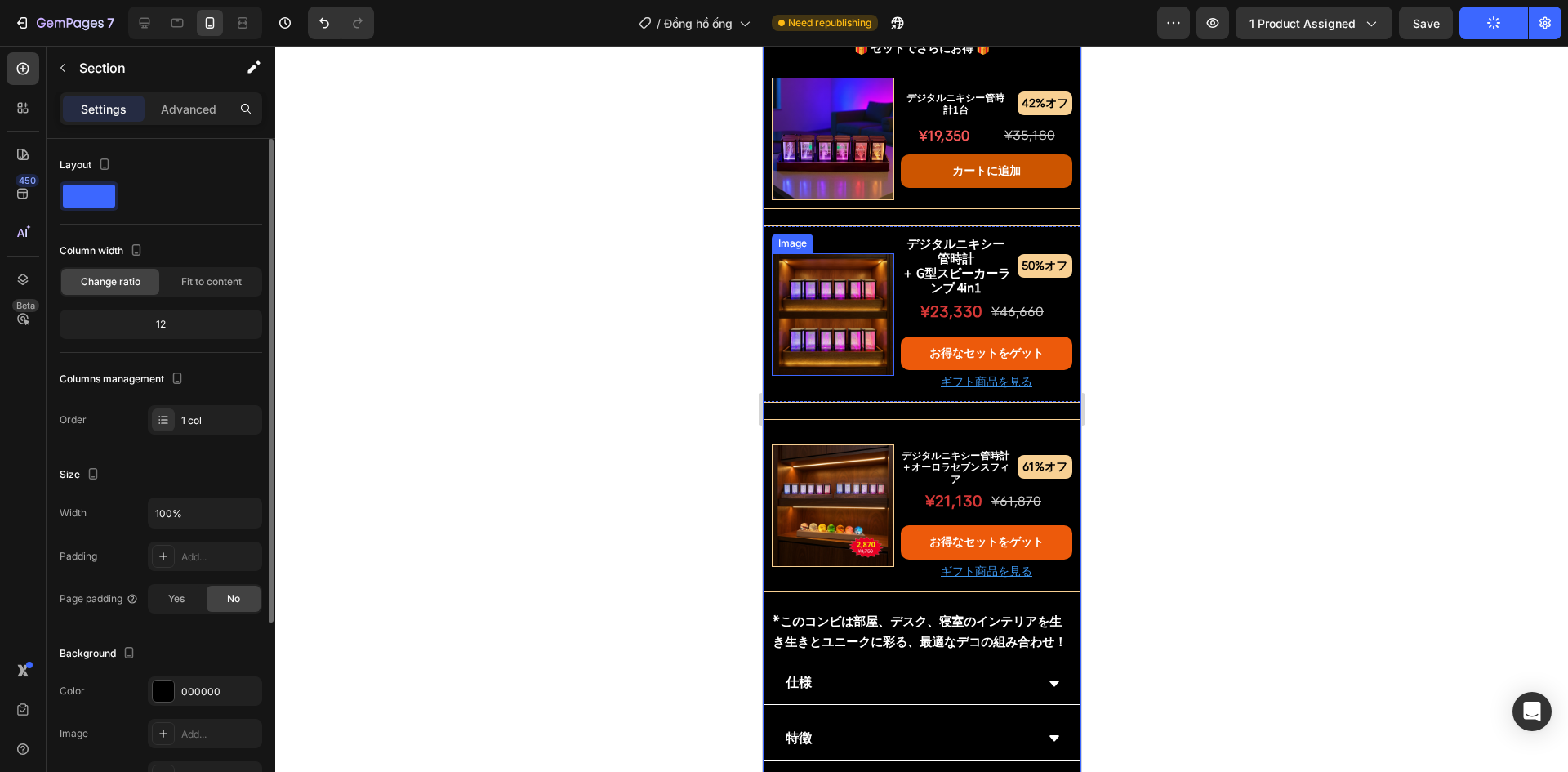
click at [817, 316] on img at bounding box center [832, 315] width 123 height 123
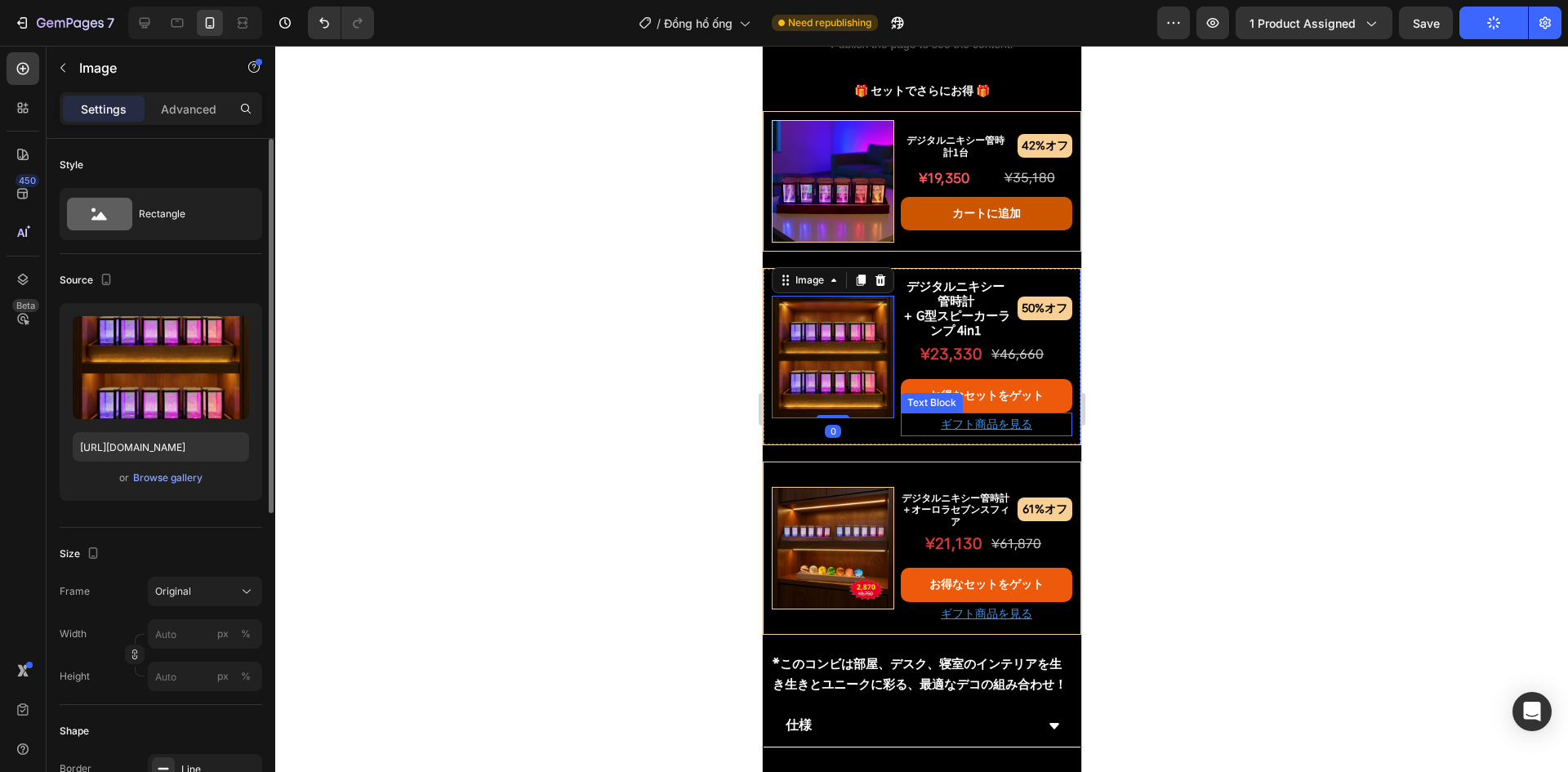
scroll to position [1333, 0]
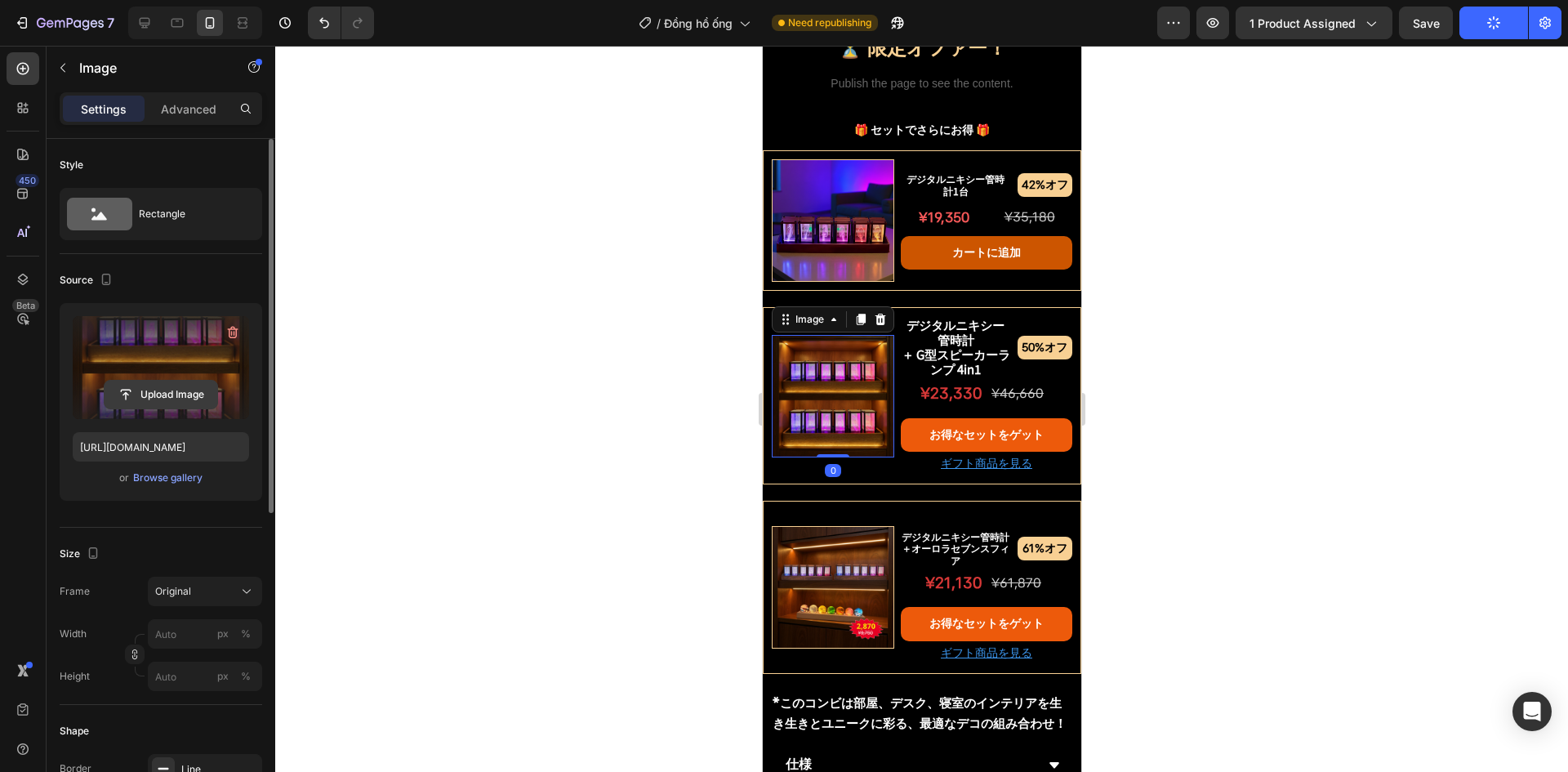
click at [105, 392] on input "file" at bounding box center [161, 394] width 113 height 27
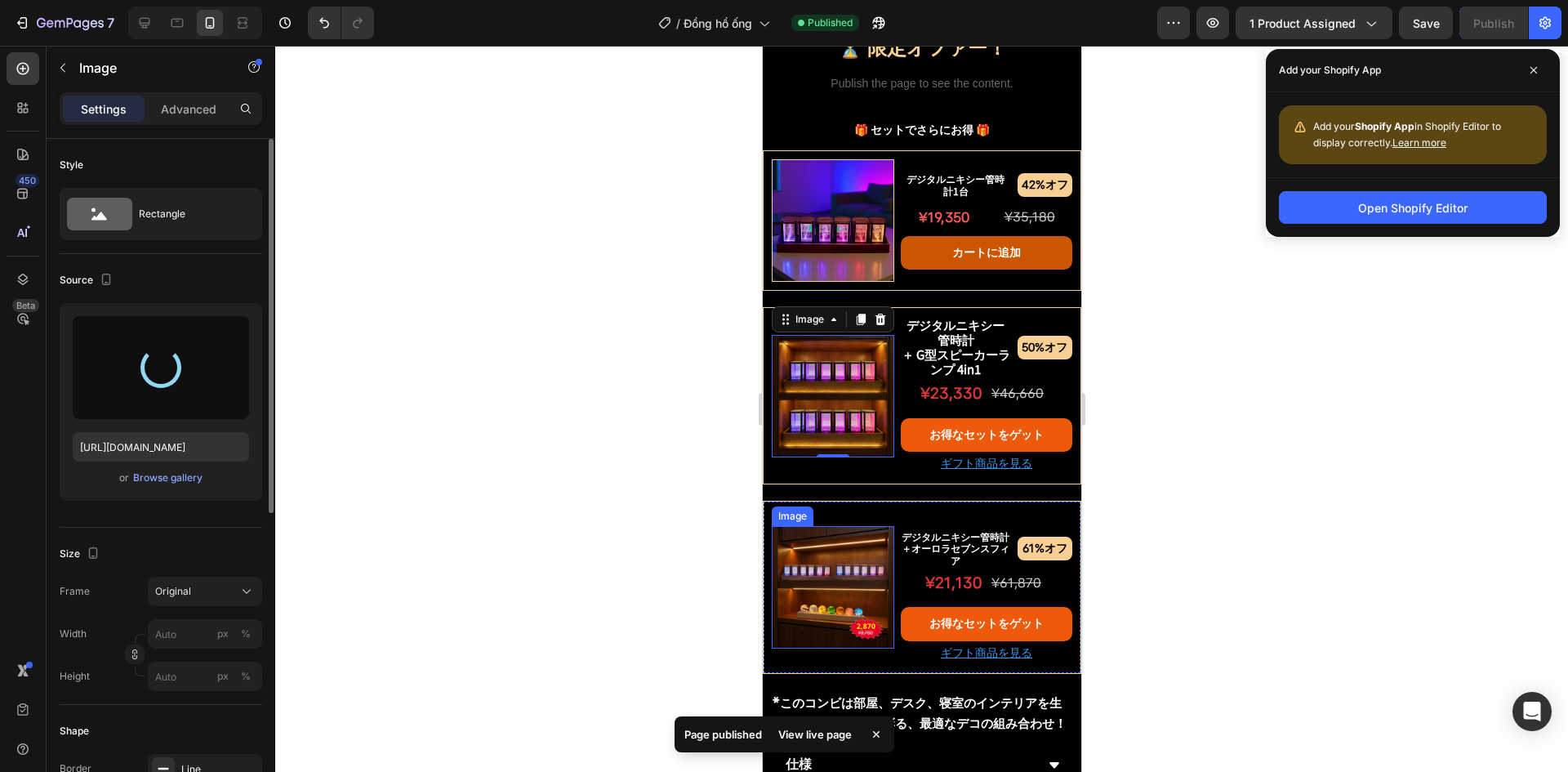
type input "https://cdn.shopify.com/s/files/1/0691/8032/6040/files/gempages_549433077697348…"
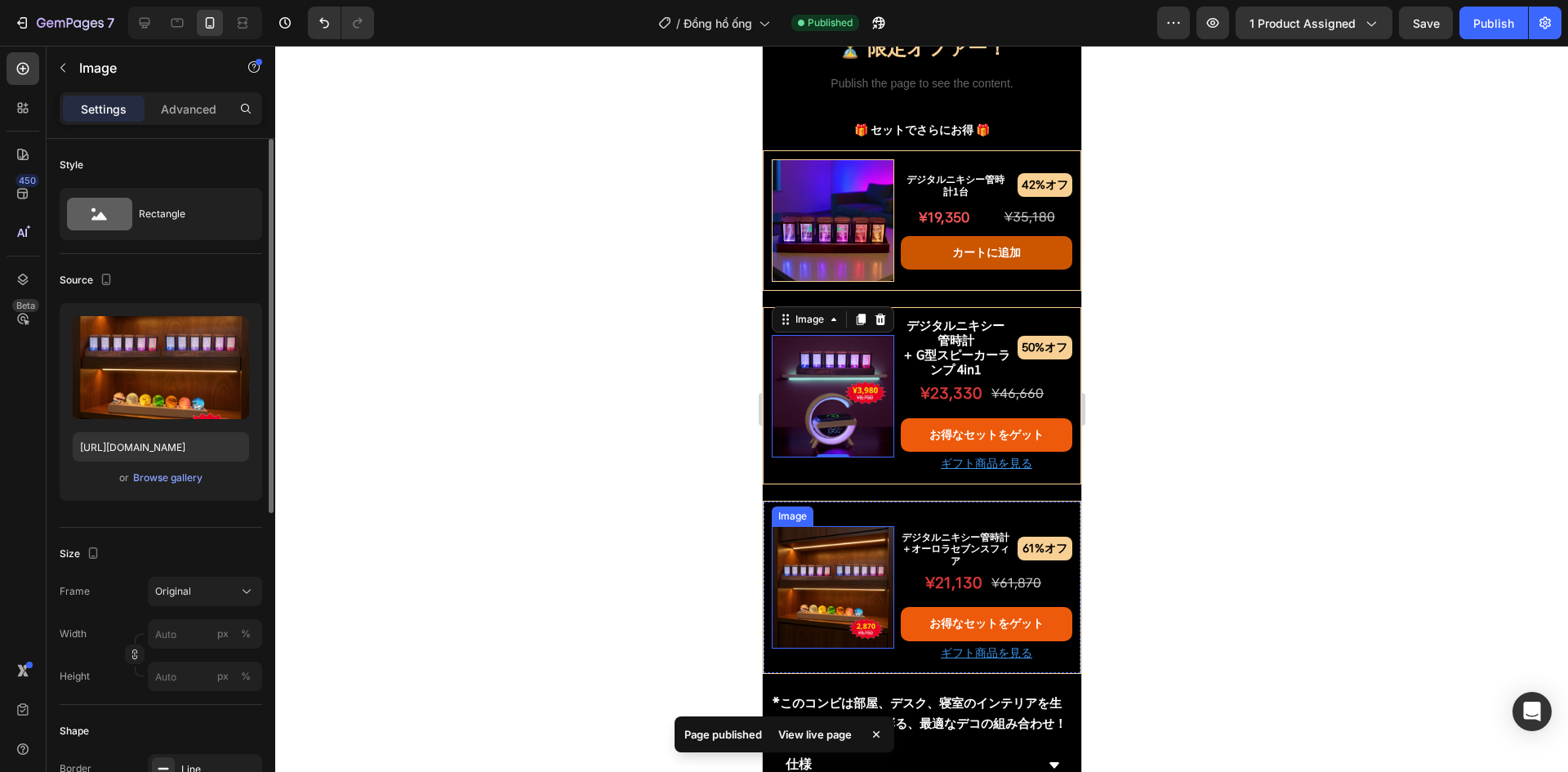
click at [841, 577] on img at bounding box center [832, 587] width 123 height 123
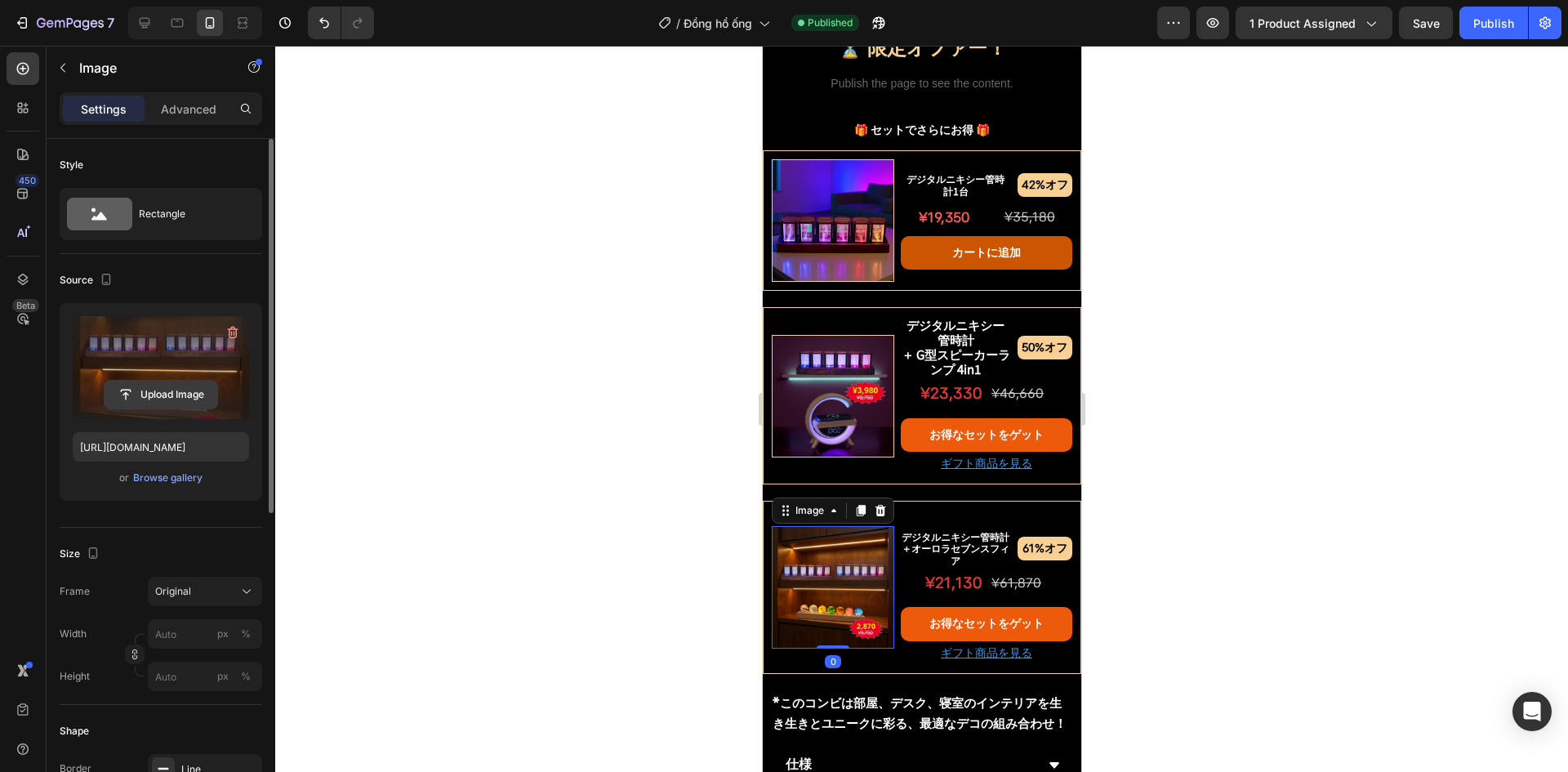
click at [156, 386] on input "file" at bounding box center [161, 394] width 113 height 27
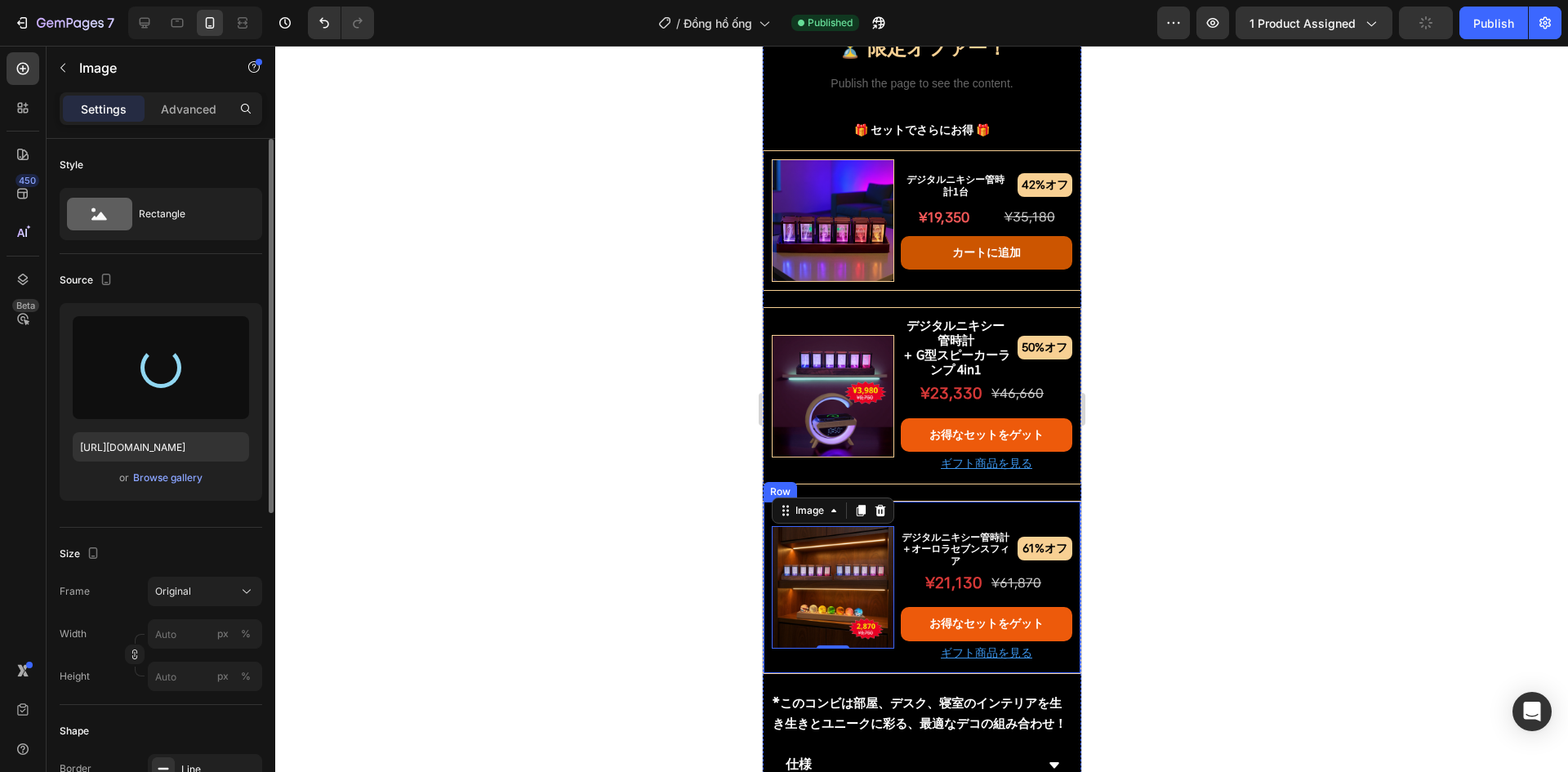
type input "https://cdn.shopify.com/s/files/1/0691/8032/6040/files/gempages_549433077697348…"
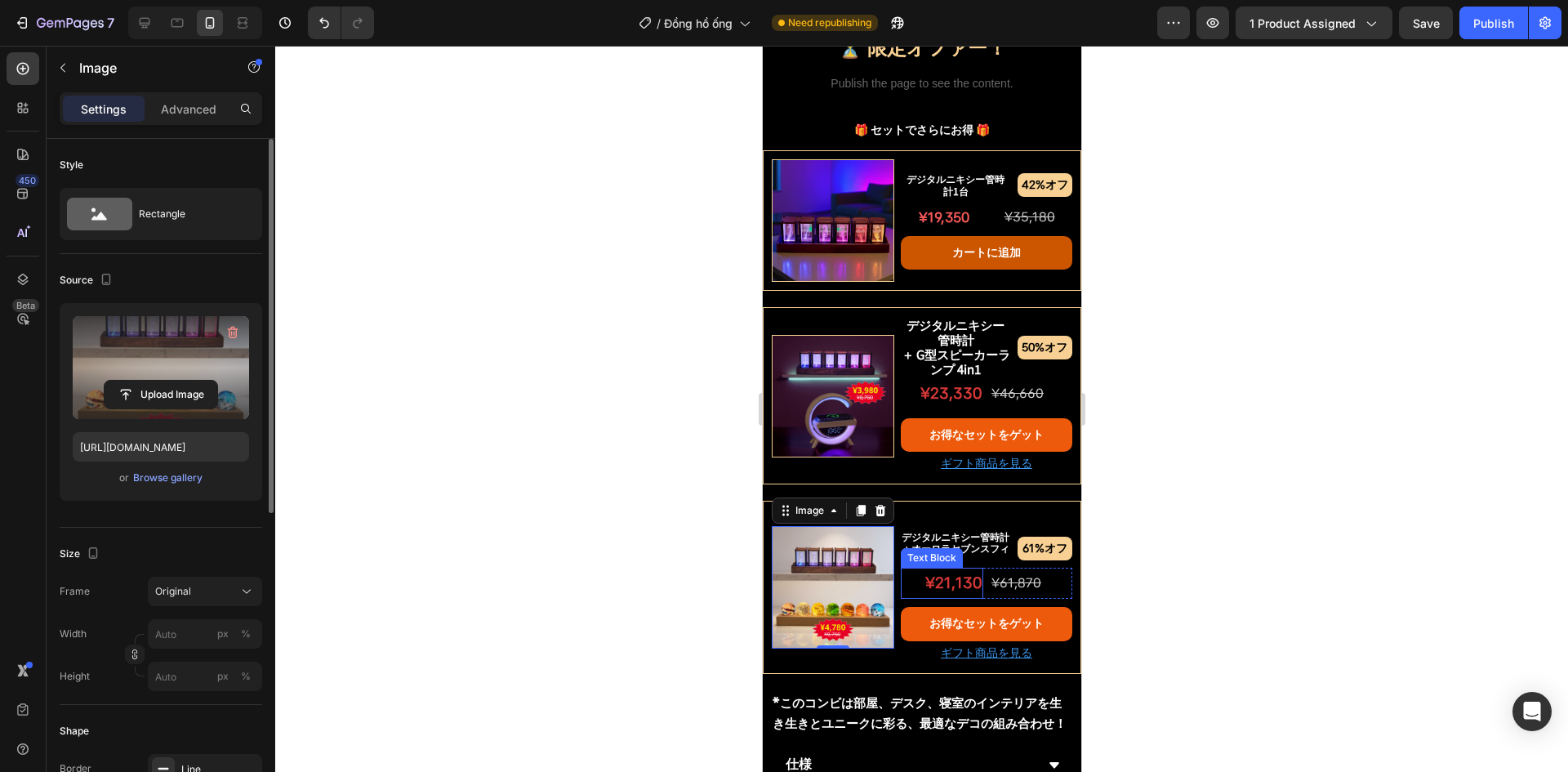
click at [952, 569] on p "¥21,130" at bounding box center [941, 583] width 80 height 27
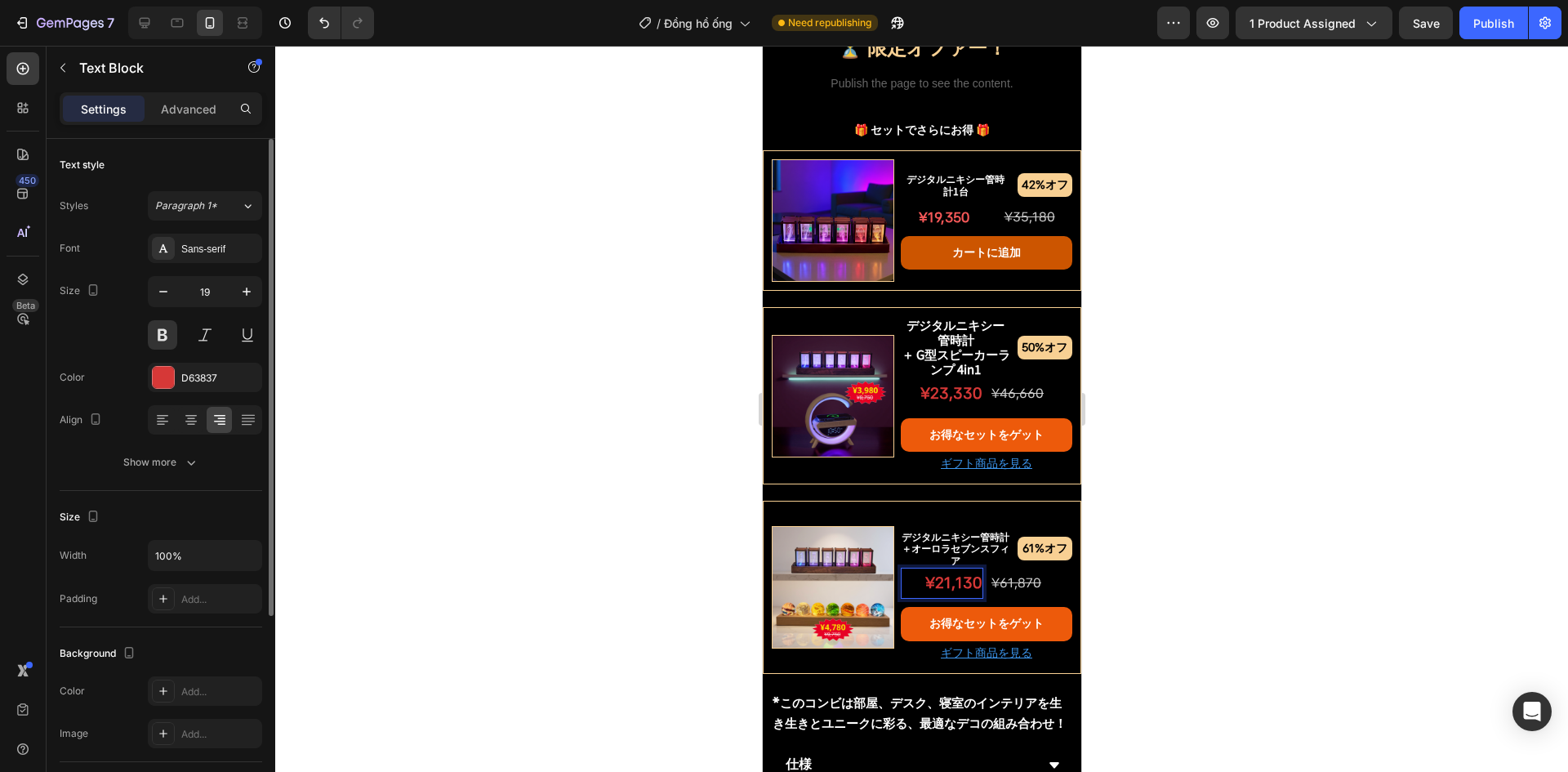
click at [941, 569] on p "¥21,130" at bounding box center [941, 583] width 80 height 27
click at [1484, 28] on div "Publish" at bounding box center [1494, 23] width 41 height 17
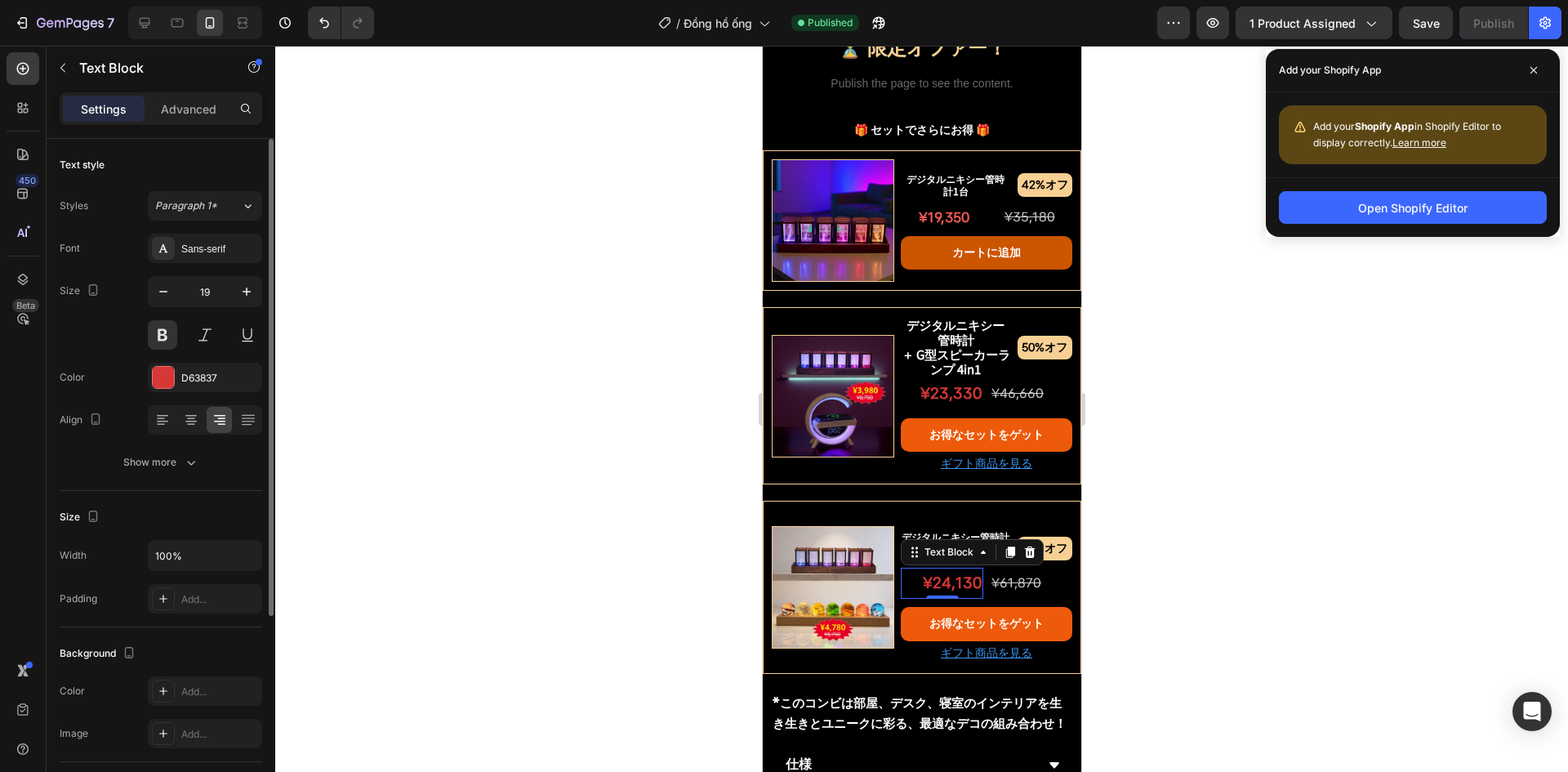
drag, startPoint x: 555, startPoint y: 612, endPoint x: 569, endPoint y: 608, distance: 14.6
click at [555, 612] on div at bounding box center [921, 409] width 1293 height 727
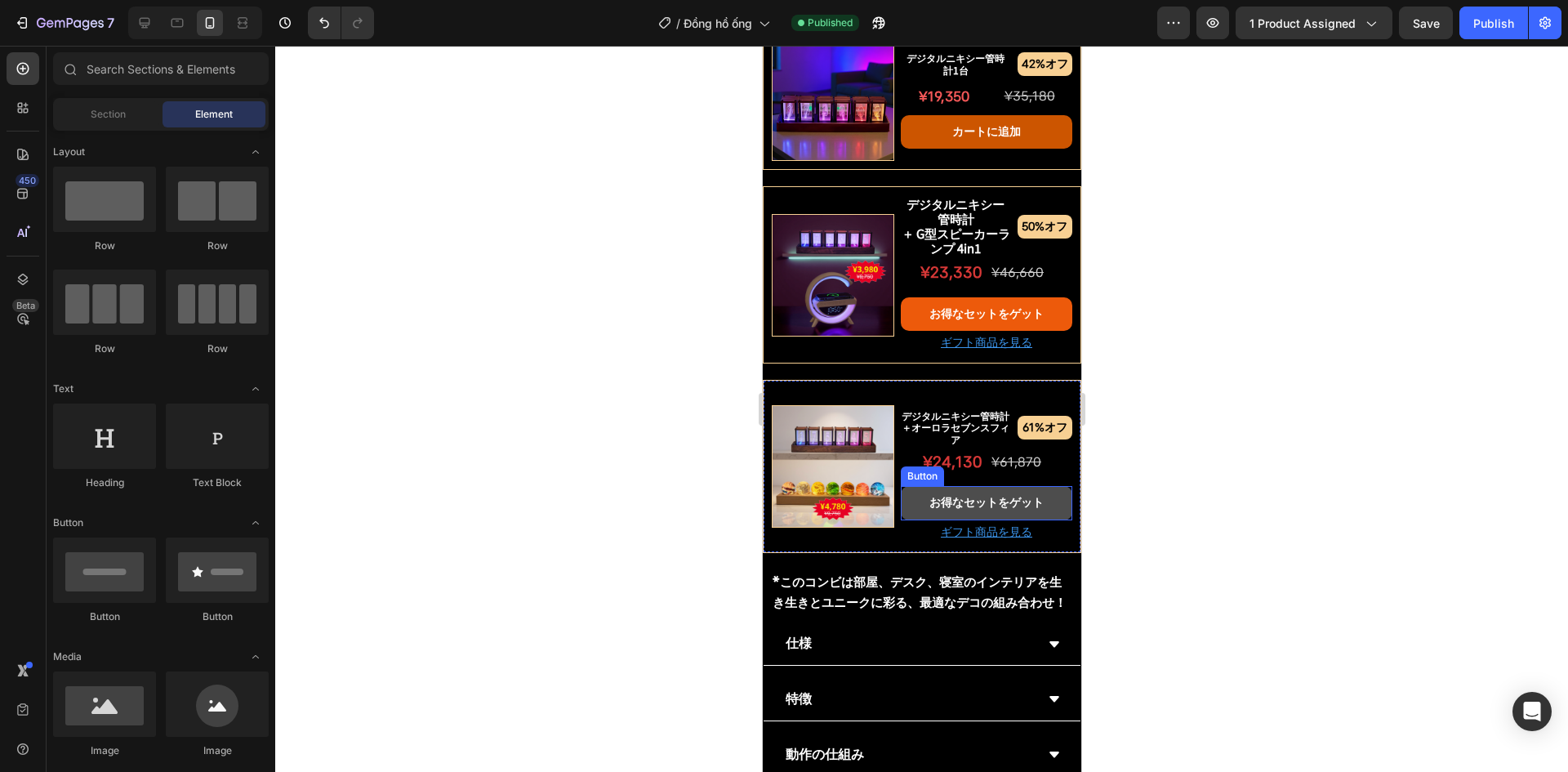
scroll to position [1496, 0]
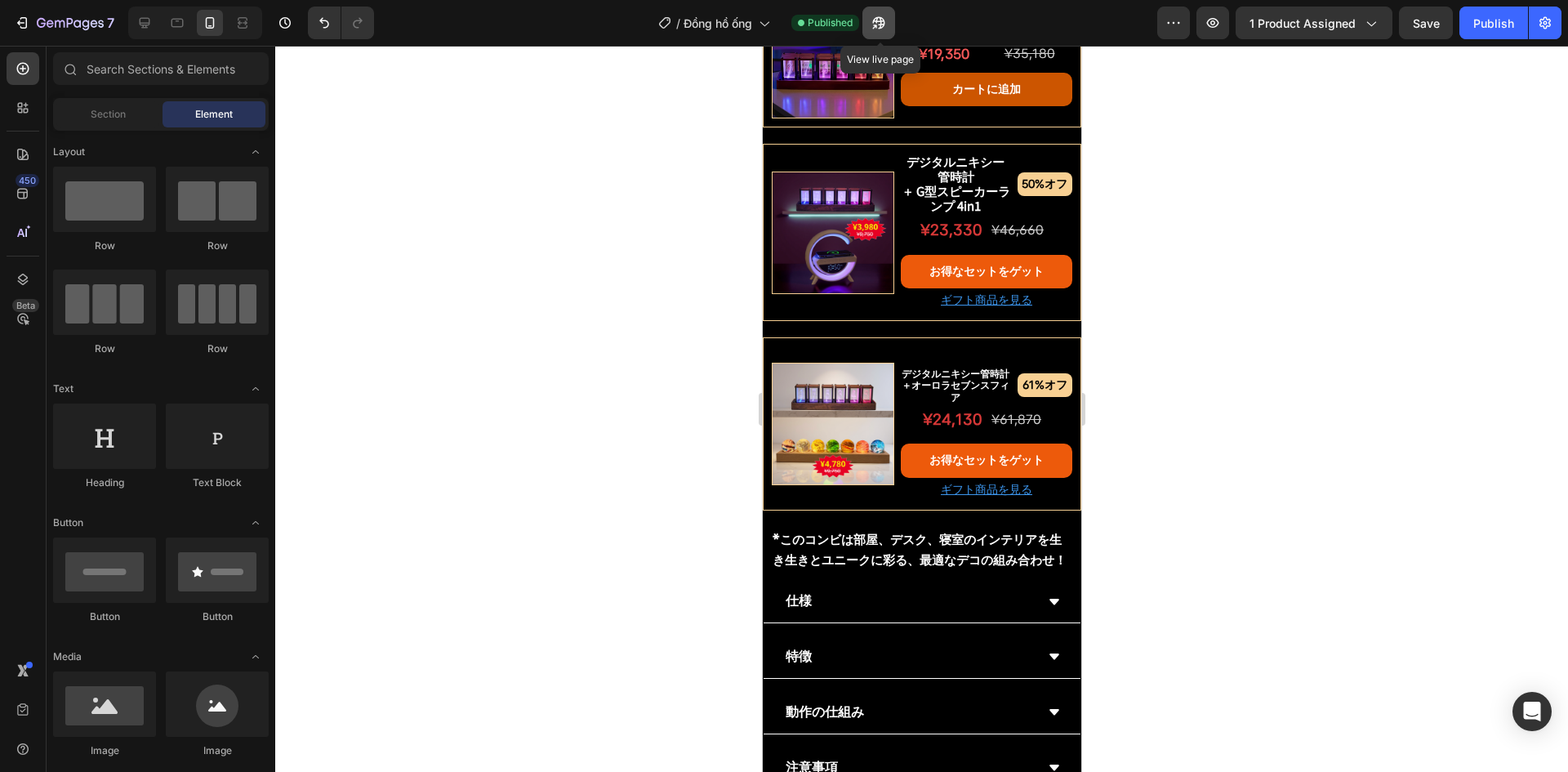
click at [882, 32] on button "button" at bounding box center [879, 22] width 33 height 33
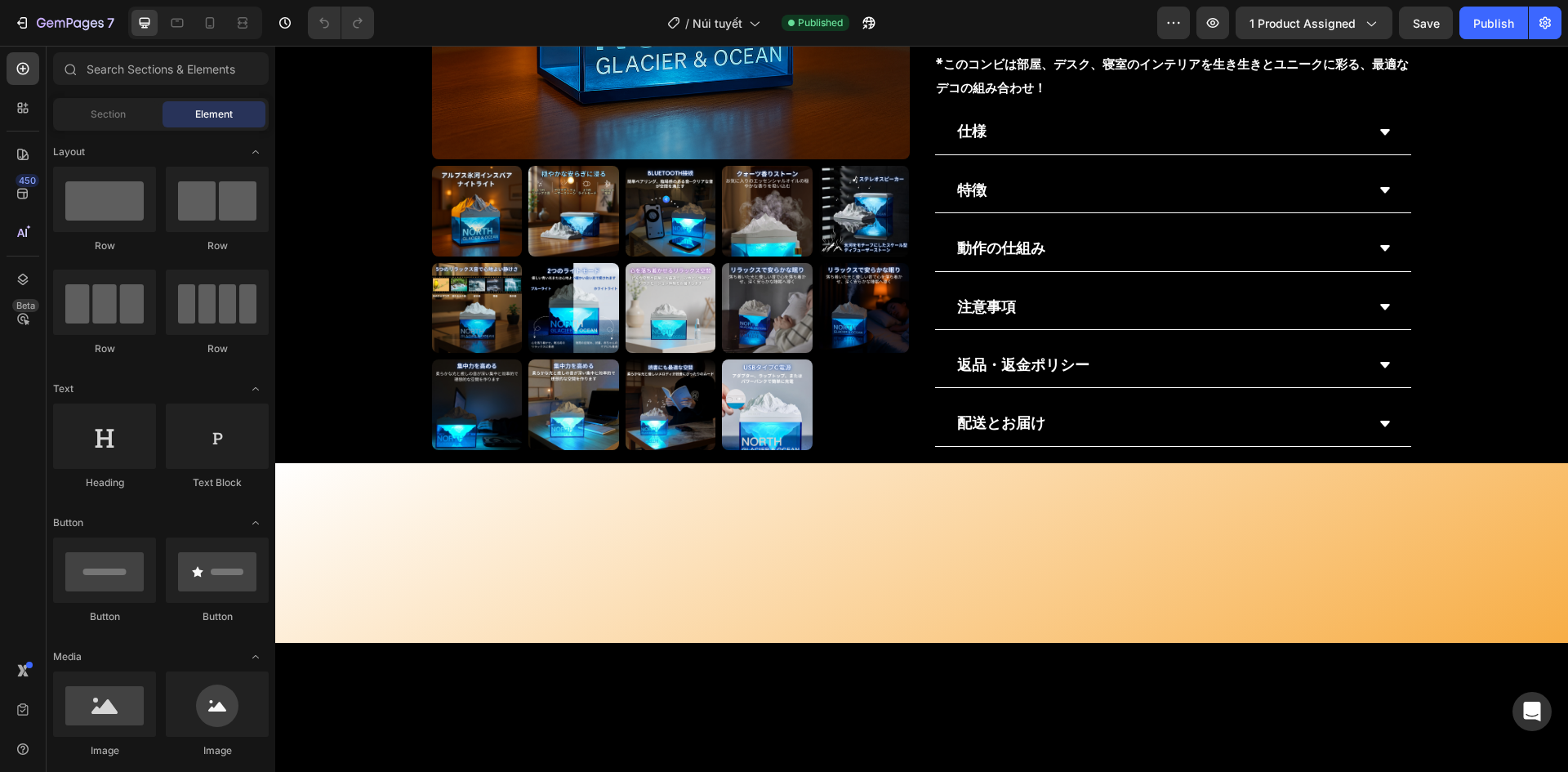
scroll to position [1389, 0]
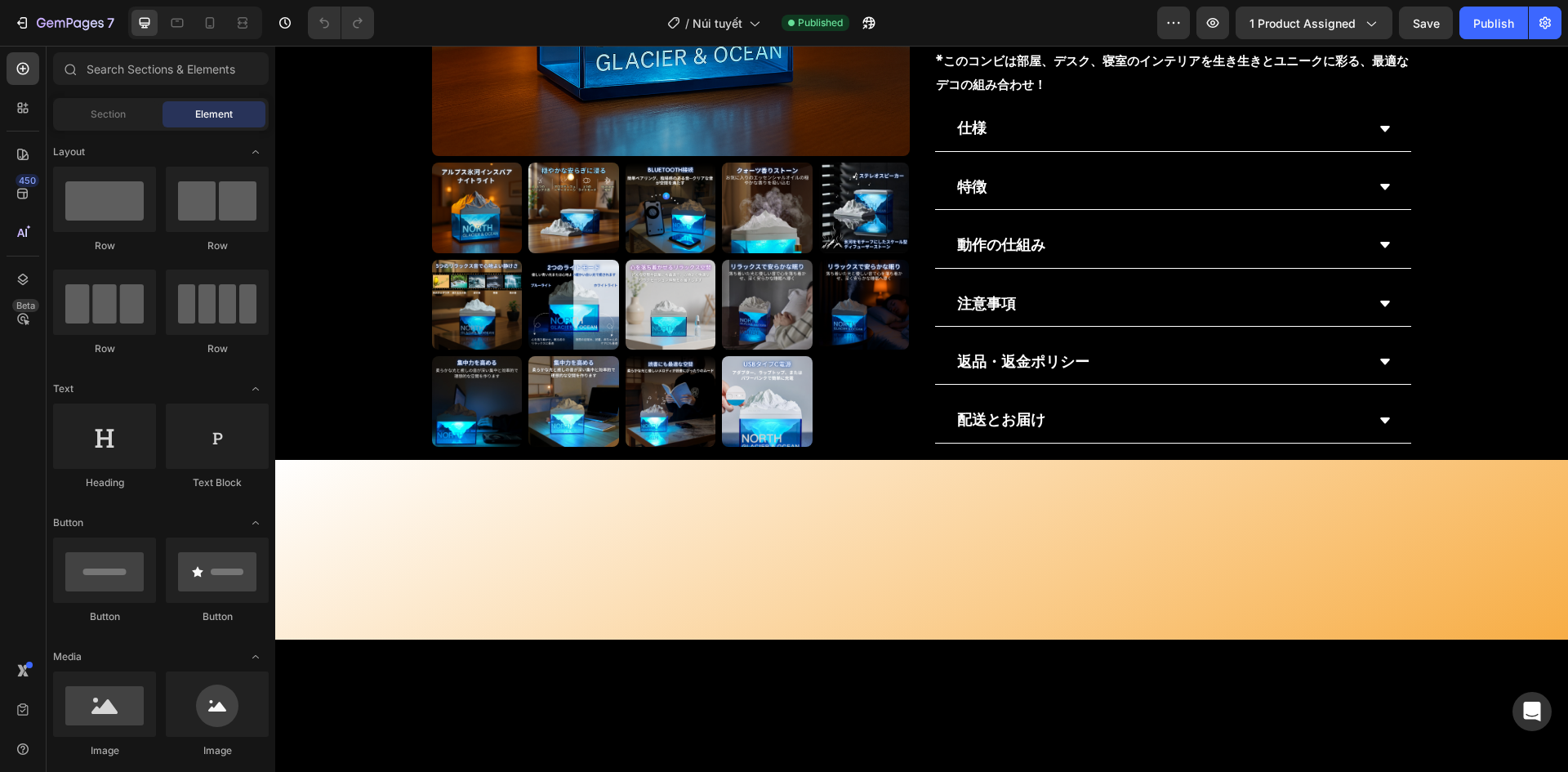
drag, startPoint x: 997, startPoint y: 266, endPoint x: 821, endPoint y: 256, distance: 176.3
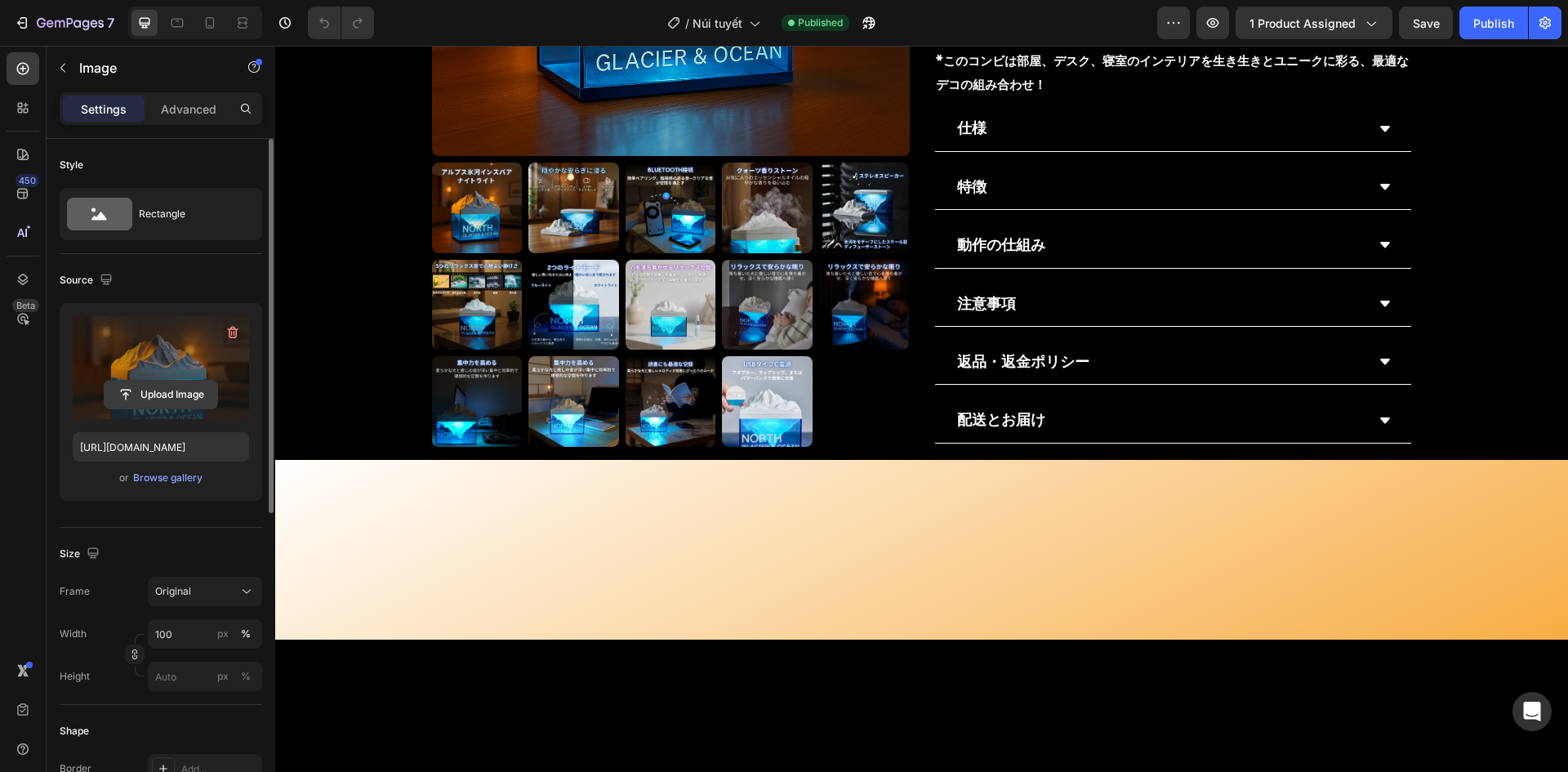
click at [165, 385] on input "file" at bounding box center [161, 394] width 113 height 27
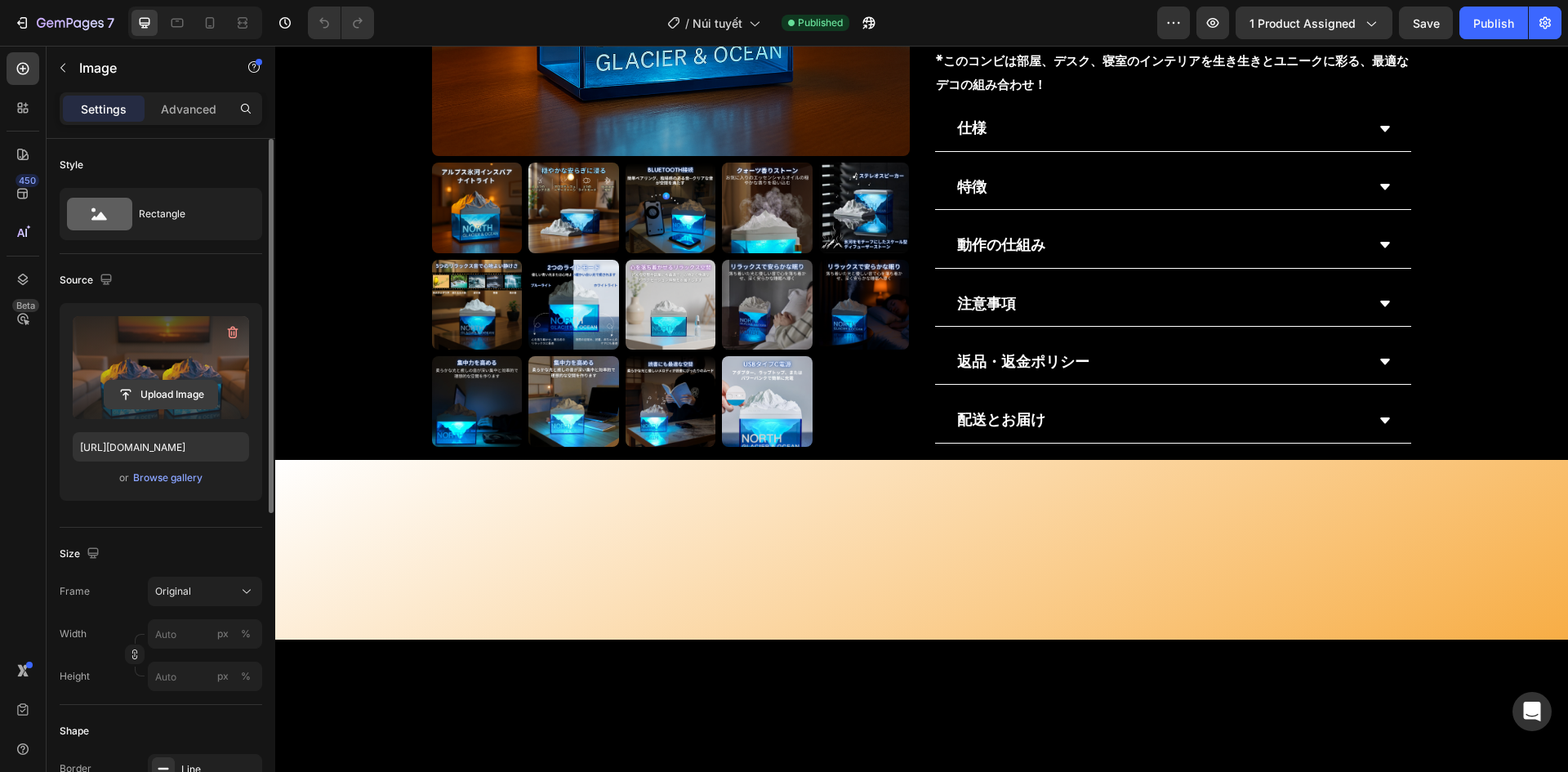
click at [172, 390] on input "file" at bounding box center [161, 394] width 113 height 27
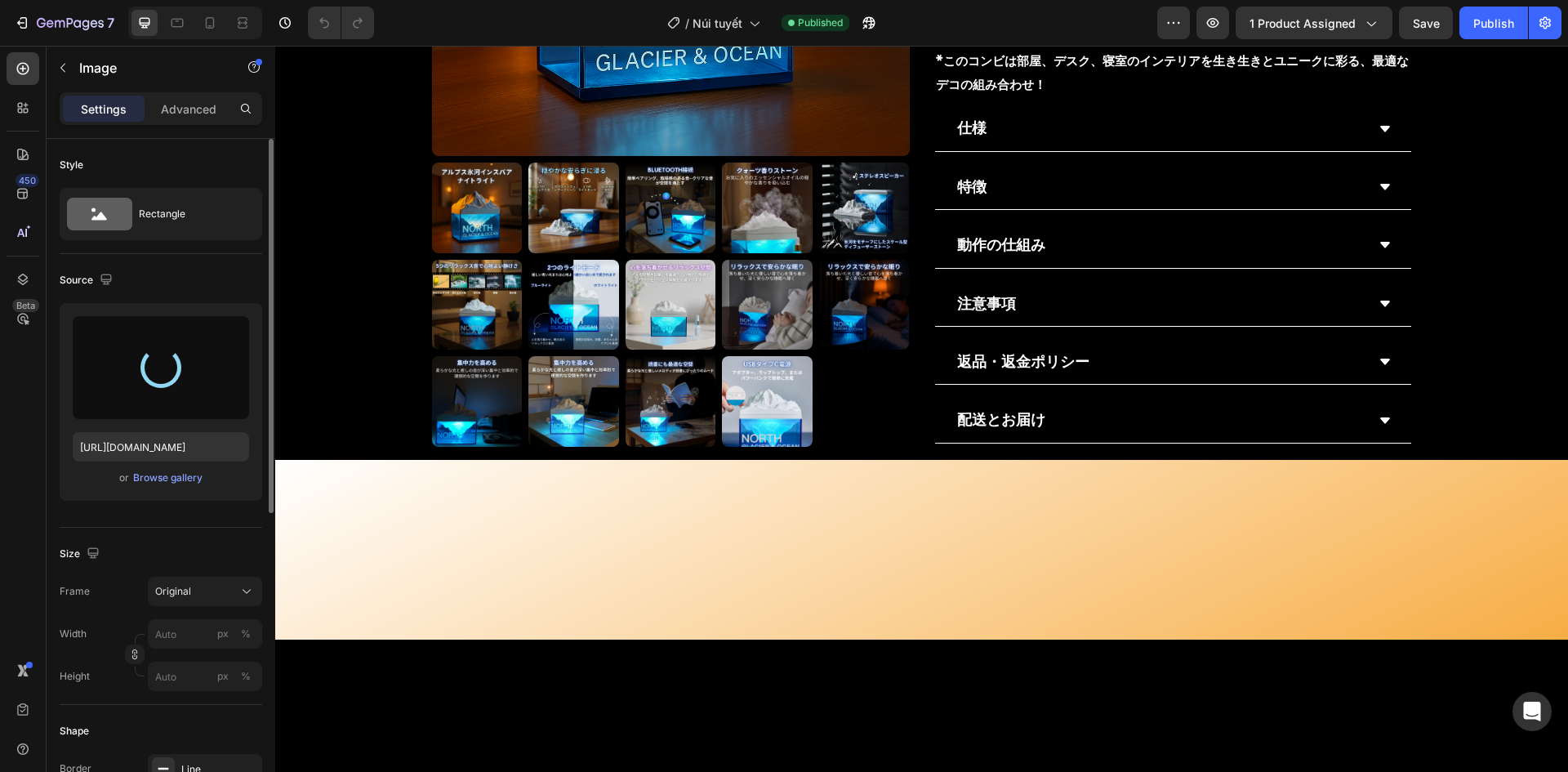
type input "https://cdn.shopify.com/s/files/1/0691/8032/6040/files/gempages_549433077697348…"
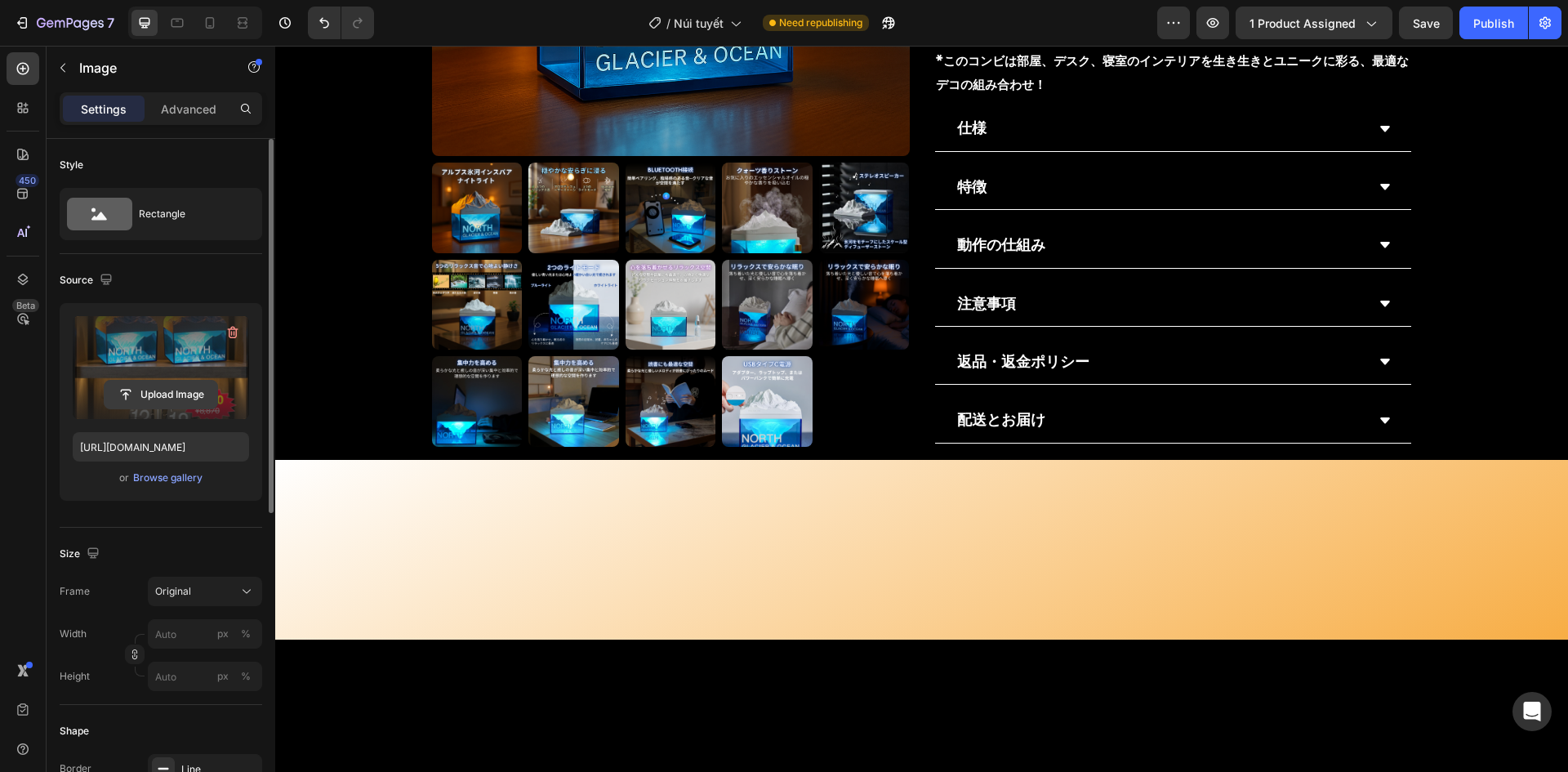
click at [166, 406] on input "file" at bounding box center [161, 394] width 113 height 27
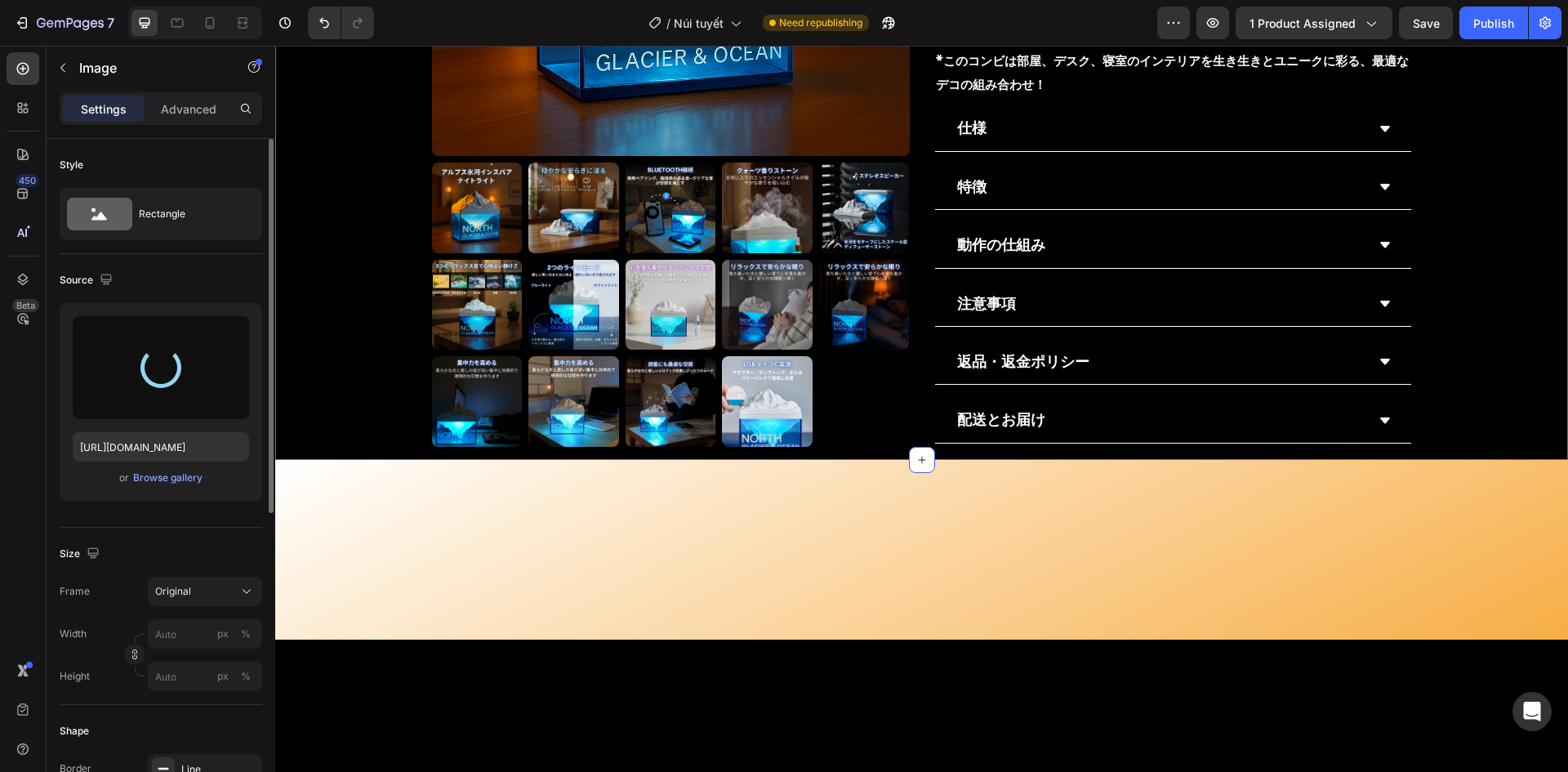
type input "https://cdn.shopify.com/s/files/1/0691/8032/6040/files/gempages_549433077697348…"
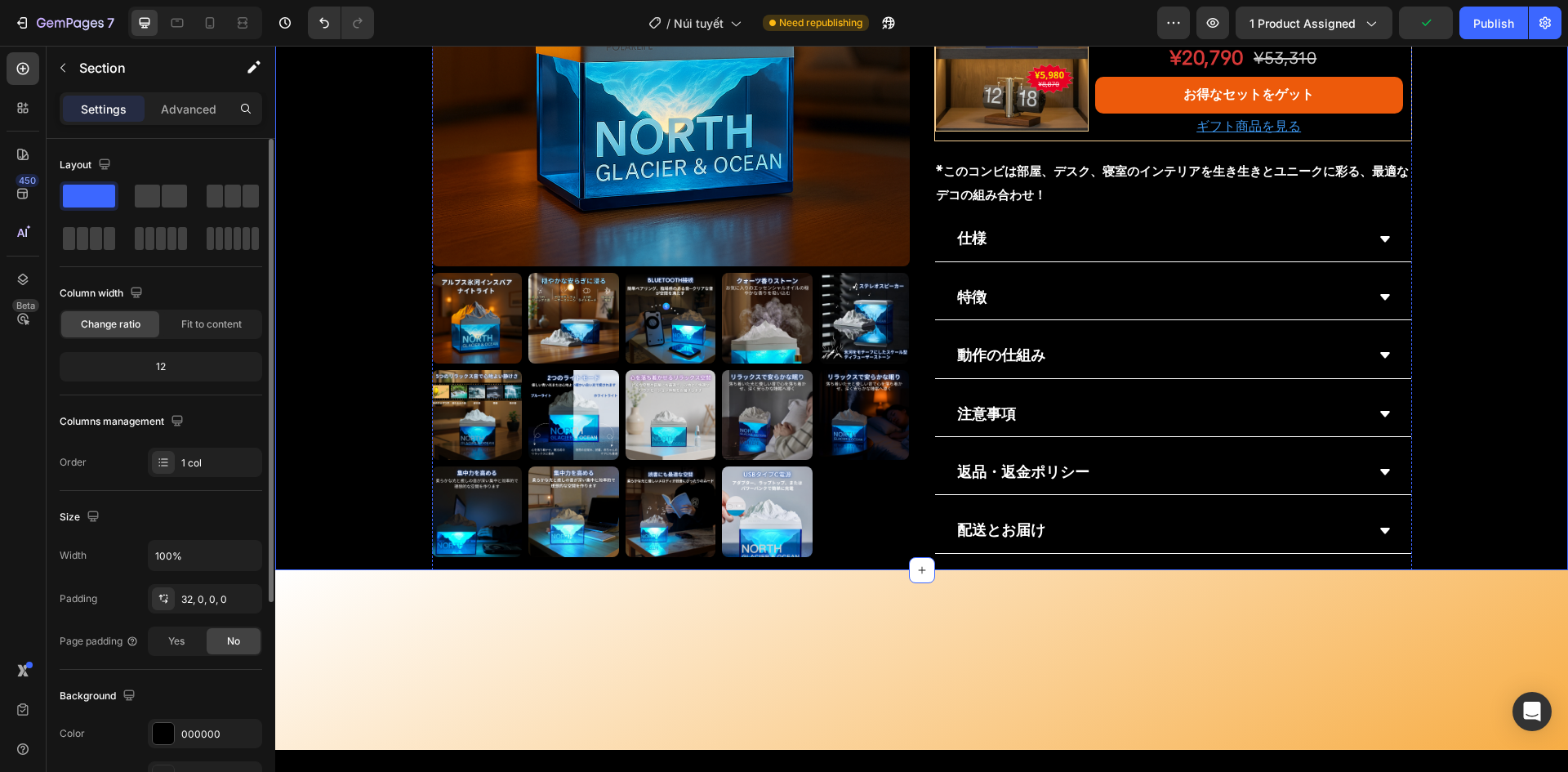
scroll to position [1308, 0]
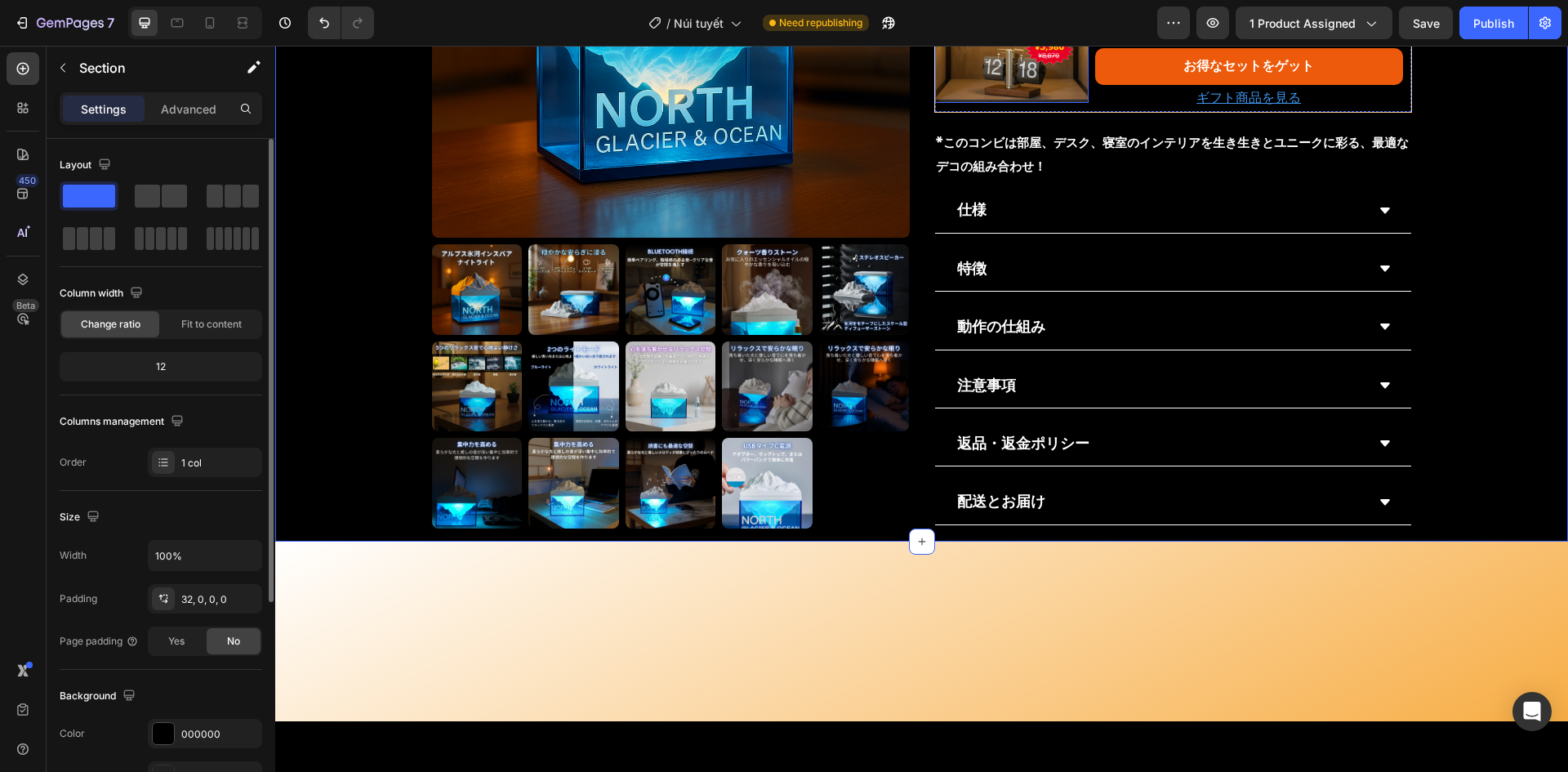
click at [986, 103] on img at bounding box center [1012, 26] width 154 height 154
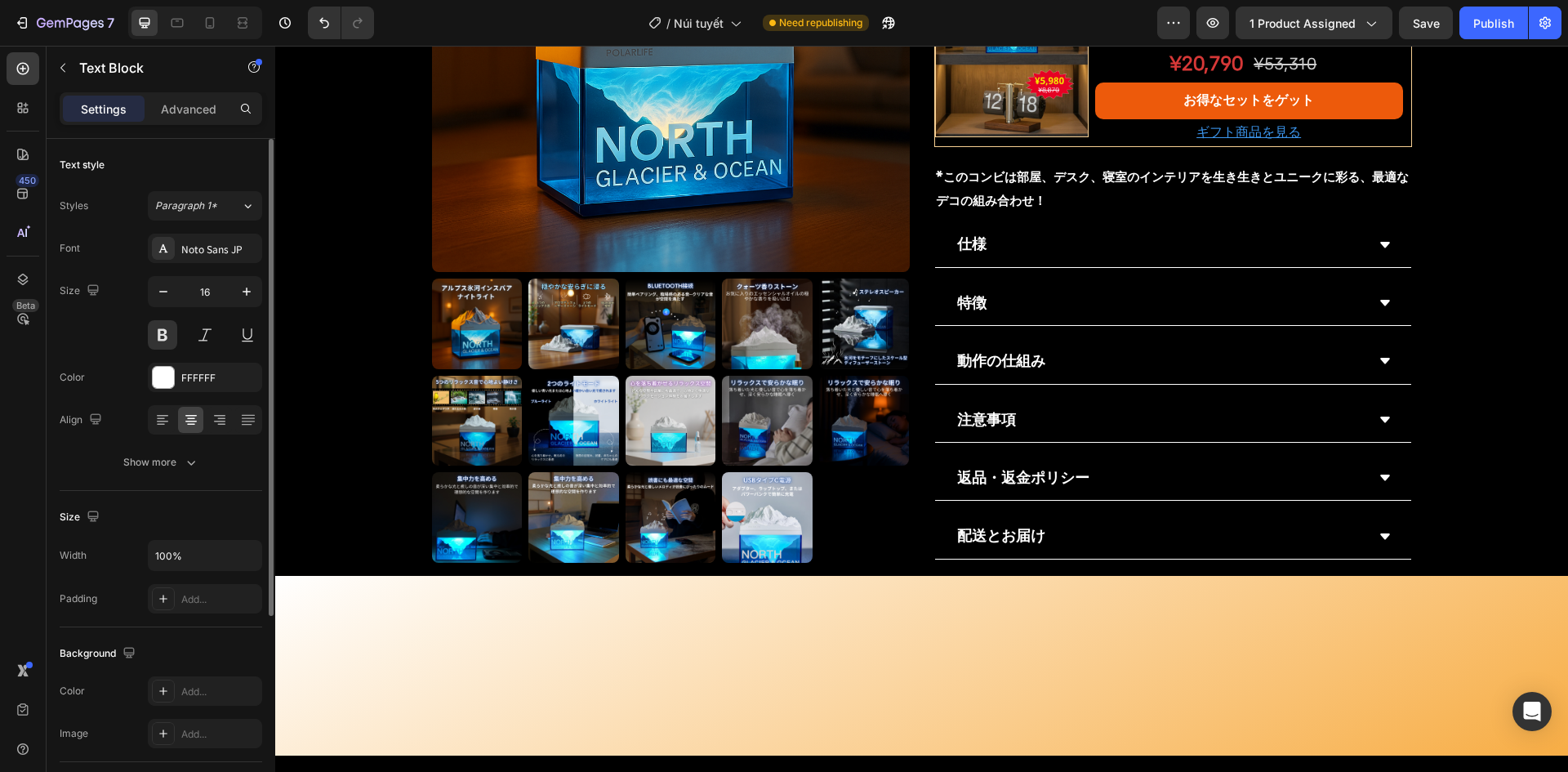
click at [1196, 42] on p "＋フリップ時計" at bounding box center [1196, 30] width 198 height 24
drag, startPoint x: 1159, startPoint y: 648, endPoint x: 1265, endPoint y: 650, distance: 106.0
click at [1265, 42] on p "＋フリップ時計" at bounding box center [1196, 30] width 198 height 24
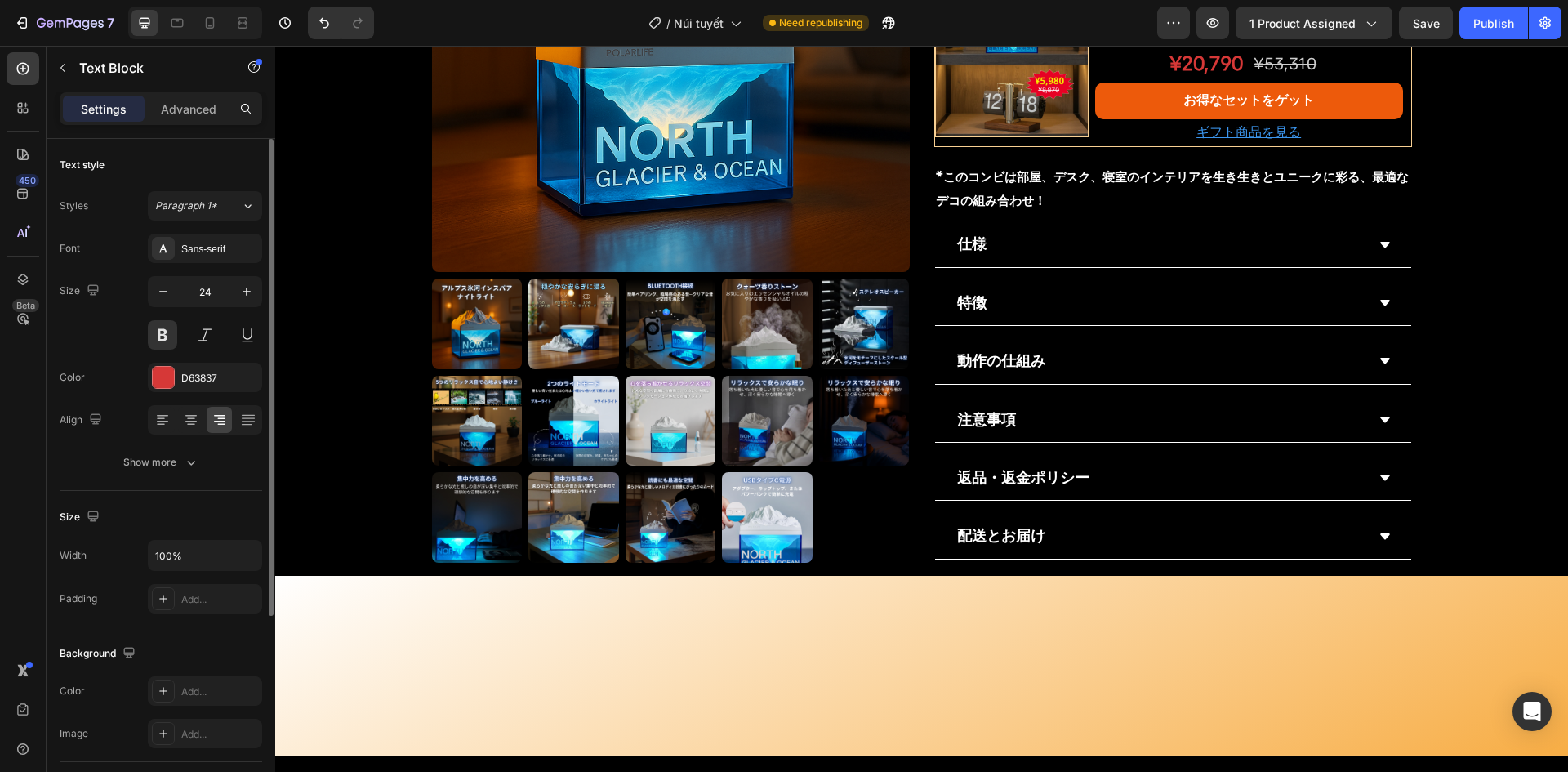
drag, startPoint x: 1182, startPoint y: 501, endPoint x: 1236, endPoint y: 498, distance: 54.1
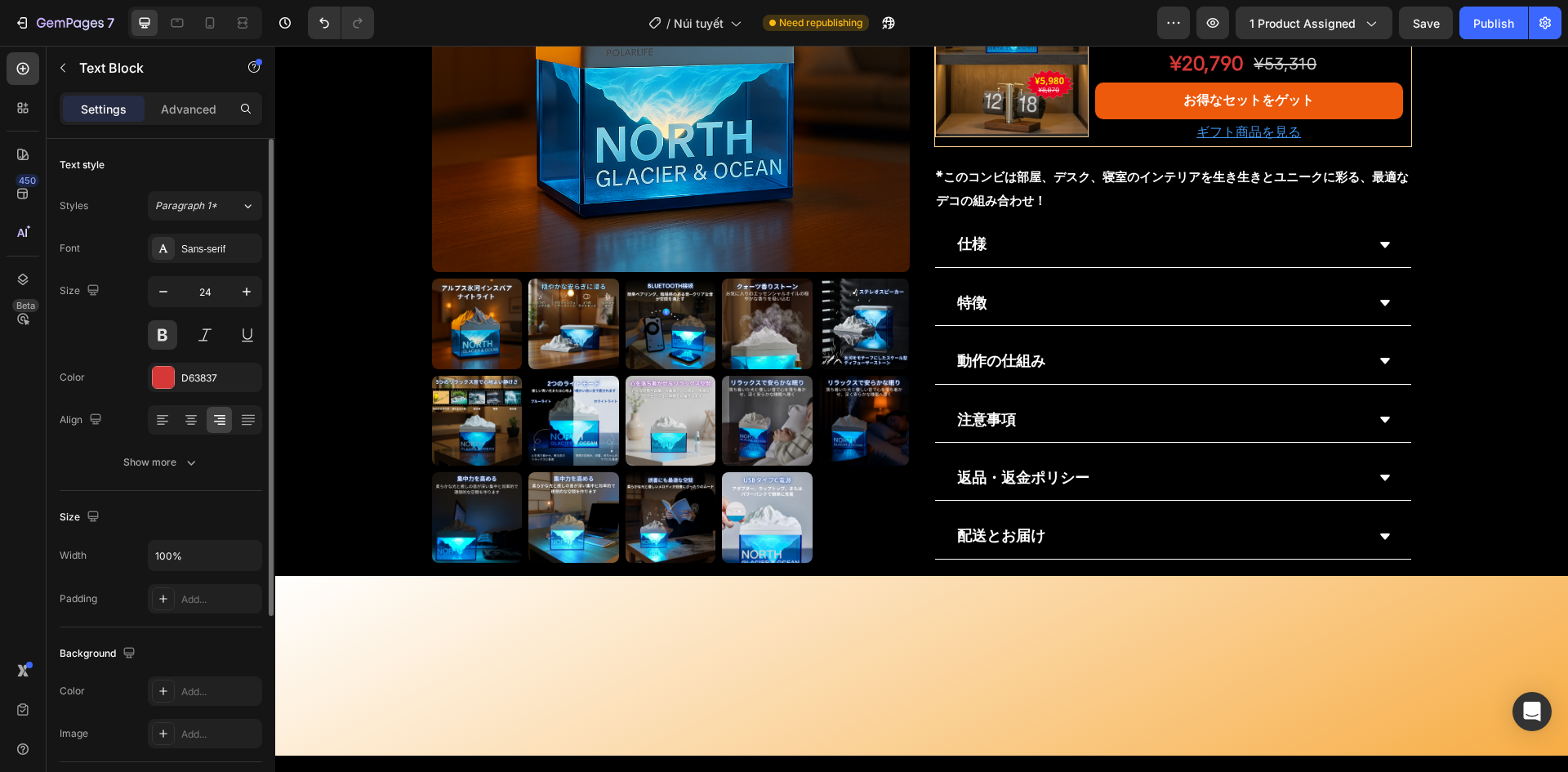
drag, startPoint x: 1260, startPoint y: 503, endPoint x: 1347, endPoint y: 507, distance: 87.1
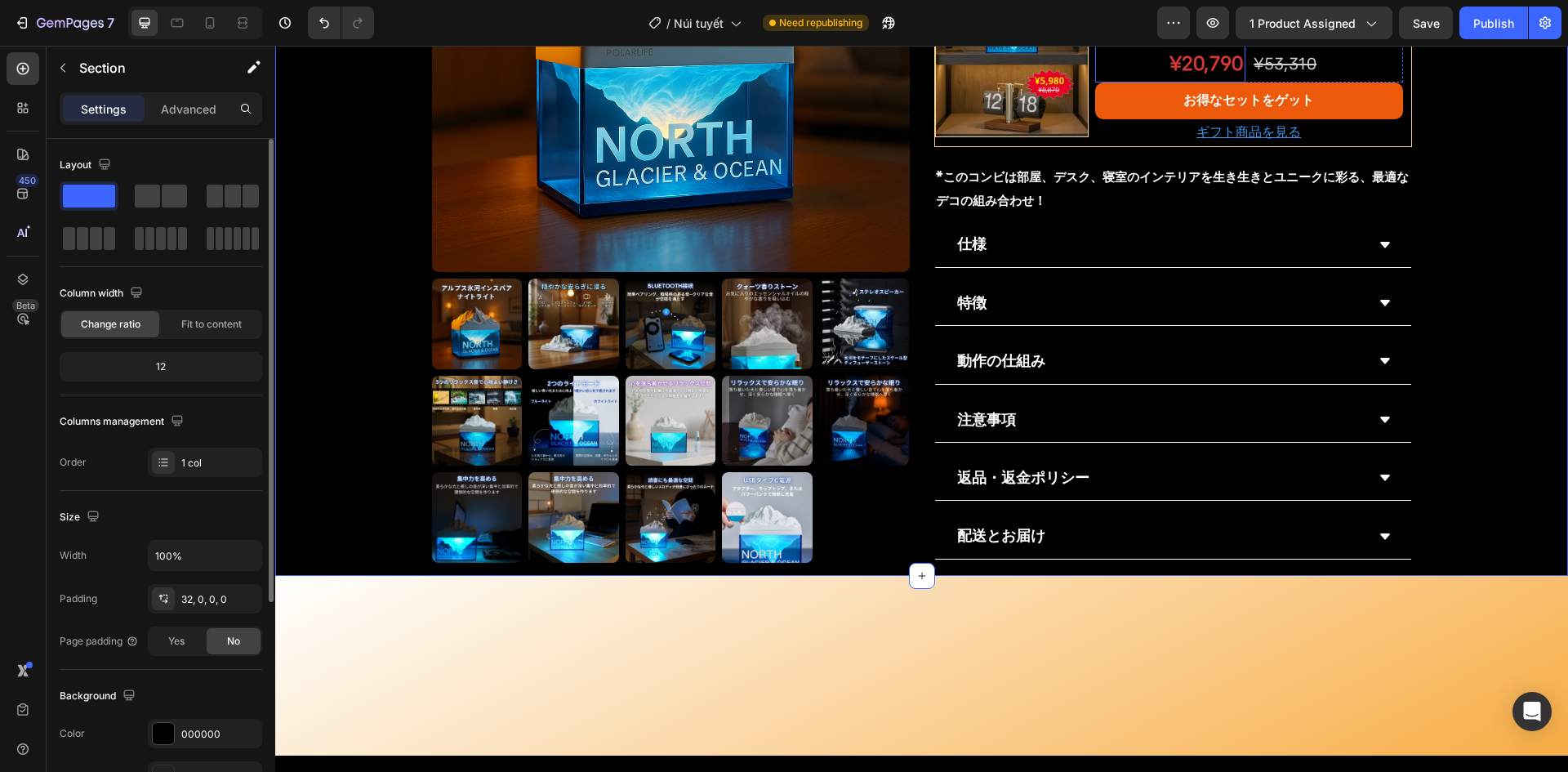
click at [1189, 80] on p "¥20,790" at bounding box center [1170, 64] width 147 height 35
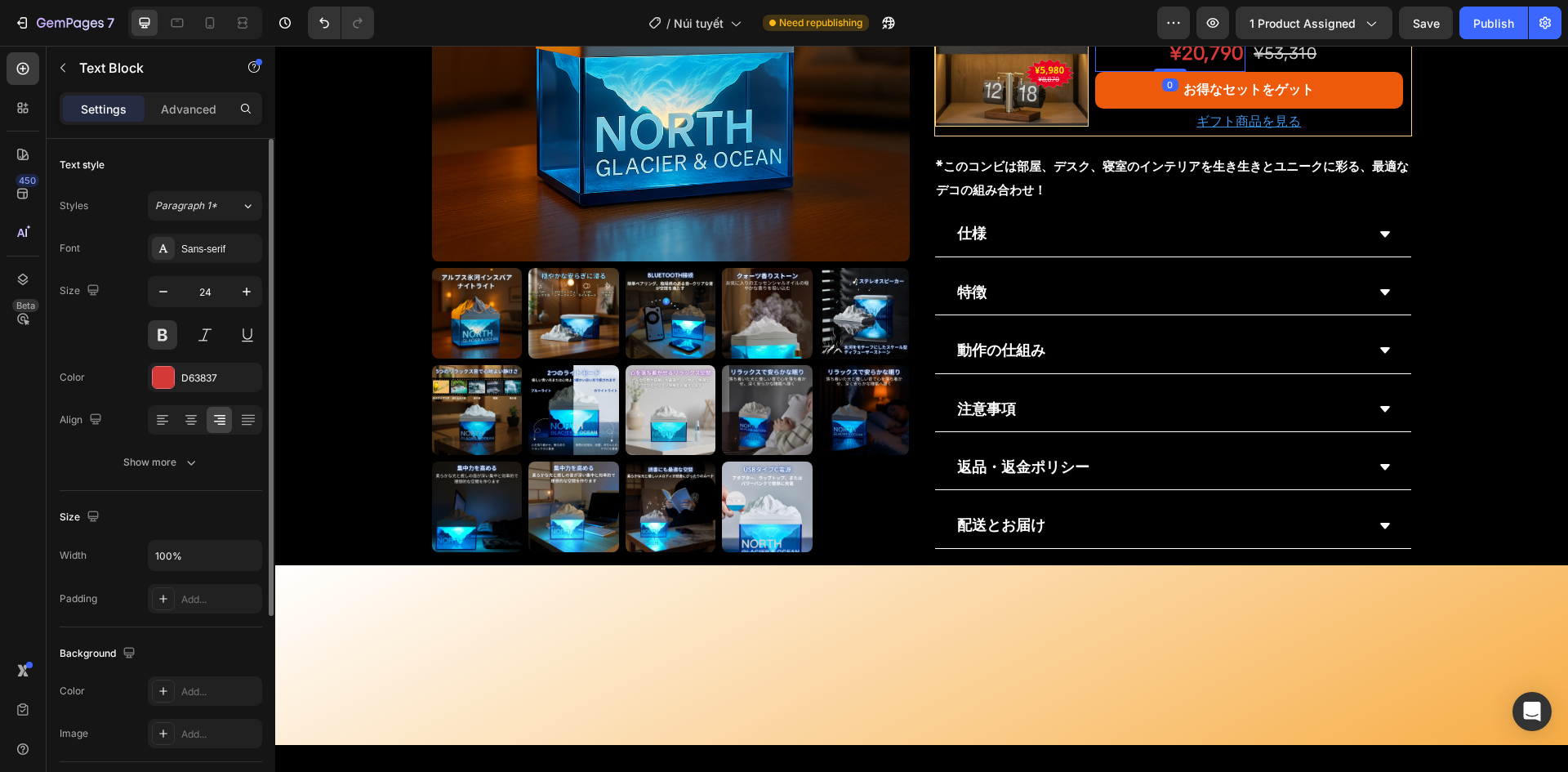
scroll to position [1377, 0]
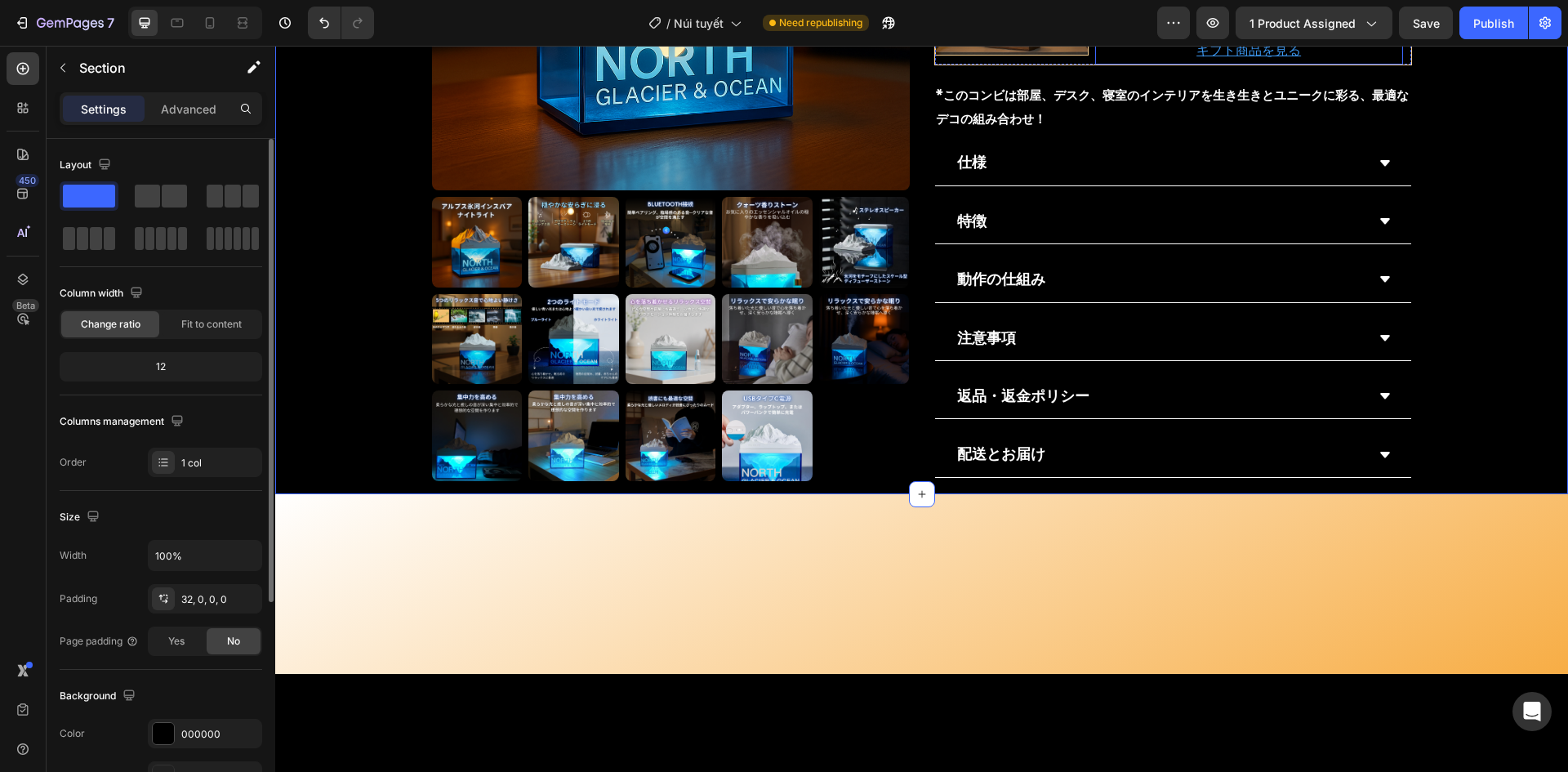
click at [1179, 63] on p "ギフト商品を見る" at bounding box center [1249, 50] width 305 height 24
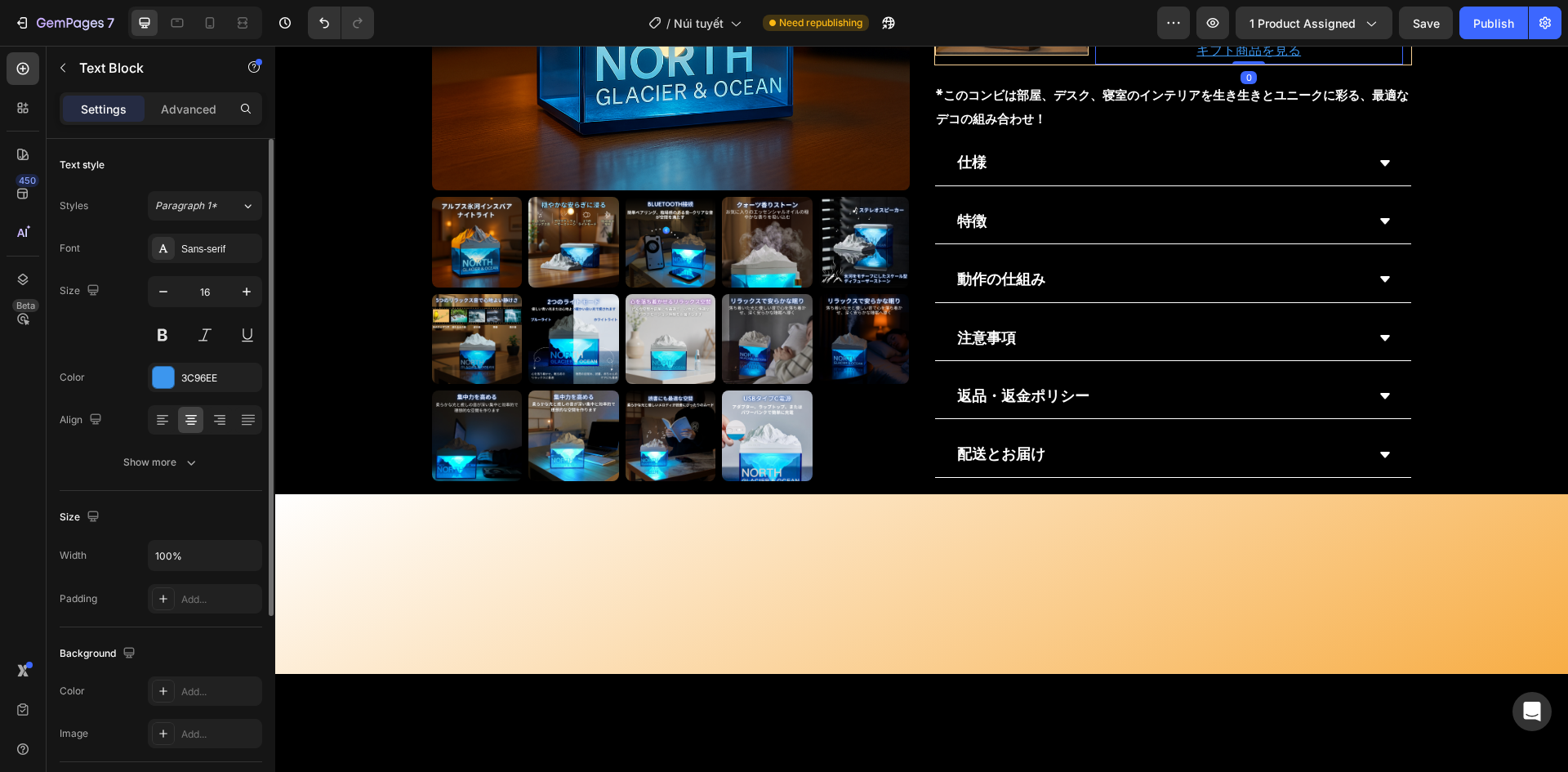
click at [1201, 27] on icon at bounding box center [1206, 21] width 9 height 11
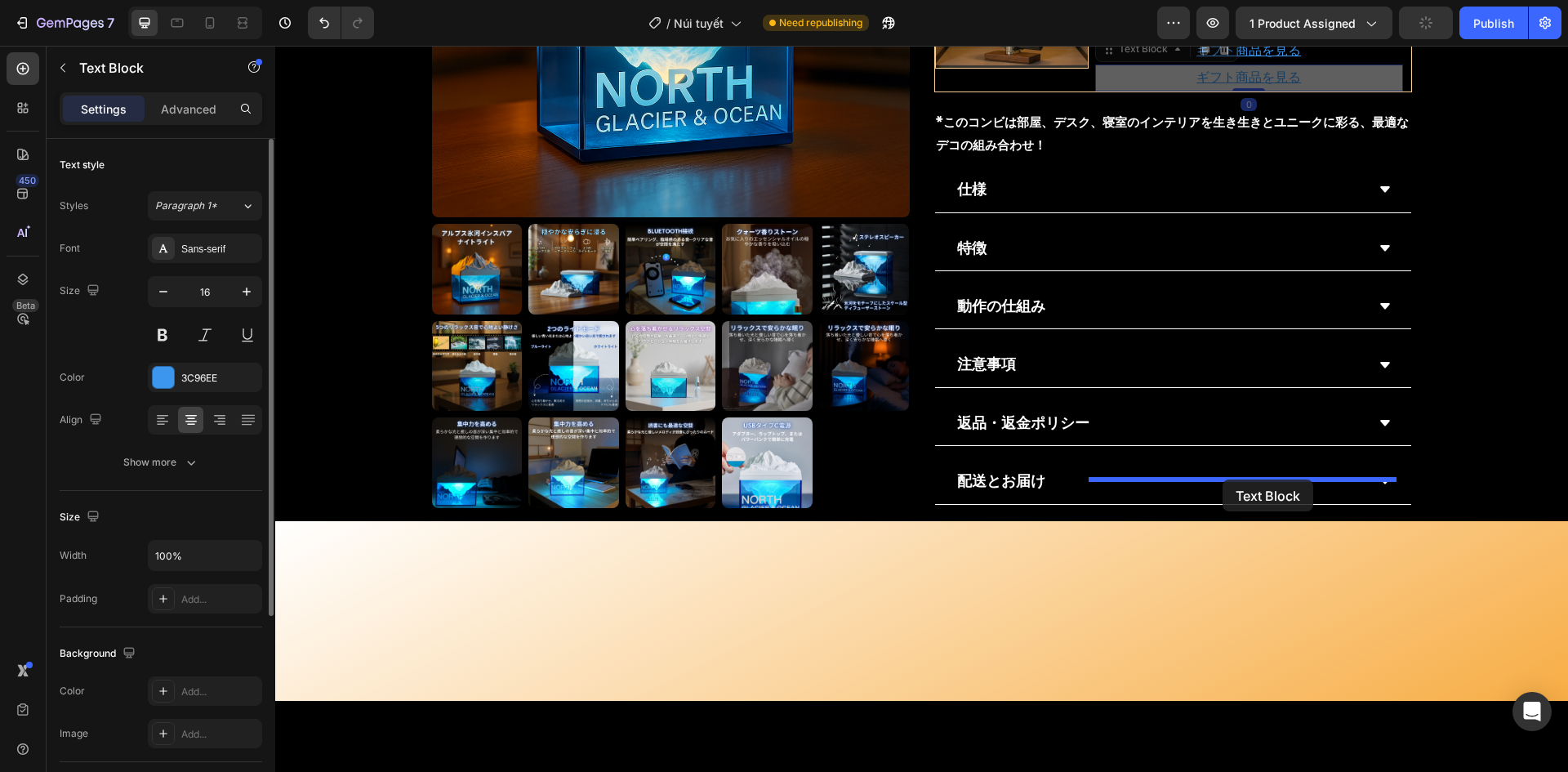
drag, startPoint x: 1110, startPoint y: 668, endPoint x: 1223, endPoint y: 480, distance: 219.3
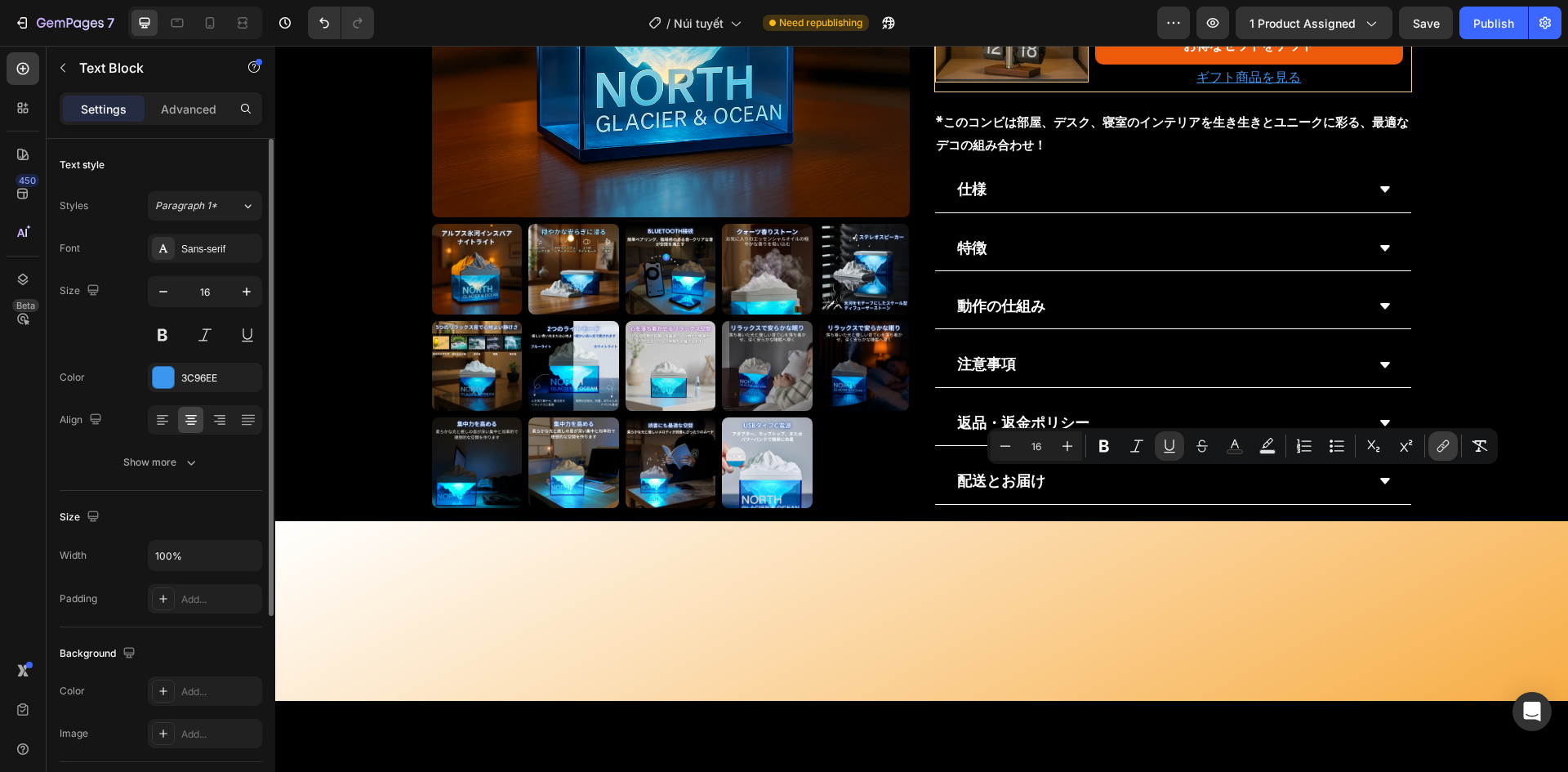
click at [1439, 442] on icon "Editor contextual toolbar" at bounding box center [1443, 446] width 16 height 16
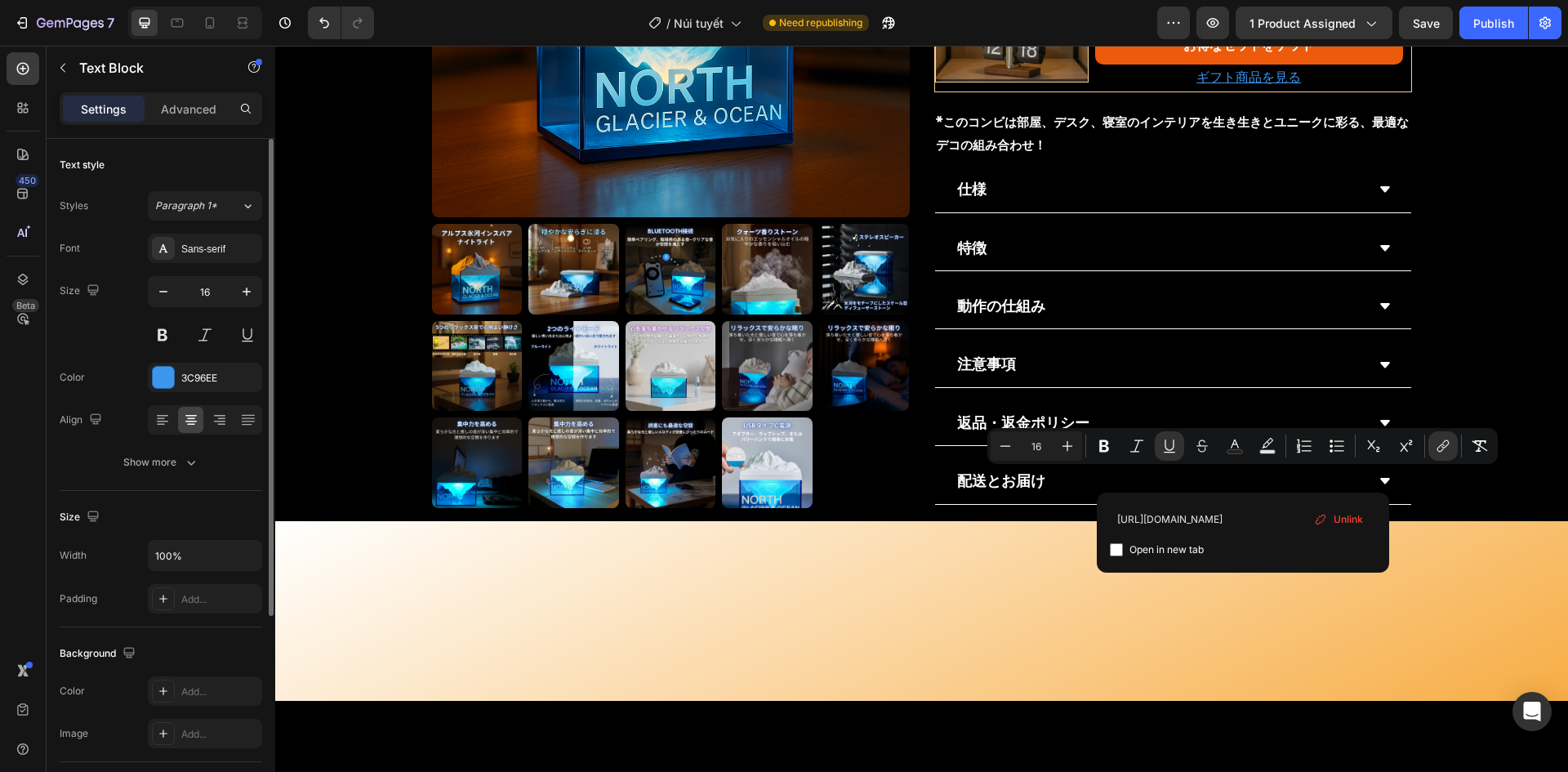
type input "https://bezchilljapan.com/products/%E3%82%AA%E3%83%BC%E3%83%AD%E3%83%A9%E3%82%B…"
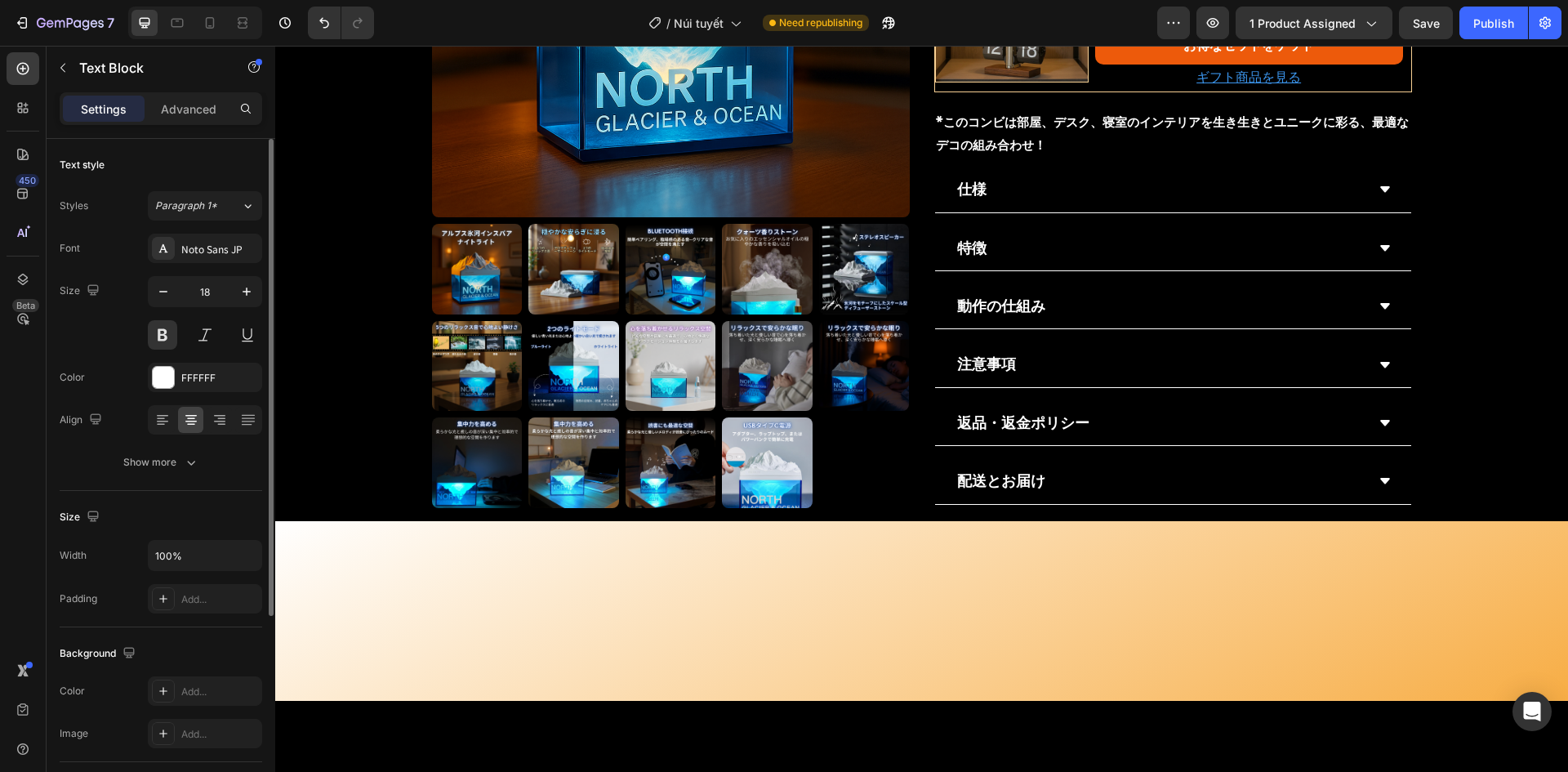
copy p "アルプス氷河ランプ 1台"
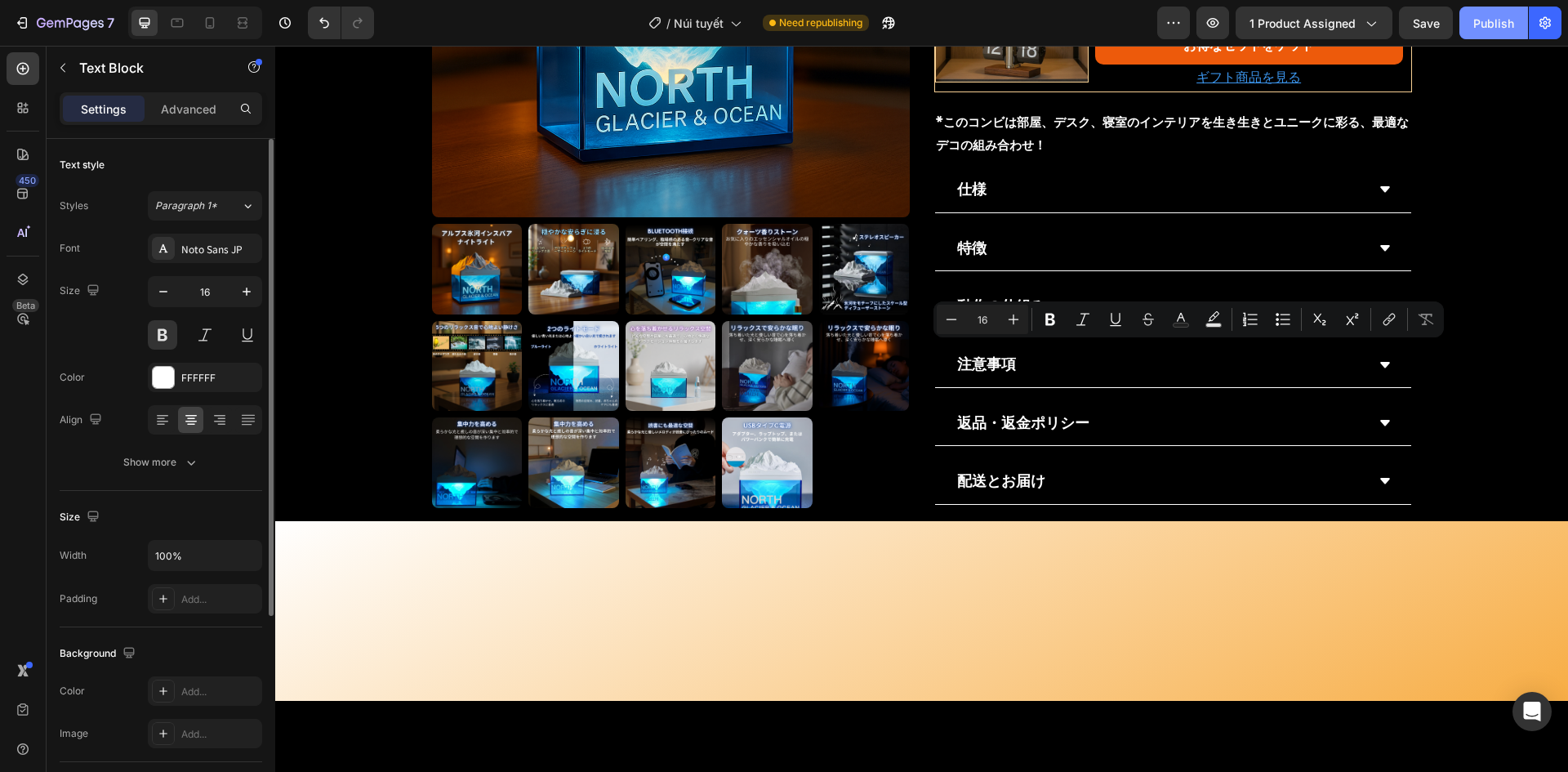
drag, startPoint x: 1473, startPoint y: 25, endPoint x: 1104, endPoint y: 76, distance: 372.5
click at [1473, 25] on button "Publish" at bounding box center [1495, 22] width 69 height 33
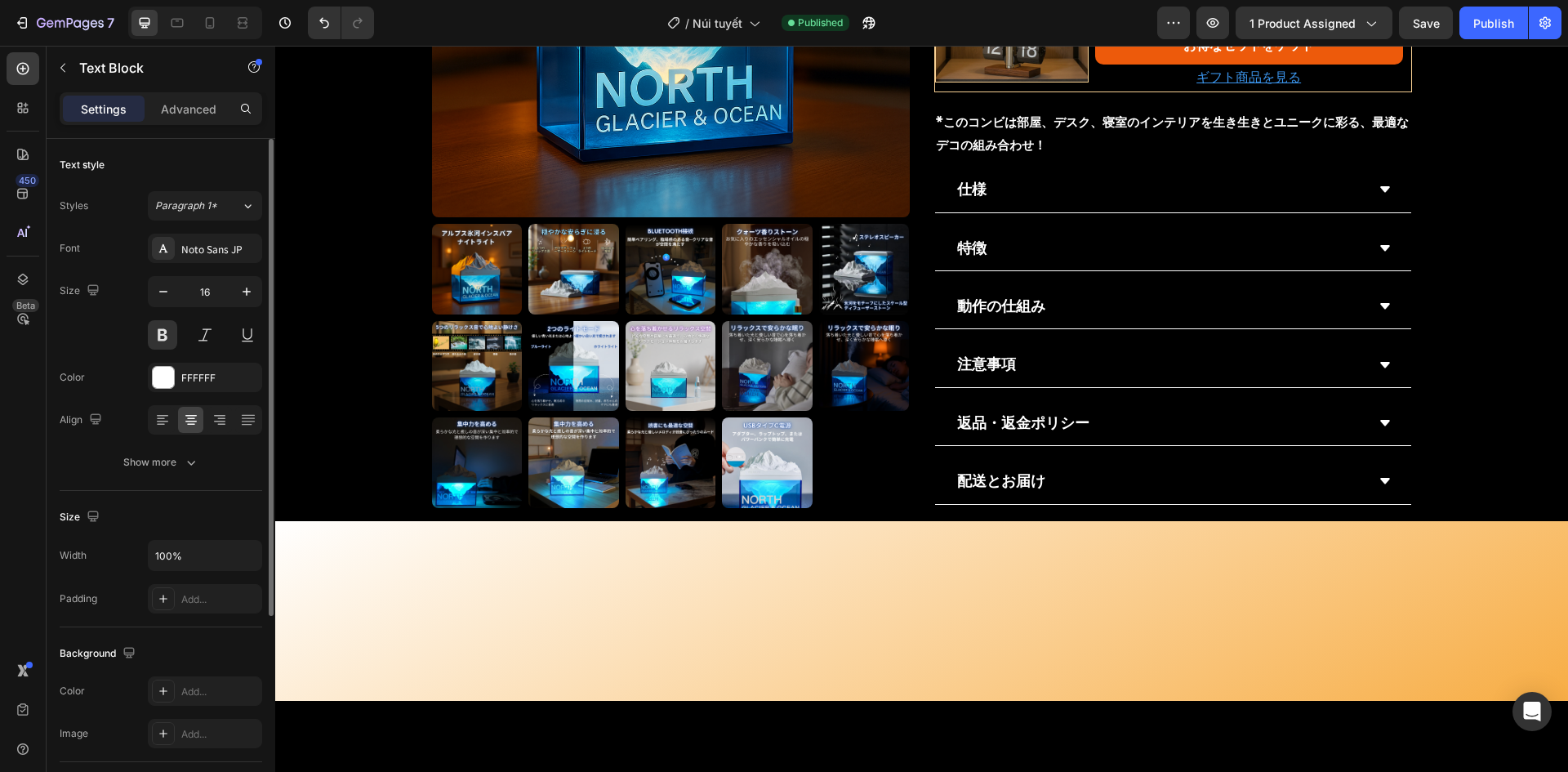
copy div "アルプス氷河ランプ ＋レトロデスクタイムピース"
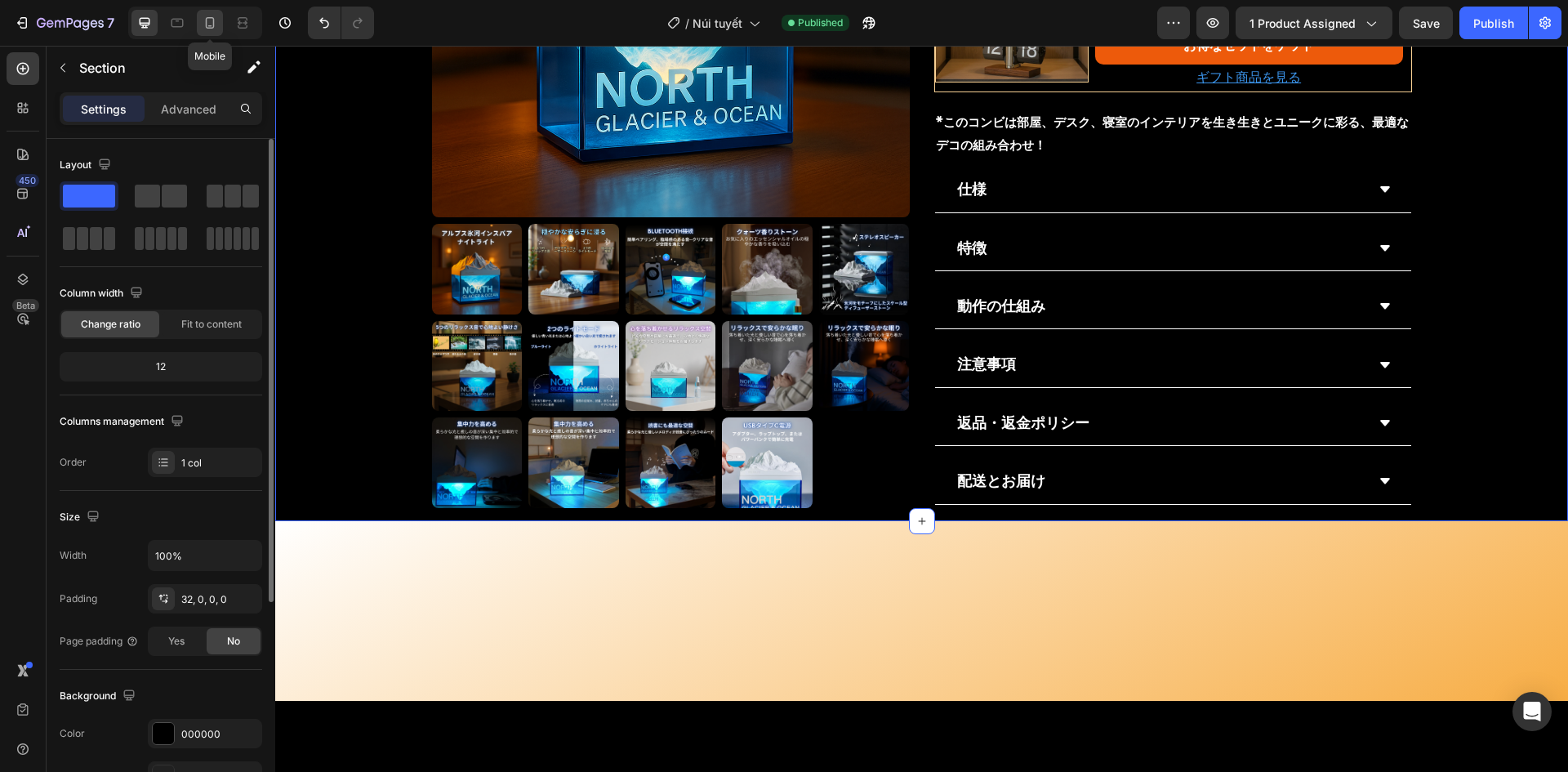
drag, startPoint x: 200, startPoint y: 18, endPoint x: 437, endPoint y: 254, distance: 334.5
click at [200, 18] on div at bounding box center [210, 23] width 27 height 27
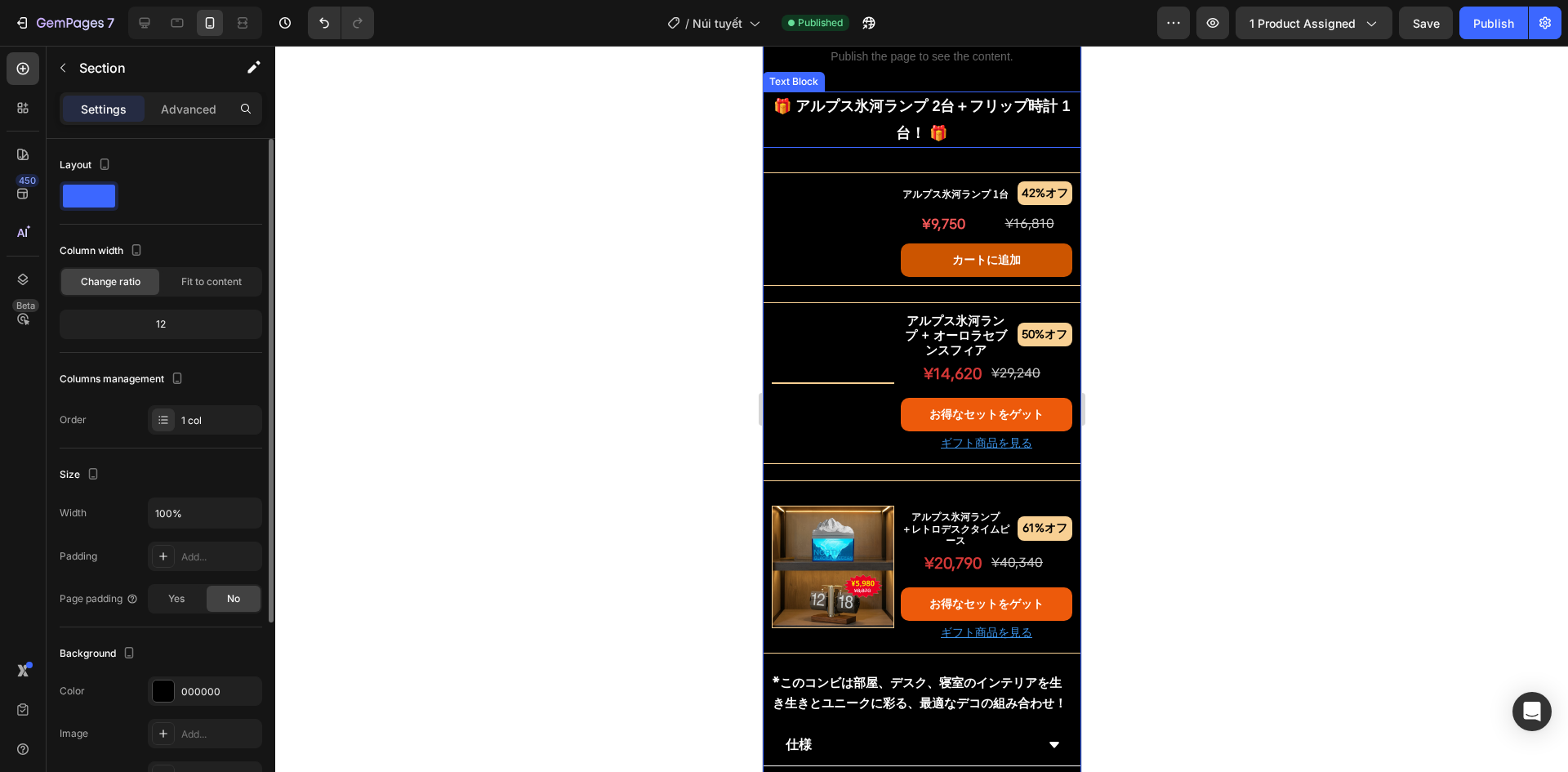
scroll to position [1310, 0]
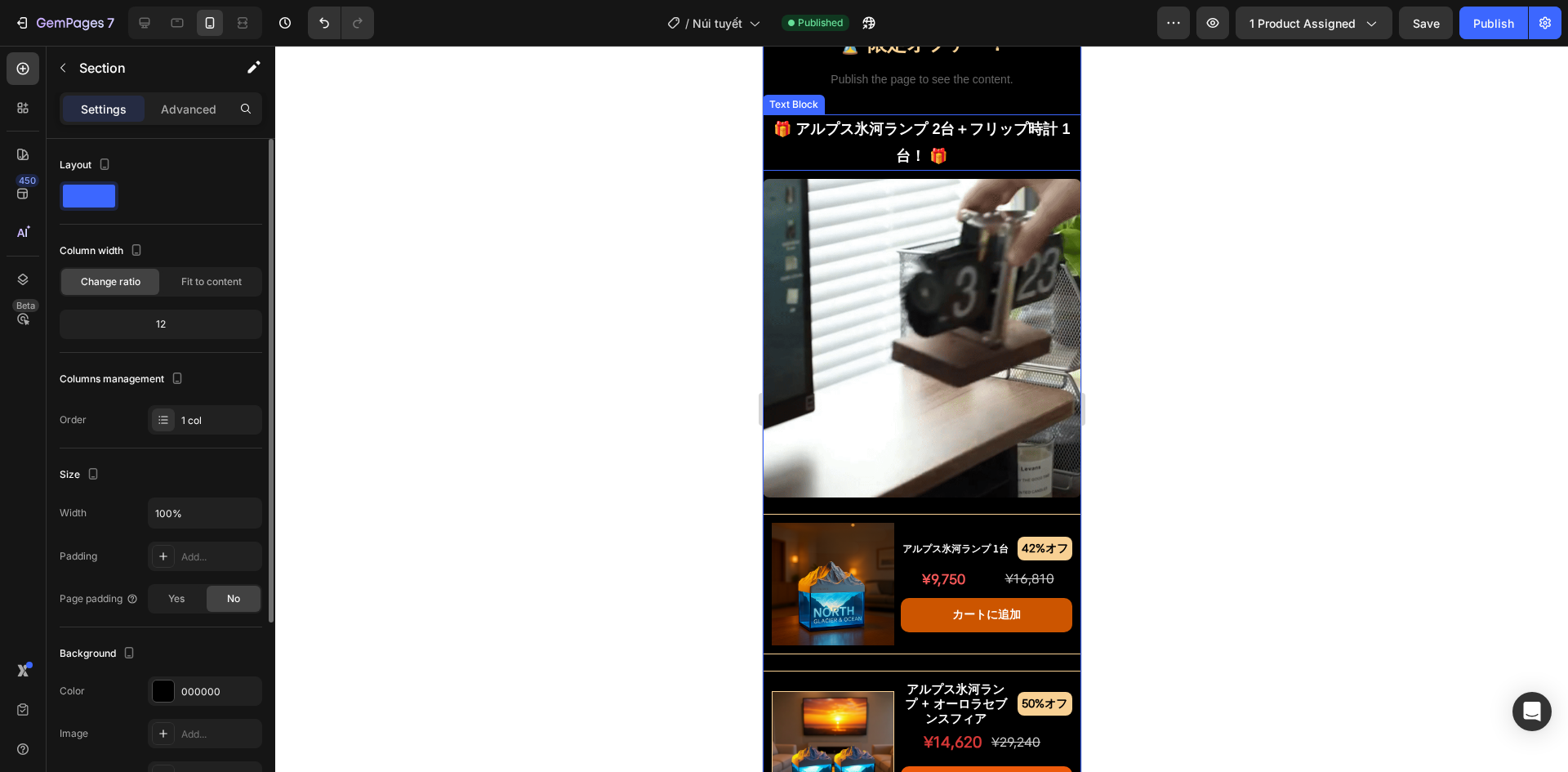
click at [897, 169] on p "🎁 アルプス氷河ランプ 2台＋フリップ時計 1台！ 🎁" at bounding box center [921, 142] width 316 height 53
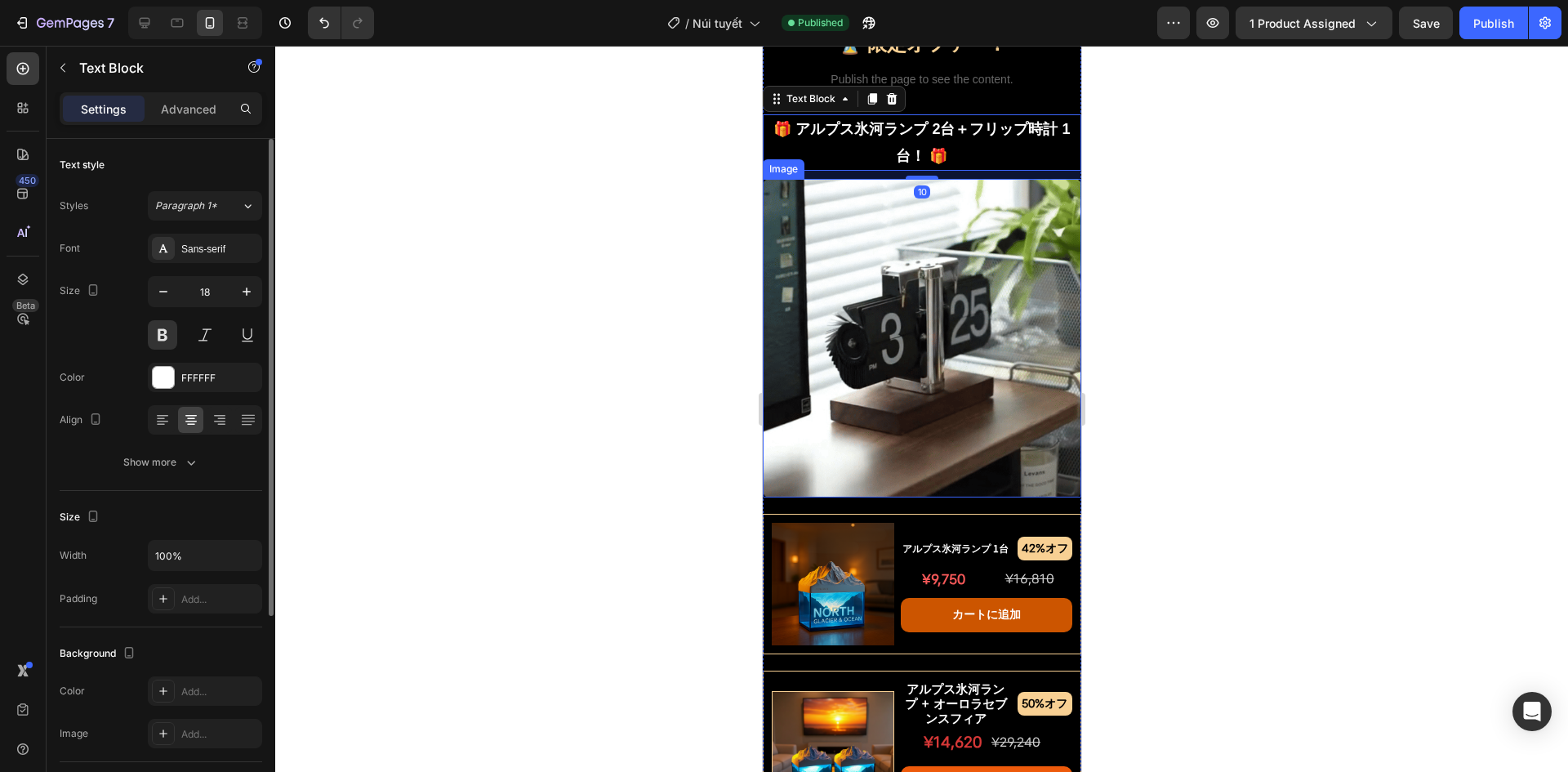
click at [869, 302] on img at bounding box center [921, 338] width 318 height 318
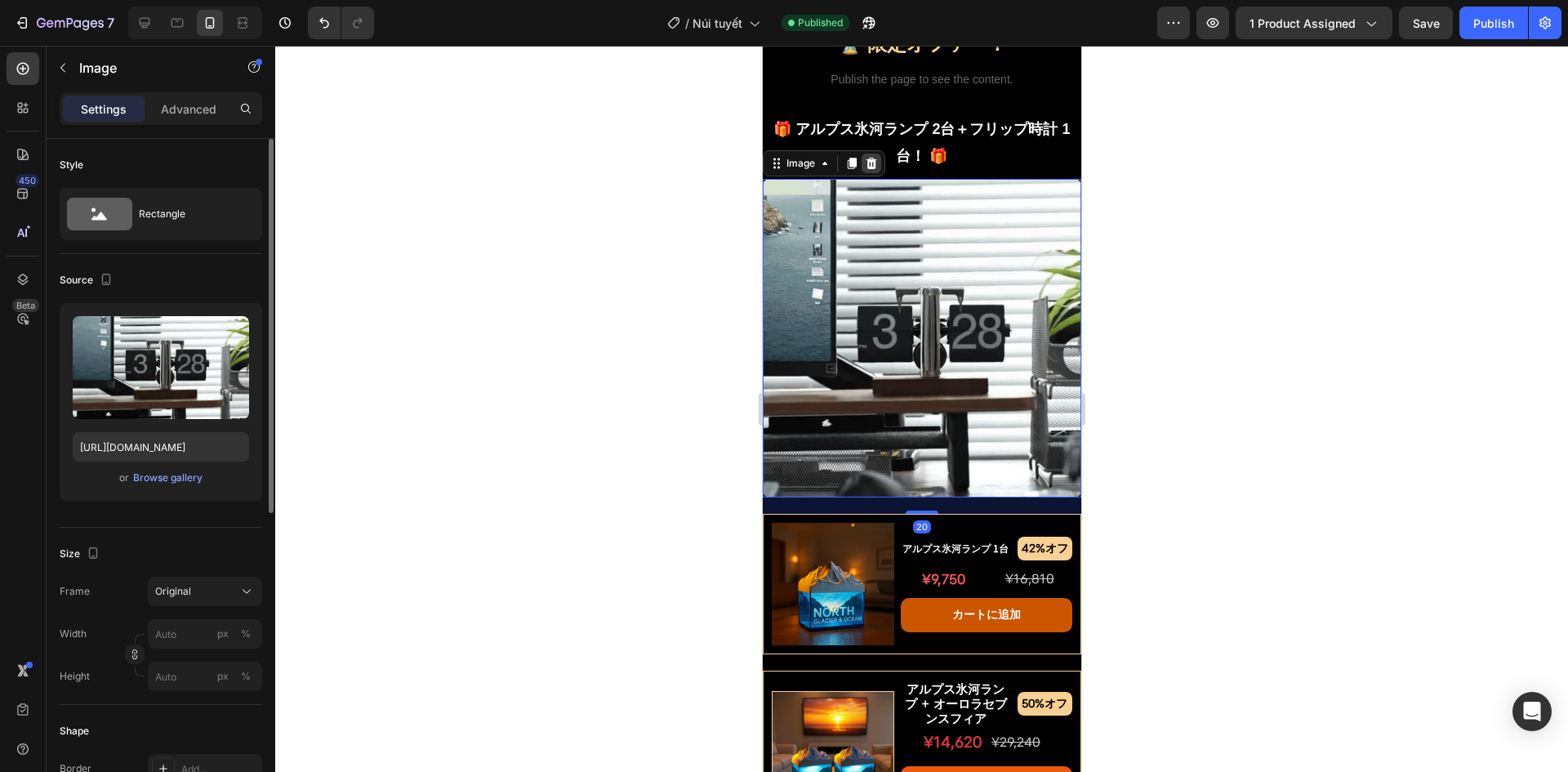
click at [868, 169] on icon at bounding box center [872, 163] width 11 height 11
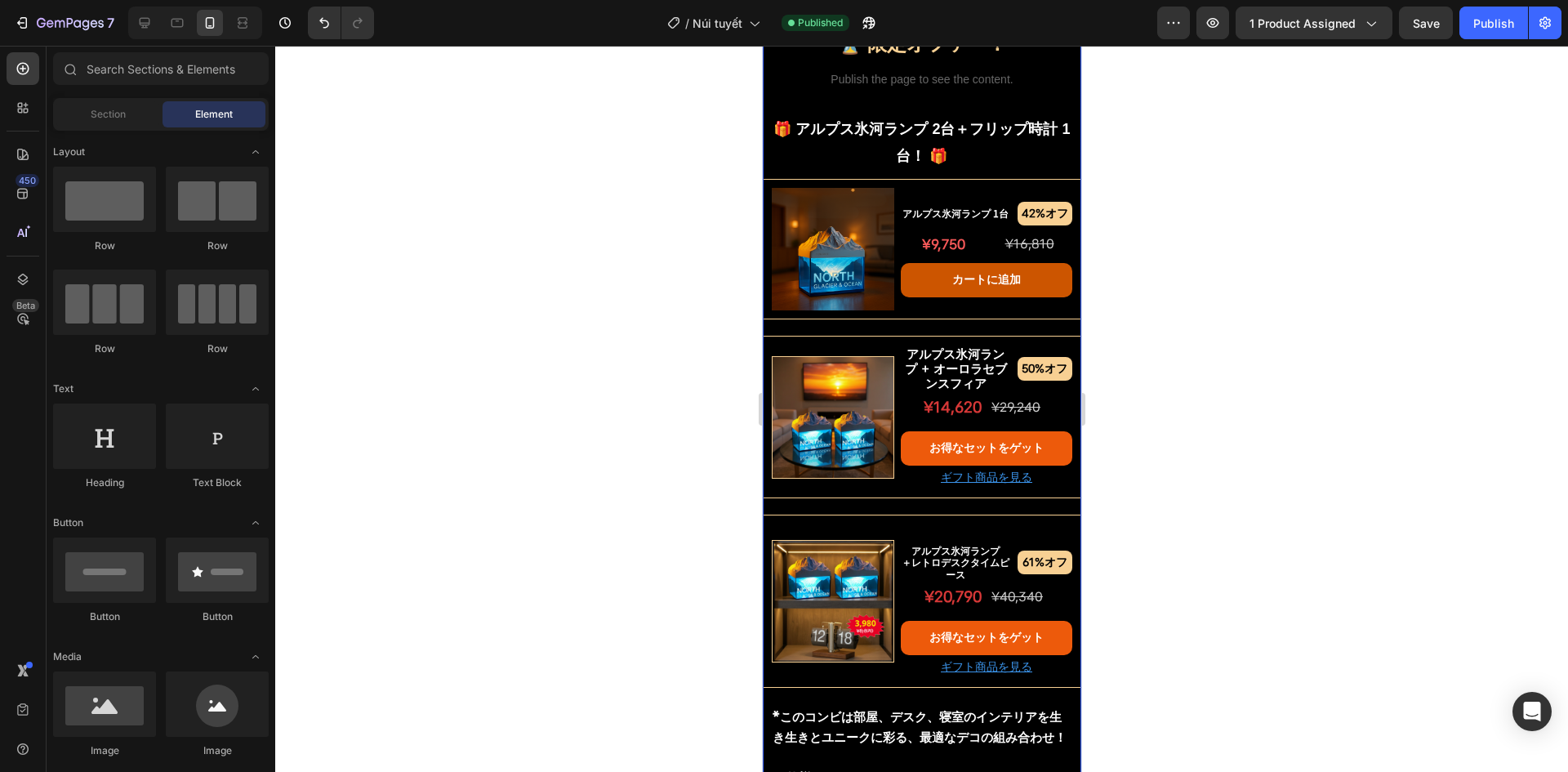
click at [826, 445] on img at bounding box center [832, 417] width 123 height 123
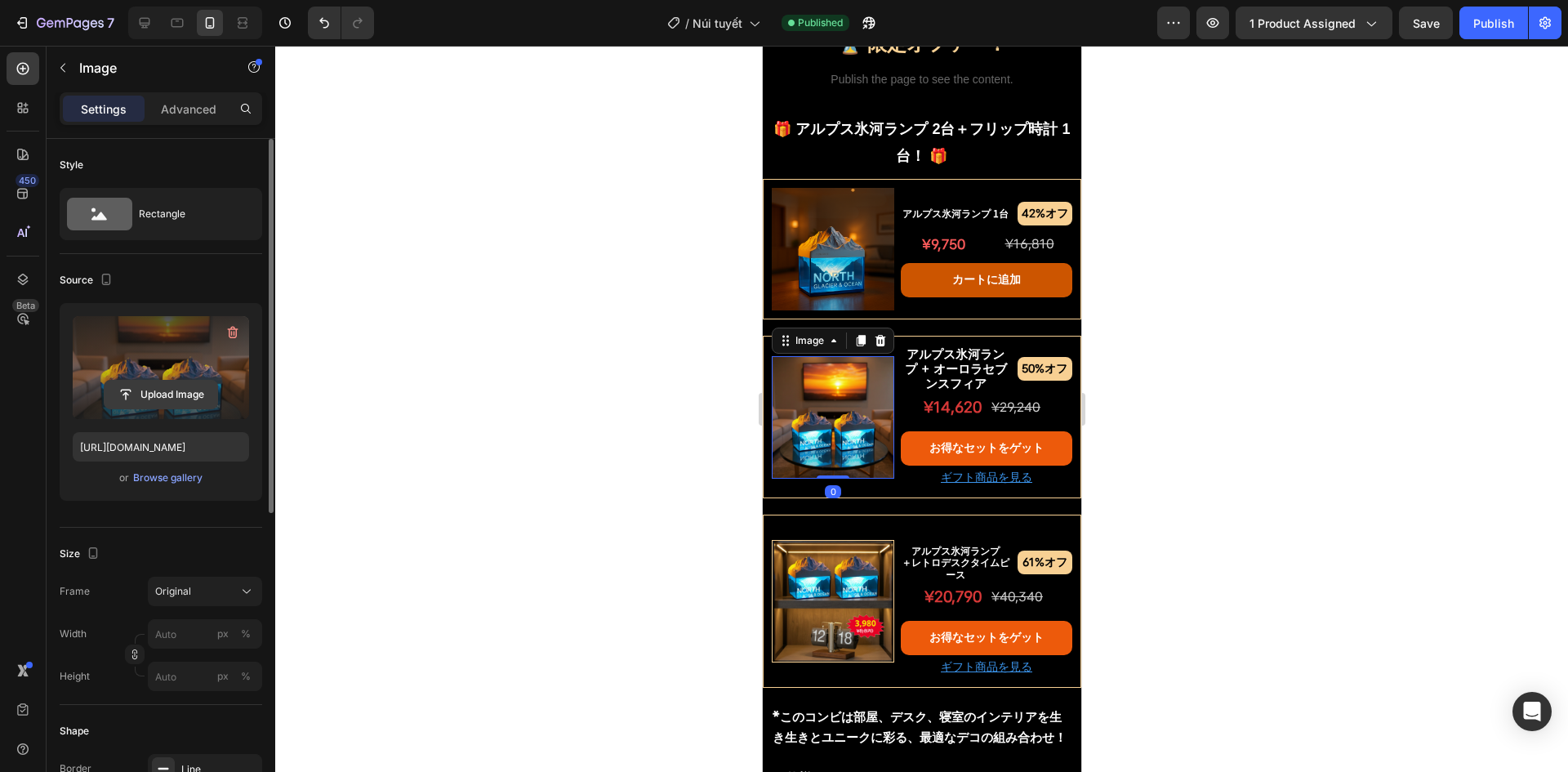
click at [145, 390] on input "file" at bounding box center [161, 394] width 113 height 27
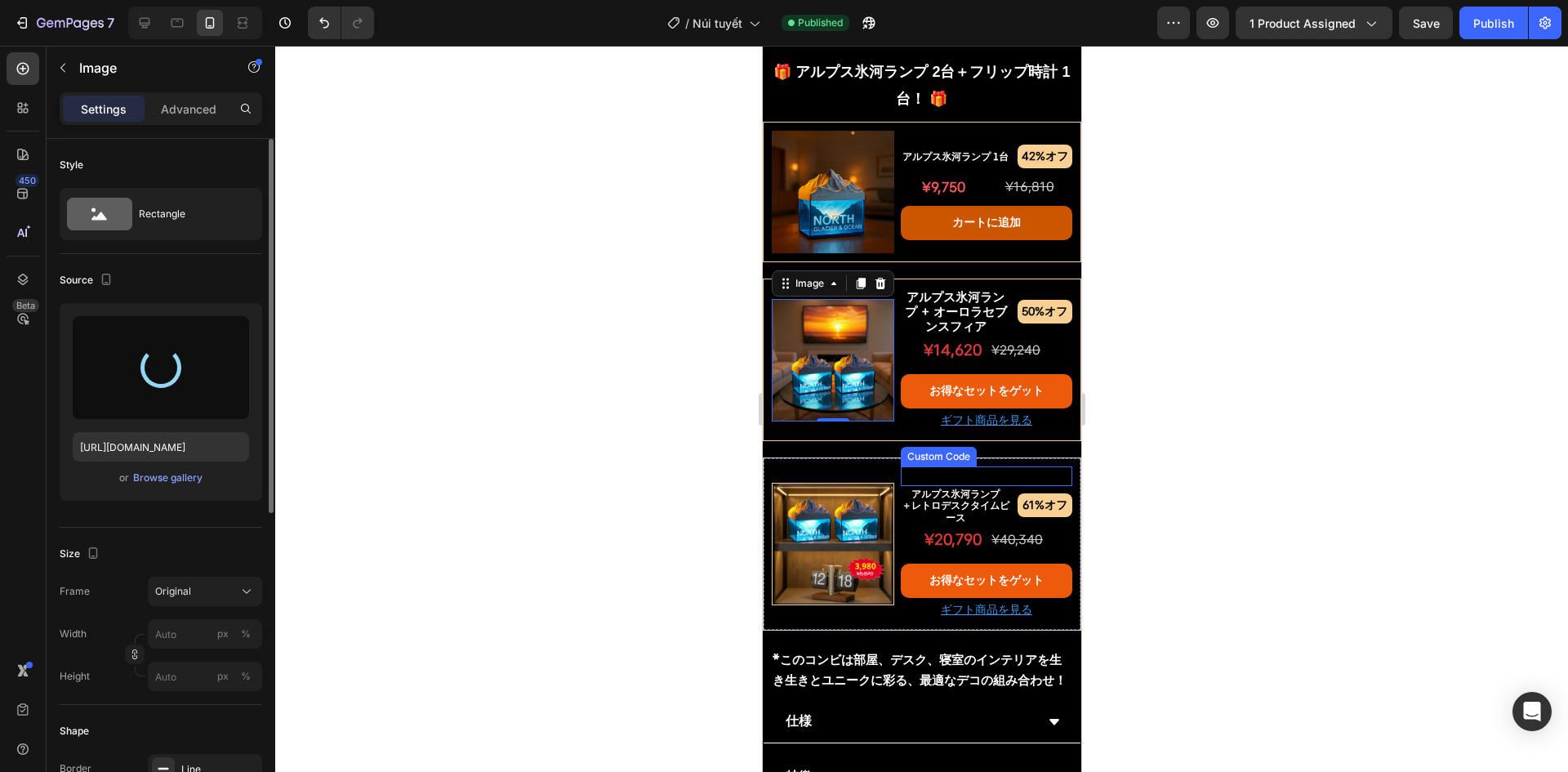
scroll to position [1392, 0]
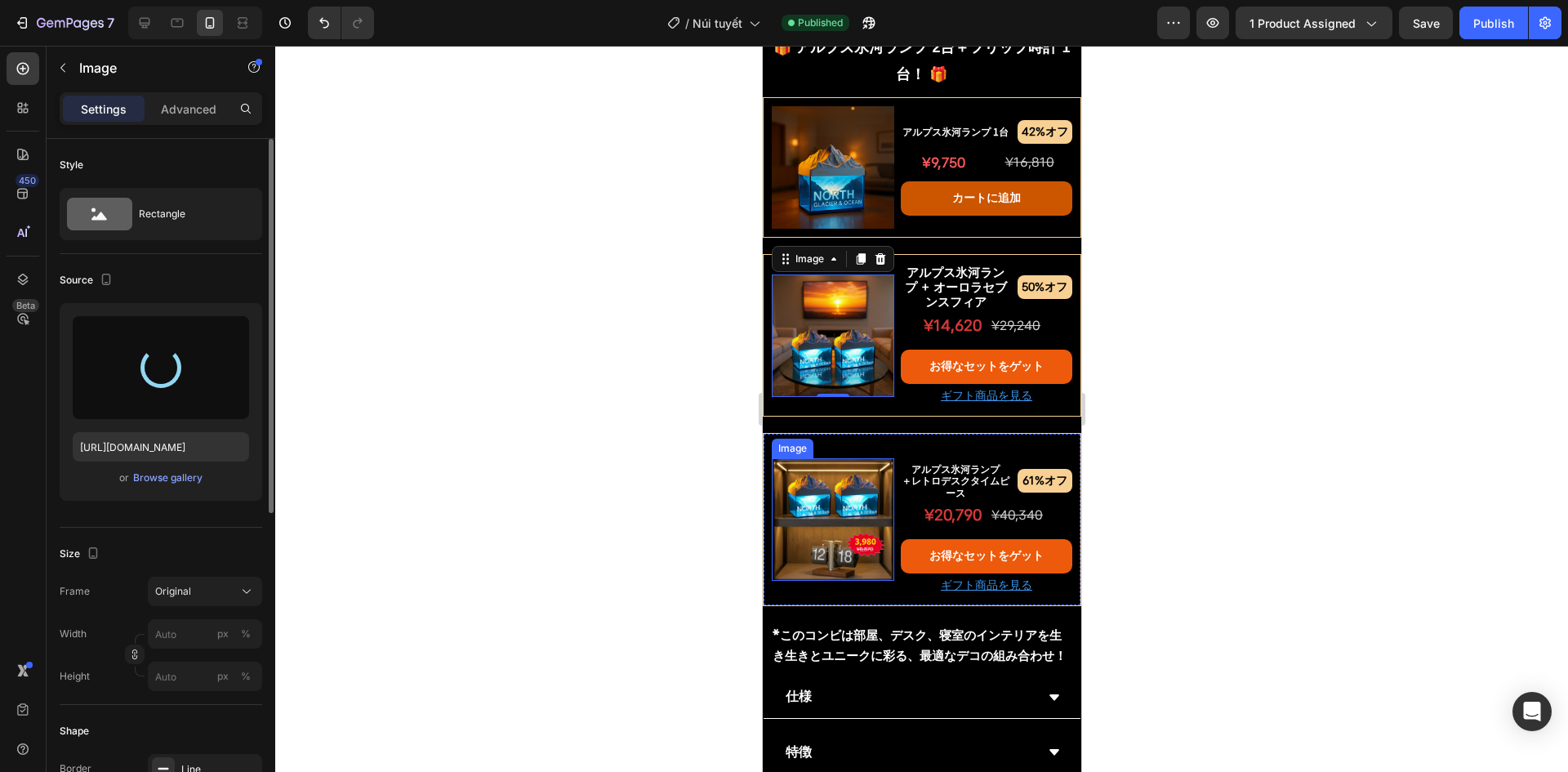
type input "https://cdn.shopify.com/s/files/1/0691/8032/6040/files/gempages_549433077697348…"
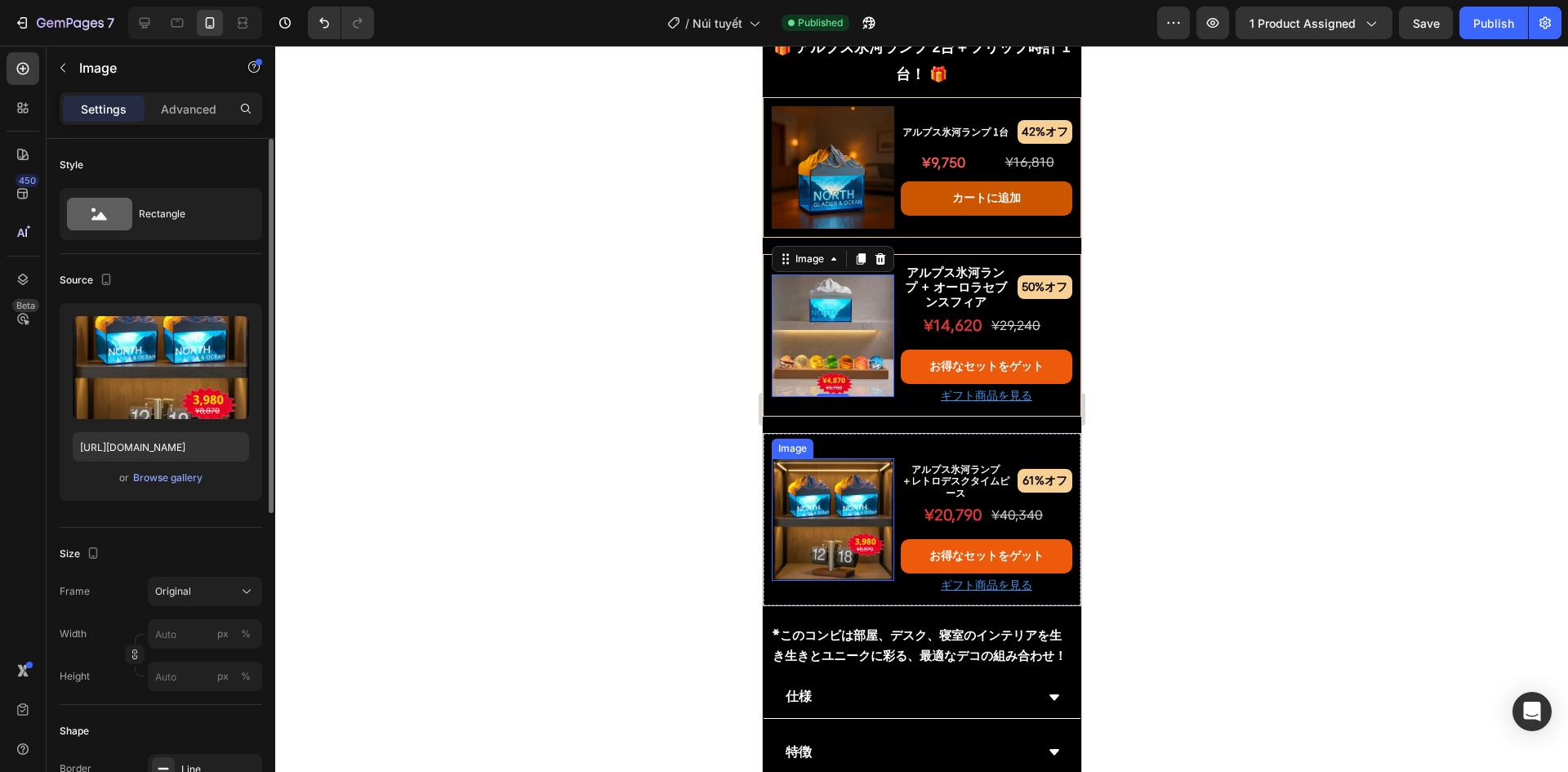
click at [817, 545] on img at bounding box center [832, 519] width 123 height 123
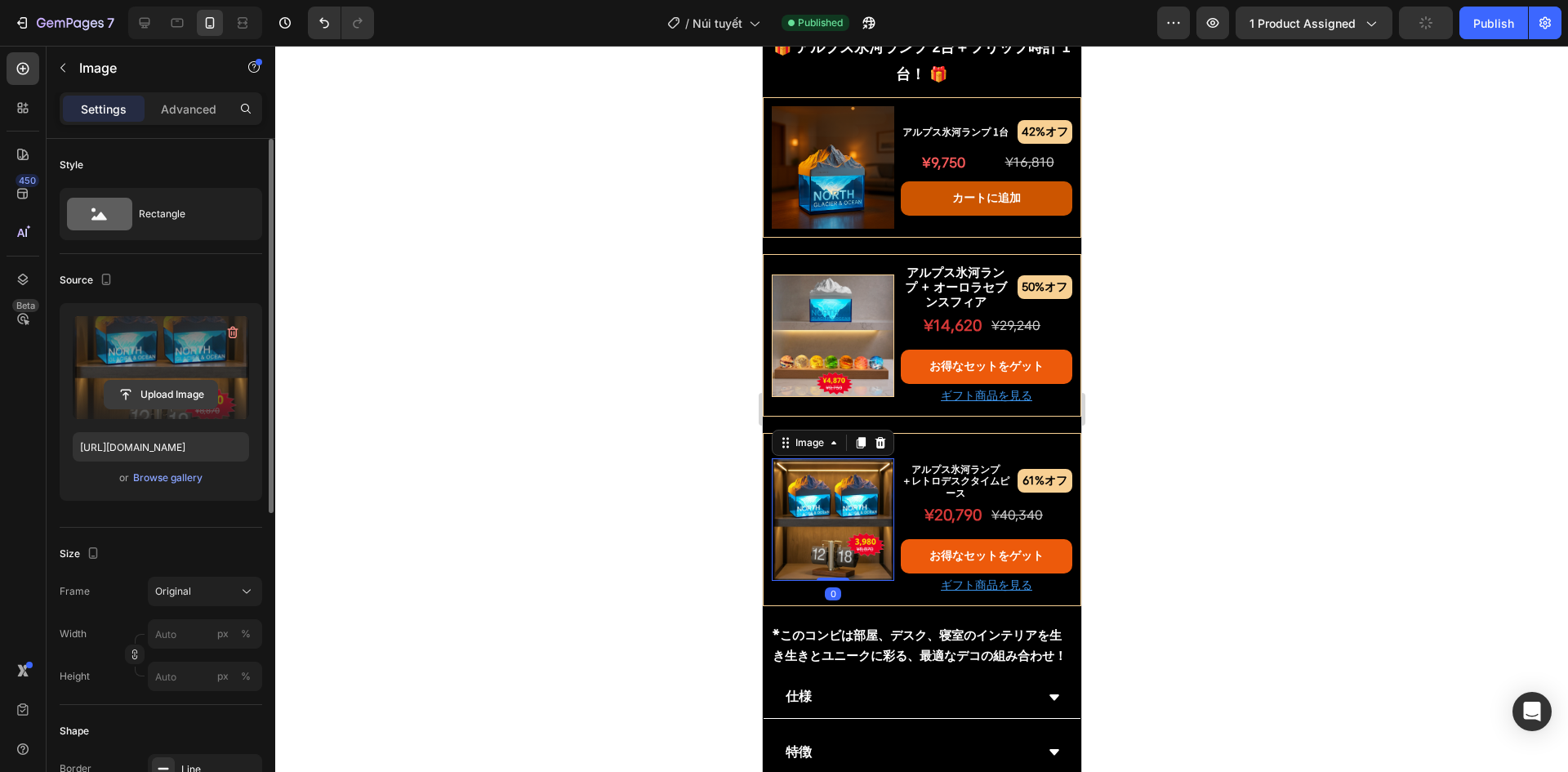
click at [157, 398] on input "file" at bounding box center [161, 394] width 113 height 27
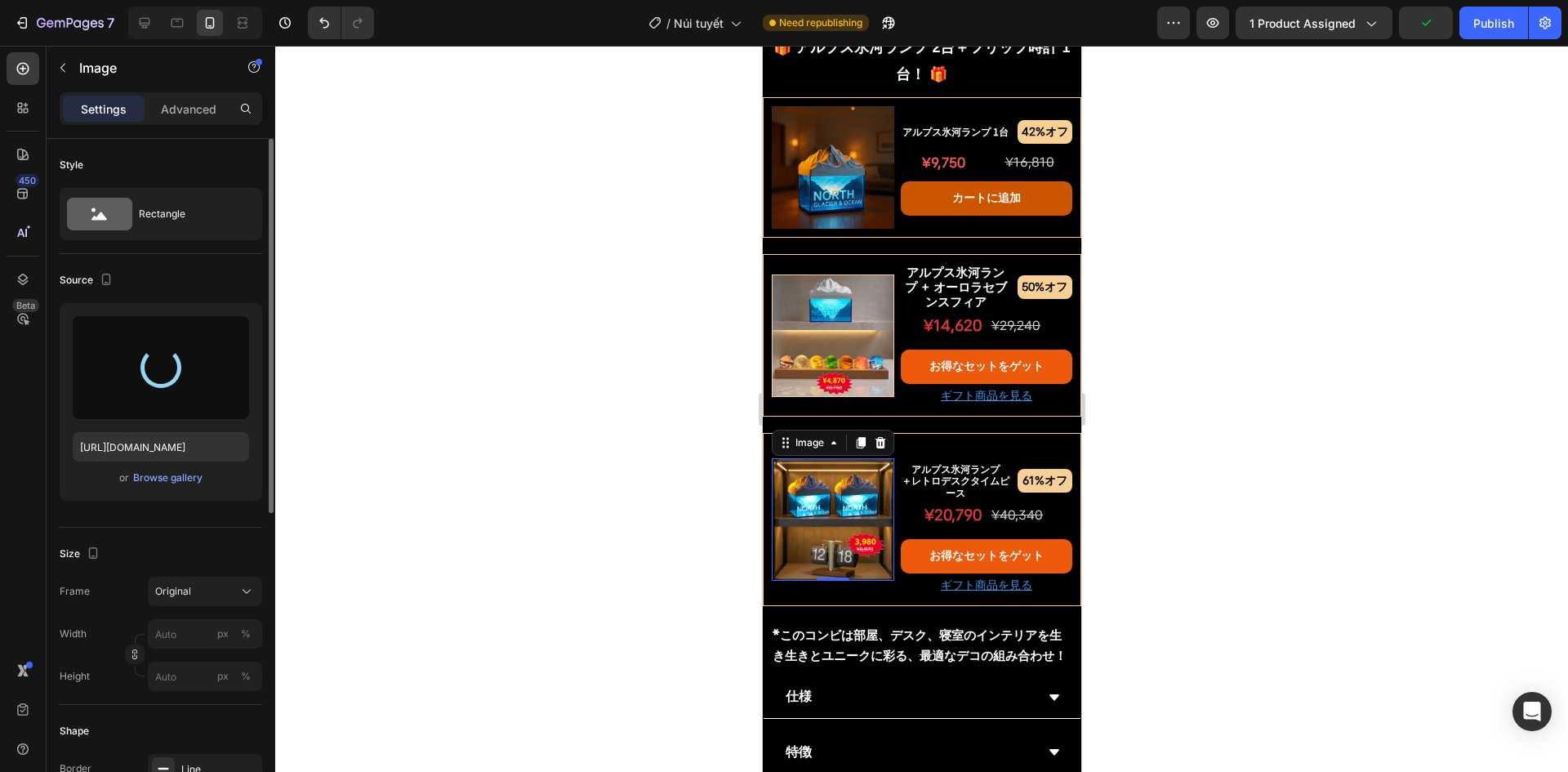
type input "https://cdn.shopify.com/s/files/1/0691/8032/6040/files/gempages_549433077697348…"
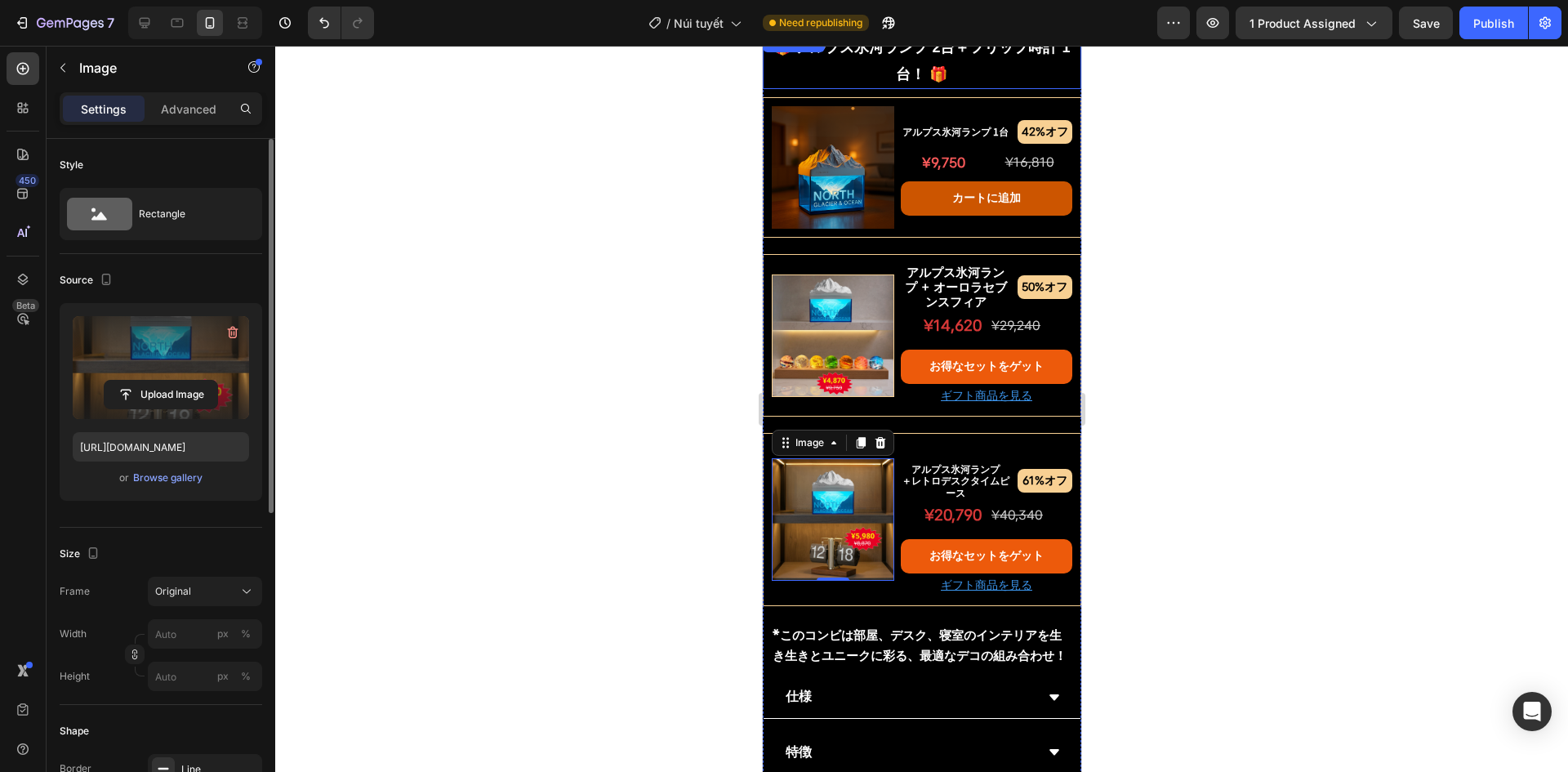
click at [872, 88] on p "🎁 アルプス氷河ランプ 2台＋フリップ時計 1台！ 🎁" at bounding box center [921, 61] width 316 height 53
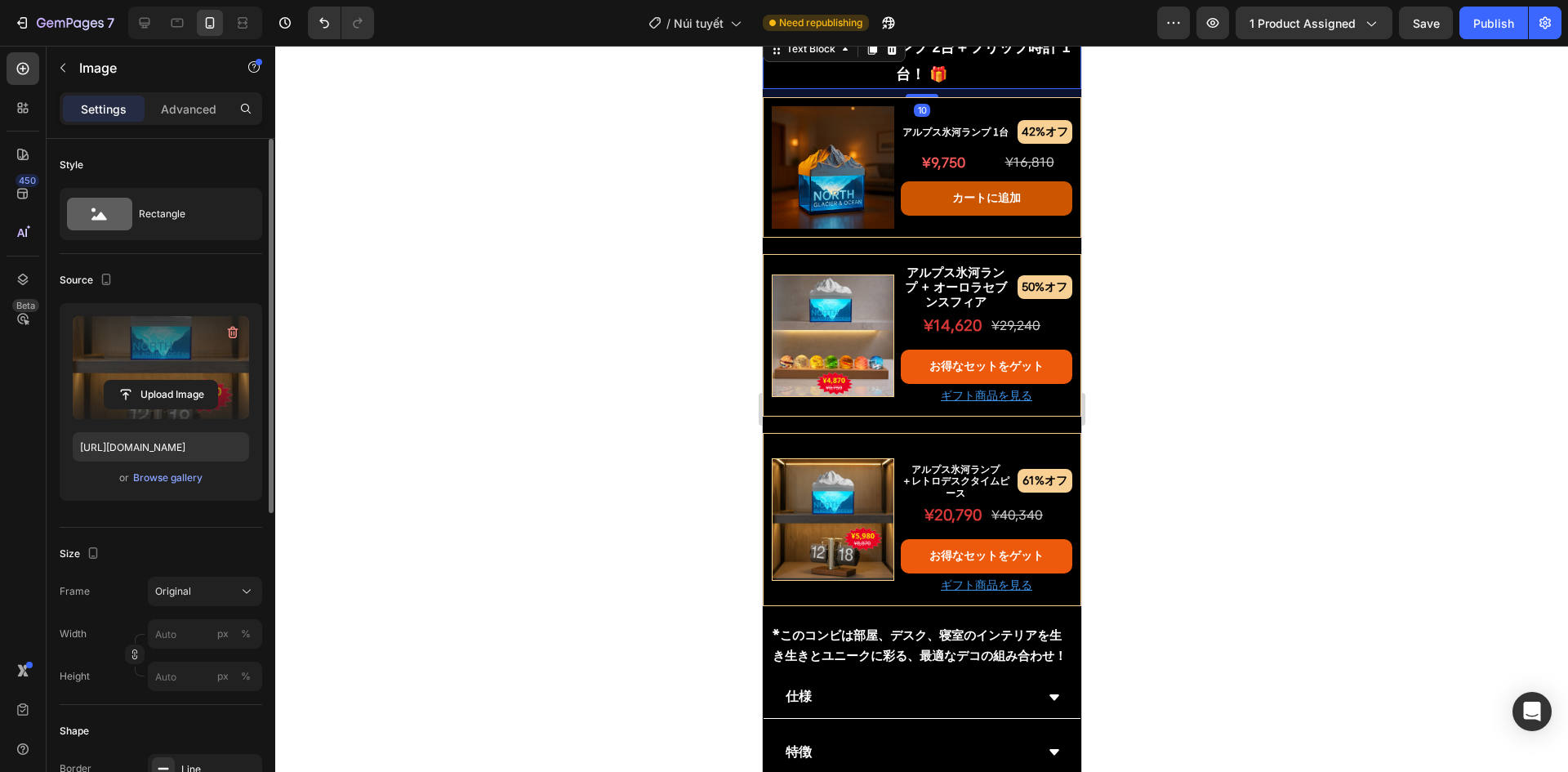
click at [872, 88] on p "🎁 アルプス氷河ランプ 2台＋フリップ時計 1台！ 🎁" at bounding box center [921, 61] width 316 height 53
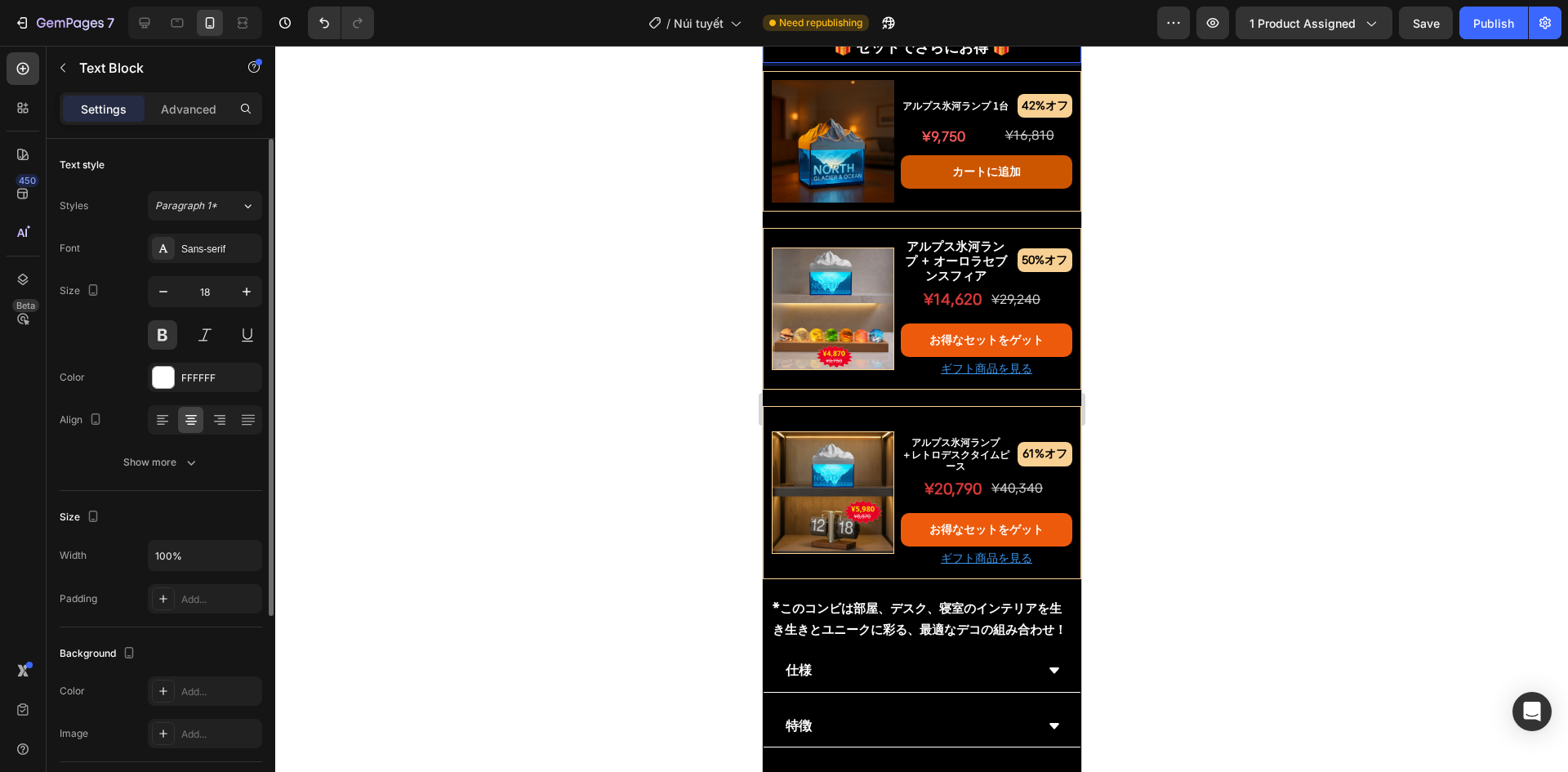
drag, startPoint x: 670, startPoint y: 277, endPoint x: 57, endPoint y: 96, distance: 639.2
click at [670, 277] on div at bounding box center [921, 409] width 1293 height 727
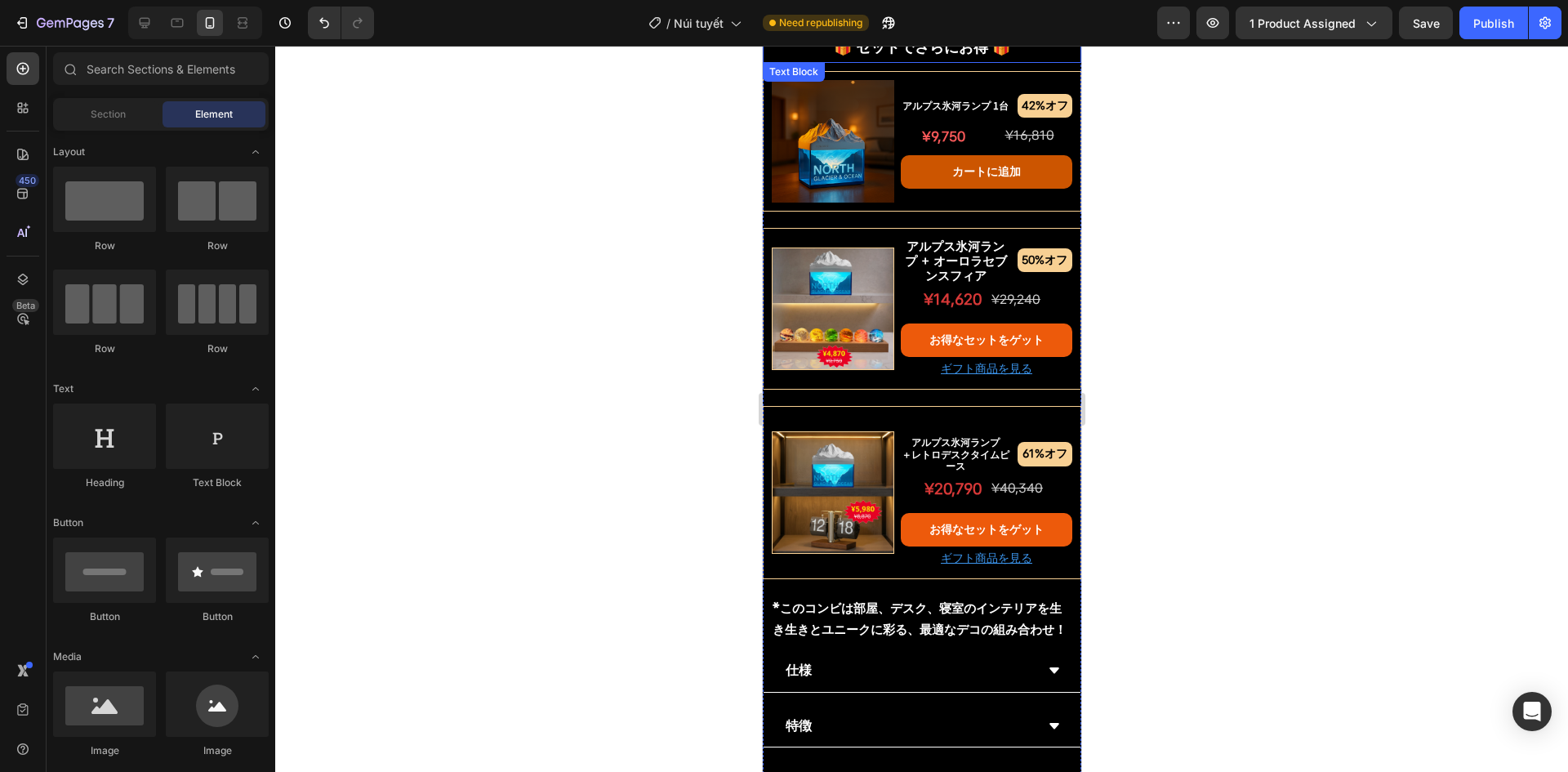
click at [899, 60] on p "🎁 セットでさらにお得 🎁" at bounding box center [921, 48] width 316 height 27
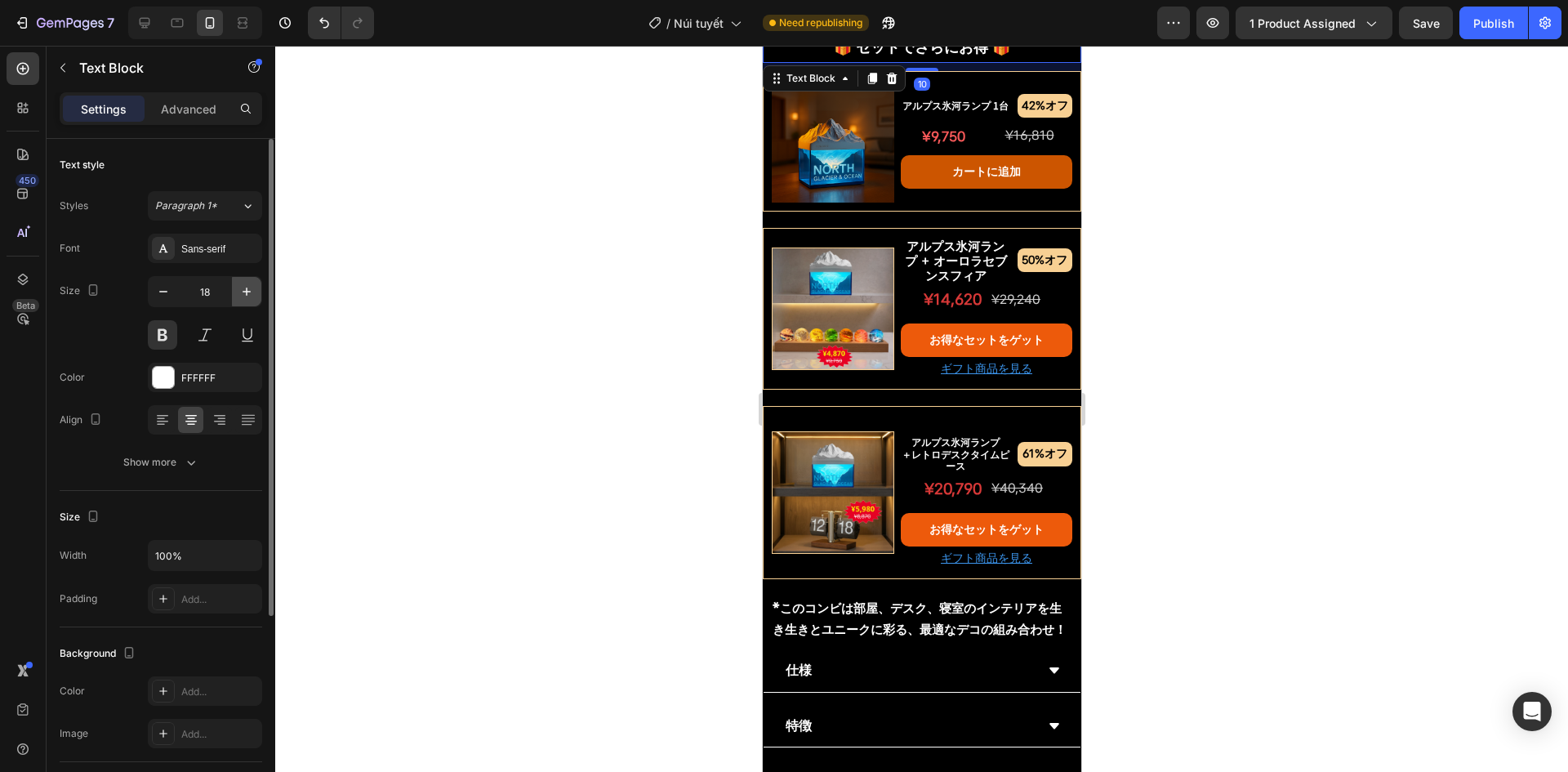
click at [235, 293] on button "button" at bounding box center [246, 291] width 29 height 29
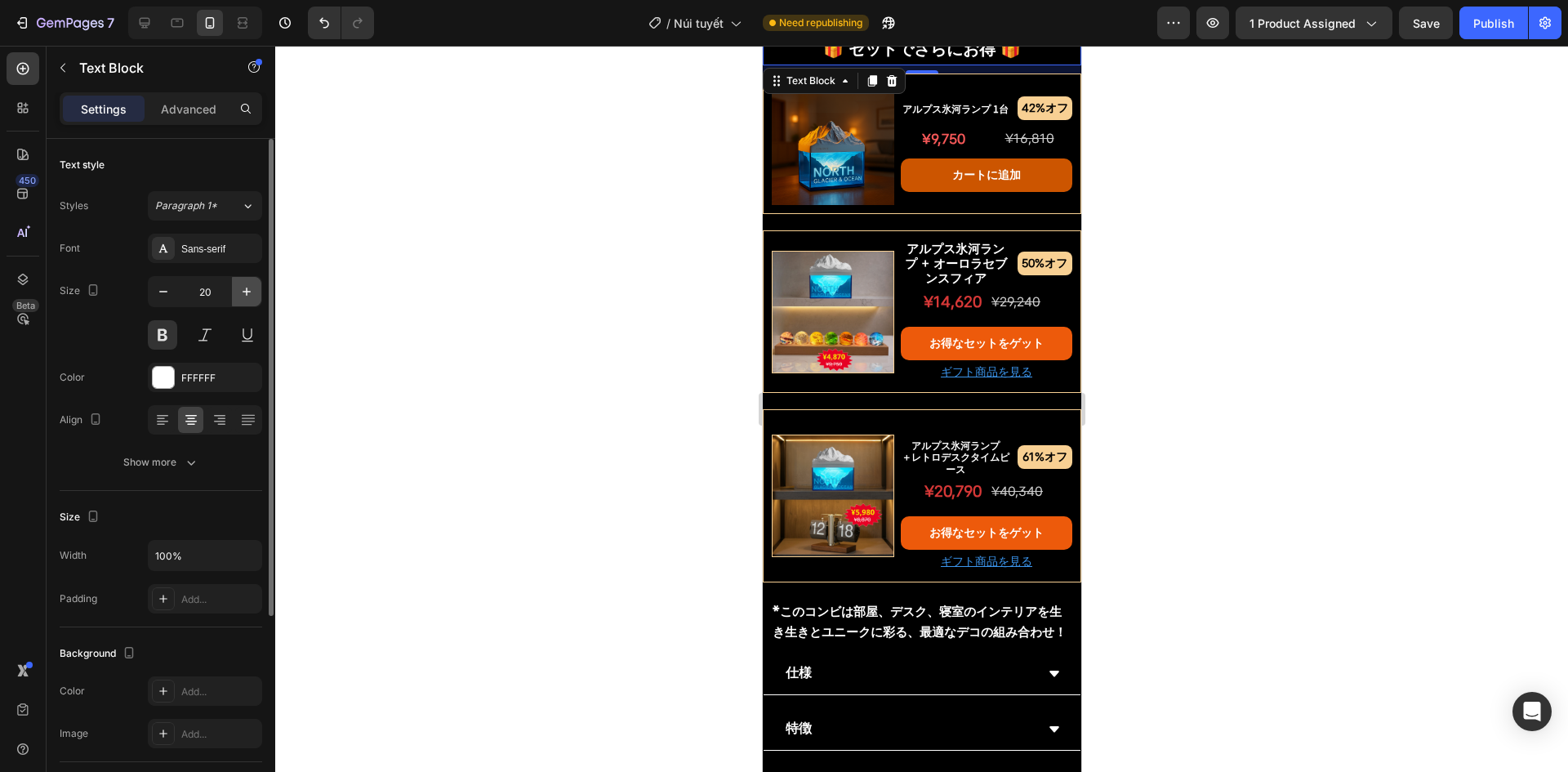
click at [235, 293] on button "button" at bounding box center [246, 291] width 29 height 29
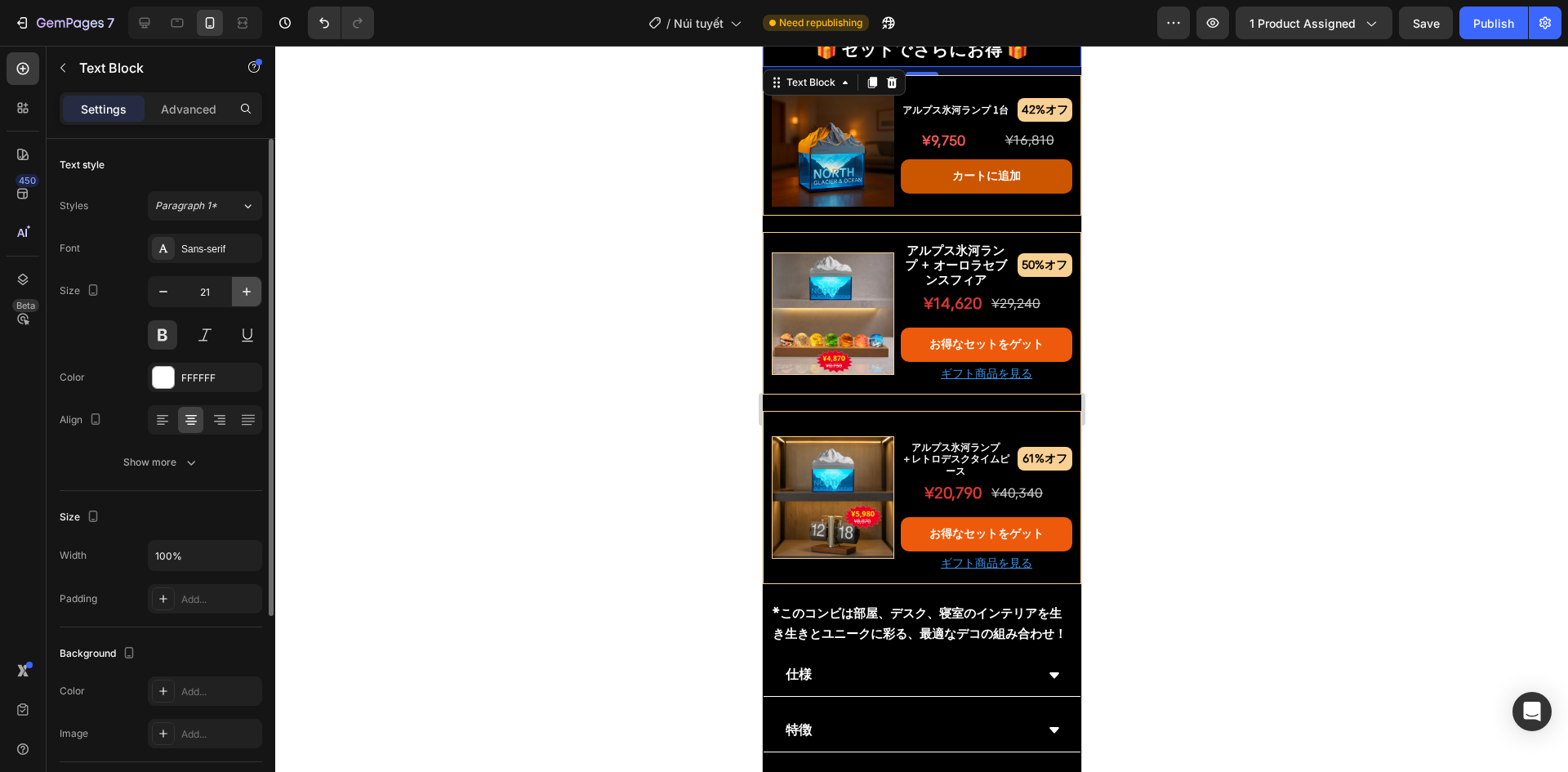
click at [235, 293] on button "button" at bounding box center [246, 291] width 29 height 29
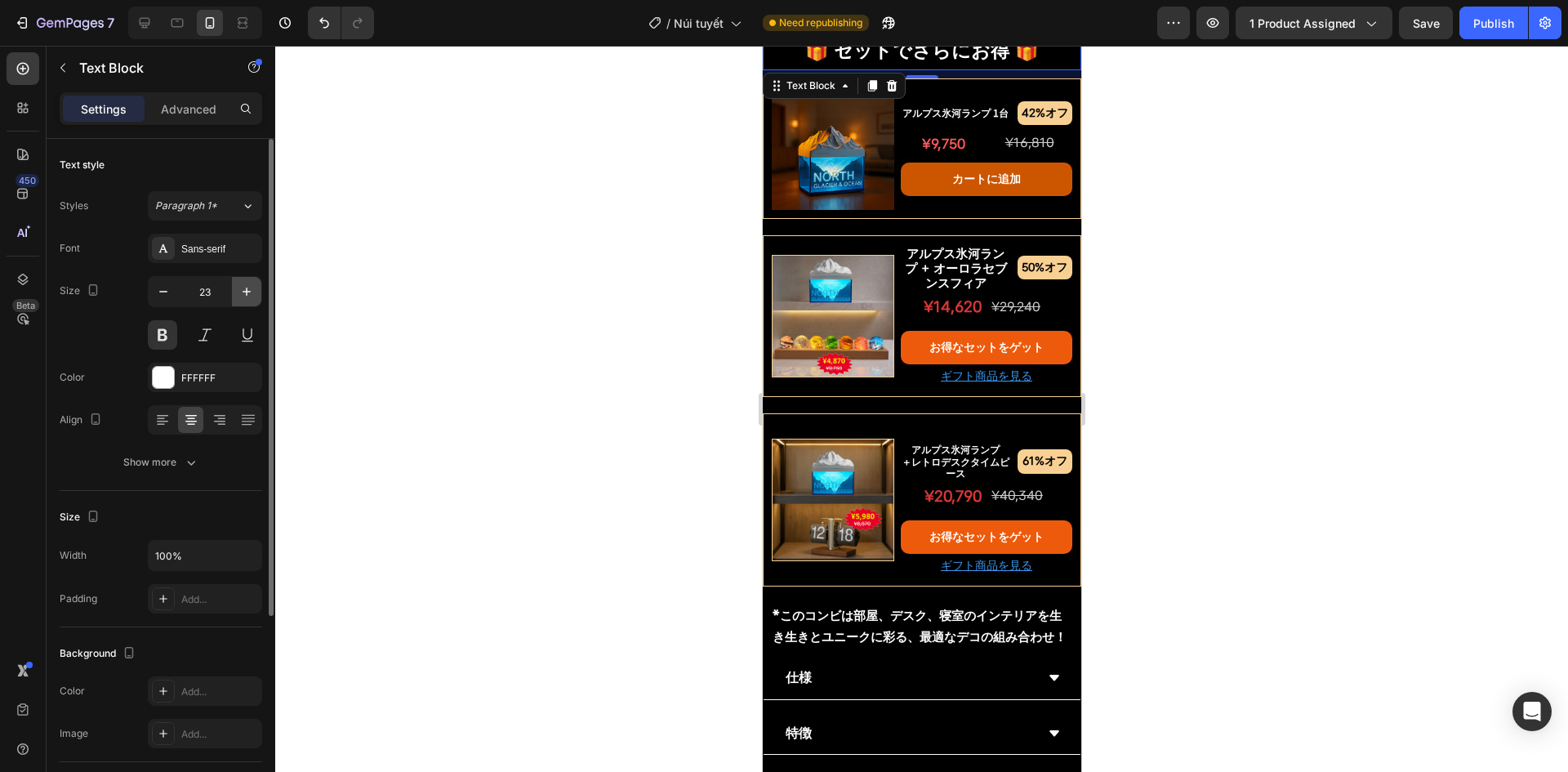
click at [235, 293] on button "button" at bounding box center [246, 291] width 29 height 29
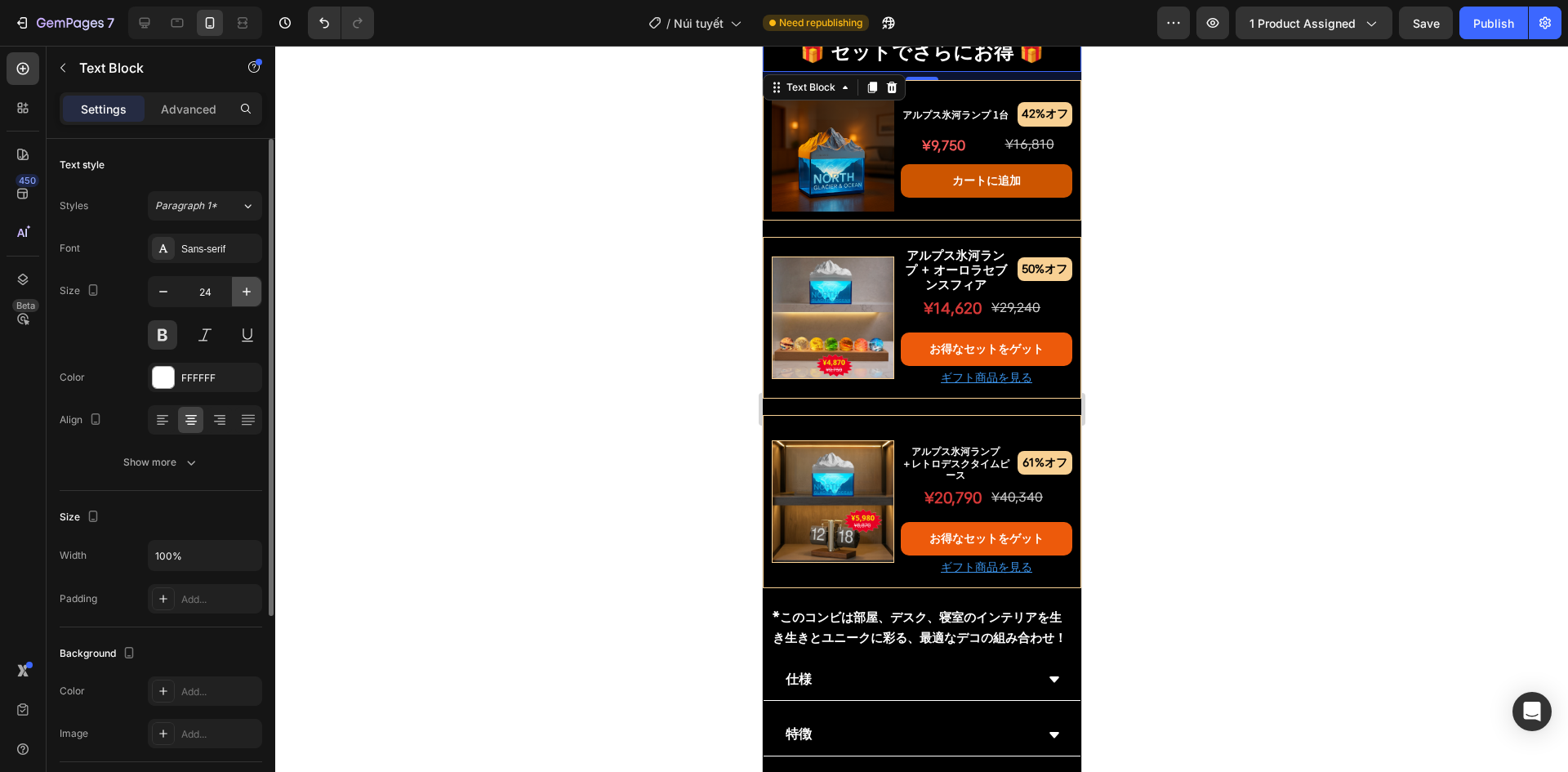
type input "25"
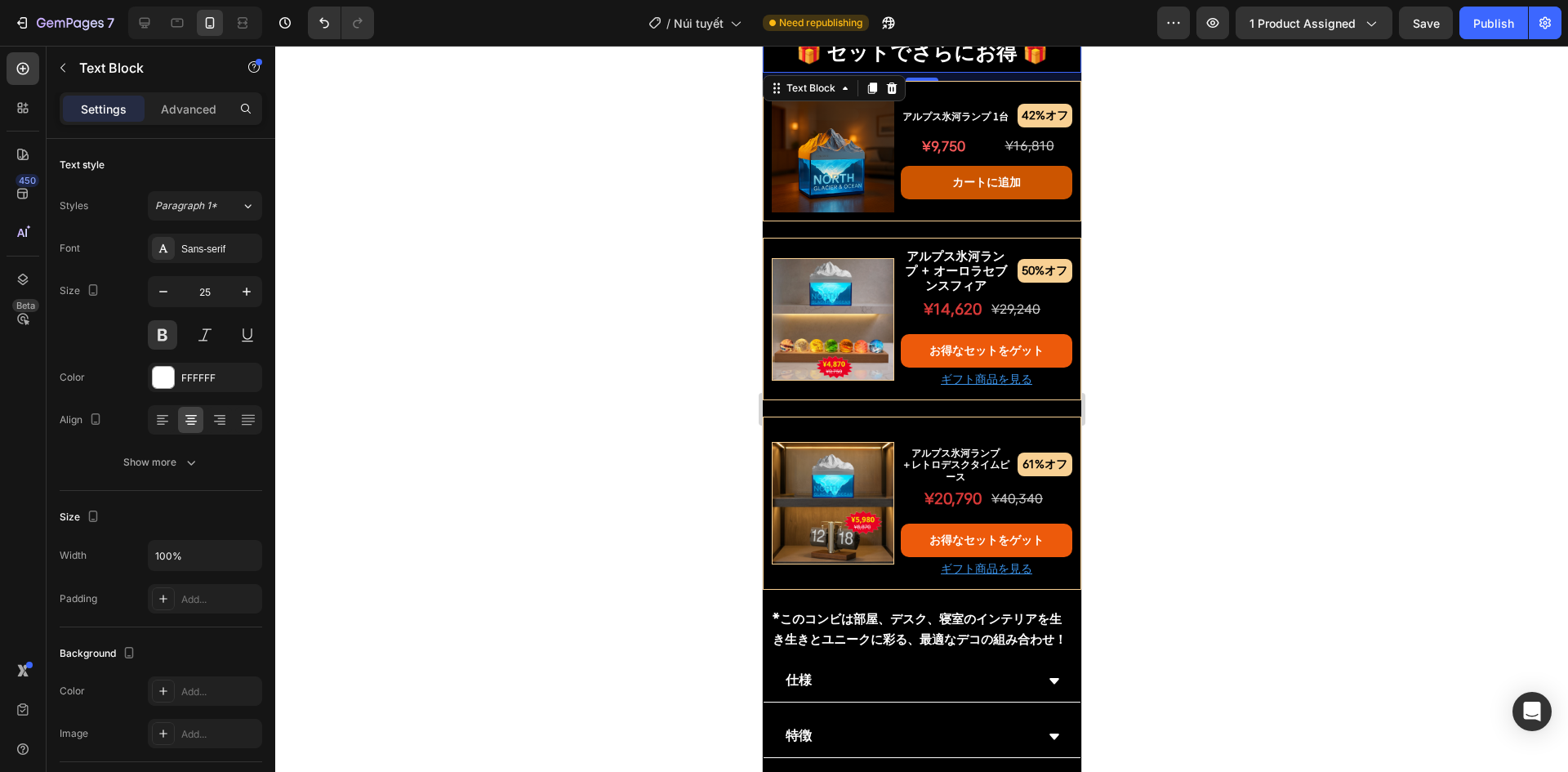
drag, startPoint x: 481, startPoint y: 284, endPoint x: 137, endPoint y: 211, distance: 351.7
click at [481, 284] on div at bounding box center [921, 409] width 1293 height 727
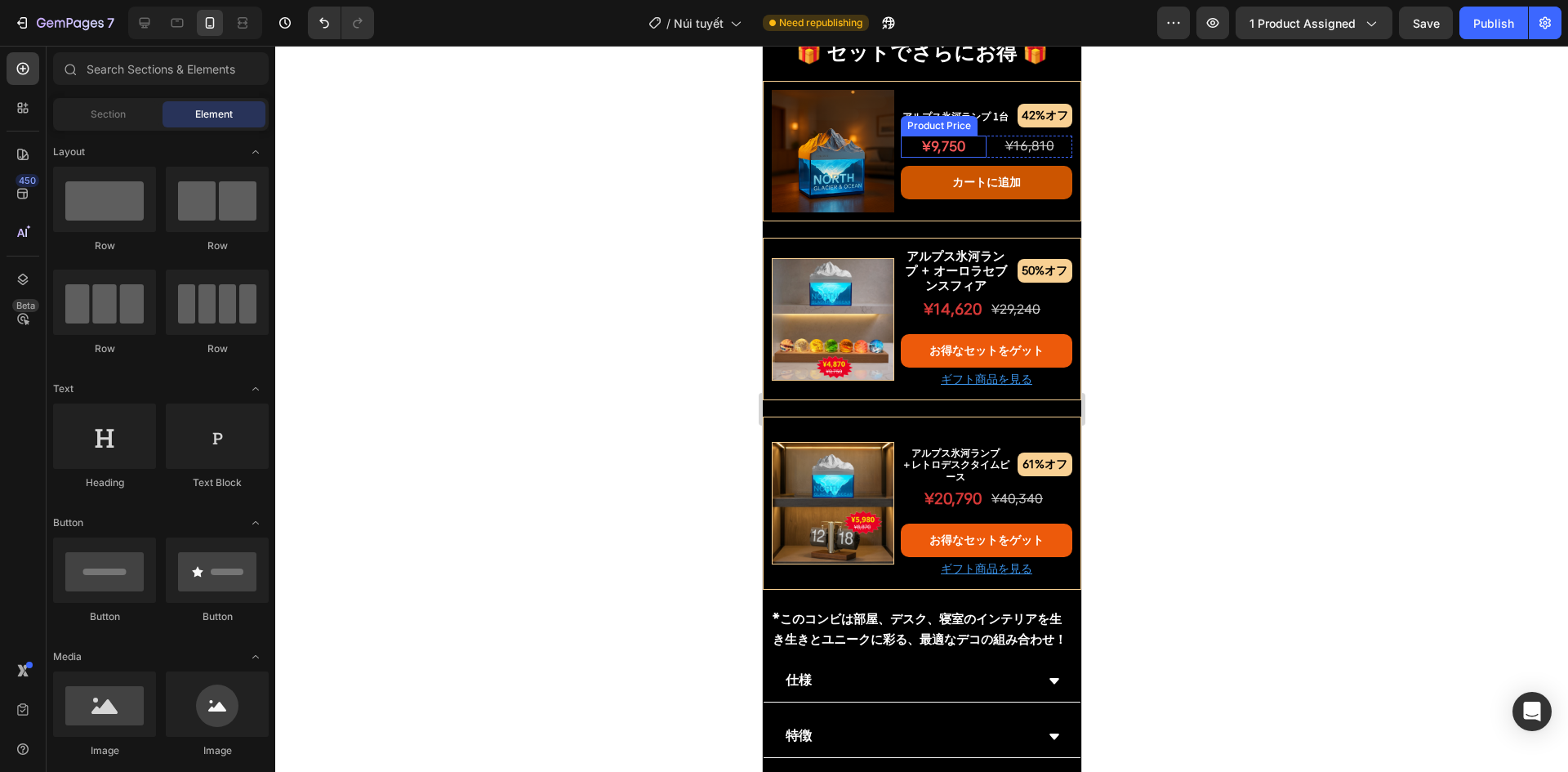
click at [959, 157] on div "¥9,750" at bounding box center [942, 146] width 86 height 21
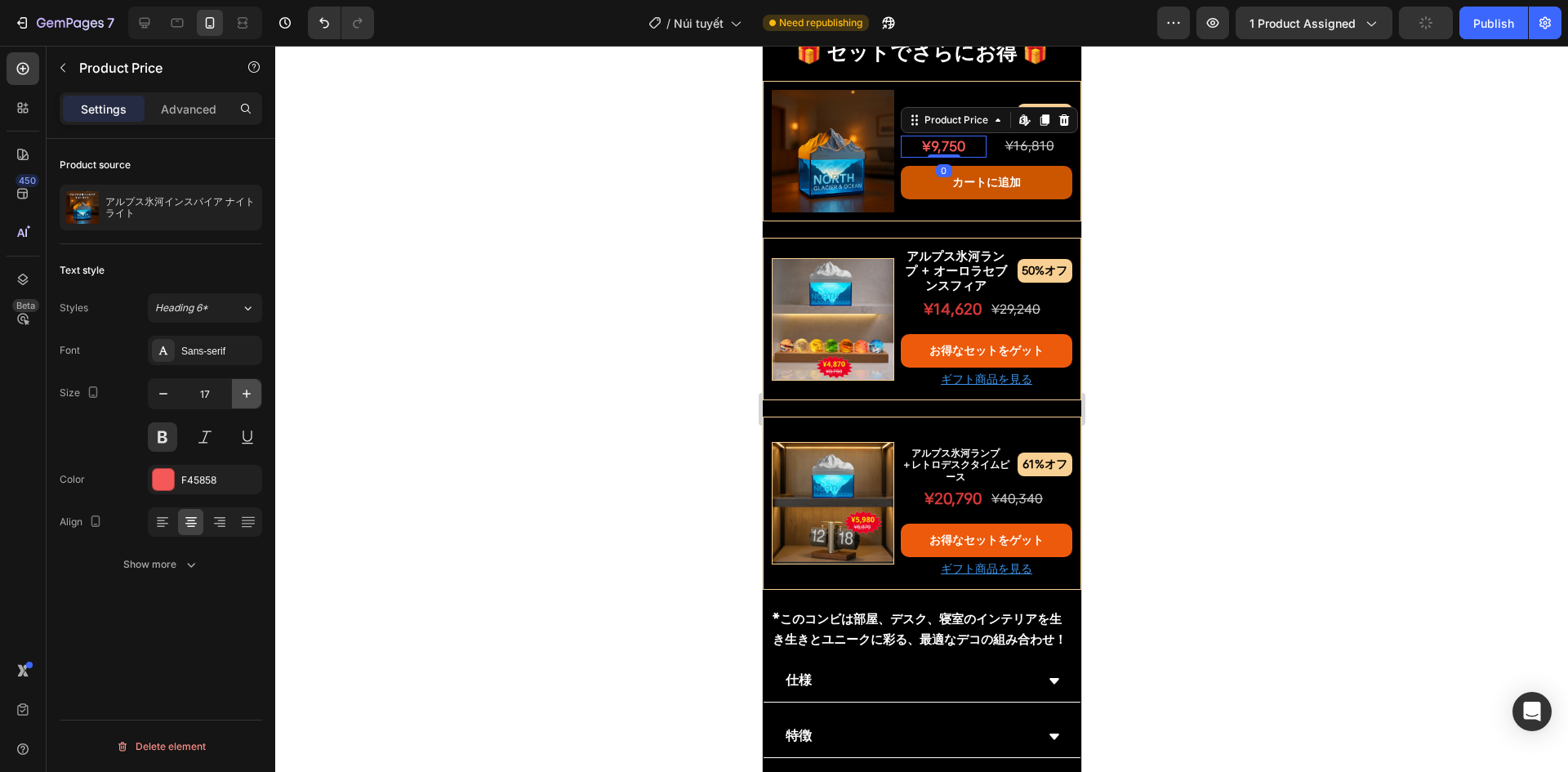
click at [247, 389] on icon "button" at bounding box center [247, 394] width 16 height 16
type input "20"
click at [934, 324] on p "¥14,620" at bounding box center [941, 310] width 80 height 27
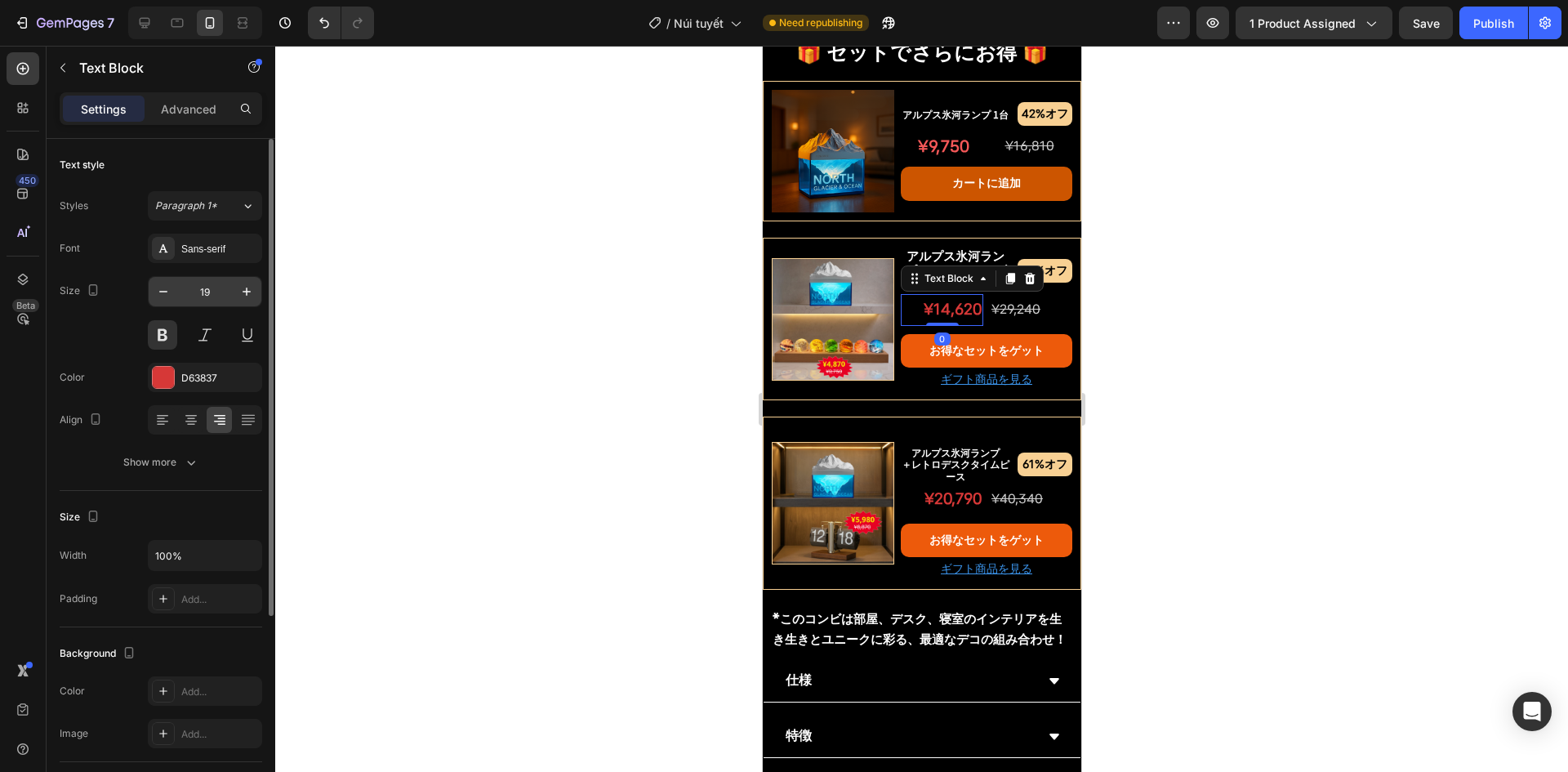
click at [194, 299] on input "19" at bounding box center [204, 291] width 54 height 29
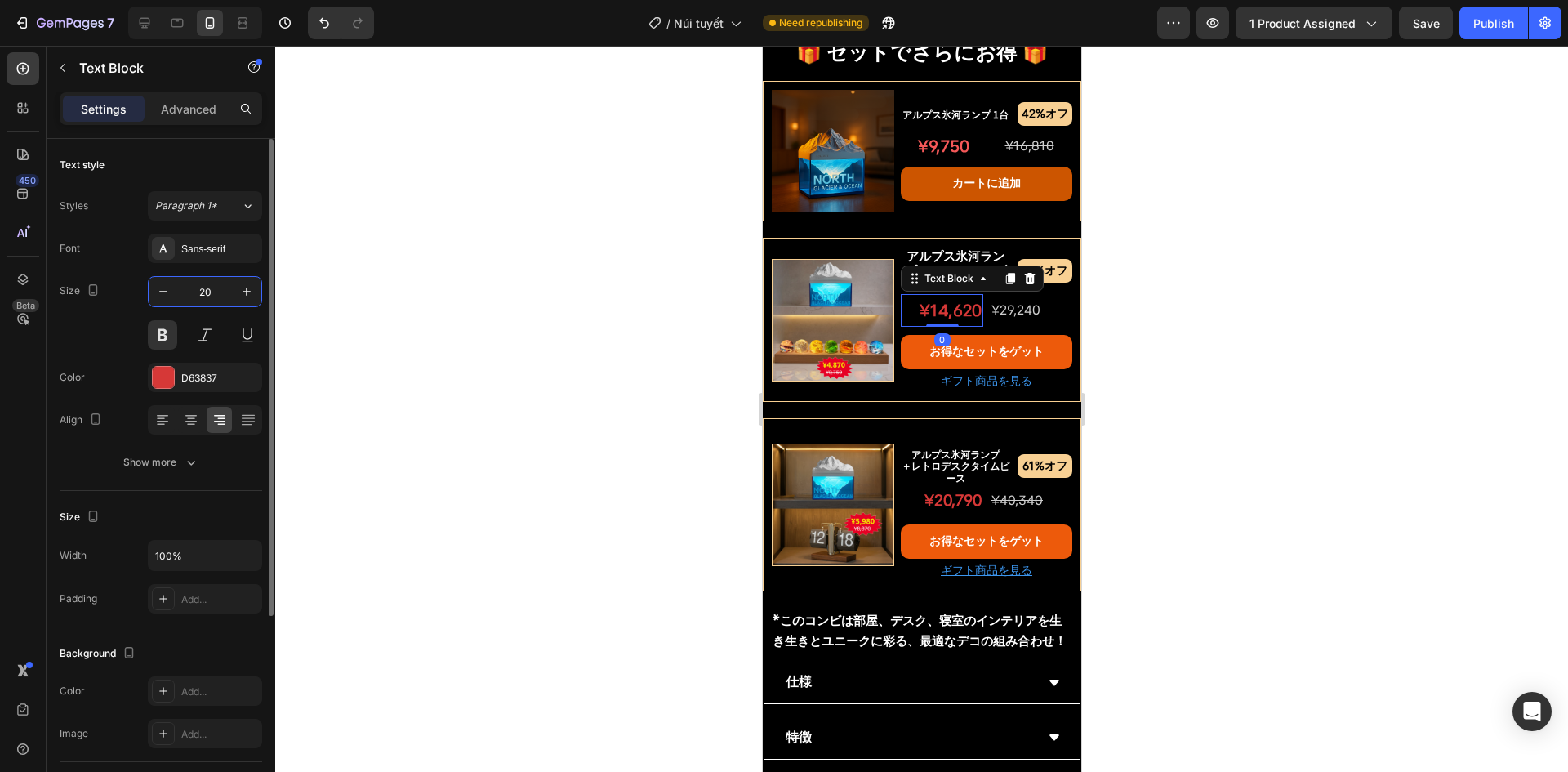
type input "20"
click at [961, 515] on p "¥20,790" at bounding box center [941, 501] width 80 height 27
click at [201, 299] on input "19" at bounding box center [204, 291] width 54 height 29
click at [246, 287] on icon "button" at bounding box center [247, 292] width 16 height 16
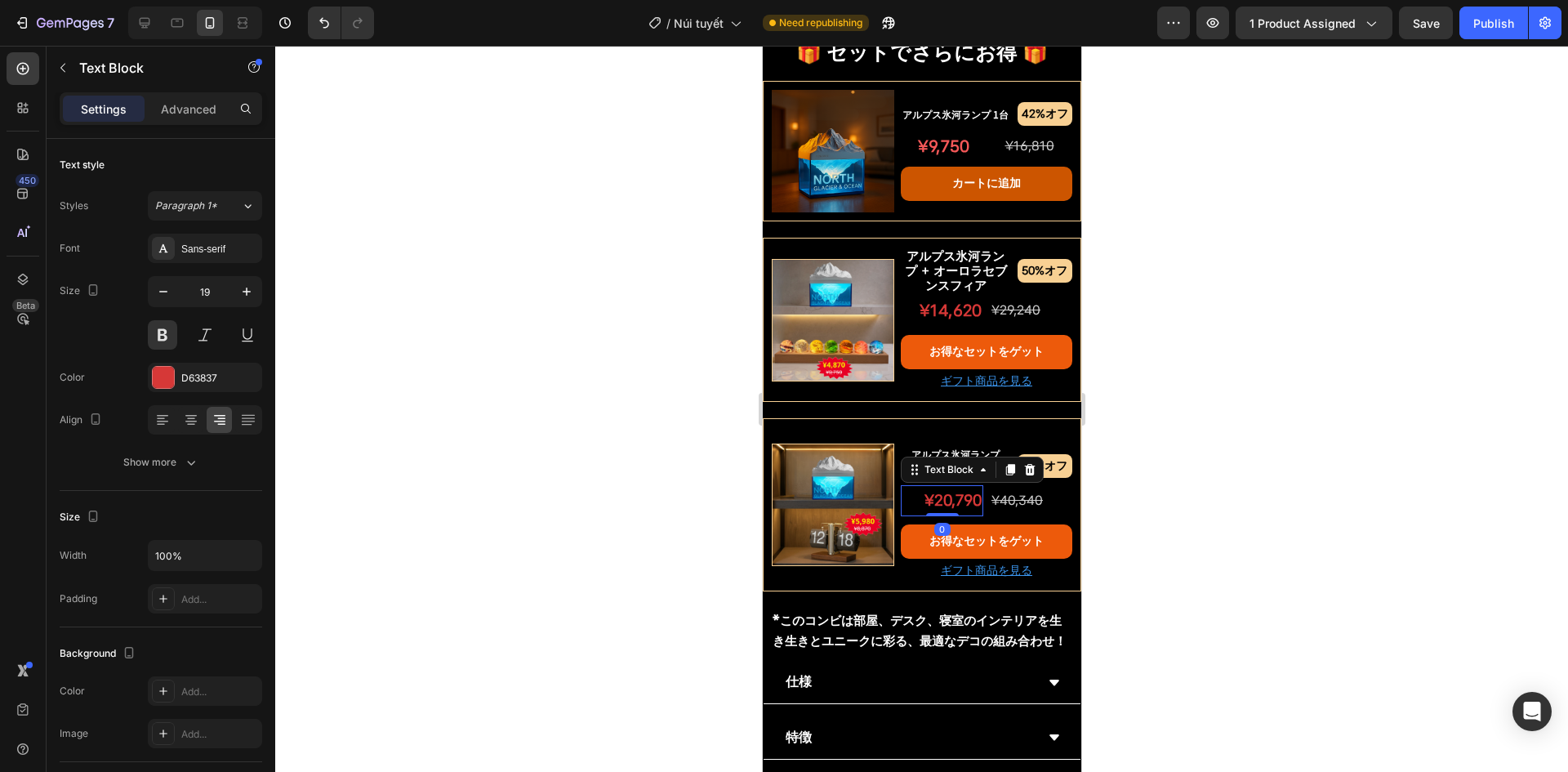
type input "20"
click at [587, 414] on div at bounding box center [921, 409] width 1293 height 727
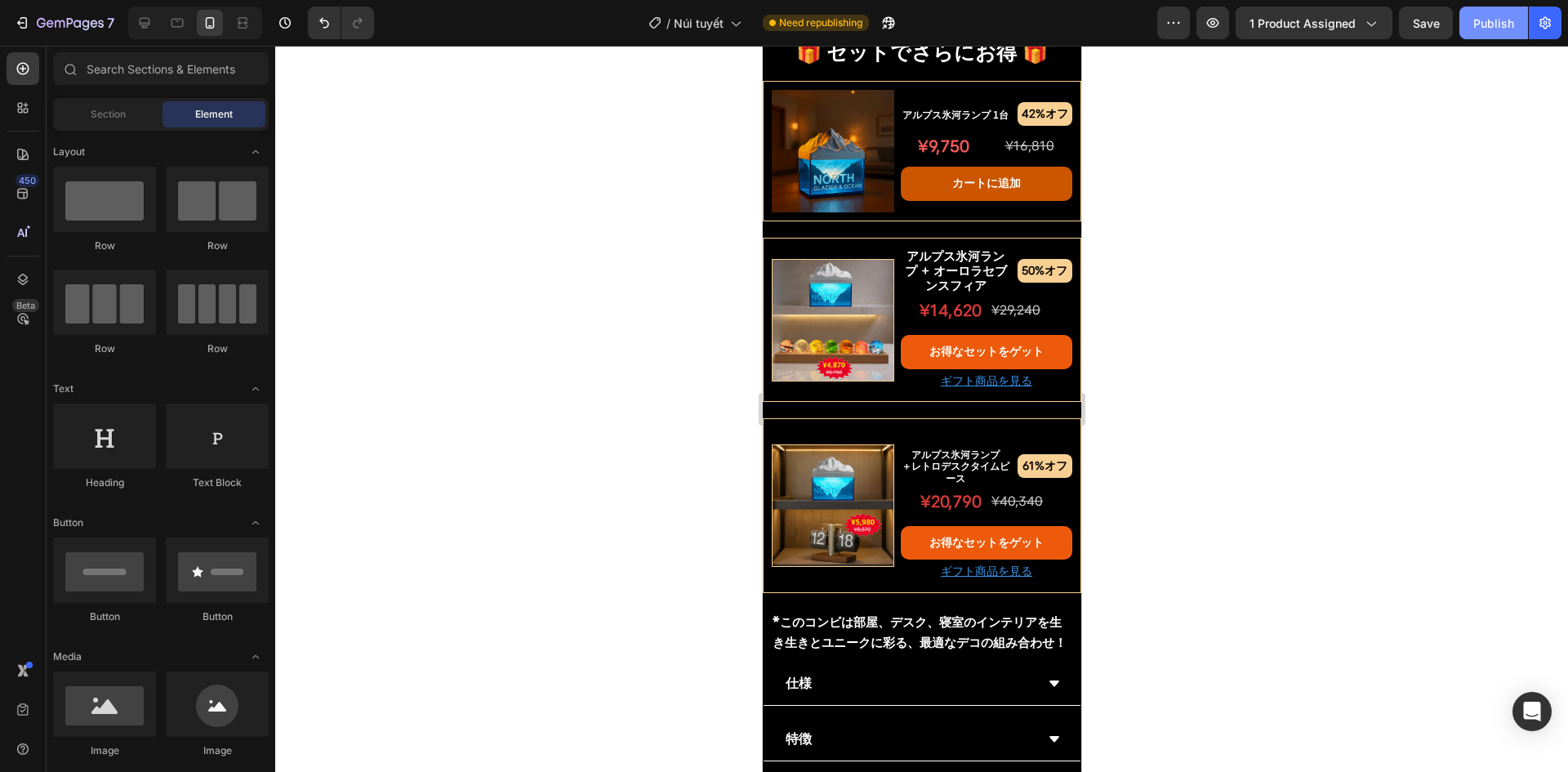
click at [1479, 10] on button "Publish" at bounding box center [1495, 22] width 69 height 33
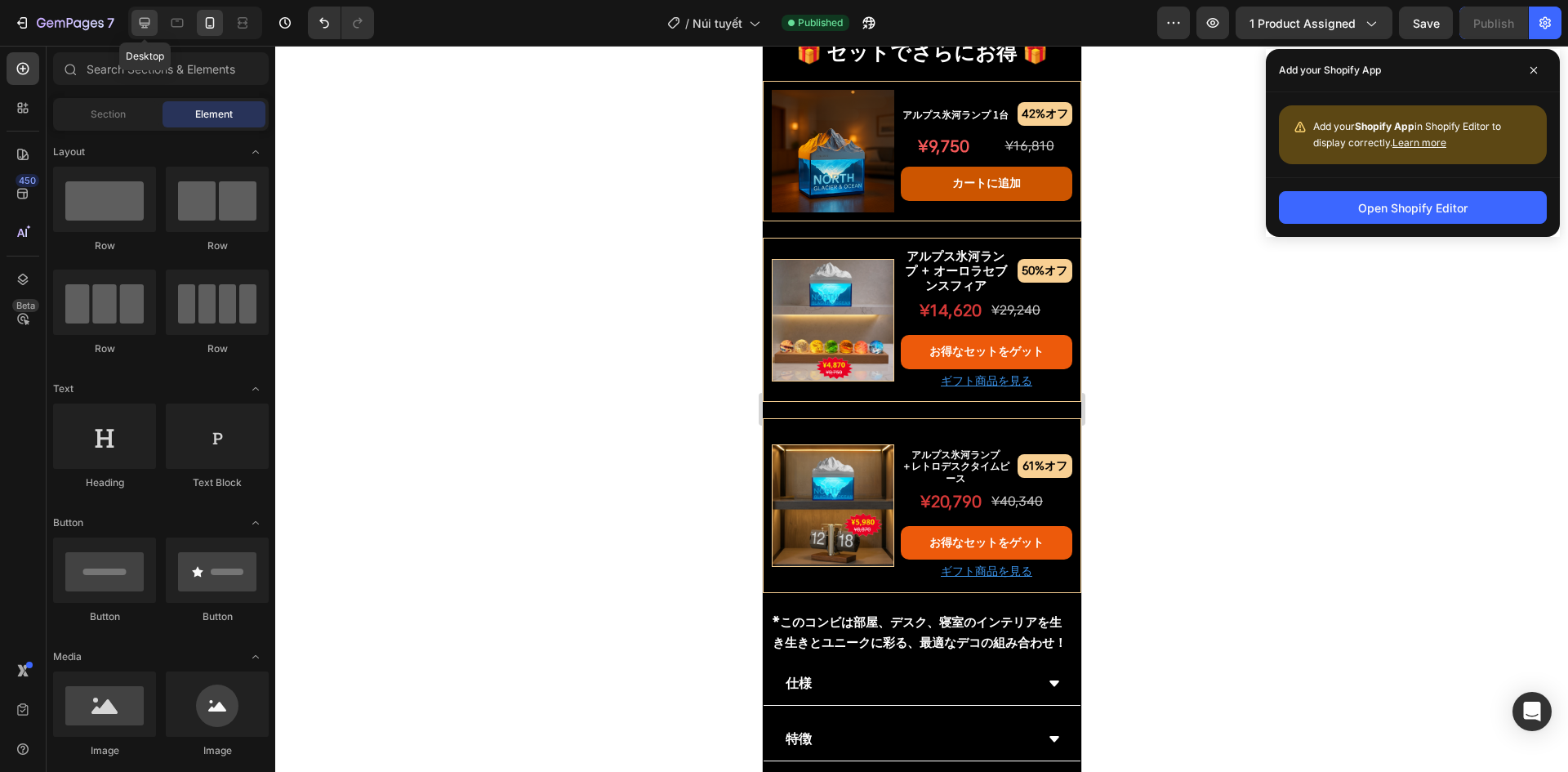
click at [139, 26] on icon at bounding box center [144, 23] width 16 height 16
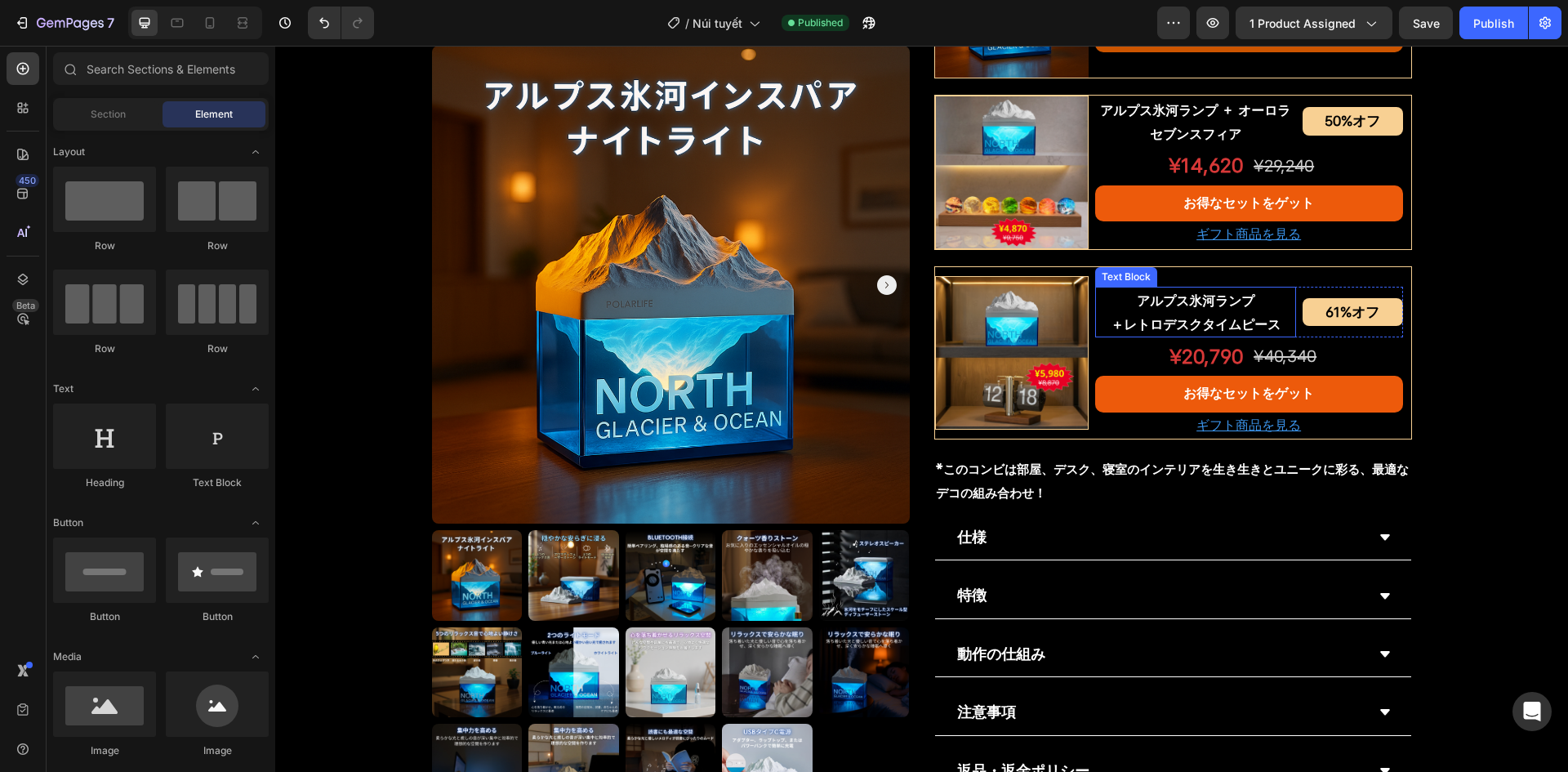
scroll to position [983, 0]
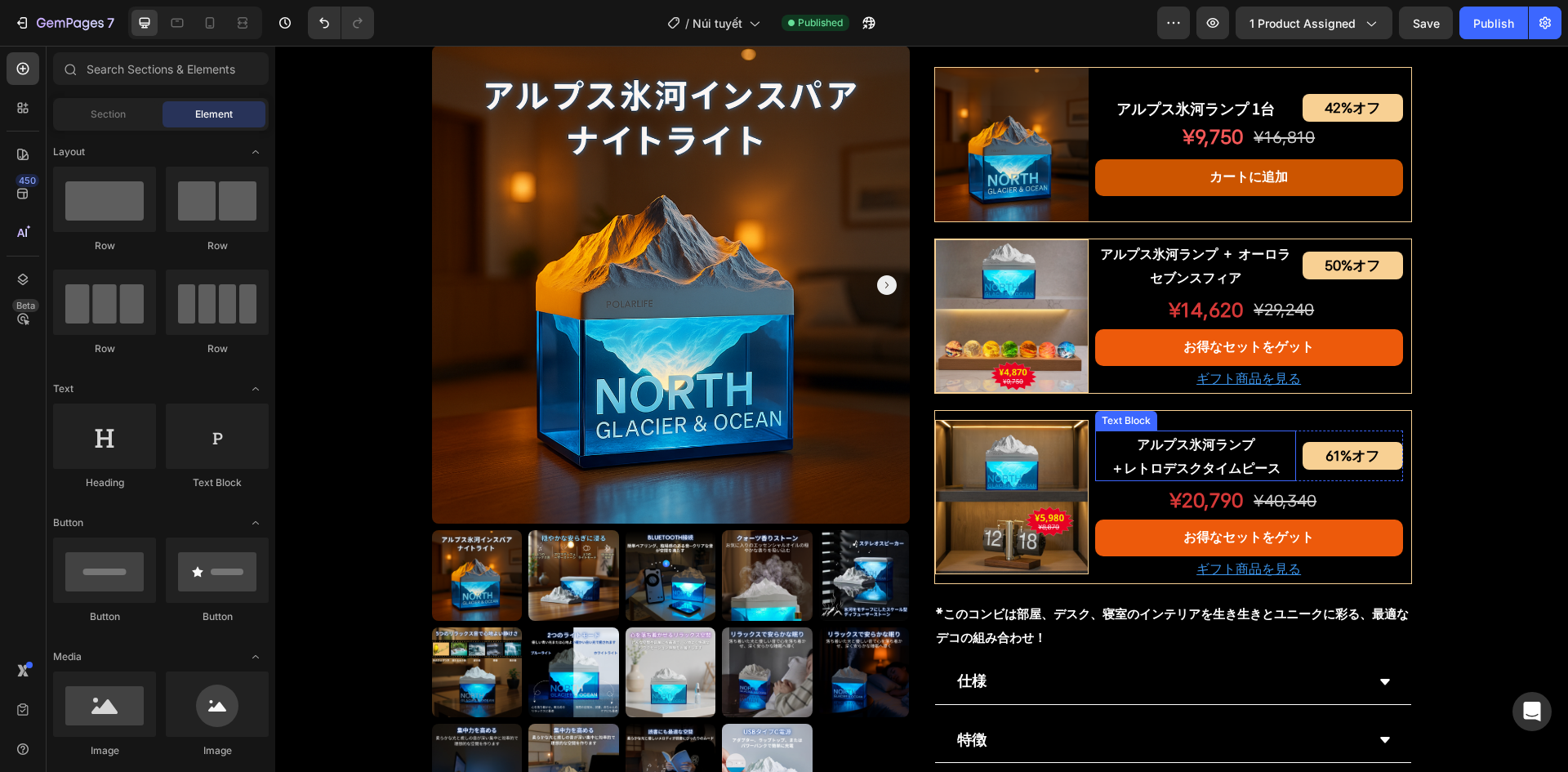
click at [1209, 493] on p "¥20,790" at bounding box center [1170, 501] width 147 height 35
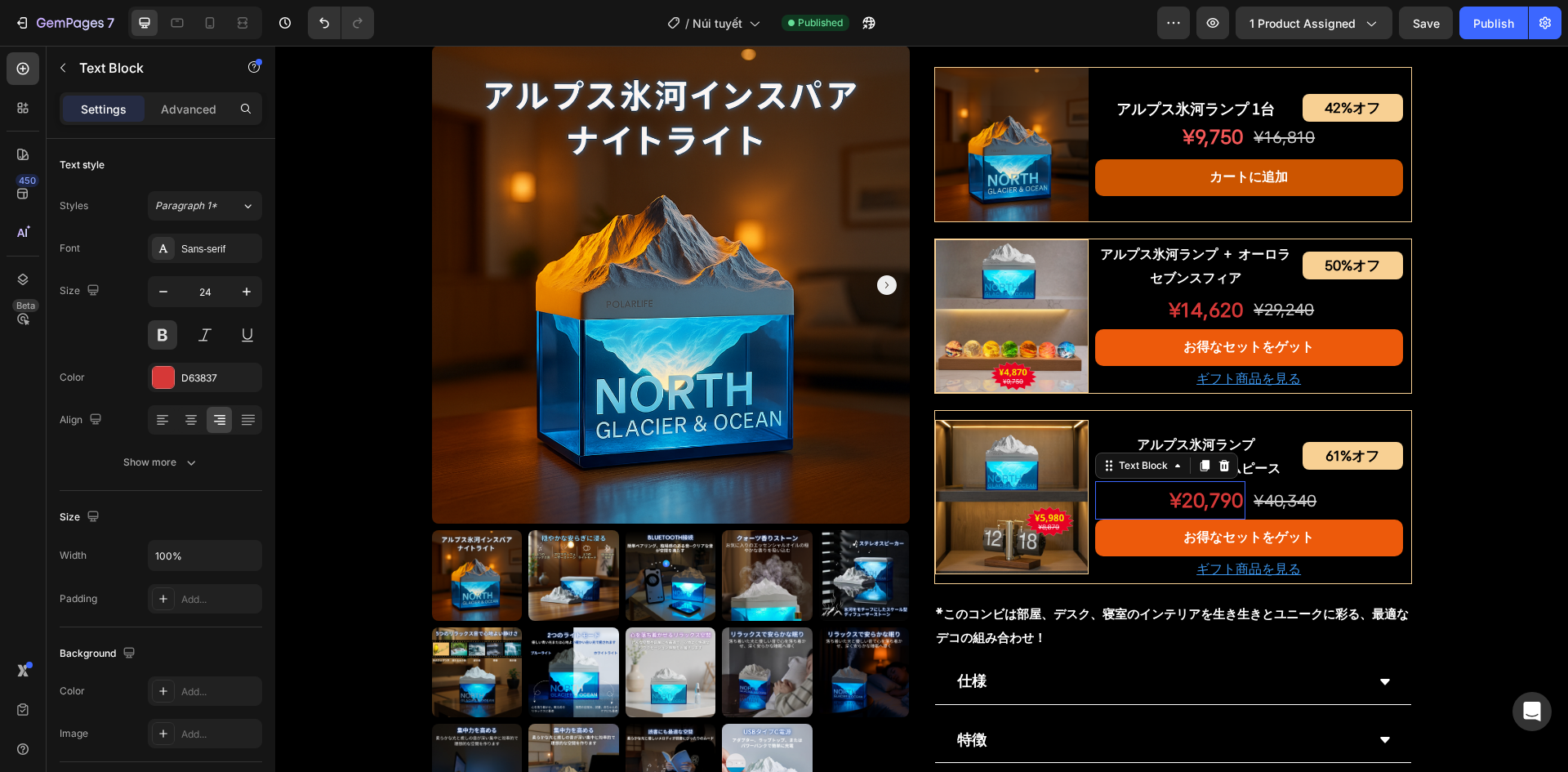
click at [1209, 493] on p "¥20,790" at bounding box center [1170, 501] width 147 height 35
click at [1503, 29] on div "Publish" at bounding box center [1494, 23] width 41 height 17
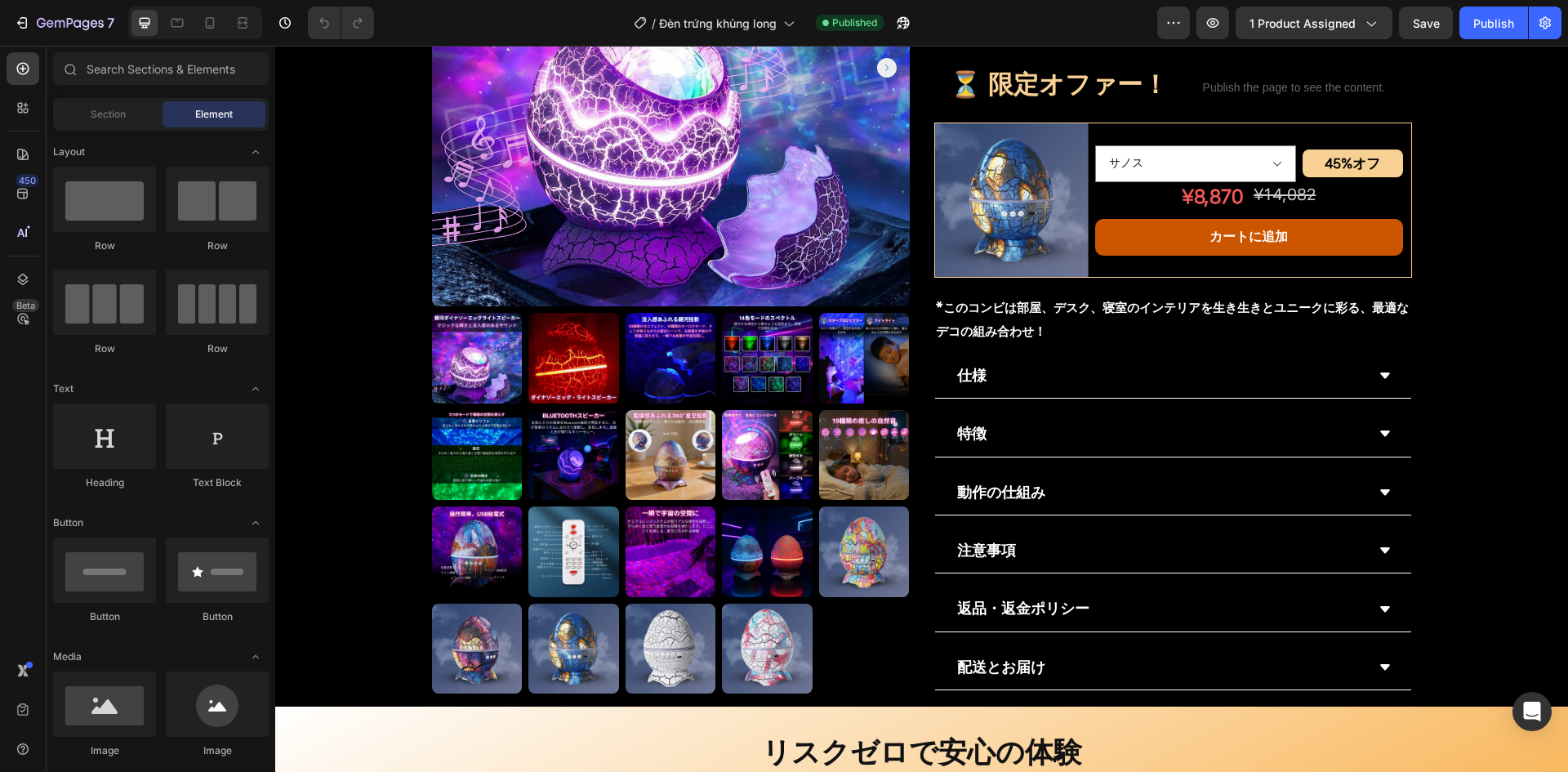
scroll to position [572, 0]
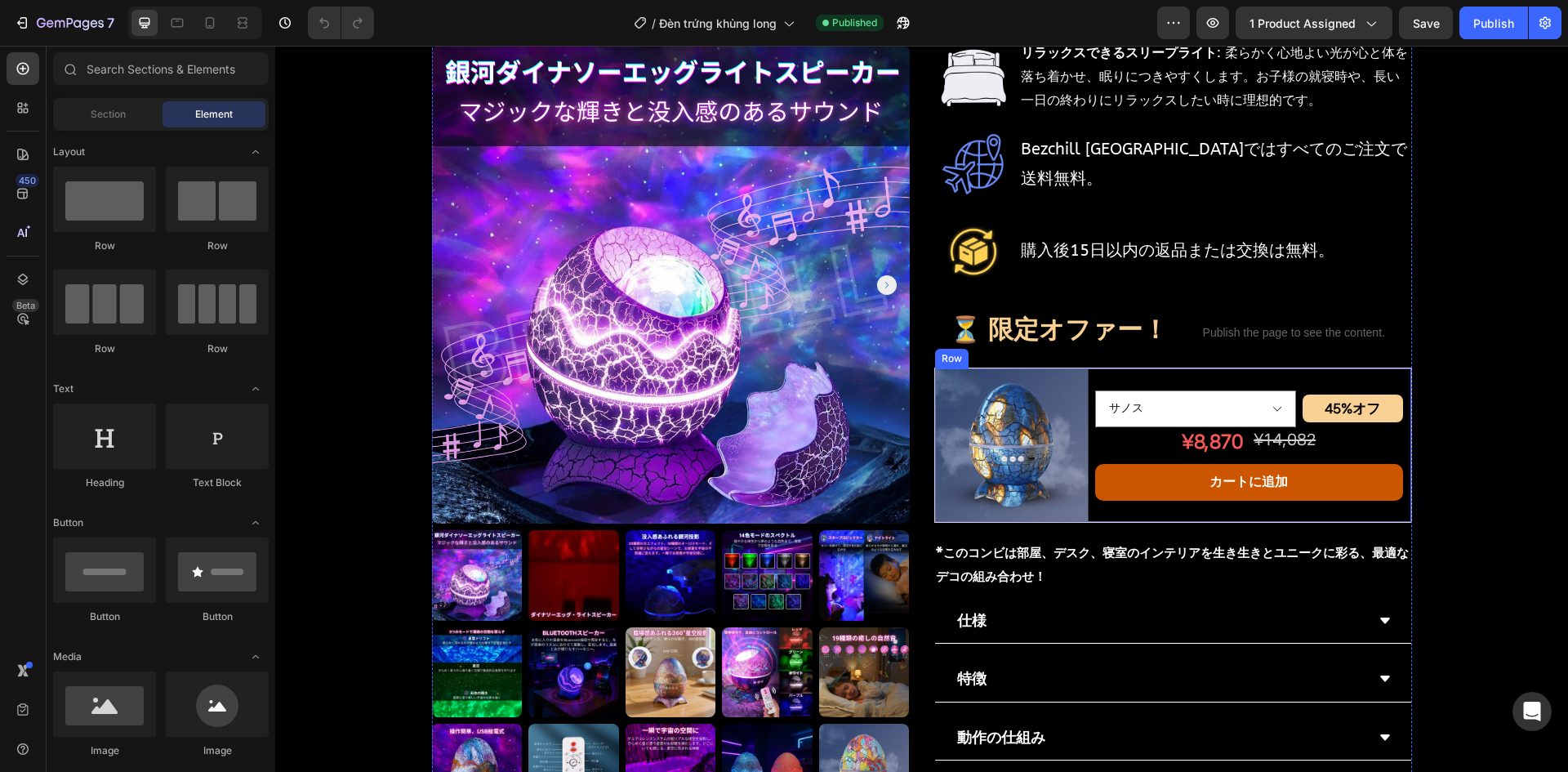
click at [1097, 460] on div "サノス アイス オーロナ 銀河 バースト Product Variants & Swatches 45%オフ Text Block Row ¥8,870 Pr…" at bounding box center [1249, 446] width 308 height 154
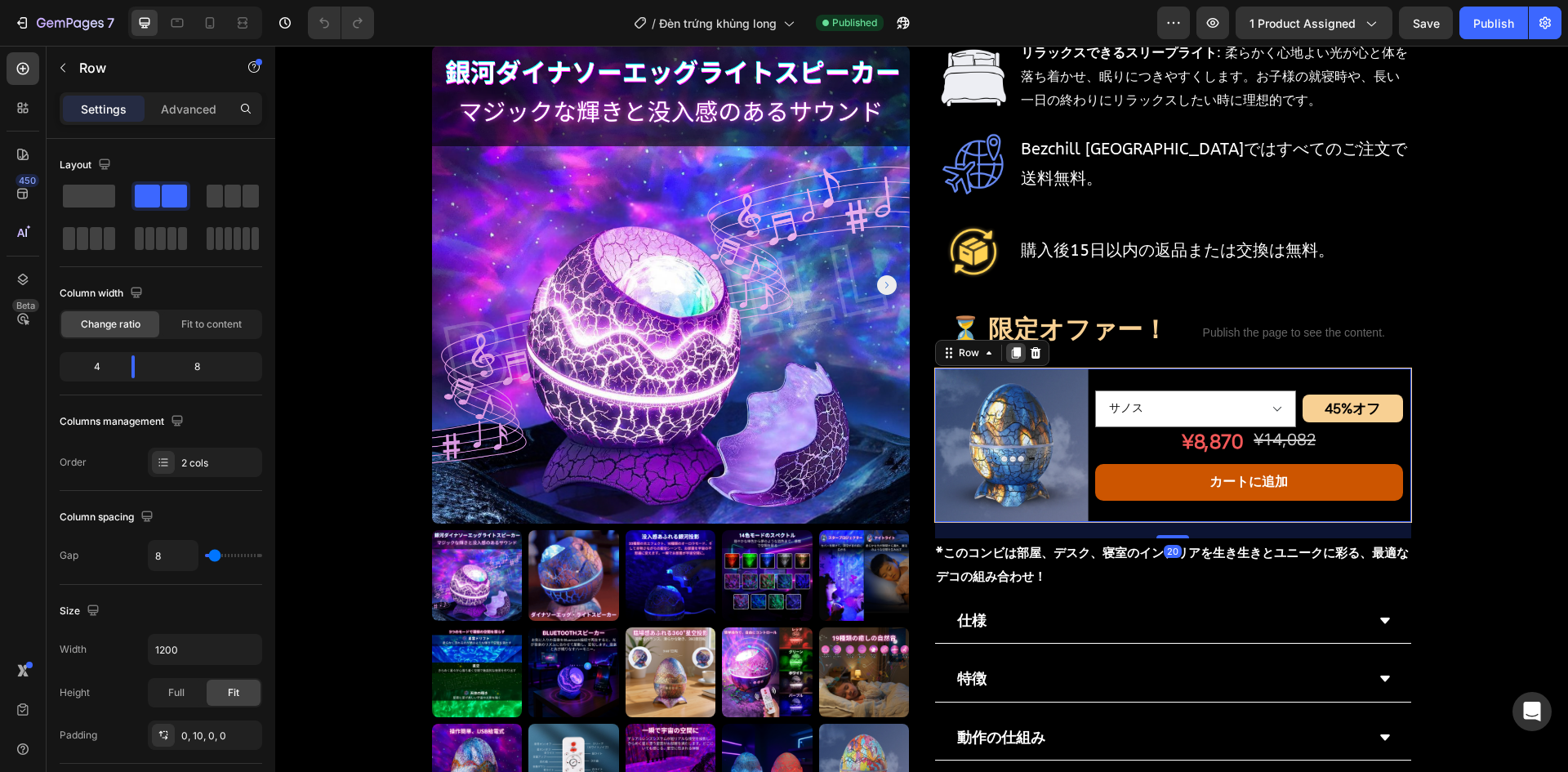
click at [1010, 347] on icon at bounding box center [1016, 353] width 13 height 13
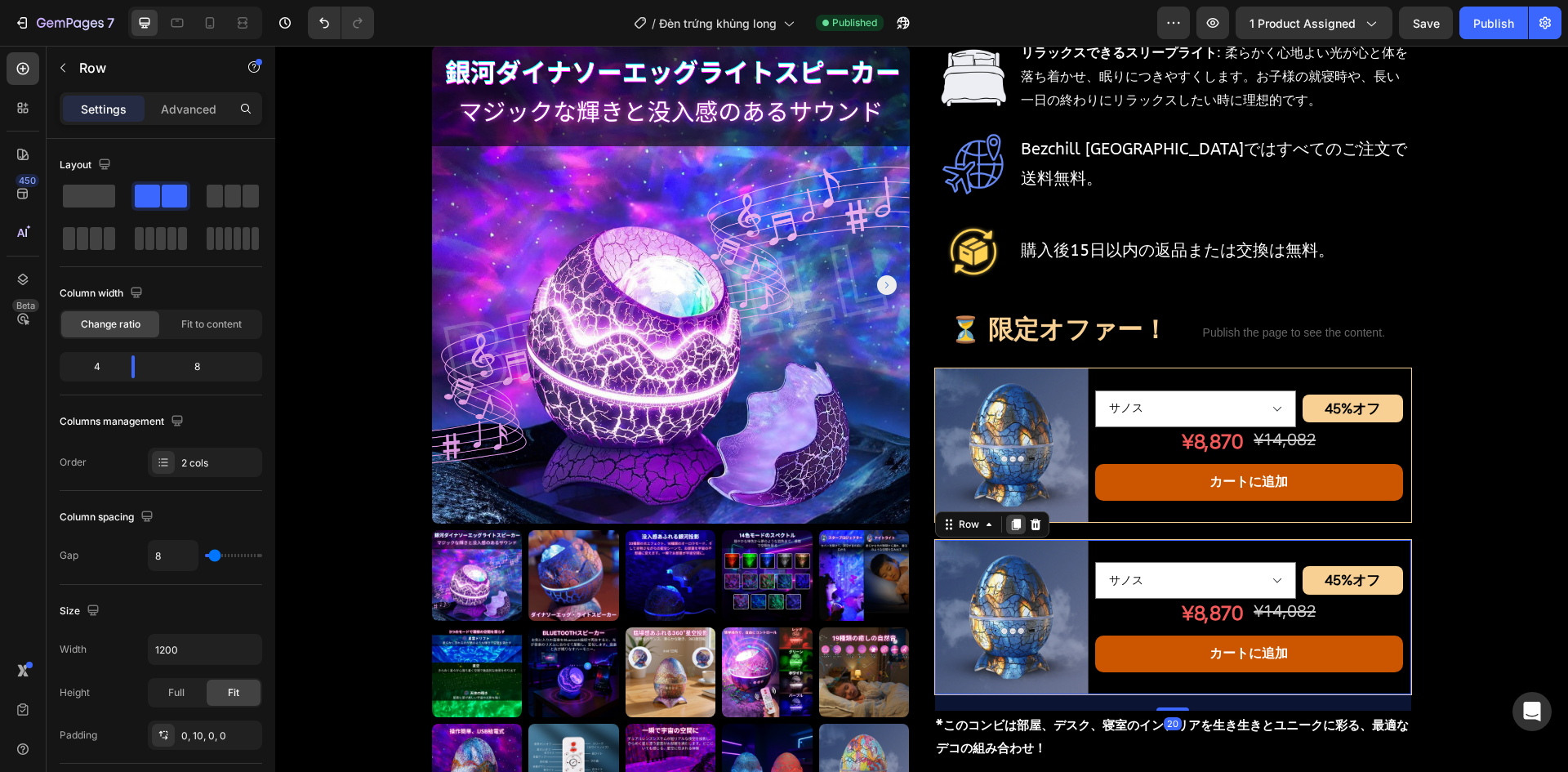
click at [1014, 519] on icon at bounding box center [1016, 524] width 9 height 11
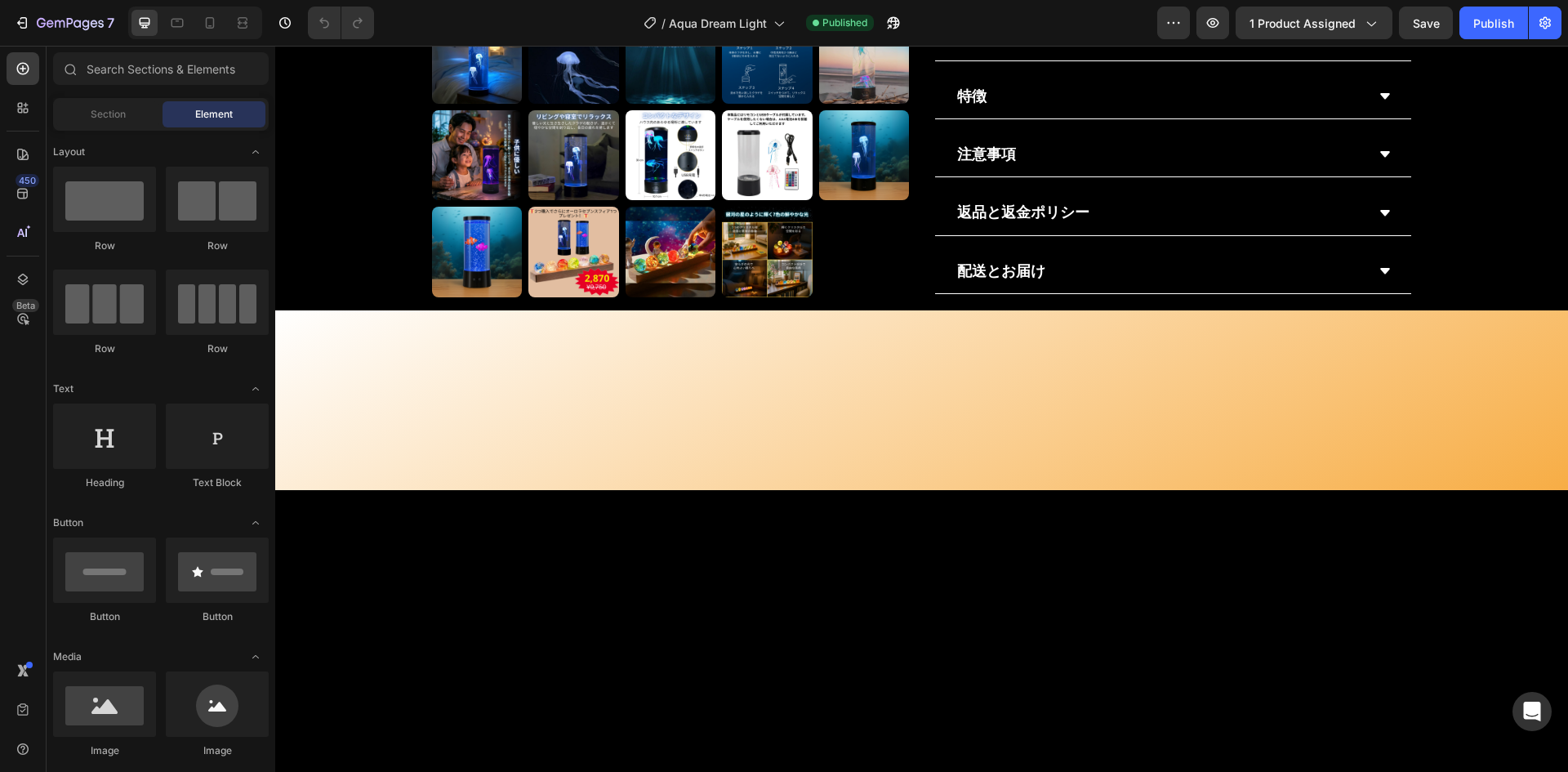
scroll to position [1308, 0]
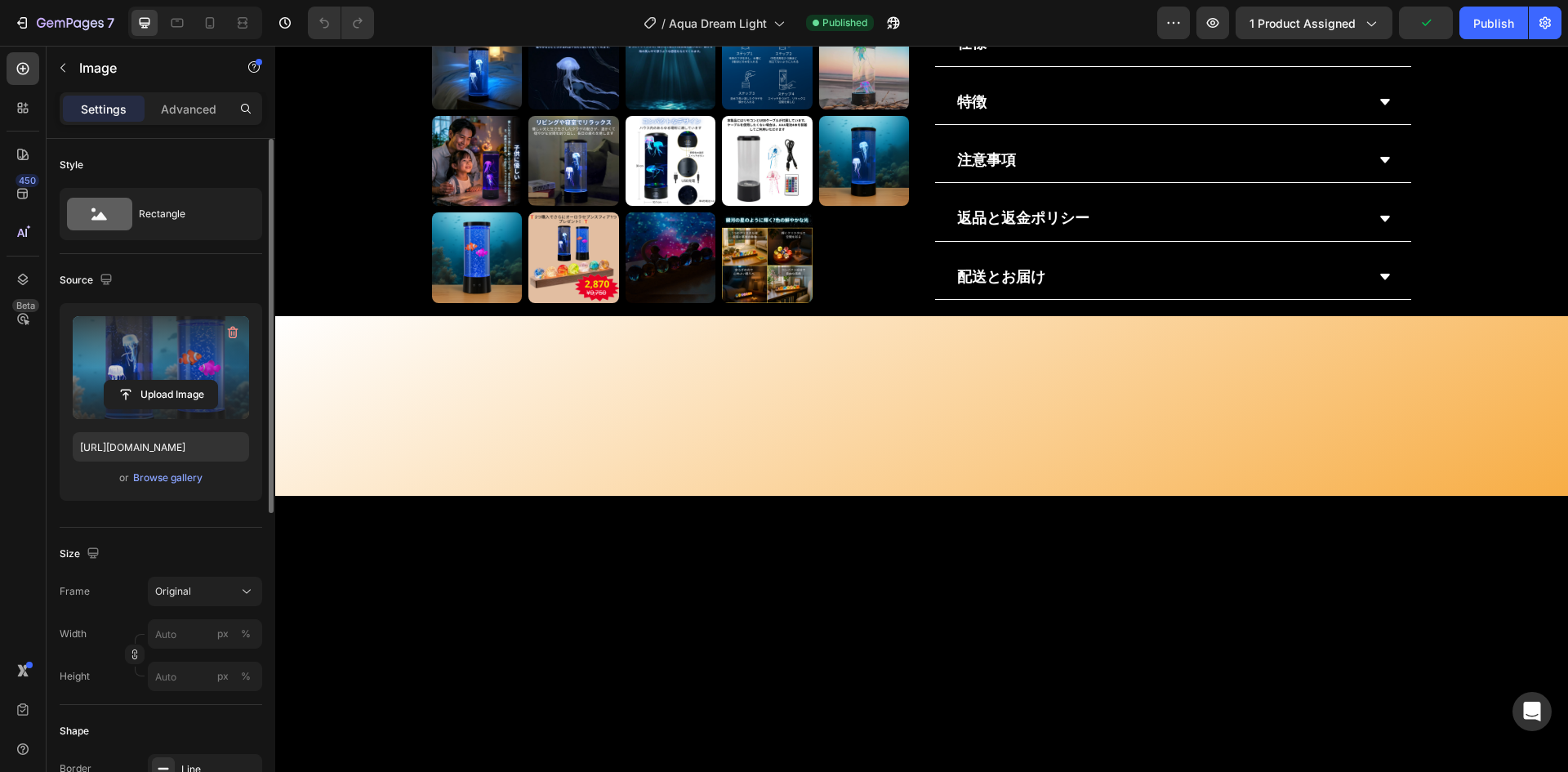
click at [99, 390] on div "Upload Image" at bounding box center [161, 394] width 177 height 29
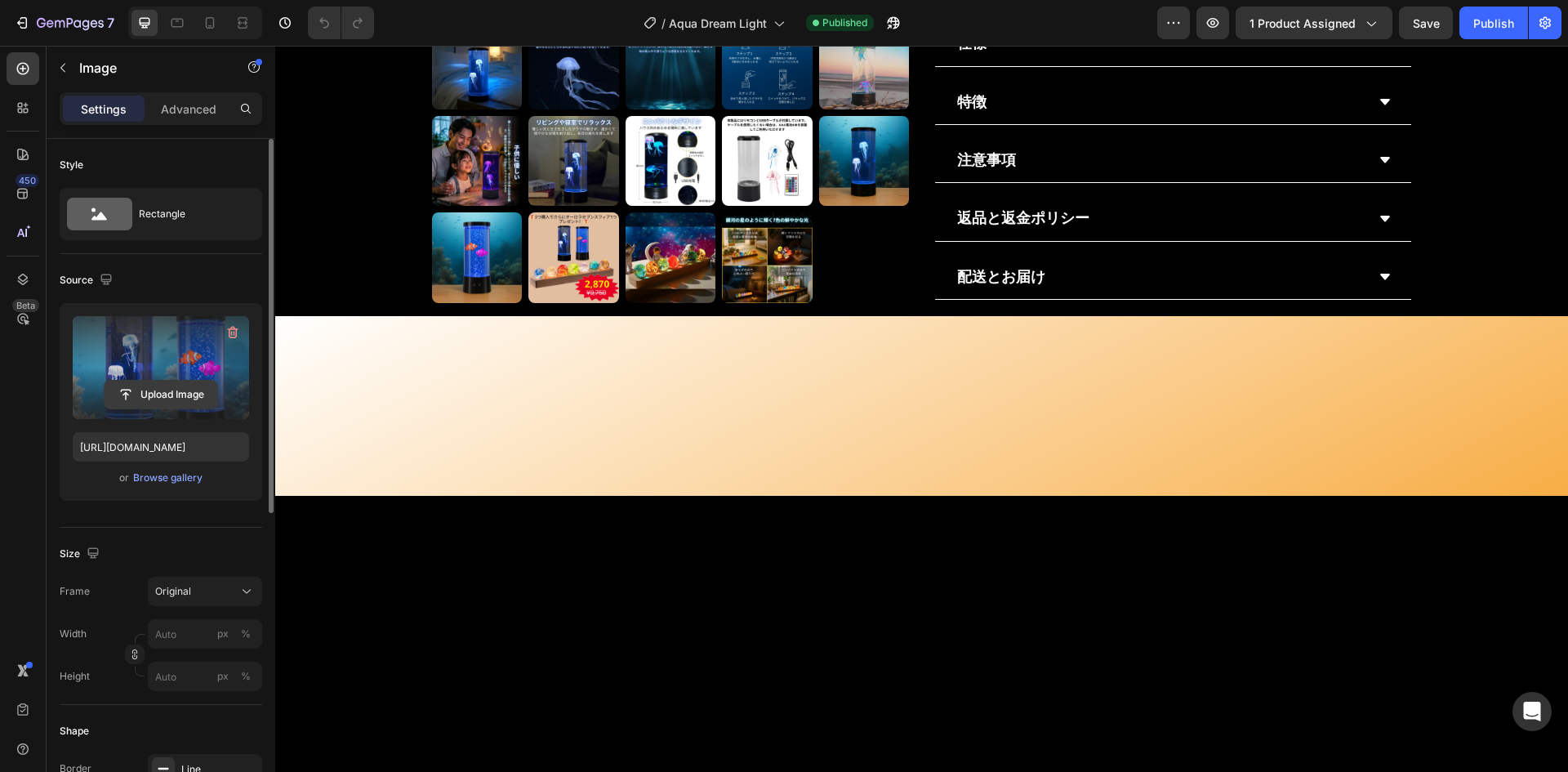
click at [151, 394] on input "file" at bounding box center [161, 394] width 113 height 27
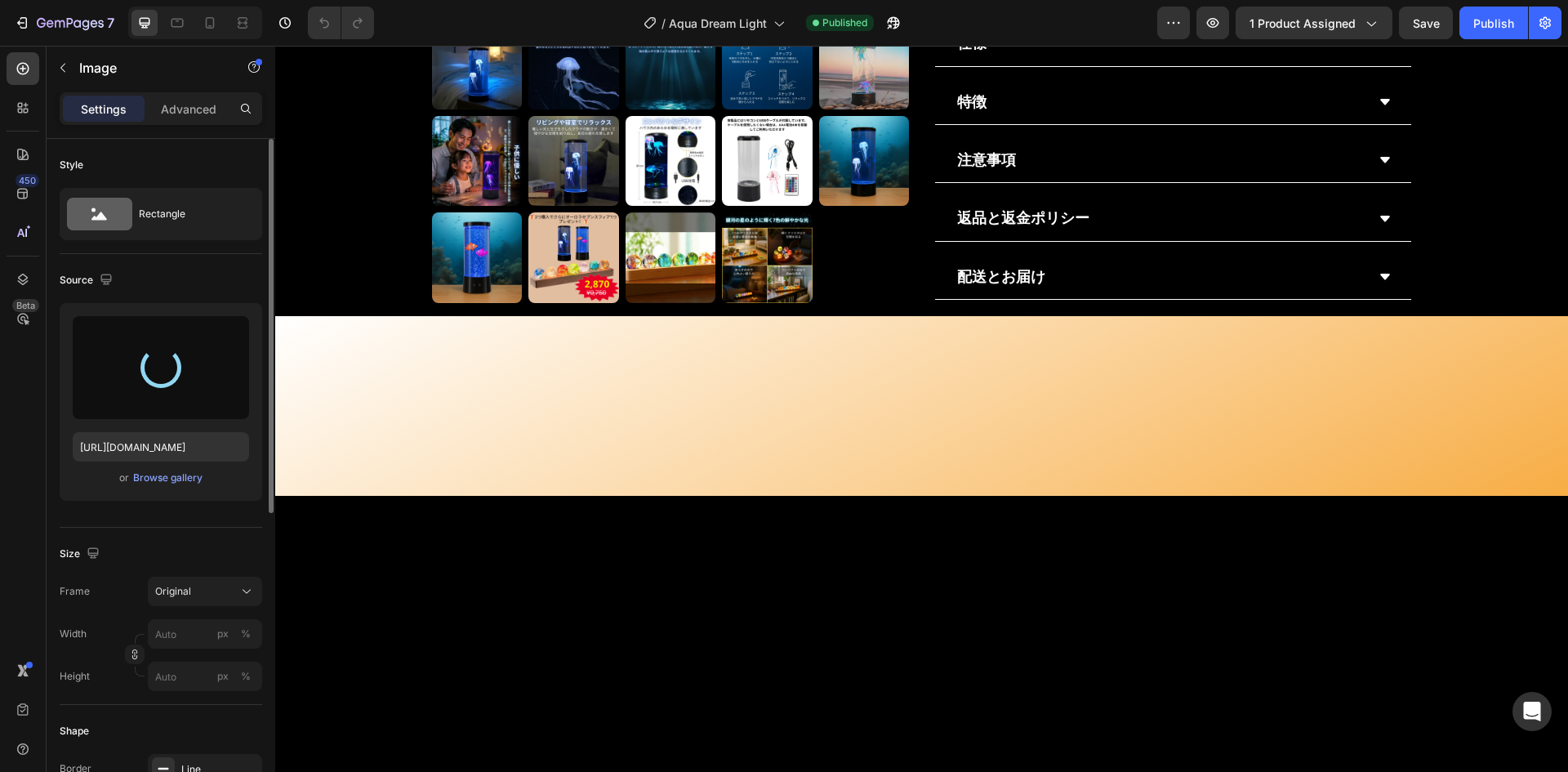
scroll to position [1288, 0]
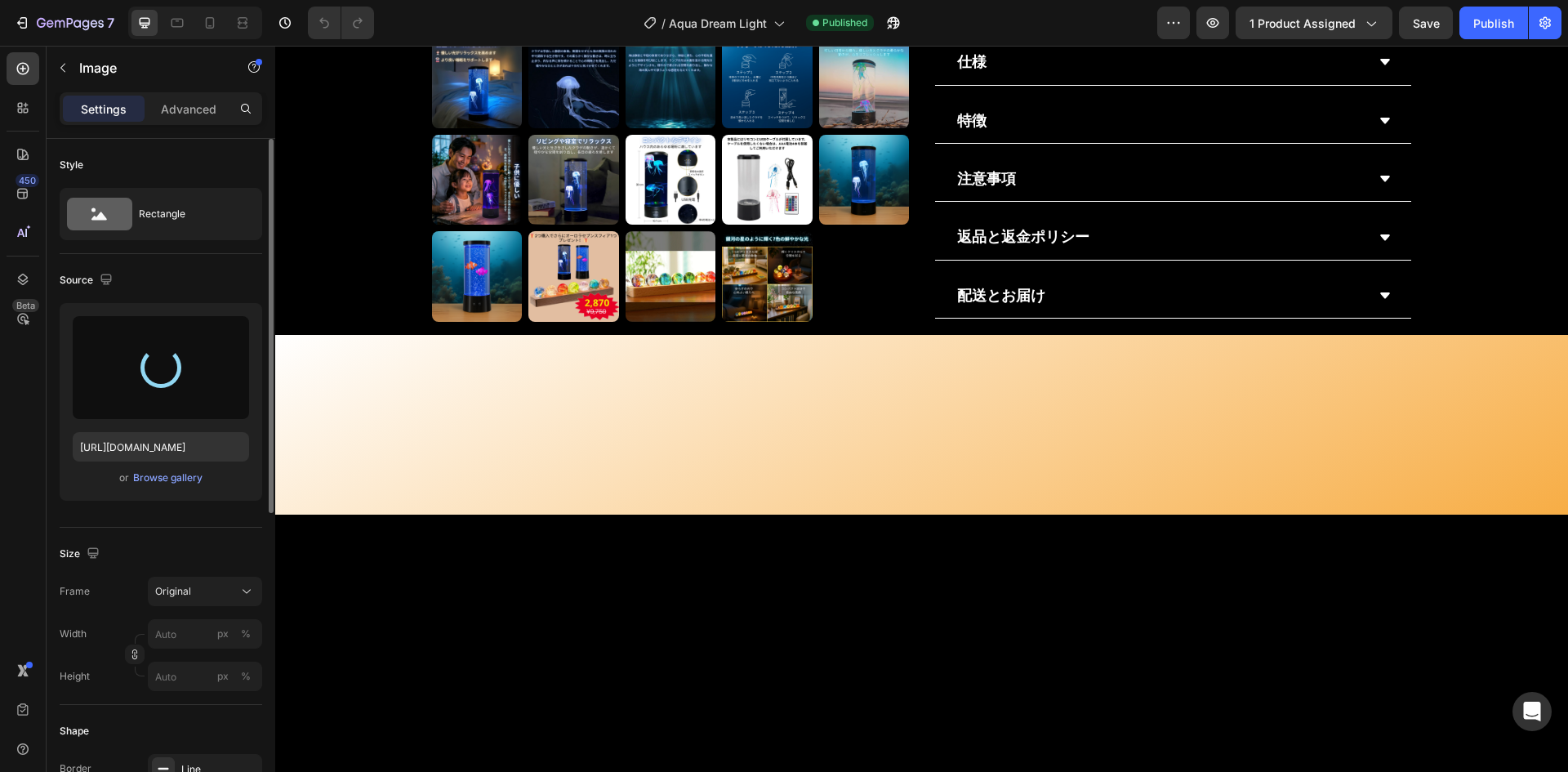
type input "[URL][DOMAIN_NAME]"
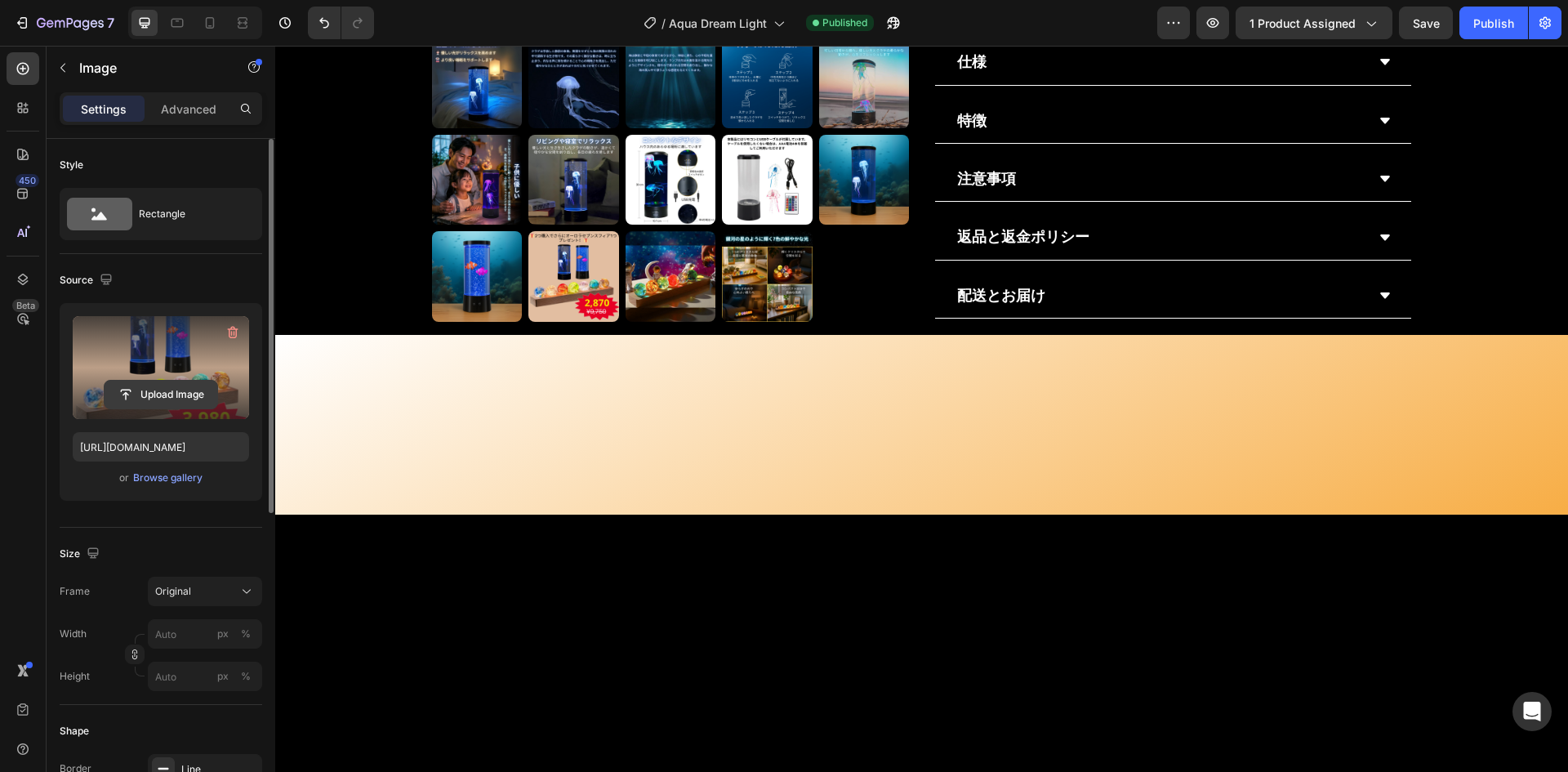
click at [162, 401] on input "file" at bounding box center [161, 394] width 113 height 27
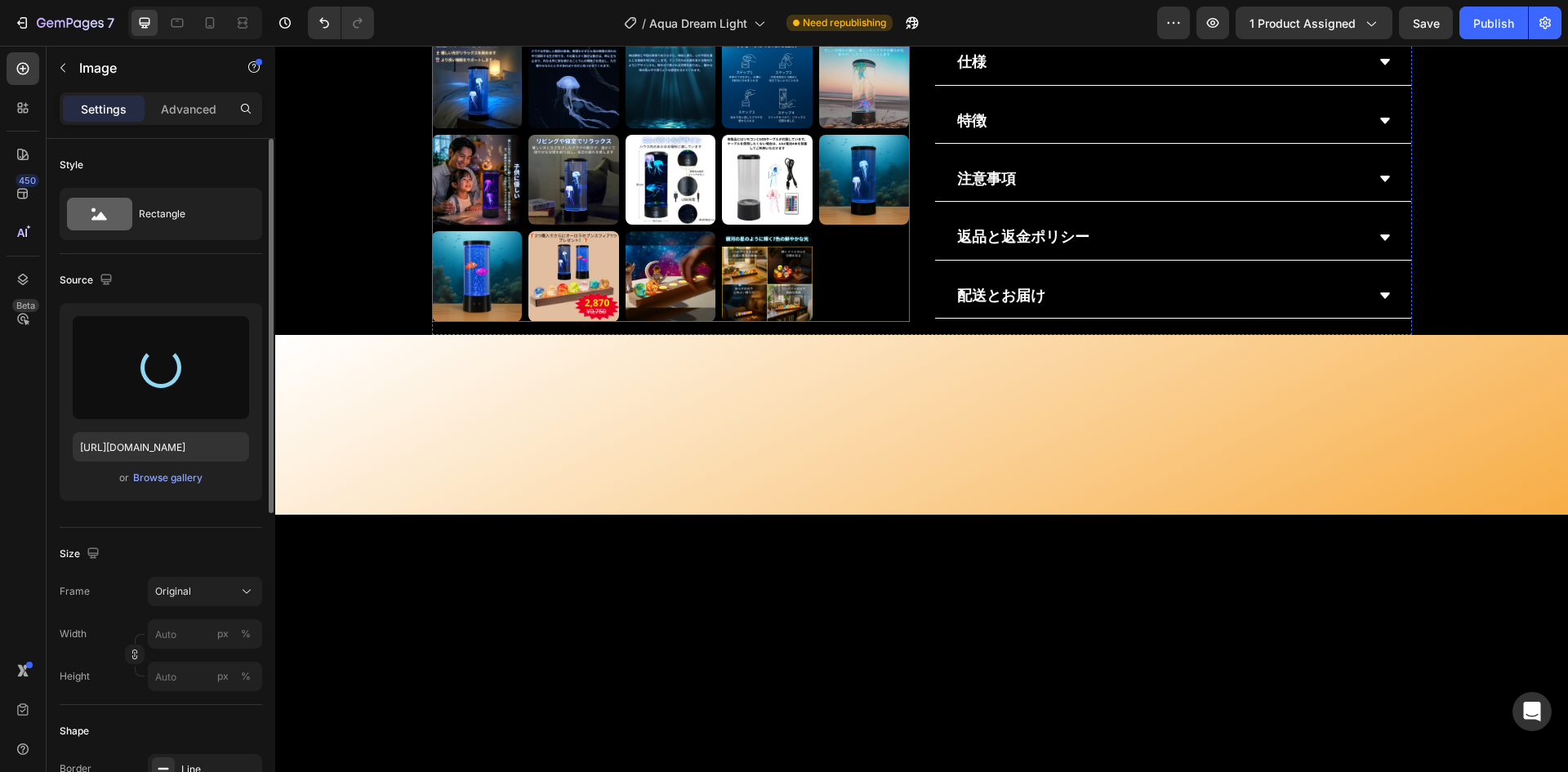
type input "[URL][DOMAIN_NAME]"
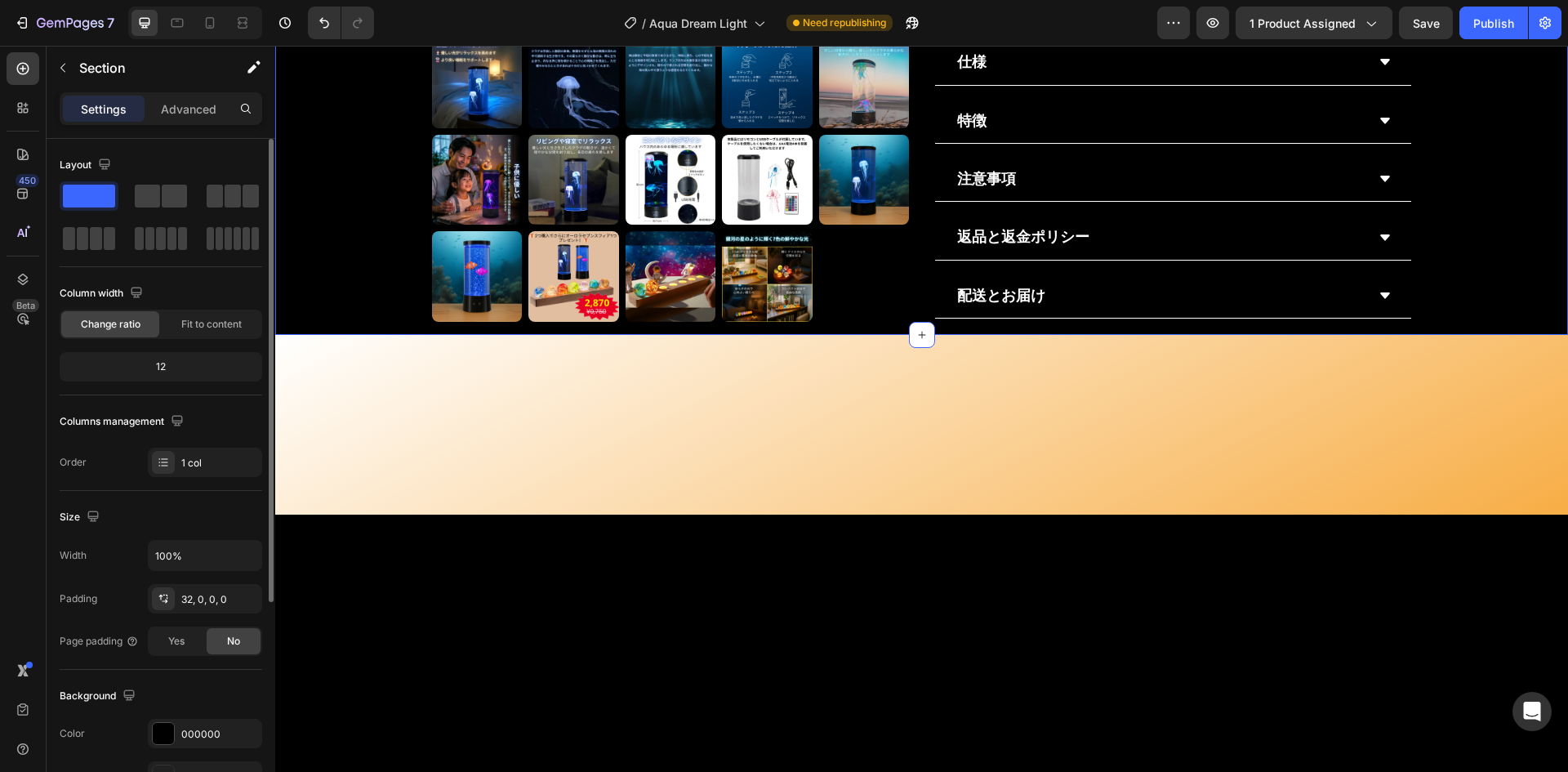
drag, startPoint x: 1219, startPoint y: 504, endPoint x: 1212, endPoint y: 526, distance: 23.1
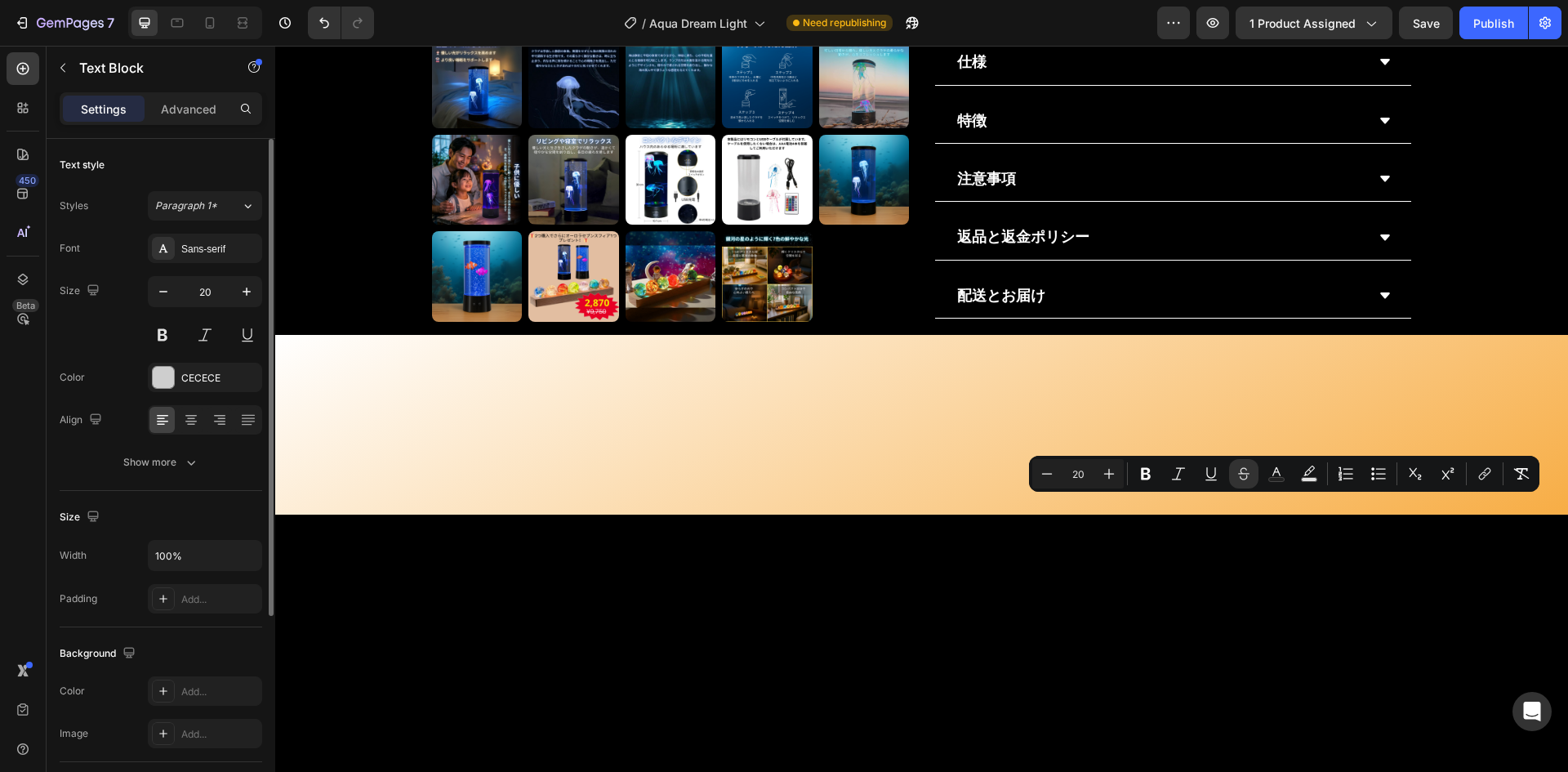
drag, startPoint x: 1262, startPoint y: 508, endPoint x: 1335, endPoint y: 506, distance: 73.0
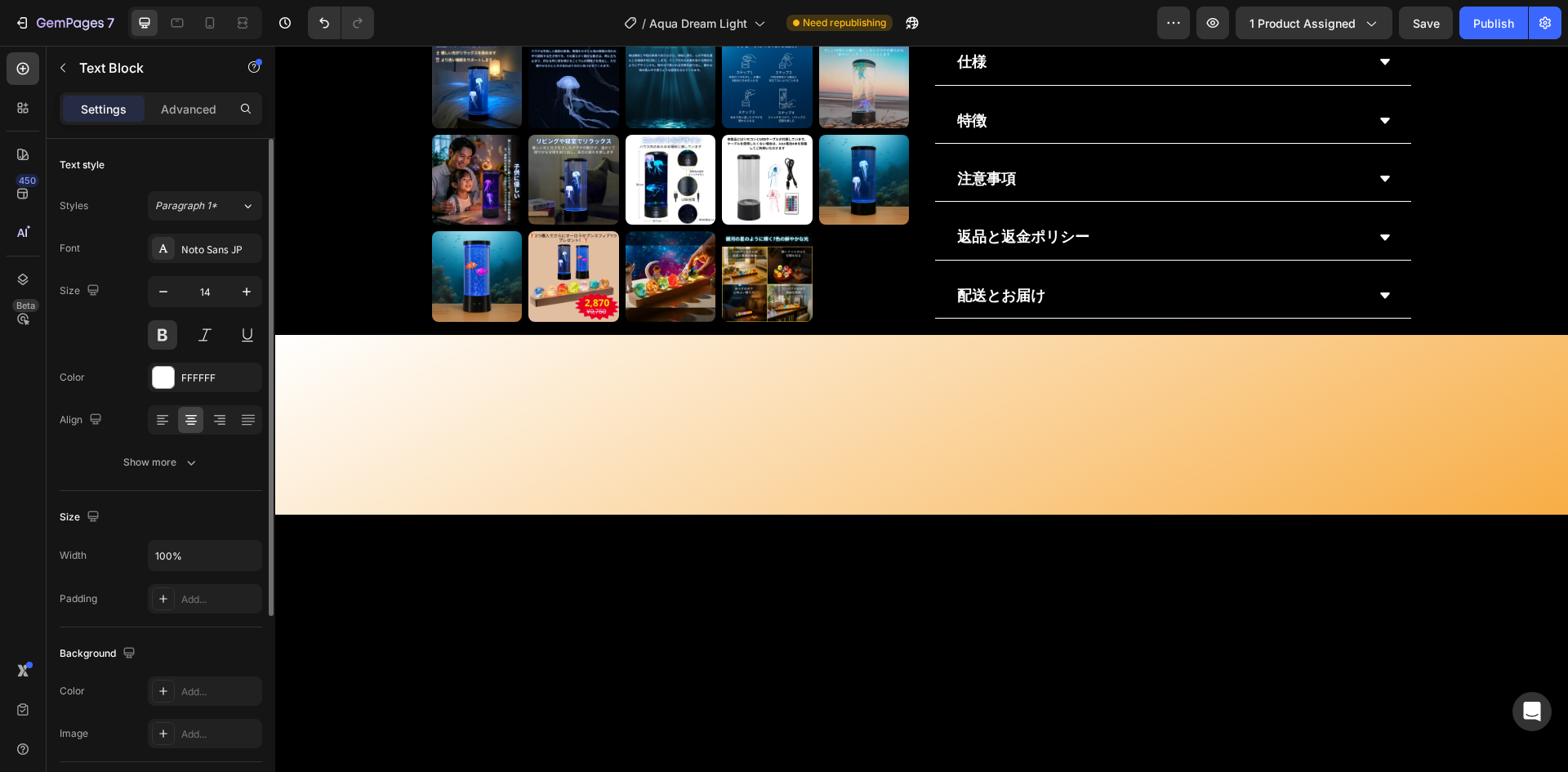
copy p "アクアクラゲライト + アクアクマノミライト + オーロラセブンスフィア"
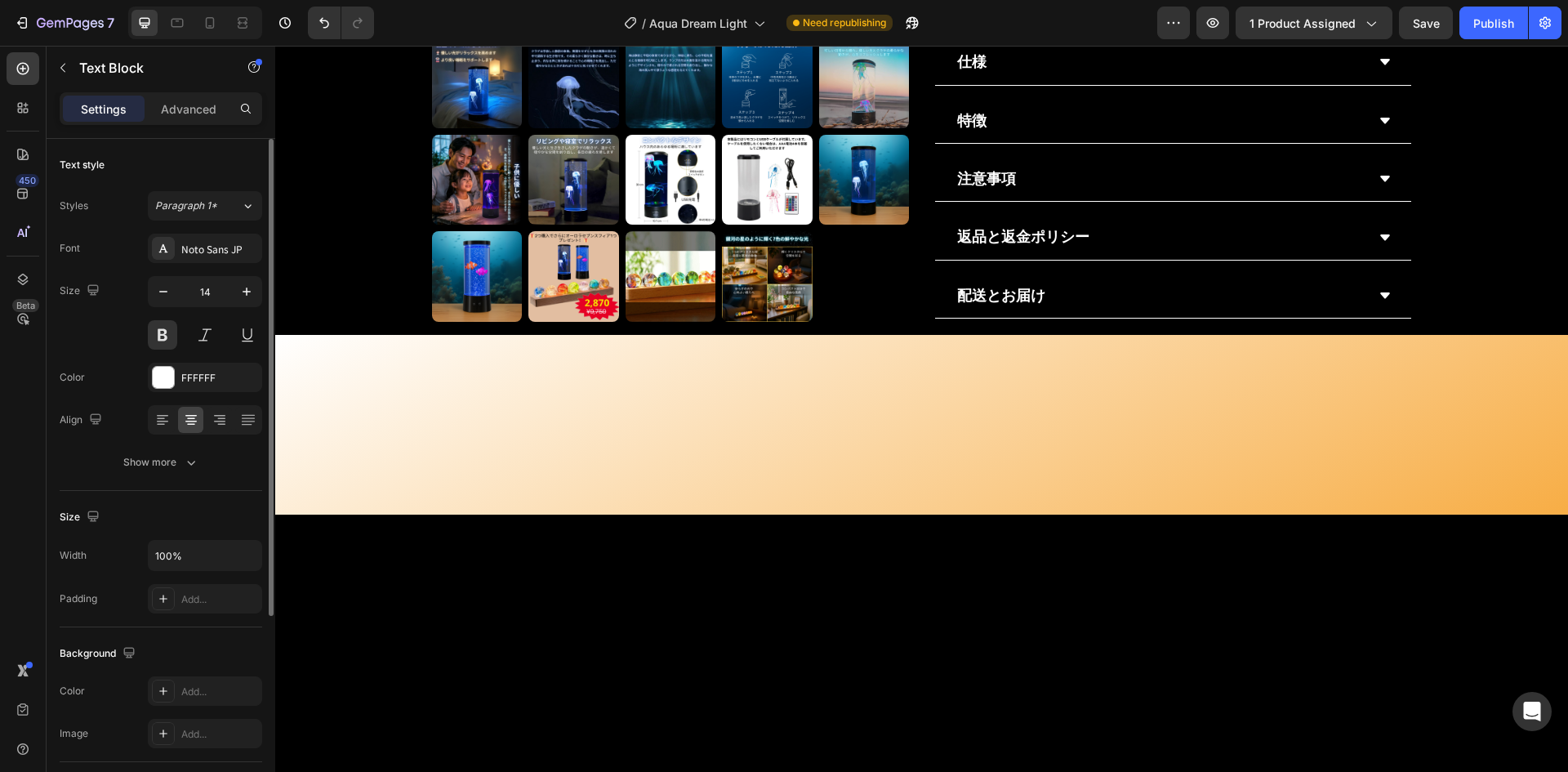
copy p "アクアクラゲライト + アクアクマノミライト + オーロラセブンスフィア"
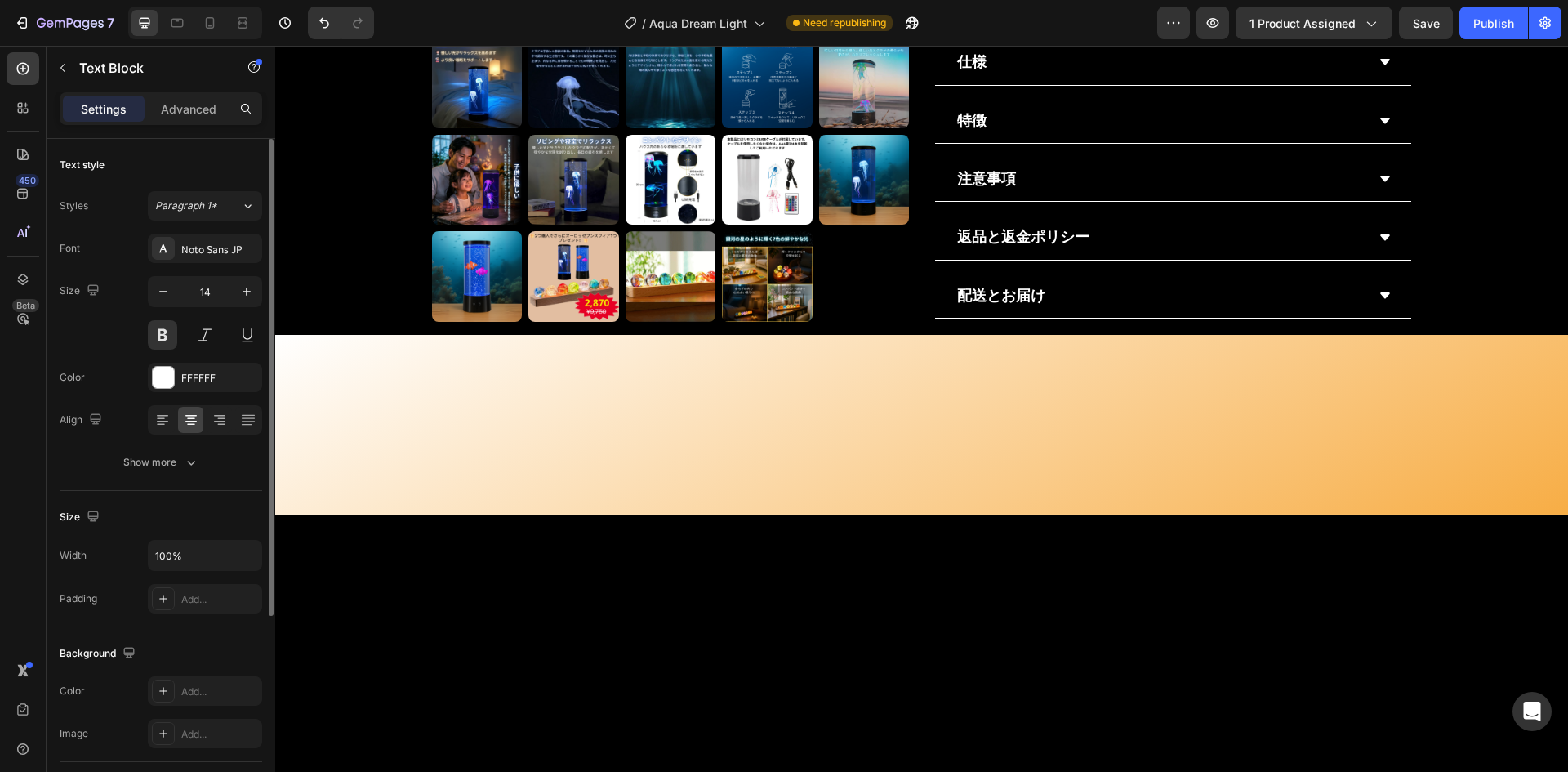
copy p "アクアクラゲライト + アクアクマノミライト + オーロラセブンスフィア"
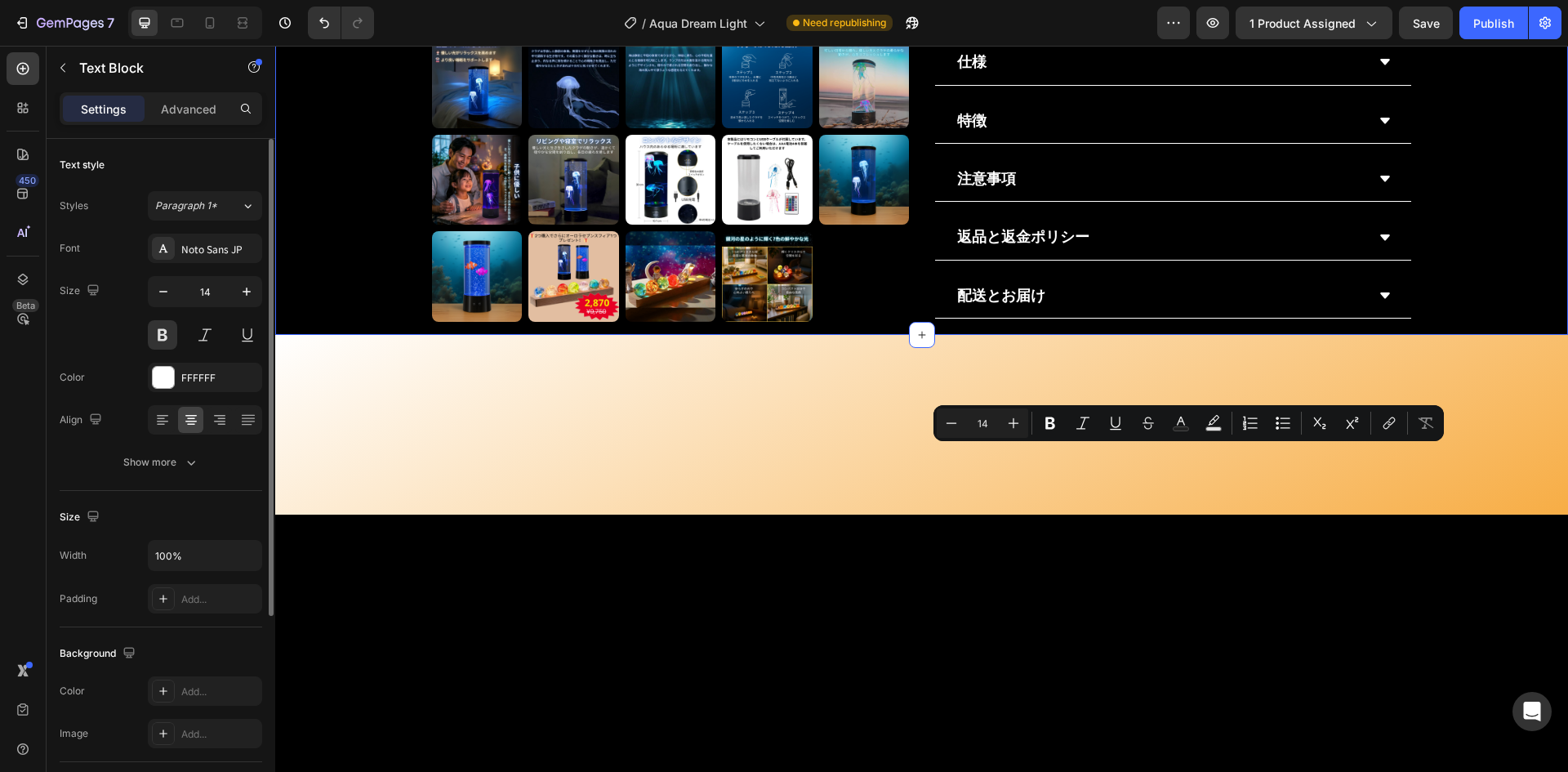
drag, startPoint x: 1439, startPoint y: 366, endPoint x: 1107, endPoint y: 482, distance: 351.7
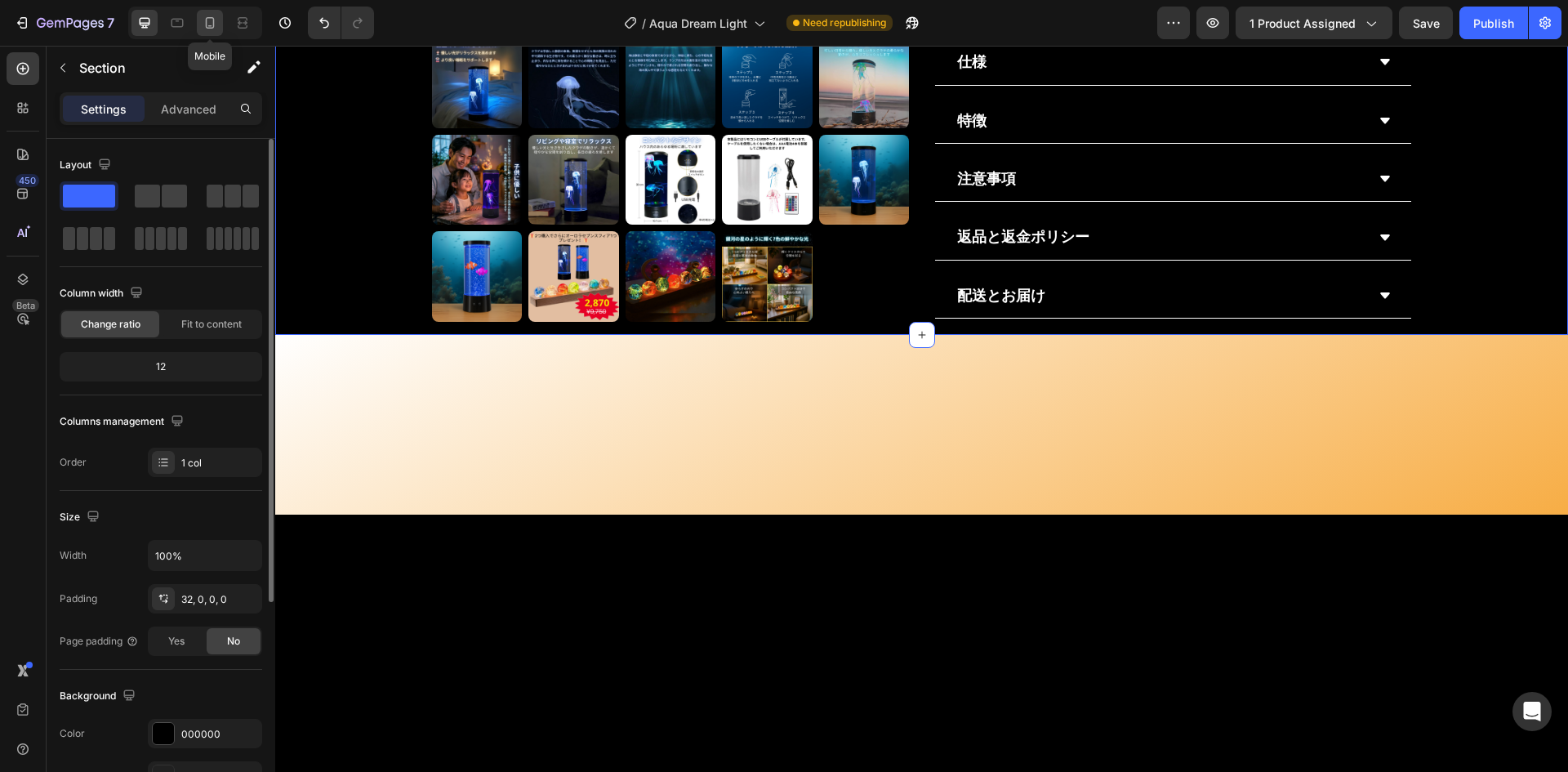
click at [206, 21] on icon at bounding box center [210, 22] width 9 height 11
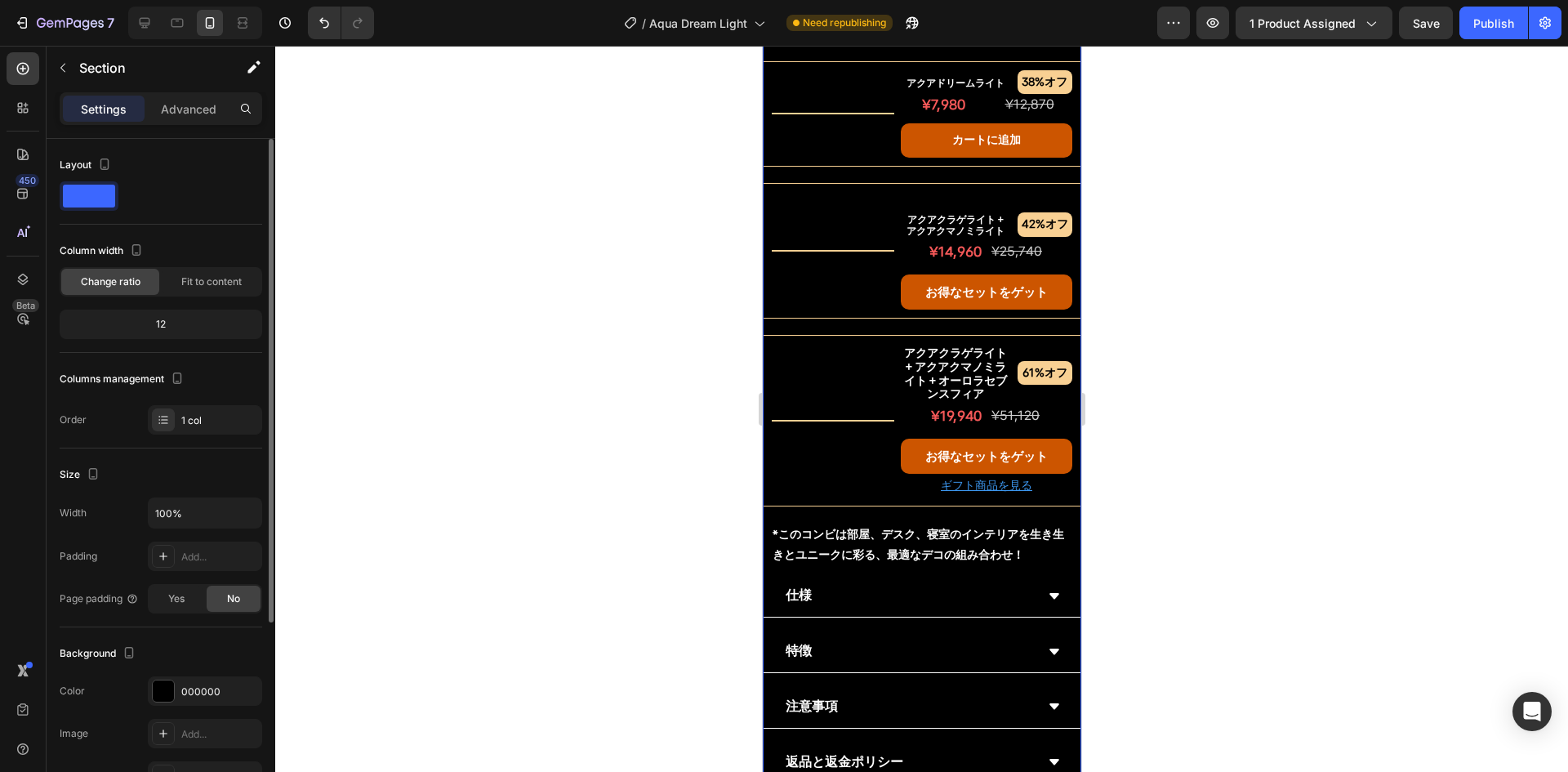
scroll to position [1490, 0]
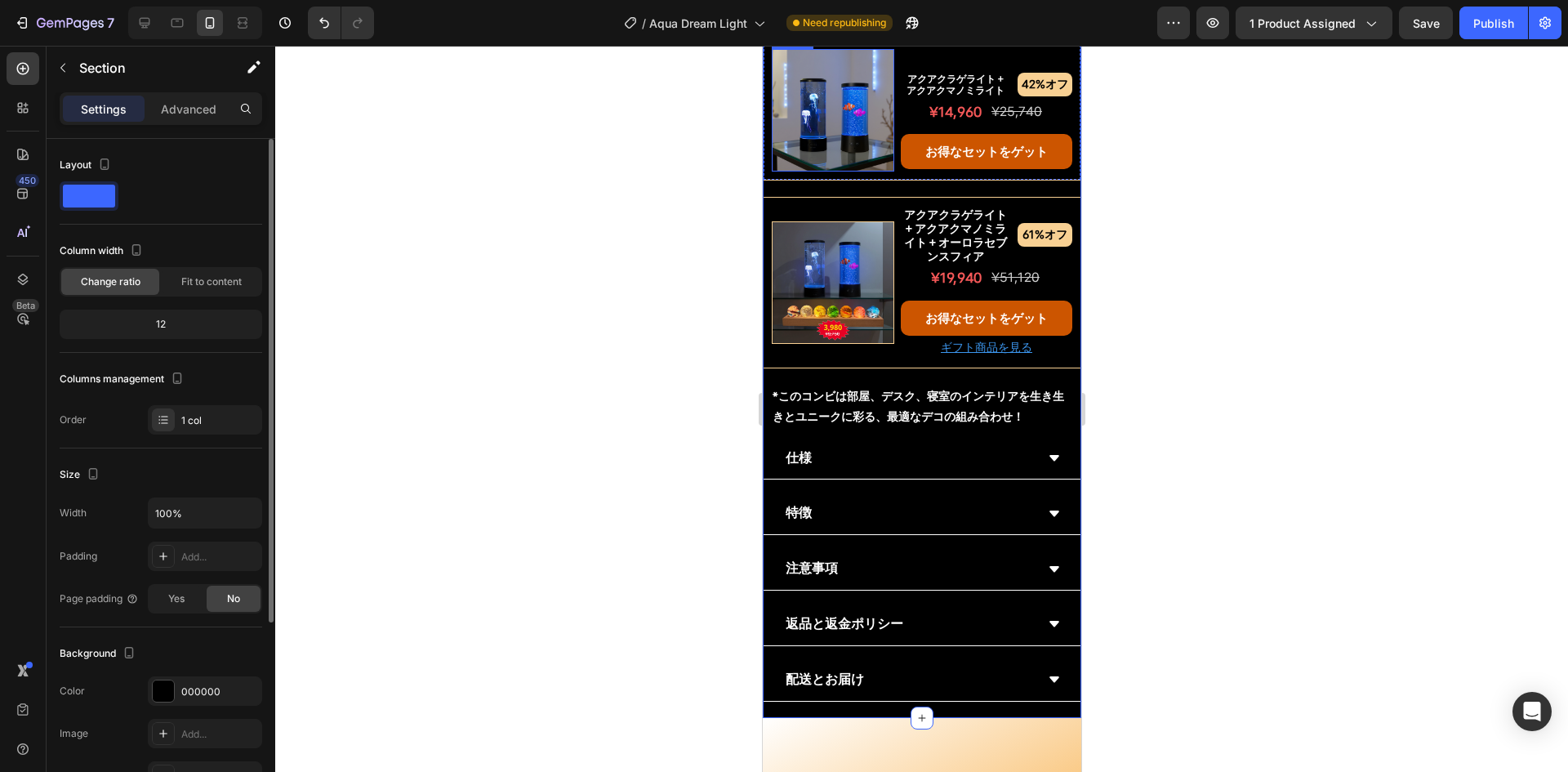
click at [814, 172] on img at bounding box center [832, 110] width 123 height 123
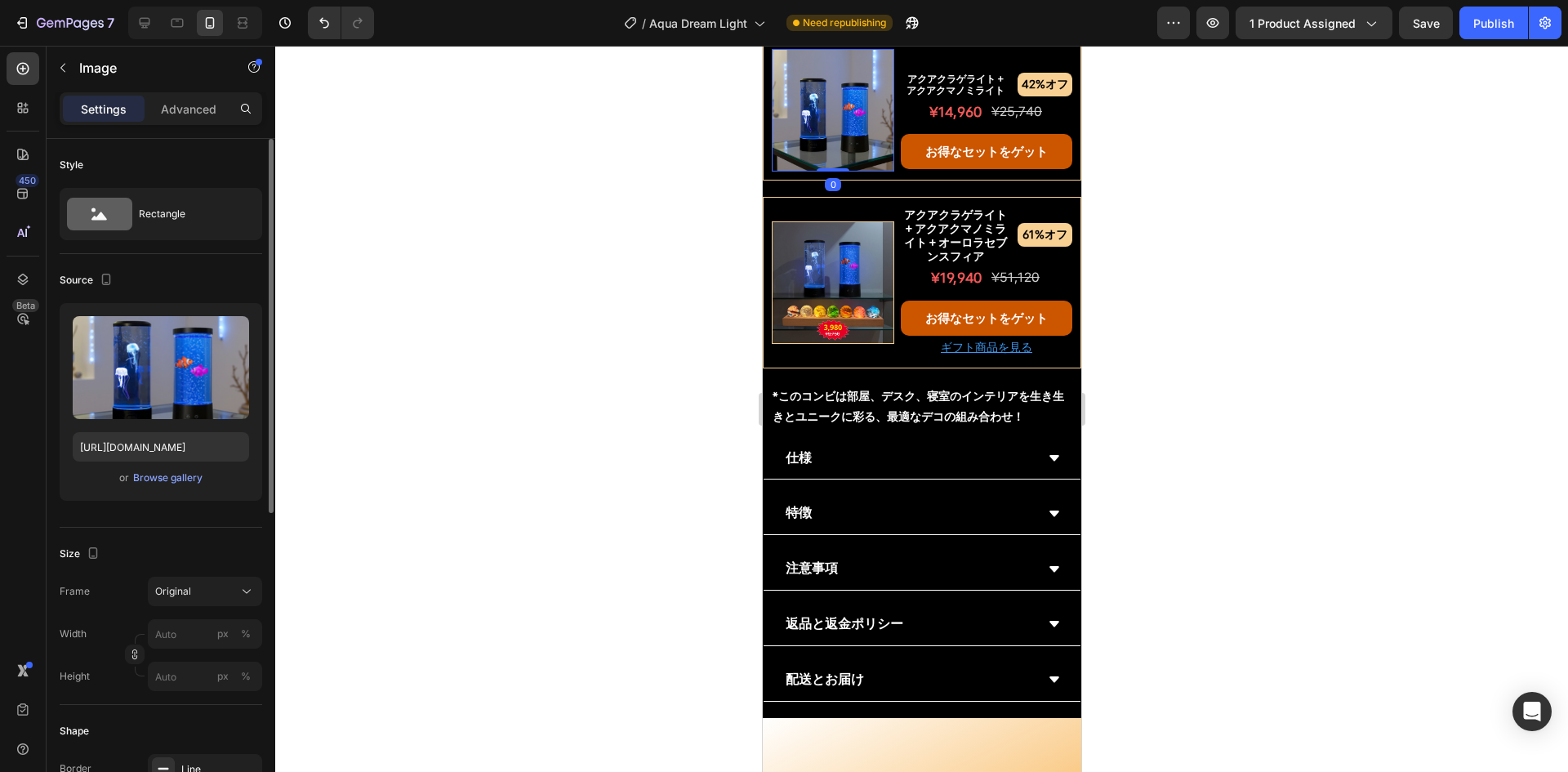
click at [524, 512] on div at bounding box center [921, 409] width 1293 height 727
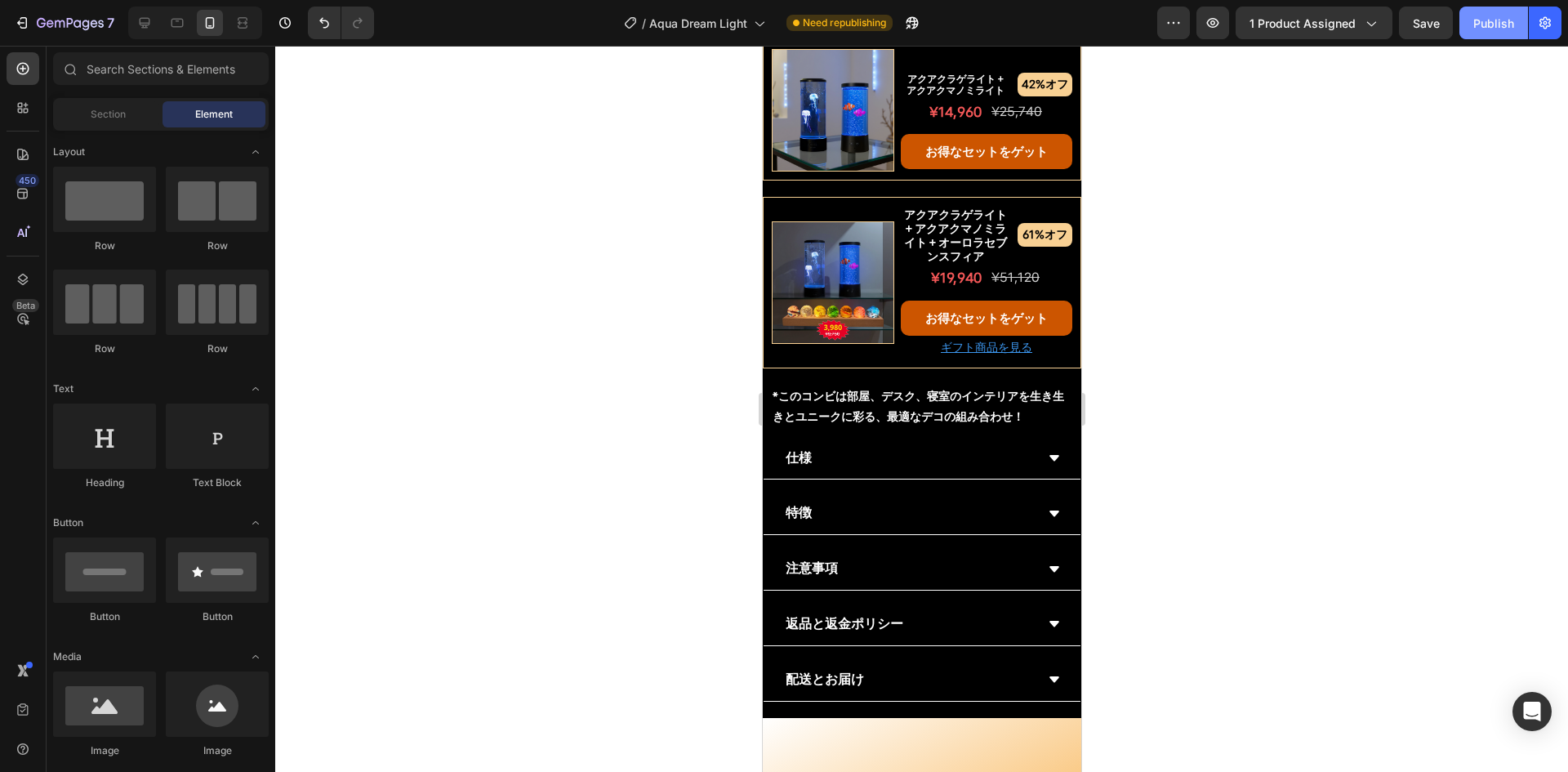
click at [1473, 22] on div "Publish" at bounding box center [1494, 23] width 41 height 17
click at [923, 17] on button "button" at bounding box center [912, 22] width 33 height 33
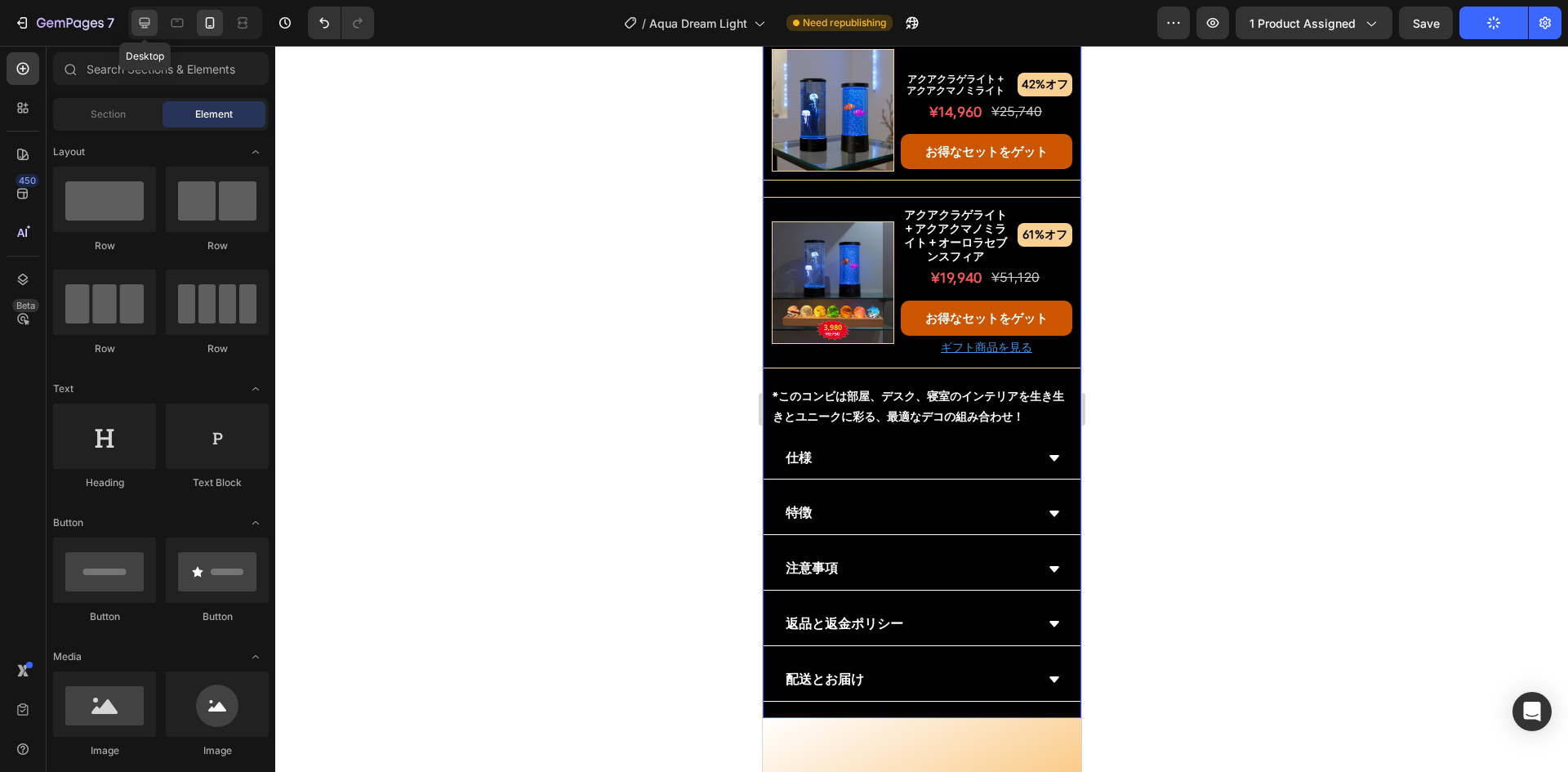
click at [148, 27] on icon at bounding box center [145, 23] width 11 height 11
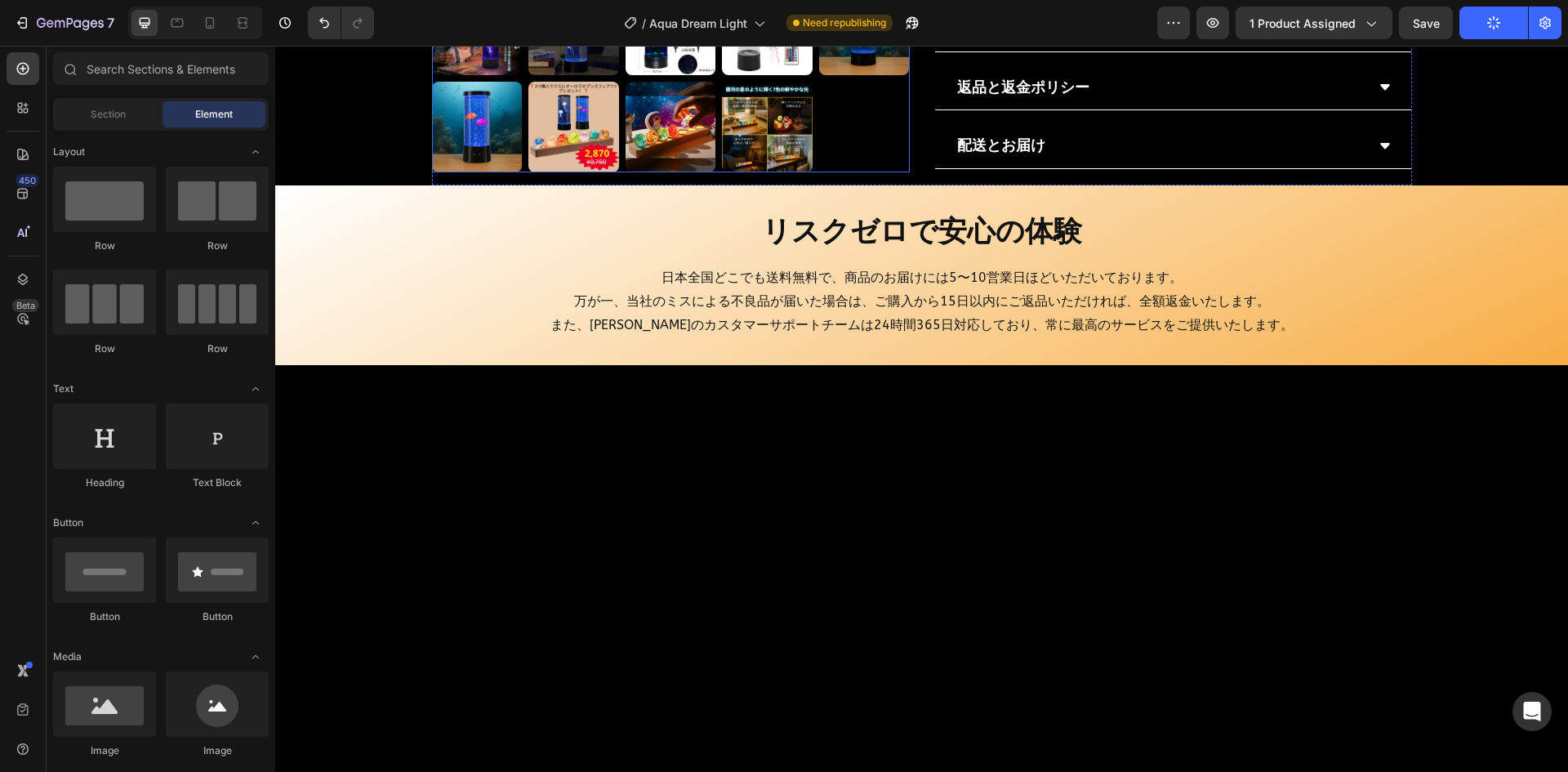
scroll to position [1588, 0]
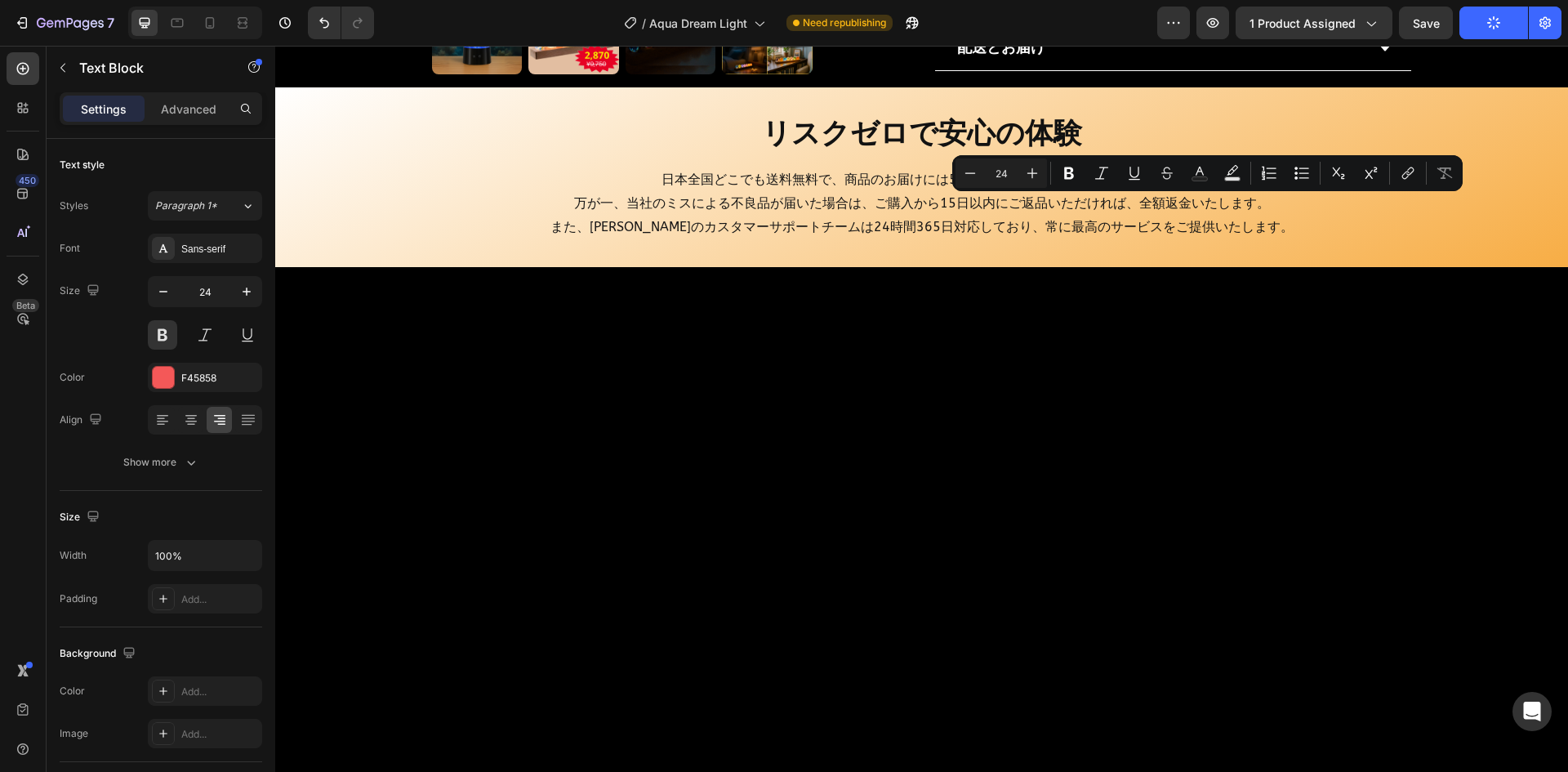
drag, startPoint x: 1181, startPoint y: 210, endPoint x: 1237, endPoint y: 210, distance: 56.0
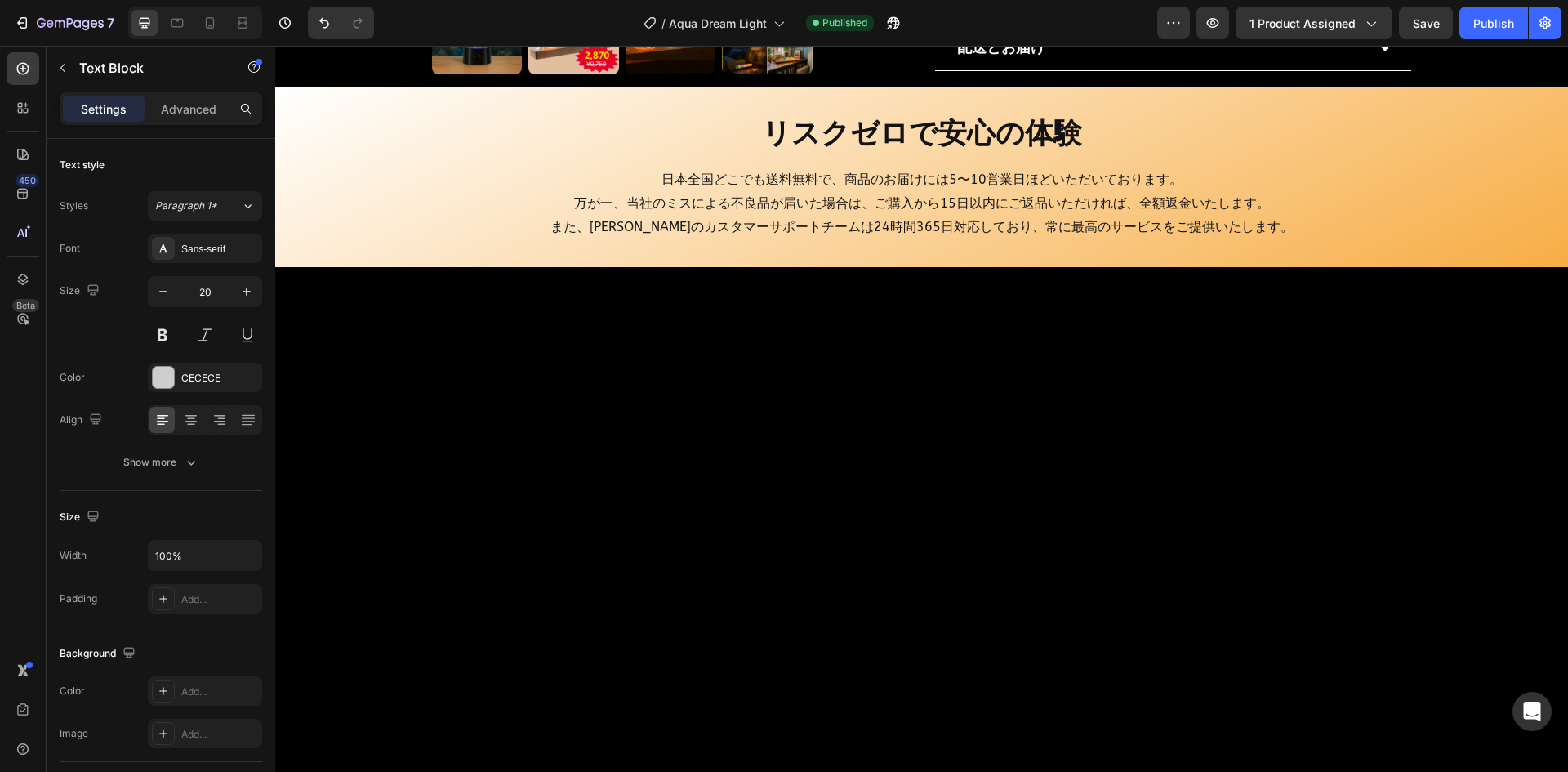
drag, startPoint x: 1258, startPoint y: 206, endPoint x: 1338, endPoint y: 204, distance: 80.0
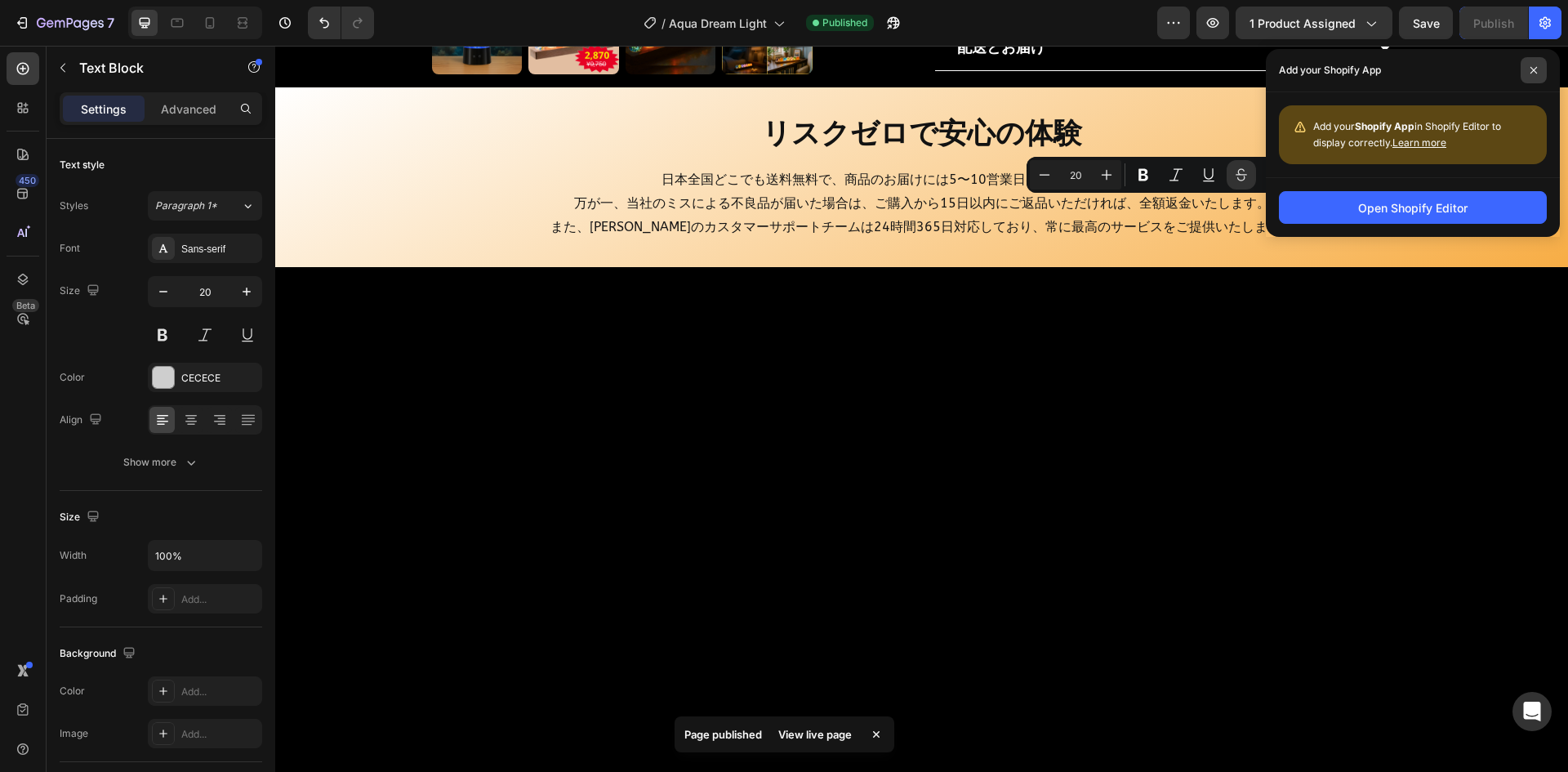
click at [1542, 64] on span at bounding box center [1534, 71] width 27 height 27
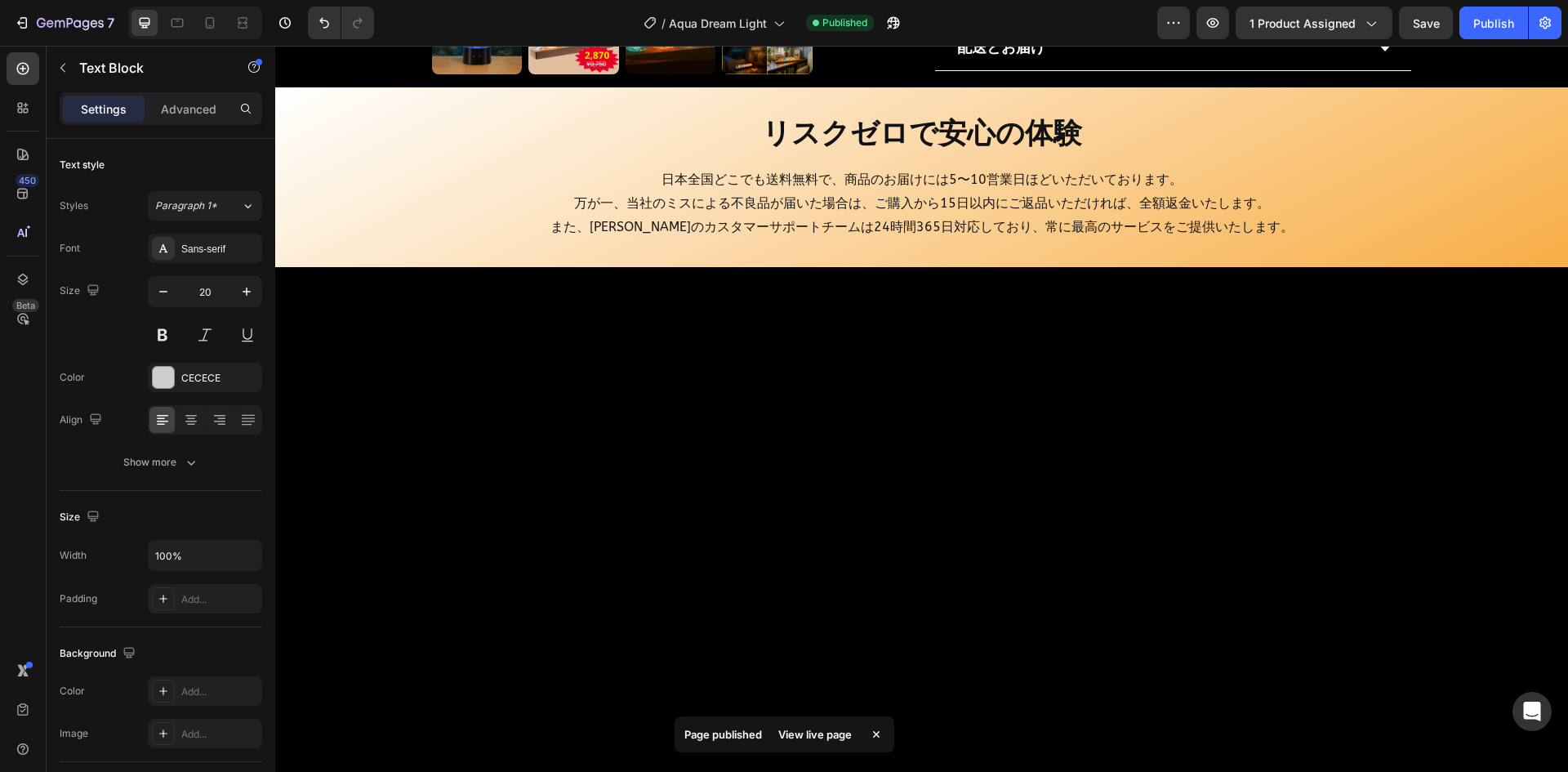
drag, startPoint x: 1252, startPoint y: 208, endPoint x: 1302, endPoint y: 209, distance: 50.0
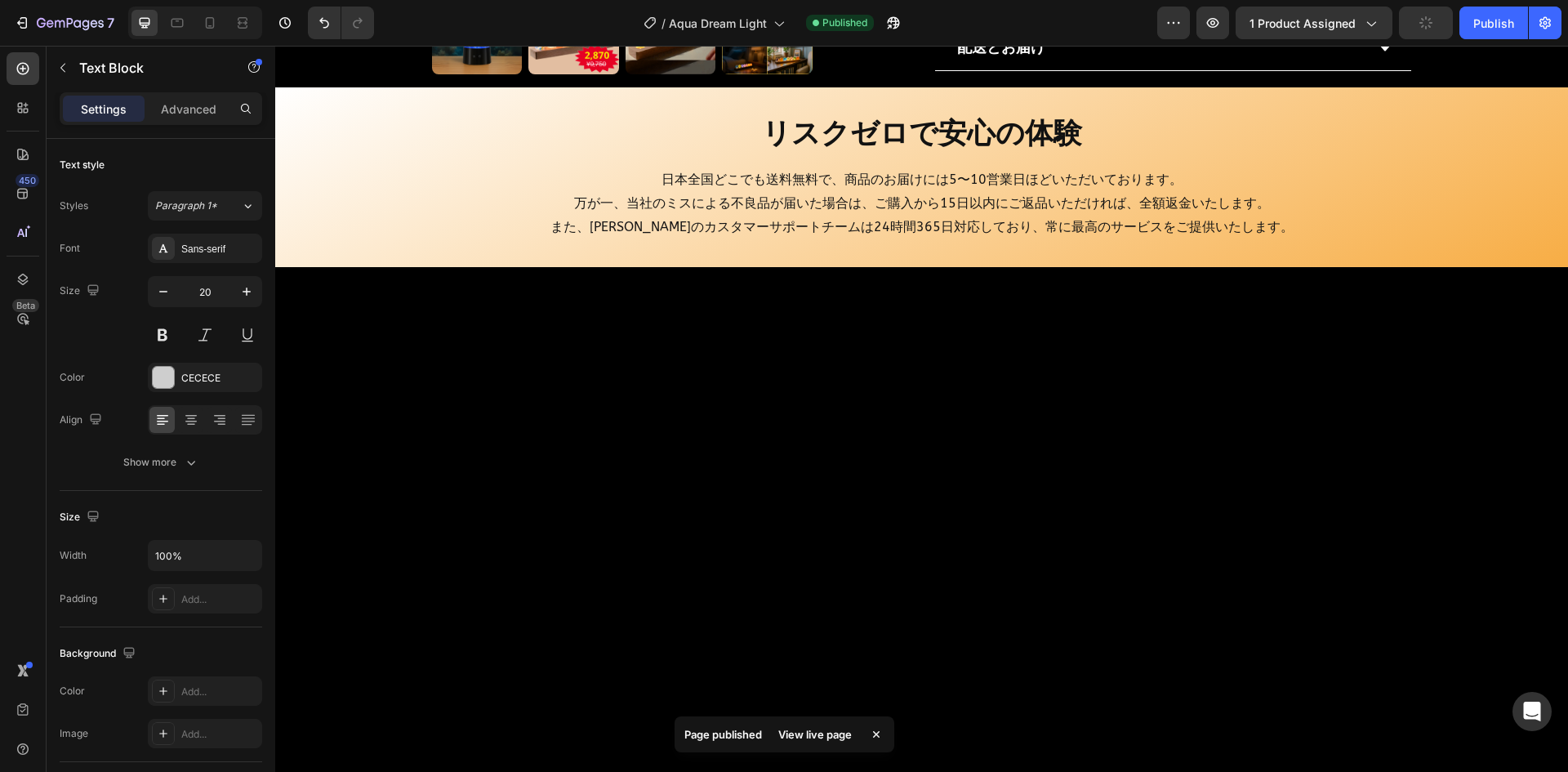
drag, startPoint x: 1259, startPoint y: 208, endPoint x: 1311, endPoint y: 210, distance: 52.0
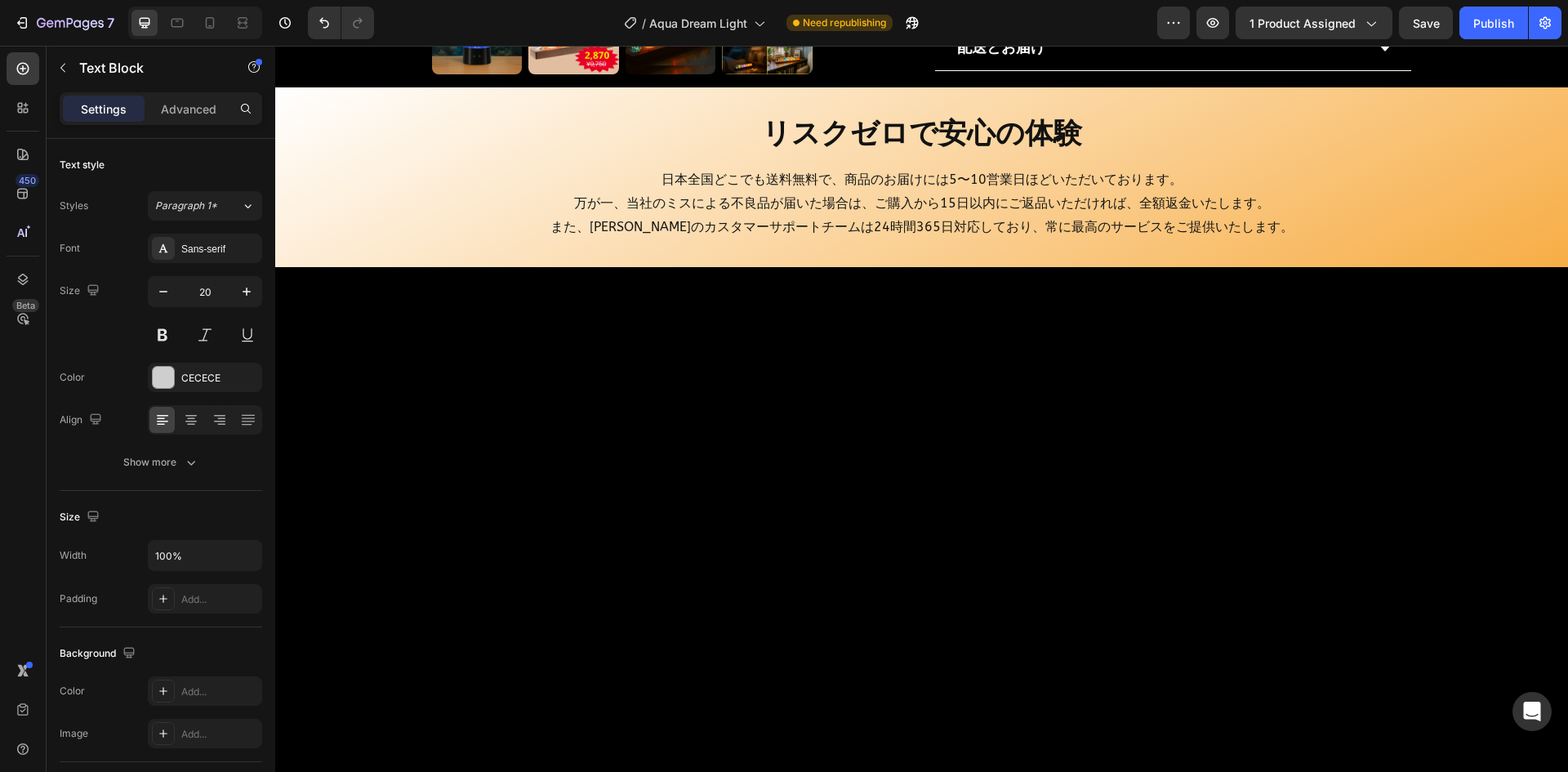
drag, startPoint x: 1267, startPoint y: 209, endPoint x: 1351, endPoint y: 209, distance: 84.0
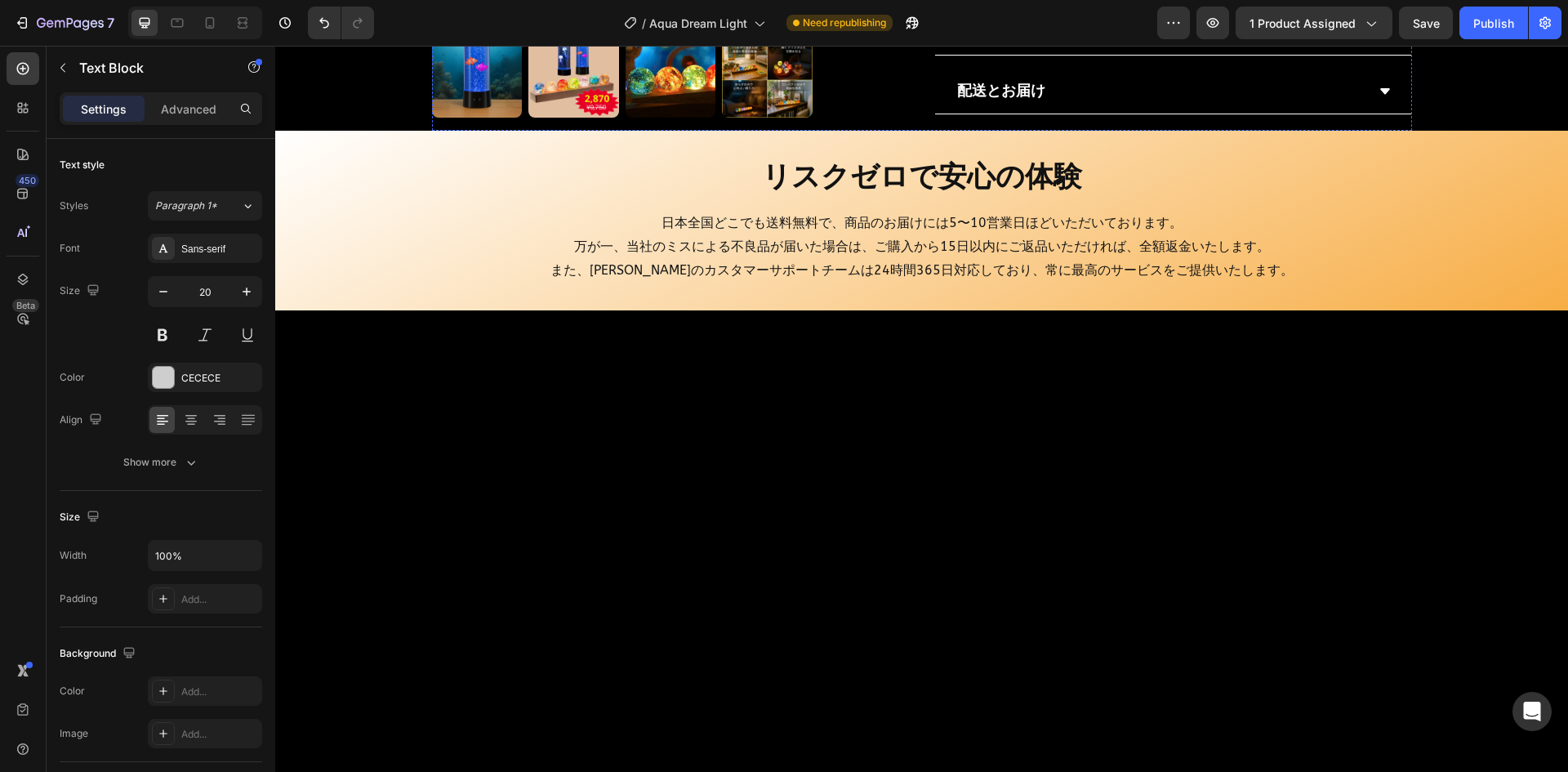
scroll to position [1506, 0]
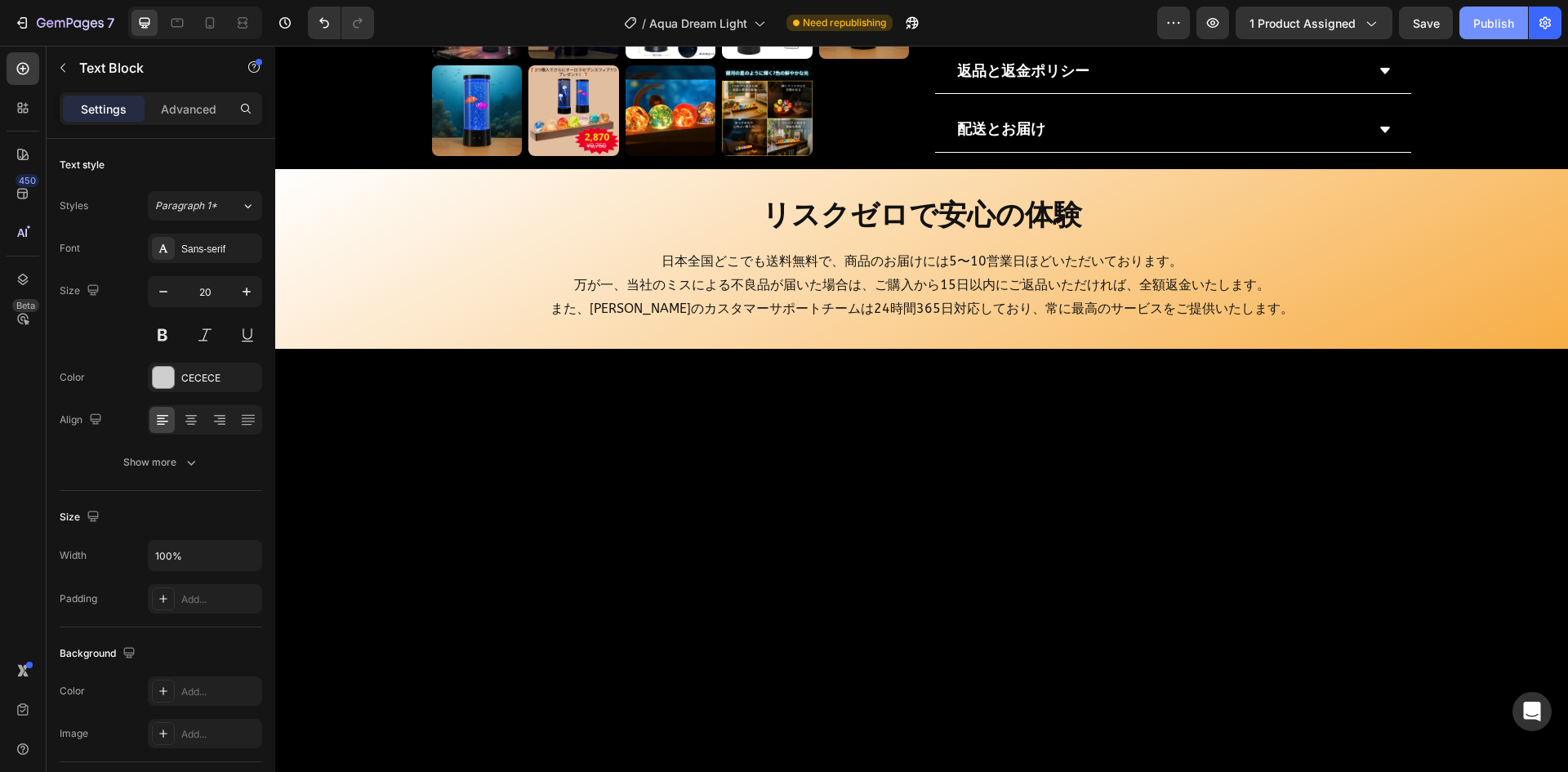
click at [1503, 16] on div "Publish" at bounding box center [1494, 23] width 41 height 17
click at [204, 27] on icon at bounding box center [209, 23] width 16 height 16
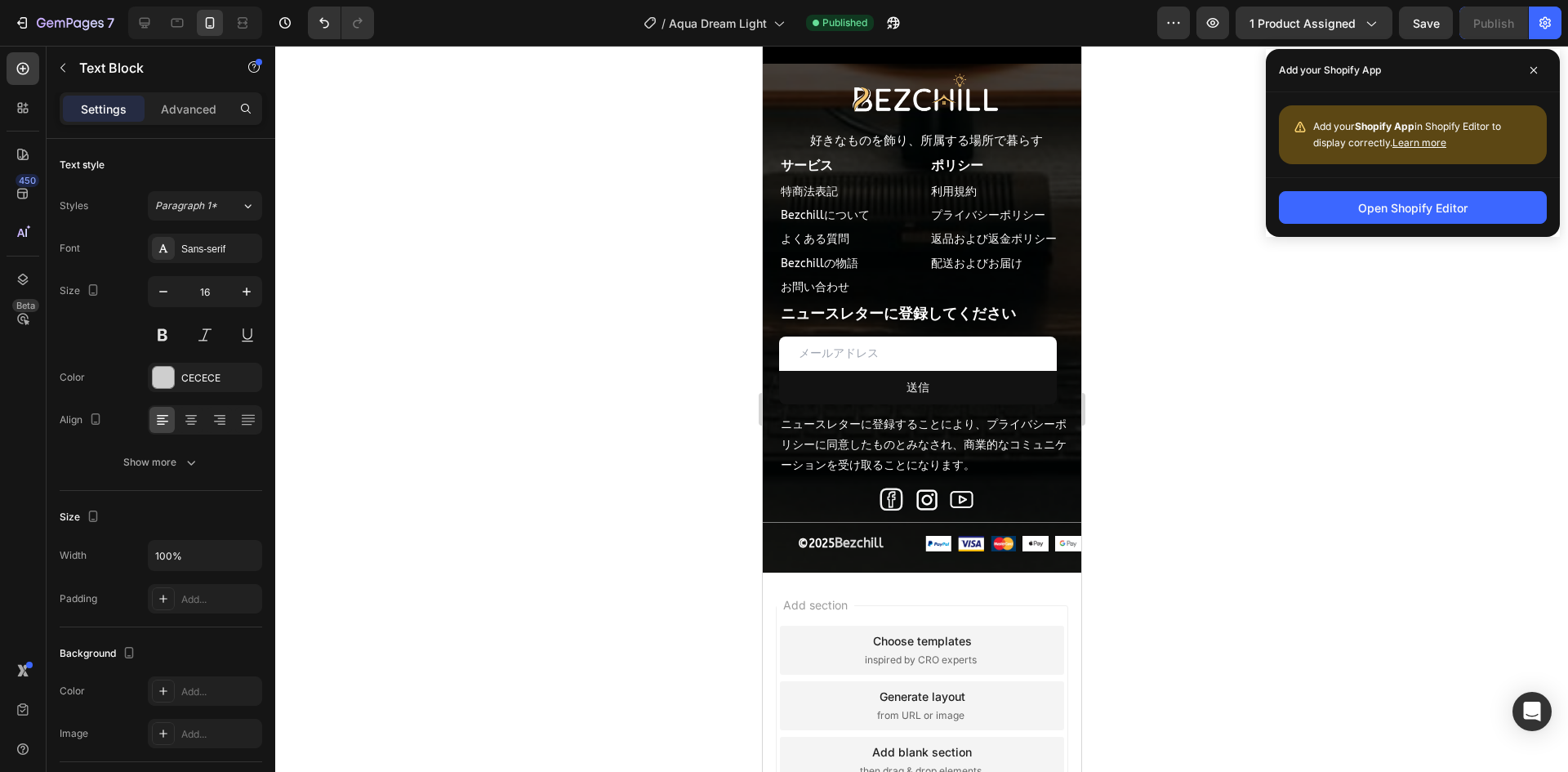
scroll to position [4763, 0]
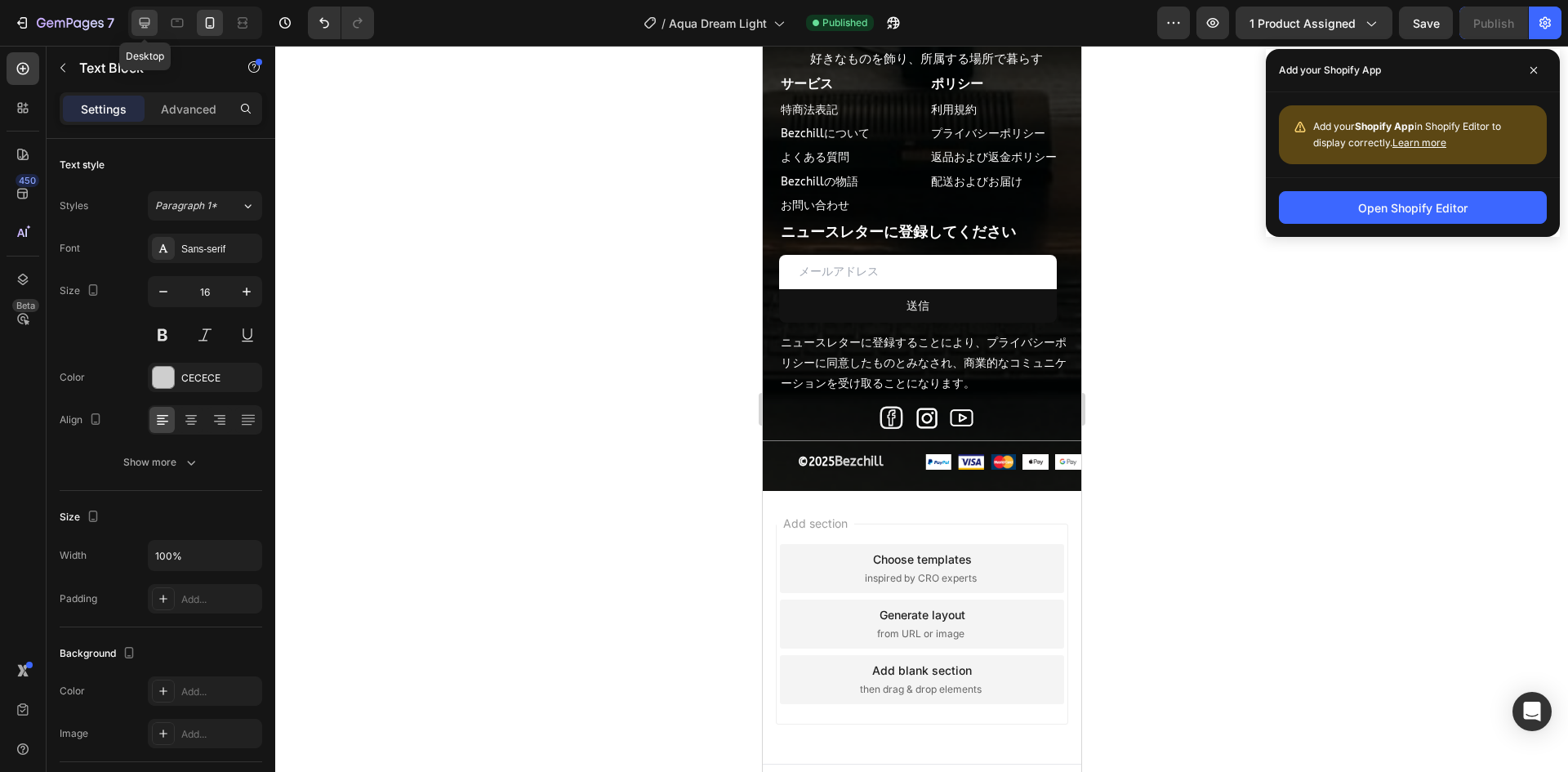
click at [146, 29] on icon at bounding box center [144, 23] width 16 height 16
type input "20"
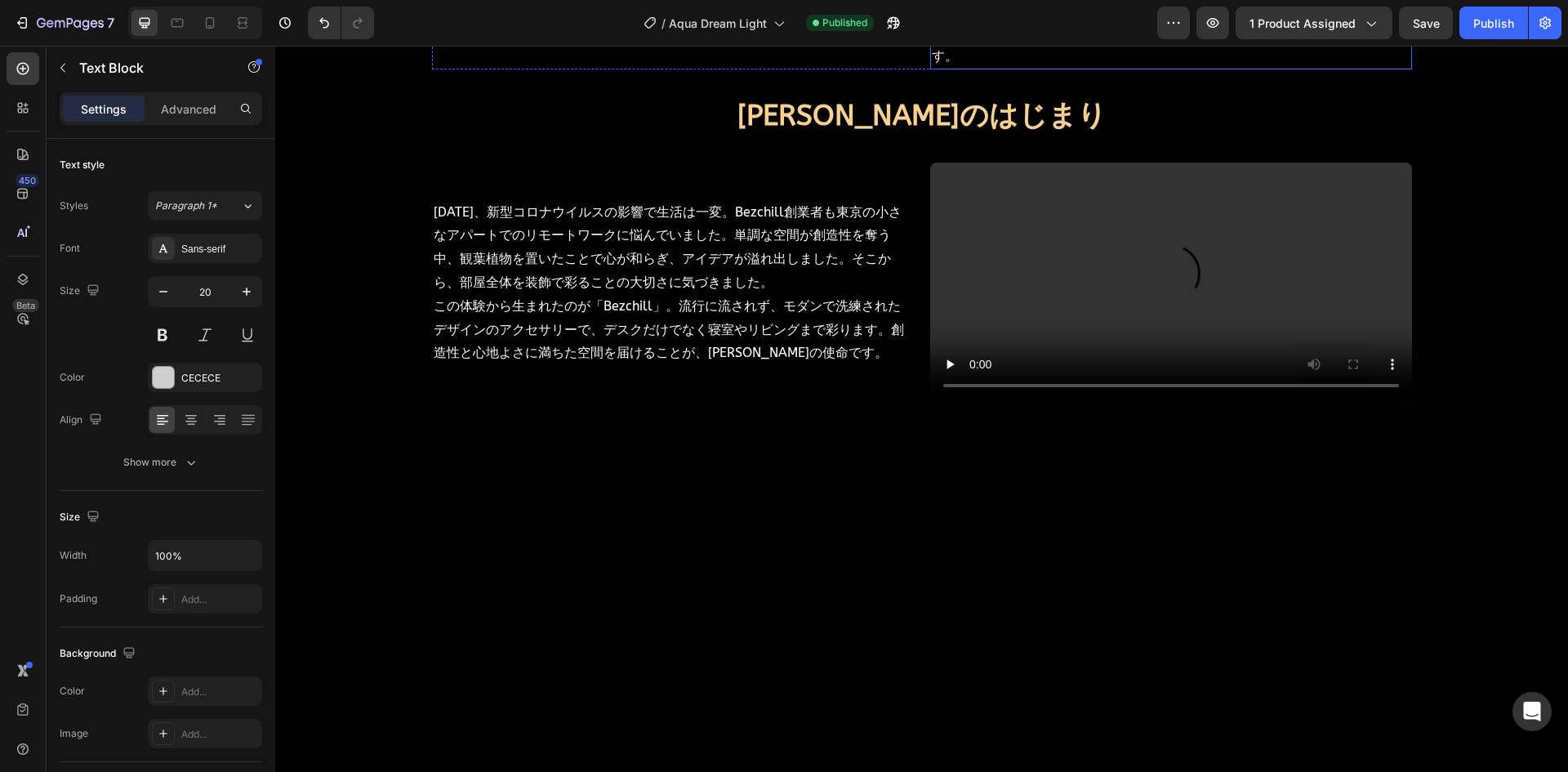
scroll to position [2018, 0]
